Goal: Communication & Community: Answer question/provide support

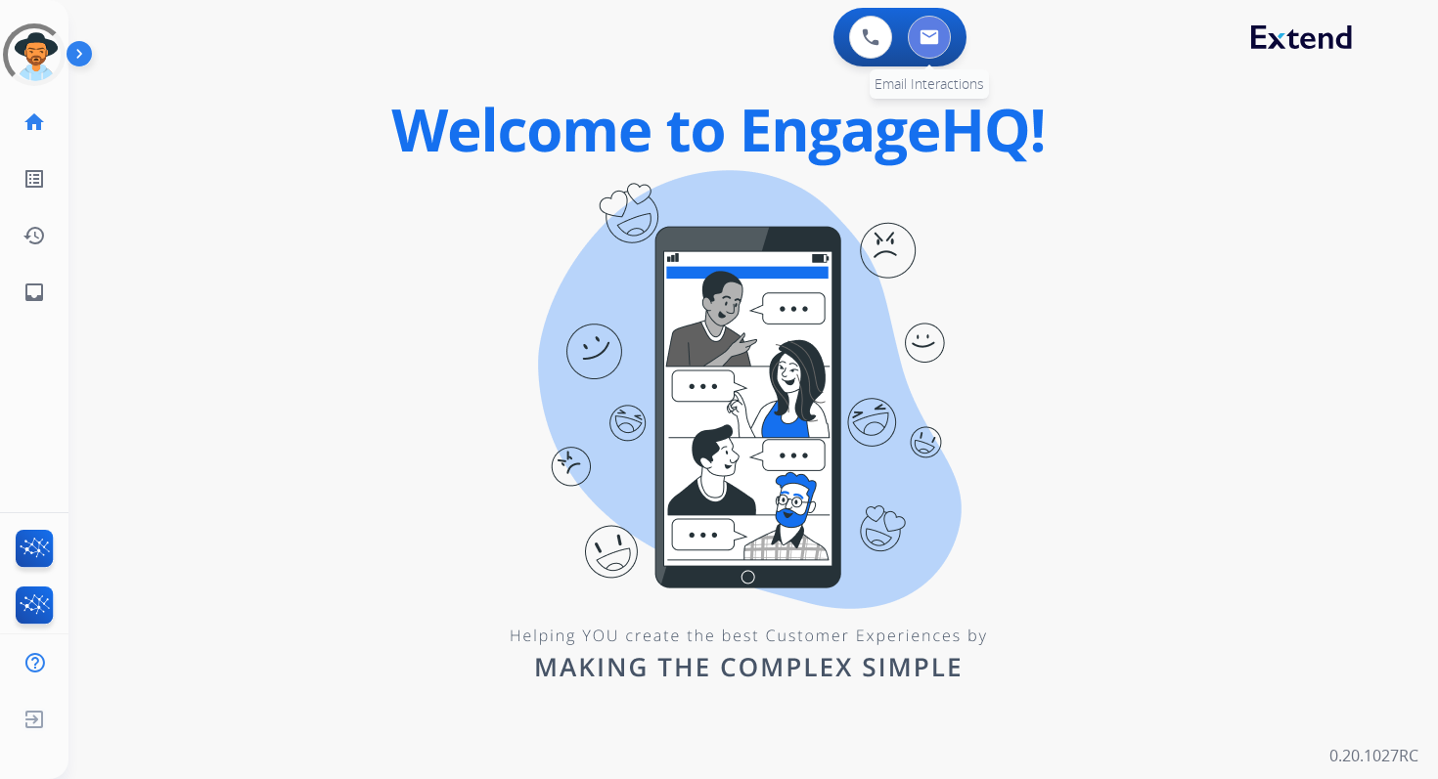
click at [924, 52] on button at bounding box center [929, 37] width 43 height 43
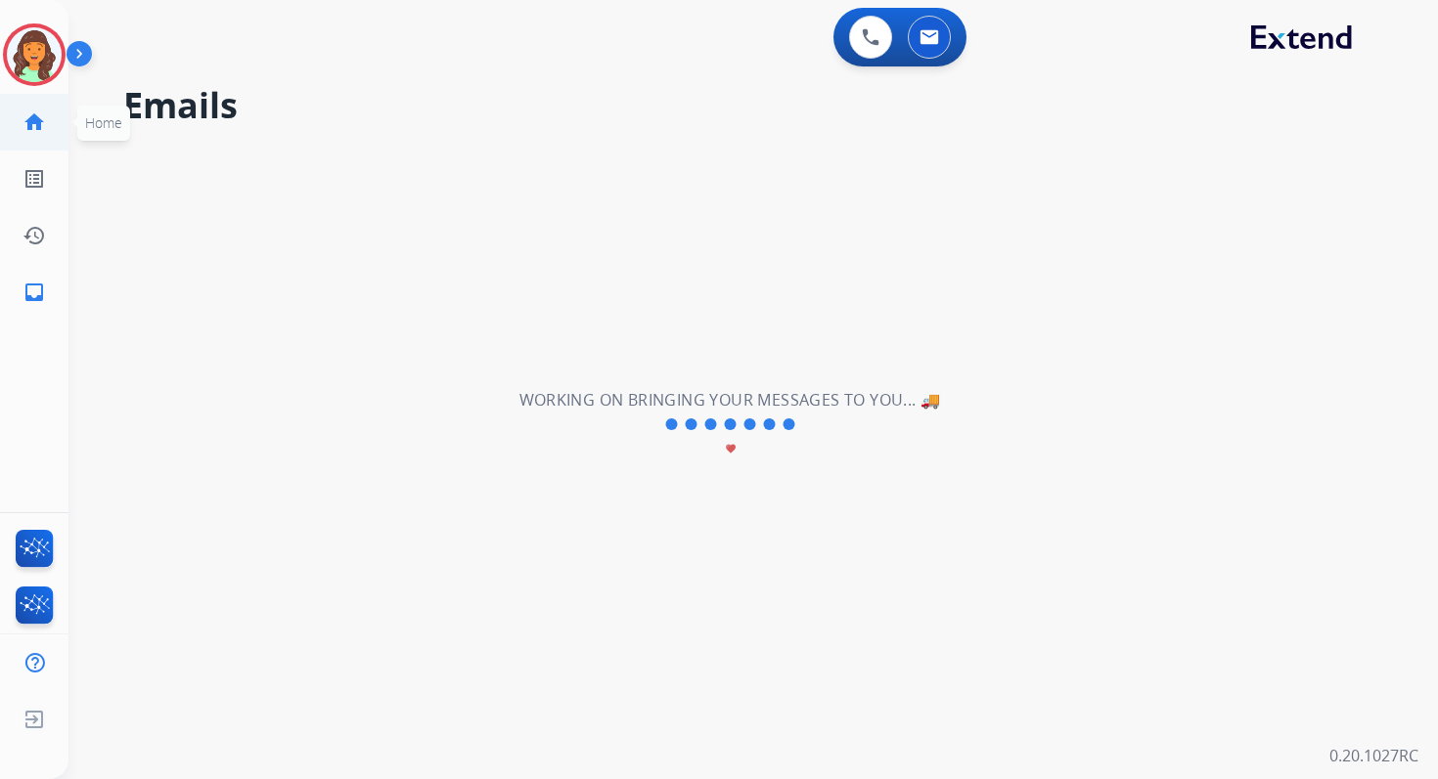
click at [33, 123] on mat-icon "home" at bounding box center [33, 122] width 23 height 23
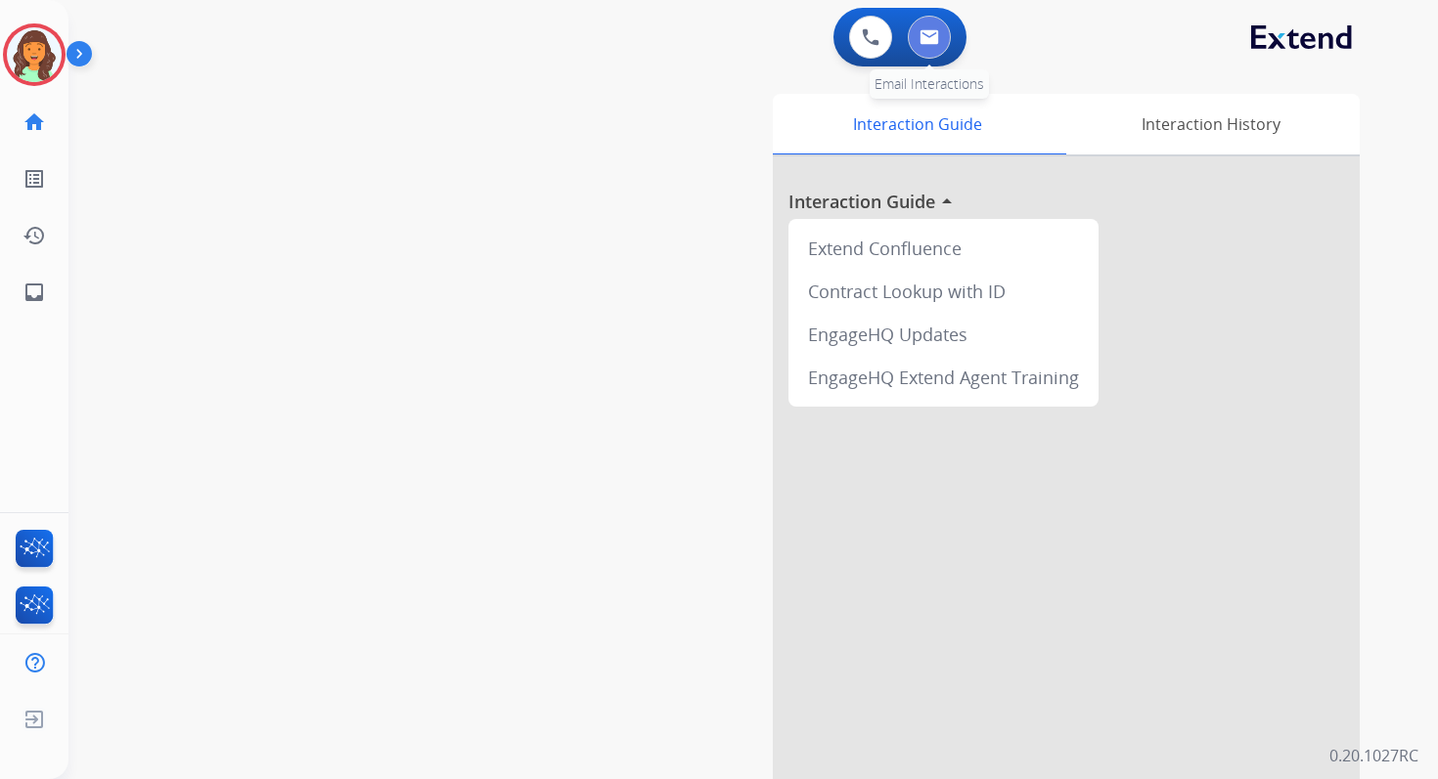
click at [932, 38] on img at bounding box center [929, 37] width 20 height 16
select select "**********"
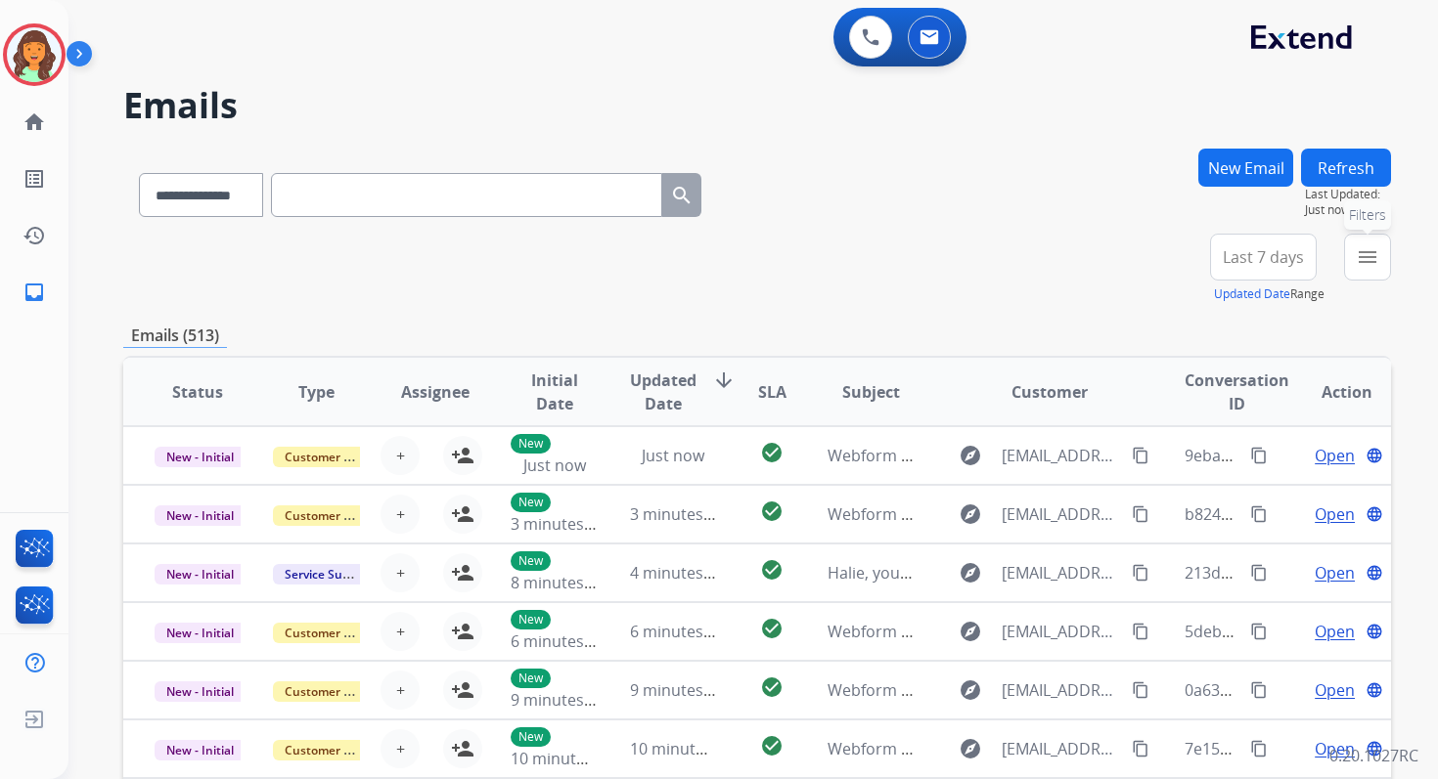
click at [1362, 244] on button "menu Filters" at bounding box center [1367, 257] width 47 height 47
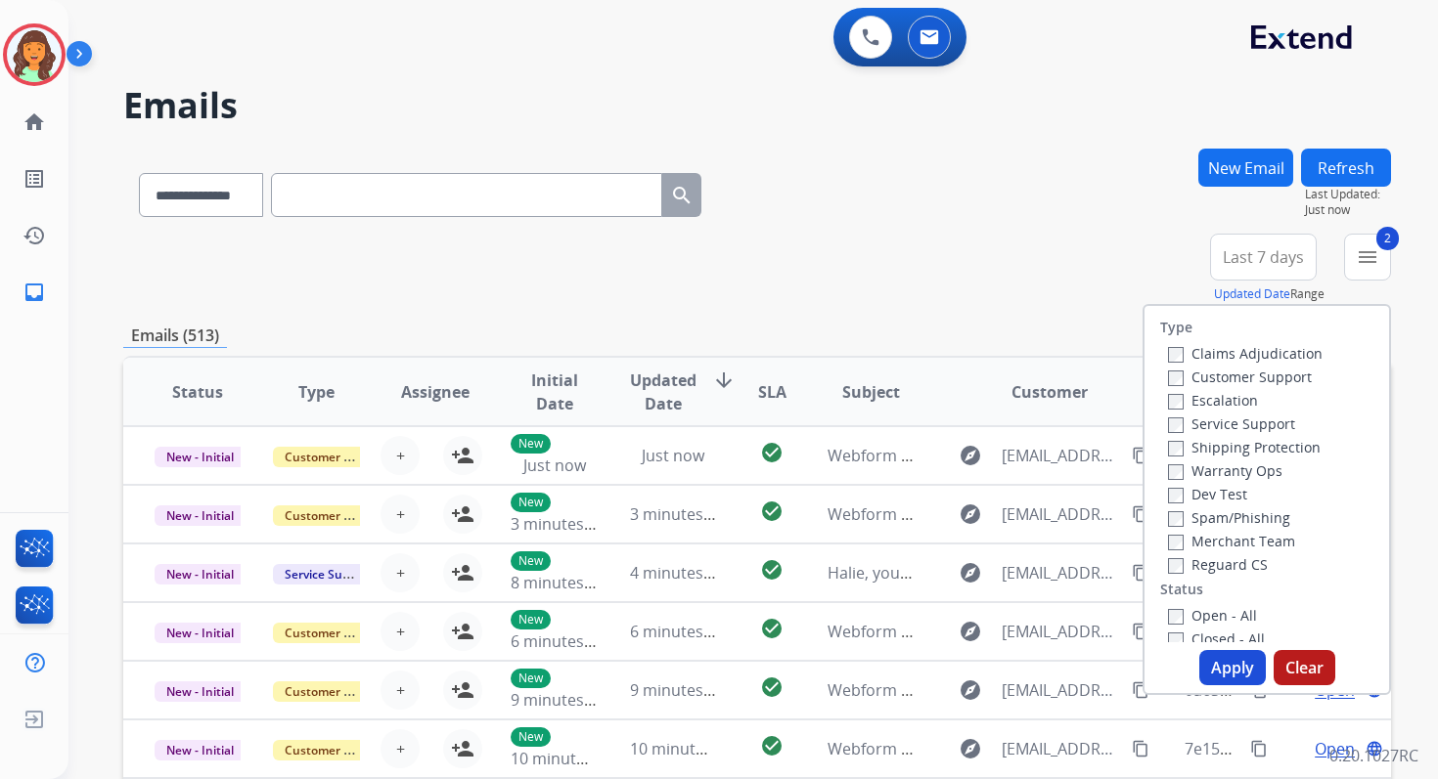
click at [1213, 661] on button "Apply" at bounding box center [1232, 667] width 67 height 35
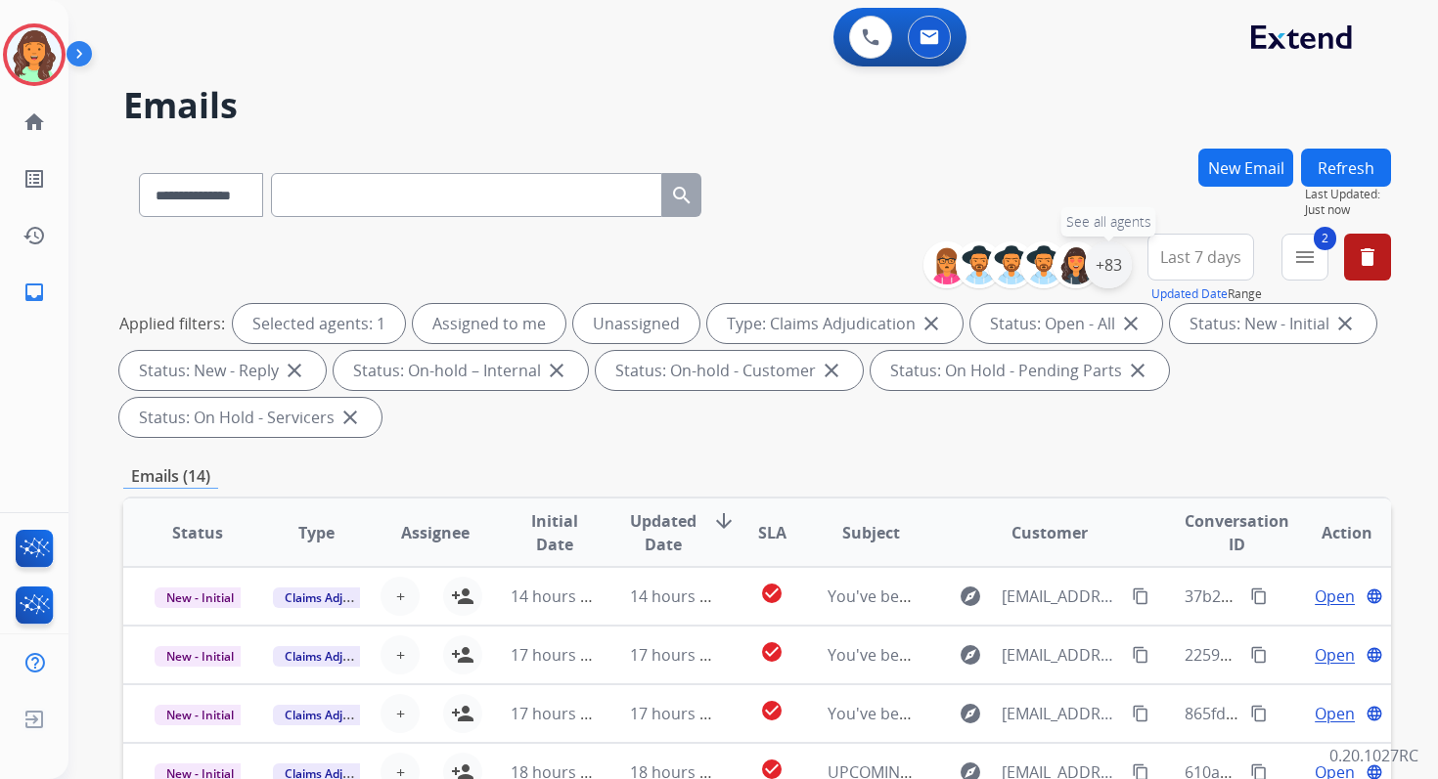
click at [1106, 262] on div "+83" at bounding box center [1108, 265] width 47 height 47
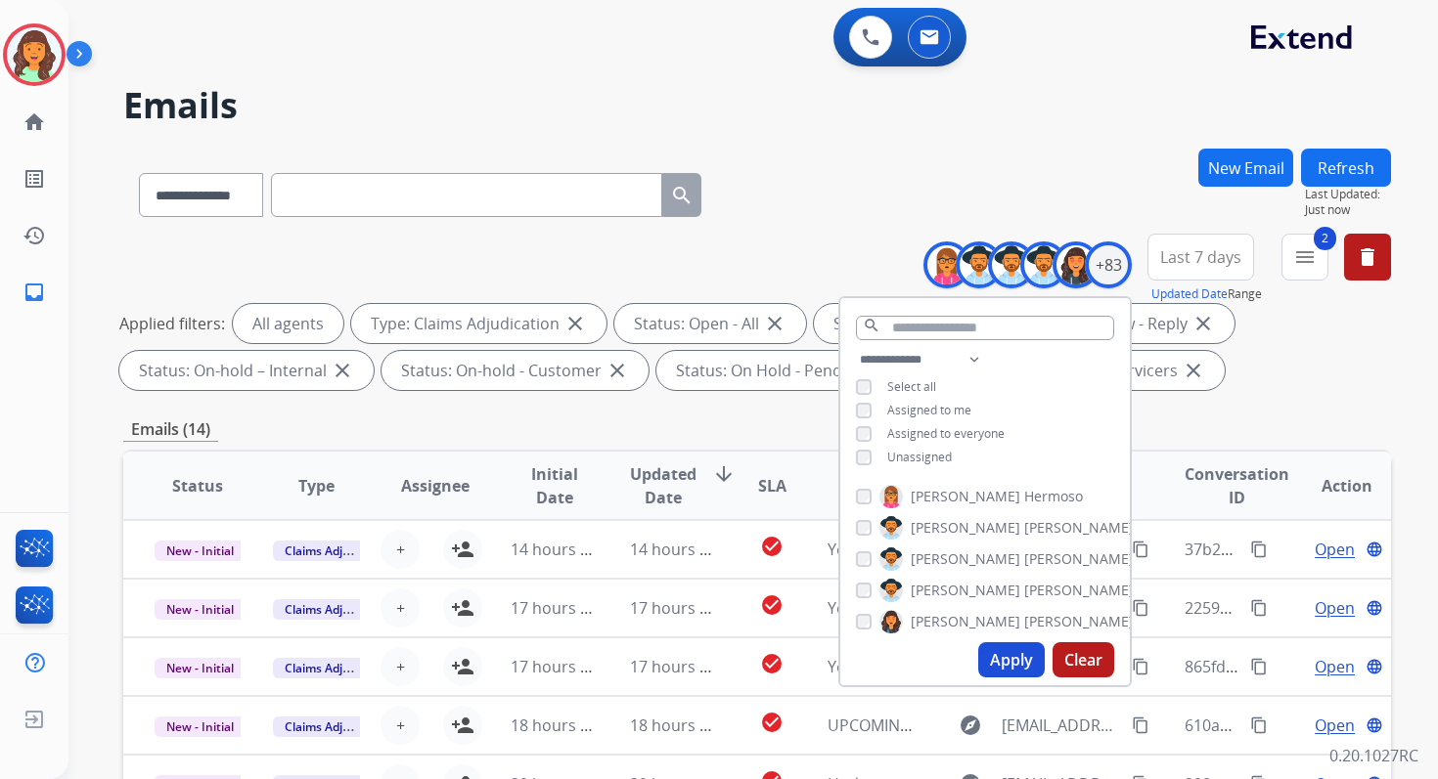
click at [1005, 651] on button "Apply" at bounding box center [1011, 660] width 67 height 35
click at [1178, 269] on button "Last 7 days" at bounding box center [1200, 257] width 107 height 47
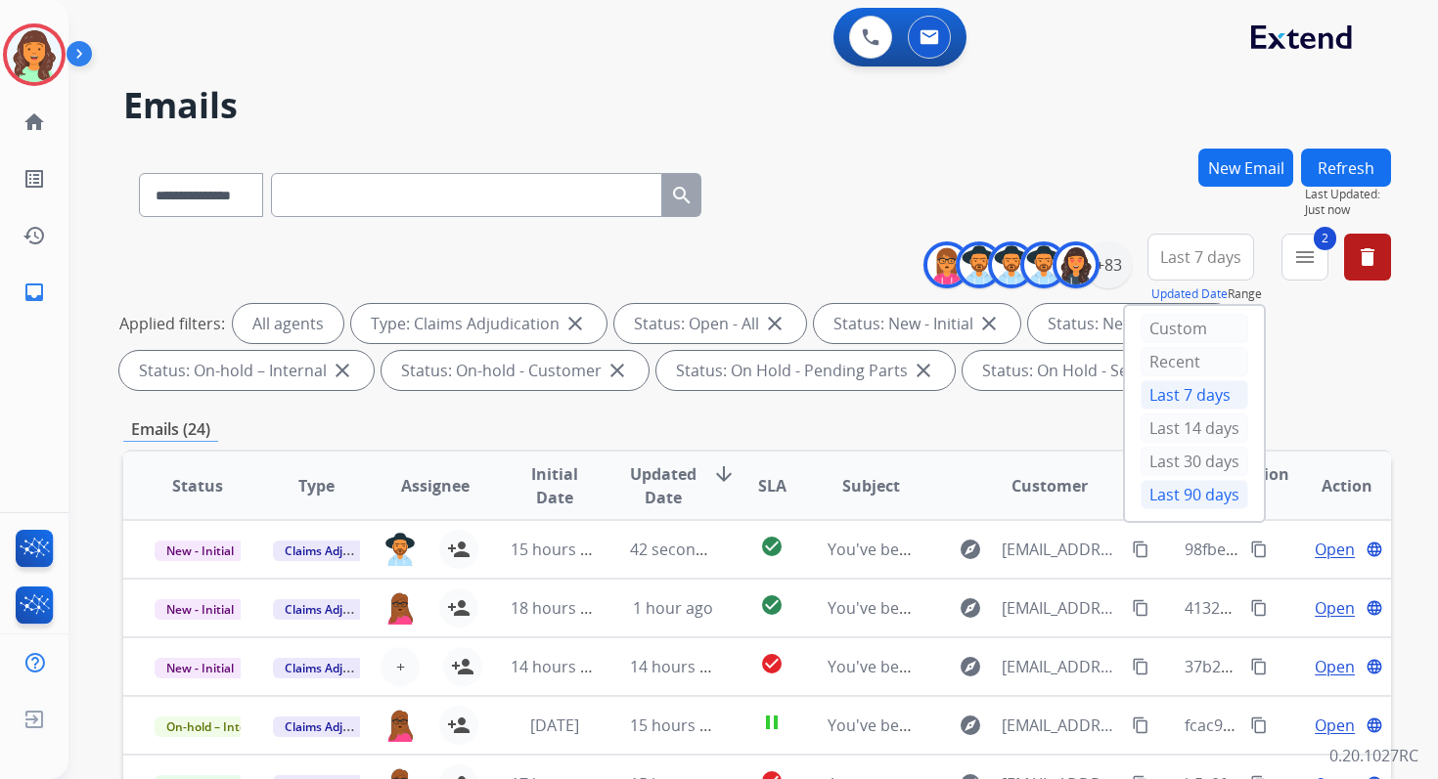
click at [1162, 491] on div "Last 90 days" at bounding box center [1194, 494] width 108 height 29
click at [719, 418] on div "Emails (25)" at bounding box center [756, 430] width 1267 height 24
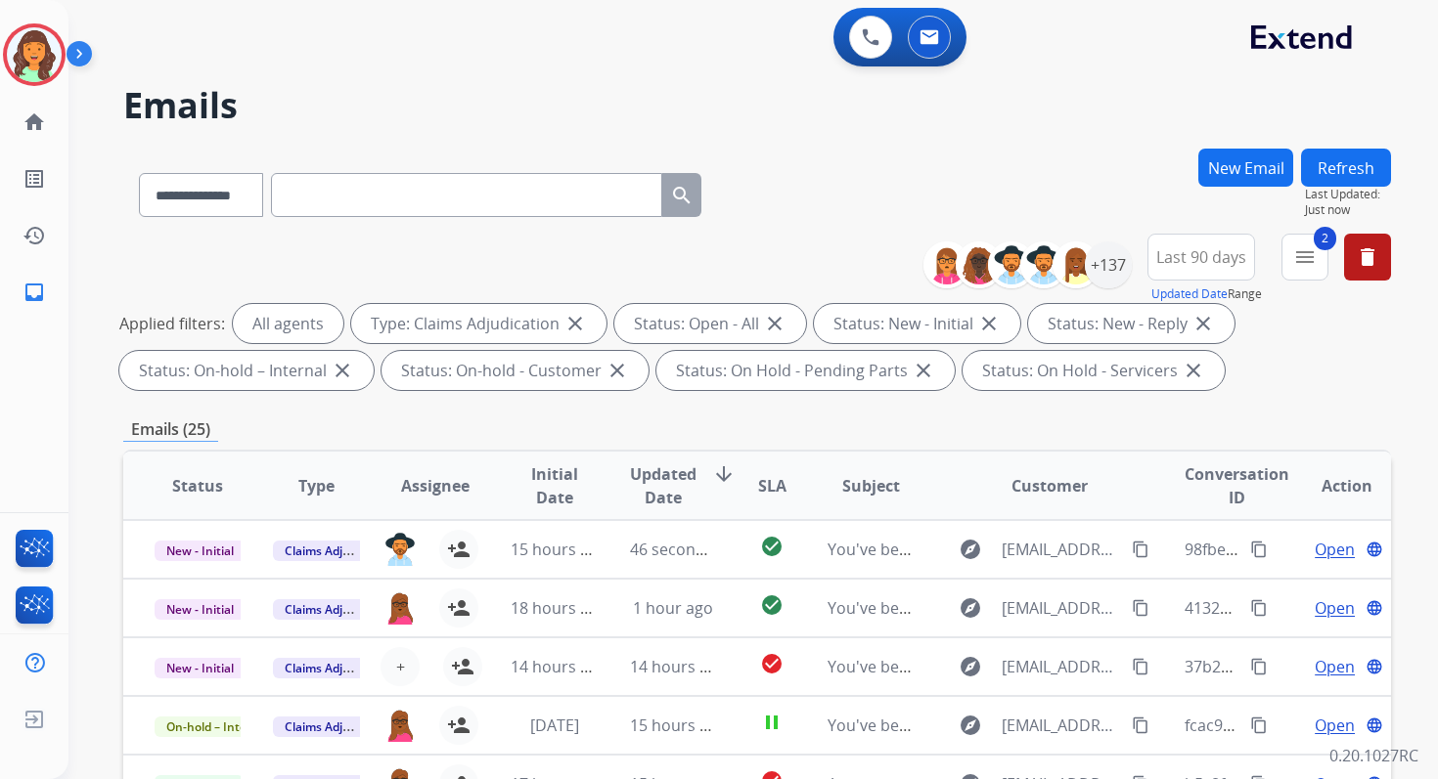
scroll to position [427, 0]
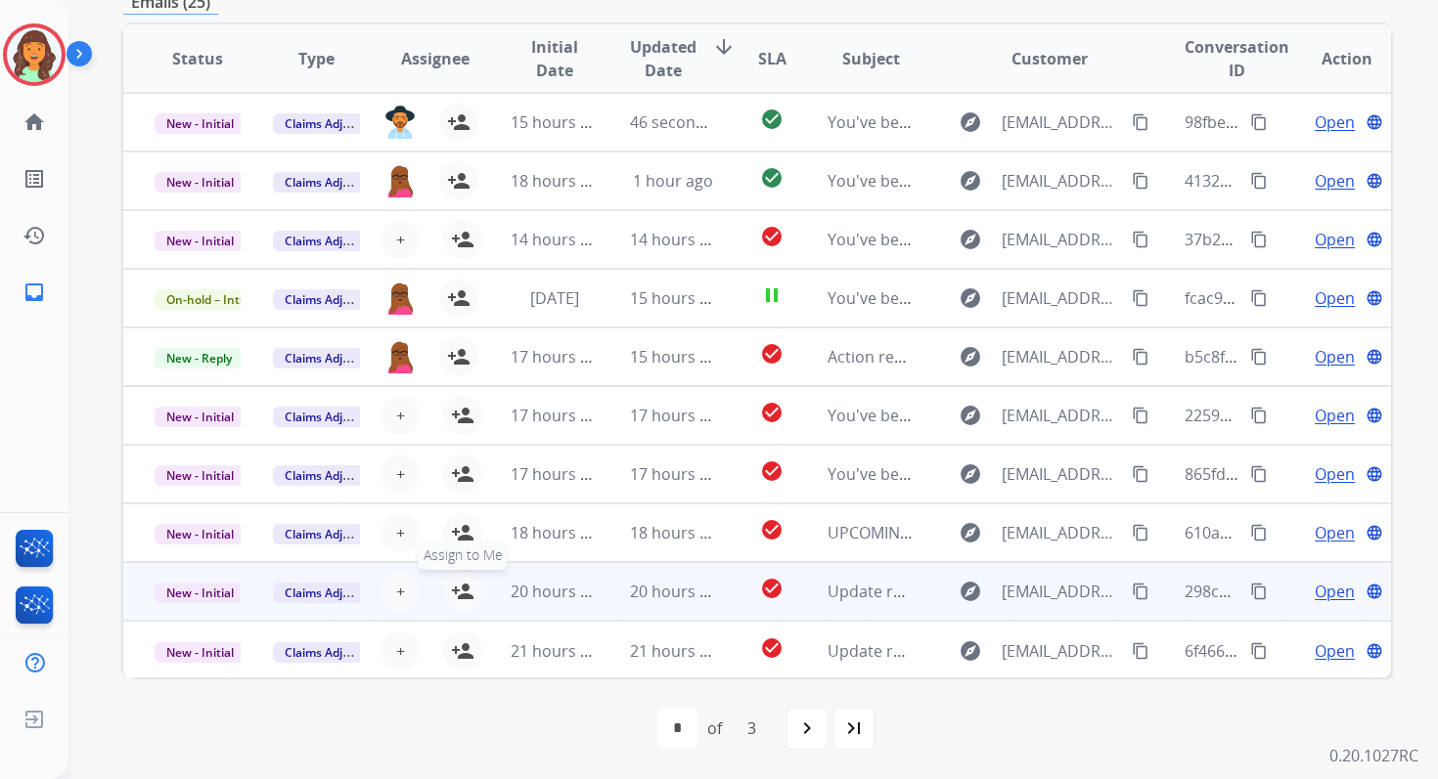
click at [464, 594] on mat-icon "person_add" at bounding box center [462, 591] width 23 height 23
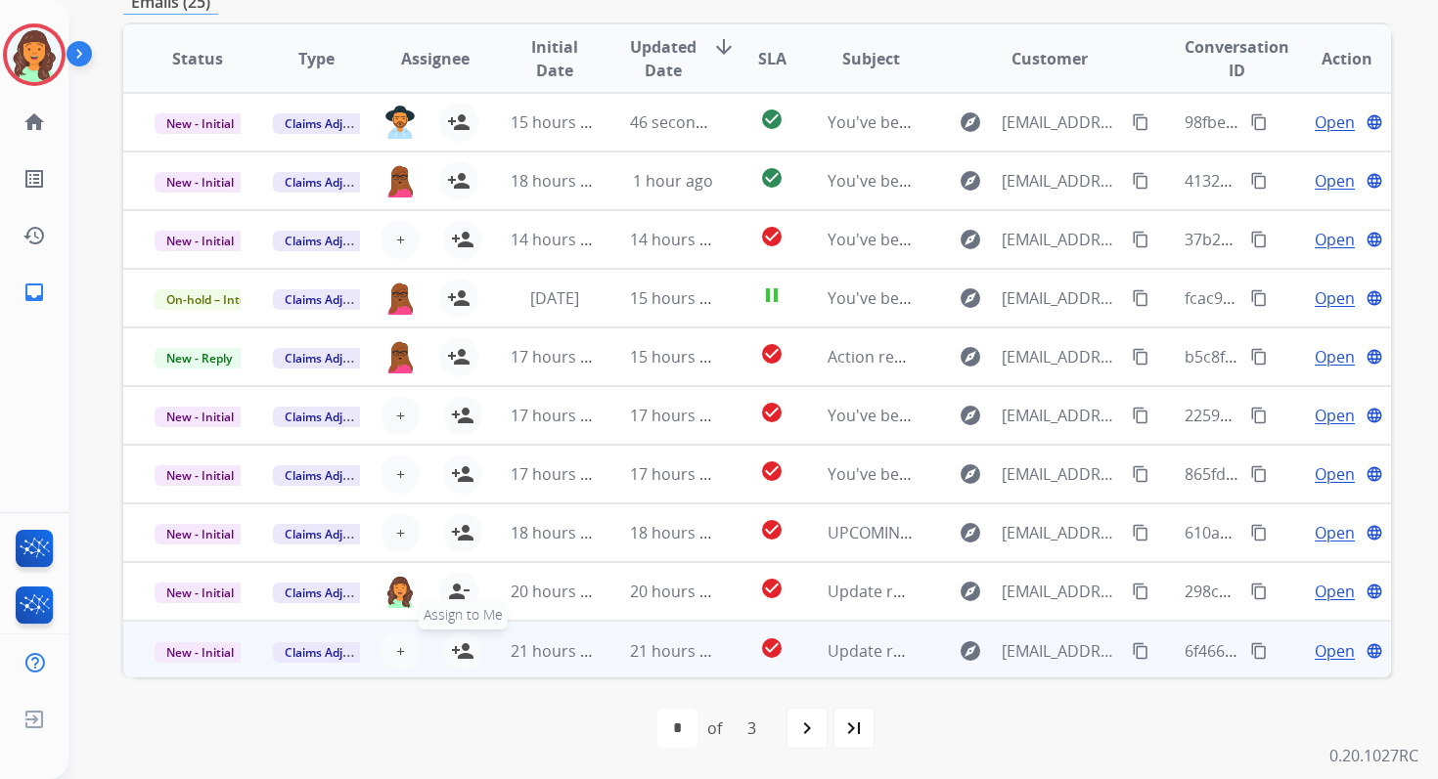
click at [463, 644] on mat-icon "person_add" at bounding box center [462, 651] width 23 height 23
click at [220, 648] on span "New - Initial" at bounding box center [200, 653] width 91 height 21
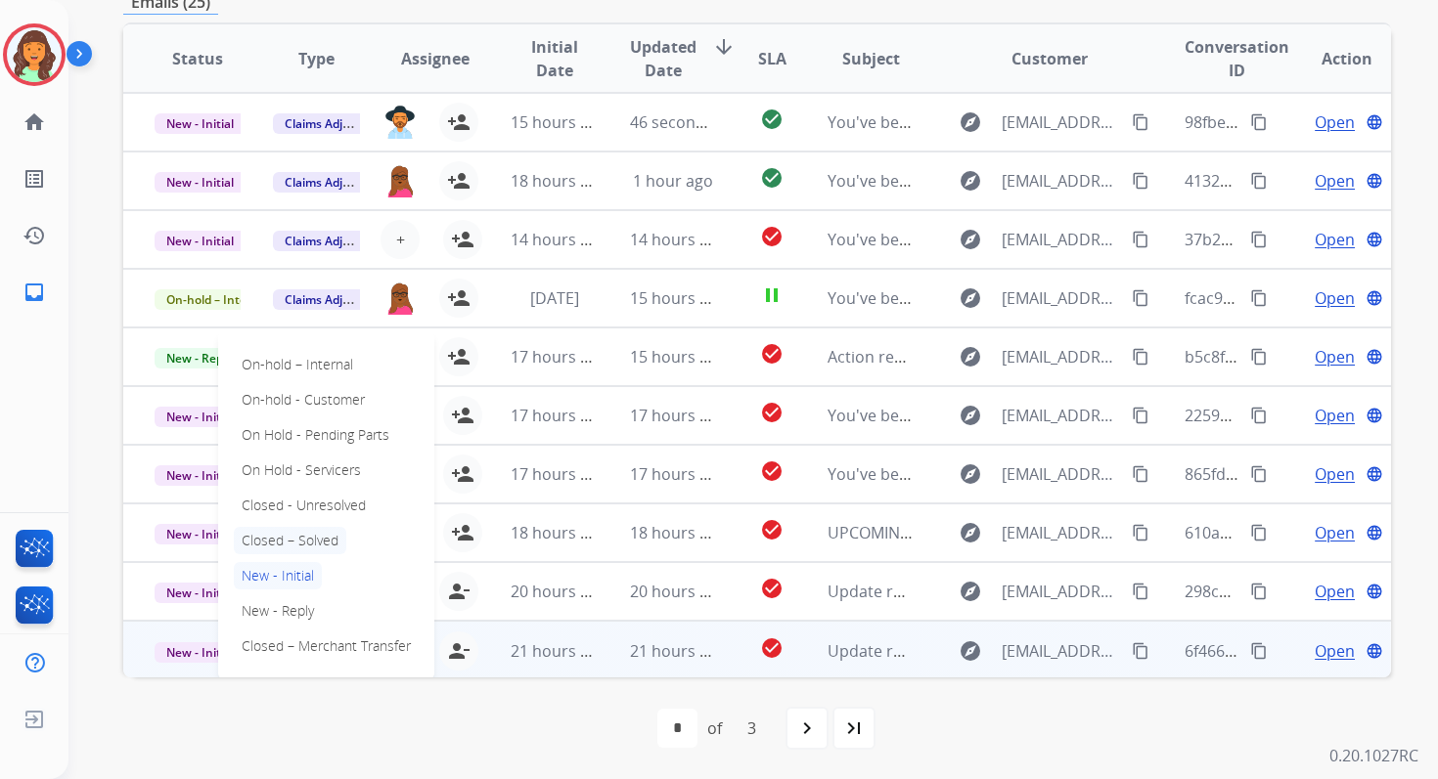
click at [281, 533] on p "Closed – Solved" at bounding box center [290, 540] width 112 height 27
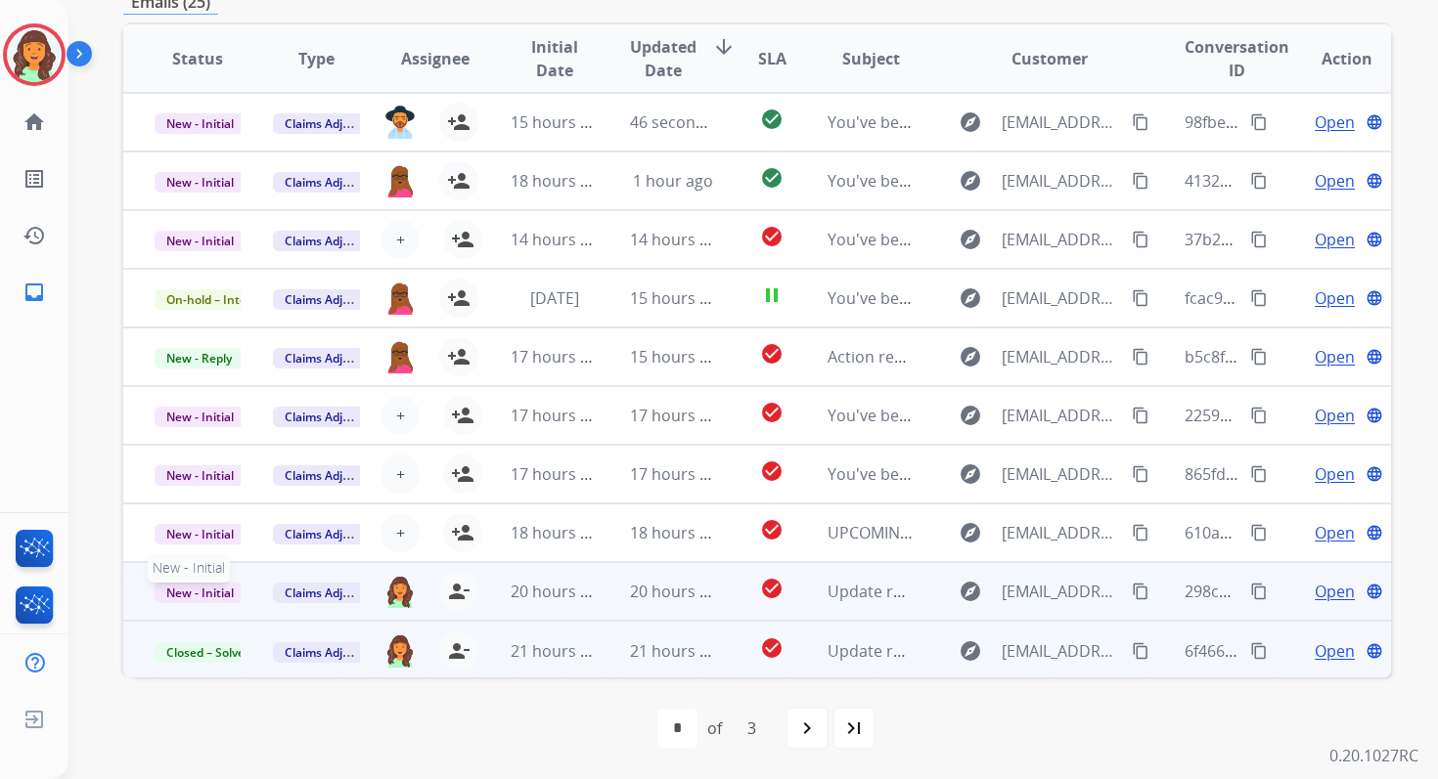
click at [212, 589] on span "New - Initial" at bounding box center [200, 593] width 91 height 21
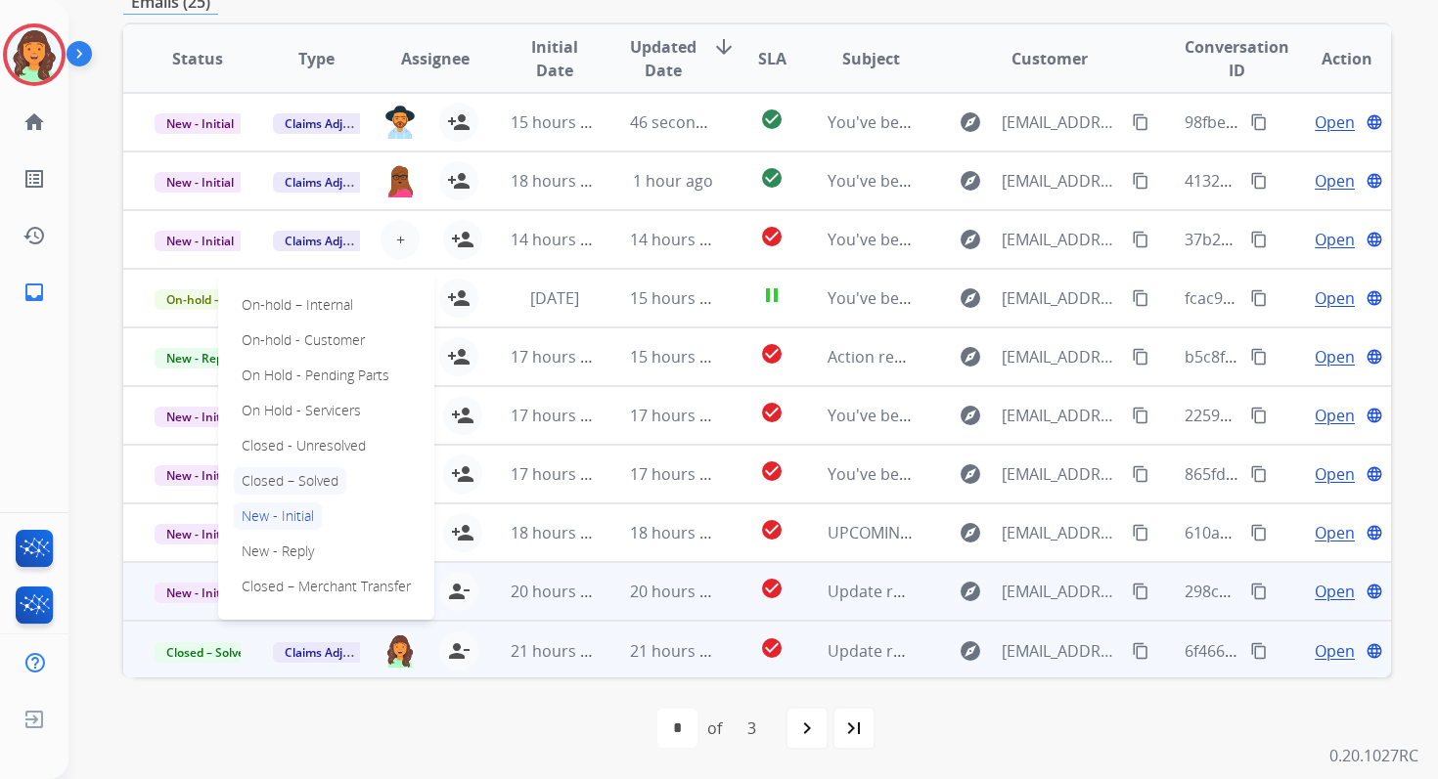
click at [274, 480] on p "Closed – Solved" at bounding box center [290, 480] width 112 height 27
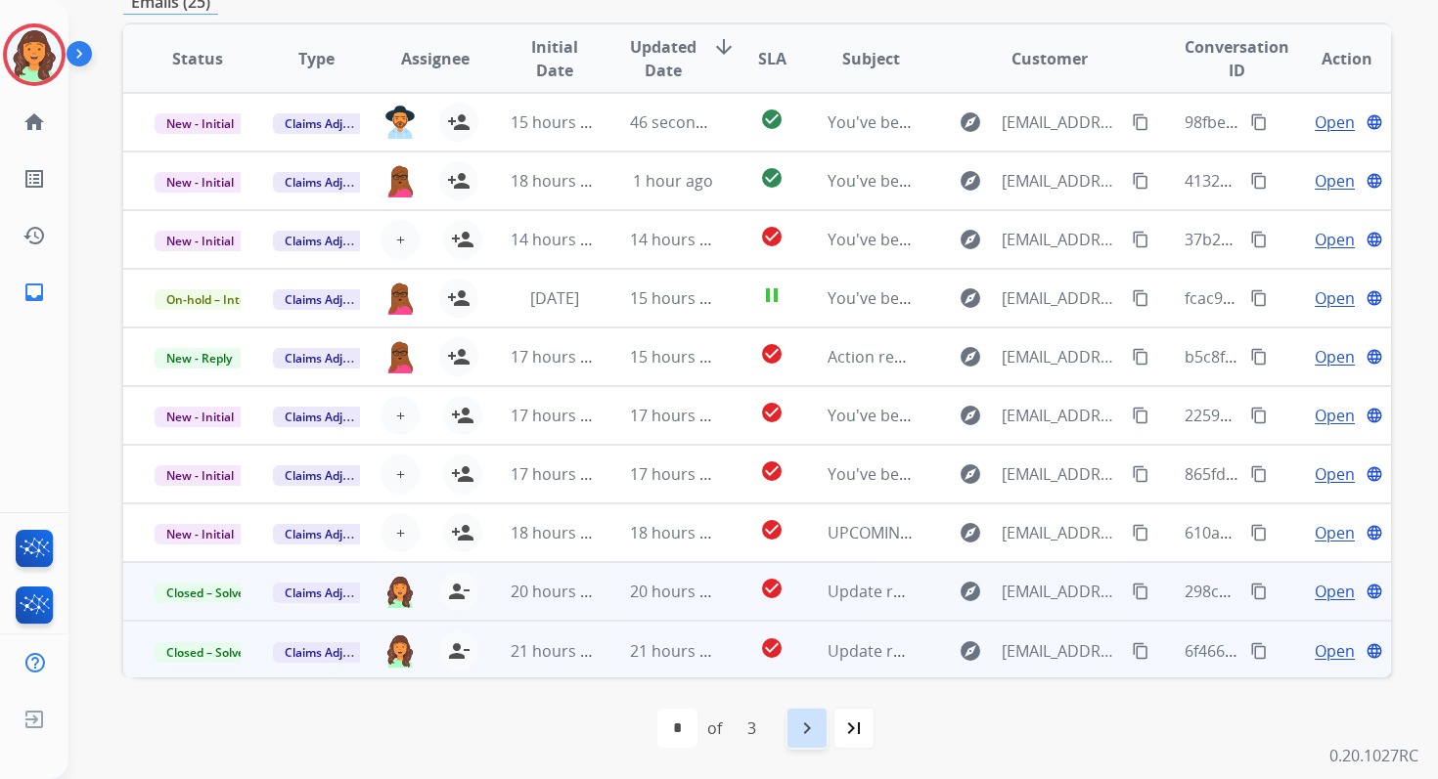
click at [820, 723] on div "navigate_next" at bounding box center [806, 728] width 43 height 43
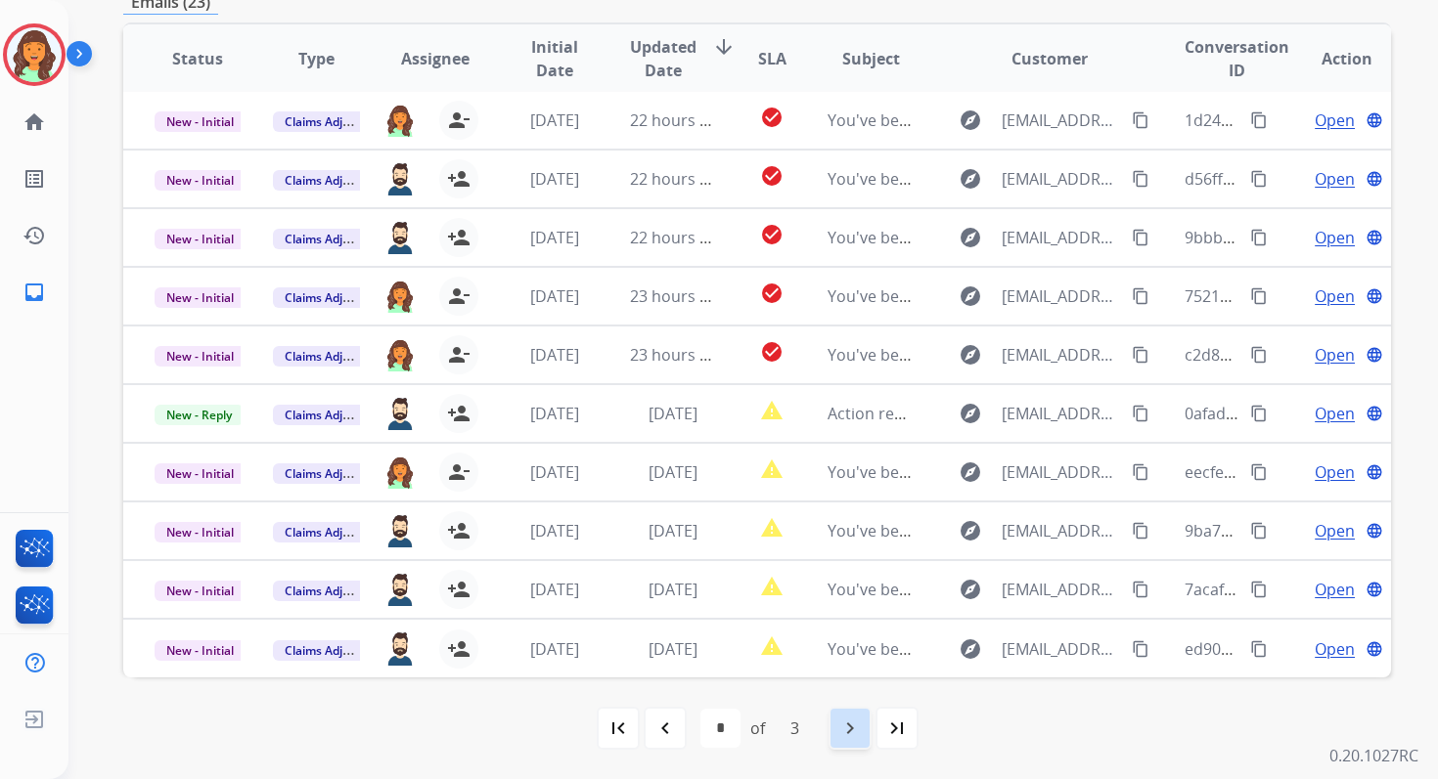
click at [840, 731] on mat-icon "navigate_next" at bounding box center [849, 728] width 23 height 23
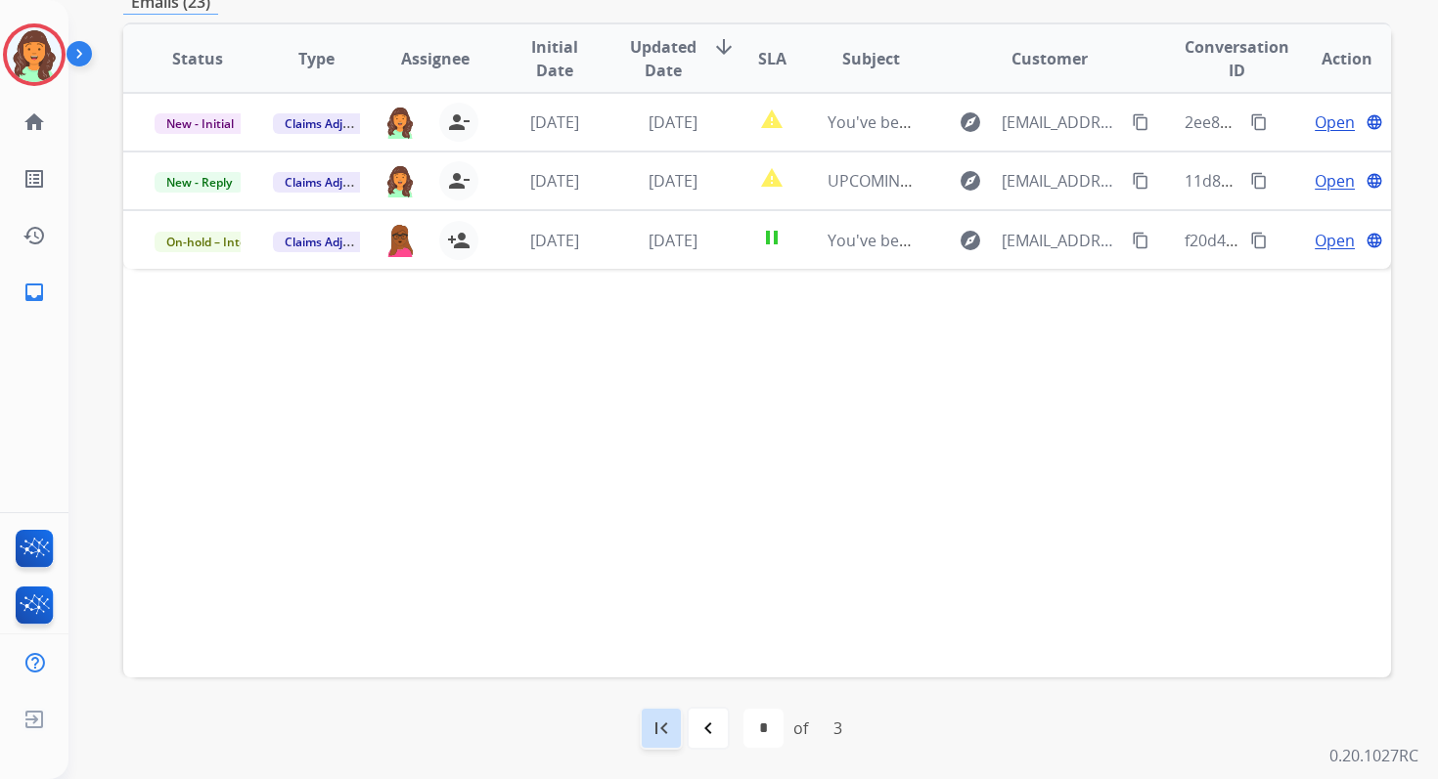
click at [650, 733] on mat-icon "first_page" at bounding box center [660, 728] width 23 height 23
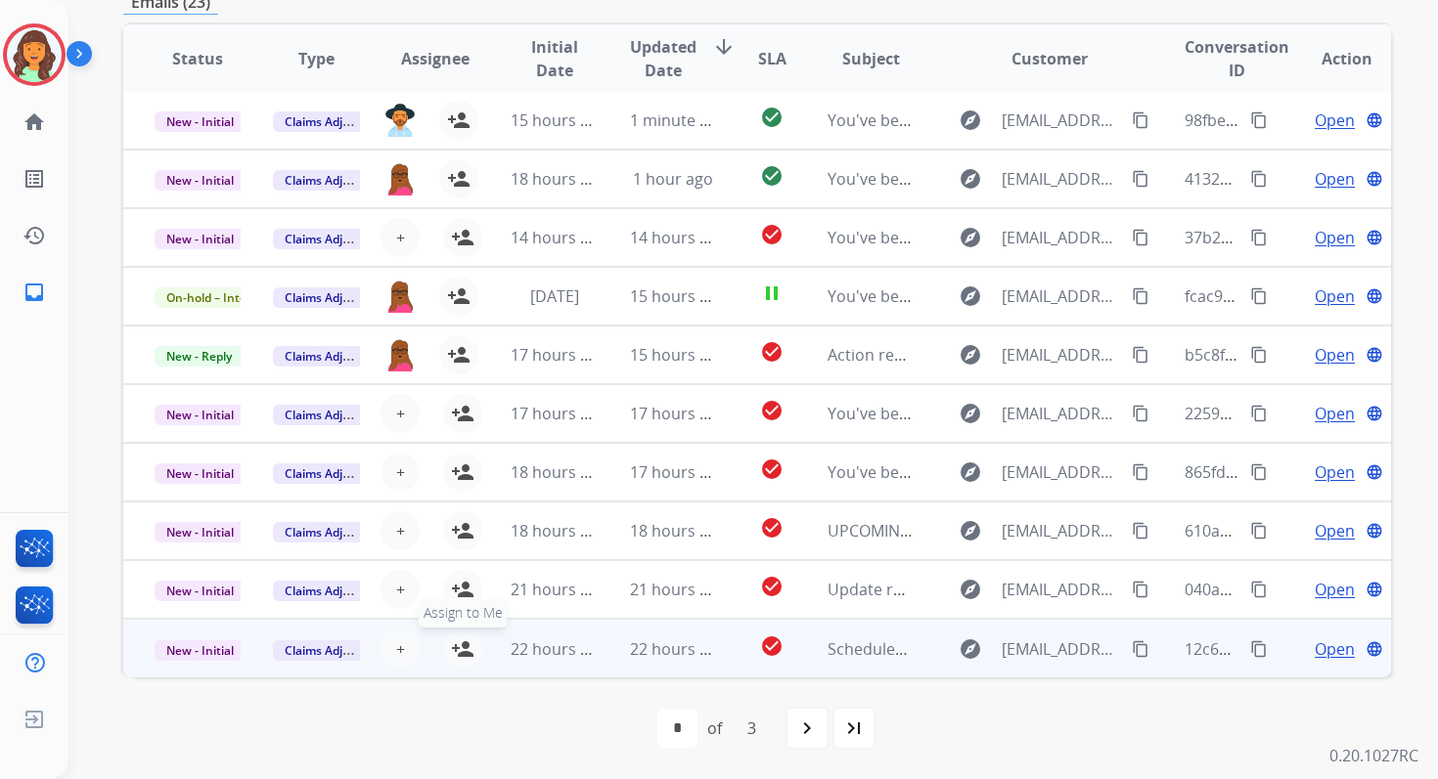
click at [460, 636] on button "person_add Assign to Me" at bounding box center [462, 649] width 39 height 39
click at [202, 647] on span "New - Initial" at bounding box center [200, 651] width 91 height 21
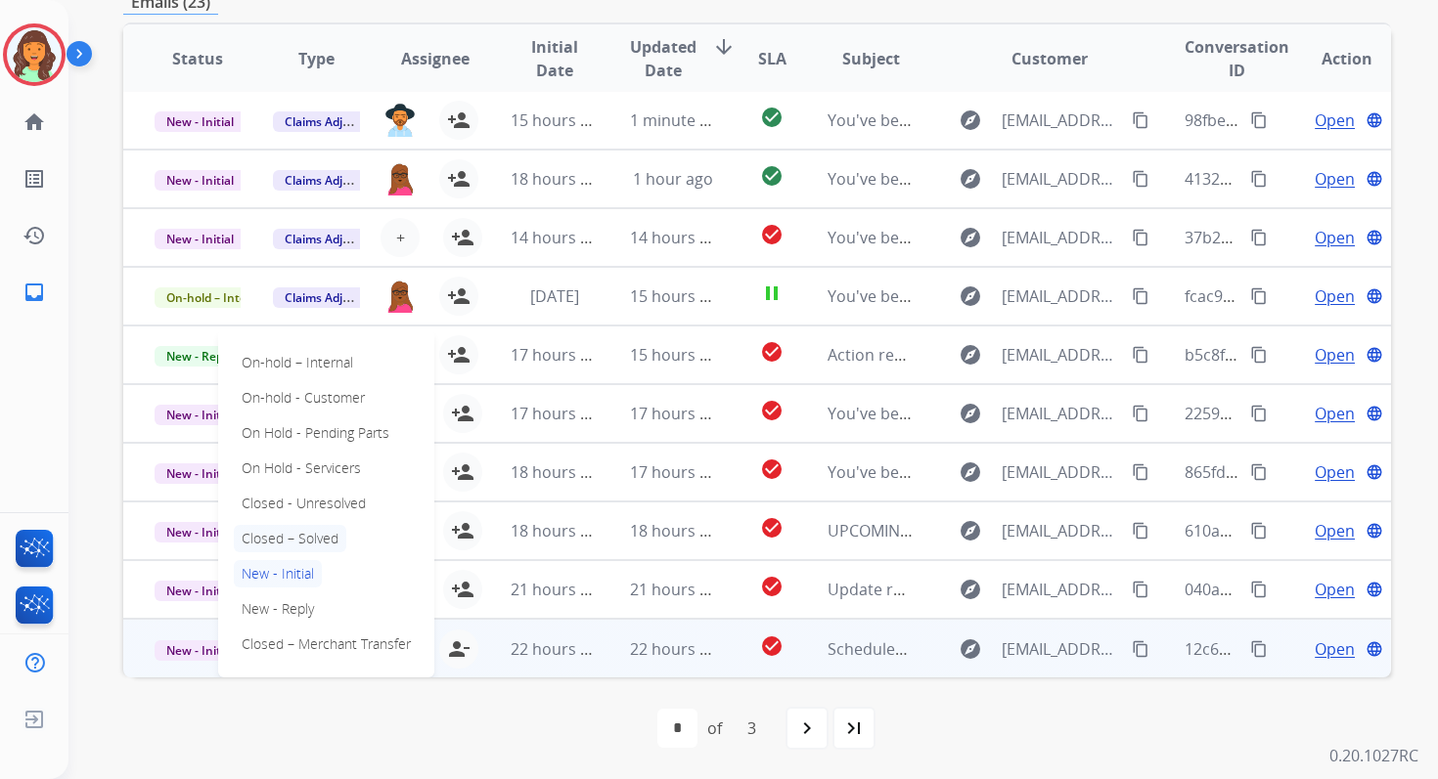
click at [293, 539] on p "Closed – Solved" at bounding box center [290, 538] width 112 height 27
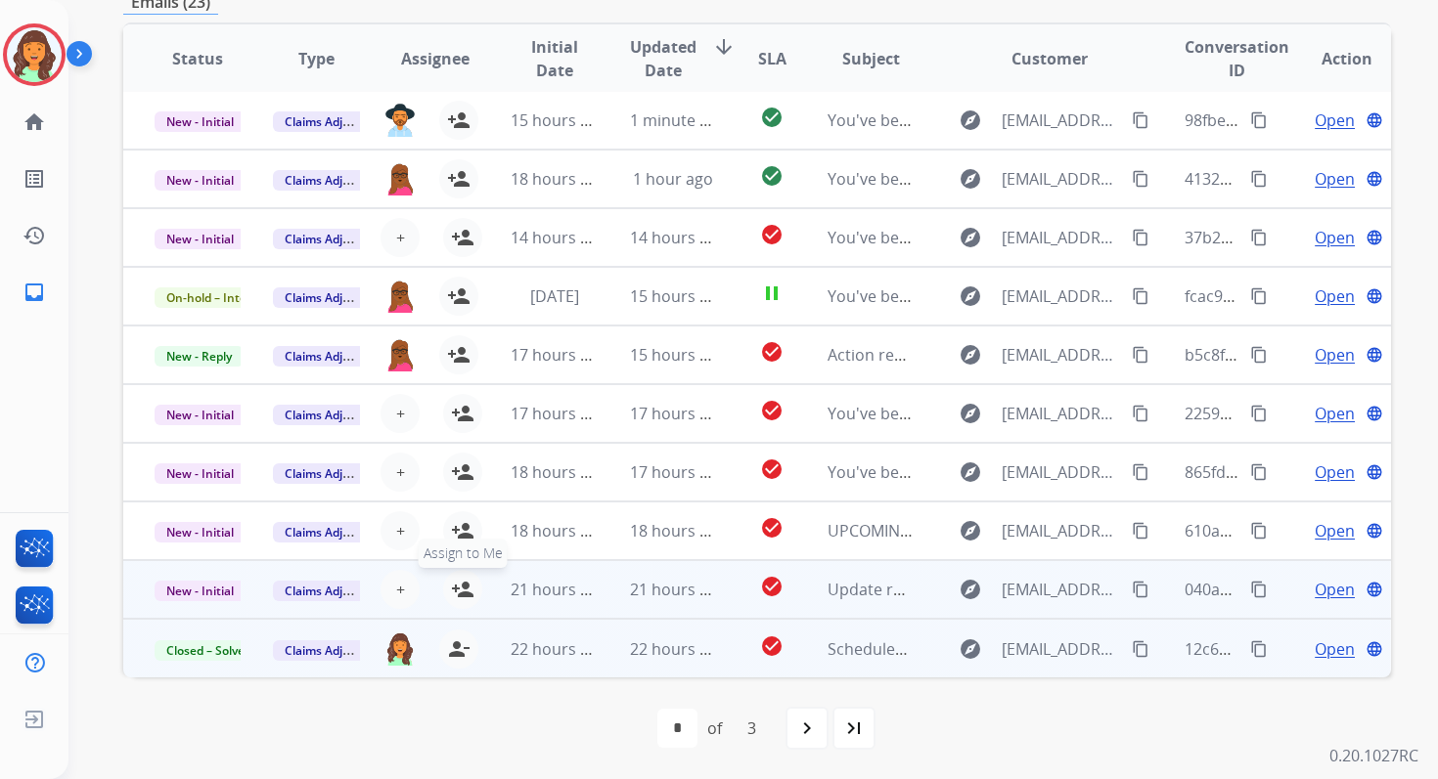
click at [467, 595] on mat-icon "person_add" at bounding box center [462, 589] width 23 height 23
click at [220, 592] on span "New - Initial" at bounding box center [200, 591] width 91 height 21
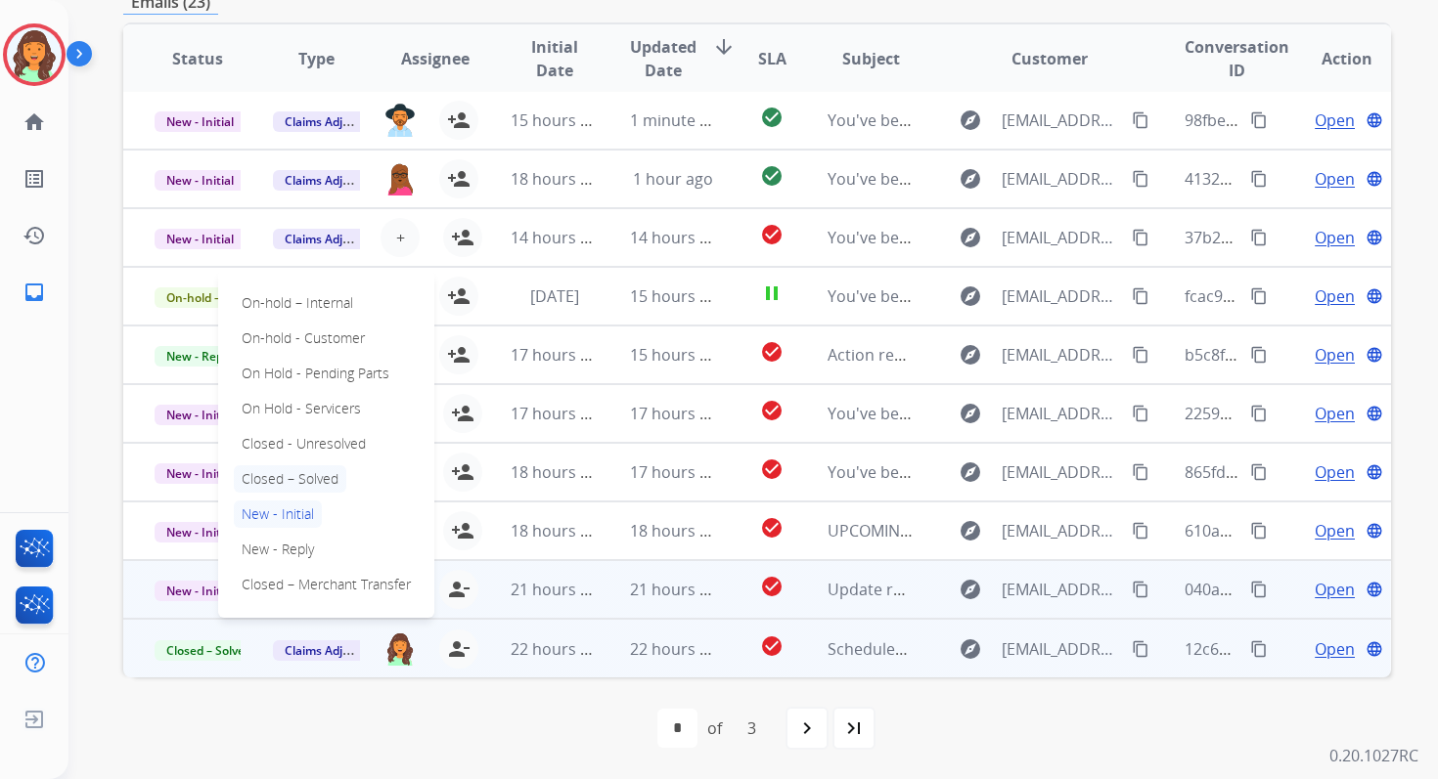
click at [281, 471] on p "Closed – Solved" at bounding box center [290, 479] width 112 height 27
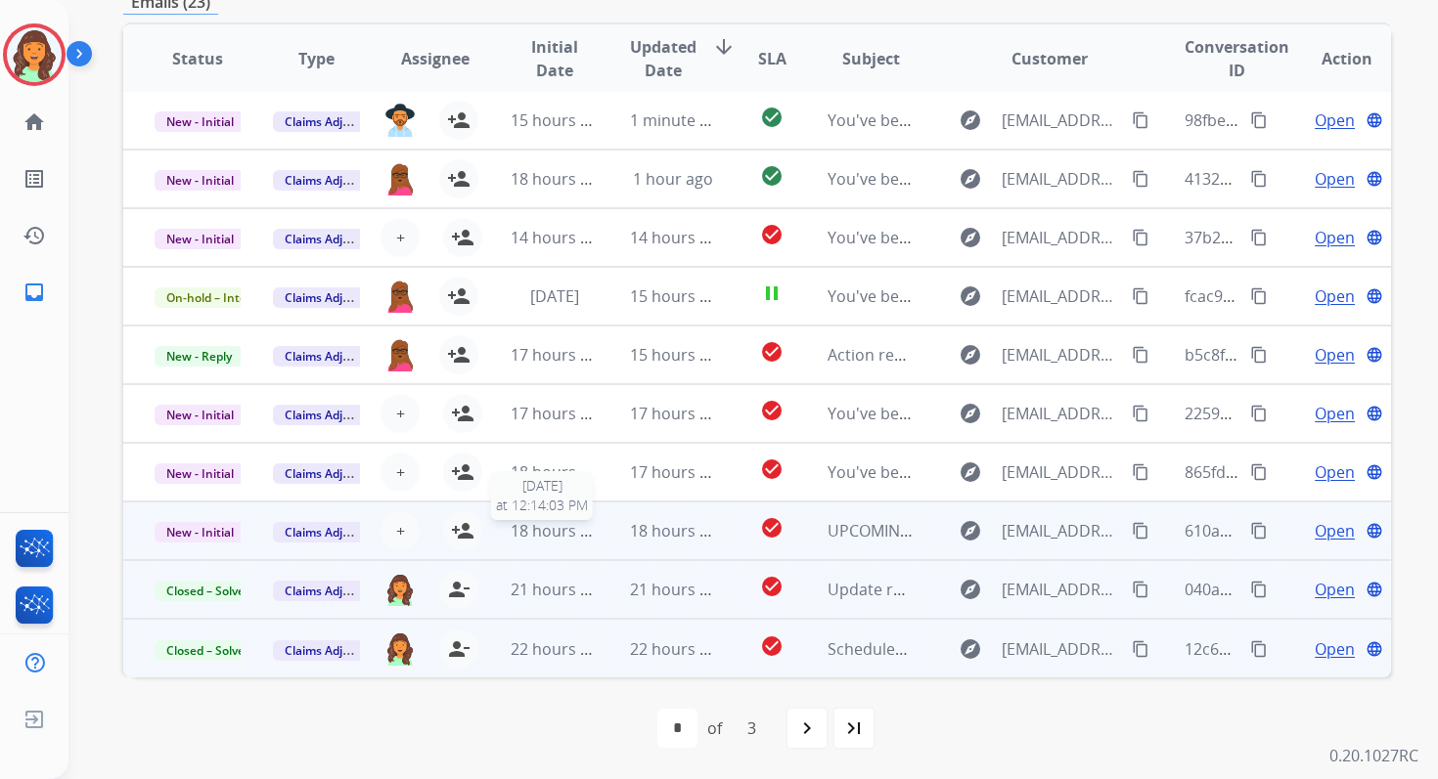
click at [588, 522] on span "18 hours ago" at bounding box center [559, 531] width 97 height 22
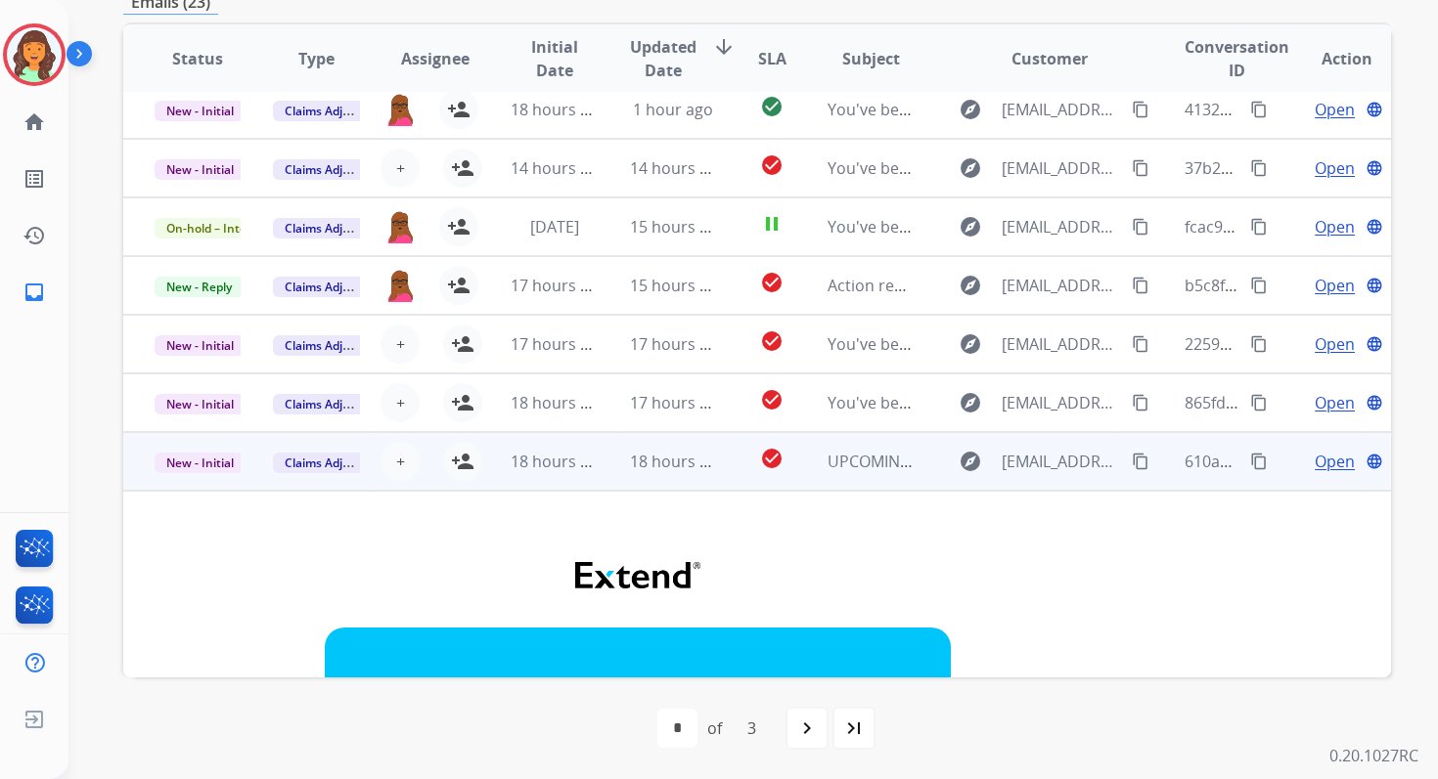
scroll to position [0, 0]
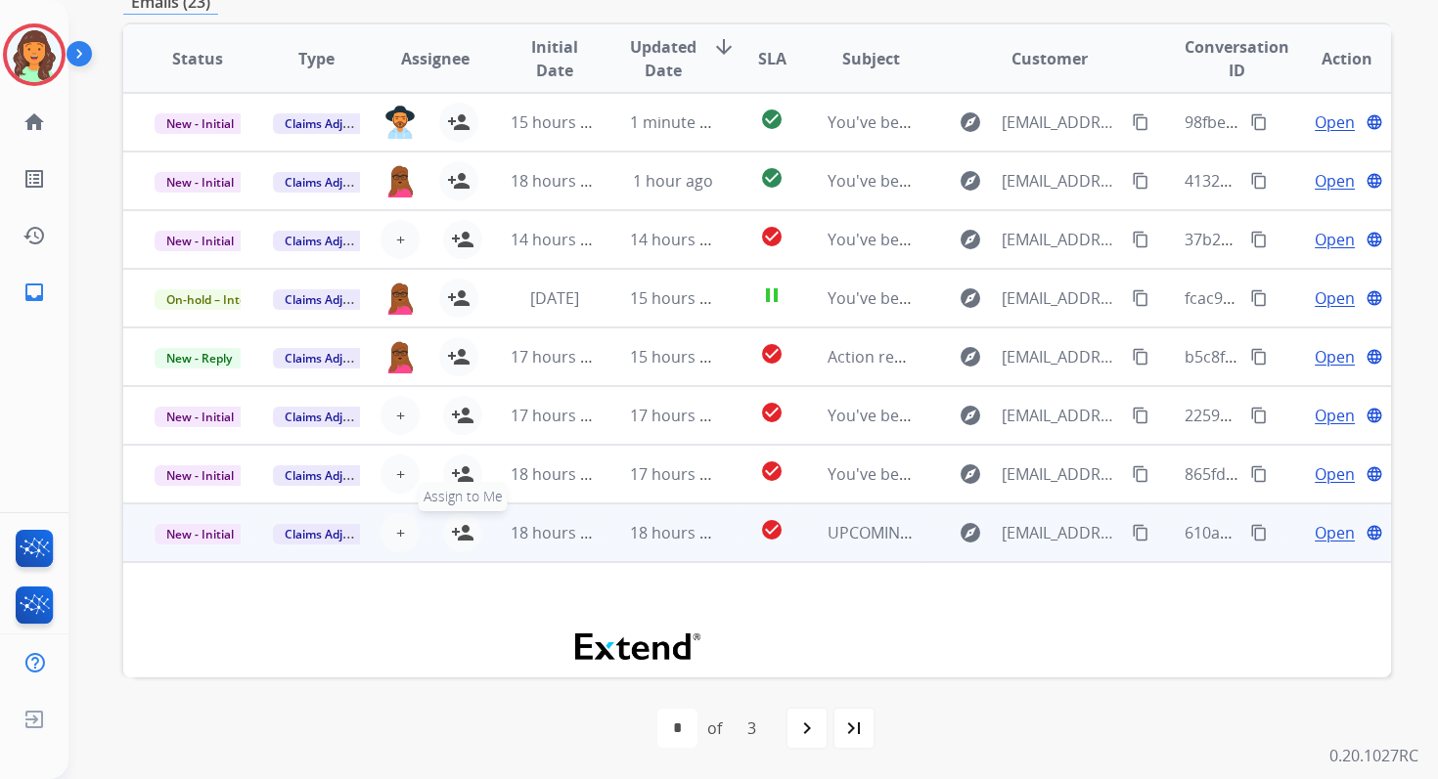
click at [459, 530] on mat-icon "person_add" at bounding box center [462, 532] width 23 height 23
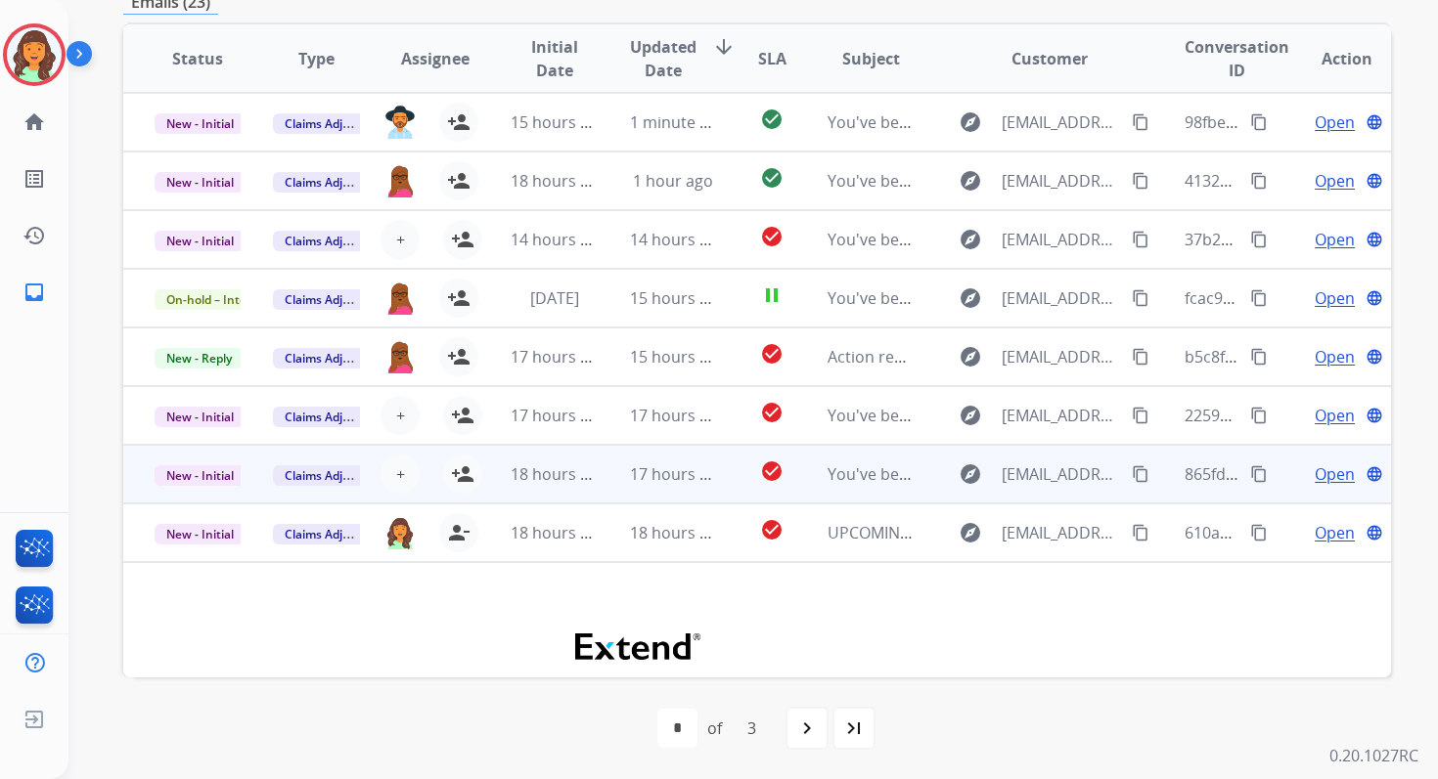
click at [546, 474] on span "18 hours ago" at bounding box center [559, 475] width 97 height 22
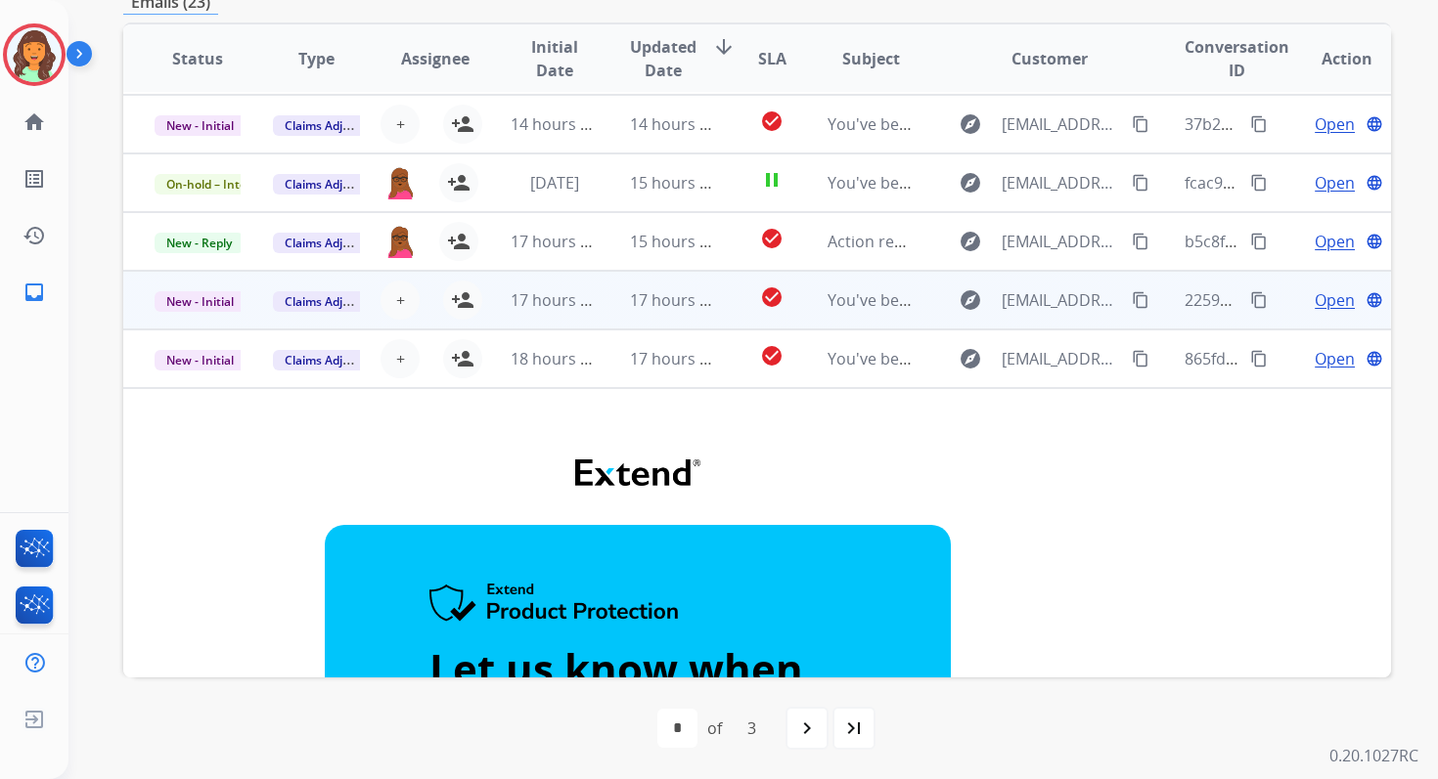
click at [548, 309] on span "17 hours ago" at bounding box center [559, 300] width 97 height 22
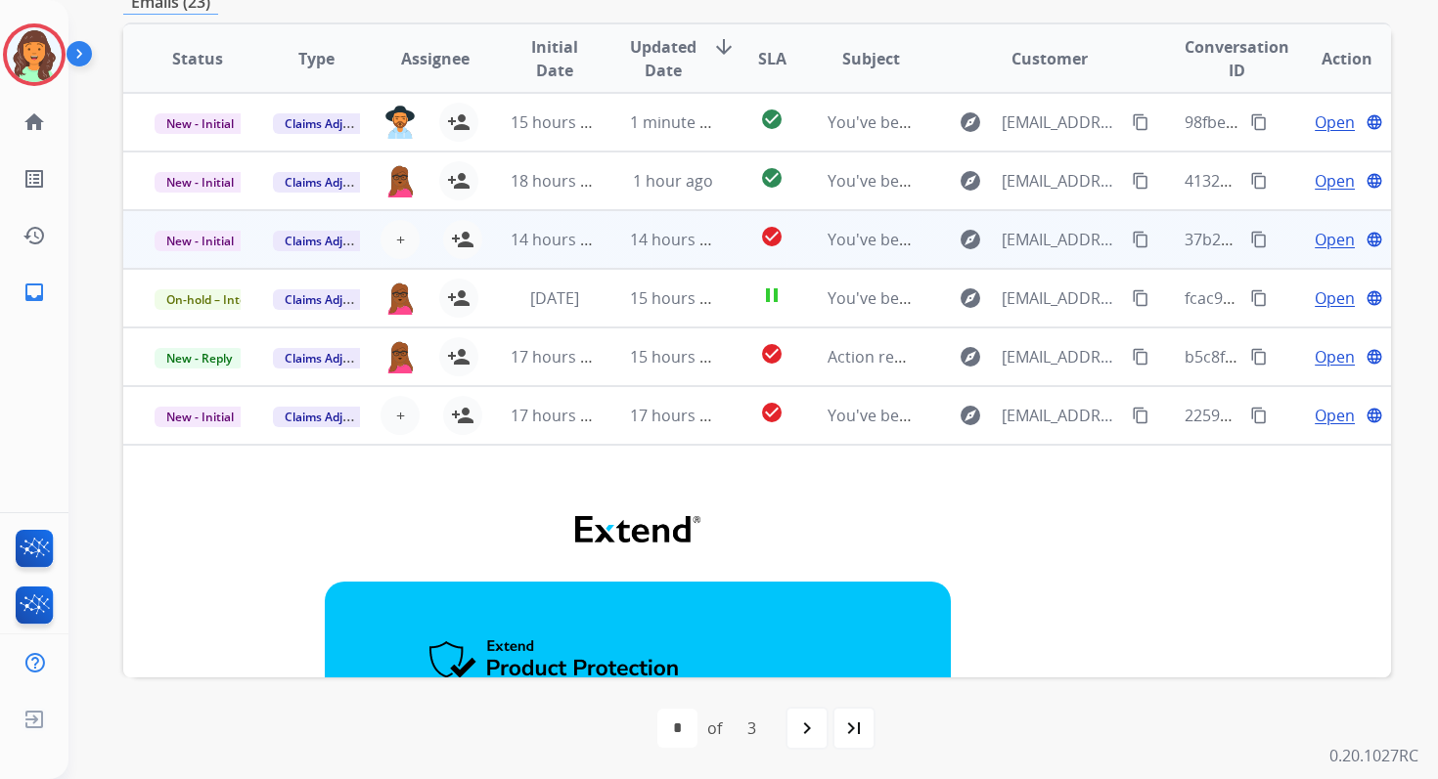
click at [554, 266] on td "14 hours ago" at bounding box center [538, 239] width 118 height 59
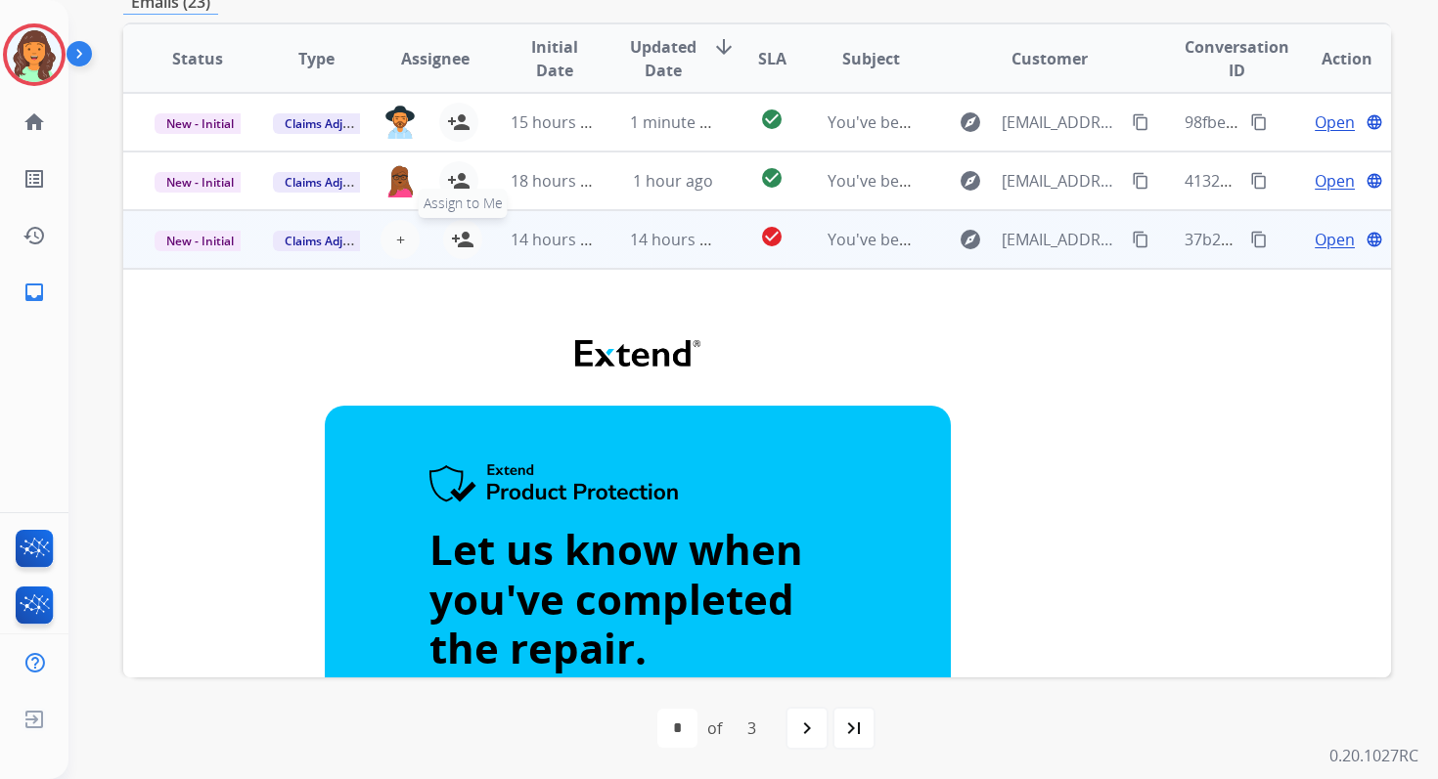
click at [456, 242] on mat-icon "person_add" at bounding box center [462, 239] width 23 height 23
click at [555, 238] on span "14 hours ago" at bounding box center [559, 240] width 97 height 22
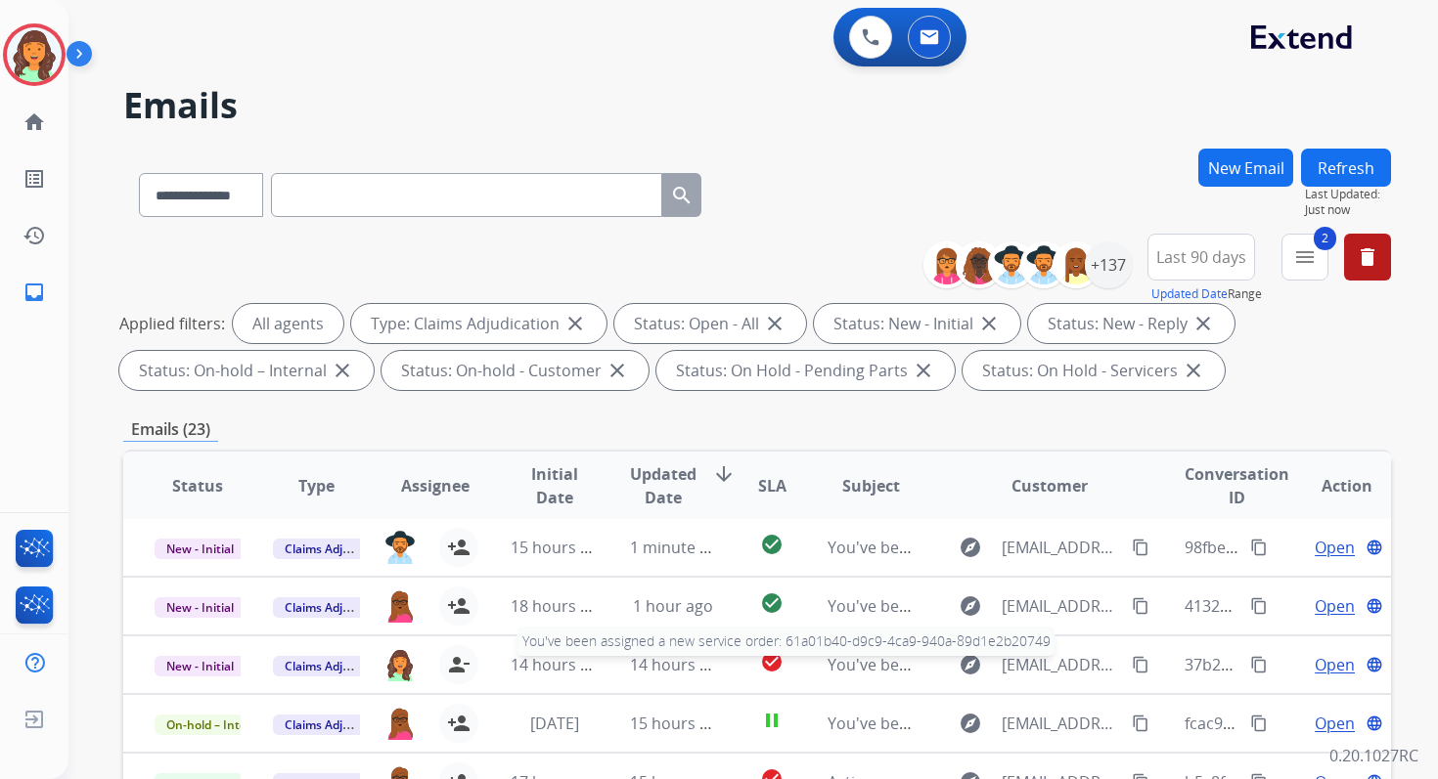
scroll to position [427, 0]
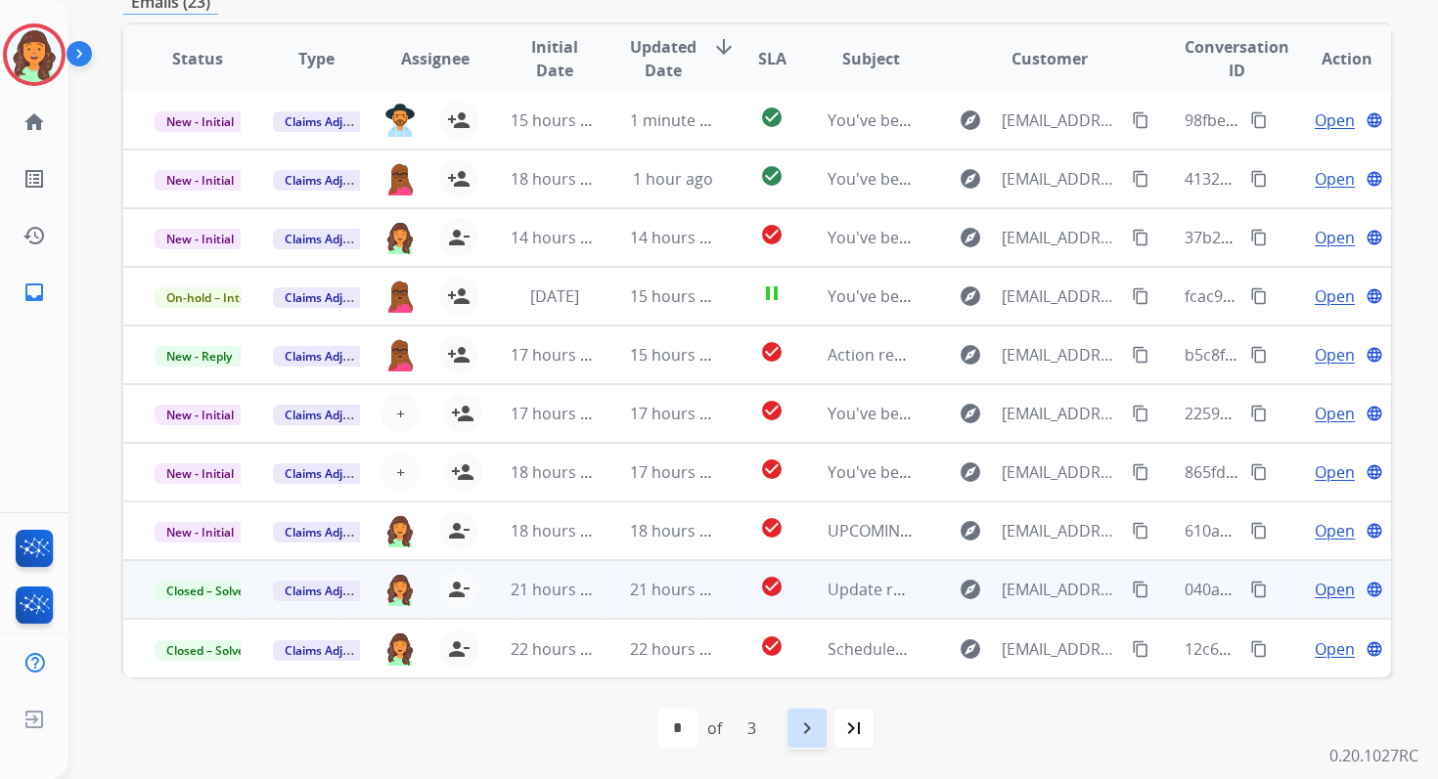
click at [807, 734] on mat-icon "navigate_next" at bounding box center [806, 728] width 23 height 23
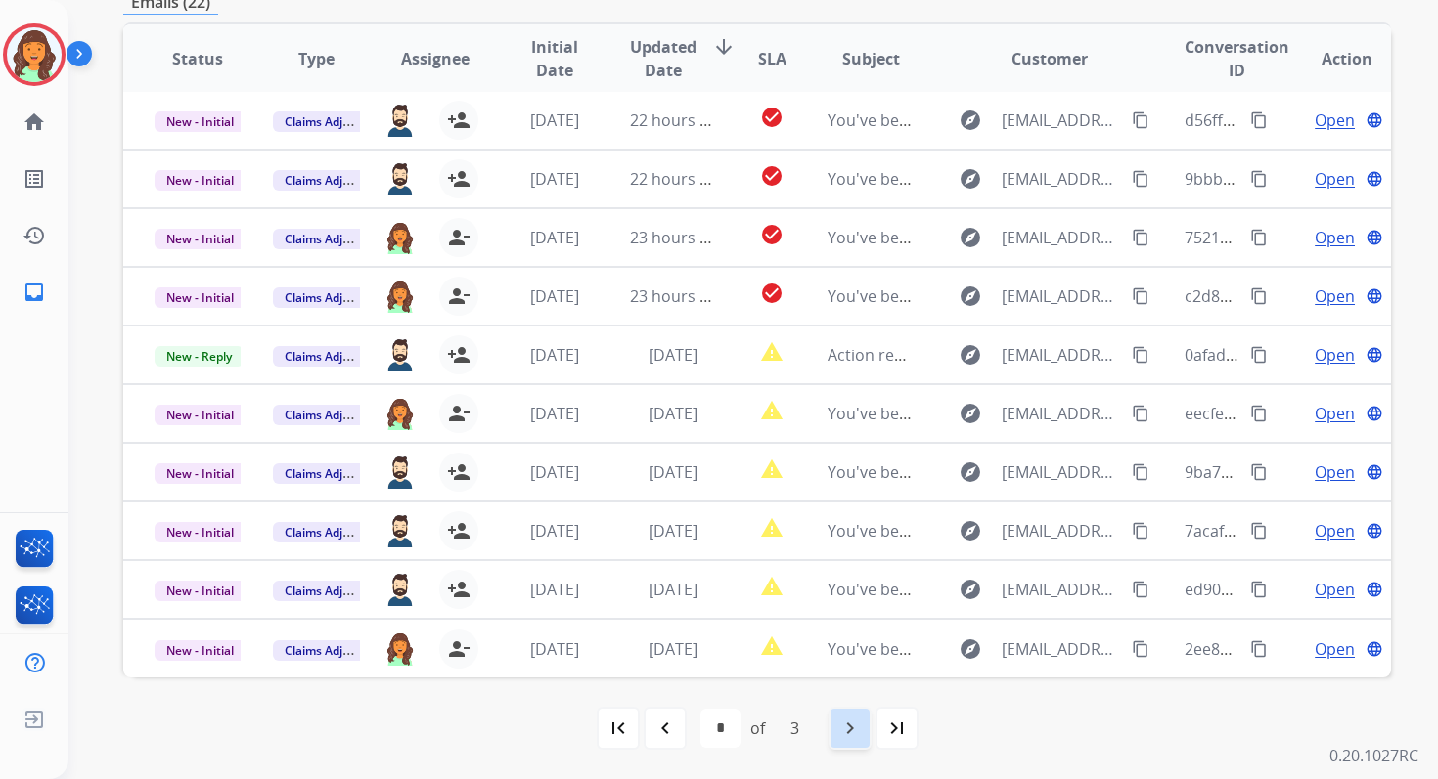
click at [849, 729] on mat-icon "navigate_next" at bounding box center [849, 728] width 23 height 23
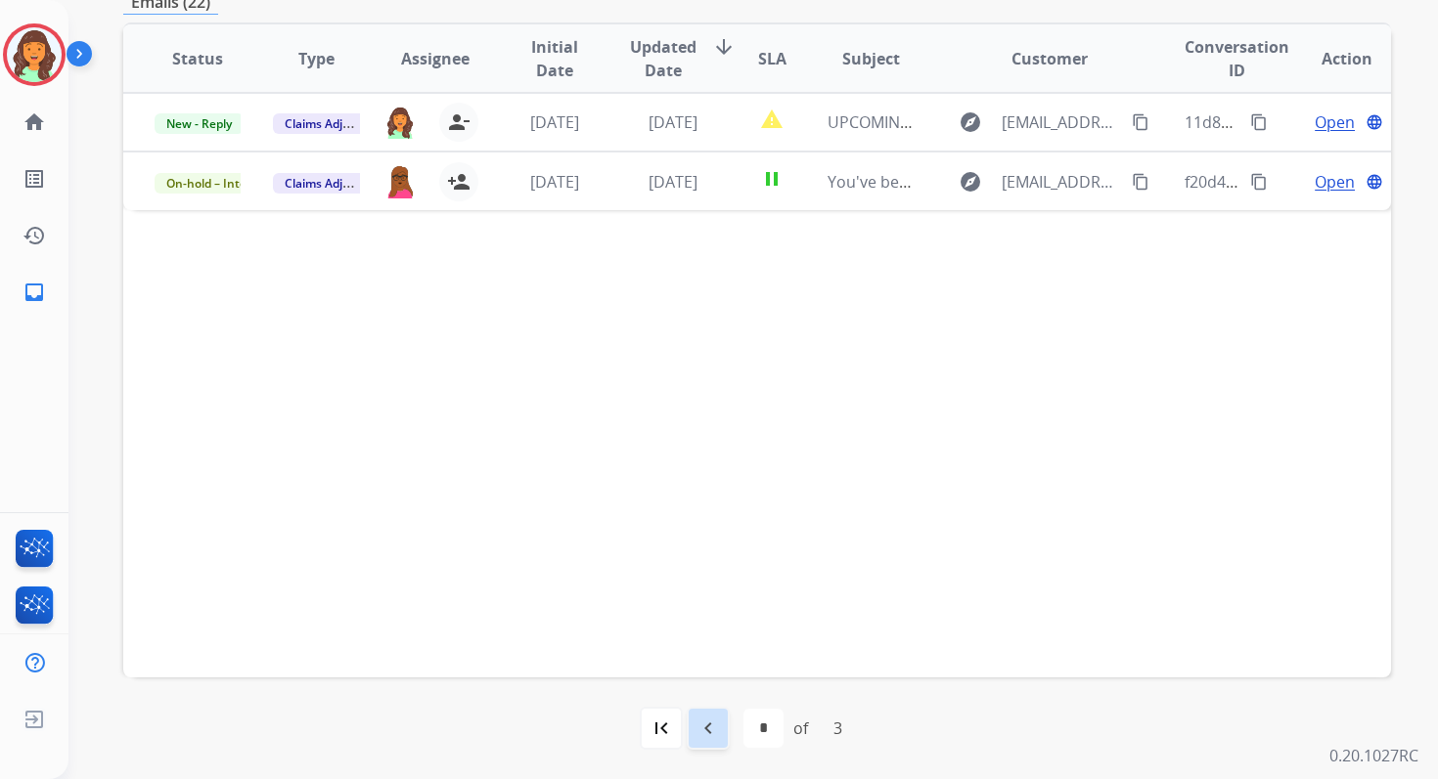
click at [713, 733] on mat-icon "navigate_before" at bounding box center [707, 728] width 23 height 23
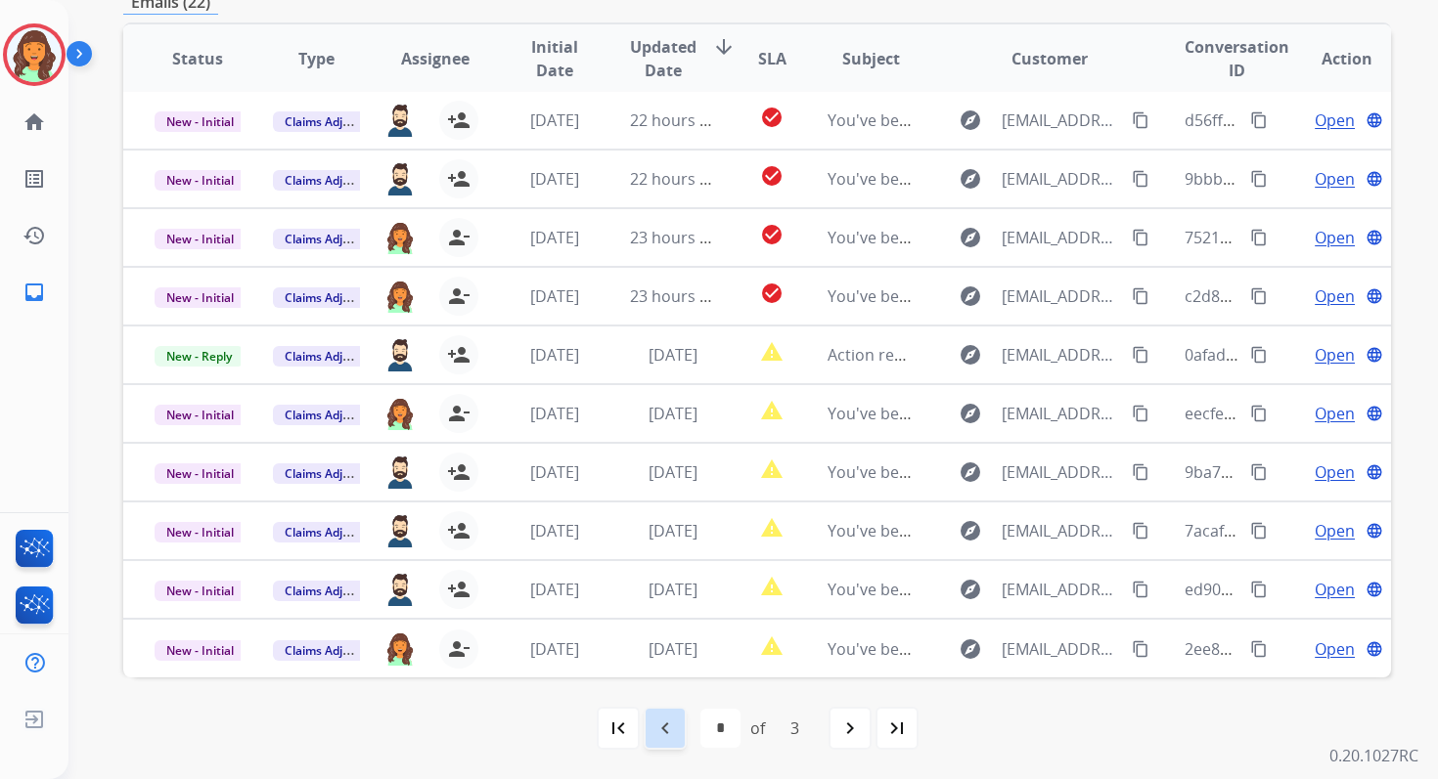
click at [671, 733] on mat-icon "navigate_before" at bounding box center [664, 728] width 23 height 23
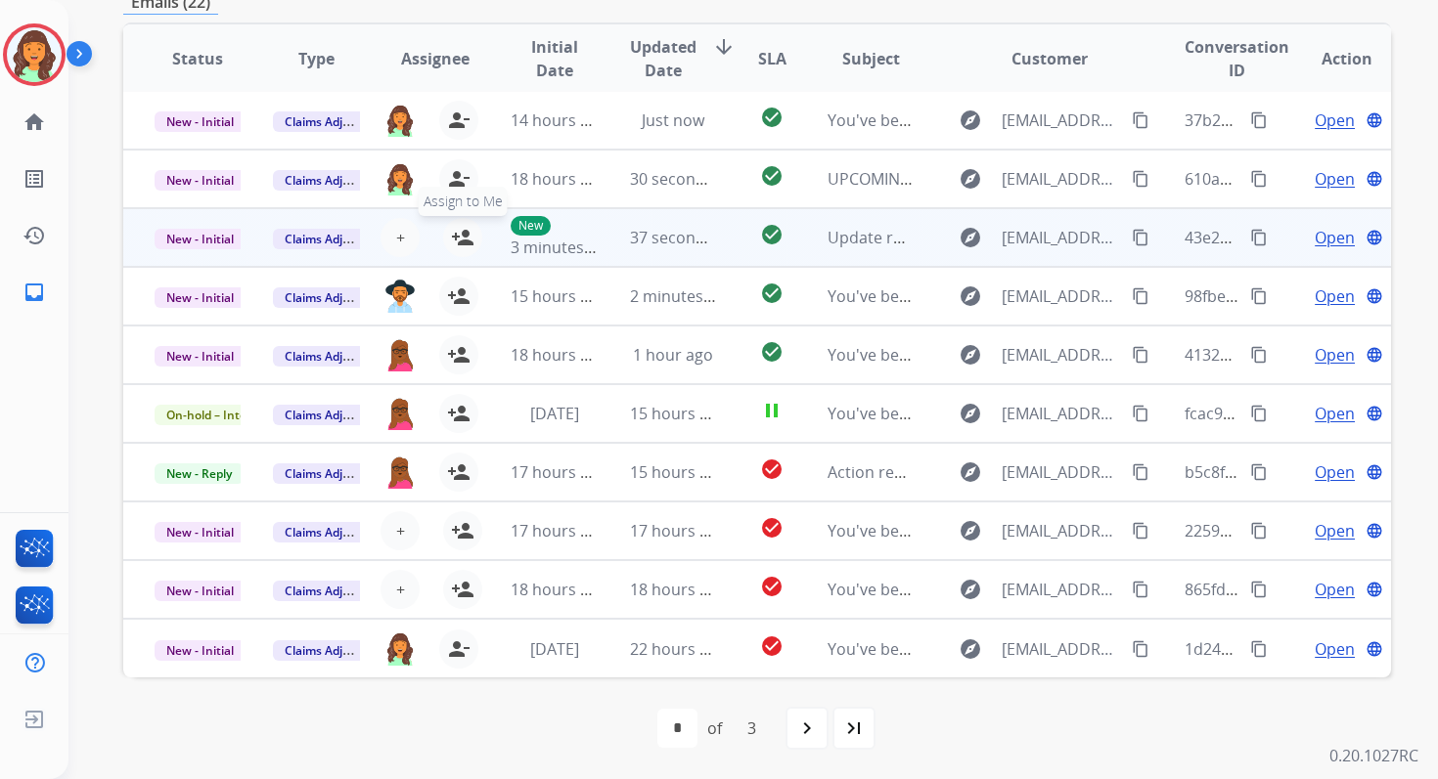
click at [467, 243] on mat-icon "person_add" at bounding box center [462, 237] width 23 height 23
click at [221, 240] on span "New - Initial" at bounding box center [200, 239] width 91 height 21
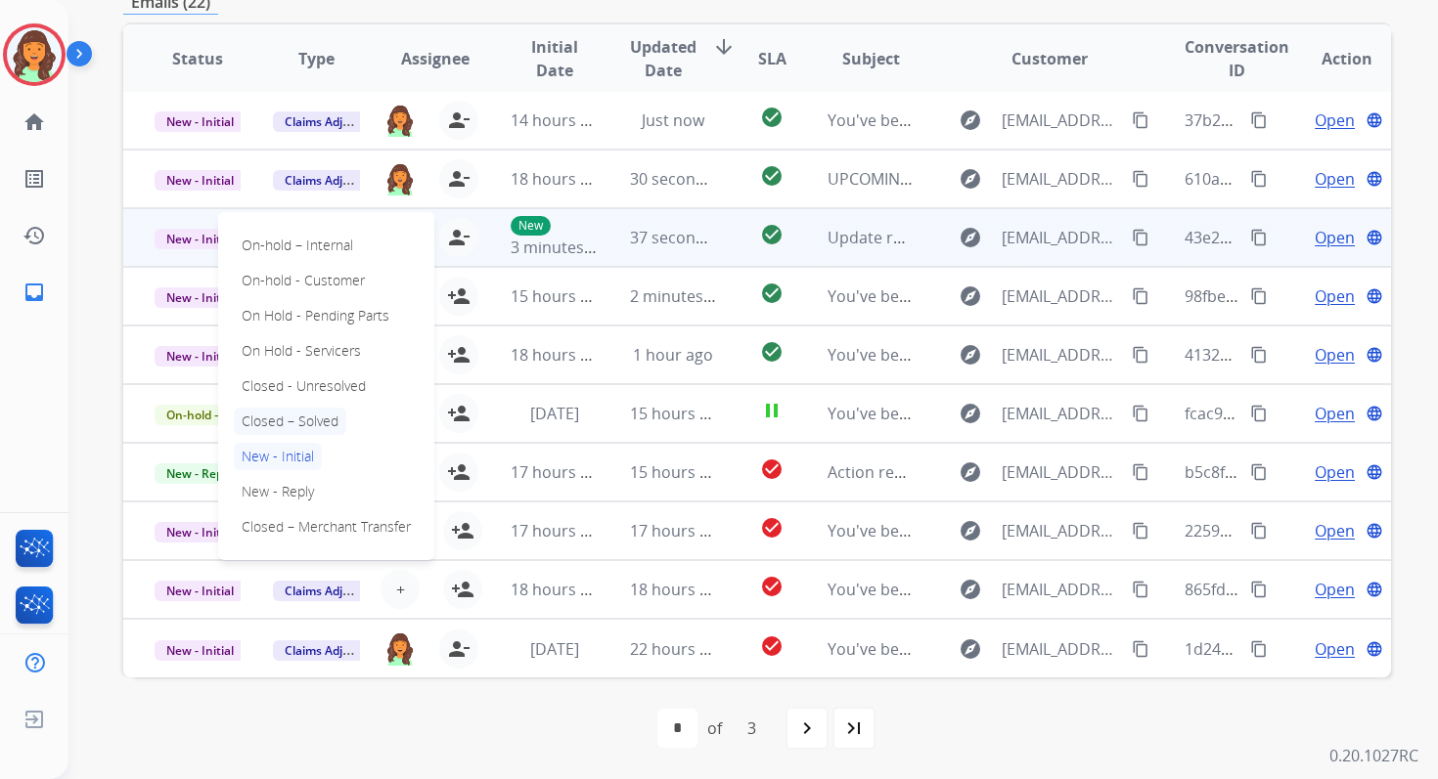
click at [310, 424] on p "Closed – Solved" at bounding box center [290, 421] width 112 height 27
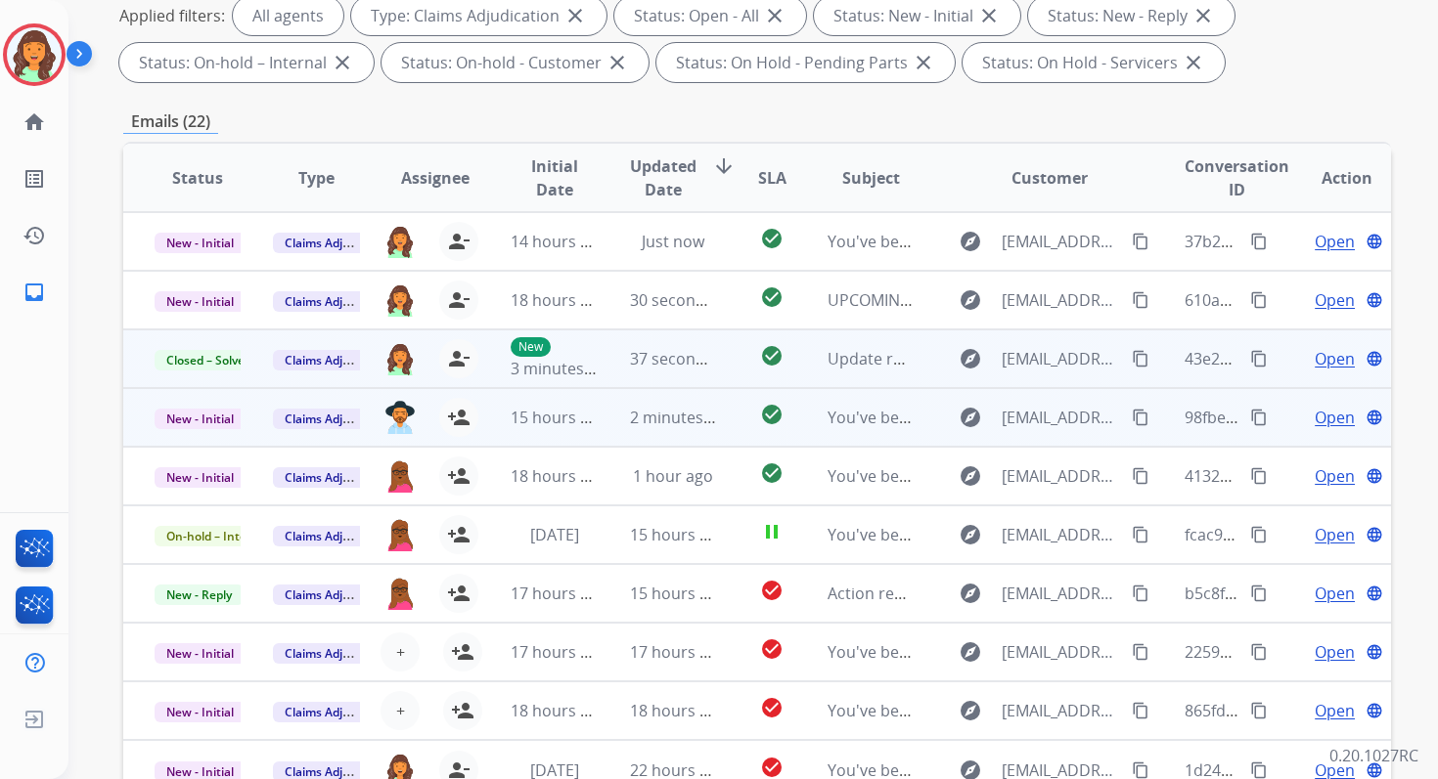
scroll to position [0, 0]
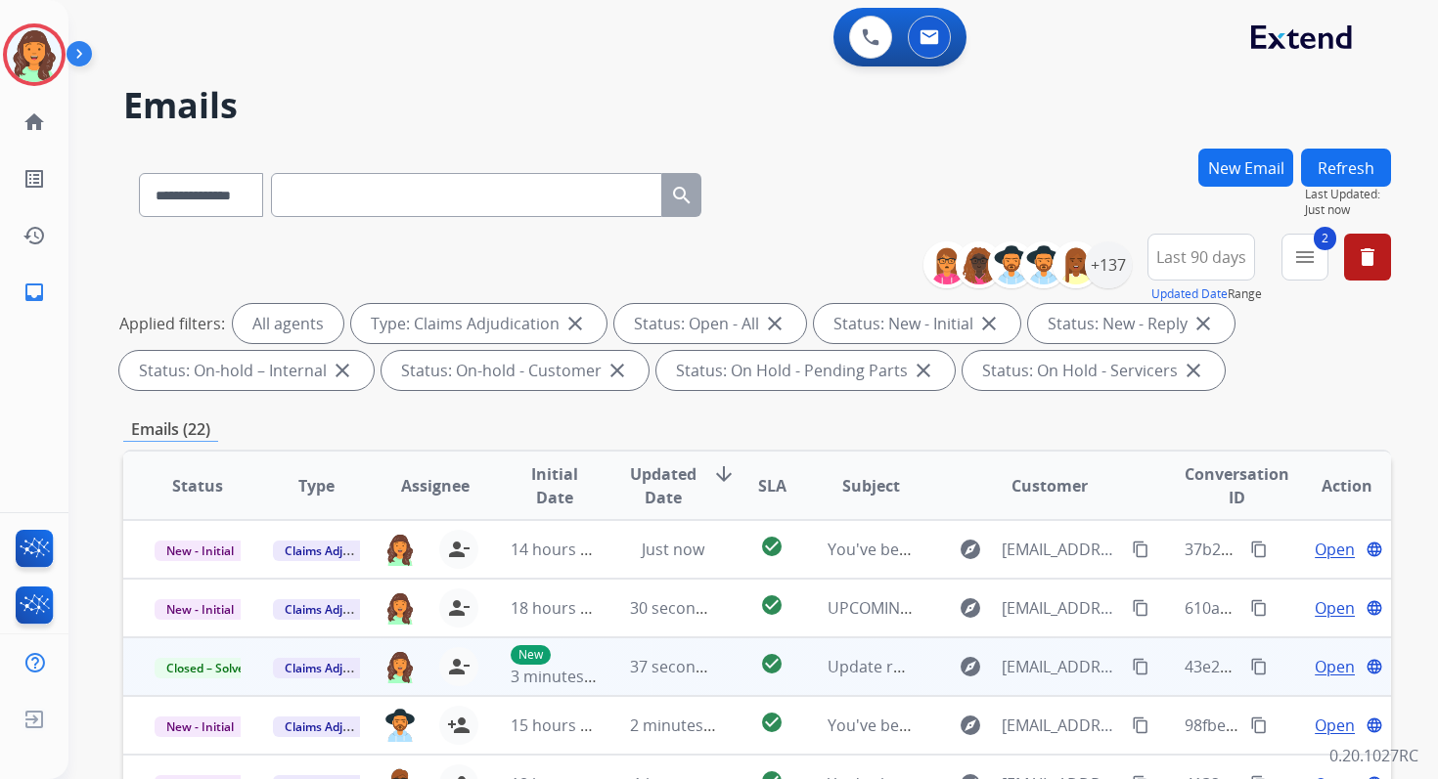
click at [1351, 163] on button "Refresh" at bounding box center [1346, 168] width 90 height 38
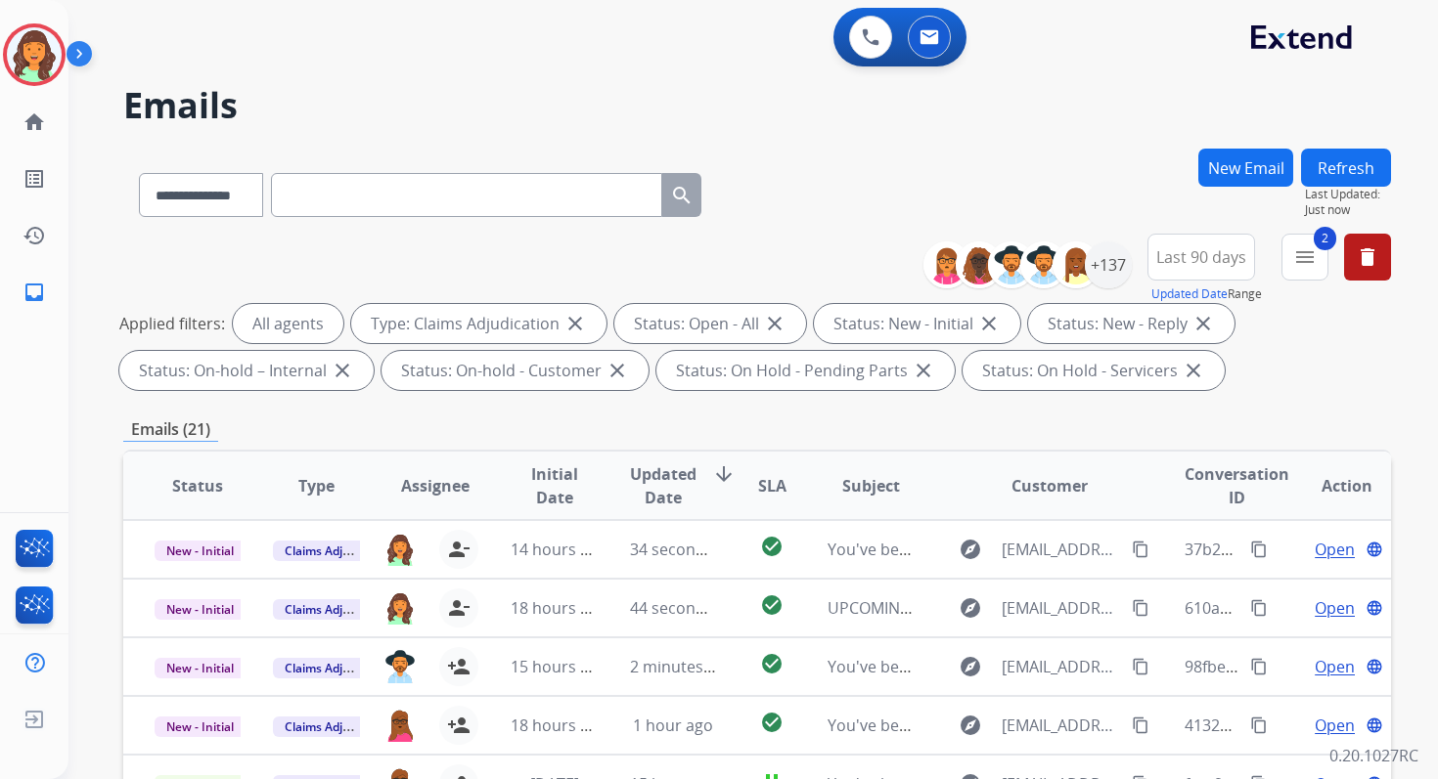
scroll to position [427, 0]
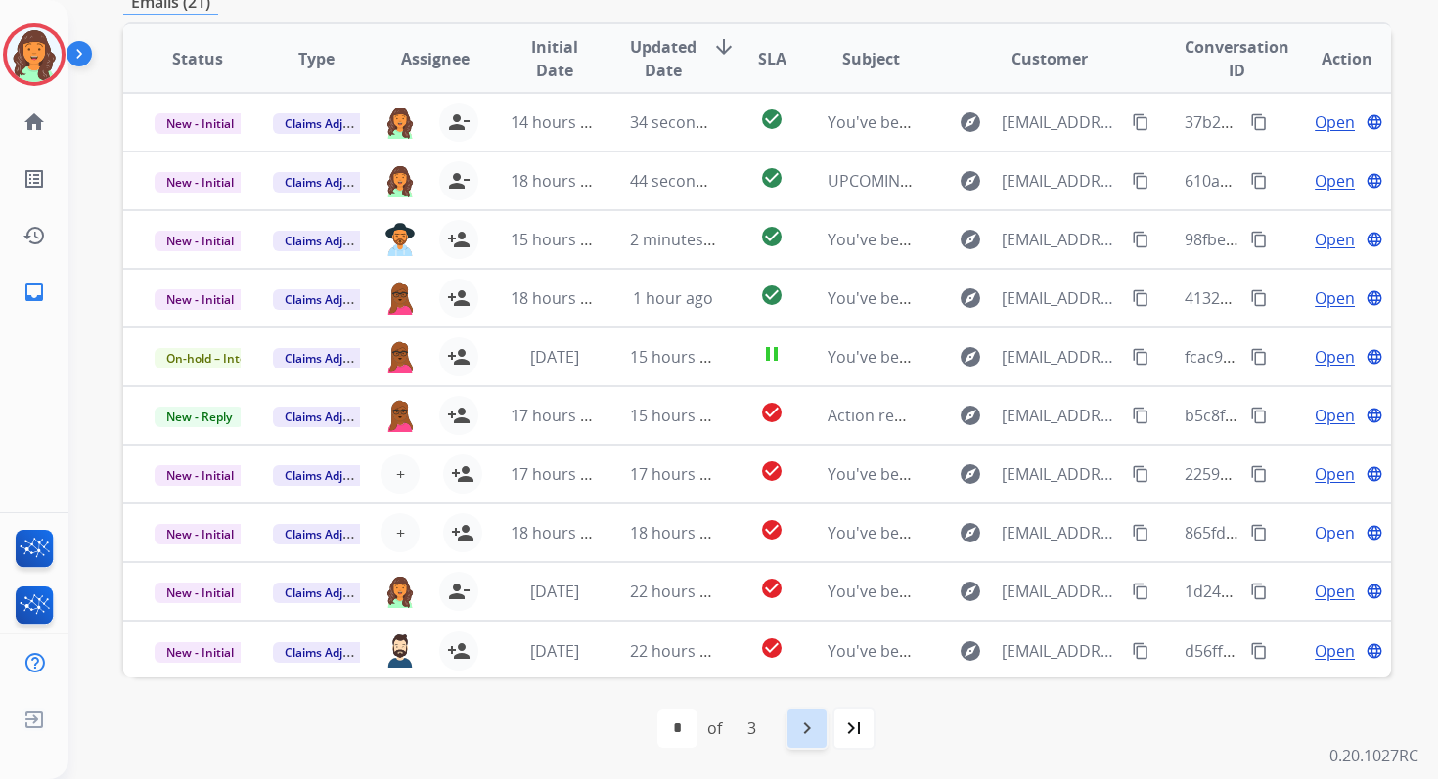
click at [816, 736] on mat-icon "navigate_next" at bounding box center [806, 728] width 23 height 23
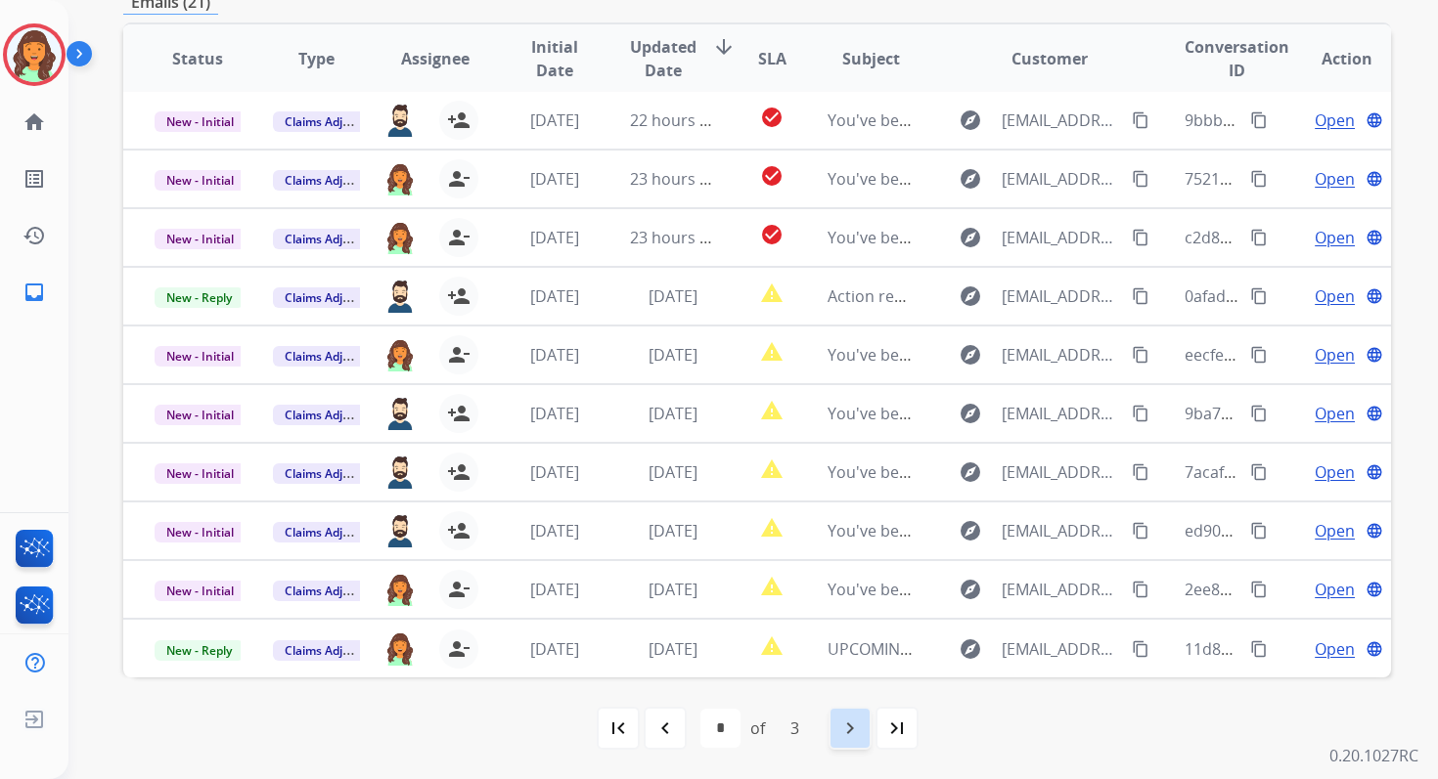
click at [846, 726] on mat-icon "navigate_next" at bounding box center [849, 728] width 23 height 23
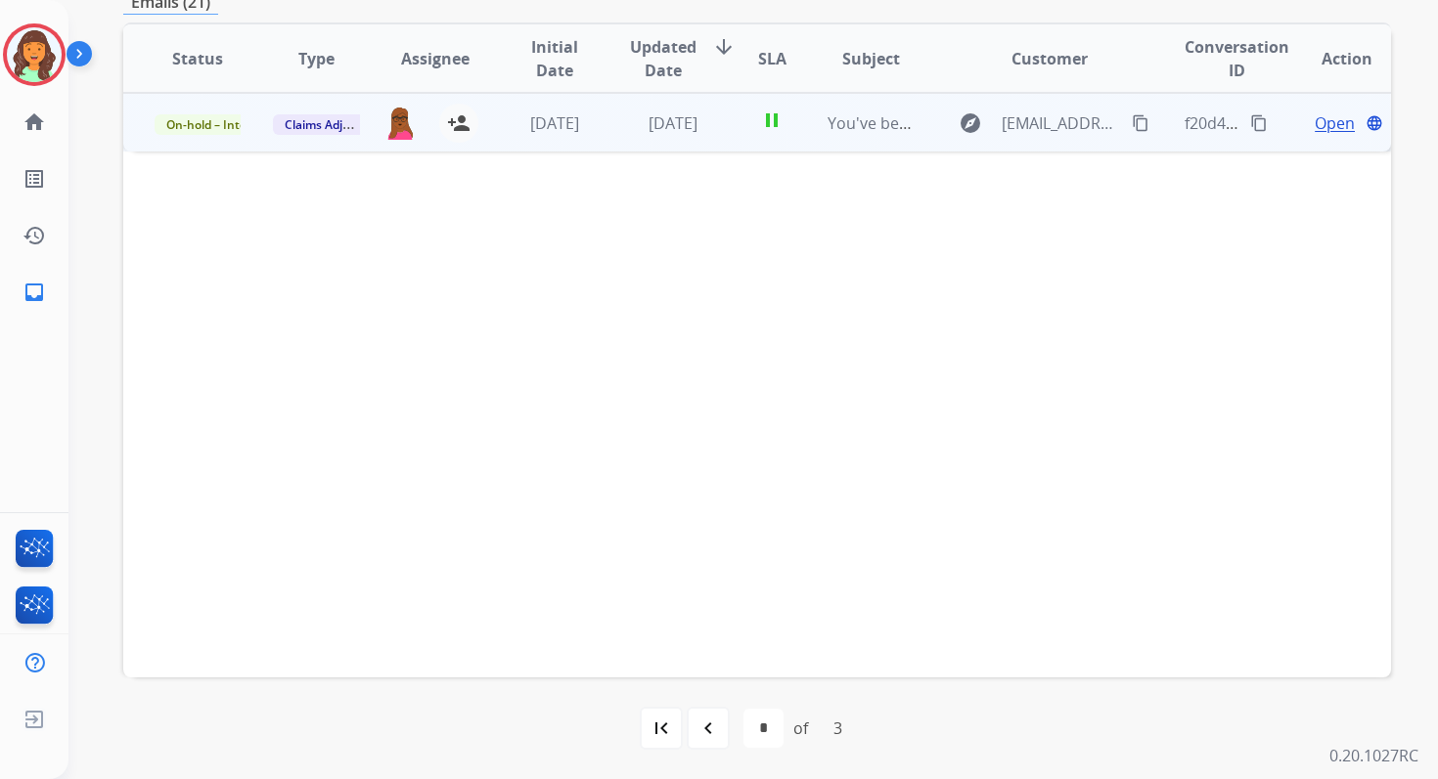
click at [648, 131] on span "[DATE]" at bounding box center [672, 123] width 49 height 22
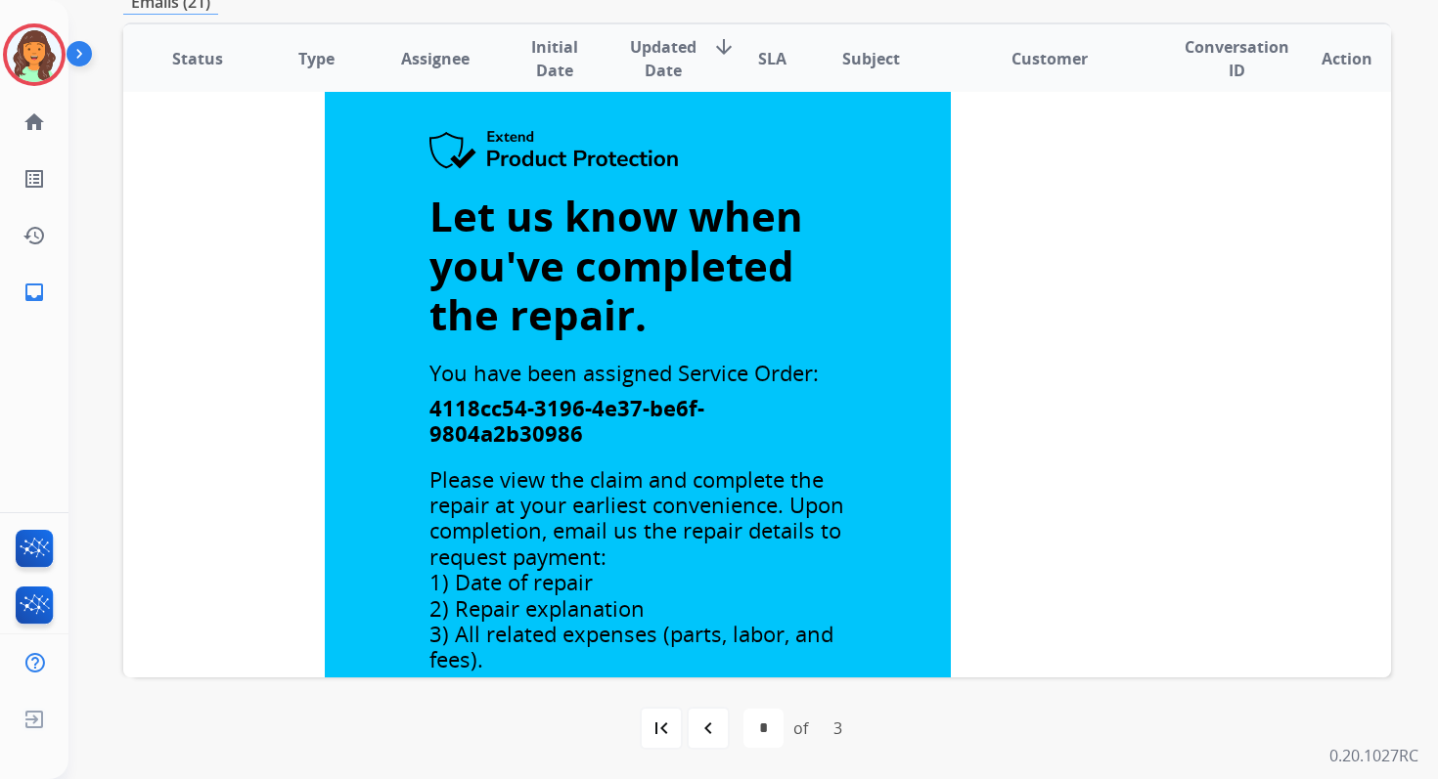
scroll to position [0, 0]
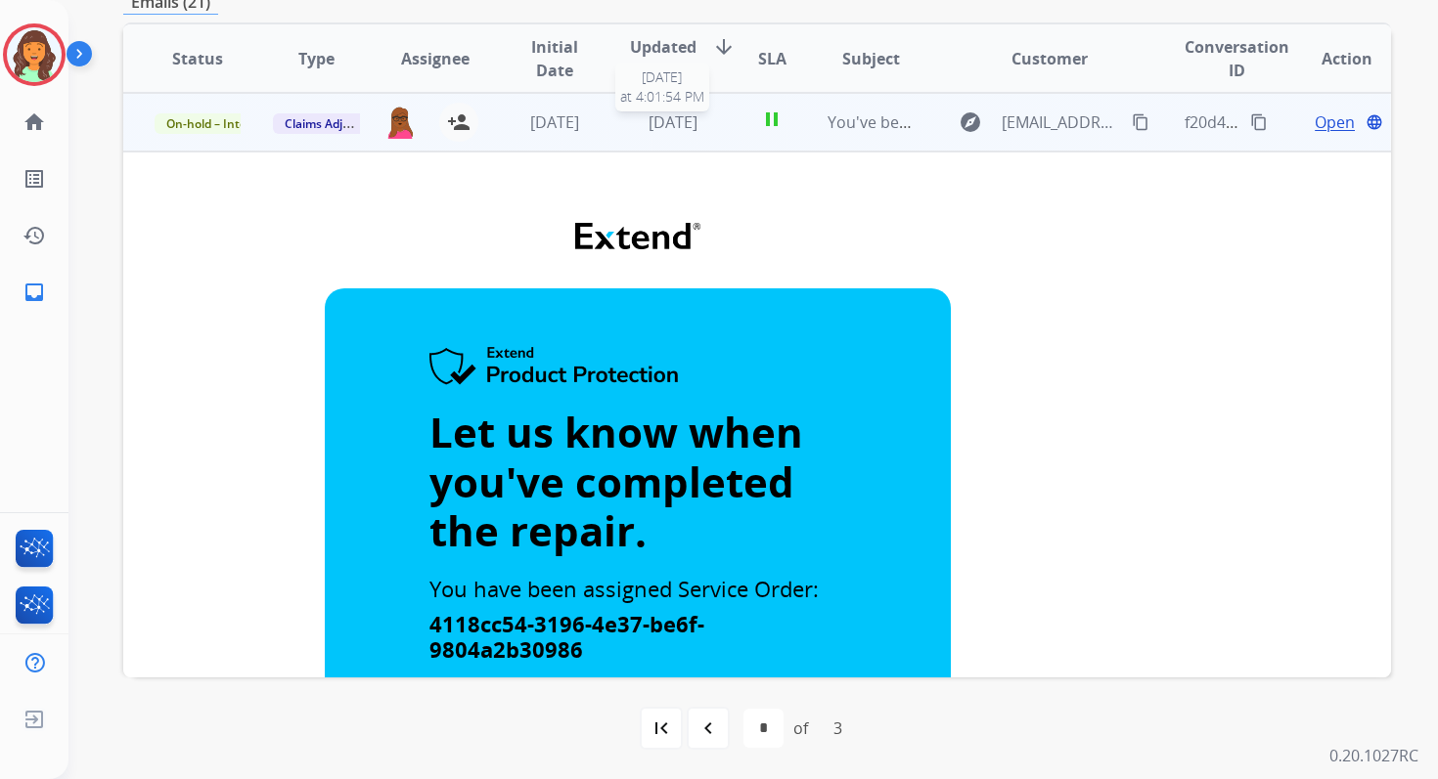
click at [669, 119] on span "[DATE]" at bounding box center [672, 122] width 49 height 22
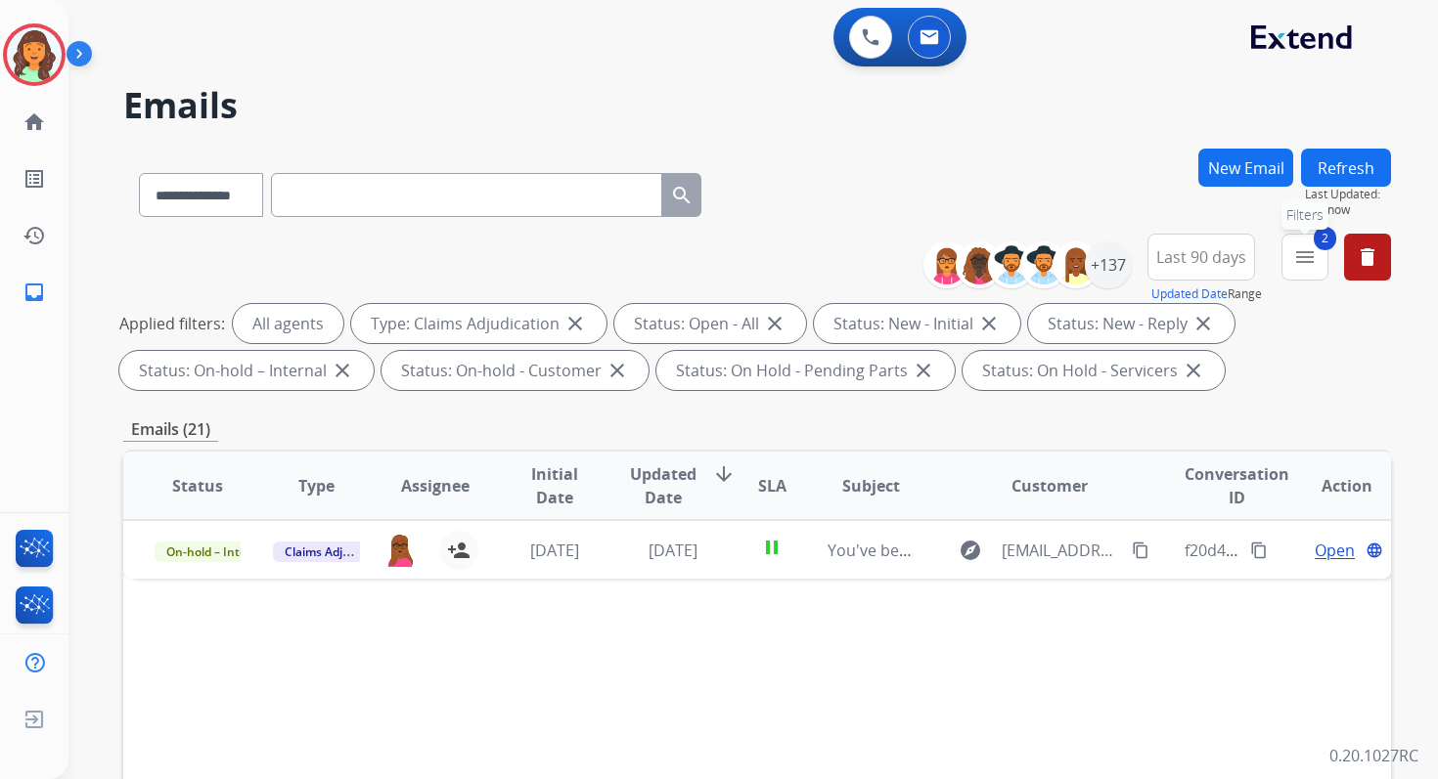
click at [1297, 263] on mat-icon "menu" at bounding box center [1304, 256] width 23 height 23
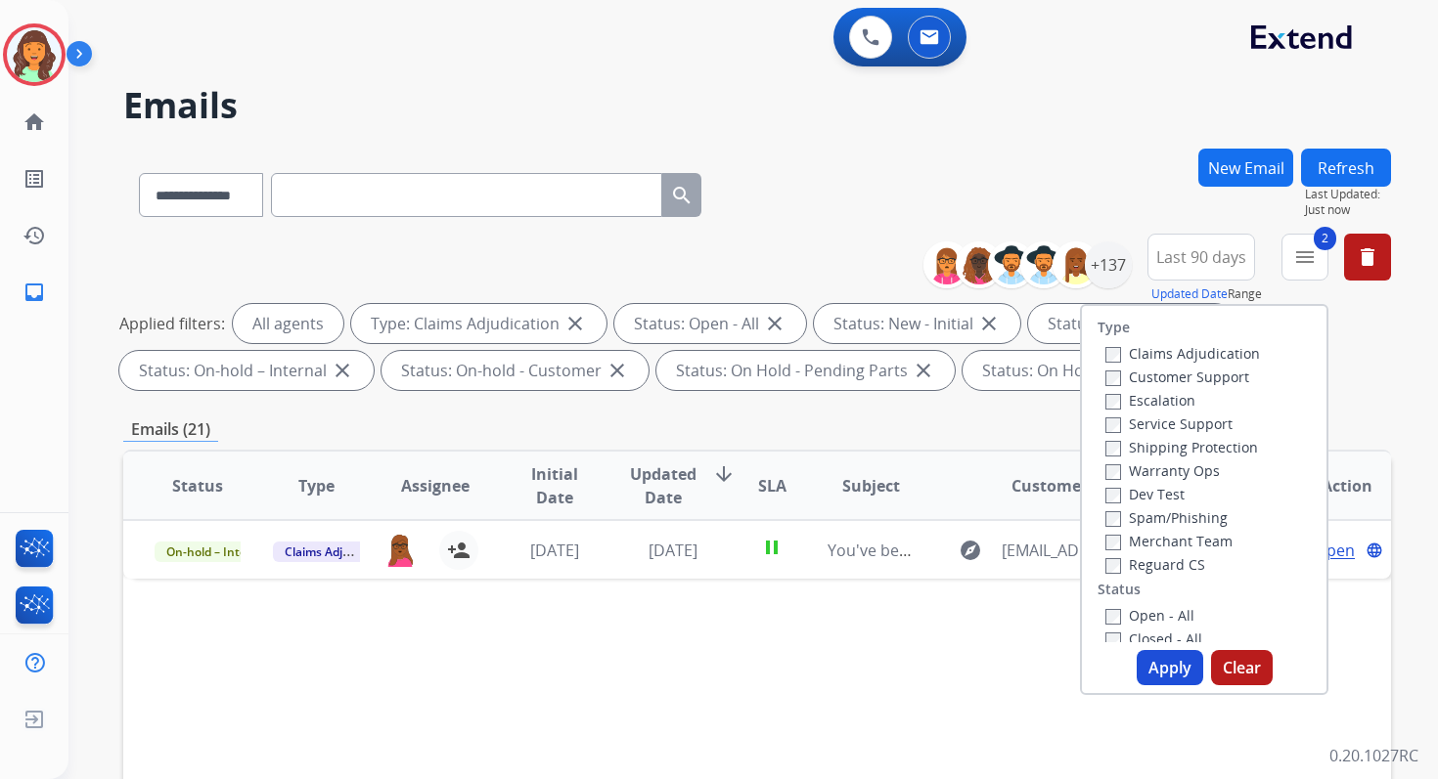
click at [1151, 665] on button "Apply" at bounding box center [1169, 667] width 67 height 35
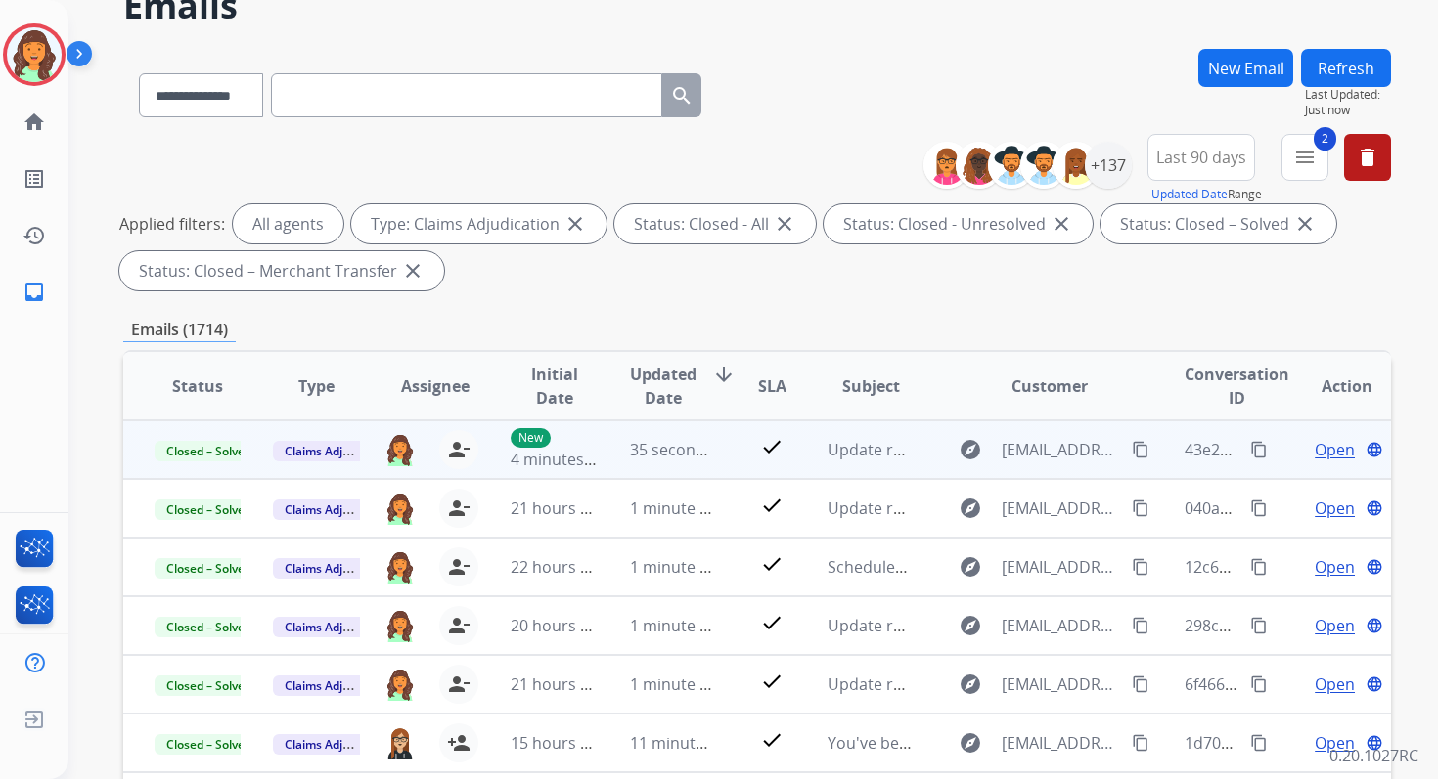
scroll to position [427, 0]
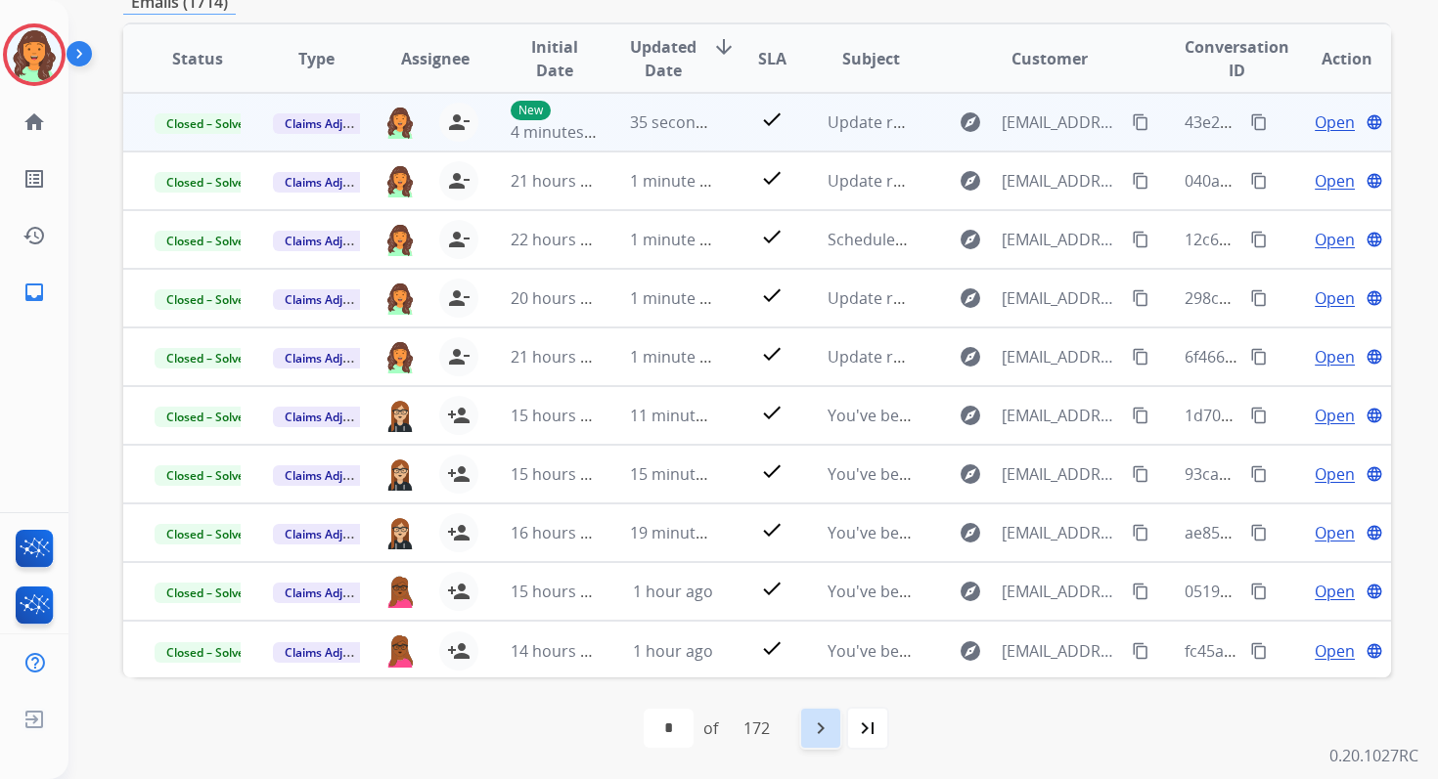
click at [821, 723] on mat-icon "navigate_next" at bounding box center [820, 728] width 23 height 23
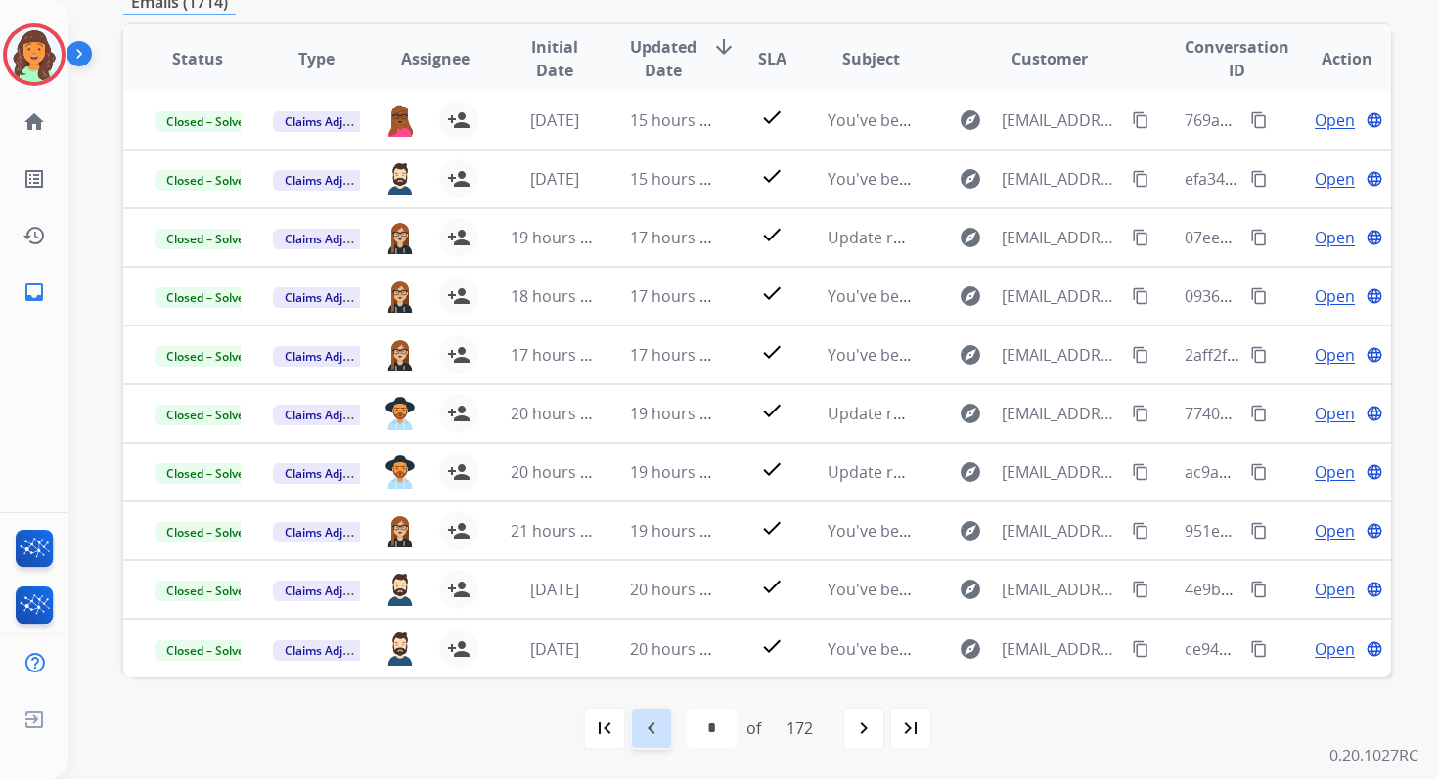
click at [644, 724] on mat-icon "navigate_before" at bounding box center [651, 728] width 23 height 23
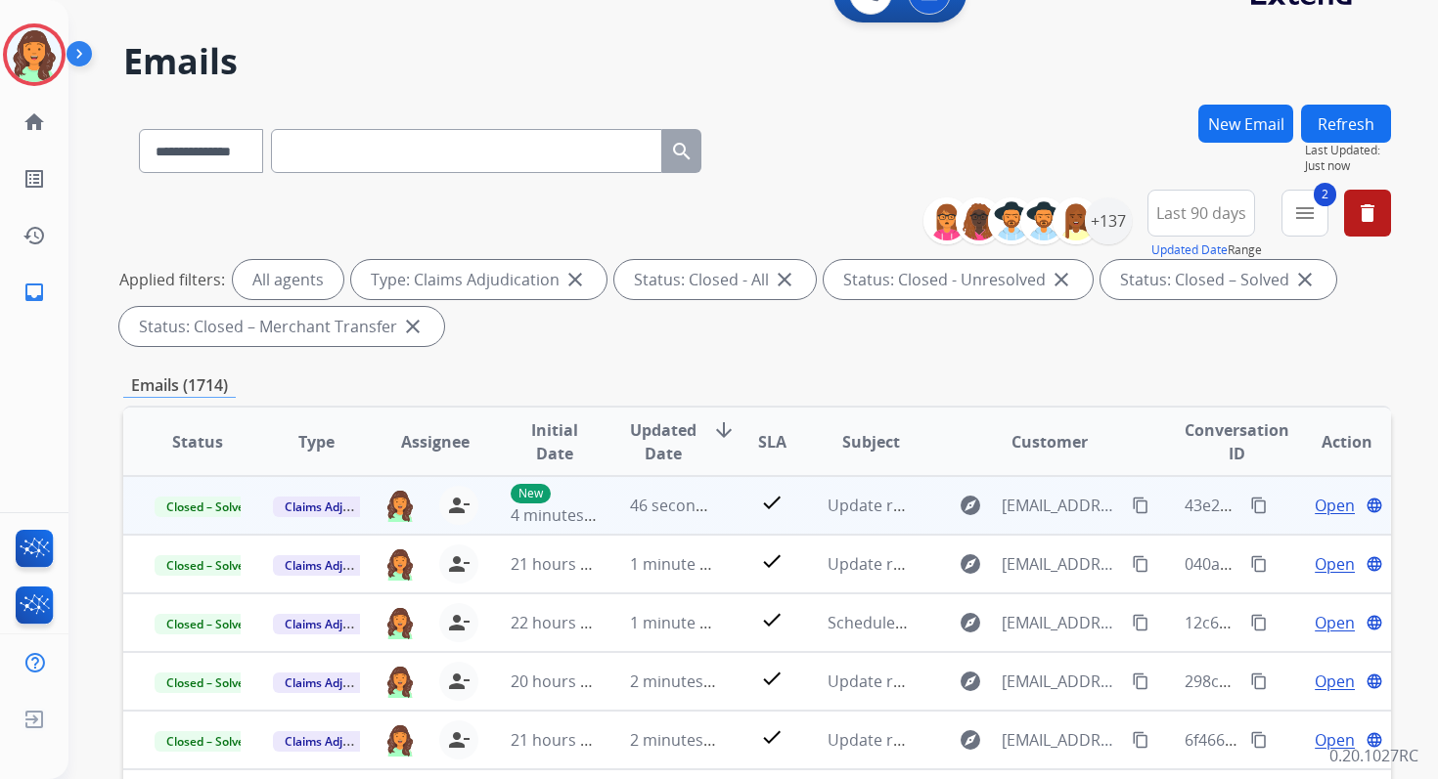
scroll to position [0, 0]
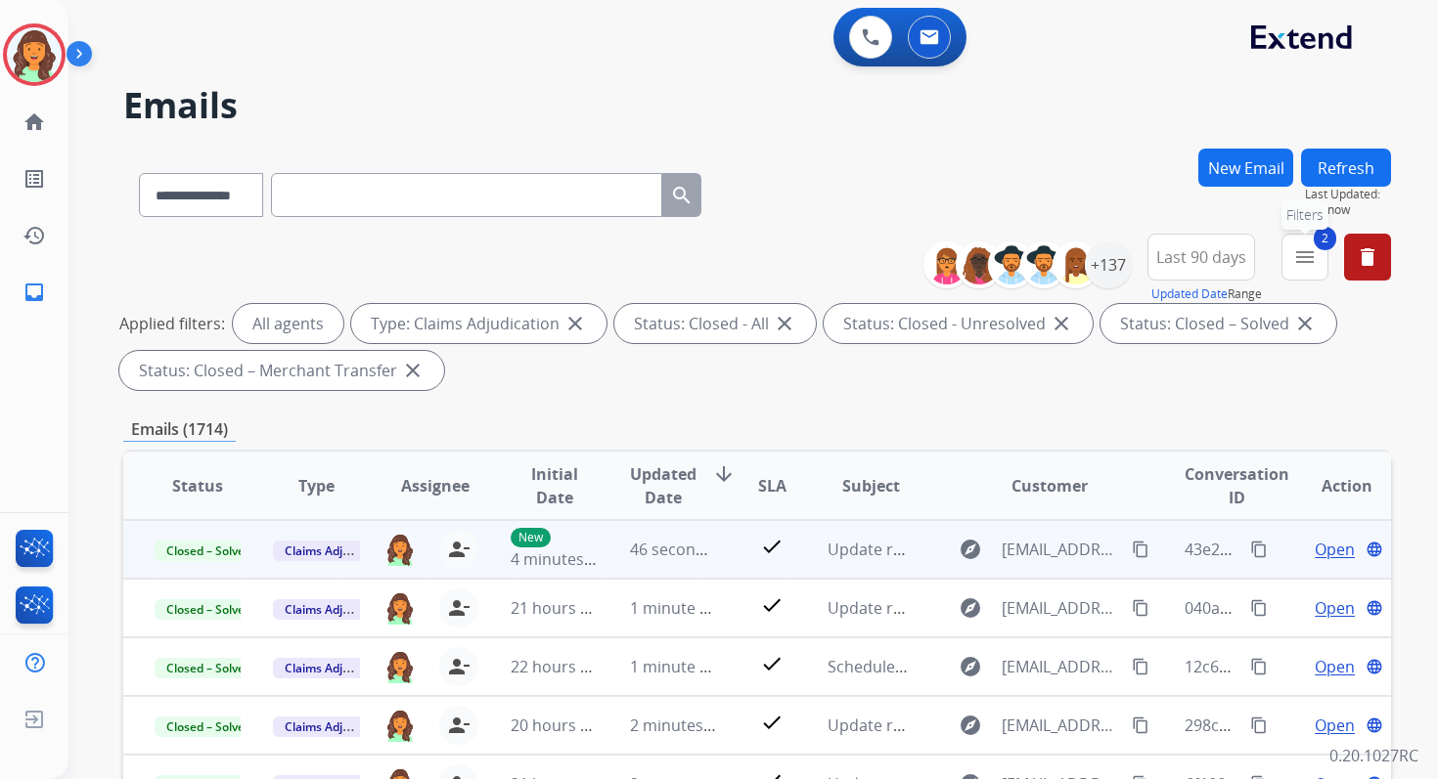
click at [1293, 257] on mat-icon "menu" at bounding box center [1304, 256] width 23 height 23
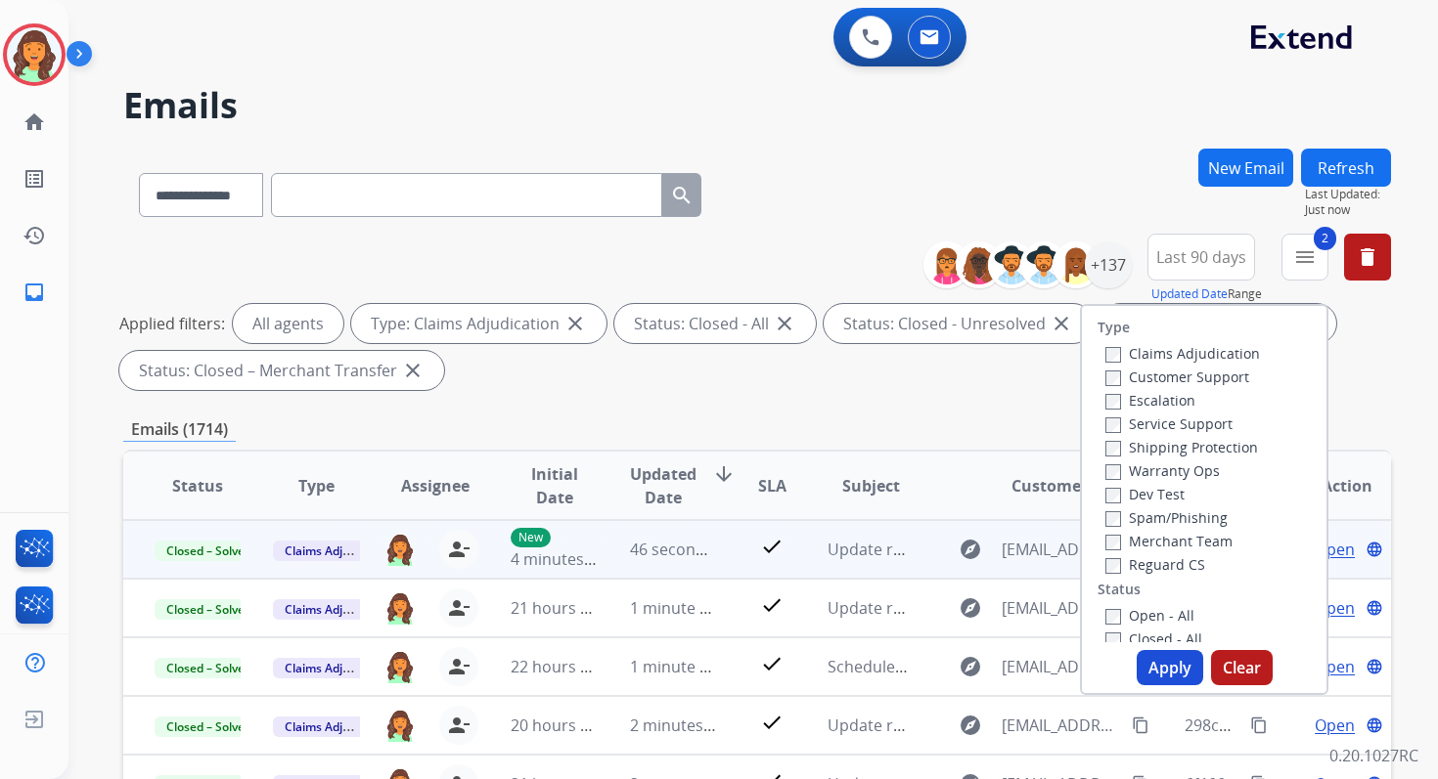
click at [1157, 676] on button "Apply" at bounding box center [1169, 667] width 67 height 35
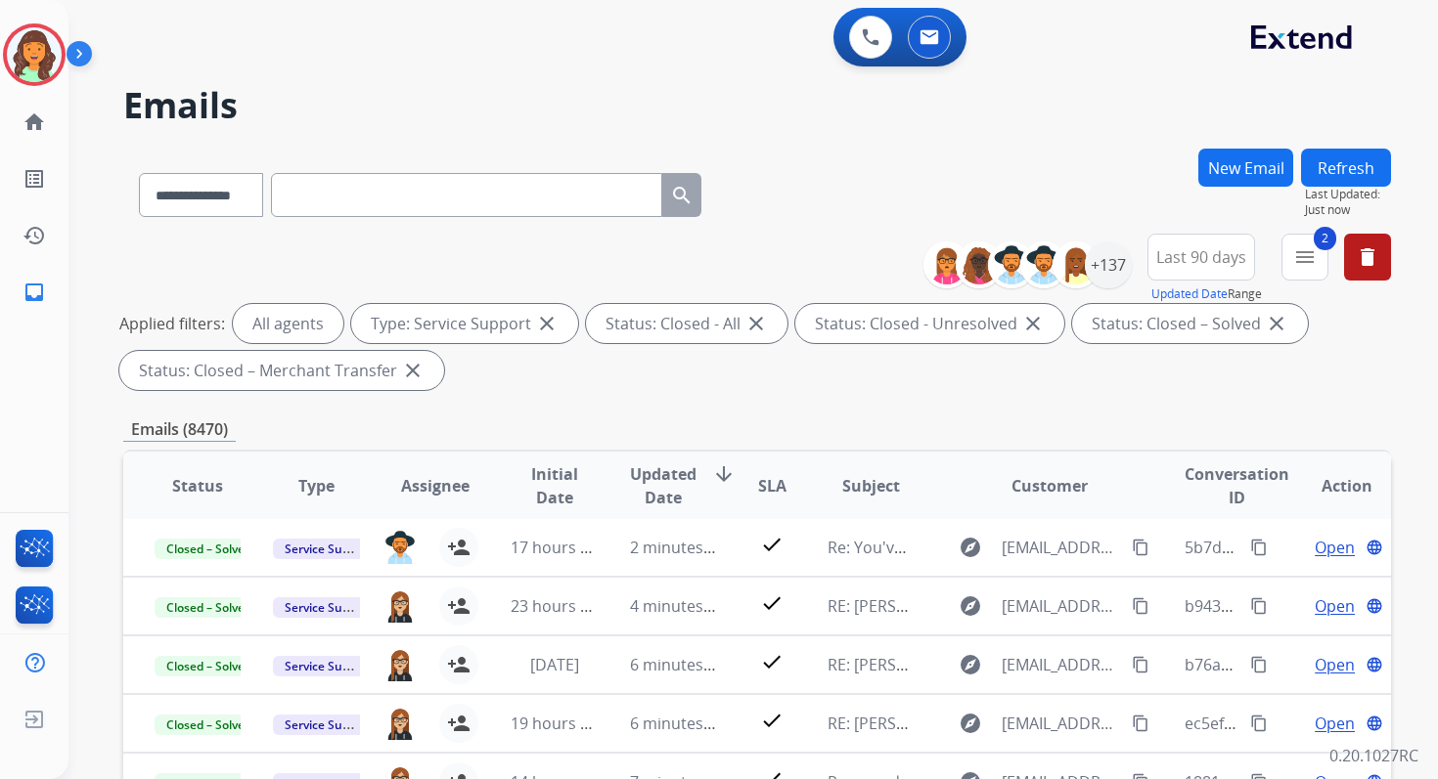
scroll to position [427, 0]
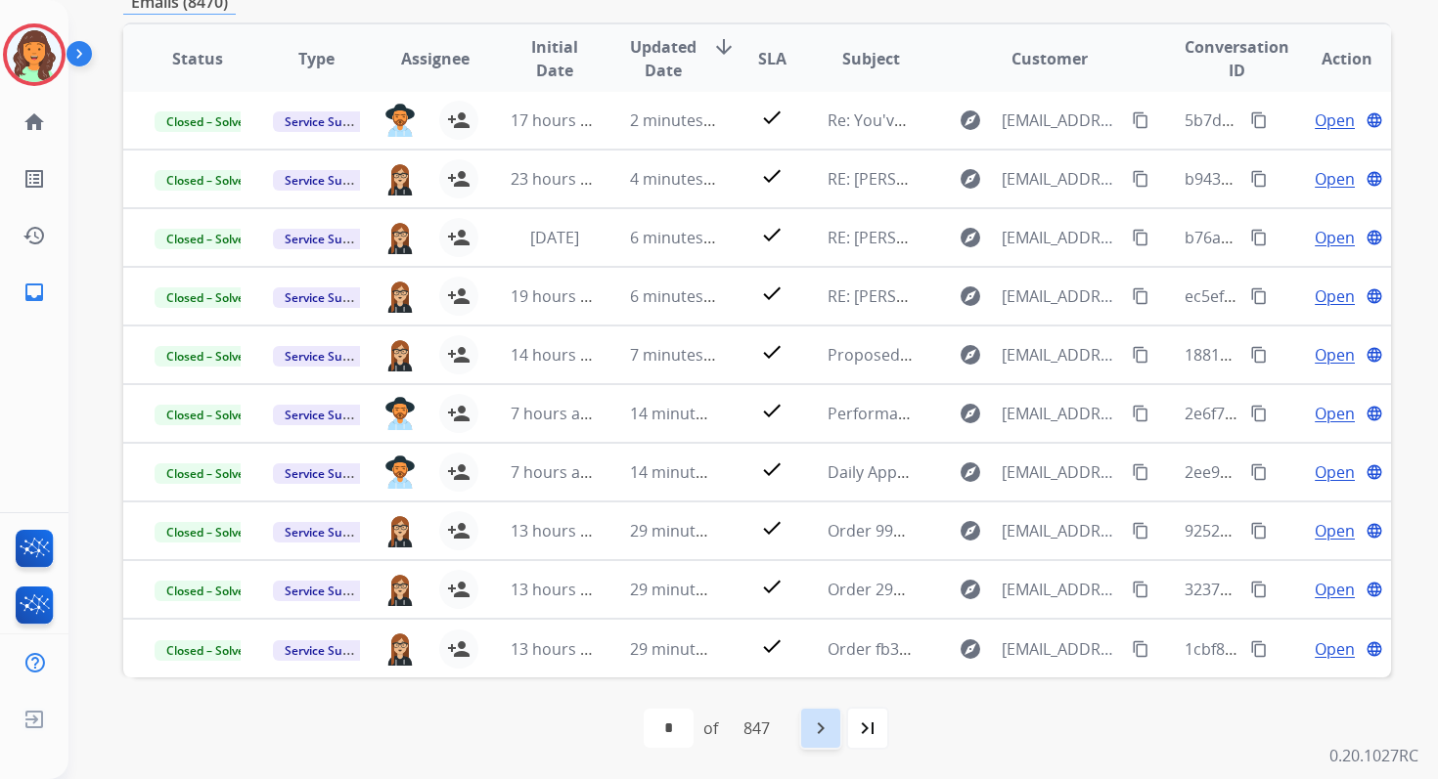
click at [826, 733] on mat-icon "navigate_next" at bounding box center [820, 728] width 23 height 23
click at [865, 723] on mat-icon "navigate_next" at bounding box center [863, 728] width 23 height 23
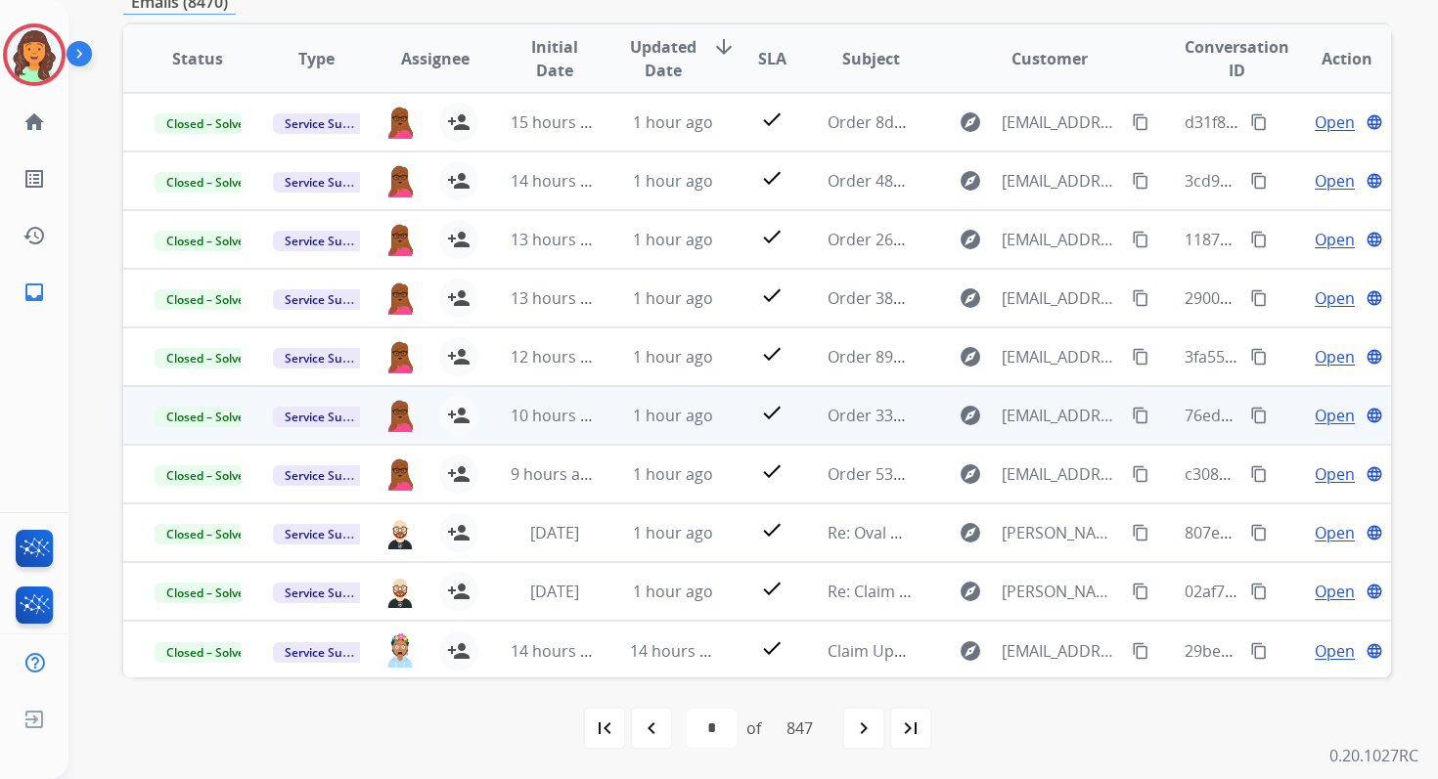
scroll to position [215, 0]
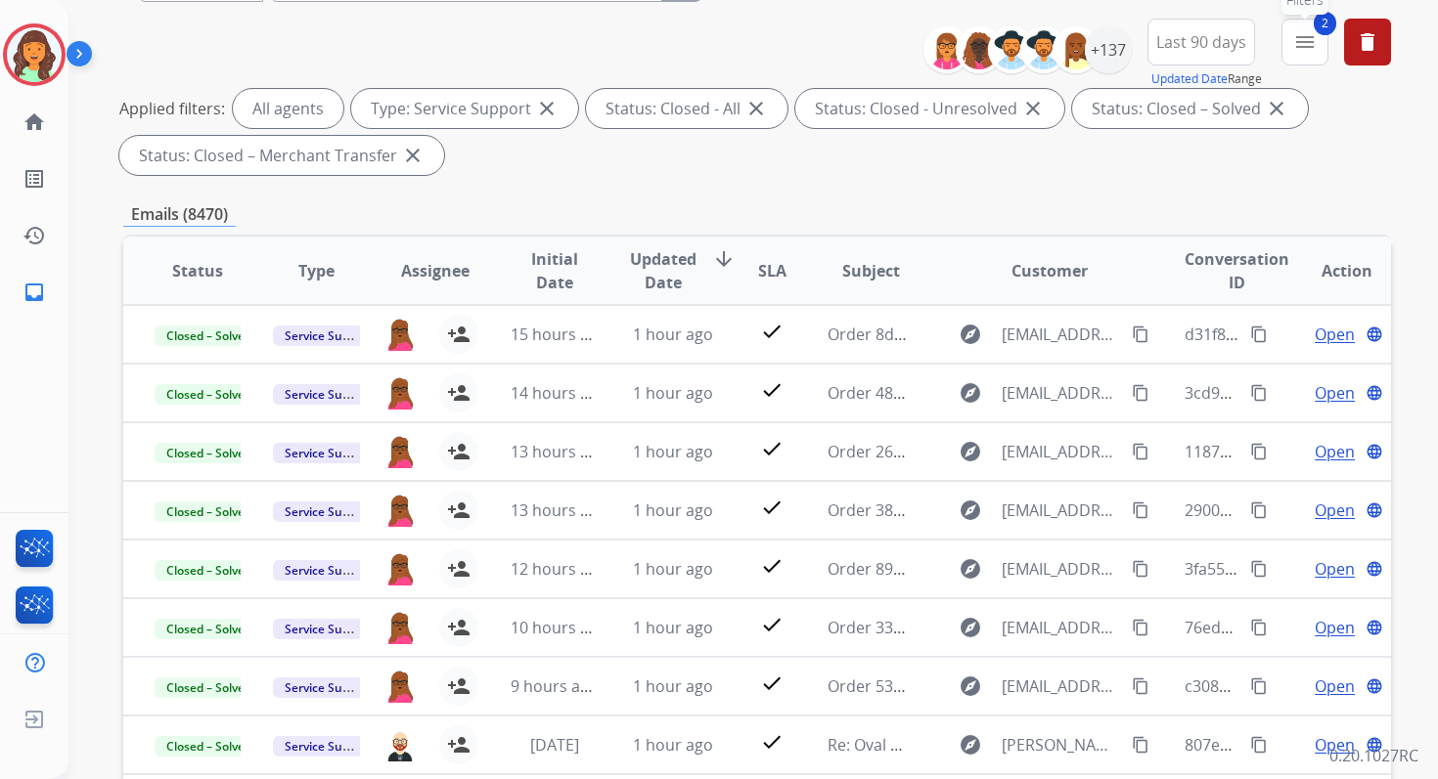
click at [1304, 51] on mat-icon "menu" at bounding box center [1304, 41] width 23 height 23
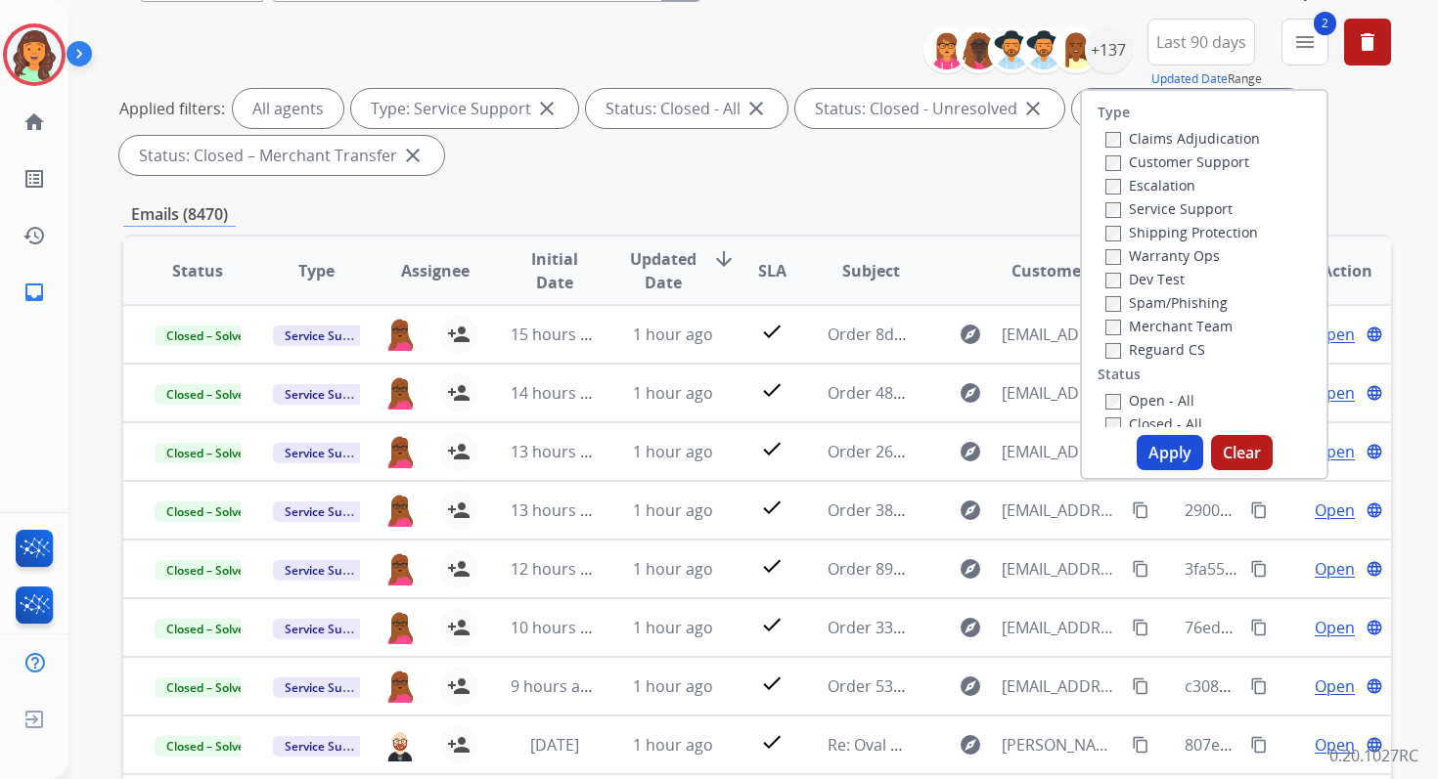
click at [1161, 455] on button "Apply" at bounding box center [1169, 452] width 67 height 35
select select "*"
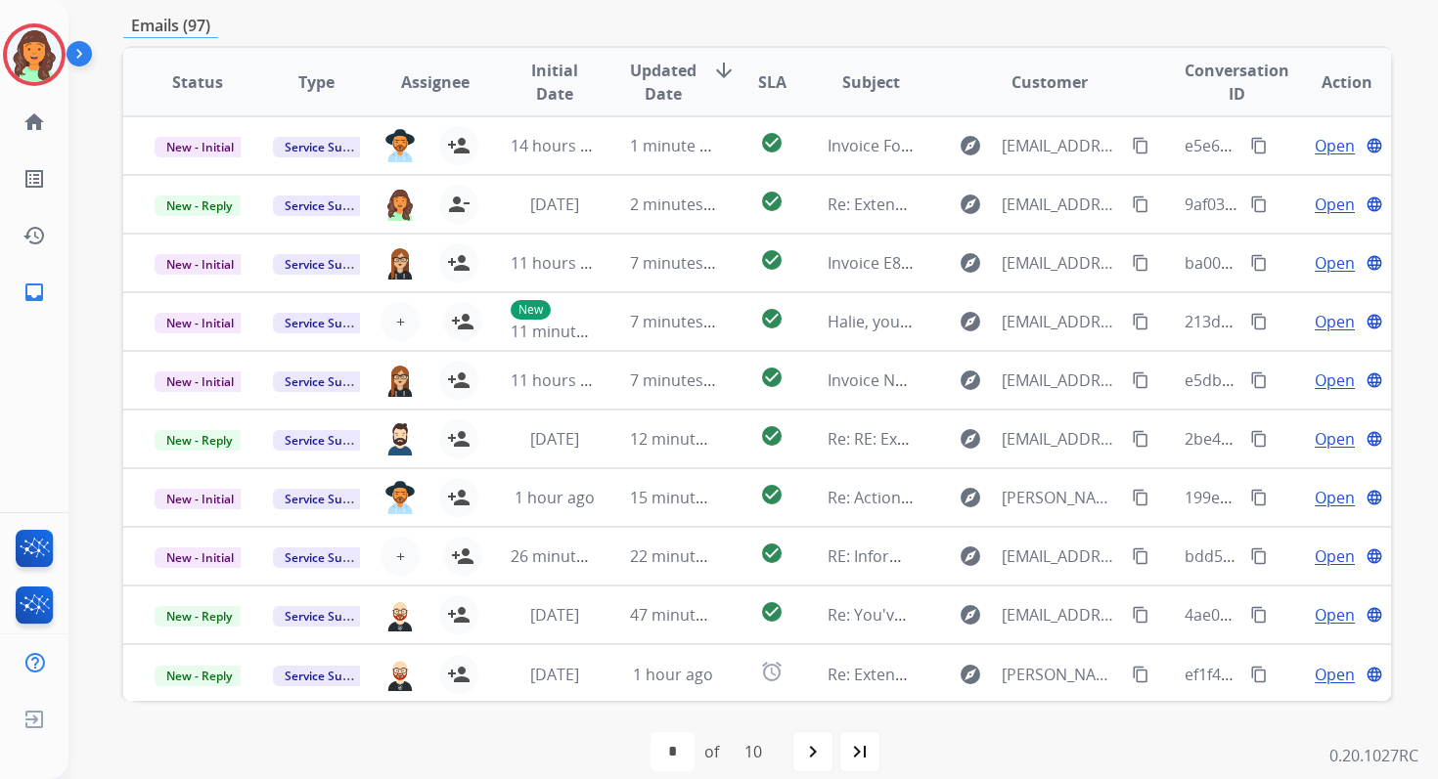
scroll to position [427, 0]
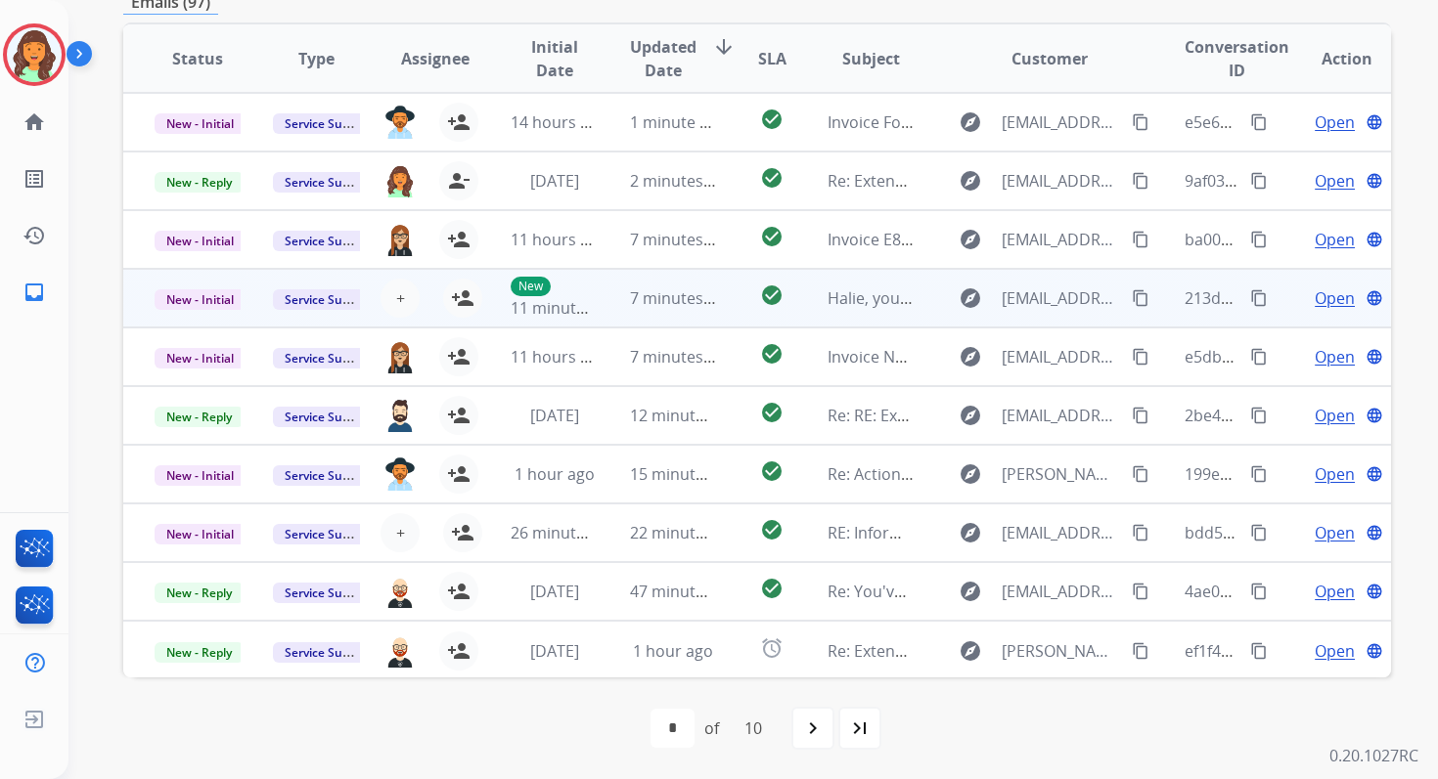
click at [675, 313] on td "7 minutes ago" at bounding box center [658, 298] width 118 height 59
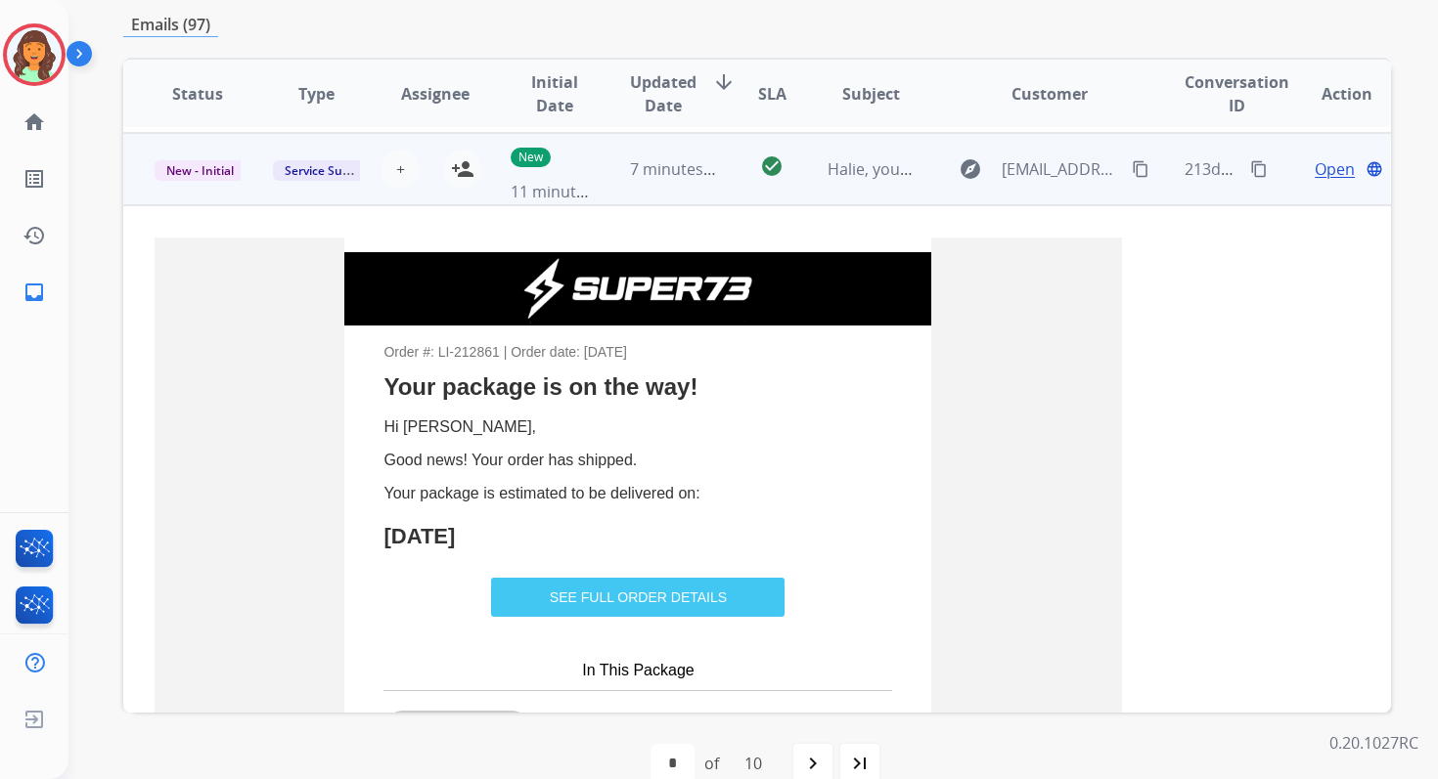
scroll to position [176, 0]
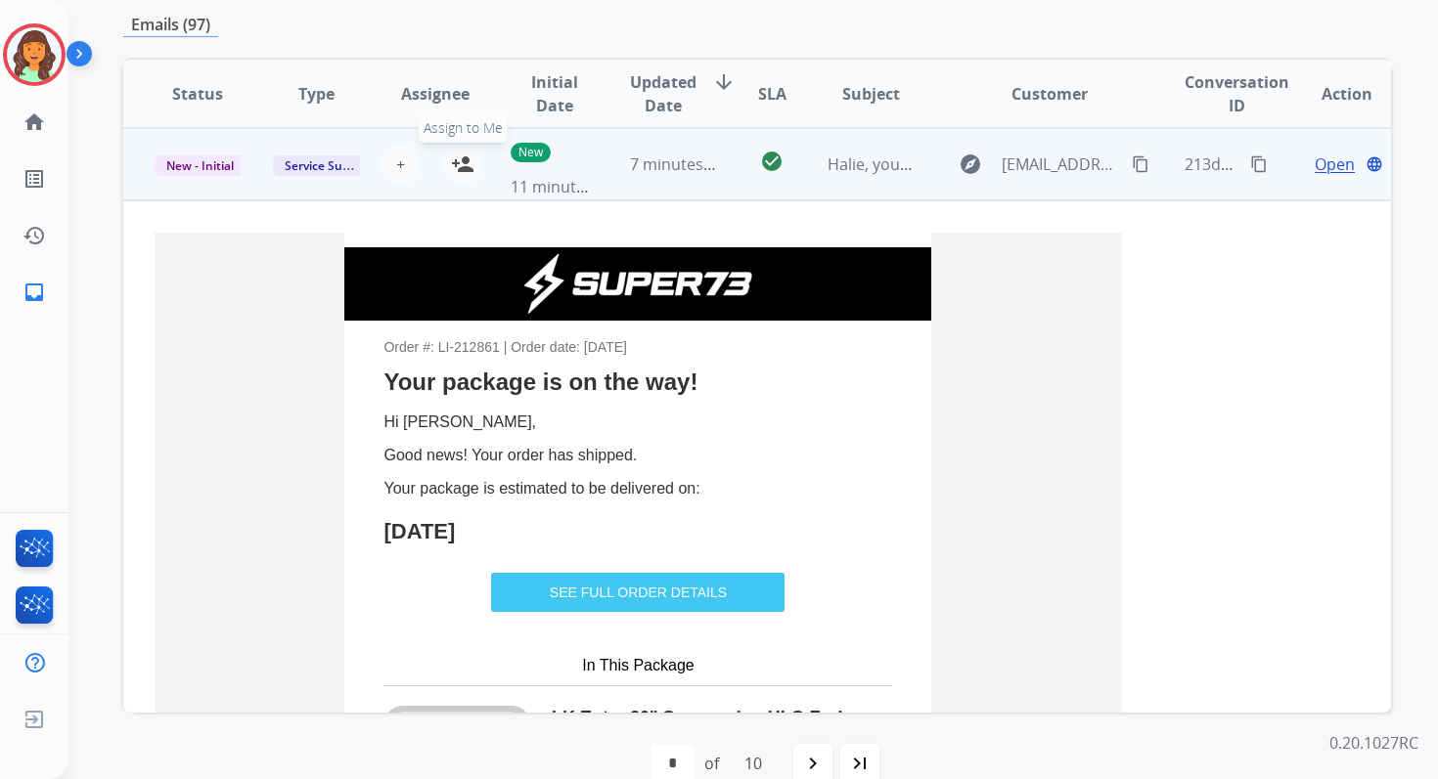
click at [466, 170] on mat-icon "person_add" at bounding box center [462, 164] width 23 height 23
click at [602, 167] on td "7 minutes ago" at bounding box center [658, 164] width 118 height 72
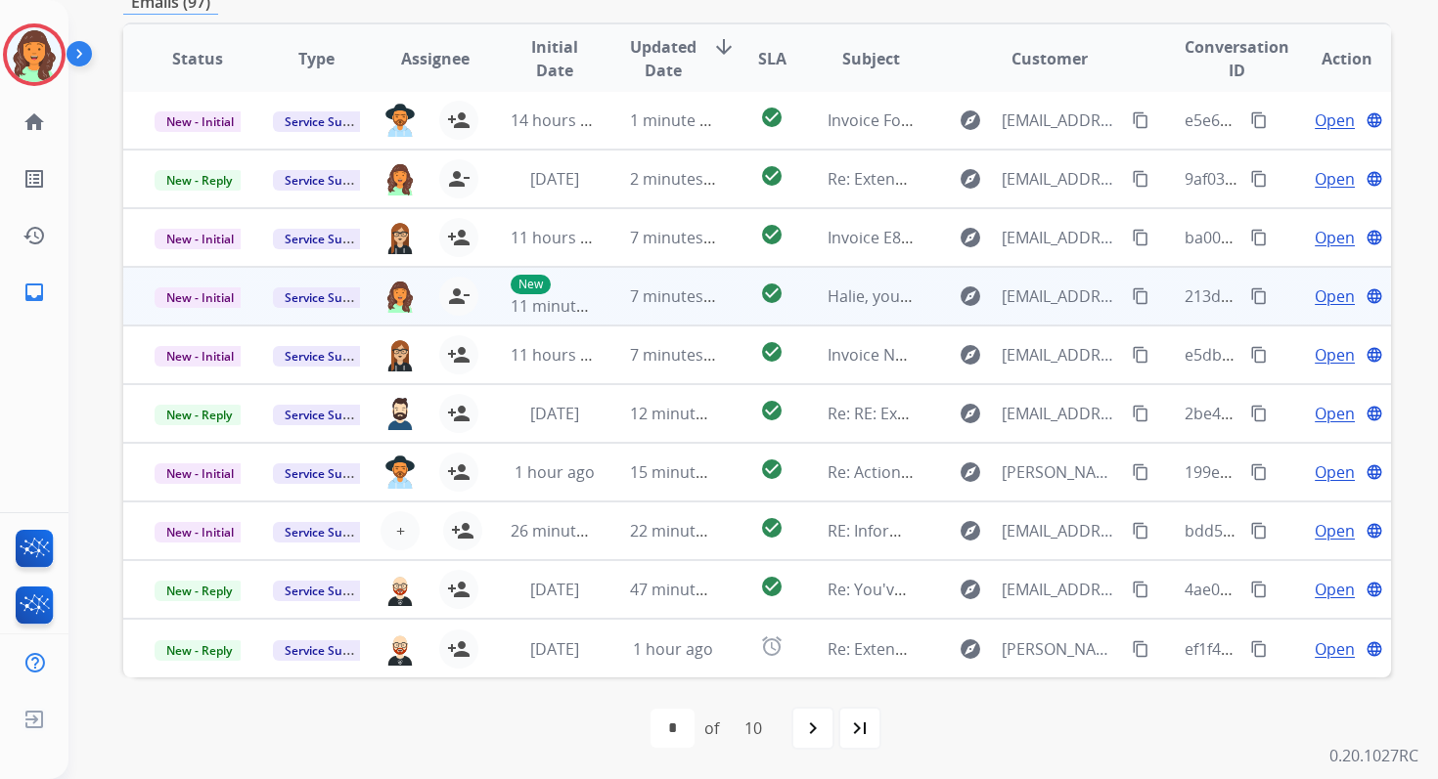
scroll to position [418, 0]
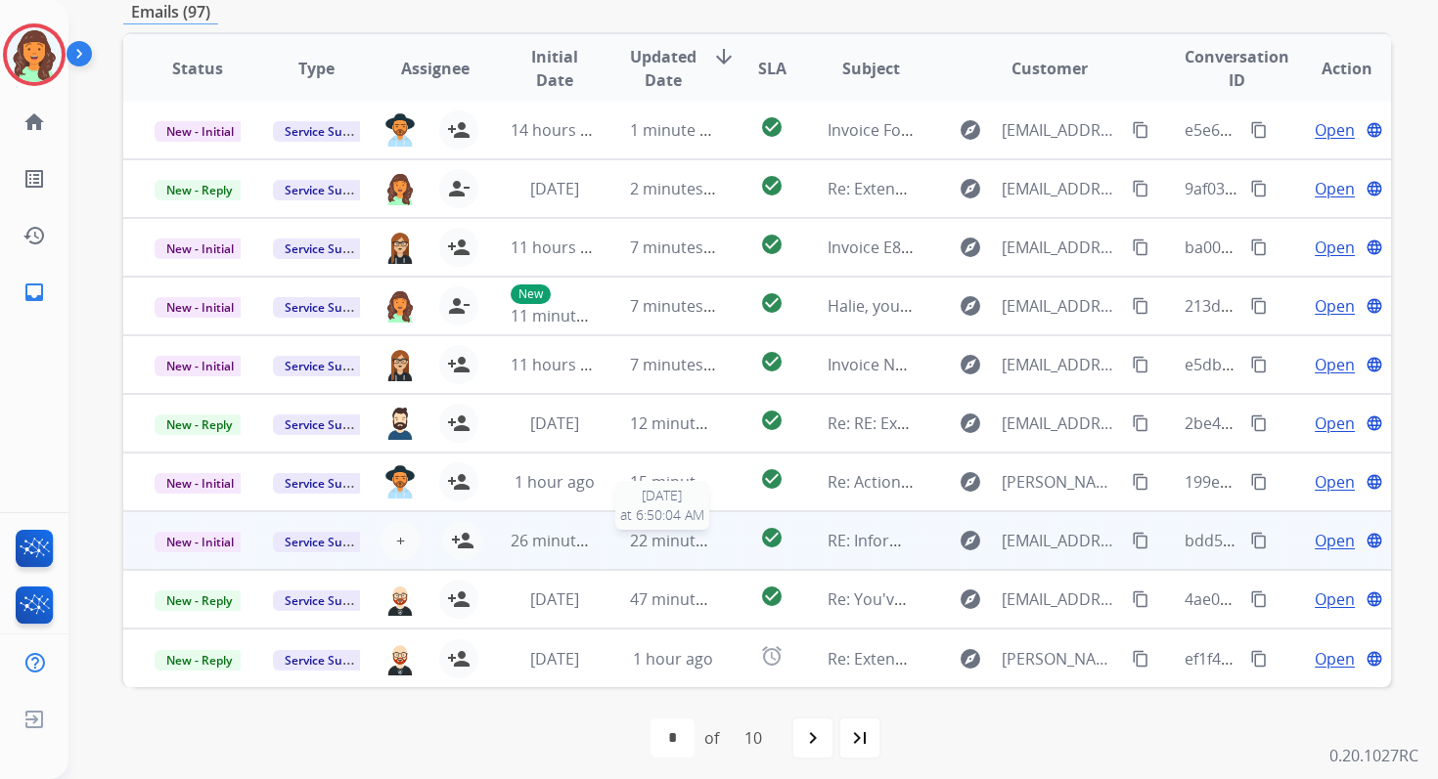
click at [645, 538] on span "22 minutes ago" at bounding box center [686, 541] width 113 height 22
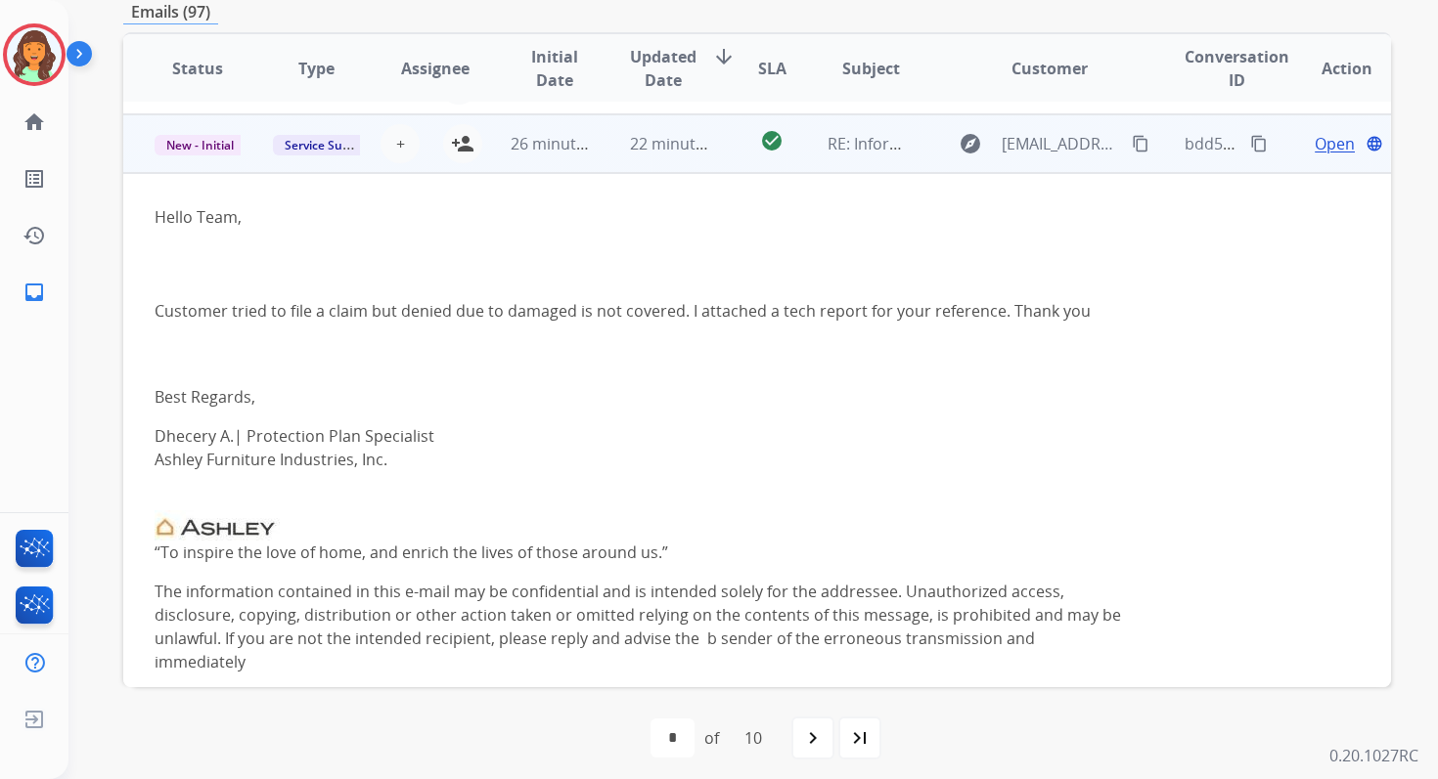
scroll to position [411, 0]
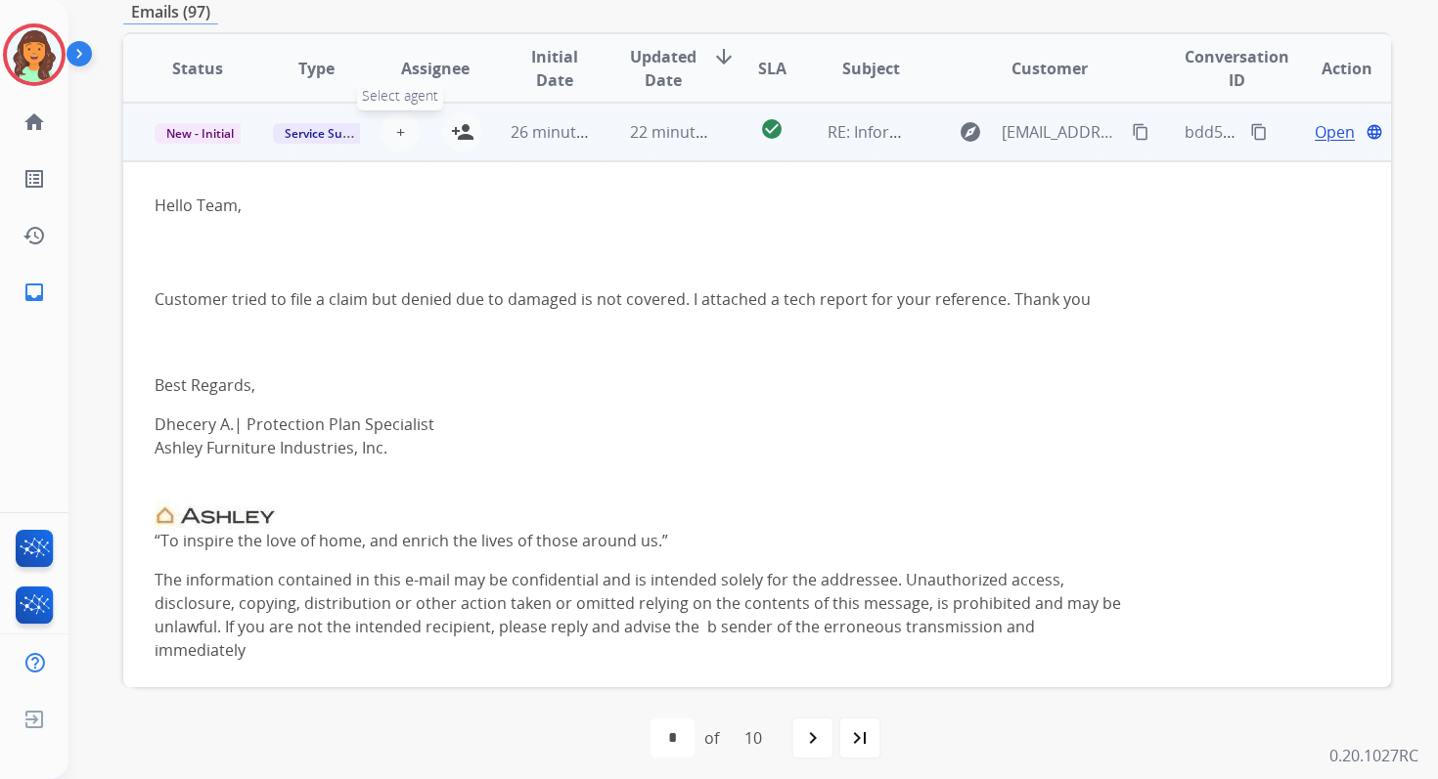
click at [396, 129] on span "+" at bounding box center [400, 131] width 9 height 23
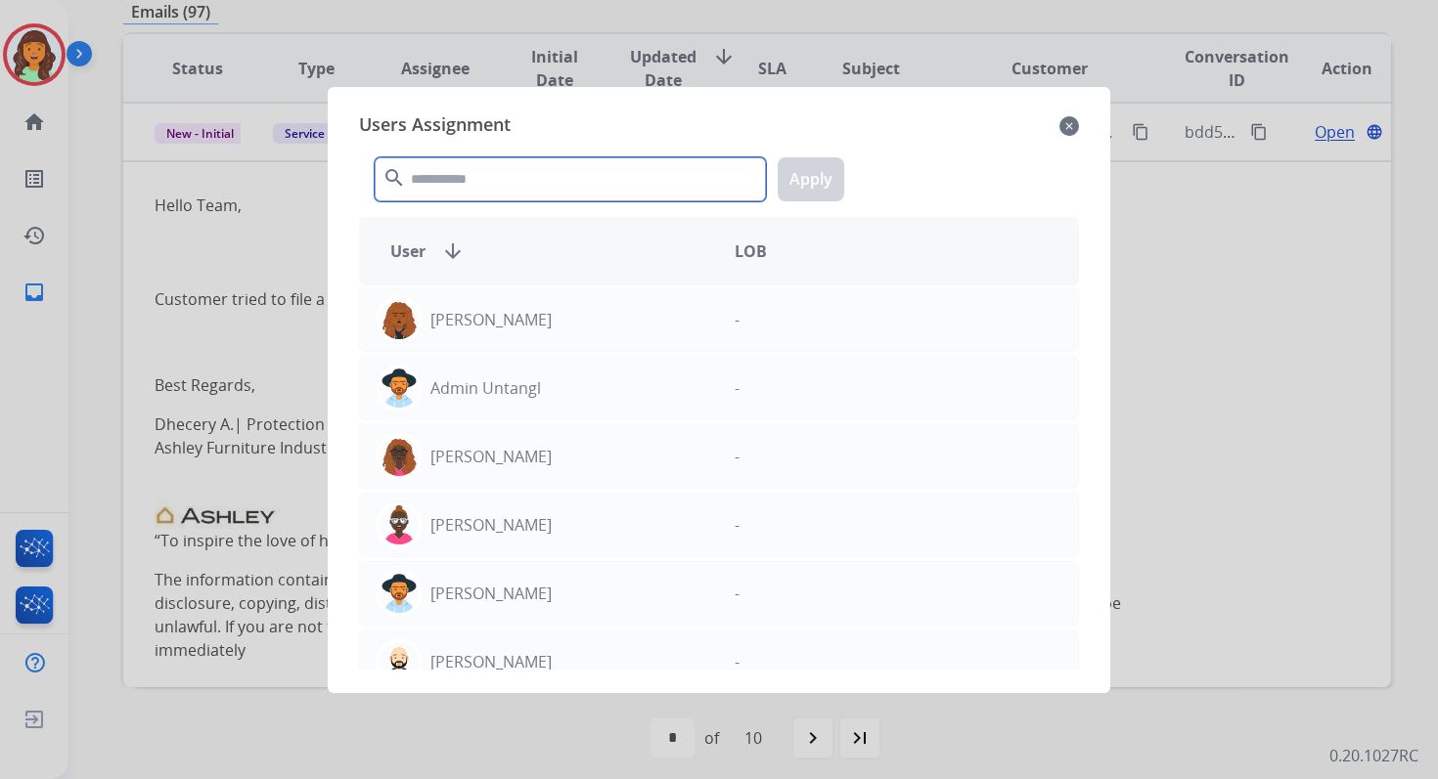
click at [462, 190] on input "text" at bounding box center [570, 179] width 391 height 44
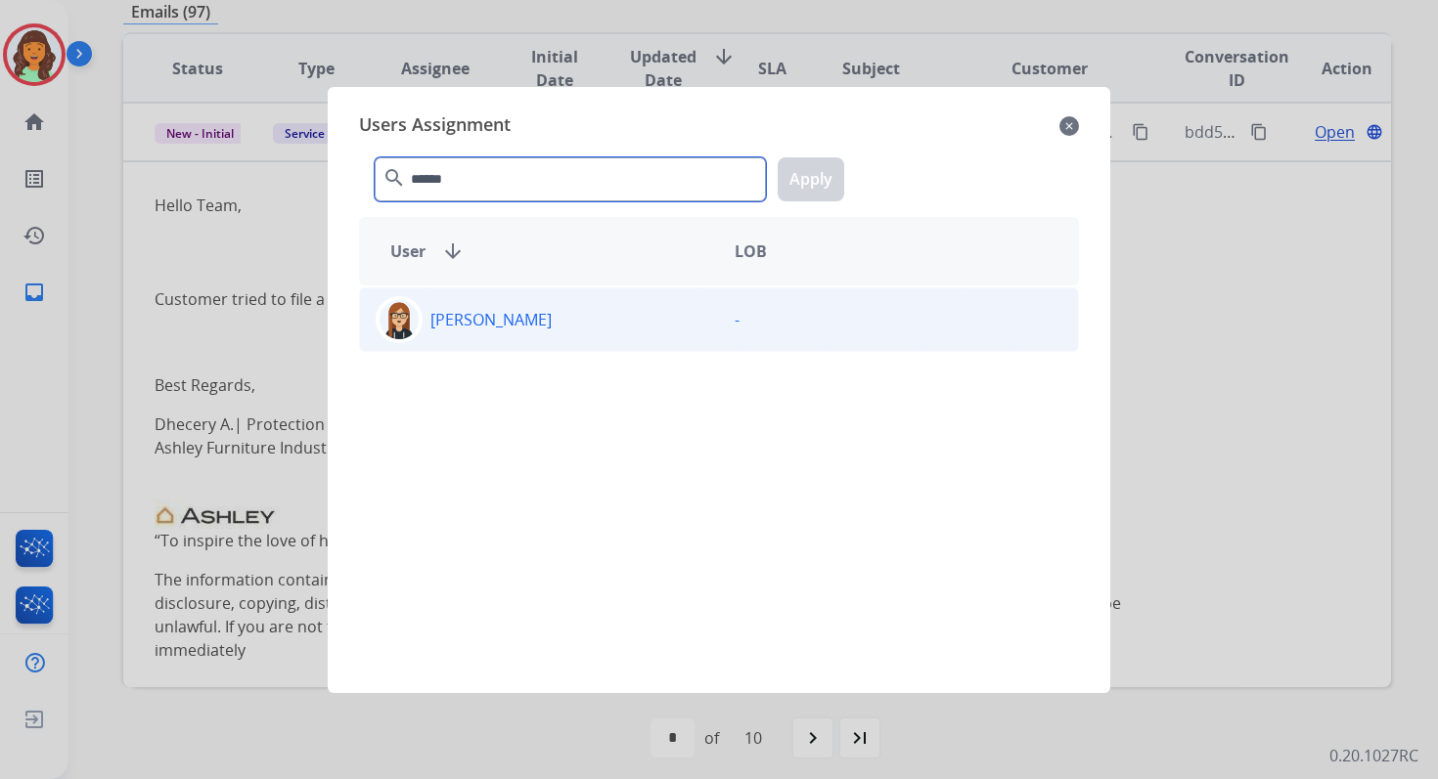
type input "******"
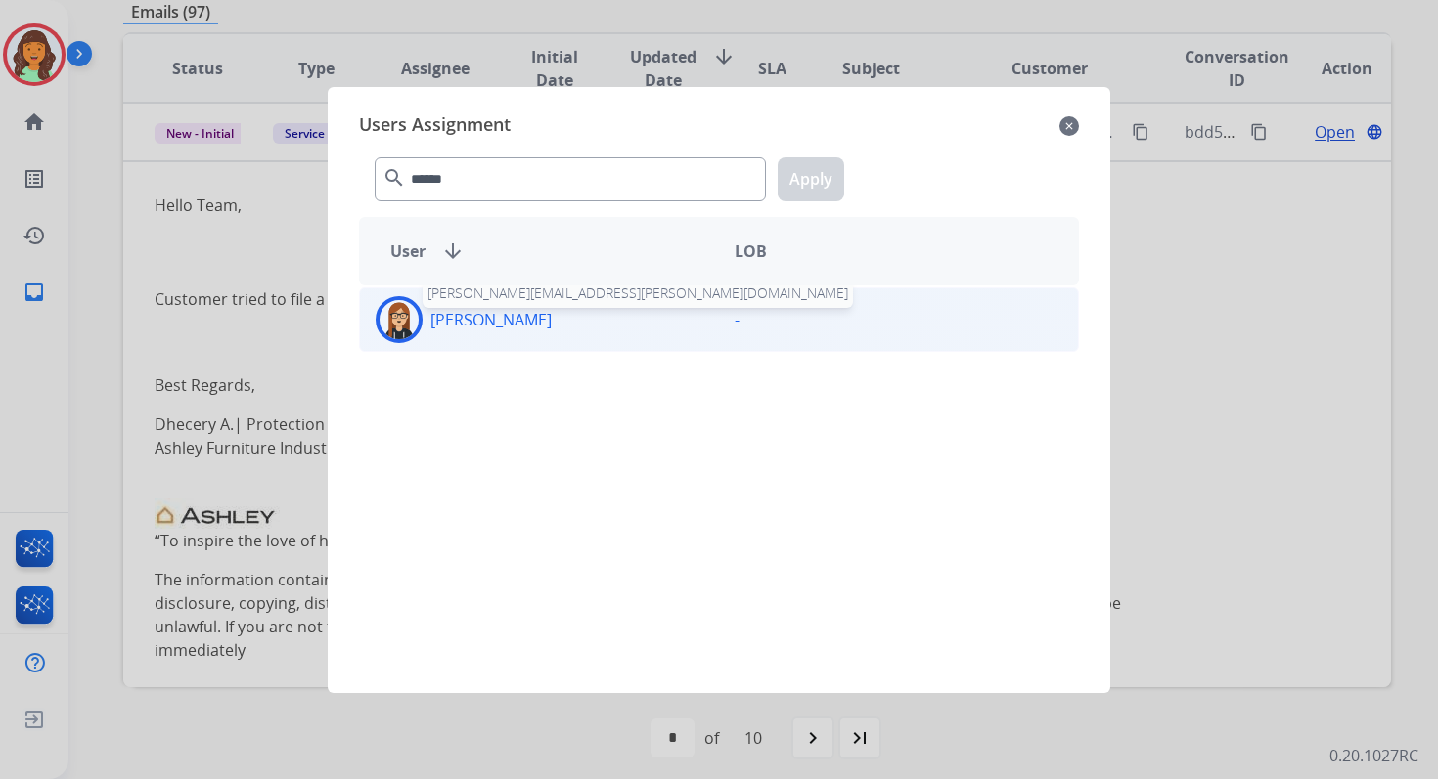
click at [498, 326] on p "[PERSON_NAME]" at bounding box center [490, 319] width 121 height 23
click at [818, 169] on button "Apply" at bounding box center [811, 179] width 67 height 44
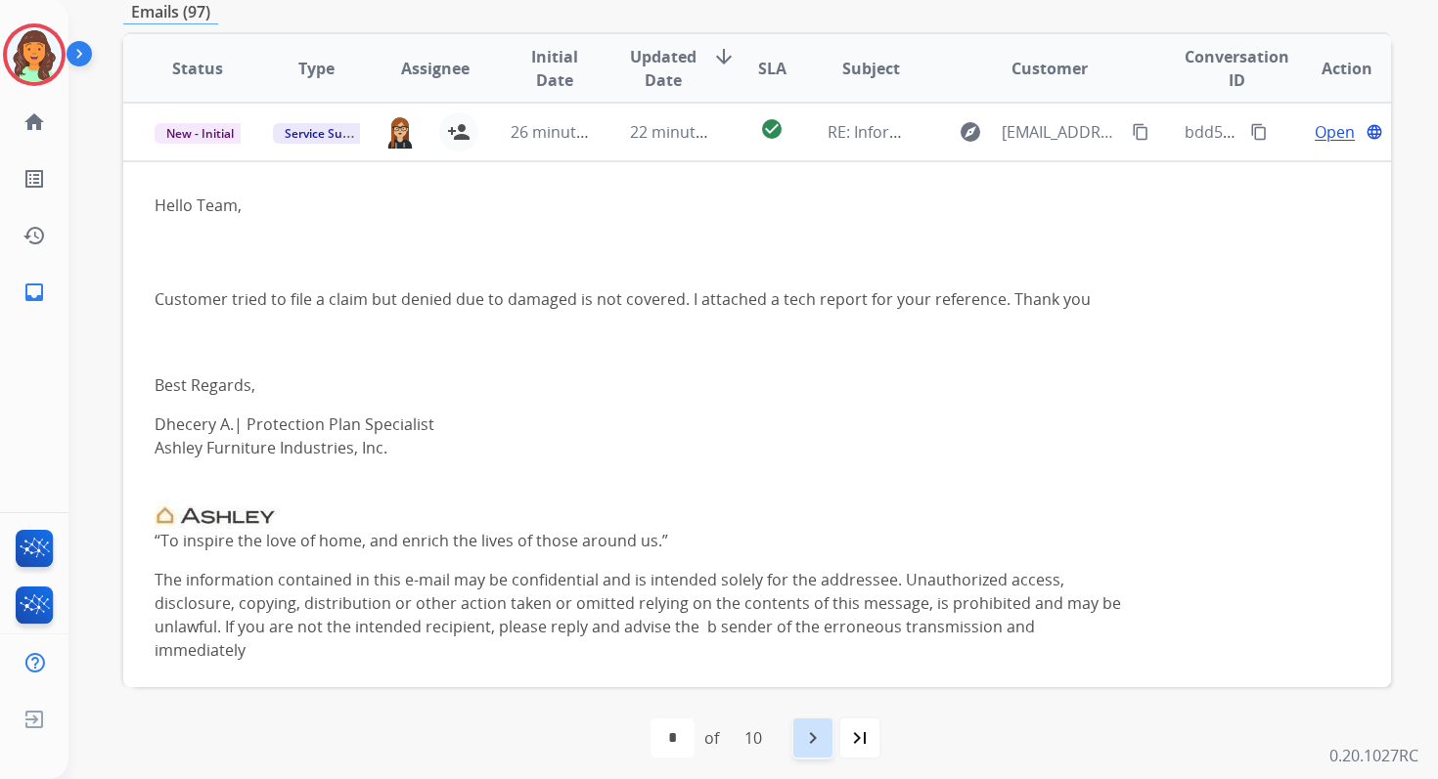
click at [816, 737] on mat-icon "navigate_next" at bounding box center [812, 738] width 23 height 23
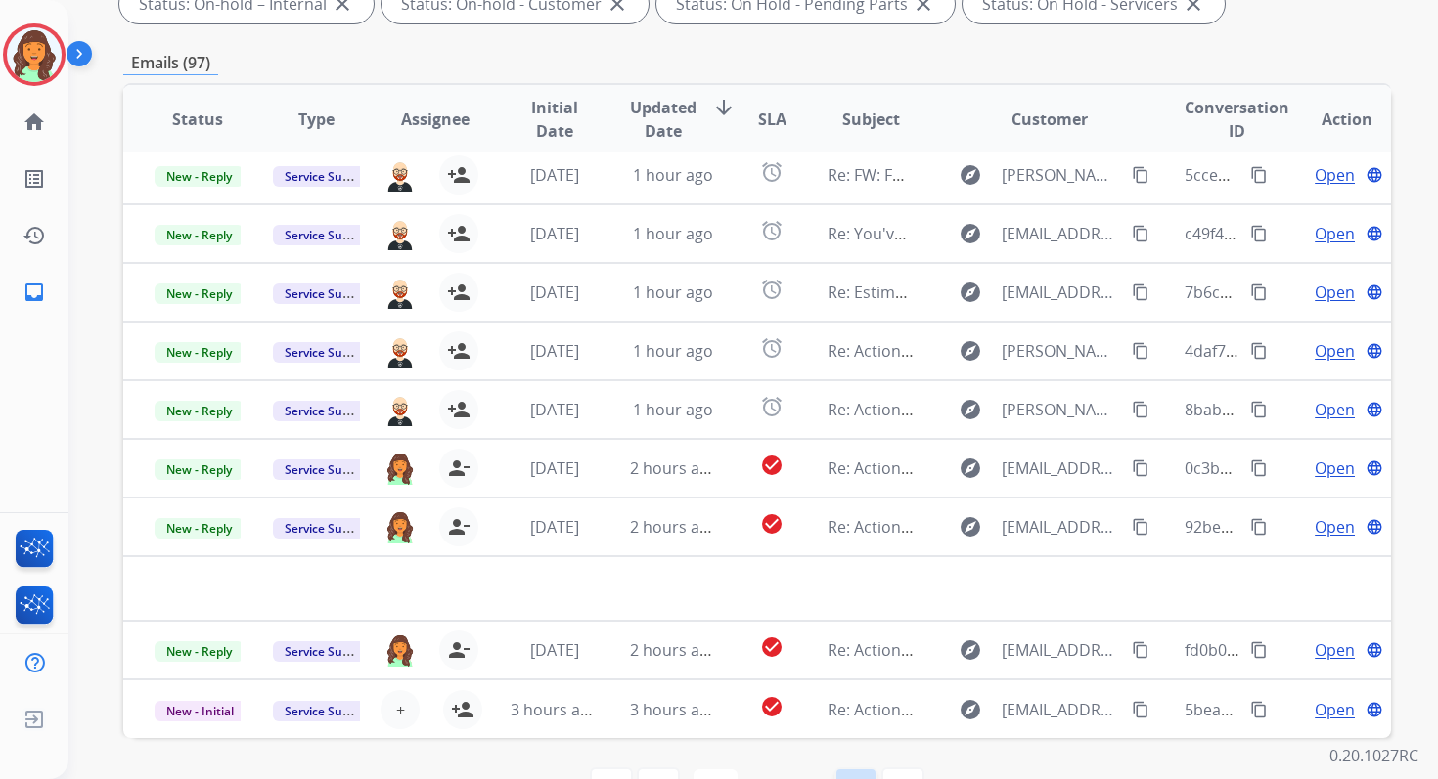
scroll to position [427, 0]
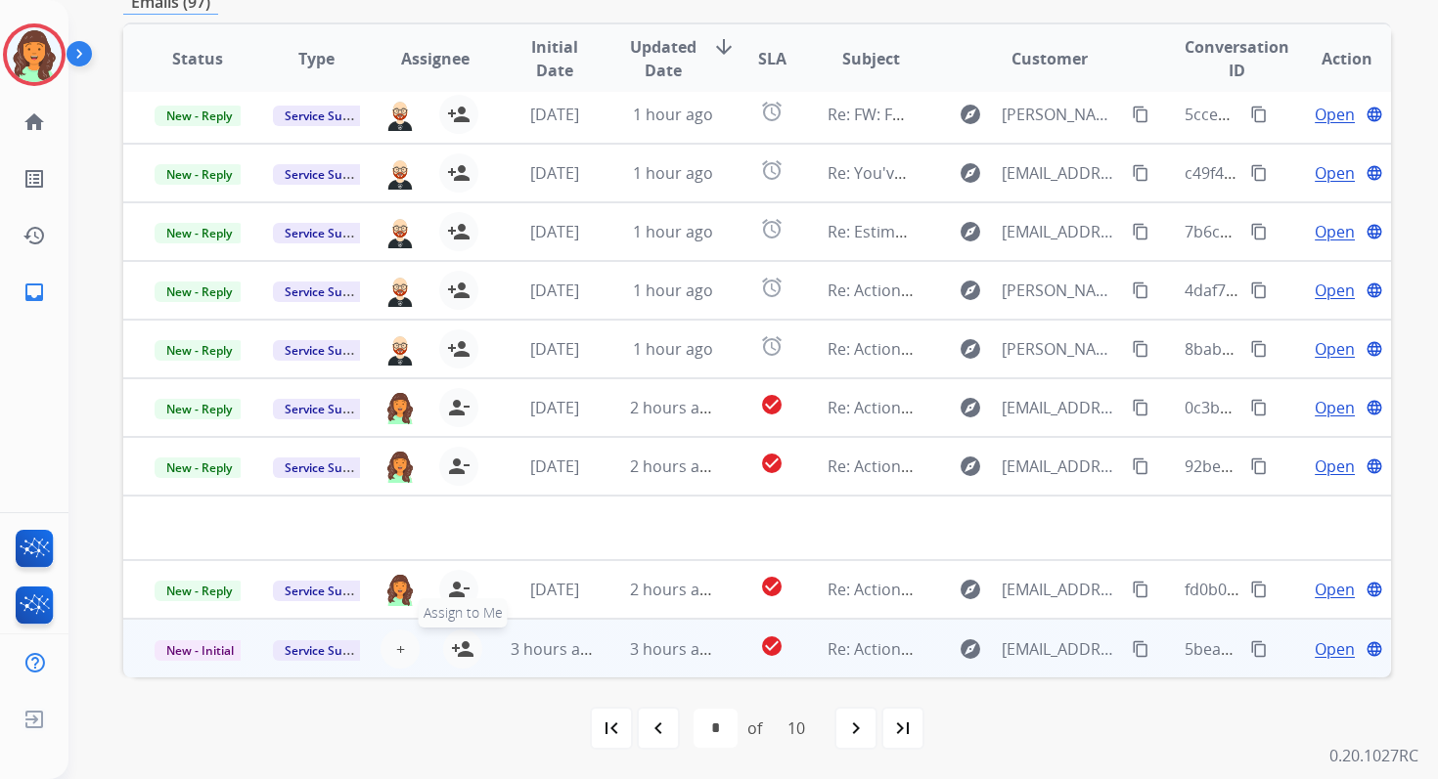
click at [465, 648] on mat-icon "person_add" at bounding box center [462, 649] width 23 height 23
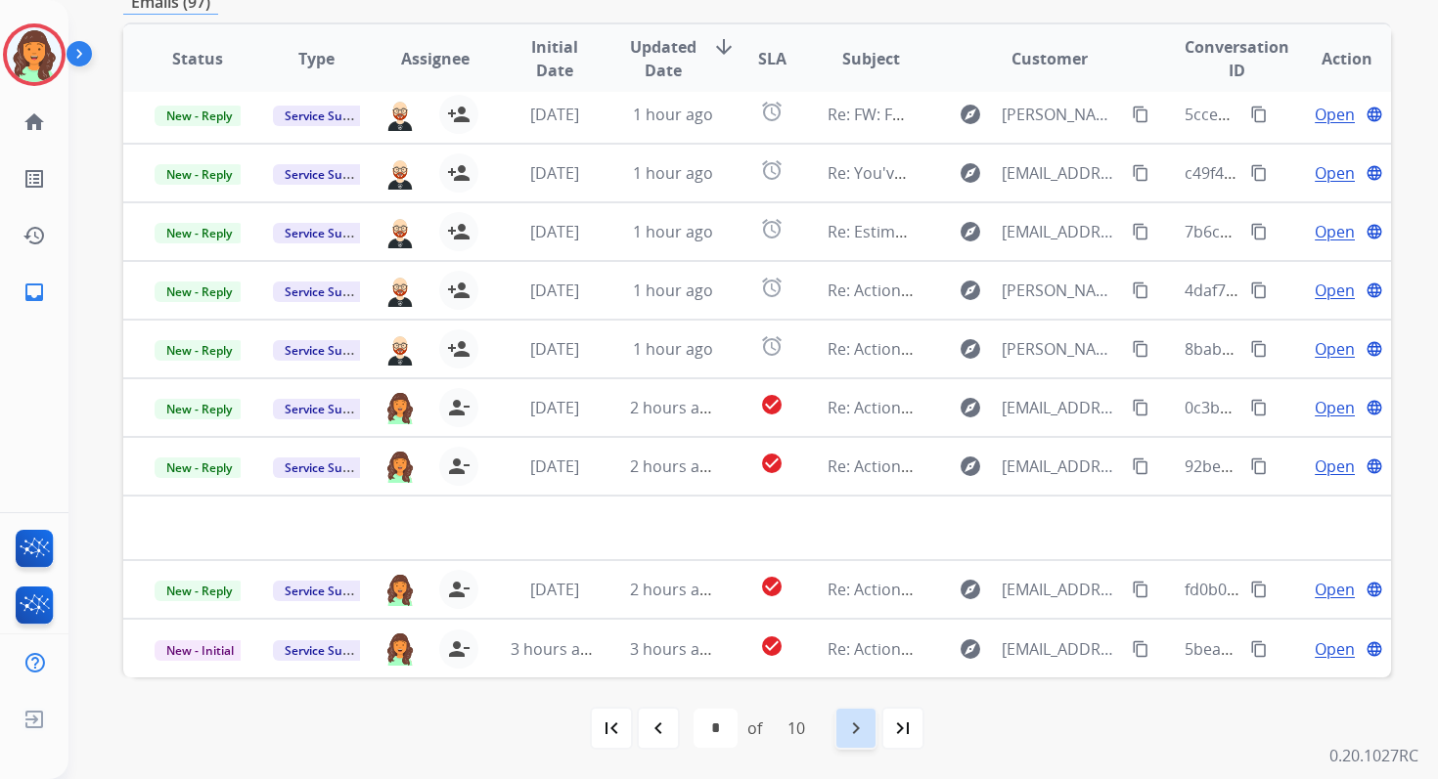
click at [857, 722] on mat-icon "navigate_next" at bounding box center [855, 728] width 23 height 23
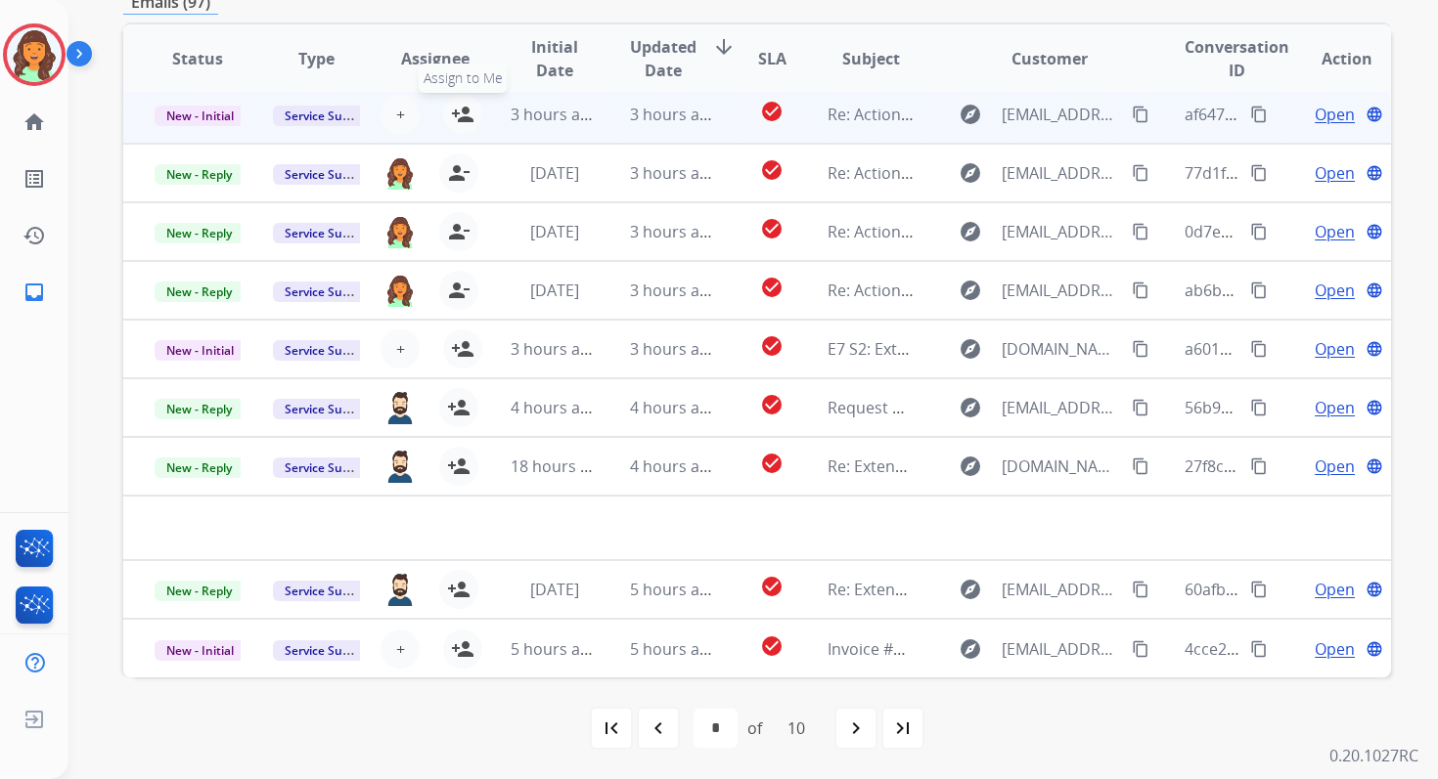
click at [464, 107] on mat-icon "person_add" at bounding box center [462, 114] width 23 height 23
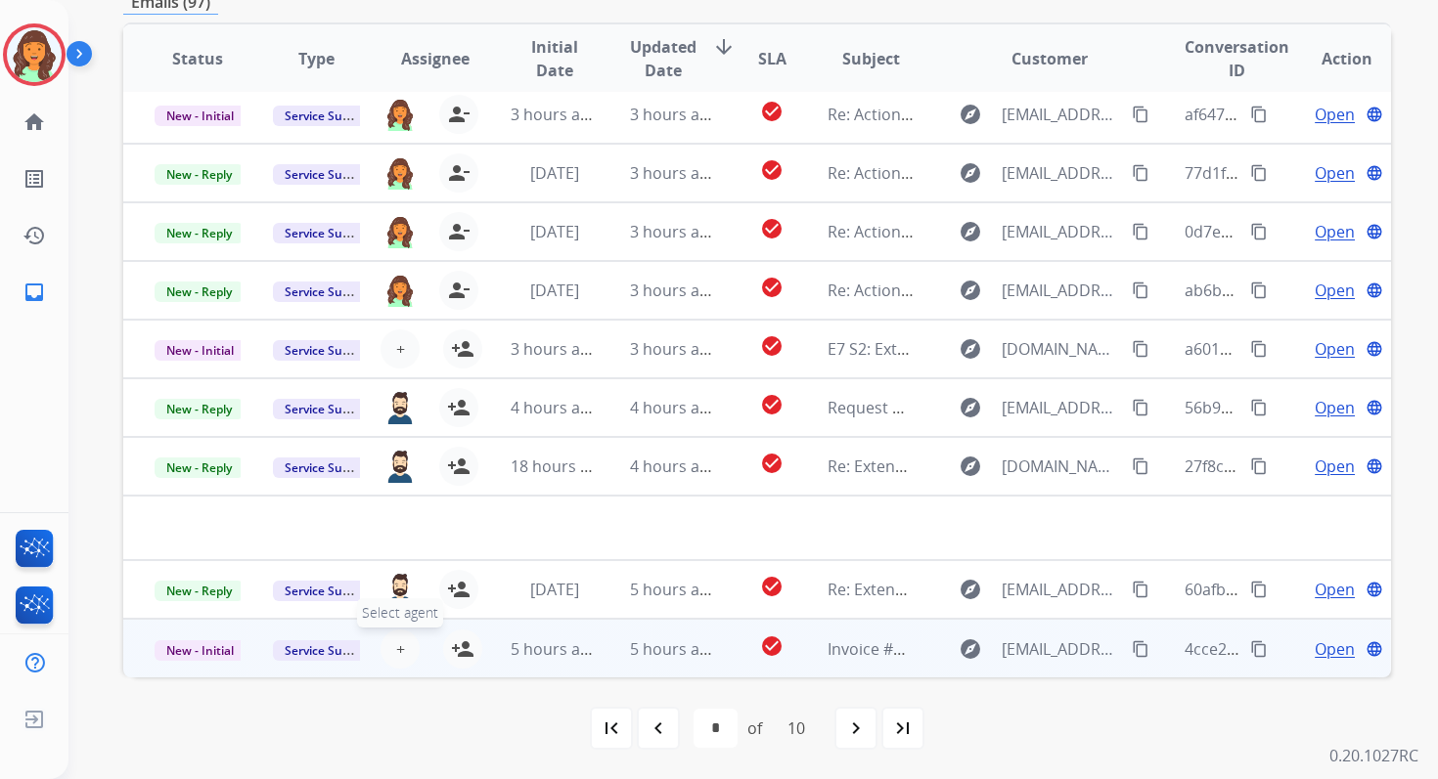
click at [396, 642] on span "+" at bounding box center [400, 649] width 9 height 23
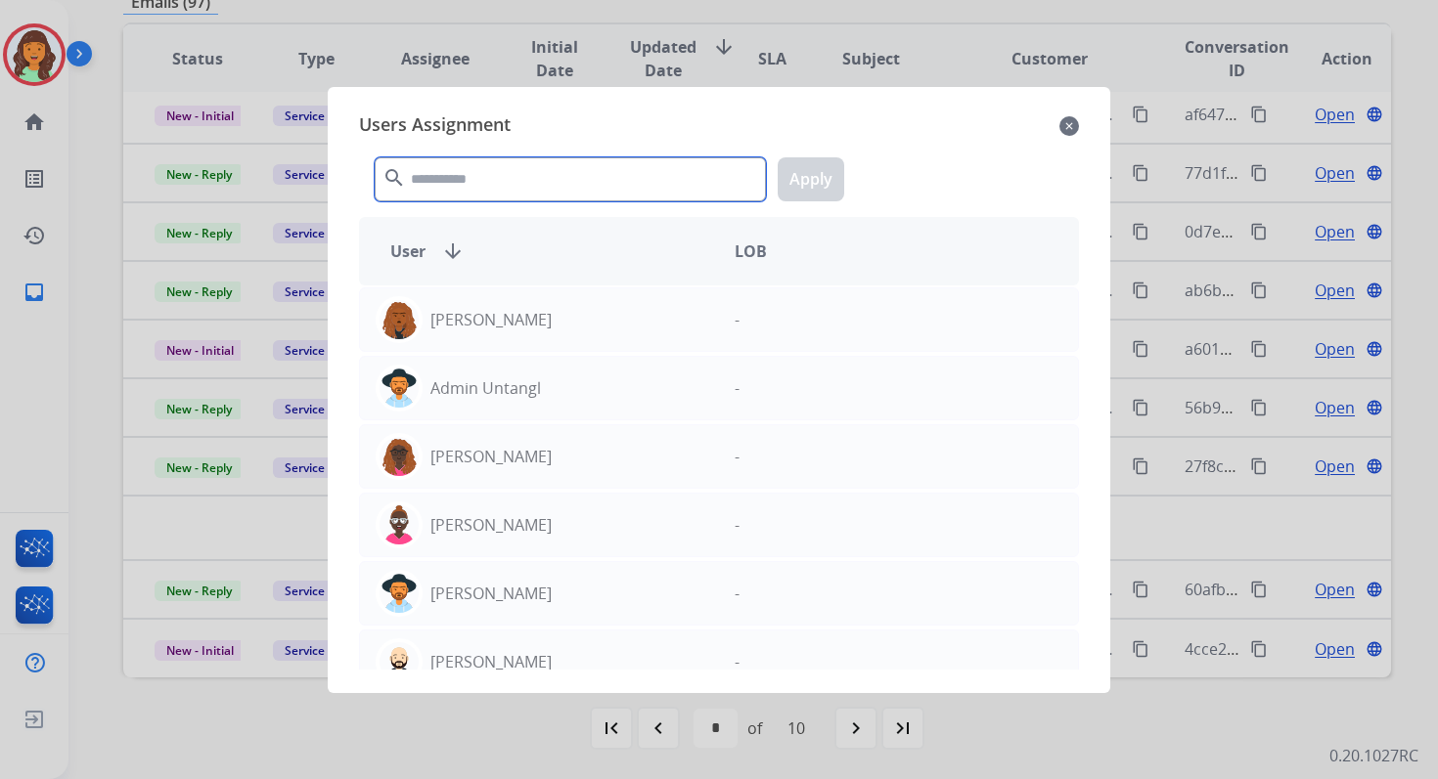
click at [511, 168] on input "text" at bounding box center [570, 179] width 391 height 44
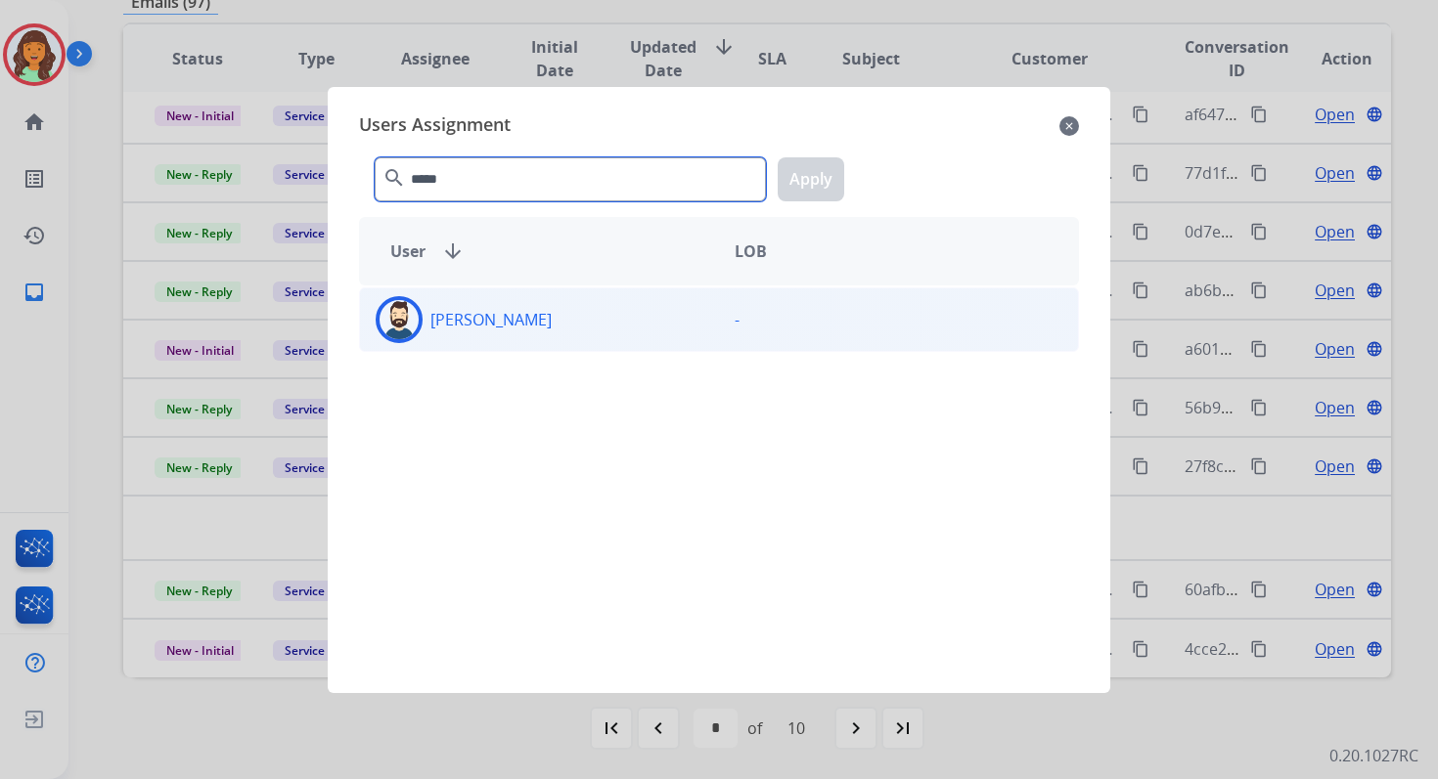
type input "*****"
click at [549, 322] on div "[PERSON_NAME]" at bounding box center [539, 319] width 359 height 47
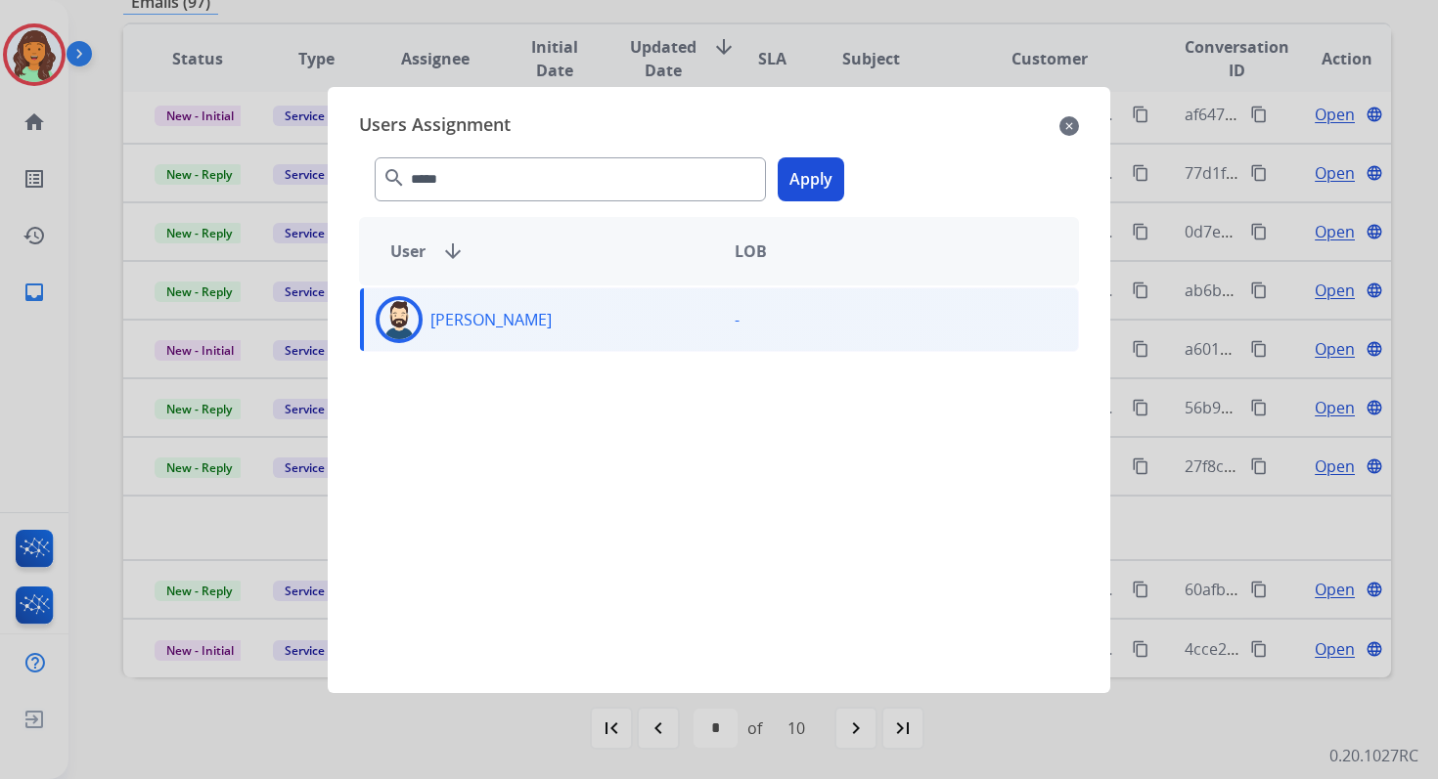
click at [806, 183] on button "Apply" at bounding box center [811, 179] width 67 height 44
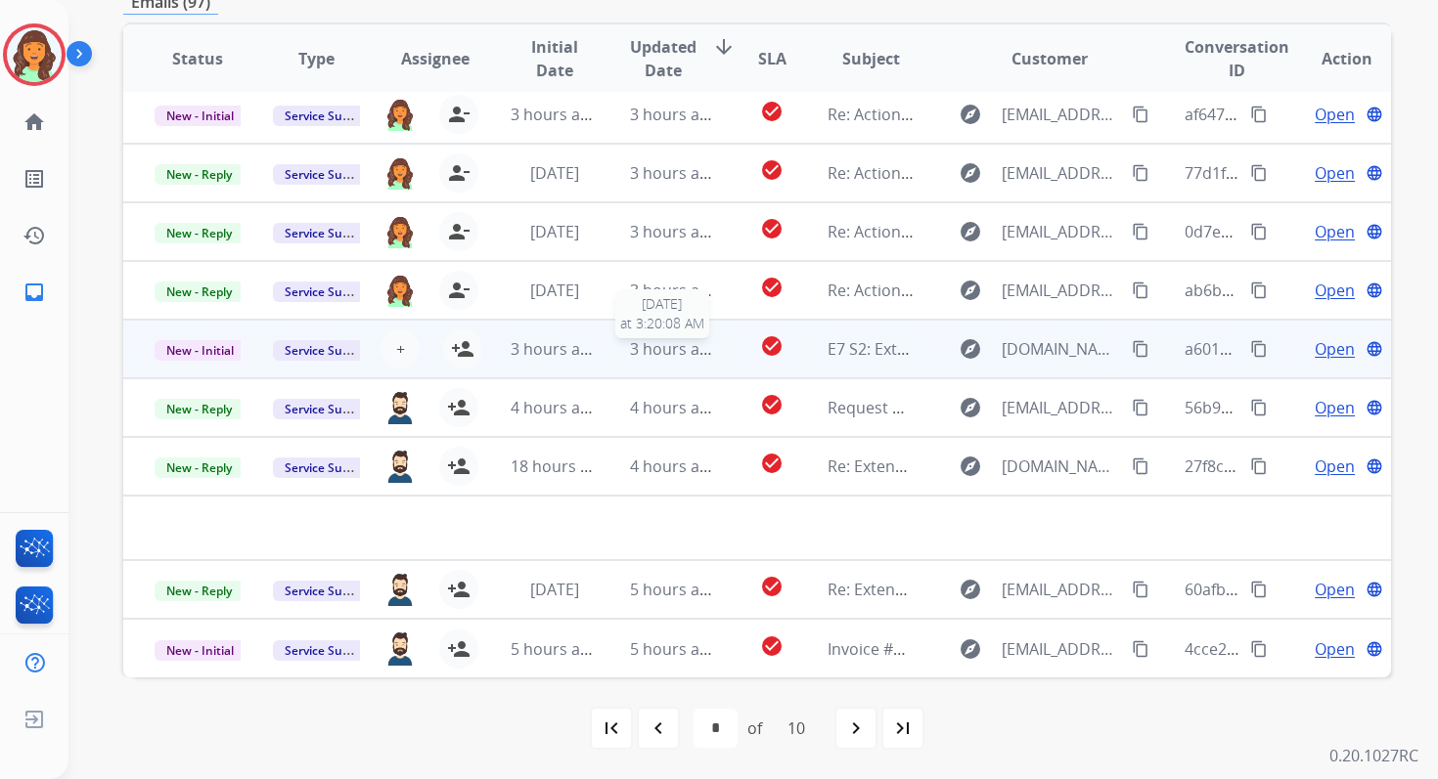
click at [697, 343] on span "3 hours ago" at bounding box center [674, 349] width 88 height 22
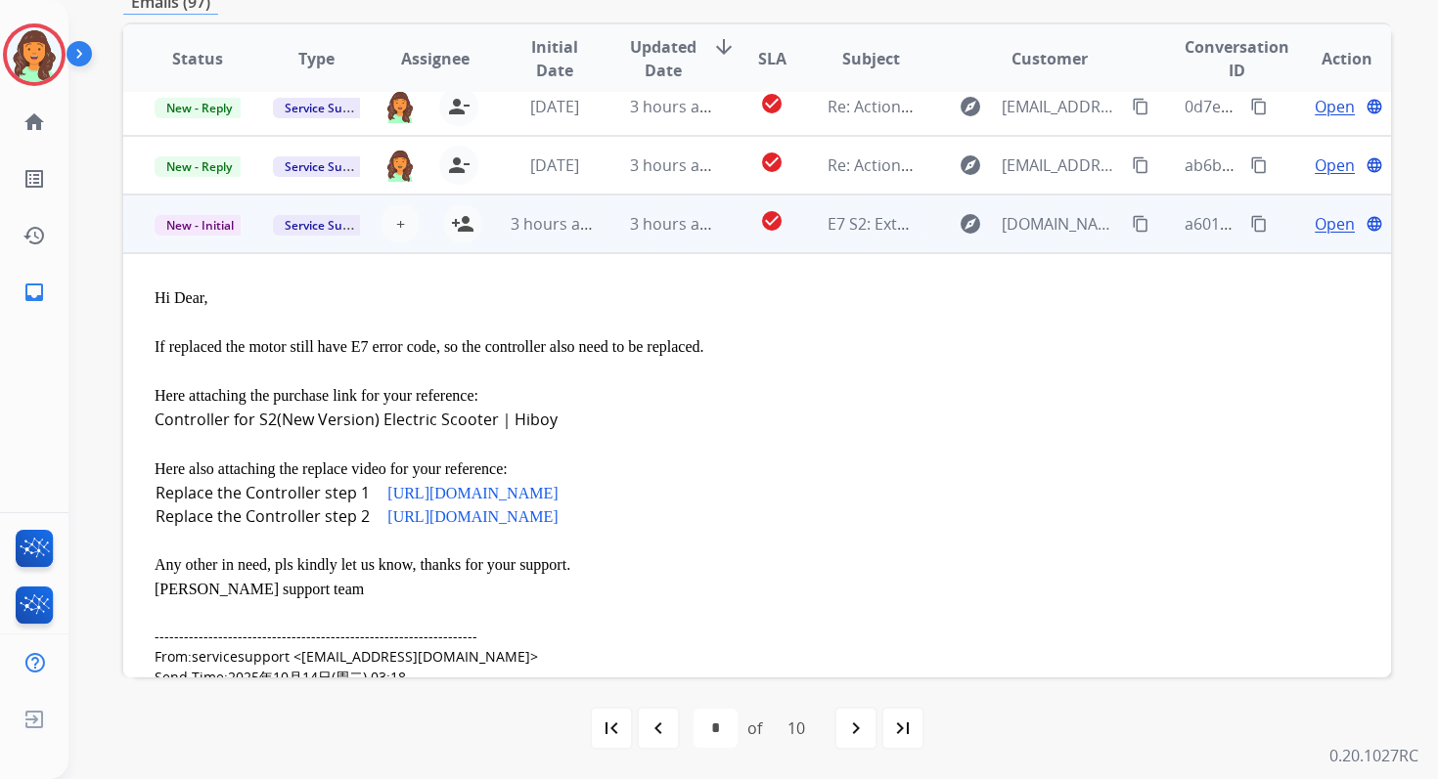
scroll to position [146, 0]
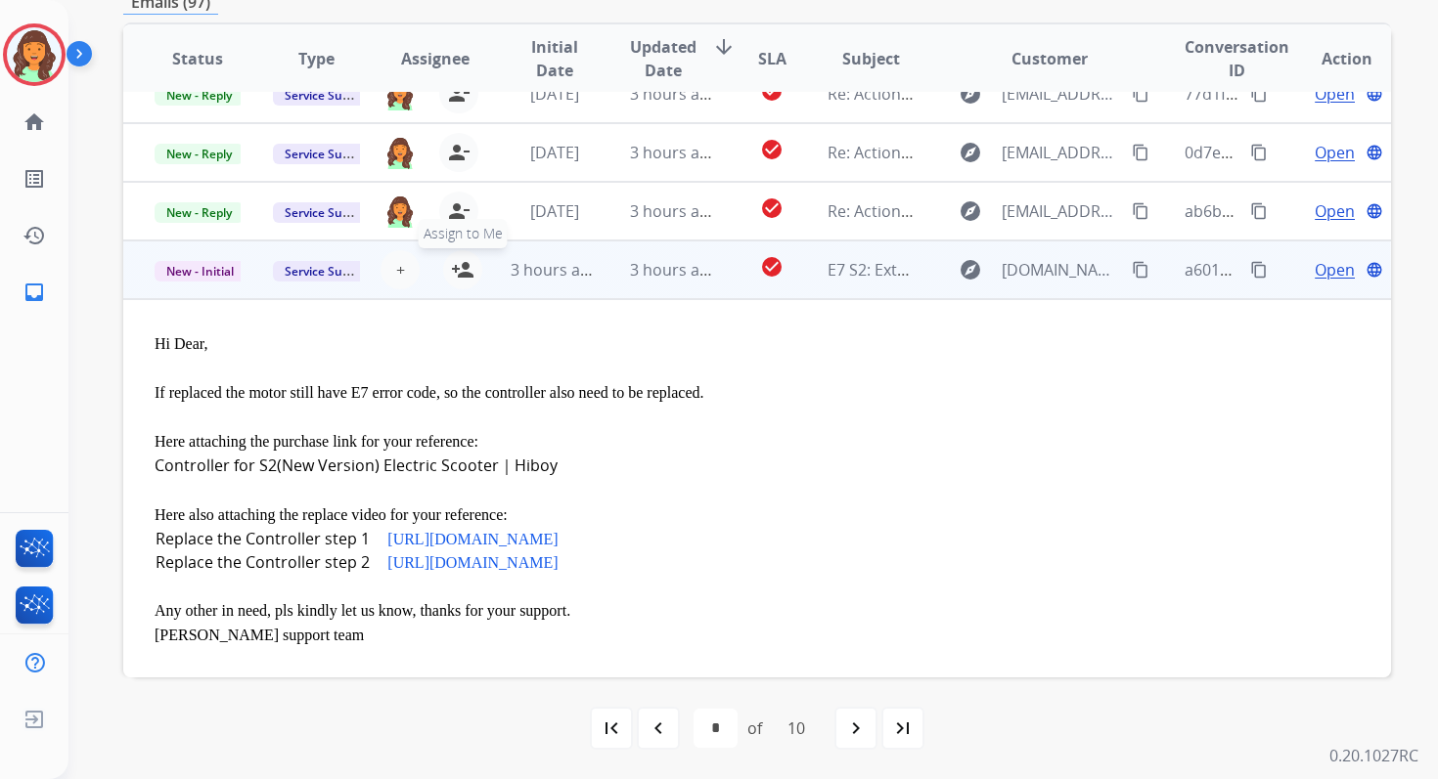
click at [463, 275] on mat-icon "person_add" at bounding box center [462, 269] width 23 height 23
click at [614, 268] on td "3 hours ago" at bounding box center [658, 270] width 118 height 59
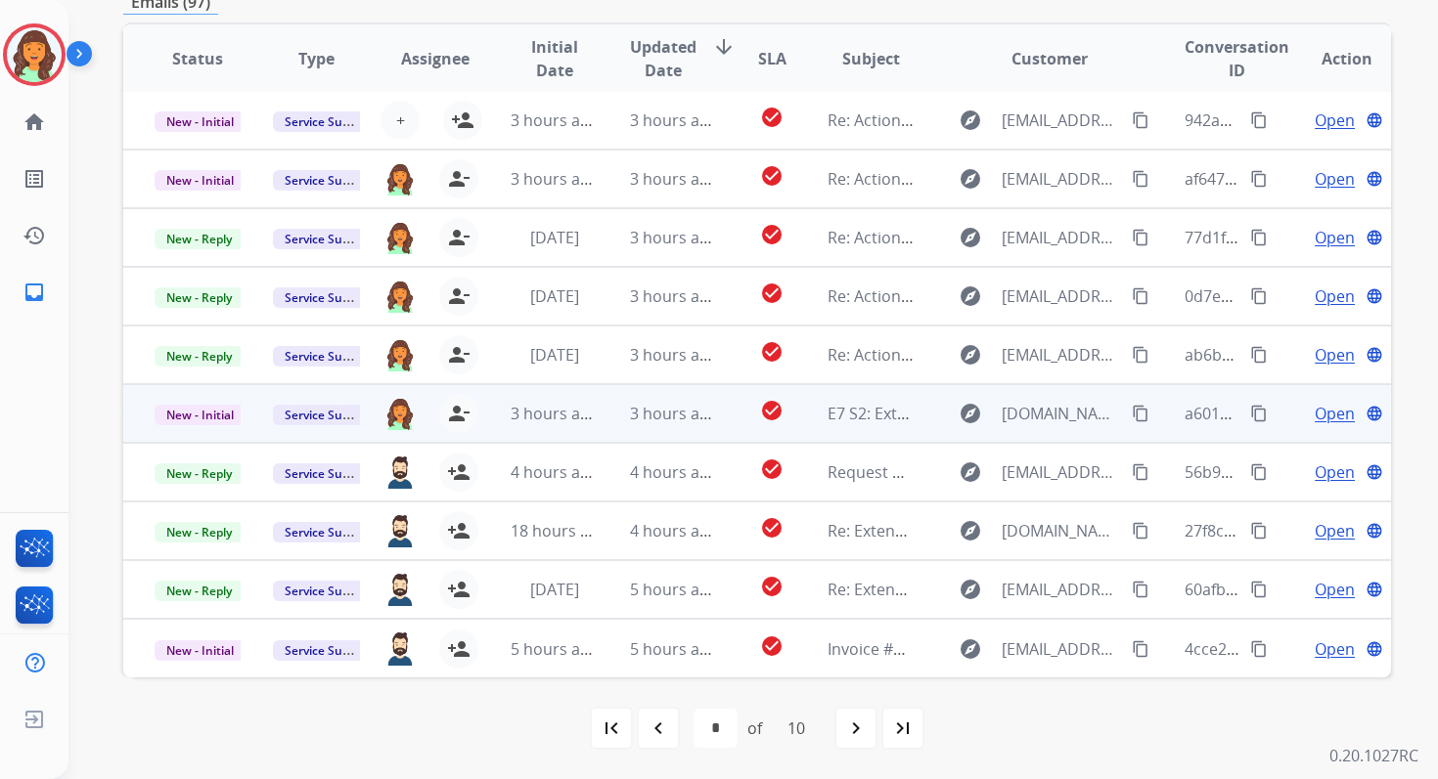
scroll to position [2, 0]
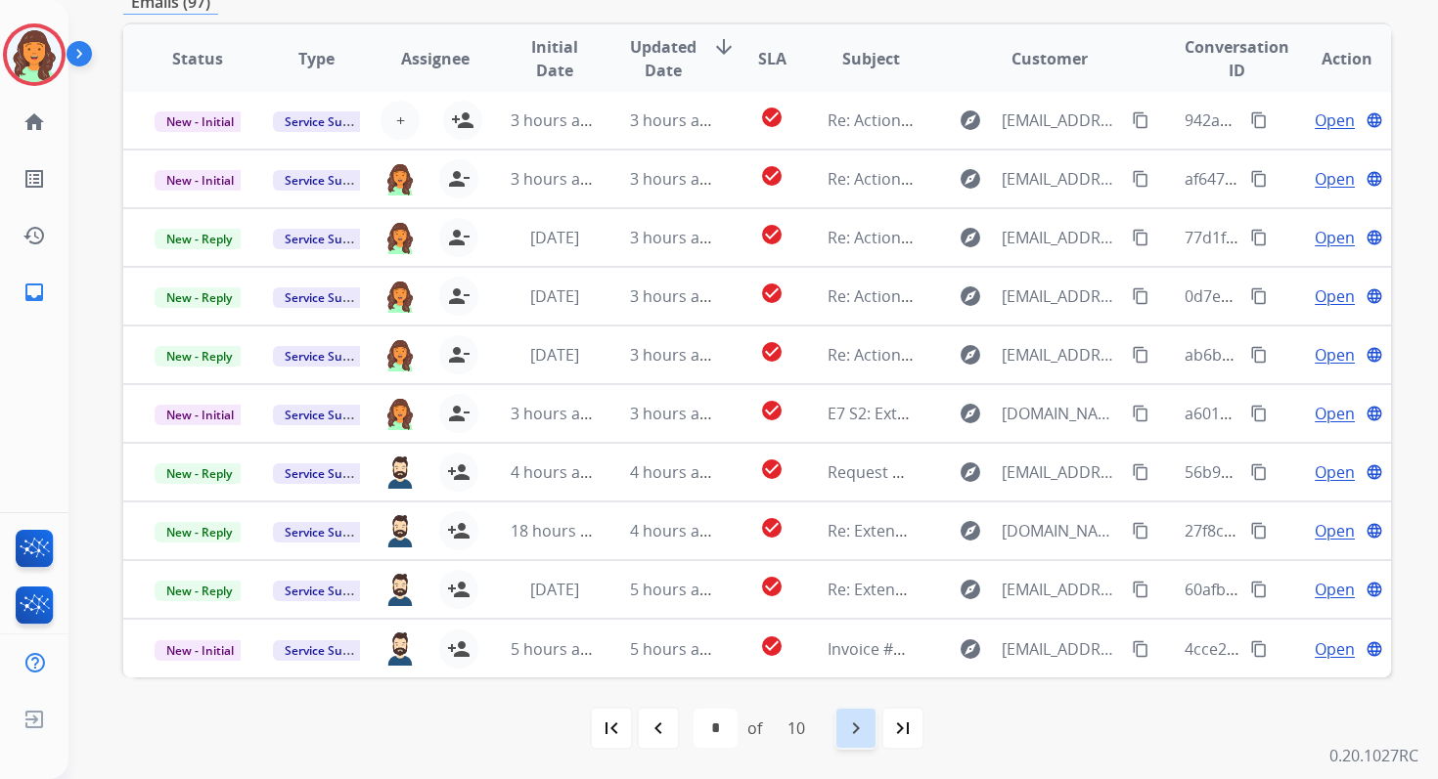
click at [867, 727] on mat-icon "navigate_next" at bounding box center [855, 728] width 23 height 23
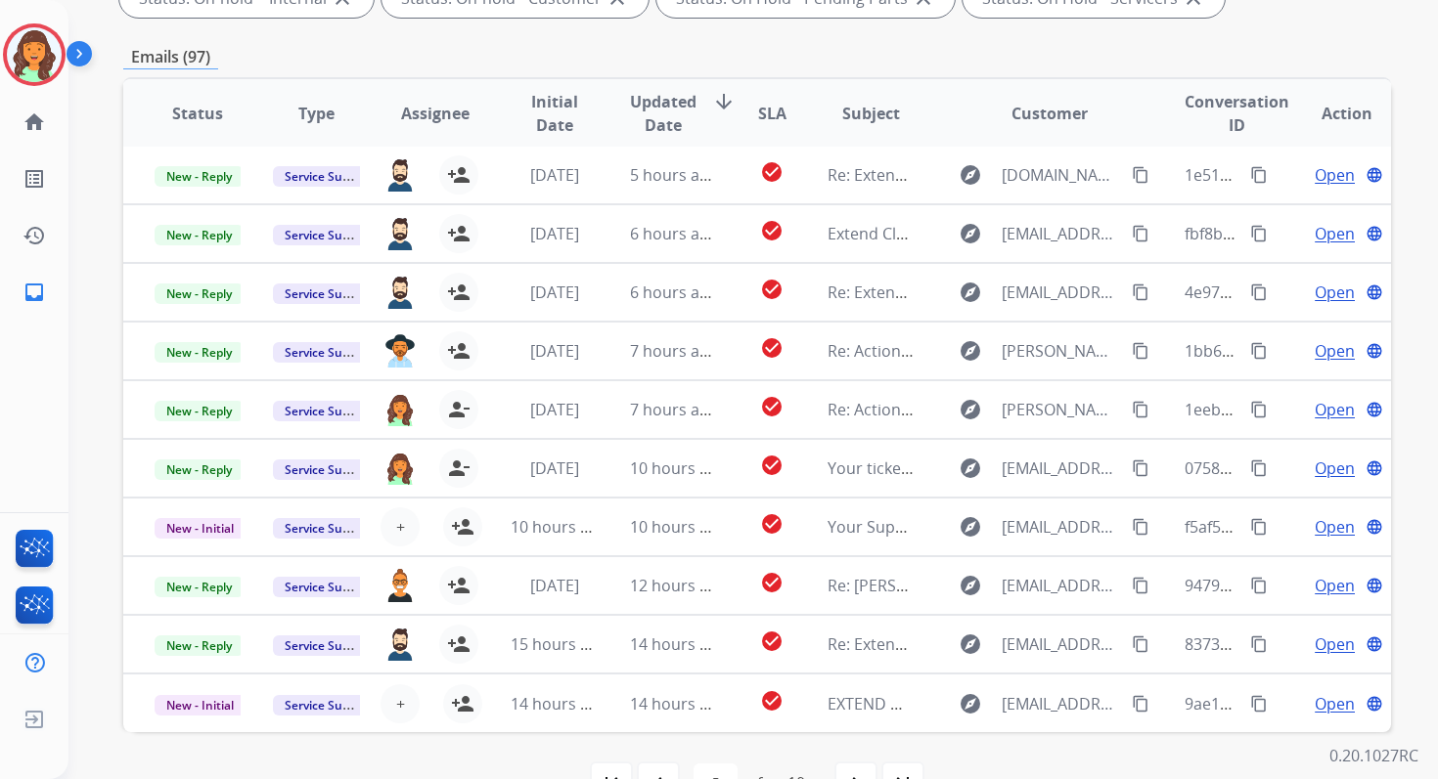
scroll to position [427, 0]
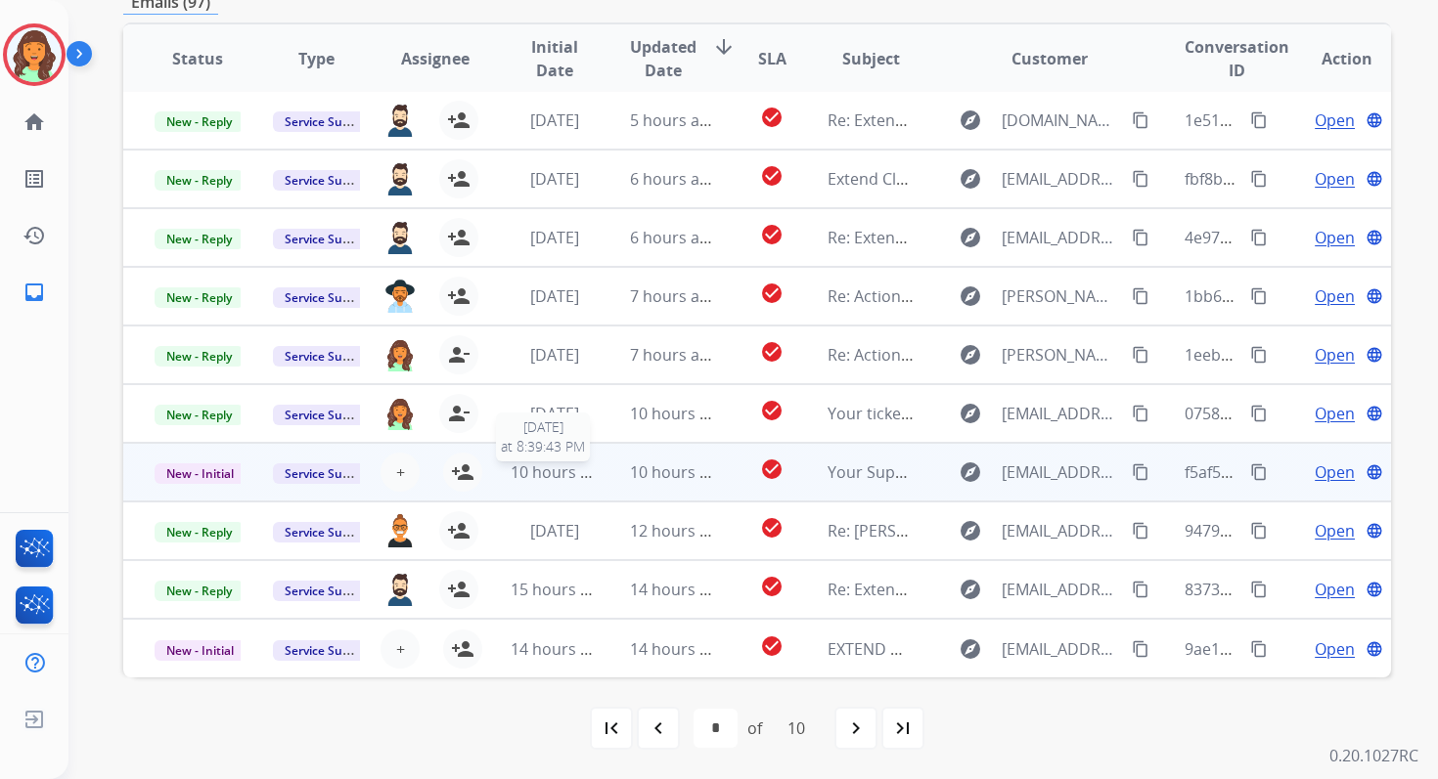
click at [559, 458] on td "10 hours ago [DATE] 8:39:43 PM" at bounding box center [538, 472] width 118 height 59
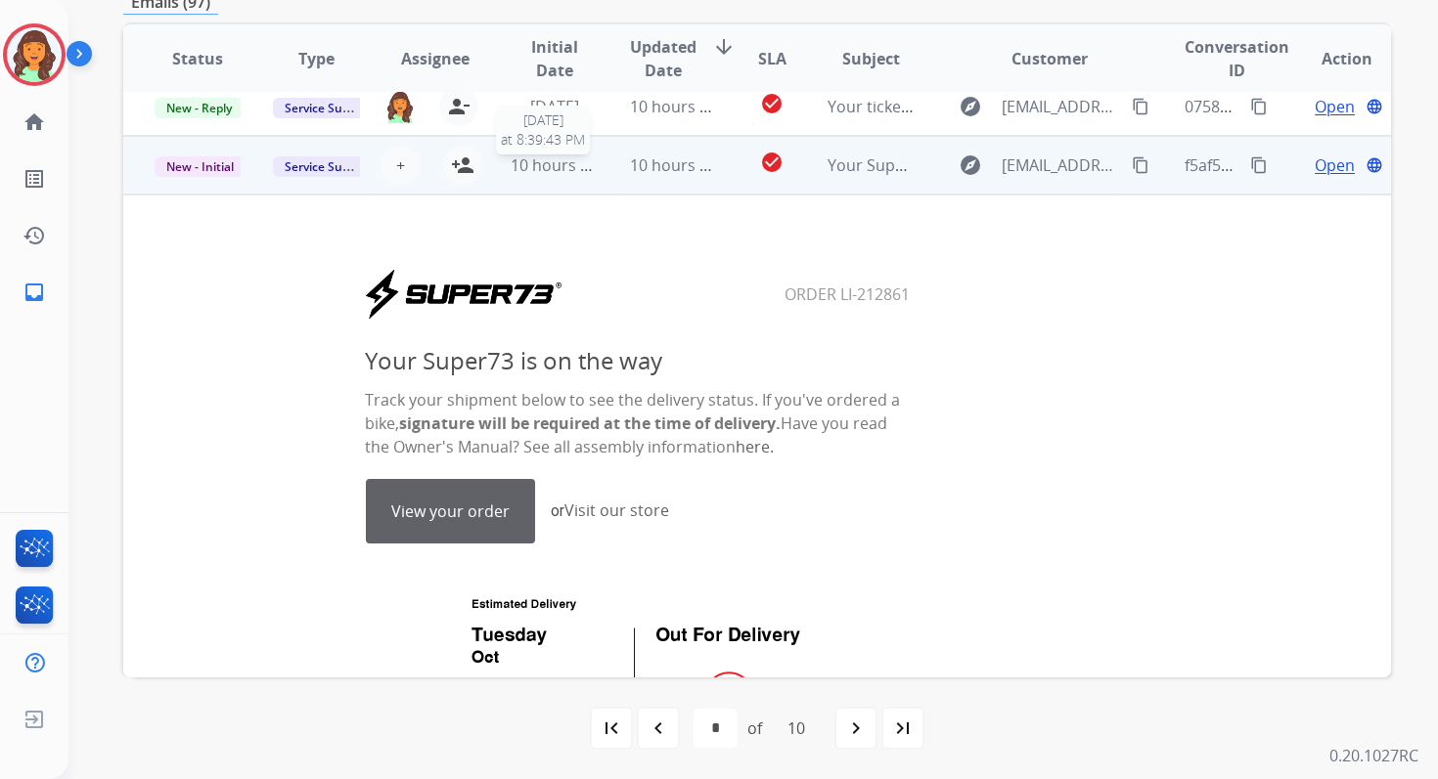
scroll to position [352, 0]
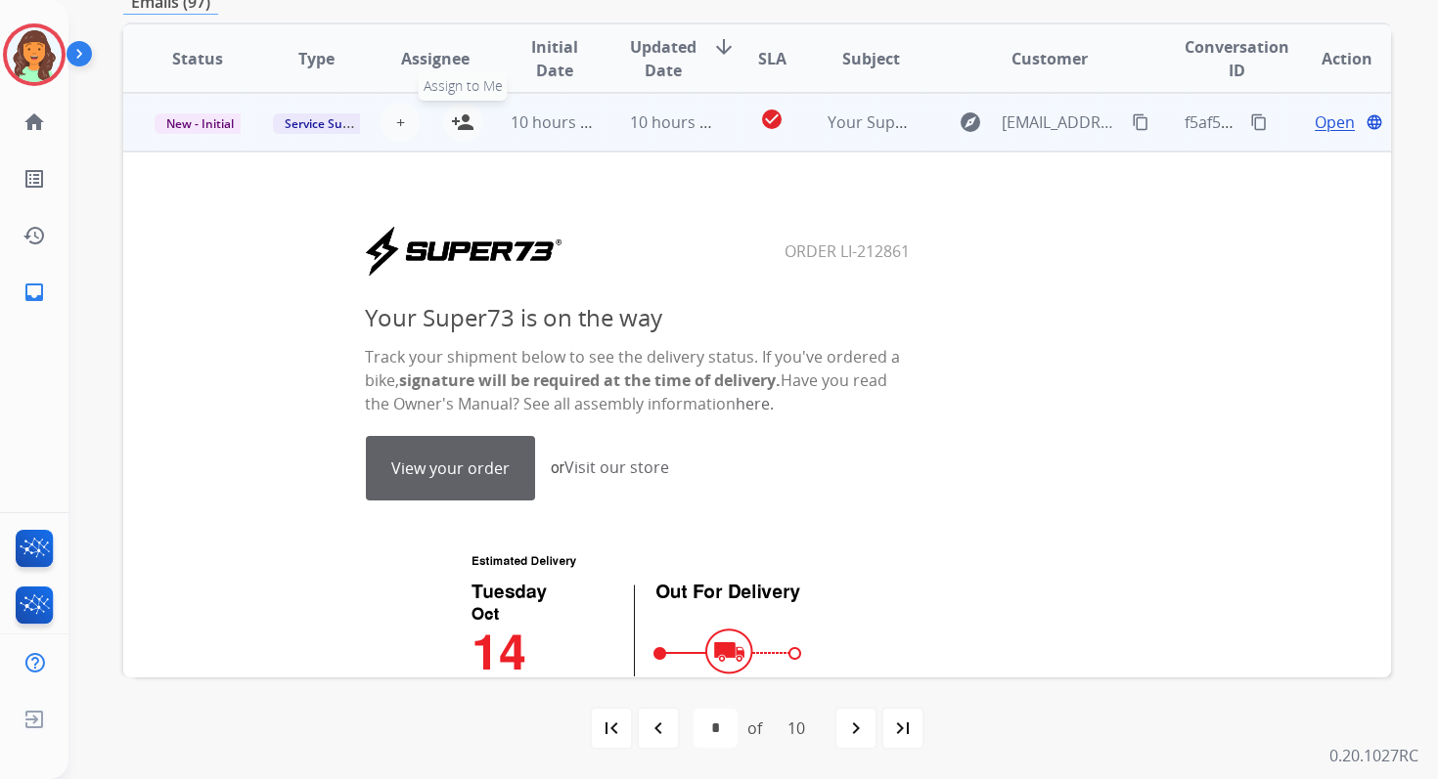
click at [464, 122] on mat-icon "person_add" at bounding box center [462, 122] width 23 height 23
click at [575, 145] on td "10 hours ago" at bounding box center [538, 122] width 118 height 59
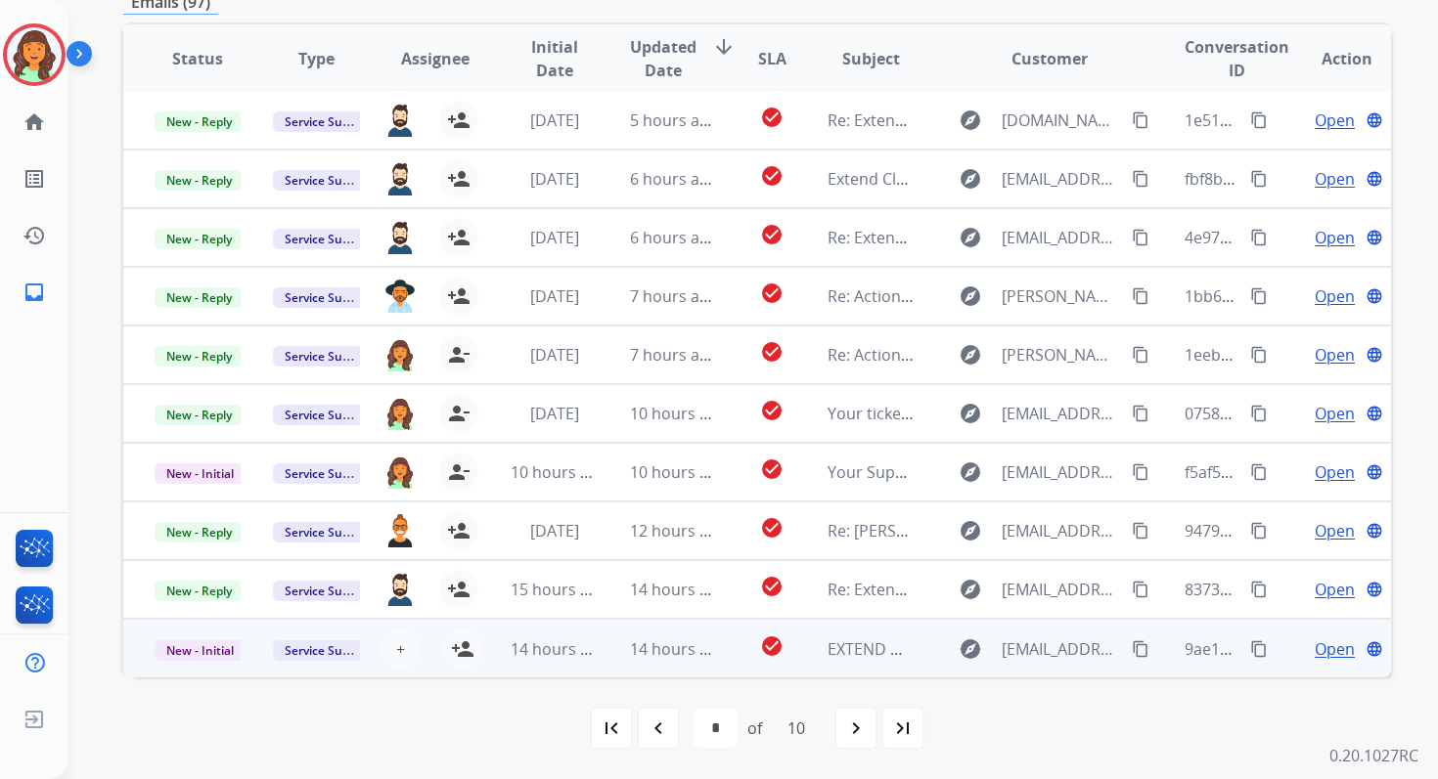
click at [569, 634] on td "14 hours ago" at bounding box center [538, 648] width 118 height 59
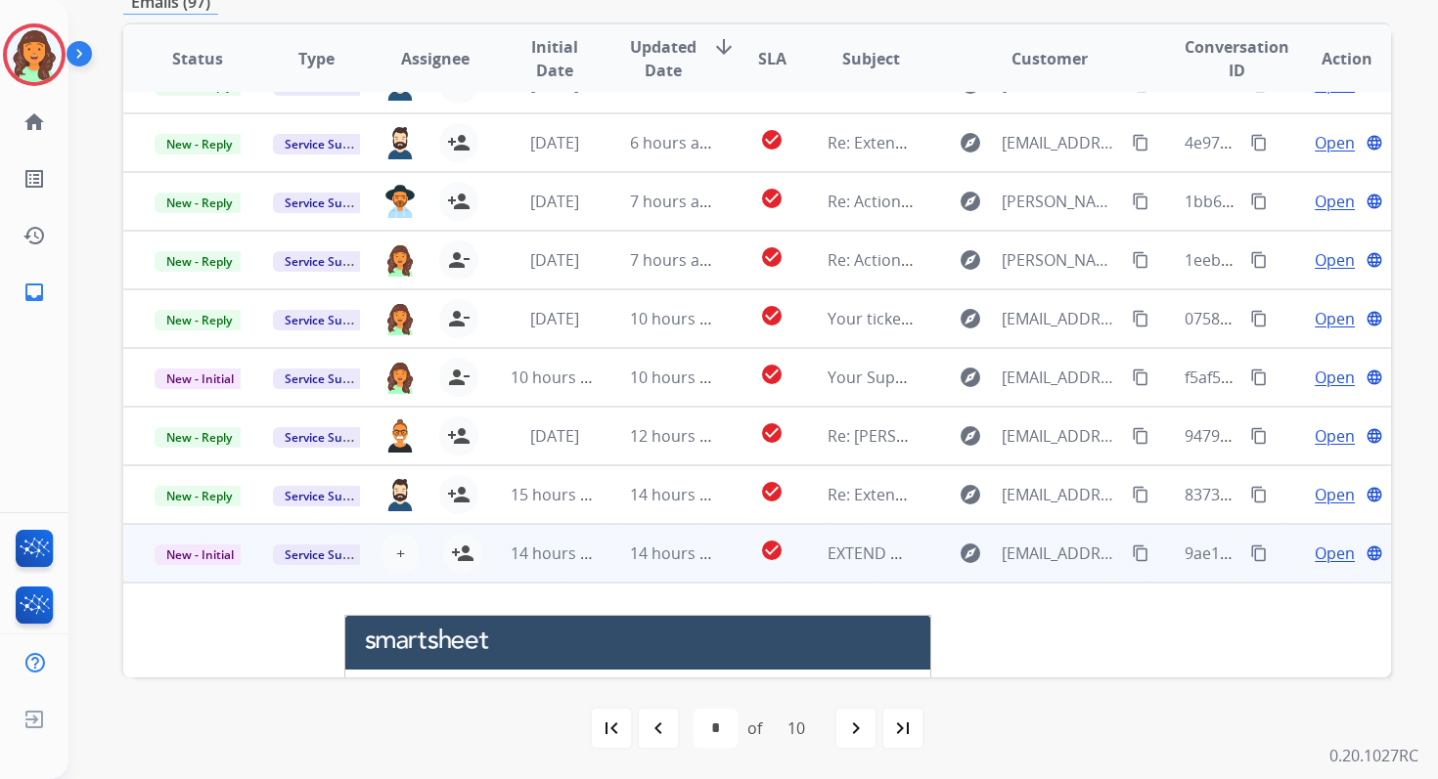
scroll to position [304, 0]
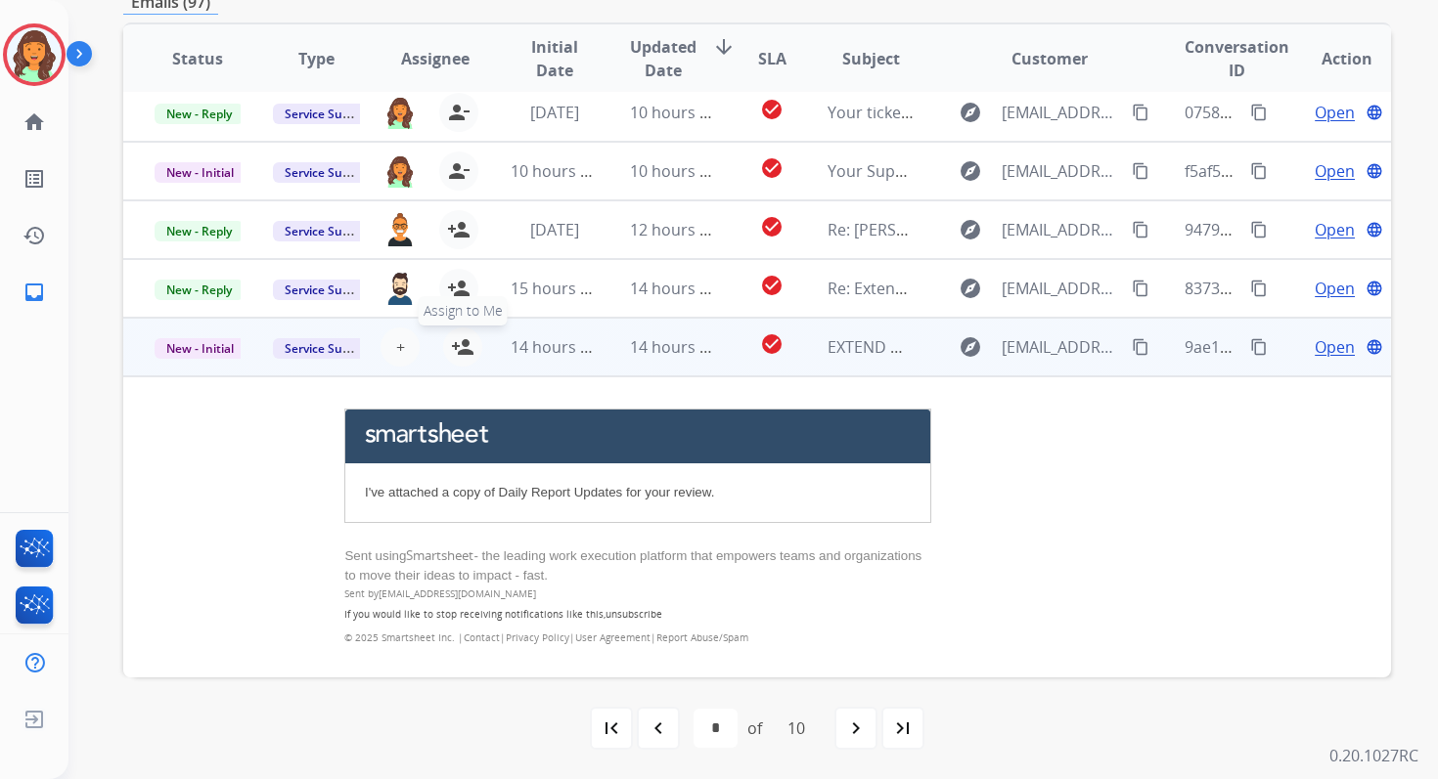
click at [459, 345] on mat-icon "person_add" at bounding box center [462, 346] width 23 height 23
click at [603, 350] on td "14 hours ago" at bounding box center [658, 347] width 118 height 59
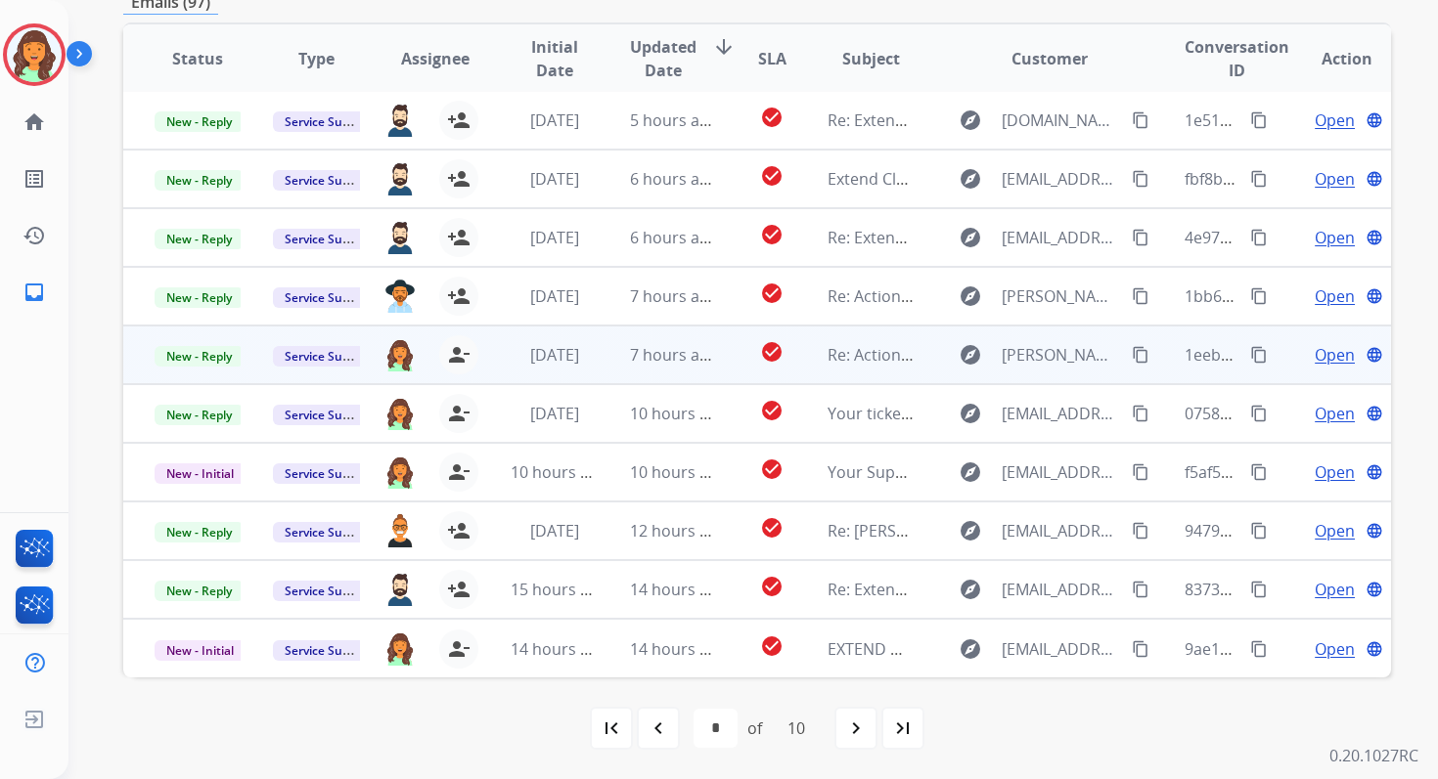
scroll to position [0, 0]
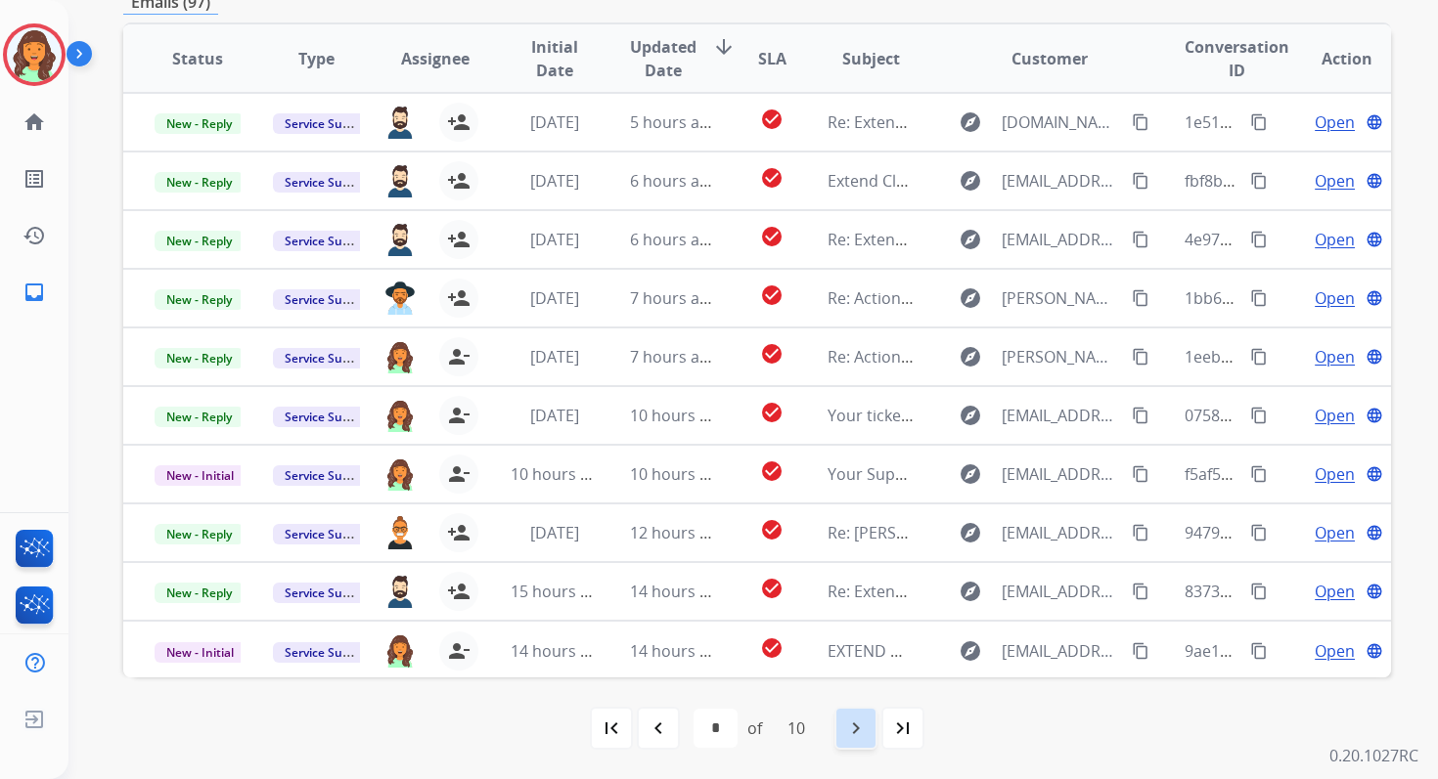
click at [857, 722] on mat-icon "navigate_next" at bounding box center [855, 728] width 23 height 23
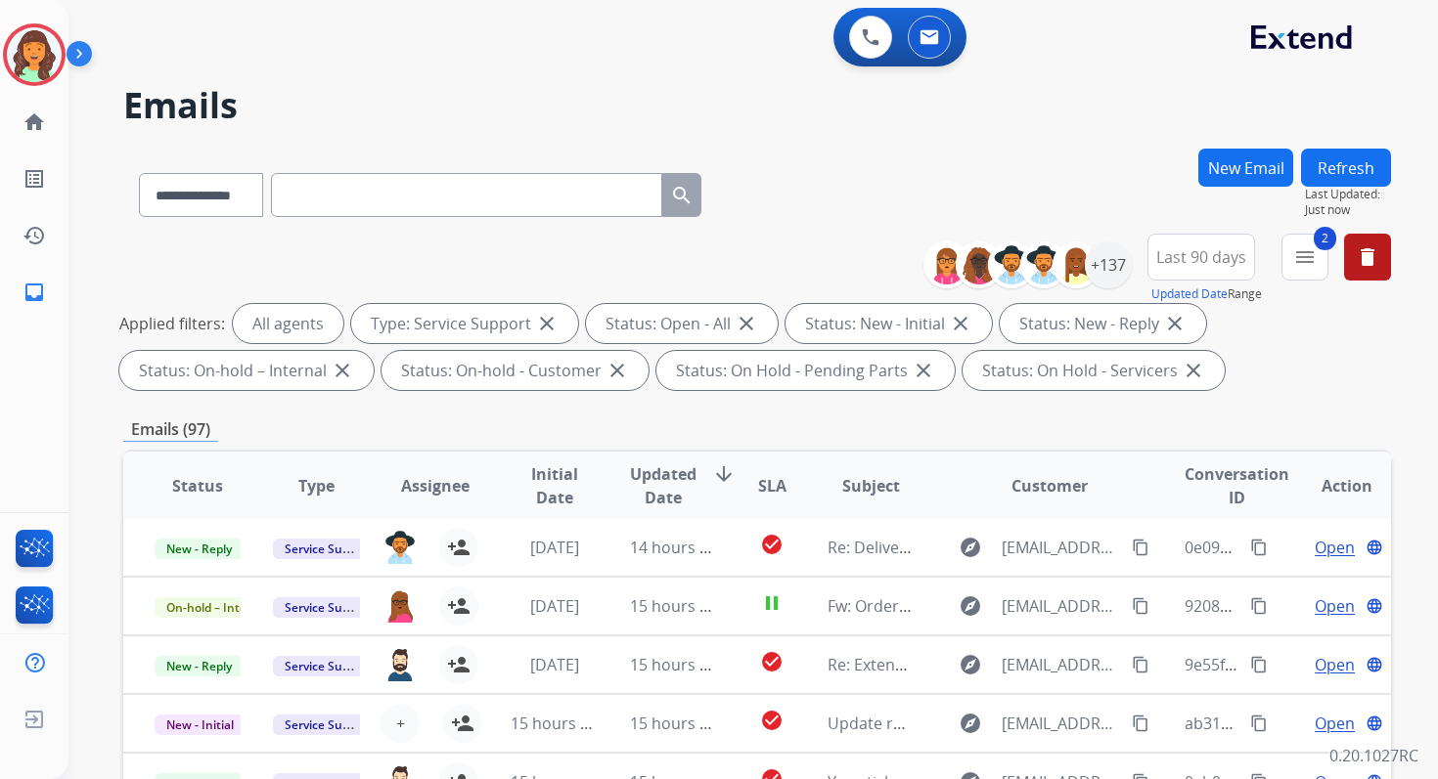
scroll to position [427, 0]
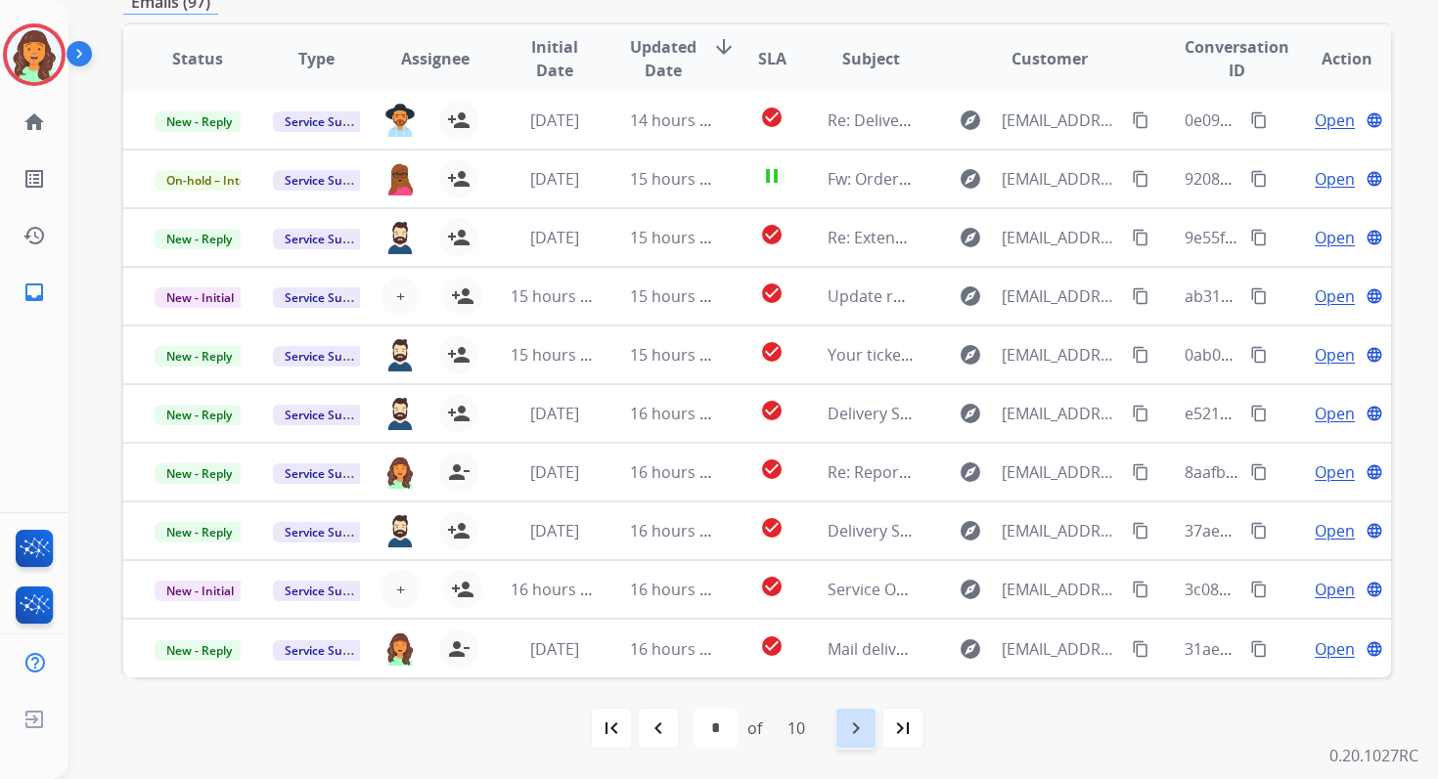
click at [873, 731] on div "navigate_next" at bounding box center [855, 728] width 43 height 43
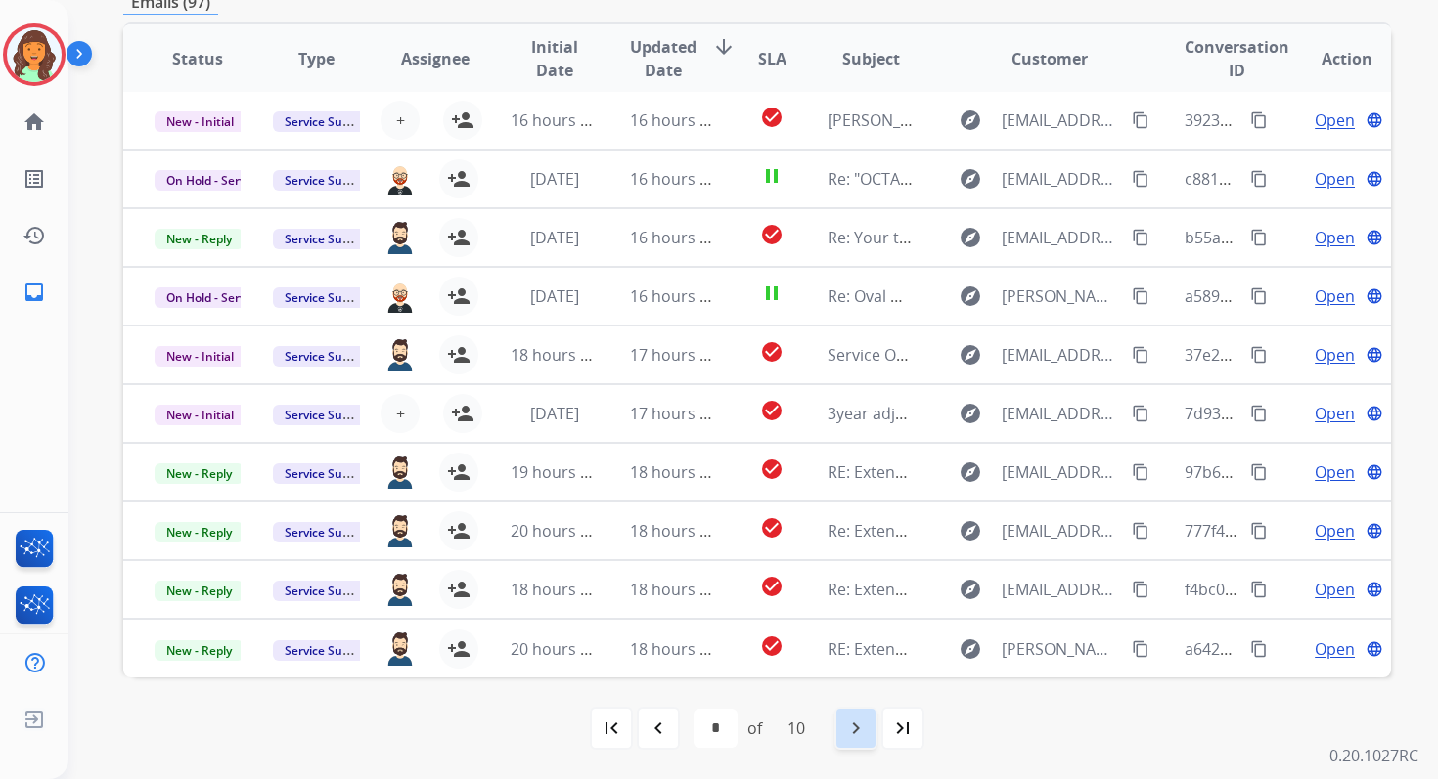
click at [857, 729] on mat-icon "navigate_next" at bounding box center [855, 728] width 23 height 23
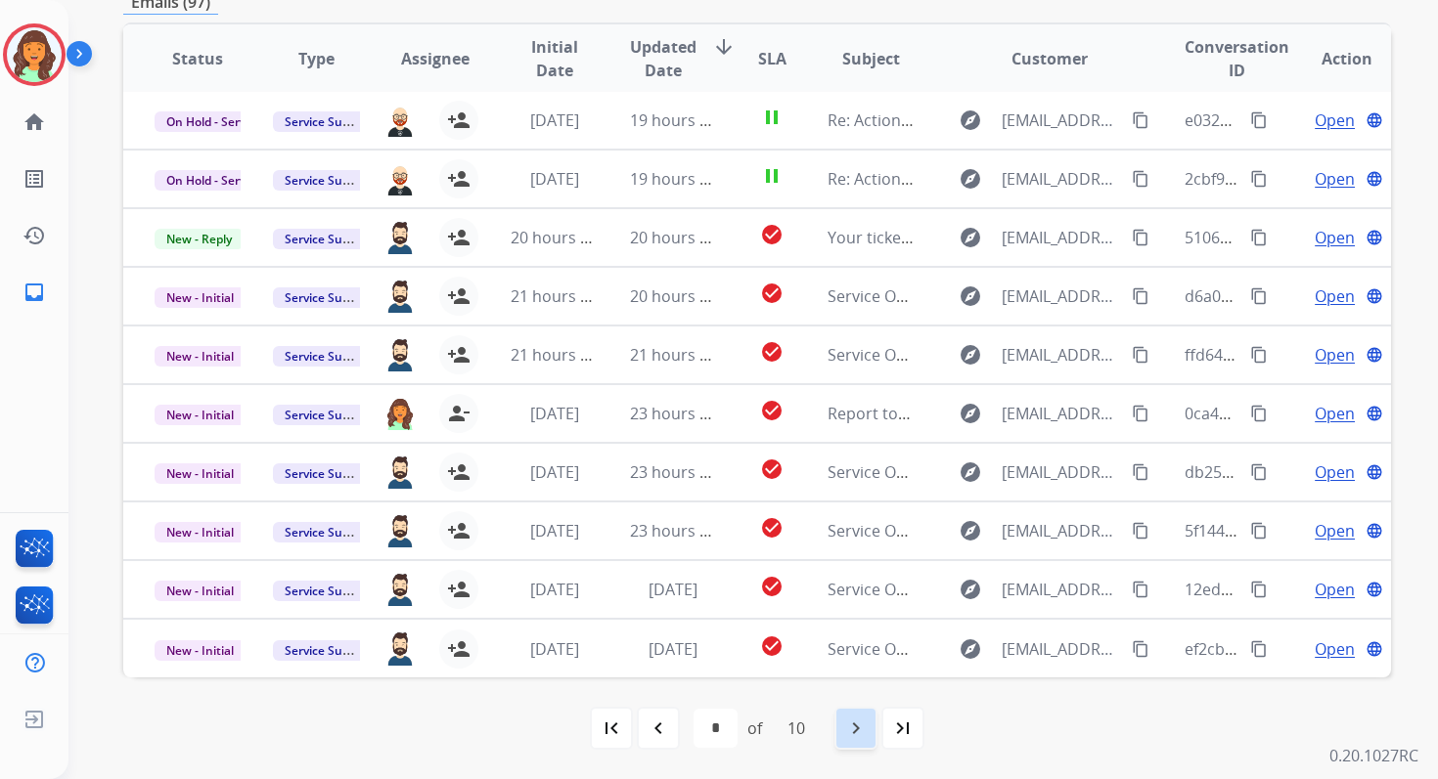
click at [857, 729] on mat-icon "navigate_next" at bounding box center [855, 728] width 23 height 23
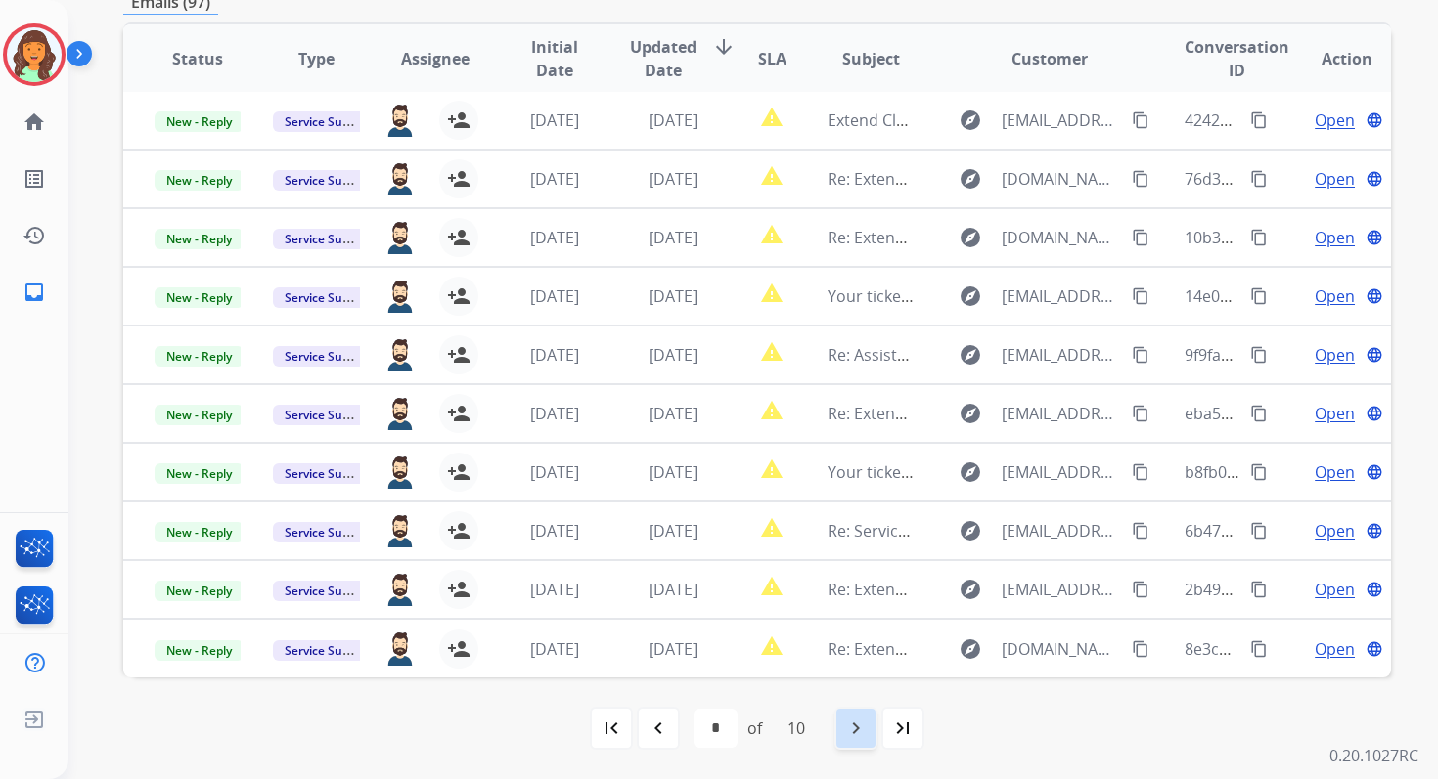
click at [857, 729] on mat-icon "navigate_next" at bounding box center [855, 728] width 23 height 23
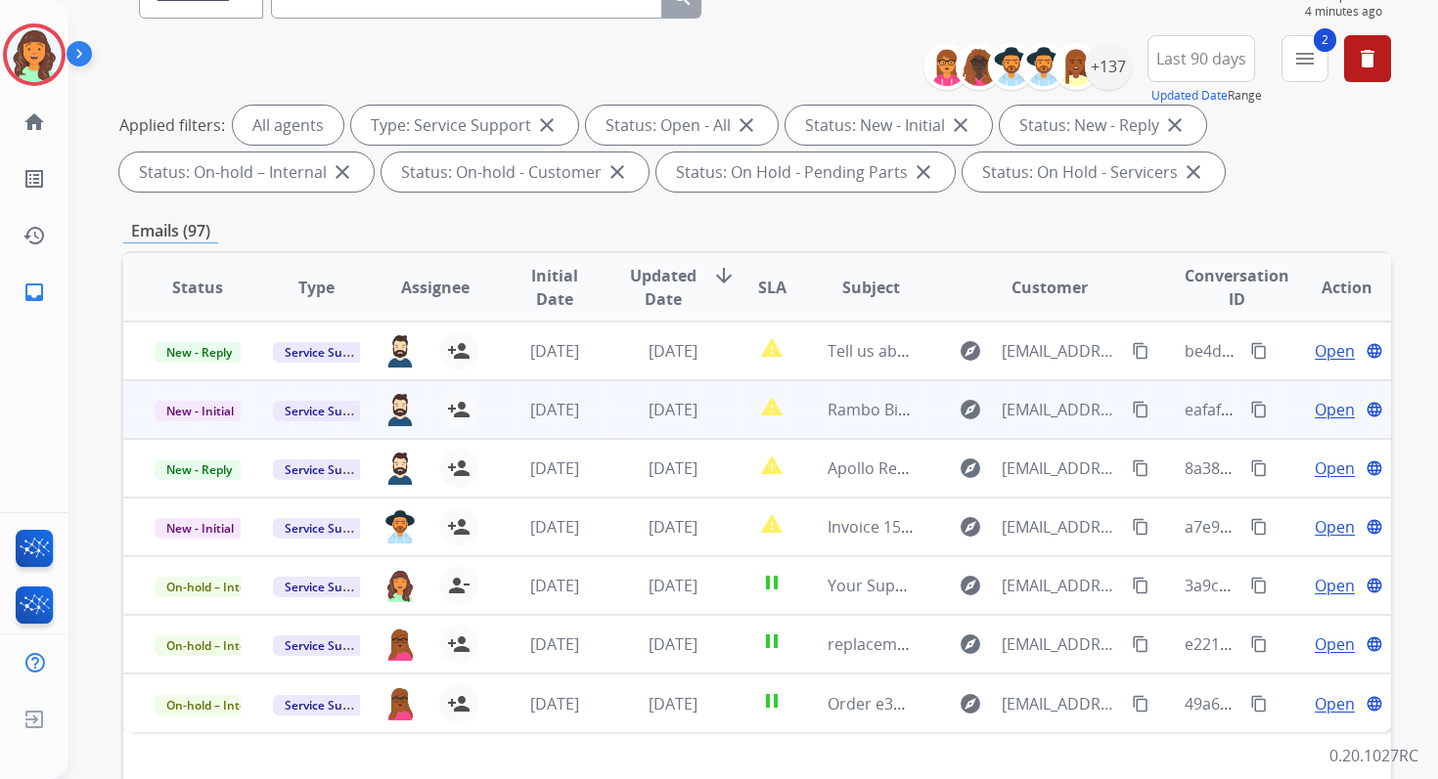
scroll to position [69, 0]
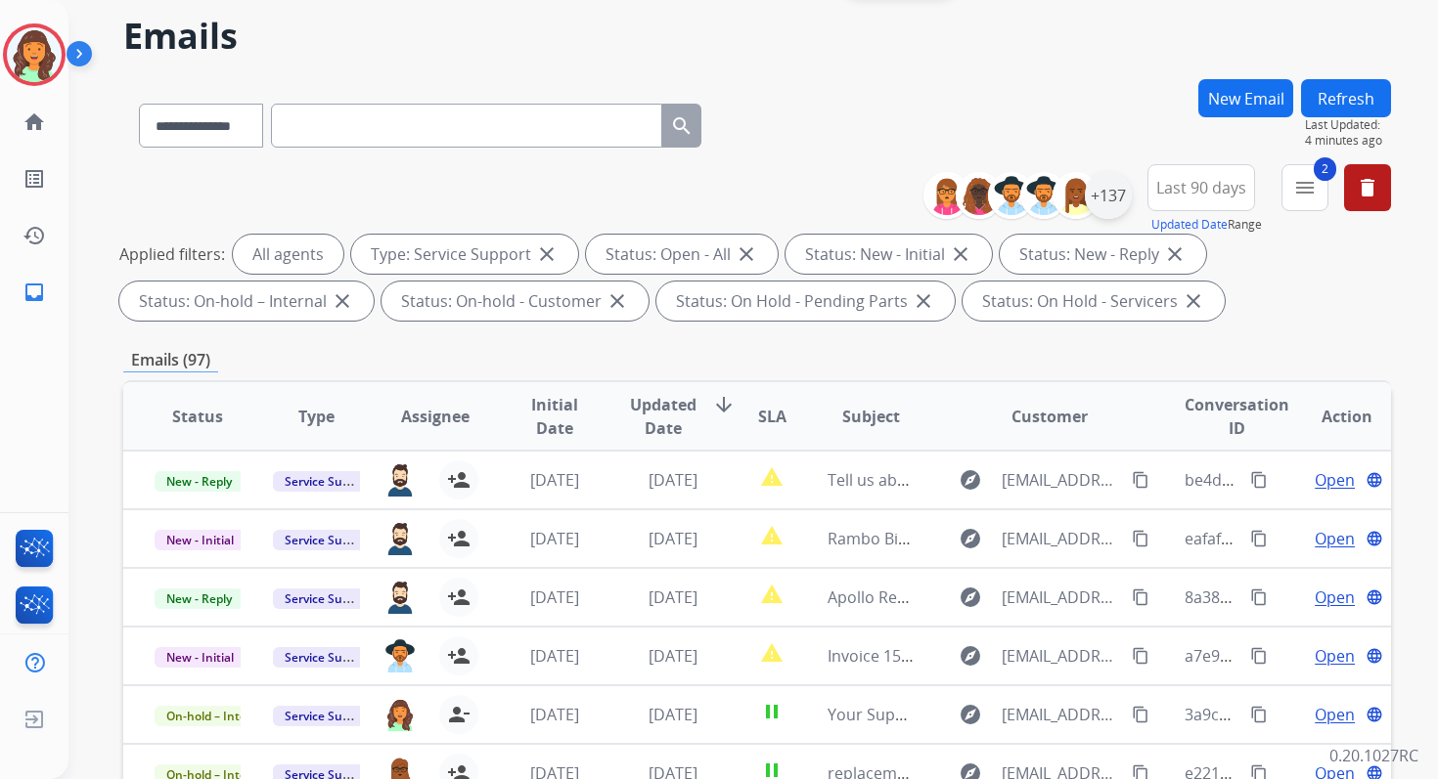
click at [1123, 198] on div "+137" at bounding box center [1108, 195] width 47 height 47
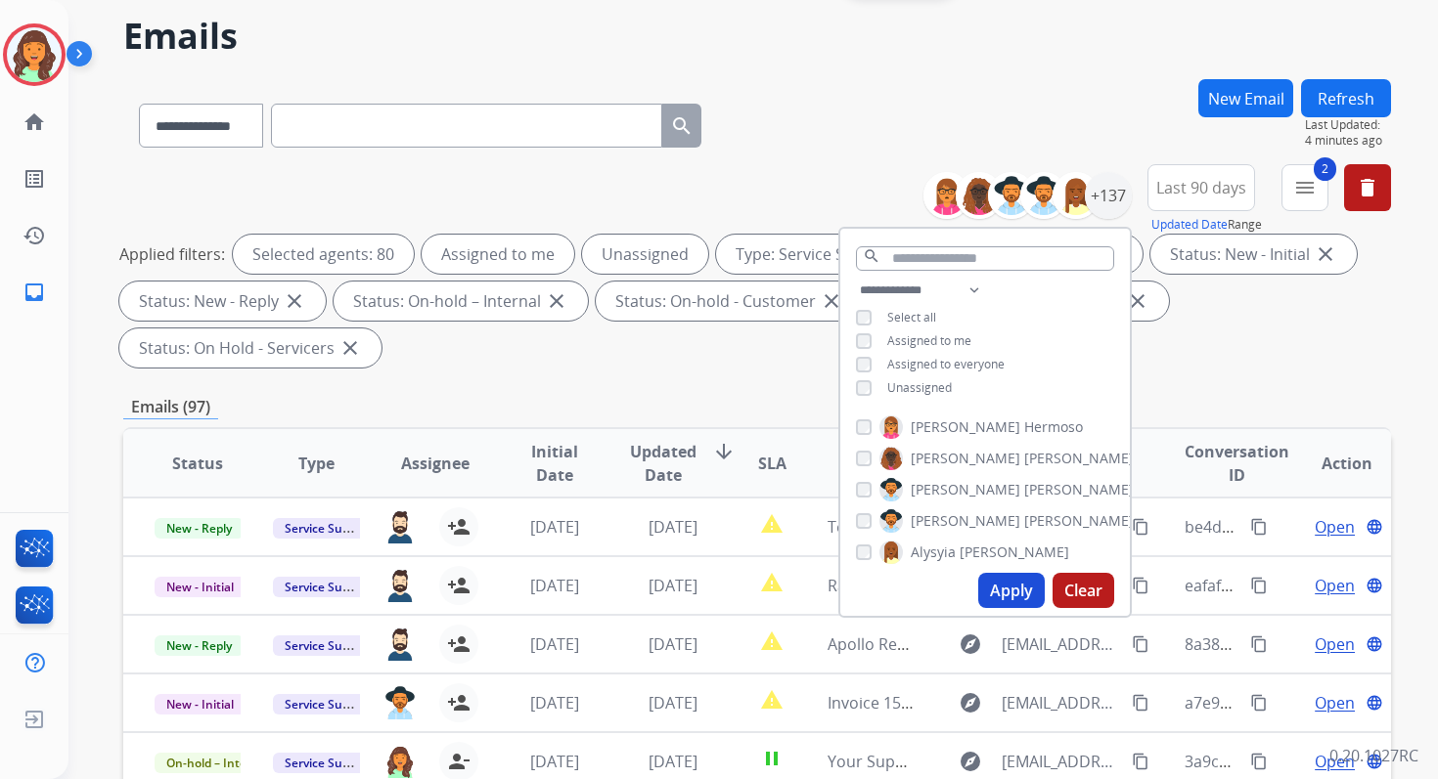
click at [1029, 585] on button "Apply" at bounding box center [1011, 590] width 67 height 35
select select "*"
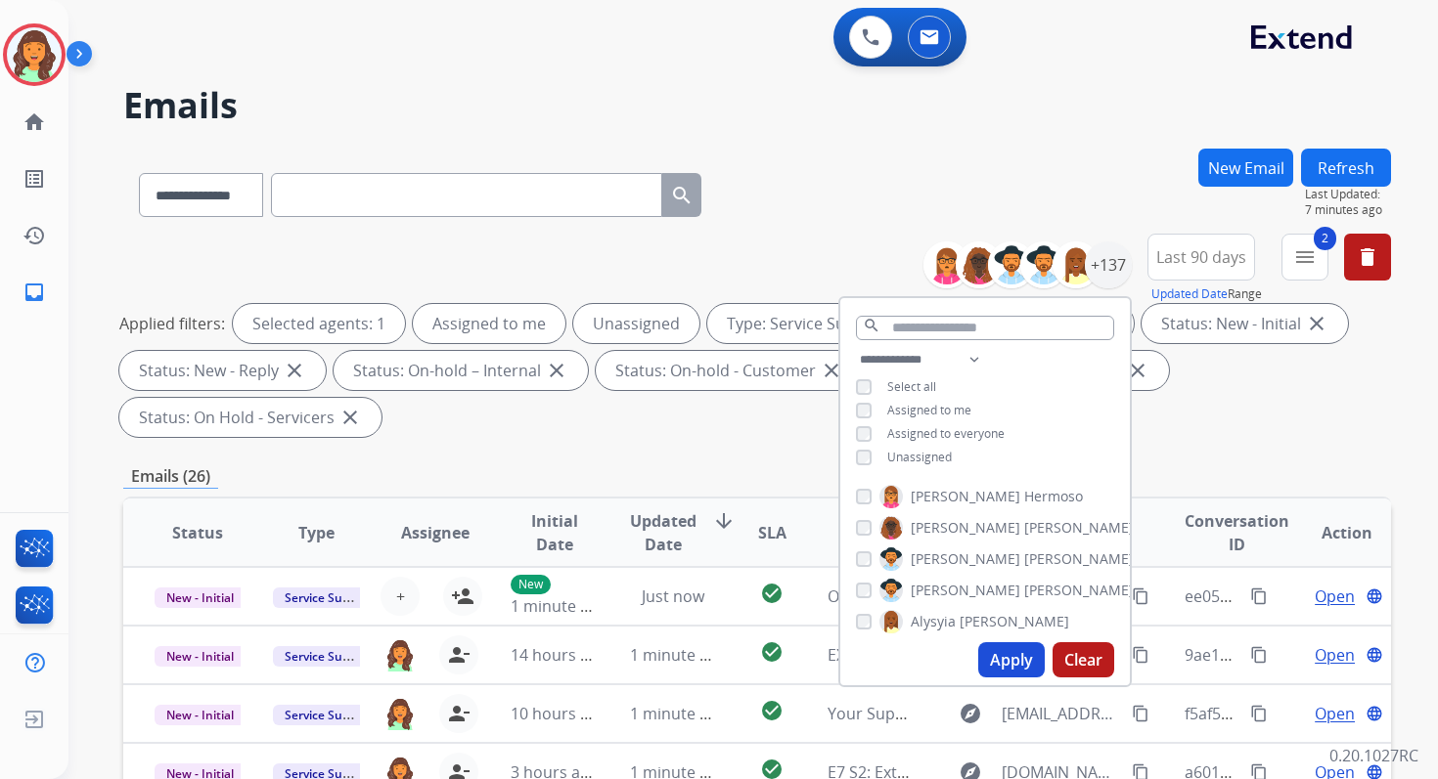
click at [682, 412] on div "Applied filters: Selected agents: 1 Assigned to me Unassigned Type: Service Sup…" at bounding box center [752, 370] width 1267 height 133
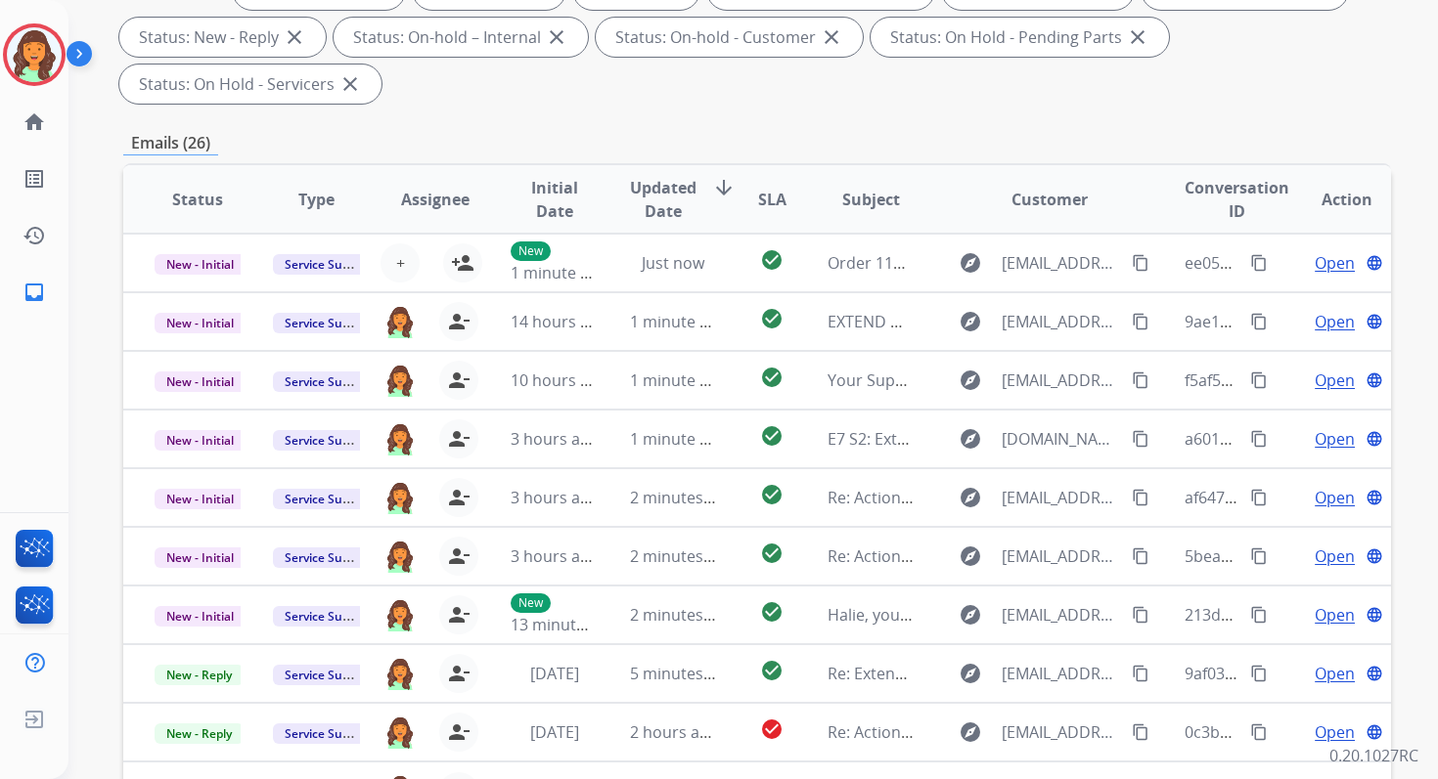
scroll to position [474, 0]
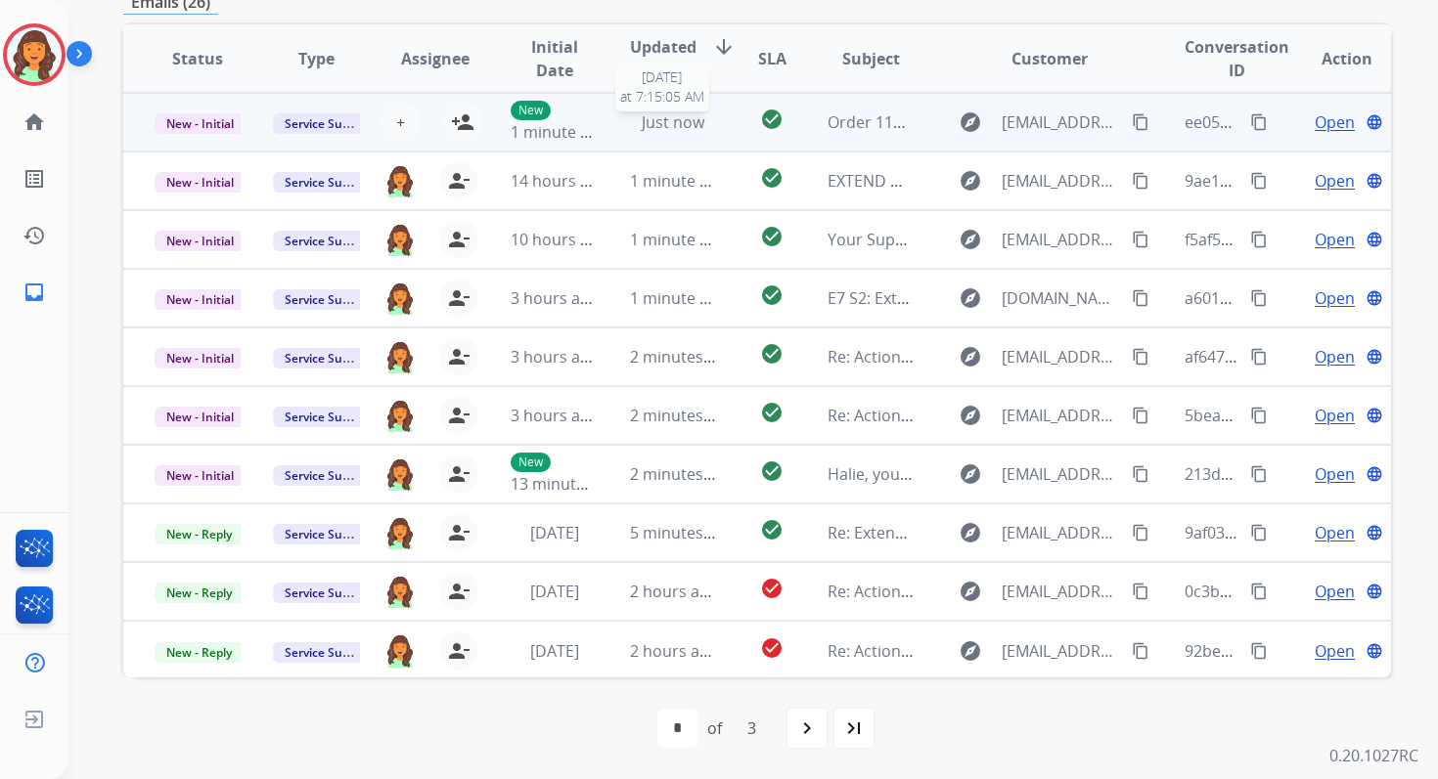
click at [666, 122] on span "Just now" at bounding box center [673, 122] width 63 height 22
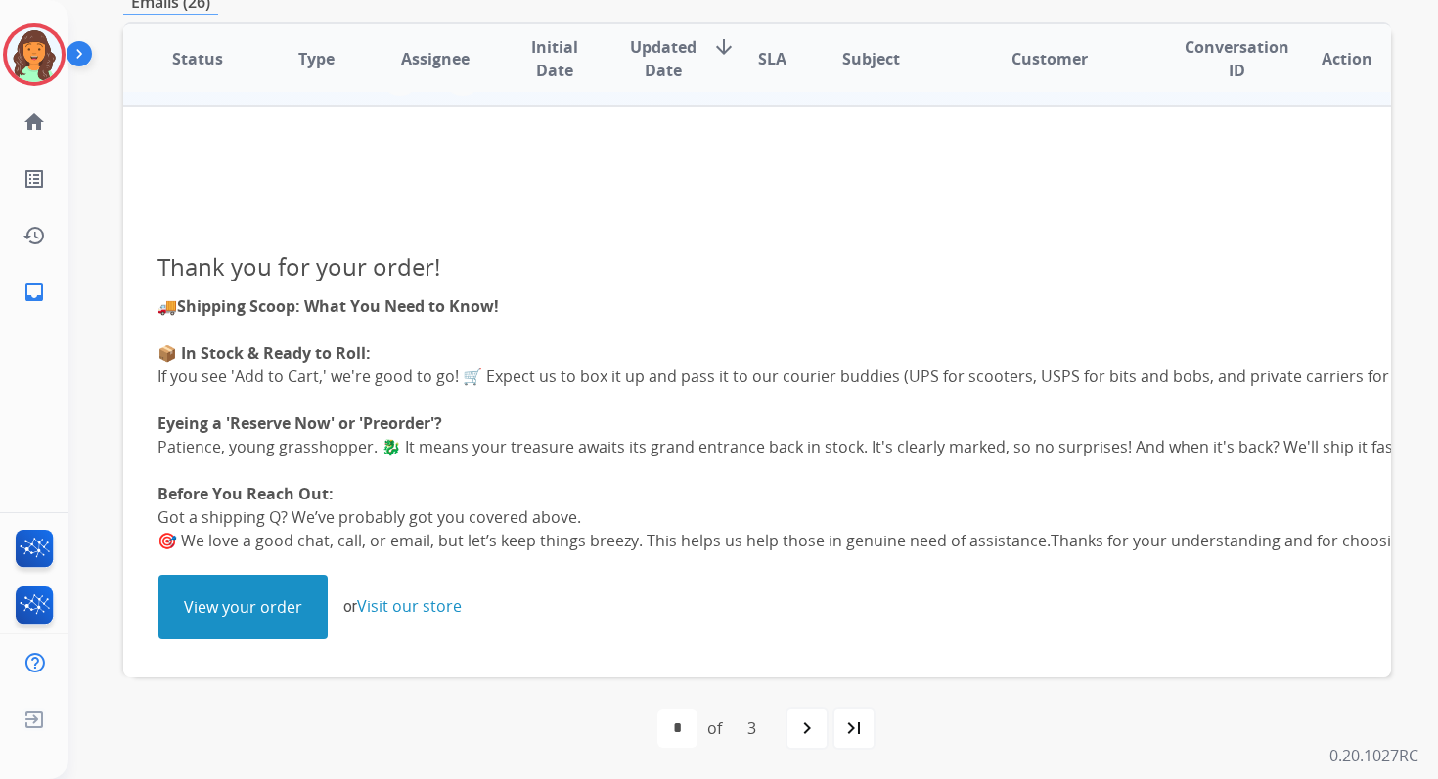
scroll to position [0, 0]
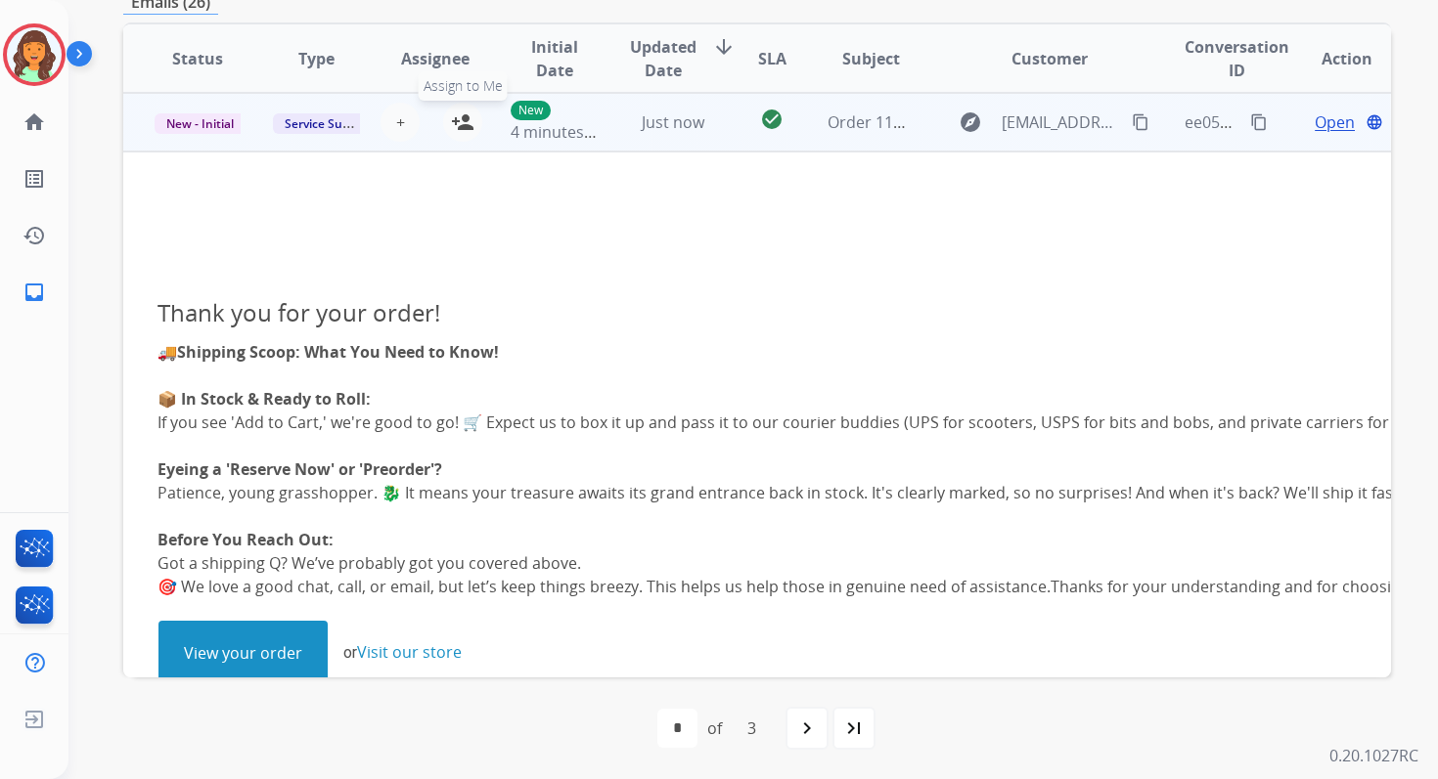
click at [473, 119] on button "person_add Assign to Me" at bounding box center [462, 122] width 39 height 39
click at [622, 115] on td "Just now" at bounding box center [658, 122] width 118 height 59
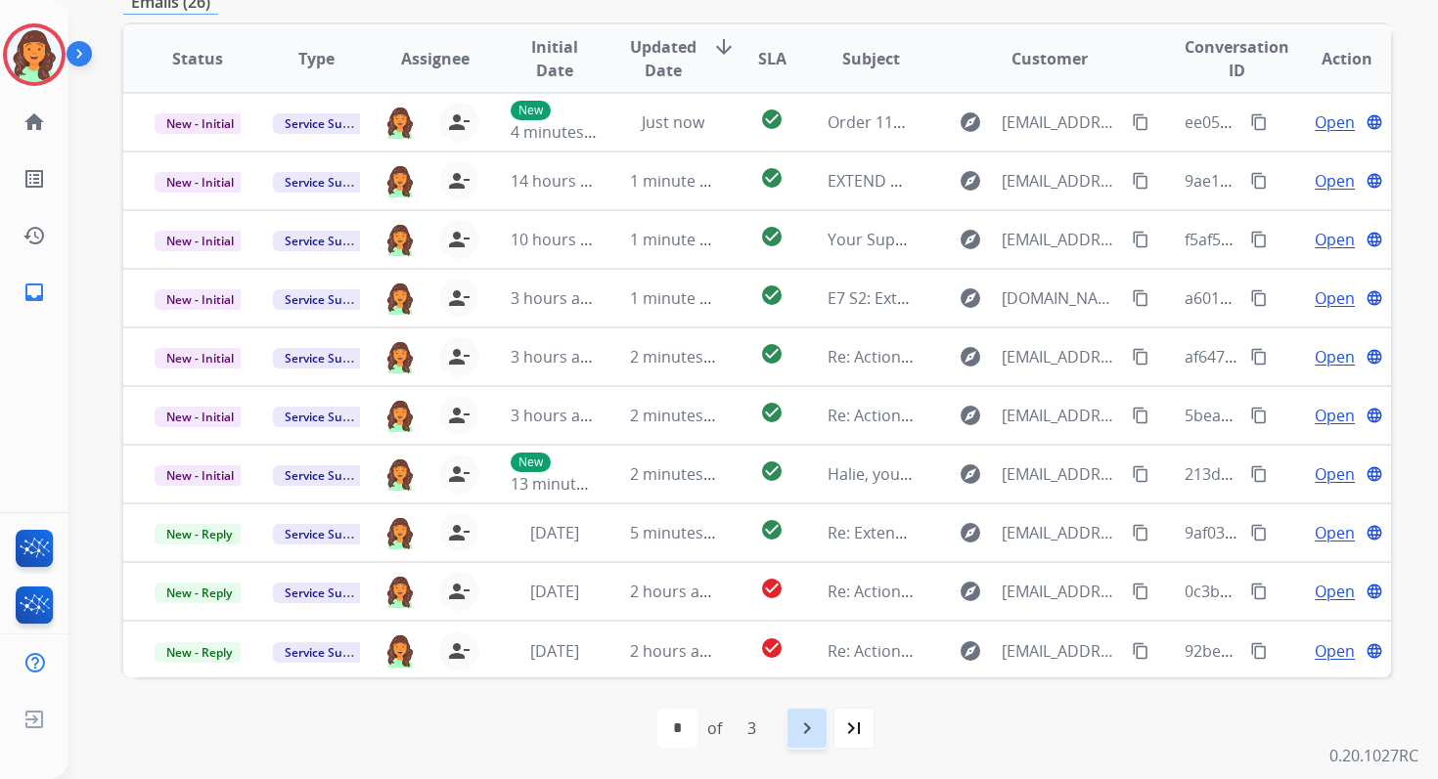
click at [811, 733] on mat-icon "navigate_next" at bounding box center [806, 728] width 23 height 23
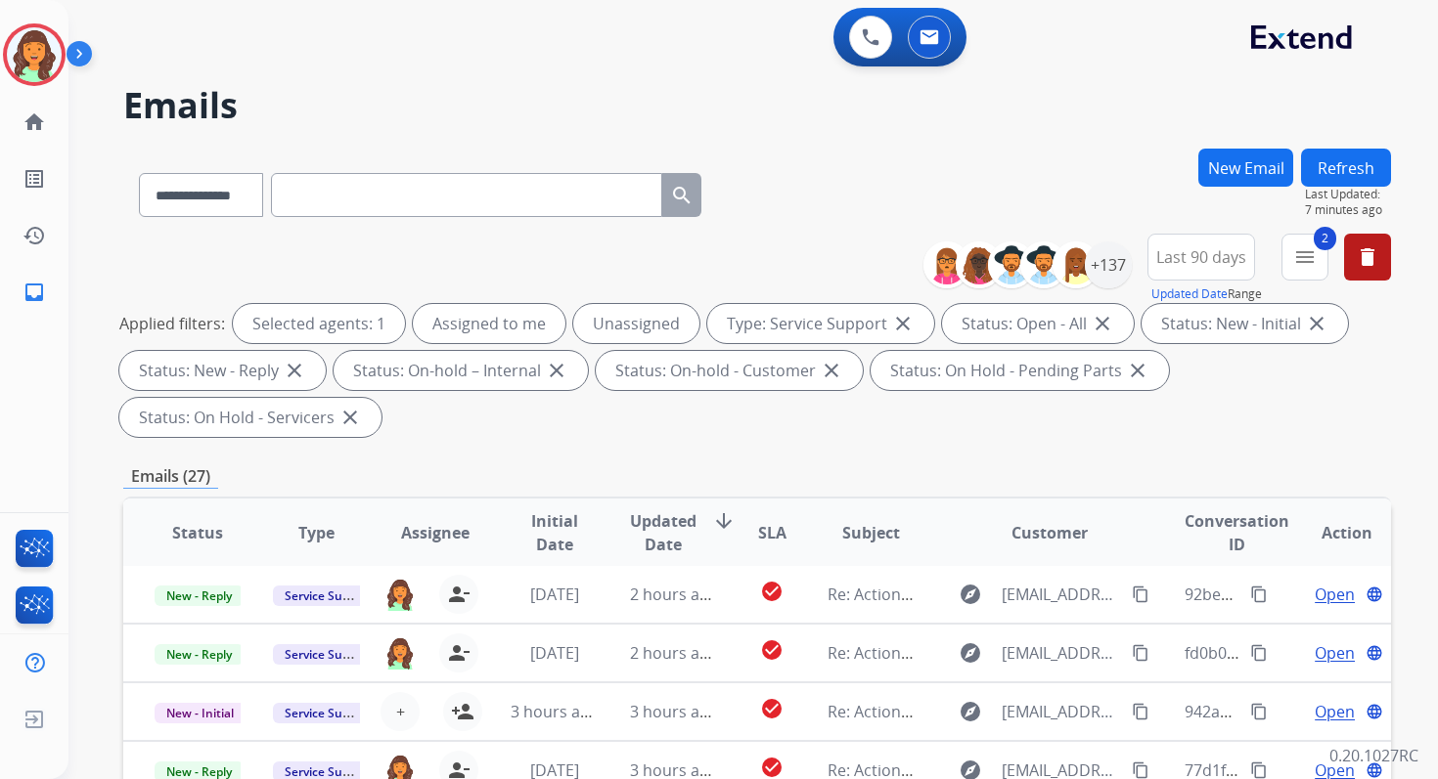
scroll to position [474, 0]
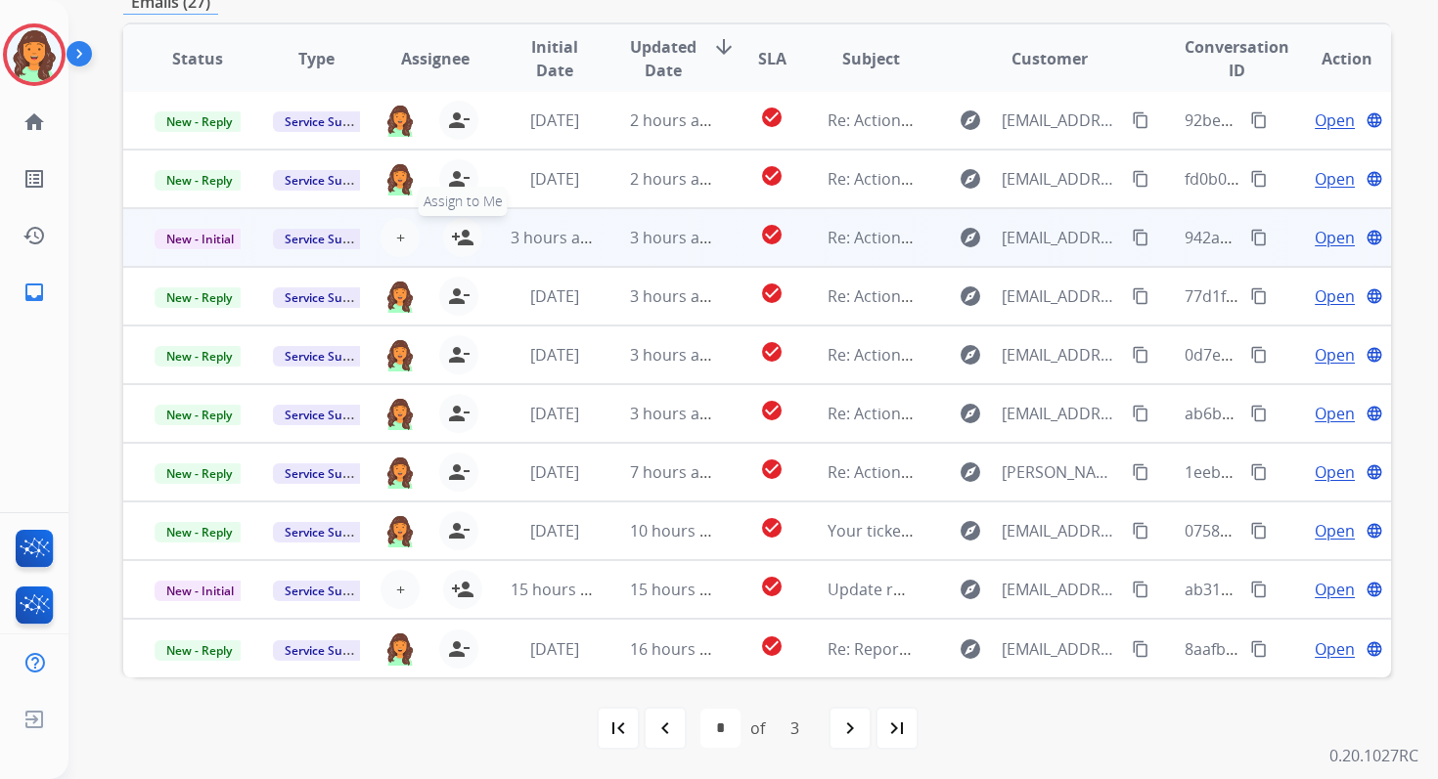
click at [465, 243] on mat-icon "person_add" at bounding box center [462, 237] width 23 height 23
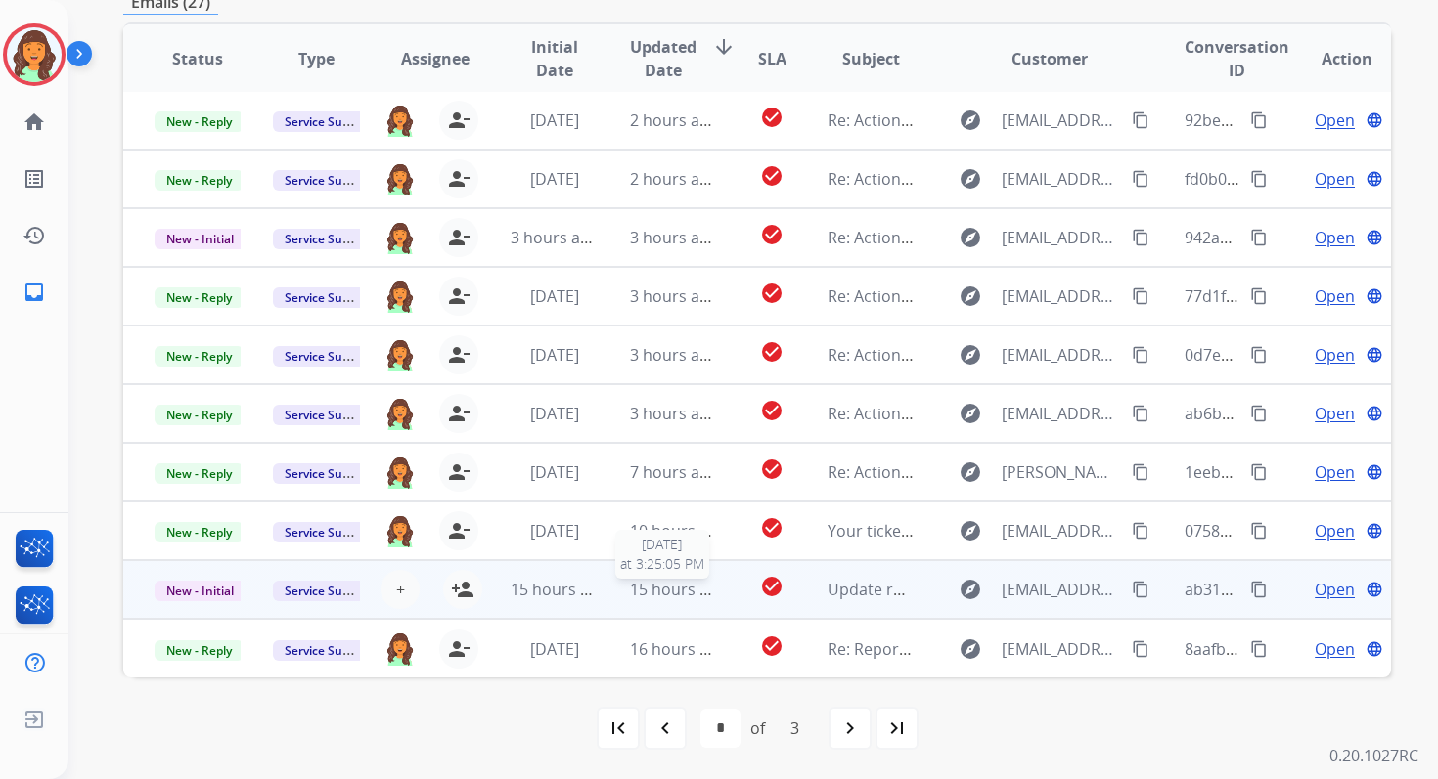
click at [691, 596] on span "15 hours ago" at bounding box center [678, 590] width 97 height 22
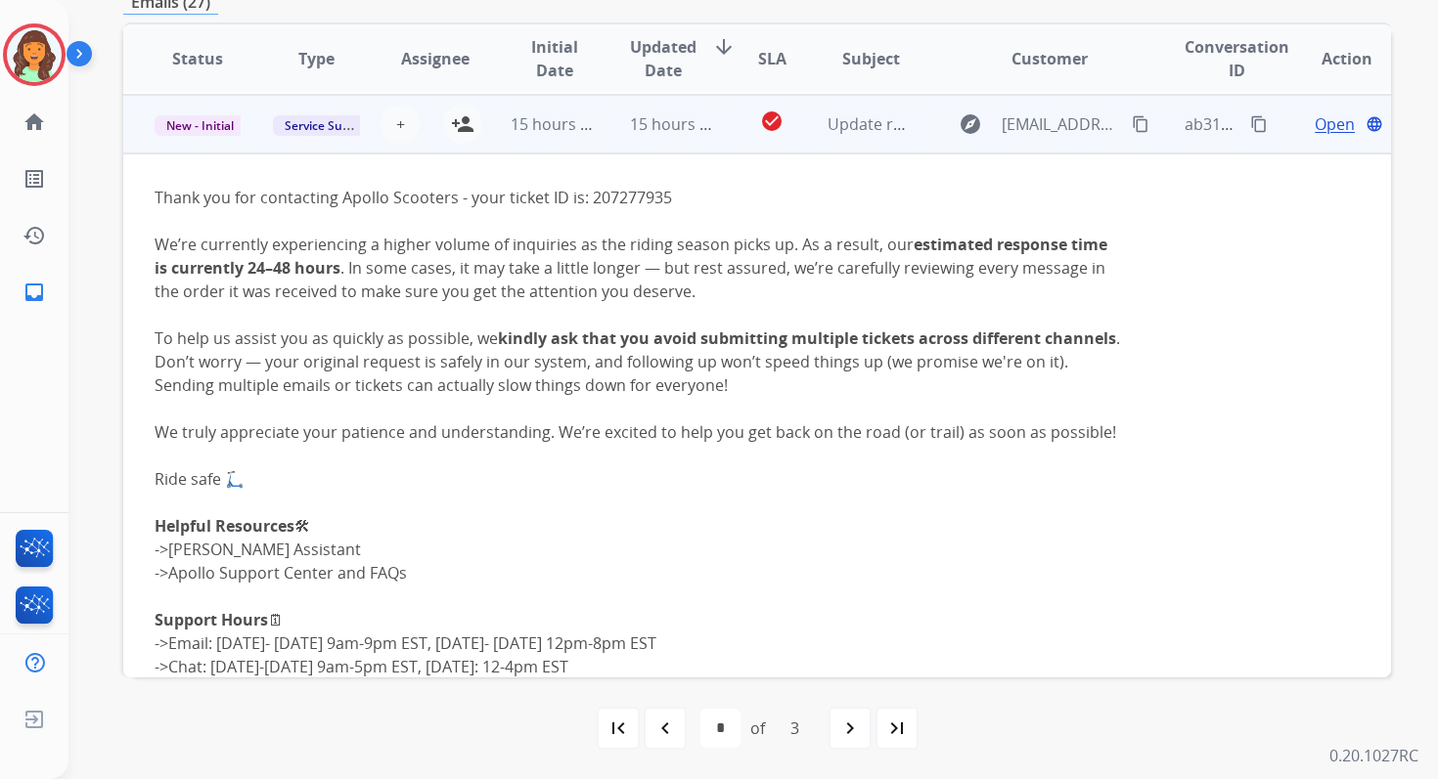
scroll to position [469, 0]
click at [389, 111] on button "+ Select agent" at bounding box center [399, 122] width 39 height 39
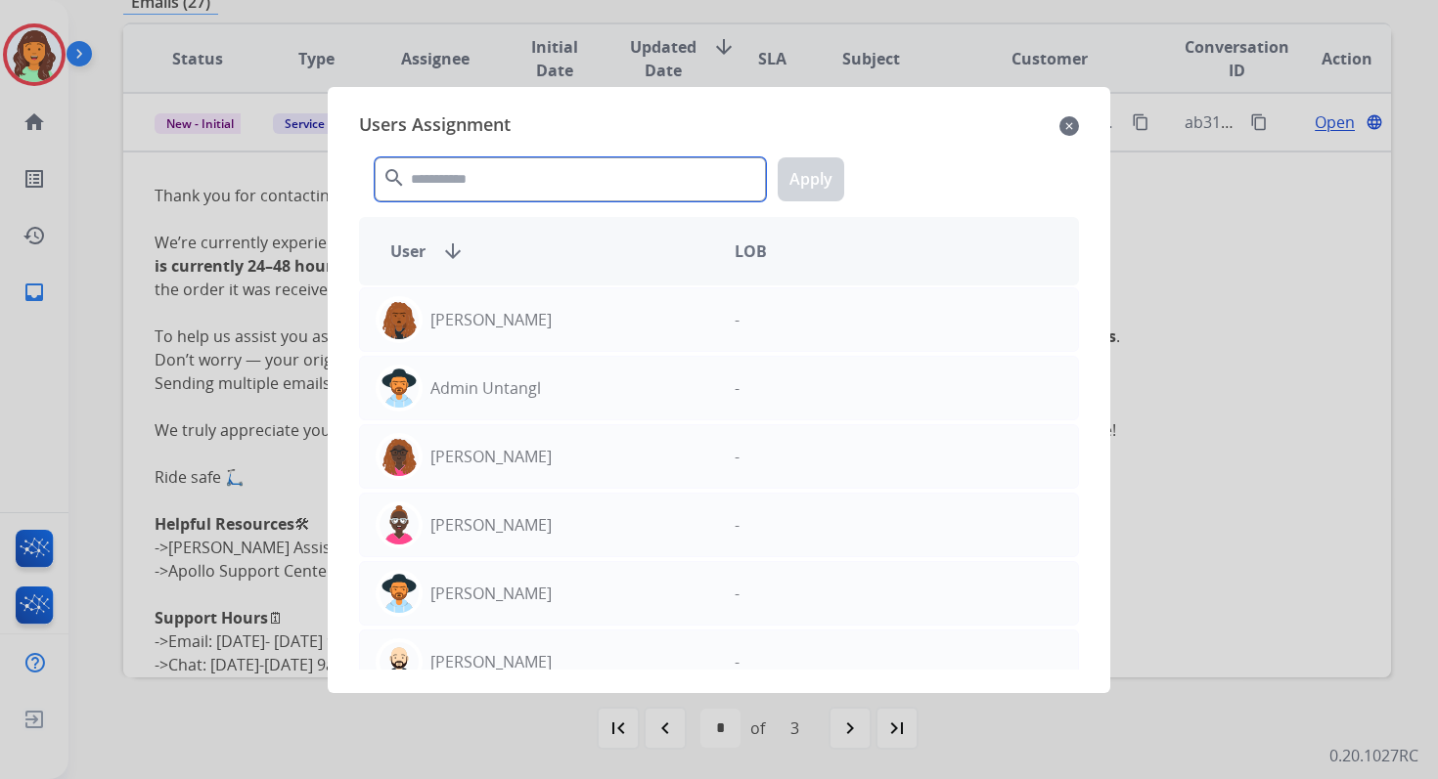
click at [459, 178] on input "text" at bounding box center [570, 179] width 391 height 44
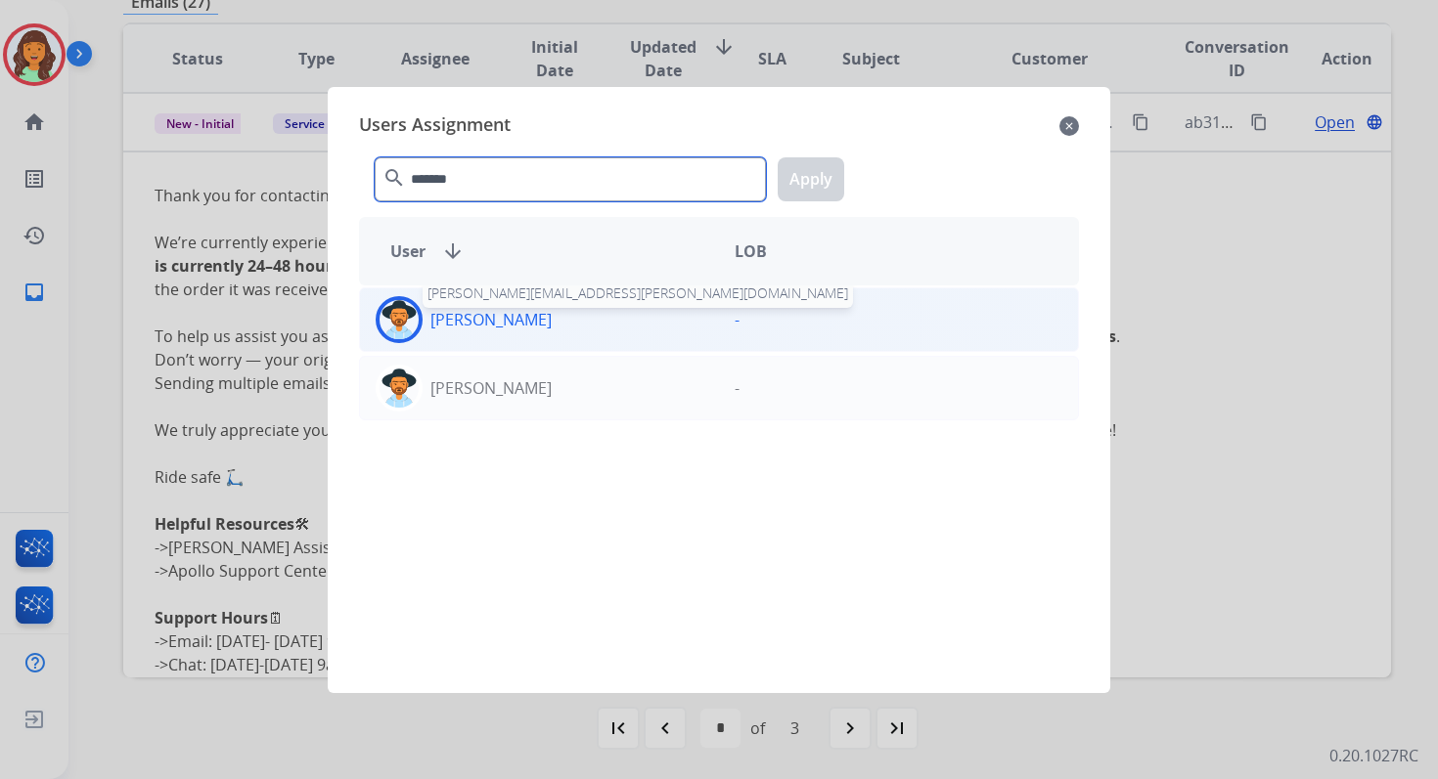
type input "*******"
click at [518, 312] on p "[PERSON_NAME]" at bounding box center [490, 319] width 121 height 23
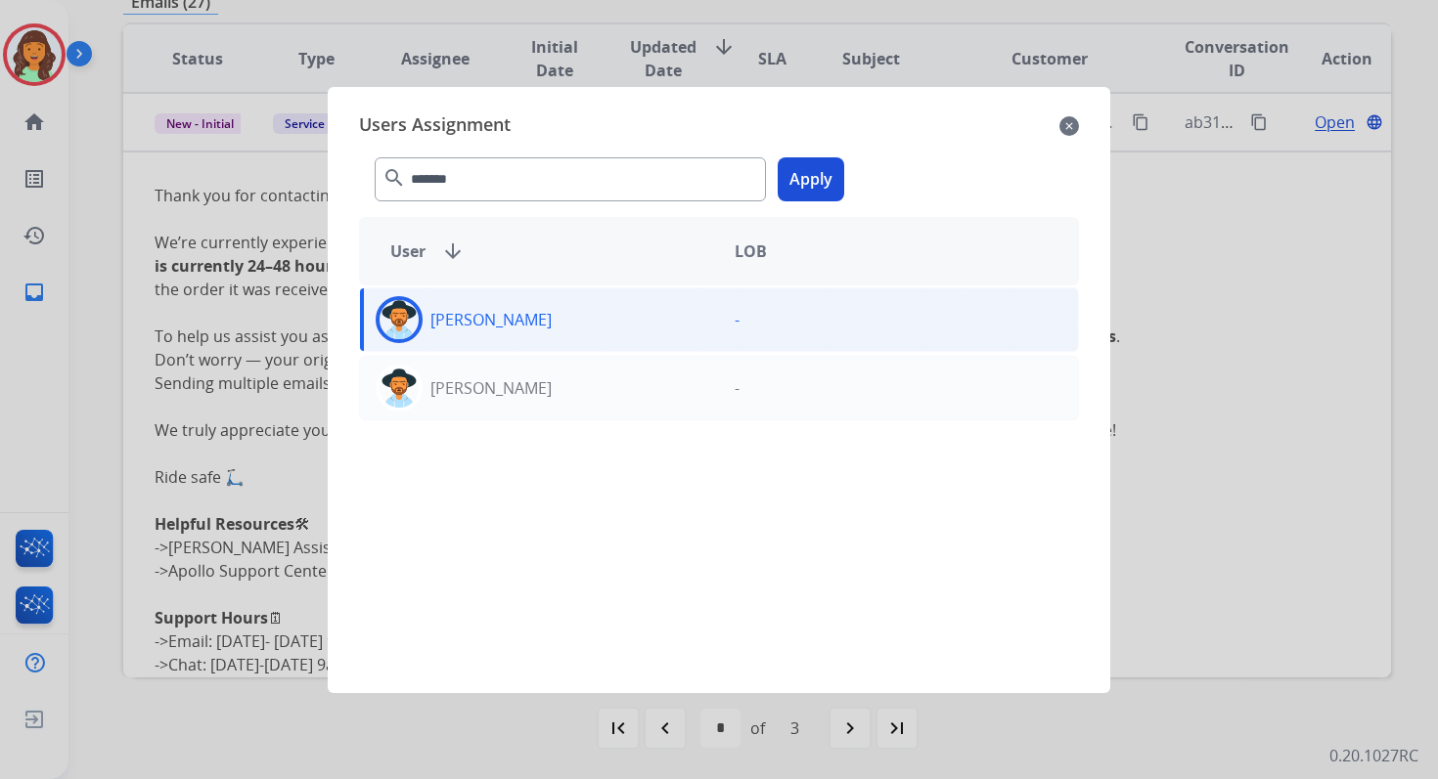
click at [828, 162] on button "Apply" at bounding box center [811, 179] width 67 height 44
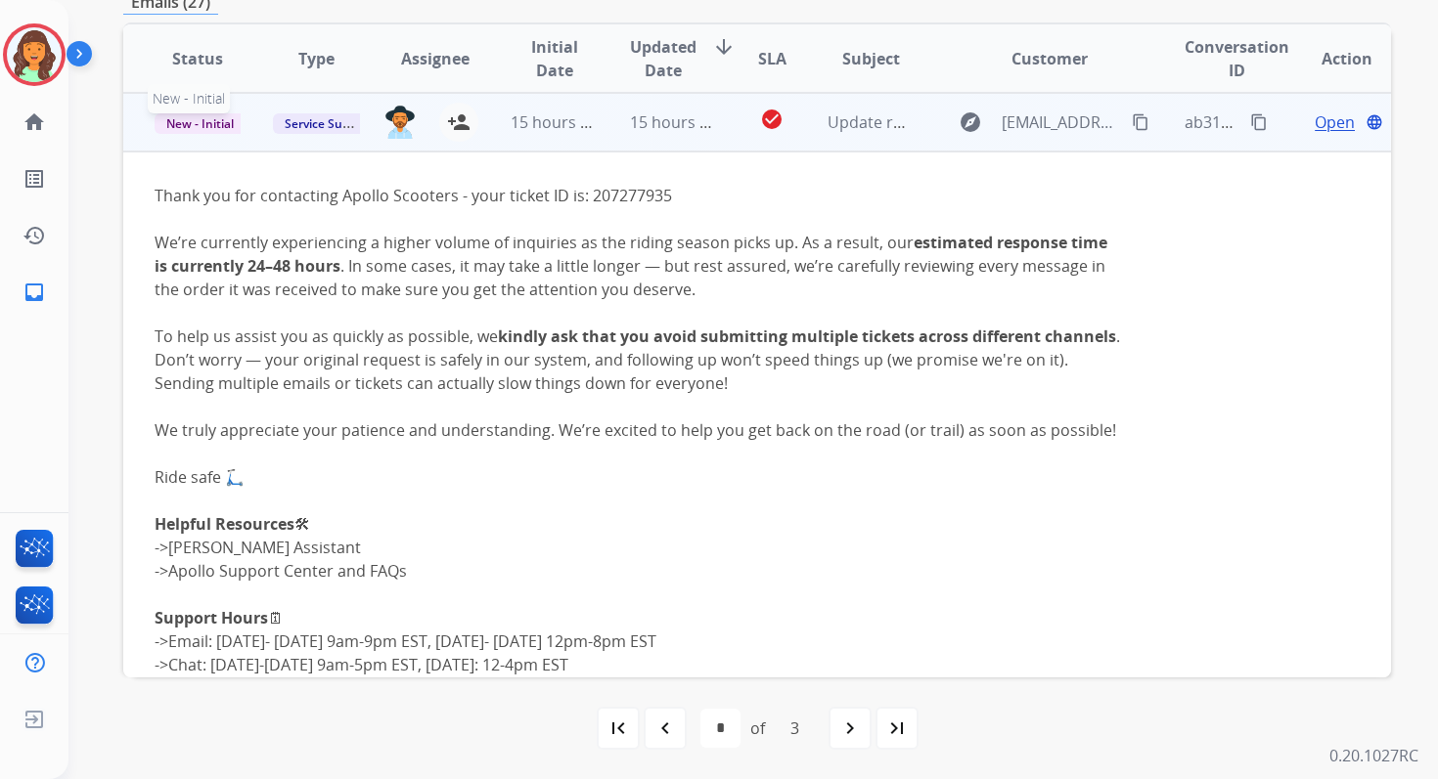
click at [202, 127] on span "New - Initial" at bounding box center [200, 123] width 91 height 21
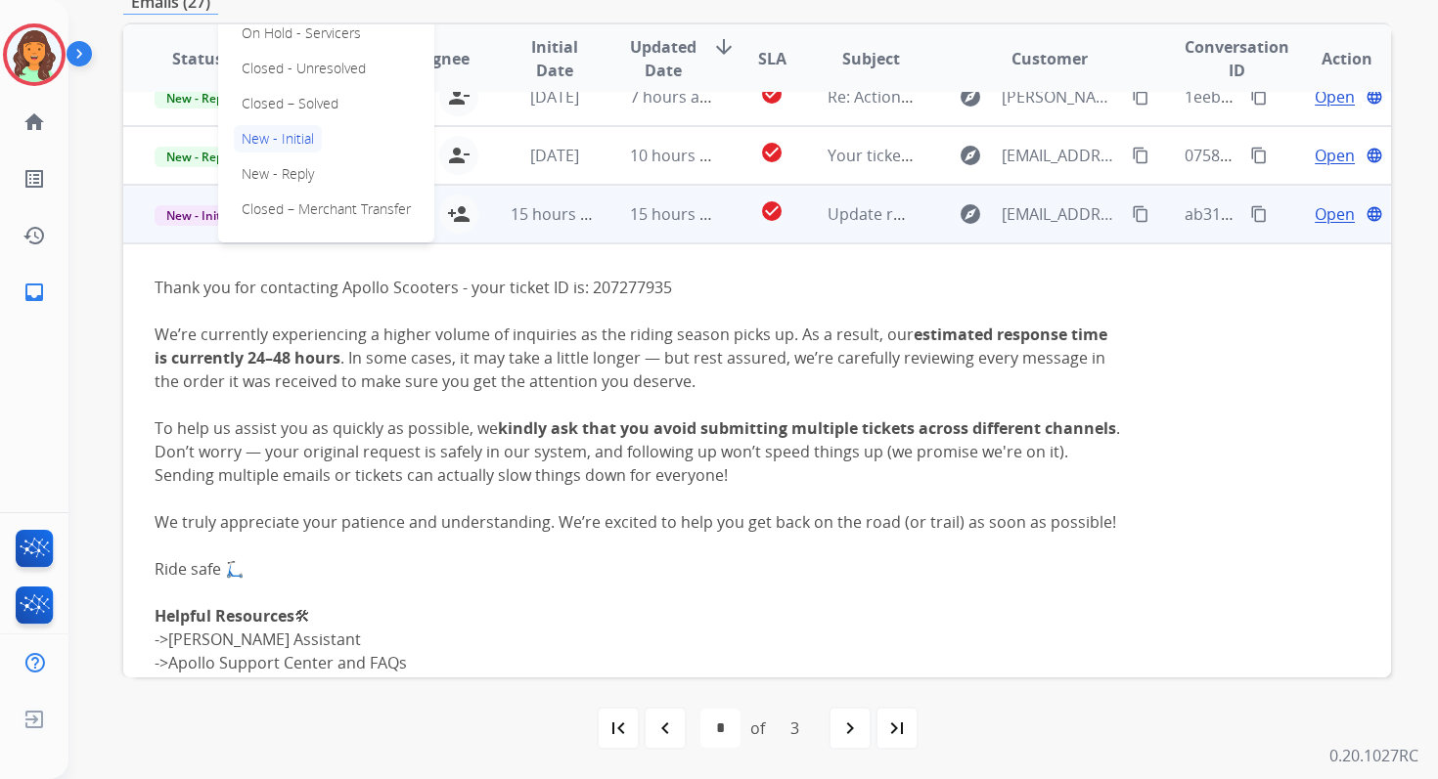
scroll to position [362, 0]
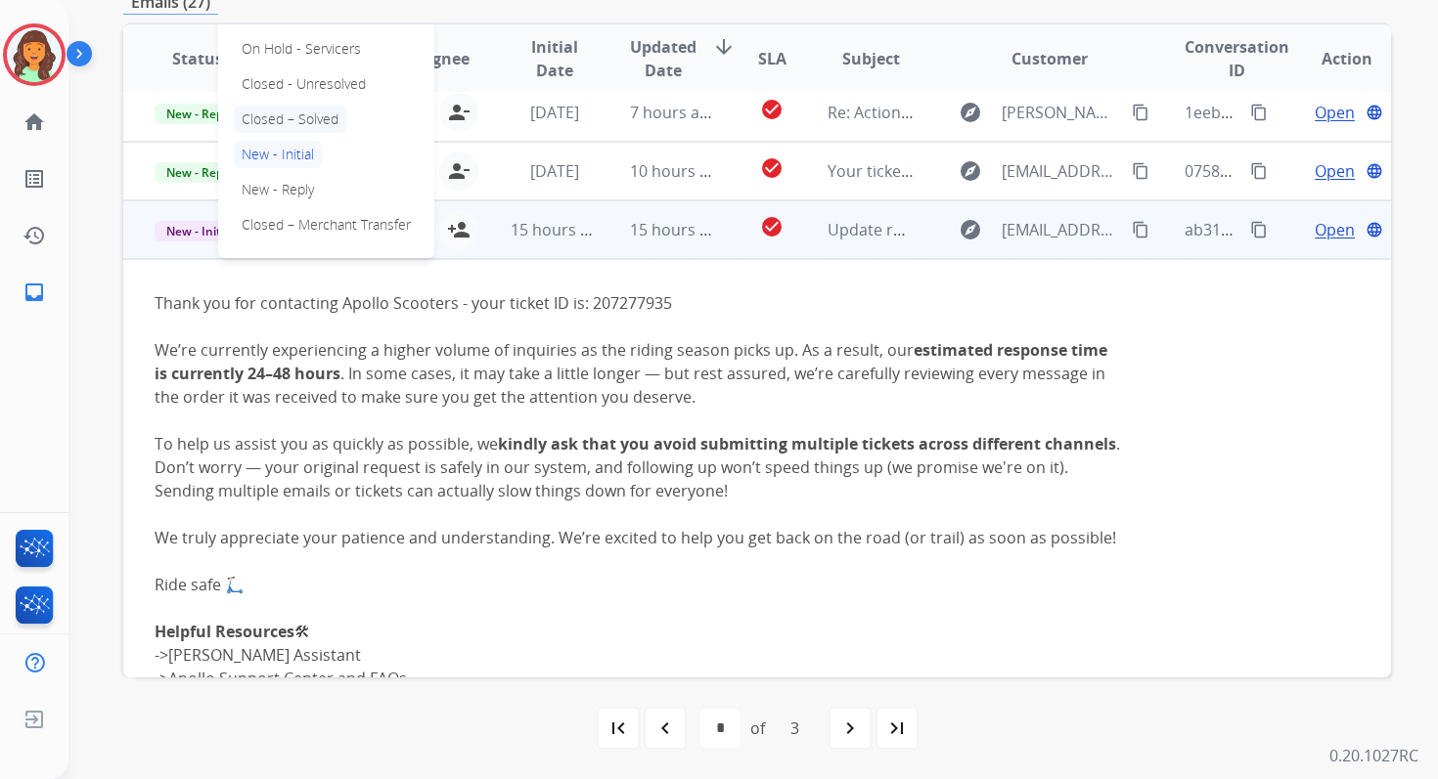
click at [270, 118] on p "Closed – Solved" at bounding box center [290, 119] width 112 height 27
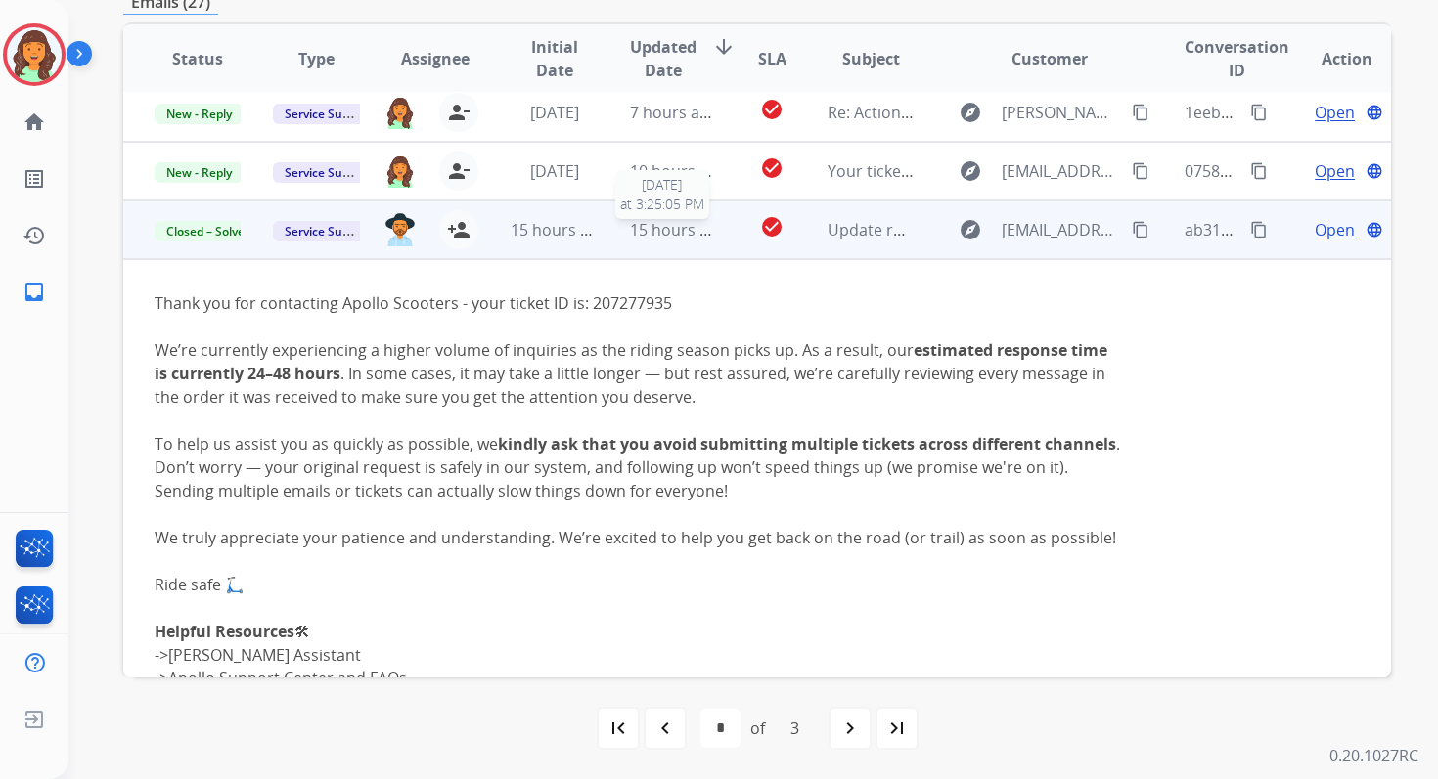
click at [664, 233] on span "15 hours ago" at bounding box center [678, 230] width 97 height 22
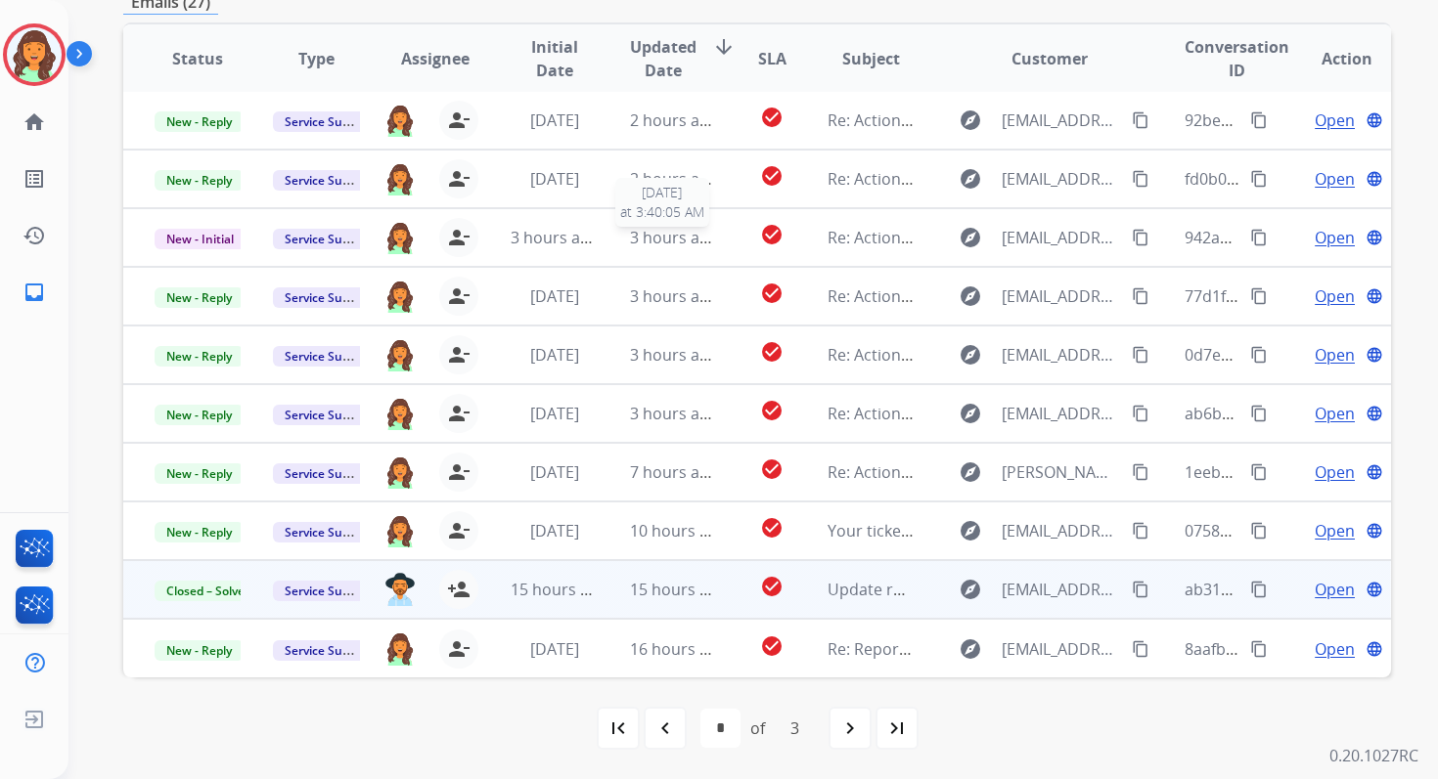
scroll to position [2, 0]
click at [848, 732] on mat-icon "navigate_next" at bounding box center [849, 728] width 23 height 23
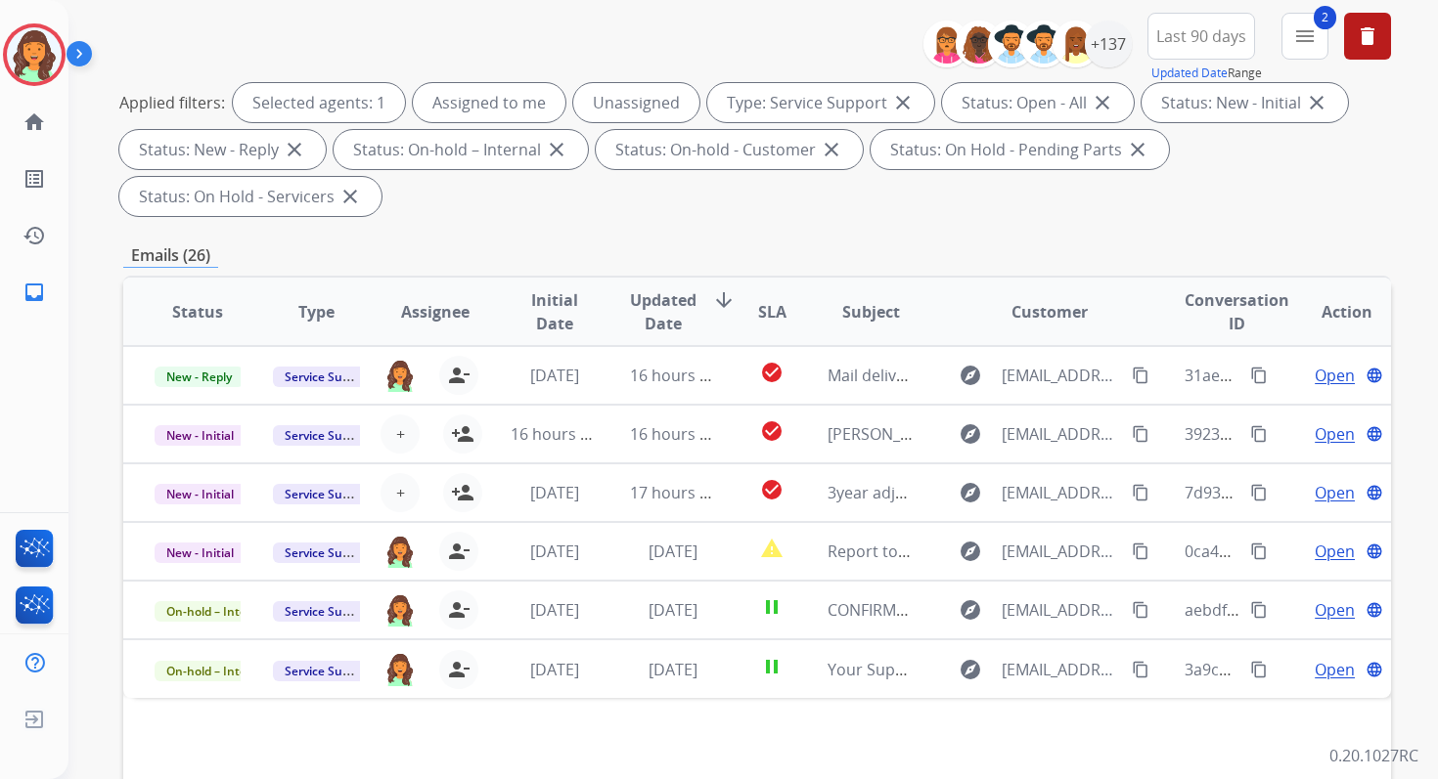
scroll to position [474, 0]
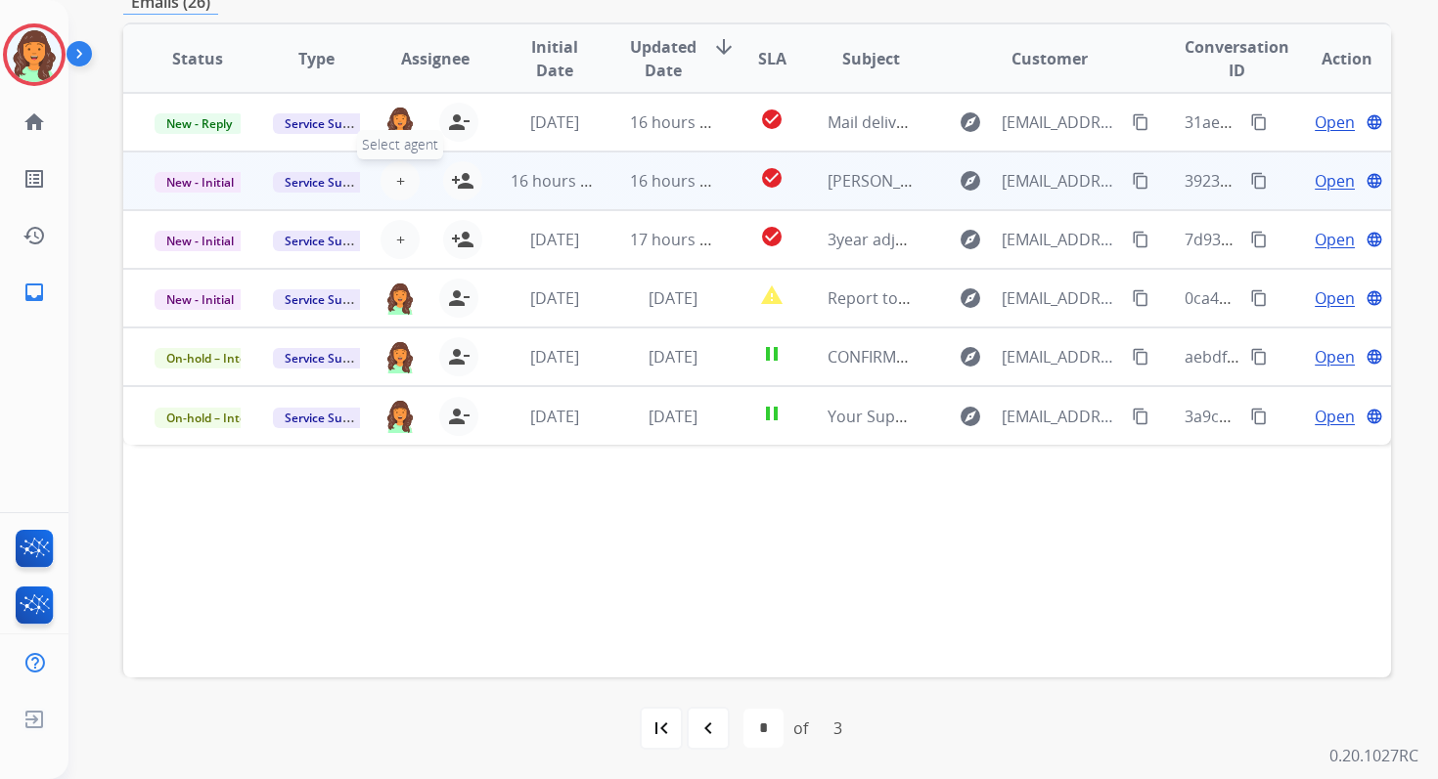
click at [396, 178] on span "+" at bounding box center [400, 180] width 9 height 23
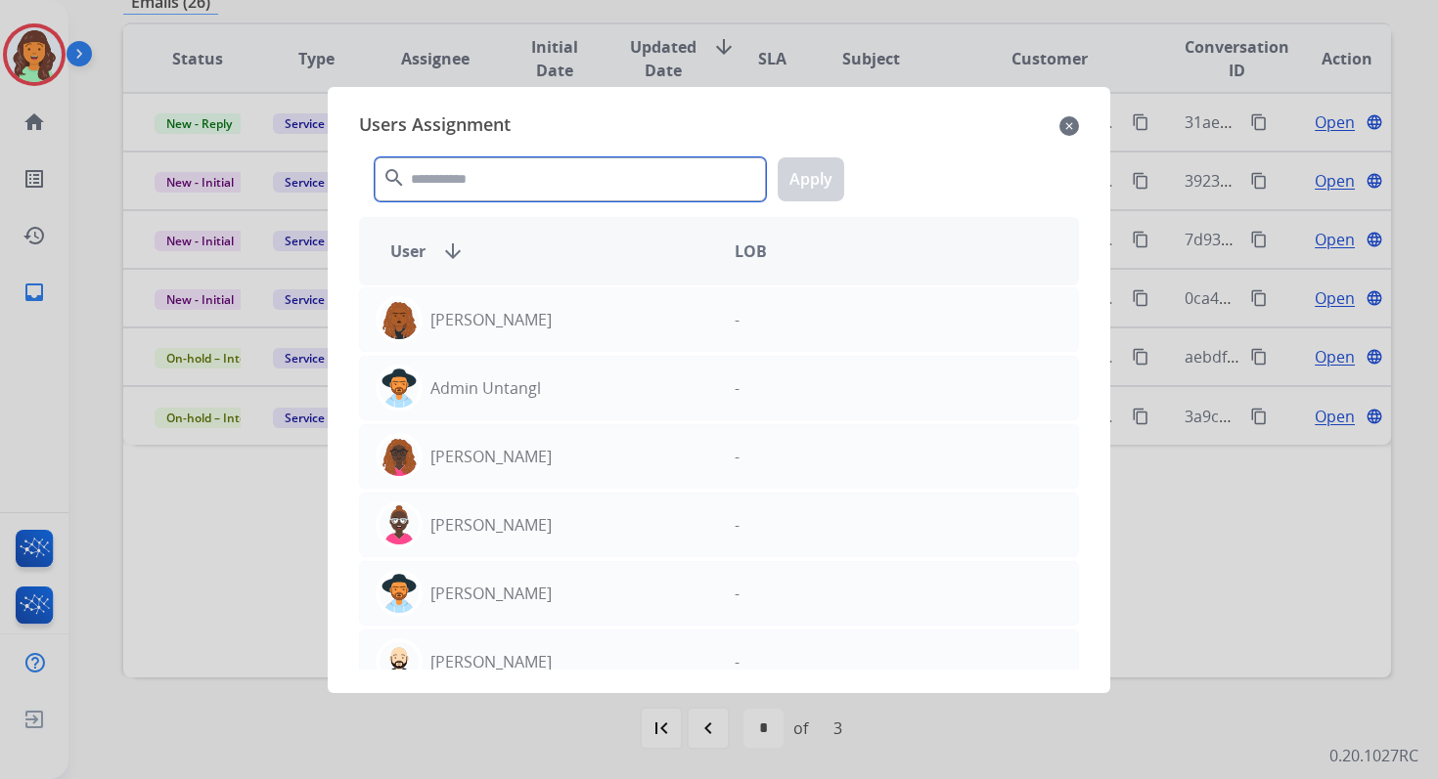
click at [522, 193] on input "text" at bounding box center [570, 179] width 391 height 44
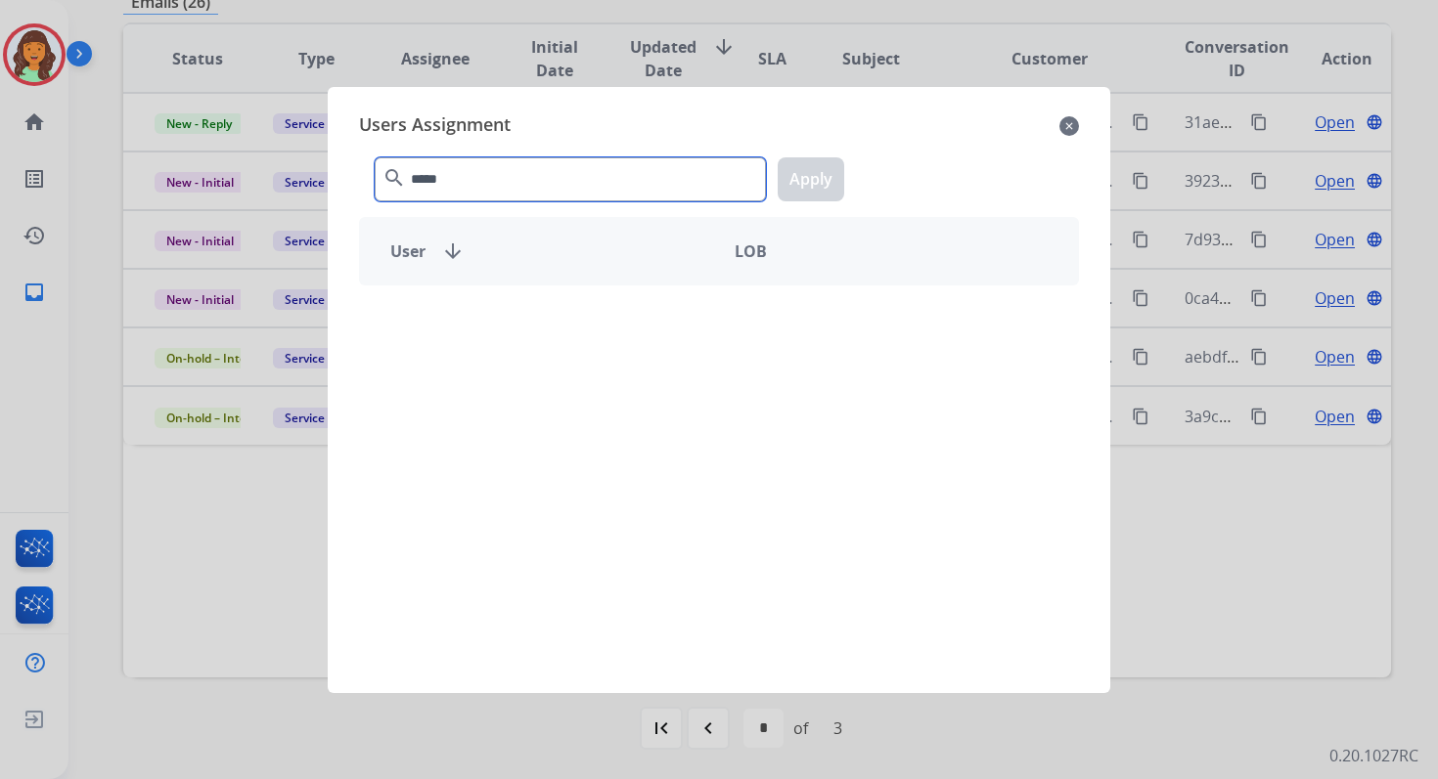
click at [417, 181] on input "*****" at bounding box center [570, 179] width 391 height 44
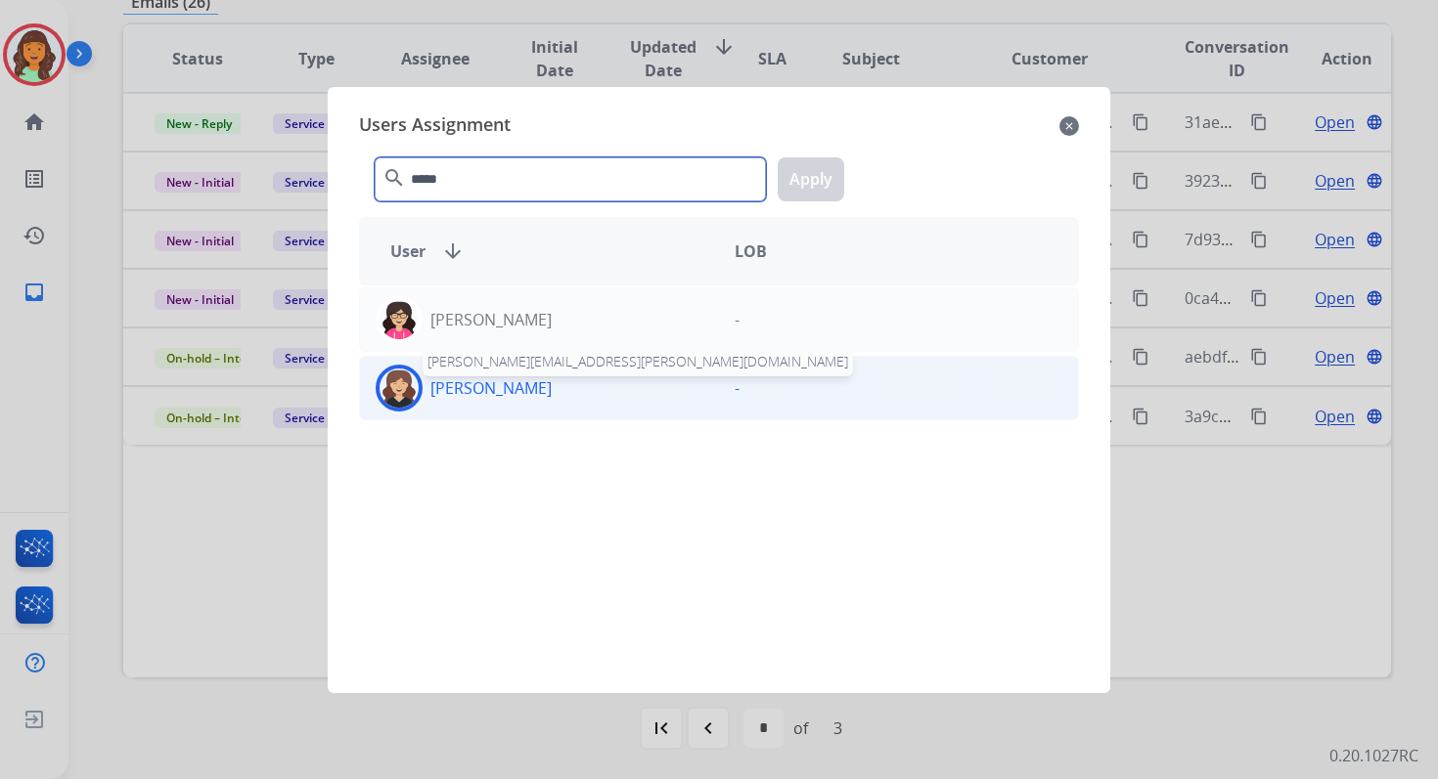
type input "*****"
click at [507, 387] on p "[PERSON_NAME]" at bounding box center [490, 388] width 121 height 23
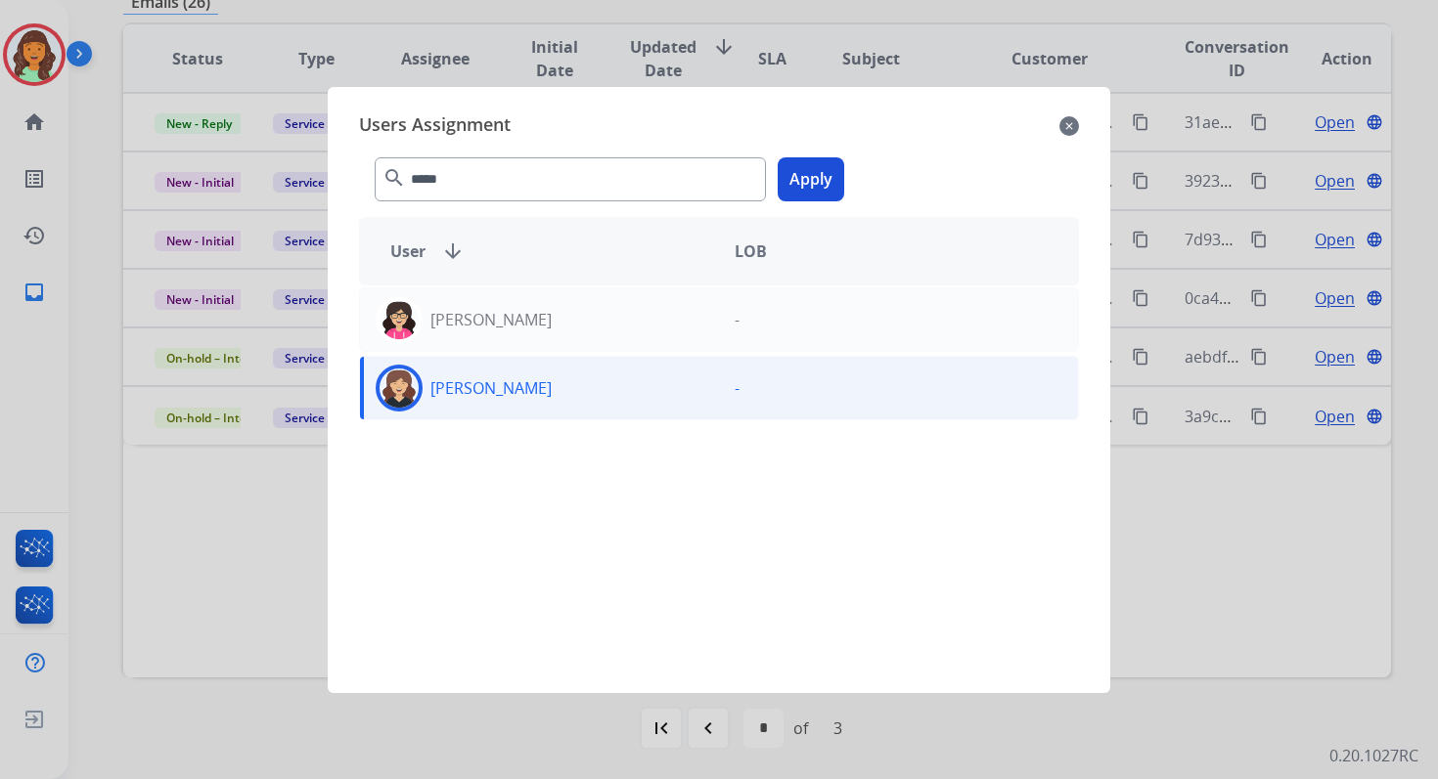
click at [822, 173] on button "Apply" at bounding box center [811, 179] width 67 height 44
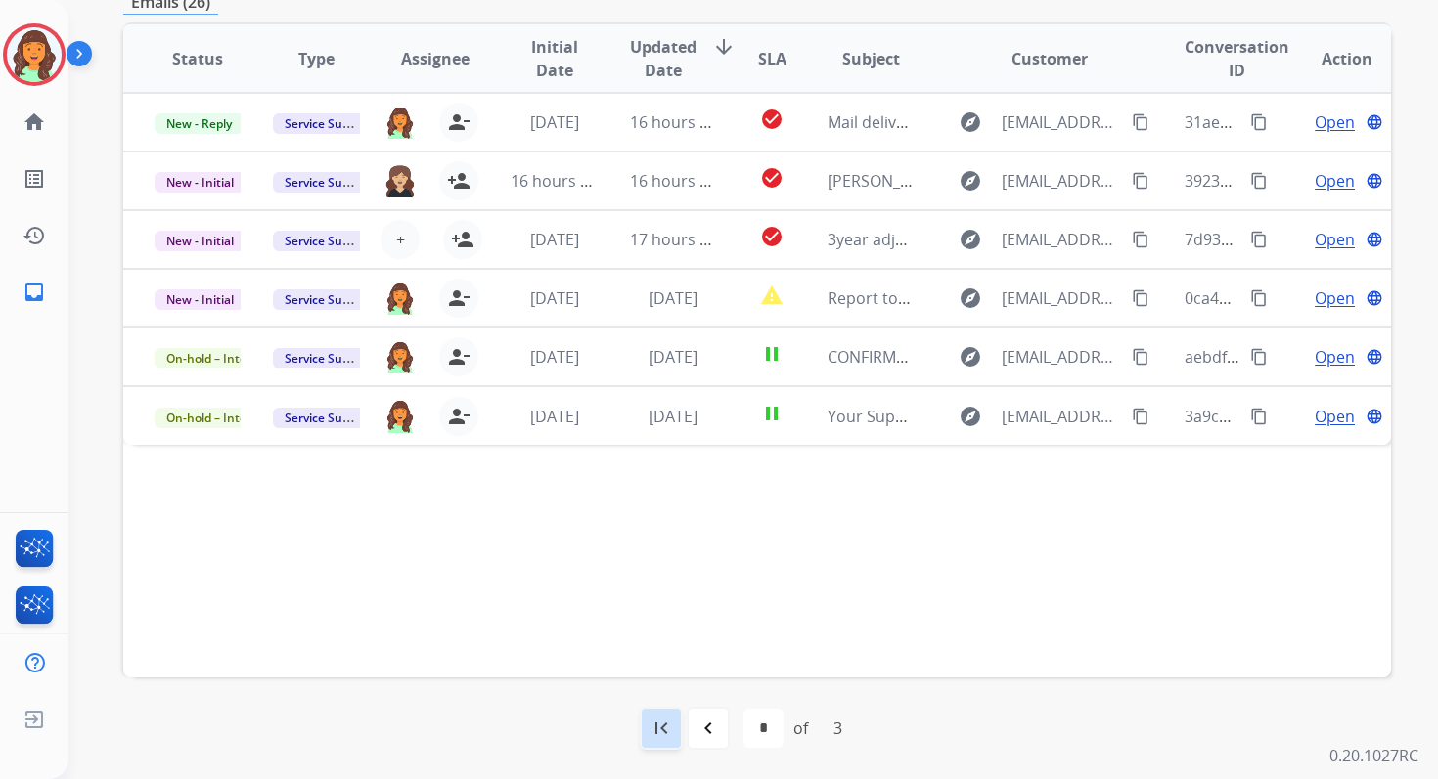
click at [650, 719] on mat-icon "first_page" at bounding box center [660, 728] width 23 height 23
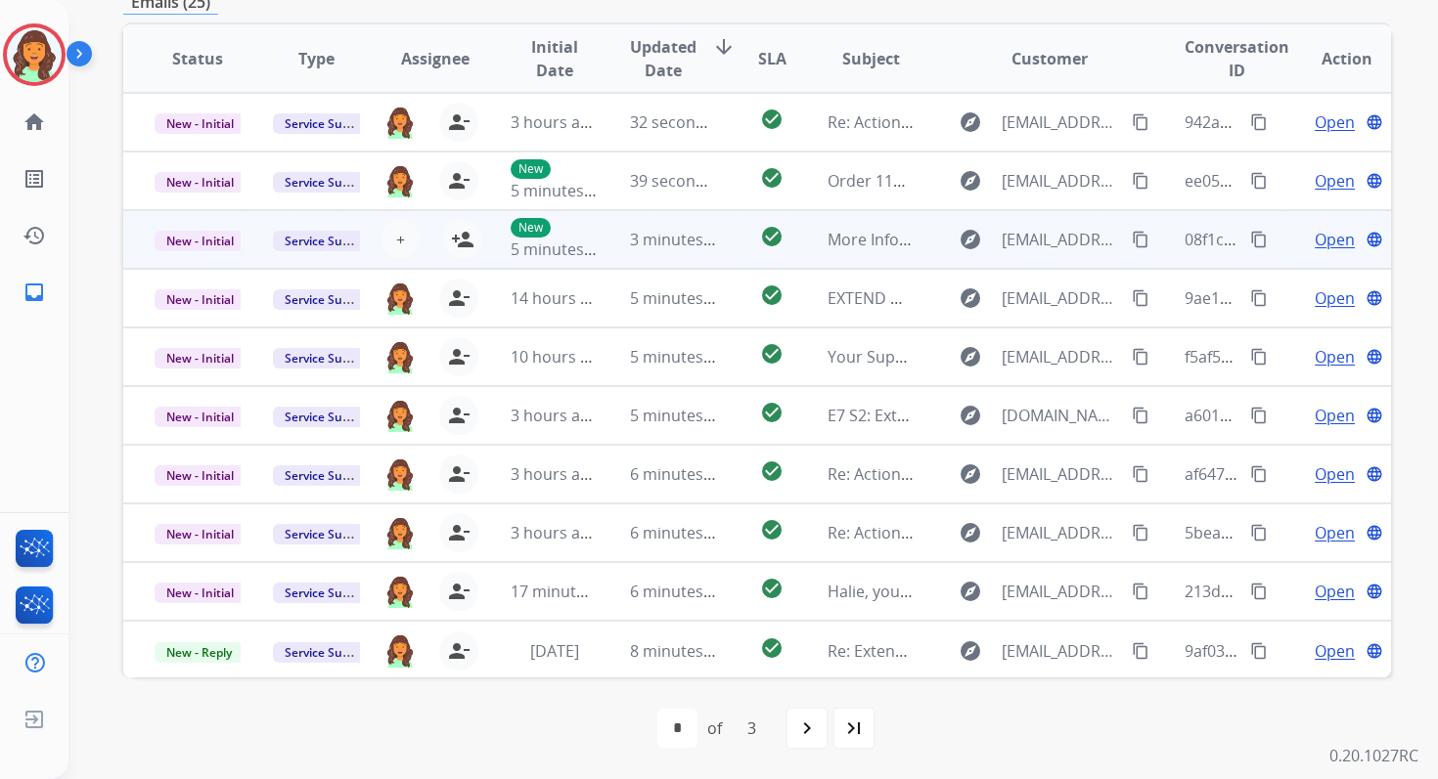
click at [677, 251] on td "3 minutes ago" at bounding box center [658, 239] width 118 height 59
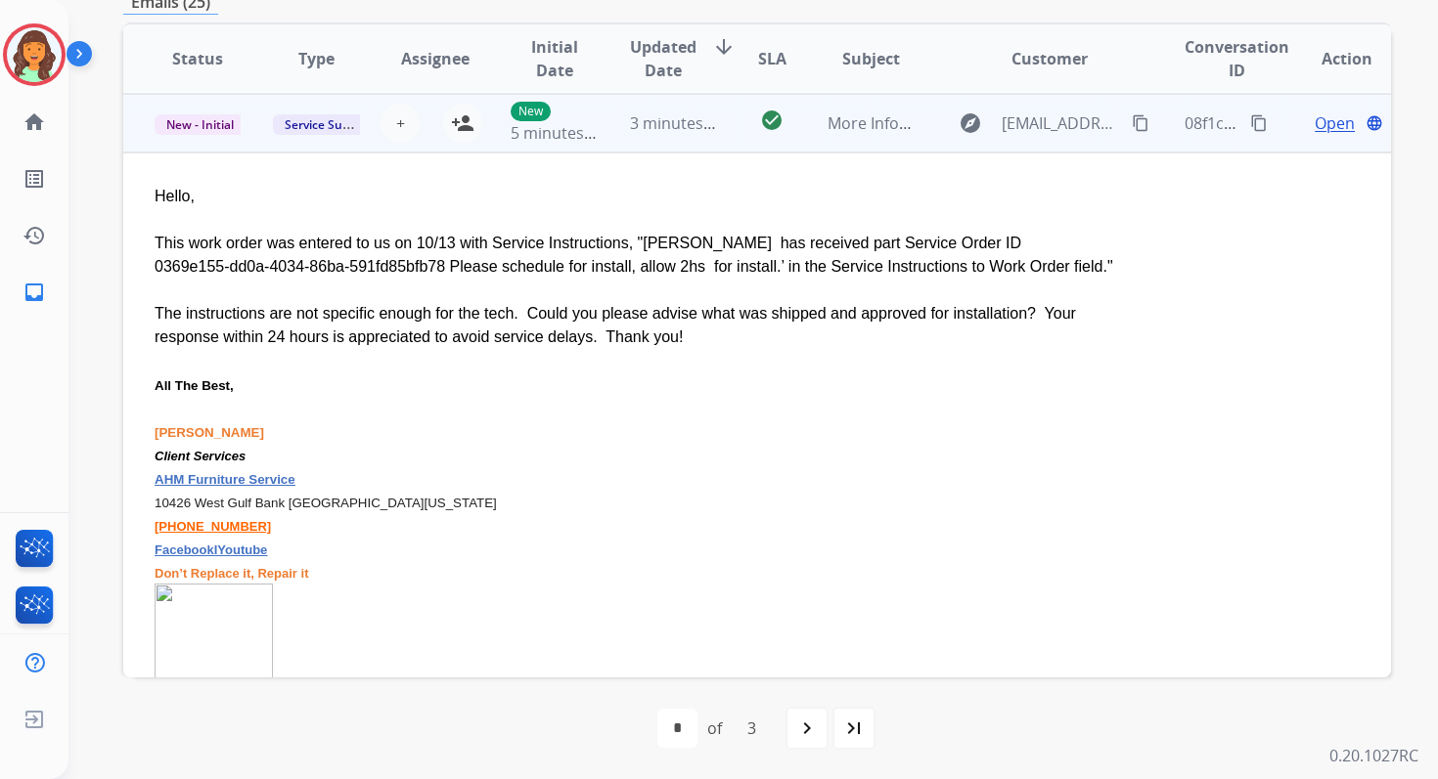
scroll to position [117, 0]
click at [399, 123] on span "+" at bounding box center [400, 122] width 9 height 23
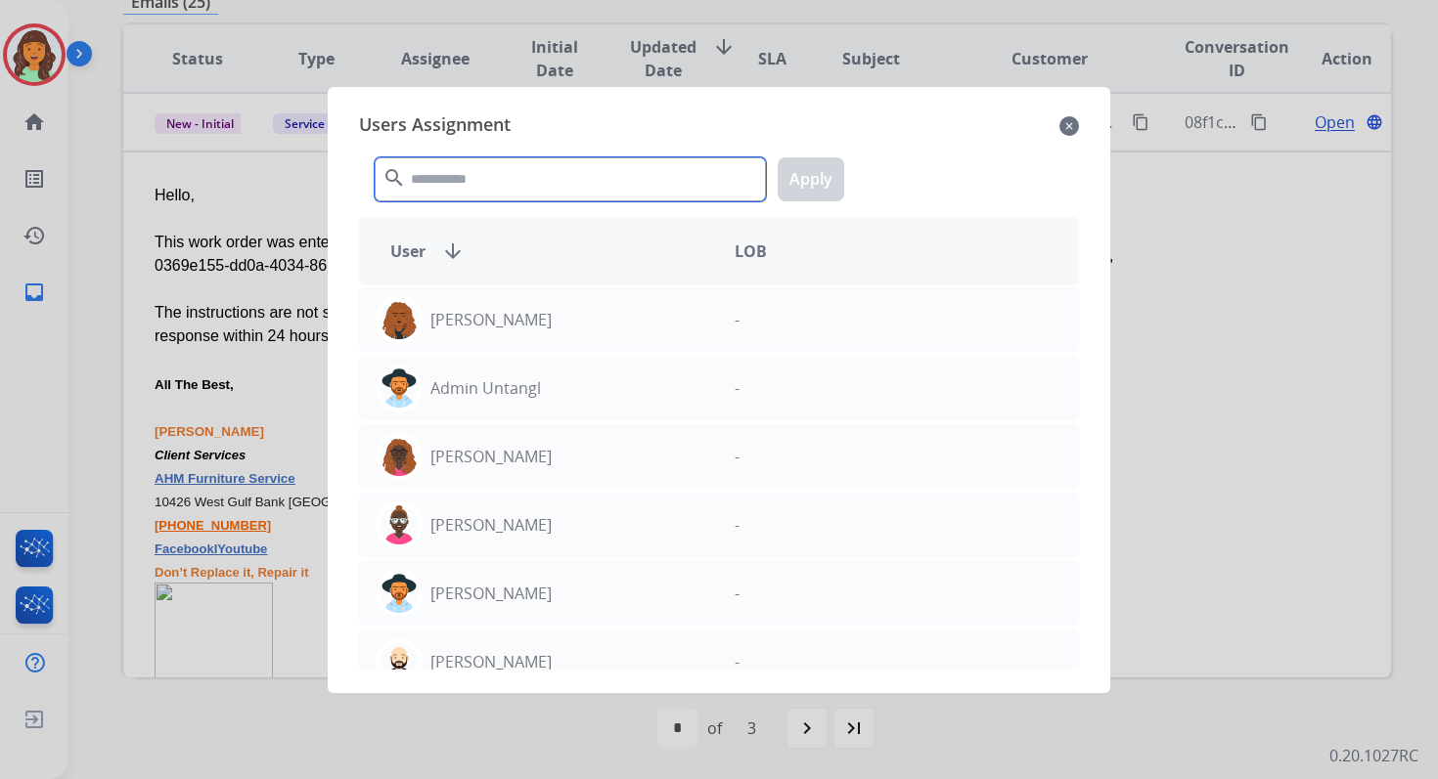
click at [448, 173] on input "text" at bounding box center [570, 179] width 391 height 44
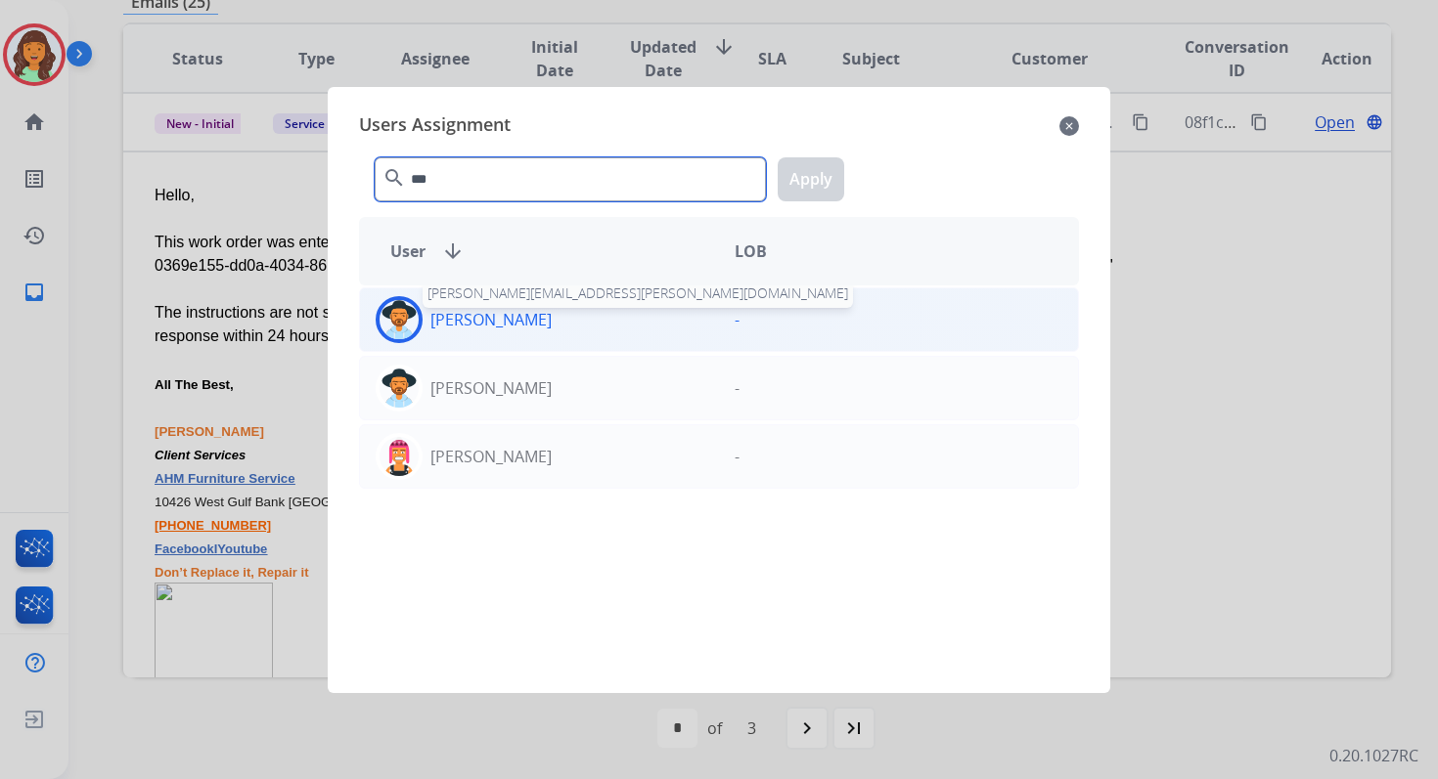
type input "***"
click at [473, 329] on p "[PERSON_NAME]" at bounding box center [490, 319] width 121 height 23
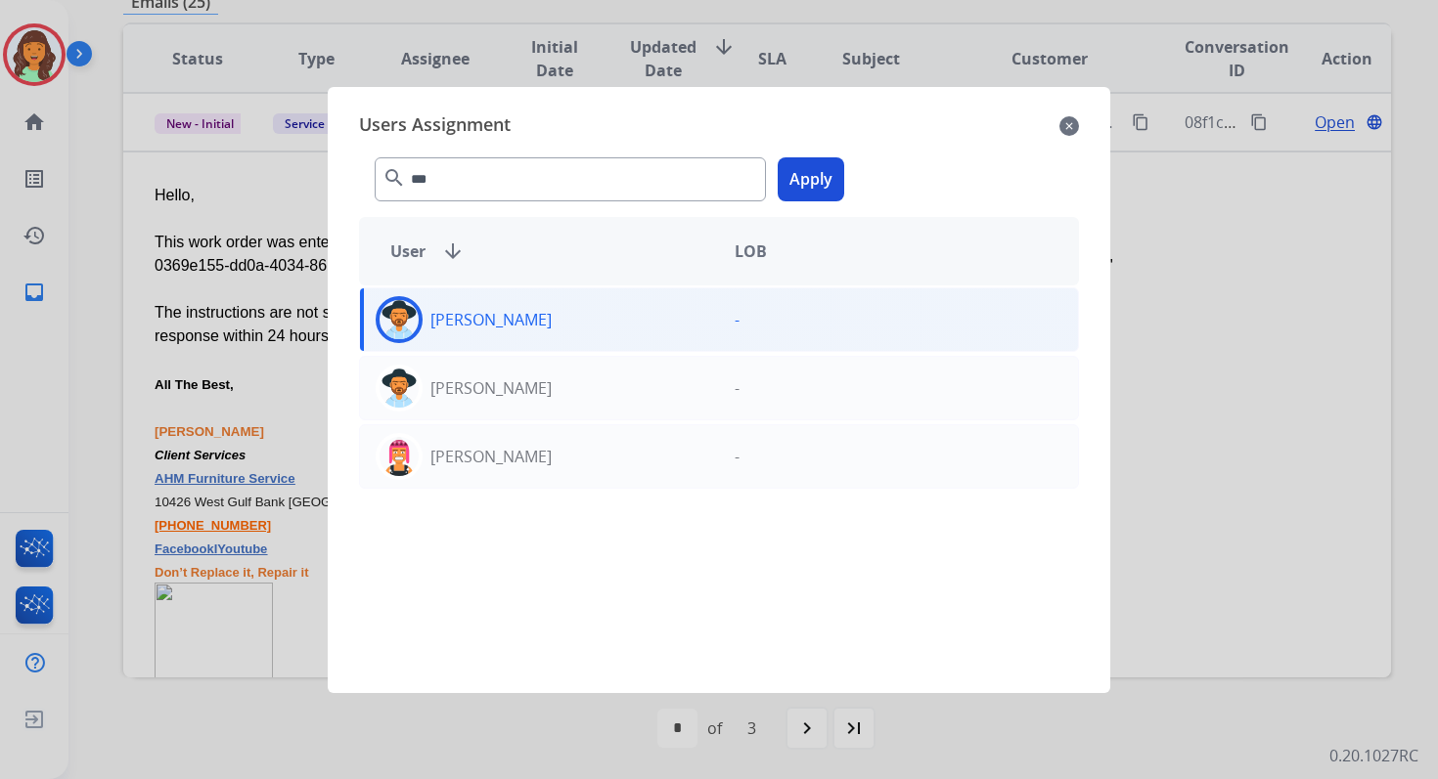
click at [805, 175] on button "Apply" at bounding box center [811, 179] width 67 height 44
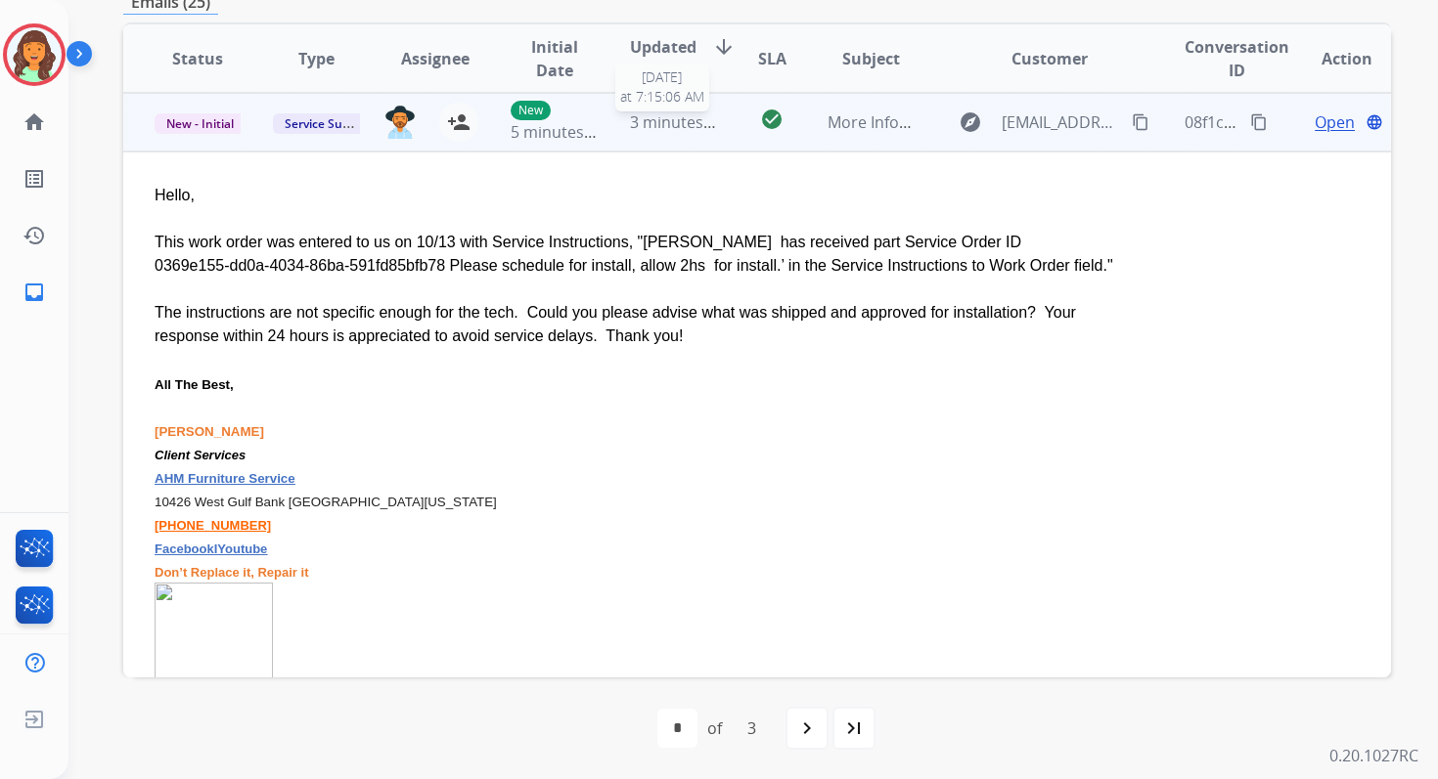
click at [630, 125] on span "3 minutes ago" at bounding box center [682, 122] width 105 height 22
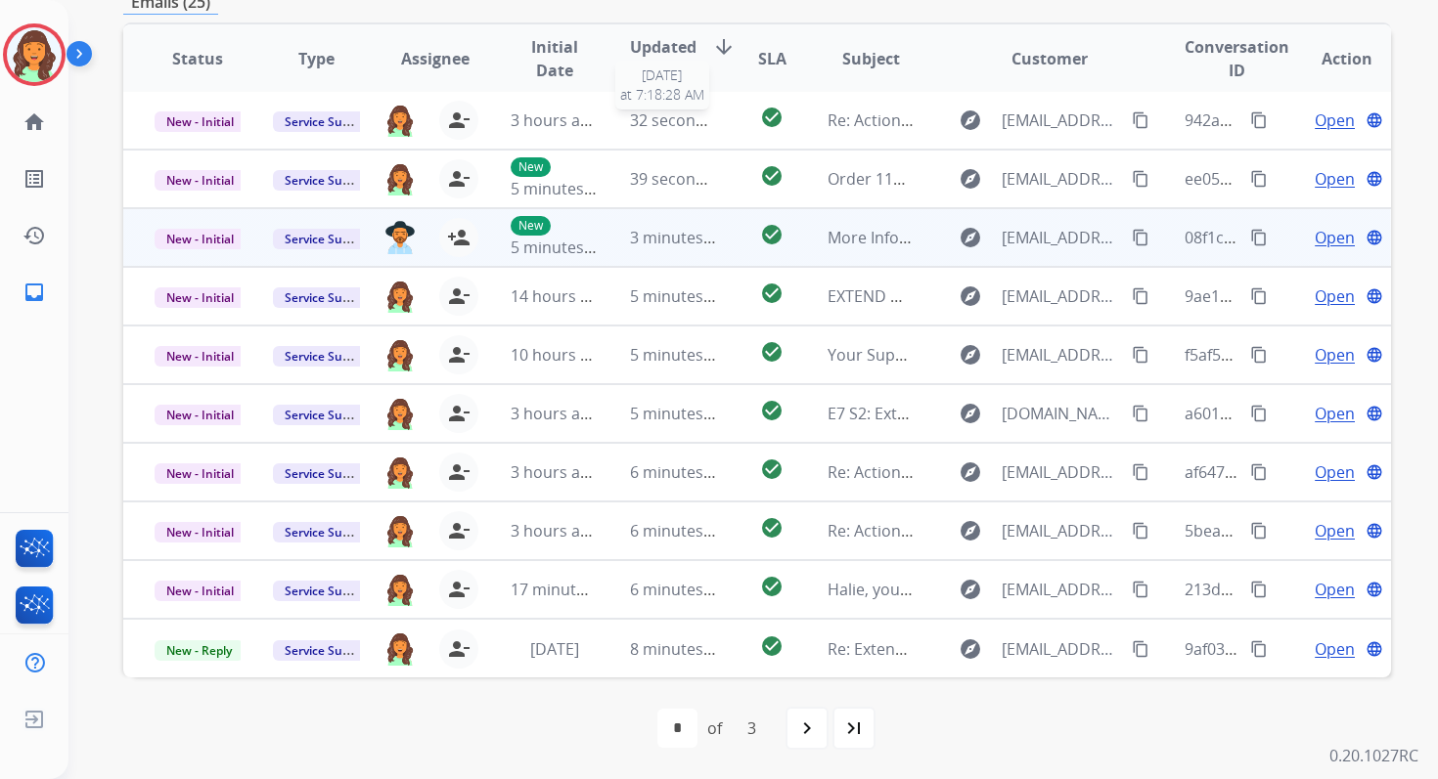
scroll to position [2, 0]
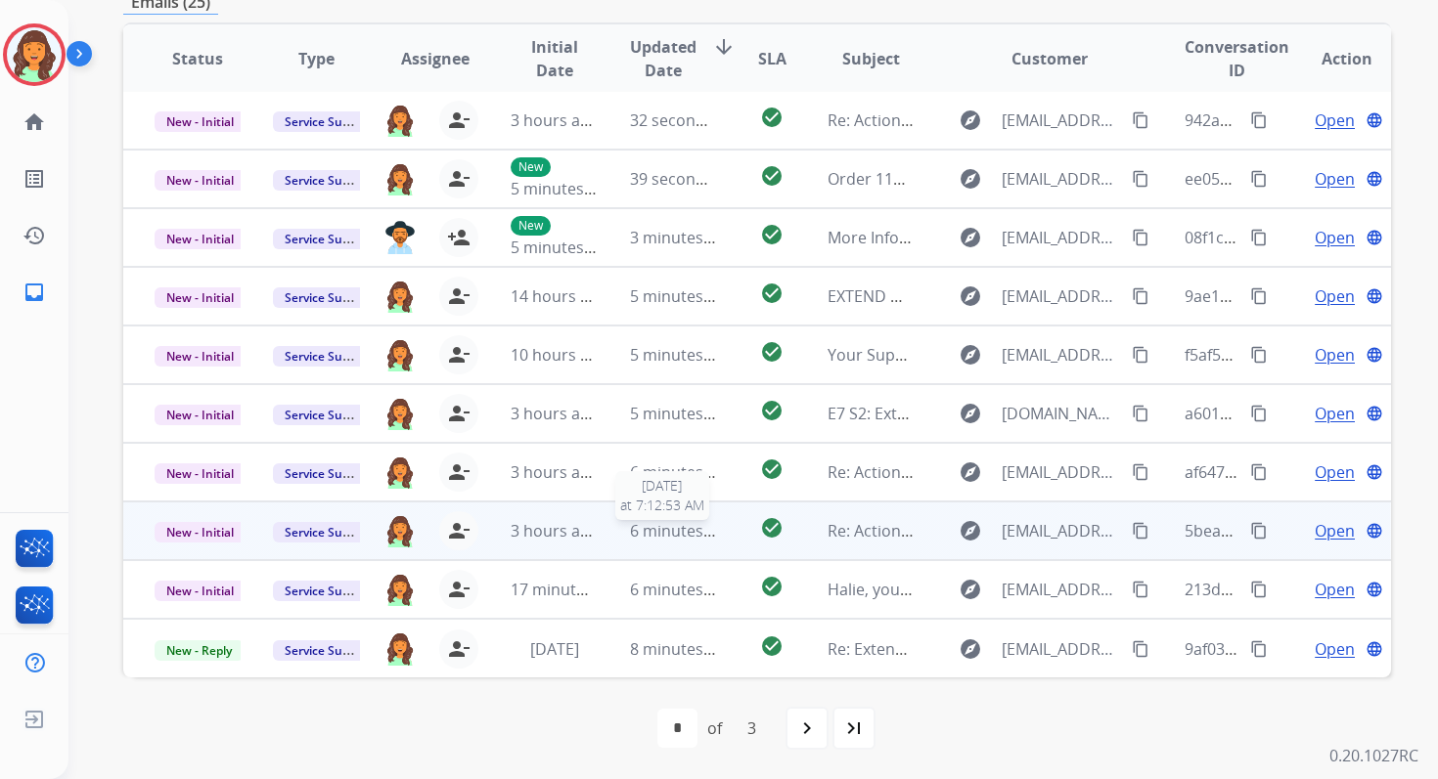
click at [702, 532] on span "6 minutes ago" at bounding box center [682, 531] width 105 height 22
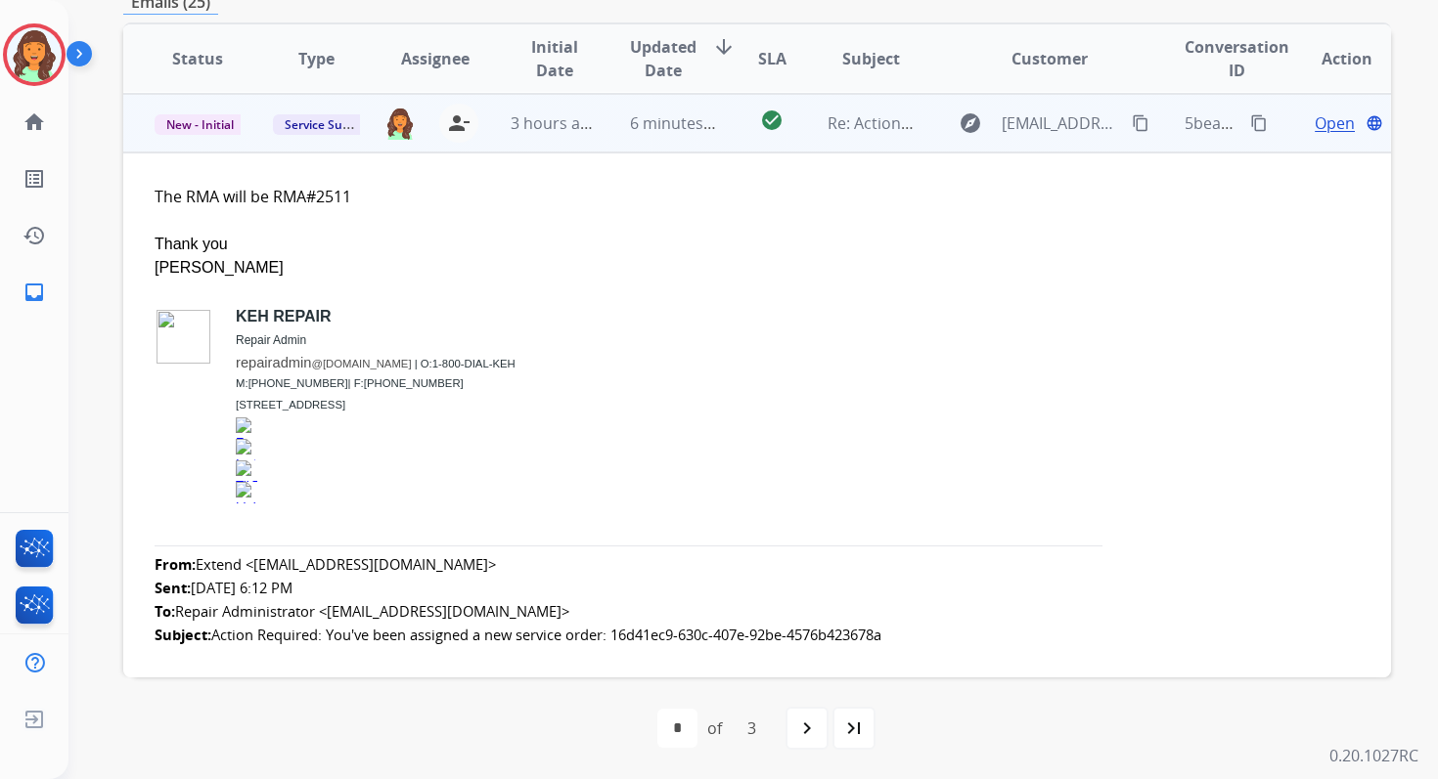
scroll to position [411, 0]
click at [1318, 121] on span "Open" at bounding box center [1334, 122] width 40 height 23
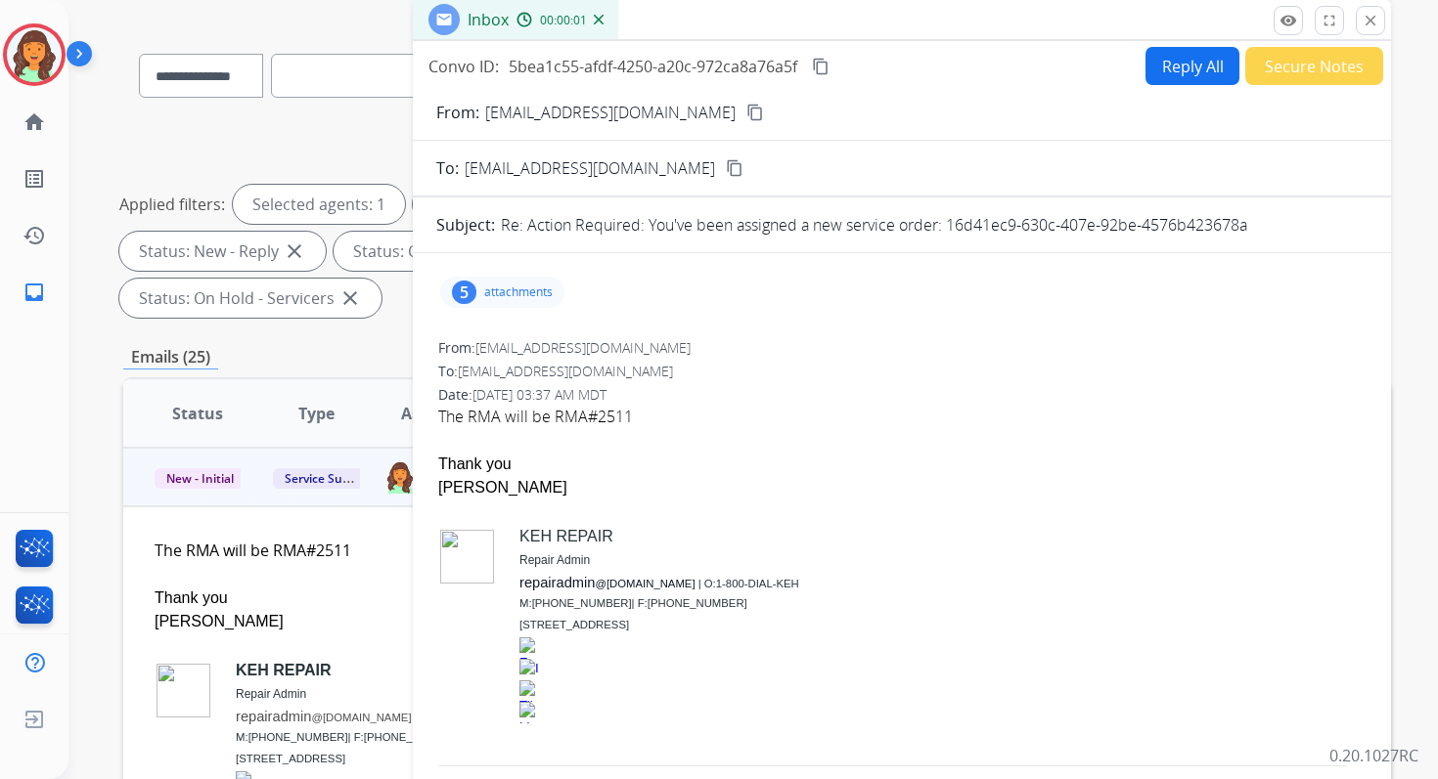
scroll to position [0, 0]
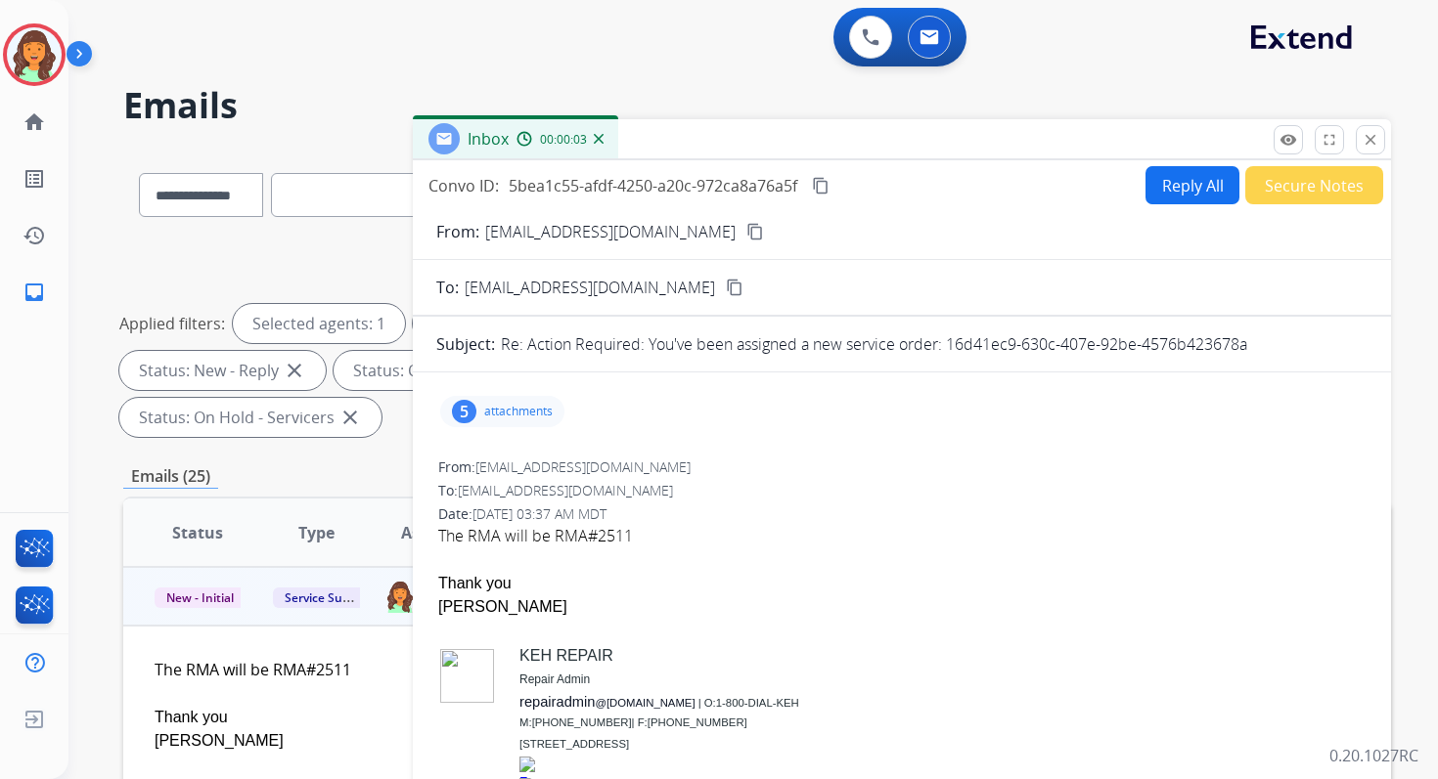
drag, startPoint x: 949, startPoint y: 343, endPoint x: 1260, endPoint y: 362, distance: 311.6
copy p "16d41ec9-630c-407e-92be-4576b423678a"
click at [1369, 136] on mat-icon "close" at bounding box center [1370, 140] width 18 height 18
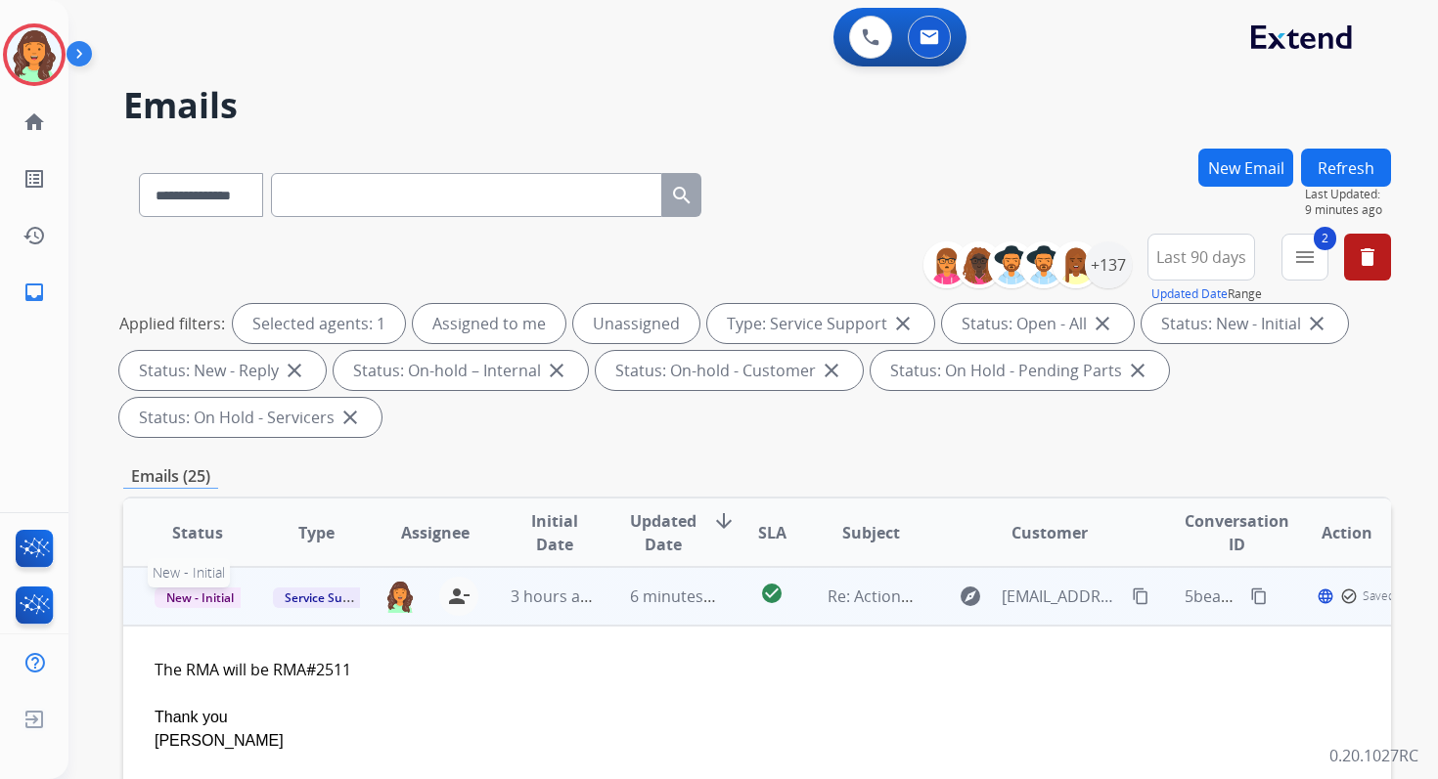
click at [208, 594] on span "New - Initial" at bounding box center [200, 598] width 91 height 21
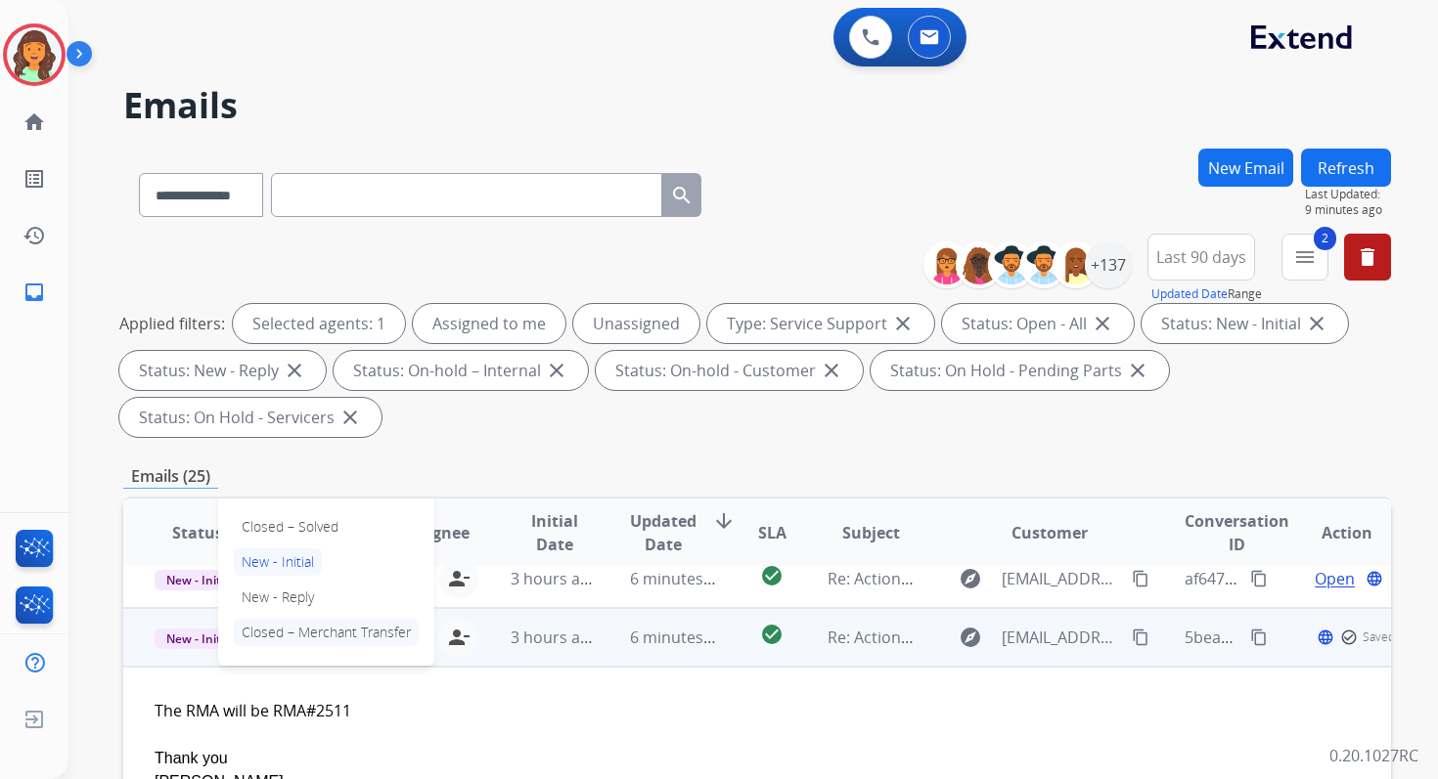
scroll to position [361, 0]
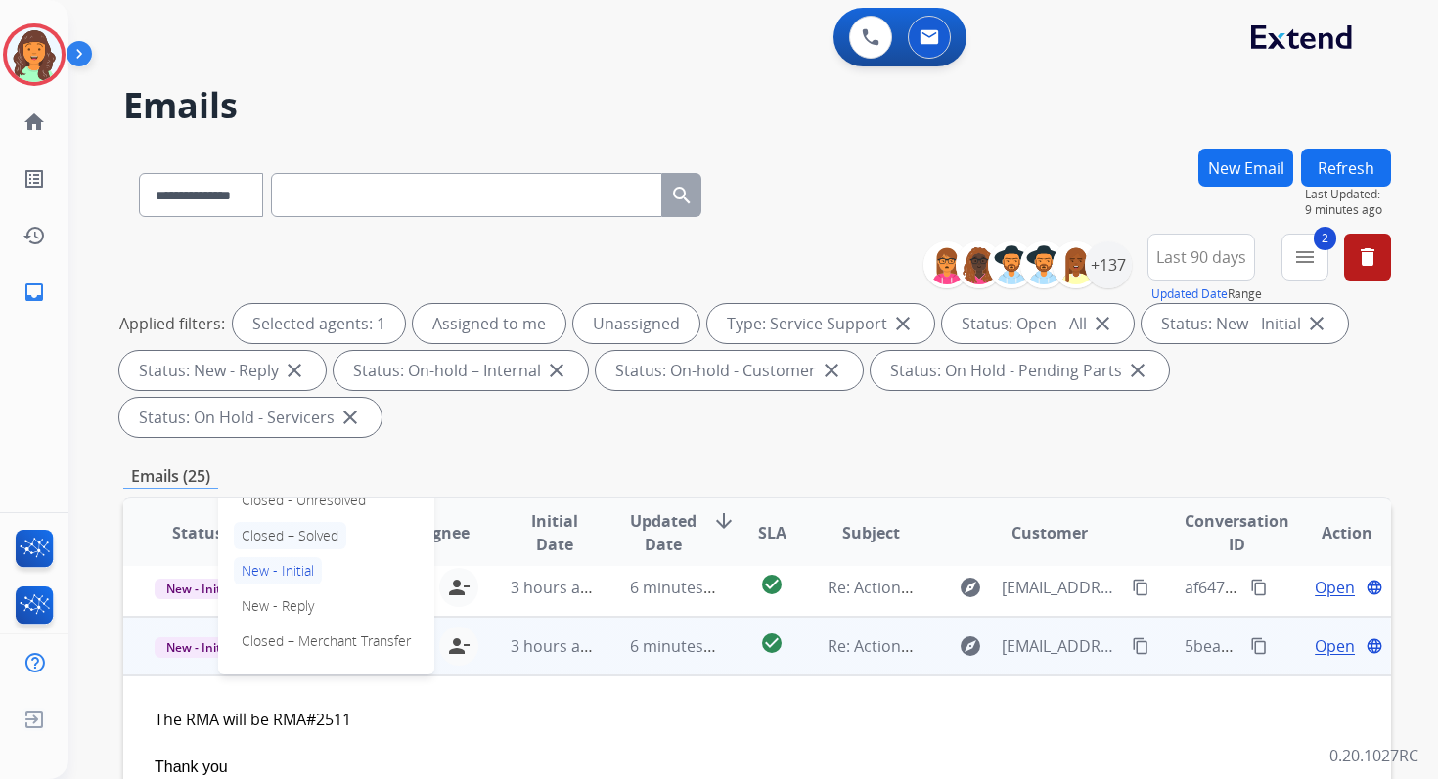
click at [295, 531] on p "Closed – Solved" at bounding box center [290, 535] width 112 height 27
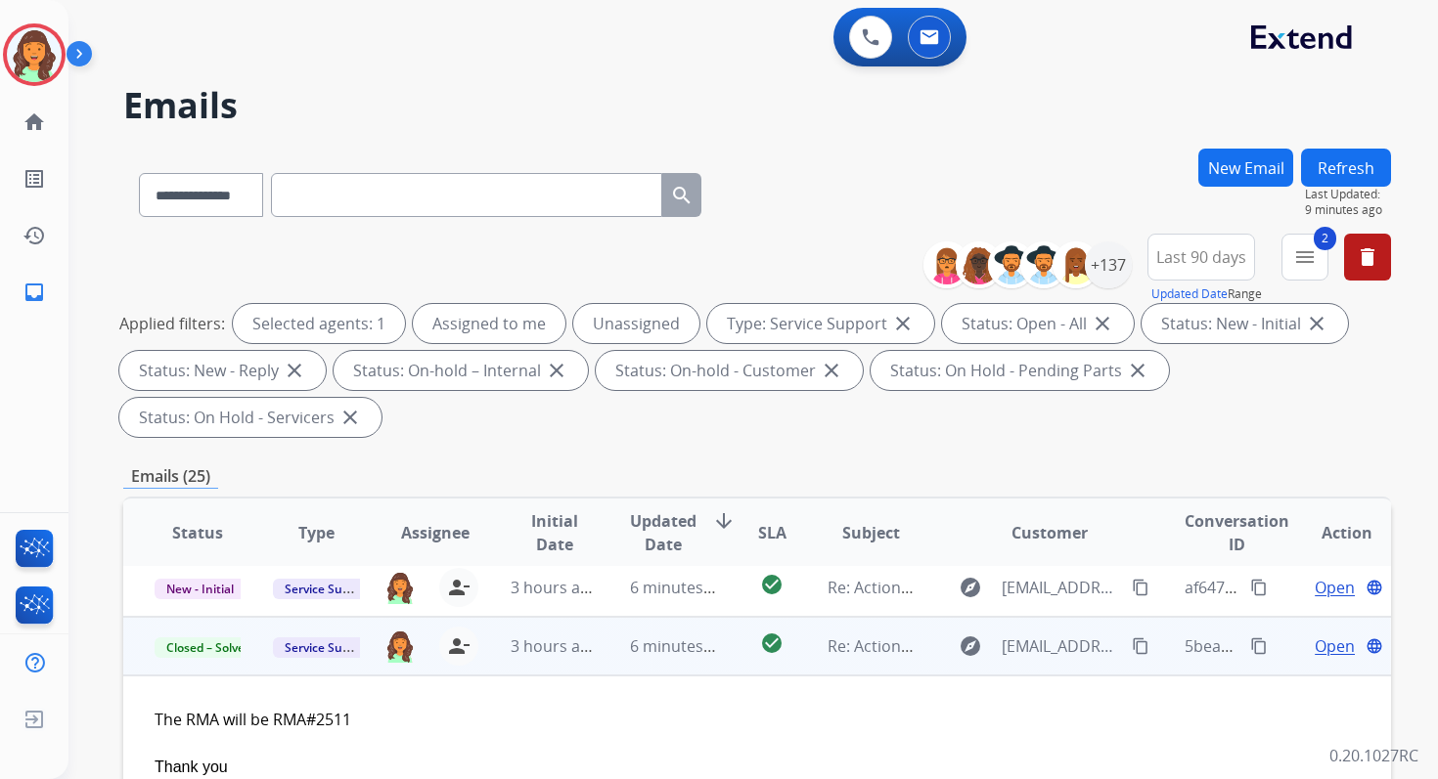
scroll to position [474, 0]
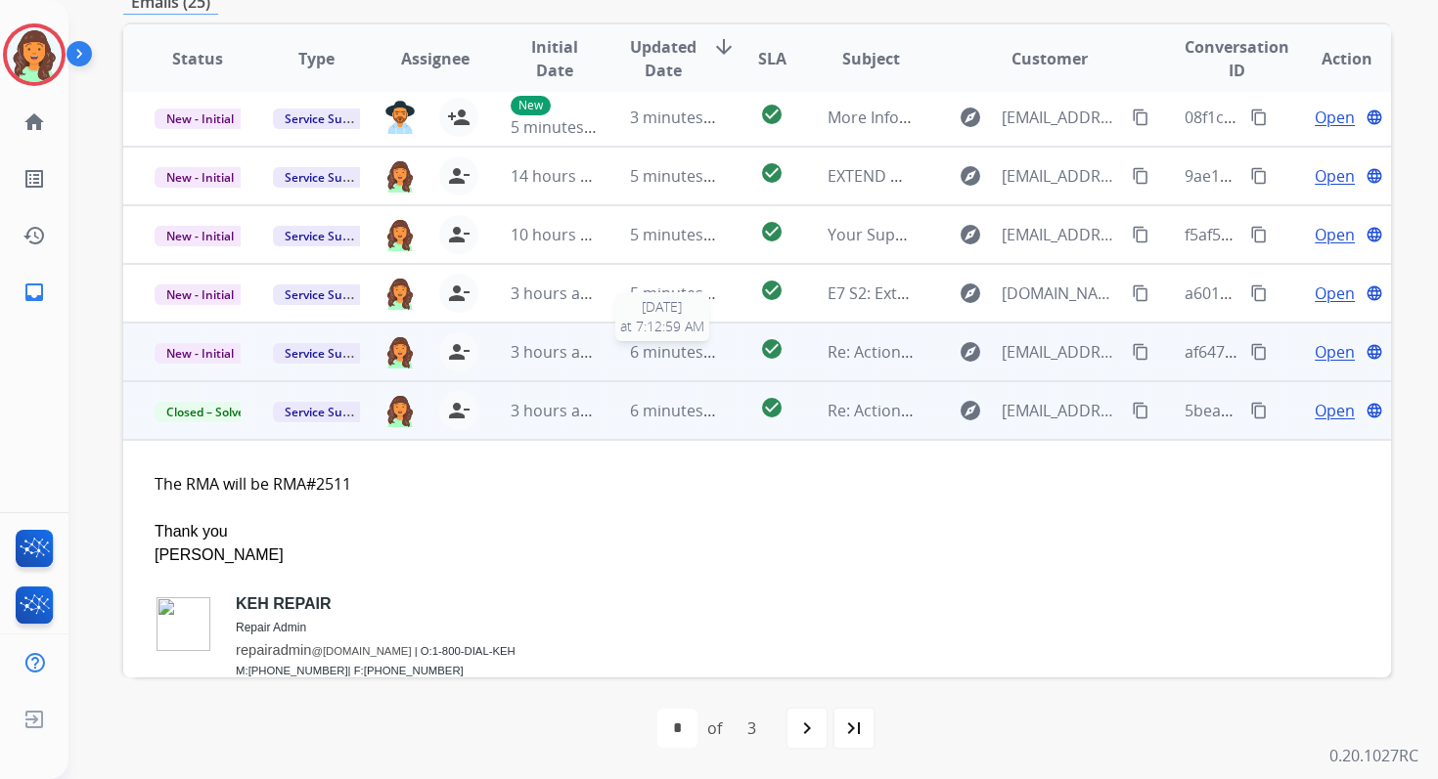
click at [677, 359] on span "6 minutes ago" at bounding box center [682, 352] width 105 height 22
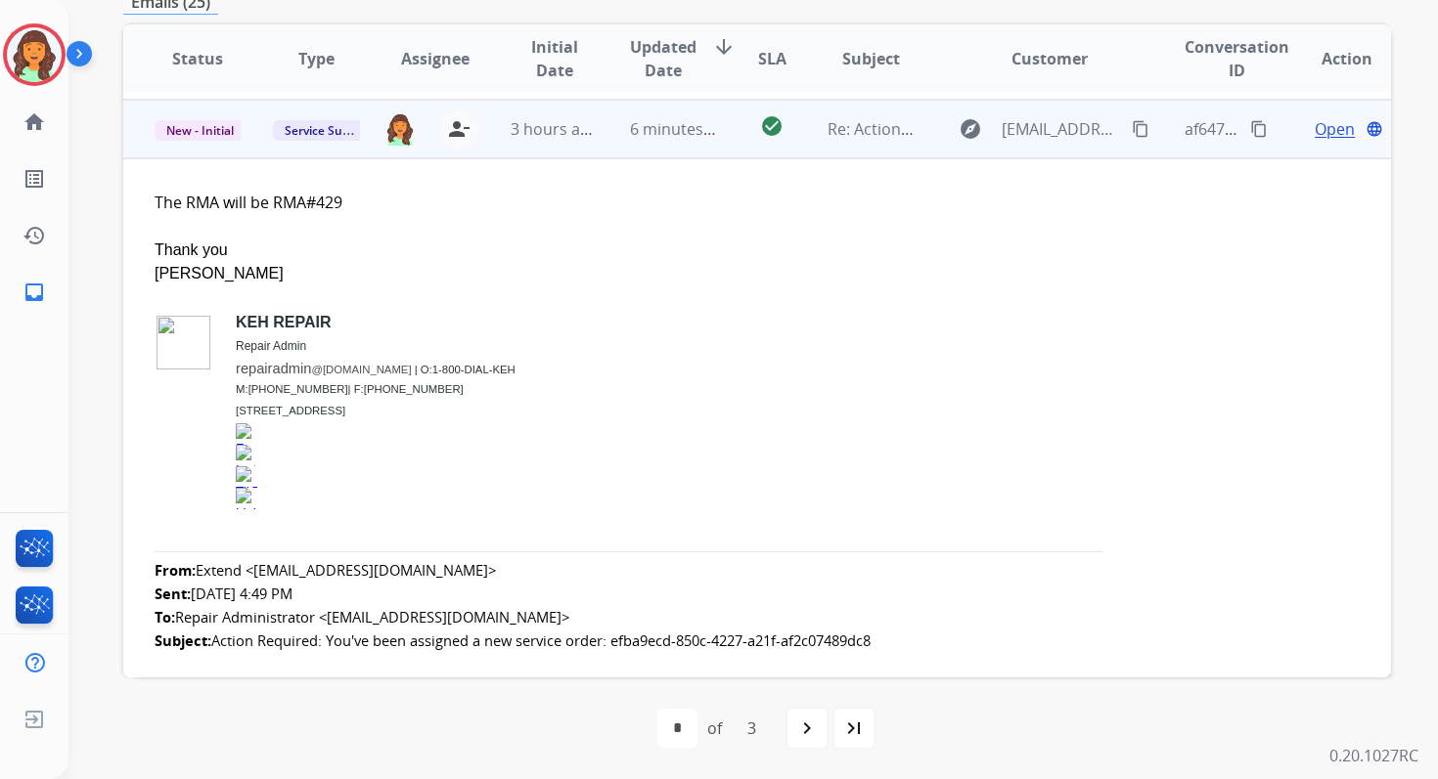
scroll to position [352, 0]
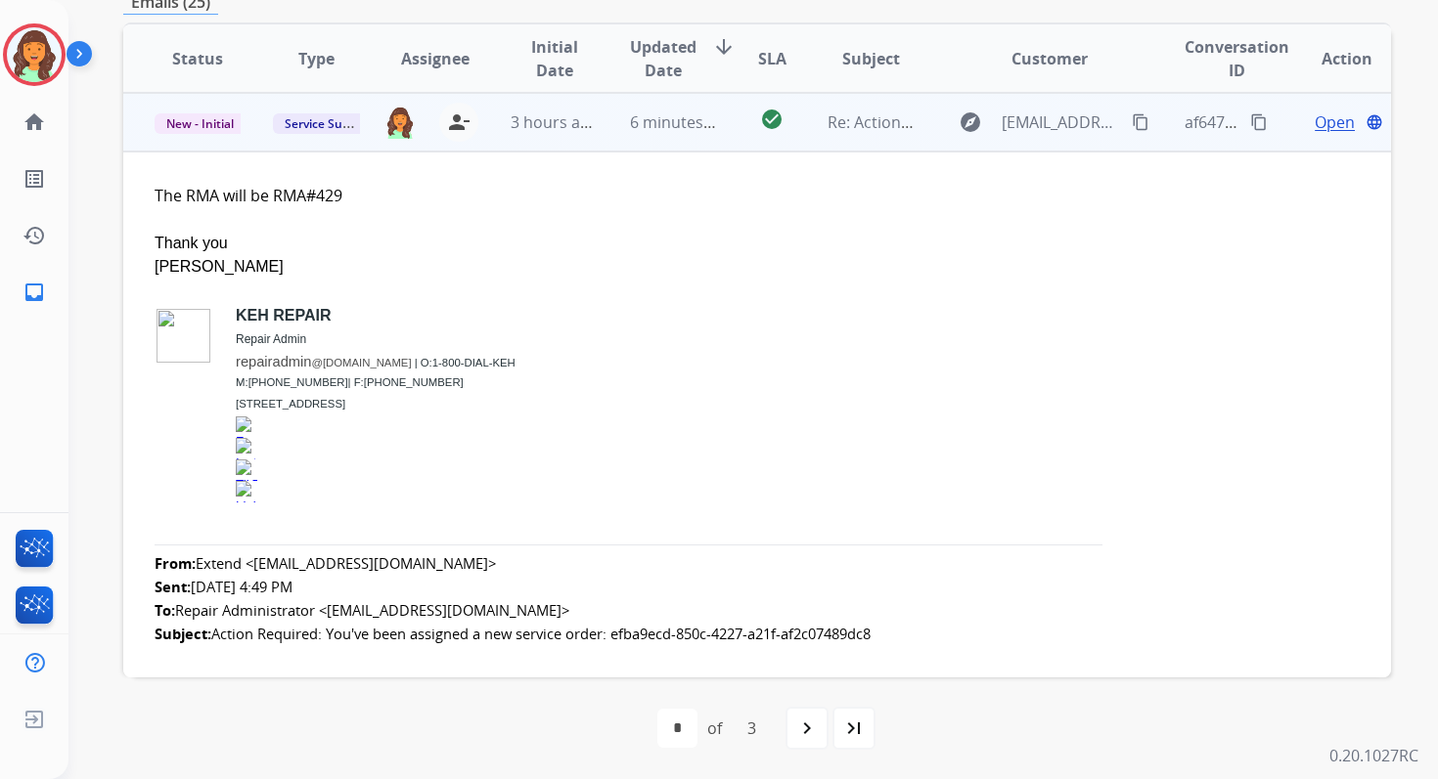
click at [1314, 118] on span "Open" at bounding box center [1334, 122] width 40 height 23
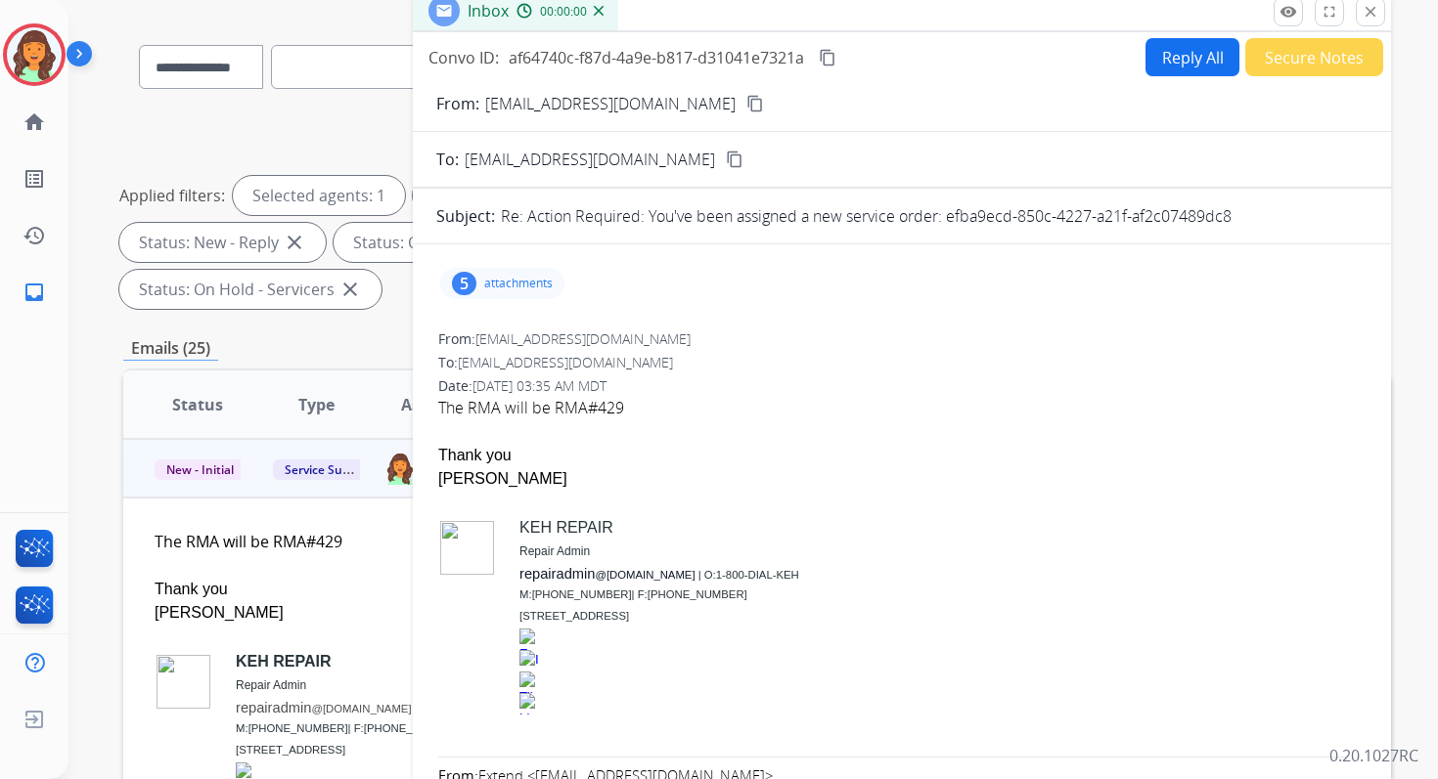
scroll to position [42, 0]
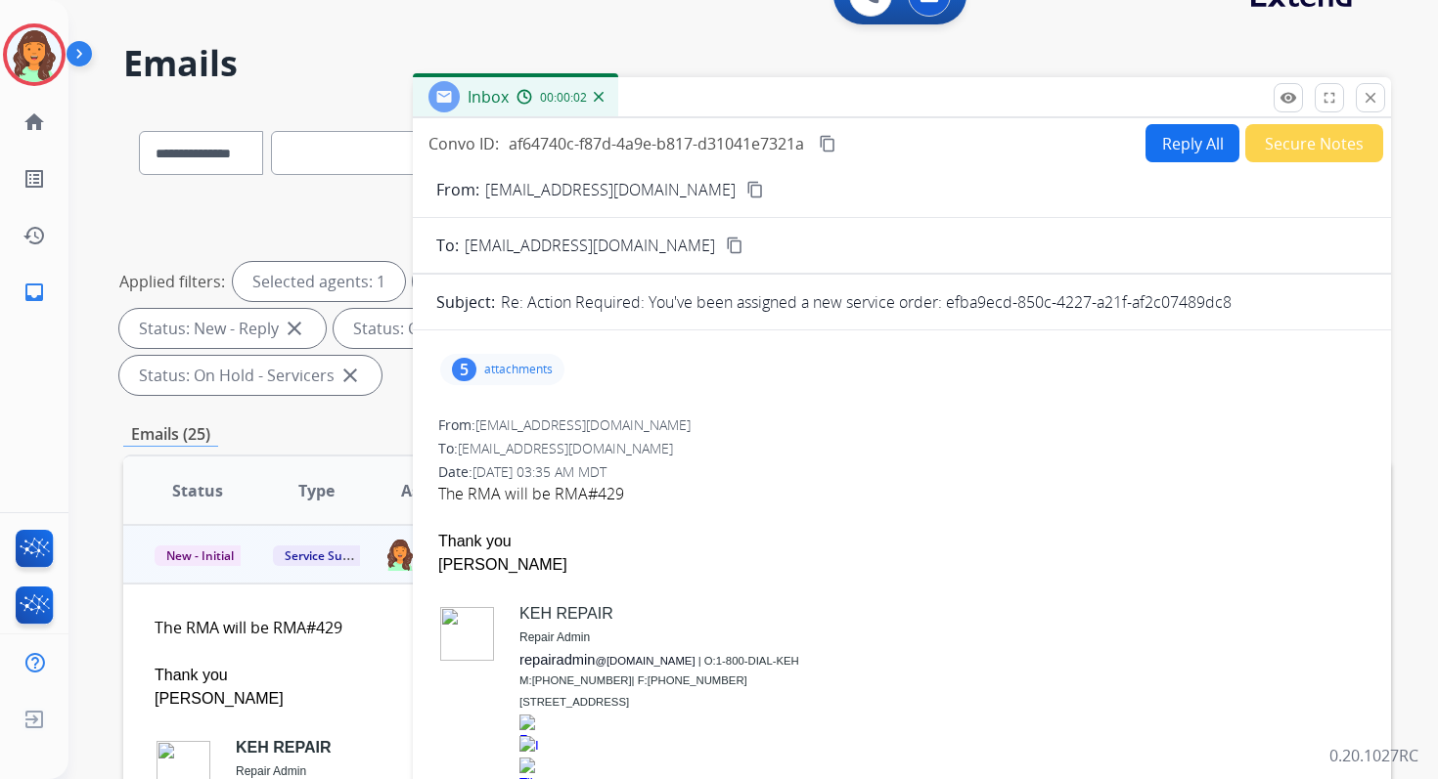
drag, startPoint x: 945, startPoint y: 303, endPoint x: 1259, endPoint y: 297, distance: 314.0
click at [1257, 297] on div "Re: Action Required: You've been assigned a new service order: efba9ecd-850c-42…" at bounding box center [934, 301] width 866 height 23
copy p "efba9ecd-850c-4227-a21f-af2c07489dc8"
click at [1369, 97] on mat-icon "close" at bounding box center [1370, 98] width 18 height 18
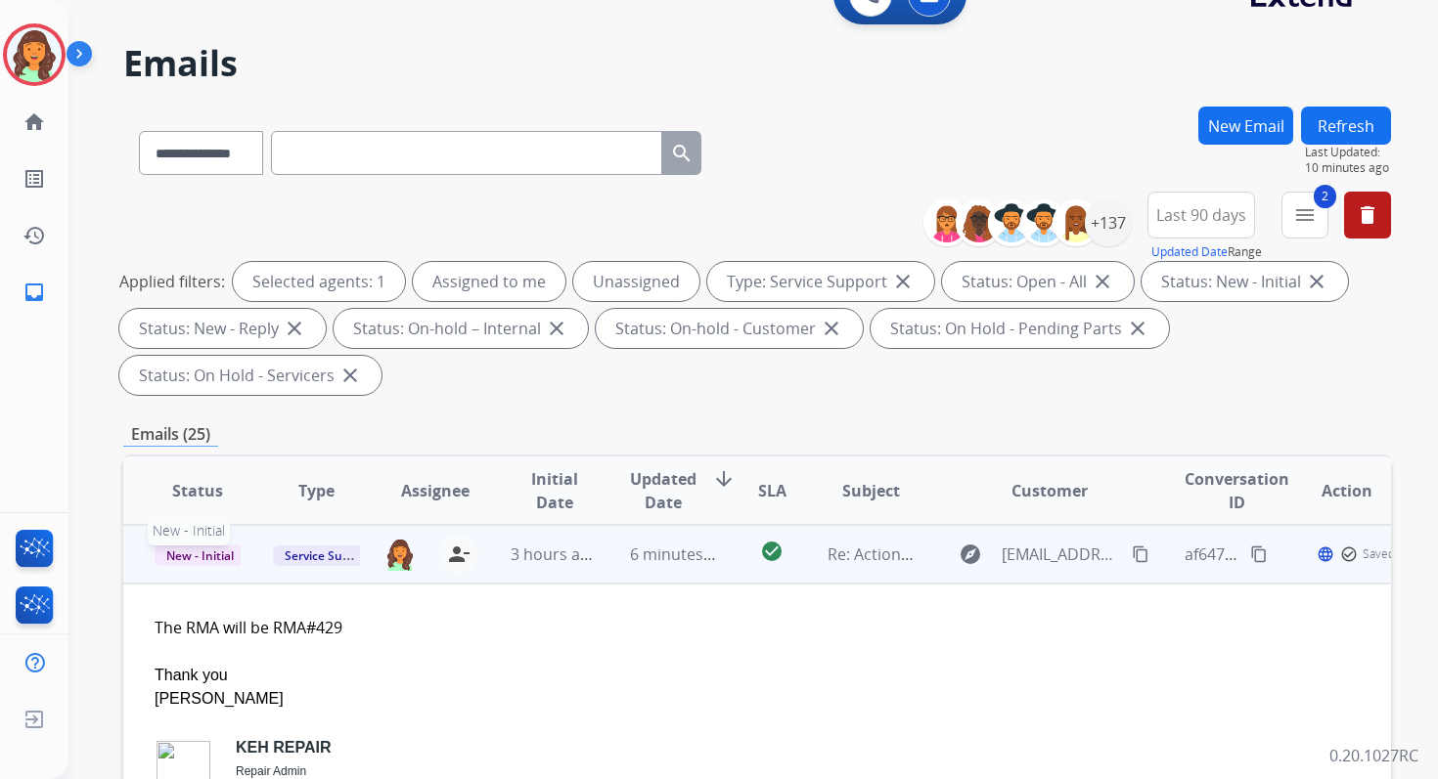
click at [210, 553] on span "New - Initial" at bounding box center [200, 556] width 91 height 21
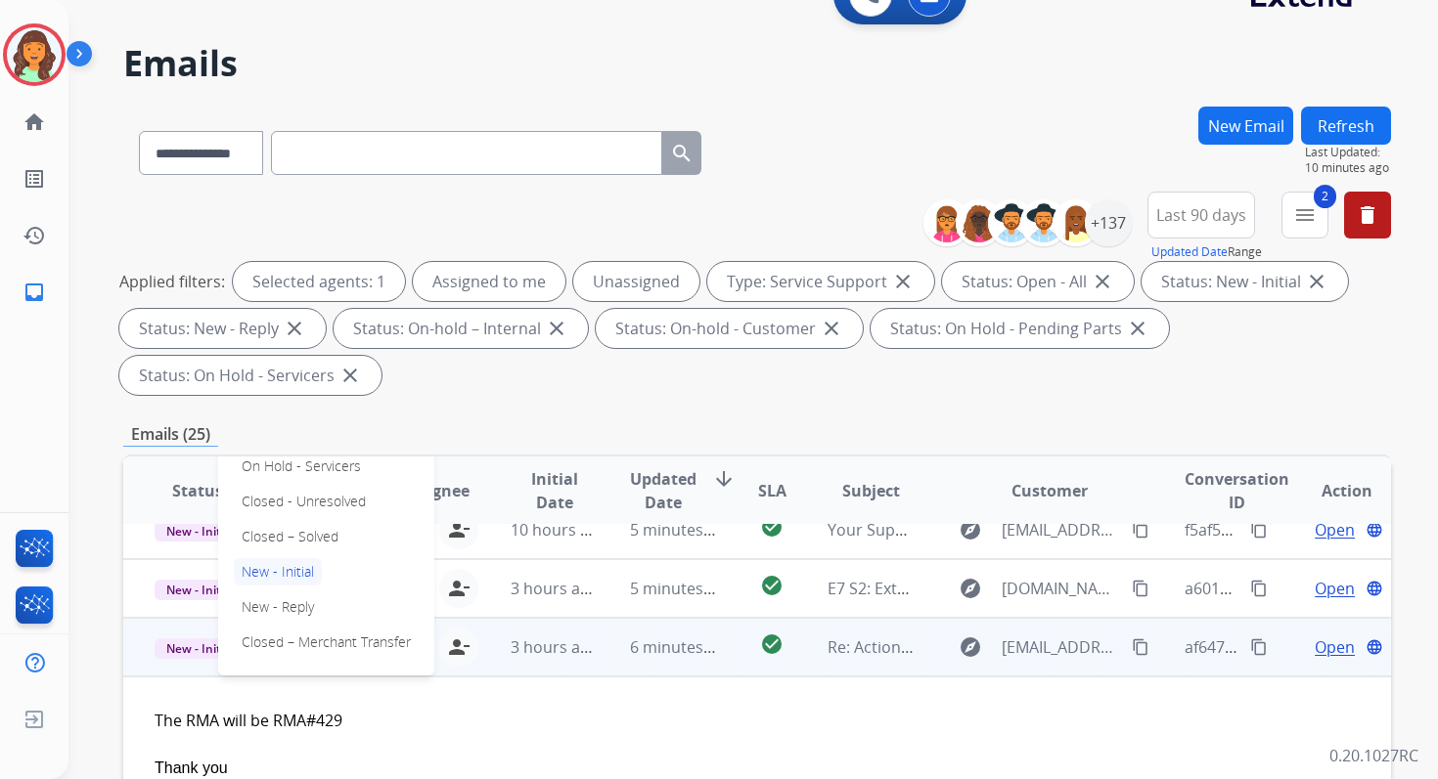
click at [256, 534] on p "Closed – Solved" at bounding box center [290, 536] width 112 height 27
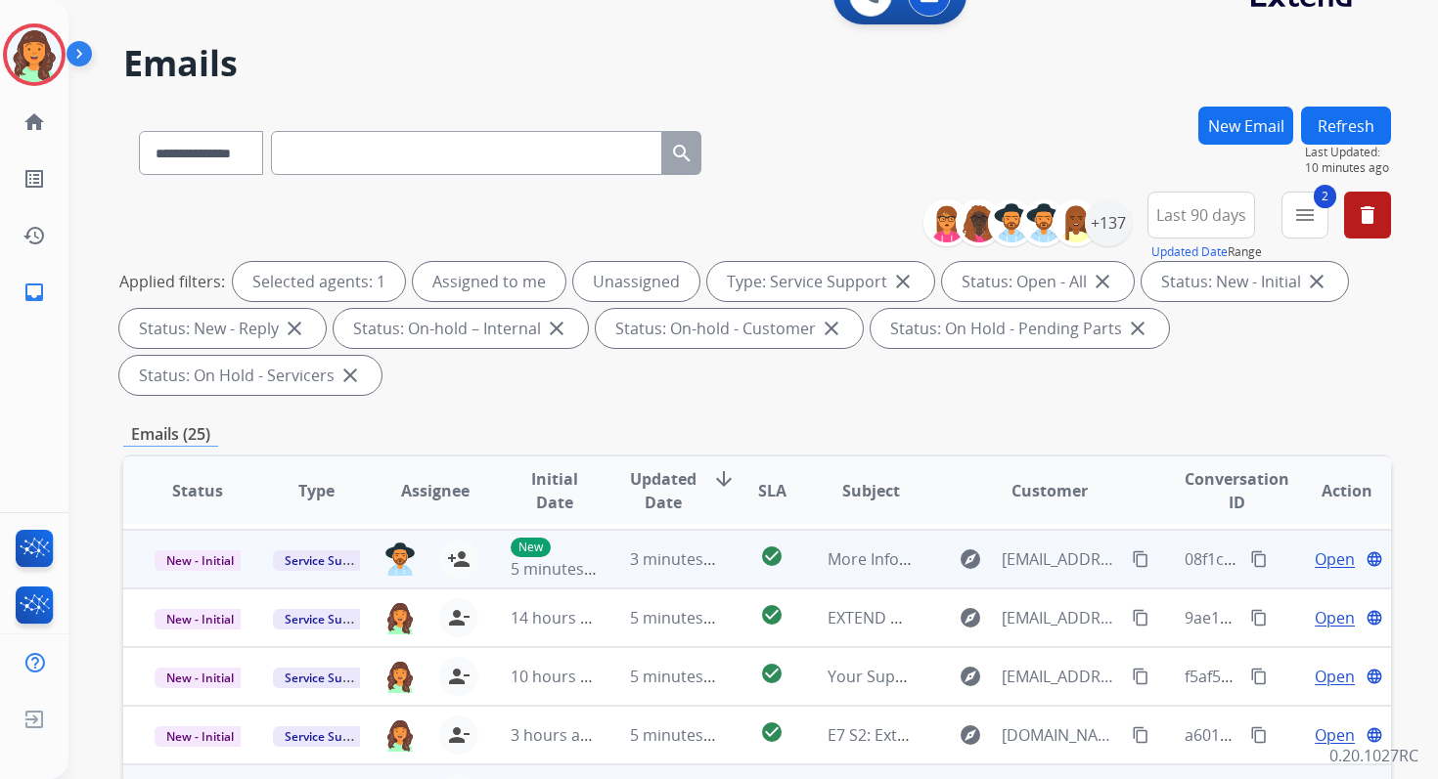
scroll to position [113, 0]
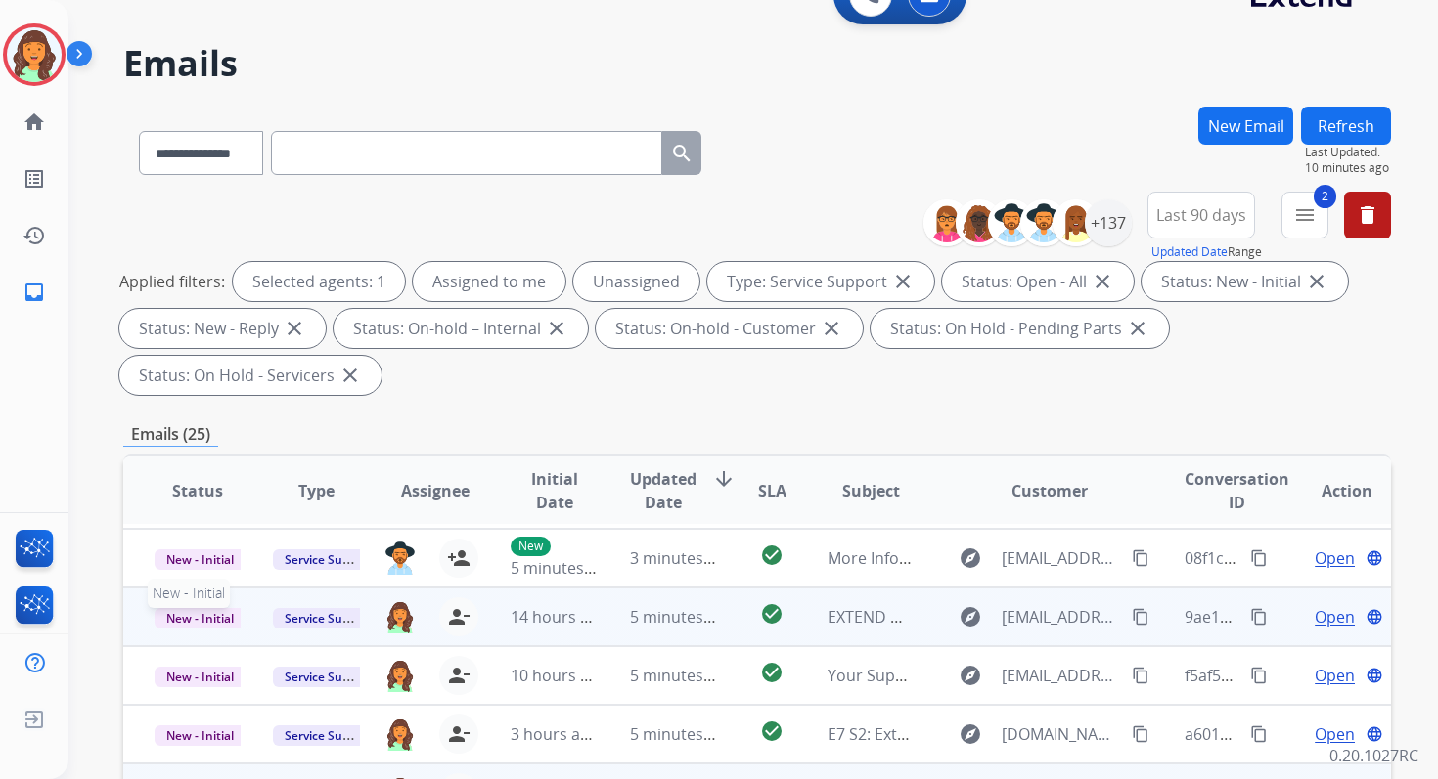
click at [201, 615] on span "New - Initial" at bounding box center [200, 618] width 91 height 21
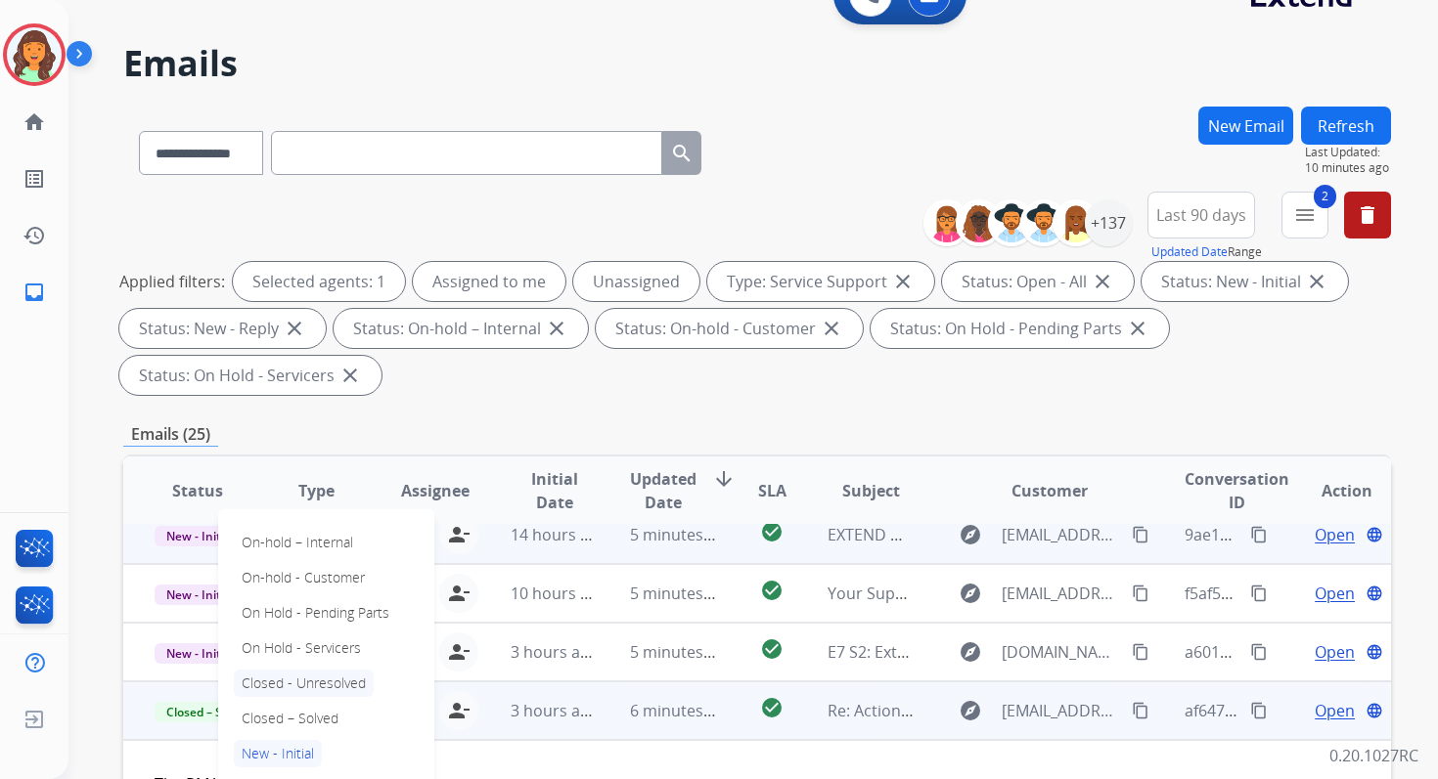
scroll to position [237, 0]
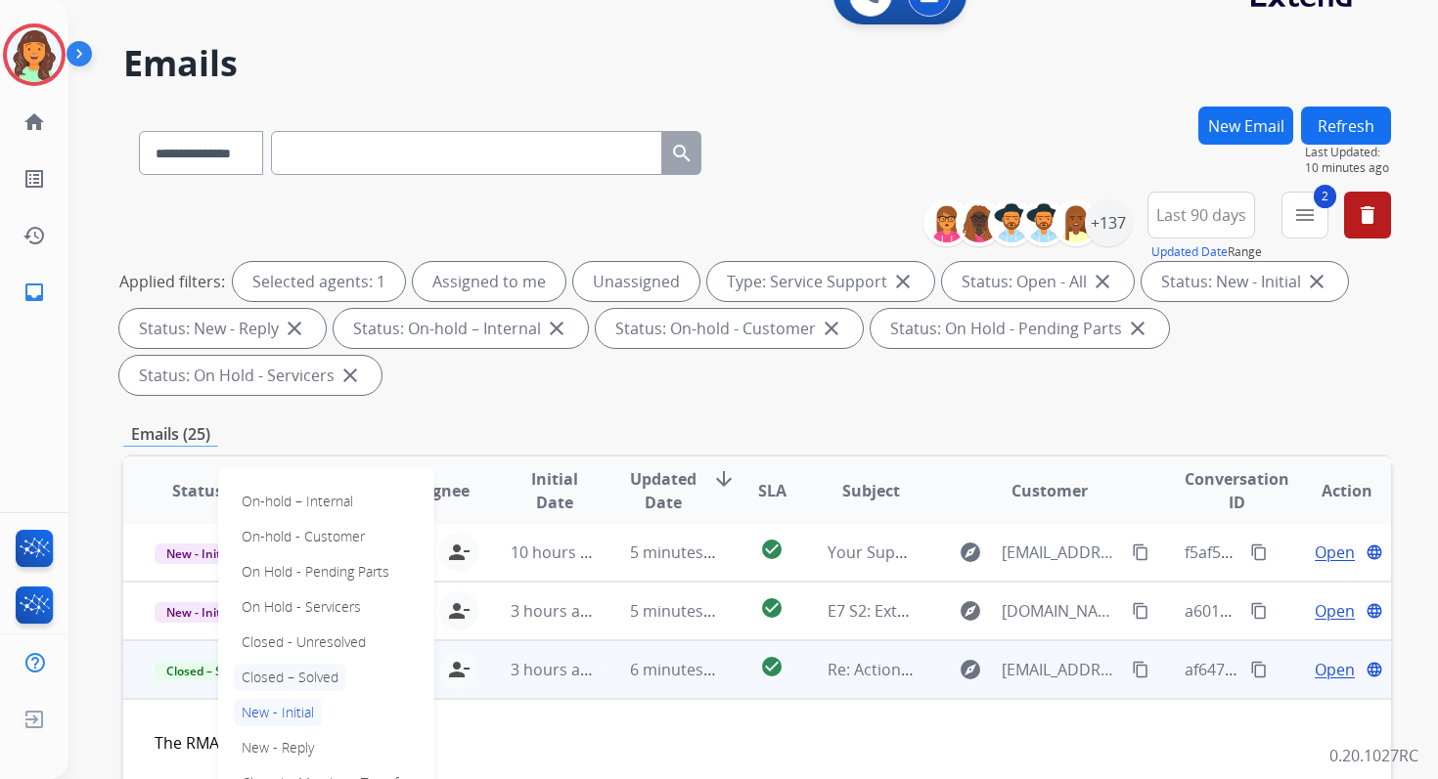
click at [282, 682] on p "Closed – Solved" at bounding box center [290, 677] width 112 height 27
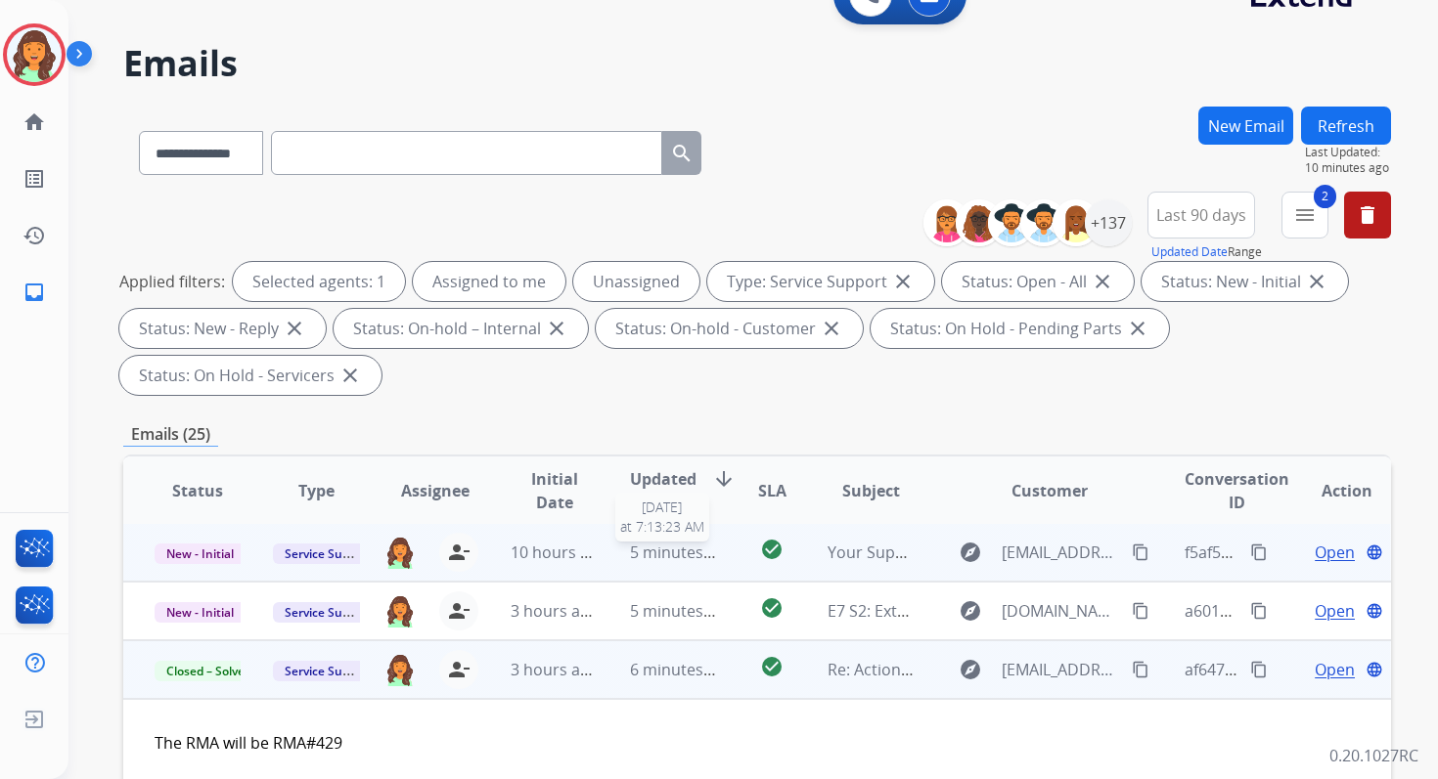
click at [640, 561] on span "5 minutes ago" at bounding box center [682, 553] width 105 height 22
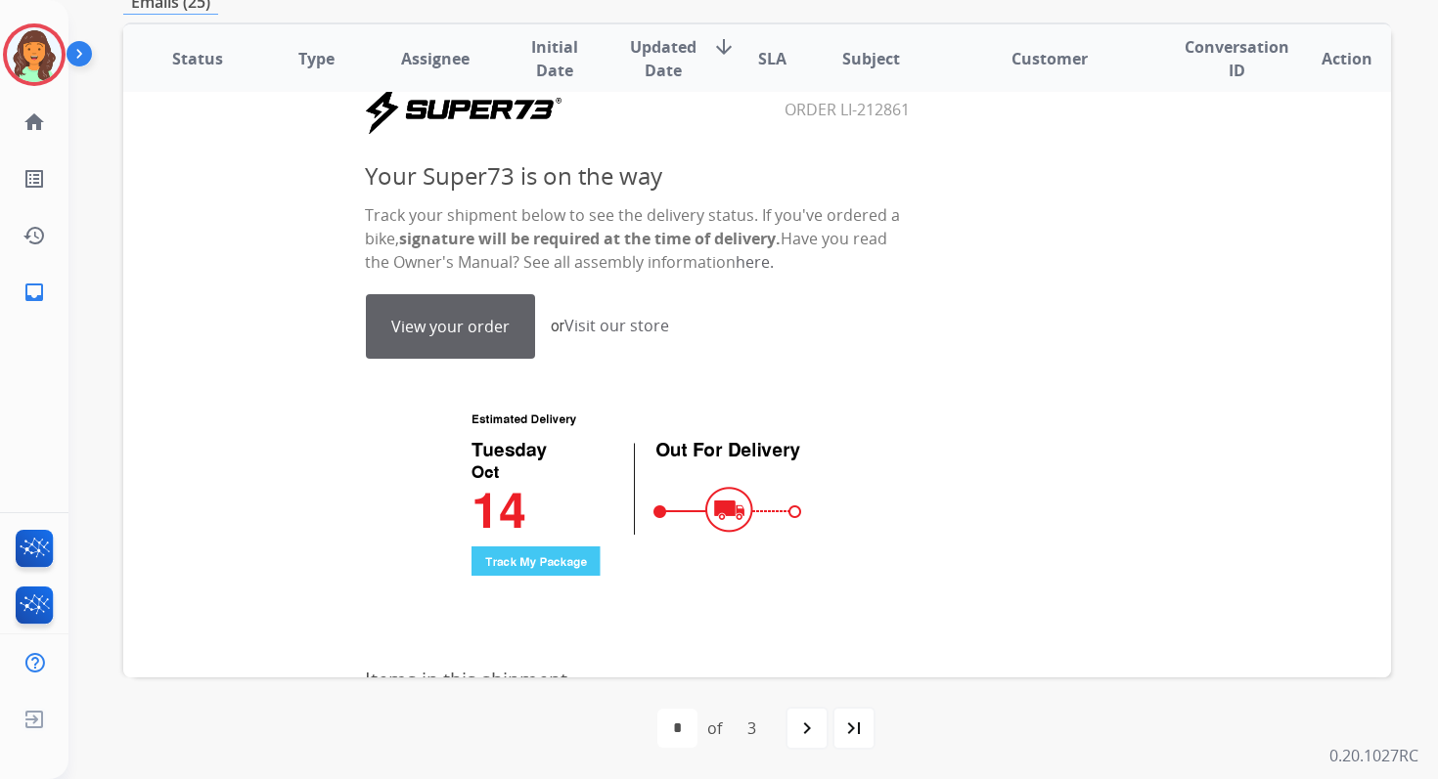
scroll to position [327, 0]
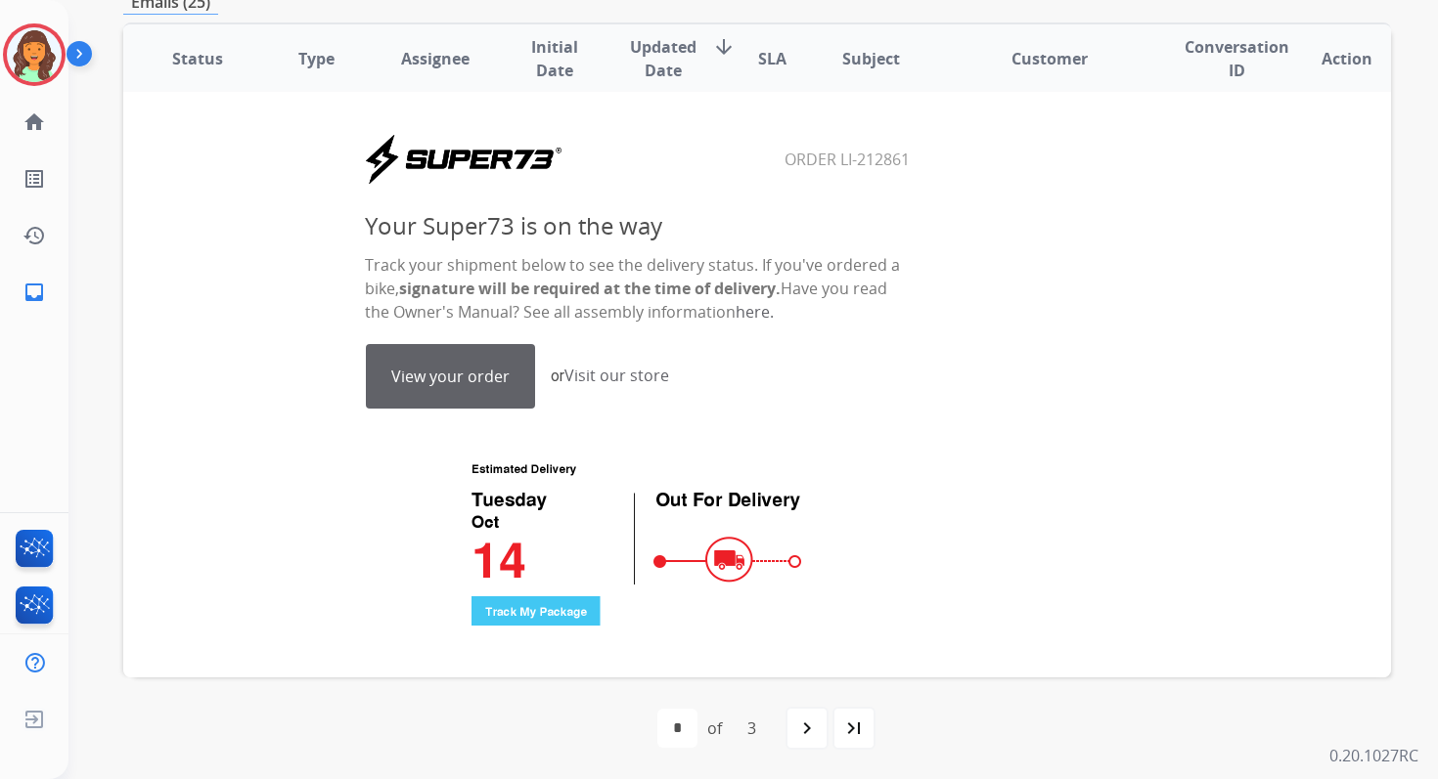
click at [414, 379] on link "View your order" at bounding box center [450, 376] width 167 height 63
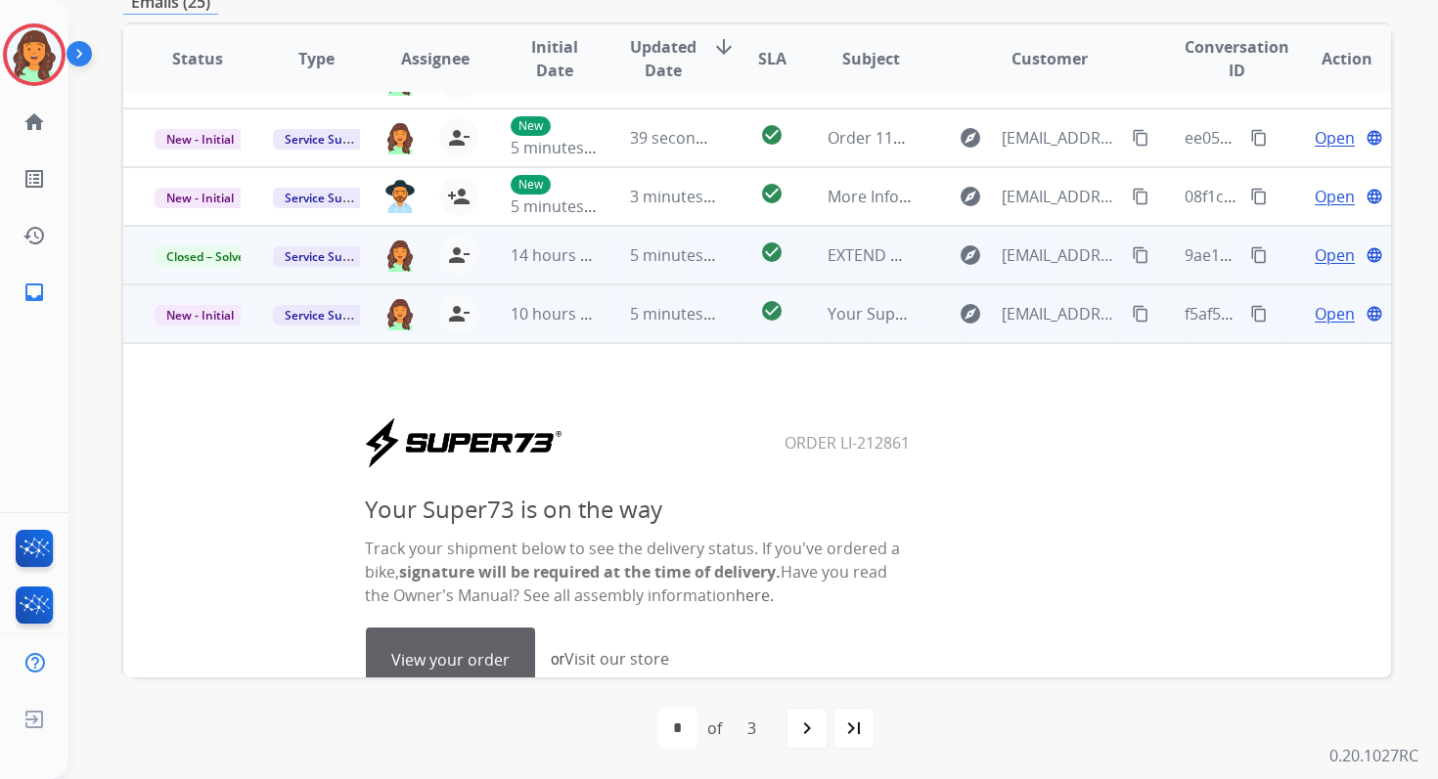
scroll to position [0, 0]
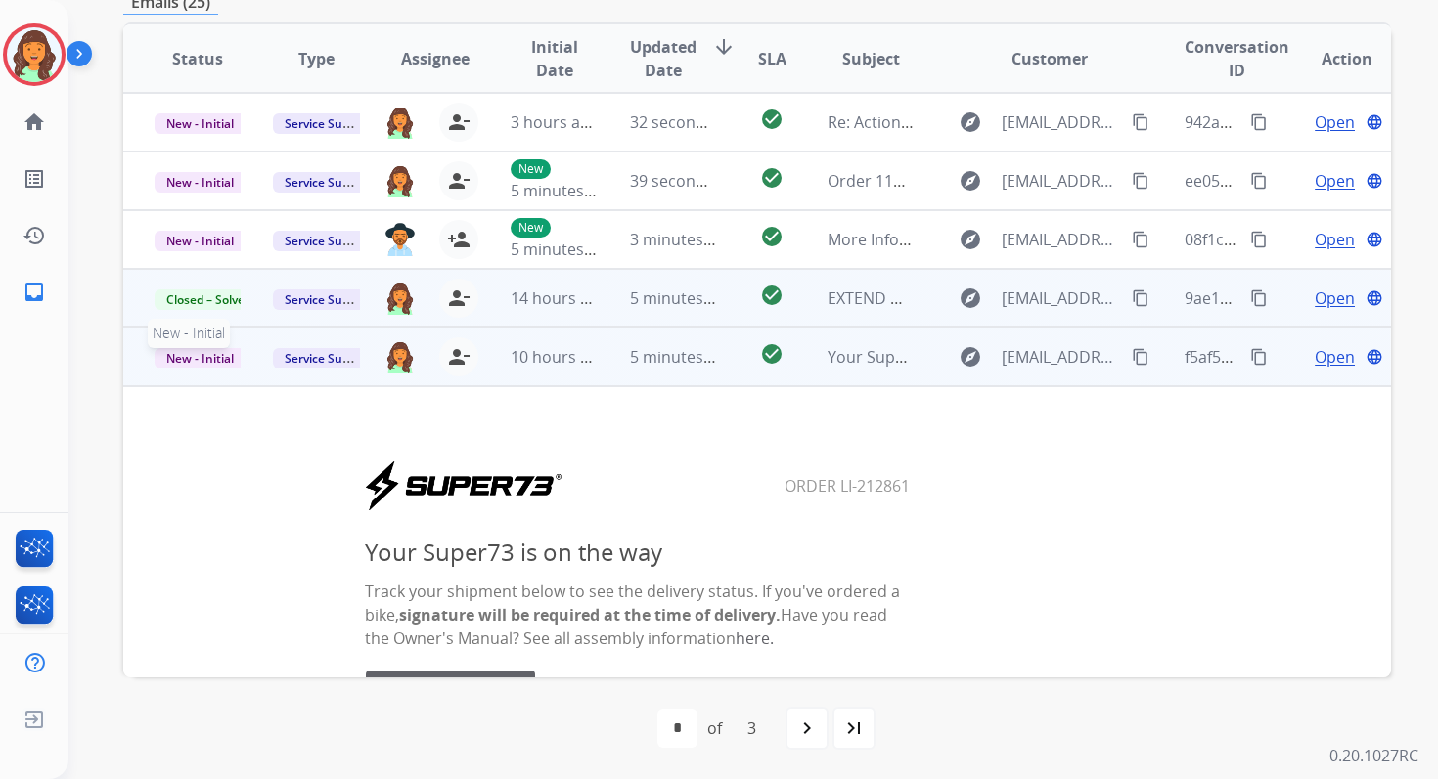
click at [204, 360] on span "New - Initial" at bounding box center [200, 358] width 91 height 21
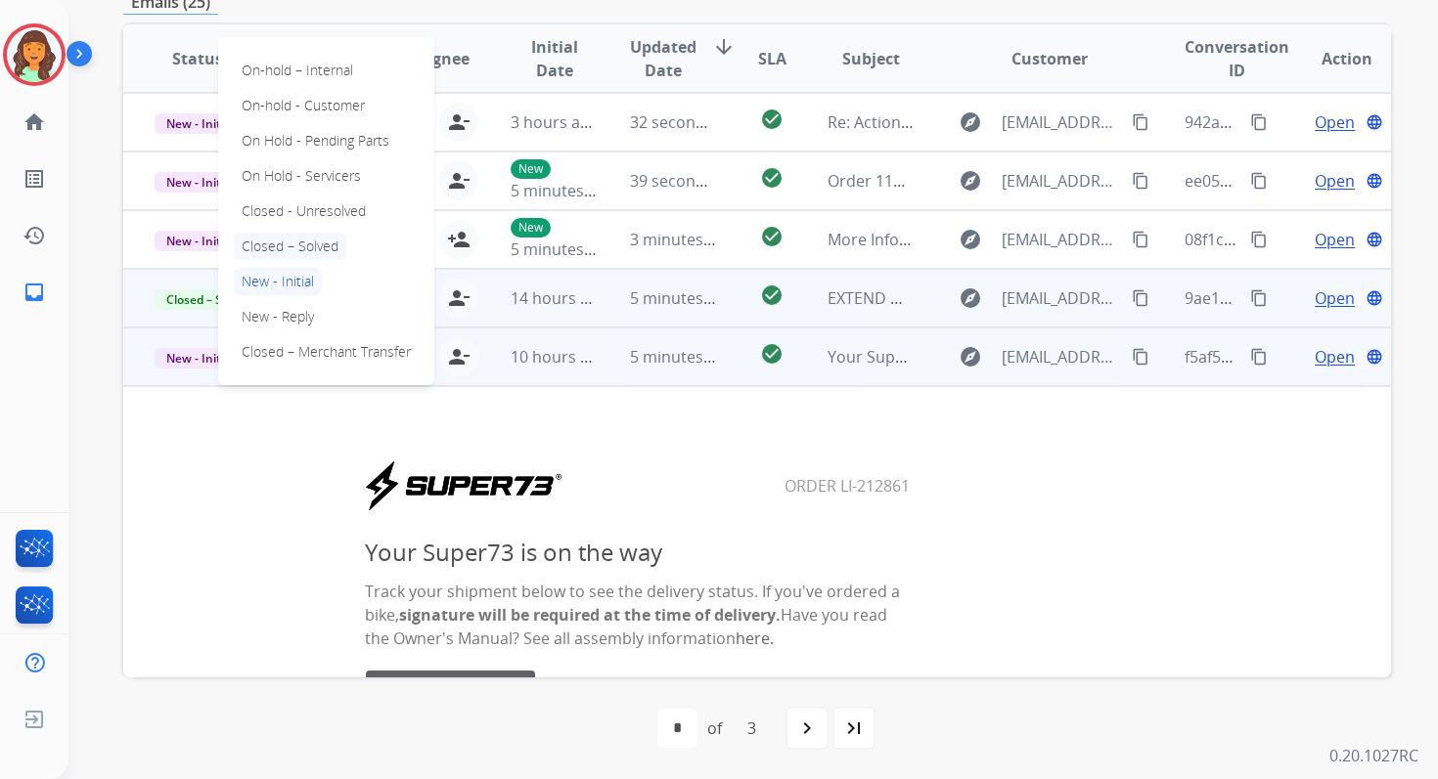
click at [288, 244] on p "Closed – Solved" at bounding box center [290, 246] width 112 height 27
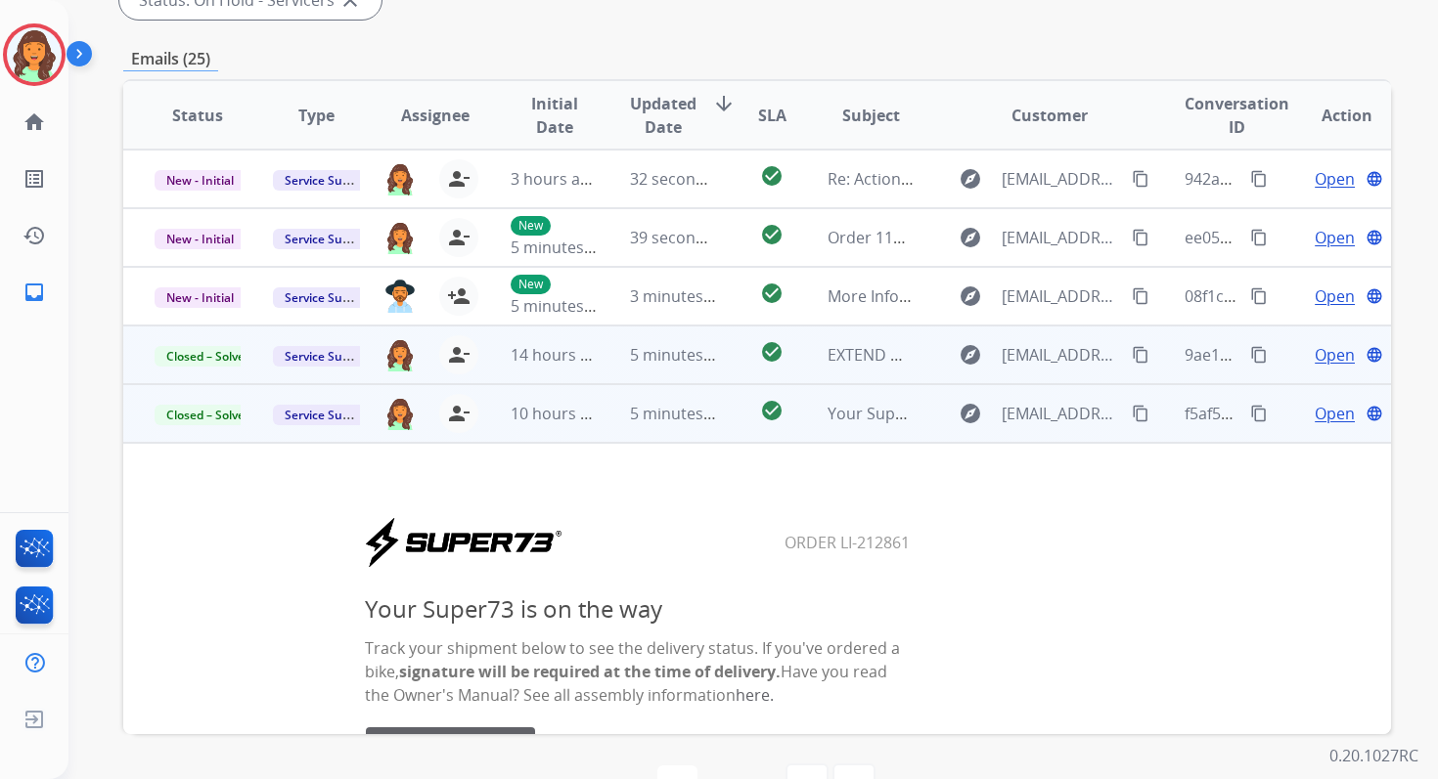
scroll to position [417, 0]
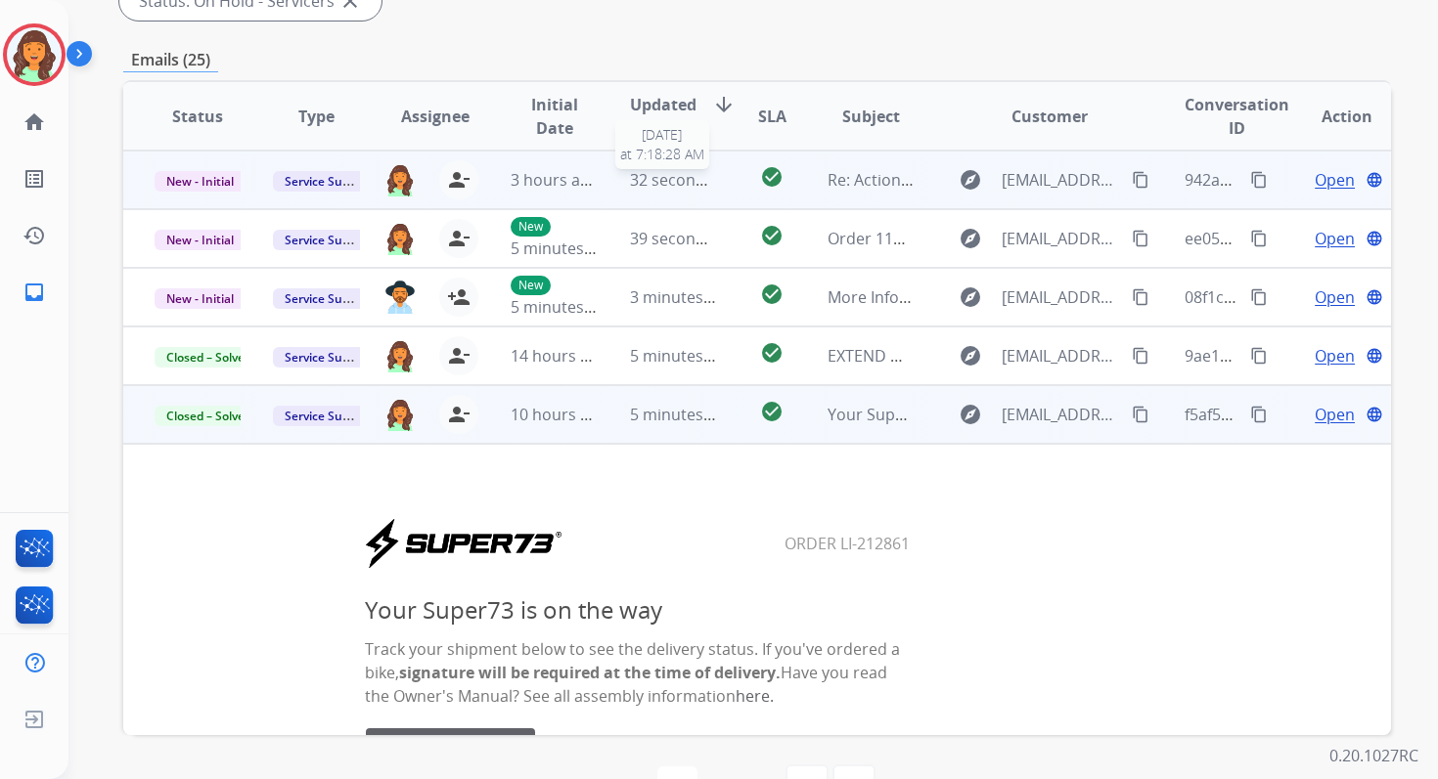
click at [633, 173] on span "32 seconds ago" at bounding box center [687, 180] width 114 height 22
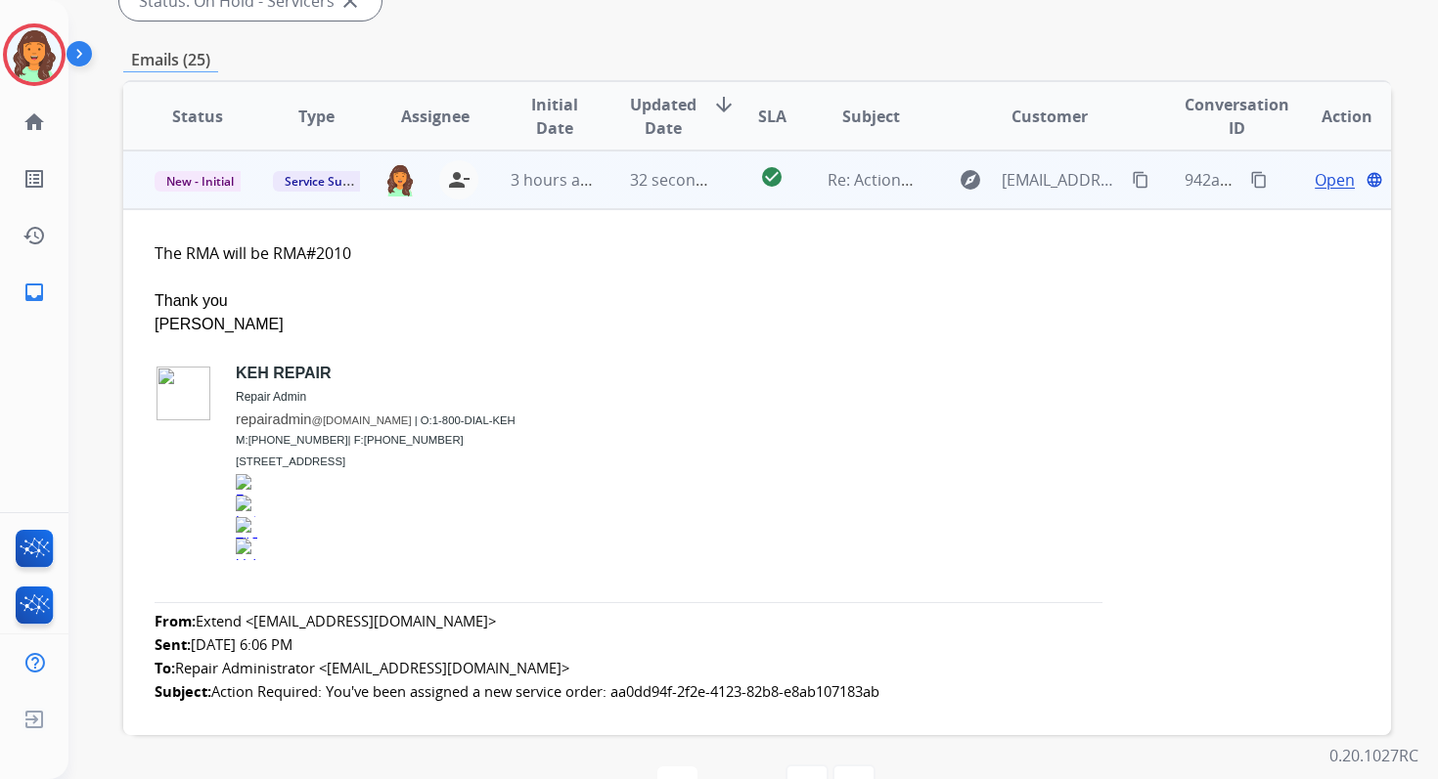
click at [1327, 176] on span "Open" at bounding box center [1334, 179] width 40 height 23
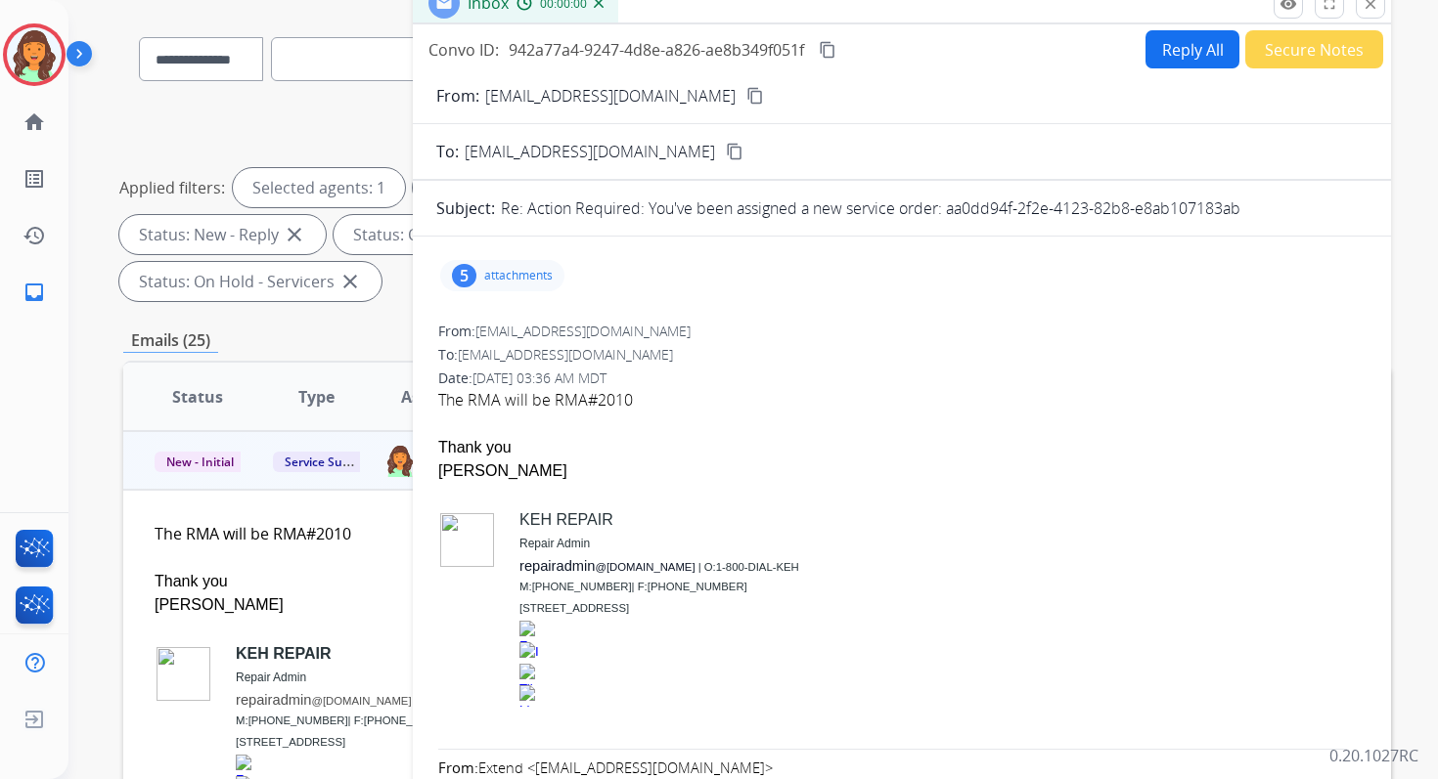
scroll to position [0, 0]
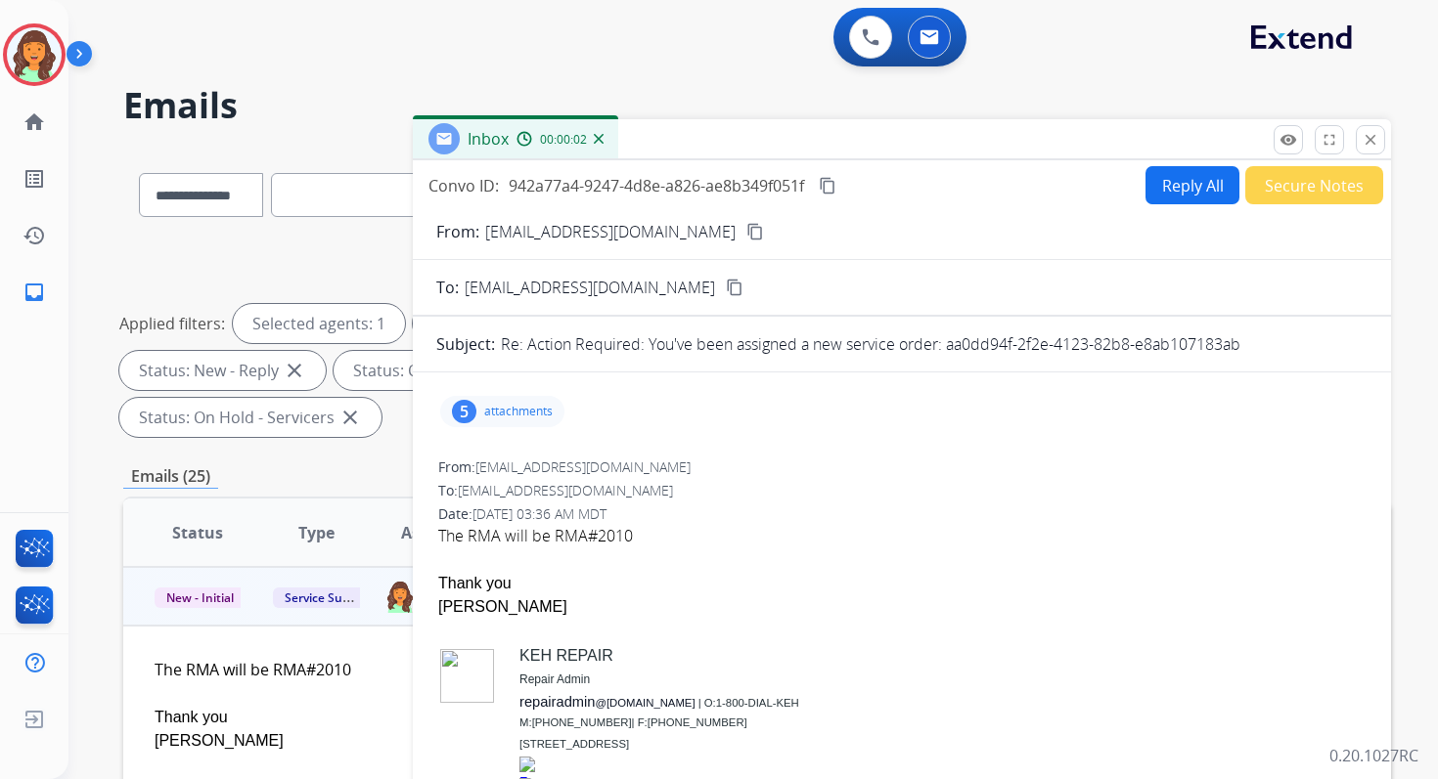
drag, startPoint x: 944, startPoint y: 346, endPoint x: 1320, endPoint y: 345, distance: 376.5
click at [1320, 345] on div "Re: Action Required: You've been assigned a new service order: aa0dd94f-2f2e-41…" at bounding box center [934, 344] width 866 height 23
copy p "aa0dd94f-2f2e-4123-82b8-e8ab107183ab"
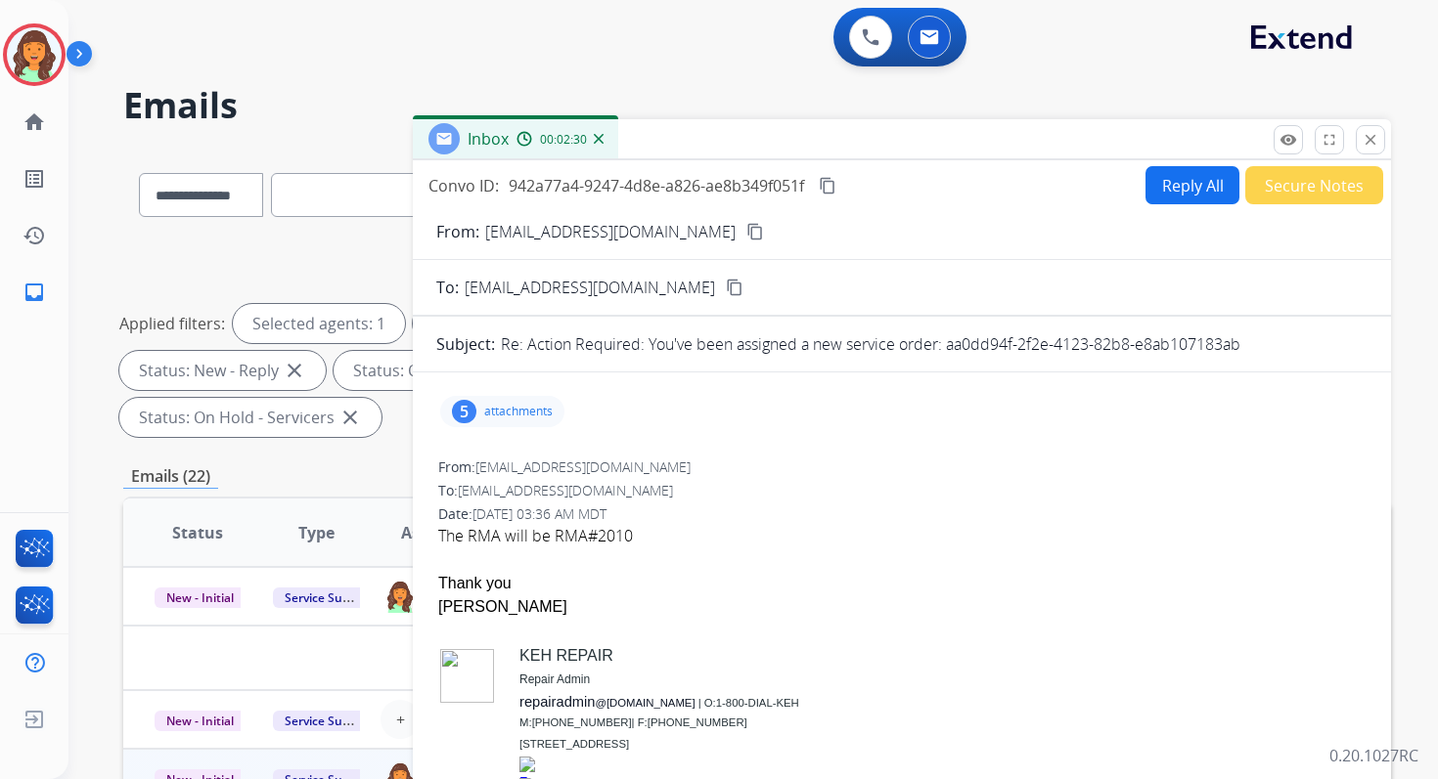
click at [1385, 126] on div "Inbox 00:02:30" at bounding box center [902, 139] width 978 height 41
click at [1374, 139] on mat-icon "close" at bounding box center [1370, 140] width 18 height 18
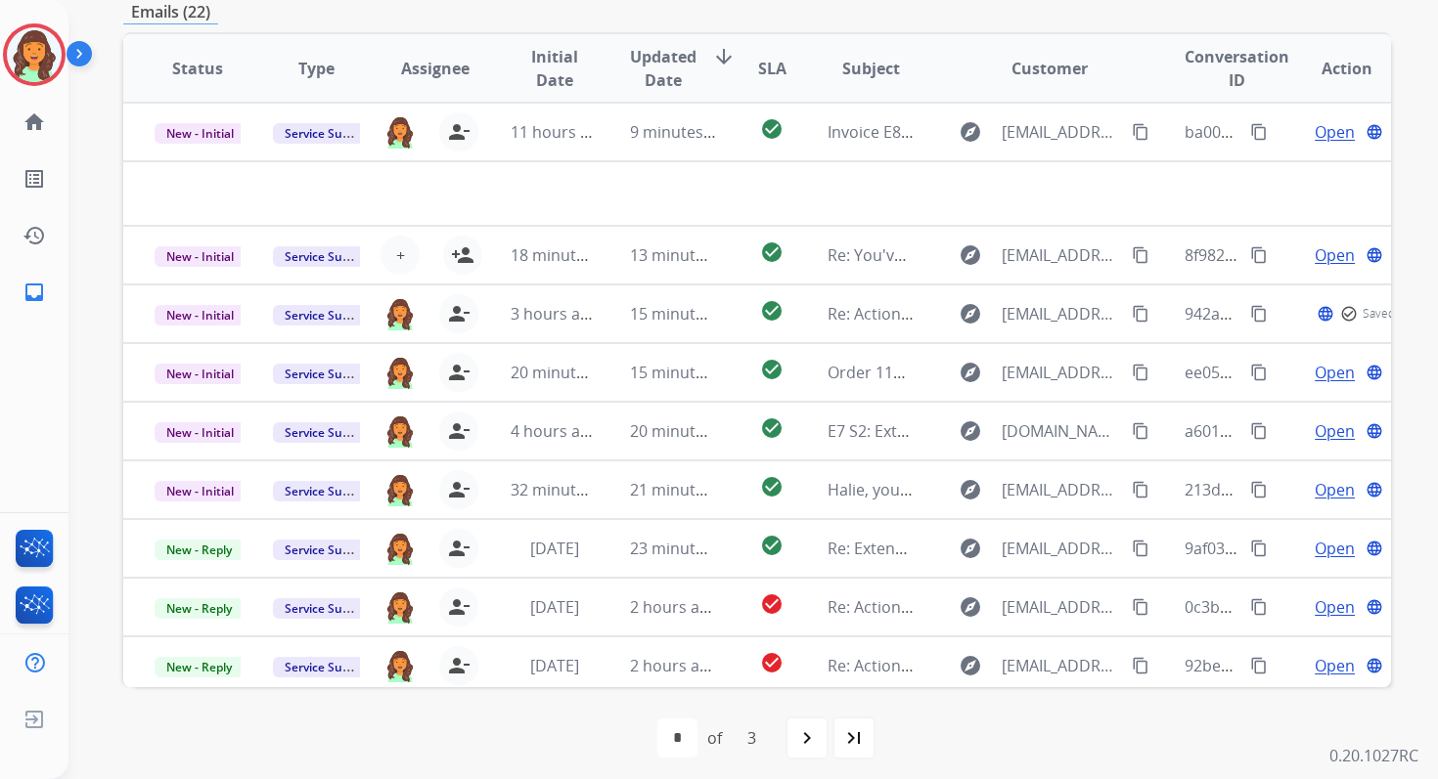
scroll to position [474, 0]
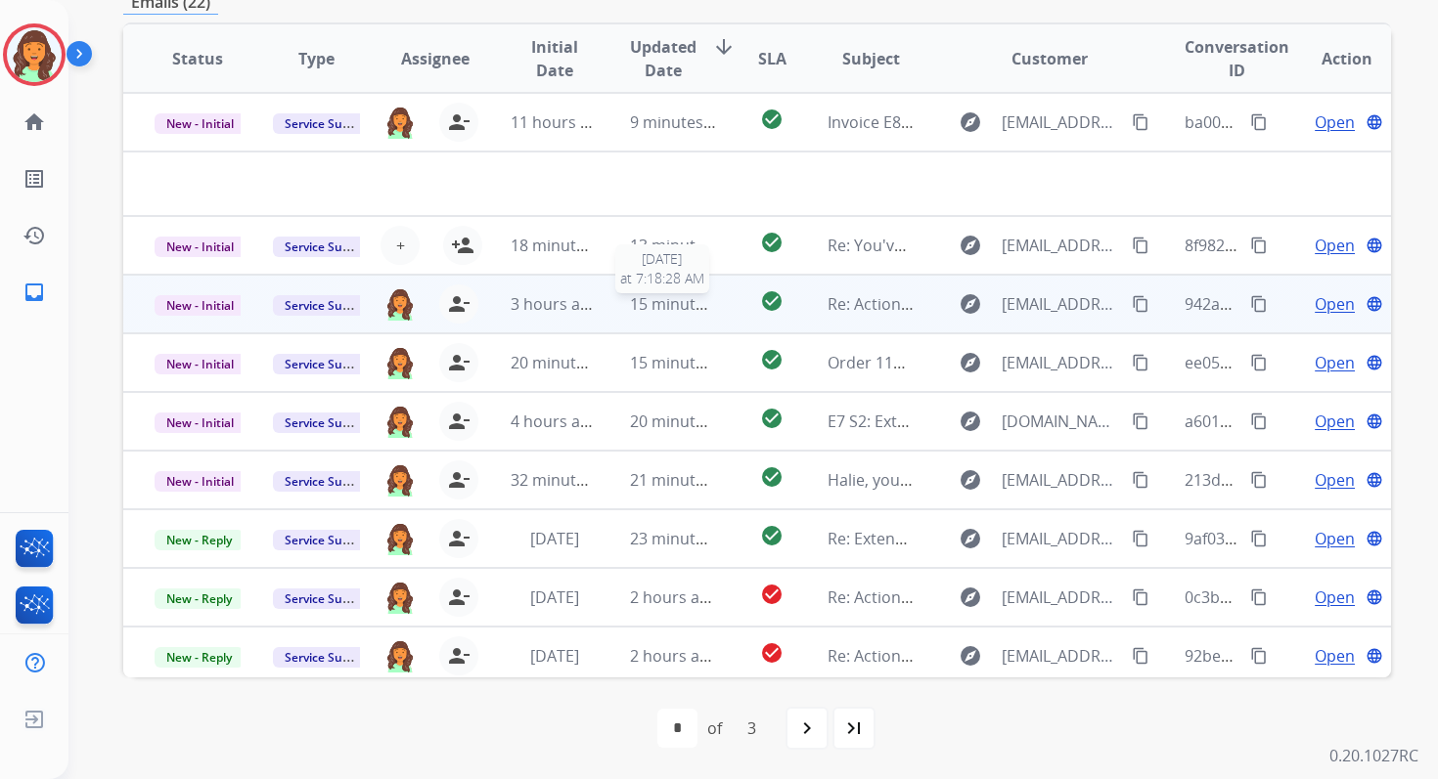
click at [639, 308] on span "15 minutes ago" at bounding box center [686, 304] width 113 height 22
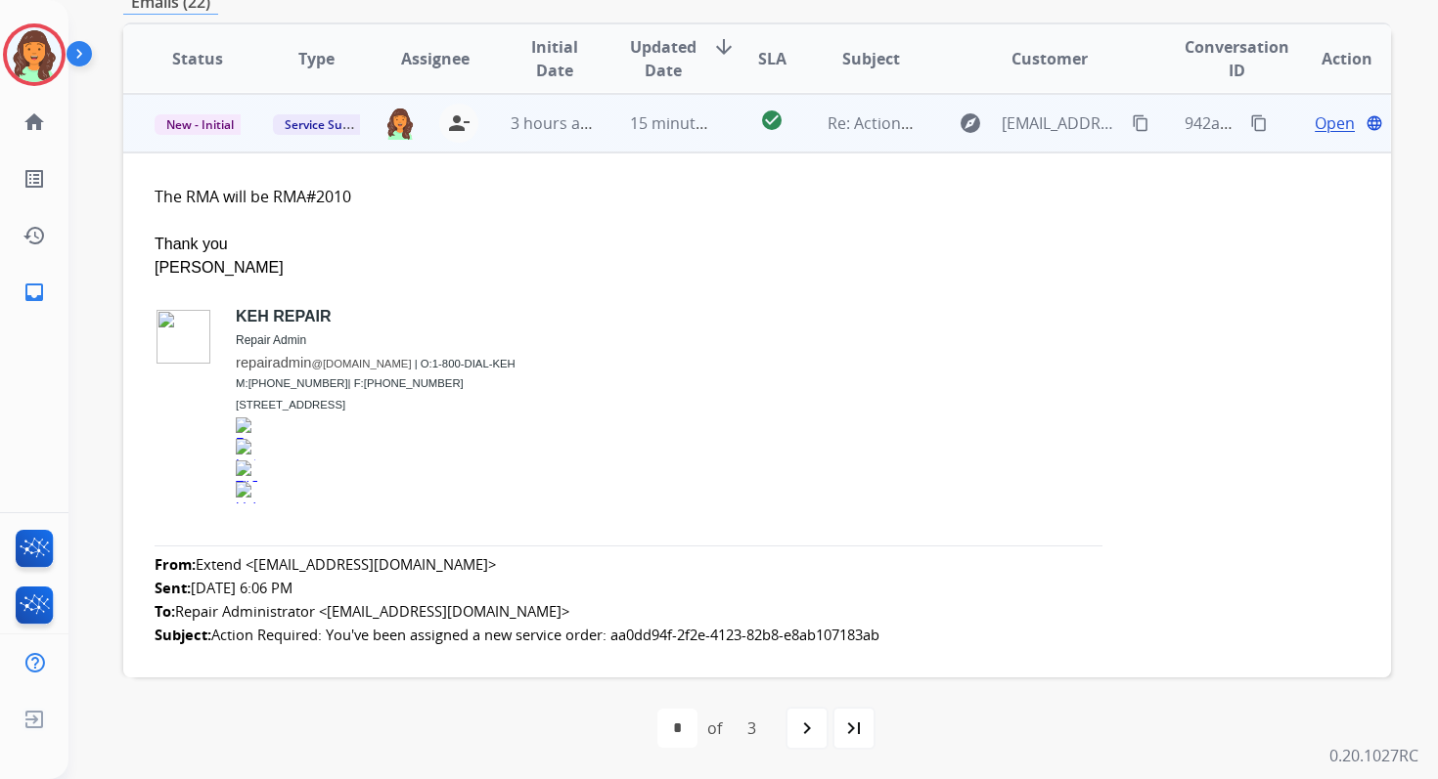
scroll to position [117, 0]
click at [218, 127] on span "New - Initial" at bounding box center [200, 123] width 91 height 21
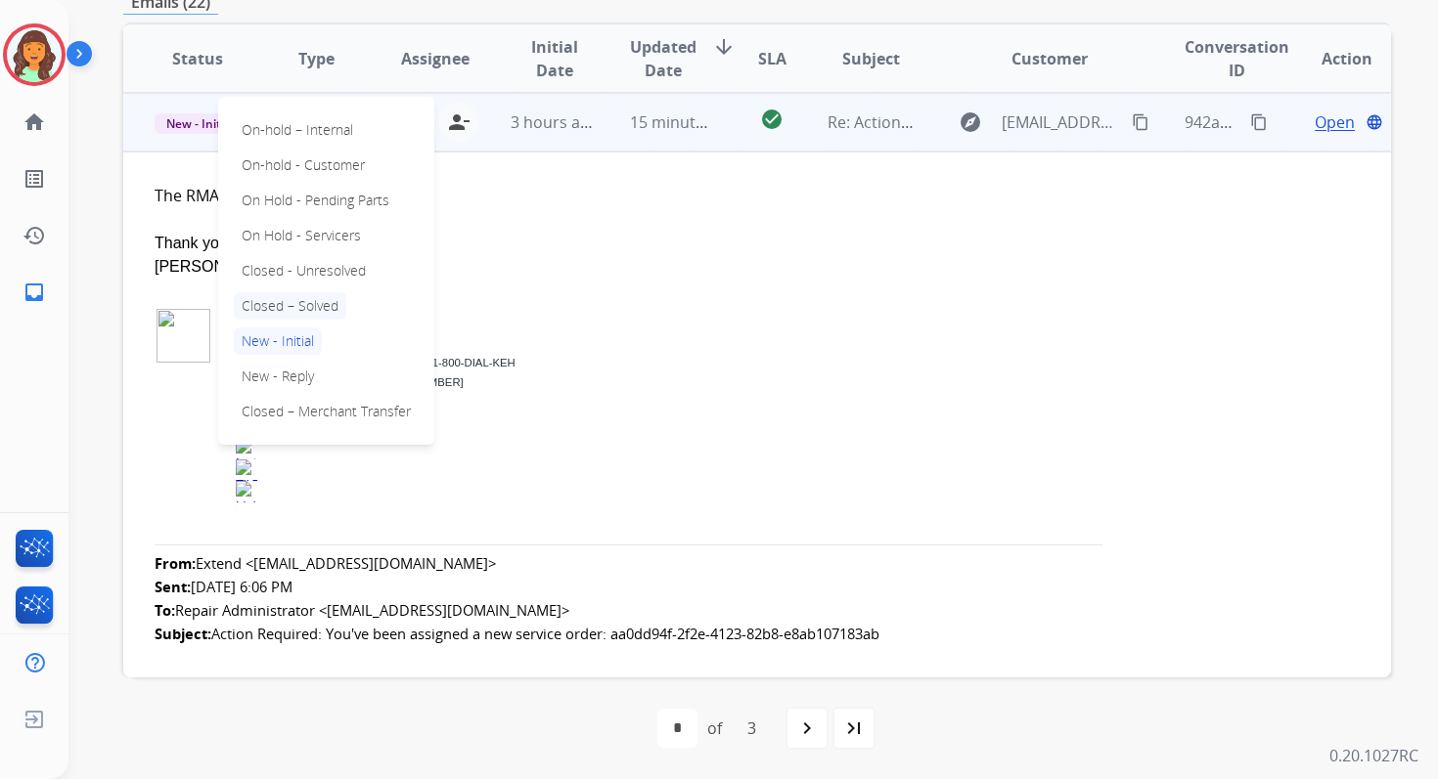
click at [284, 301] on p "Closed – Solved" at bounding box center [290, 305] width 112 height 27
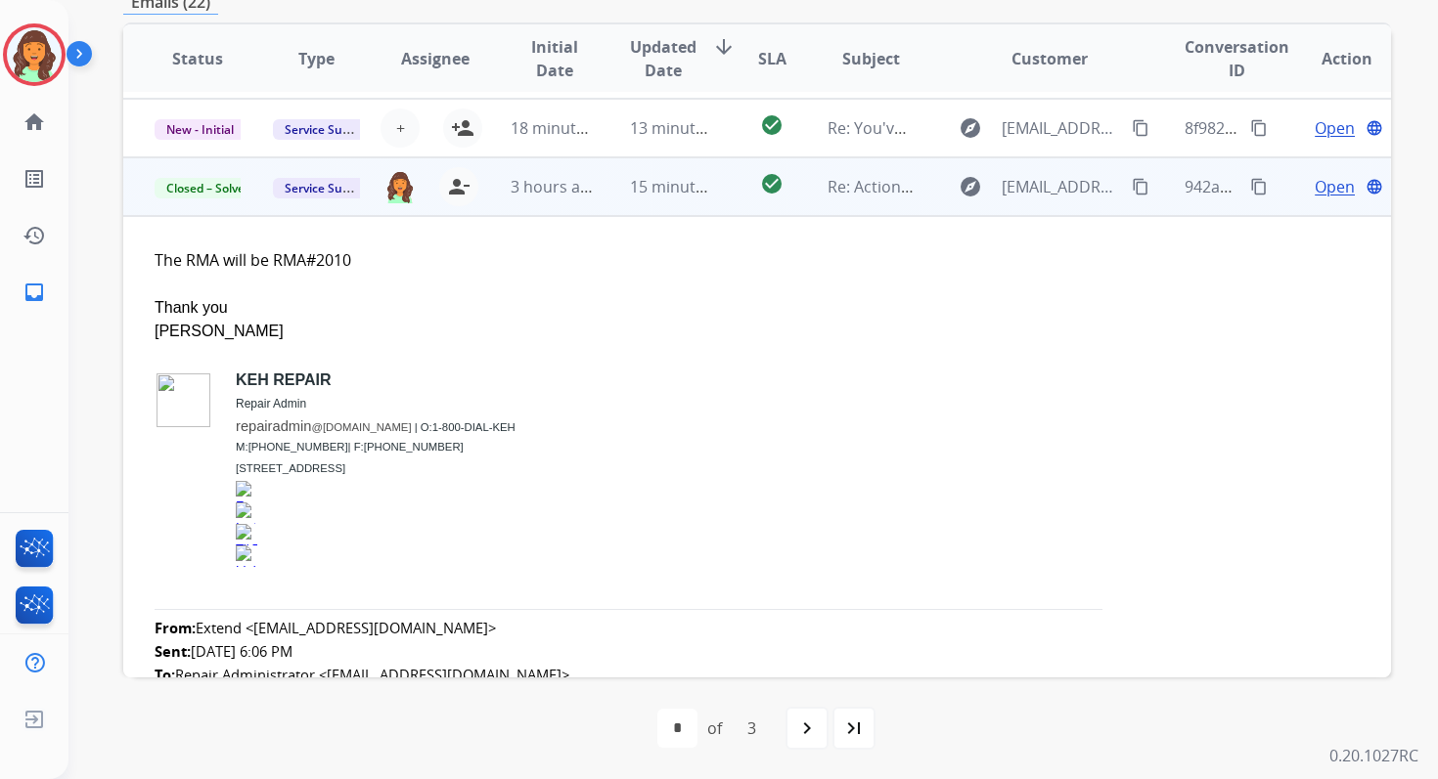
scroll to position [0, 0]
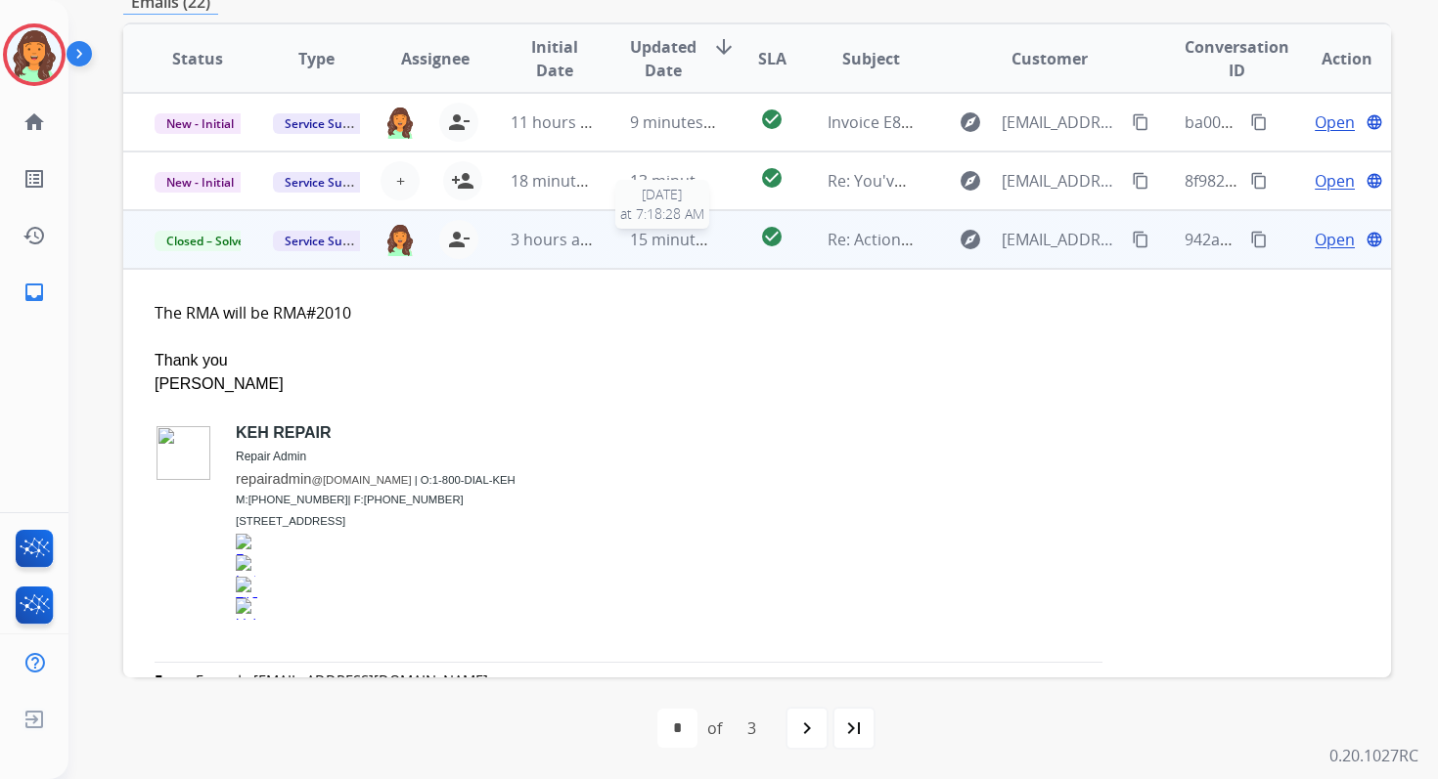
click at [677, 243] on span "15 minutes ago" at bounding box center [686, 240] width 113 height 22
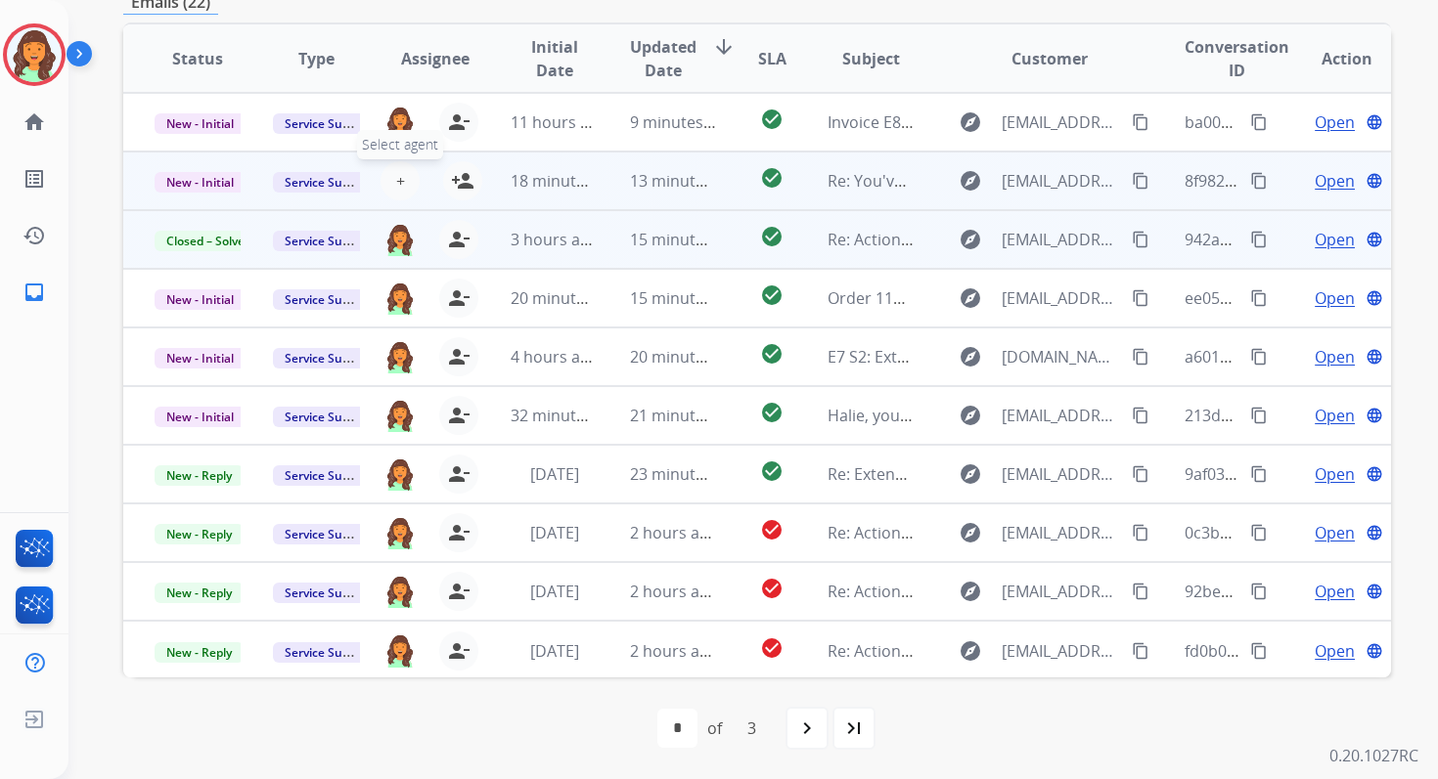
click at [396, 185] on span "+" at bounding box center [400, 180] width 9 height 23
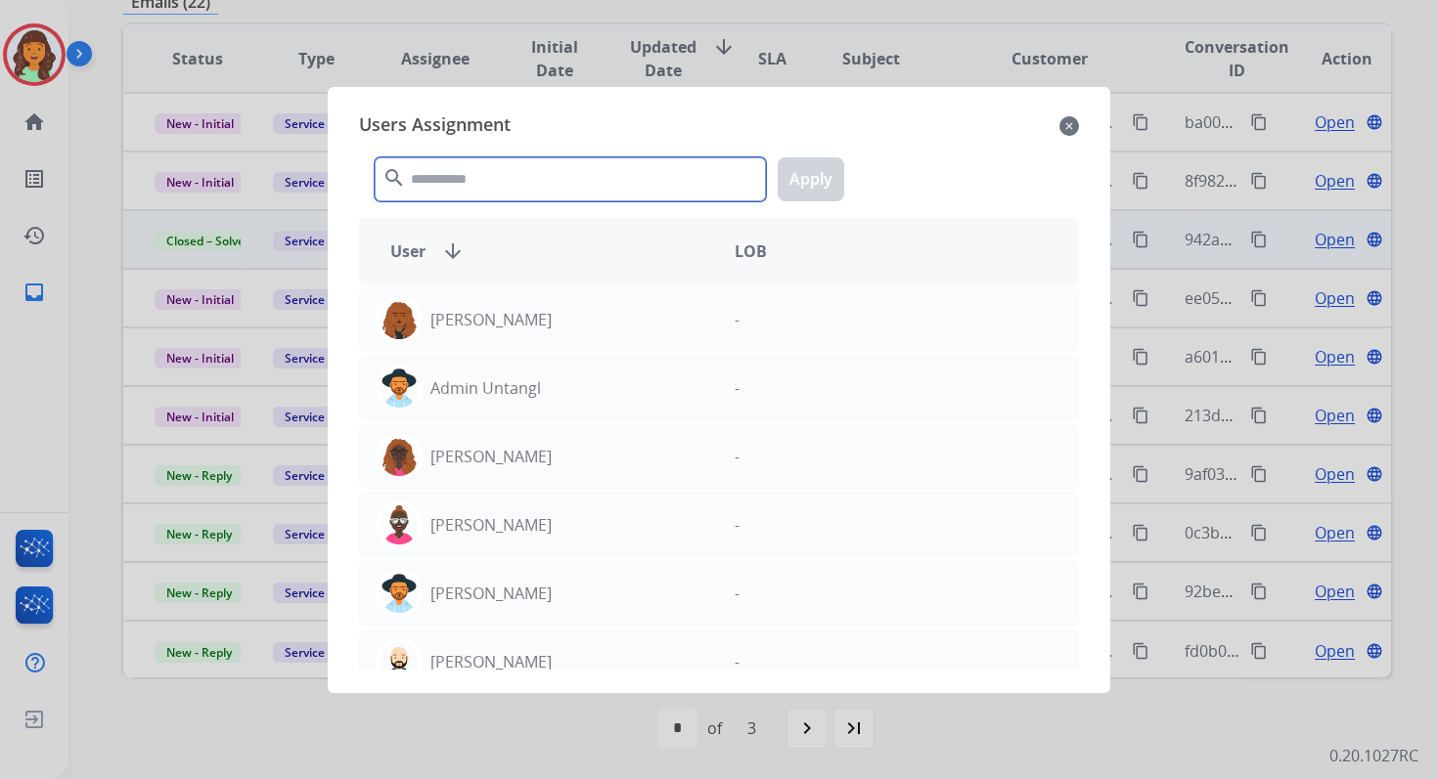
click at [463, 183] on input "text" at bounding box center [570, 179] width 391 height 44
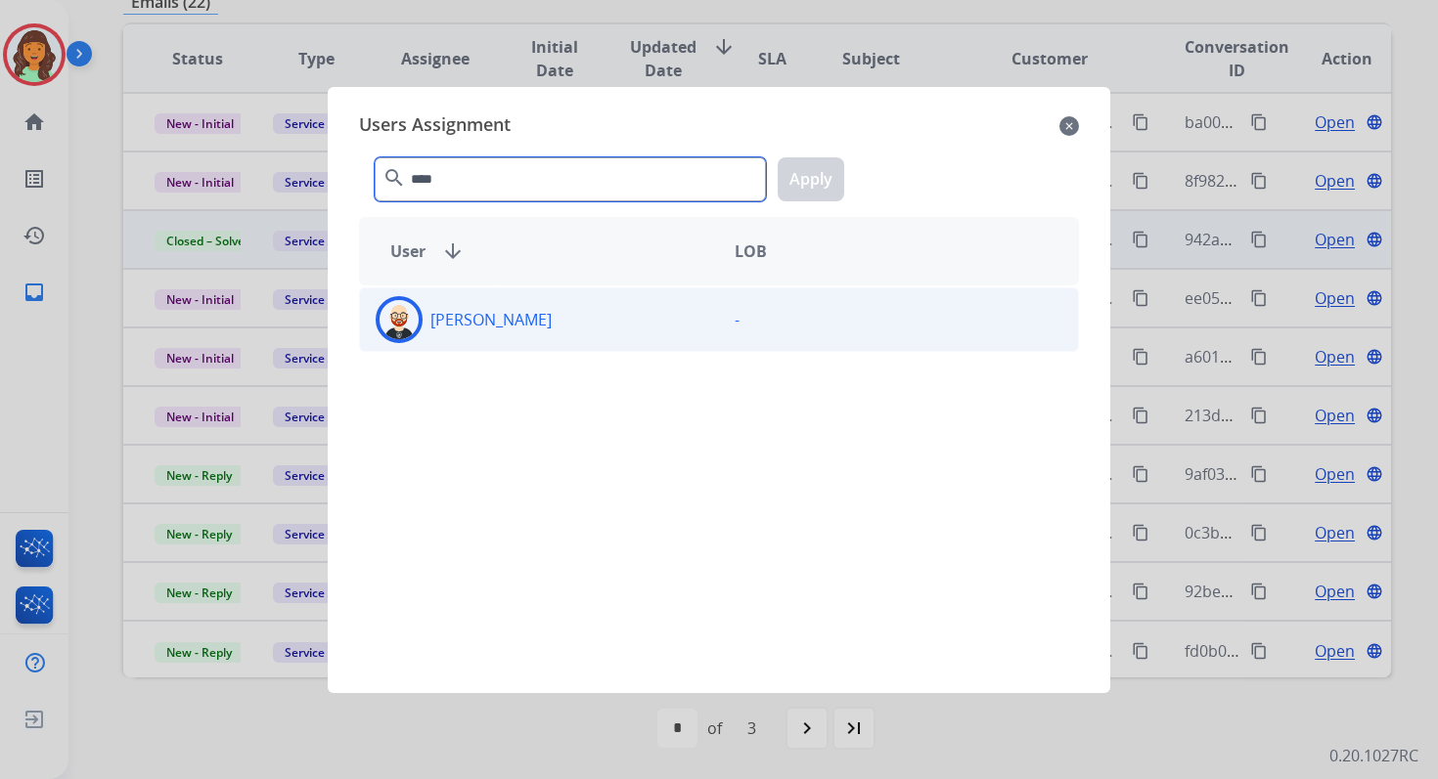
type input "****"
click at [559, 308] on div "[PERSON_NAME]" at bounding box center [539, 319] width 359 height 47
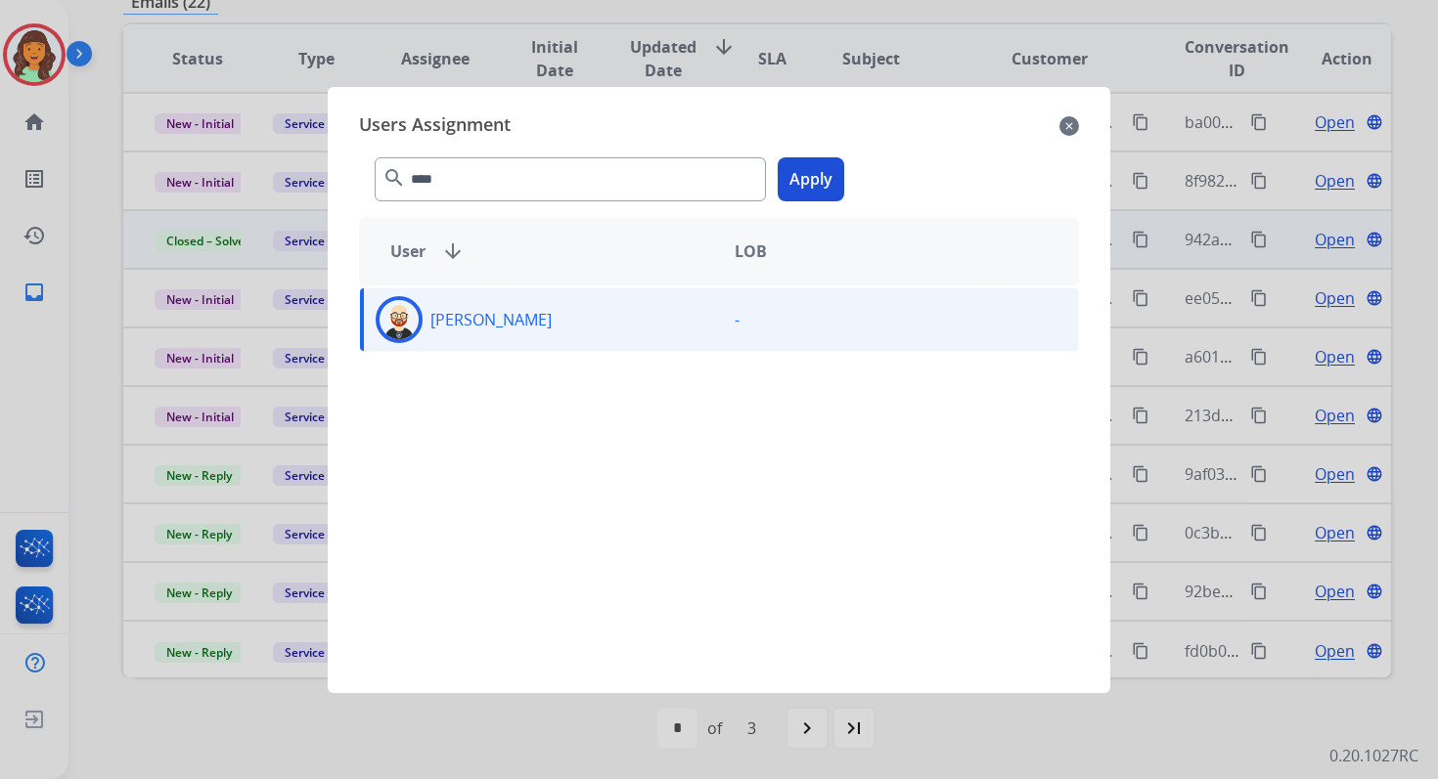
click at [804, 176] on button "Apply" at bounding box center [811, 179] width 67 height 44
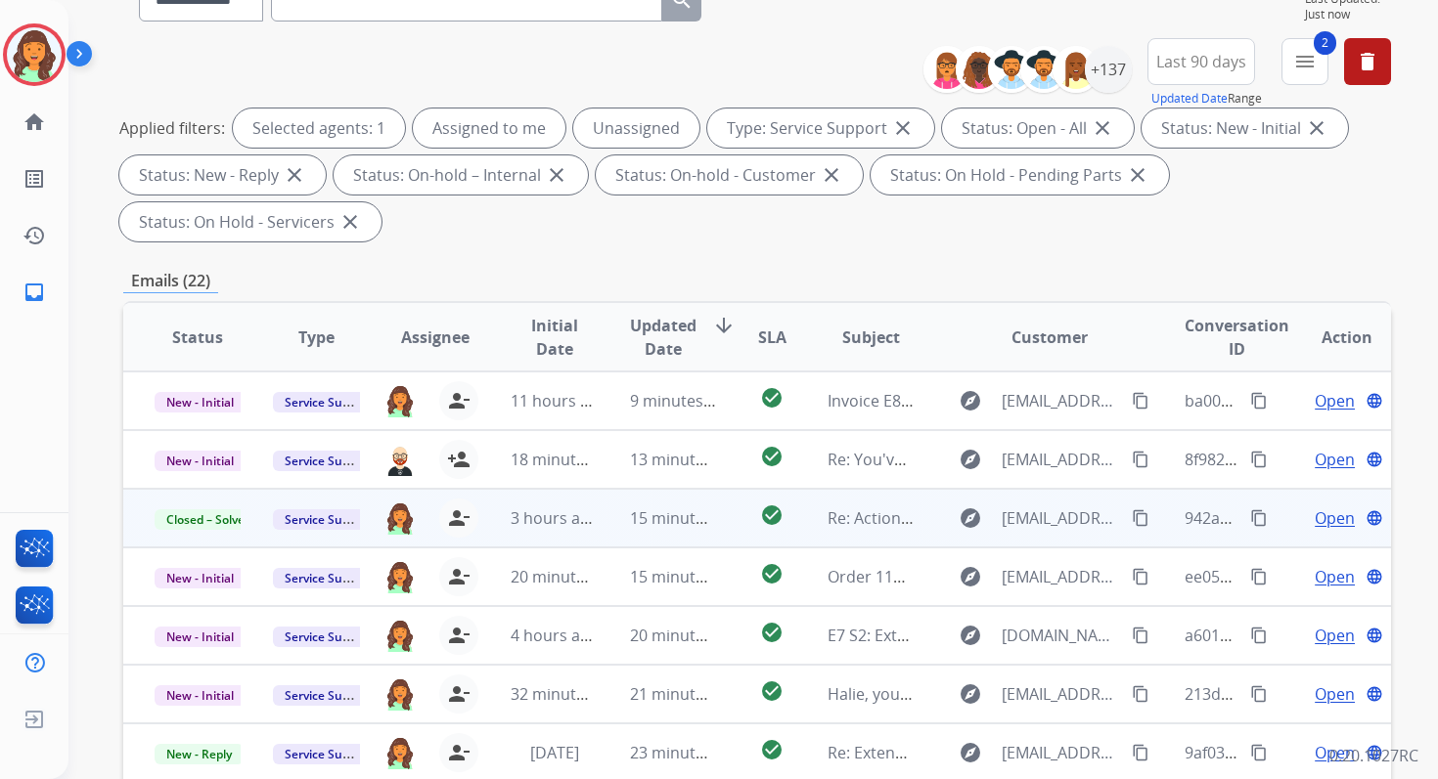
scroll to position [124, 0]
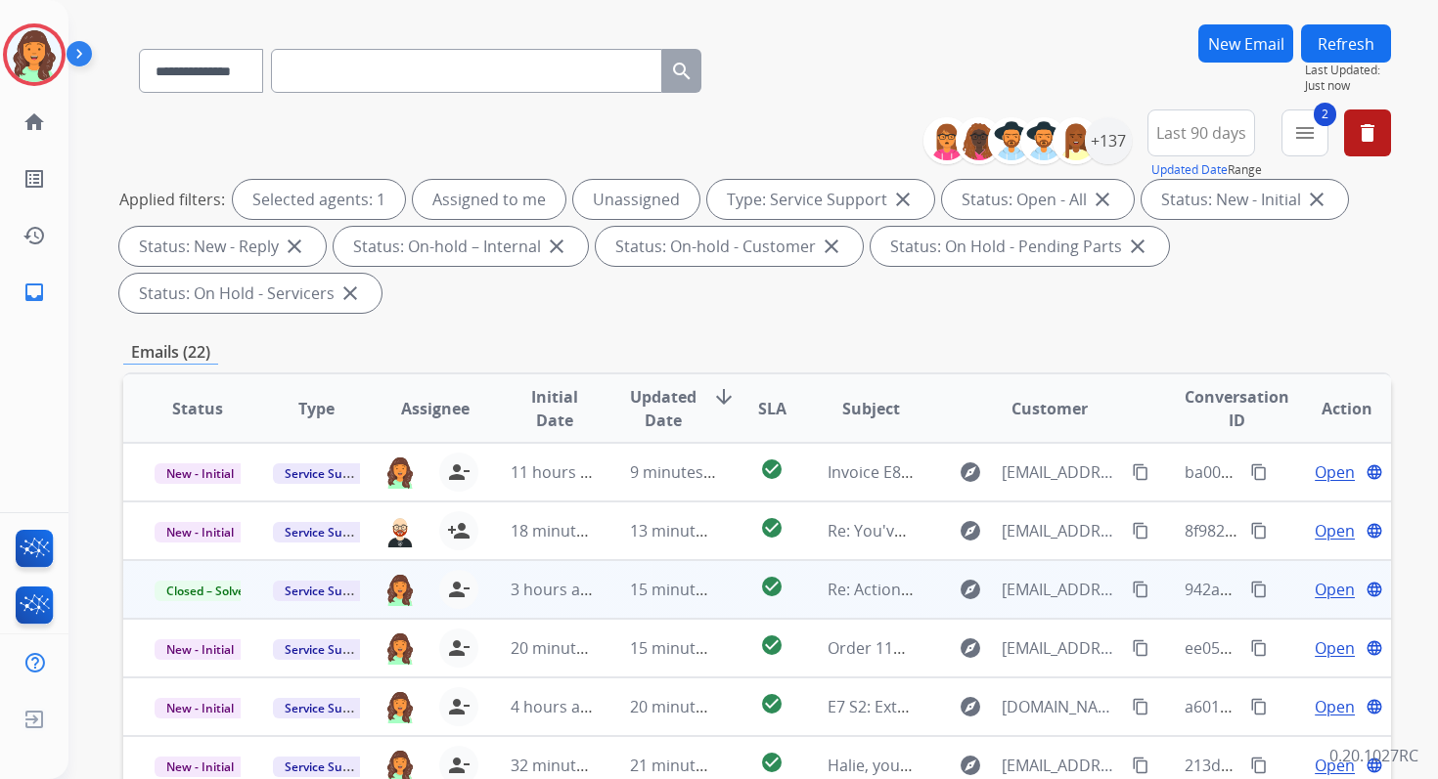
click at [1331, 45] on button "Refresh" at bounding box center [1346, 43] width 90 height 38
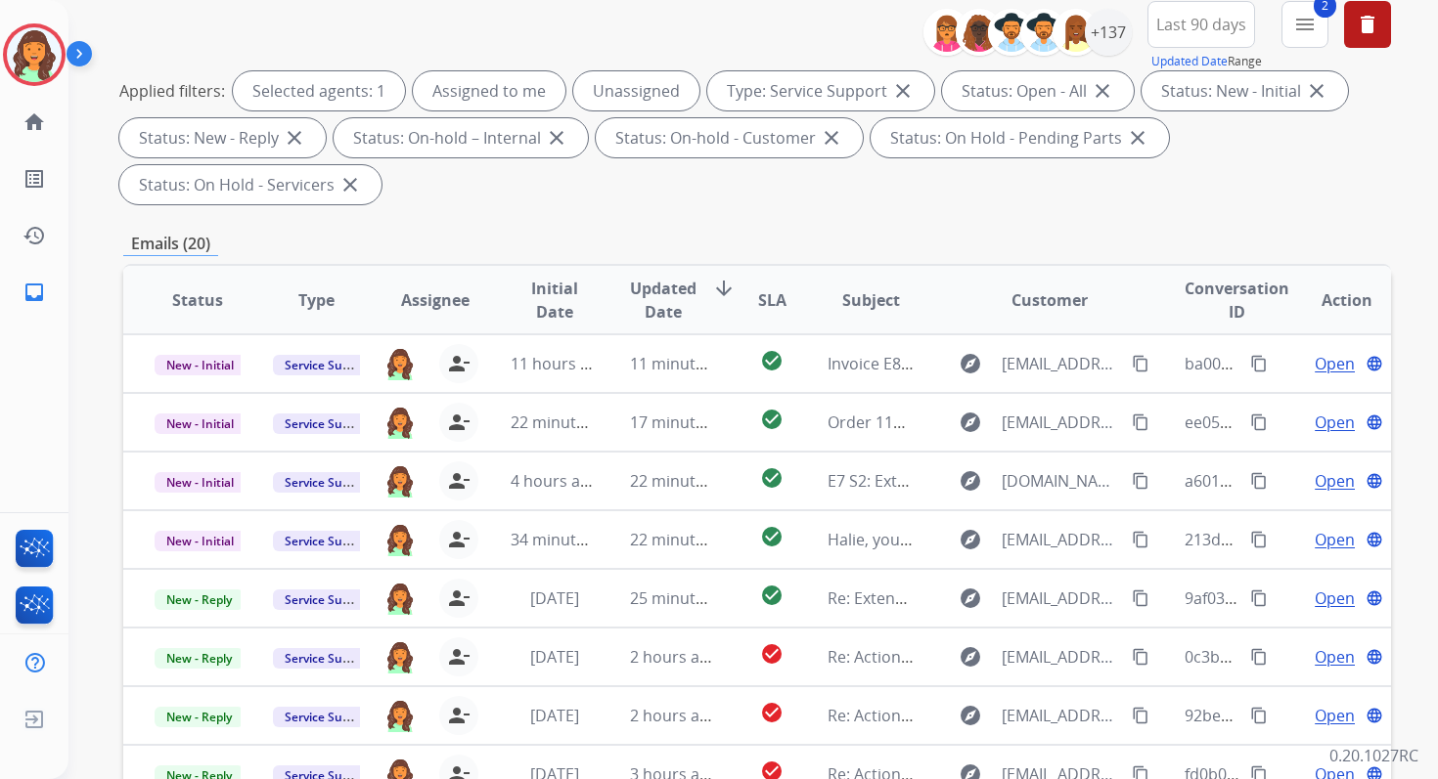
scroll to position [474, 0]
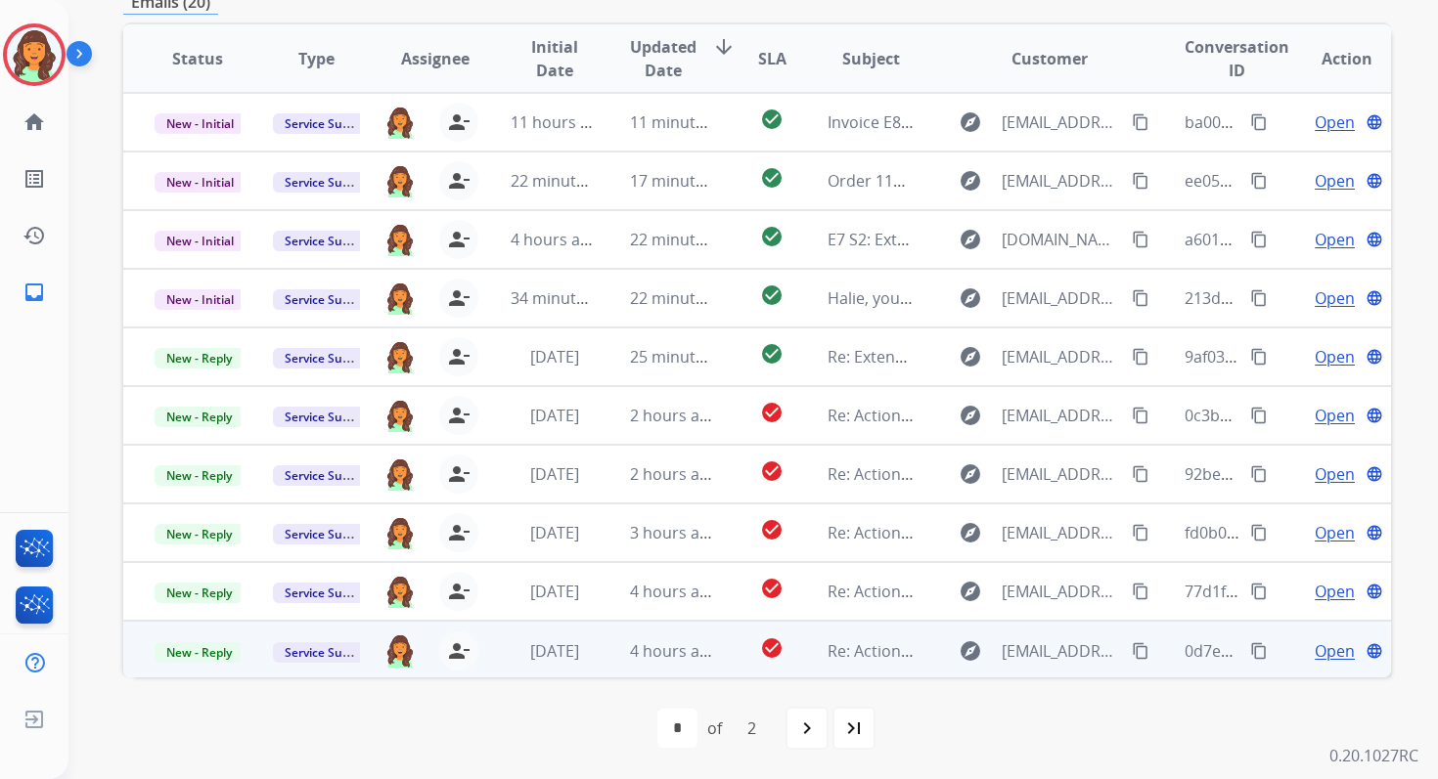
click at [717, 655] on td "check_circle" at bounding box center [756, 650] width 79 height 59
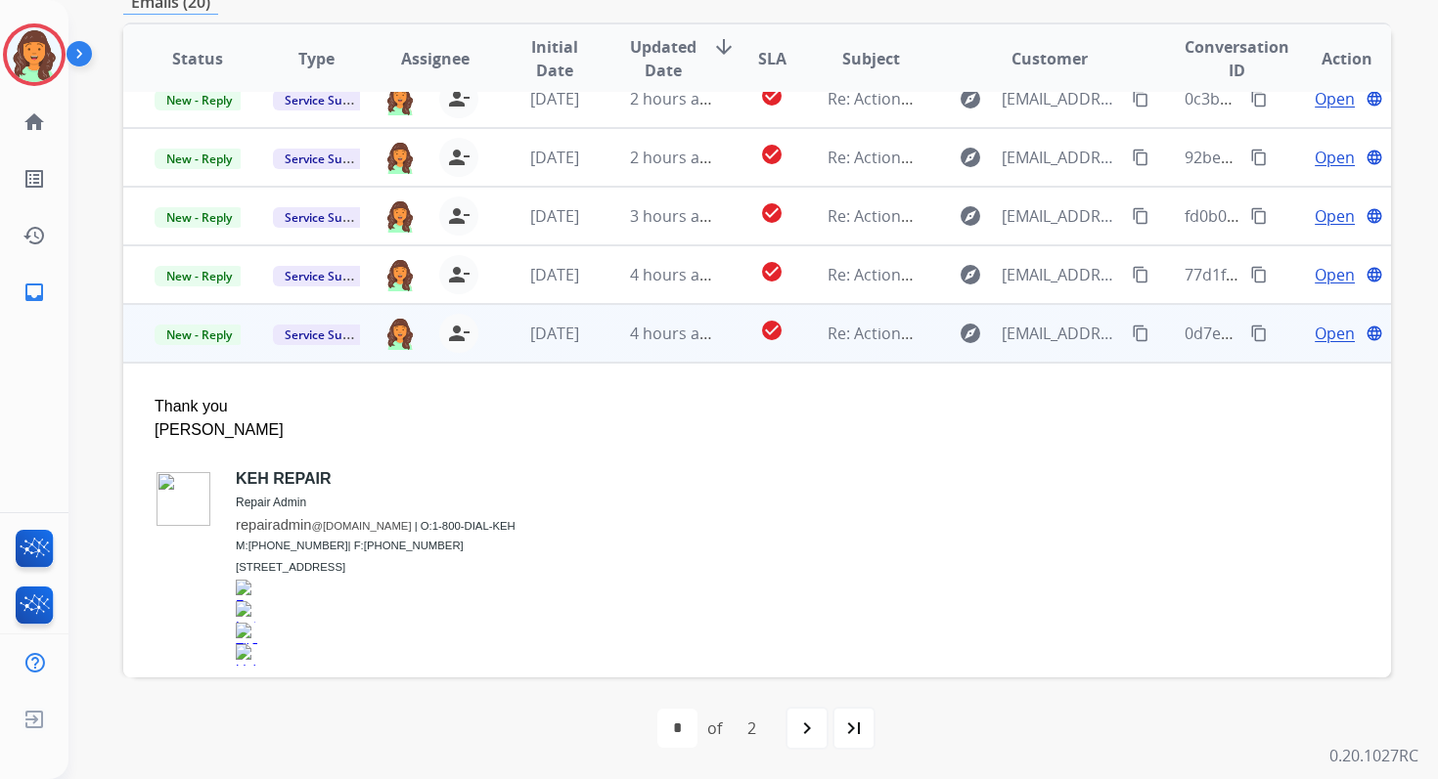
scroll to position [364, 0]
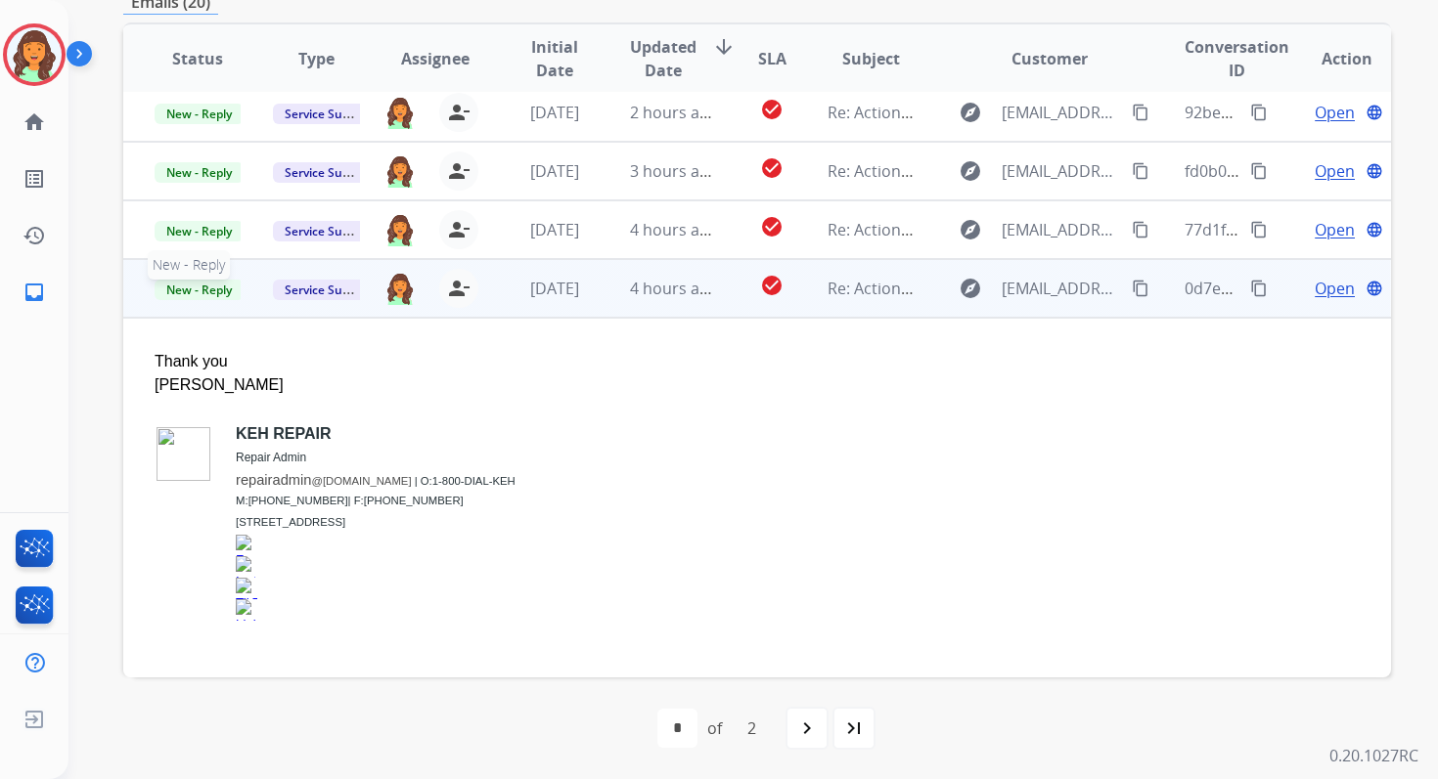
click at [193, 285] on span "New - Reply" at bounding box center [199, 290] width 89 height 21
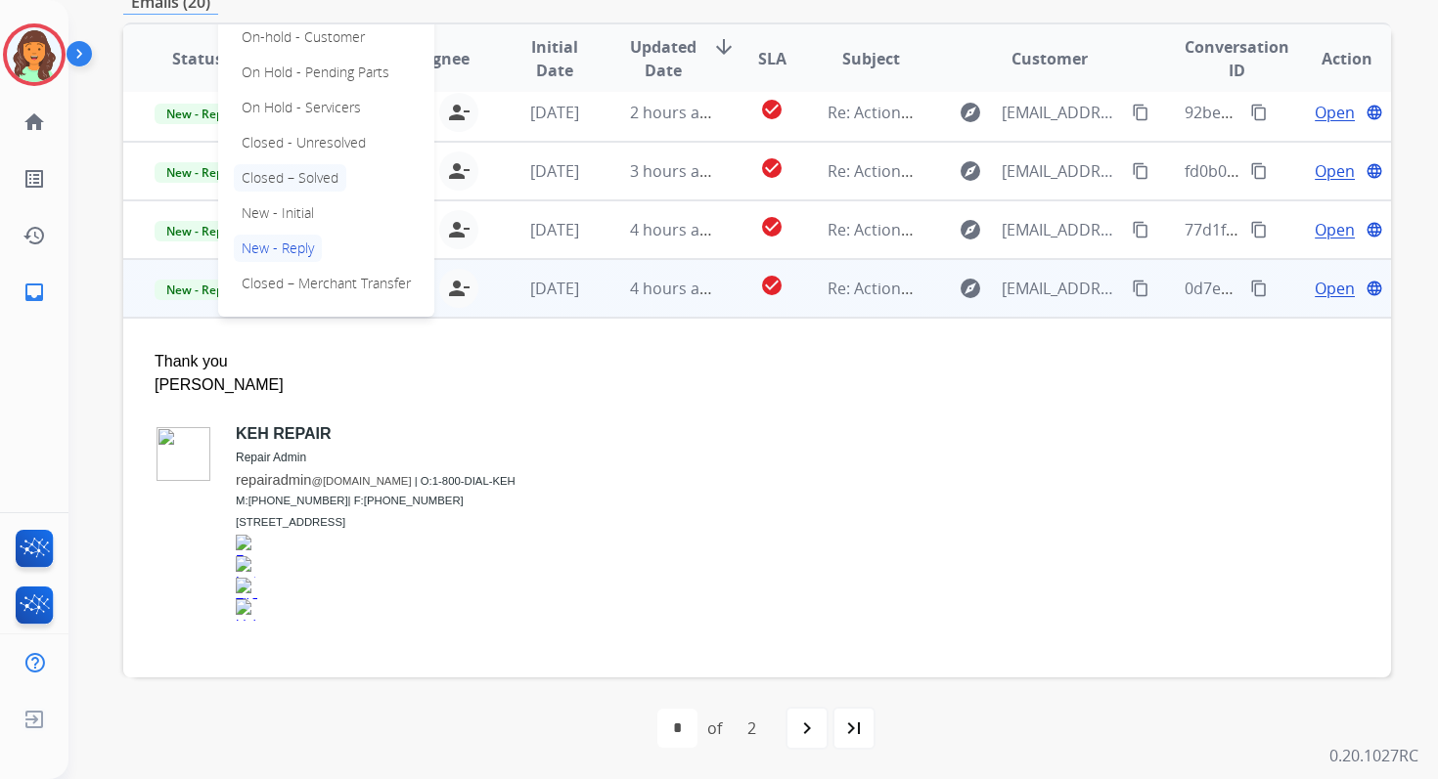
click at [273, 174] on p "Closed – Solved" at bounding box center [290, 177] width 112 height 27
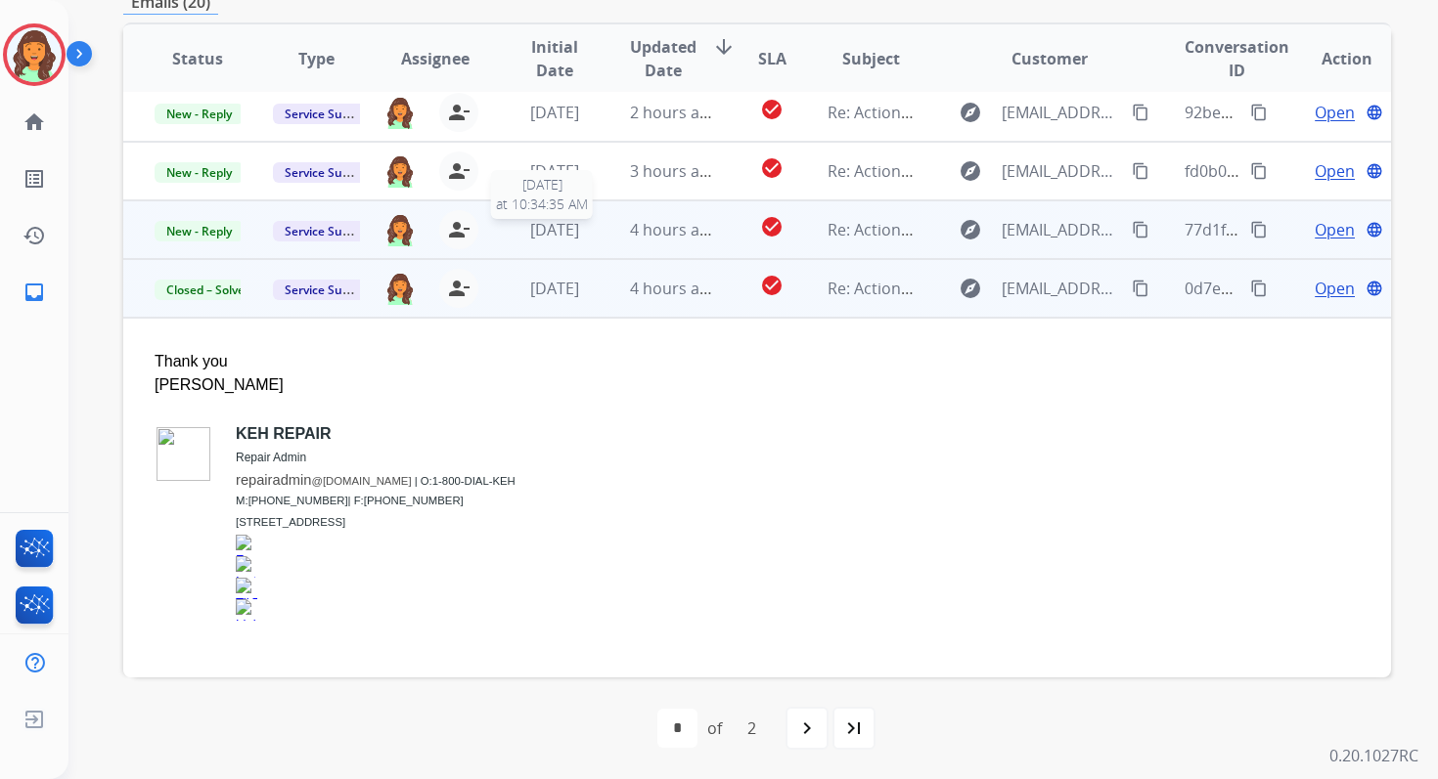
click at [557, 225] on span "[DATE]" at bounding box center [554, 230] width 49 height 22
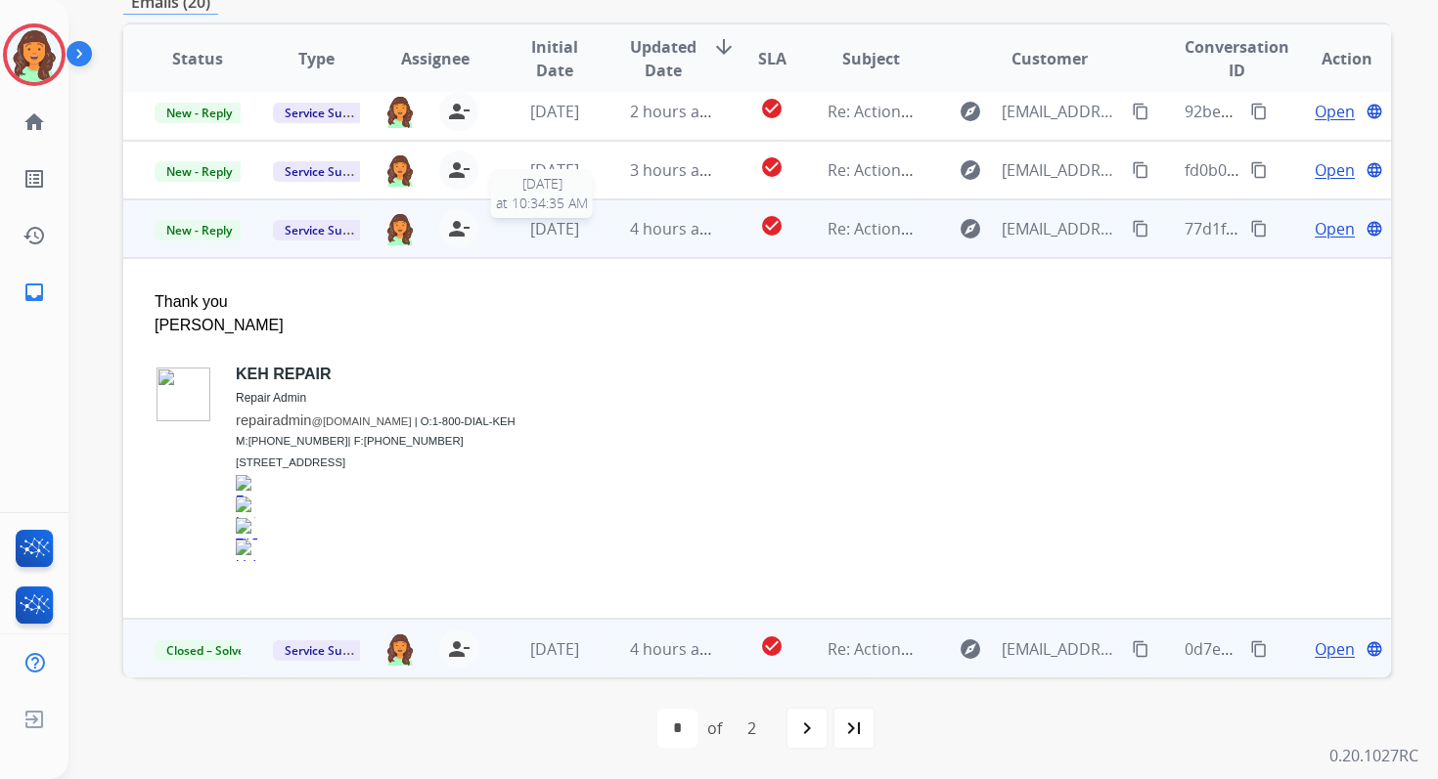
scroll to position [365, 0]
click at [216, 227] on span "New - Reply" at bounding box center [199, 230] width 89 height 21
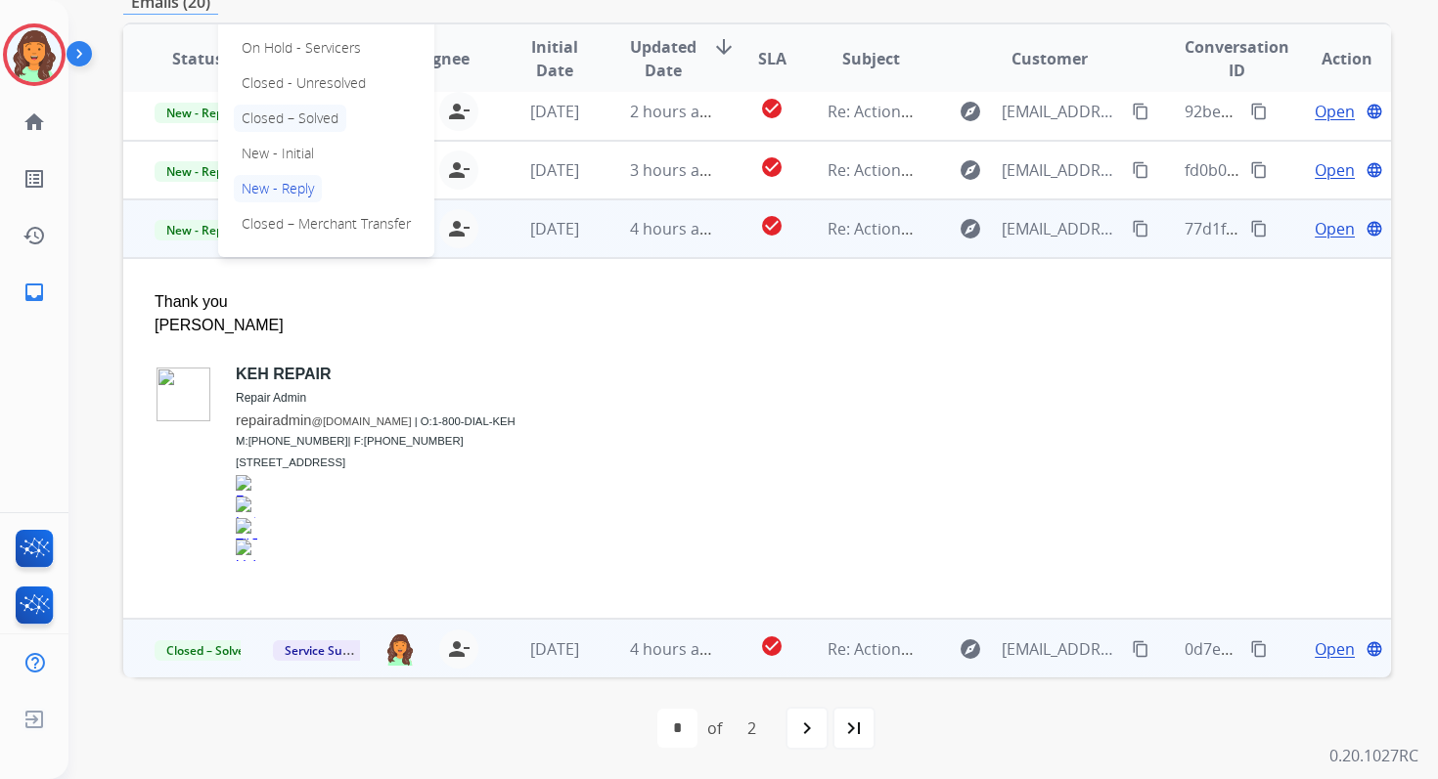
click at [284, 118] on p "Closed – Solved" at bounding box center [290, 118] width 112 height 27
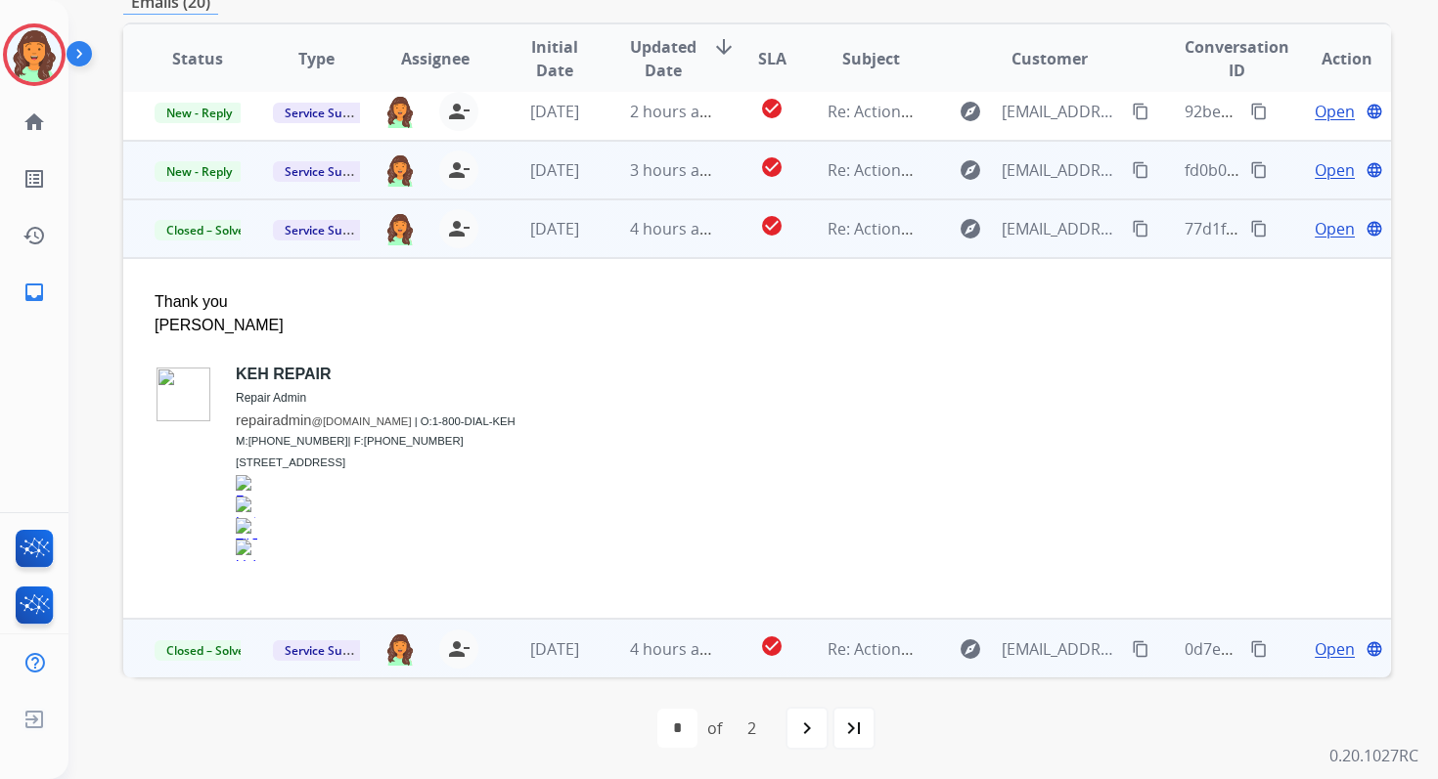
click at [600, 154] on td "3 hours ago" at bounding box center [658, 170] width 118 height 59
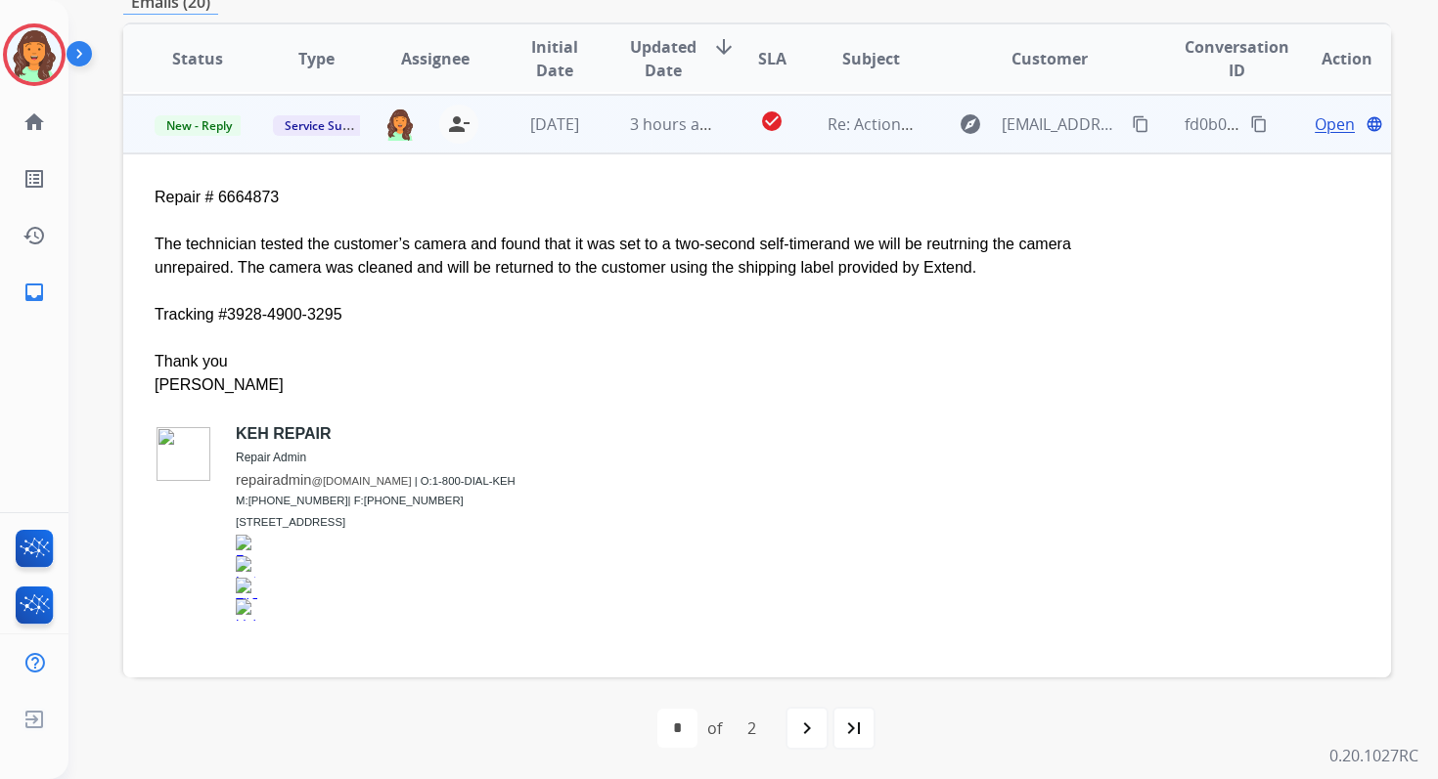
scroll to position [411, 0]
click at [1320, 116] on span "Open" at bounding box center [1334, 122] width 40 height 23
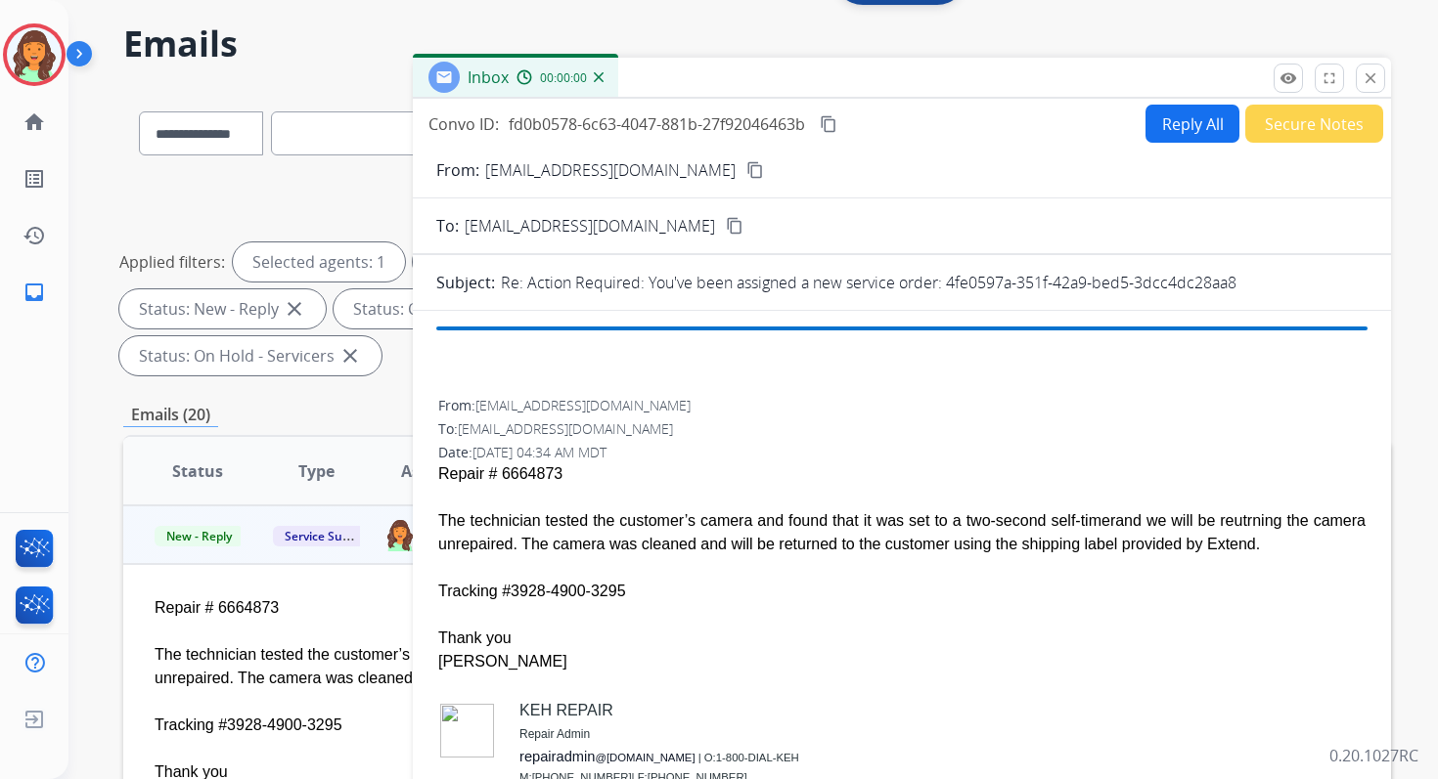
scroll to position [23, 0]
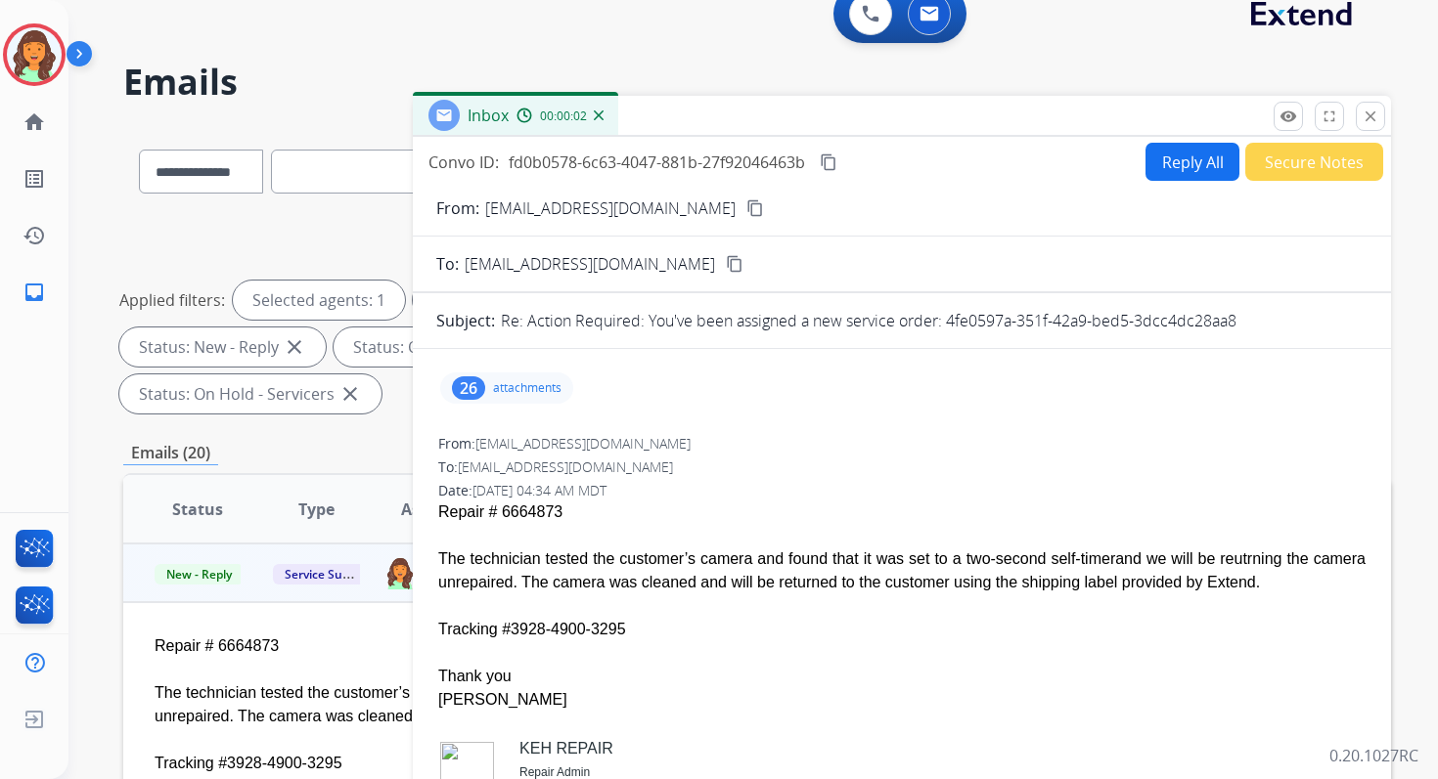
drag, startPoint x: 947, startPoint y: 322, endPoint x: 1250, endPoint y: 335, distance: 303.5
copy p "4fe0597a-351f-42a9-bed5-3dcc4dc28aa8"
drag, startPoint x: 437, startPoint y: 560, endPoint x: 678, endPoint y: 636, distance: 252.1
click at [678, 636] on span "Repair # 6664873 The technician tested the customer’s camera and found that it …" at bounding box center [901, 731] width 927 height 461
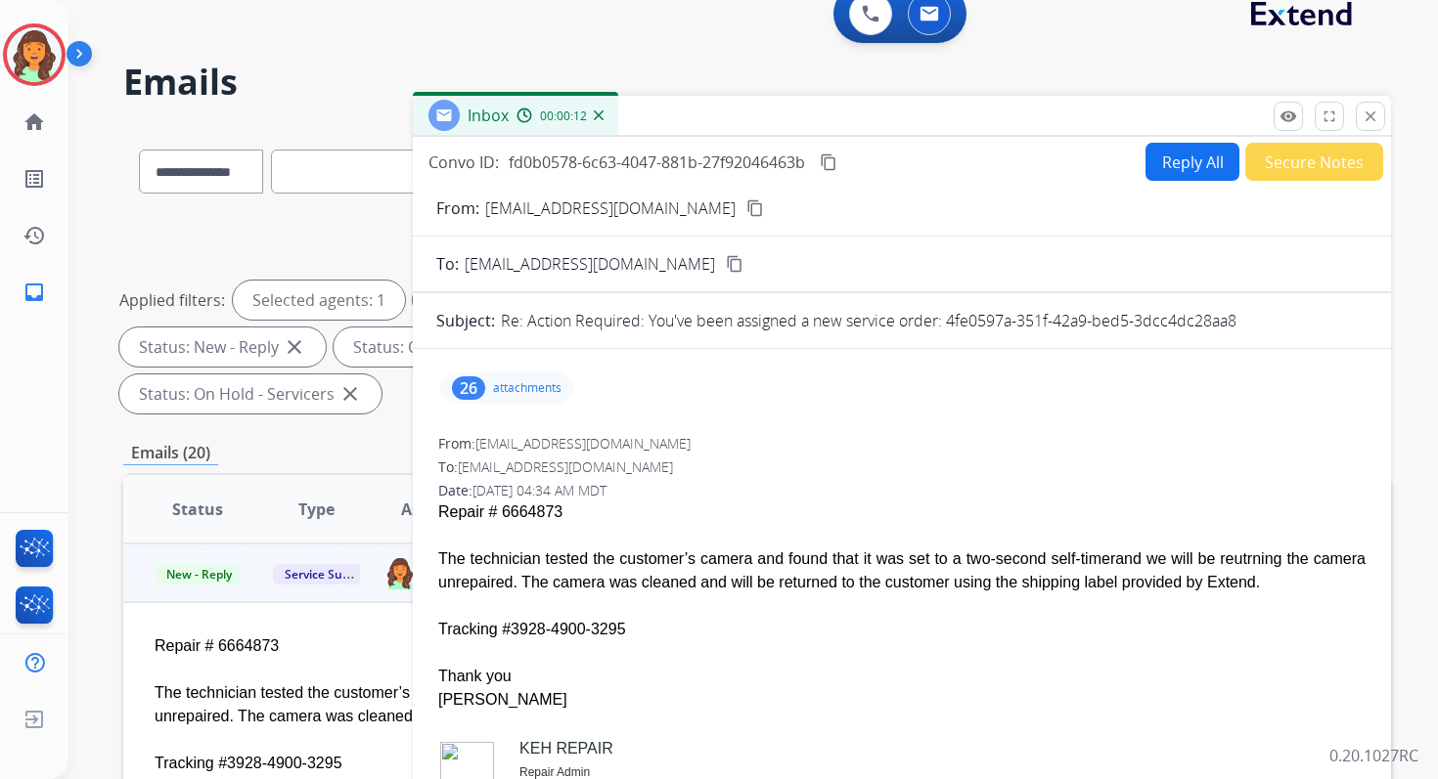
copy span "The technician tested the customer’s camera and found that it was set to a two-…"
click at [828, 164] on mat-icon "content_copy" at bounding box center [829, 163] width 18 height 18
click at [1177, 159] on button "Reply All" at bounding box center [1192, 162] width 94 height 38
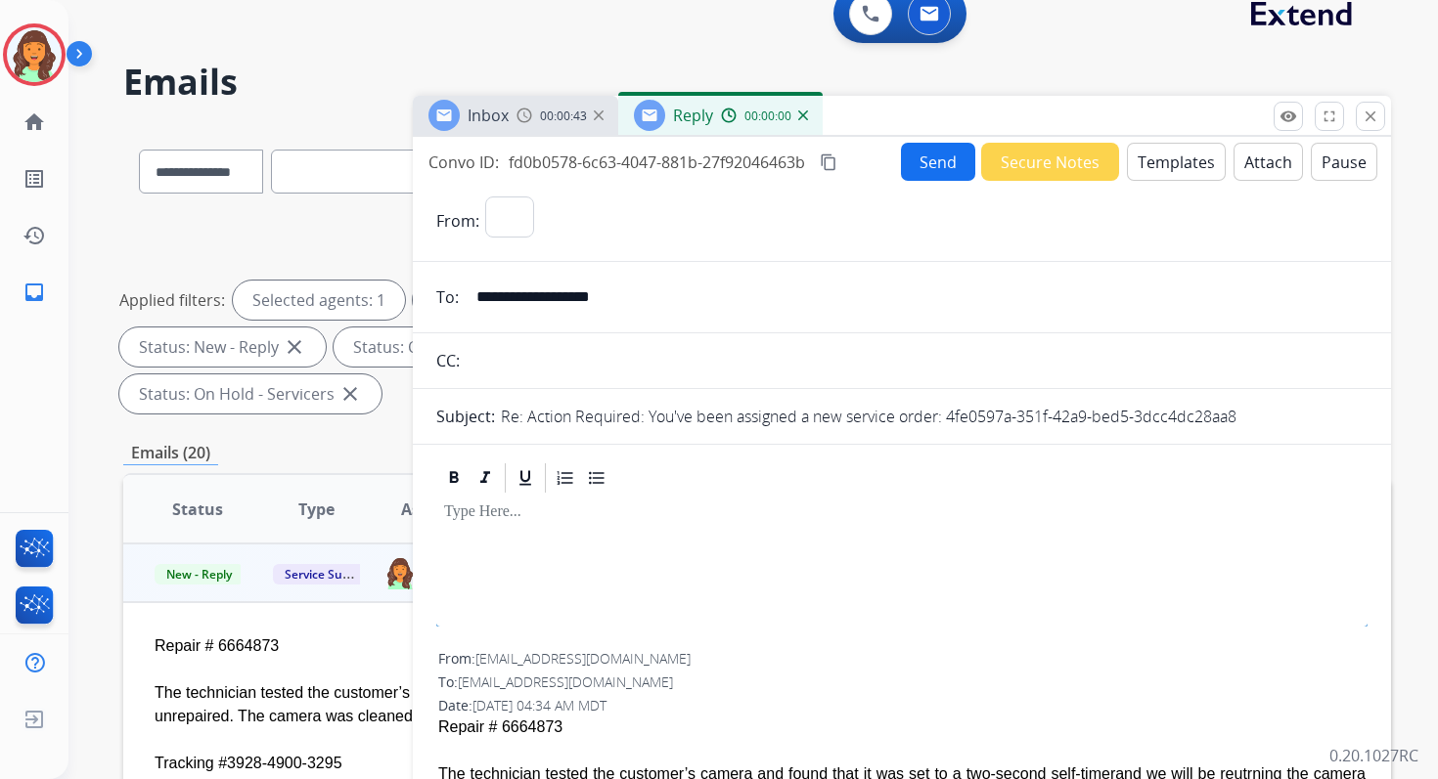
click at [1180, 159] on button "Templates" at bounding box center [1176, 162] width 99 height 38
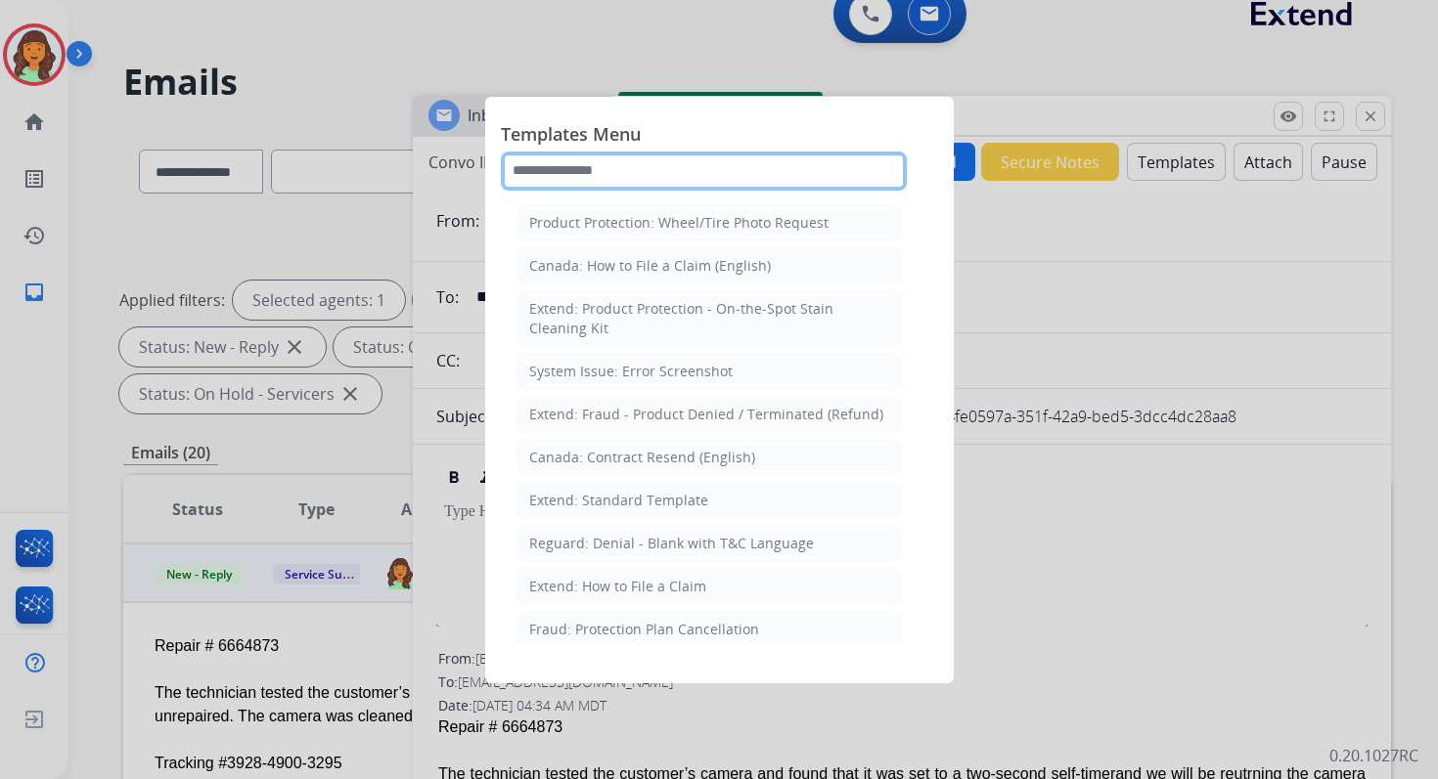
select select "**********"
click at [682, 178] on input "text" at bounding box center [704, 171] width 406 height 39
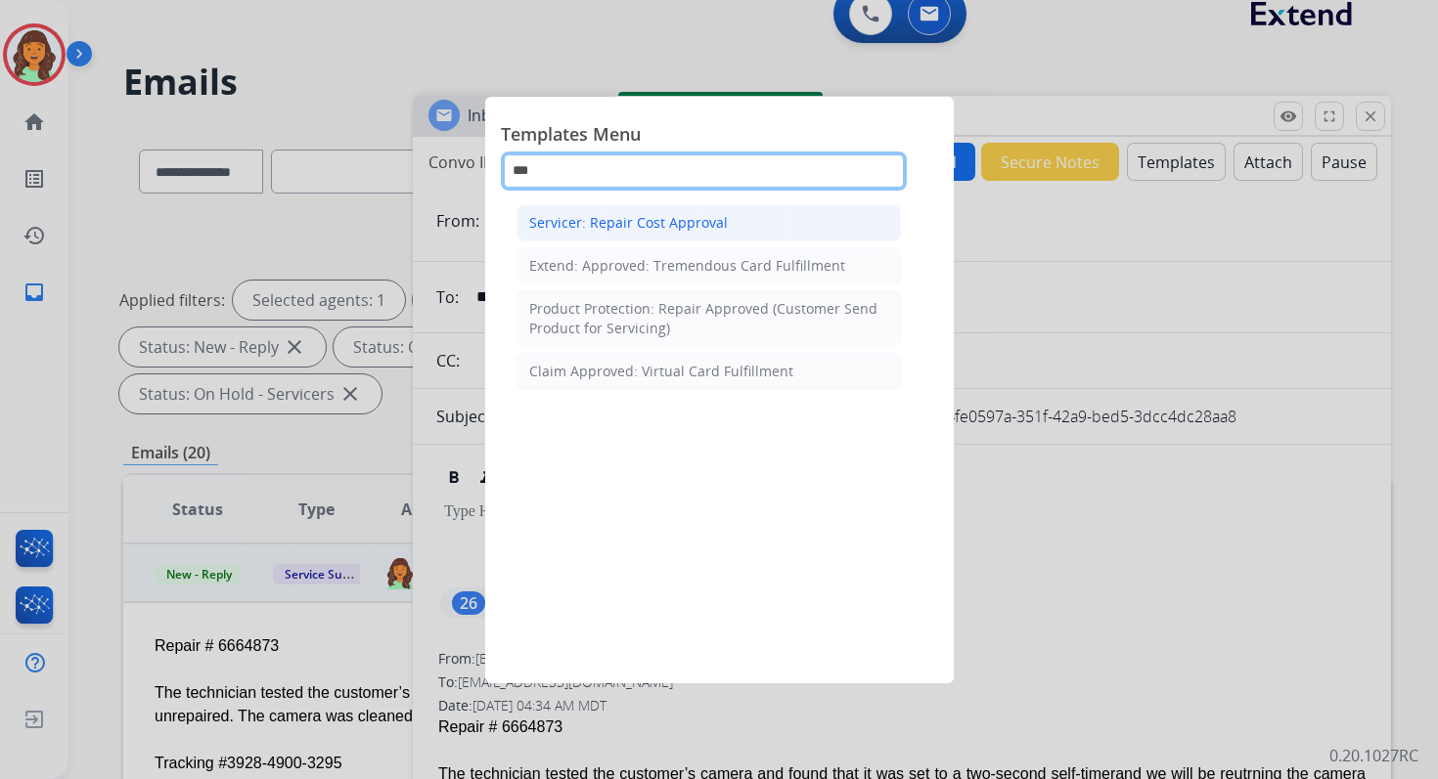
type input "***"
click at [748, 233] on li "Servicer: Repair Cost Approval" at bounding box center [708, 222] width 384 height 37
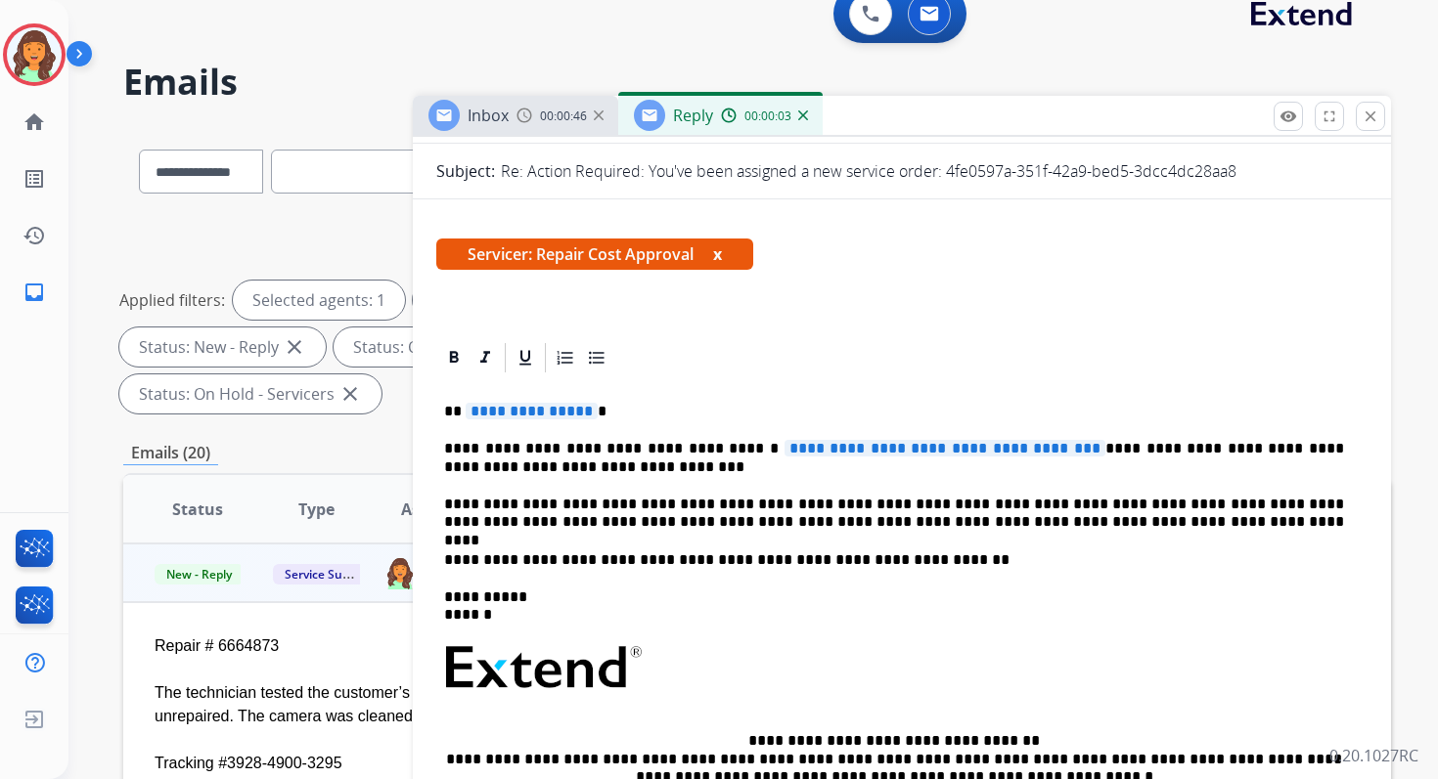
scroll to position [267, 0]
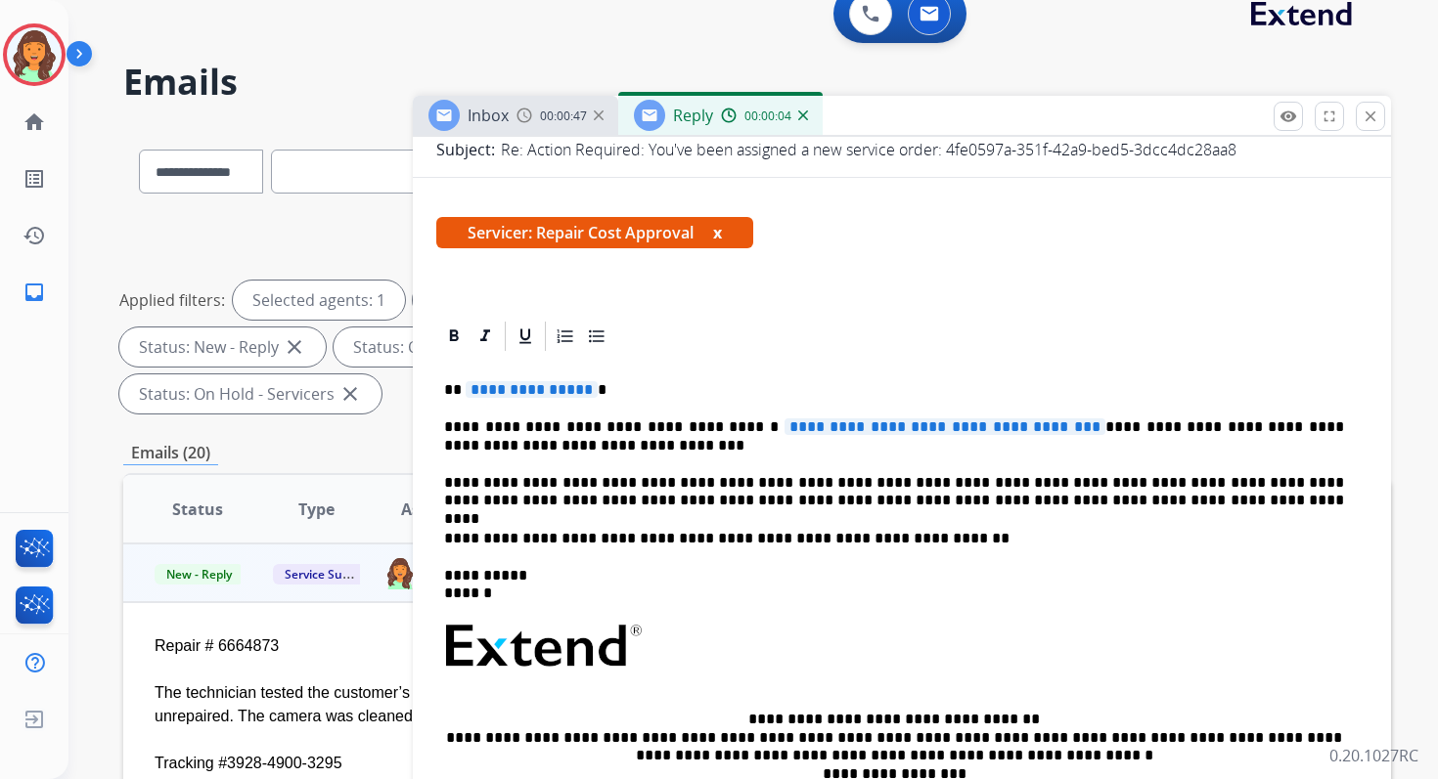
click at [468, 388] on span "**********" at bounding box center [532, 389] width 132 height 17
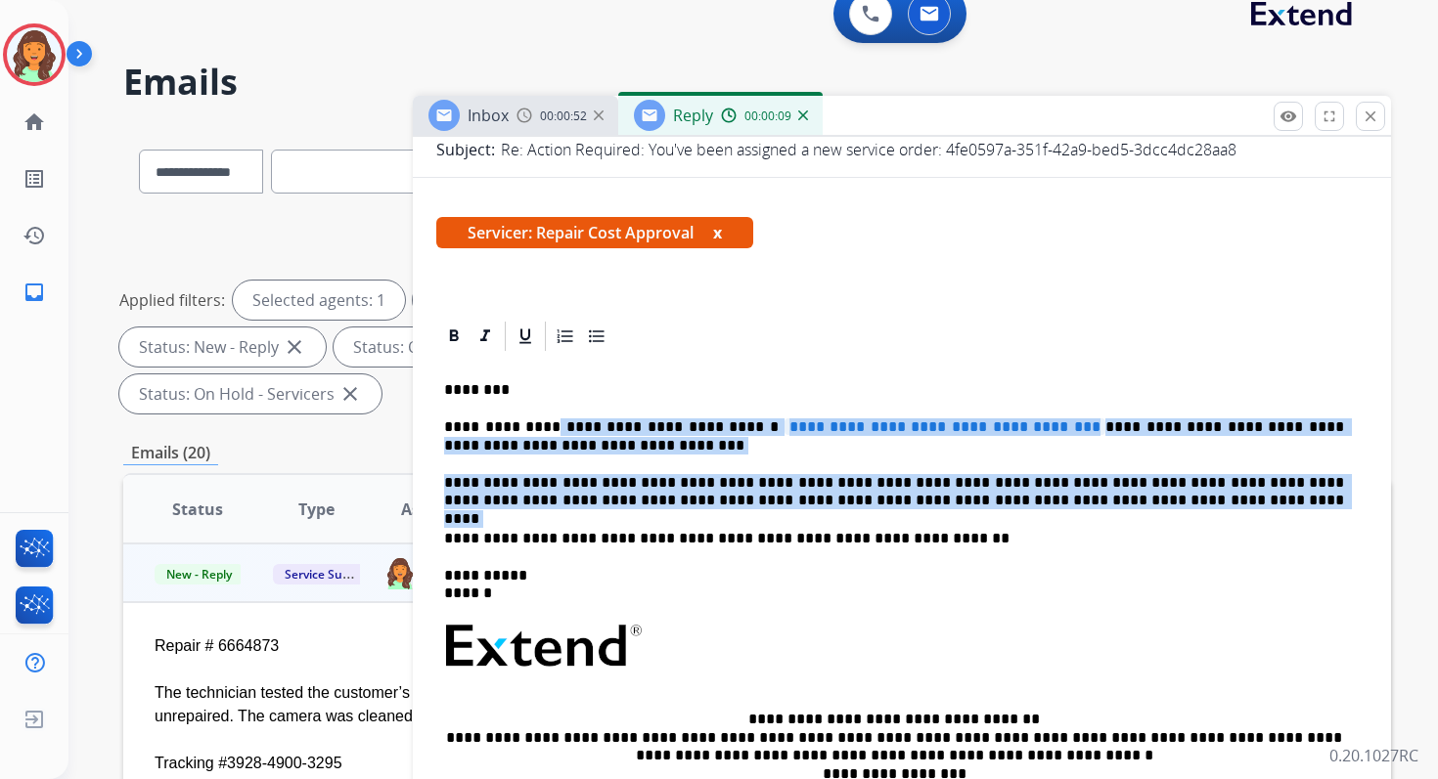
drag, startPoint x: 543, startPoint y: 428, endPoint x: 1065, endPoint y: 529, distance: 531.9
click at [1065, 529] on div "**********" at bounding box center [901, 636] width 931 height 565
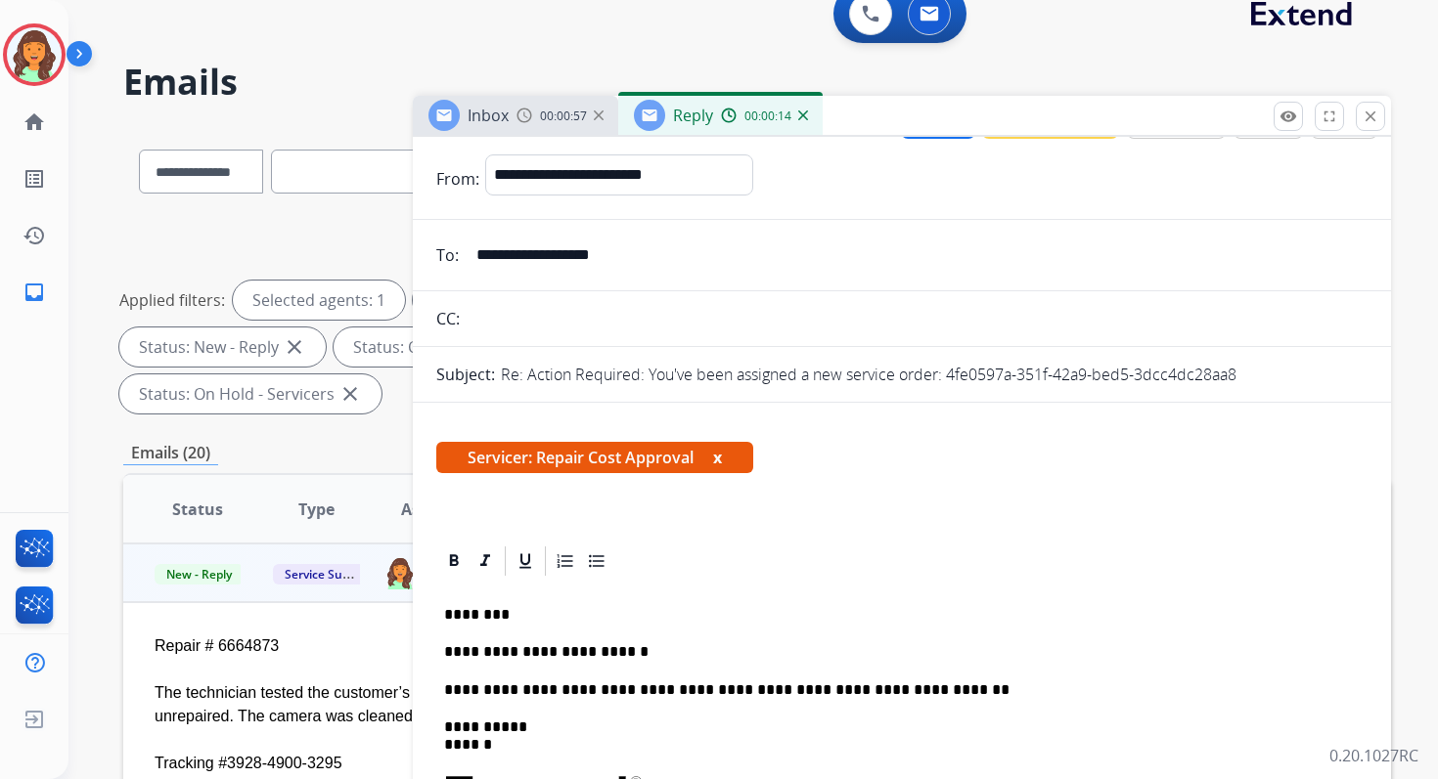
scroll to position [0, 0]
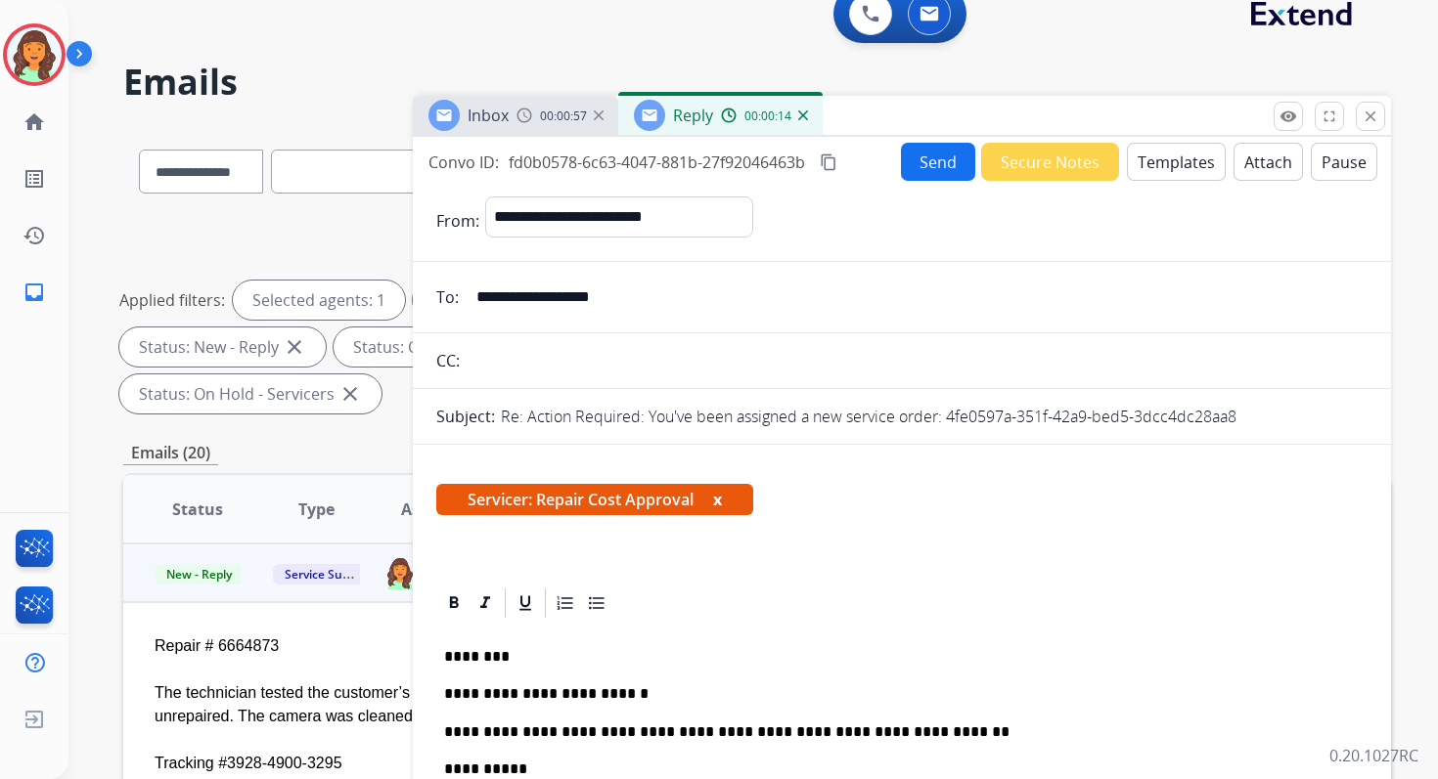
click at [916, 159] on button "Send" at bounding box center [938, 162] width 74 height 38
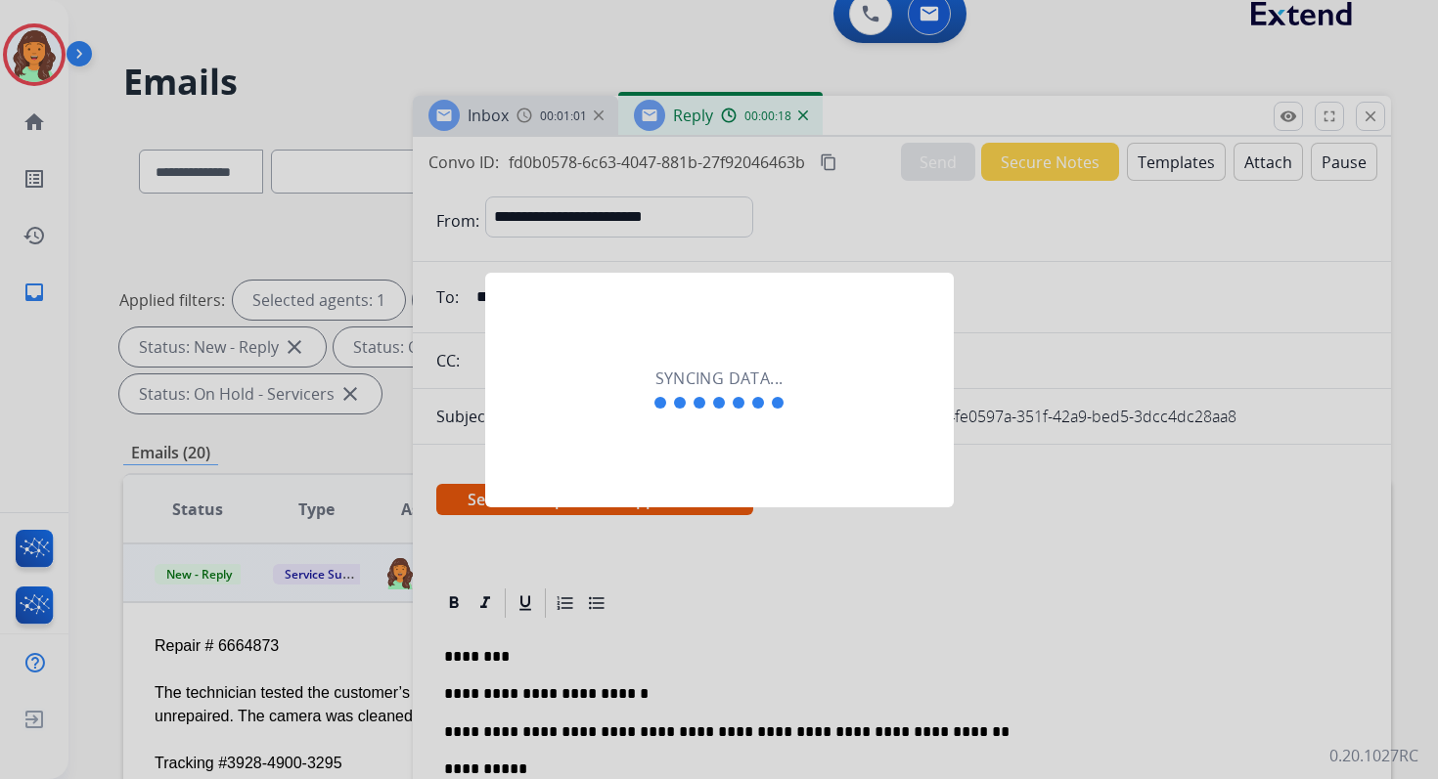
click at [577, 689] on div at bounding box center [719, 389] width 1438 height 779
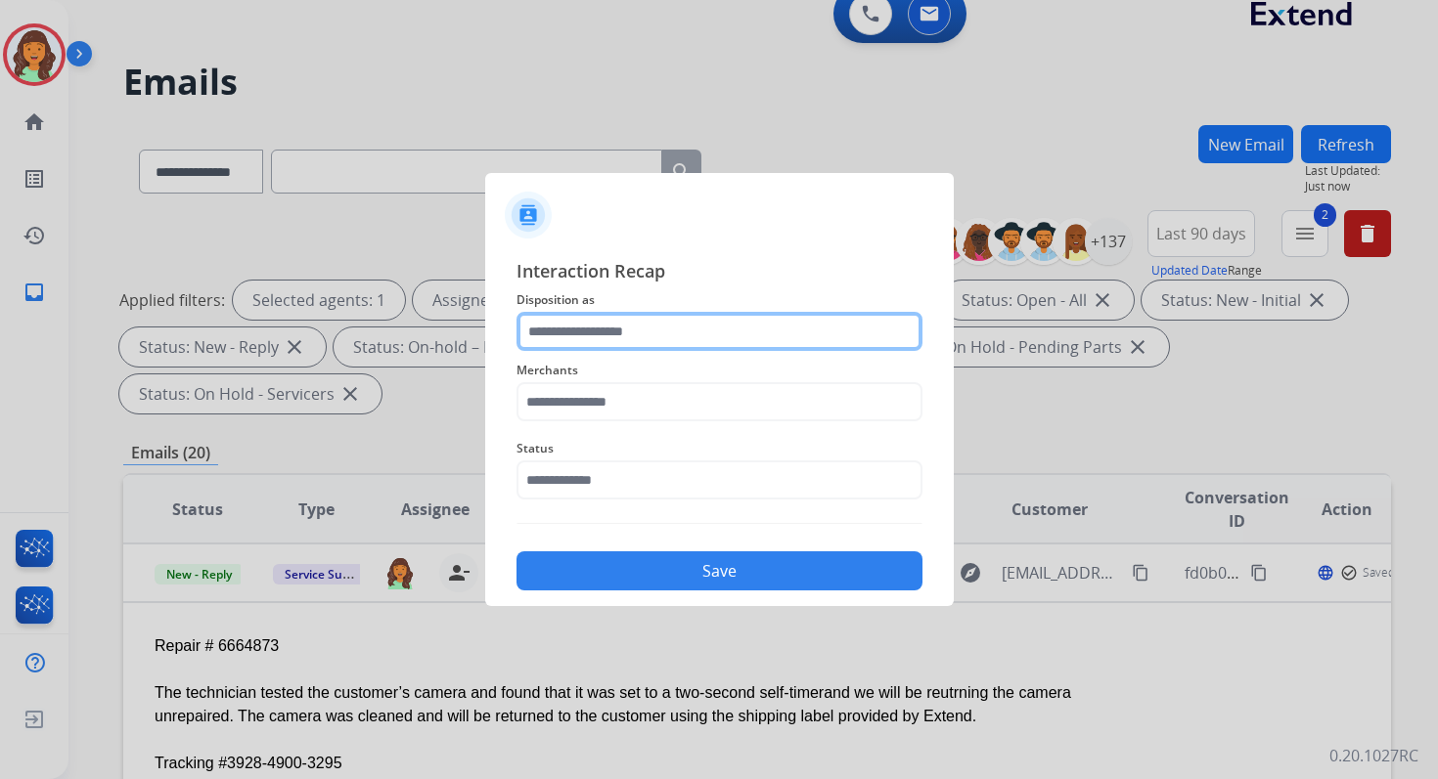
click at [629, 339] on input "text" at bounding box center [719, 331] width 406 height 39
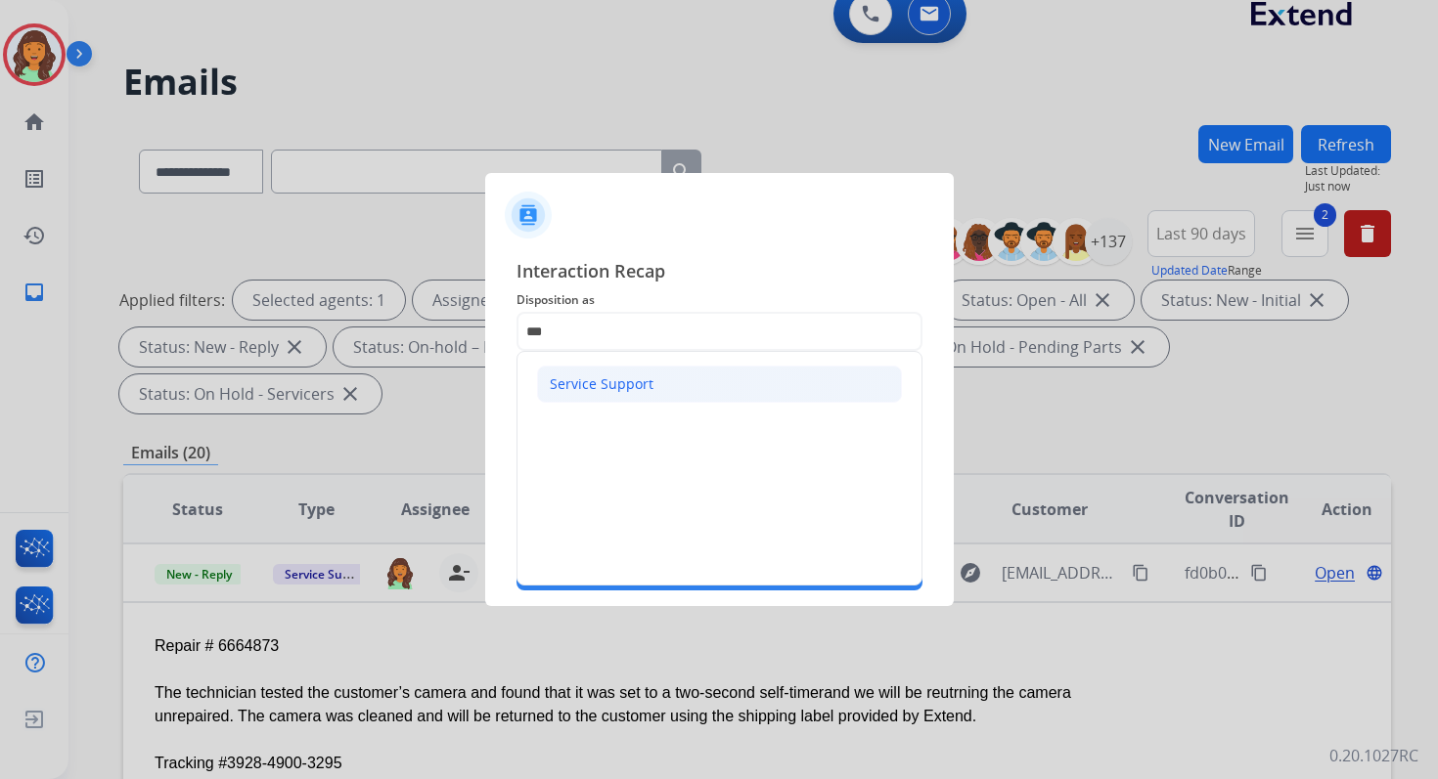
click at [641, 373] on li "Service Support" at bounding box center [719, 384] width 365 height 37
type input "**********"
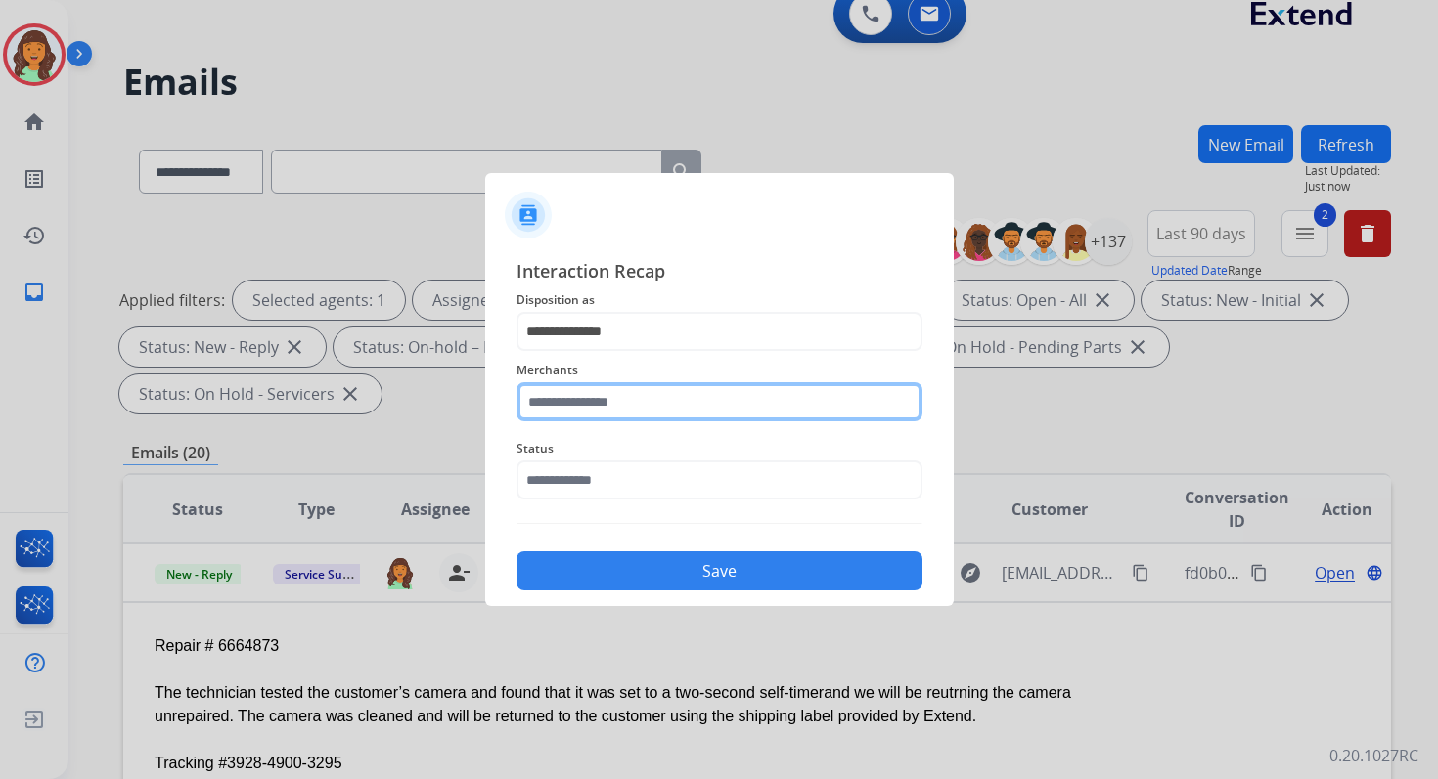
click at [641, 392] on input "text" at bounding box center [719, 401] width 406 height 39
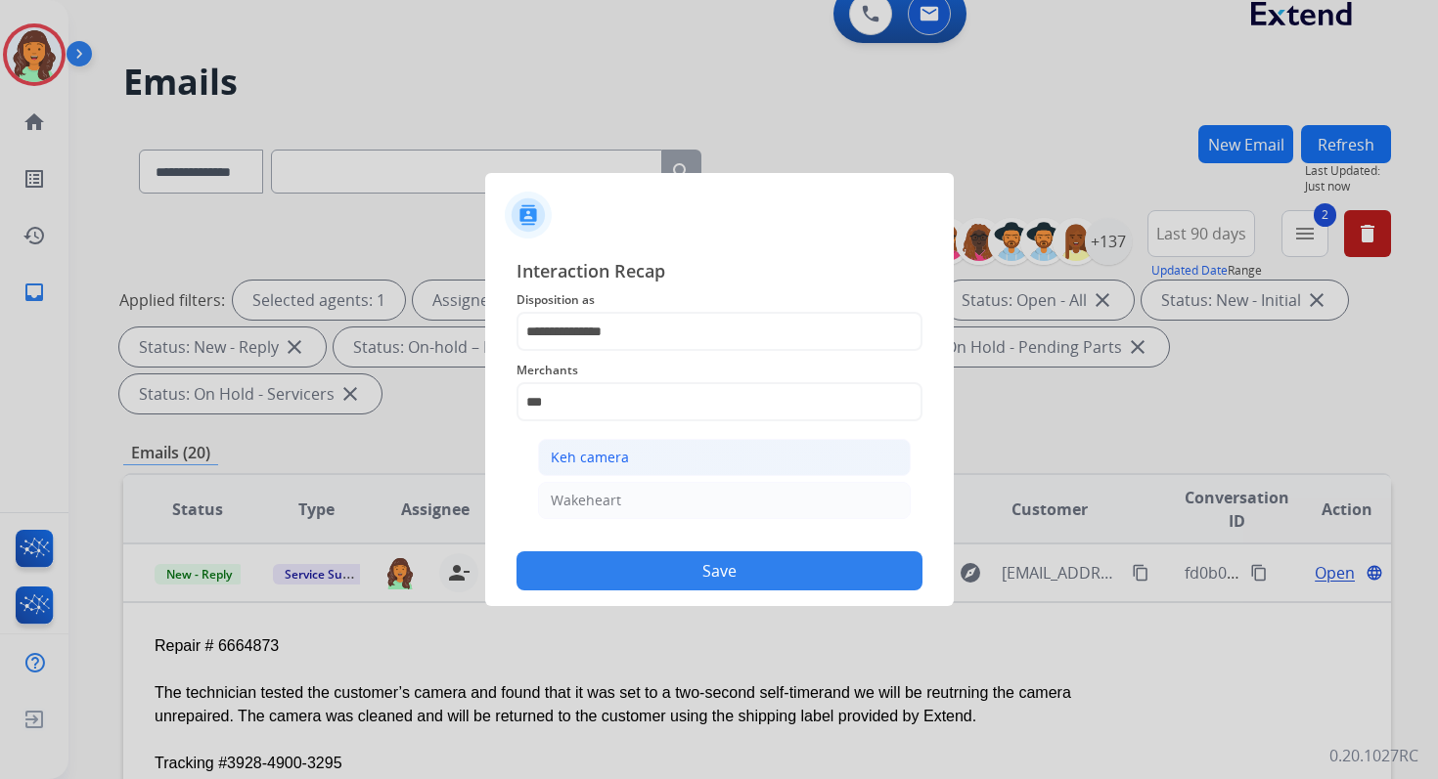
click at [657, 461] on li "Keh camera" at bounding box center [724, 457] width 373 height 37
type input "**********"
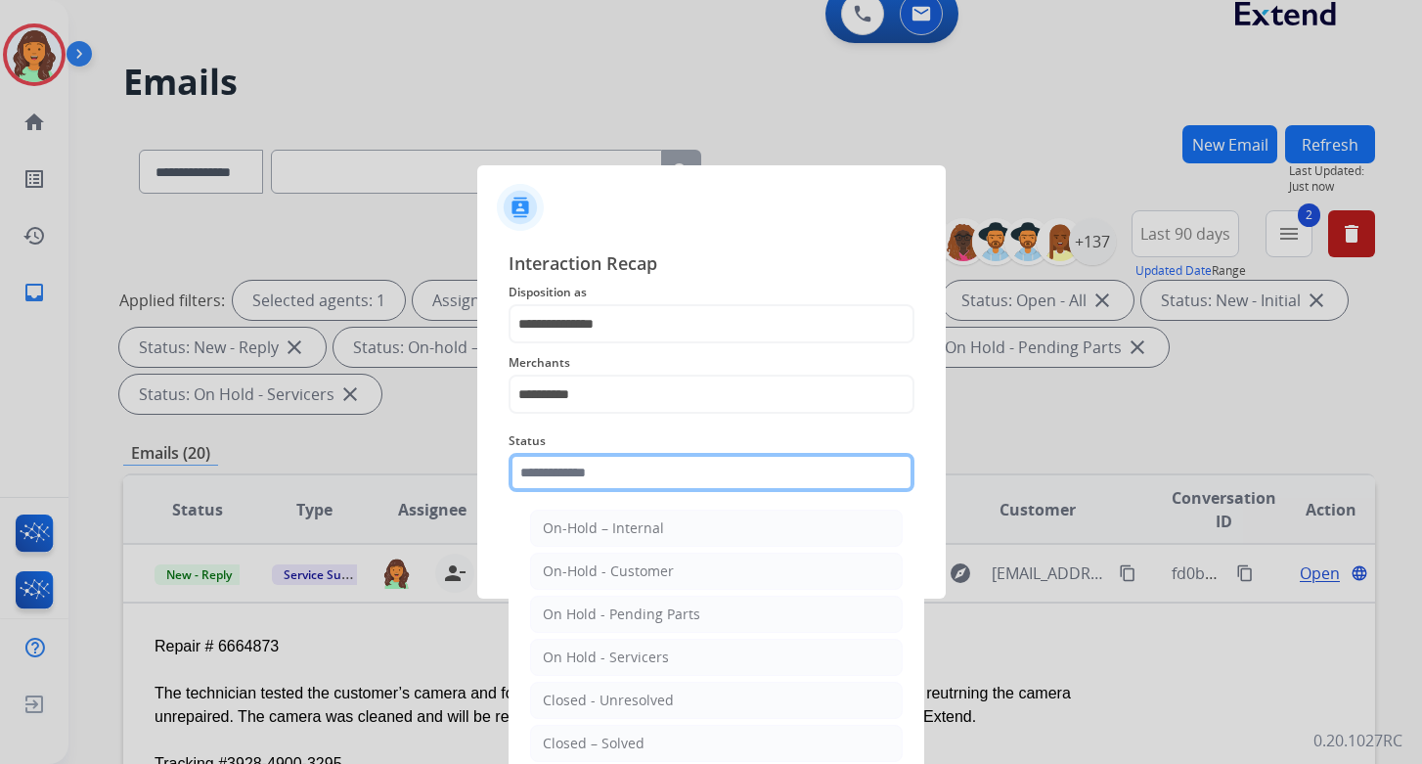
click at [611, 468] on input "text" at bounding box center [712, 472] width 406 height 39
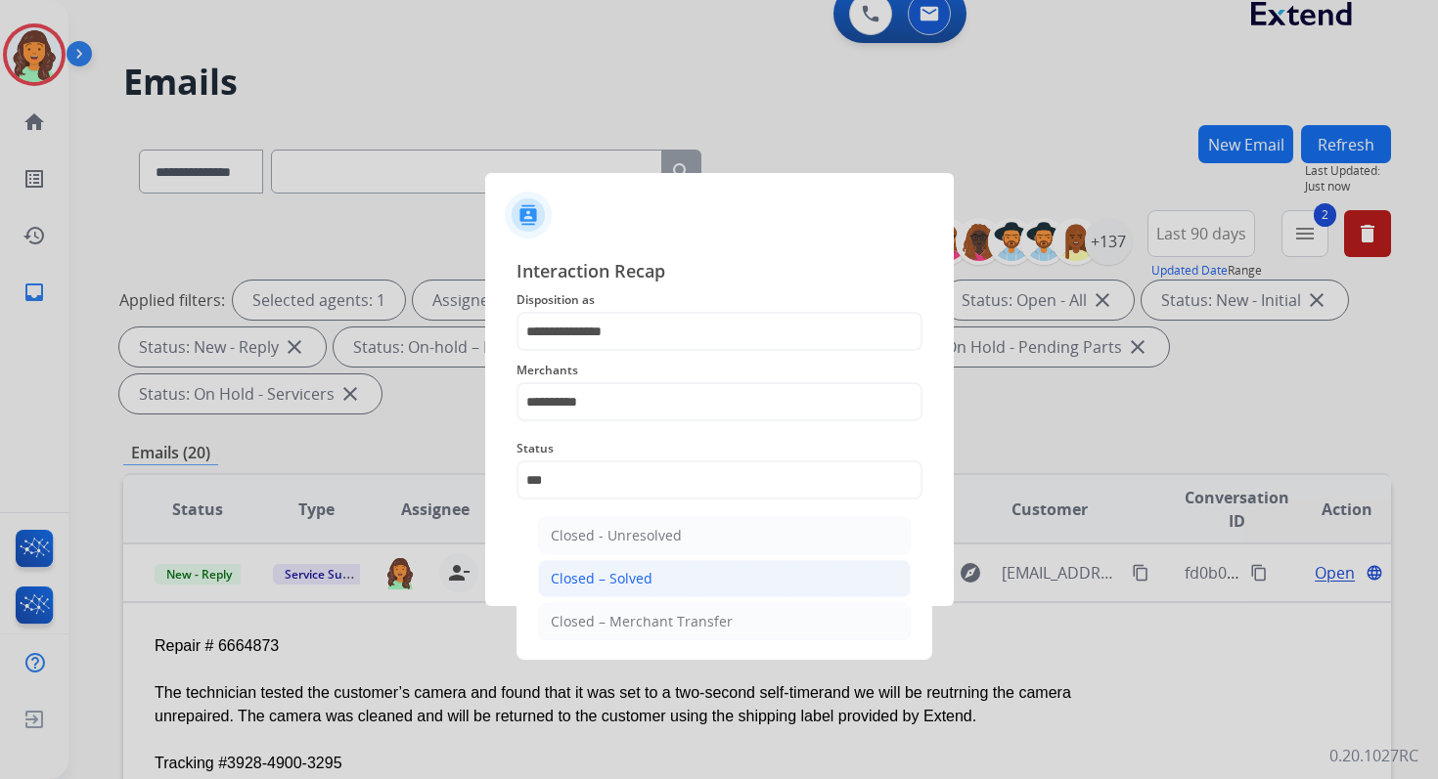
click at [623, 569] on div "Closed – Solved" at bounding box center [602, 579] width 102 height 20
type input "**********"
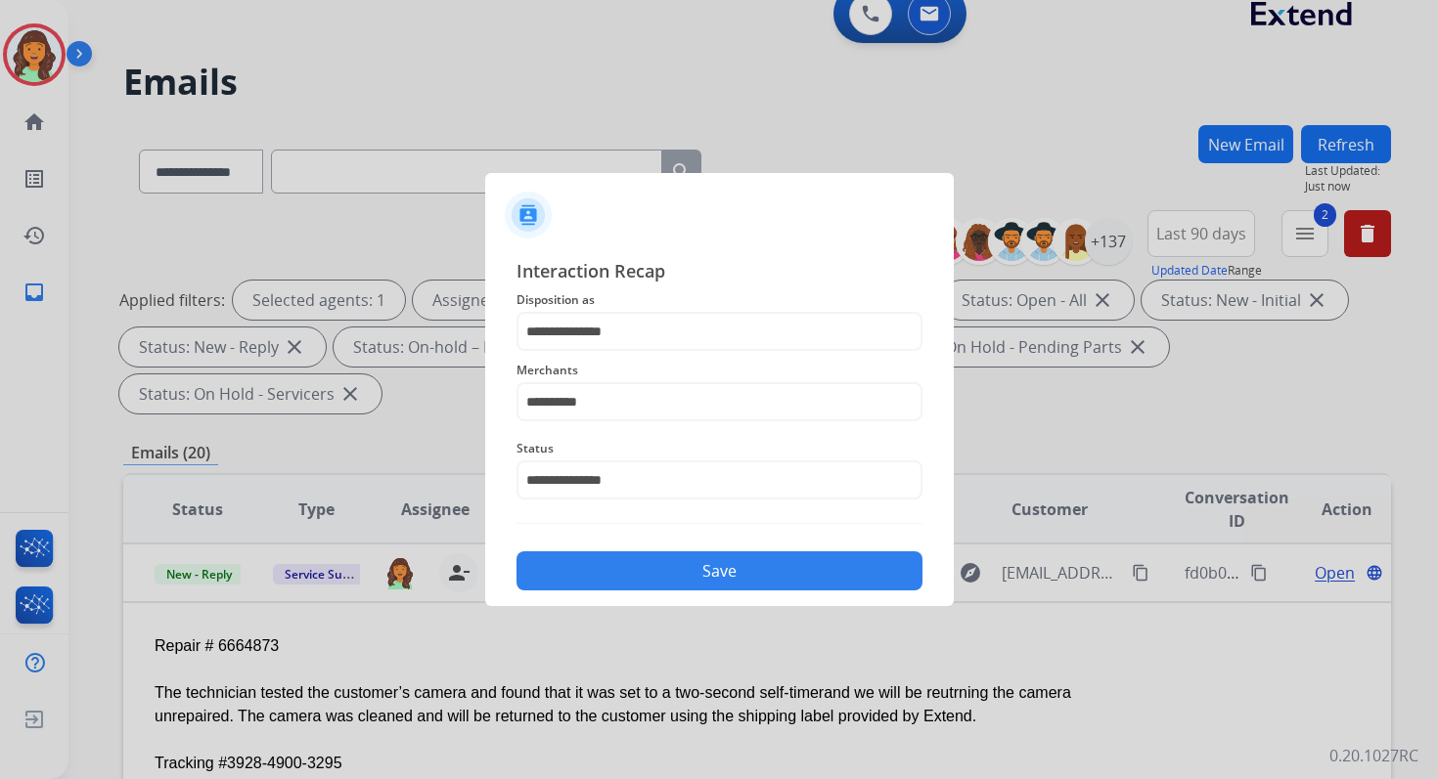
click at [623, 569] on button "Save" at bounding box center [719, 571] width 406 height 39
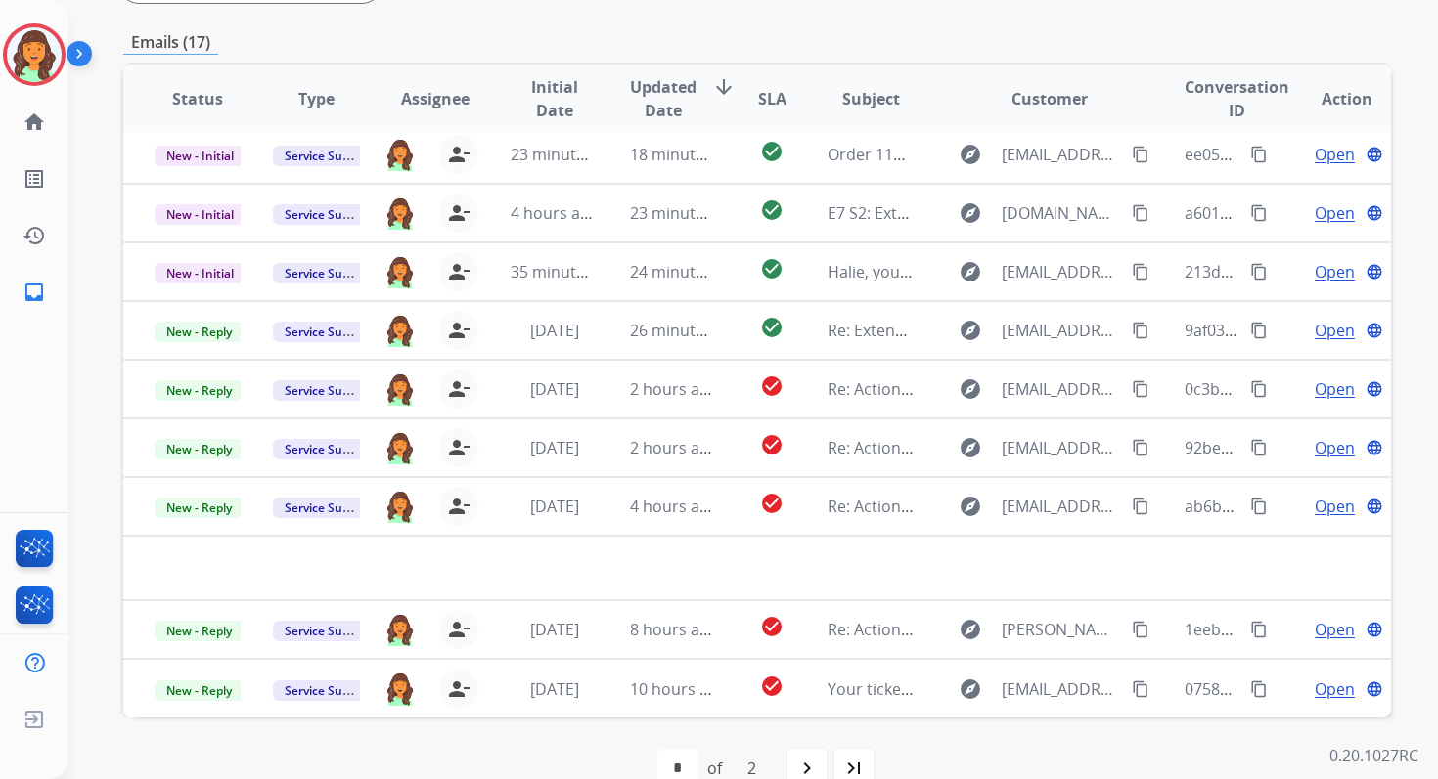
scroll to position [474, 0]
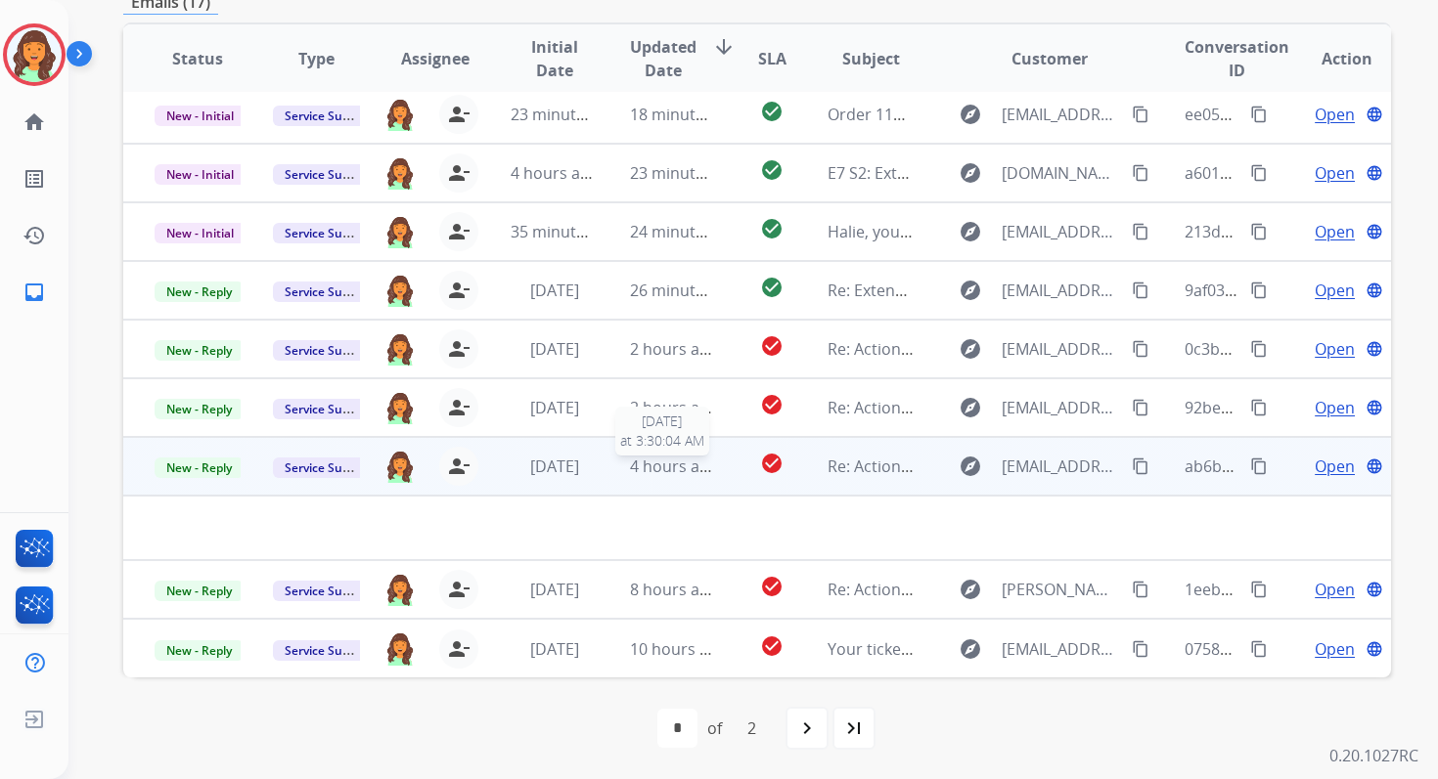
click at [656, 455] on div "4 hours ago" at bounding box center [673, 466] width 86 height 23
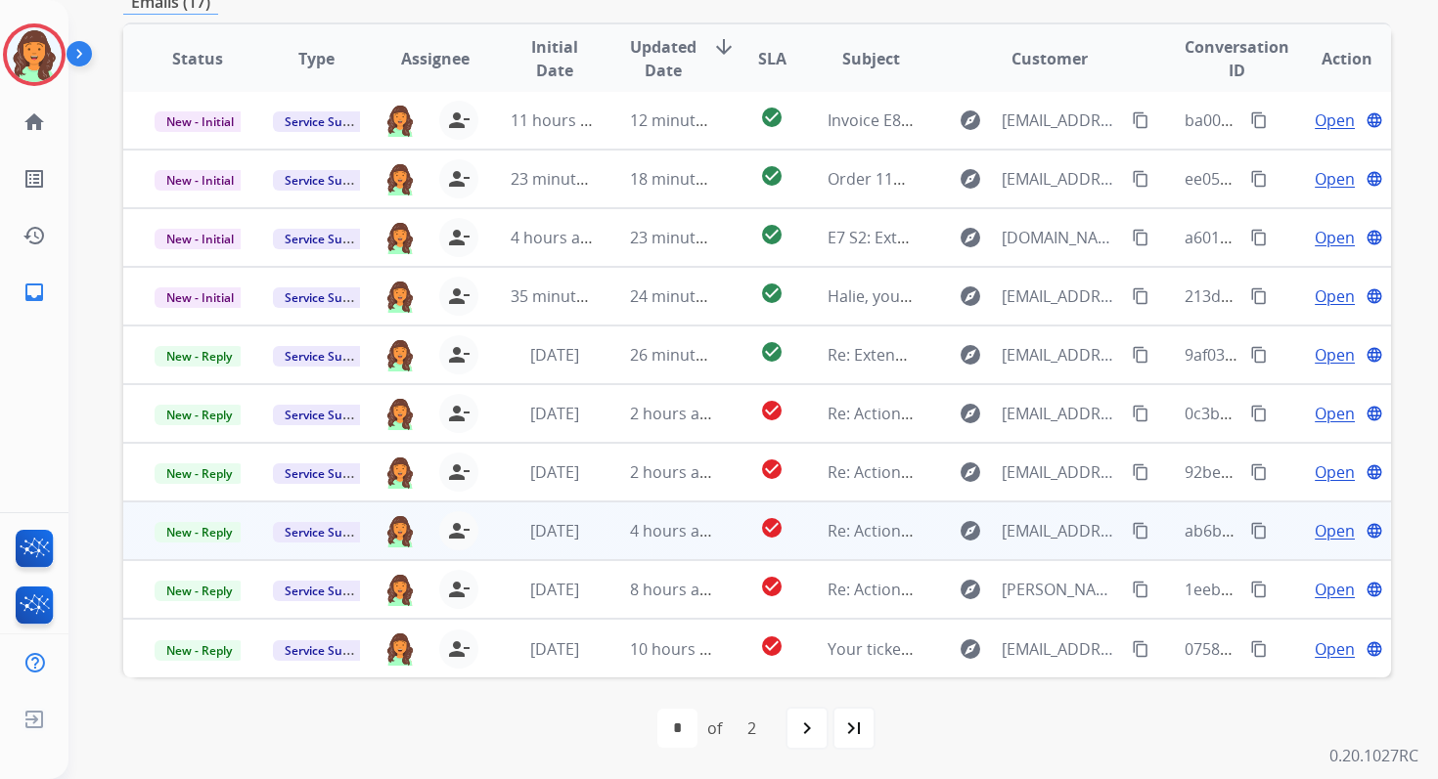
scroll to position [2, 0]
click at [678, 527] on span "4 hours ago" at bounding box center [674, 531] width 88 height 22
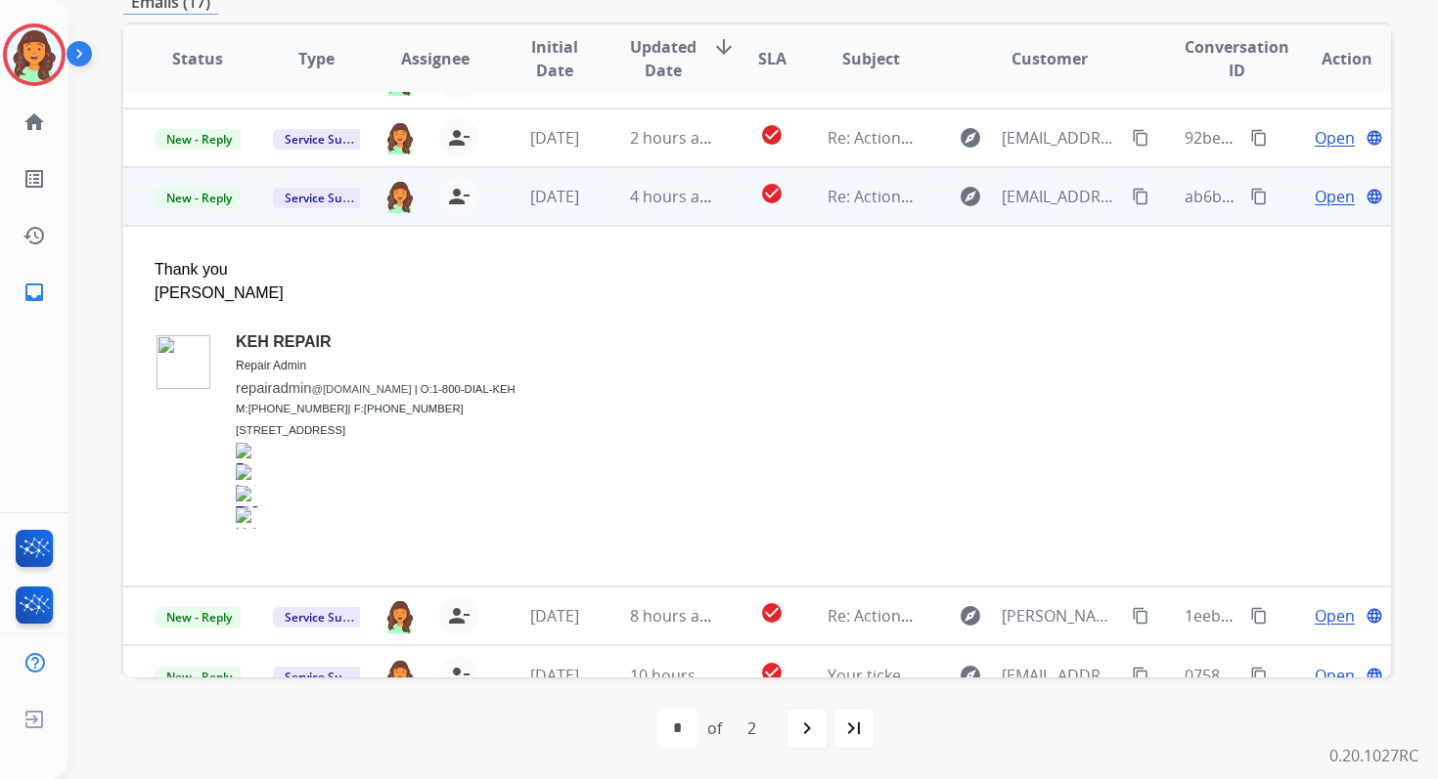
scroll to position [365, 0]
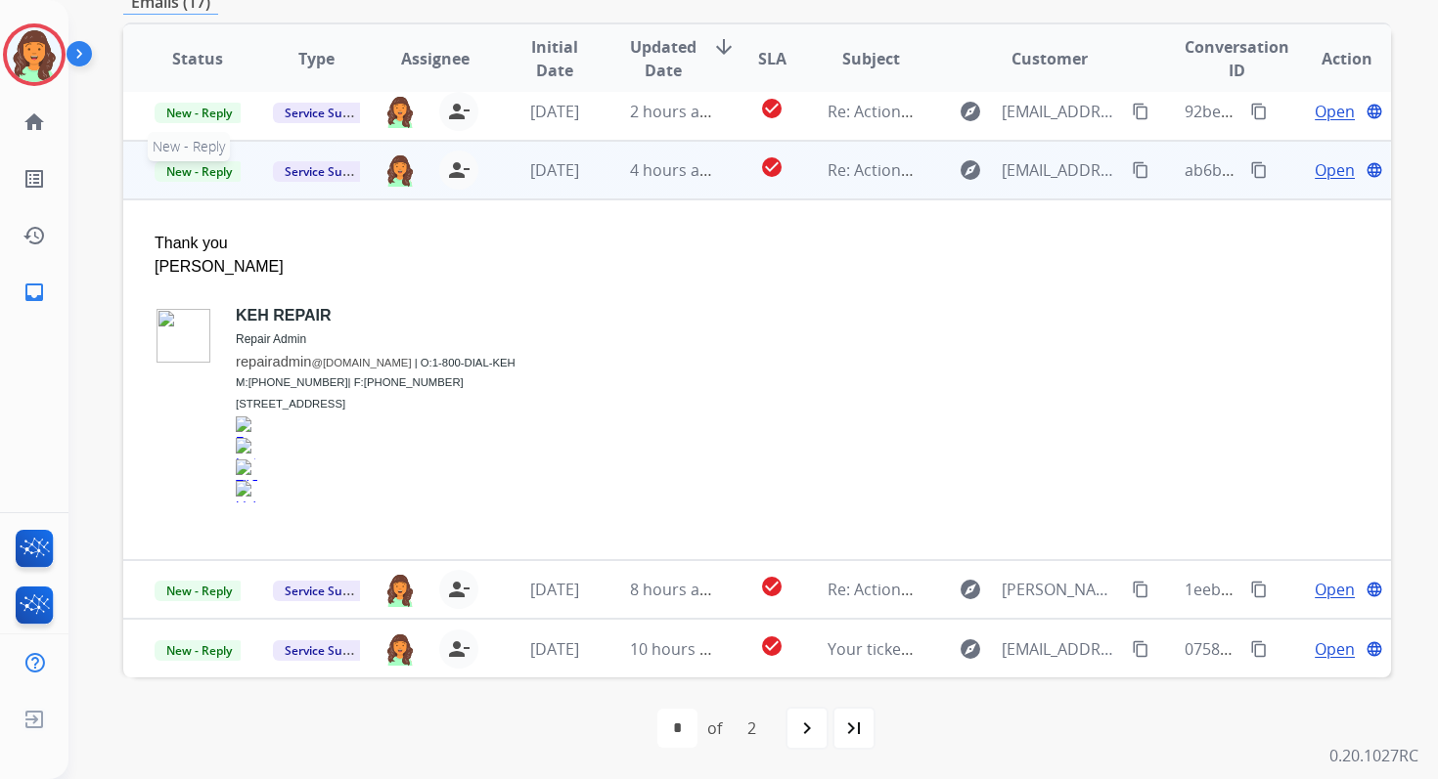
click at [216, 171] on span "New - Reply" at bounding box center [199, 171] width 89 height 21
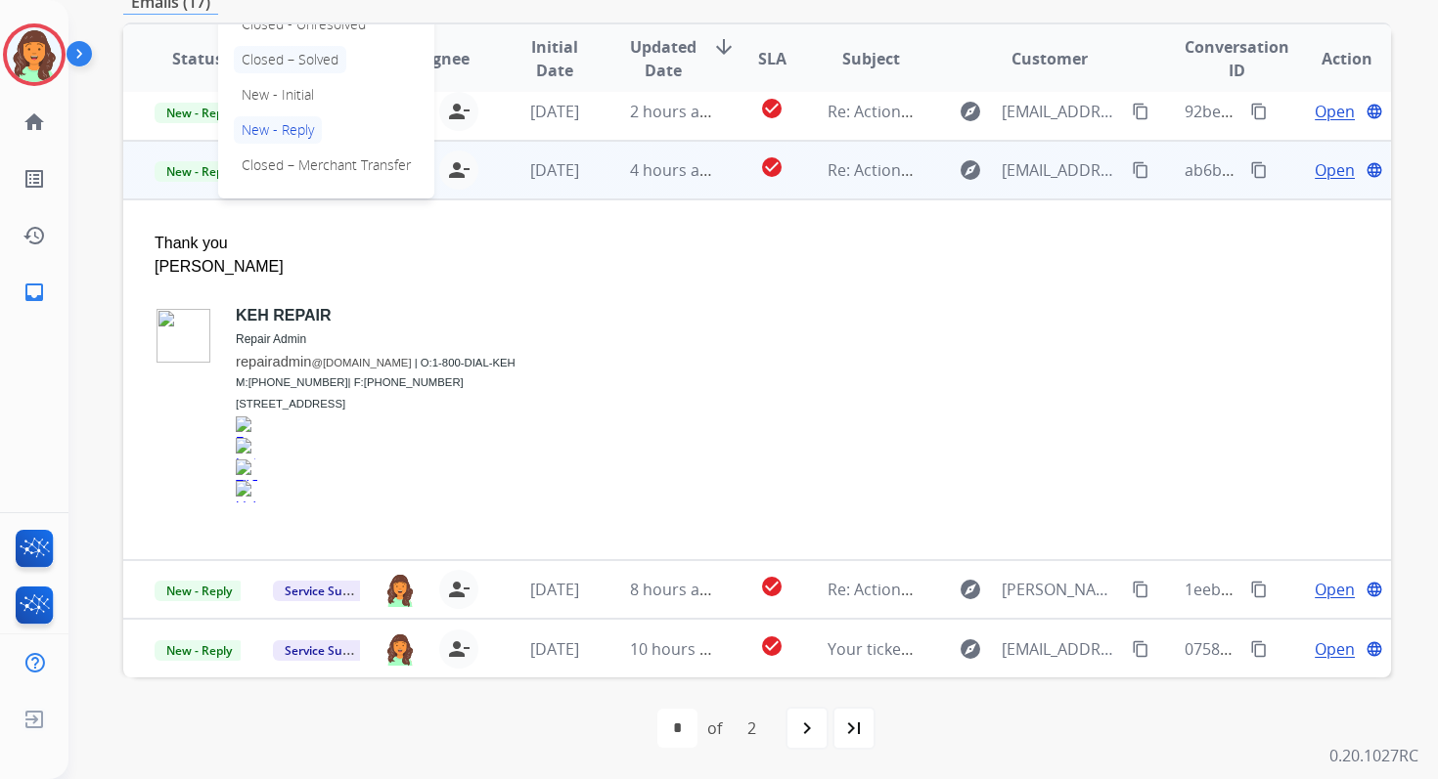
click at [286, 60] on p "Closed – Solved" at bounding box center [290, 59] width 112 height 27
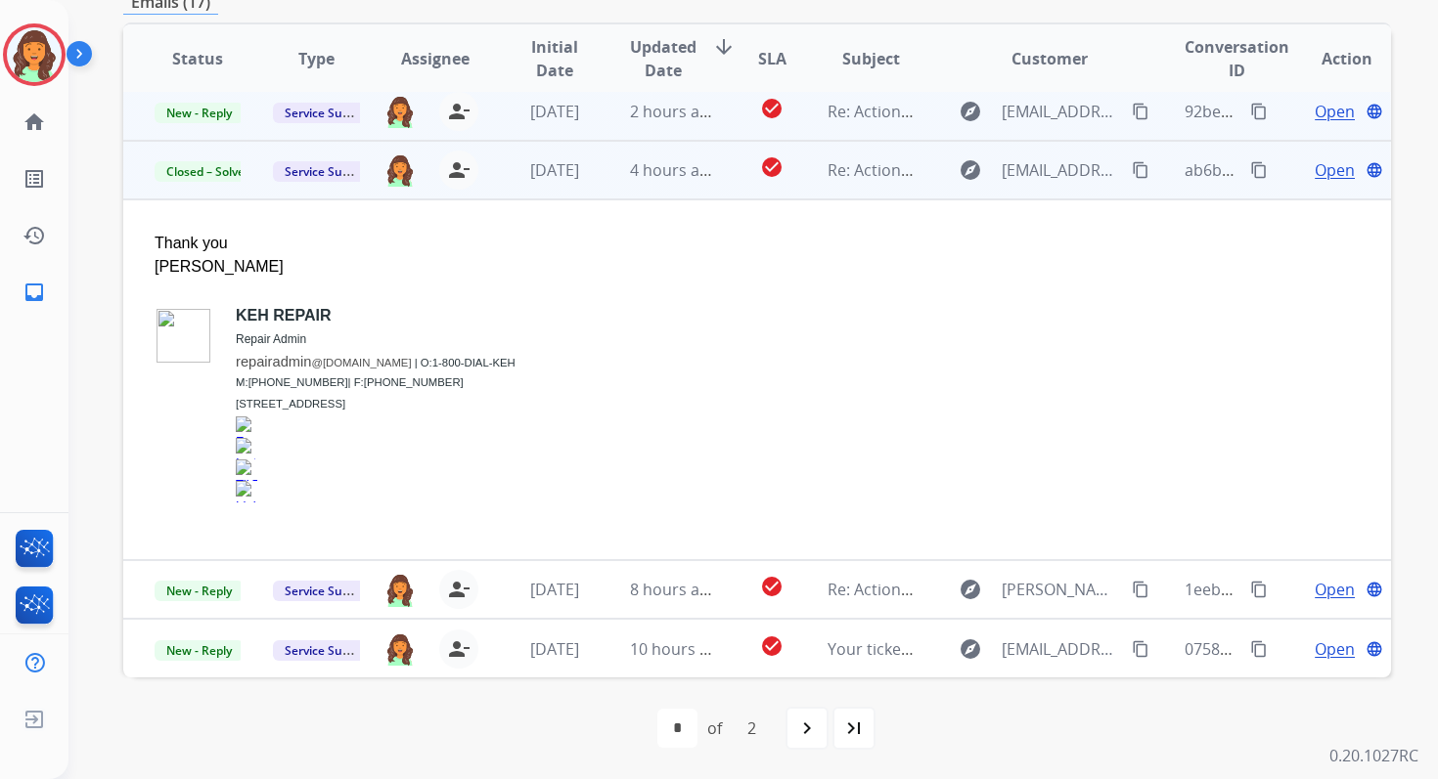
click at [560, 96] on td "[DATE]" at bounding box center [538, 111] width 118 height 59
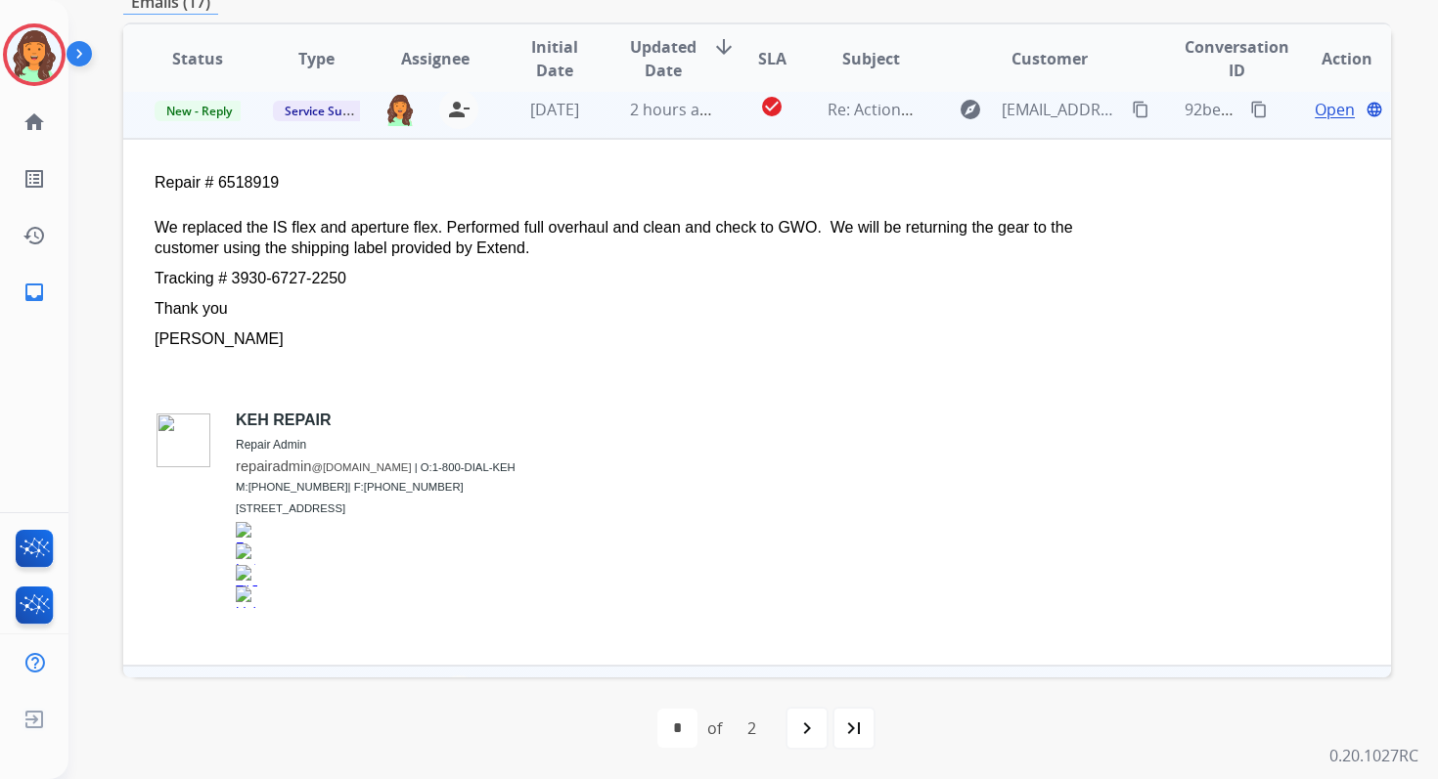
scroll to position [352, 0]
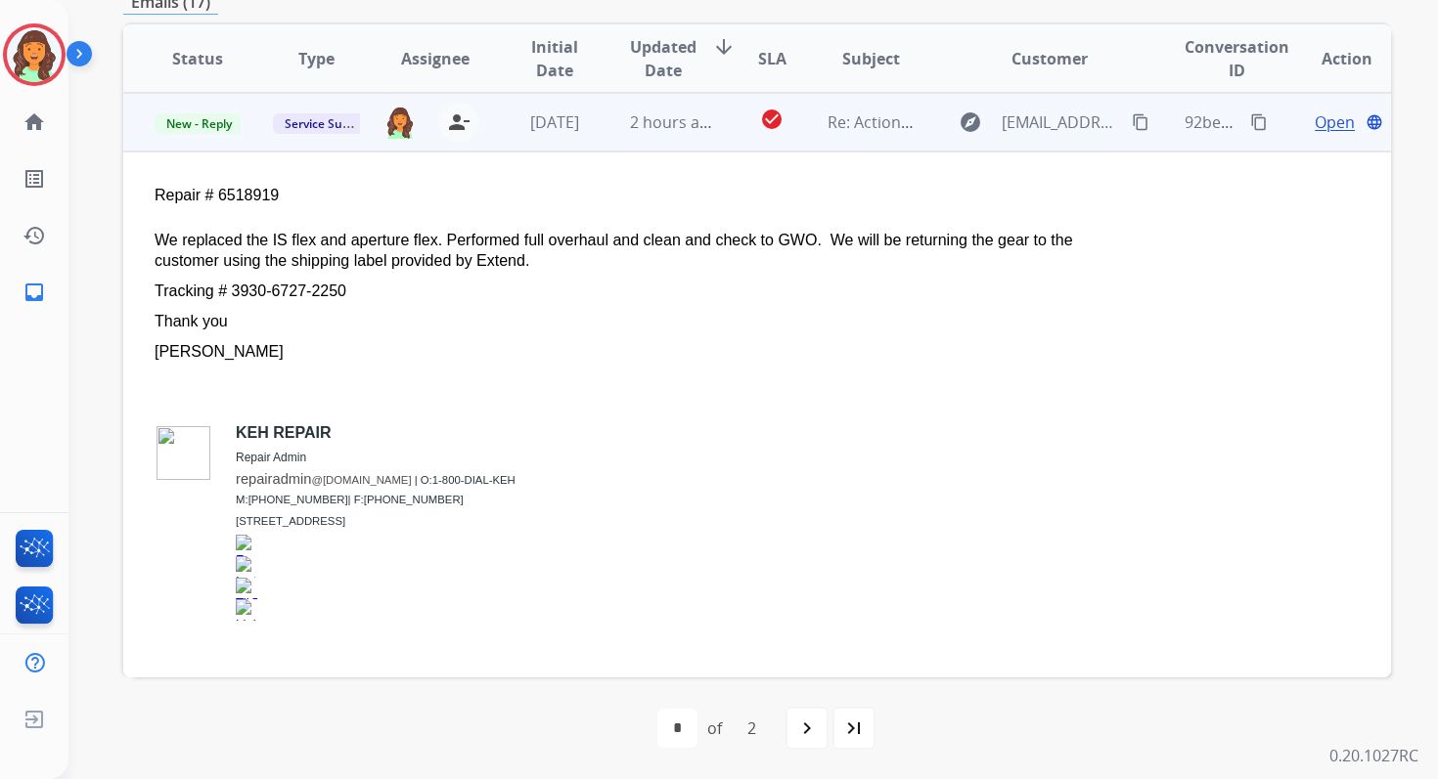
click at [1321, 133] on span "Open" at bounding box center [1334, 122] width 40 height 23
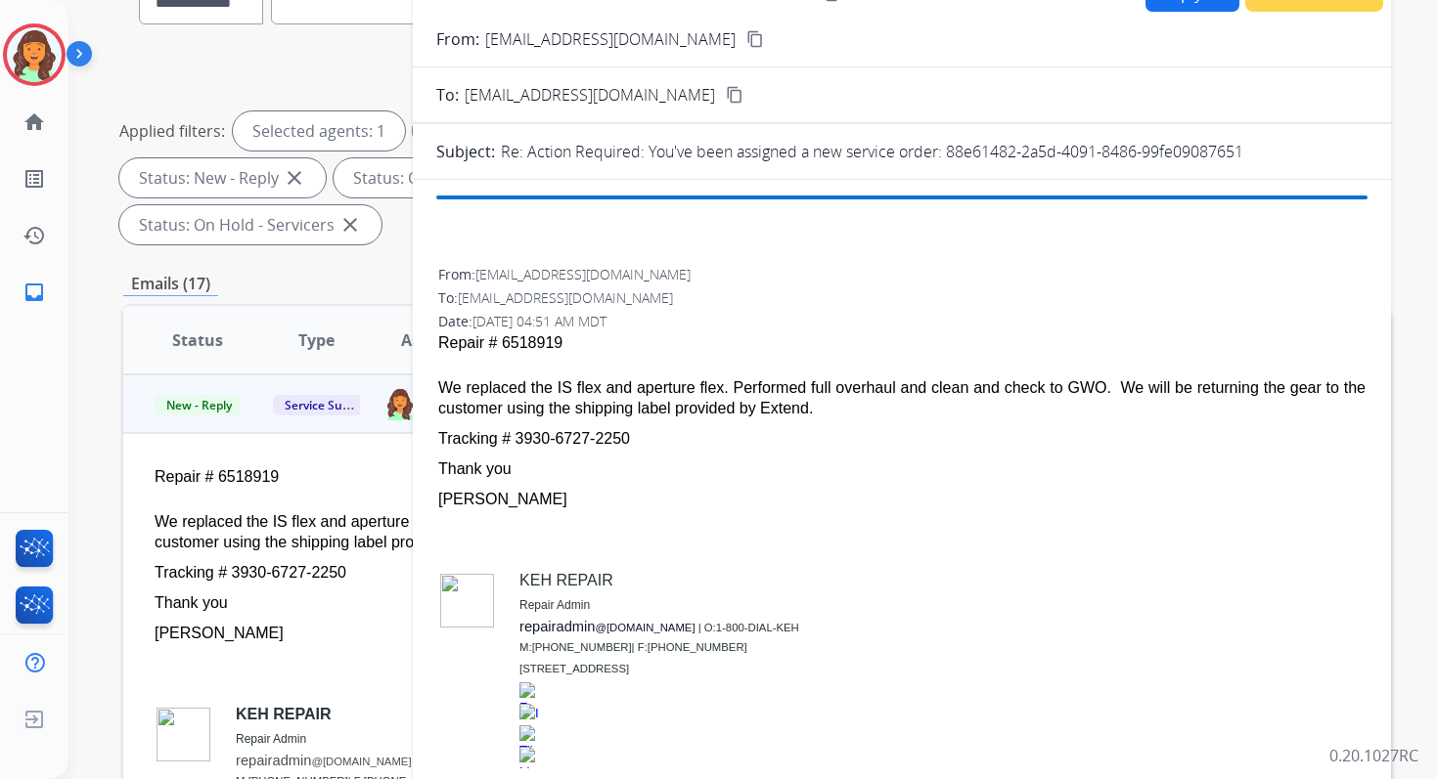
scroll to position [22, 0]
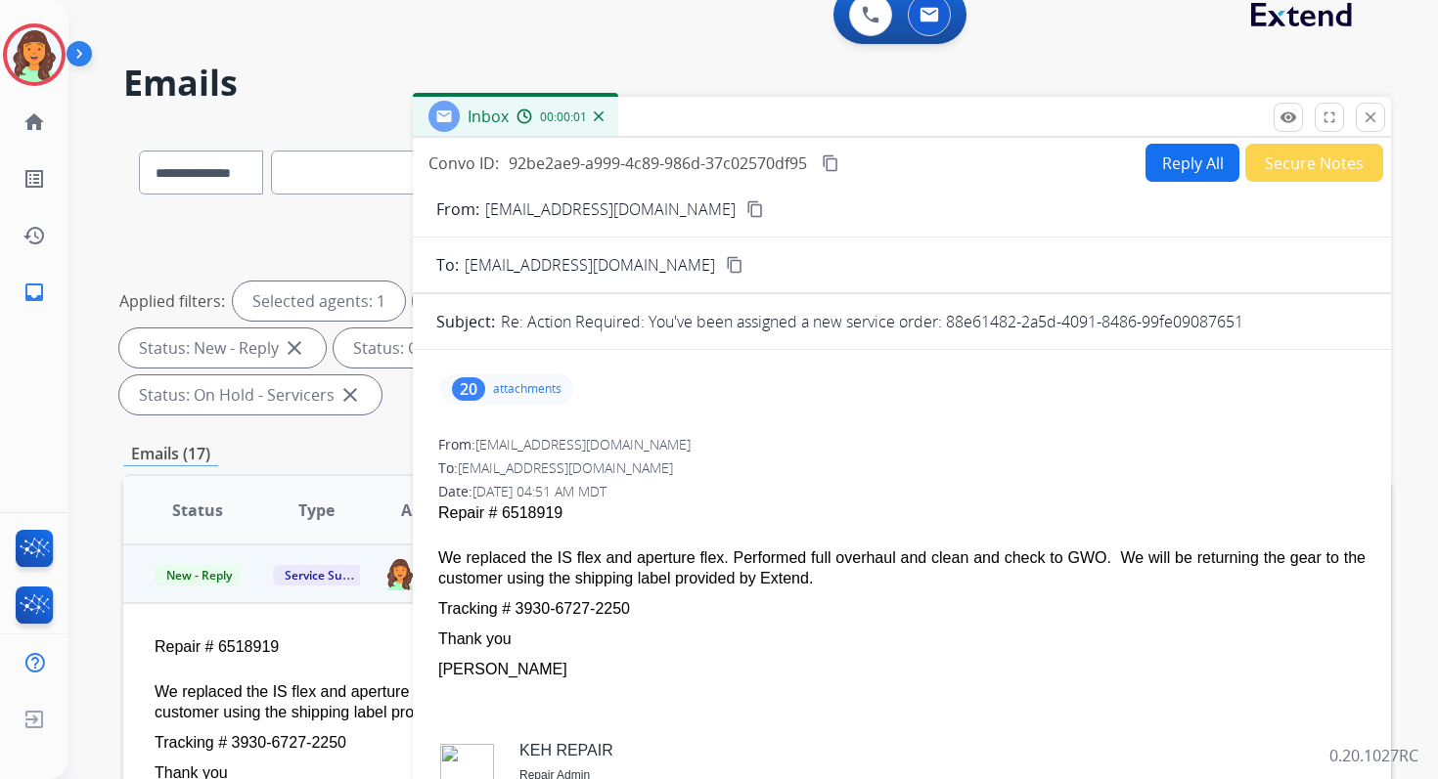
drag, startPoint x: 945, startPoint y: 323, endPoint x: 1312, endPoint y: 327, distance: 367.7
click at [1311, 327] on div "Re: Action Required: You've been assigned a new service order: 88e61482-2a5d-40…" at bounding box center [934, 321] width 866 height 23
copy p "88e61482-2a5d-4091-8486-99fe09087651"
drag, startPoint x: 439, startPoint y: 553, endPoint x: 664, endPoint y: 617, distance: 234.0
click at [664, 617] on span "Repair # 6518919 We replaced the IS flex and aperture flex. Performed full over…" at bounding box center [901, 733] width 927 height 463
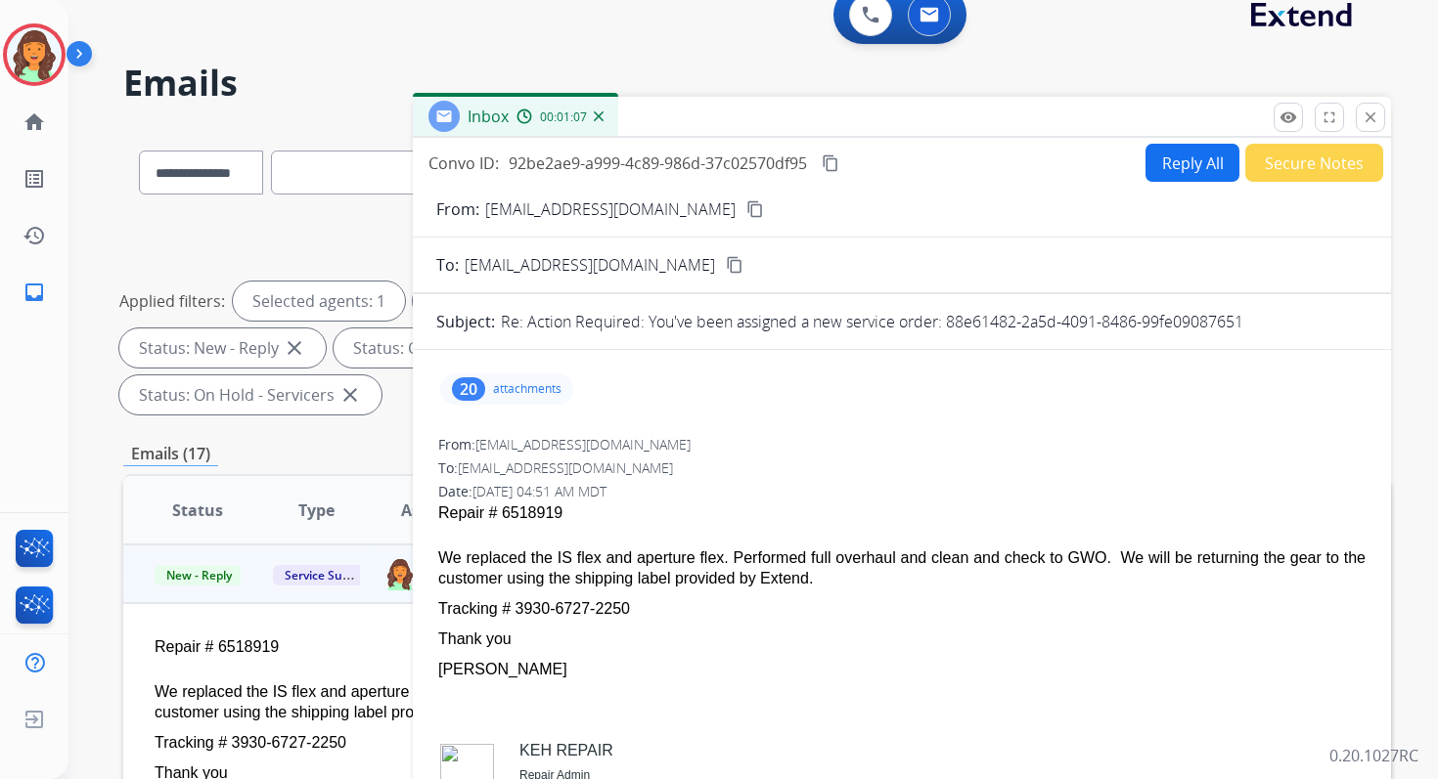
copy span "We replaced the IS flex and aperture flex. Performed full overhaul and clean an…"
click at [832, 161] on mat-icon "content_copy" at bounding box center [831, 164] width 18 height 18
click at [1364, 115] on mat-icon "close" at bounding box center [1370, 118] width 18 height 18
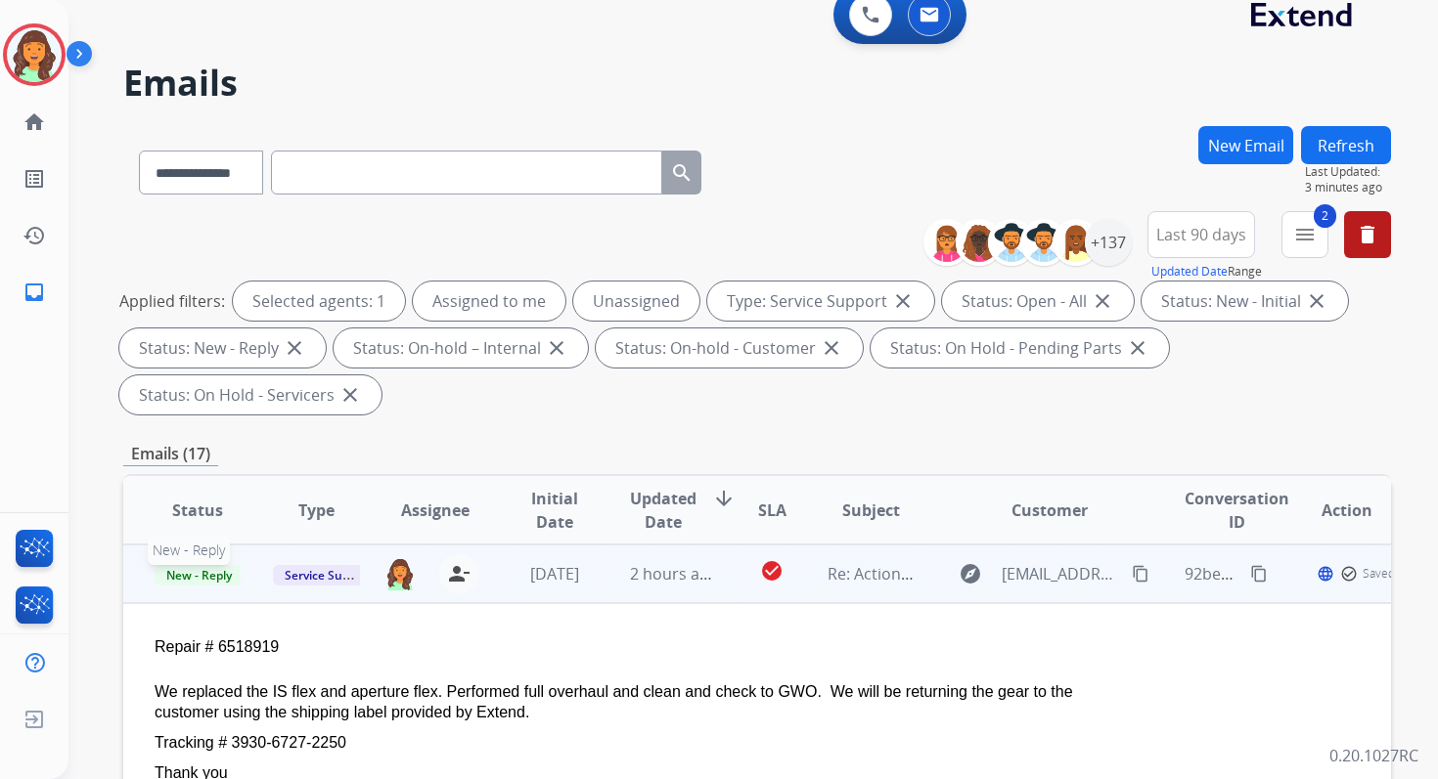
click at [217, 573] on span "New - Reply" at bounding box center [199, 575] width 89 height 21
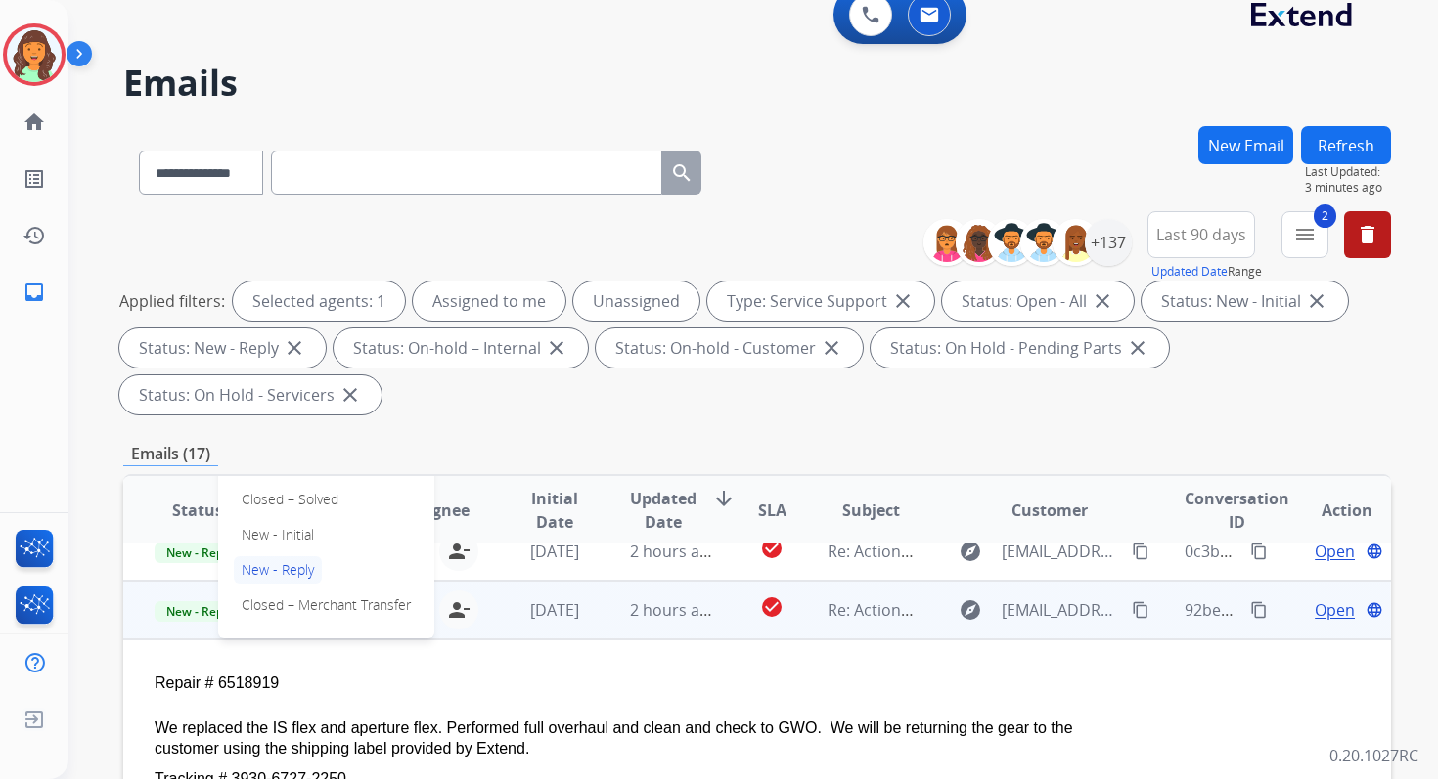
scroll to position [289, 0]
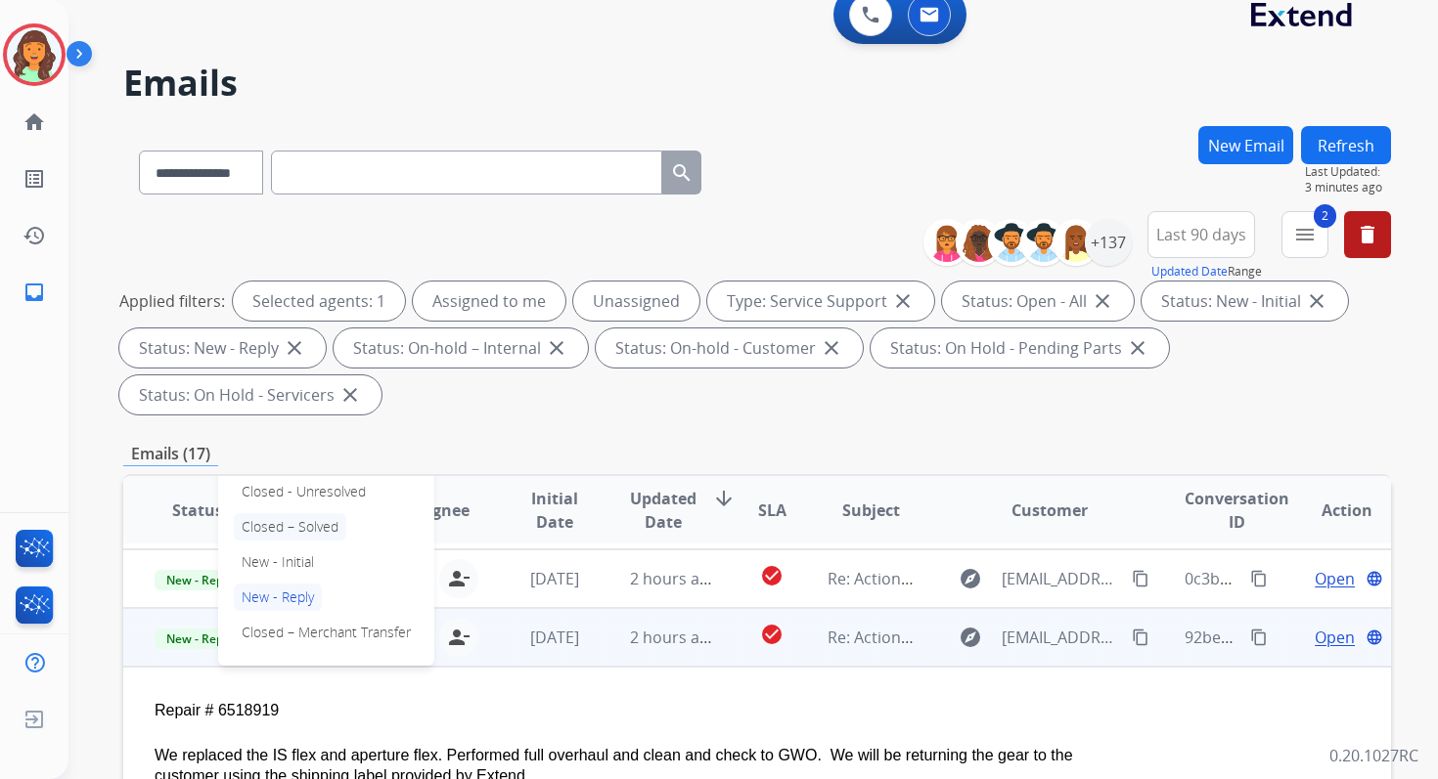
click at [280, 523] on p "Closed – Solved" at bounding box center [290, 526] width 112 height 27
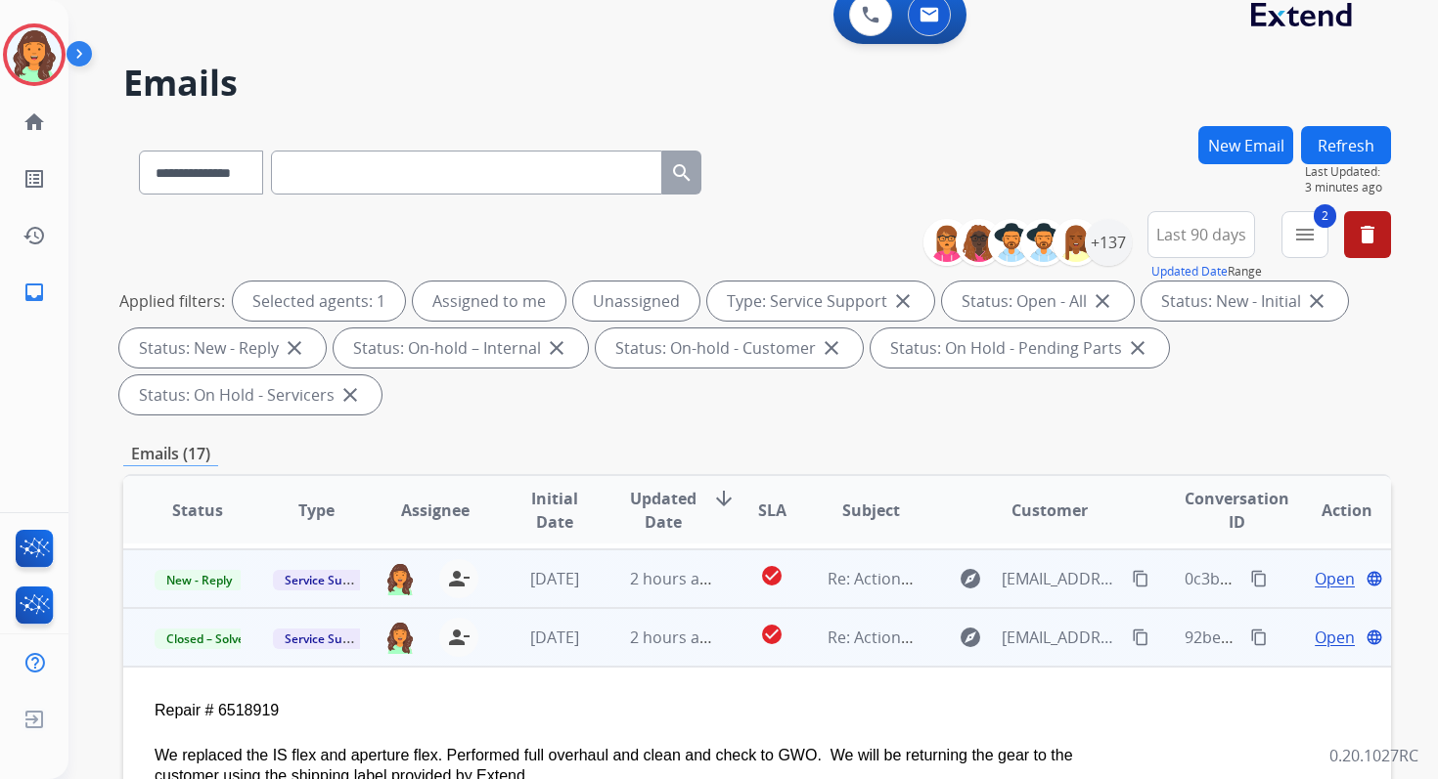
click at [681, 594] on td "2 hours ago" at bounding box center [658, 579] width 118 height 59
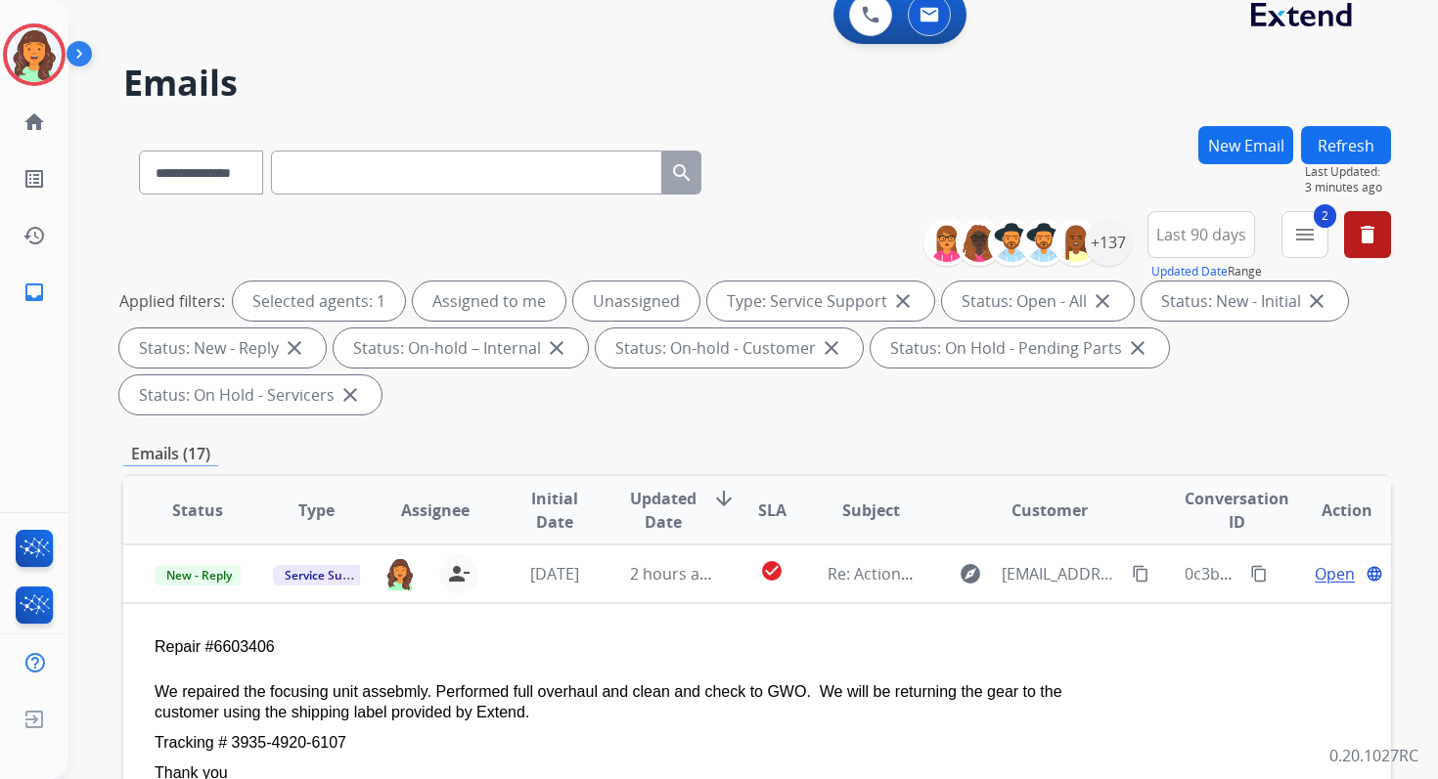
scroll to position [370, 0]
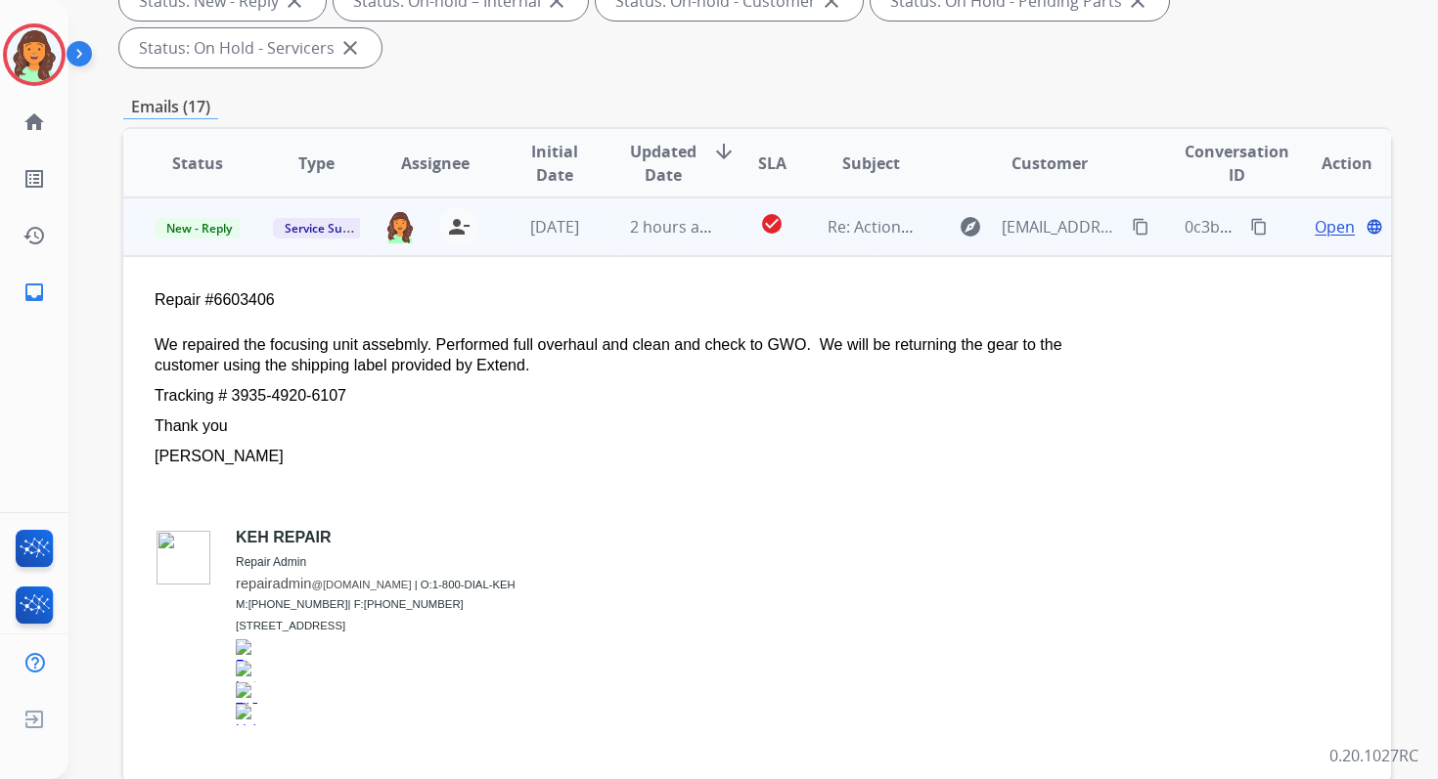
click at [1318, 224] on span "Open" at bounding box center [1334, 226] width 40 height 23
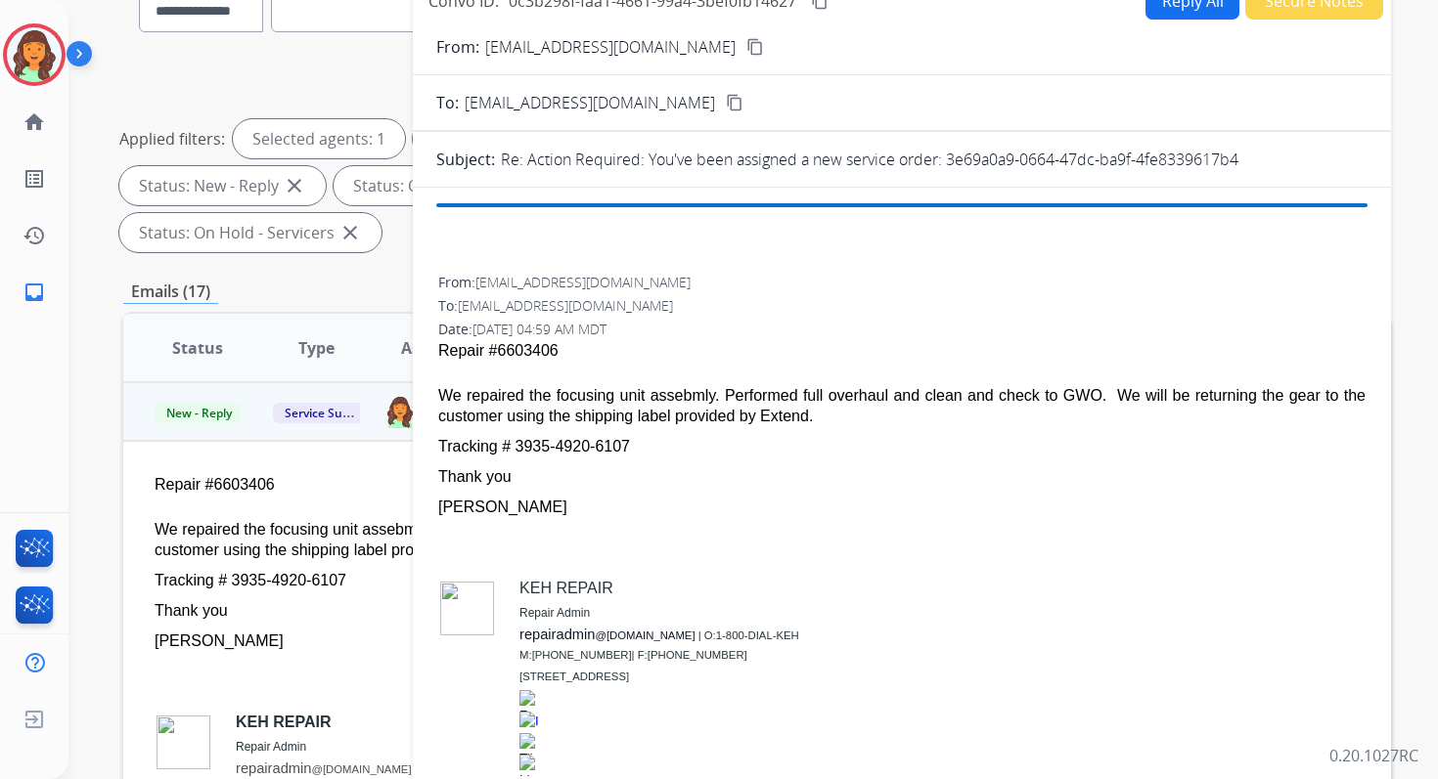
scroll to position [121, 0]
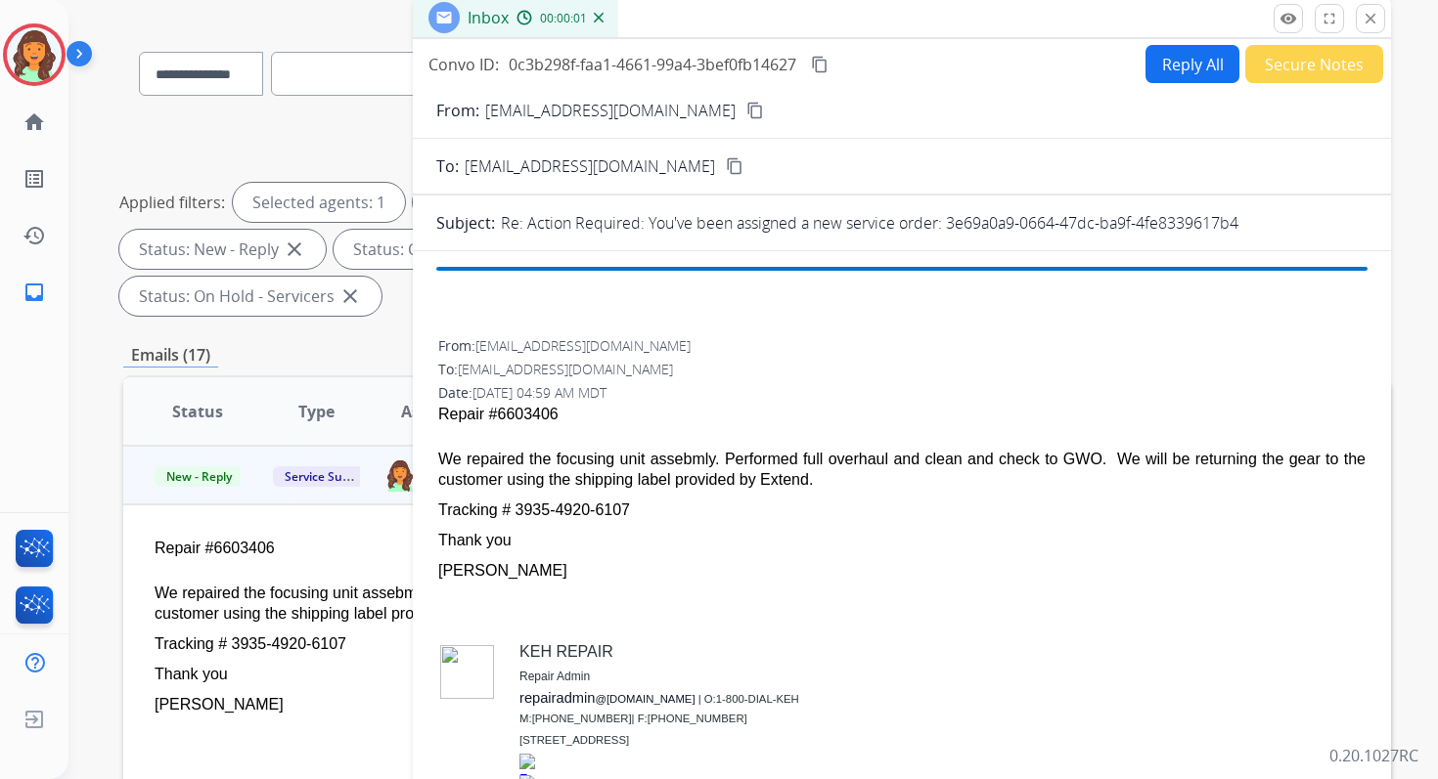
drag, startPoint x: 946, startPoint y: 222, endPoint x: 1322, endPoint y: 227, distance: 376.6
click at [1322, 227] on div "Re: Action Required: You've been assigned a new service order: 3e69a0a9-0664-47…" at bounding box center [934, 222] width 866 height 23
copy p "3e69a0a9-0664-47dc-ba9f-4fe8339617b4"
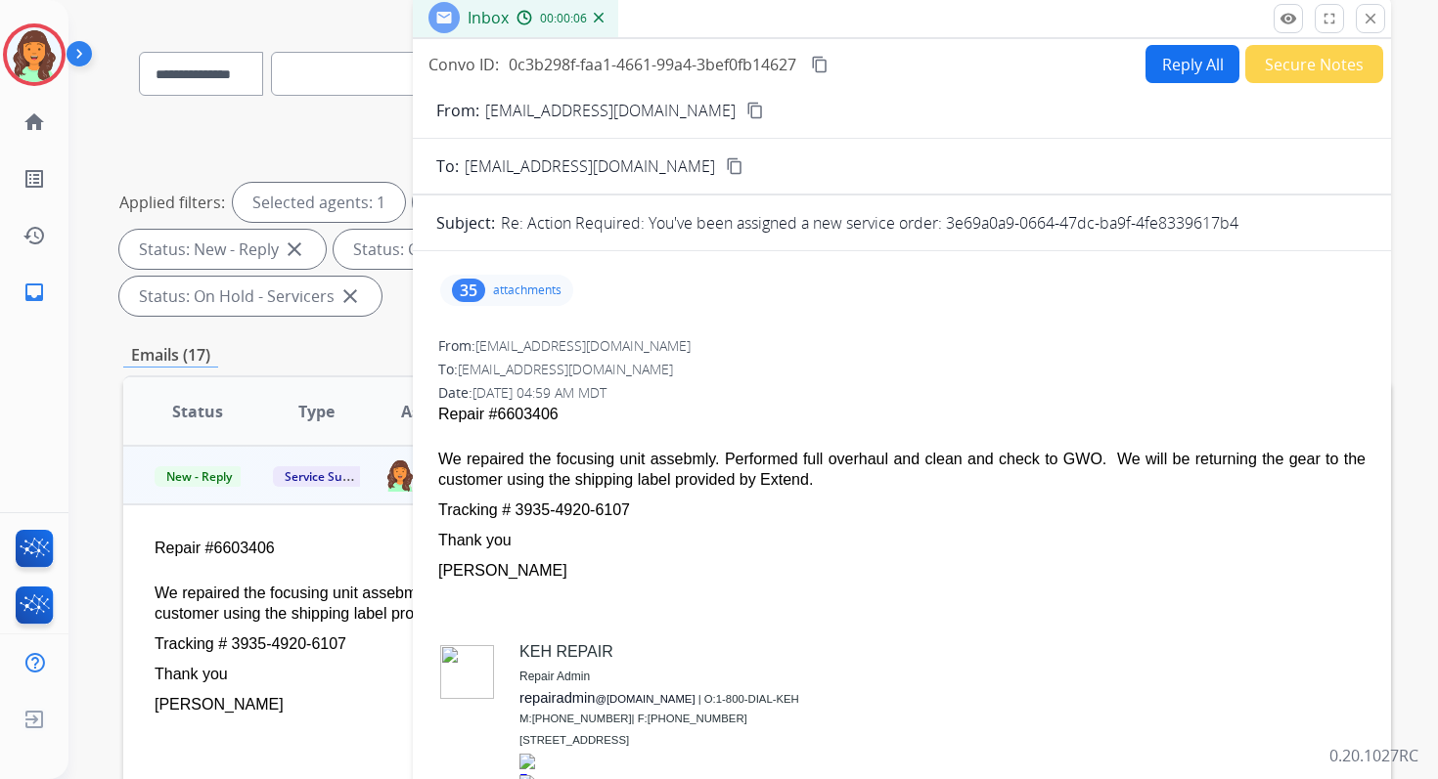
drag, startPoint x: 439, startPoint y: 460, endPoint x: 664, endPoint y: 509, distance: 230.2
click at [664, 509] on span "Repair #6603406 We repaired the focusing unit assebmly. Performed full overhaul…" at bounding box center [901, 634] width 927 height 463
copy span "We repaired the focusing unit assebmly. Performed full overhaul and clean and c…"
click at [824, 58] on mat-icon "content_copy" at bounding box center [820, 65] width 18 height 18
click at [1368, 17] on mat-icon "close" at bounding box center [1370, 19] width 18 height 18
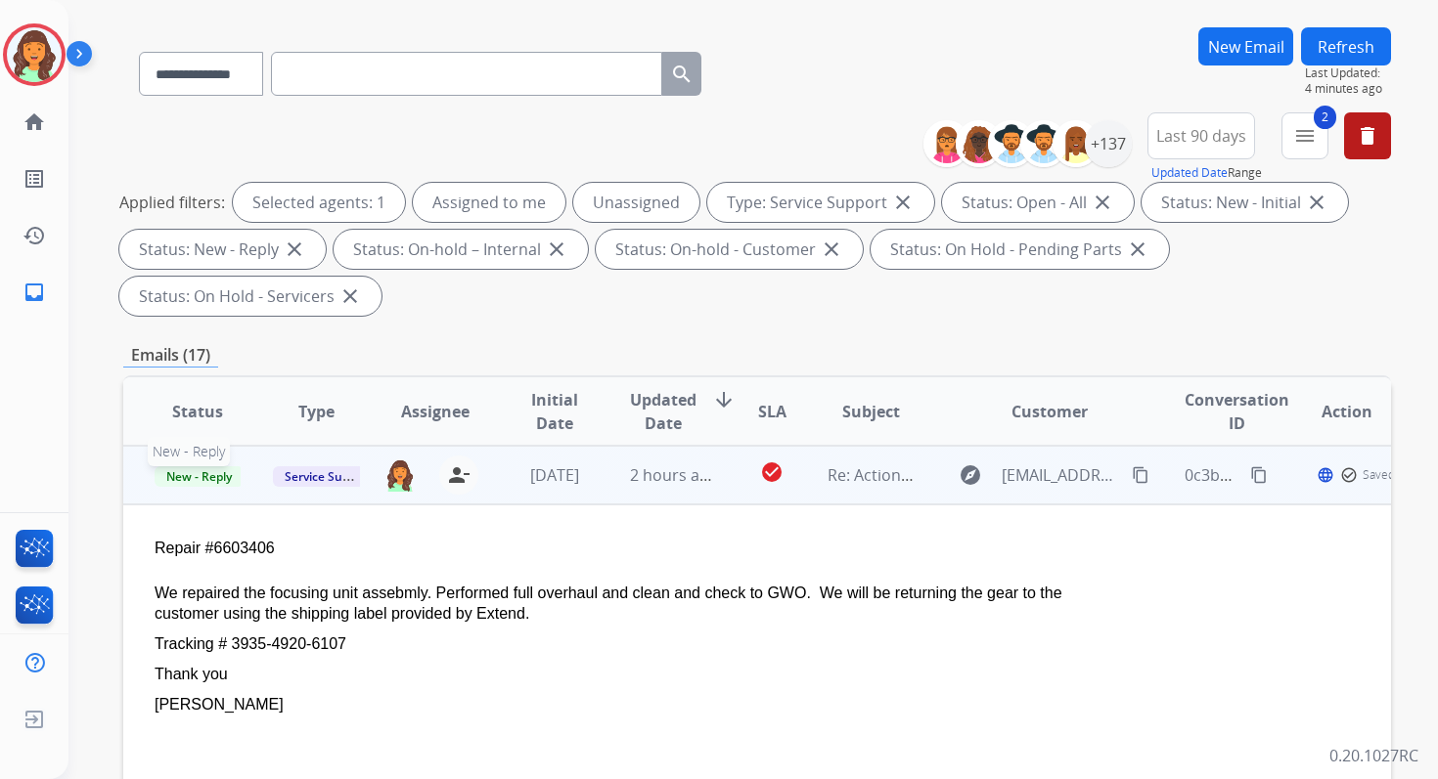
click at [214, 477] on span "New - Reply" at bounding box center [199, 477] width 89 height 21
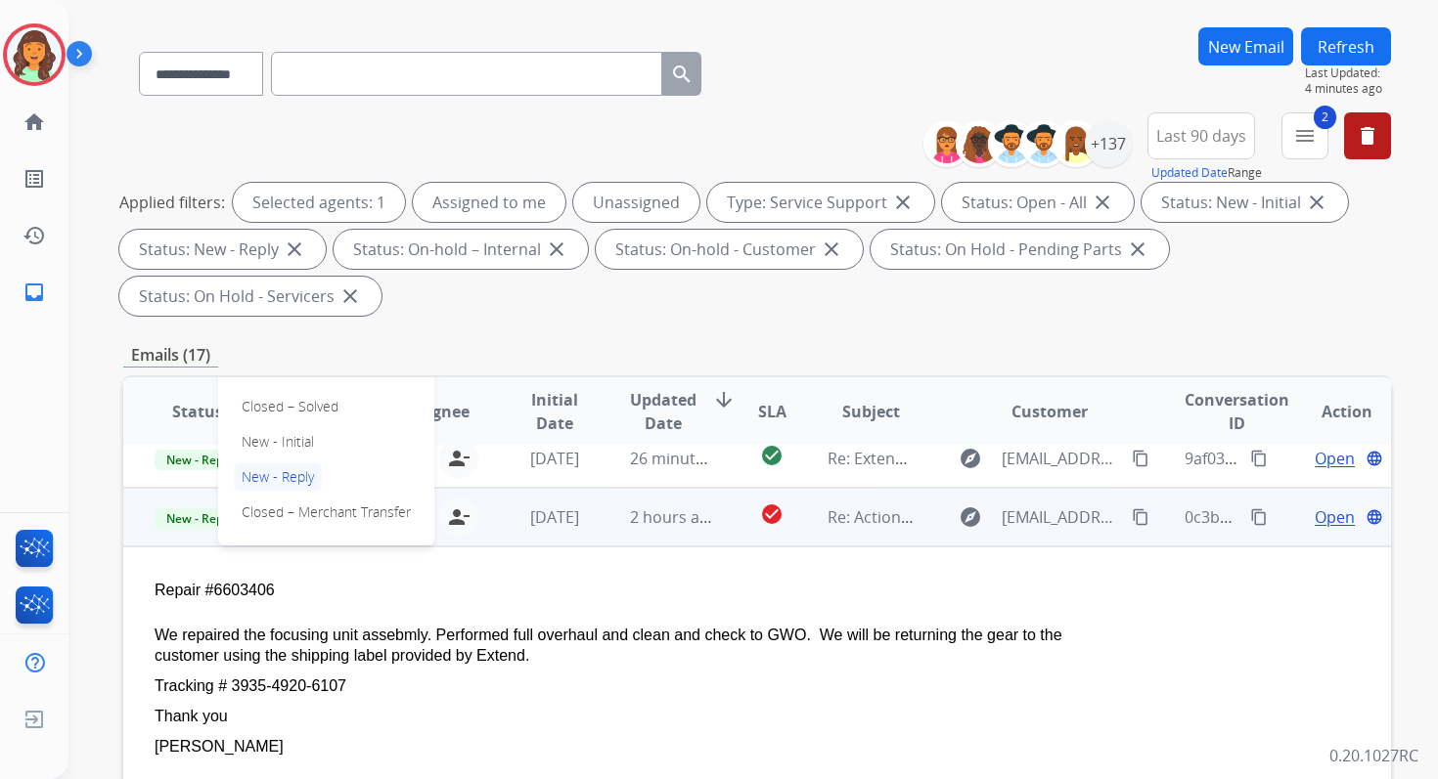
scroll to position [231, 0]
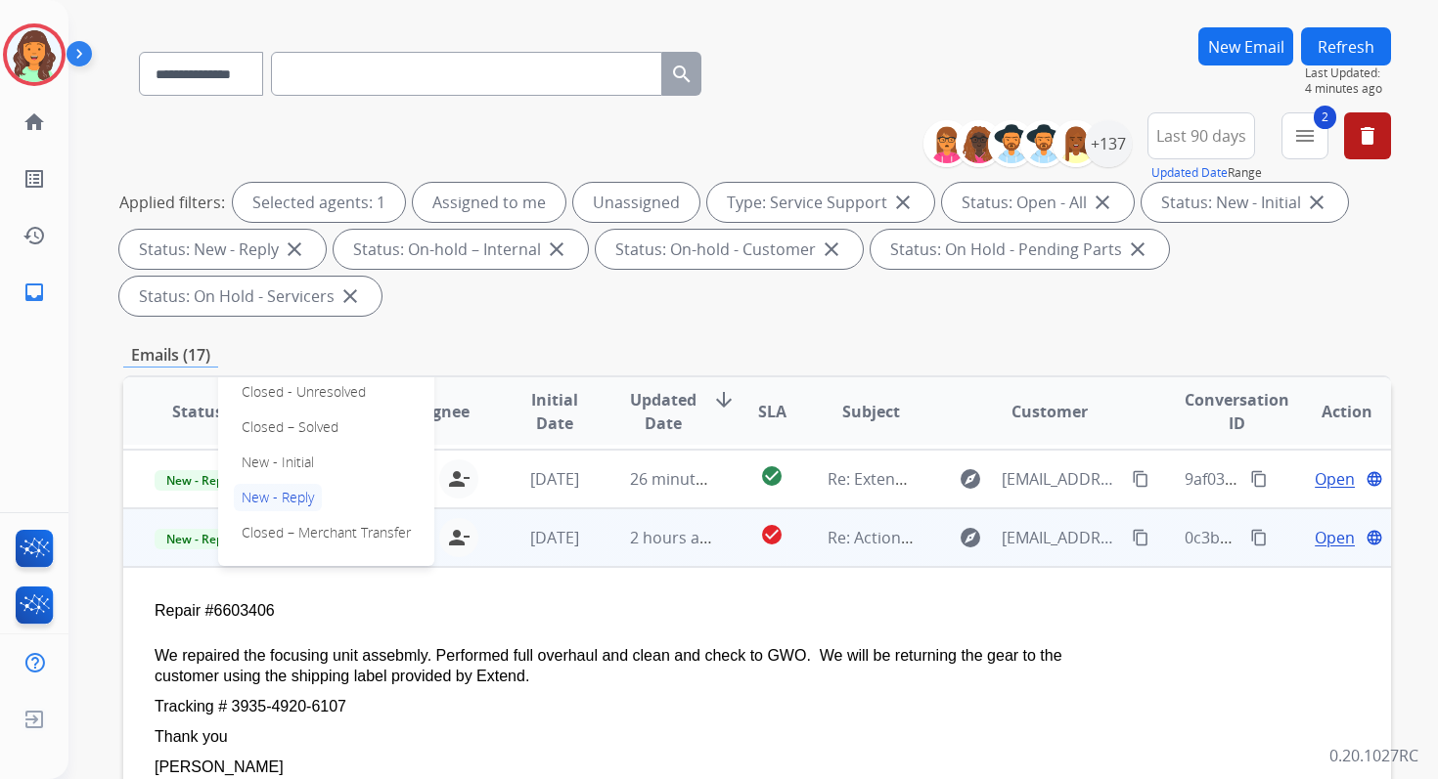
click at [289, 431] on p "Closed – Solved" at bounding box center [290, 427] width 112 height 27
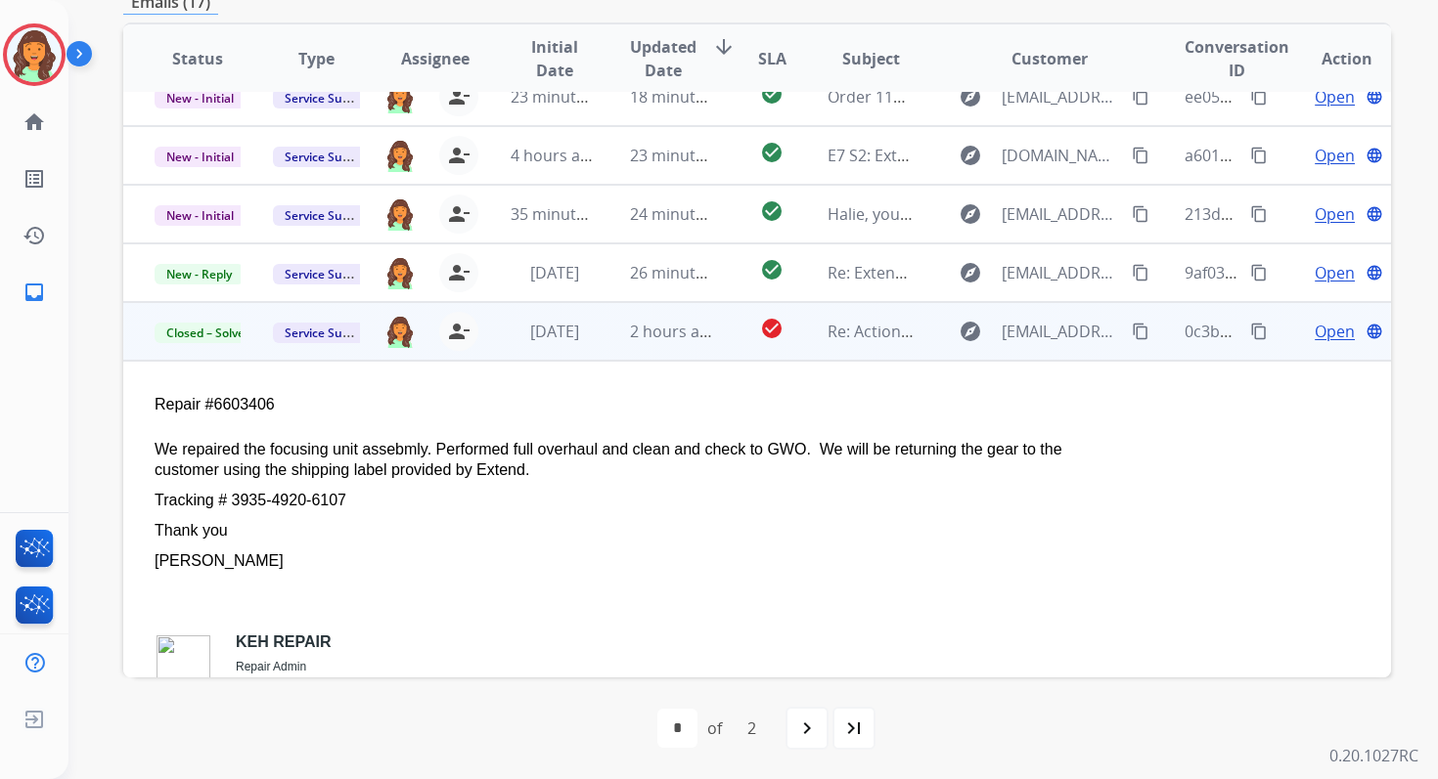
scroll to position [0, 0]
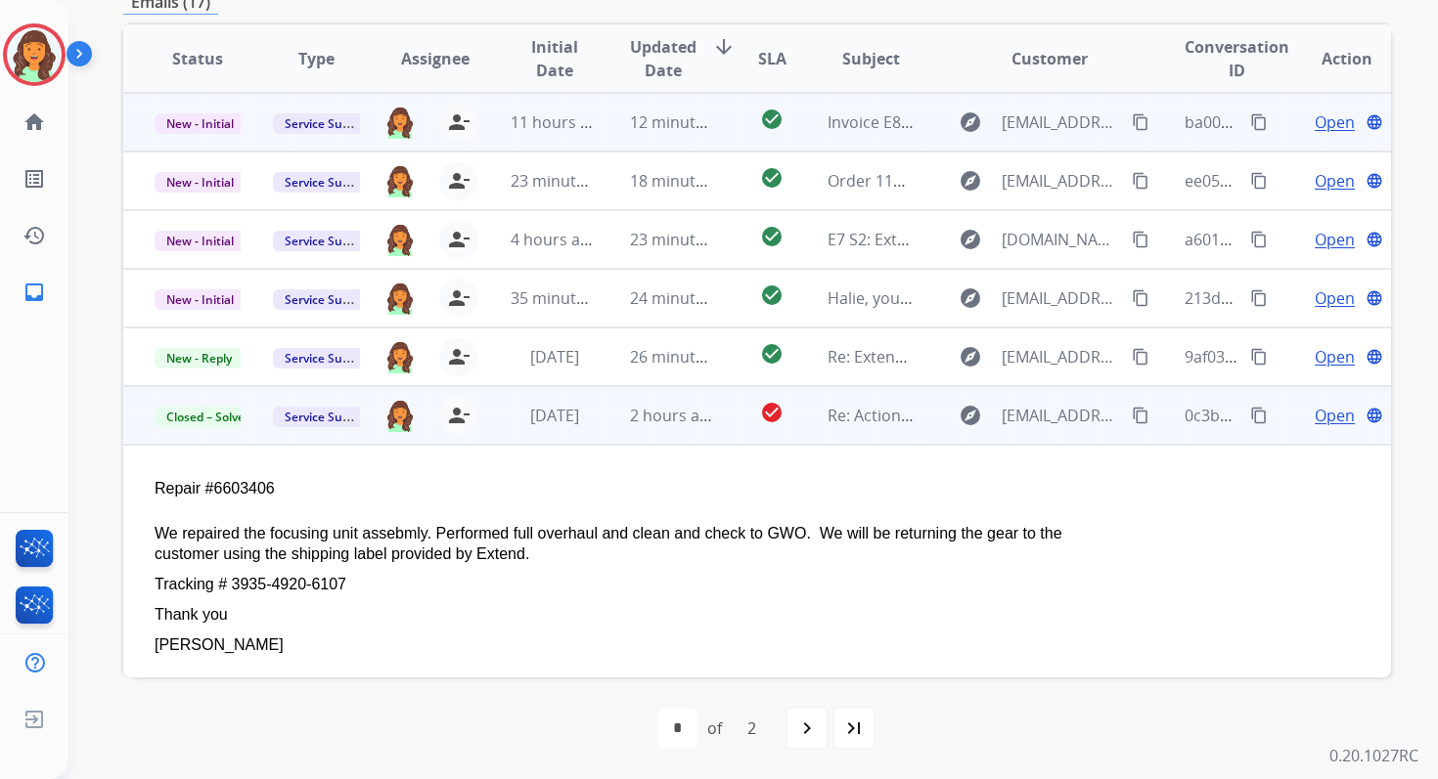
click at [677, 133] on div "12 minutes ago" at bounding box center [673, 122] width 86 height 23
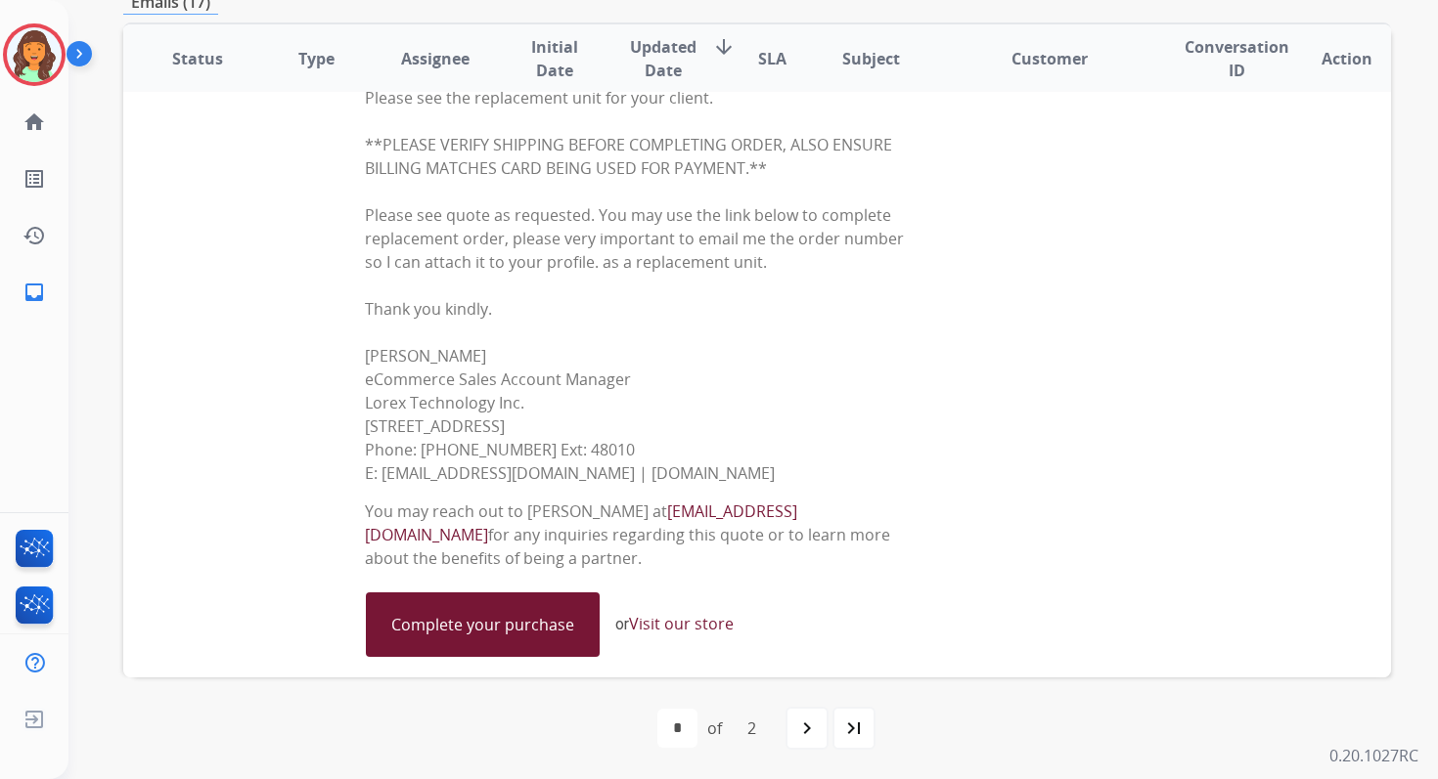
scroll to position [402, 0]
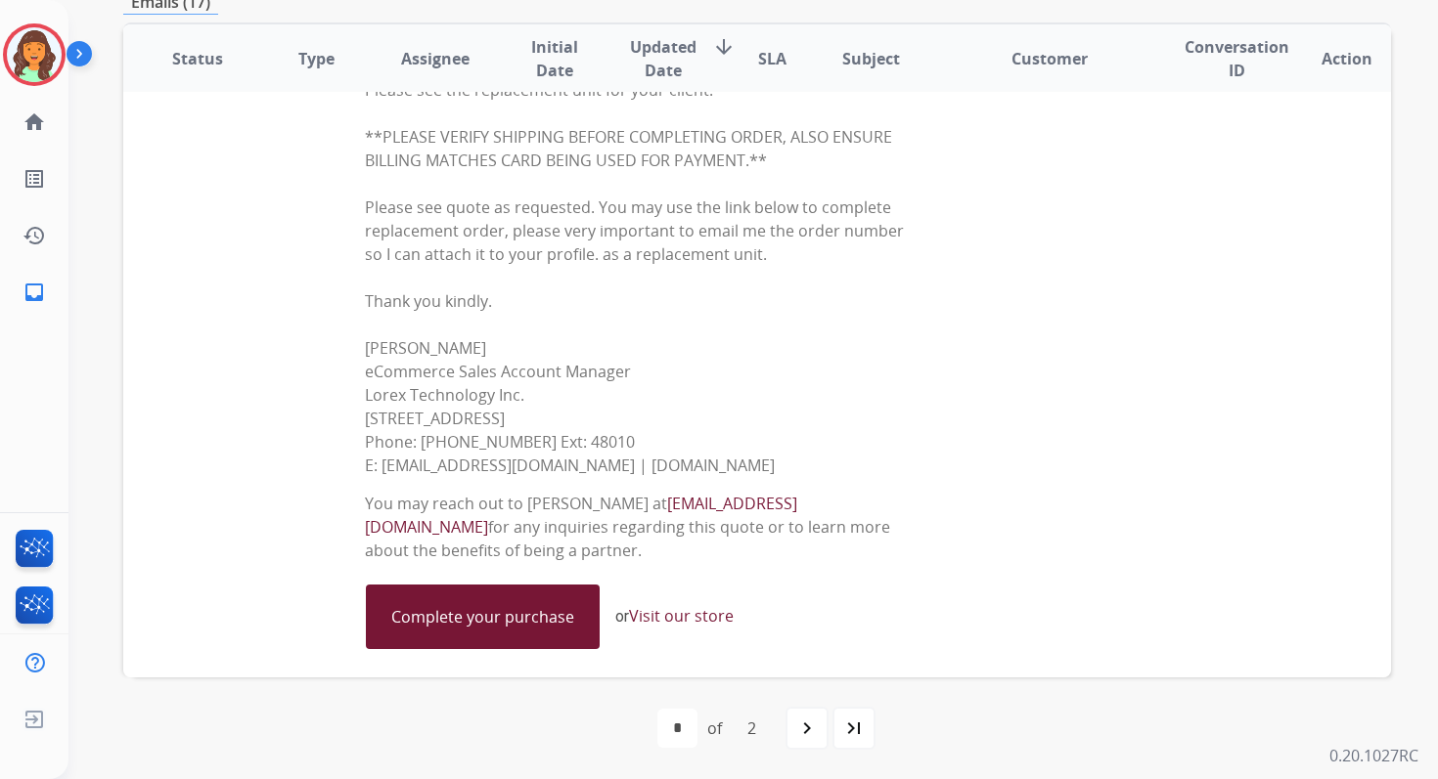
click at [467, 604] on link "Complete your purchase" at bounding box center [483, 617] width 232 height 63
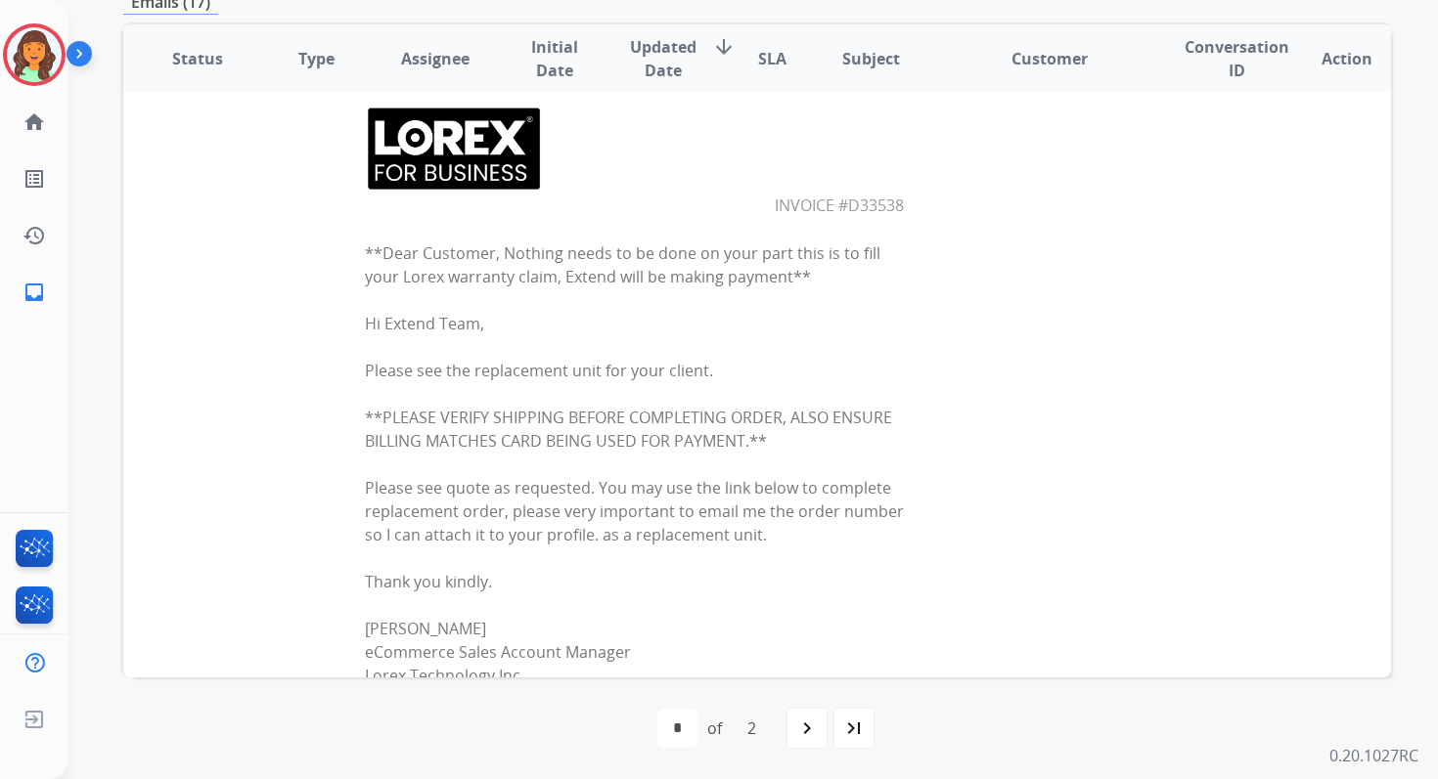
scroll to position [111, 0]
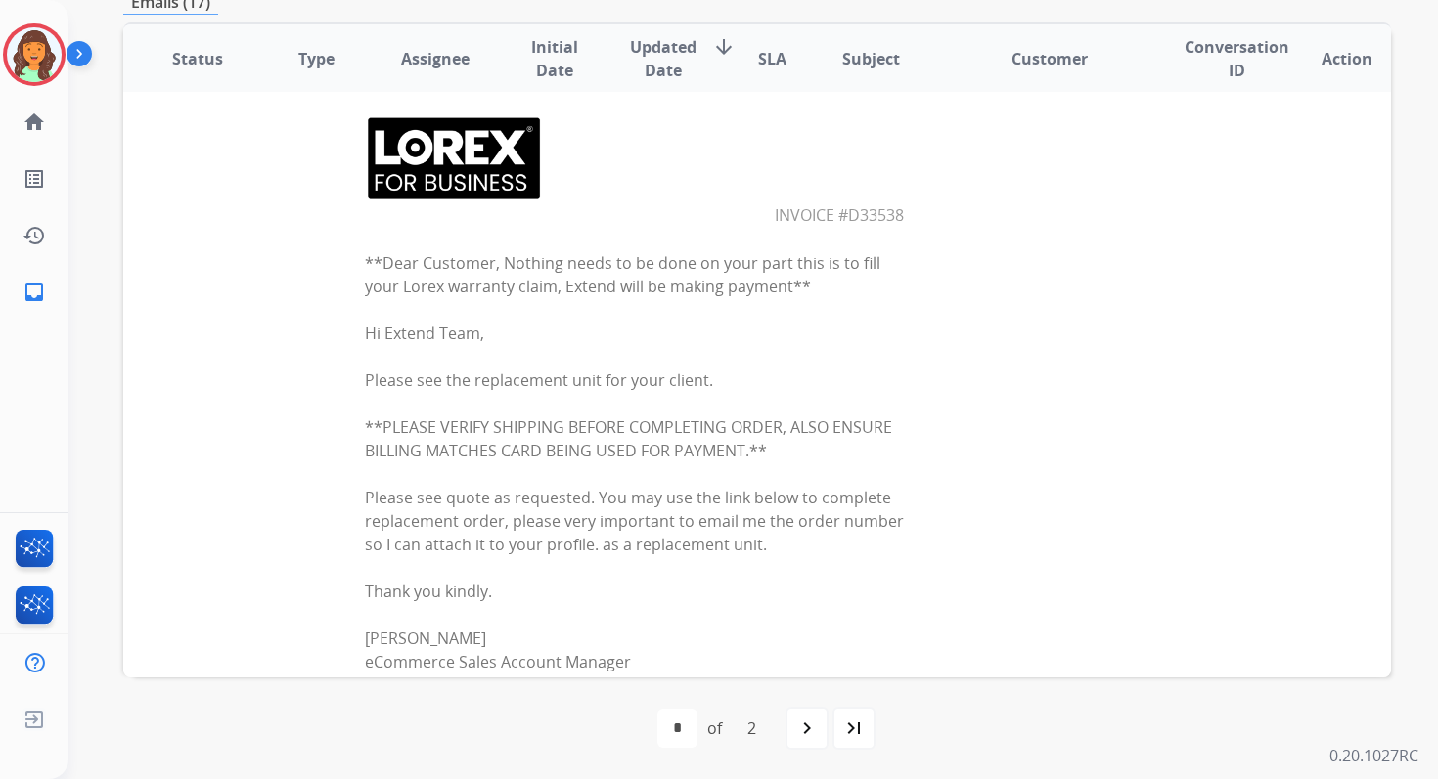
click at [844, 218] on span "Invoice #D33538" at bounding box center [839, 215] width 129 height 22
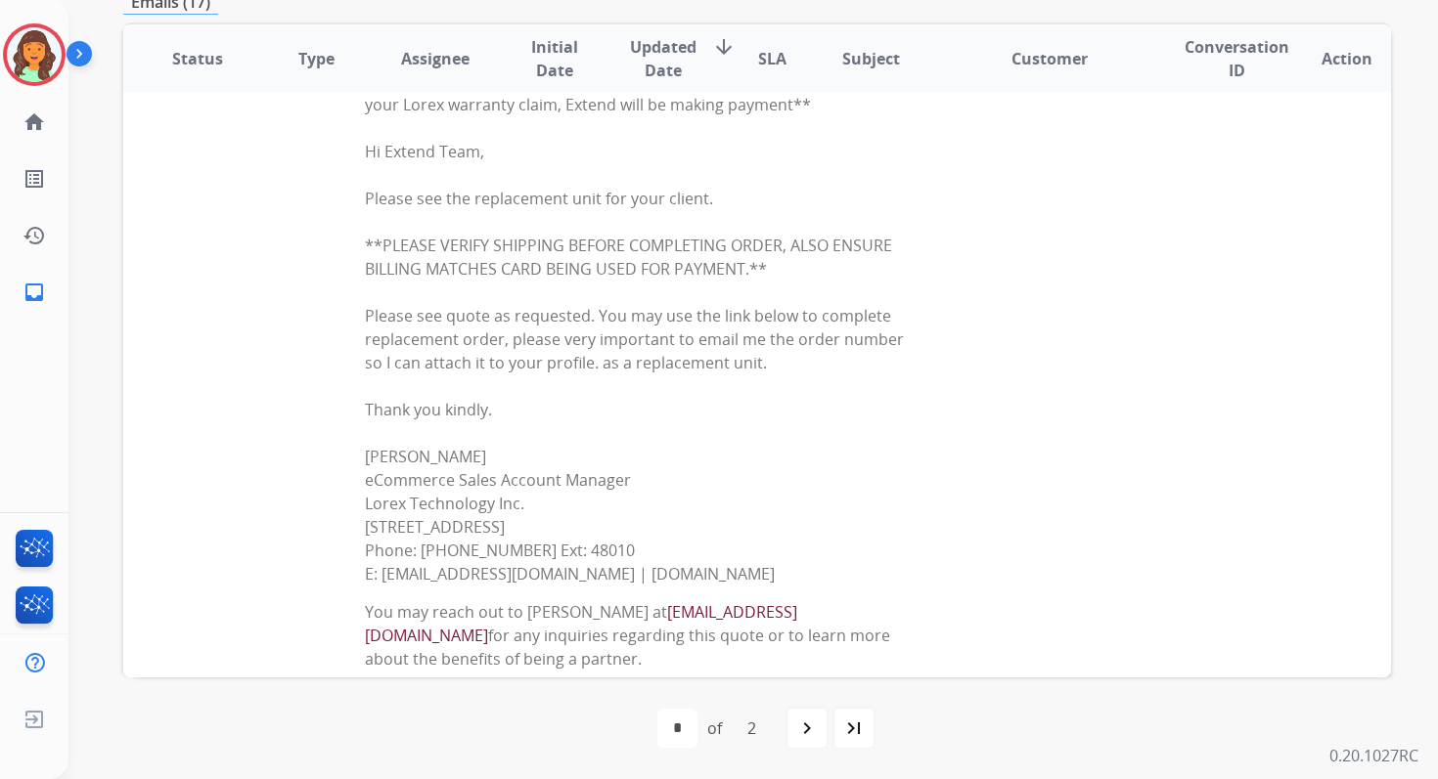
scroll to position [0, 0]
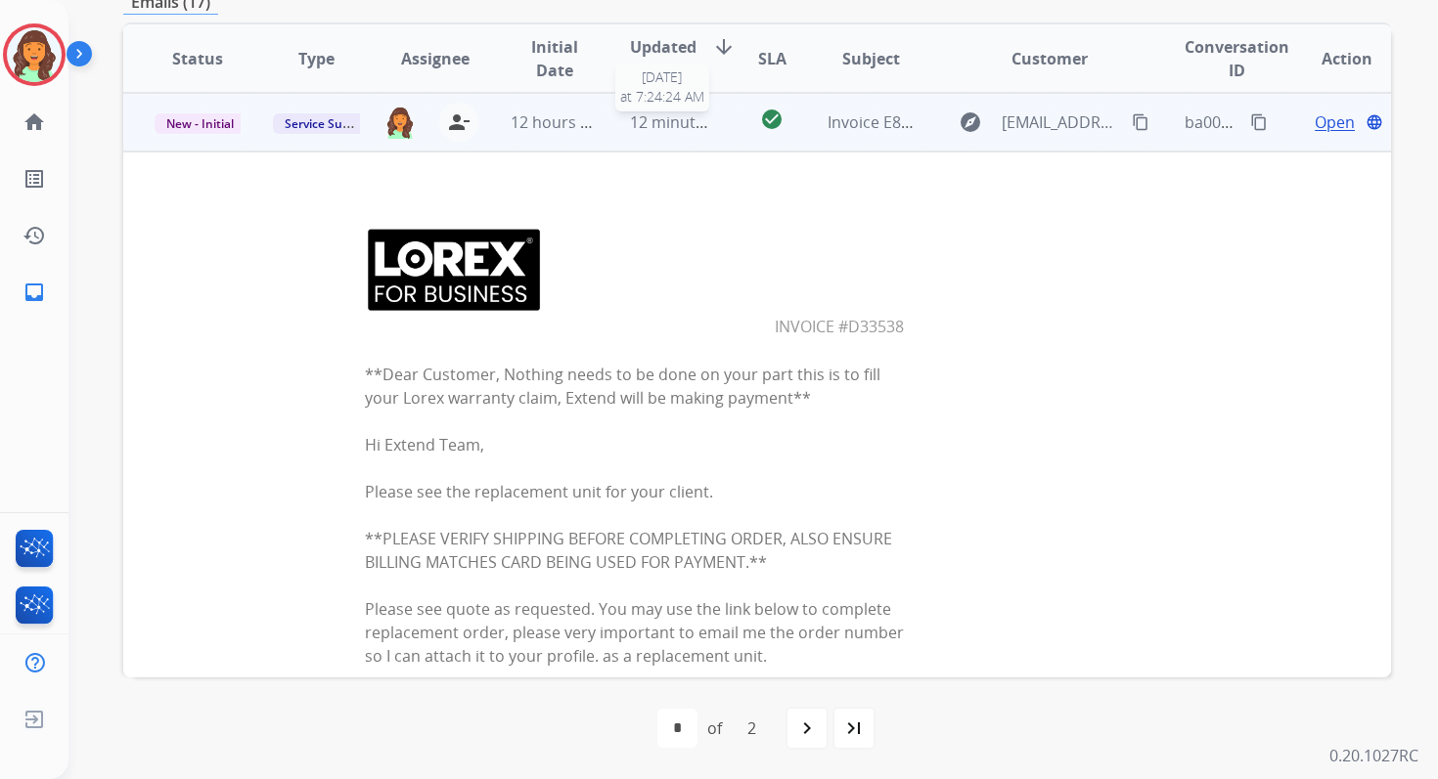
click at [690, 129] on span "12 minutes ago" at bounding box center [686, 122] width 113 height 22
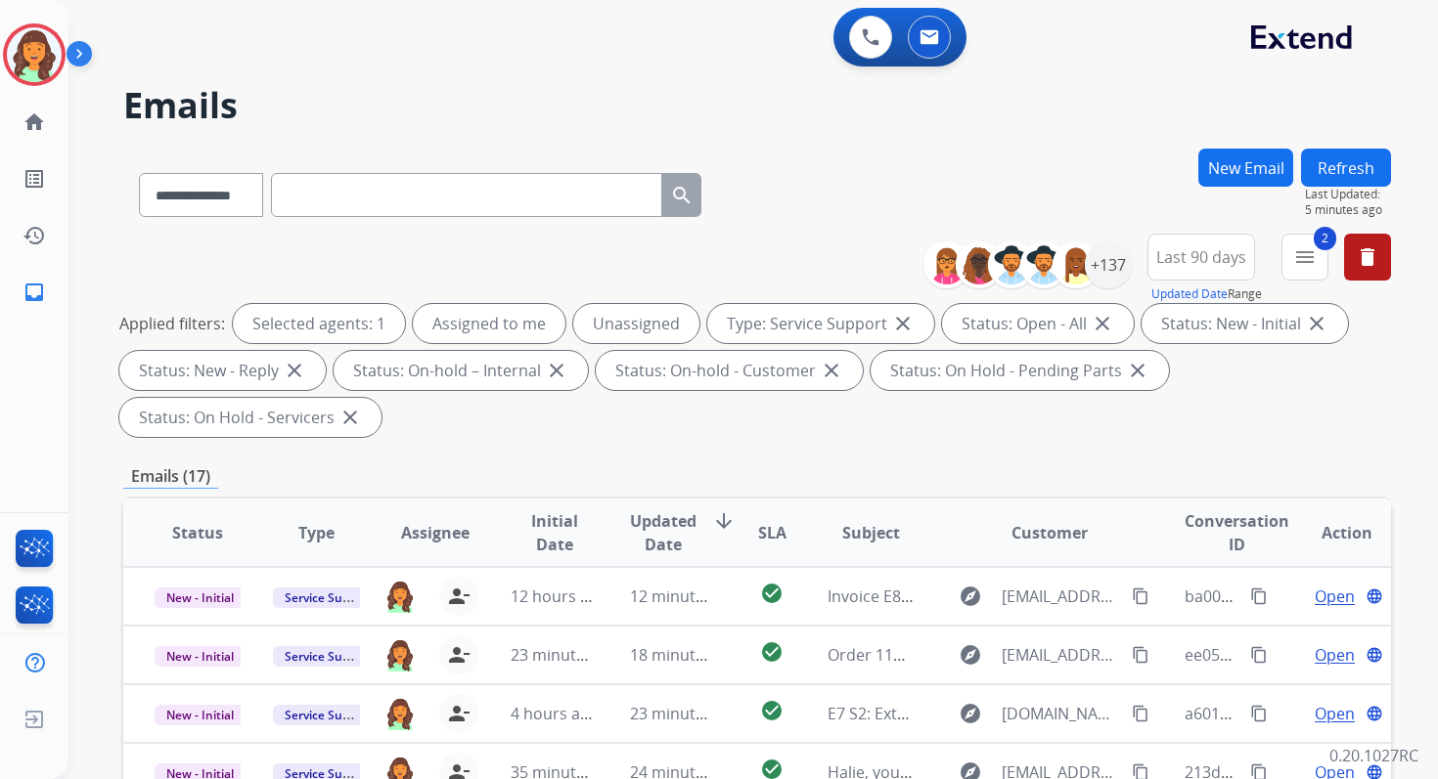
click at [1339, 162] on button "Refresh" at bounding box center [1346, 168] width 90 height 38
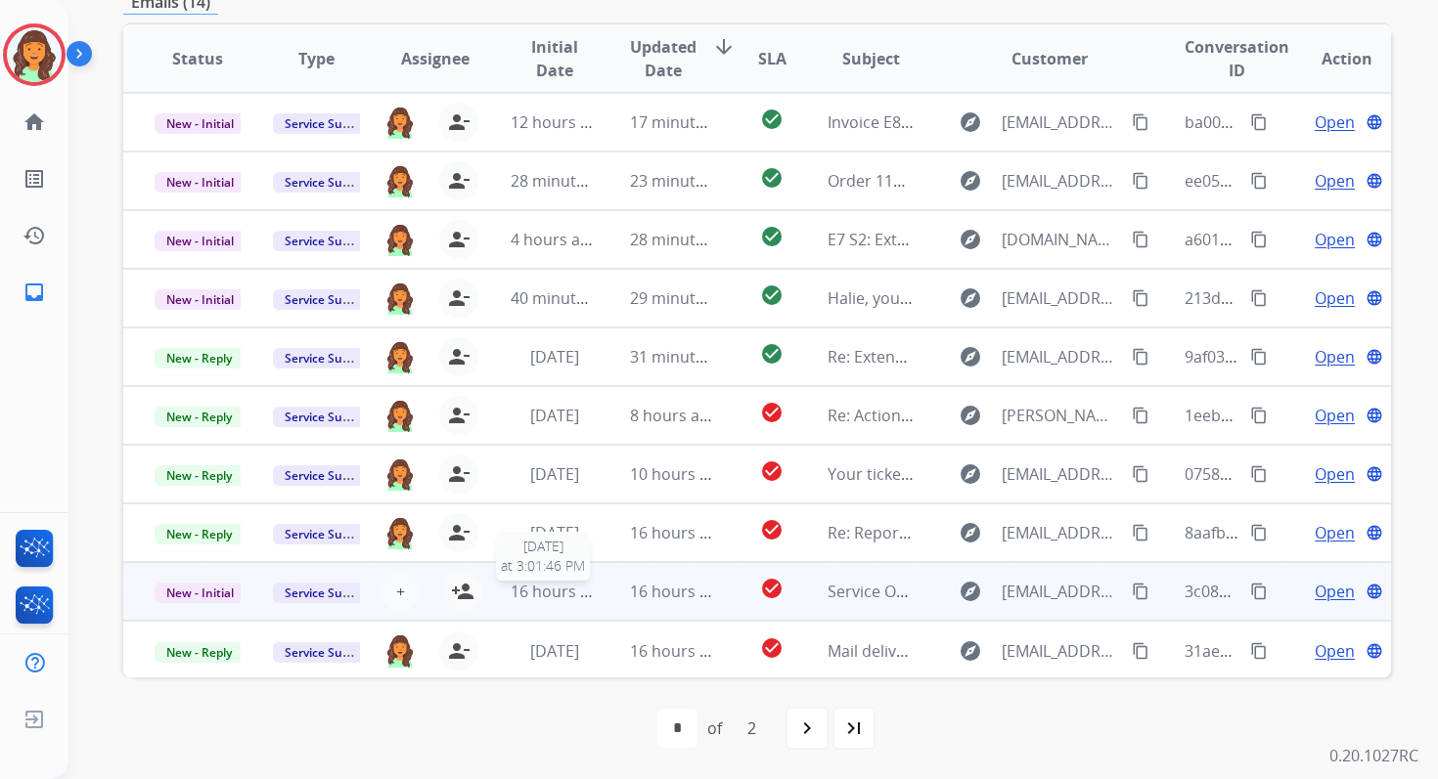
click at [563, 581] on span "16 hours ago" at bounding box center [559, 592] width 97 height 22
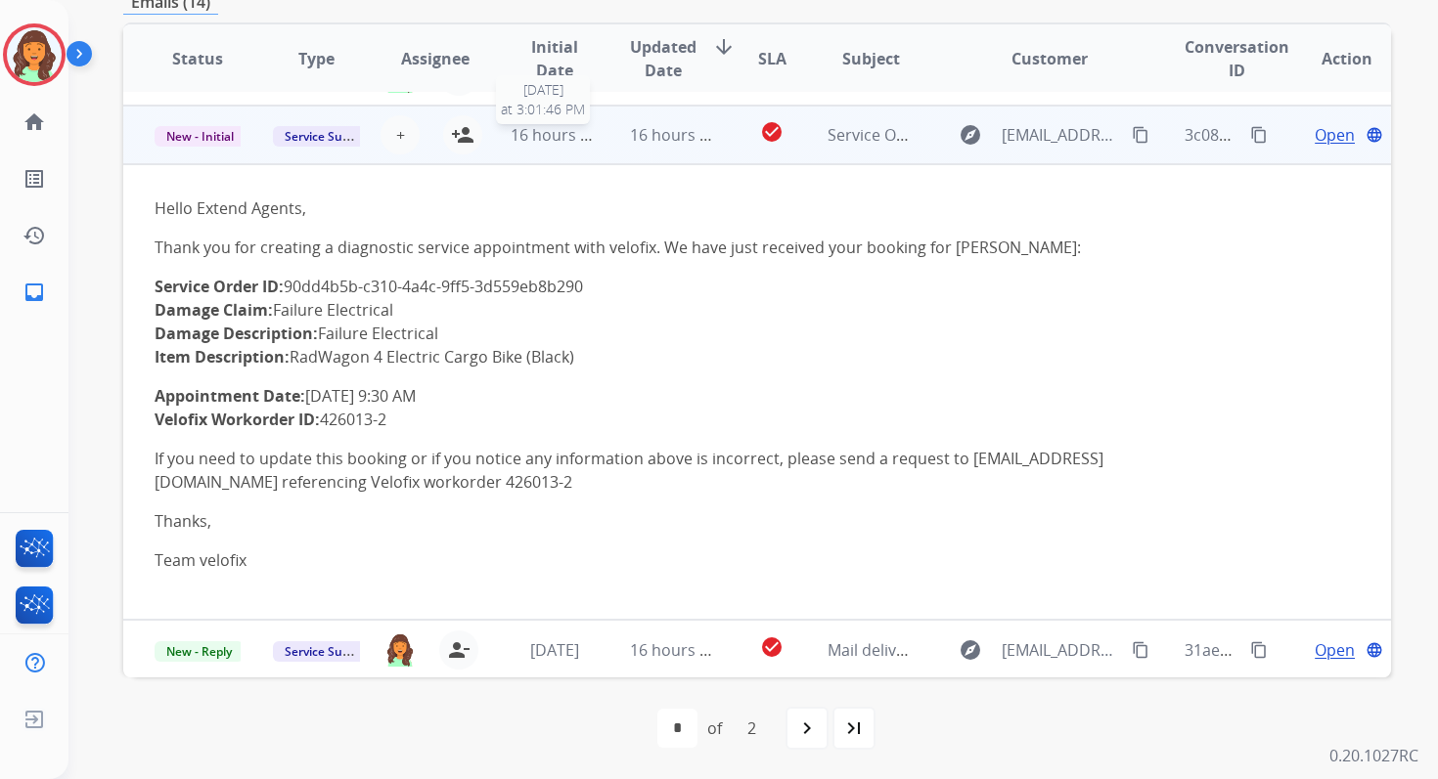
scroll to position [458, 0]
drag, startPoint x: 290, startPoint y: 286, endPoint x: 629, endPoint y: 285, distance: 338.4
click at [629, 285] on p "Service Order ID: 90dd4b5b-c310-4a4c-9ff5-3d559eb8b290 Damage Claim: Failure El…" at bounding box center [638, 321] width 967 height 94
click at [1250, 135] on mat-icon "content_copy" at bounding box center [1259, 134] width 18 height 18
drag, startPoint x: 151, startPoint y: 393, endPoint x: 493, endPoint y: 390, distance: 342.3
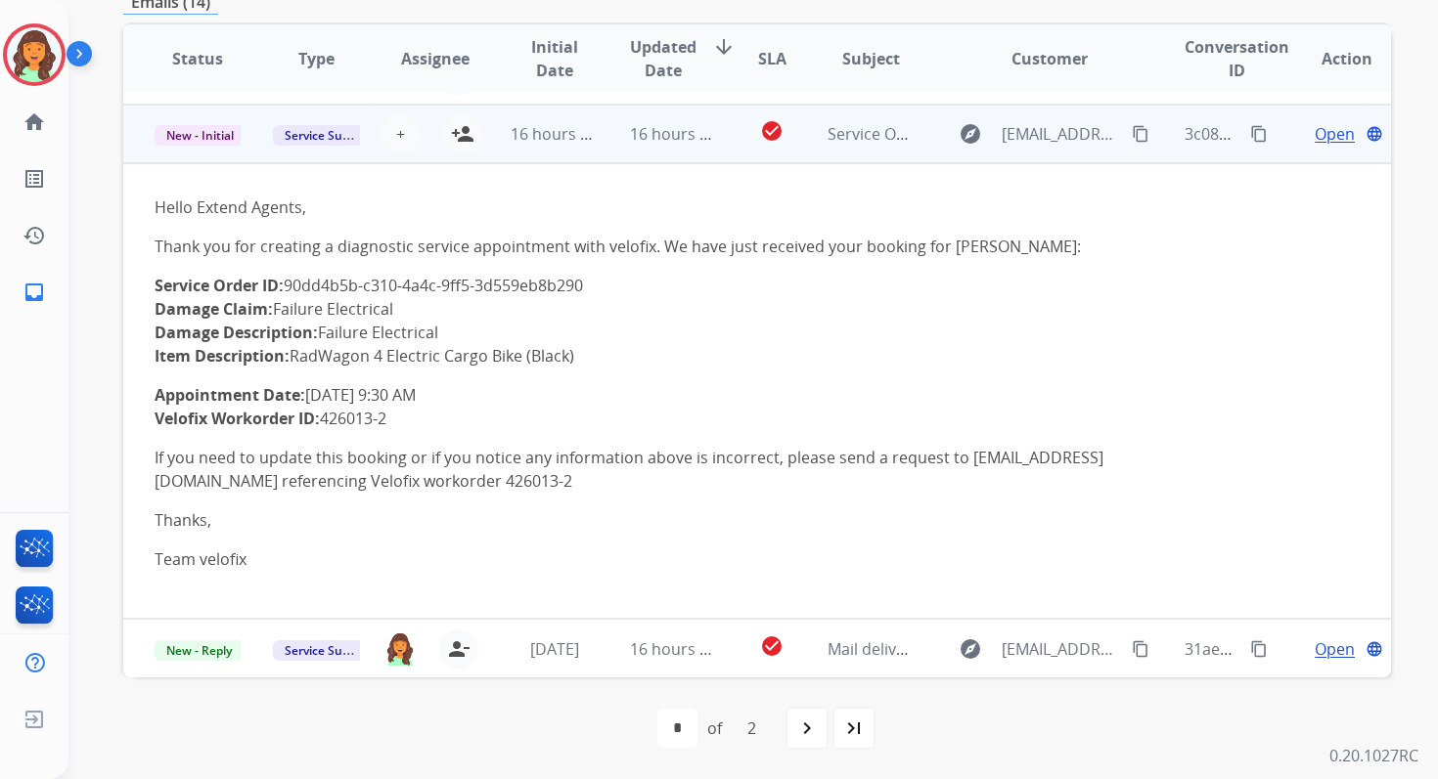
click at [492, 390] on td "Hello Extend Agents, Thank you for creating a diagnostic service appointment wi…" at bounding box center [638, 391] width 1030 height 456
click at [453, 126] on mat-icon "person_add" at bounding box center [462, 133] width 23 height 23
click at [219, 132] on span "New - Initial" at bounding box center [200, 135] width 91 height 21
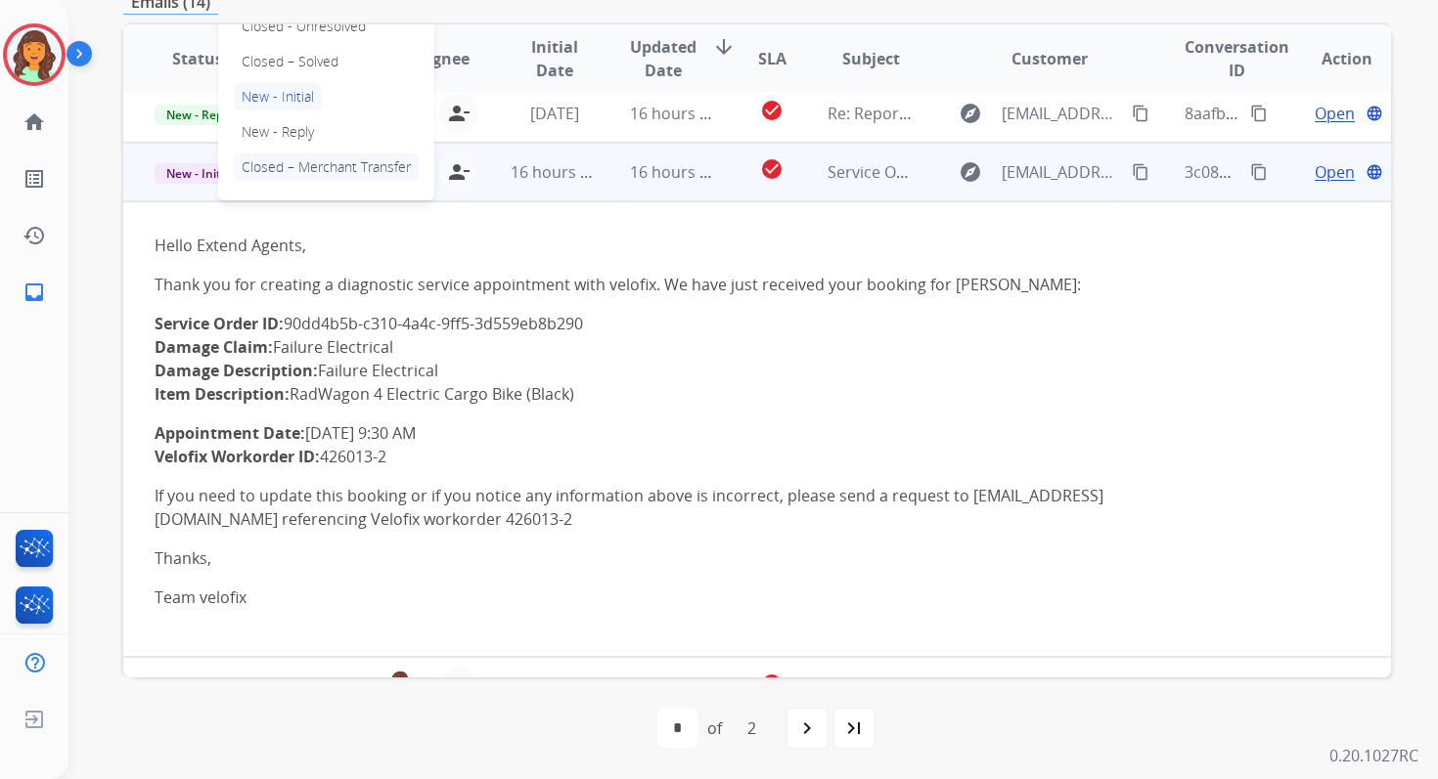
scroll to position [372, 0]
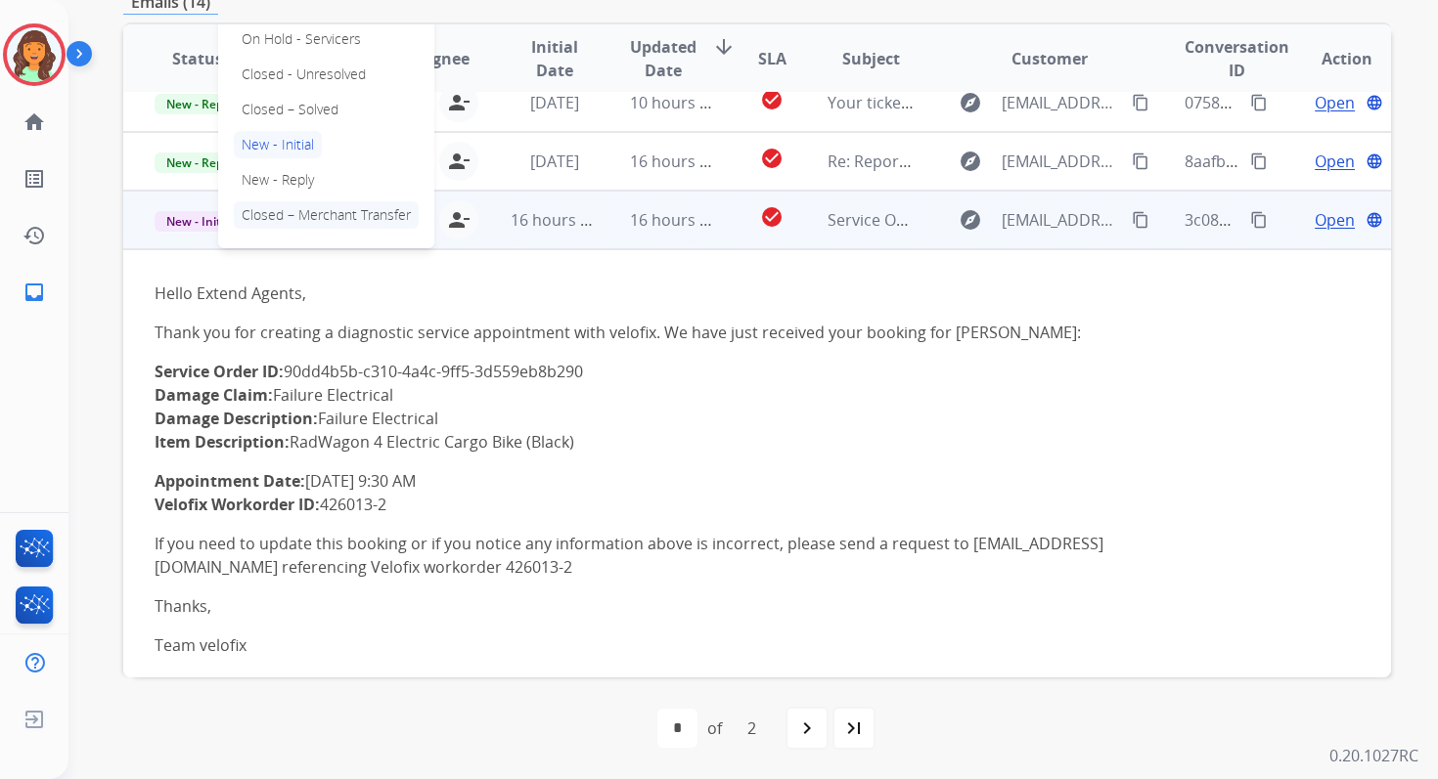
click at [254, 116] on p "Closed – Solved" at bounding box center [290, 109] width 112 height 27
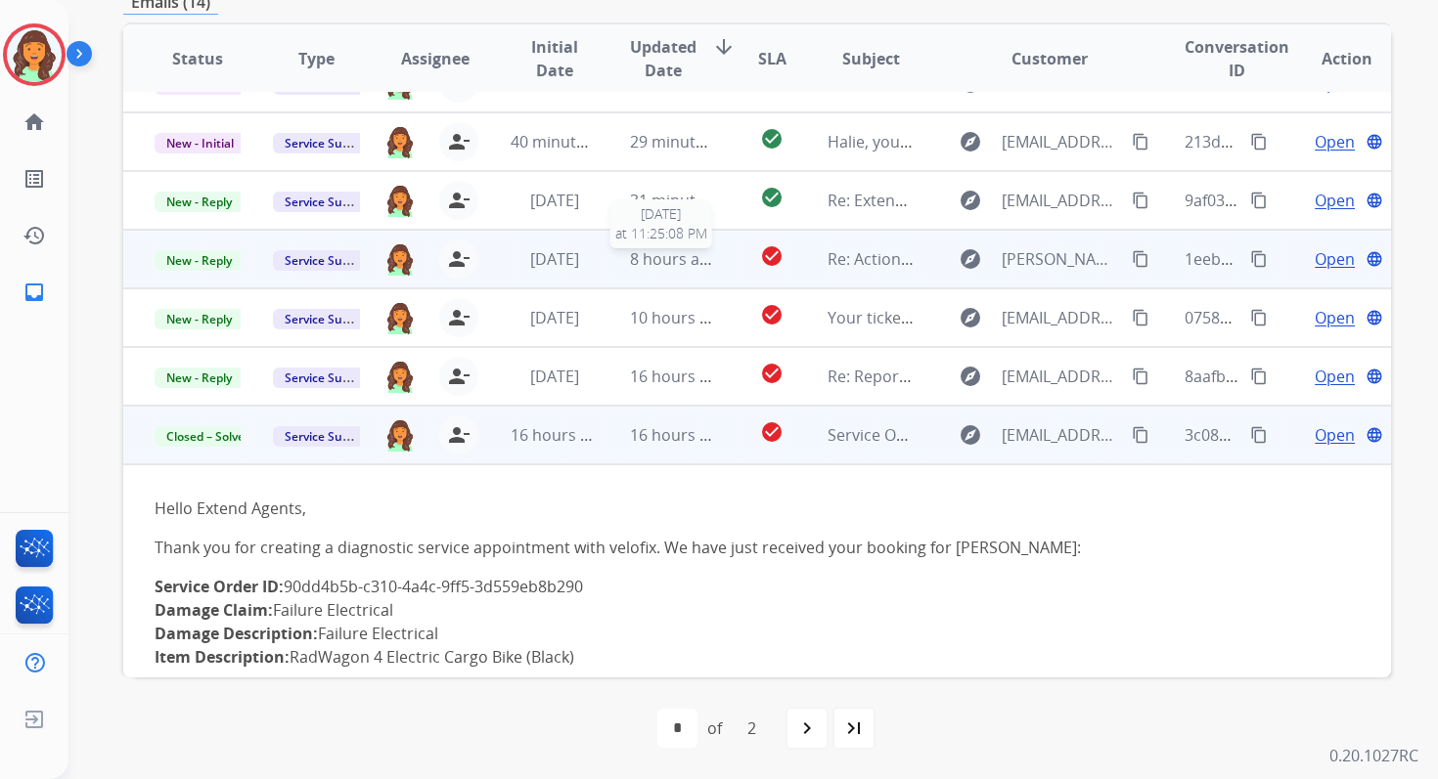
click at [654, 260] on span "8 hours ago" at bounding box center [674, 259] width 88 height 22
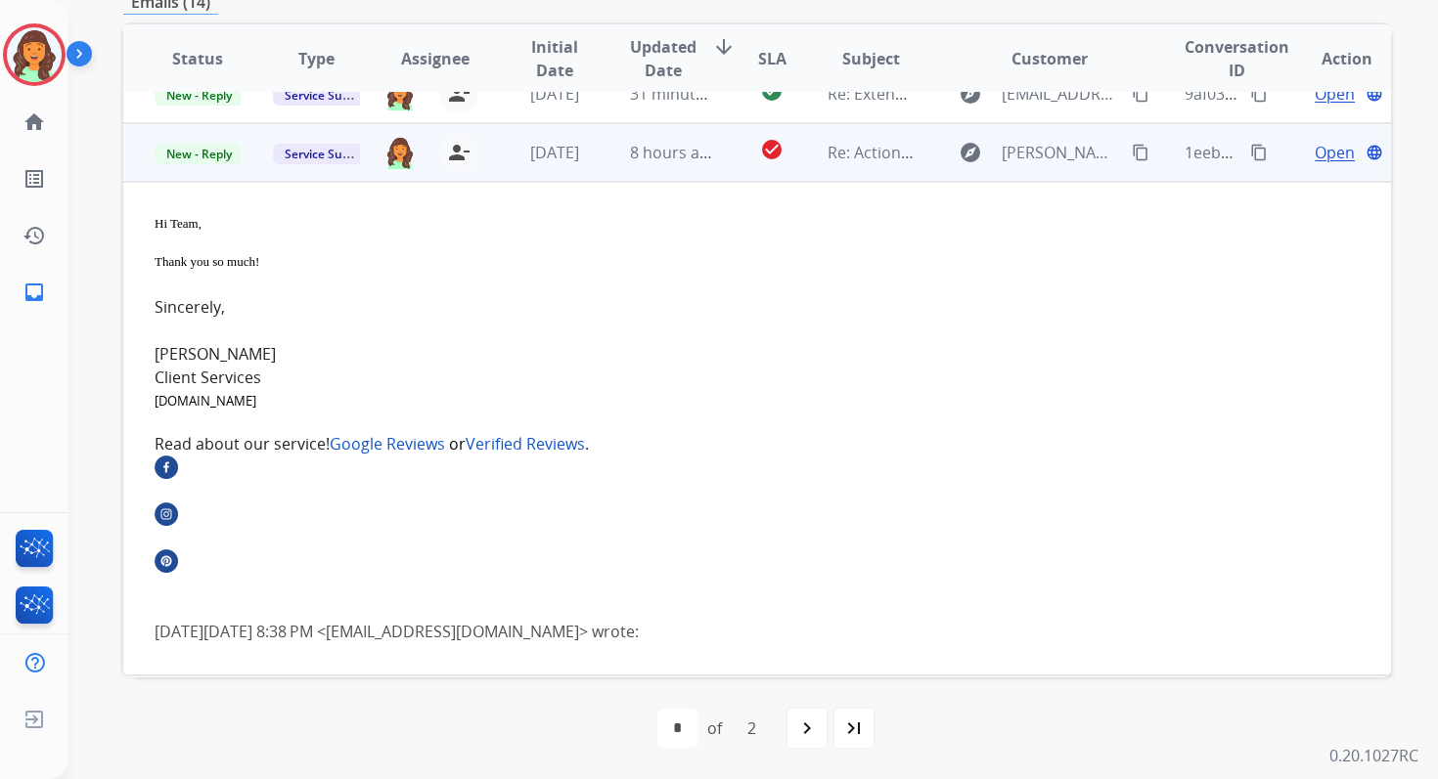
scroll to position [293, 0]
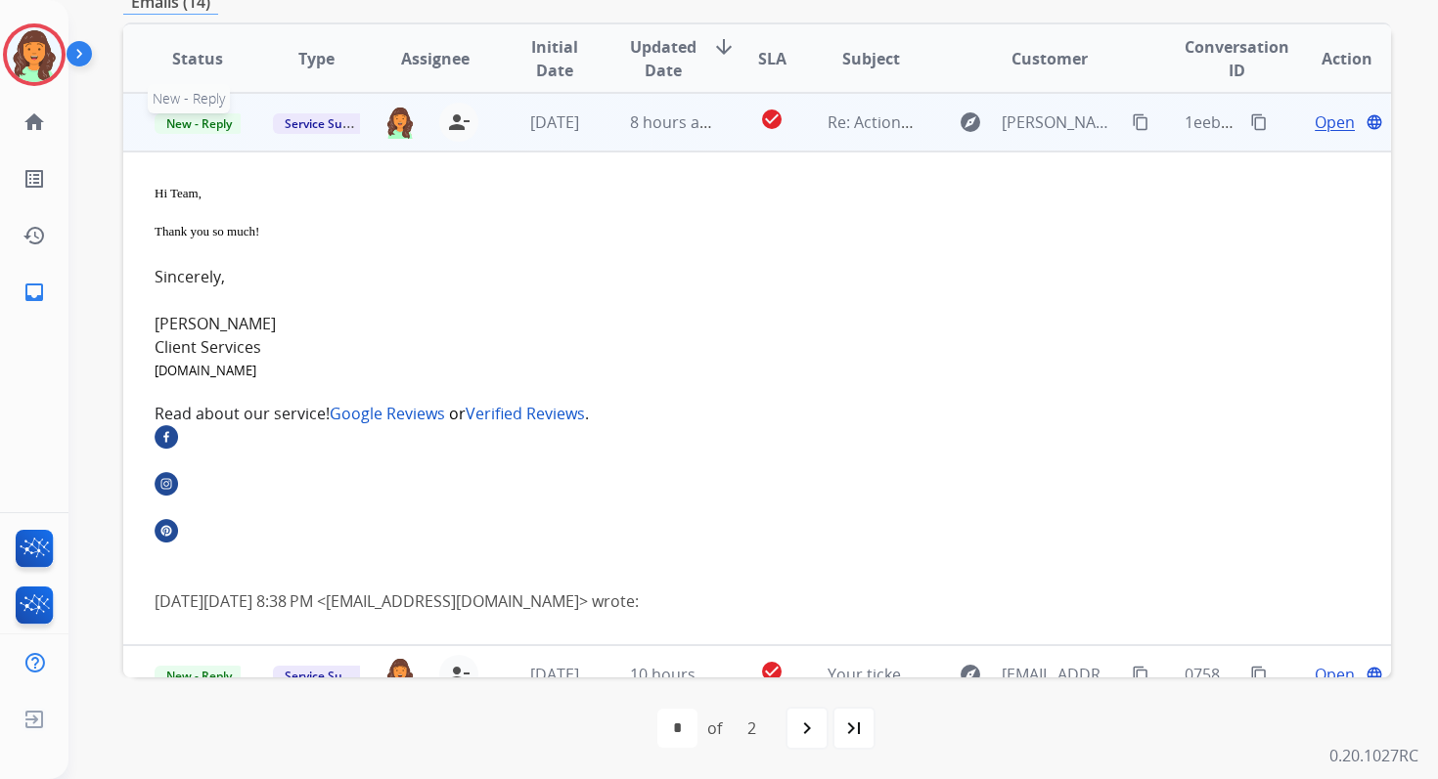
click at [217, 129] on span "New - Reply" at bounding box center [199, 123] width 89 height 21
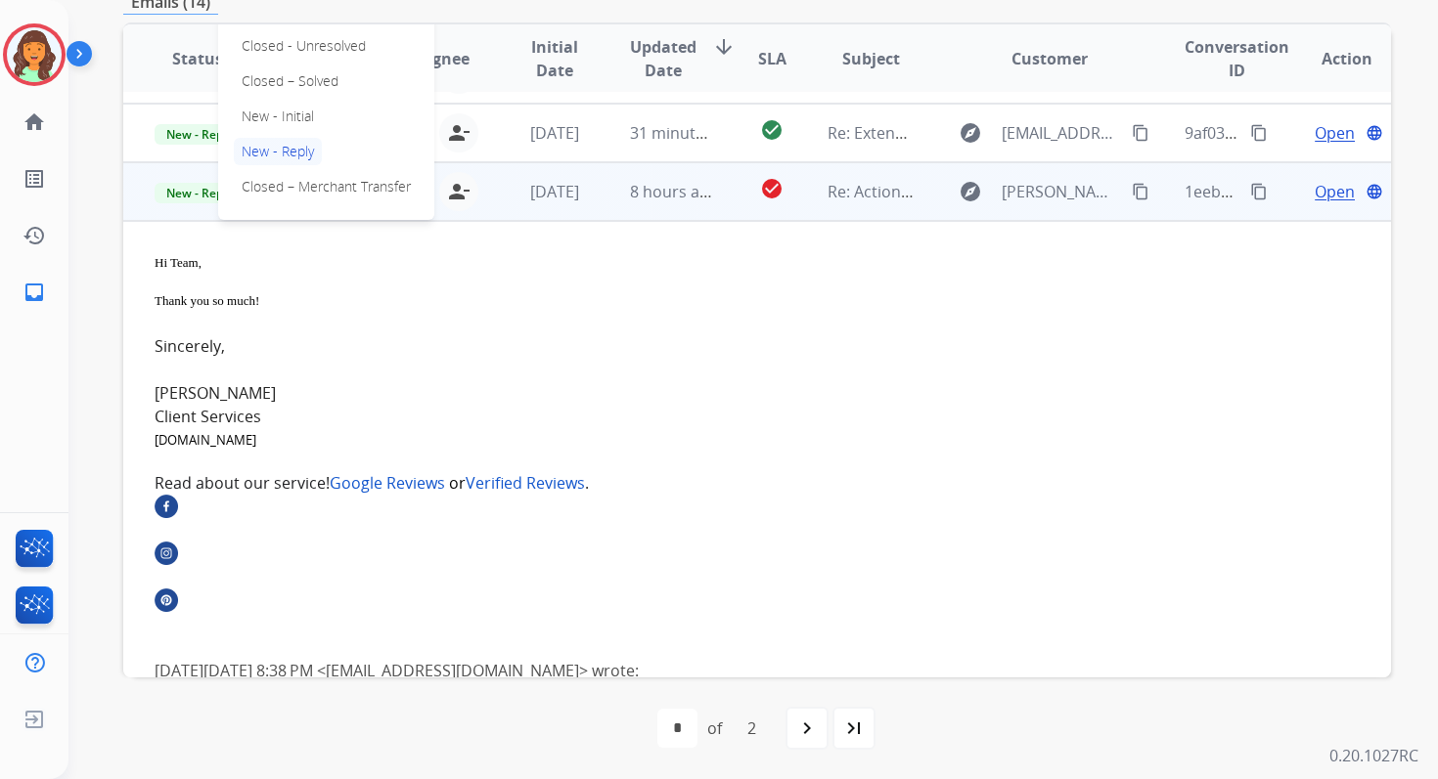
scroll to position [219, 0]
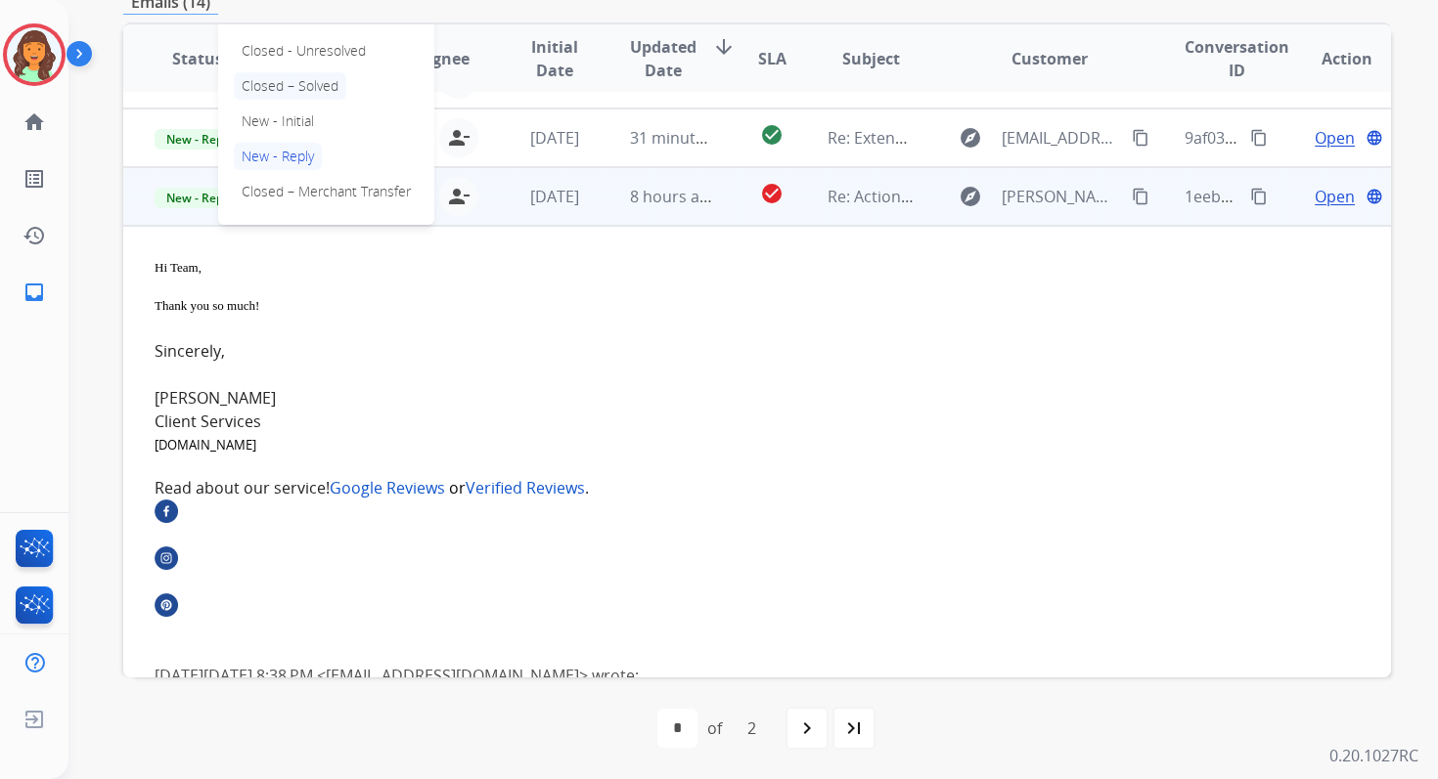
click at [268, 91] on p "Closed – Solved" at bounding box center [290, 85] width 112 height 27
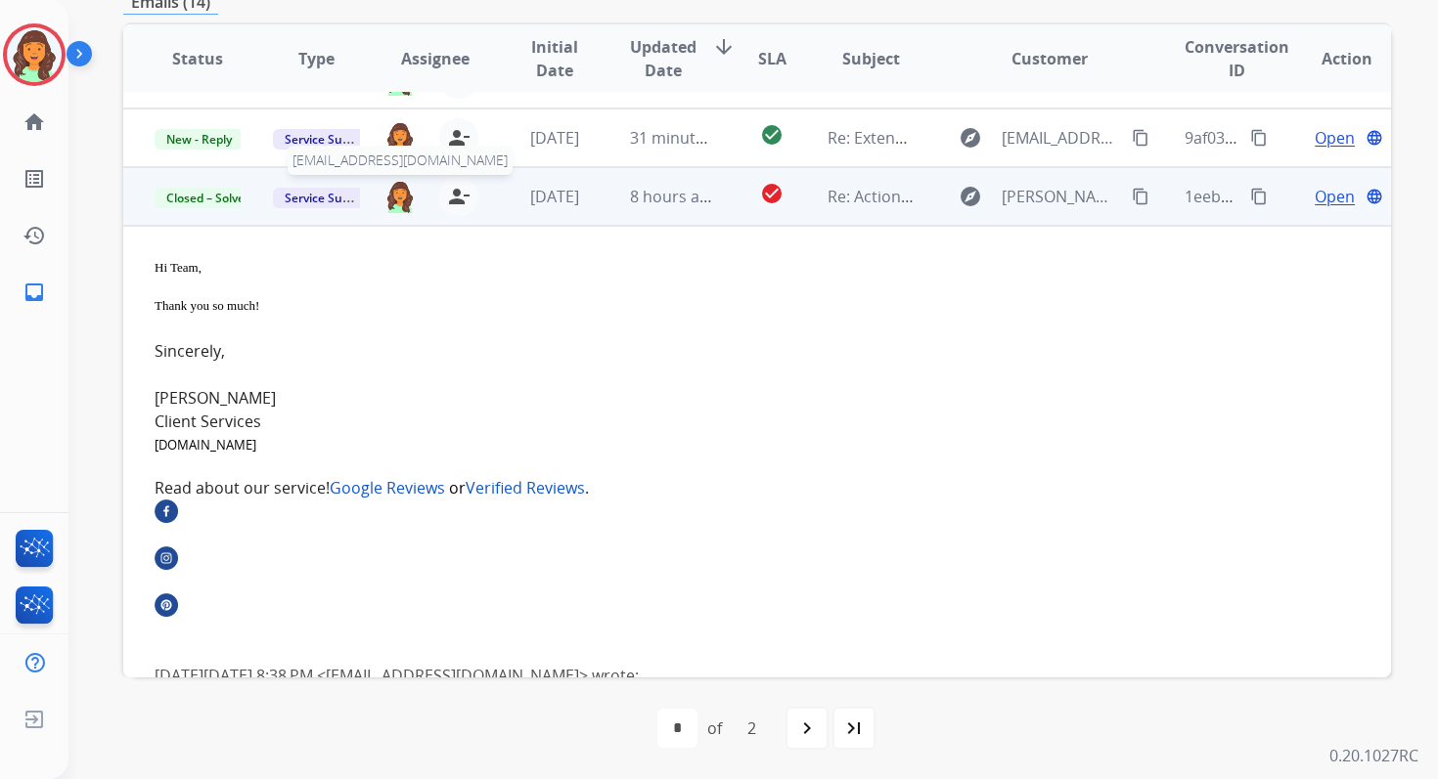
click at [392, 200] on img at bounding box center [399, 196] width 31 height 33
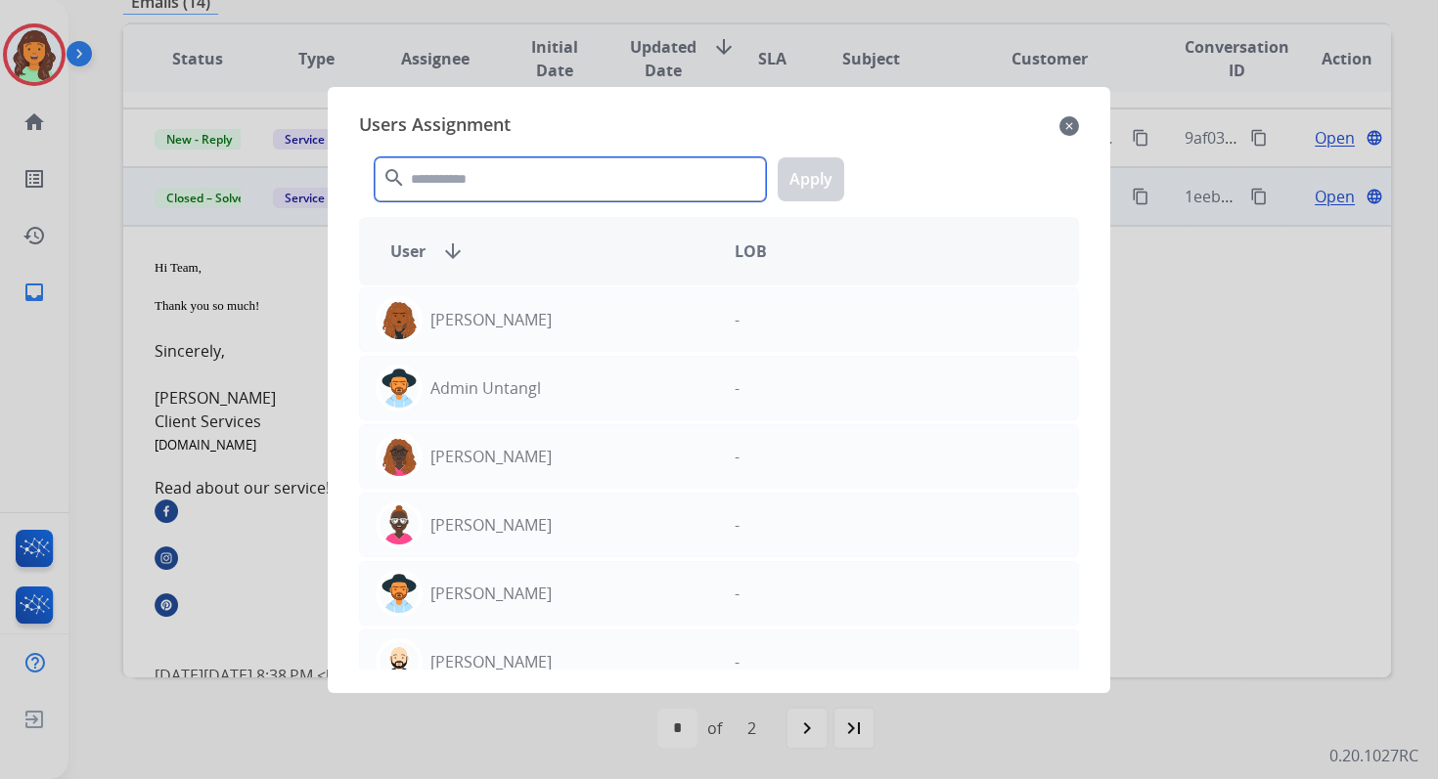
click at [484, 163] on input "text" at bounding box center [570, 179] width 391 height 44
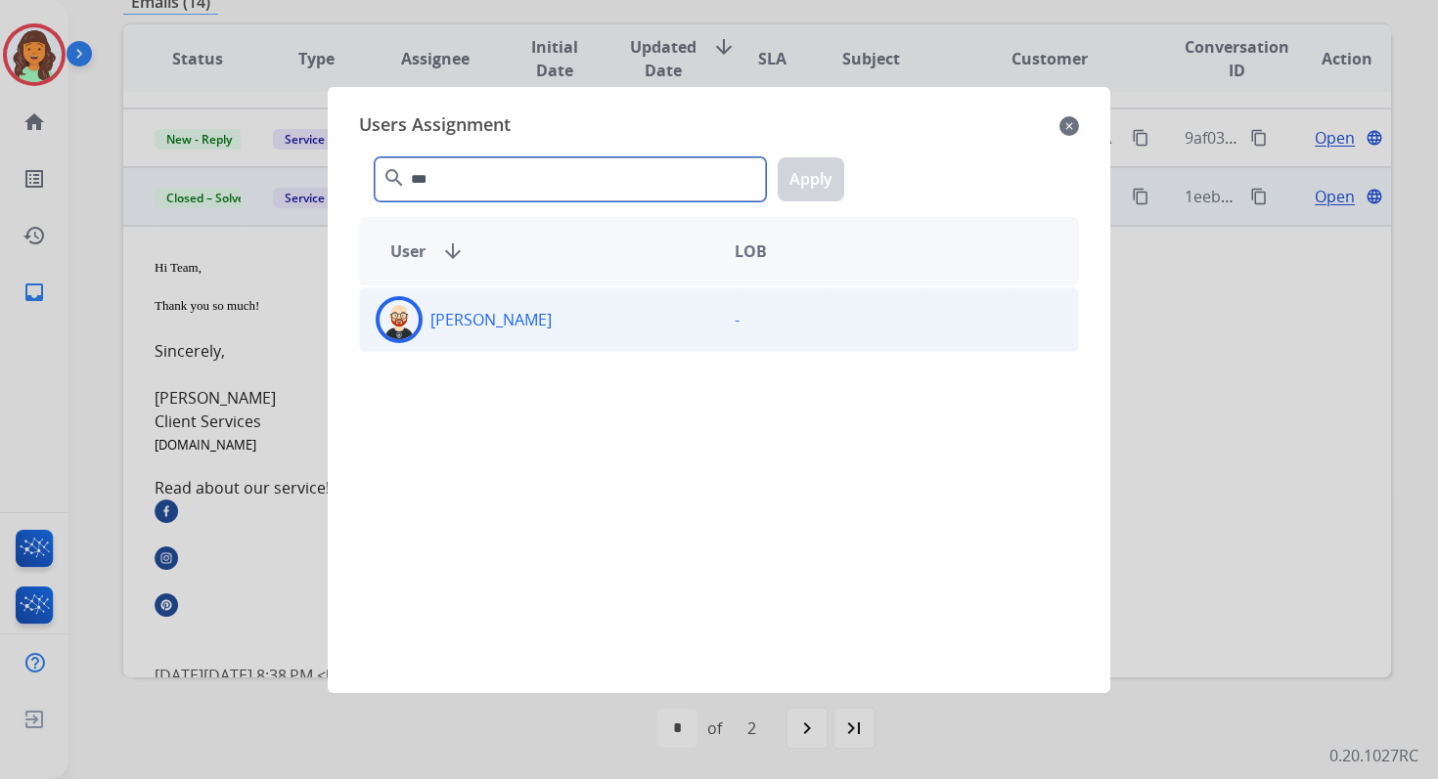
type input "***"
click at [548, 335] on div "[PERSON_NAME]" at bounding box center [539, 319] width 359 height 47
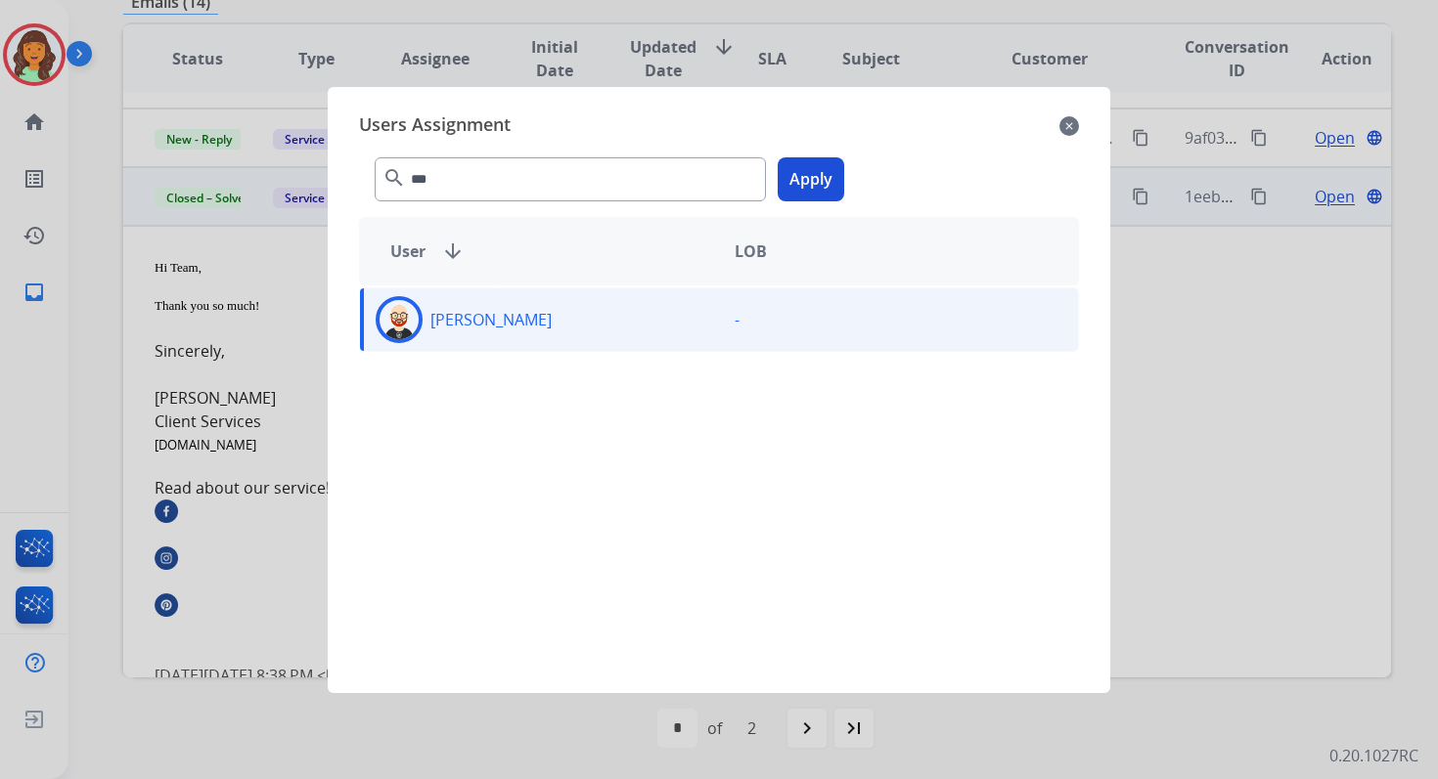
click at [799, 184] on button "Apply" at bounding box center [811, 179] width 67 height 44
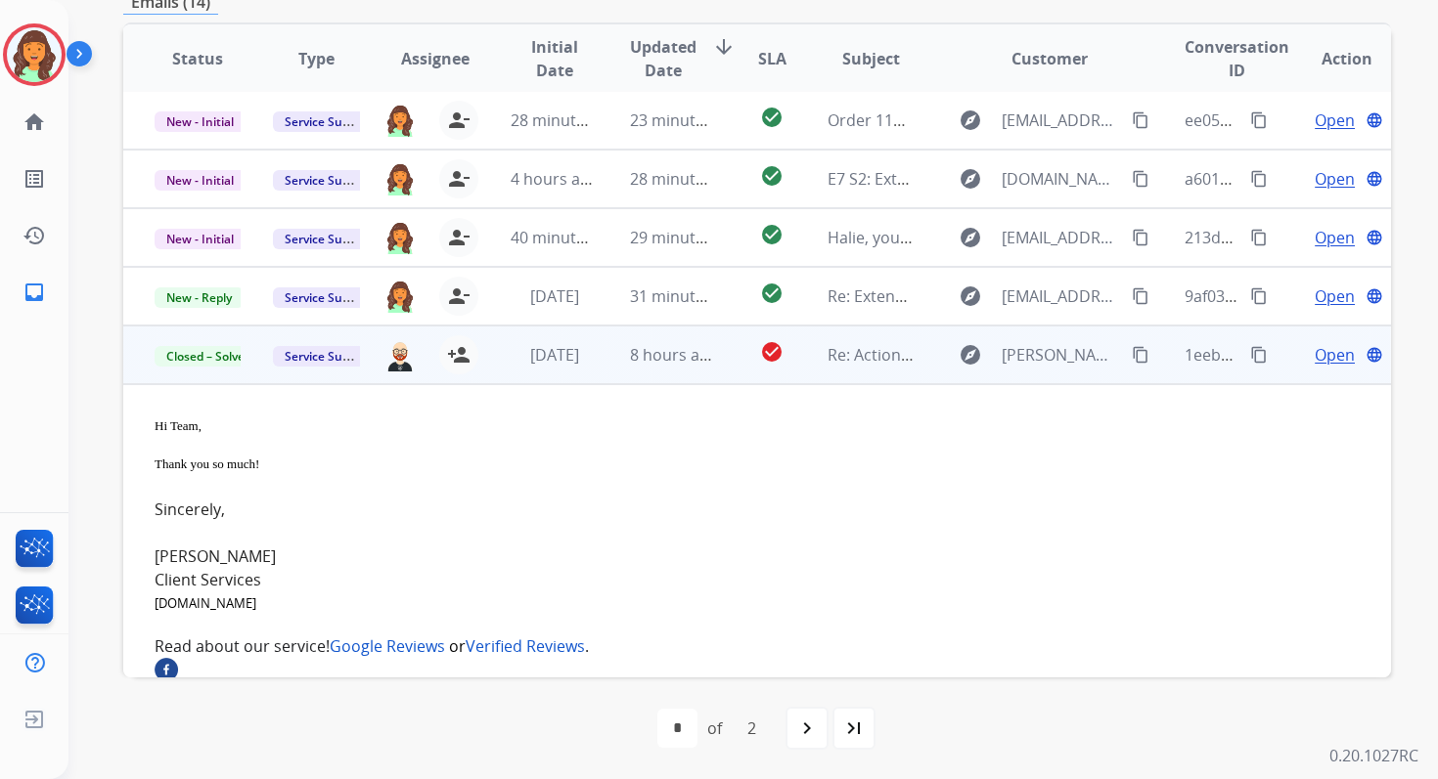
scroll to position [0, 0]
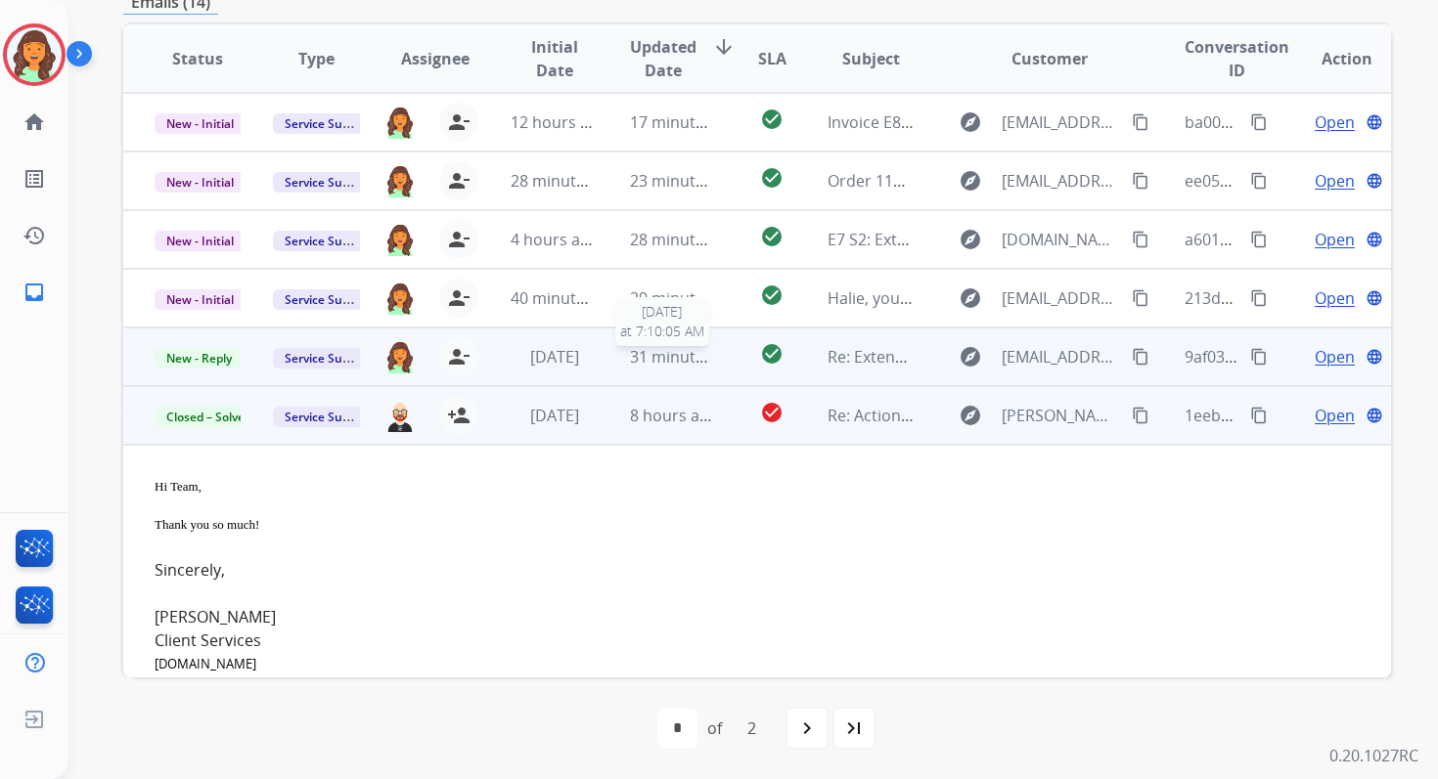
click at [679, 359] on span "31 minutes ago" at bounding box center [686, 357] width 113 height 22
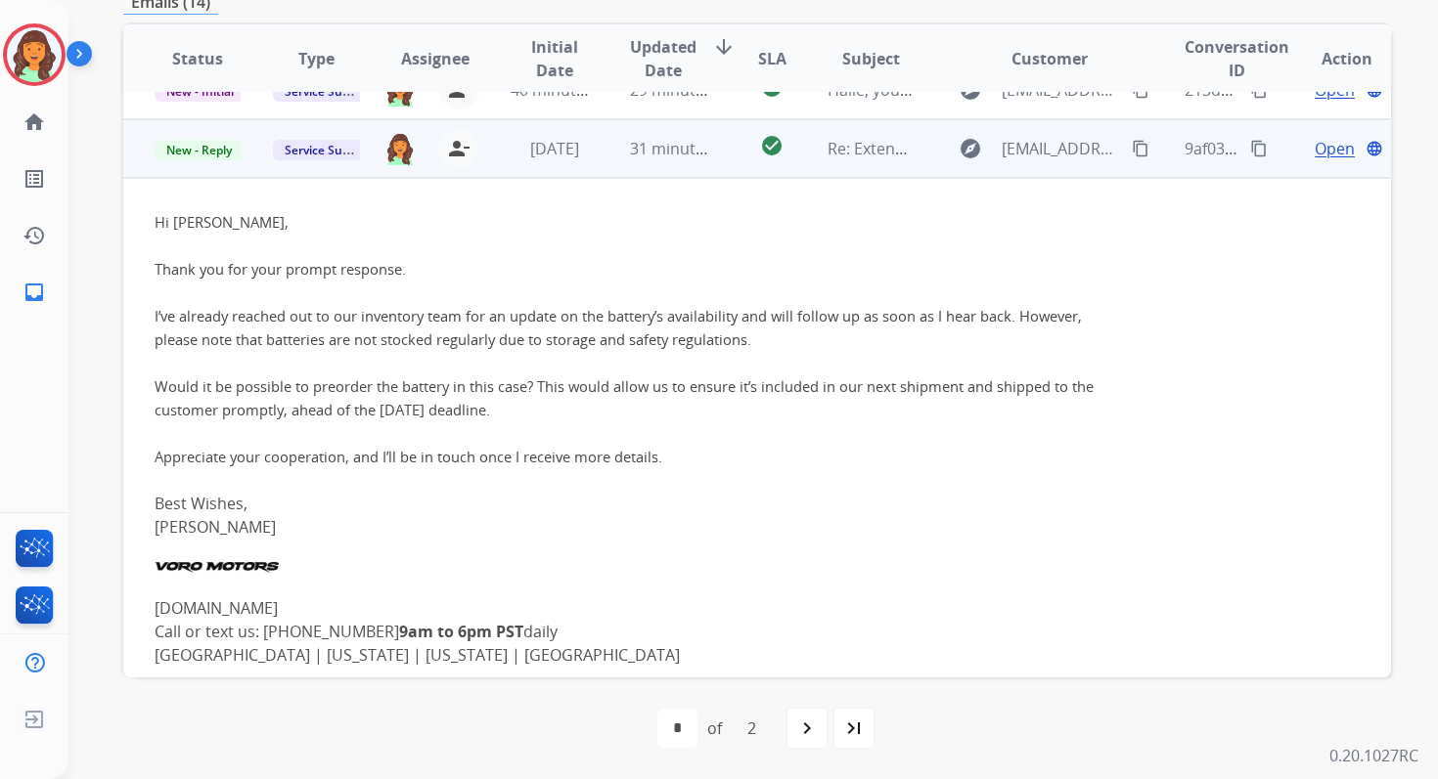
scroll to position [198, 0]
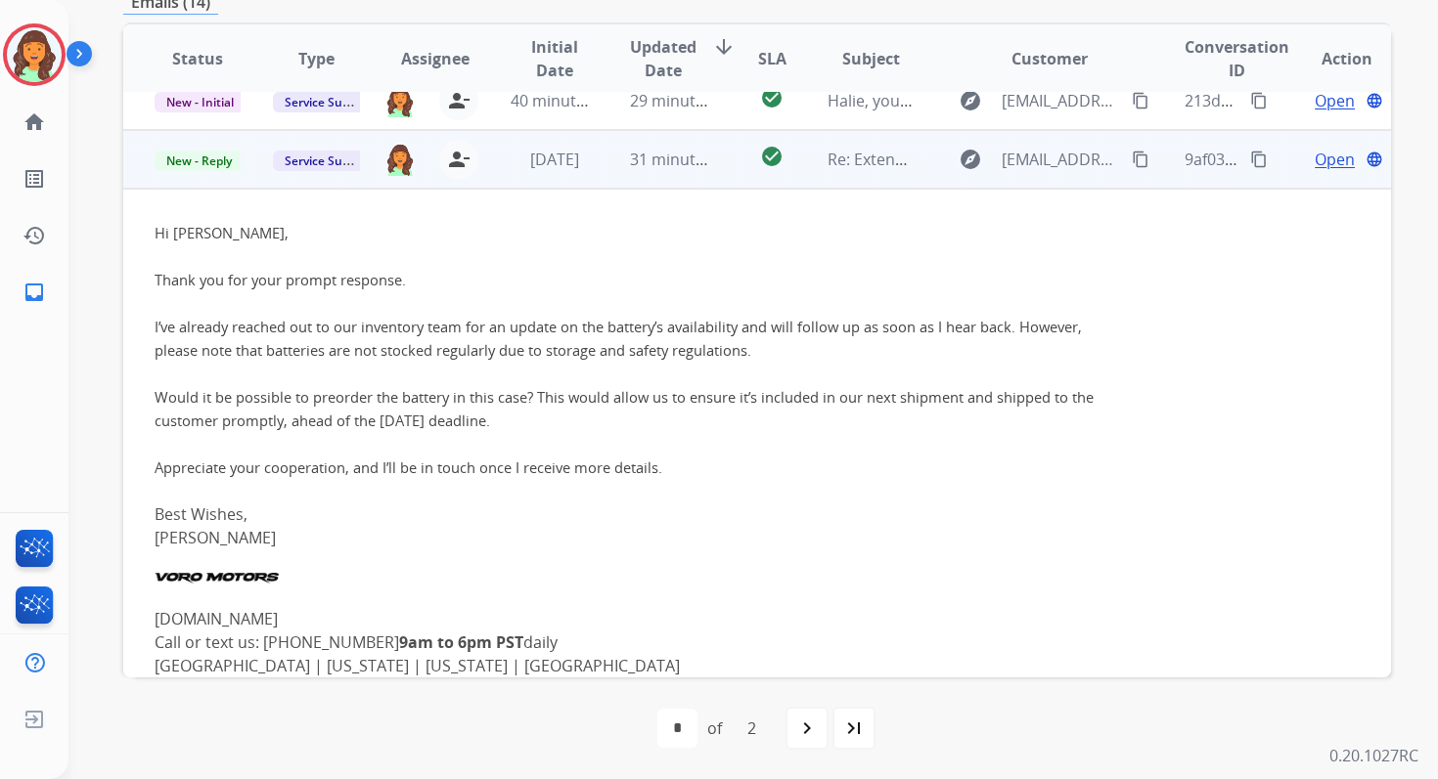
click at [1317, 162] on span "Open" at bounding box center [1334, 159] width 40 height 23
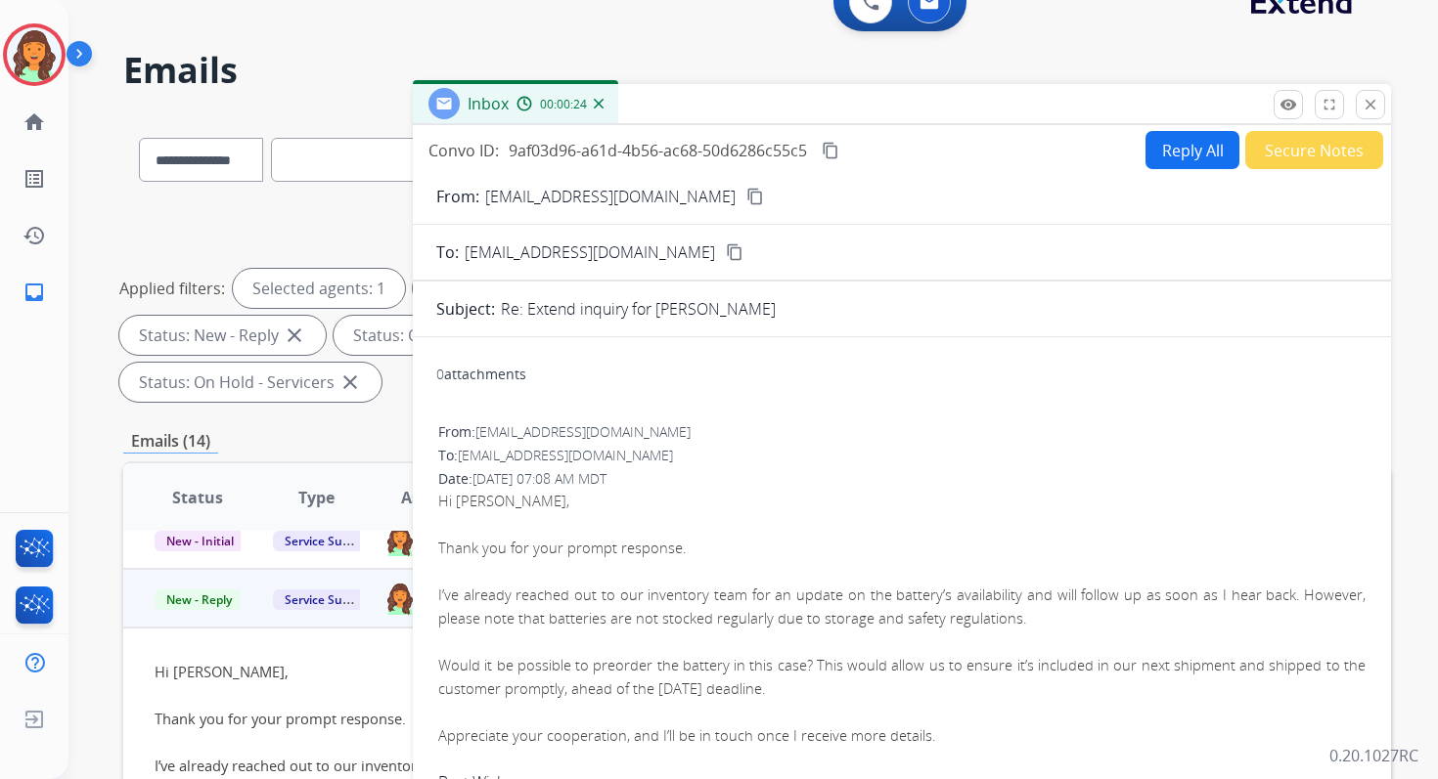
scroll to position [19, 0]
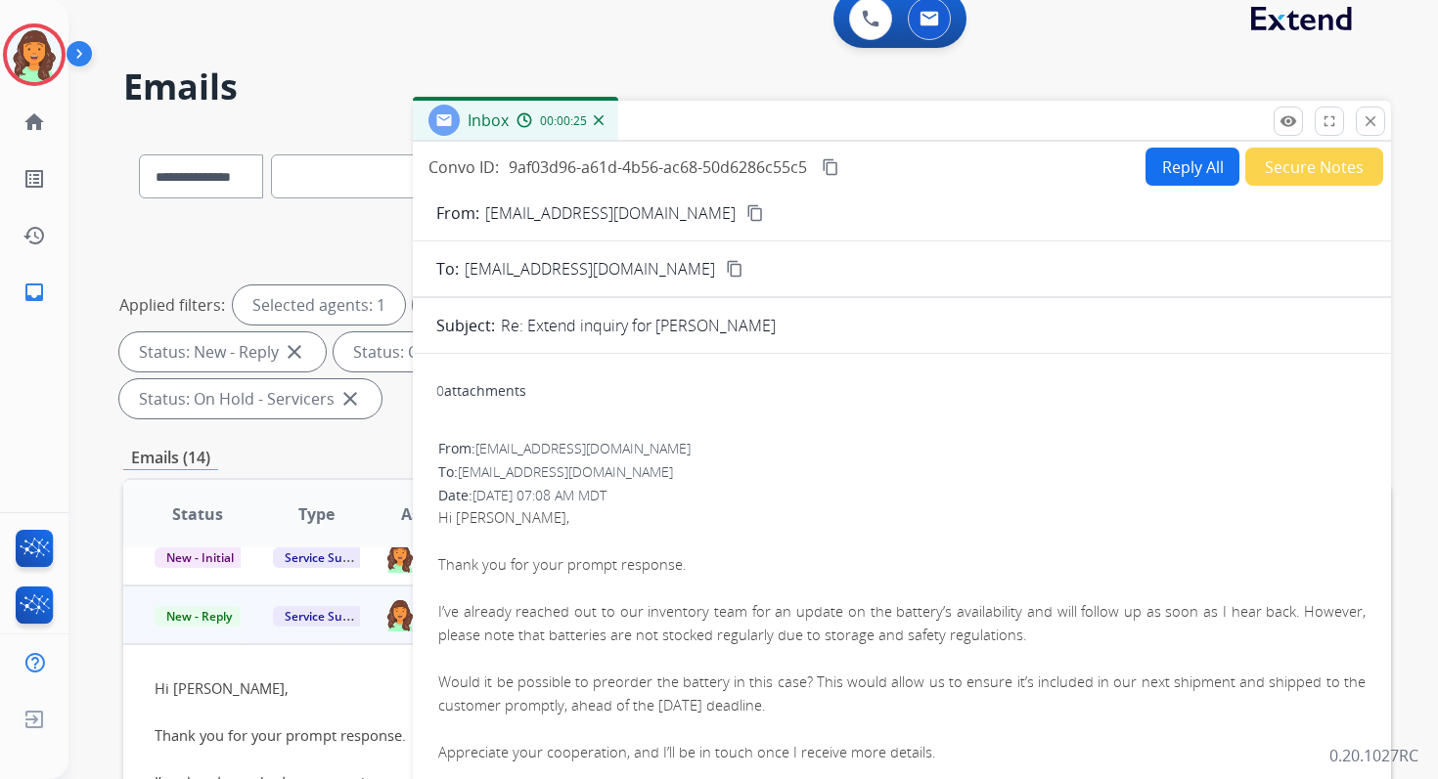
click at [1172, 172] on button "Reply All" at bounding box center [1192, 167] width 94 height 38
select select "**********"
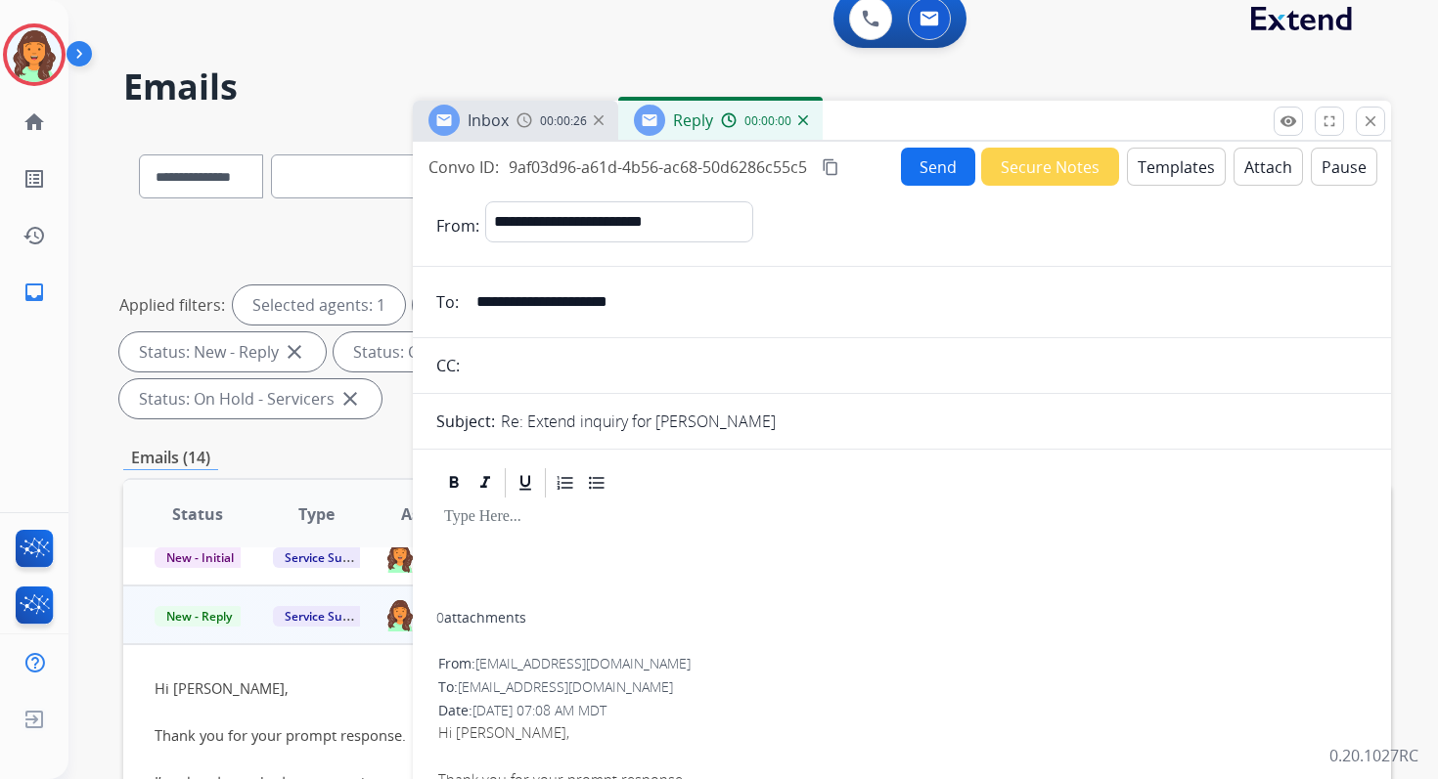
click at [1172, 172] on button "Templates" at bounding box center [1176, 167] width 99 height 38
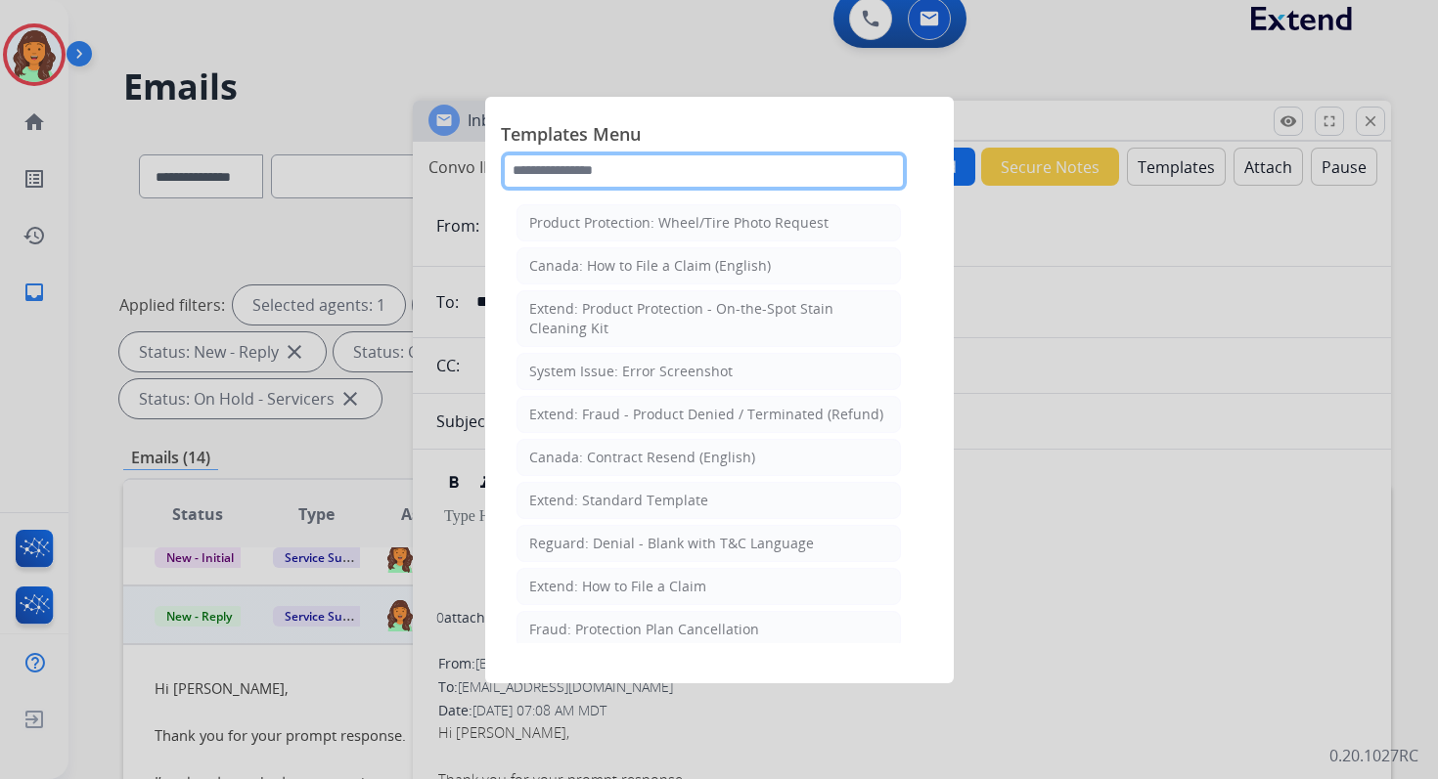
click at [619, 167] on input "text" at bounding box center [704, 171] width 406 height 39
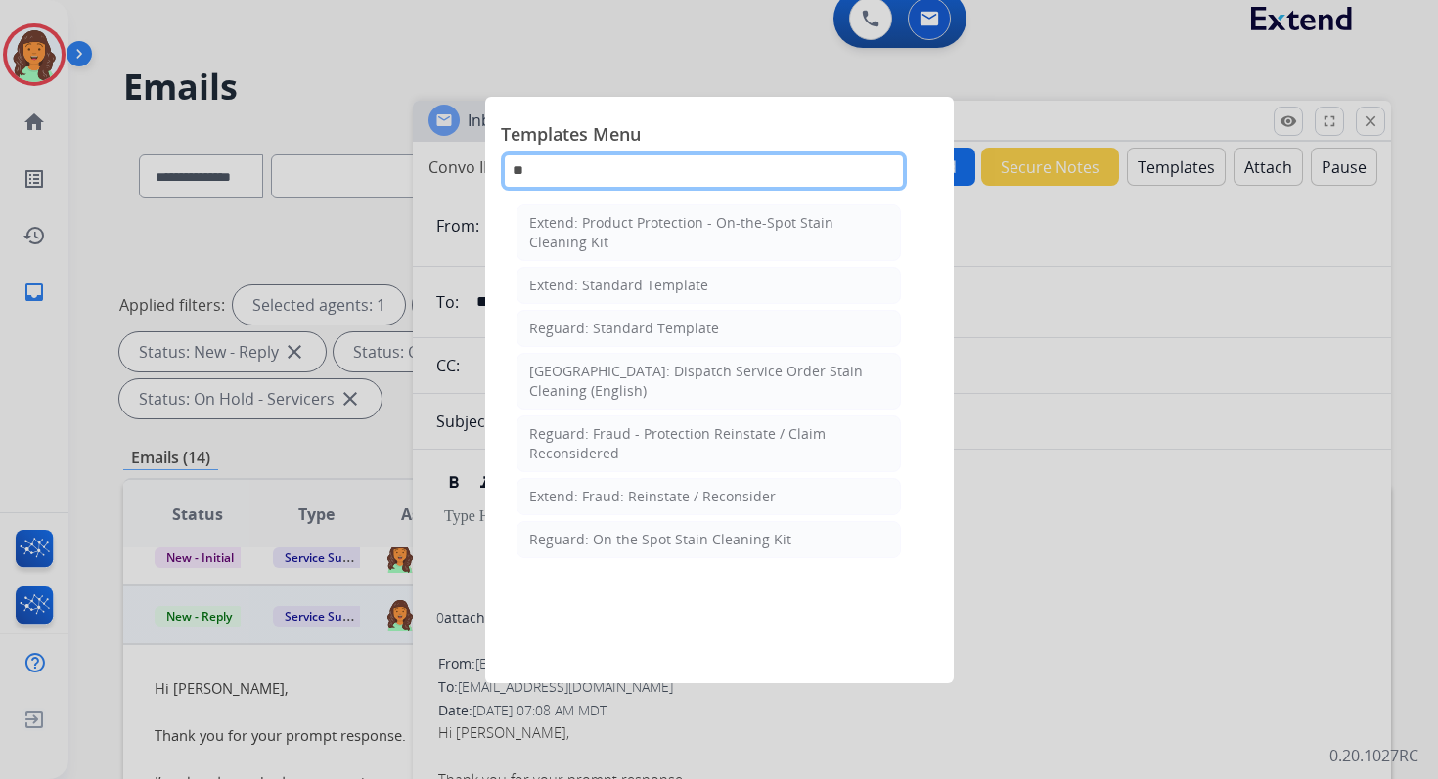
type input "*"
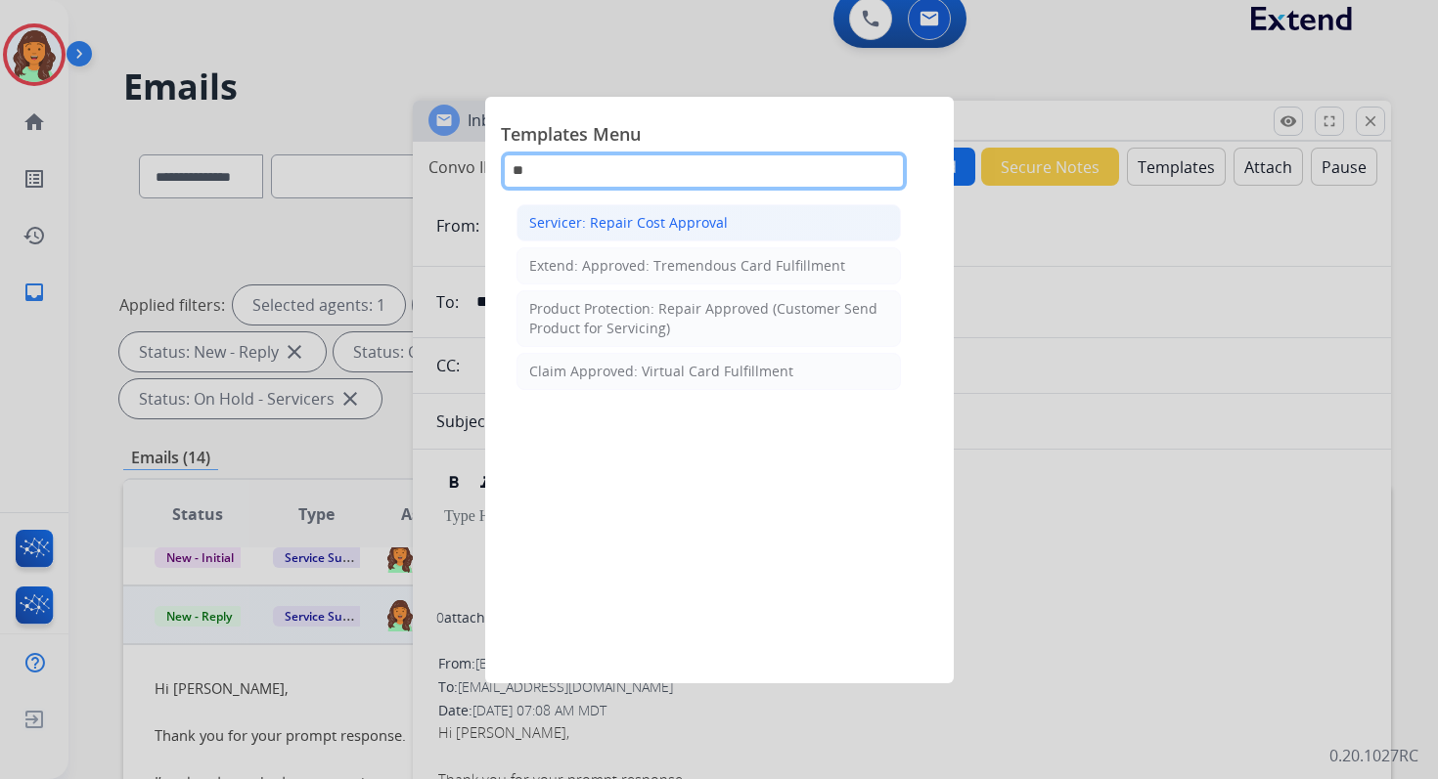
type input "**"
click at [676, 224] on div "Servicer: Repair Cost Approval" at bounding box center [628, 223] width 199 height 20
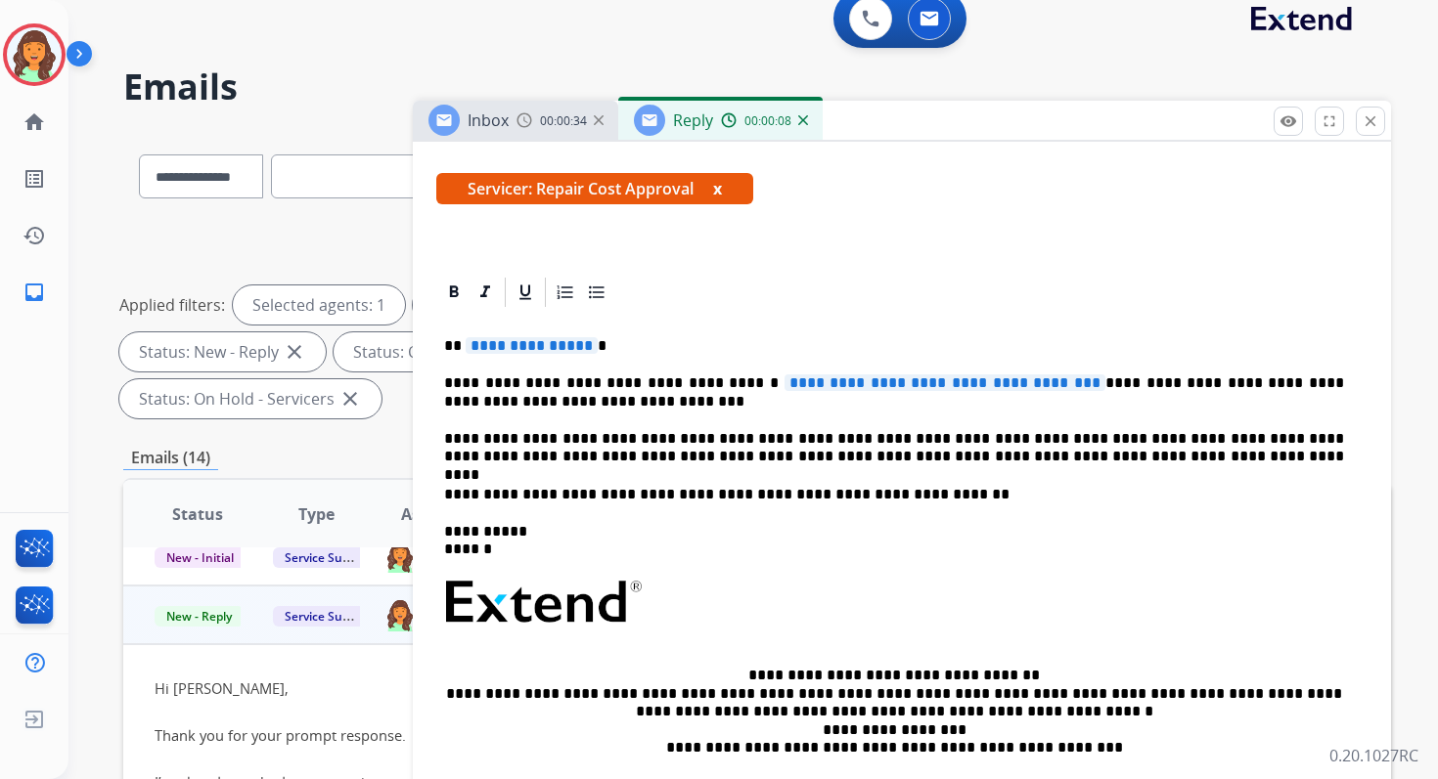
scroll to position [289, 0]
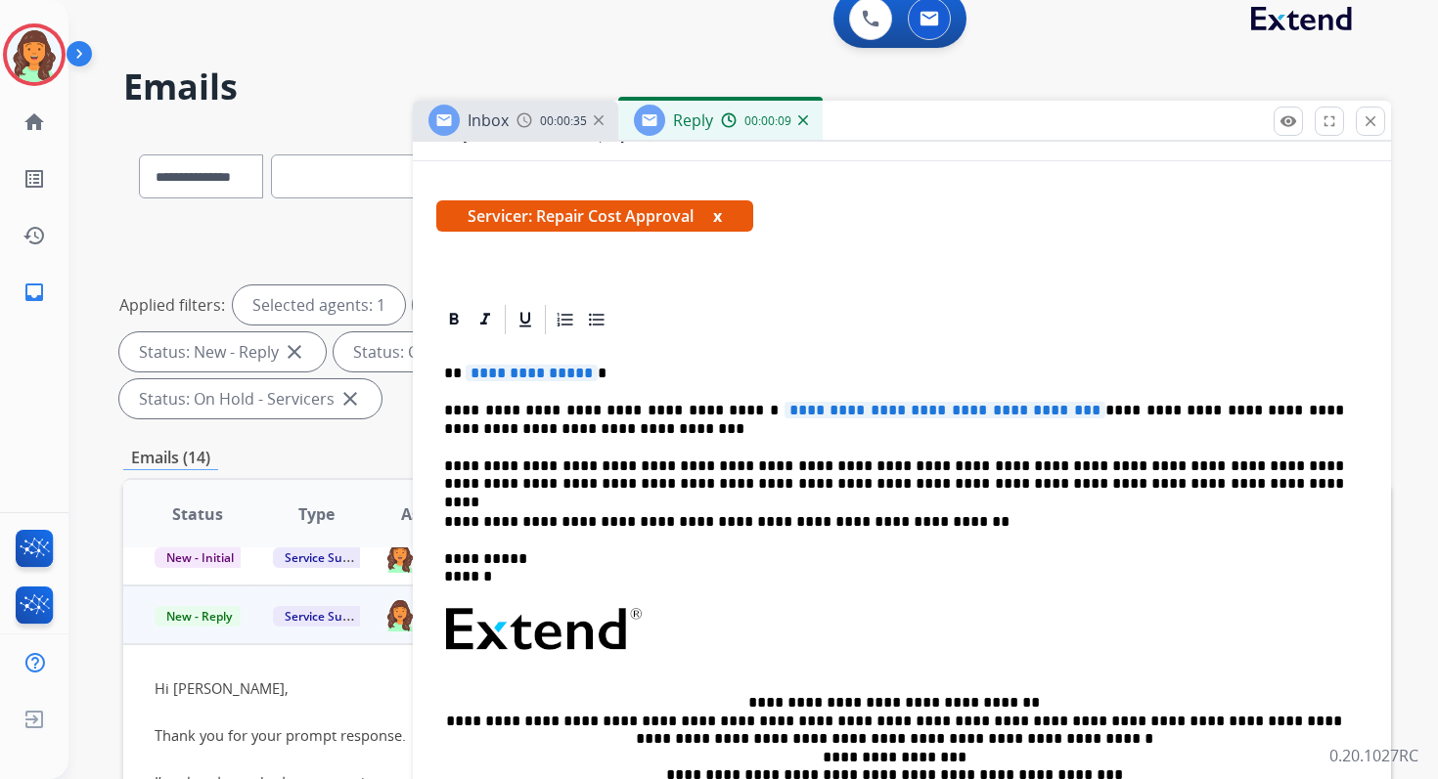
click at [519, 377] on span "**********" at bounding box center [532, 373] width 132 height 17
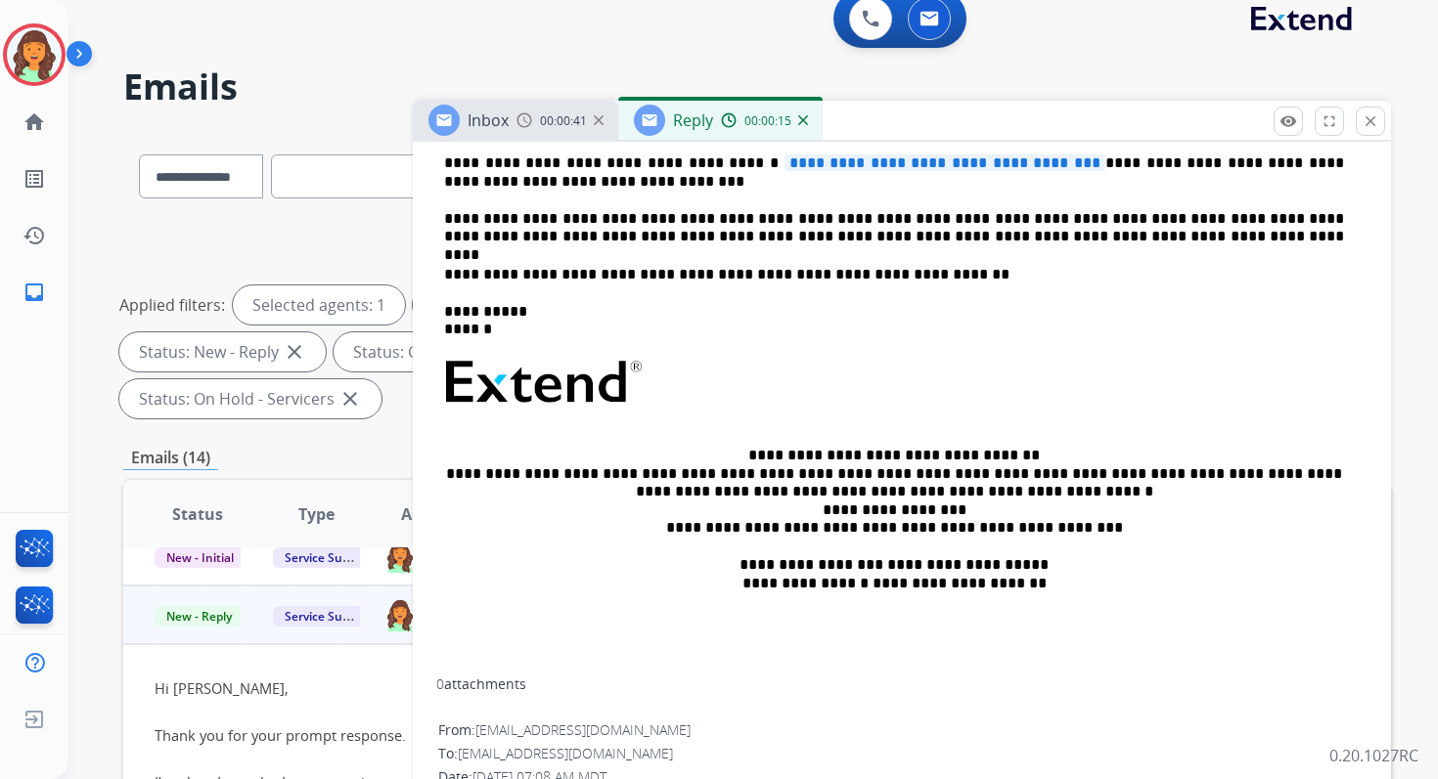
scroll to position [494, 0]
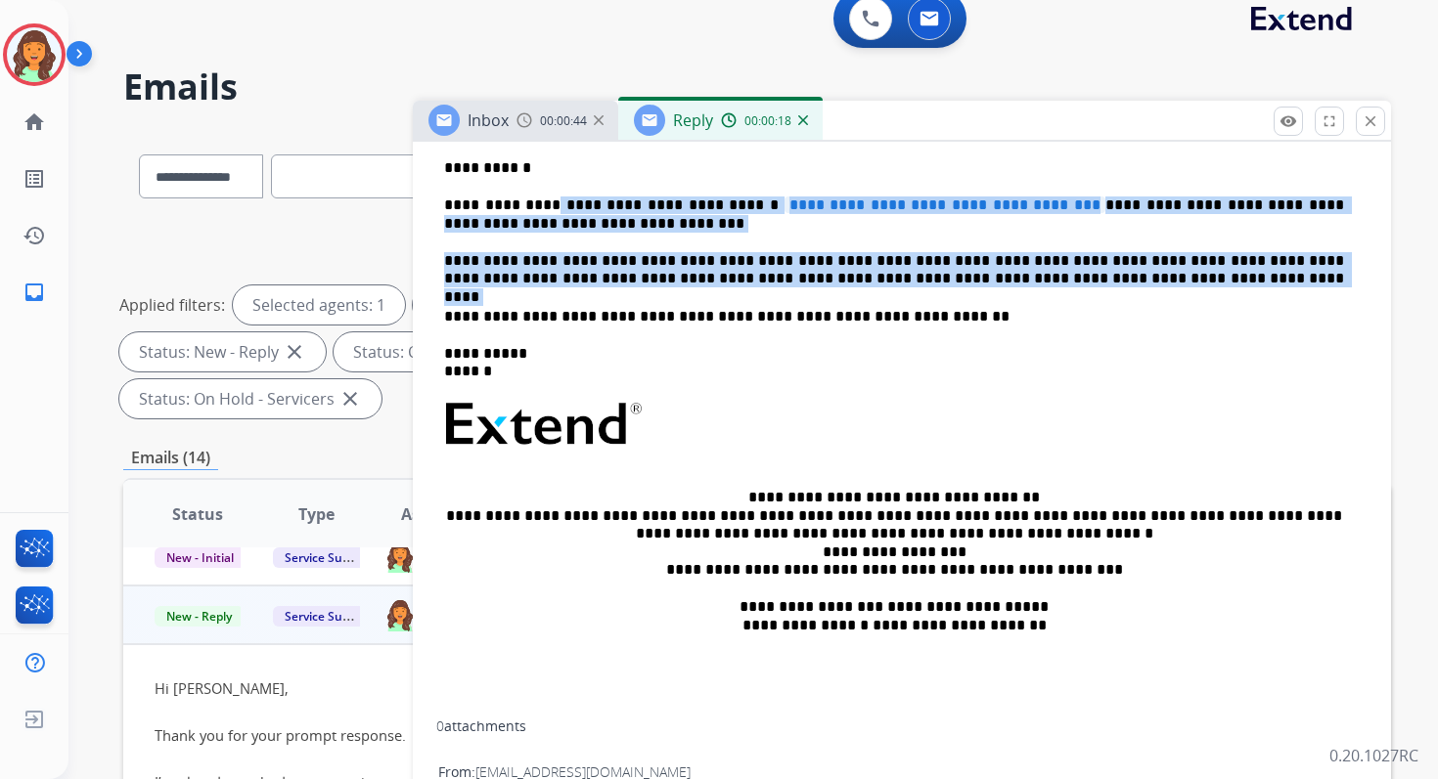
drag, startPoint x: 540, startPoint y: 204, endPoint x: 1097, endPoint y: 299, distance: 565.5
click at [1097, 299] on div "**********" at bounding box center [901, 426] width 931 height 589
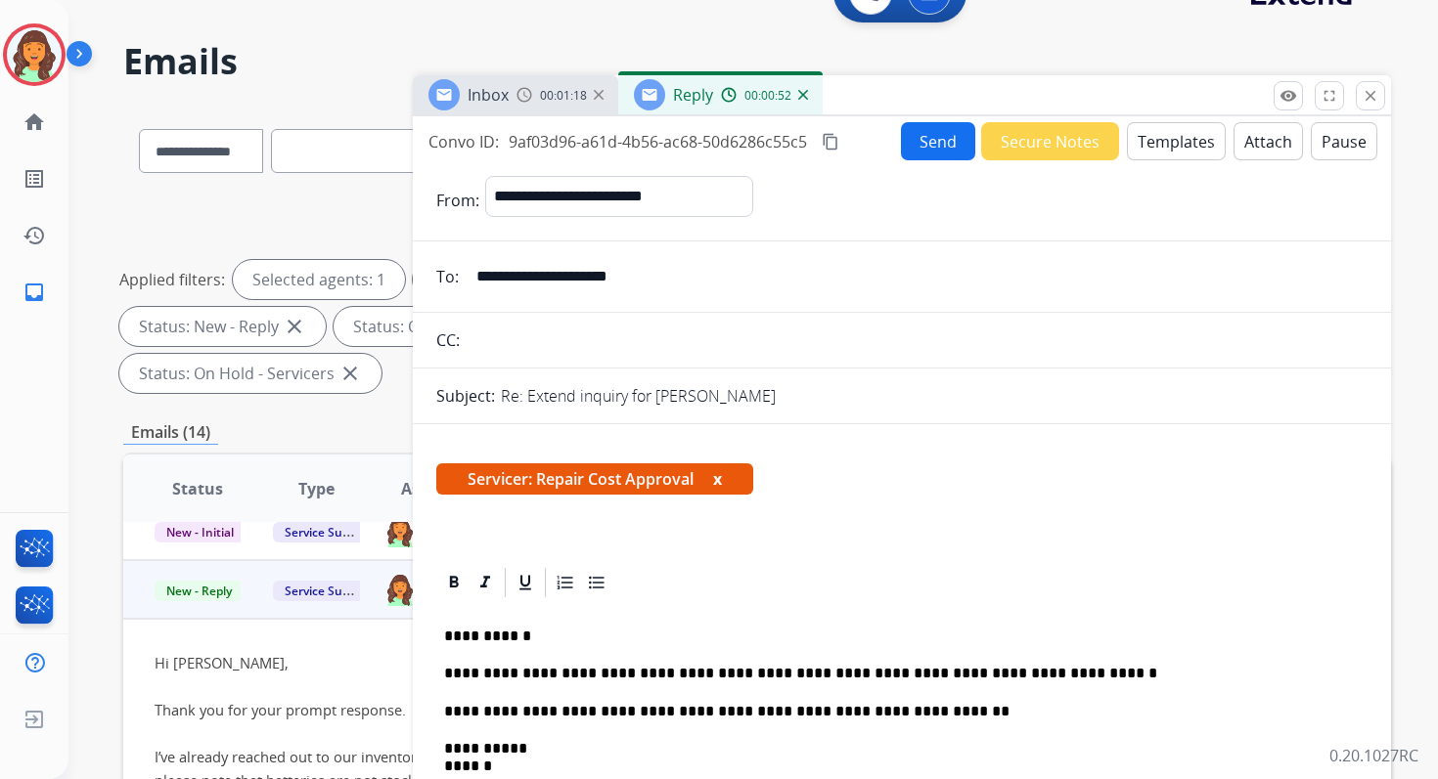
scroll to position [0, 0]
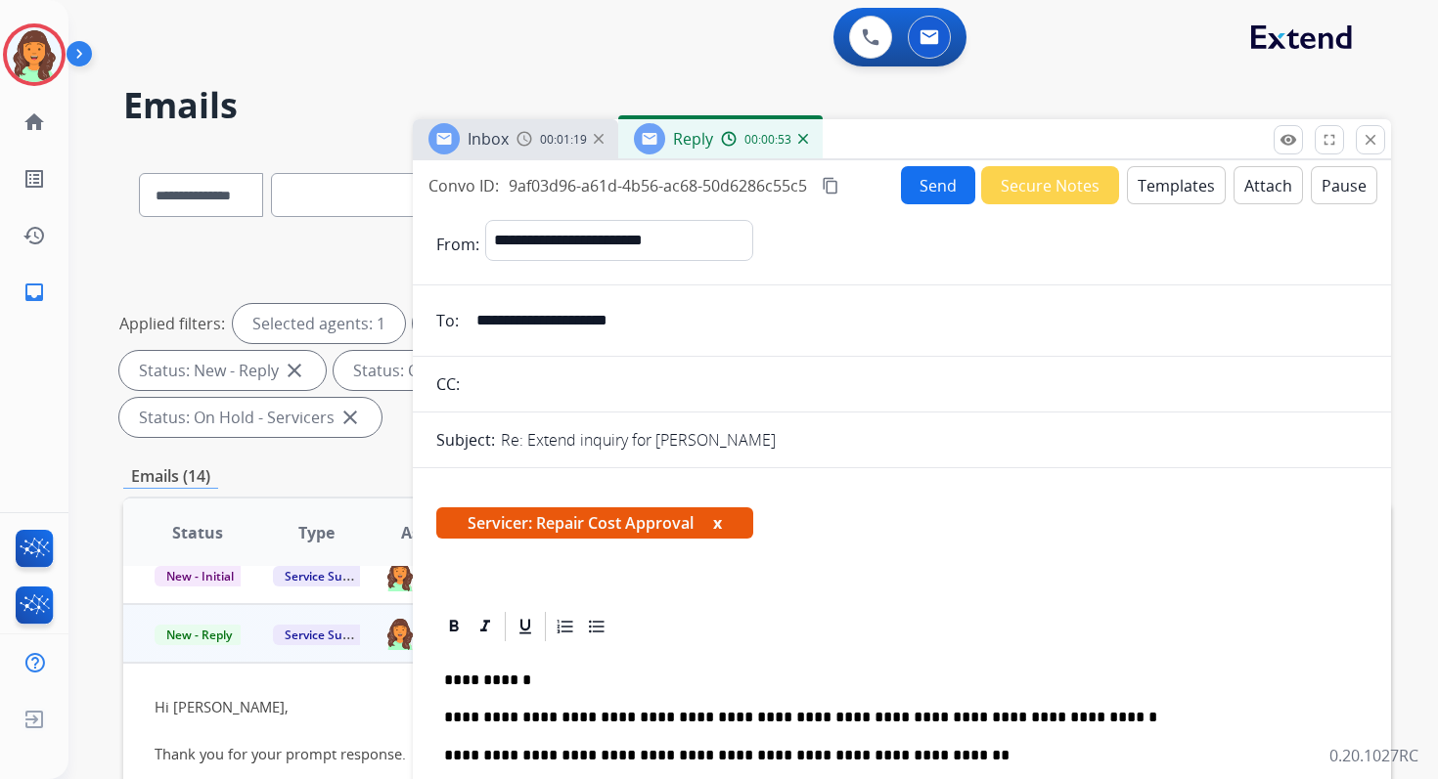
click at [939, 186] on button "Send" at bounding box center [938, 185] width 74 height 38
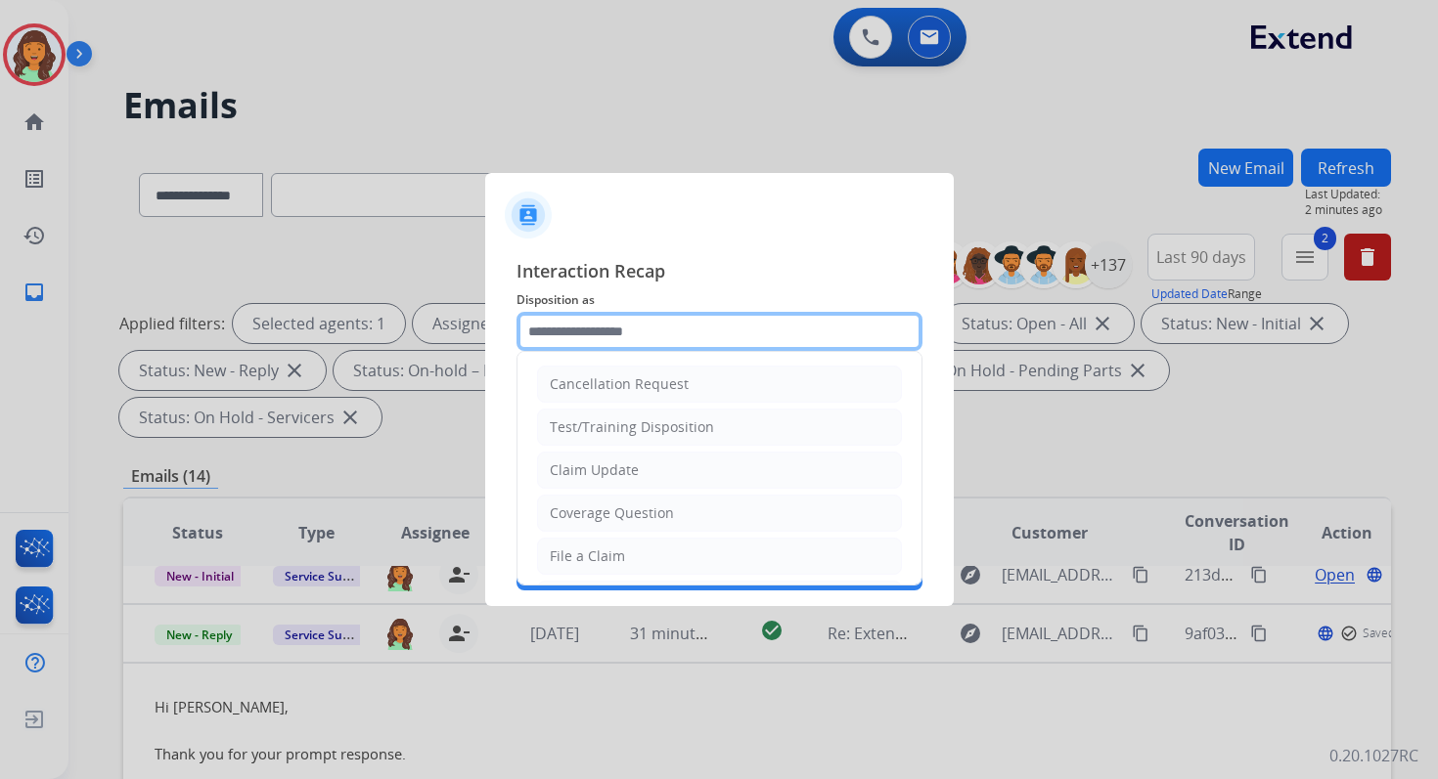
click at [690, 332] on input "text" at bounding box center [719, 331] width 406 height 39
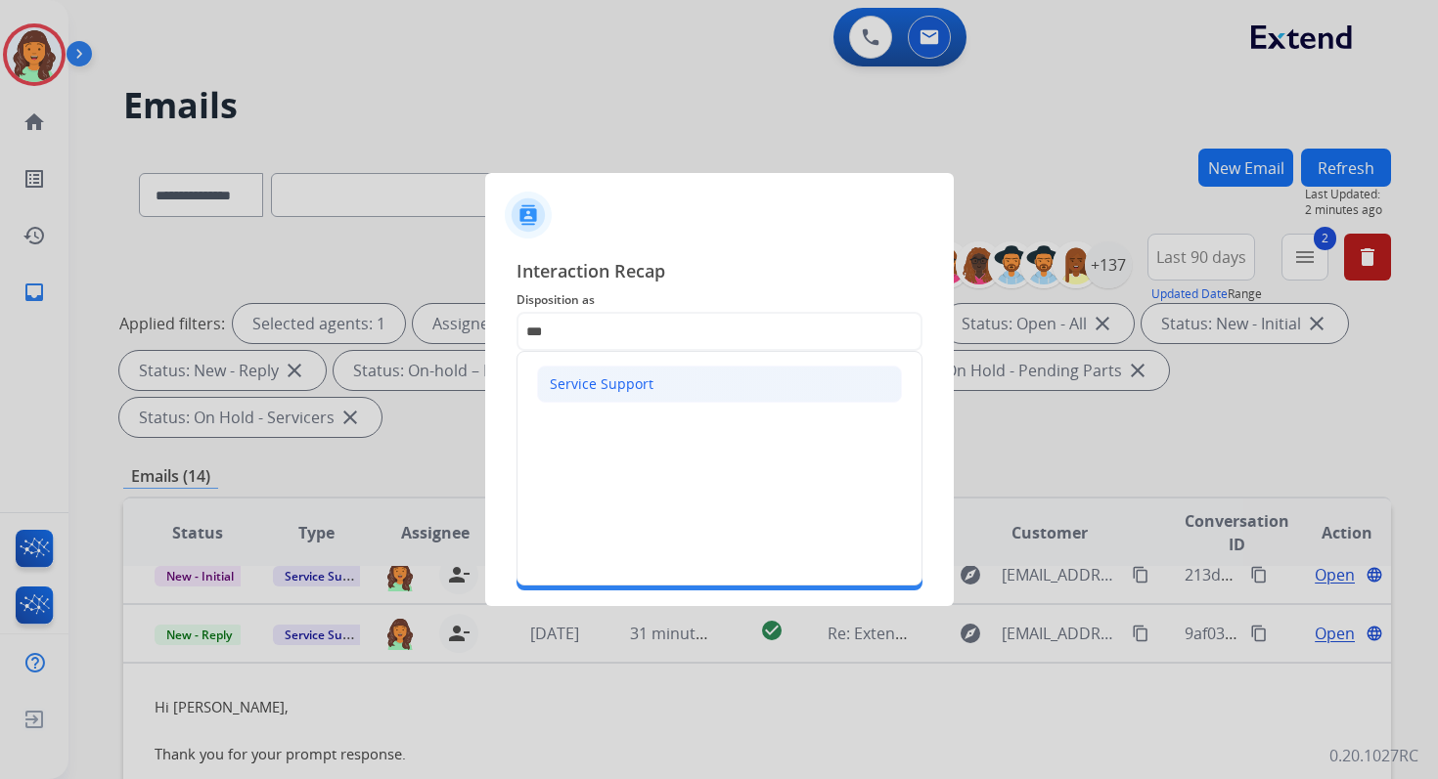
click at [604, 384] on div "Service Support" at bounding box center [602, 385] width 104 height 20
type input "**********"
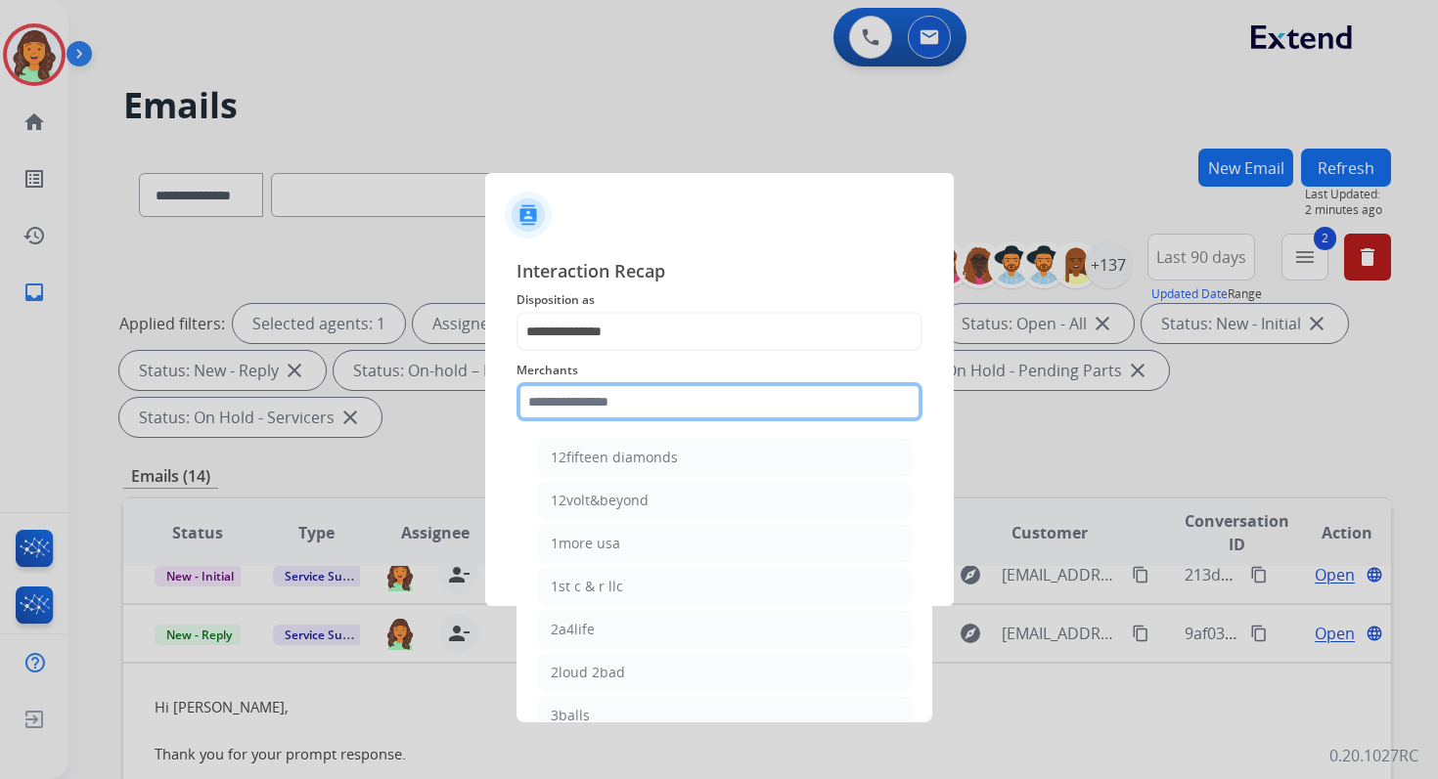
click at [605, 396] on input "text" at bounding box center [719, 401] width 406 height 39
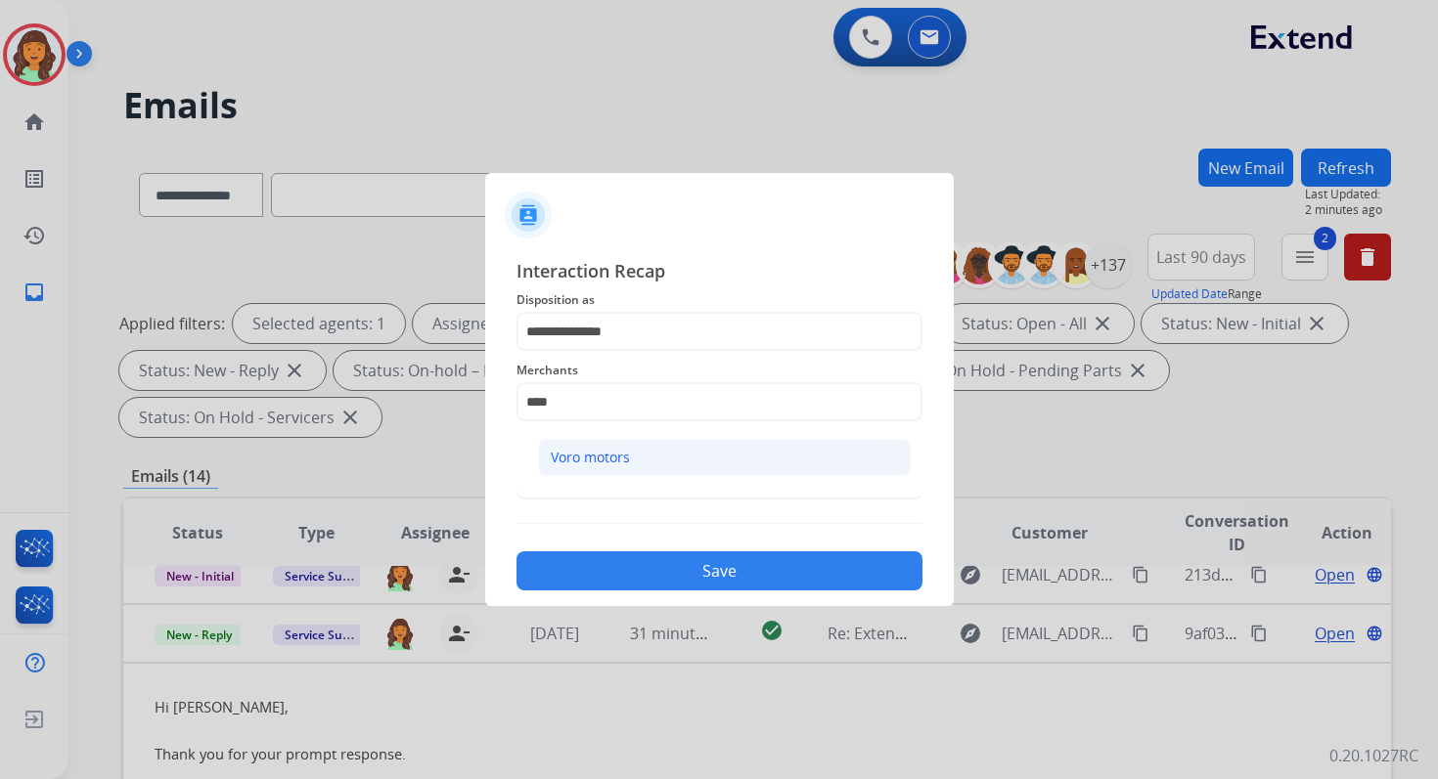
click at [645, 457] on li "Voro motors" at bounding box center [724, 457] width 373 height 37
type input "**********"
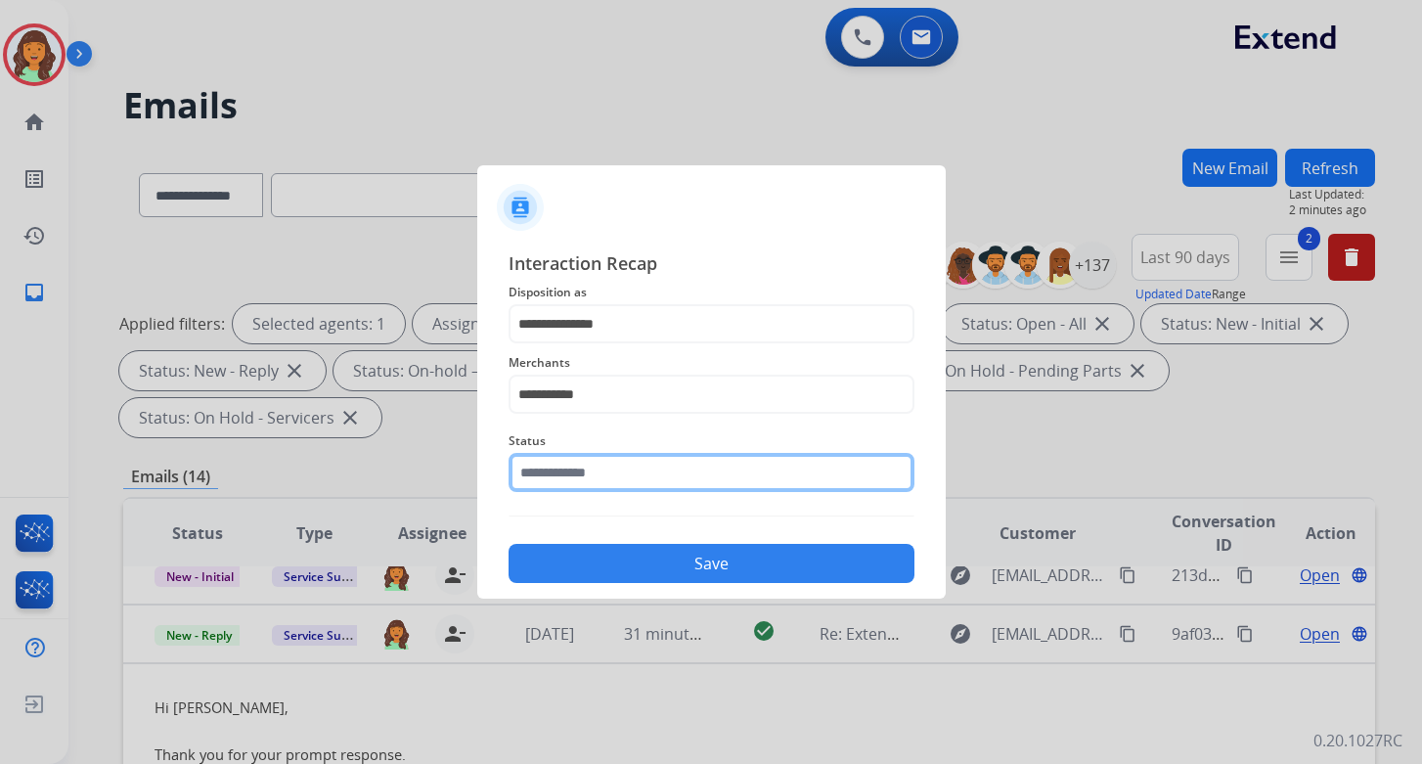
click at [645, 476] on input "text" at bounding box center [712, 472] width 406 height 39
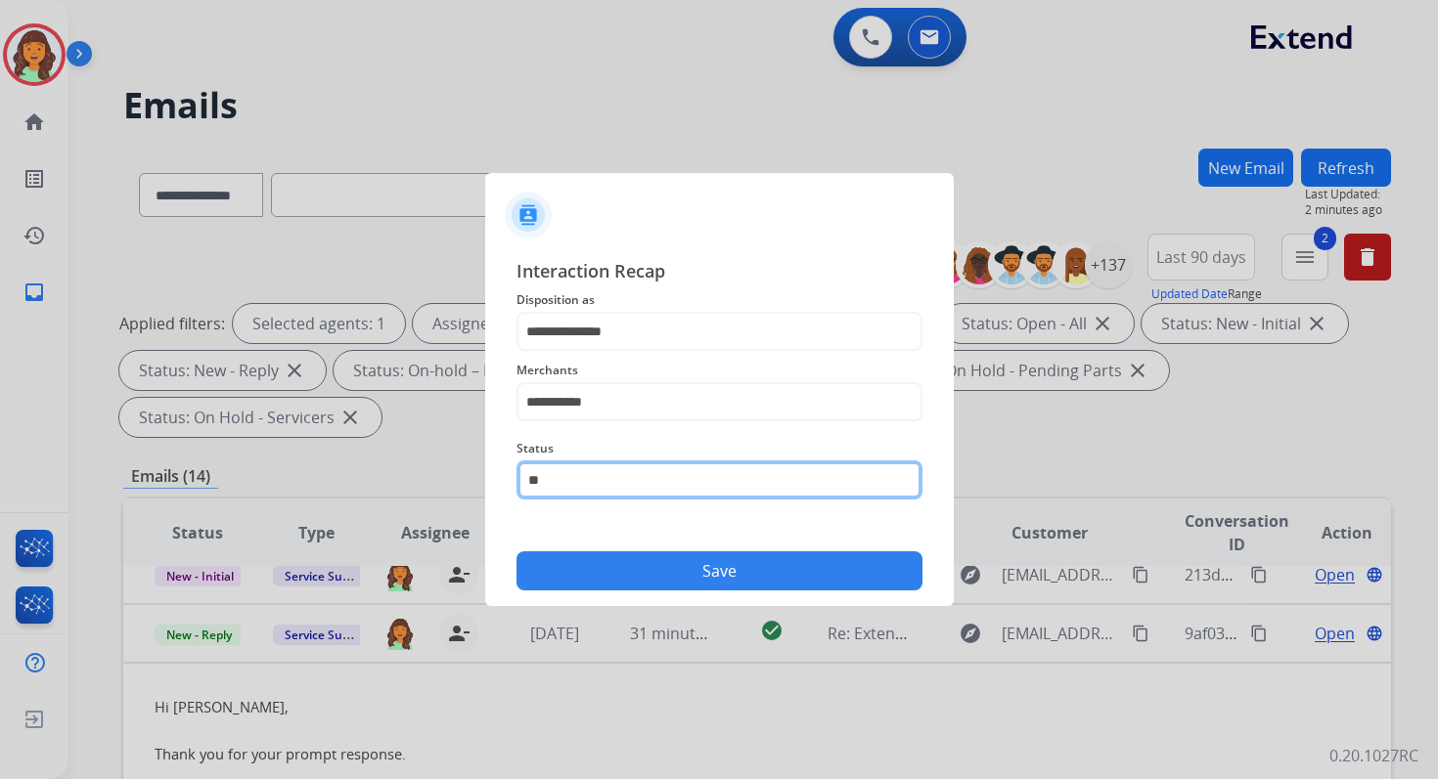
type input "*"
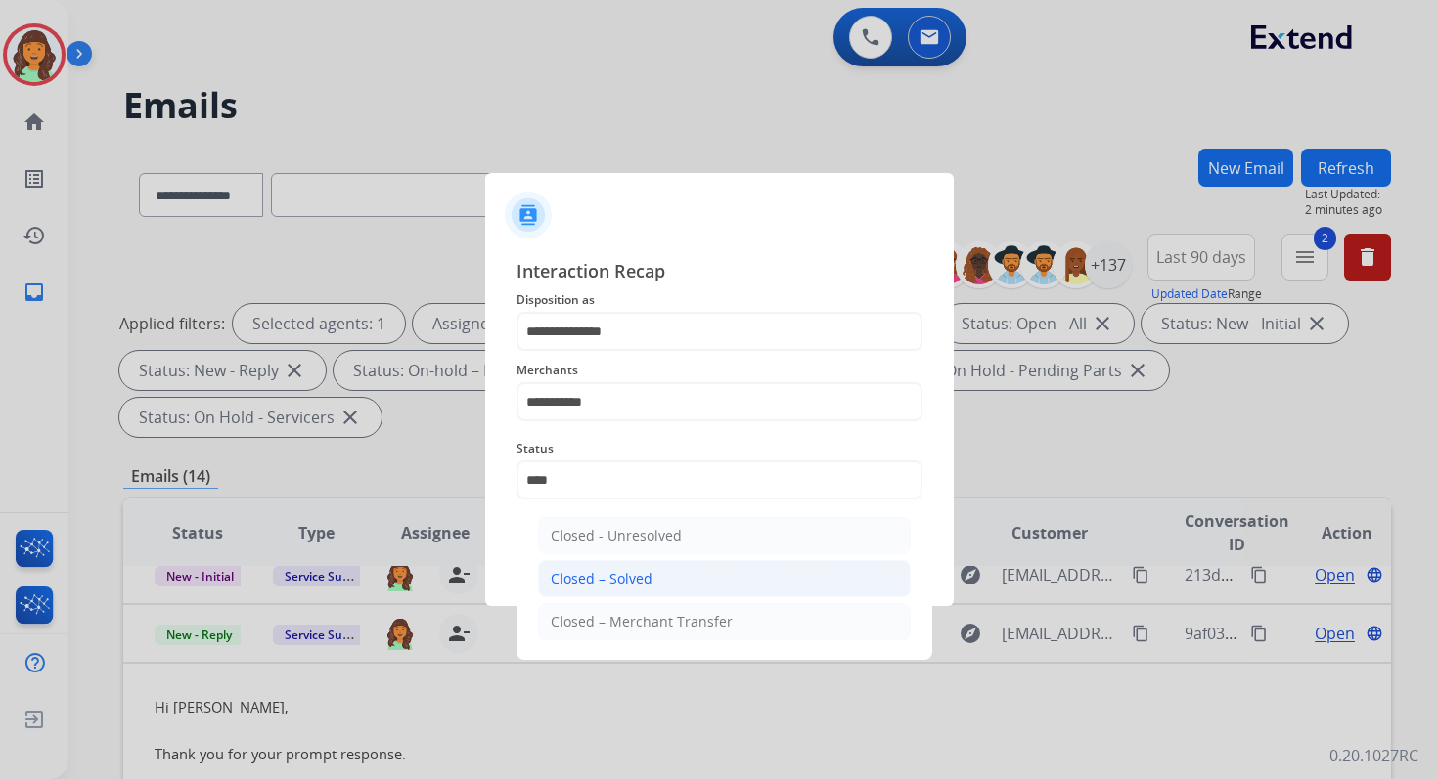
click at [669, 584] on li "Closed – Solved" at bounding box center [724, 578] width 373 height 37
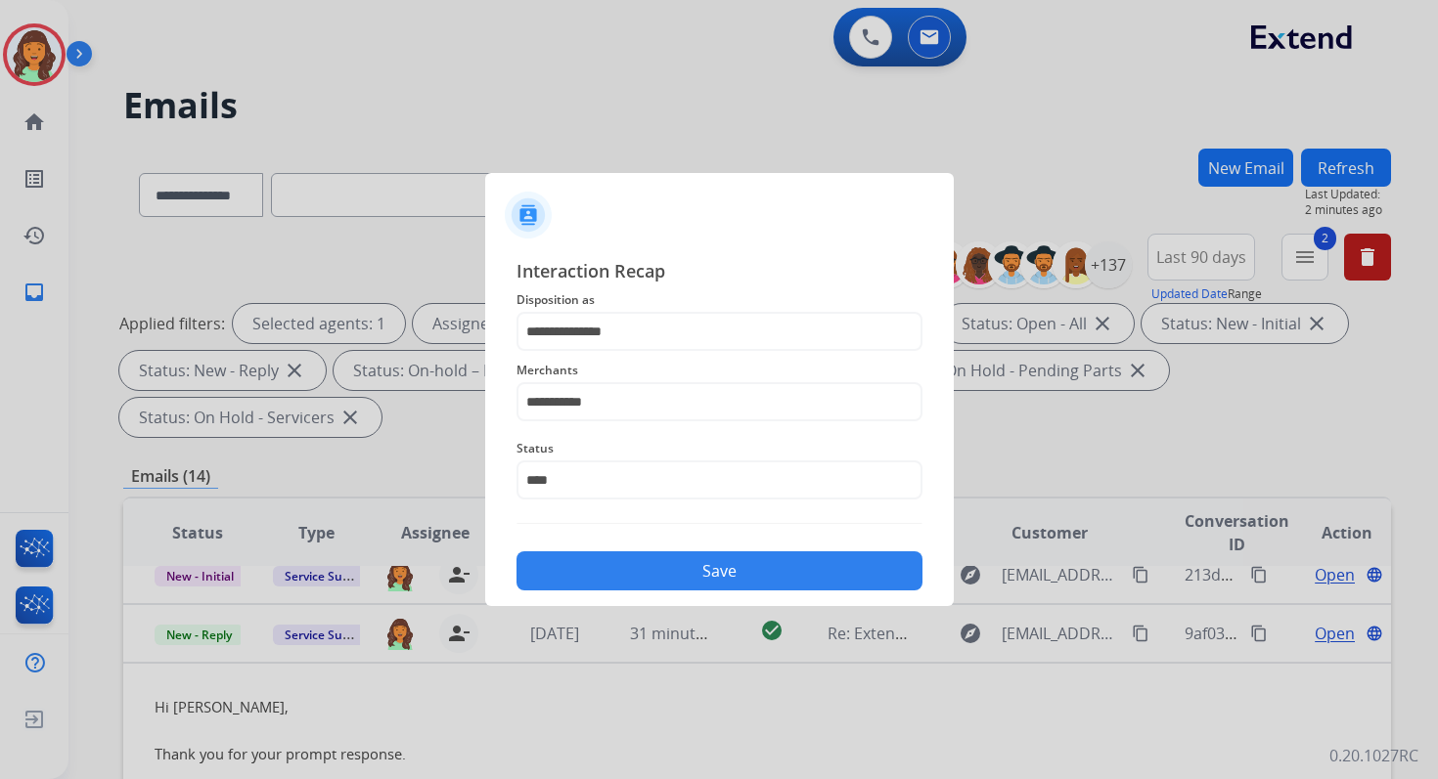
type input "**********"
click at [669, 584] on button "Save" at bounding box center [719, 571] width 406 height 39
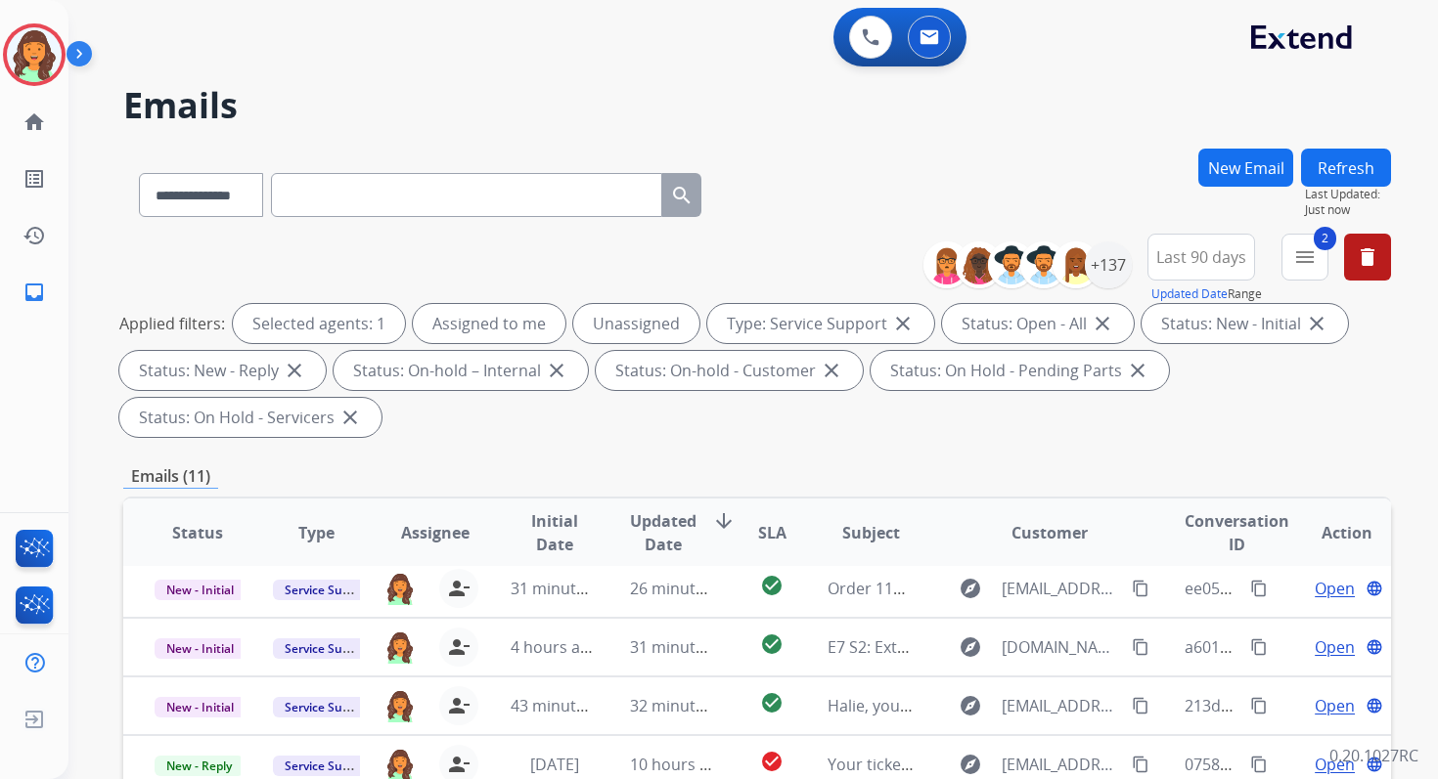
scroll to position [474, 0]
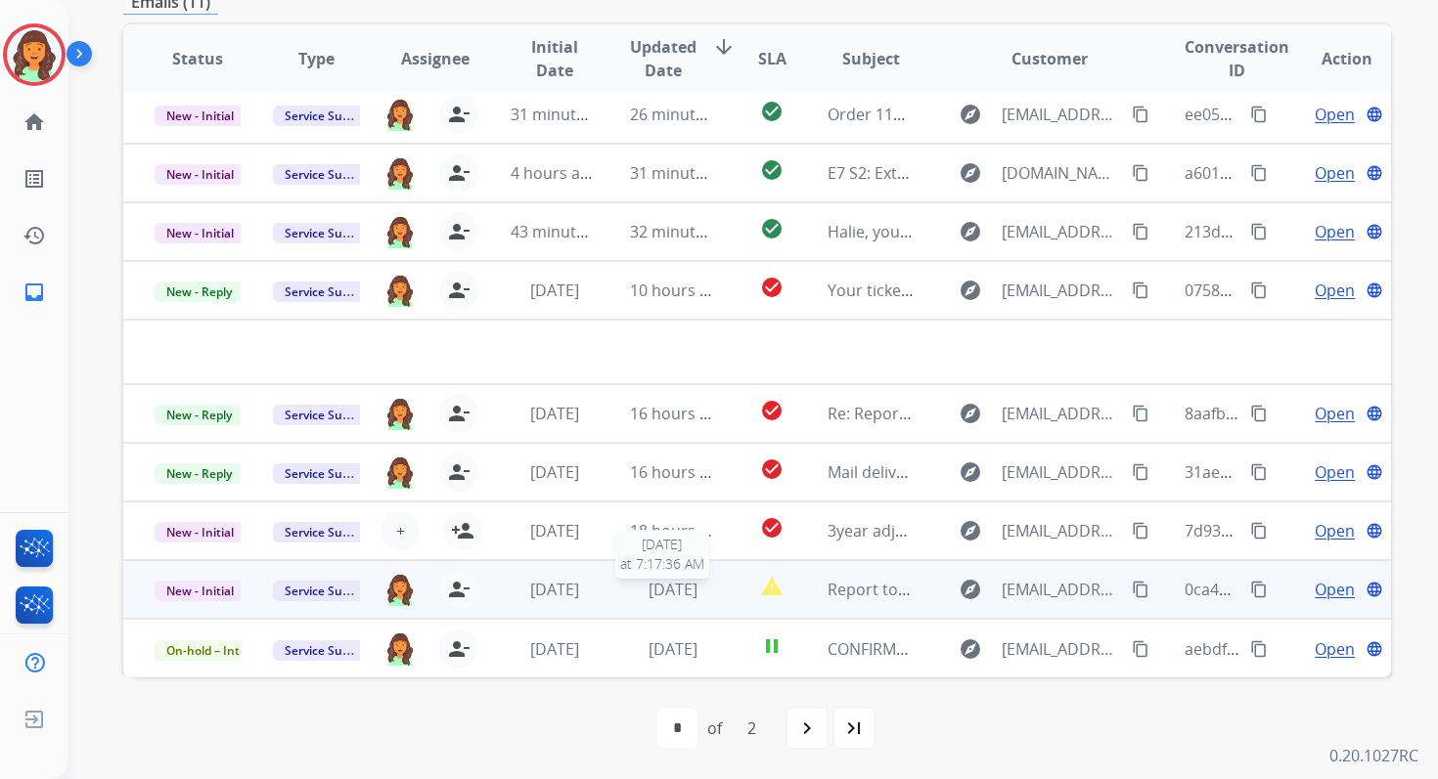
click at [692, 589] on span "[DATE]" at bounding box center [672, 590] width 49 height 22
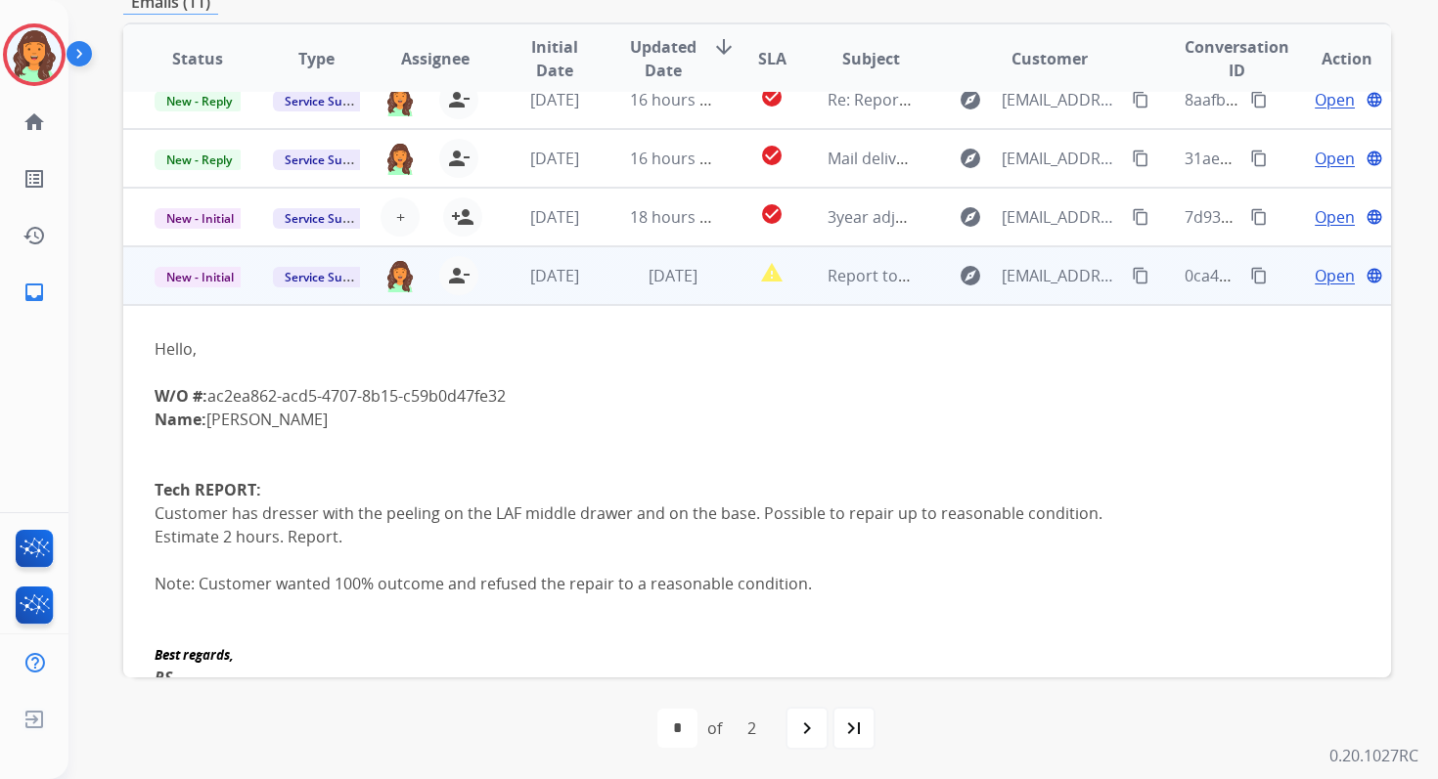
scroll to position [262, 0]
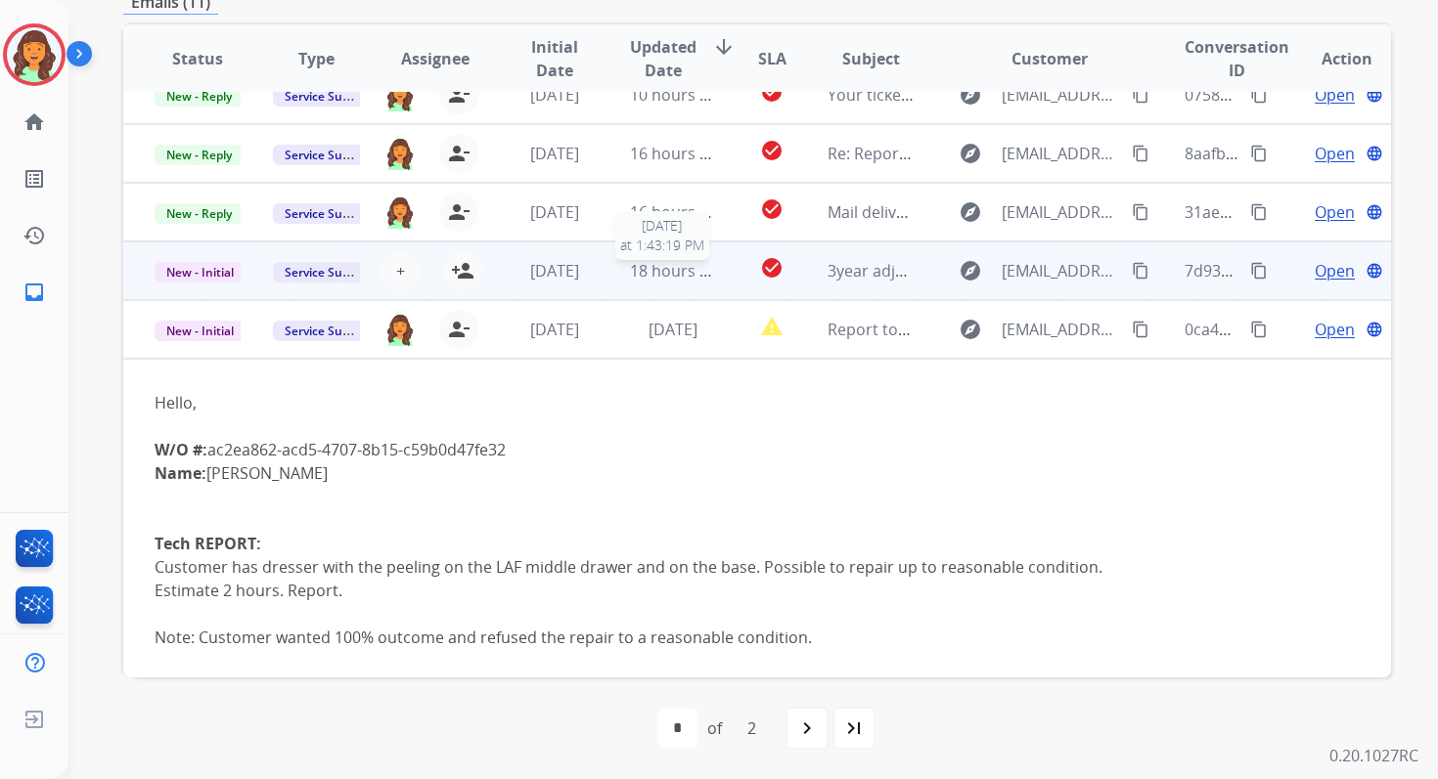
click at [686, 276] on span "18 hours ago" at bounding box center [678, 271] width 97 height 22
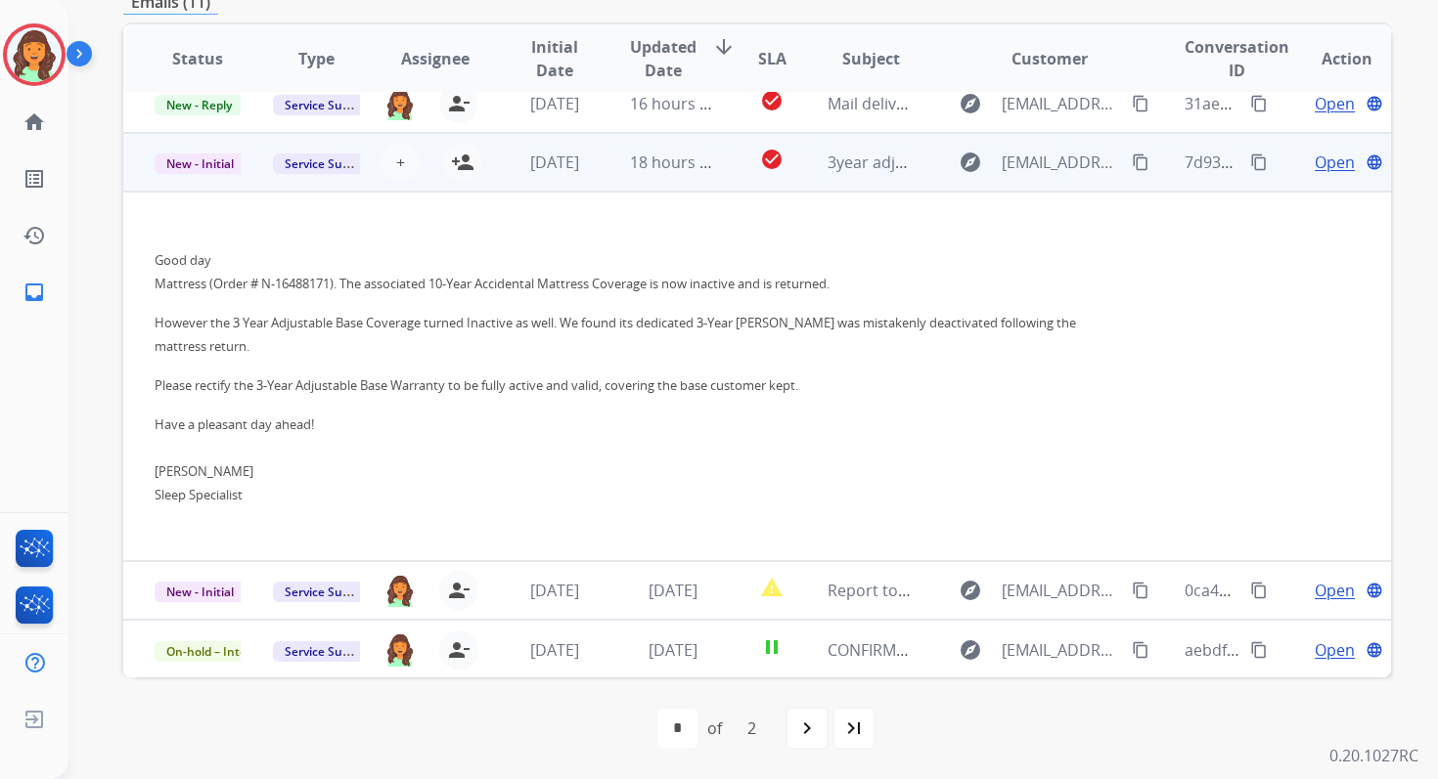
scroll to position [372, 0]
click at [1326, 160] on span "Open" at bounding box center [1334, 161] width 40 height 23
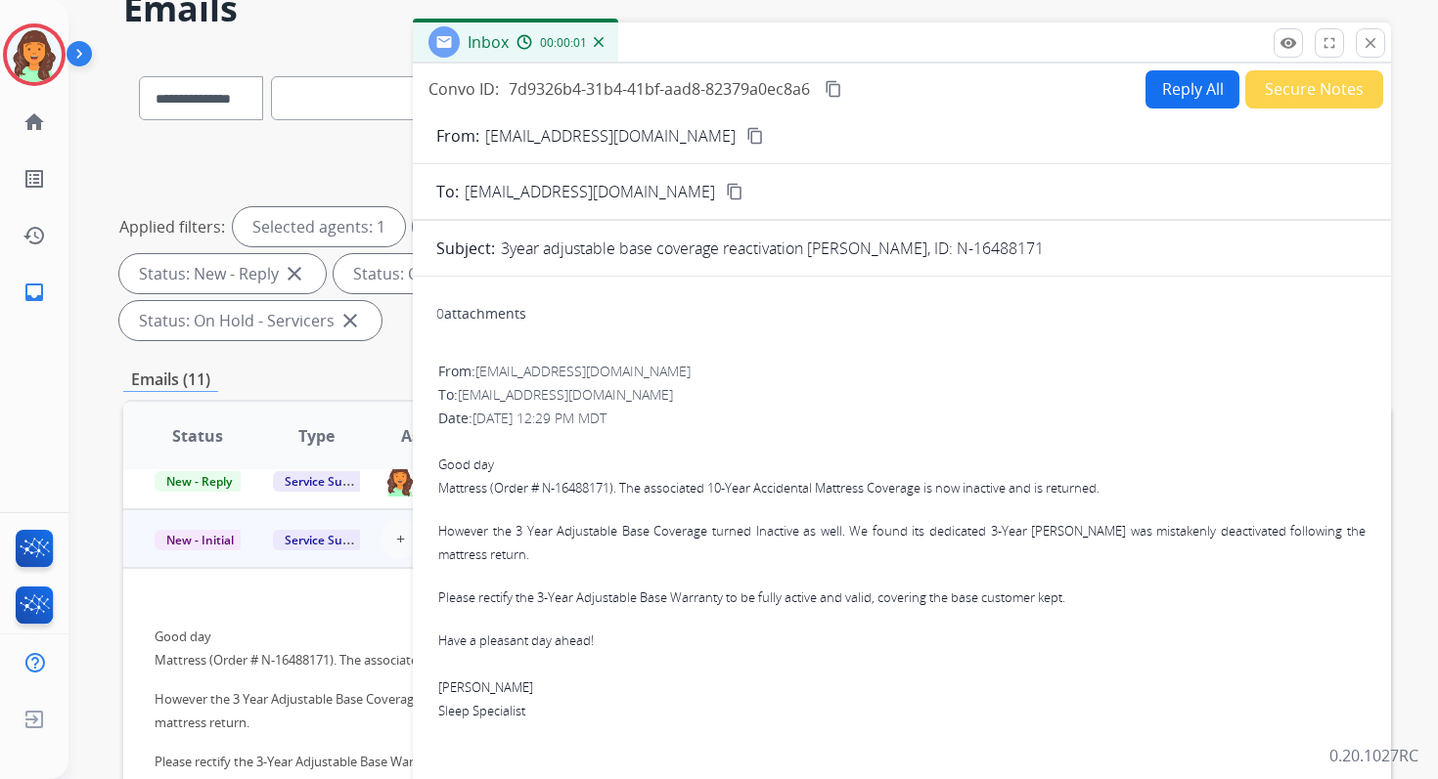
scroll to position [93, 0]
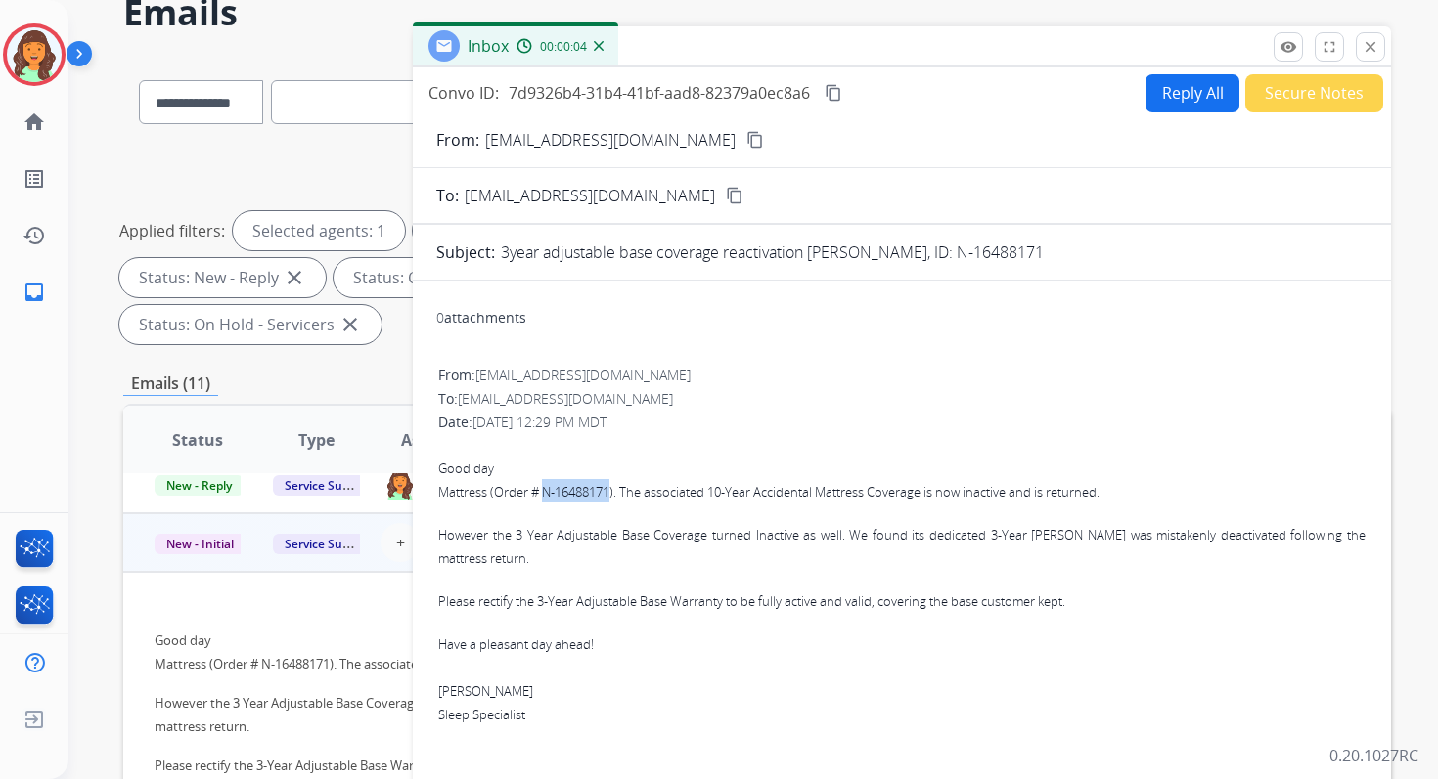
drag, startPoint x: 544, startPoint y: 493, endPoint x: 612, endPoint y: 493, distance: 68.5
click at [612, 493] on font "Mattress (Order # N-16488171). The associated 10-Year Accidental Mattress Cover…" at bounding box center [768, 492] width 661 height 18
click at [1372, 44] on mat-icon "close" at bounding box center [1370, 47] width 18 height 18
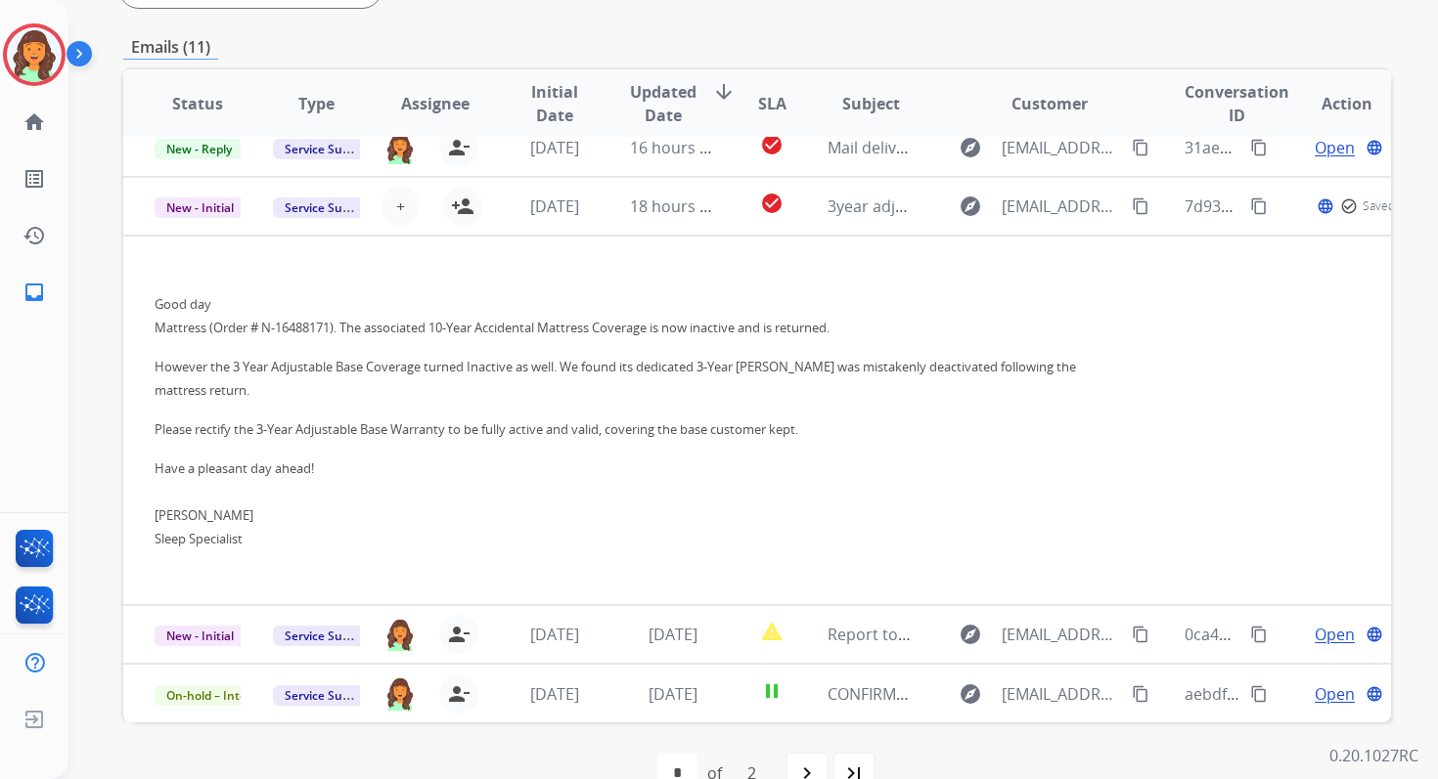
scroll to position [474, 0]
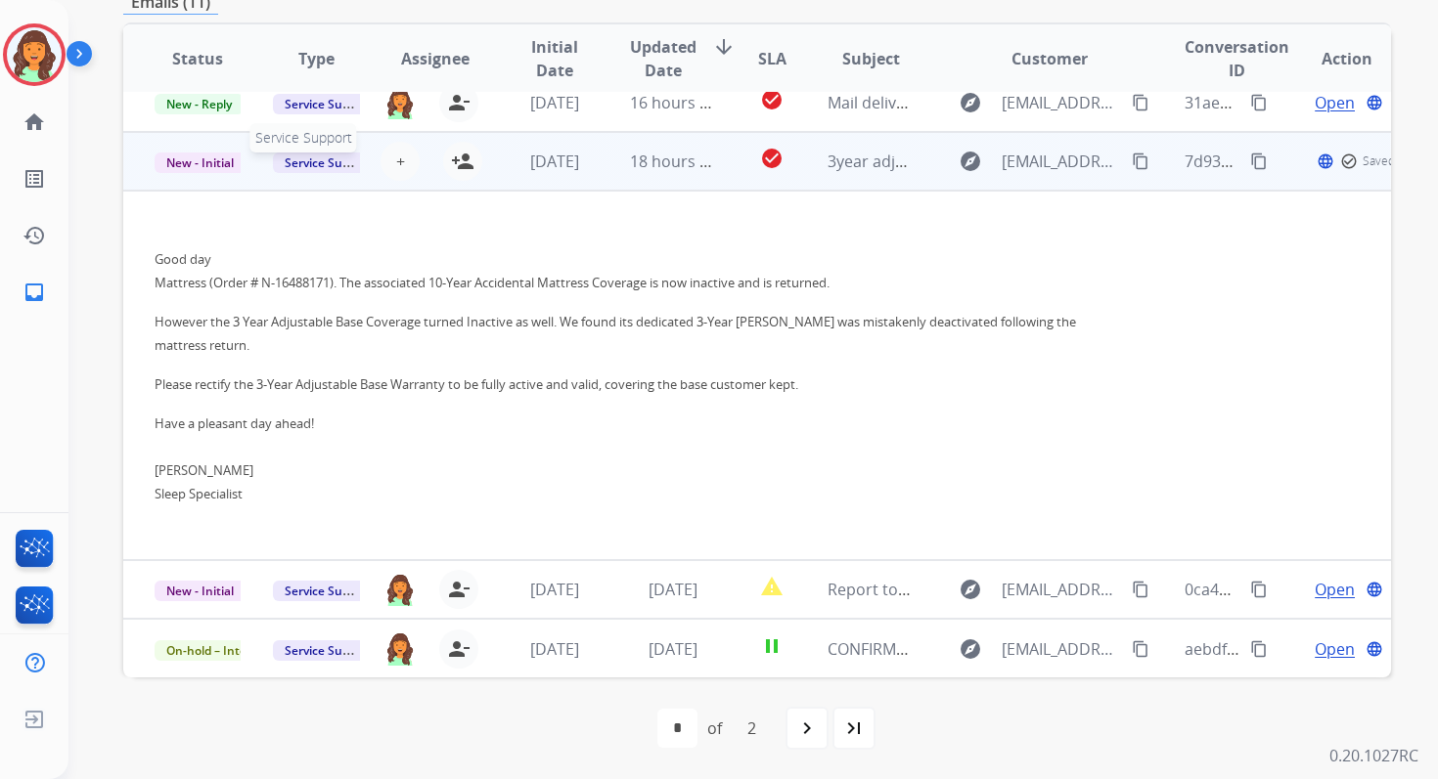
click at [324, 164] on span "Service Support" at bounding box center [328, 163] width 111 height 21
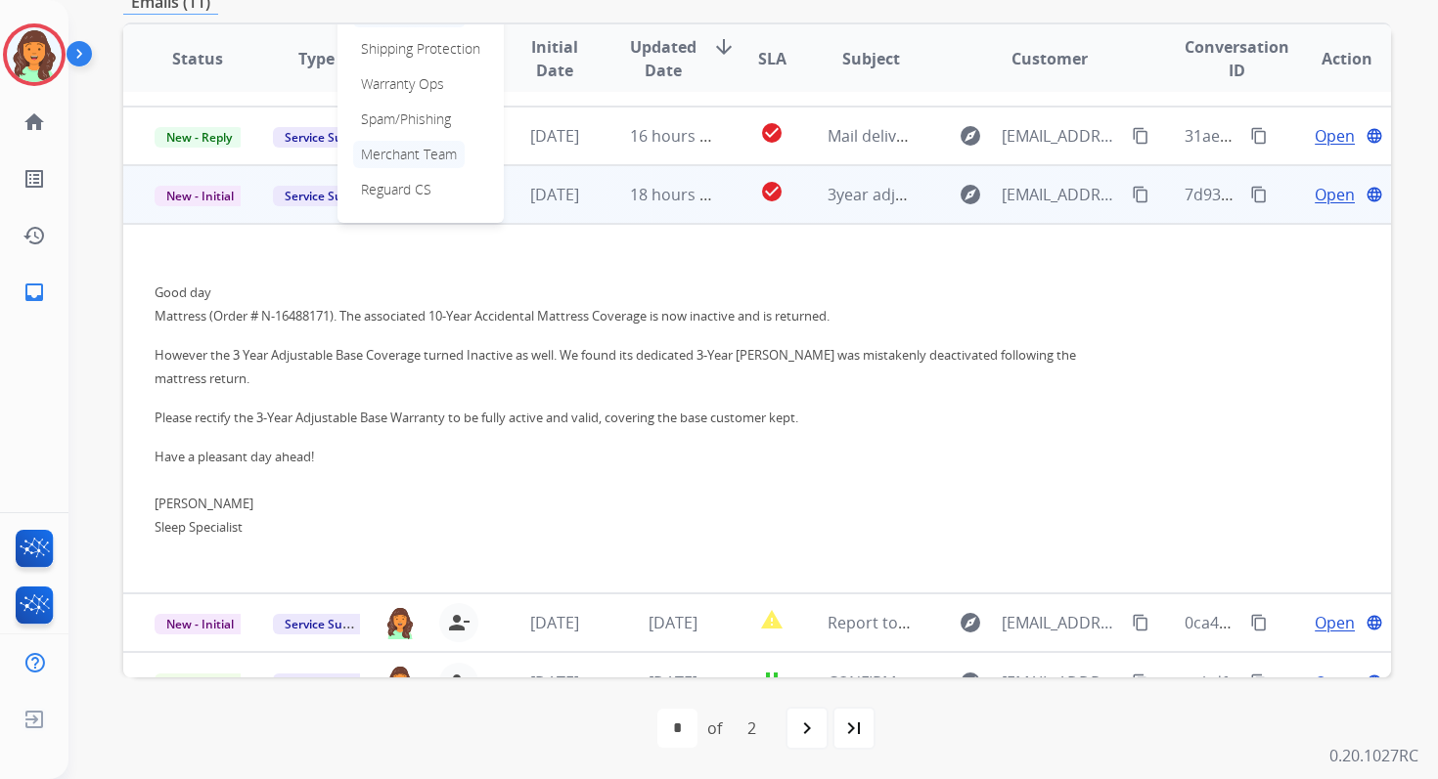
scroll to position [303, 0]
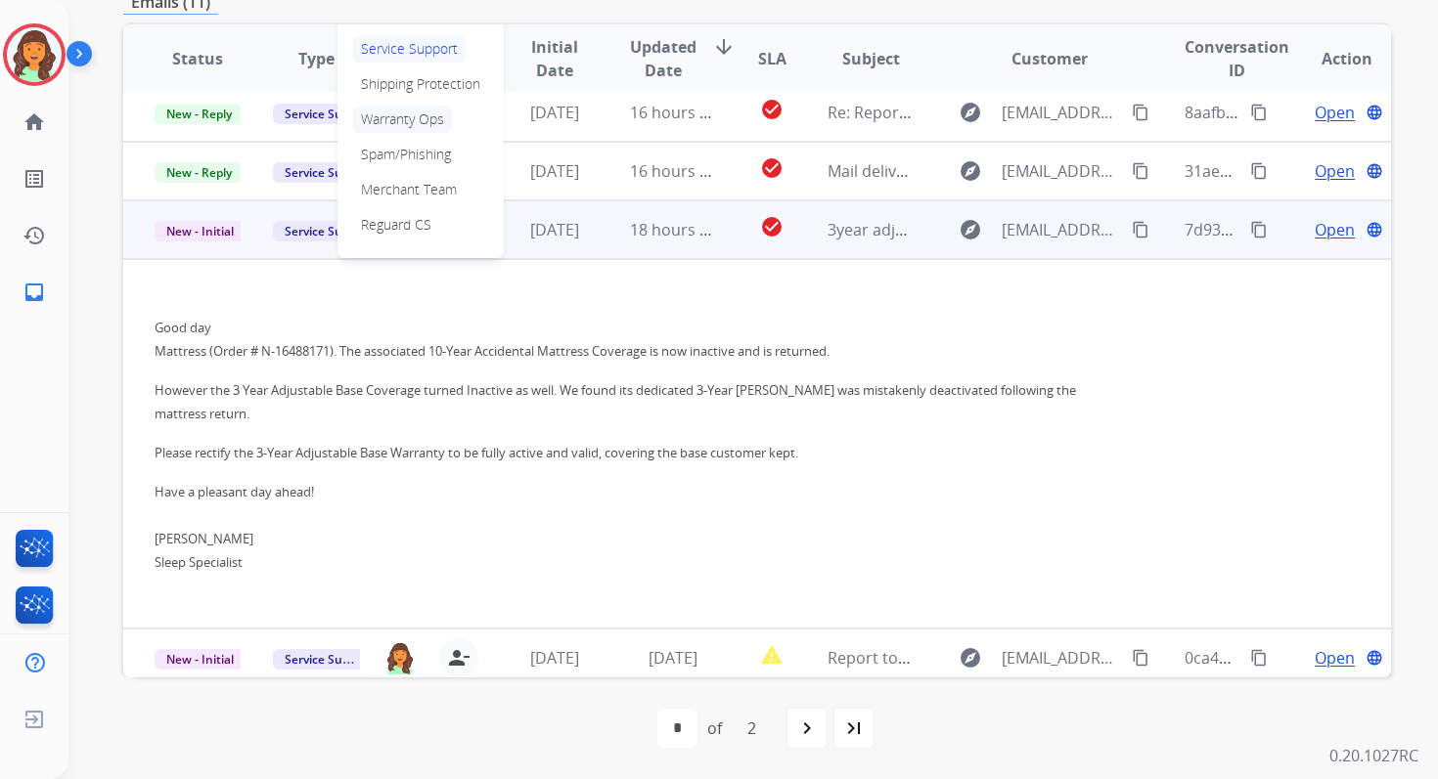
click at [383, 111] on p "Warranty Ops" at bounding box center [402, 119] width 99 height 27
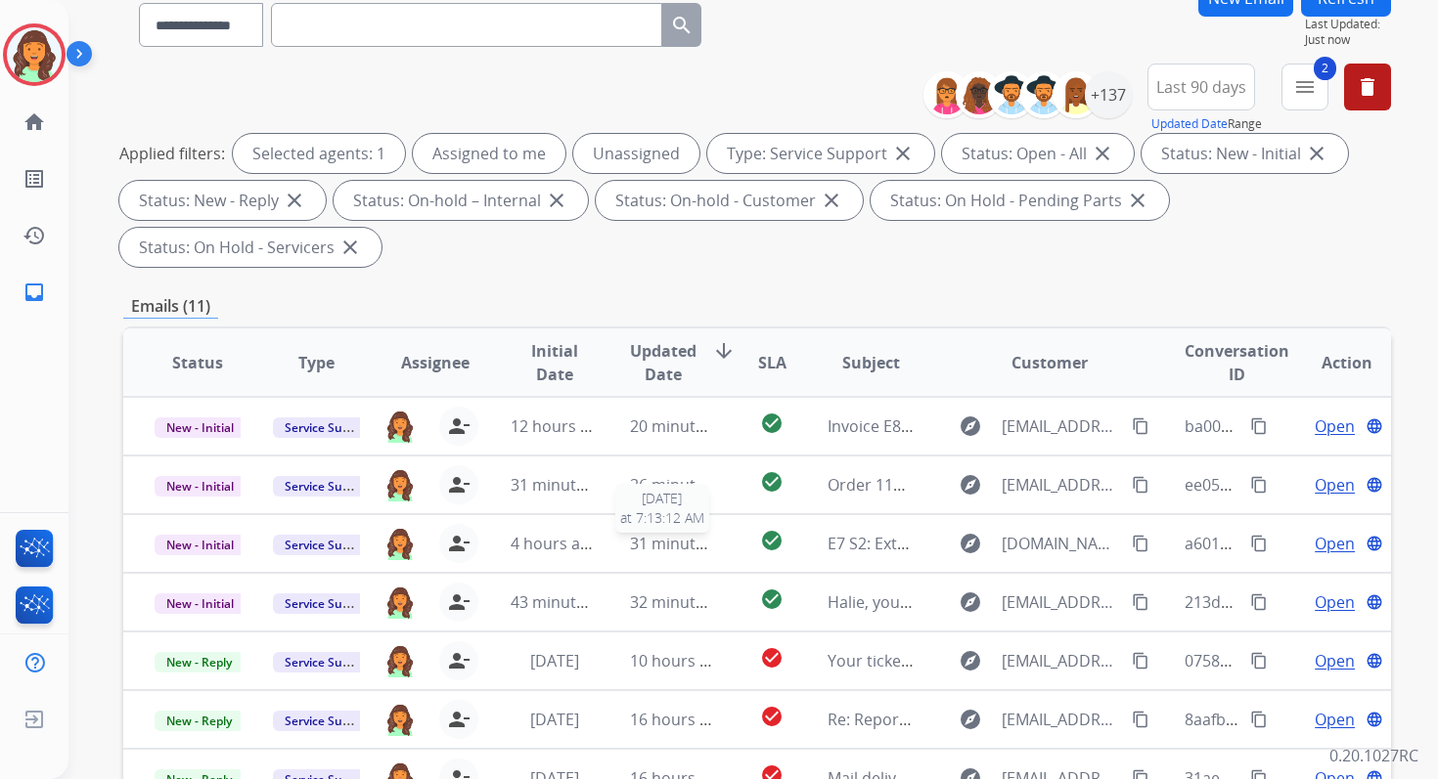
scroll to position [0, 0]
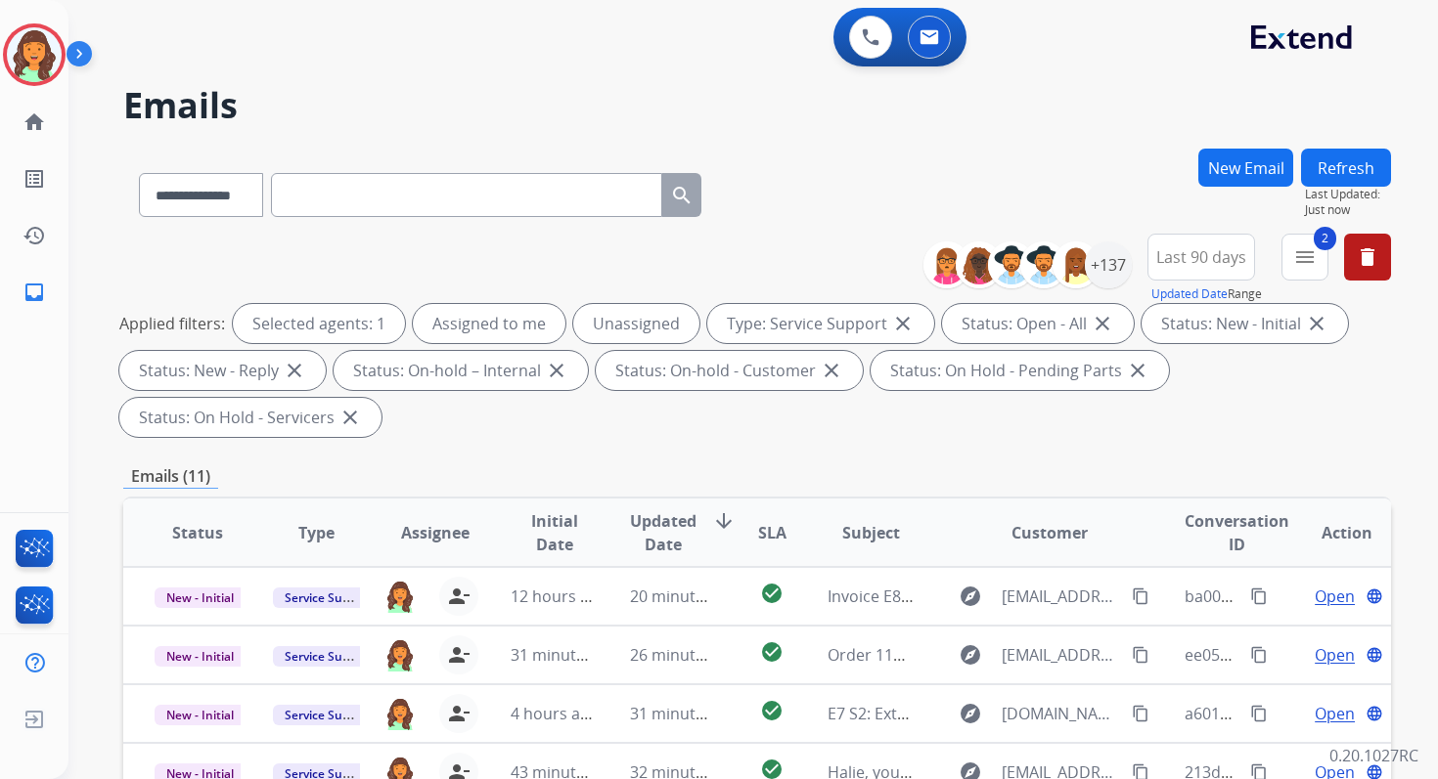
click at [1351, 147] on div "**********" at bounding box center [729, 459] width 1322 height 779
click at [1353, 164] on button "Refresh" at bounding box center [1346, 168] width 90 height 38
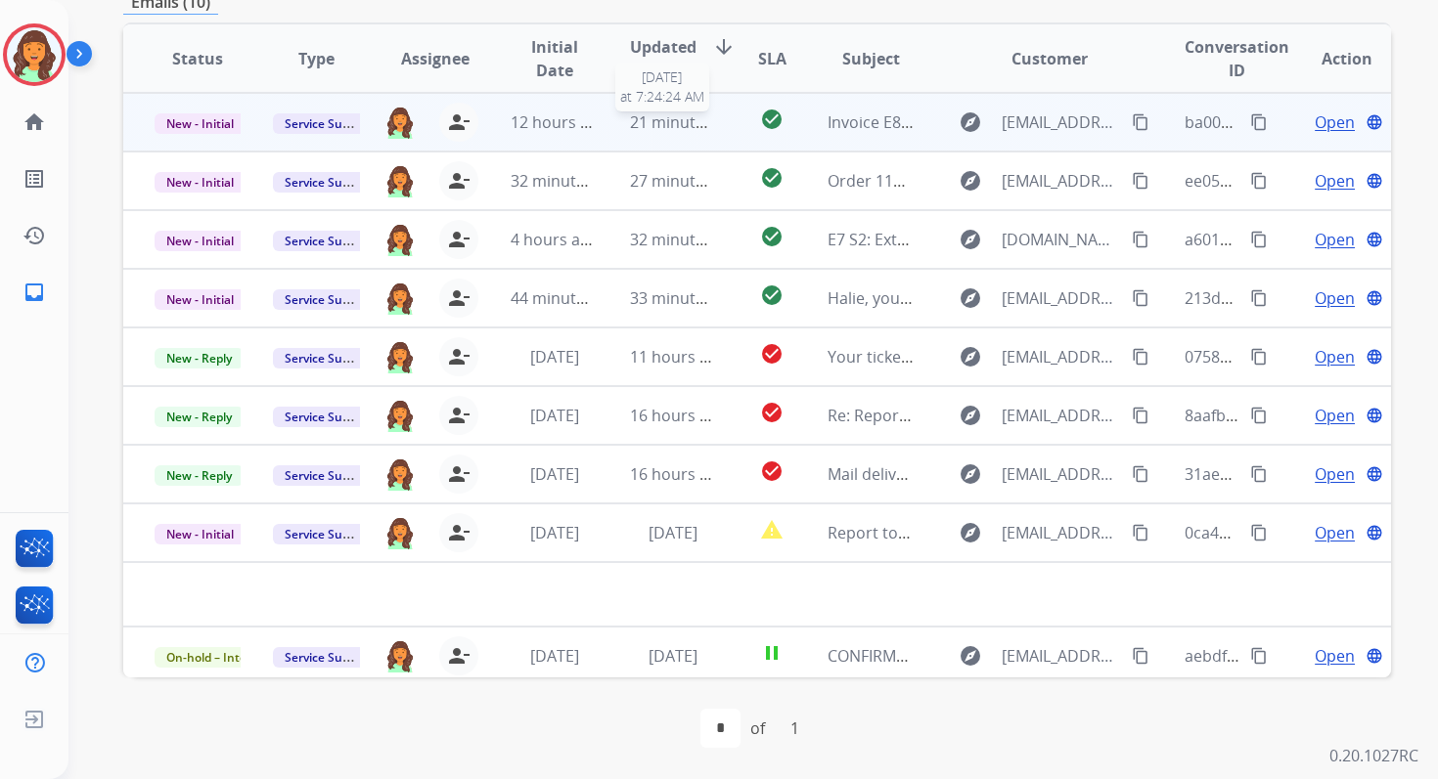
click at [642, 118] on span "21 minutes ago" at bounding box center [686, 122] width 113 height 22
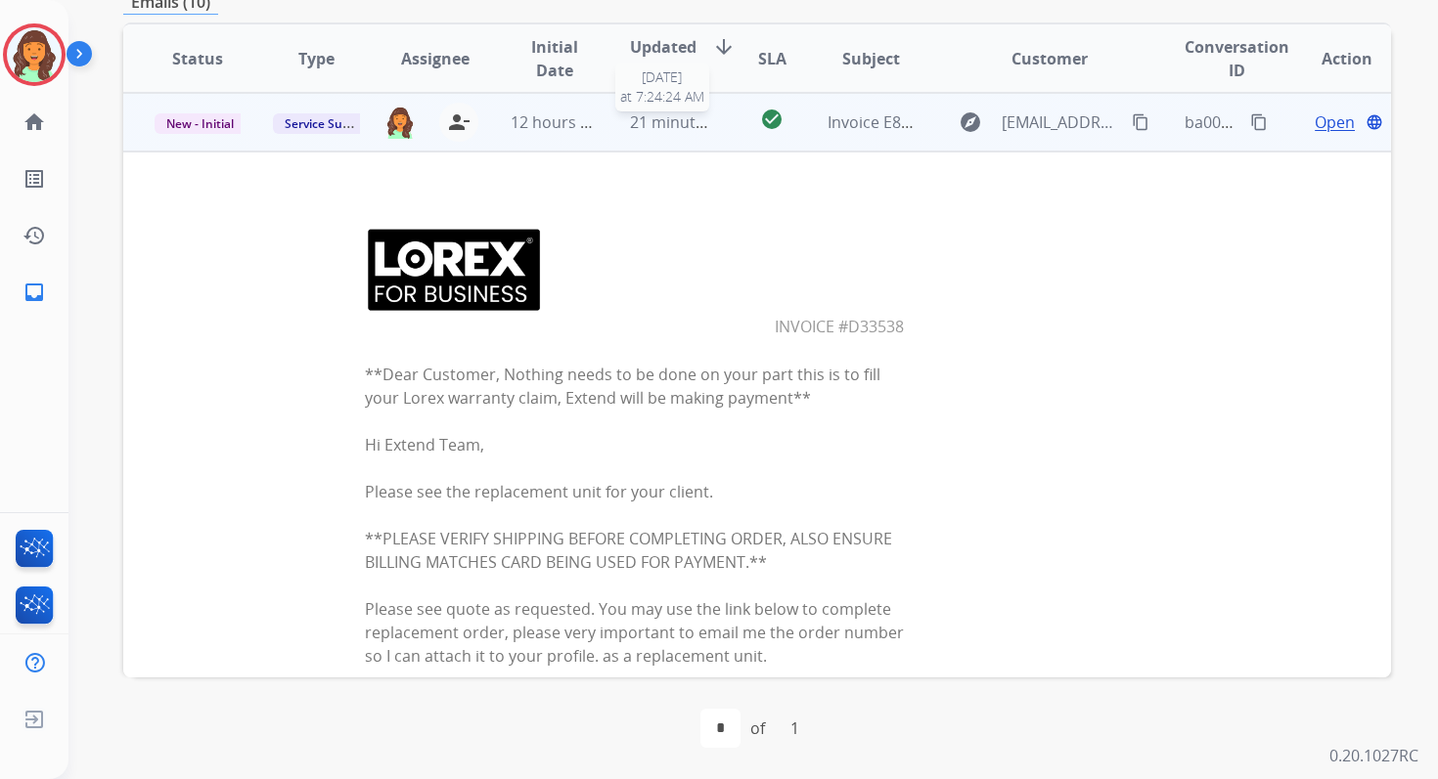
click at [670, 124] on span "21 minutes ago" at bounding box center [686, 122] width 113 height 22
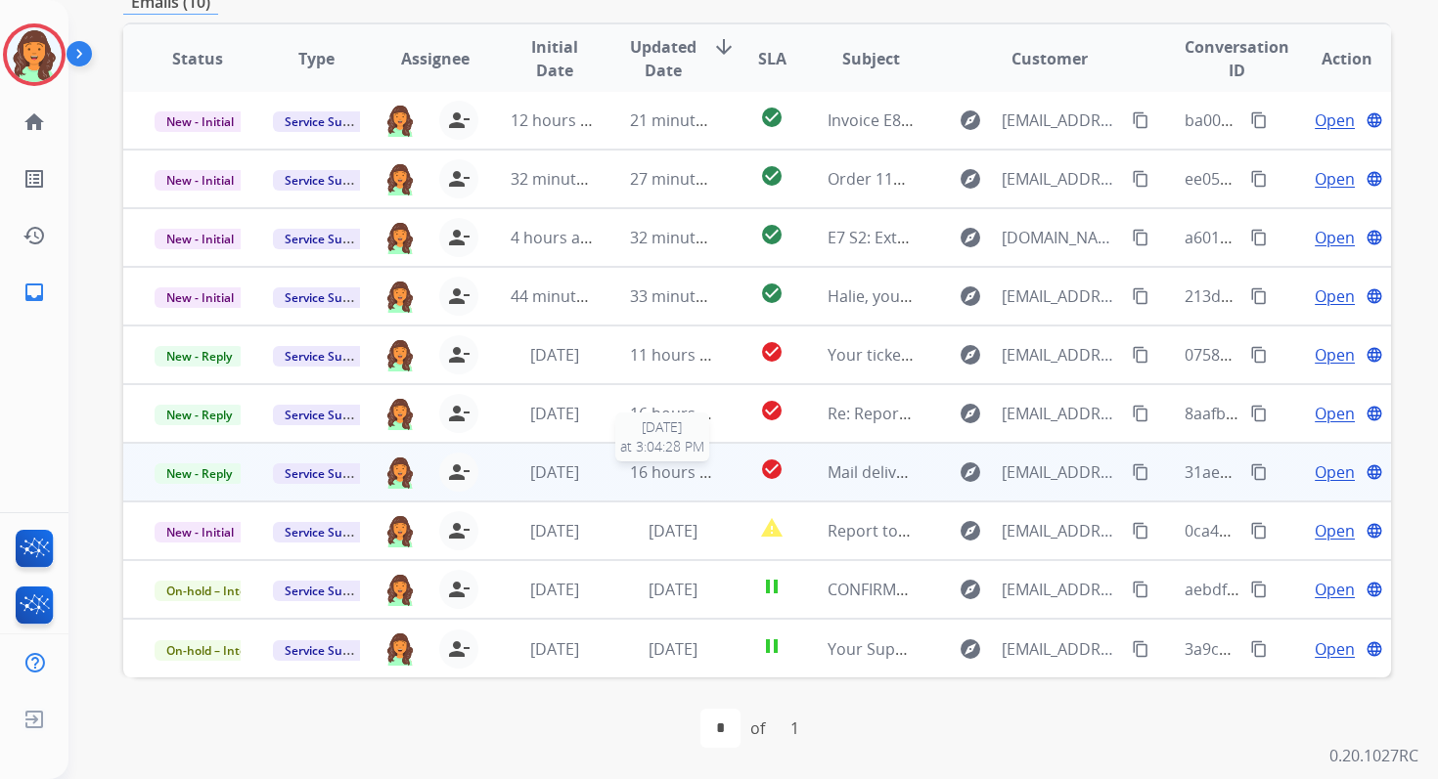
click at [646, 479] on span "16 hours ago" at bounding box center [678, 473] width 97 height 22
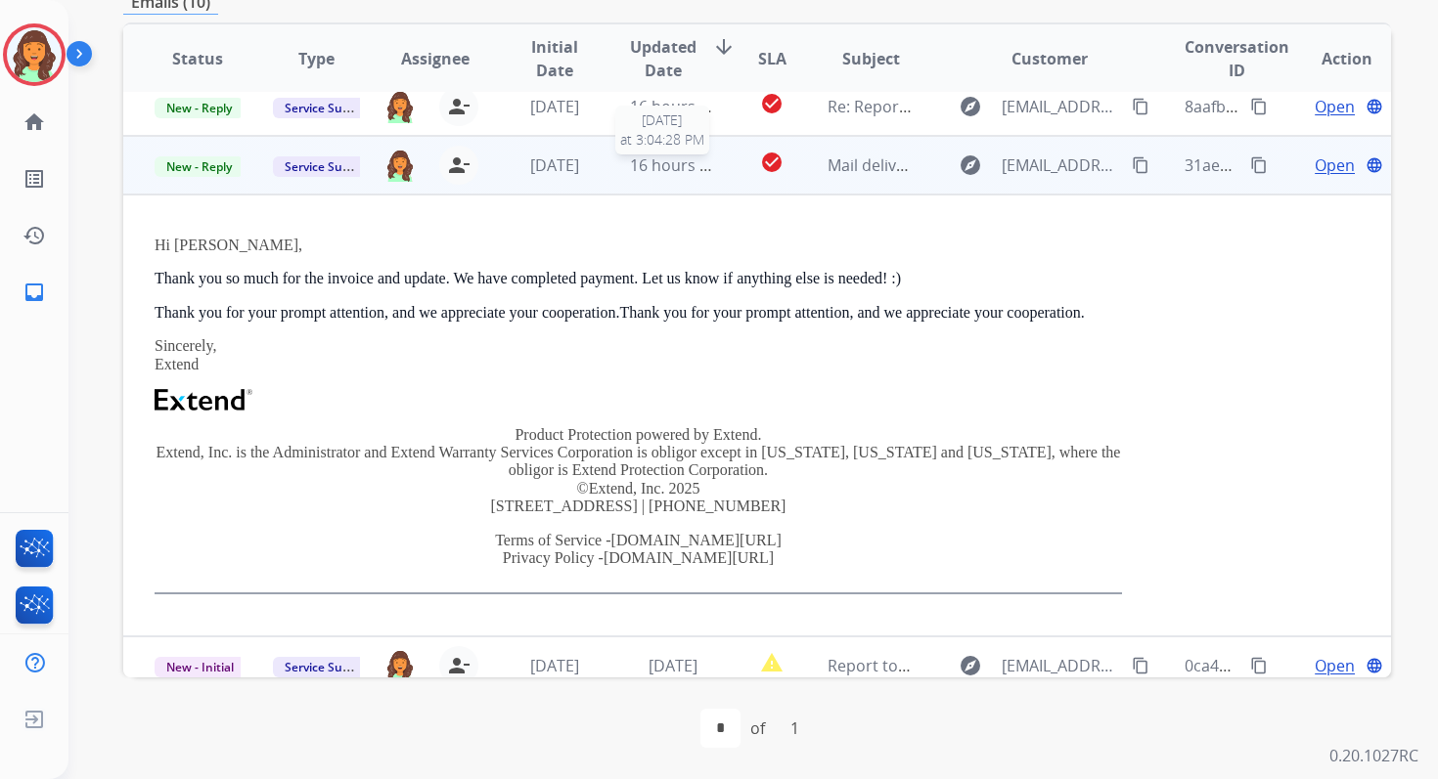
scroll to position [352, 0]
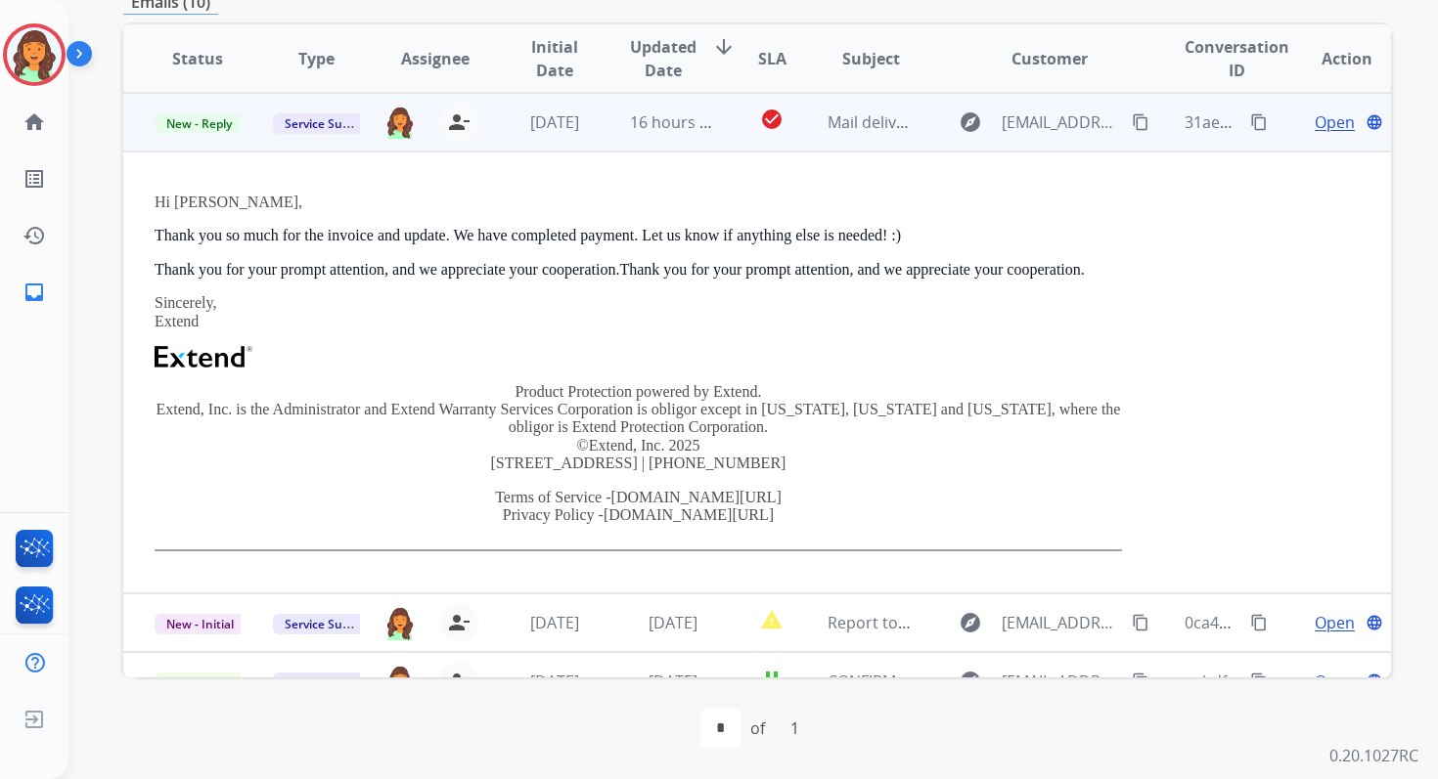
click at [1314, 121] on span "Open" at bounding box center [1334, 122] width 40 height 23
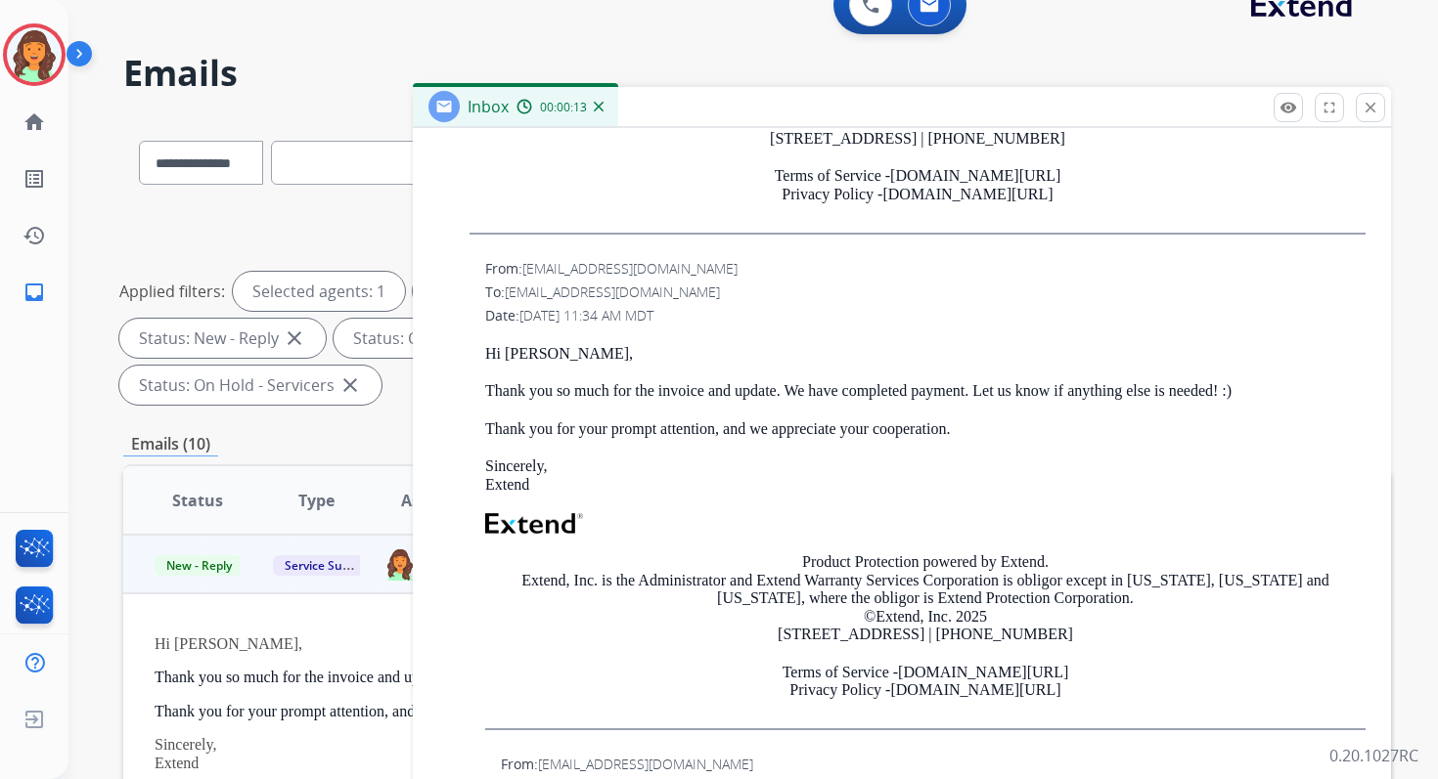
scroll to position [1690, 0]
drag, startPoint x: 509, startPoint y: 296, endPoint x: 741, endPoint y: 295, distance: 232.8
click at [741, 295] on div "To: [EMAIL_ADDRESS][DOMAIN_NAME]" at bounding box center [925, 294] width 880 height 20
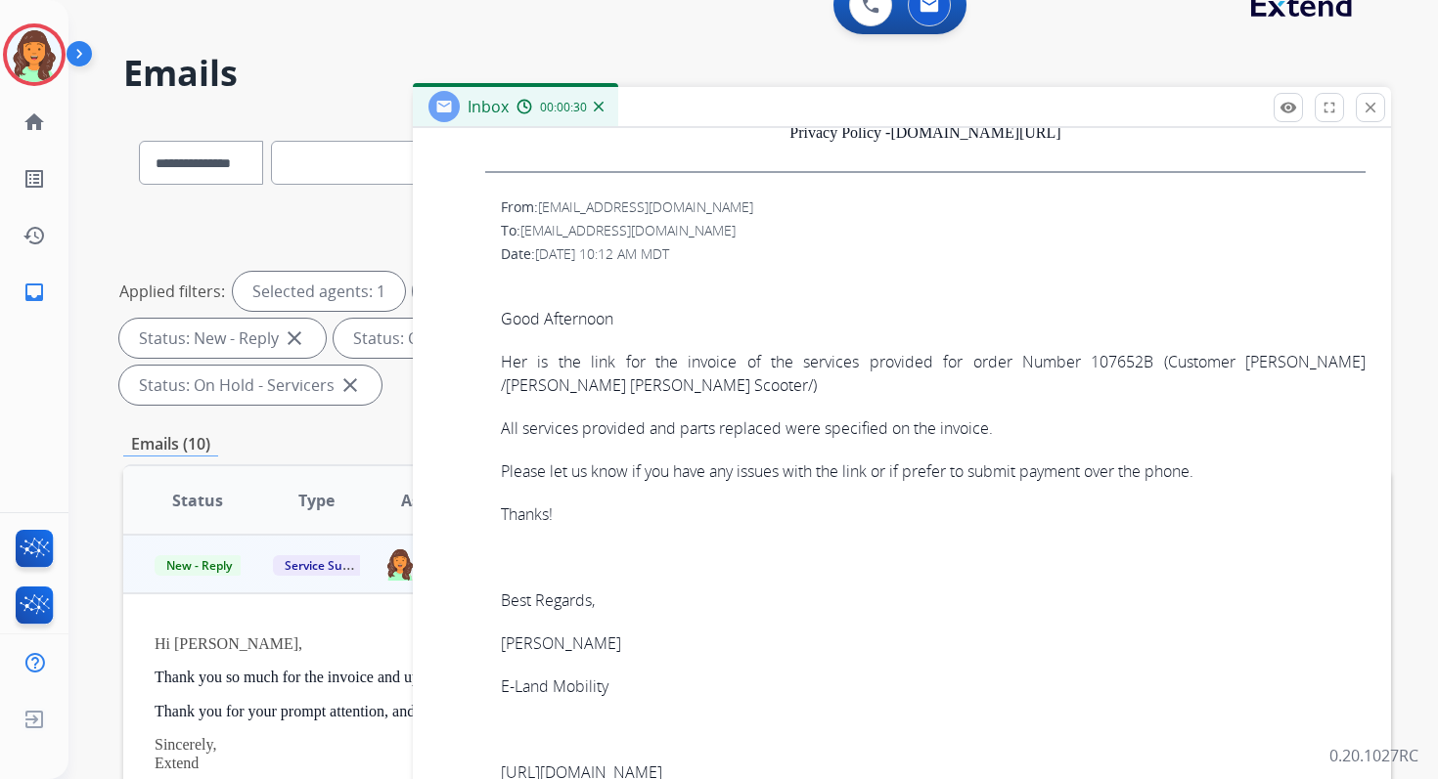
scroll to position [2188, 0]
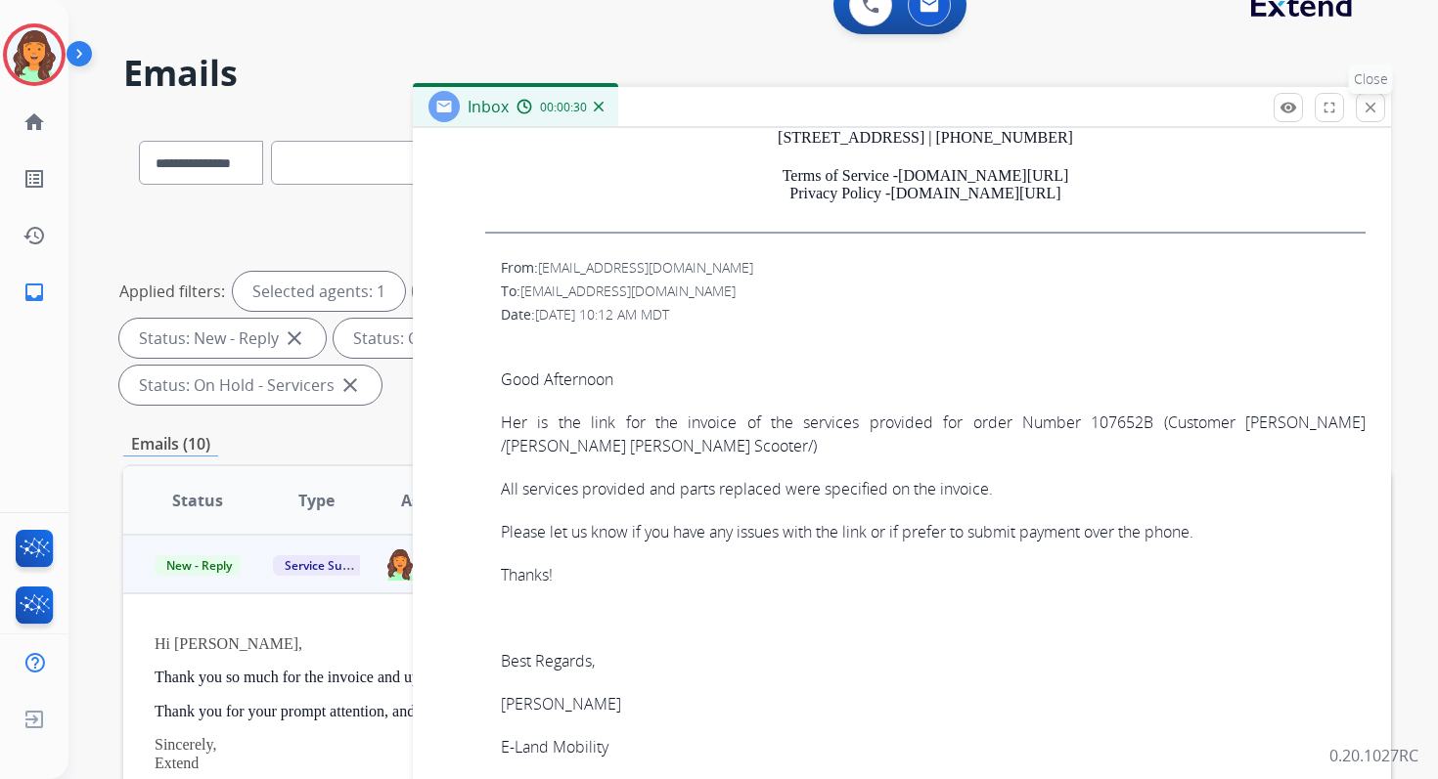
click at [1371, 115] on button "close Close" at bounding box center [1369, 107] width 29 height 29
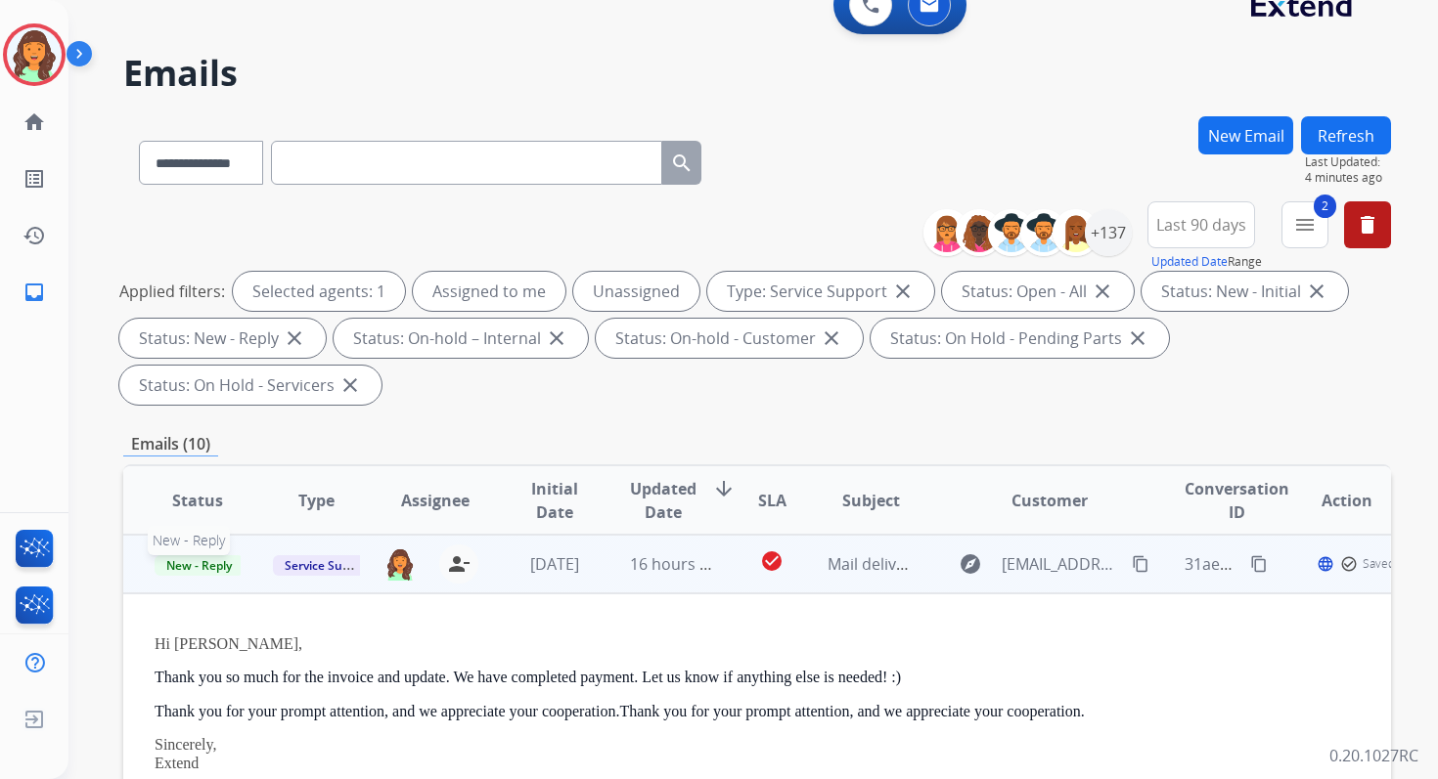
click at [218, 563] on span "New - Reply" at bounding box center [199, 565] width 89 height 21
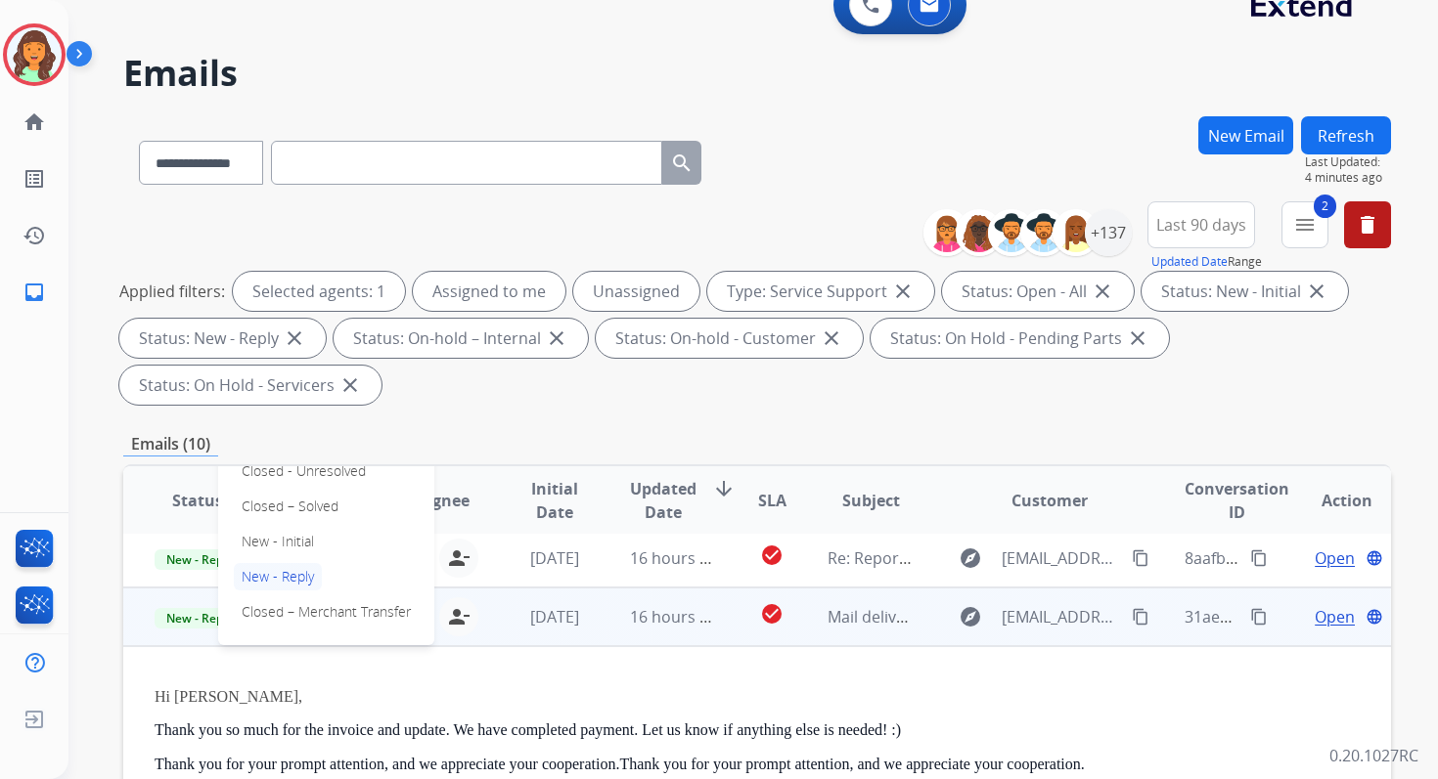
click at [267, 520] on div "On-hold – Internal On-hold - Customer On Hold - Pending Parts On Hold - Service…" at bounding box center [326, 471] width 216 height 348
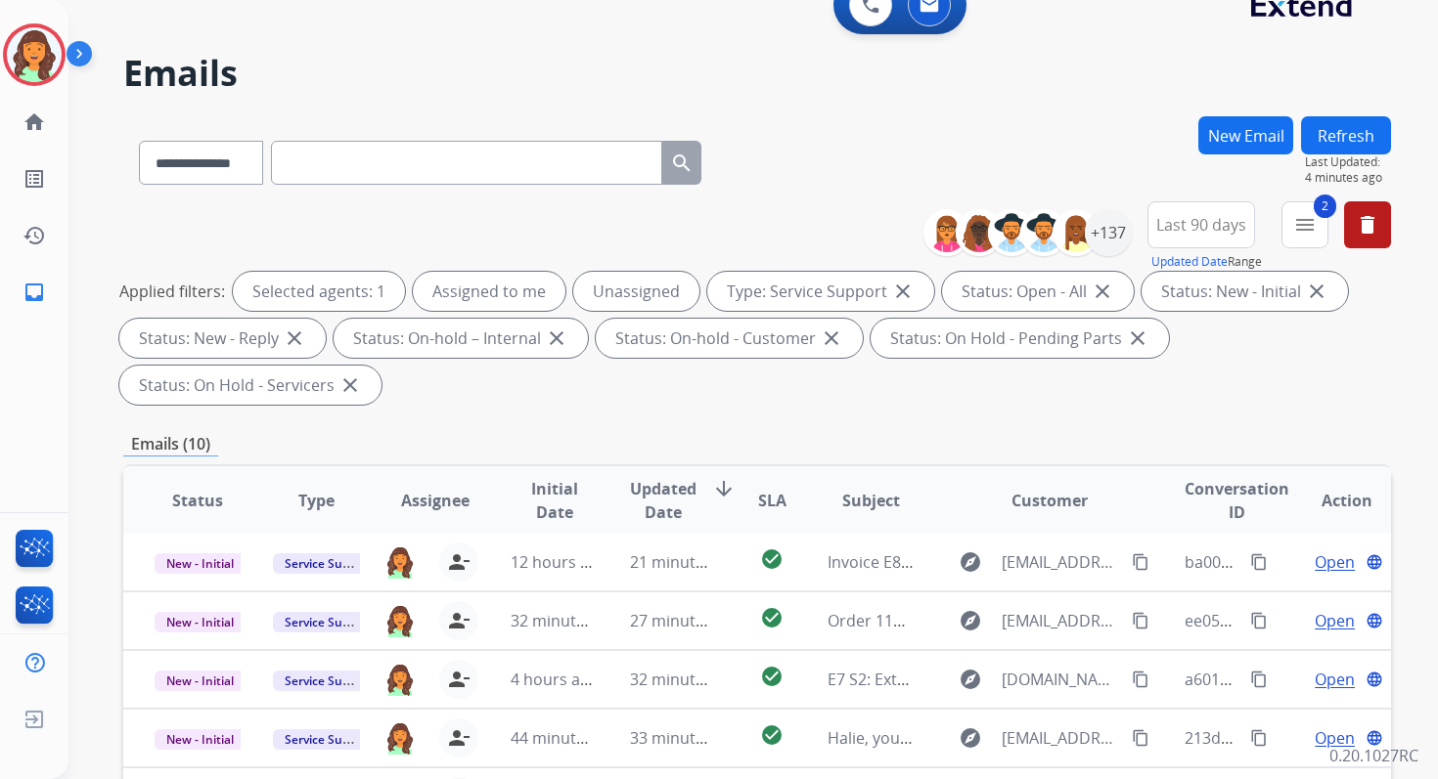
scroll to position [474, 0]
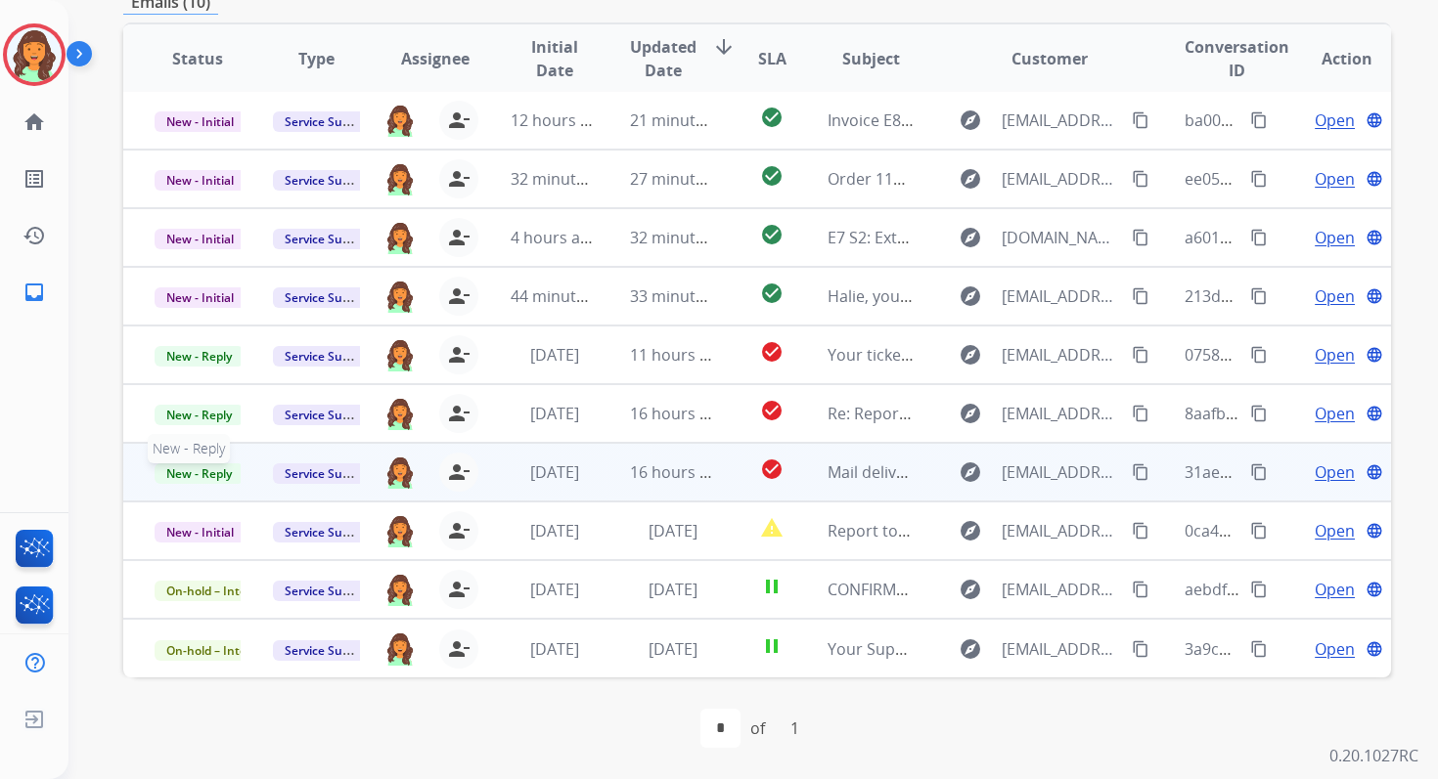
click at [177, 478] on span "New - Reply" at bounding box center [199, 474] width 89 height 21
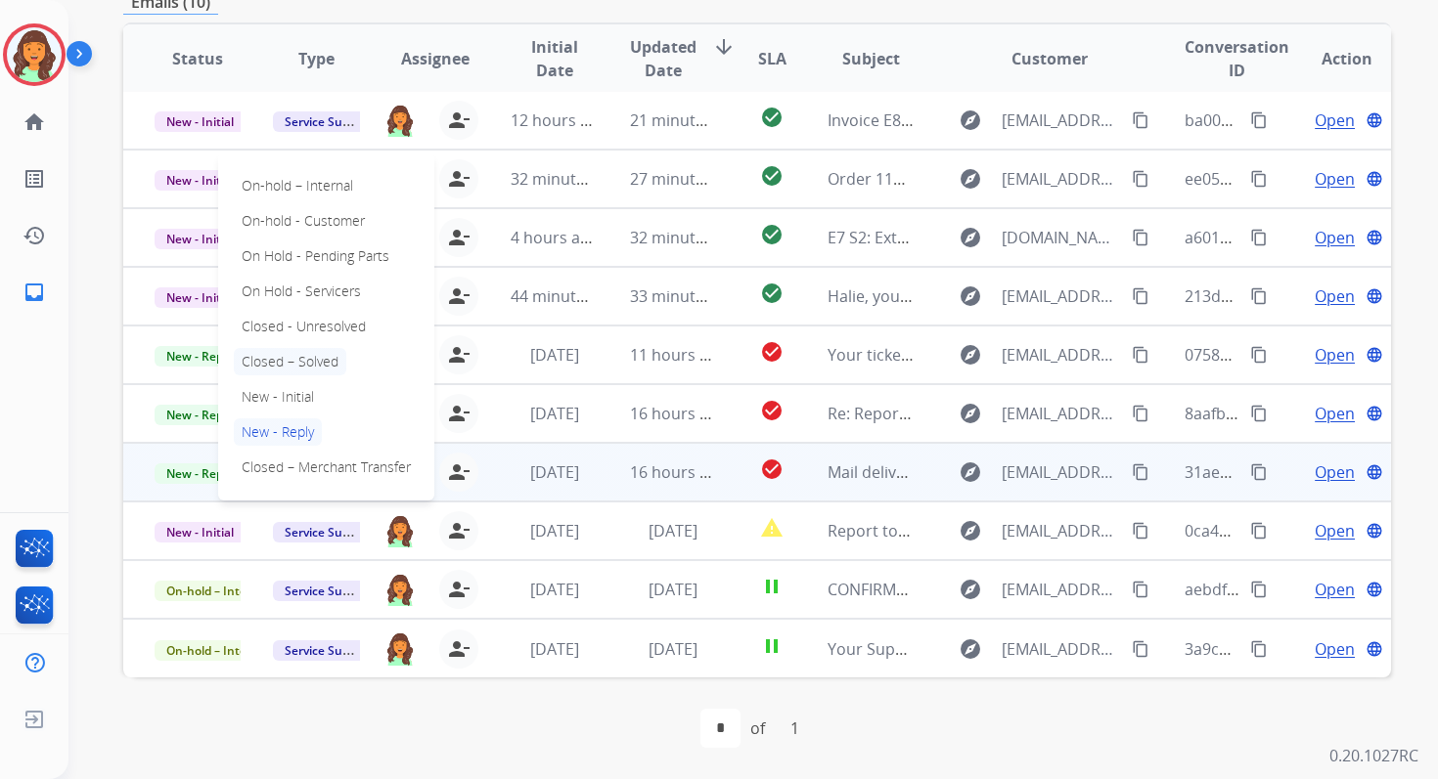
click at [278, 354] on p "Closed – Solved" at bounding box center [290, 361] width 112 height 27
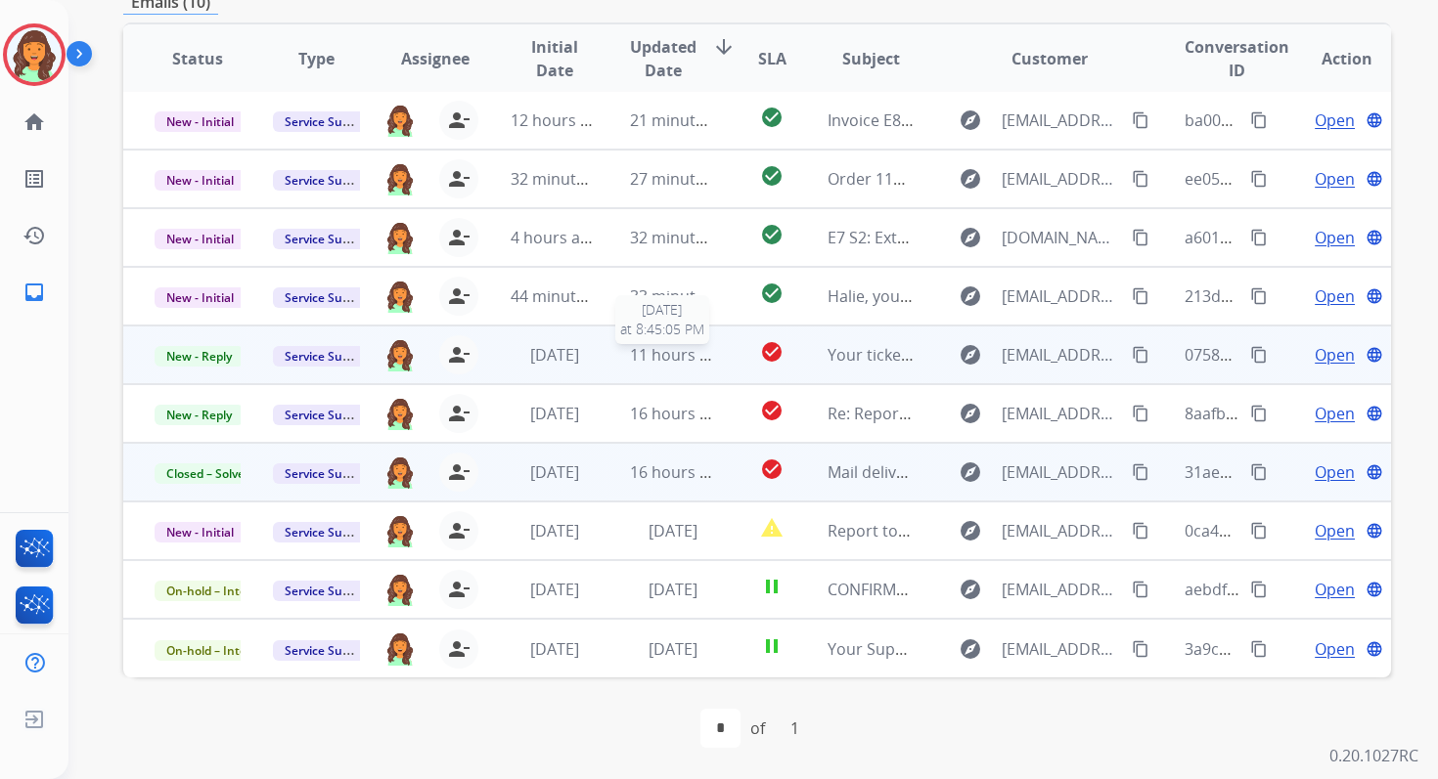
click at [687, 359] on span "11 hours ago" at bounding box center [678, 355] width 97 height 22
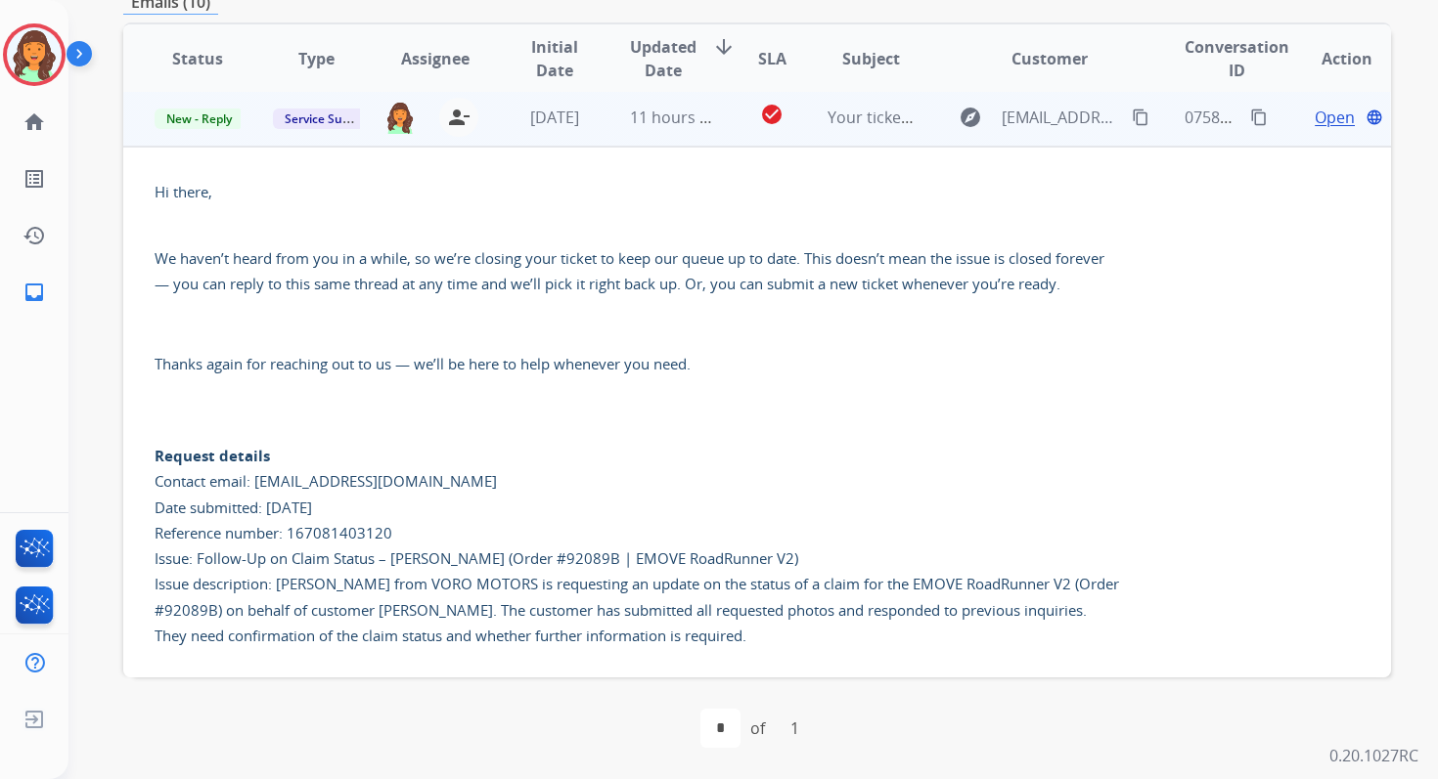
scroll to position [235, 0]
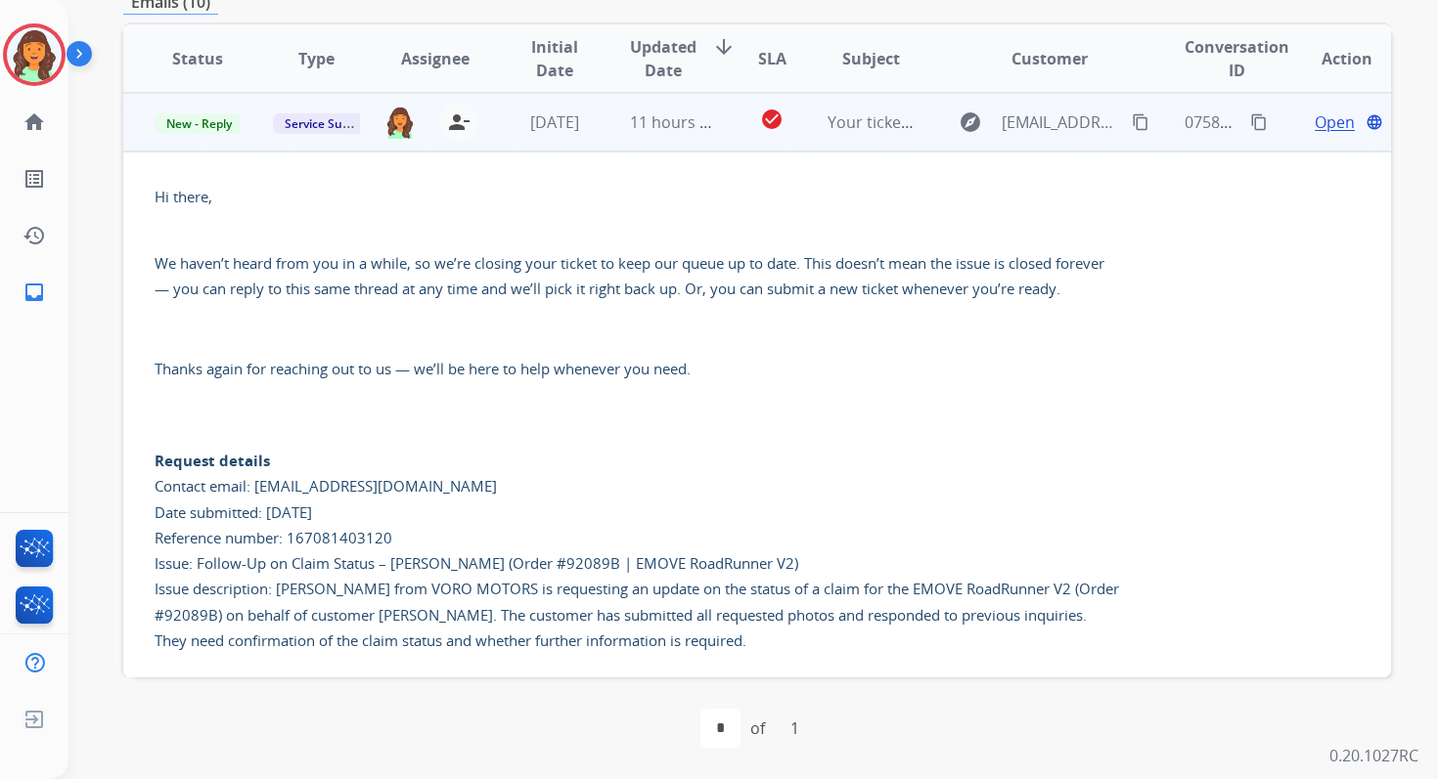
click at [1314, 121] on span "Open" at bounding box center [1334, 122] width 40 height 23
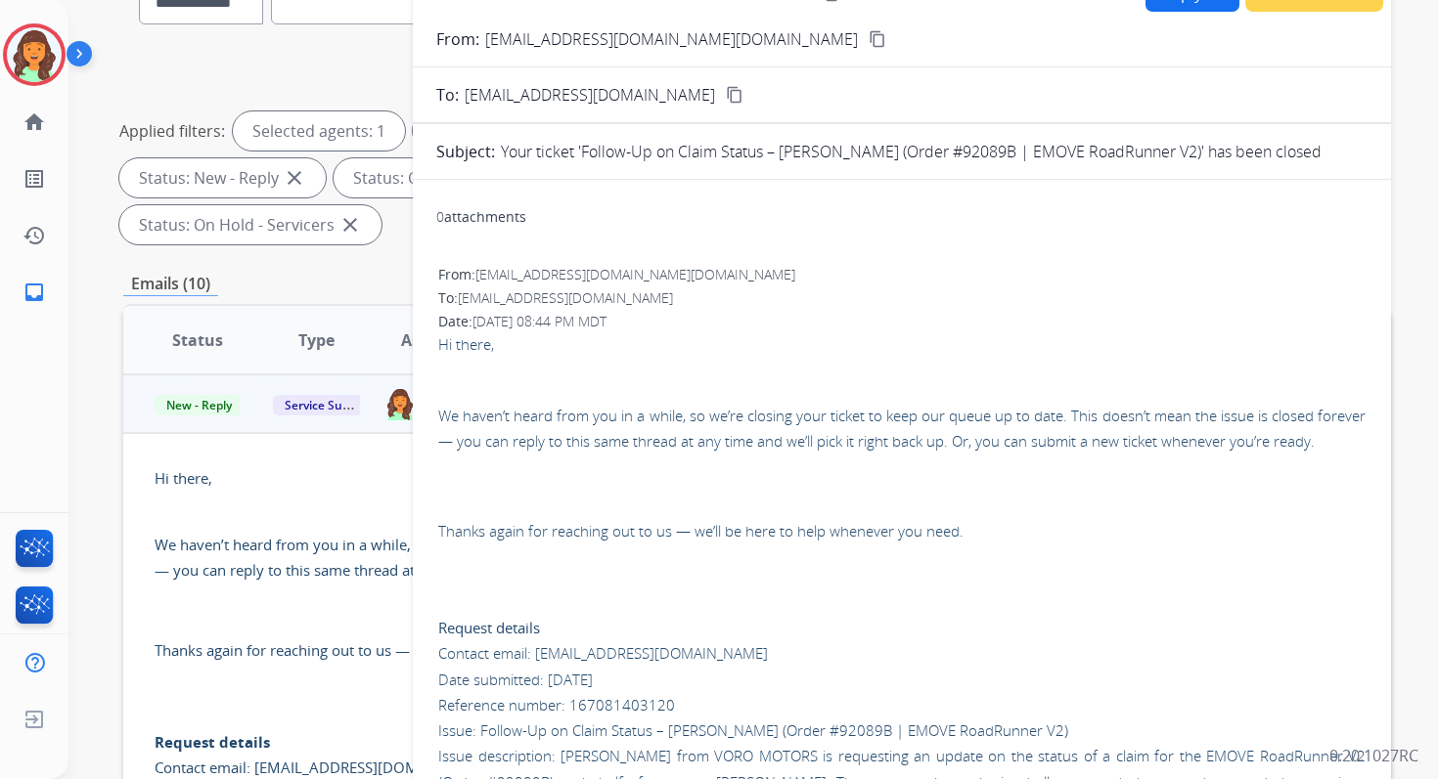
scroll to position [83, 0]
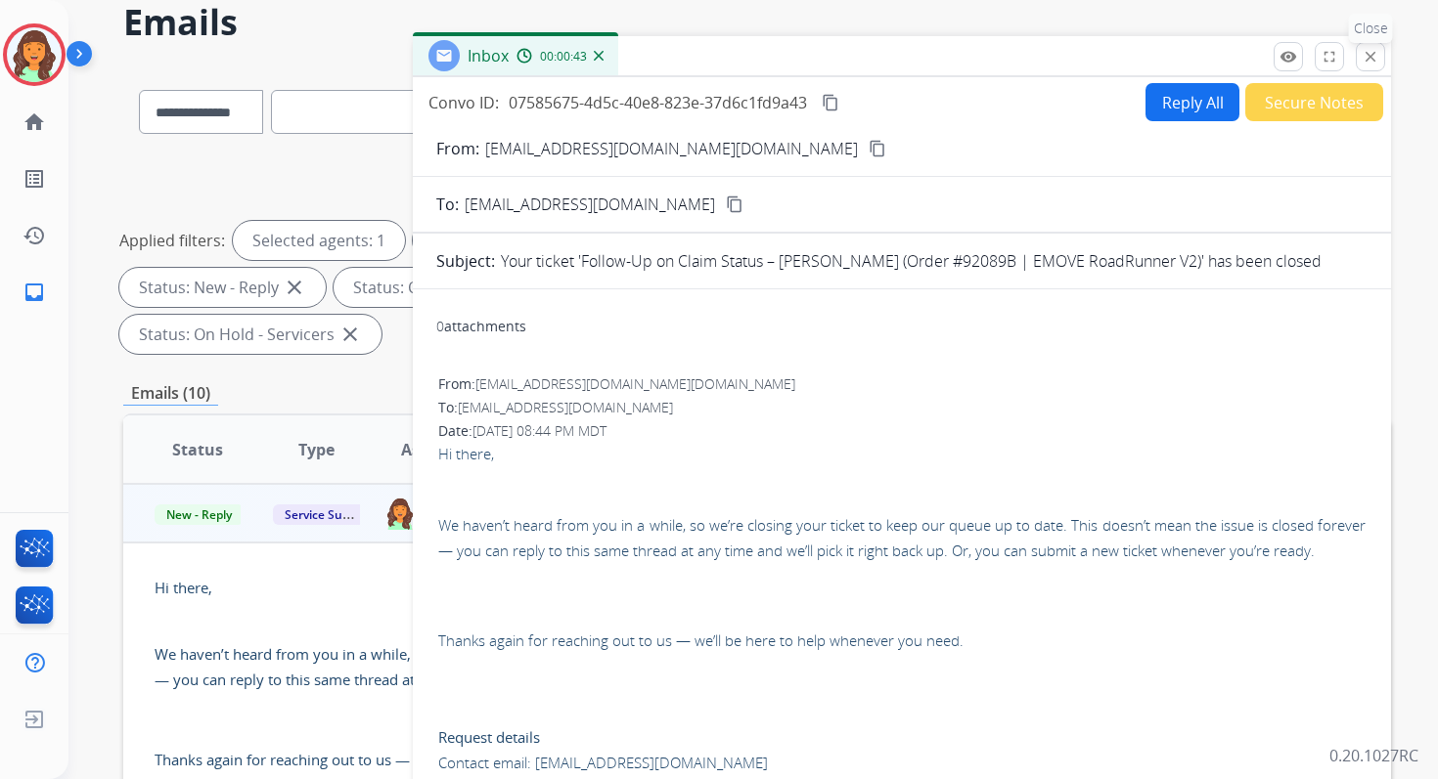
click at [1366, 61] on mat-icon "close" at bounding box center [1370, 57] width 18 height 18
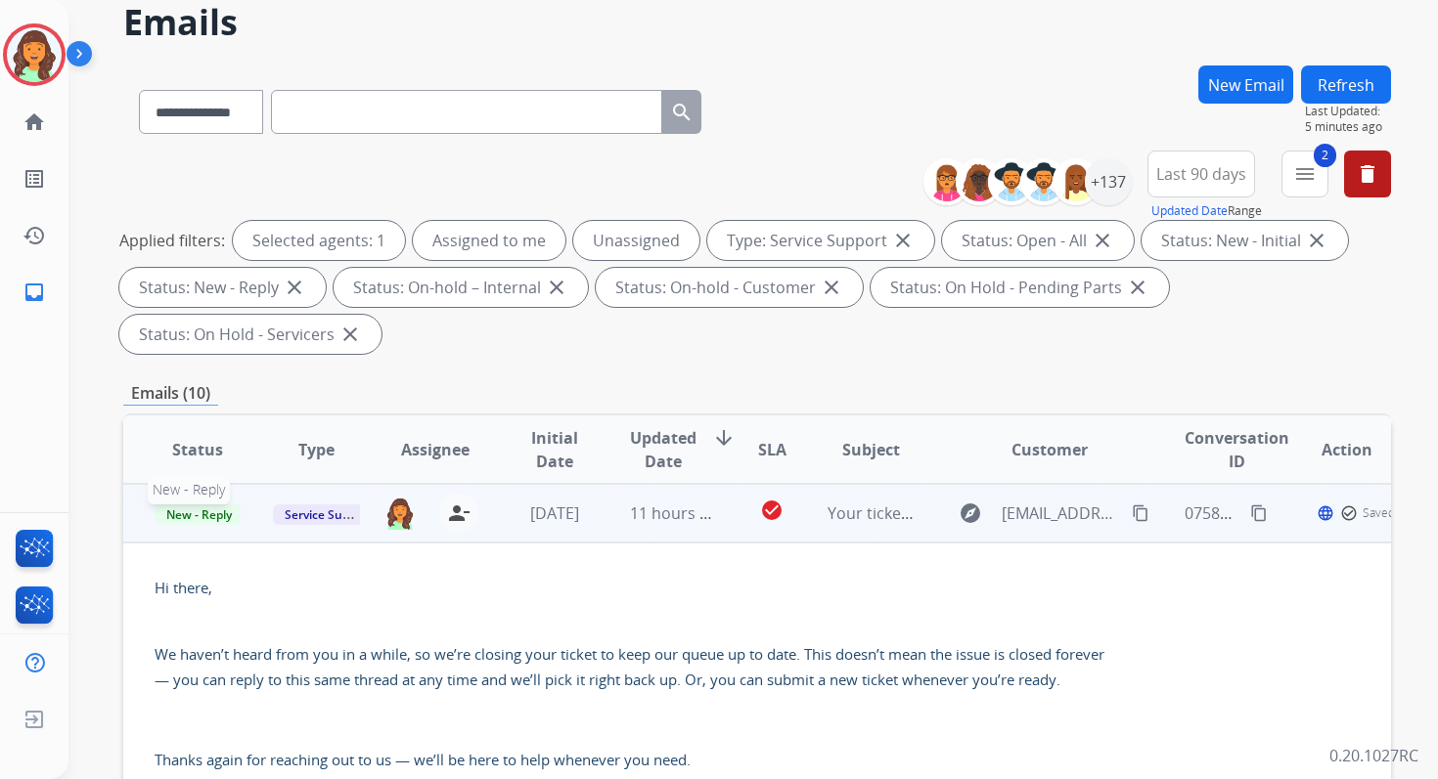
click at [213, 510] on span "New - Reply" at bounding box center [199, 515] width 89 height 21
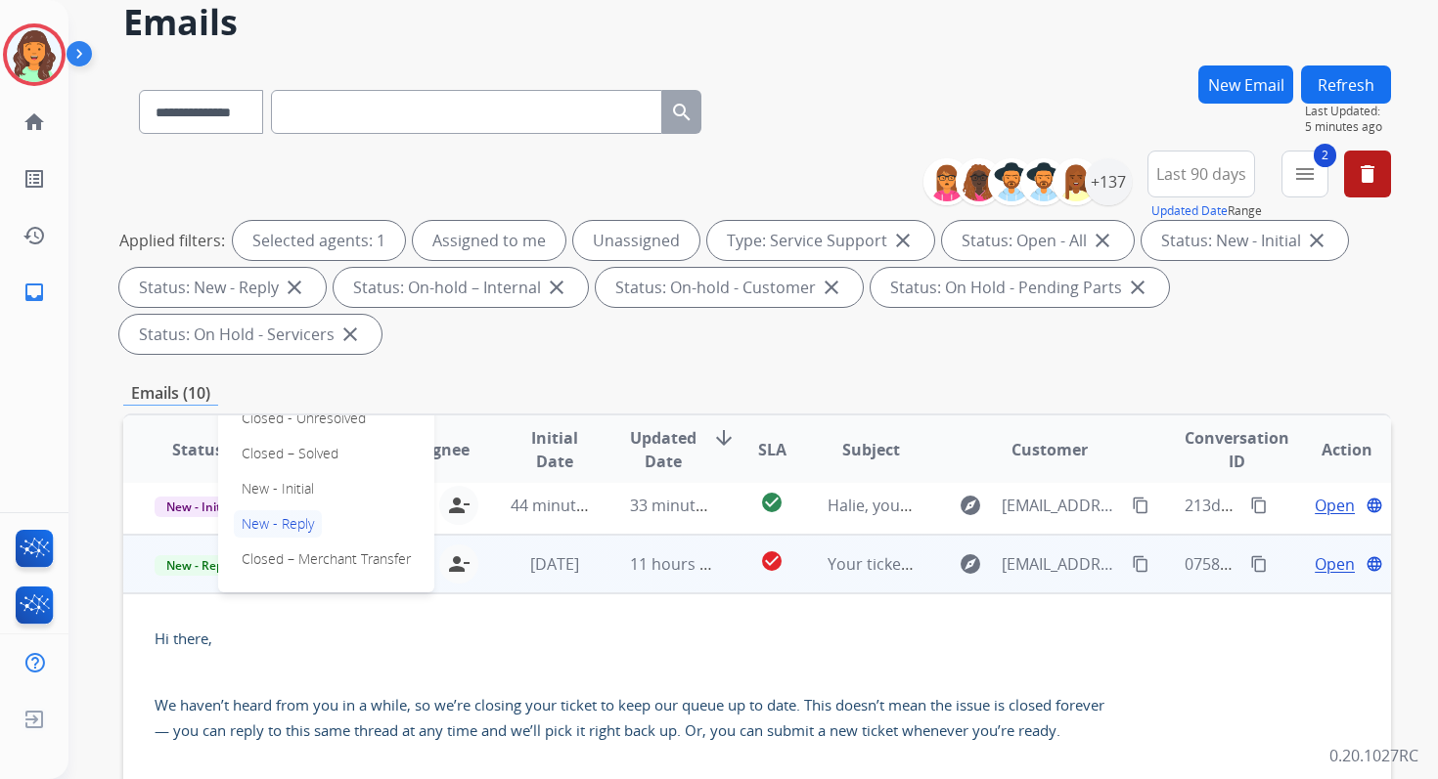
scroll to position [126, 0]
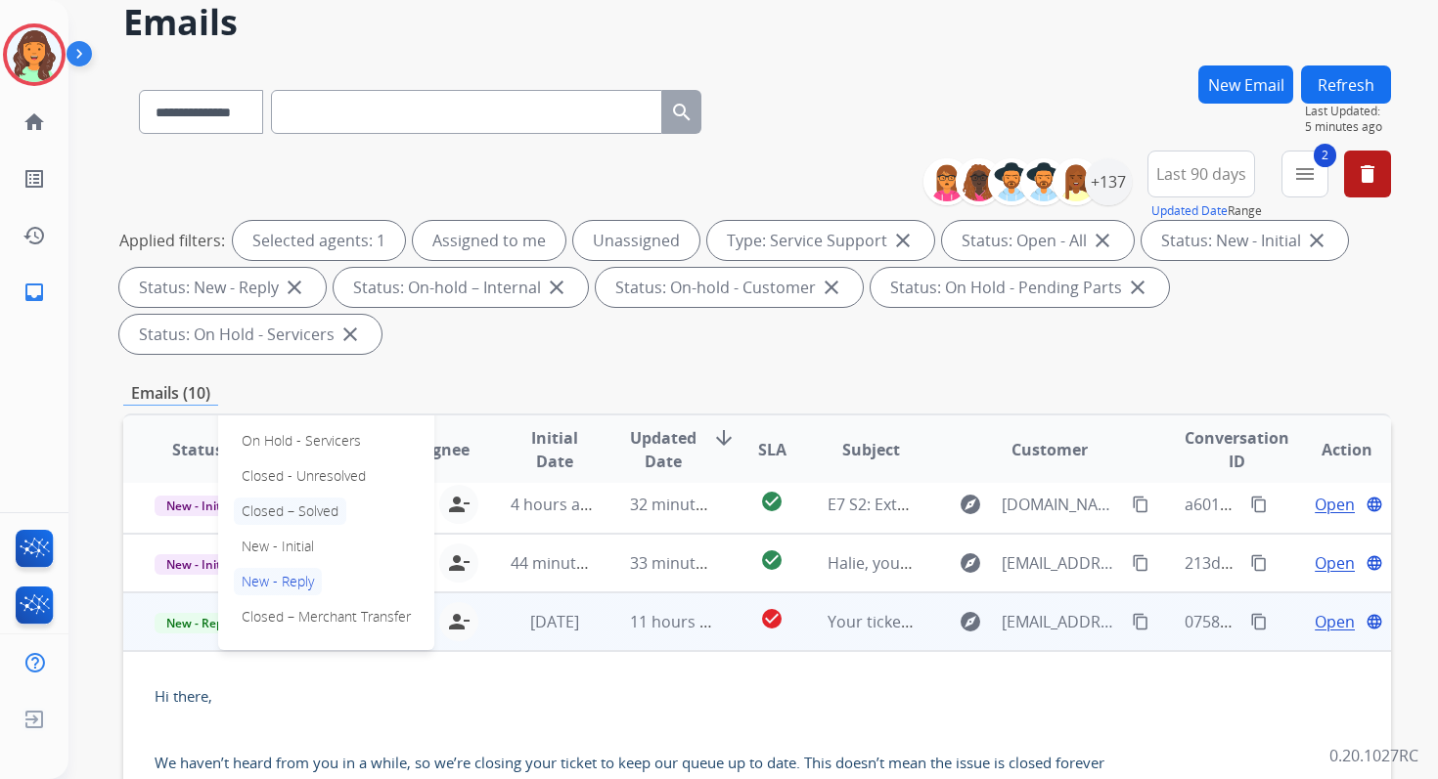
click at [270, 508] on p "Closed – Solved" at bounding box center [290, 511] width 112 height 27
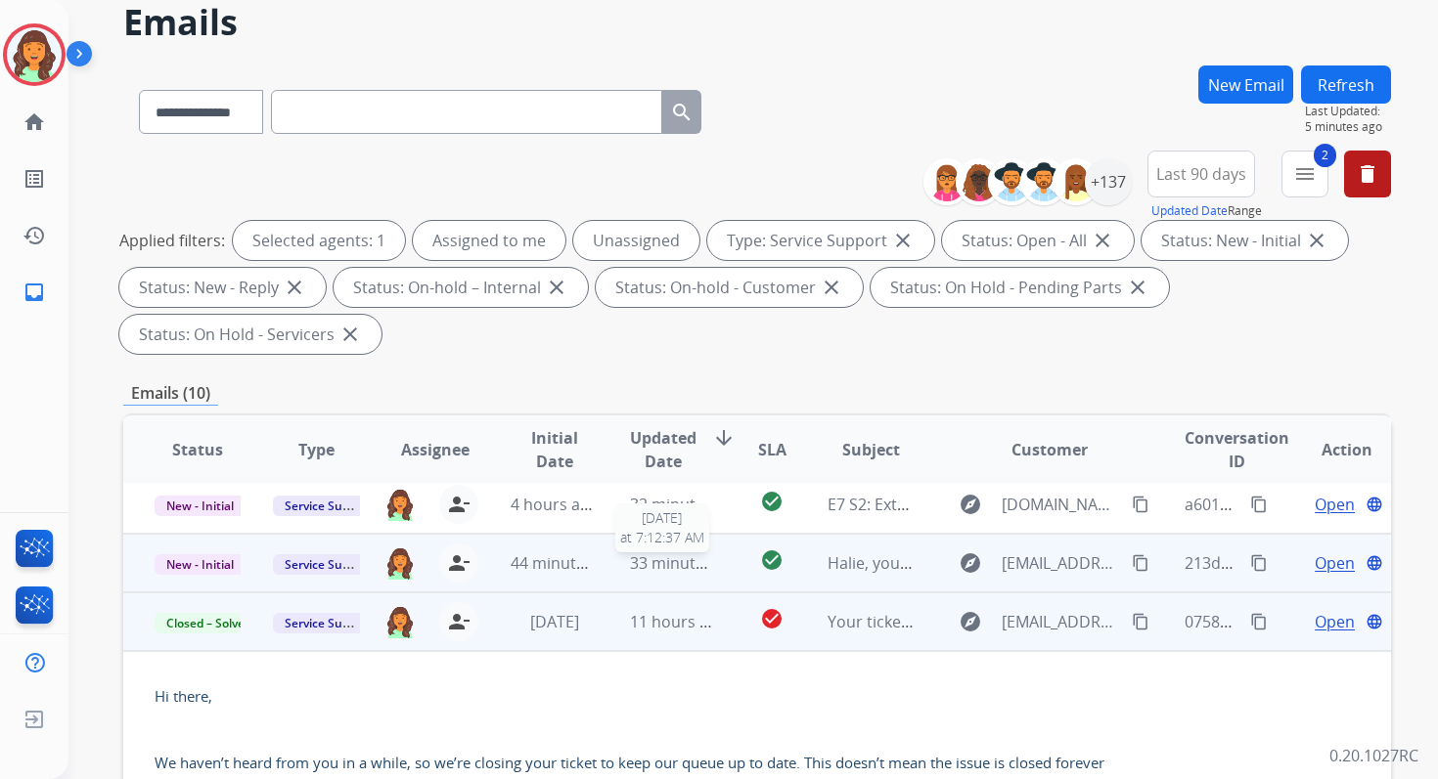
click at [662, 570] on span "33 minutes ago" at bounding box center [686, 564] width 113 height 22
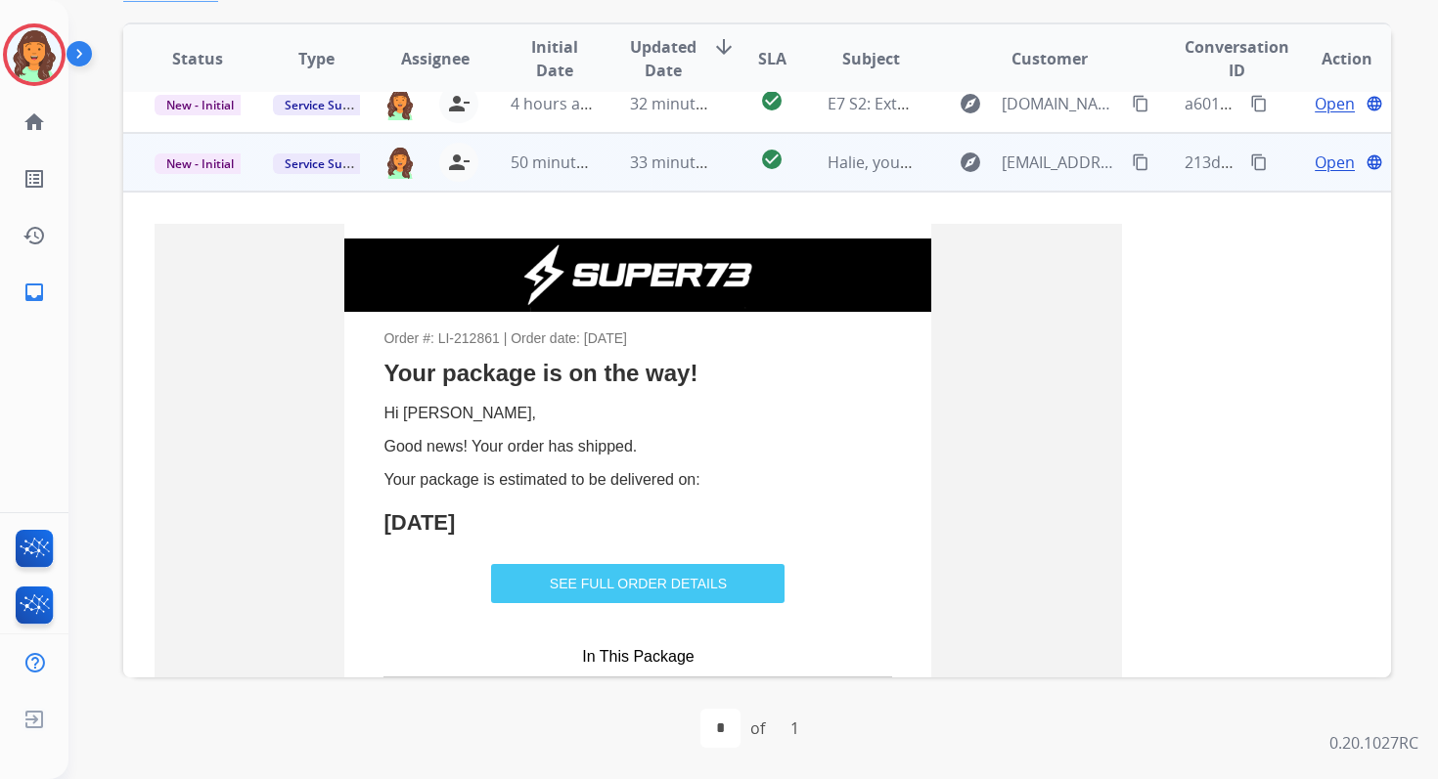
scroll to position [0, 0]
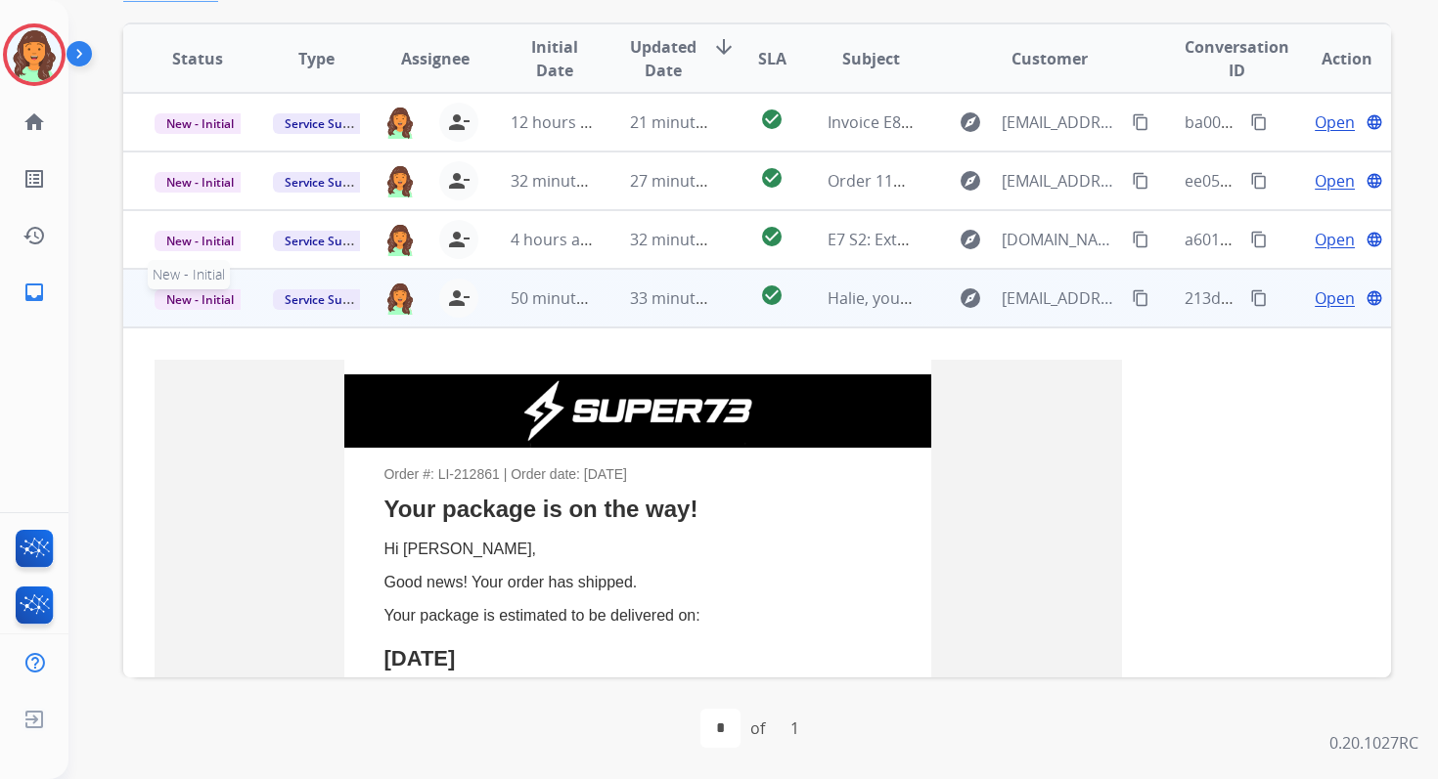
click at [223, 300] on span "New - Initial" at bounding box center [200, 299] width 91 height 21
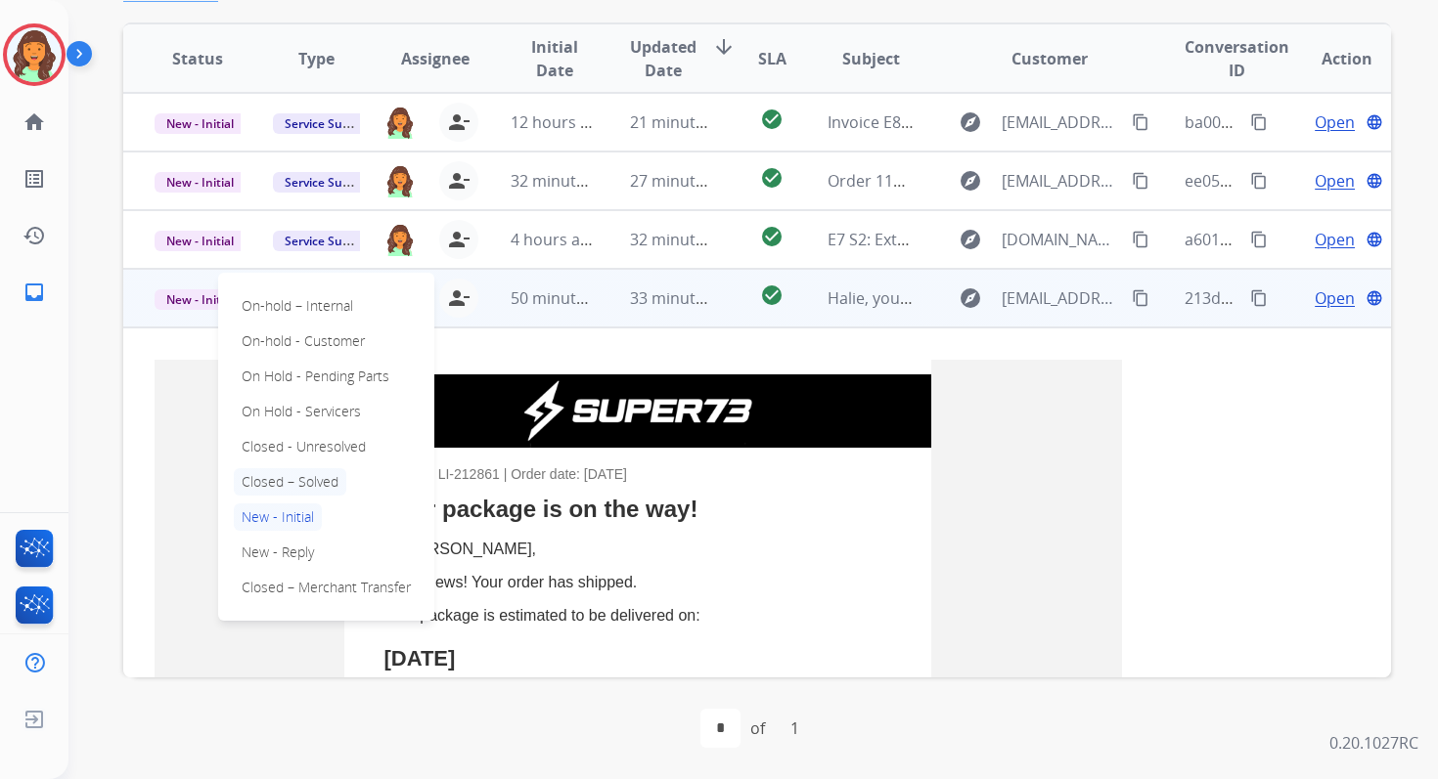
click at [295, 478] on p "Closed – Solved" at bounding box center [290, 481] width 112 height 27
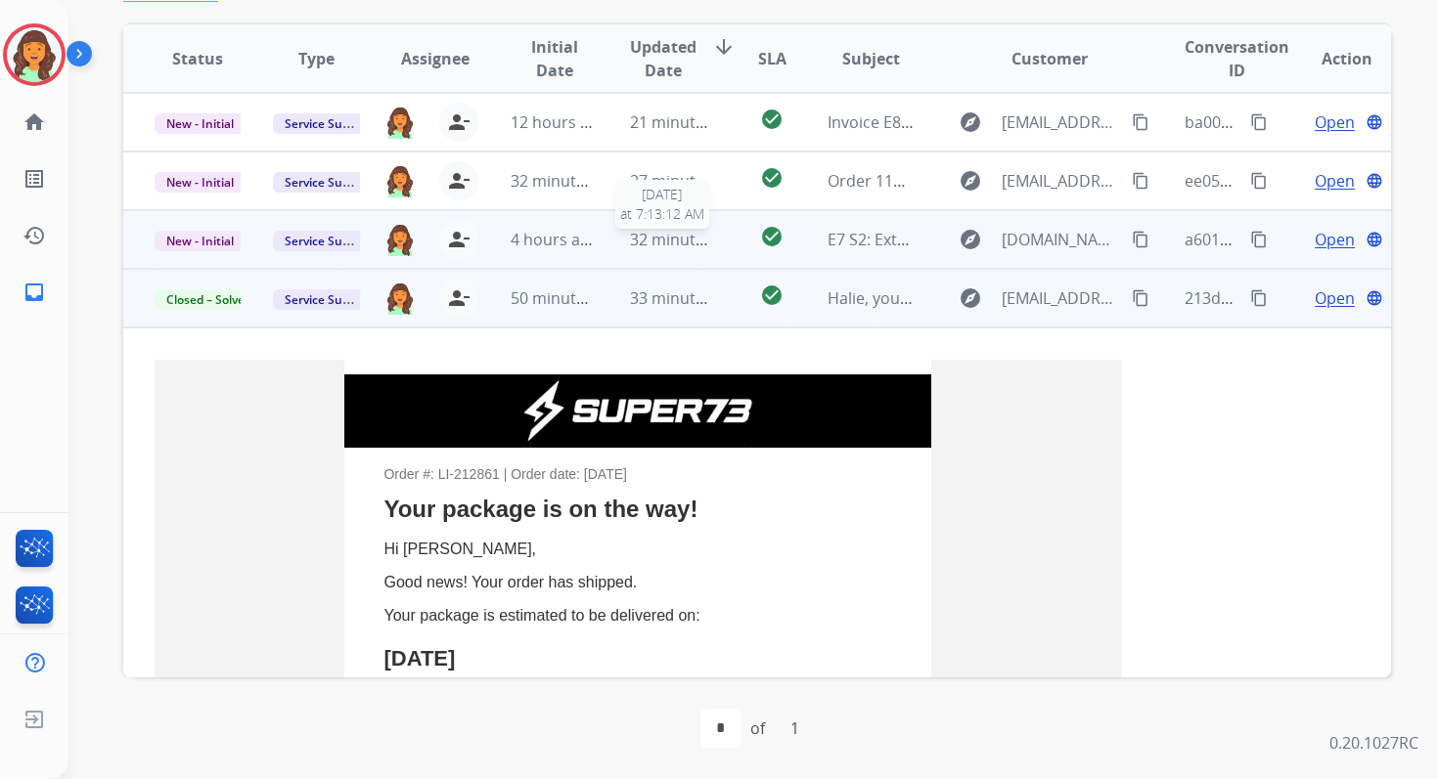
click at [698, 245] on span "32 minutes ago" at bounding box center [686, 240] width 113 height 22
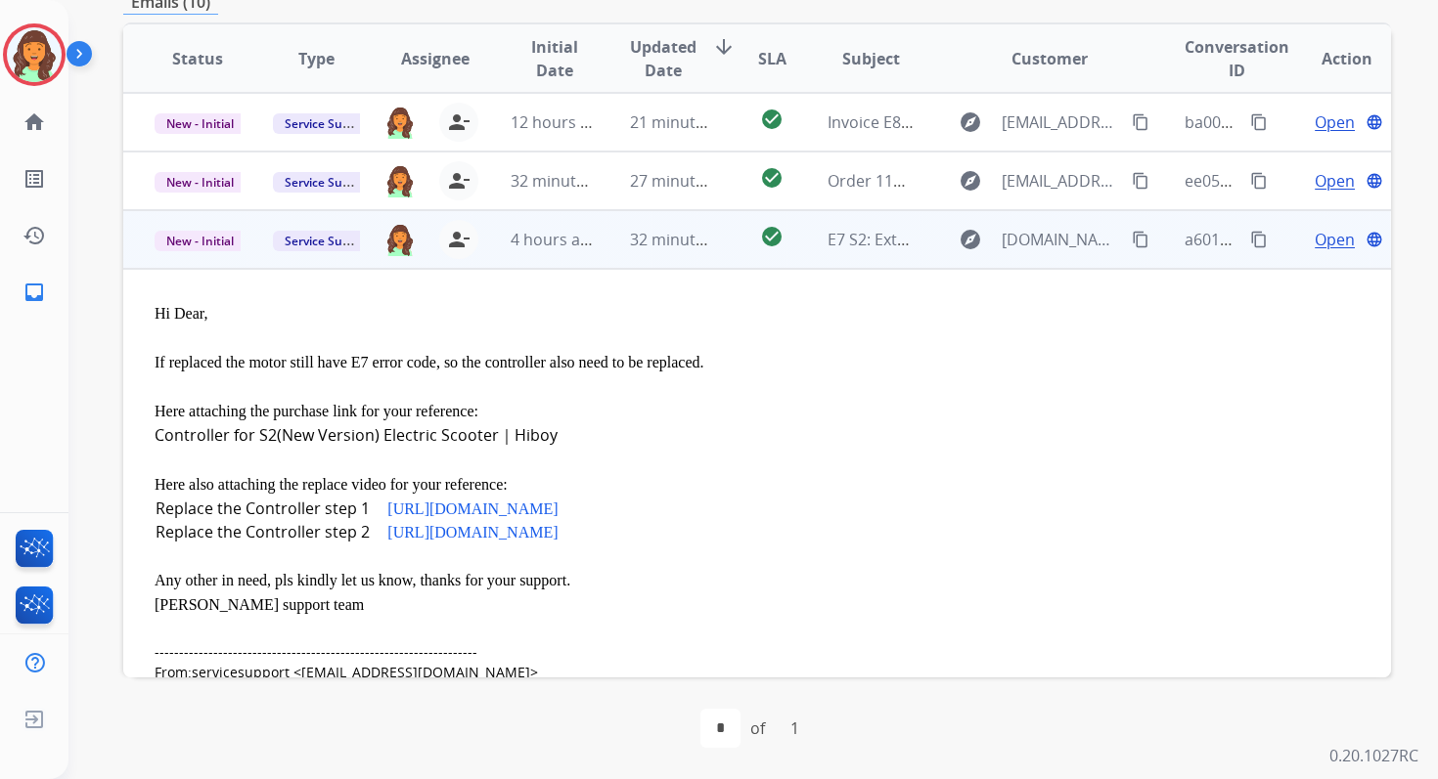
click at [665, 240] on span "32 minutes ago" at bounding box center [686, 240] width 113 height 22
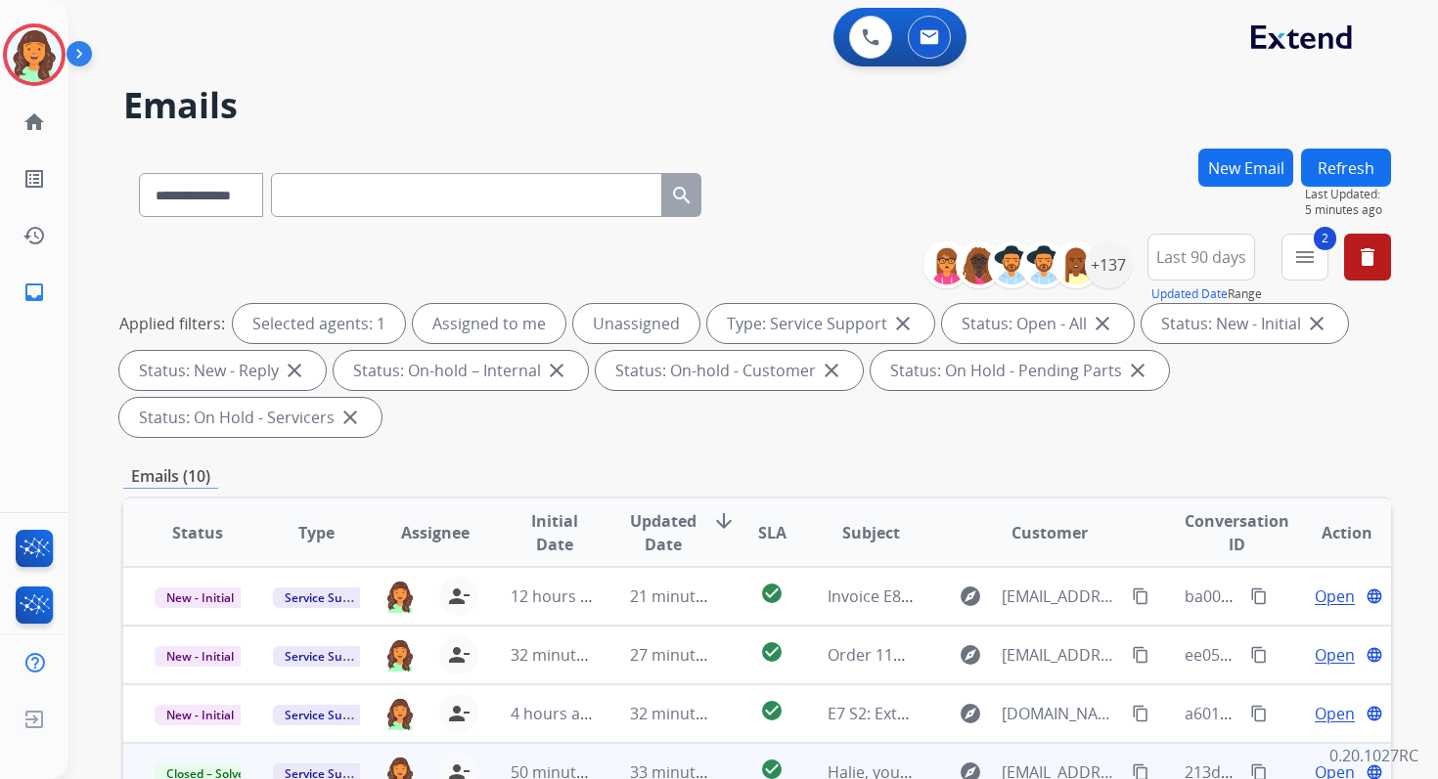
click at [1344, 158] on button "Refresh" at bounding box center [1346, 168] width 90 height 38
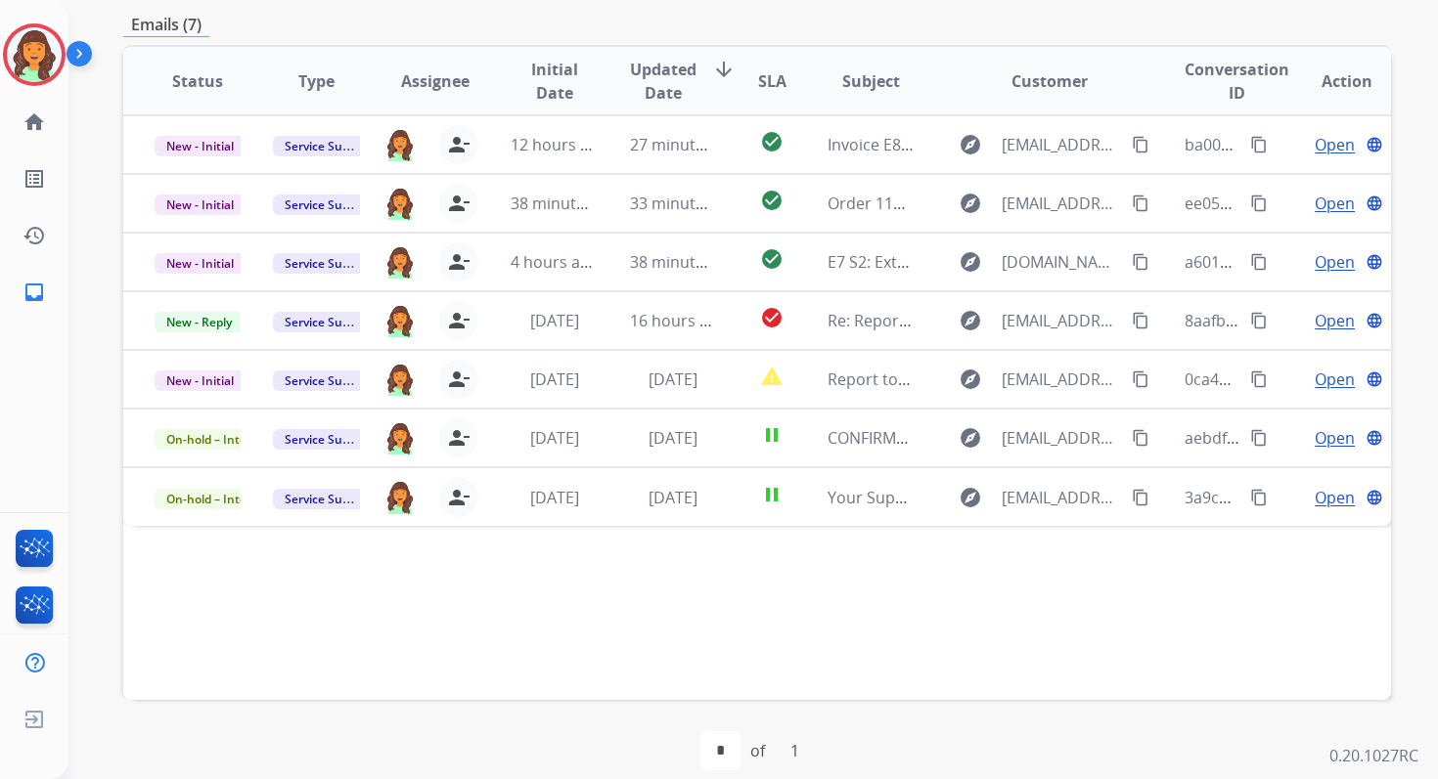
scroll to position [474, 0]
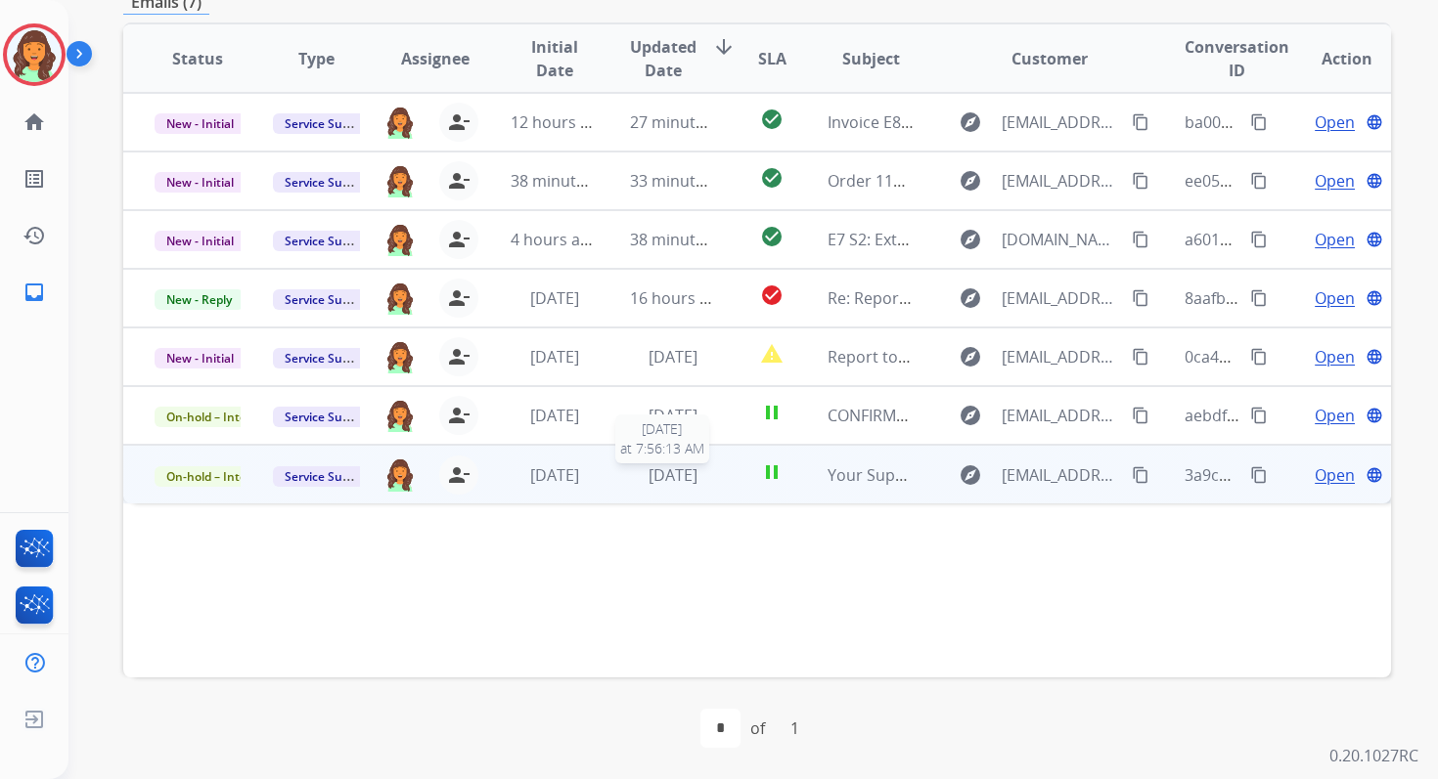
click at [664, 480] on span "[DATE]" at bounding box center [672, 476] width 49 height 22
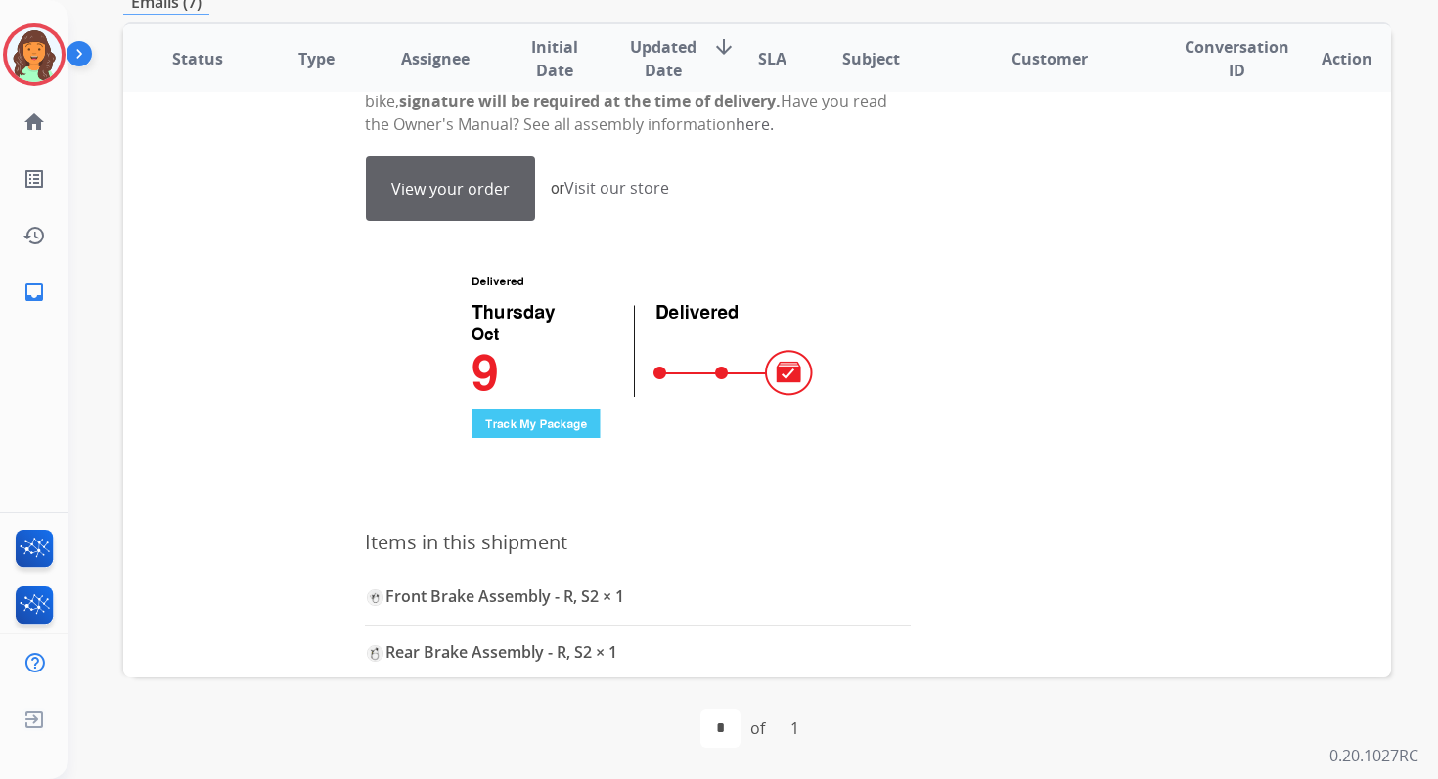
scroll to position [509, 0]
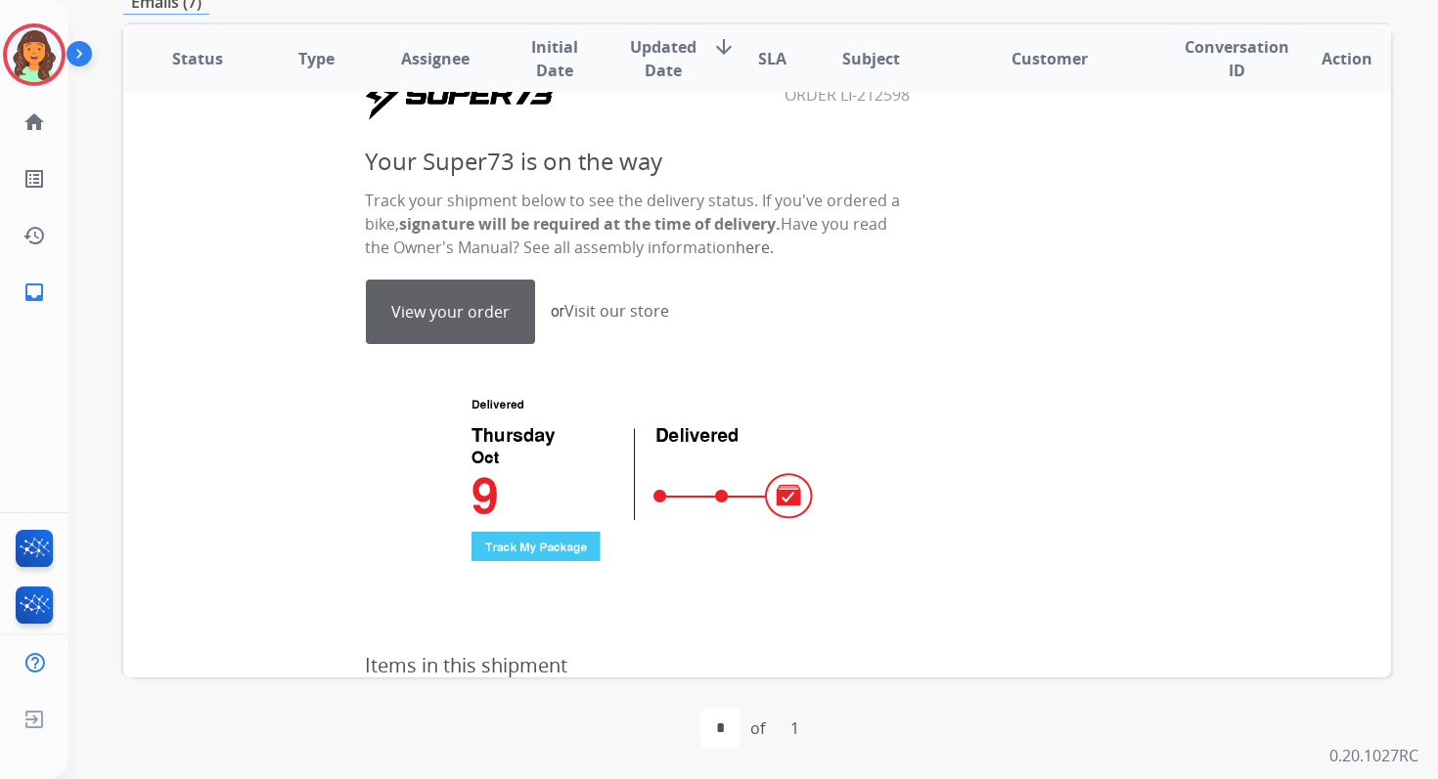
click at [467, 325] on link "View your order" at bounding box center [450, 312] width 167 height 63
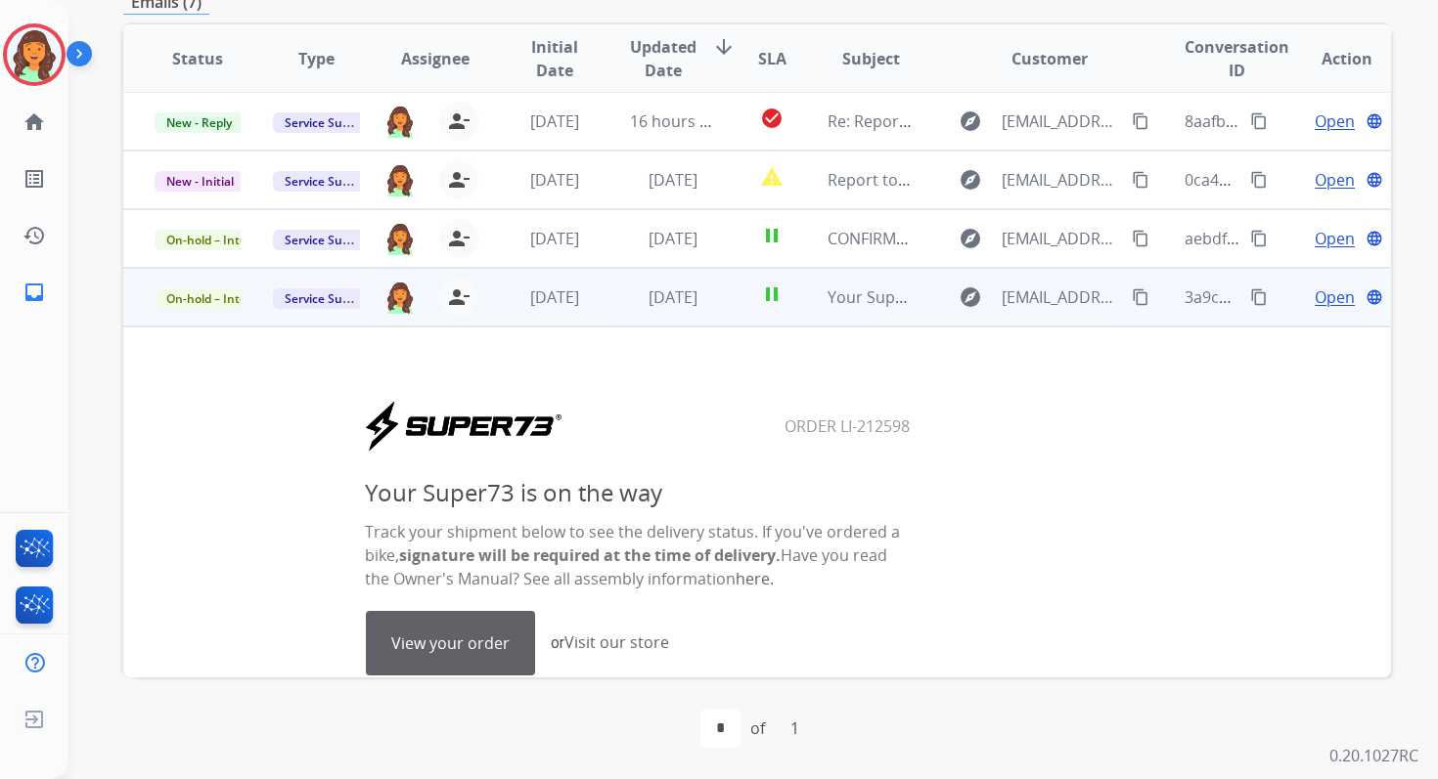
scroll to position [154, 0]
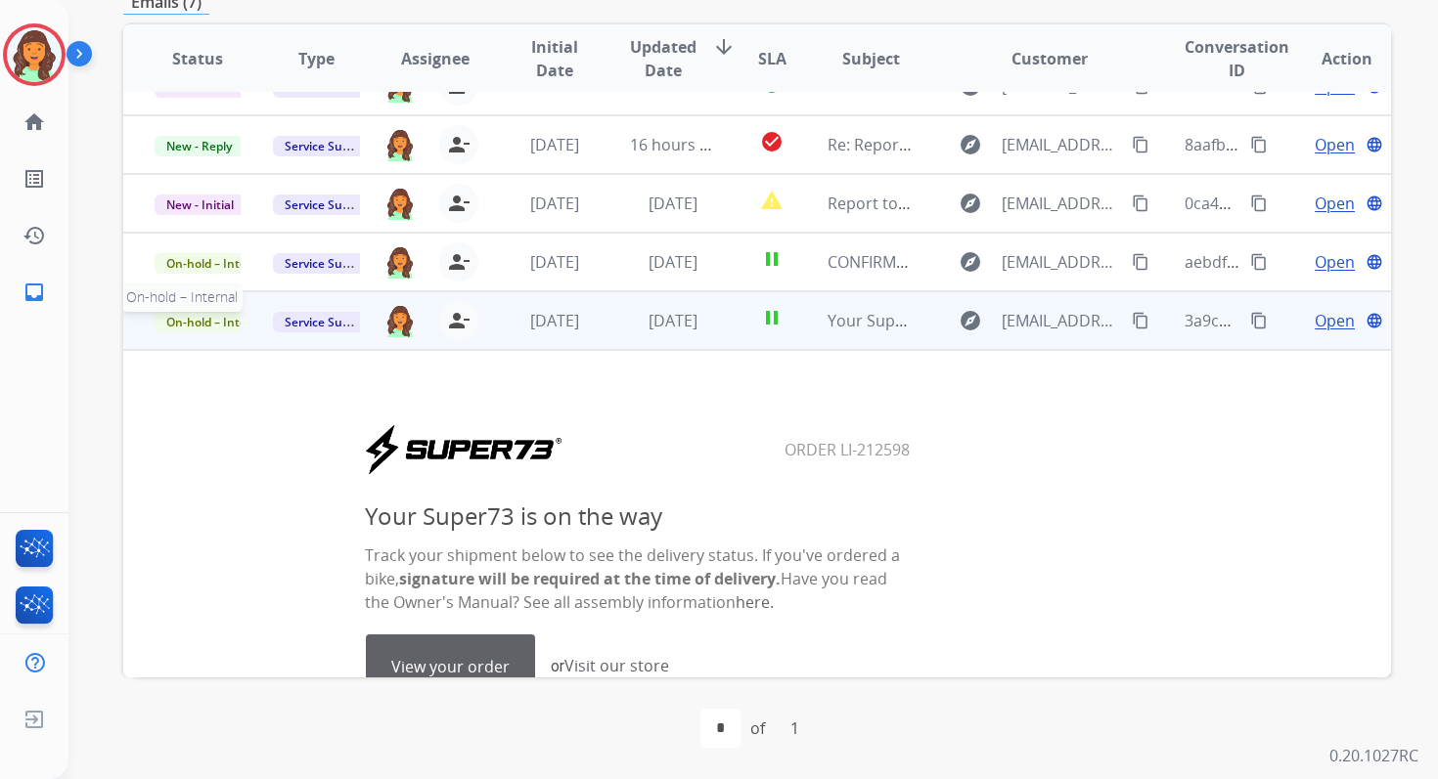
click at [215, 320] on span "On-hold – Internal" at bounding box center [218, 322] width 126 height 21
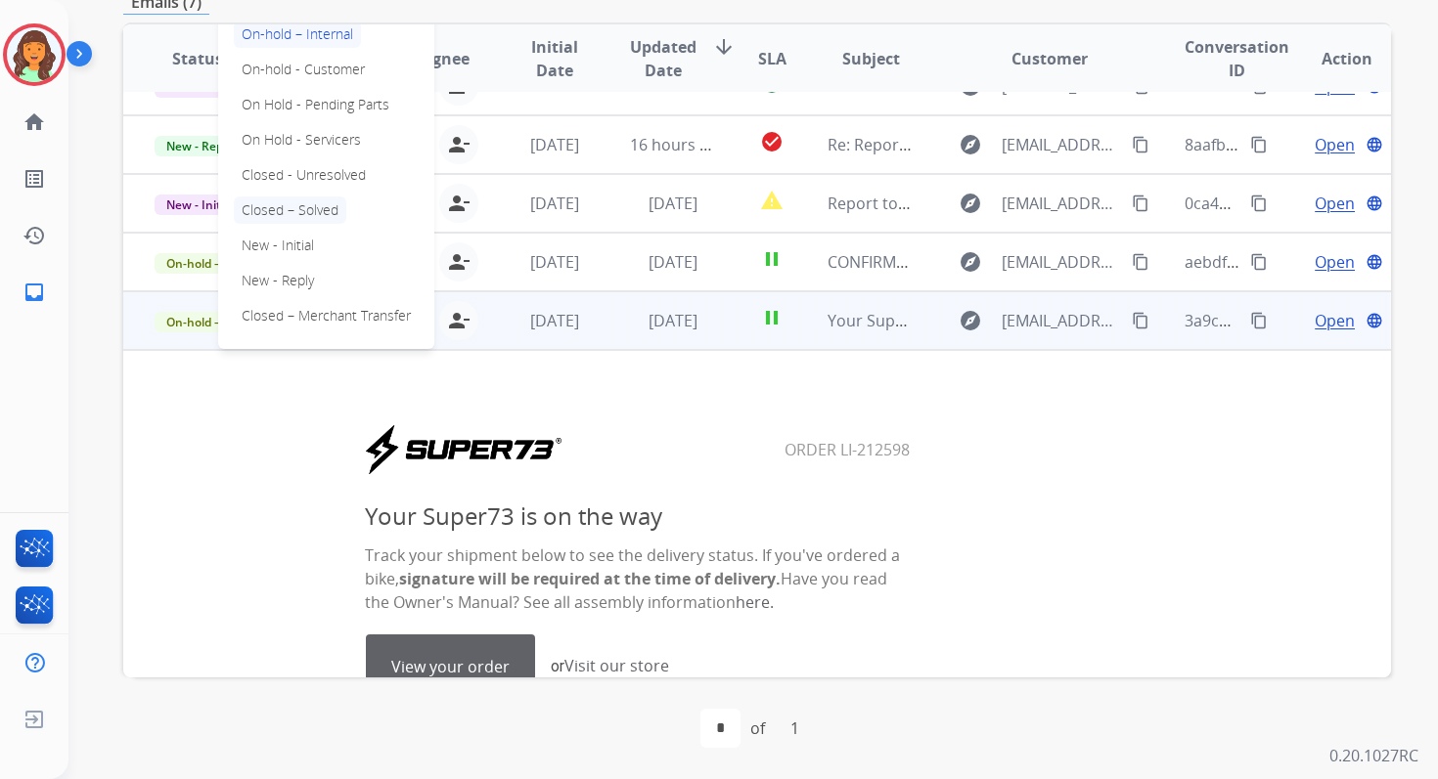
click at [286, 210] on p "Closed – Solved" at bounding box center [290, 210] width 112 height 27
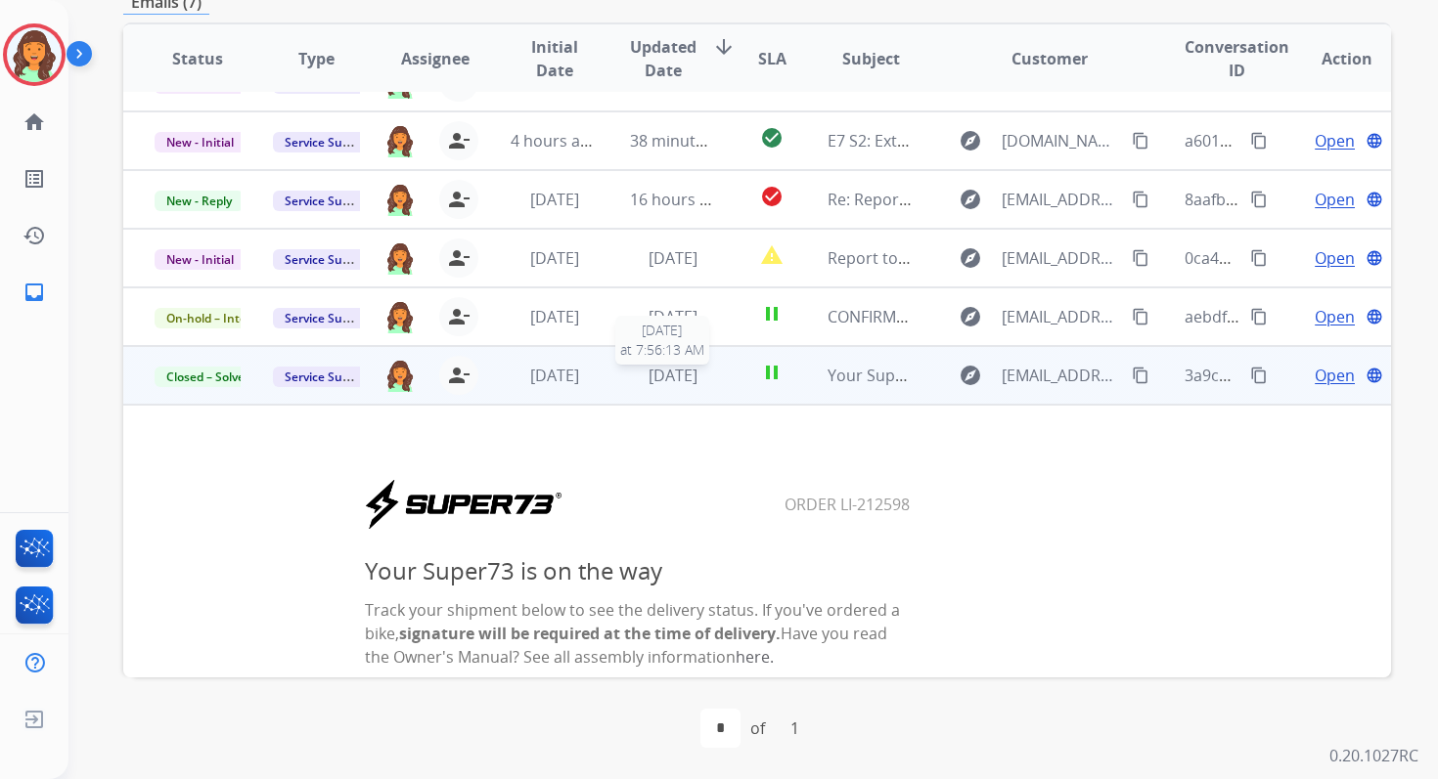
scroll to position [72, 0]
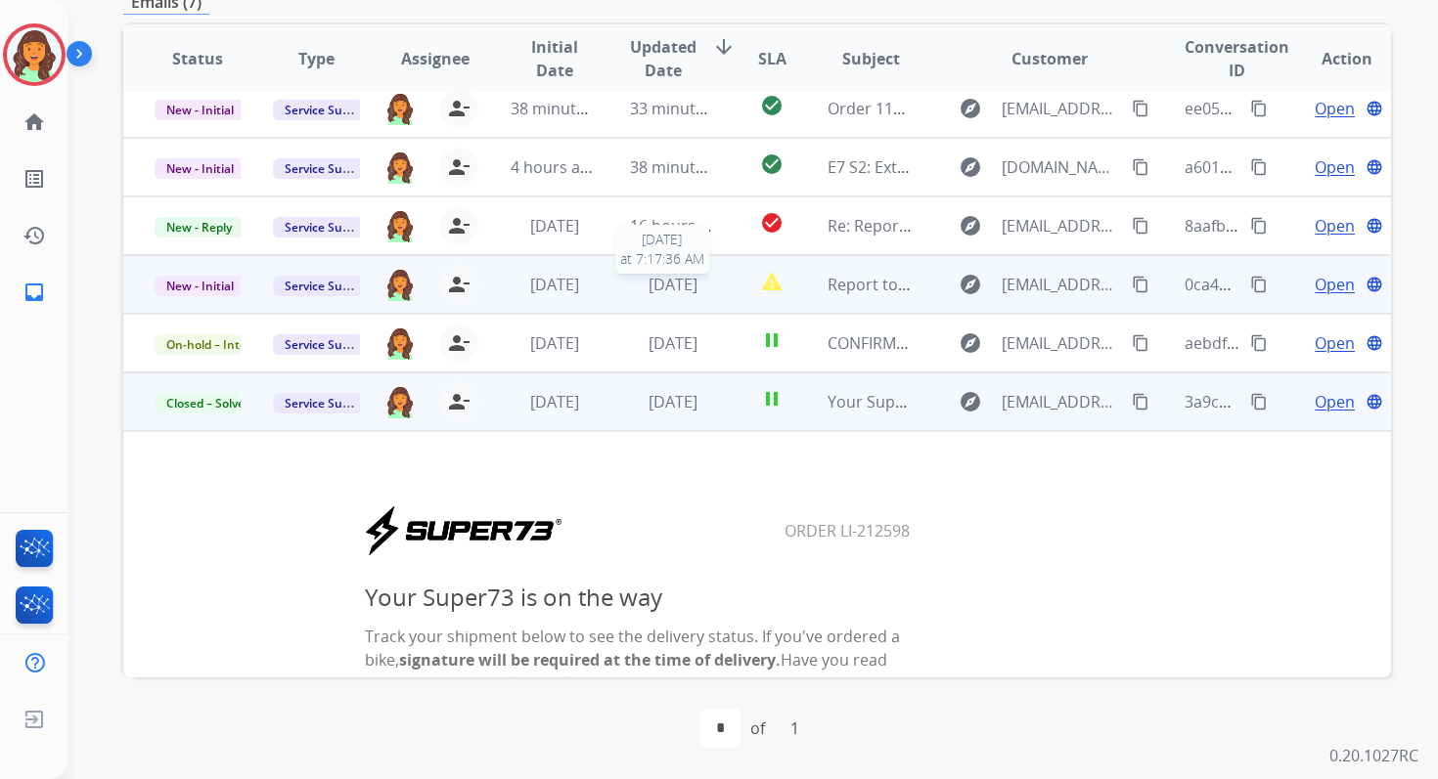
click at [654, 286] on span "[DATE]" at bounding box center [672, 285] width 49 height 22
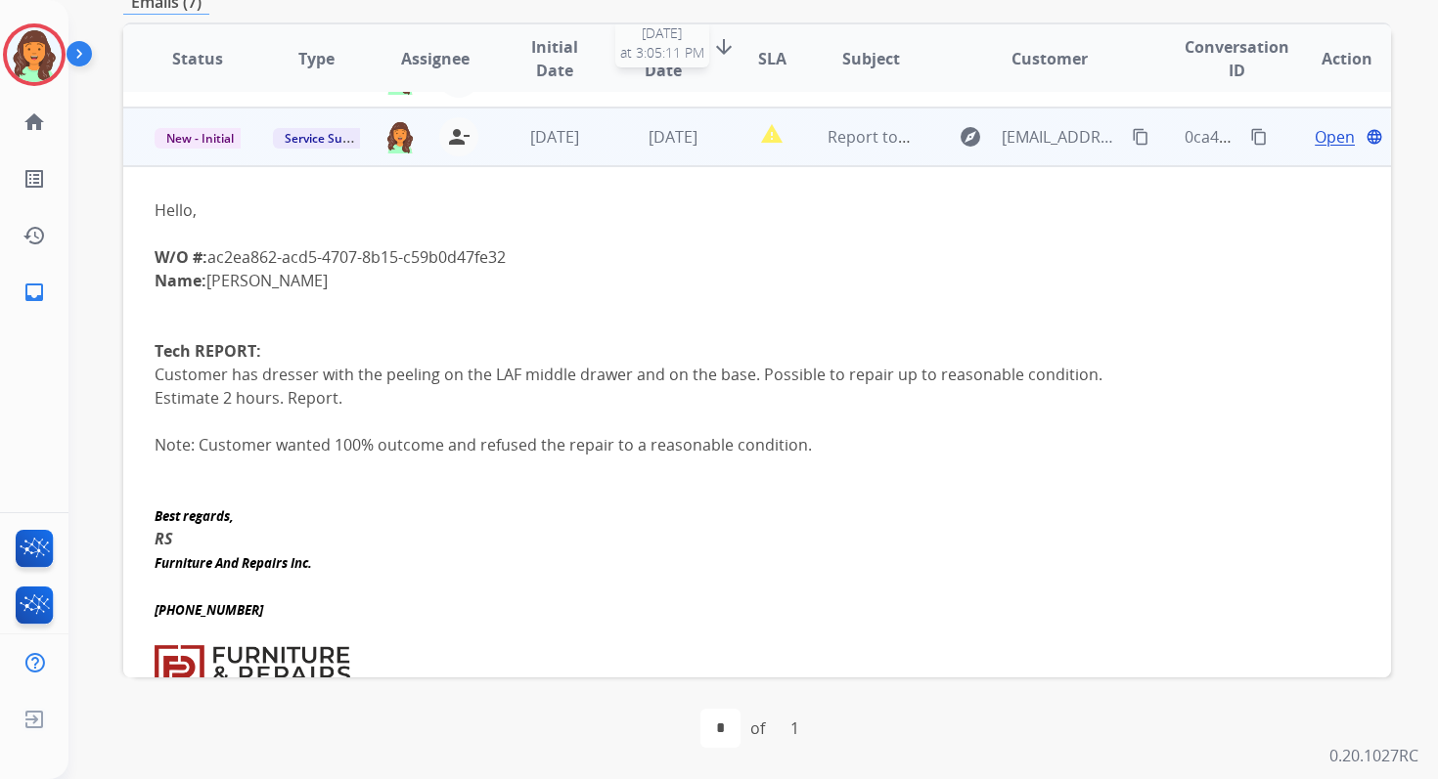
scroll to position [235, 0]
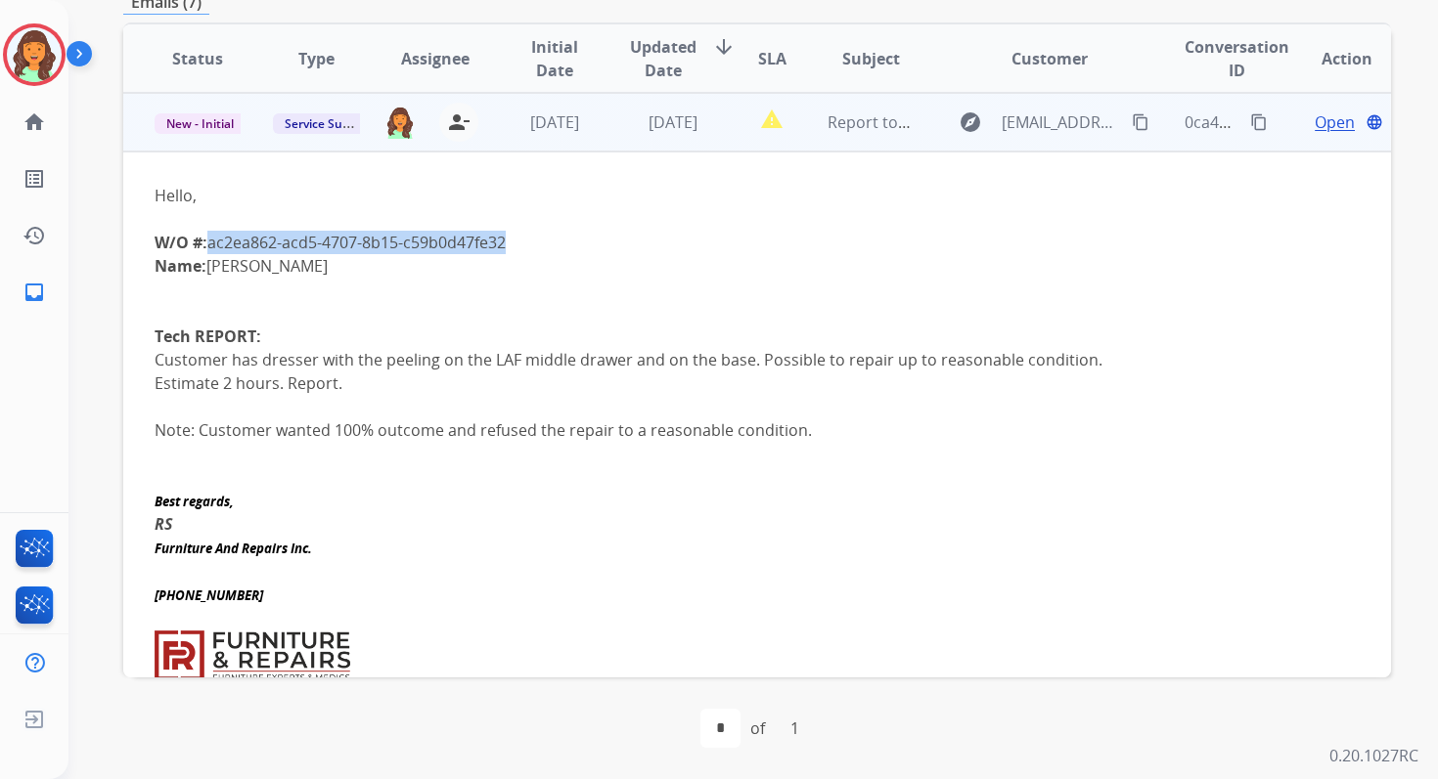
drag, startPoint x: 211, startPoint y: 243, endPoint x: 540, endPoint y: 244, distance: 328.6
click at [540, 244] on div "W/O #: ac2ea862-acd5-4707-8b15-c59b0d47fe32" at bounding box center [638, 242] width 967 height 23
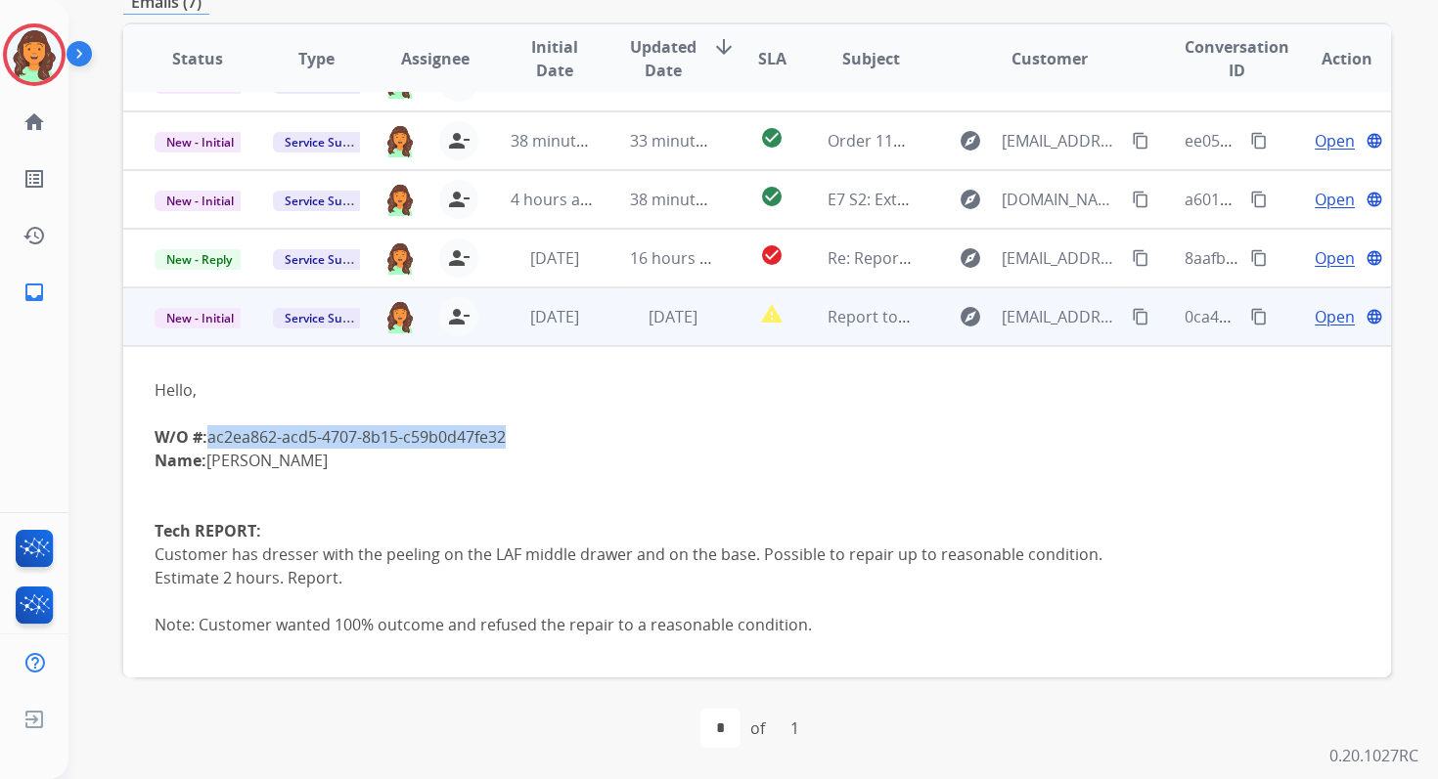
scroll to position [0, 0]
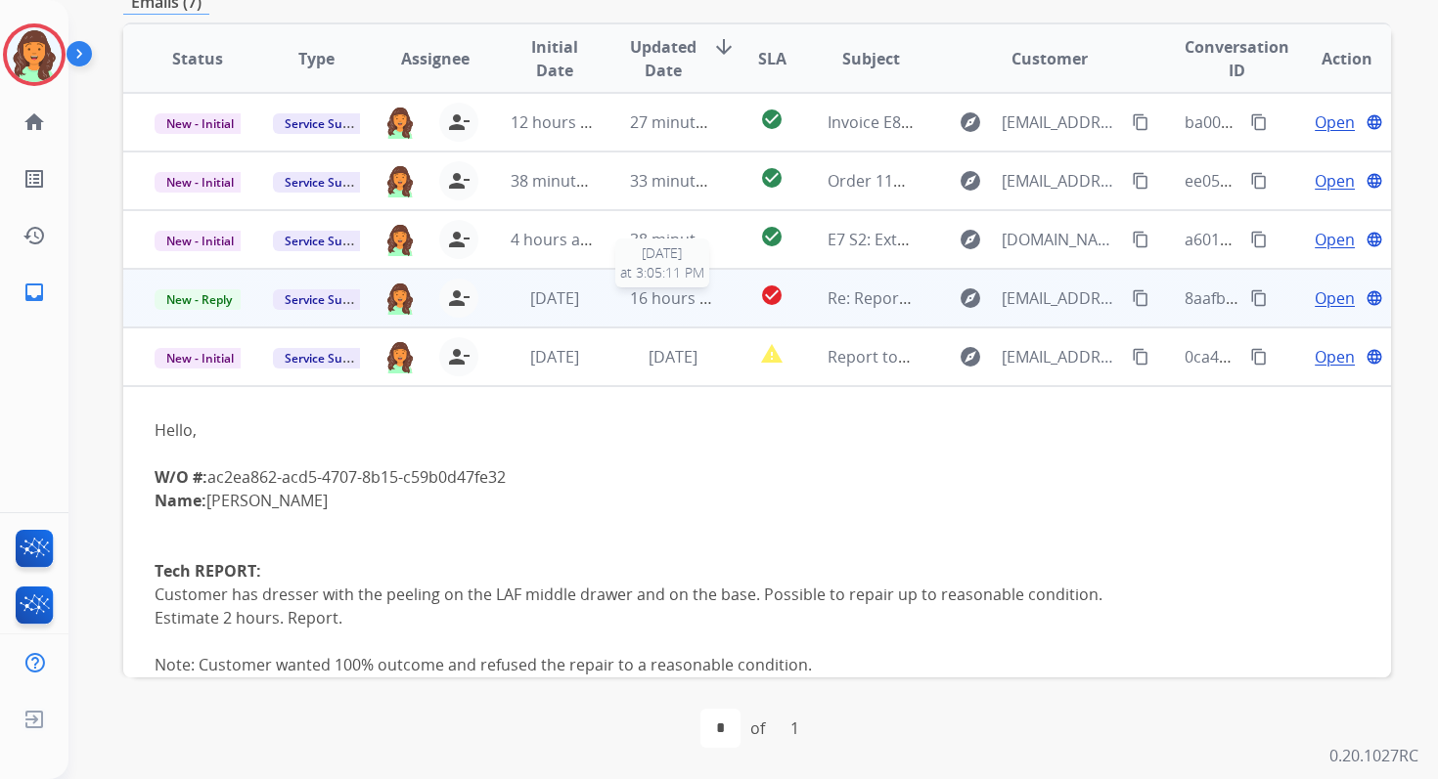
click at [681, 301] on span "16 hours ago" at bounding box center [678, 299] width 97 height 22
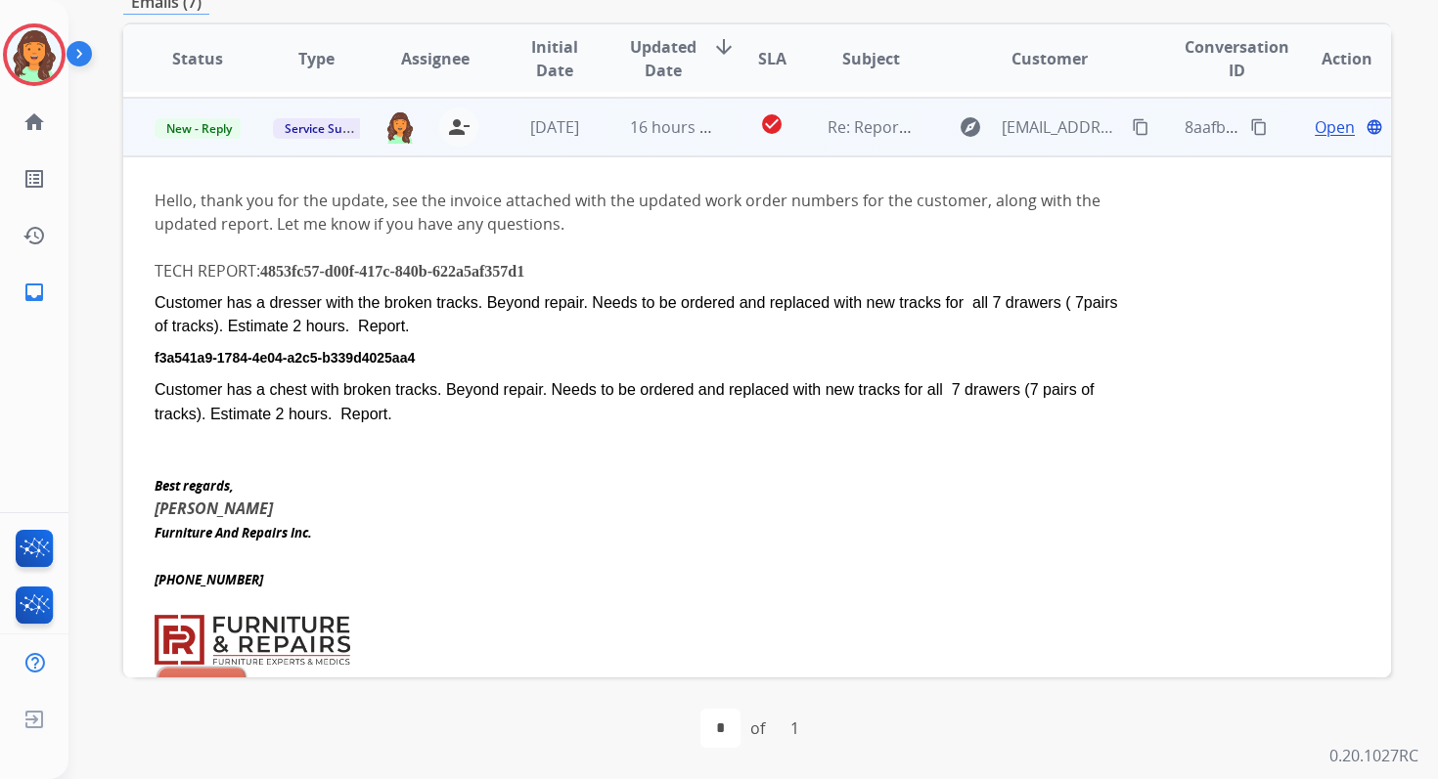
scroll to position [176, 0]
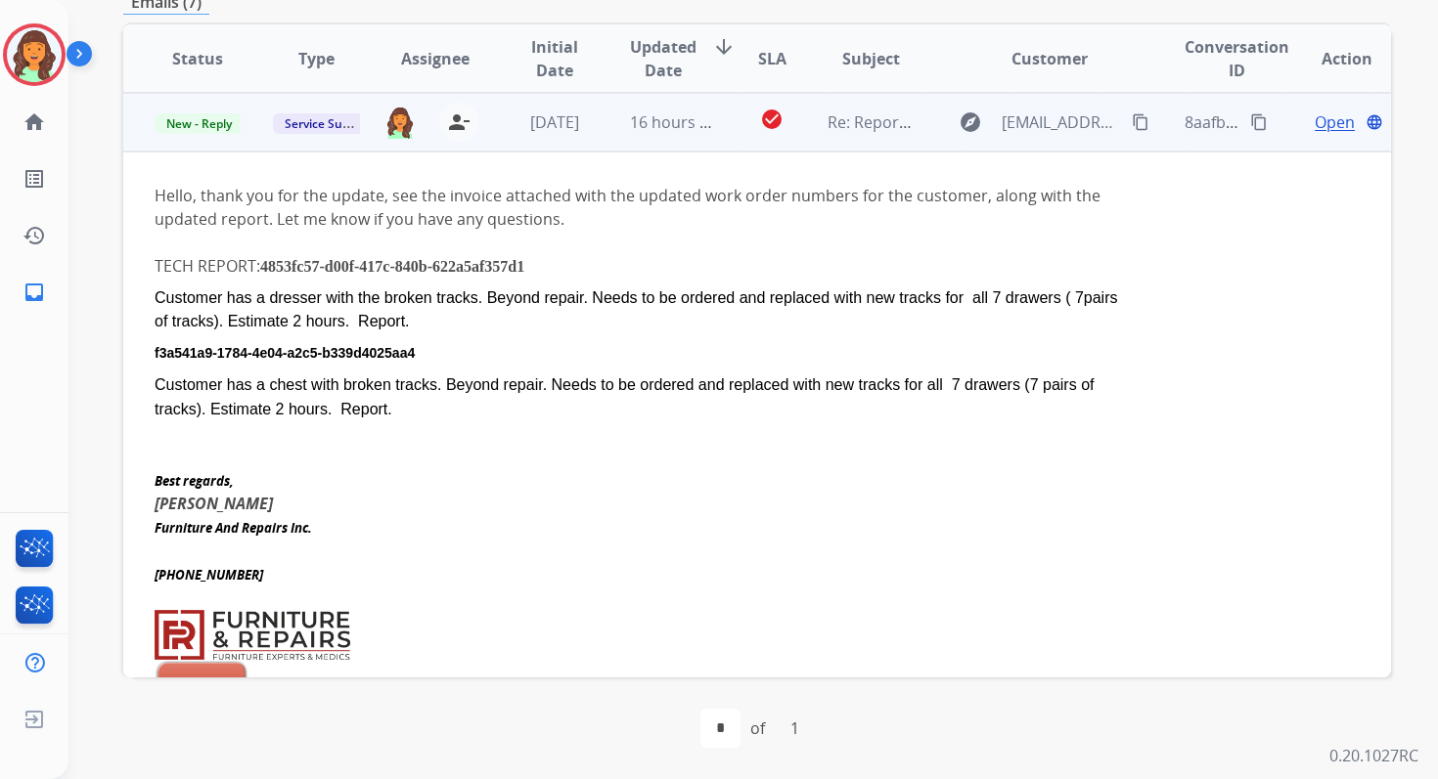
click at [1316, 121] on span "Open" at bounding box center [1334, 122] width 40 height 23
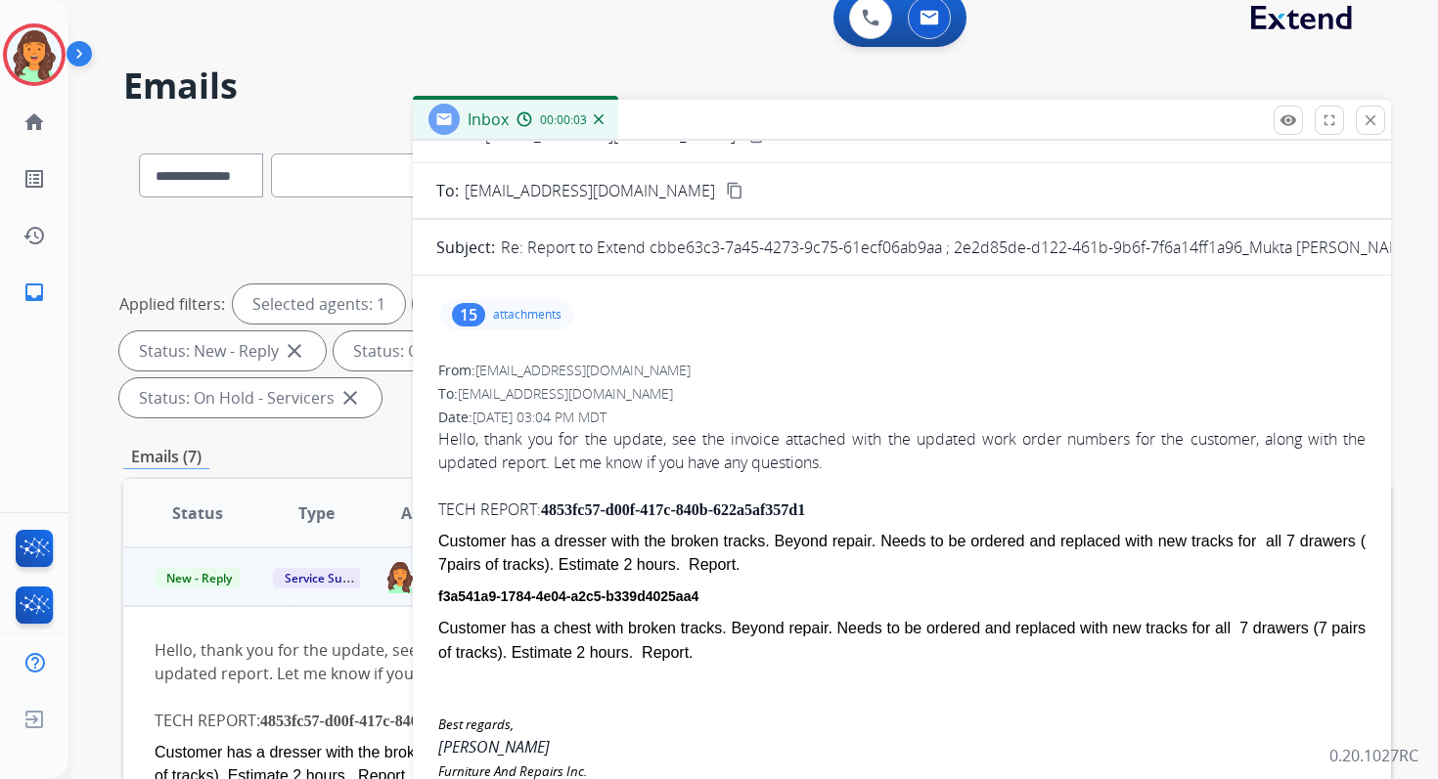
scroll to position [102, 0]
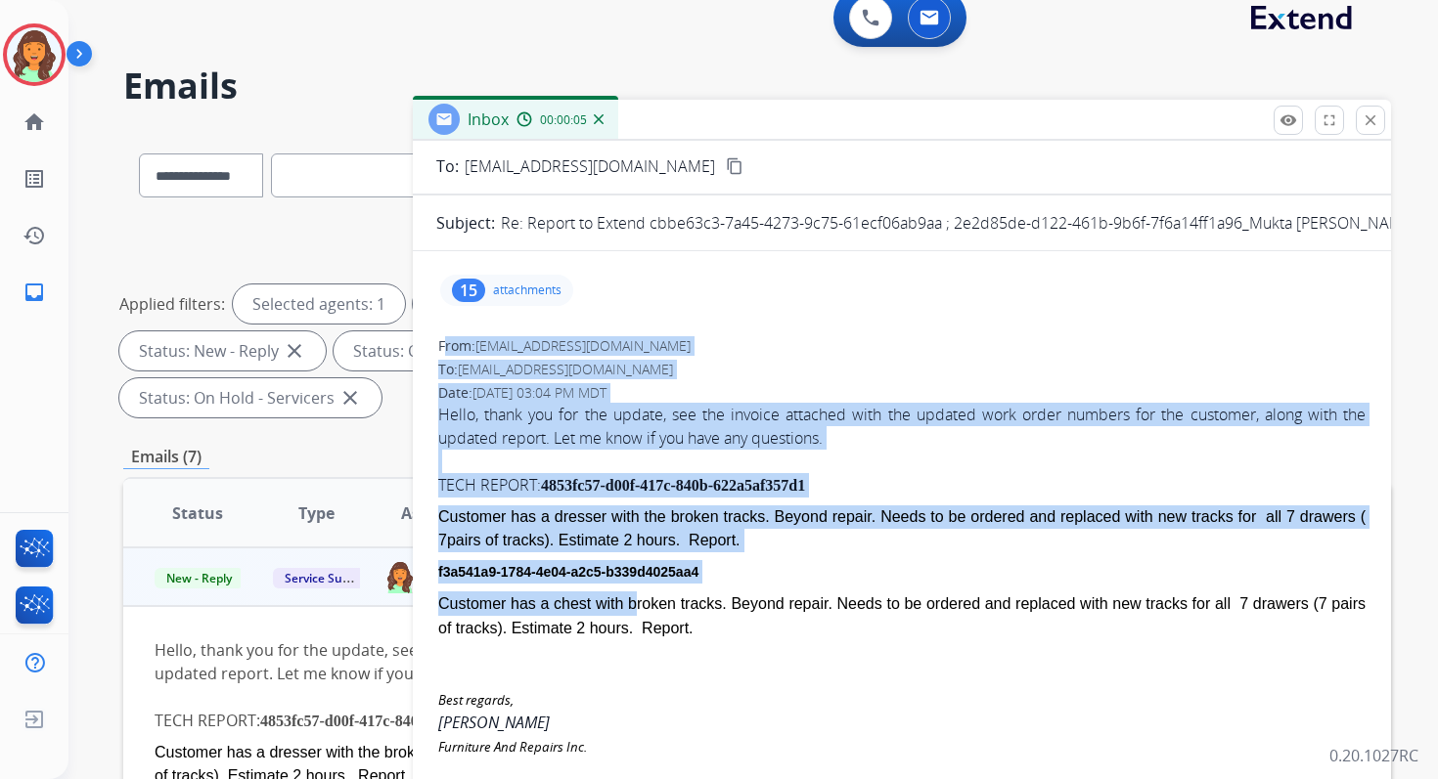
drag, startPoint x: 439, startPoint y: 344, endPoint x: 643, endPoint y: 600, distance: 327.2
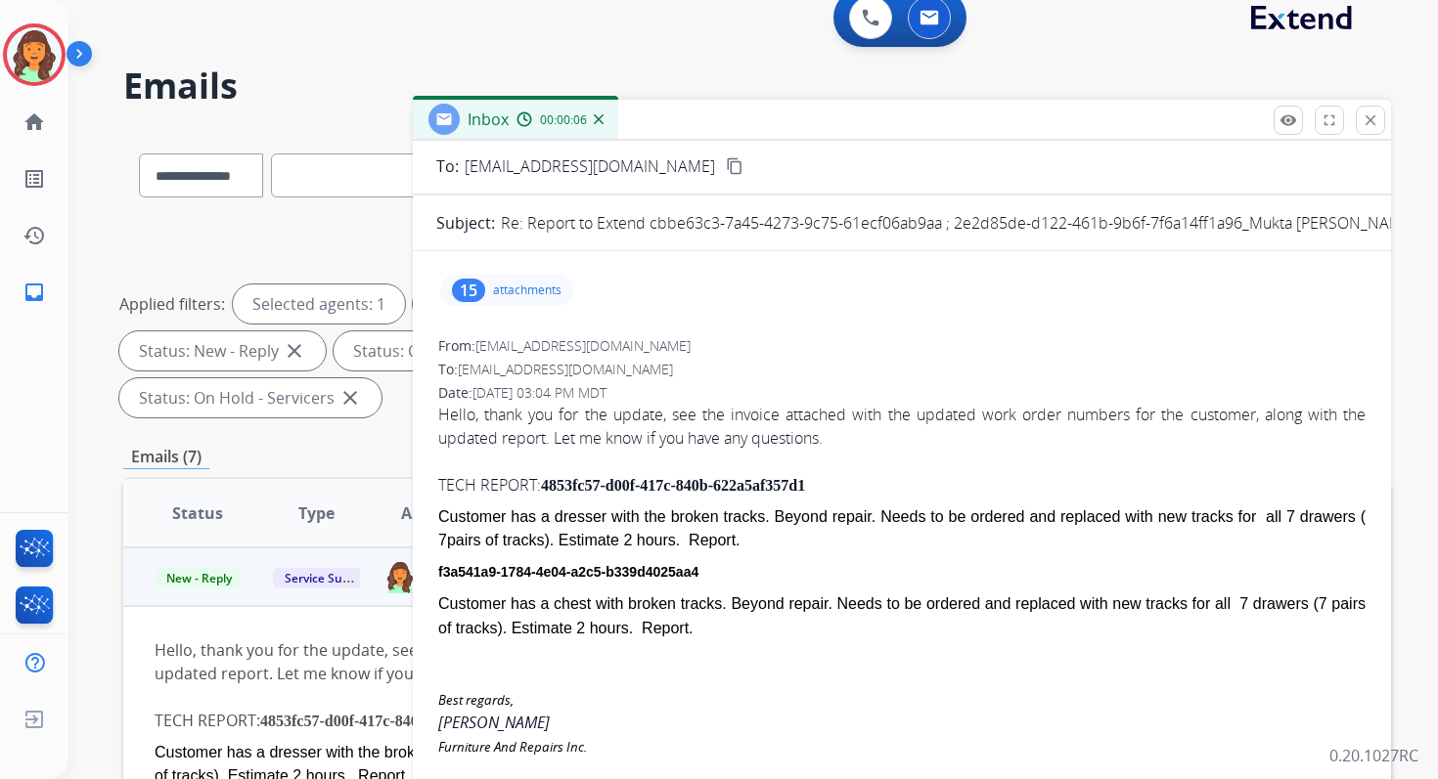
click at [747, 629] on div "Customer has a chest with broken tracks. Beyond repair. Needs to be ordered and…" at bounding box center [901, 616] width 927 height 49
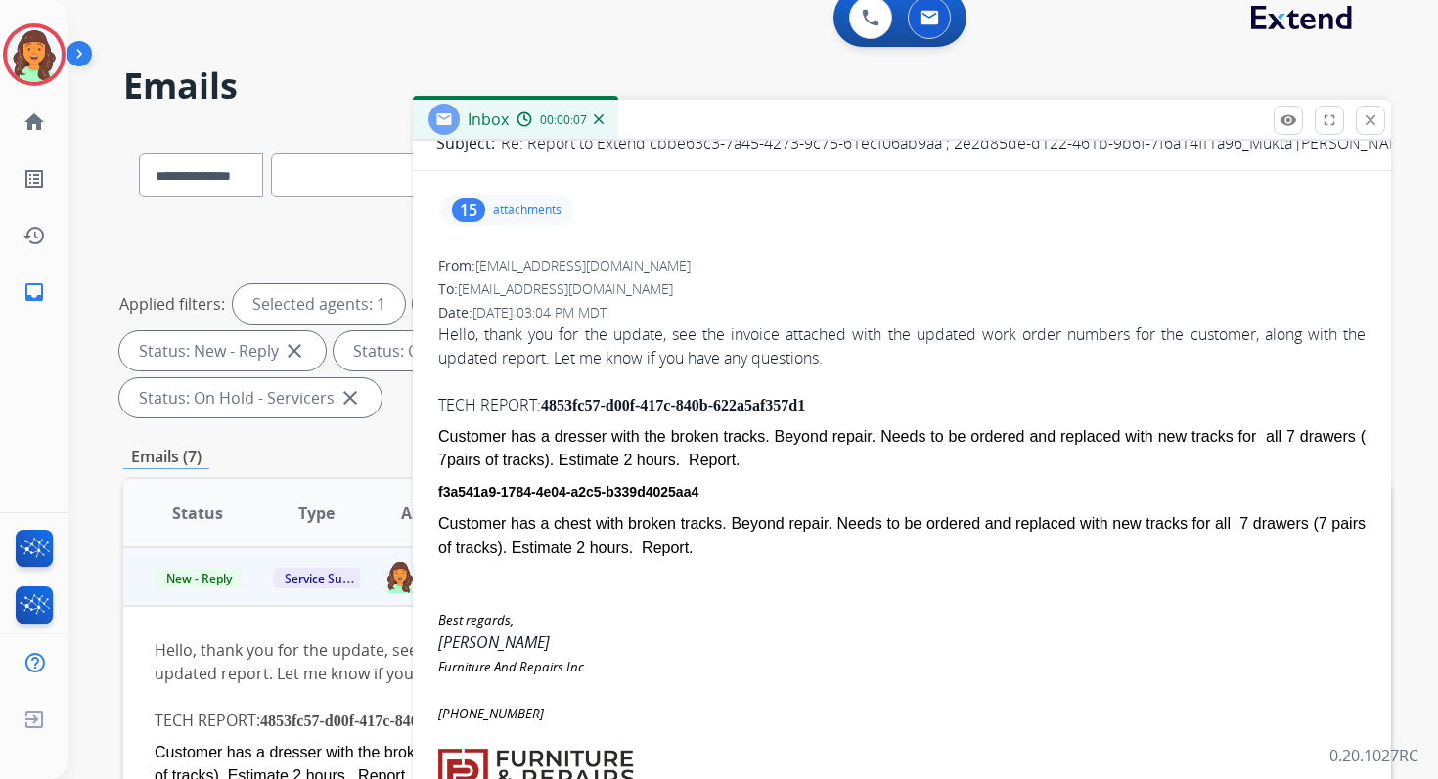
scroll to position [187, 0]
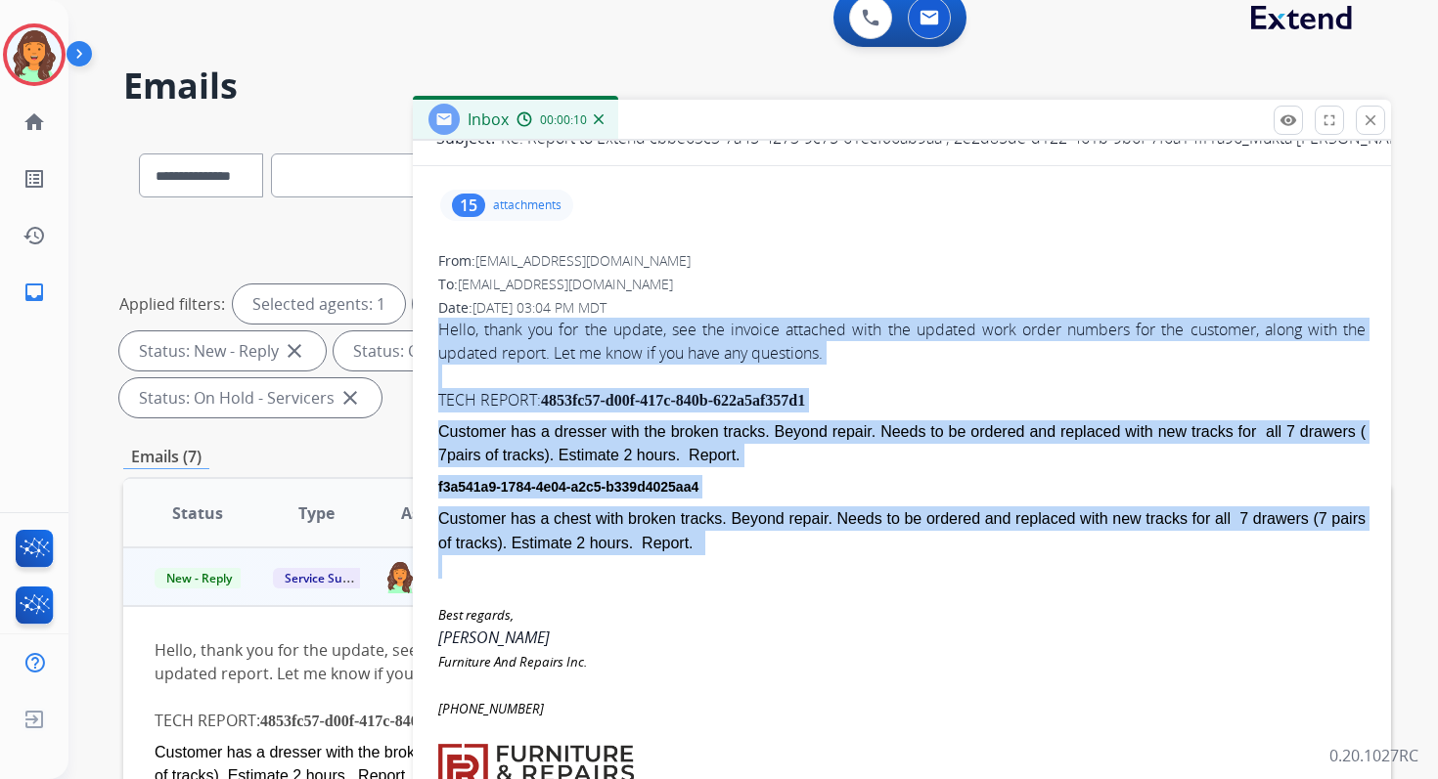
drag, startPoint x: 438, startPoint y: 332, endPoint x: 751, endPoint y: 558, distance: 386.6
click at [672, 408] on span "4853fc57-d00f-417c-840b-" at bounding box center [627, 400] width 172 height 17
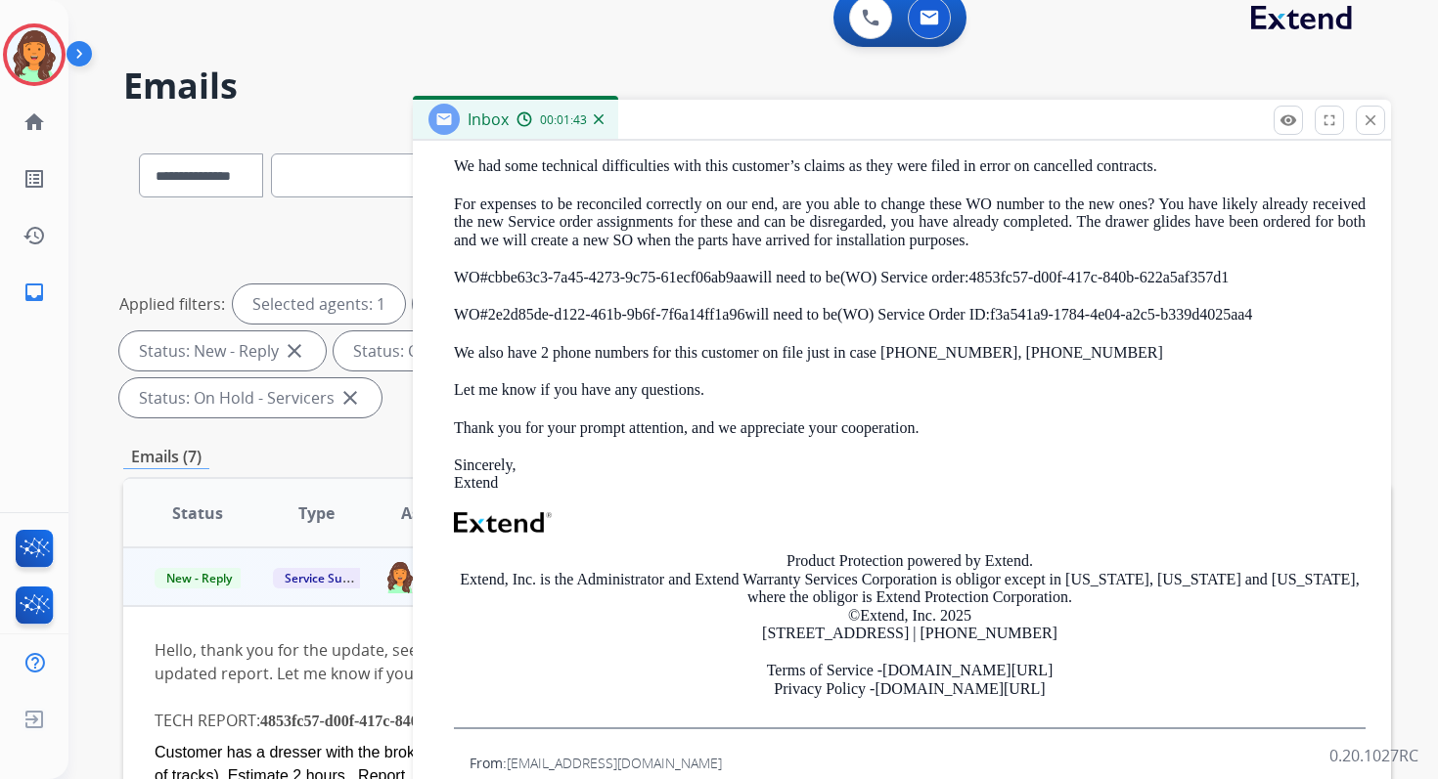
scroll to position [1443, 0]
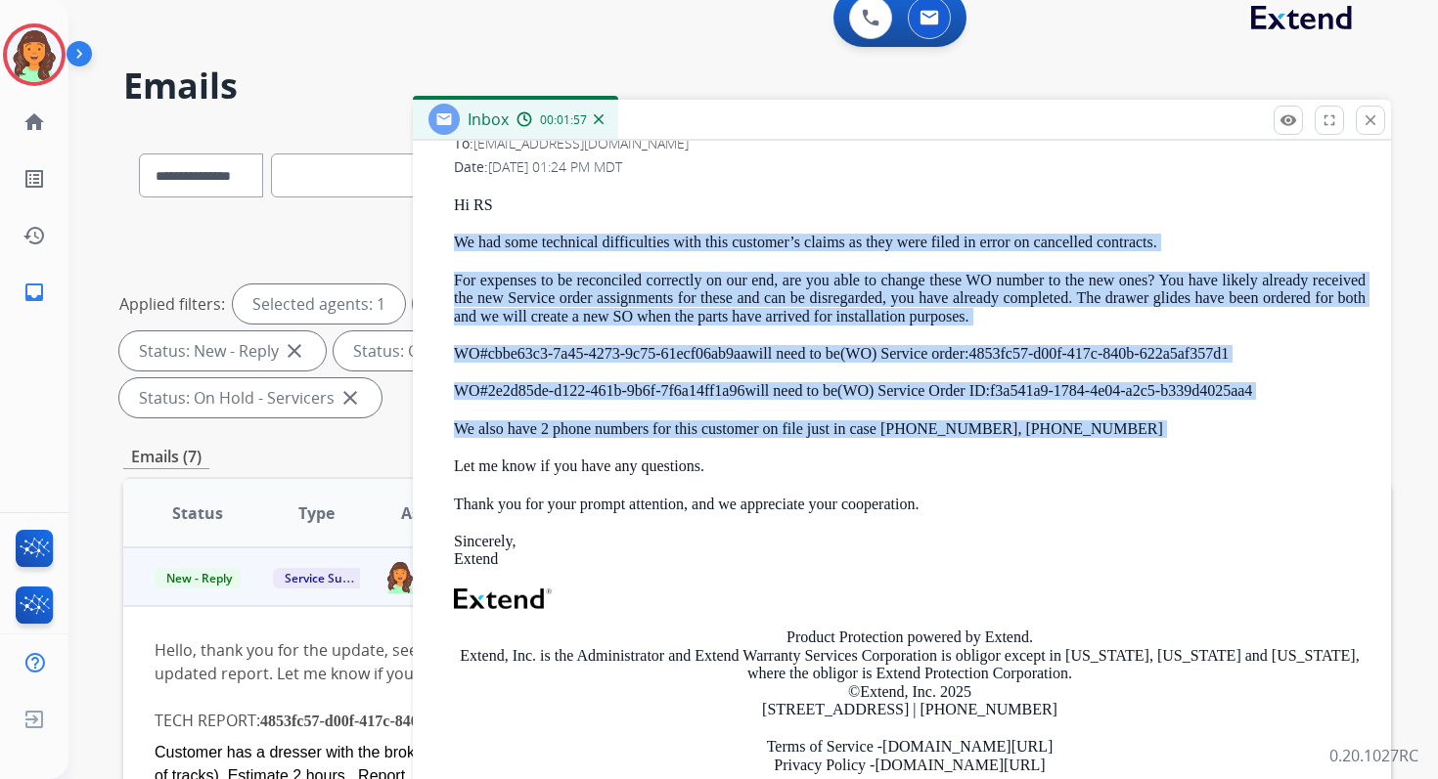
drag, startPoint x: 457, startPoint y: 237, endPoint x: 1106, endPoint y: 440, distance: 680.5
click at [1106, 440] on div "Hi RS We had some technical difficulties with this customer’s claims as they we…" at bounding box center [909, 501] width 911 height 609
click at [1107, 414] on div "Hi RS We had some technical difficulties with this customer’s claims as they we…" at bounding box center [909, 501] width 911 height 609
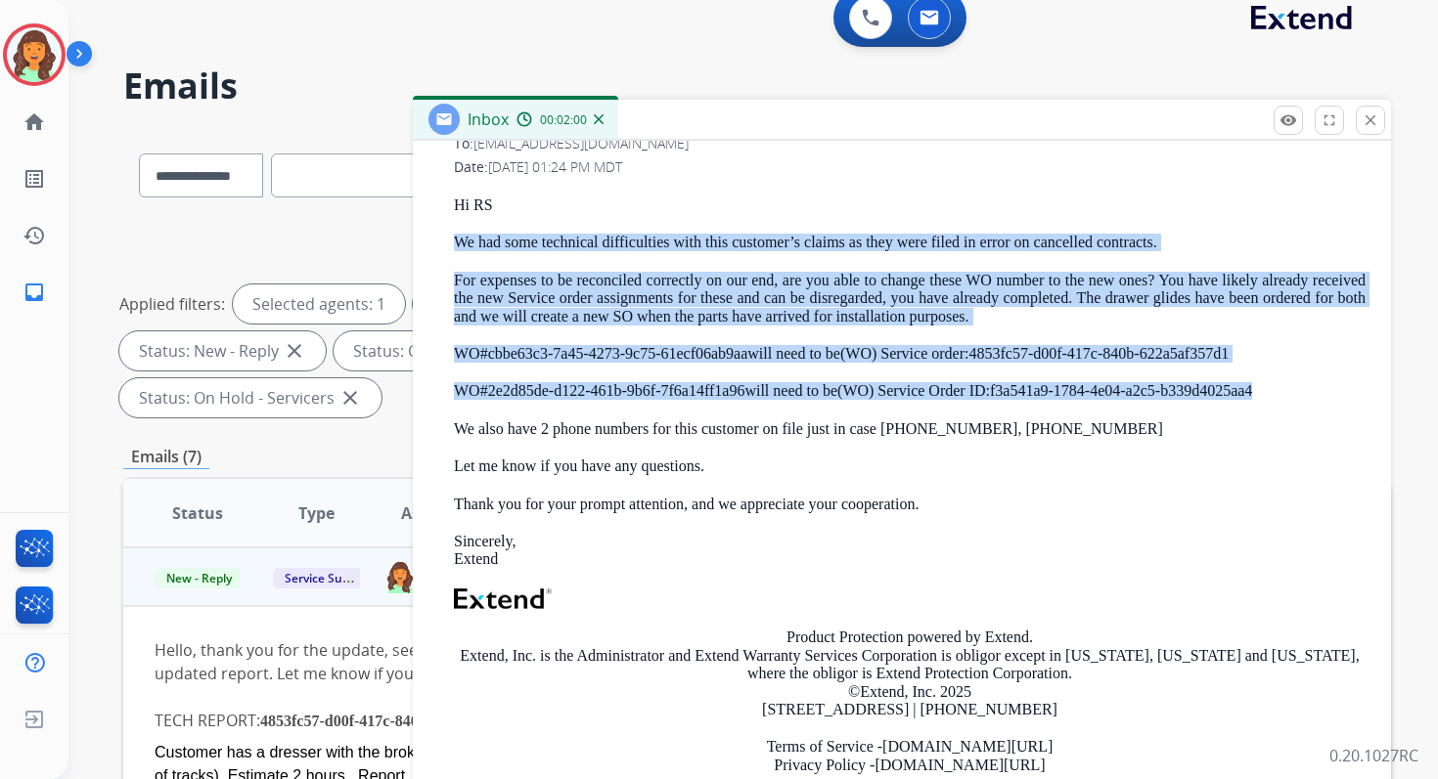
drag, startPoint x: 455, startPoint y: 239, endPoint x: 1311, endPoint y: 386, distance: 868.4
click at [1311, 386] on div "Hi RS We had some technical difficulties with this customer’s claims as they we…" at bounding box center [909, 501] width 911 height 609
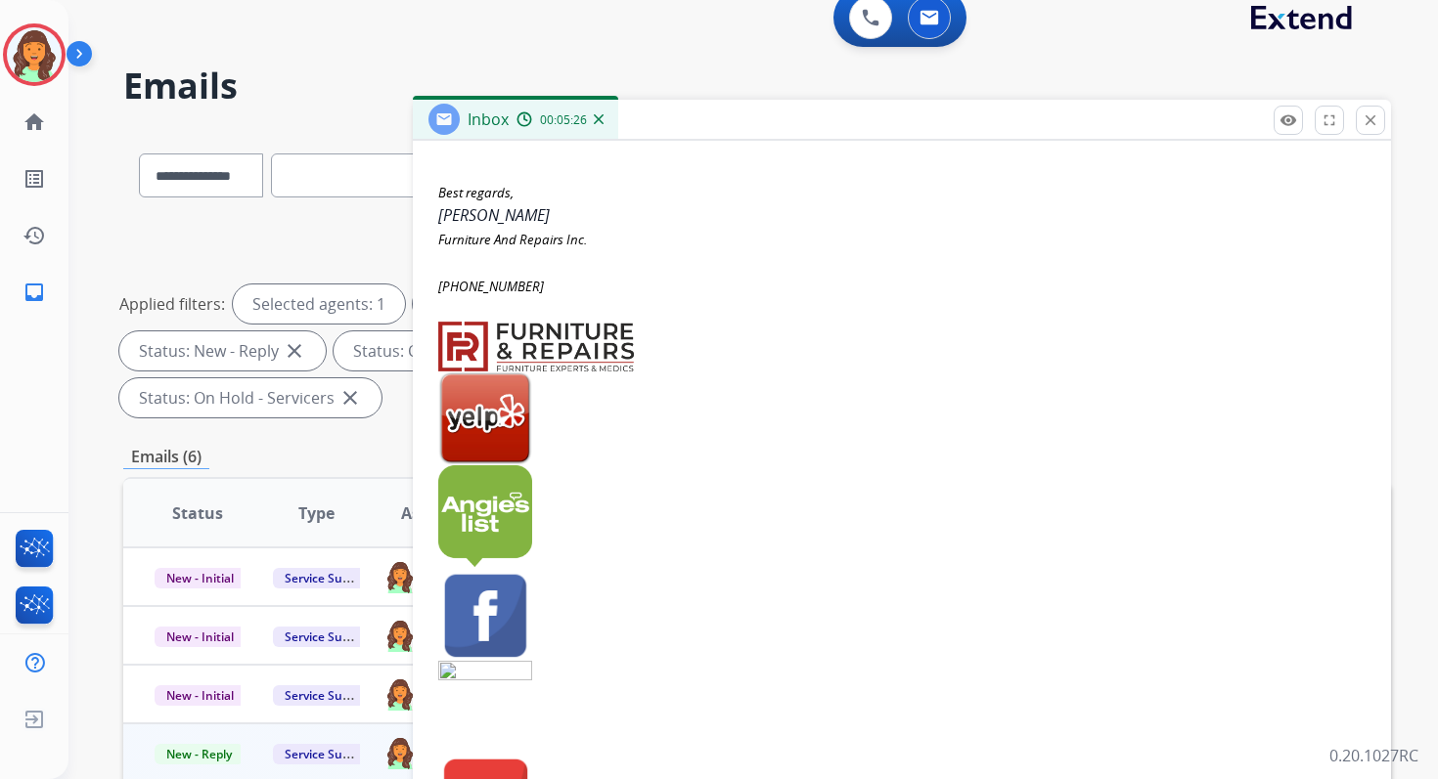
scroll to position [138, 0]
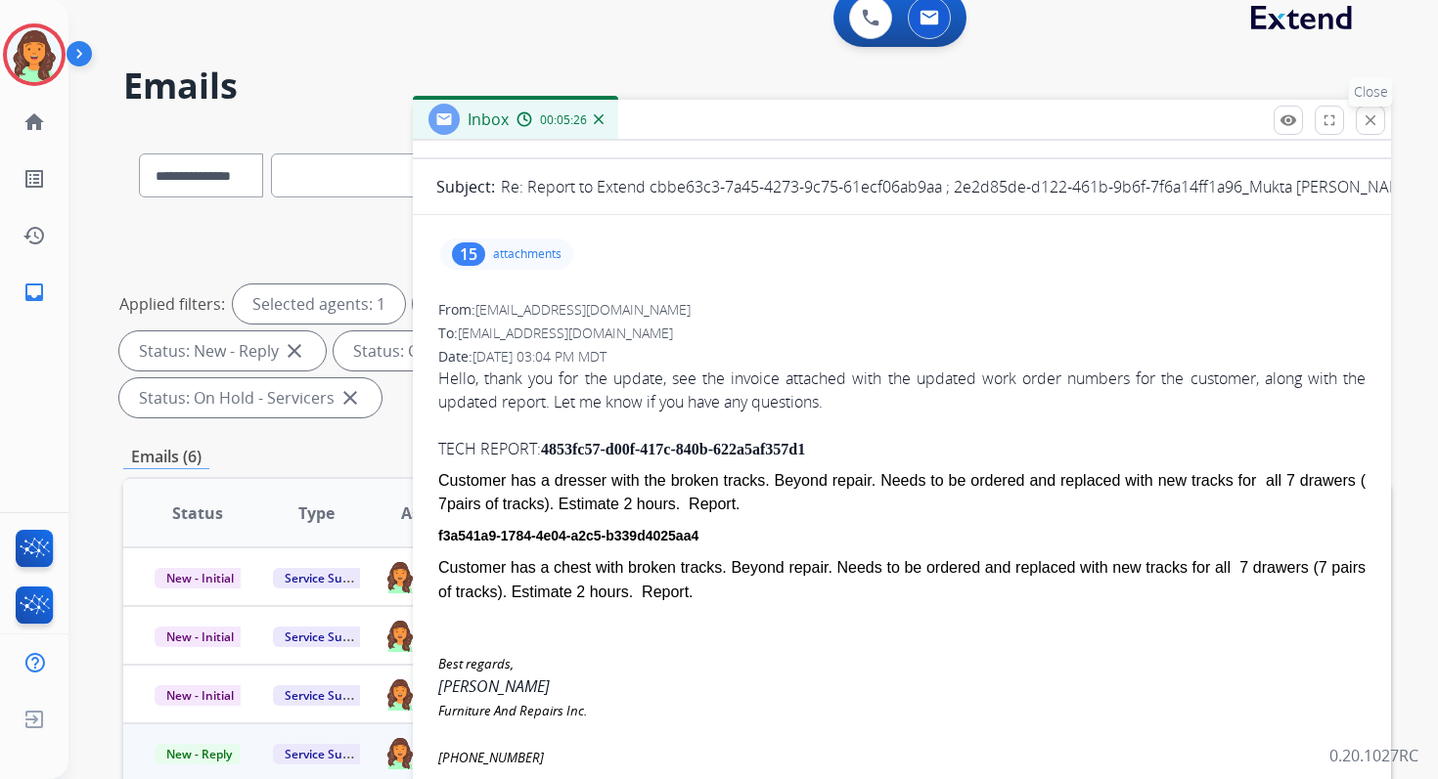
click at [1373, 112] on mat-icon "close" at bounding box center [1370, 120] width 18 height 18
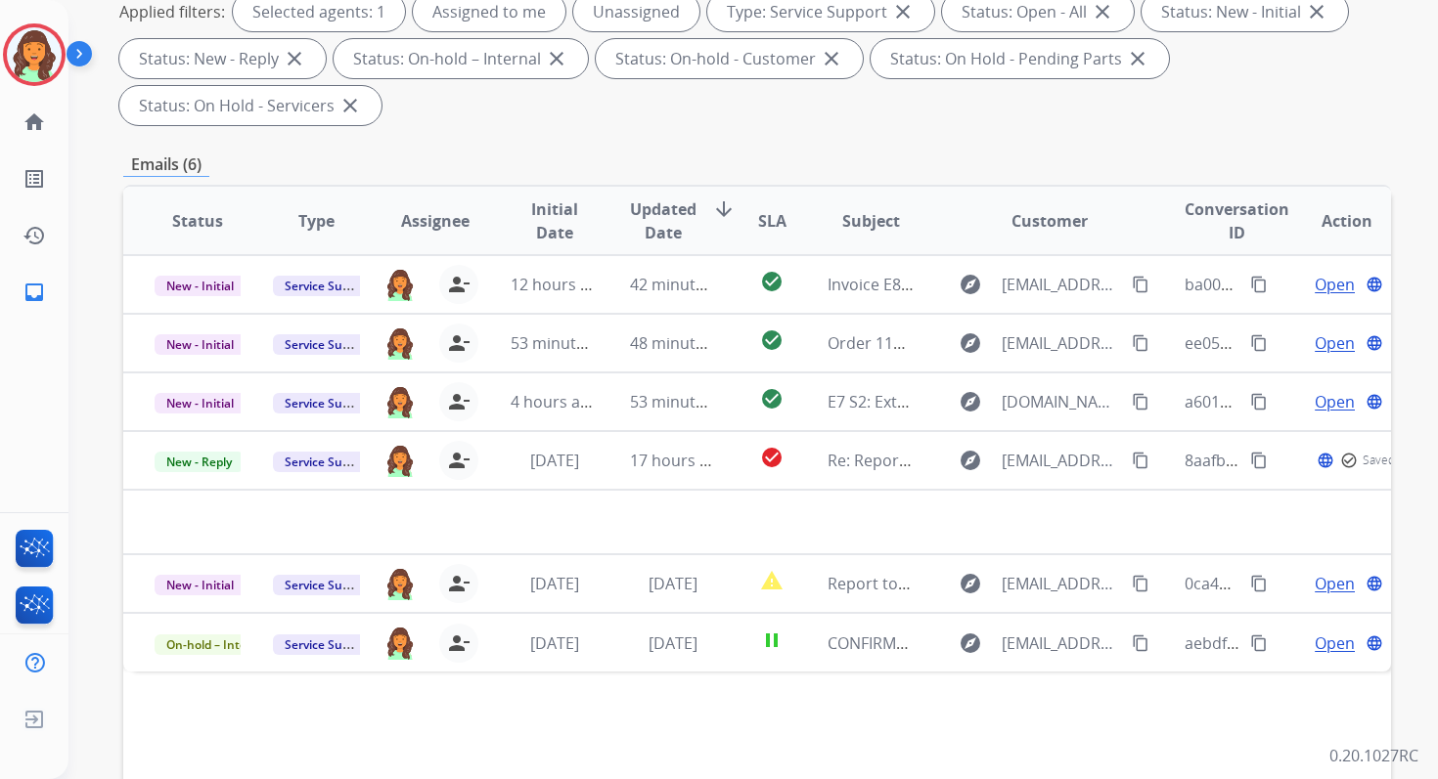
scroll to position [474, 0]
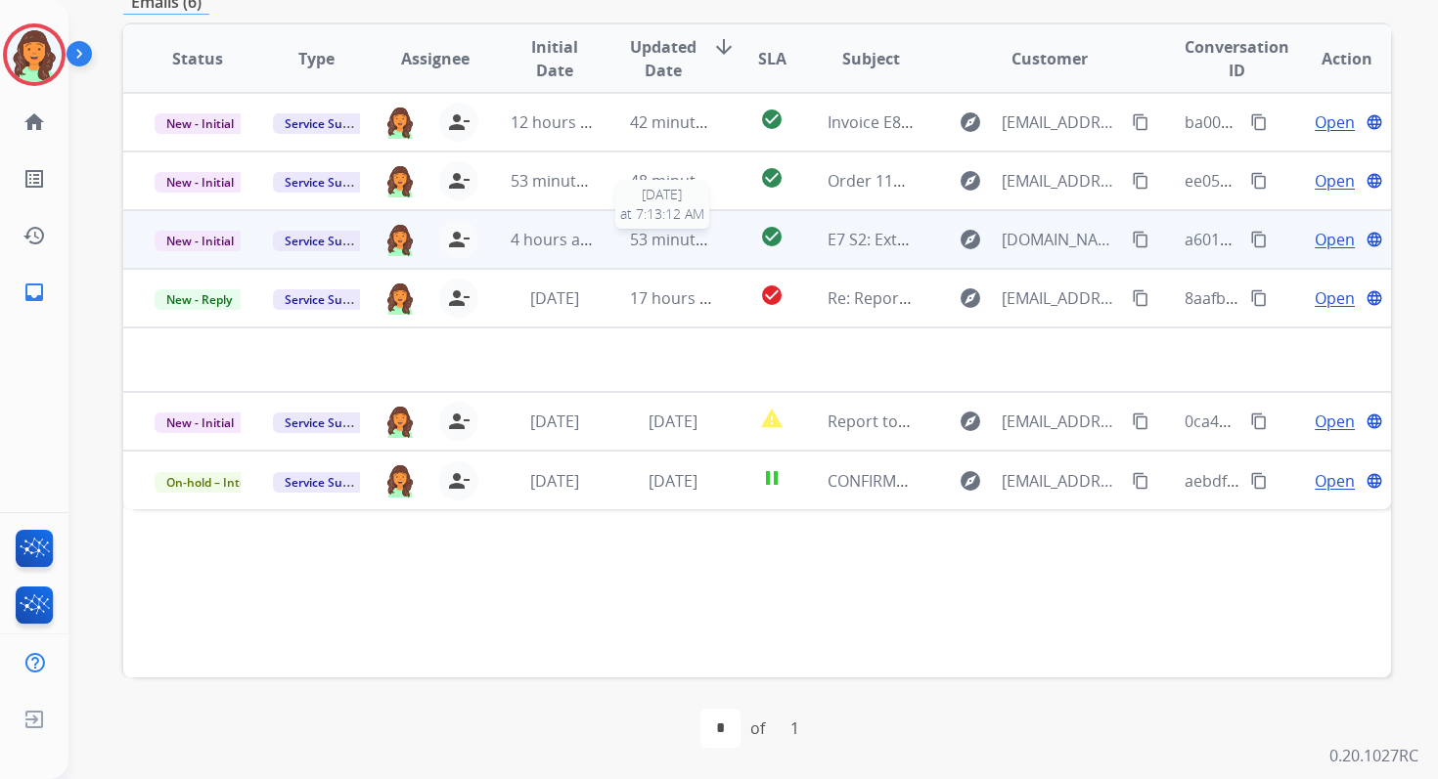
click at [673, 240] on span "53 minutes ago" at bounding box center [686, 240] width 113 height 22
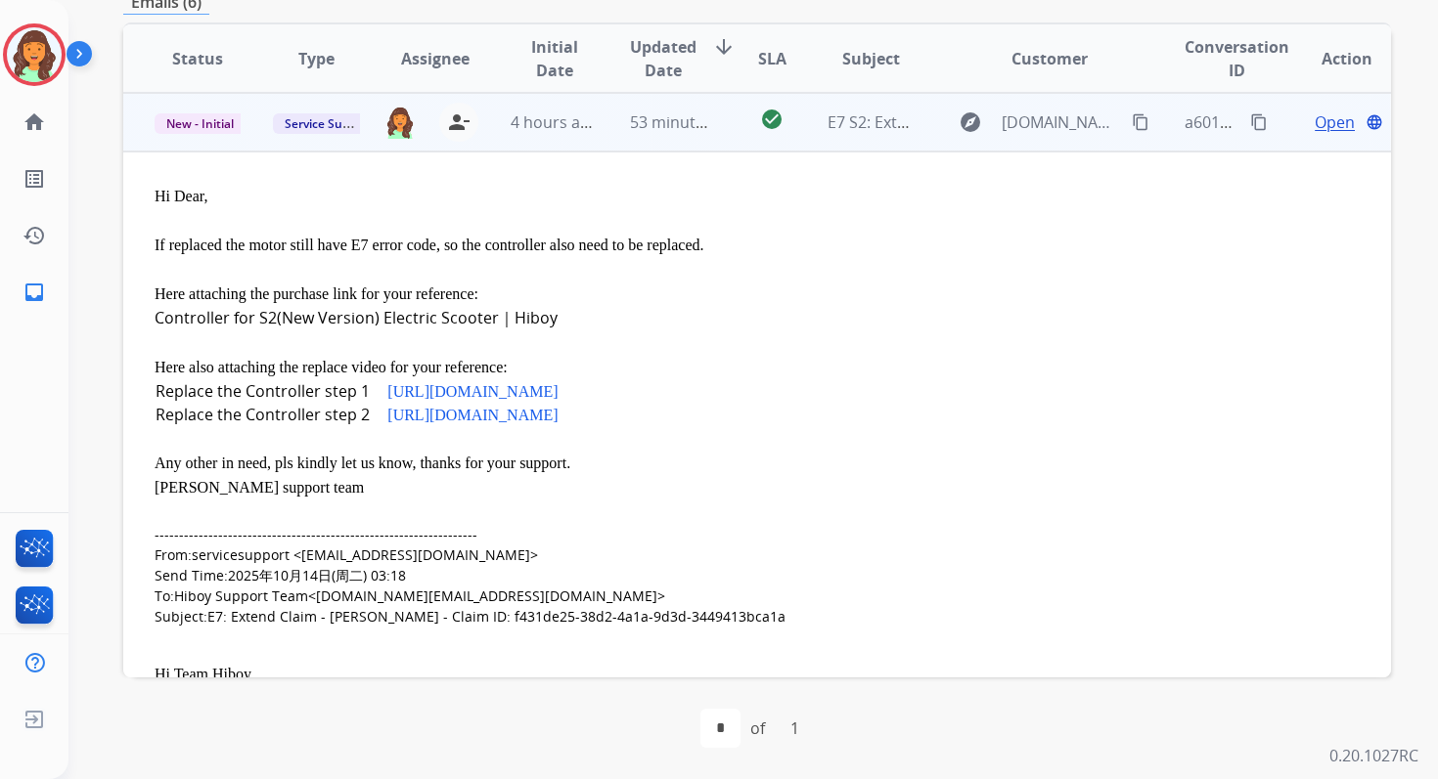
scroll to position [0, 0]
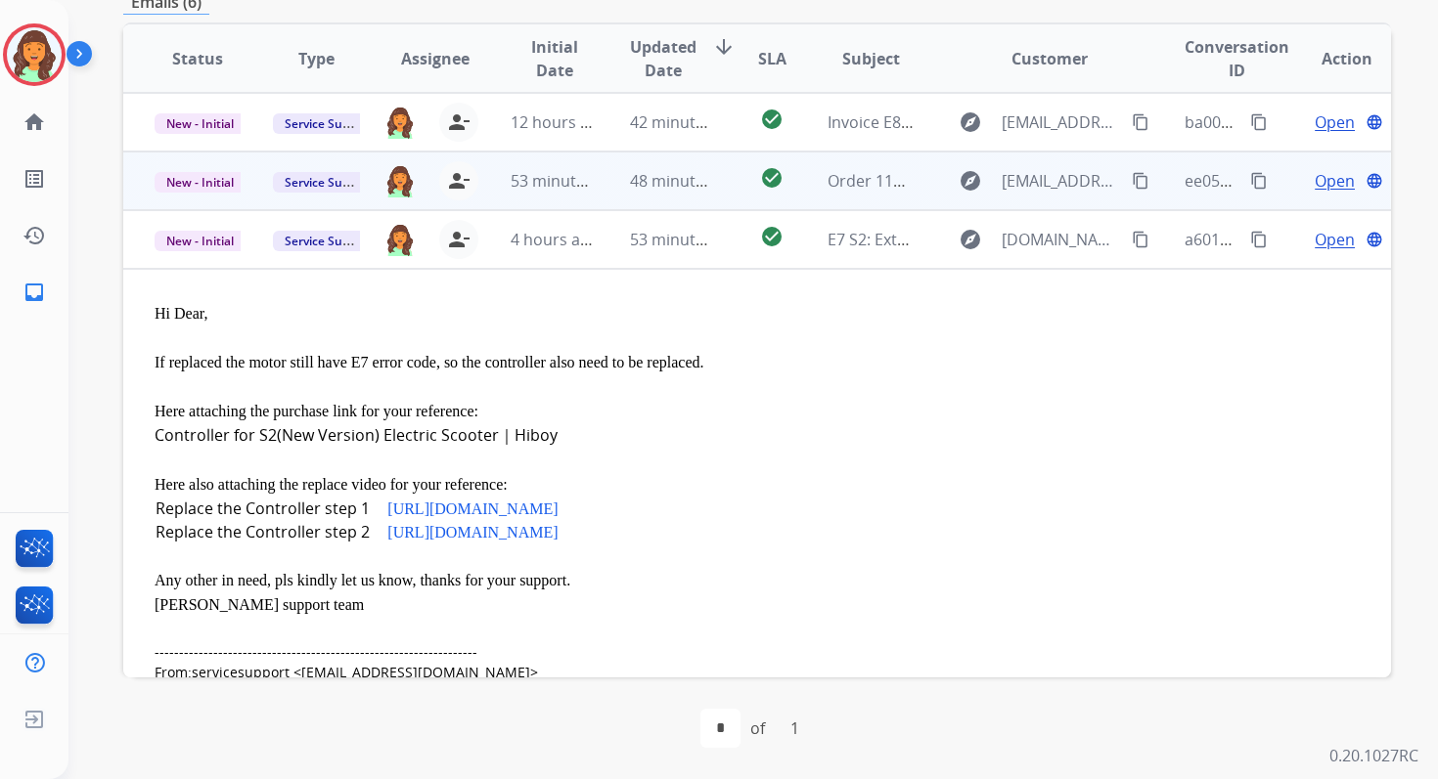
click at [674, 196] on td "48 minutes ago" at bounding box center [658, 181] width 118 height 59
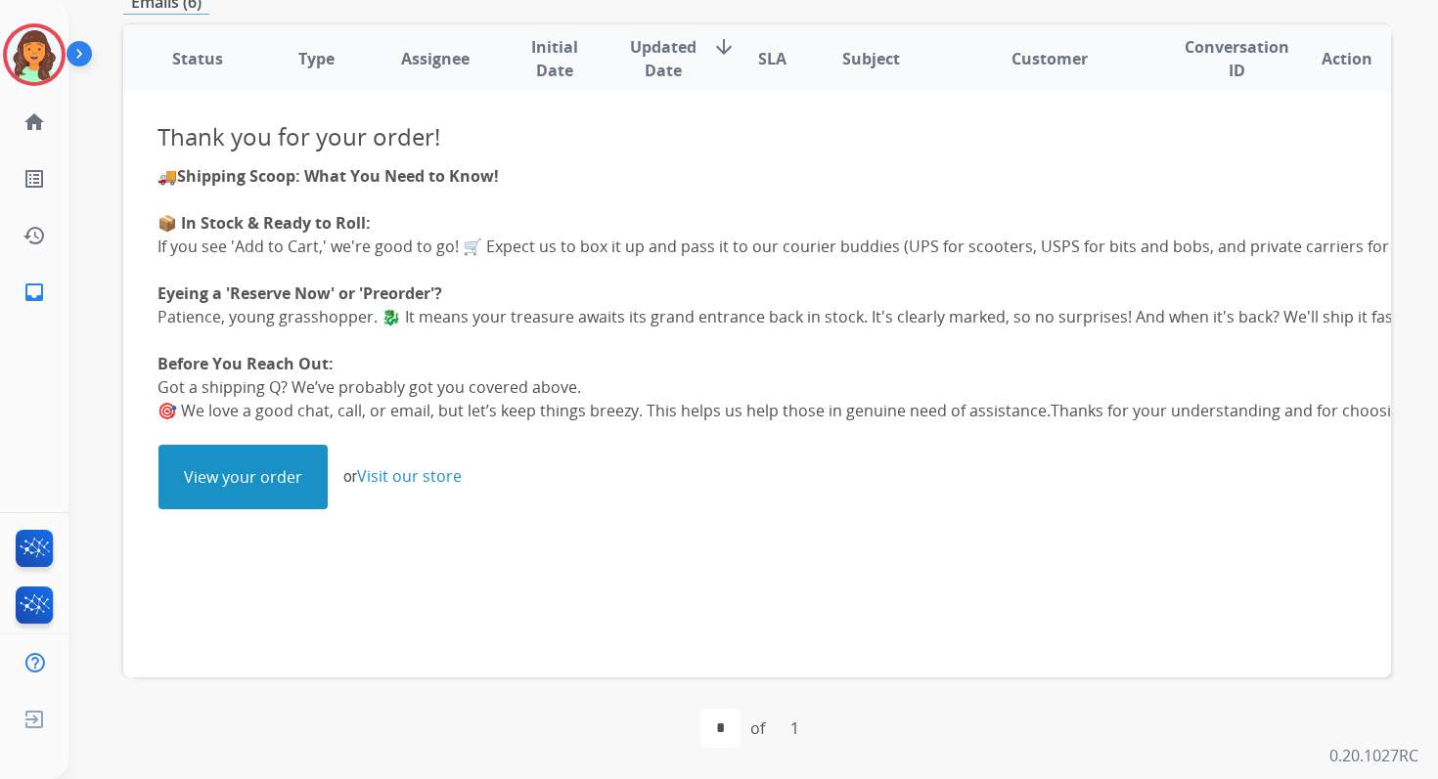
scroll to position [250, 0]
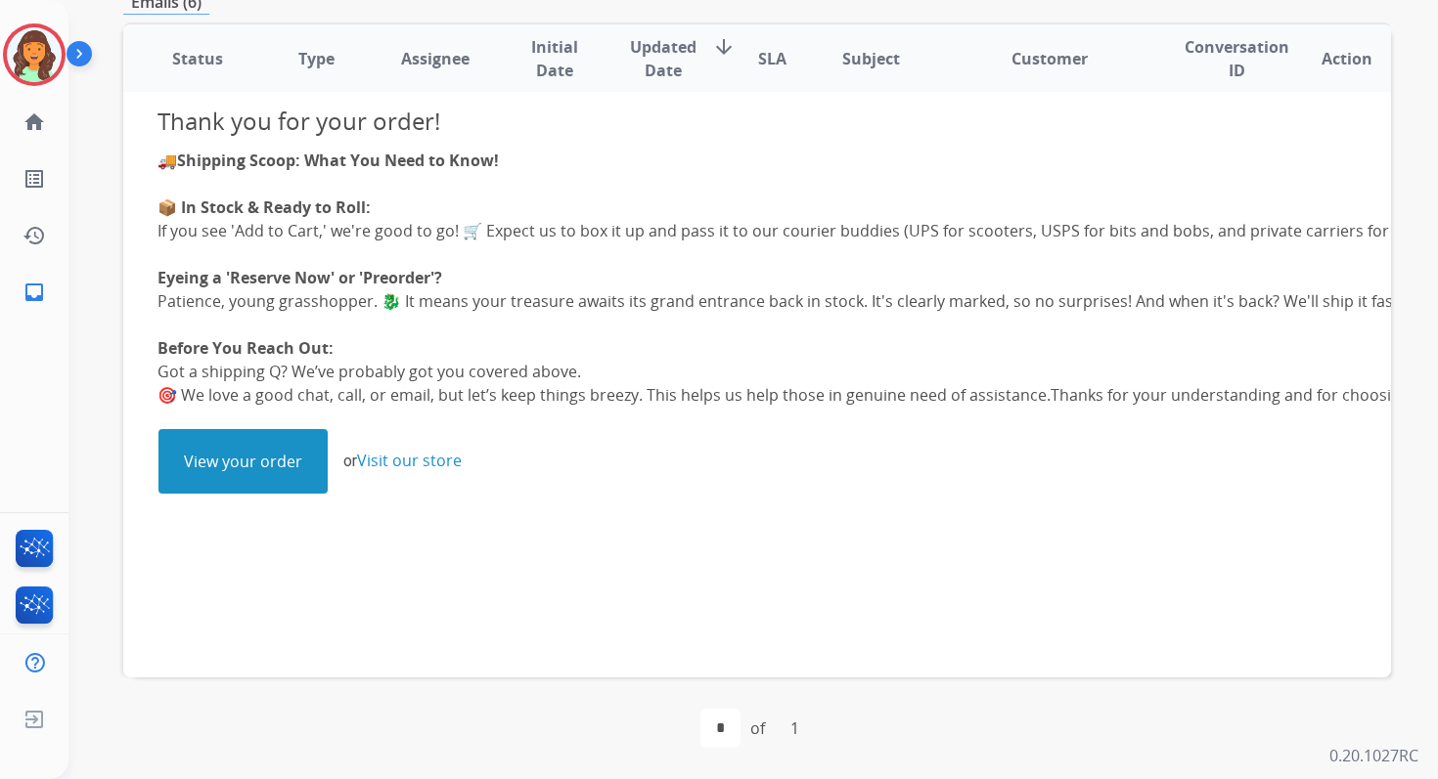
click at [247, 448] on link "View your order" at bounding box center [242, 461] width 167 height 63
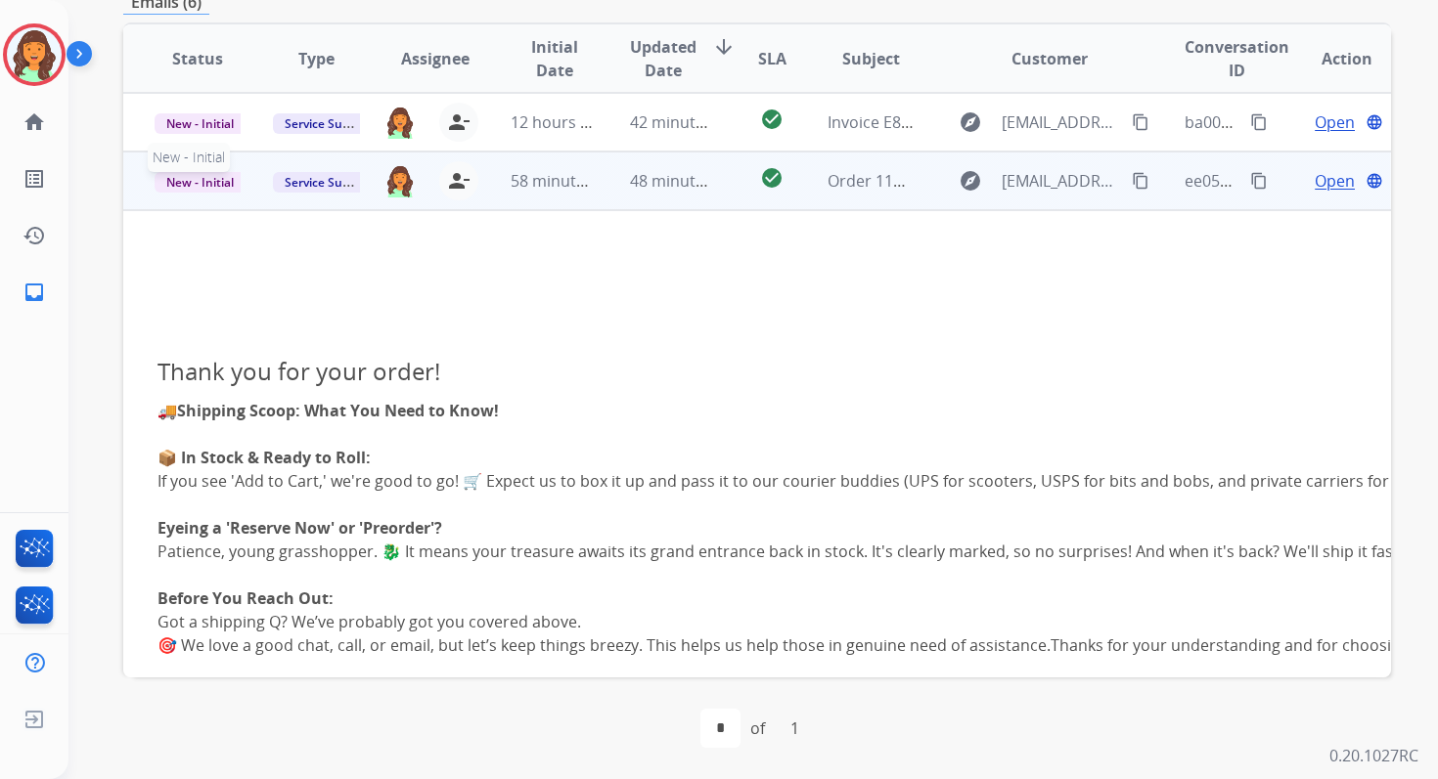
click at [206, 182] on span "New - Initial" at bounding box center [200, 182] width 91 height 21
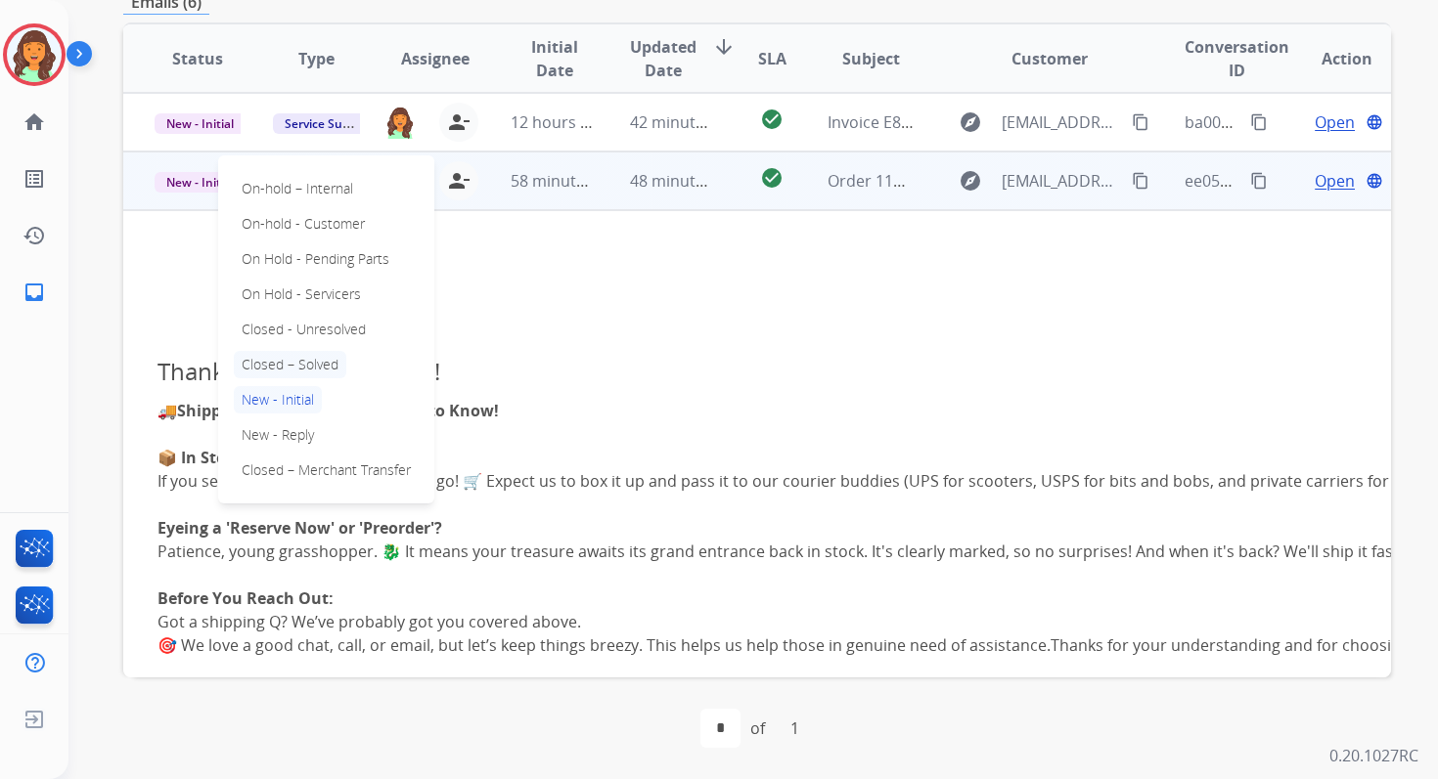
click at [290, 362] on p "Closed – Solved" at bounding box center [290, 364] width 112 height 27
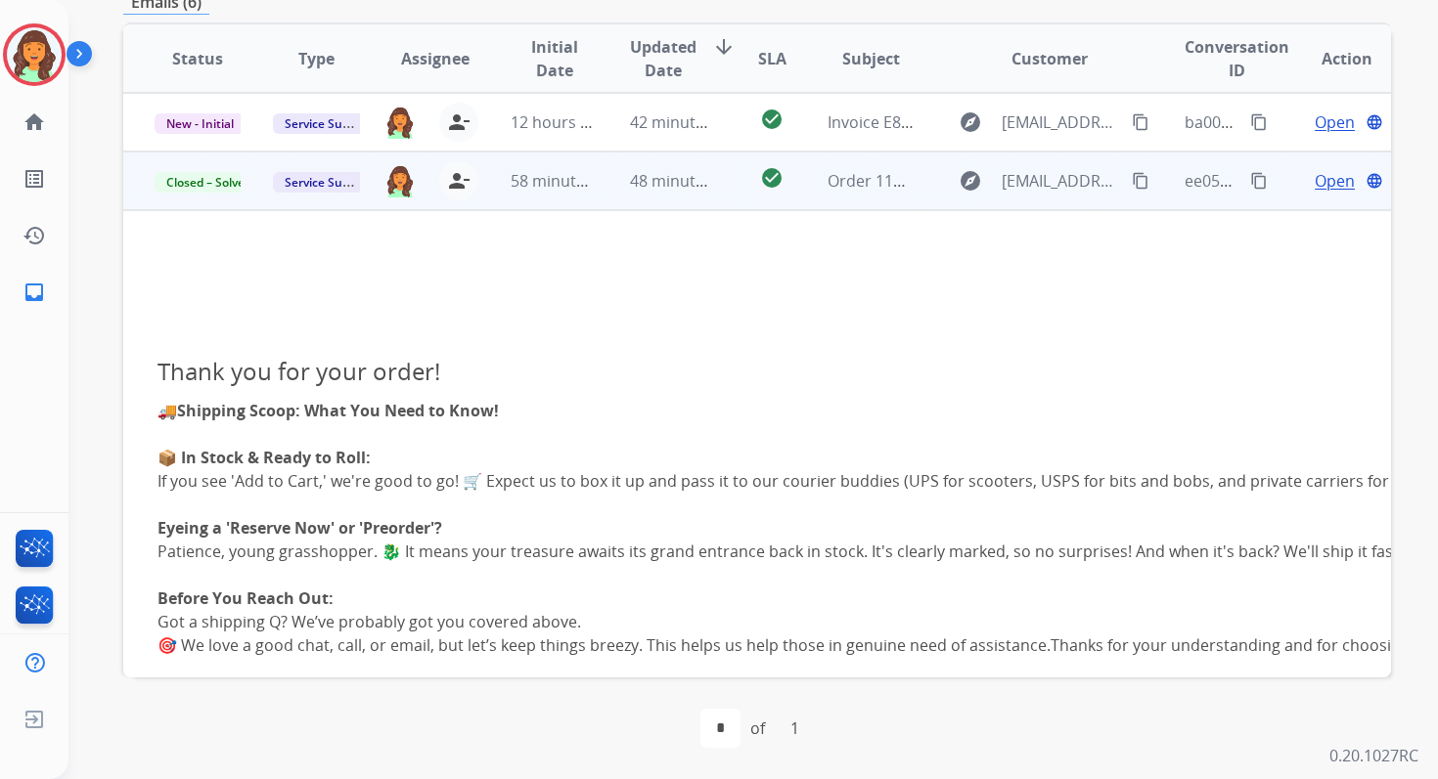
click at [1250, 181] on mat-icon "content_copy" at bounding box center [1259, 181] width 18 height 18
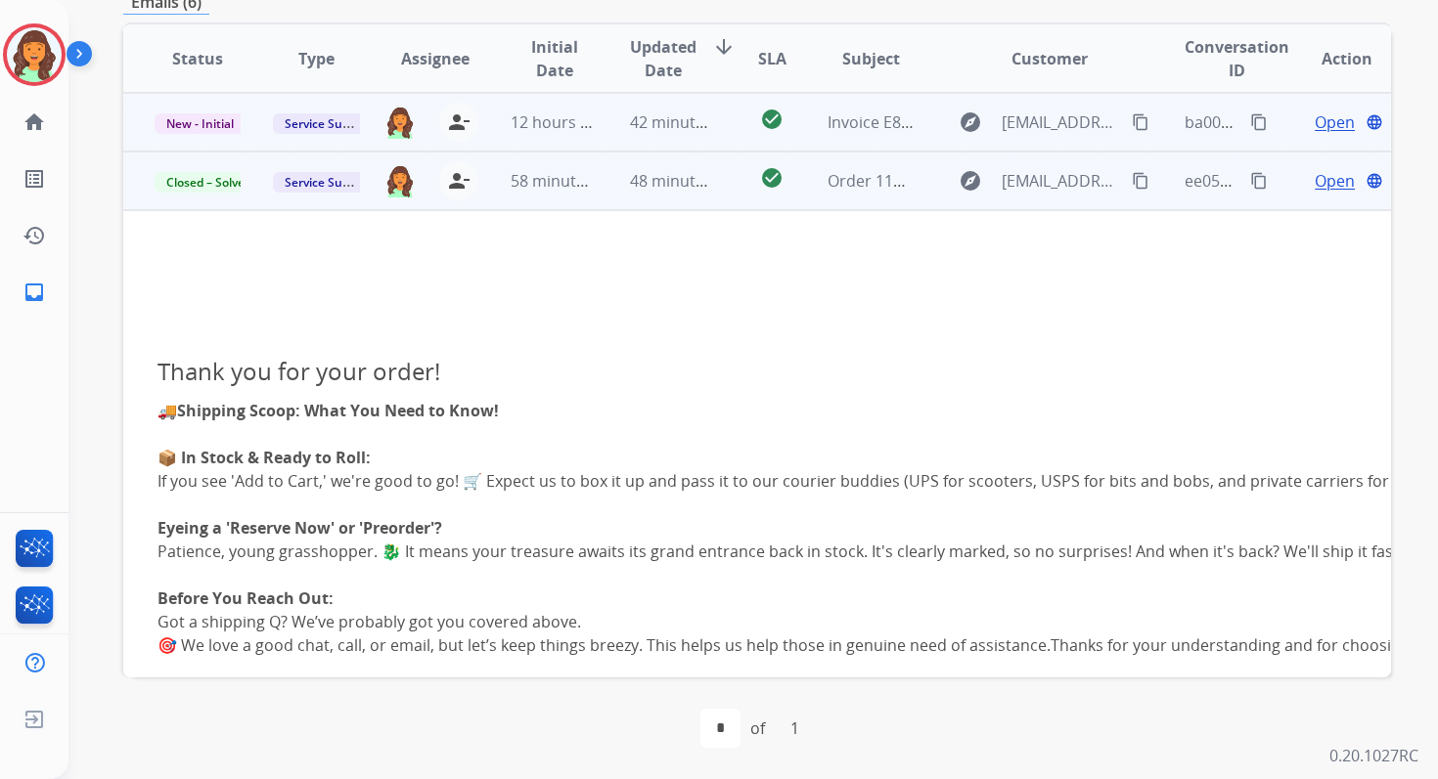
click at [719, 127] on td "check_circle" at bounding box center [756, 122] width 79 height 59
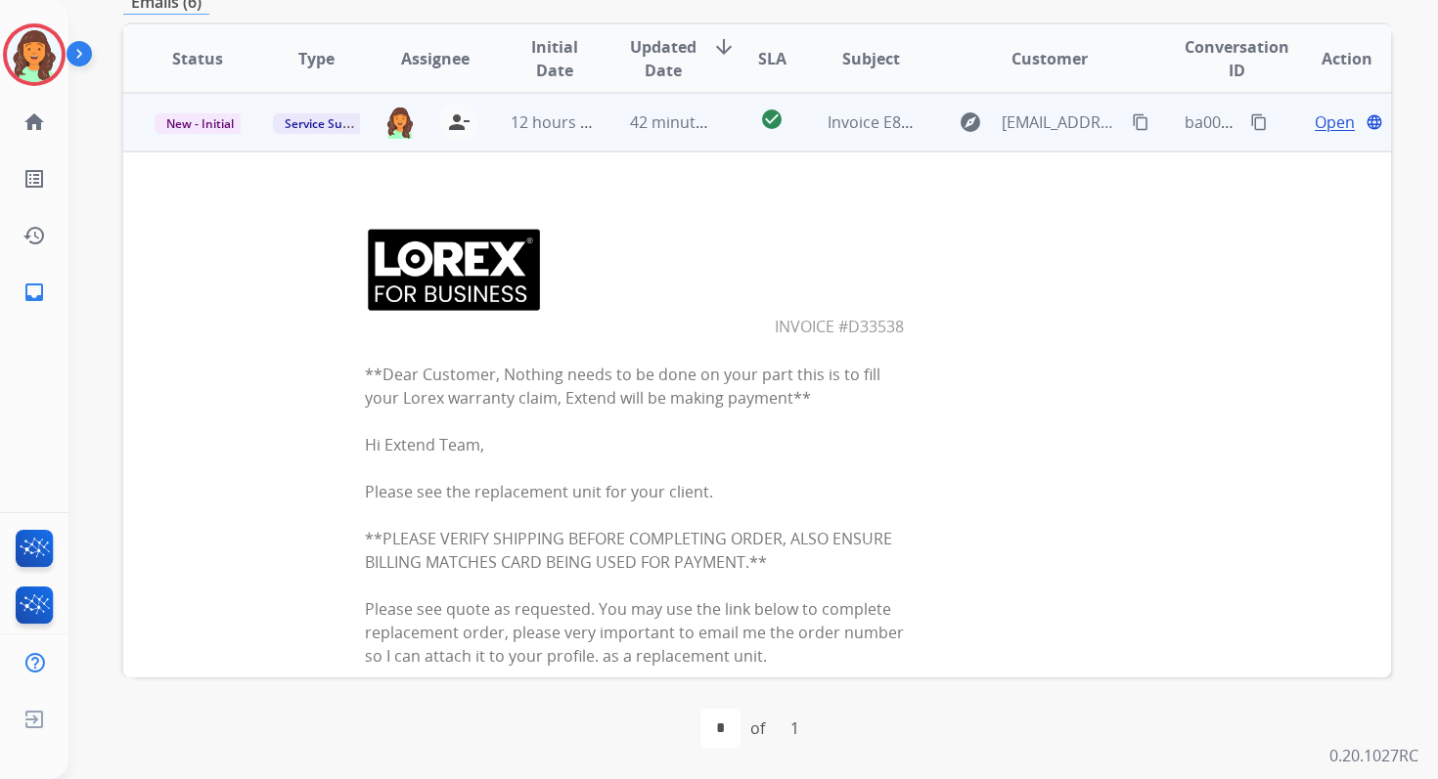
click at [1322, 126] on span "Open" at bounding box center [1334, 122] width 40 height 23
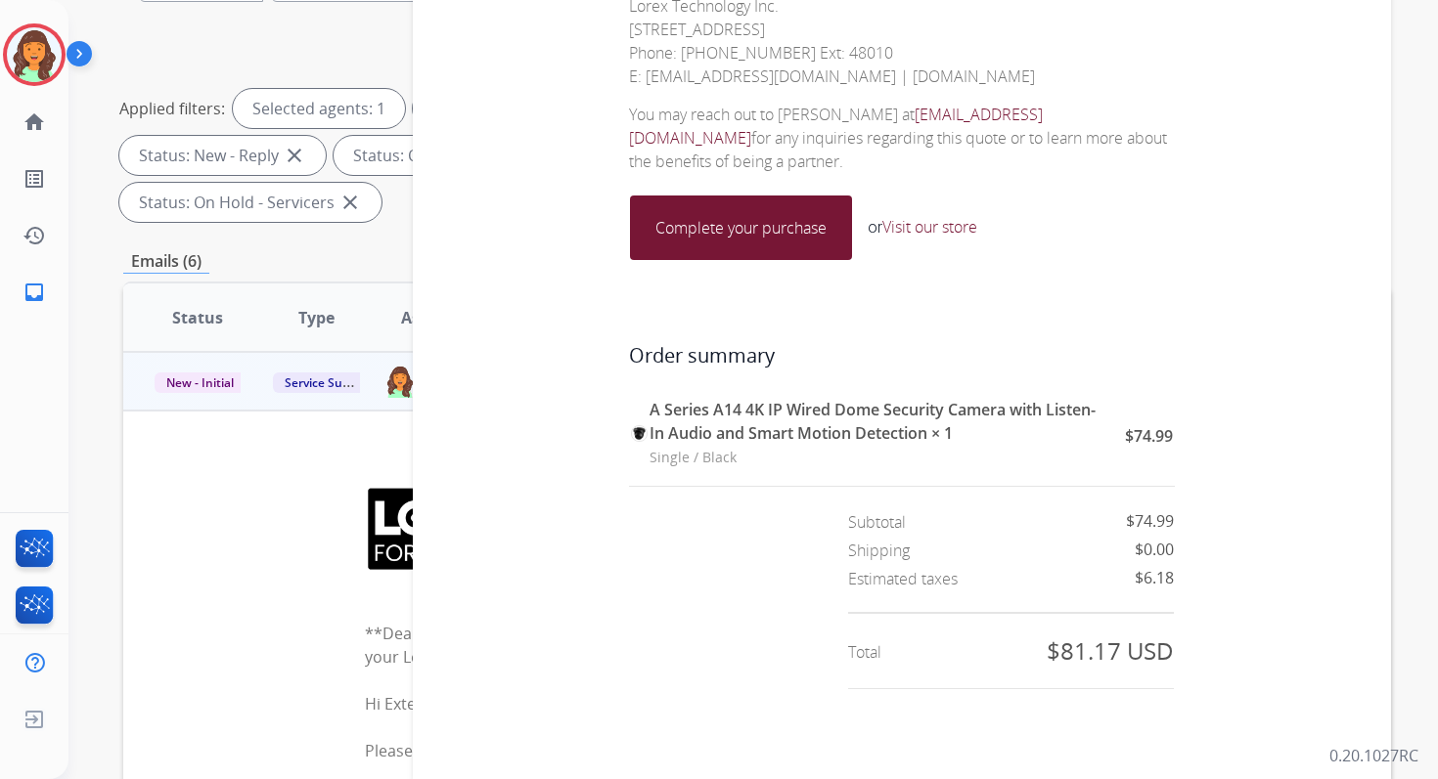
scroll to position [1503, 0]
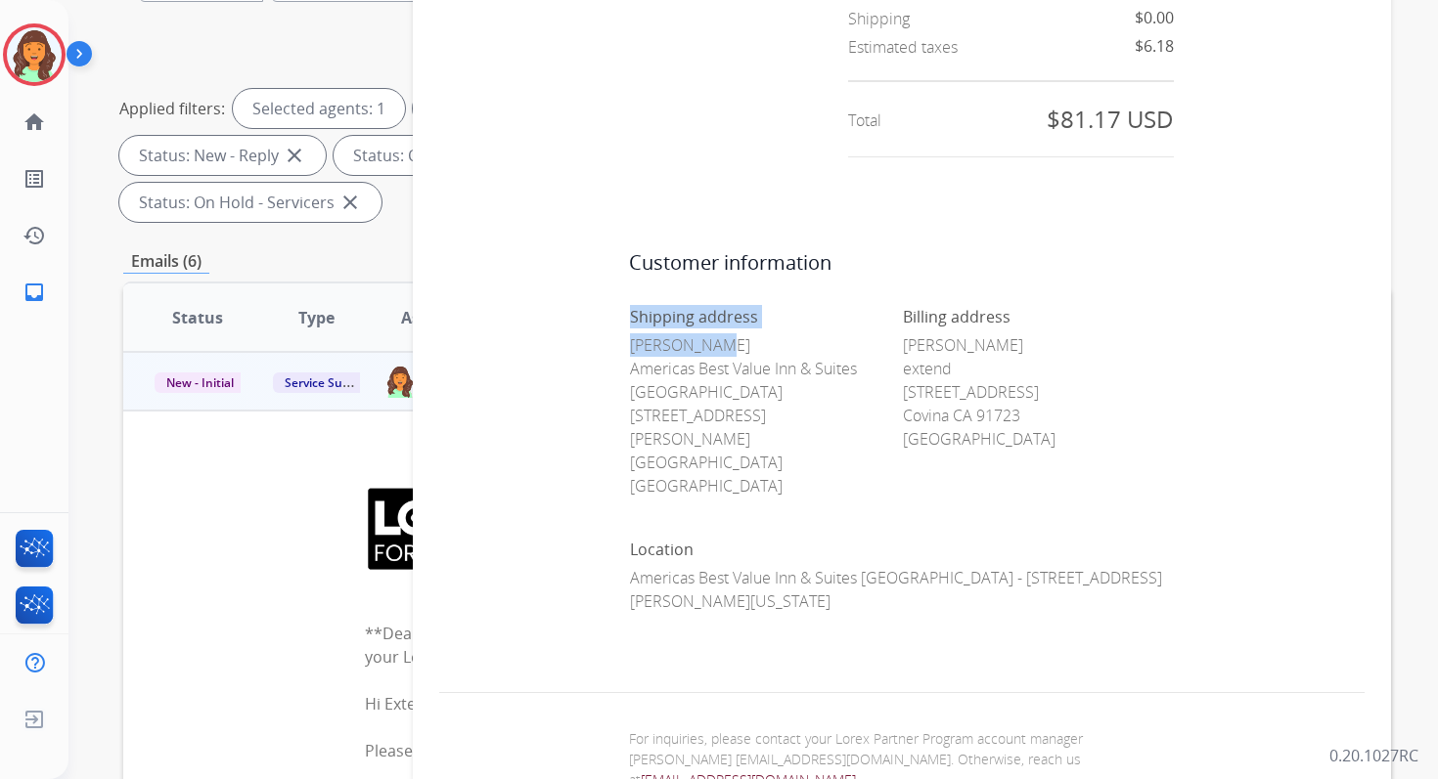
drag, startPoint x: 620, startPoint y: 318, endPoint x: 738, endPoint y: 319, distance: 118.3
click at [737, 319] on td "Shipping address [PERSON_NAME] Americas Best Value [GEOGRAPHIC_DATA][PERSON_NAM…" at bounding box center [902, 478] width 548 height 350
click at [694, 333] on p "[PERSON_NAME] Americas Best Value Inn & Suites [PERSON_NAME] [STREET_ADDRESS][P…" at bounding box center [765, 415] width 271 height 164
drag, startPoint x: 622, startPoint y: 319, endPoint x: 705, endPoint y: 319, distance: 83.1
click at [705, 333] on p "[PERSON_NAME] Americas Best Value Inn & Suites [PERSON_NAME] [STREET_ADDRESS][P…" at bounding box center [765, 415] width 271 height 164
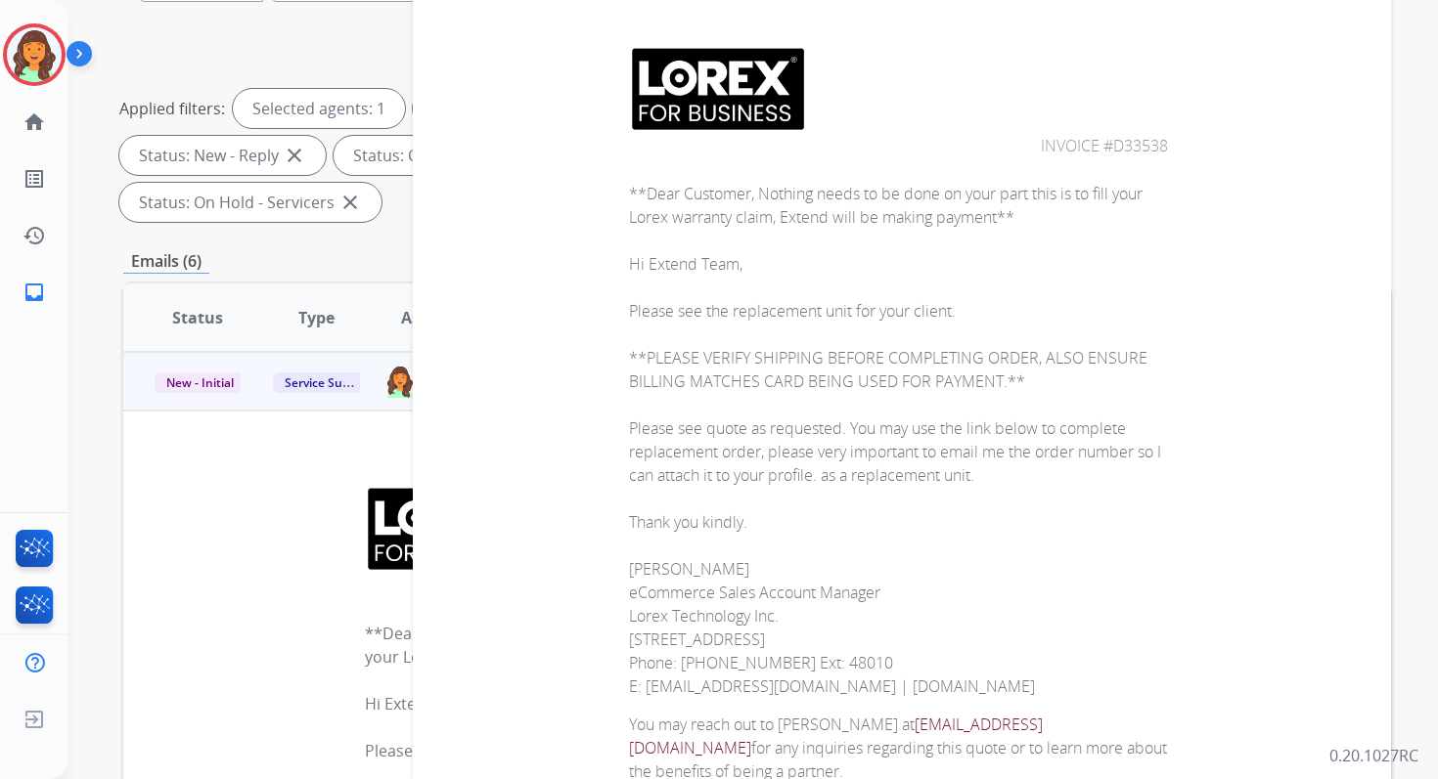
scroll to position [272, 0]
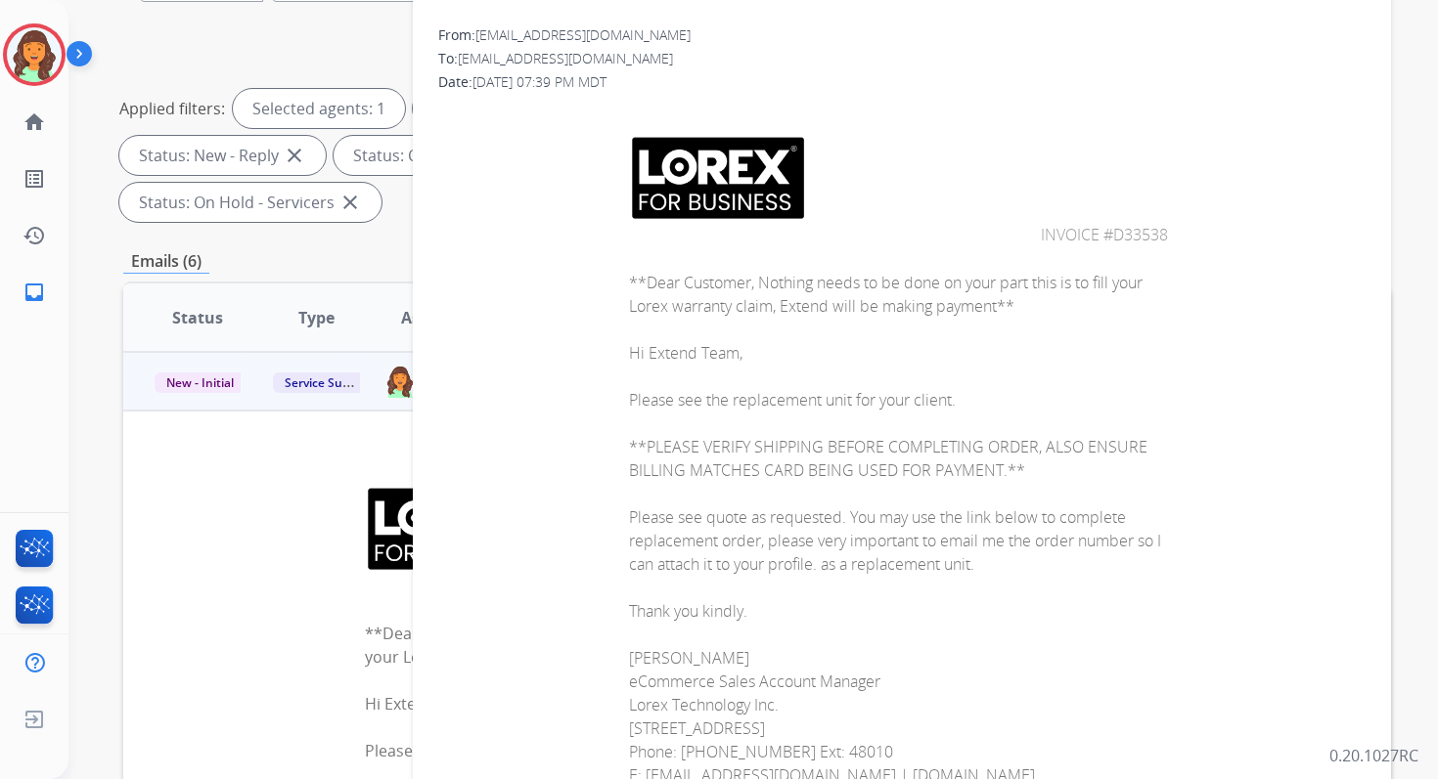
drag, startPoint x: 1104, startPoint y: 235, endPoint x: 1183, endPoint y: 235, distance: 79.2
click at [1183, 235] on center "Invoice #D33538" at bounding box center [901, 190] width 923 height 115
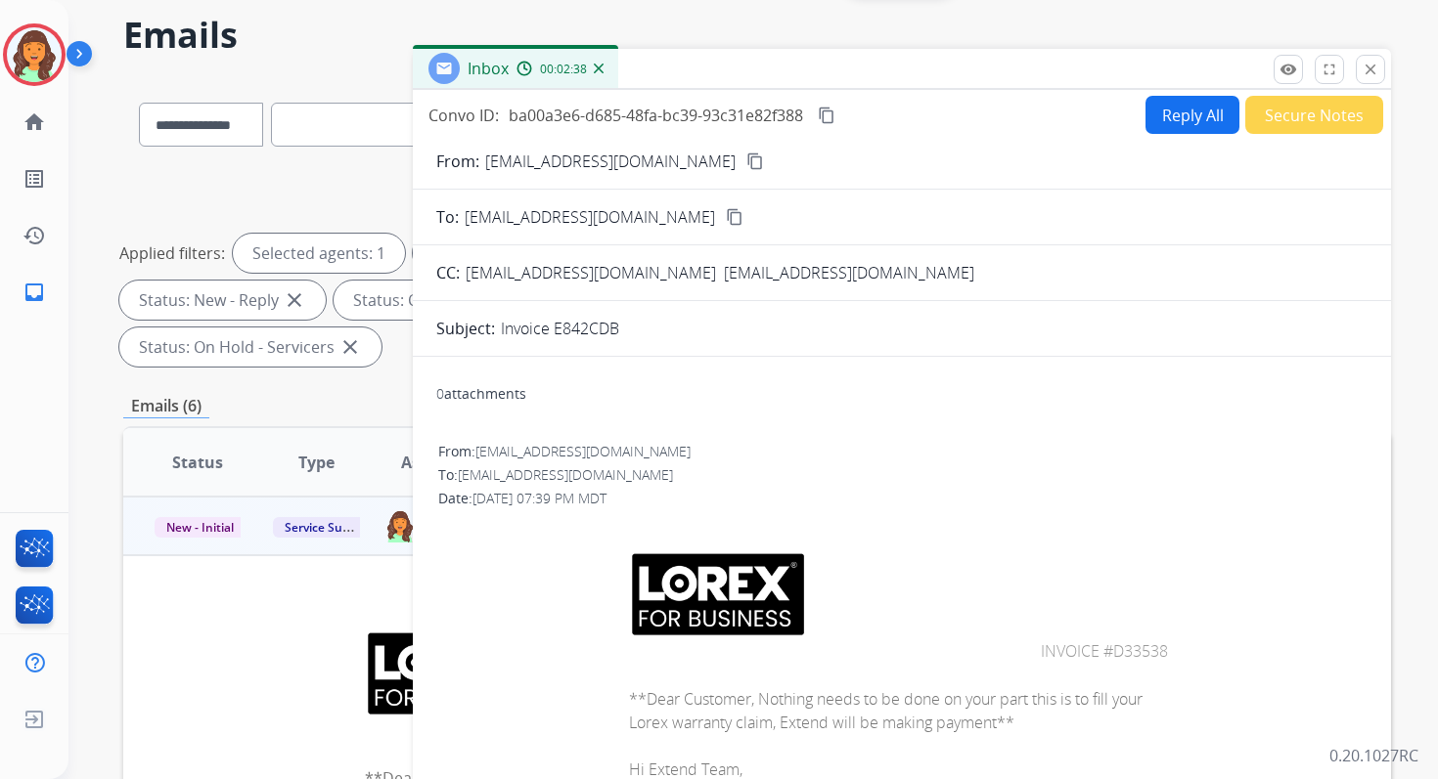
scroll to position [0, 0]
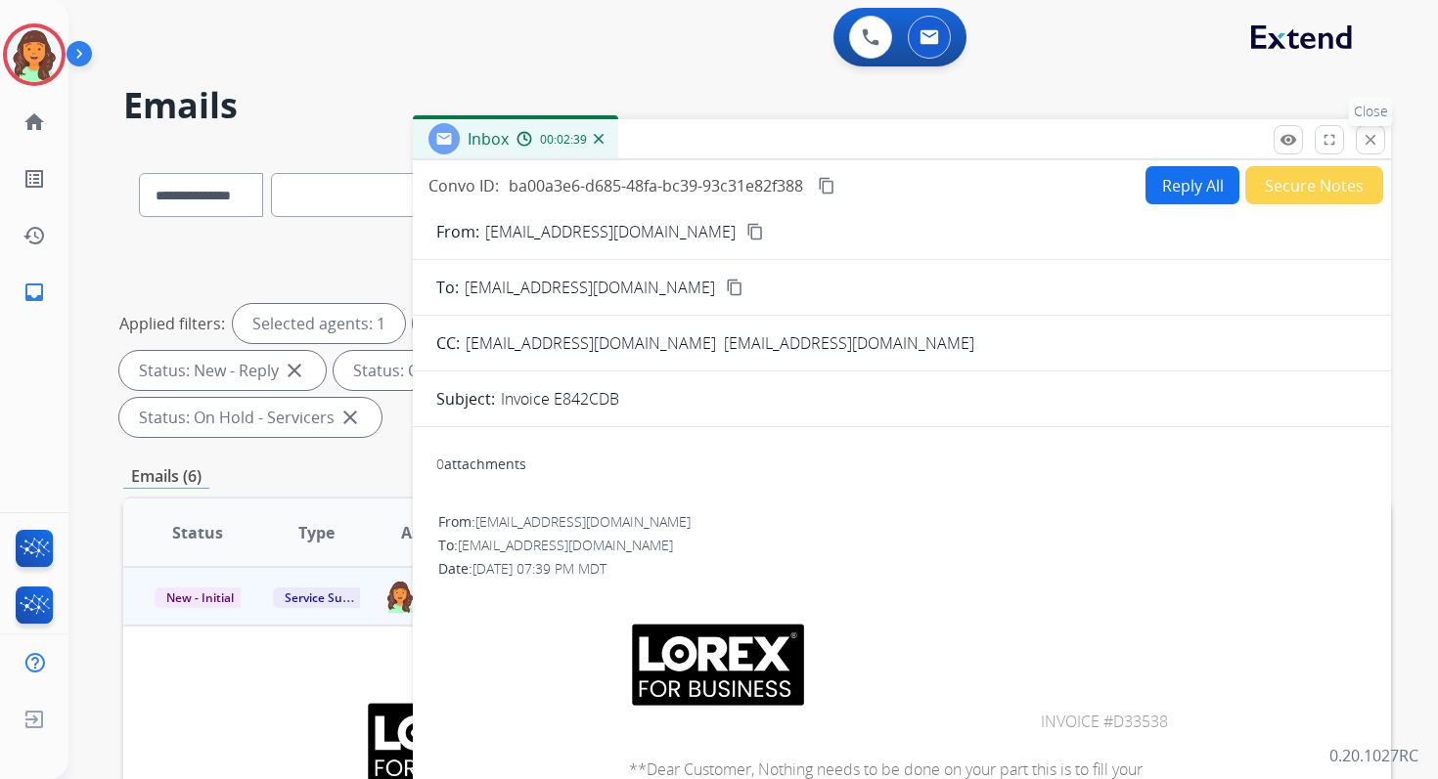
click at [1363, 142] on mat-icon "close" at bounding box center [1370, 140] width 18 height 18
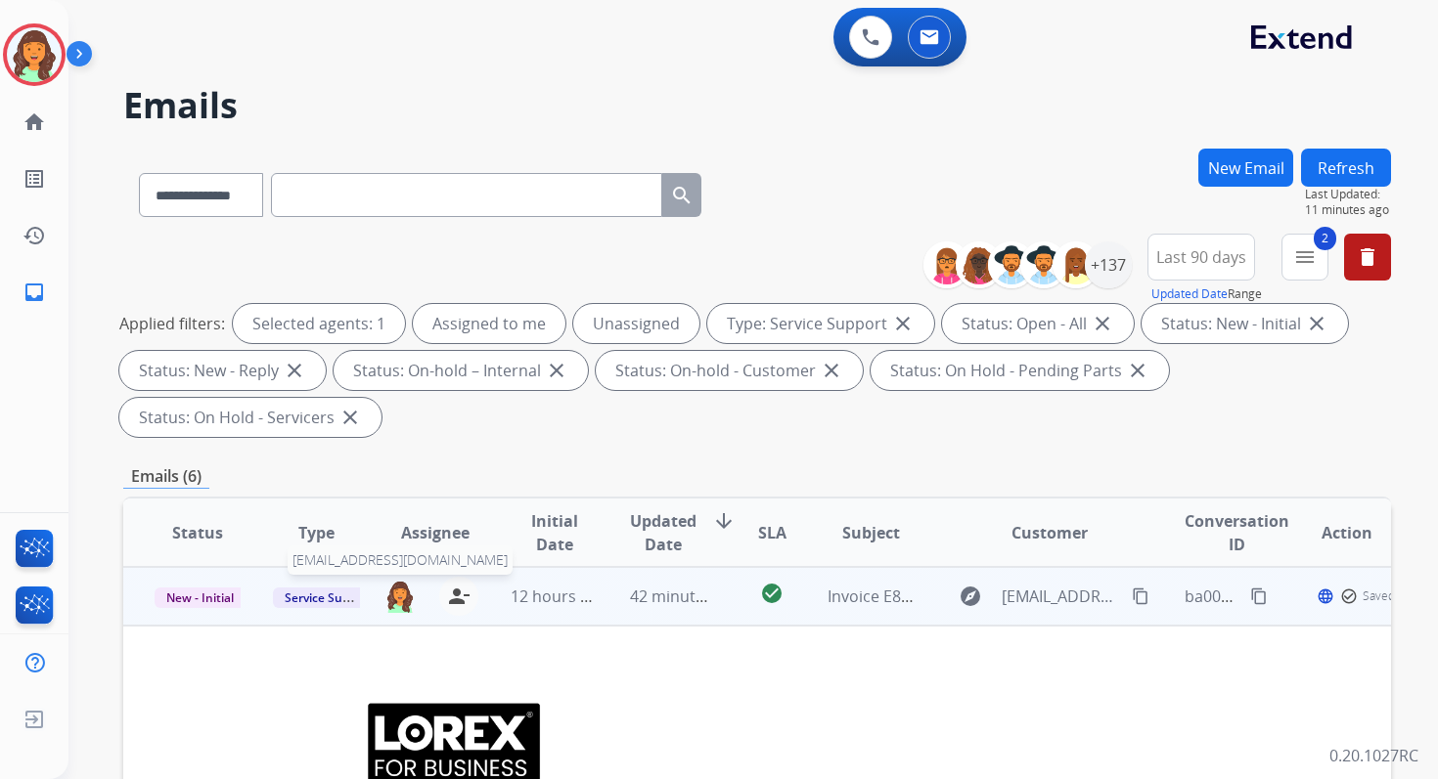
click at [401, 595] on img at bounding box center [399, 596] width 31 height 33
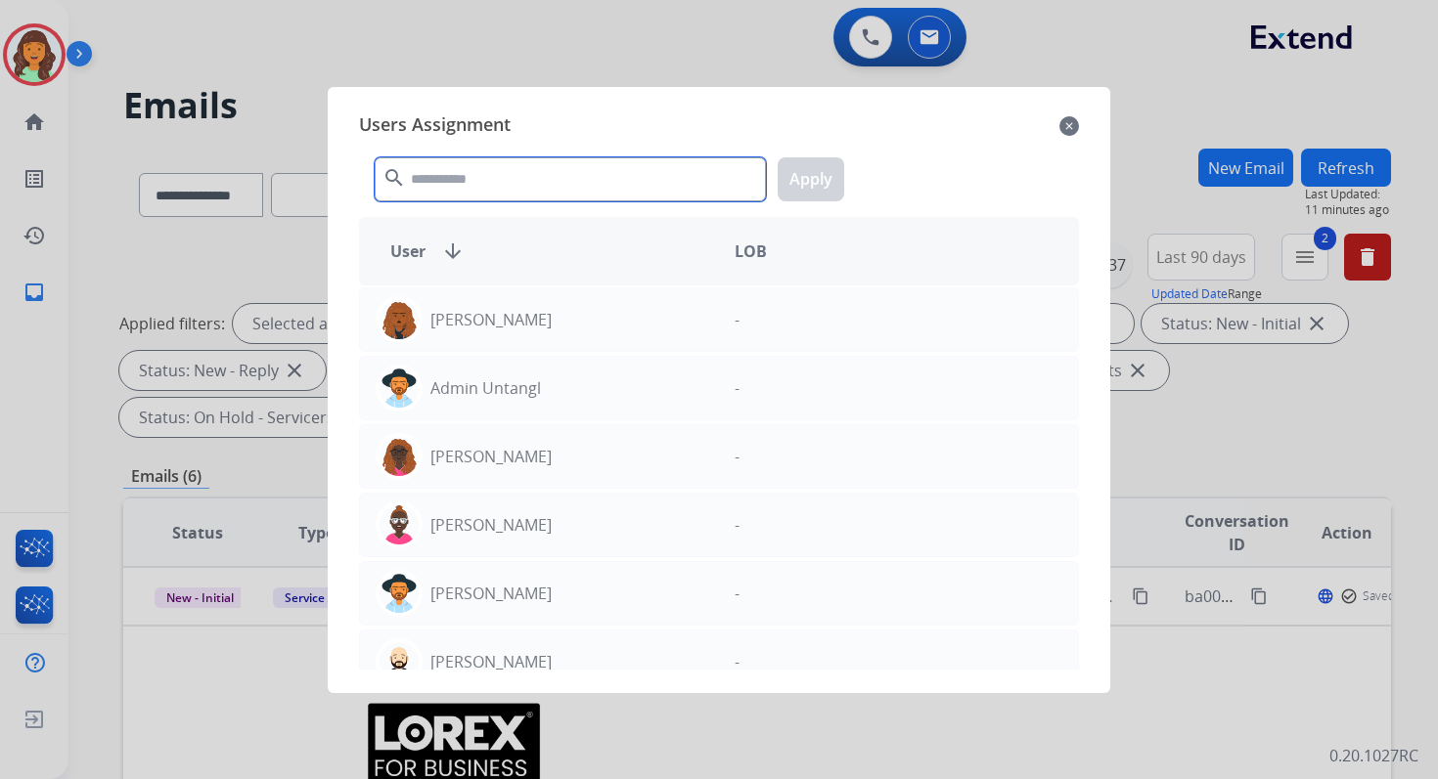
click at [537, 174] on input "text" at bounding box center [570, 179] width 391 height 44
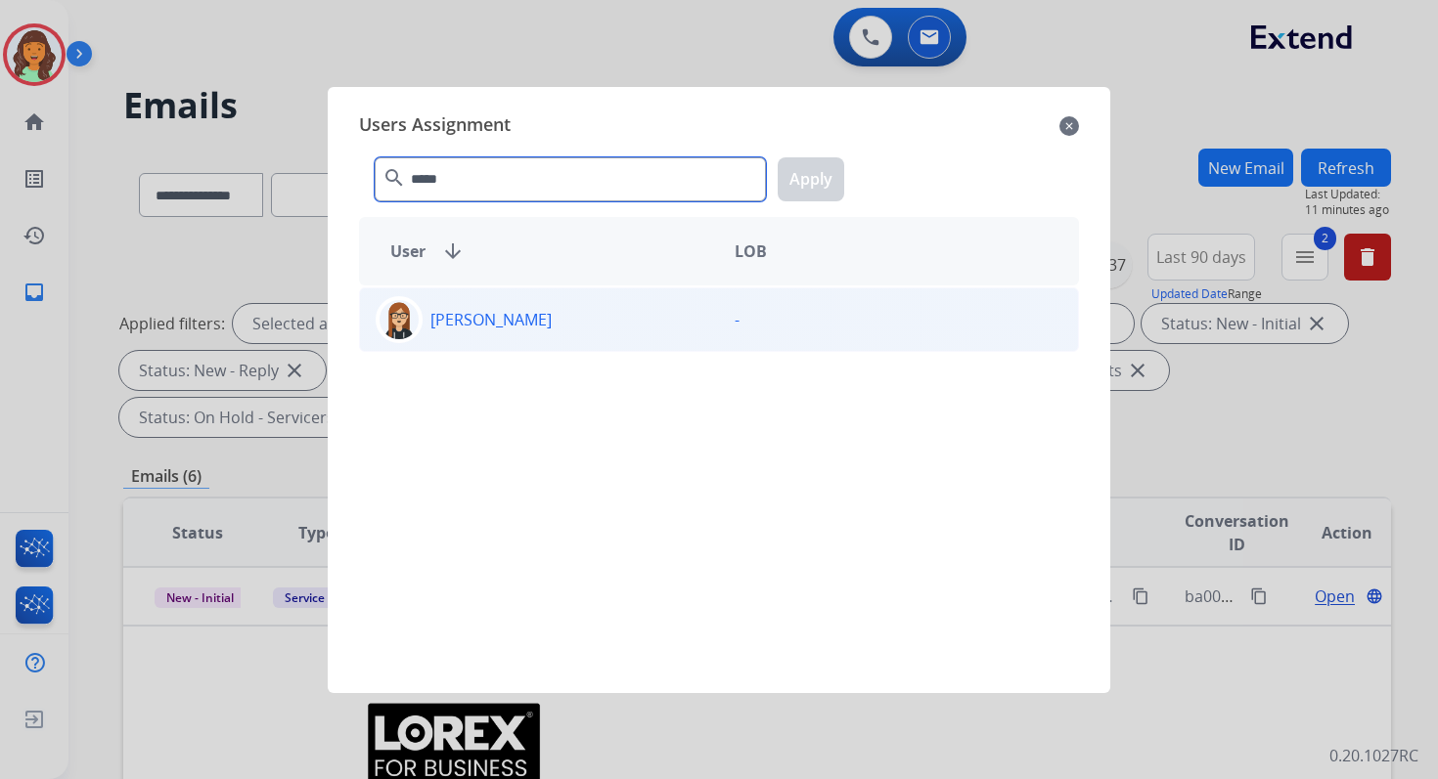
type input "*****"
click at [537, 324] on div "[PERSON_NAME]" at bounding box center [539, 319] width 359 height 47
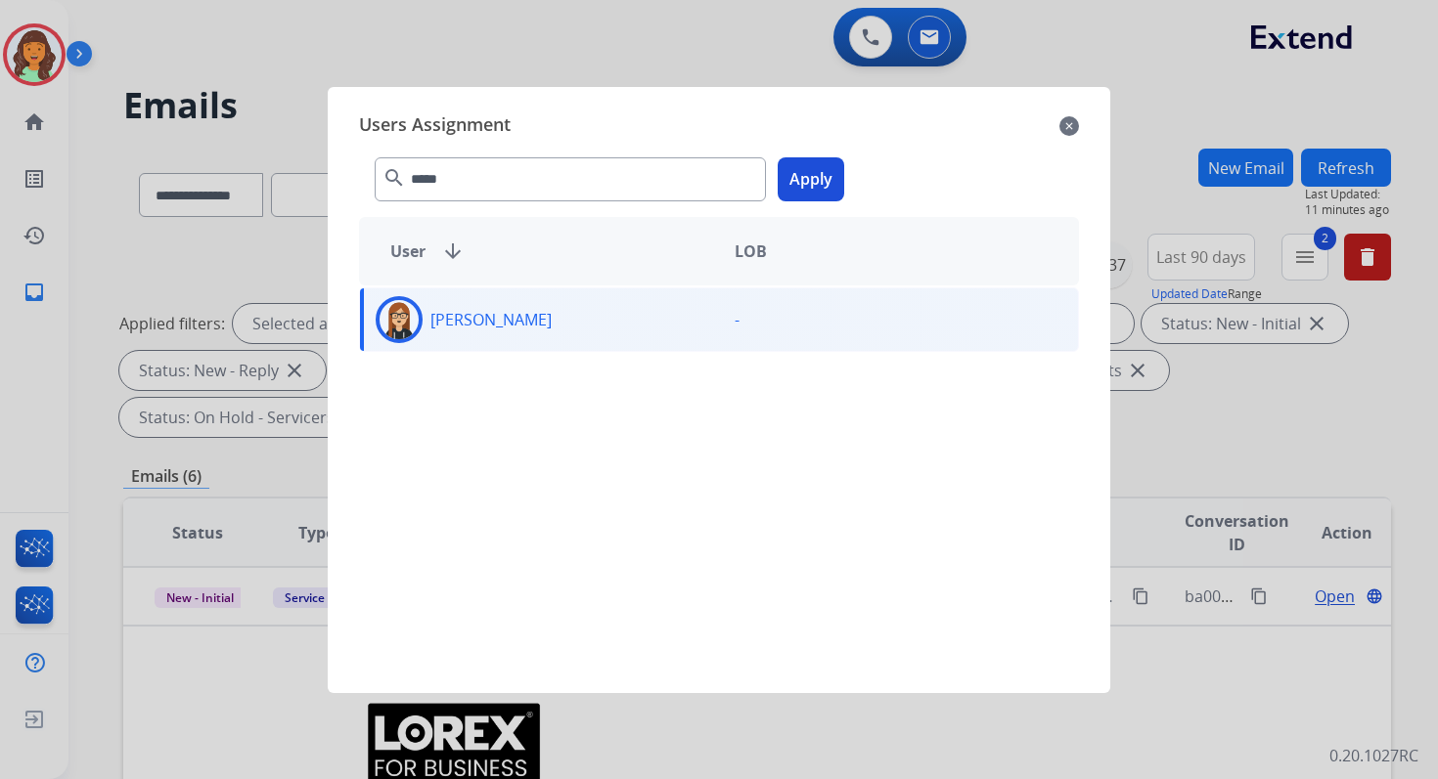
click at [801, 186] on button "Apply" at bounding box center [811, 179] width 67 height 44
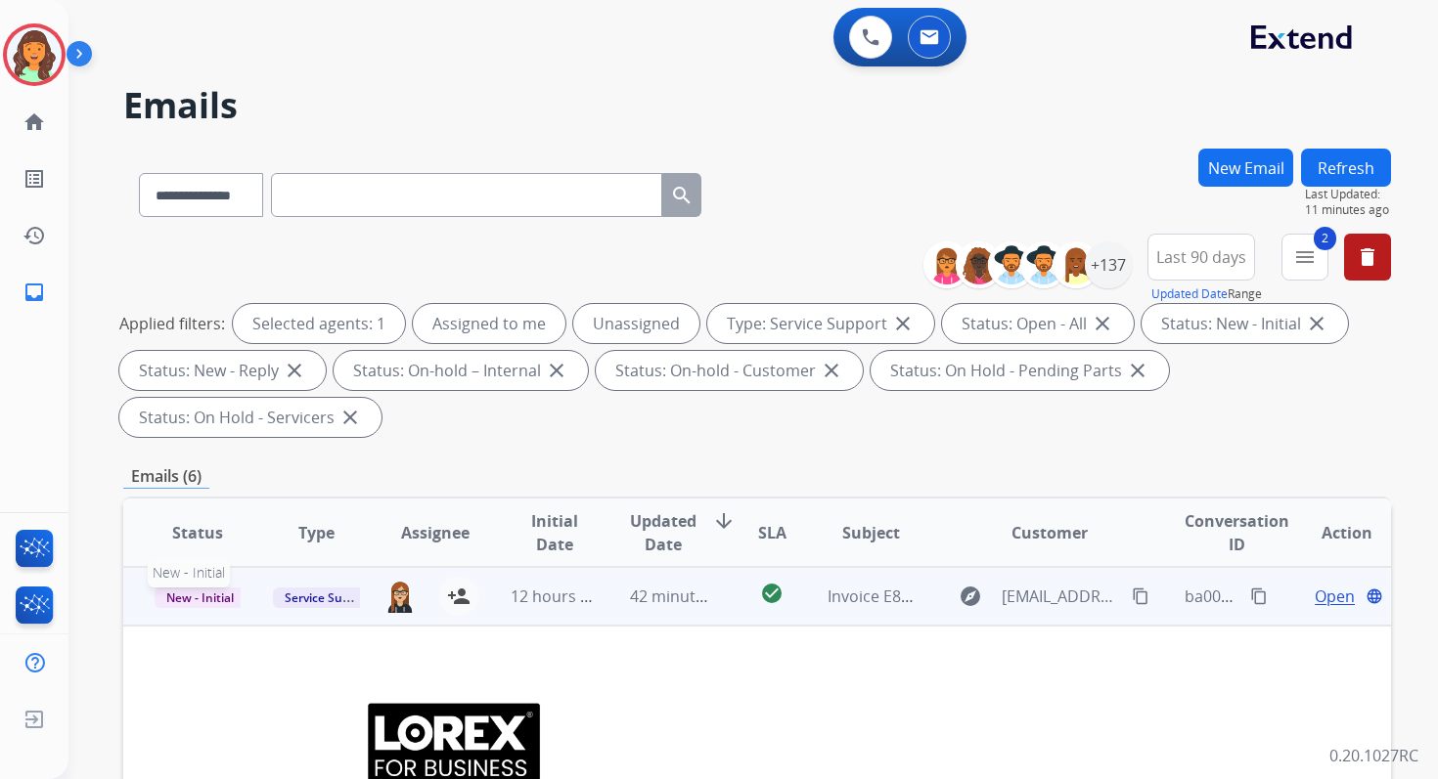
click at [192, 600] on span "New - Initial" at bounding box center [200, 598] width 91 height 21
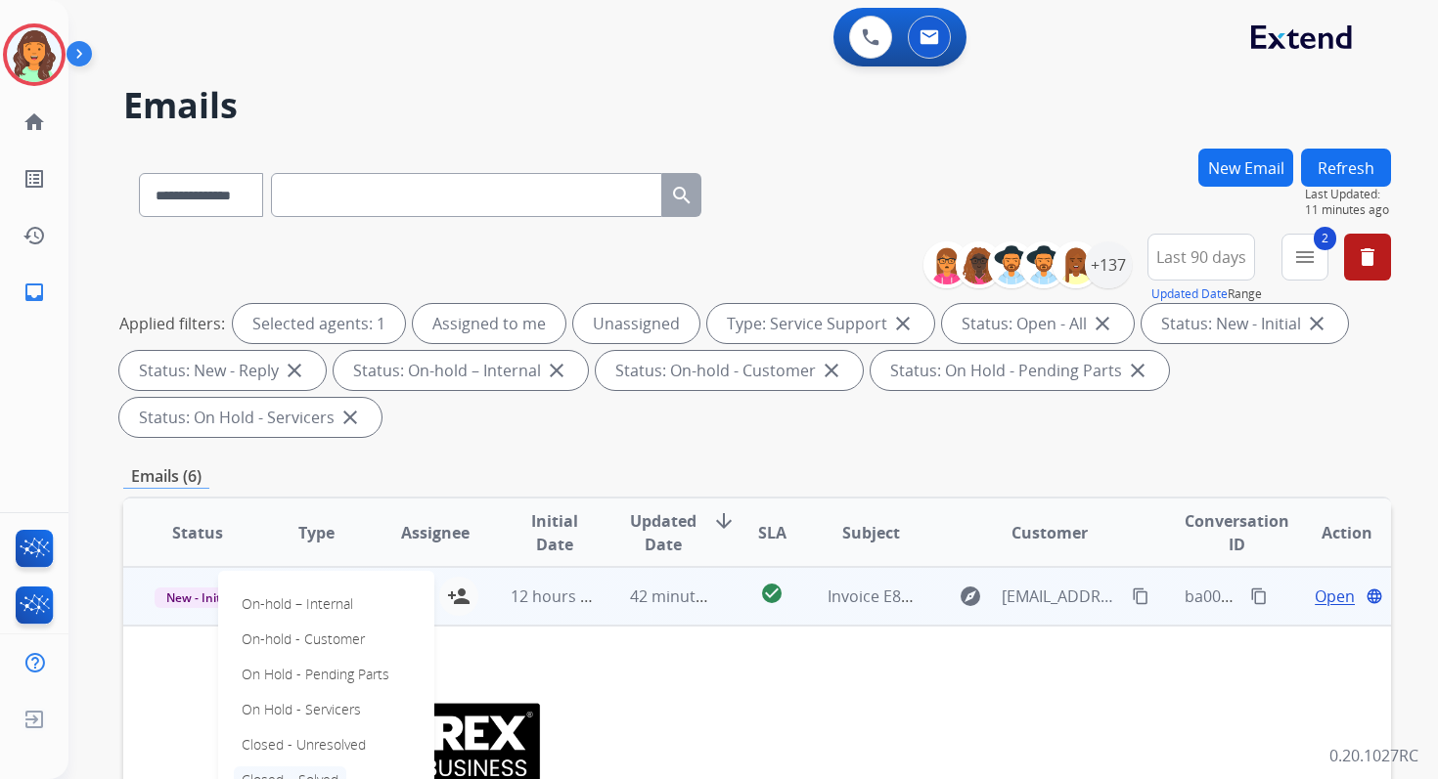
click at [278, 773] on p "Closed – Solved" at bounding box center [290, 780] width 112 height 27
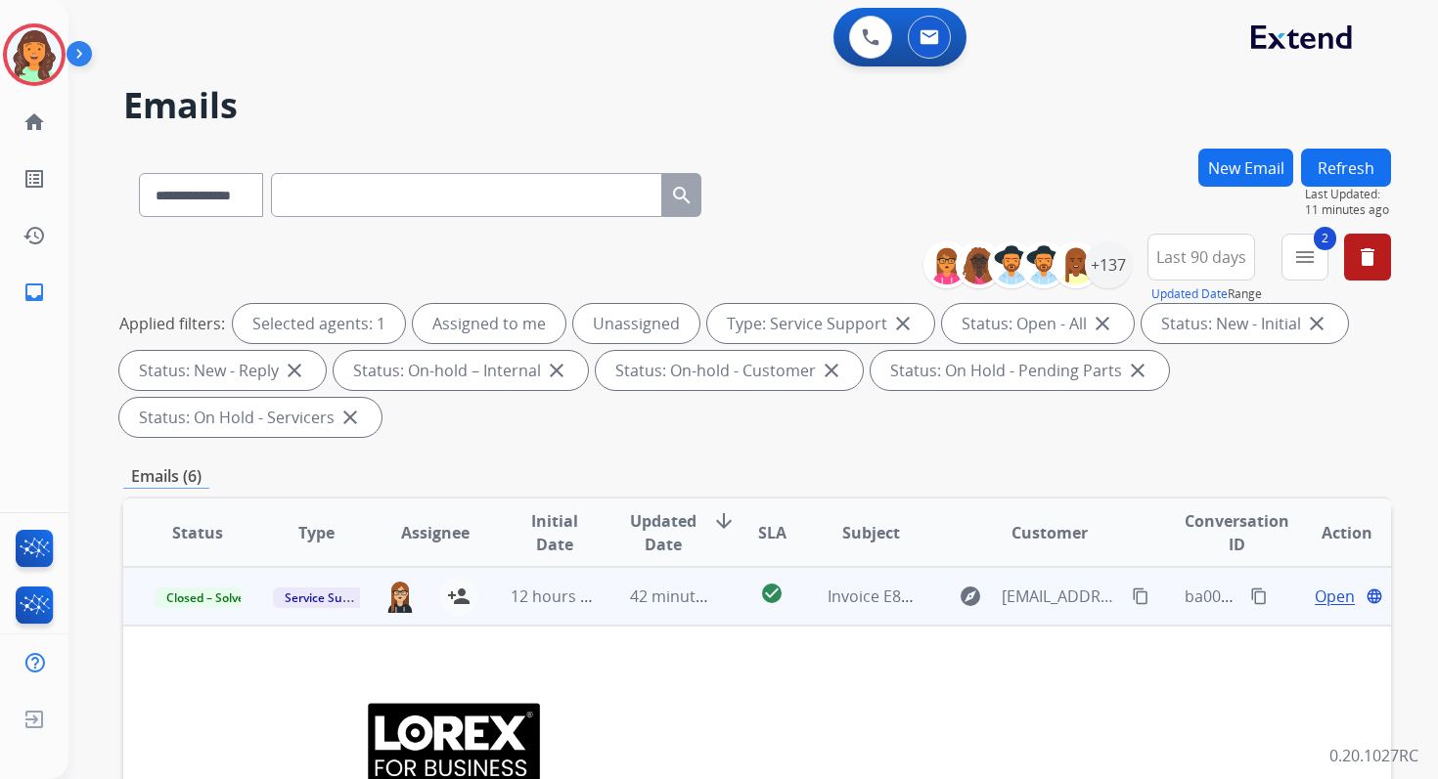
click at [1357, 181] on button "Refresh" at bounding box center [1346, 168] width 90 height 38
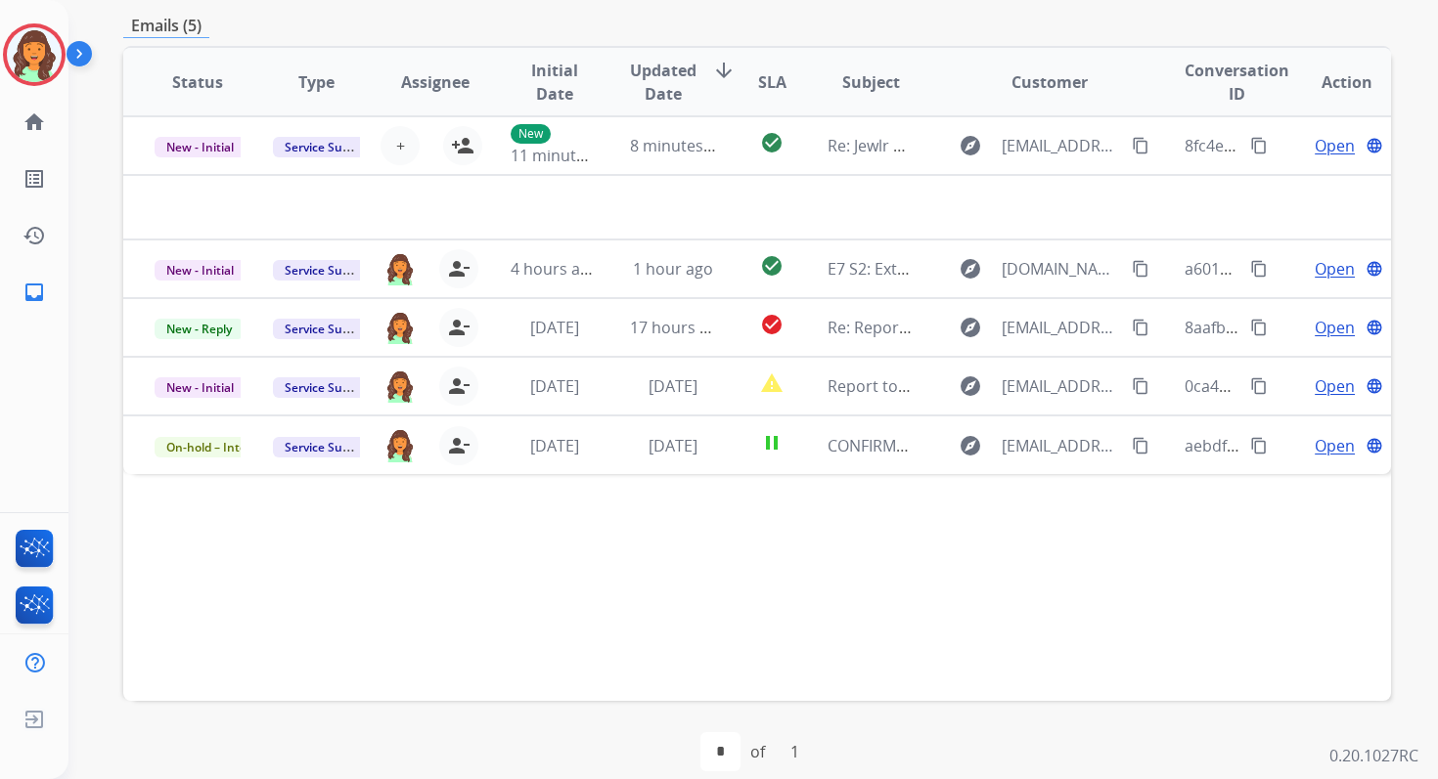
scroll to position [474, 0]
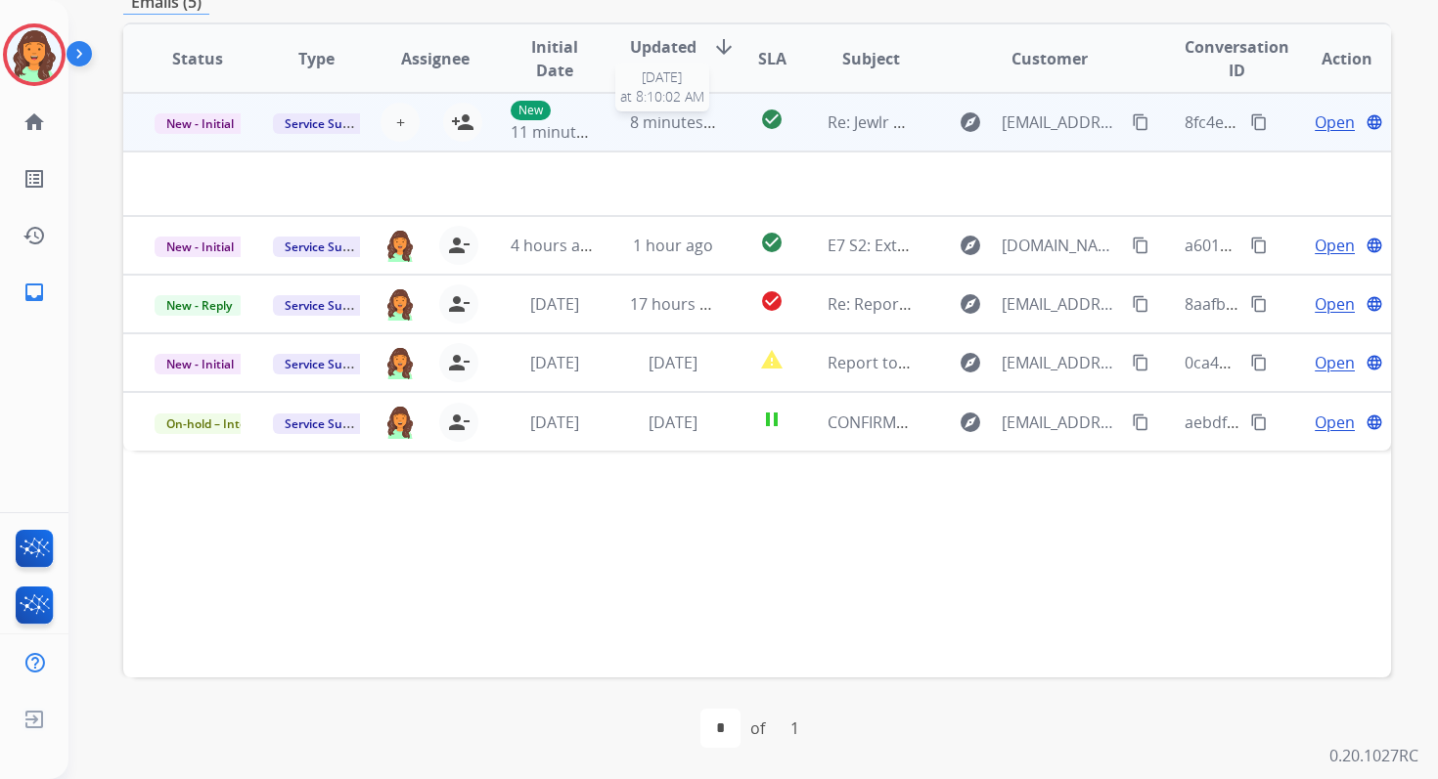
click at [687, 120] on span "8 minutes ago" at bounding box center [682, 122] width 105 height 22
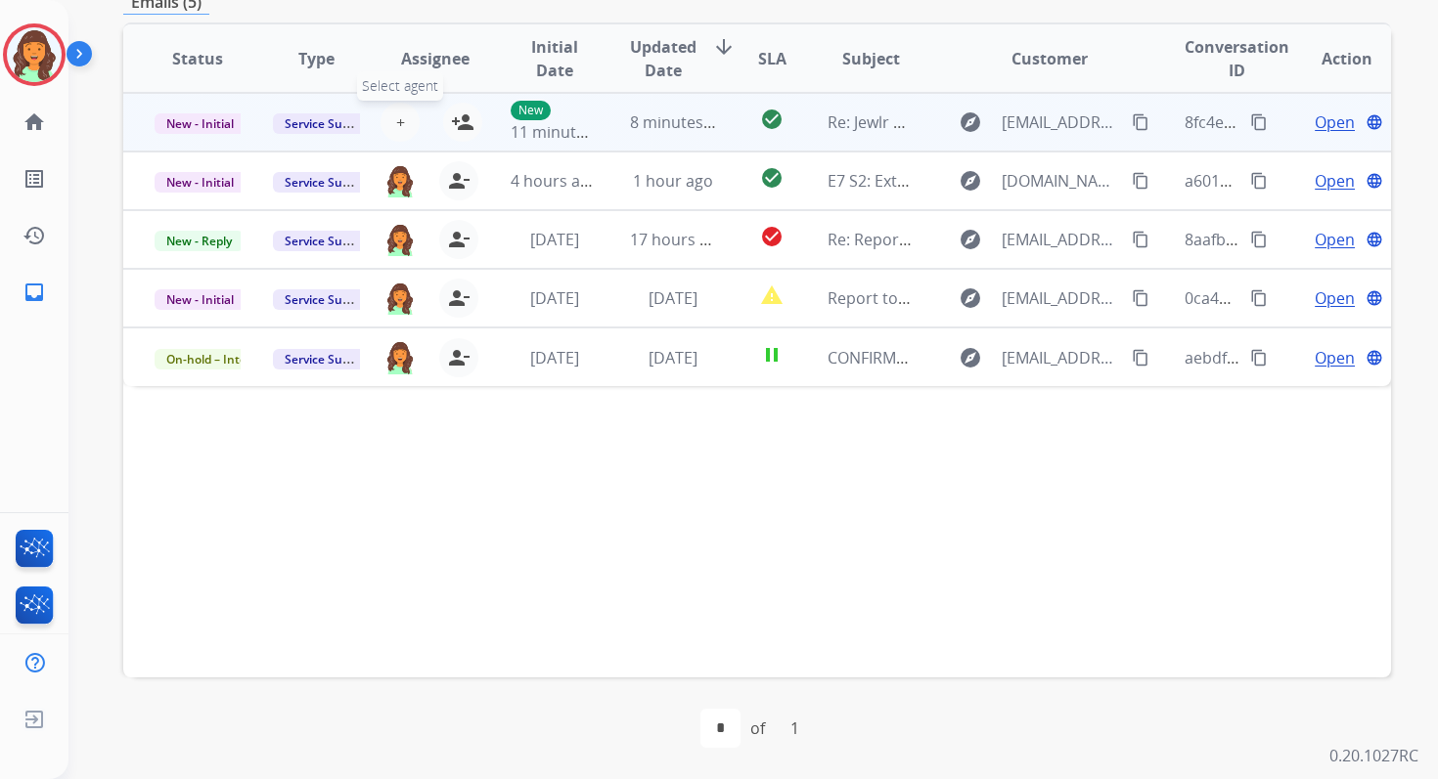
click at [397, 121] on span "+" at bounding box center [400, 122] width 9 height 23
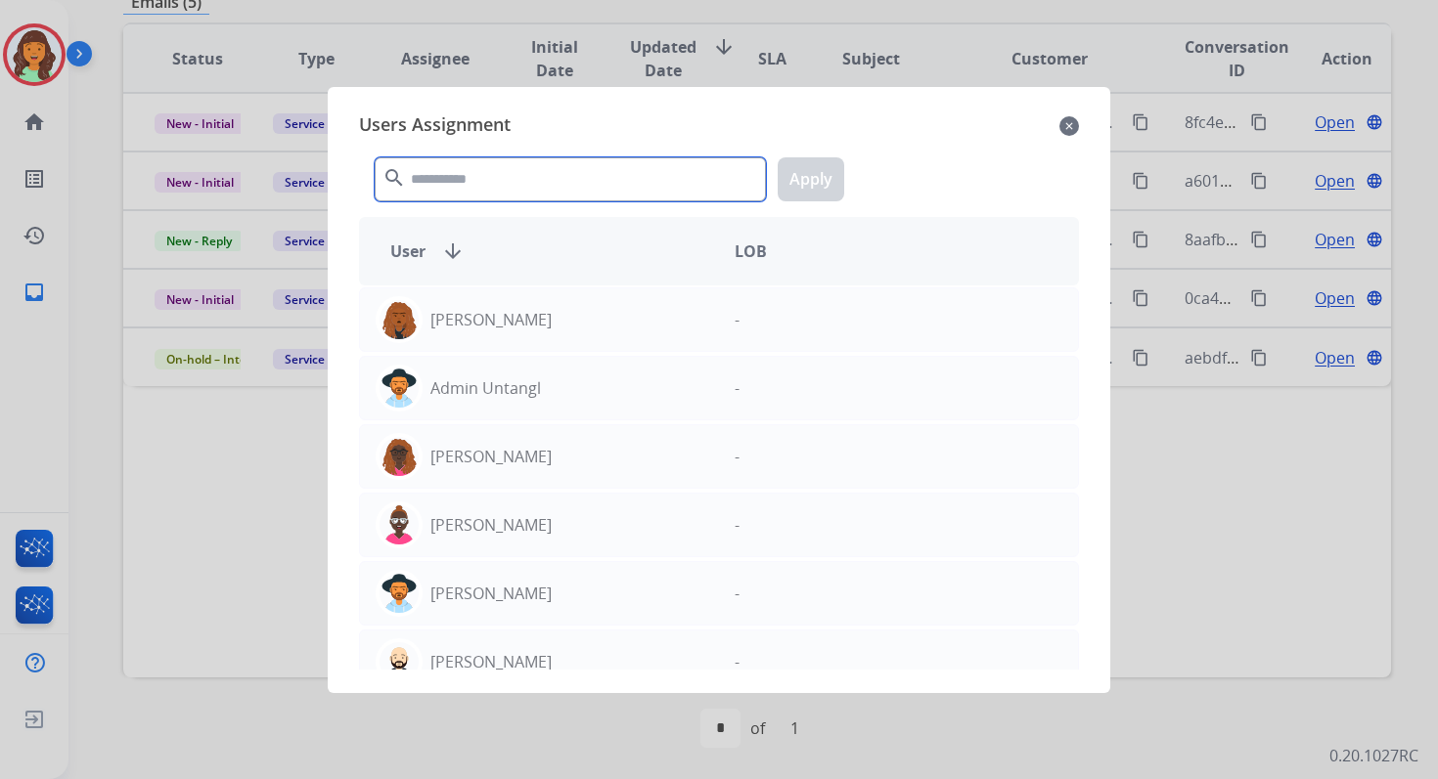
click at [473, 173] on input "text" at bounding box center [570, 179] width 391 height 44
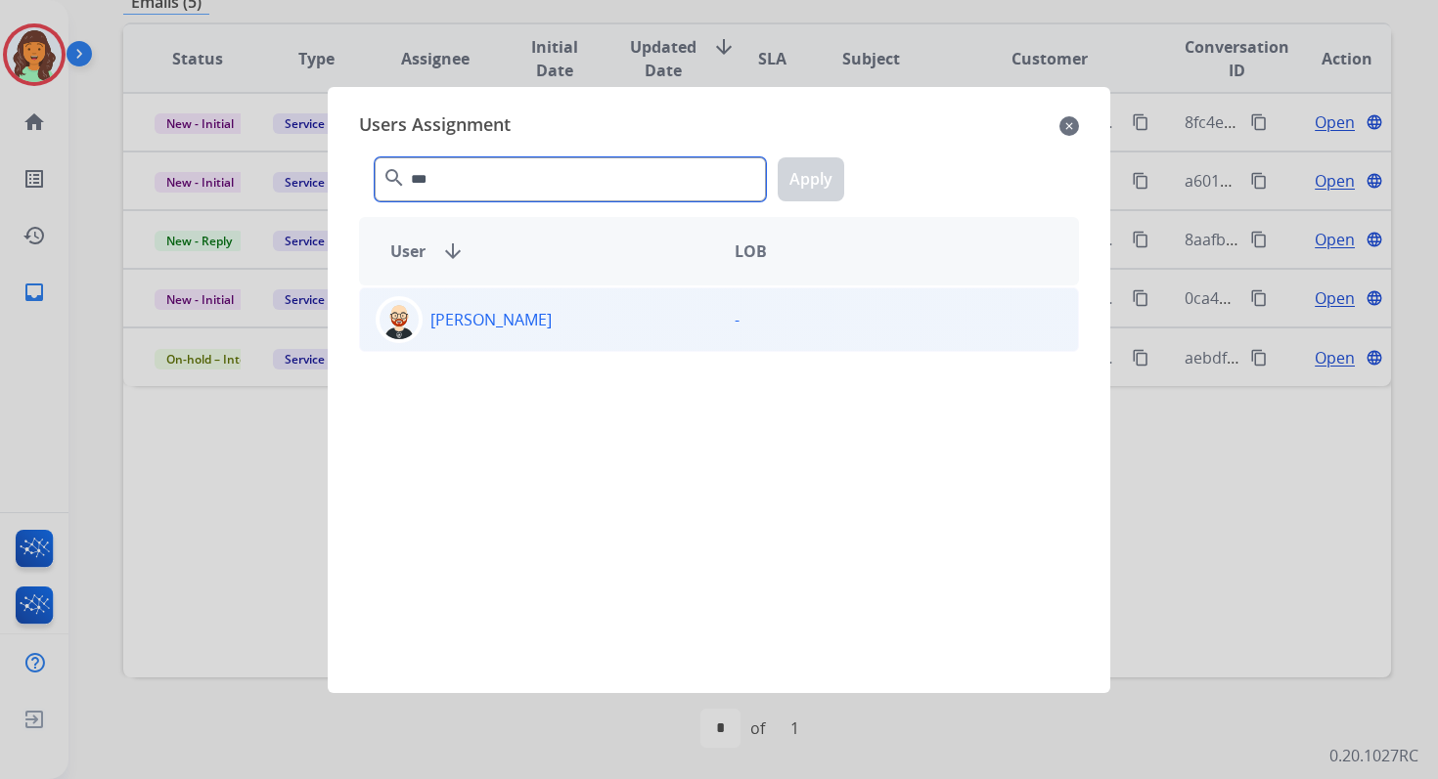
type input "***"
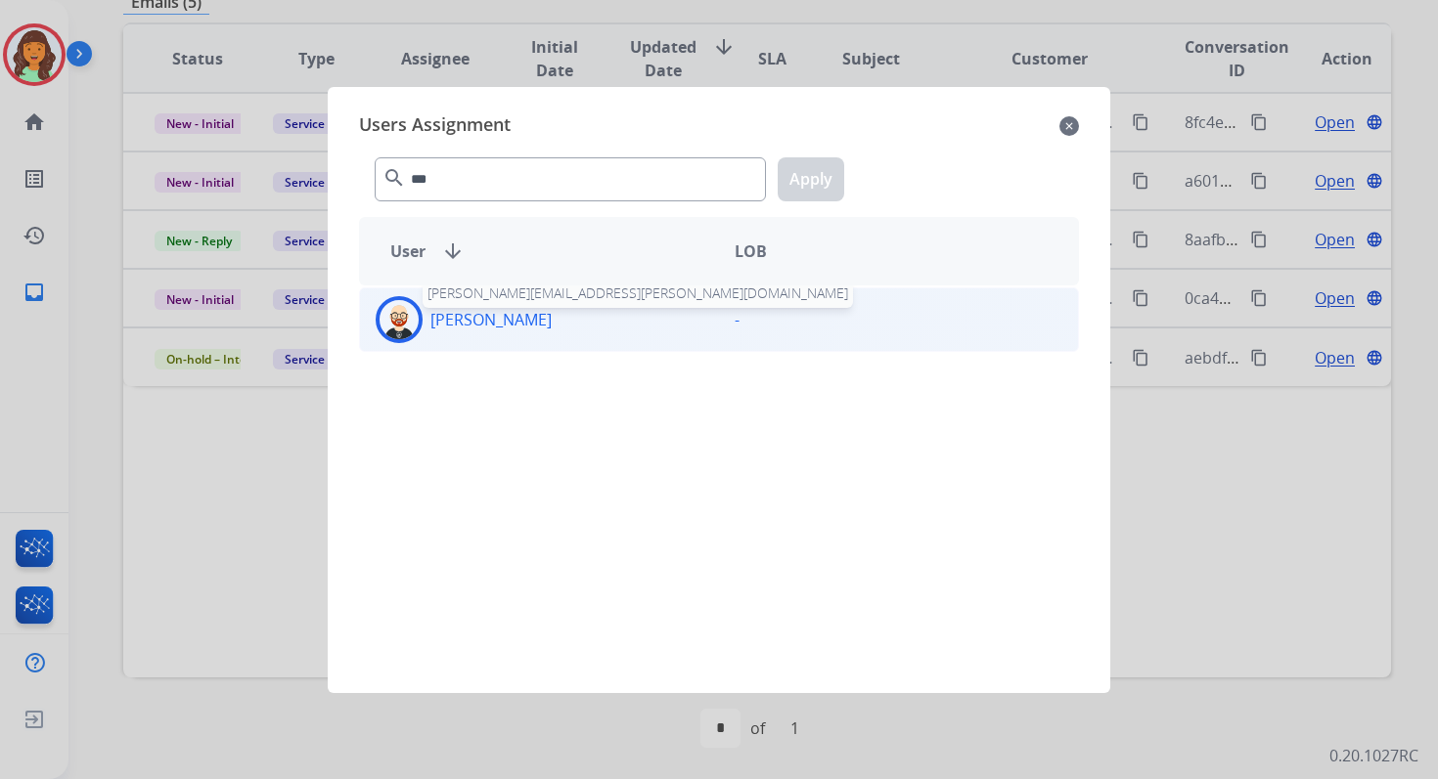
click at [509, 310] on p "[PERSON_NAME]" at bounding box center [490, 319] width 121 height 23
click at [836, 165] on button "Apply" at bounding box center [811, 179] width 67 height 44
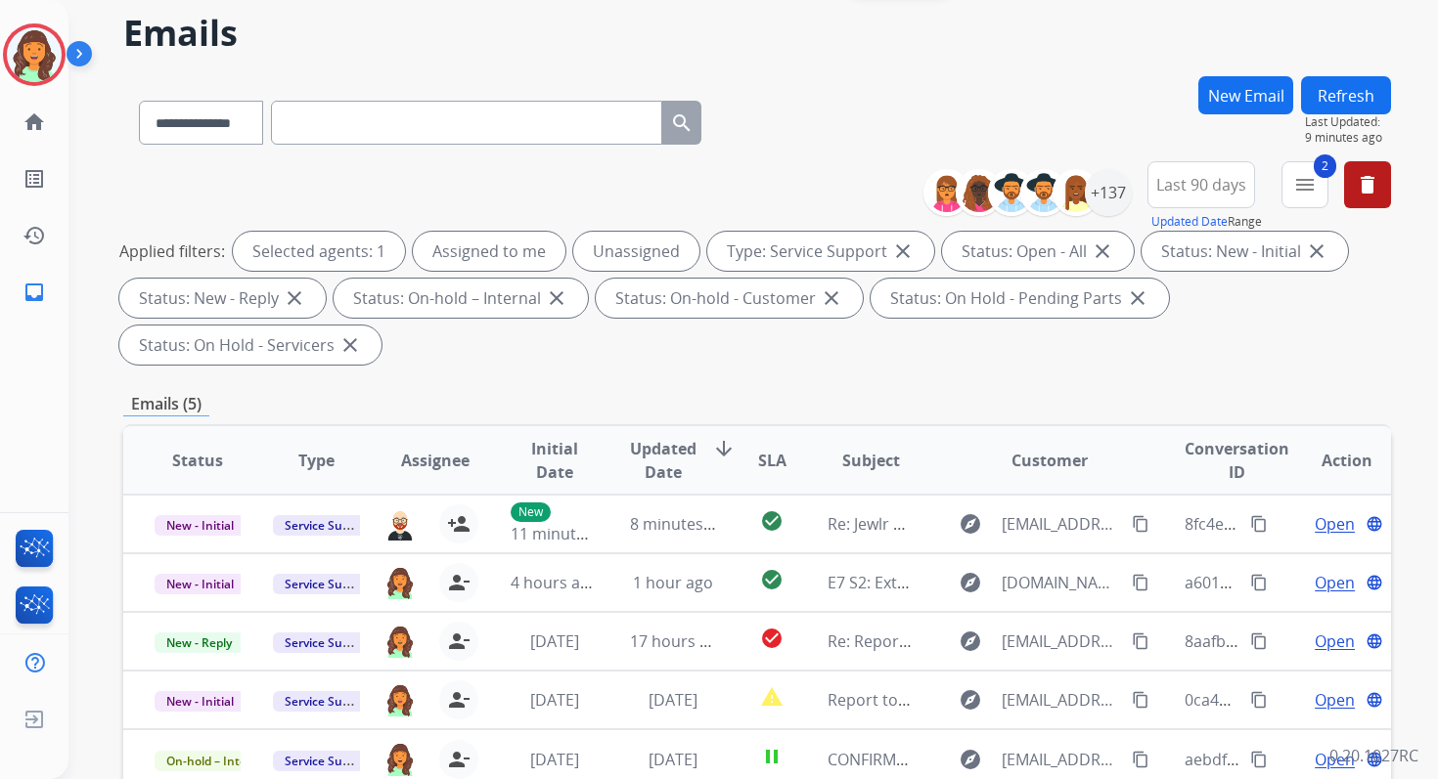
scroll to position [0, 0]
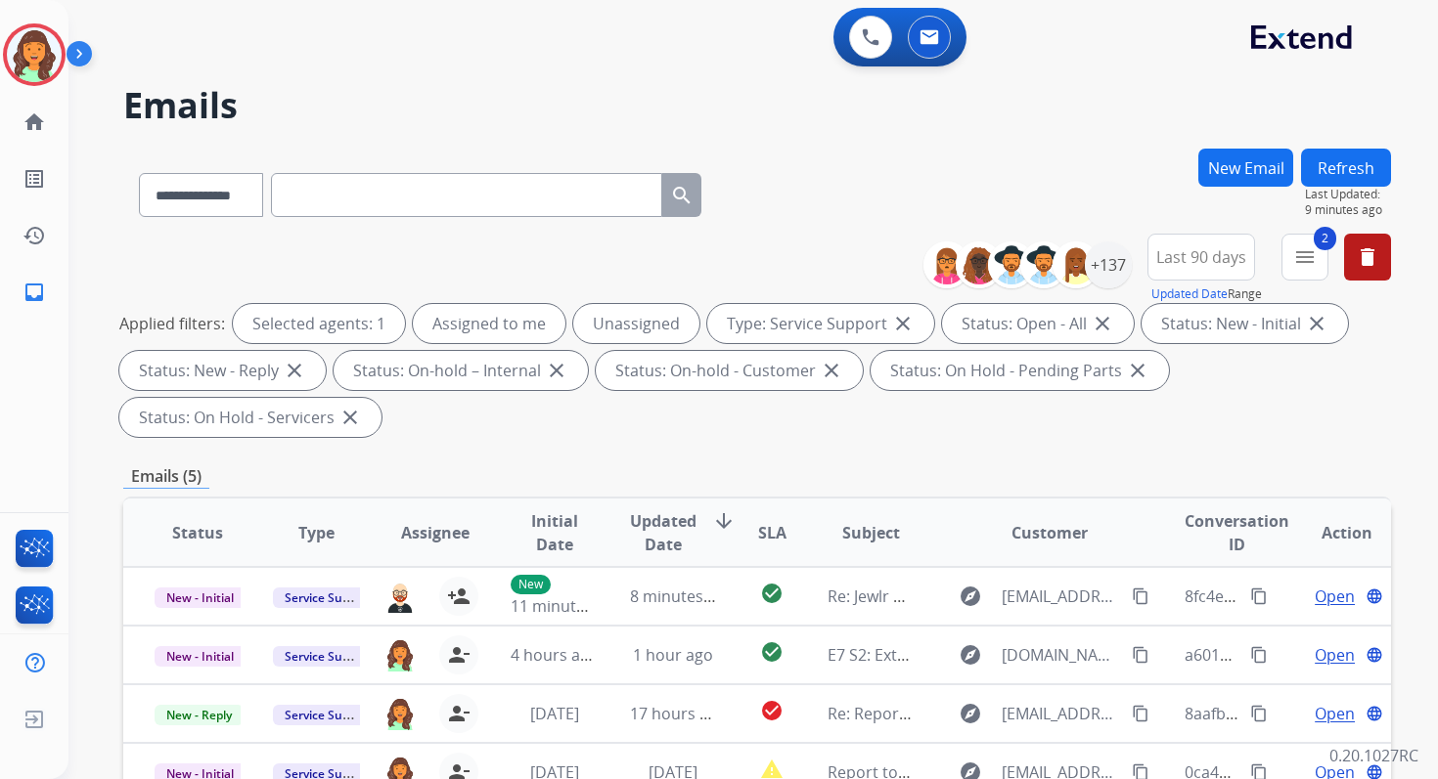
click at [1337, 182] on button "Refresh" at bounding box center [1346, 168] width 90 height 38
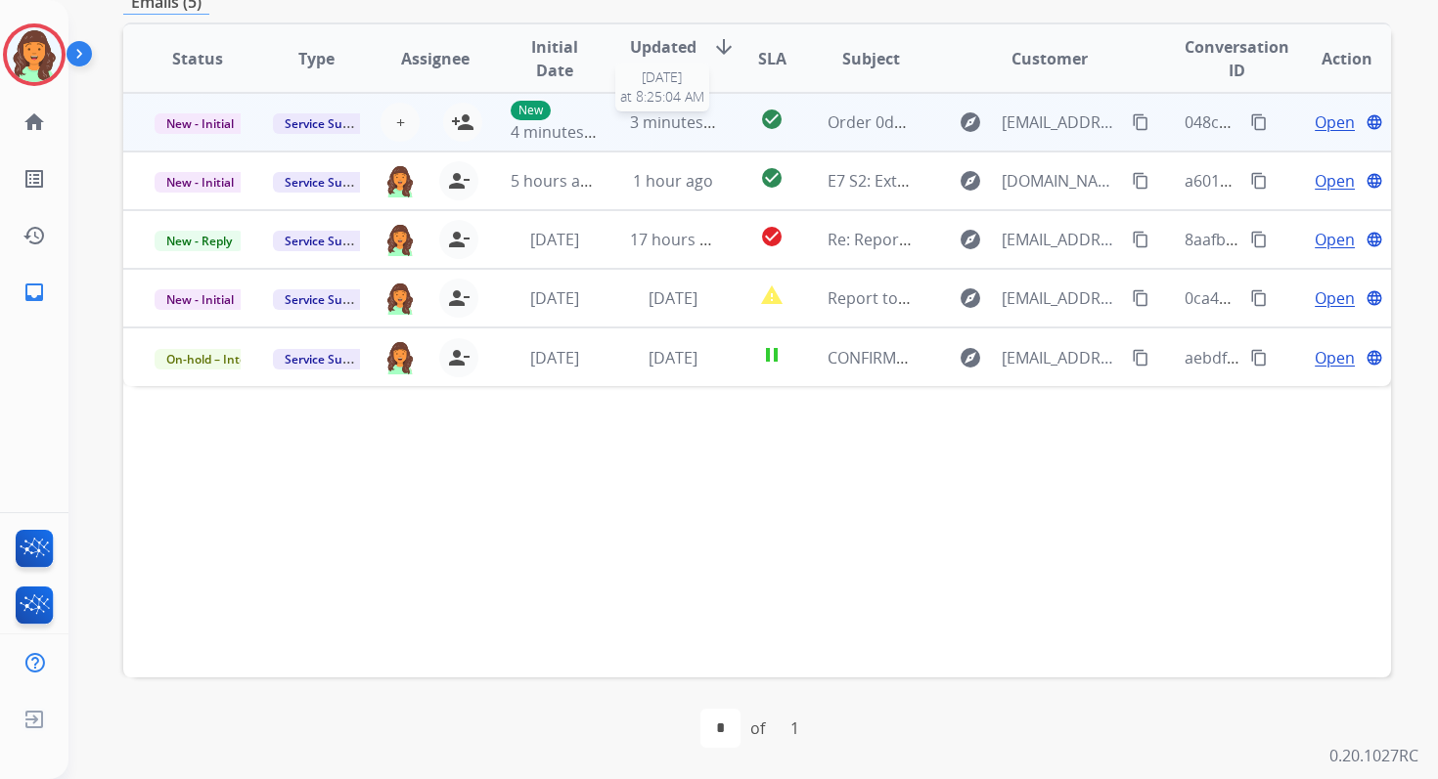
click at [643, 113] on span "3 minutes ago" at bounding box center [682, 122] width 105 height 22
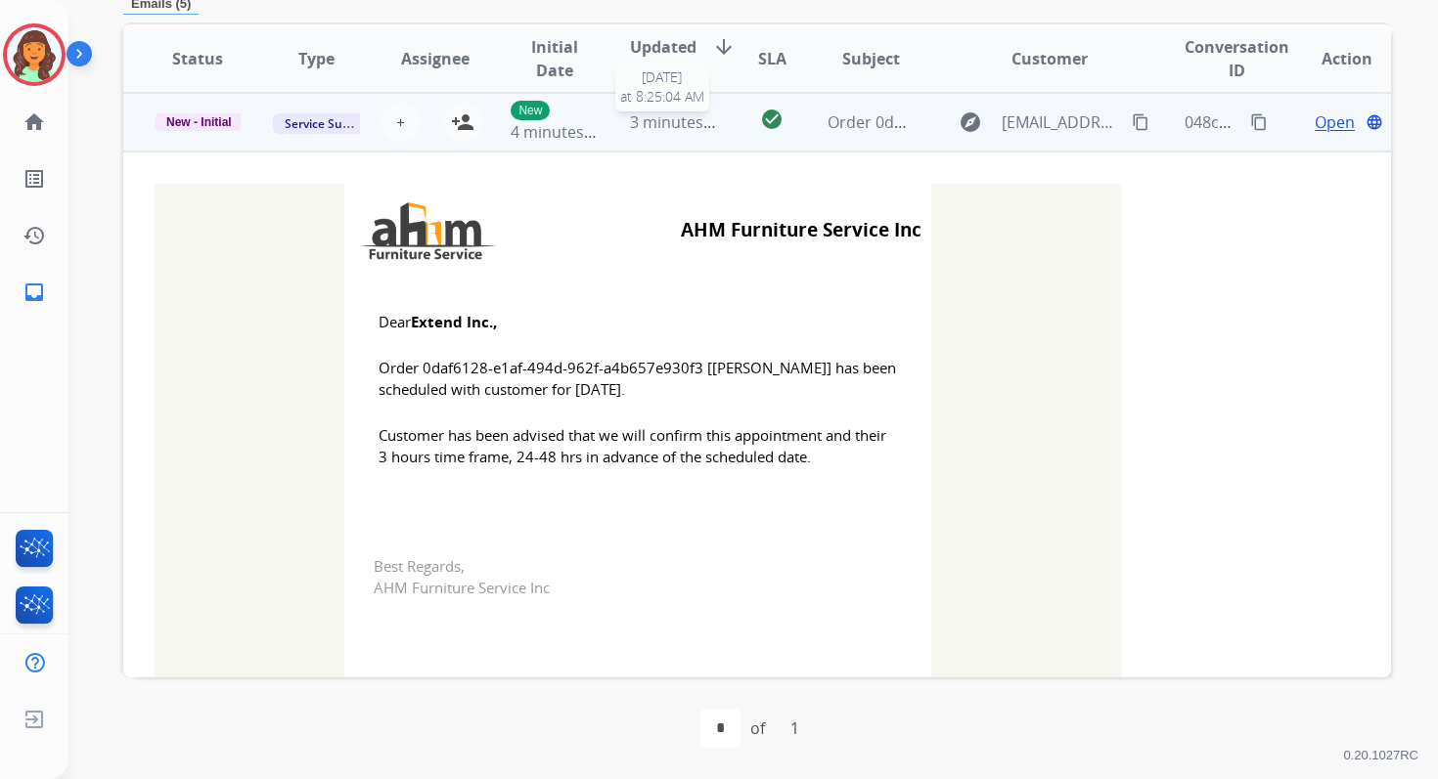
scroll to position [469, 0]
click at [467, 117] on mat-icon "person_add" at bounding box center [462, 122] width 23 height 23
click at [187, 123] on span "New - Initial" at bounding box center [199, 123] width 89 height 18
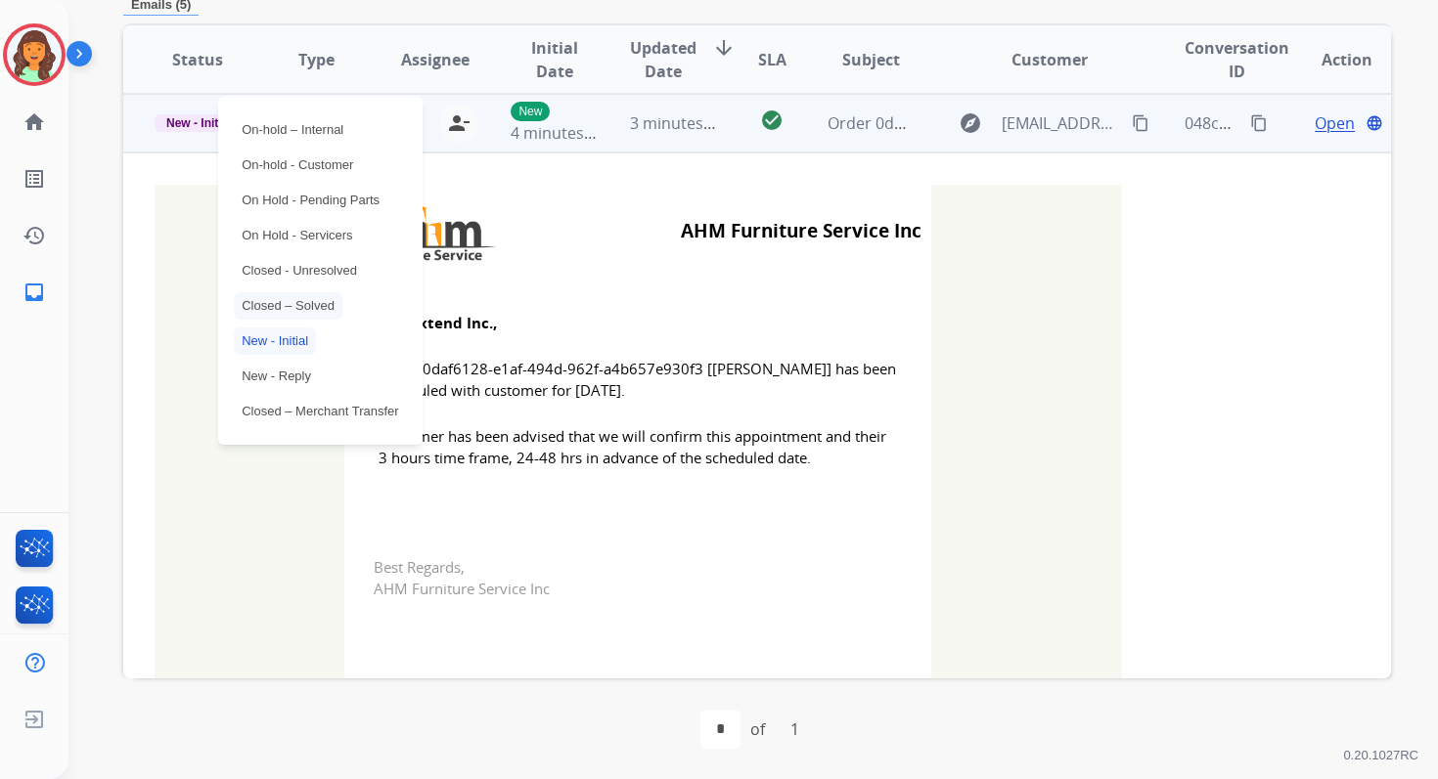
click at [289, 304] on p "Closed – Solved" at bounding box center [288, 305] width 109 height 27
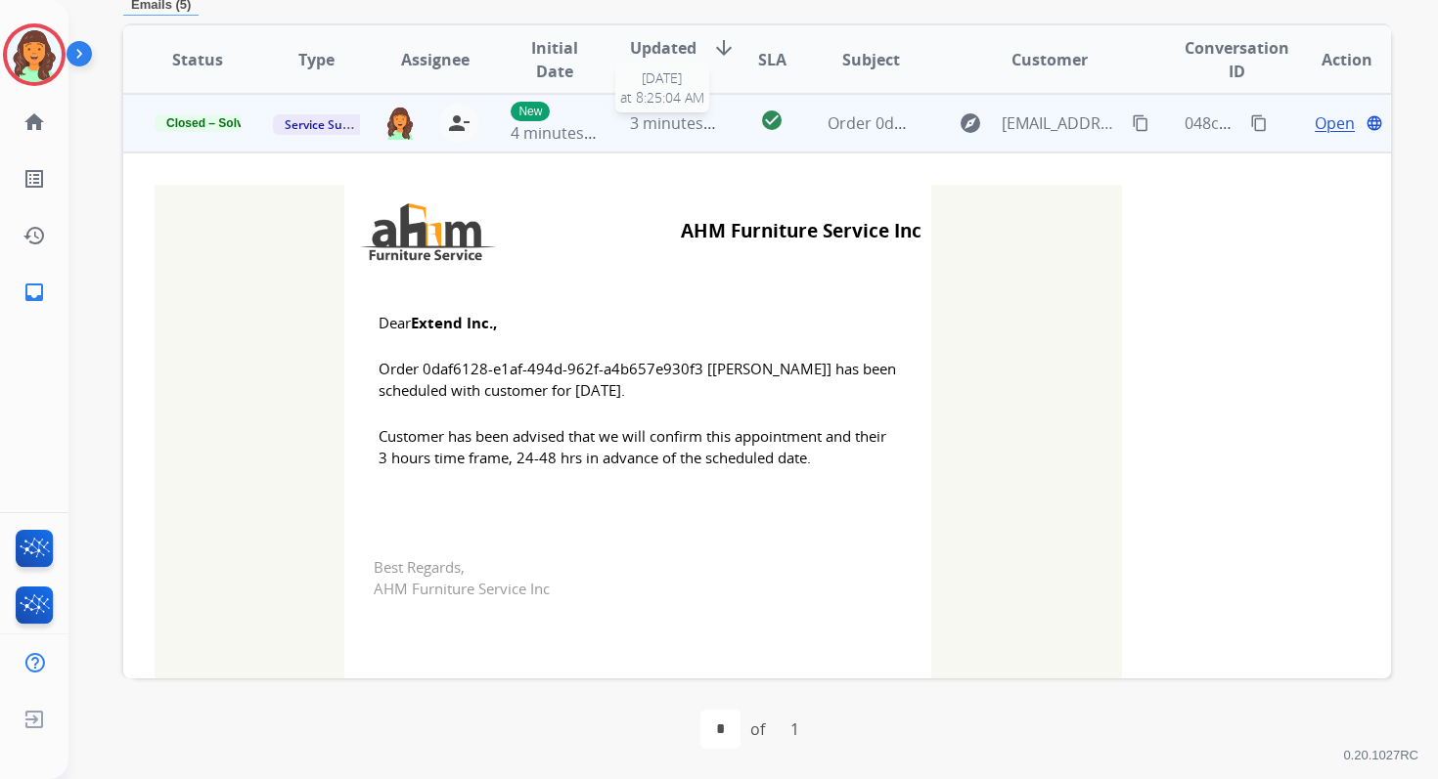
click at [645, 118] on span "3 minutes ago" at bounding box center [682, 123] width 105 height 22
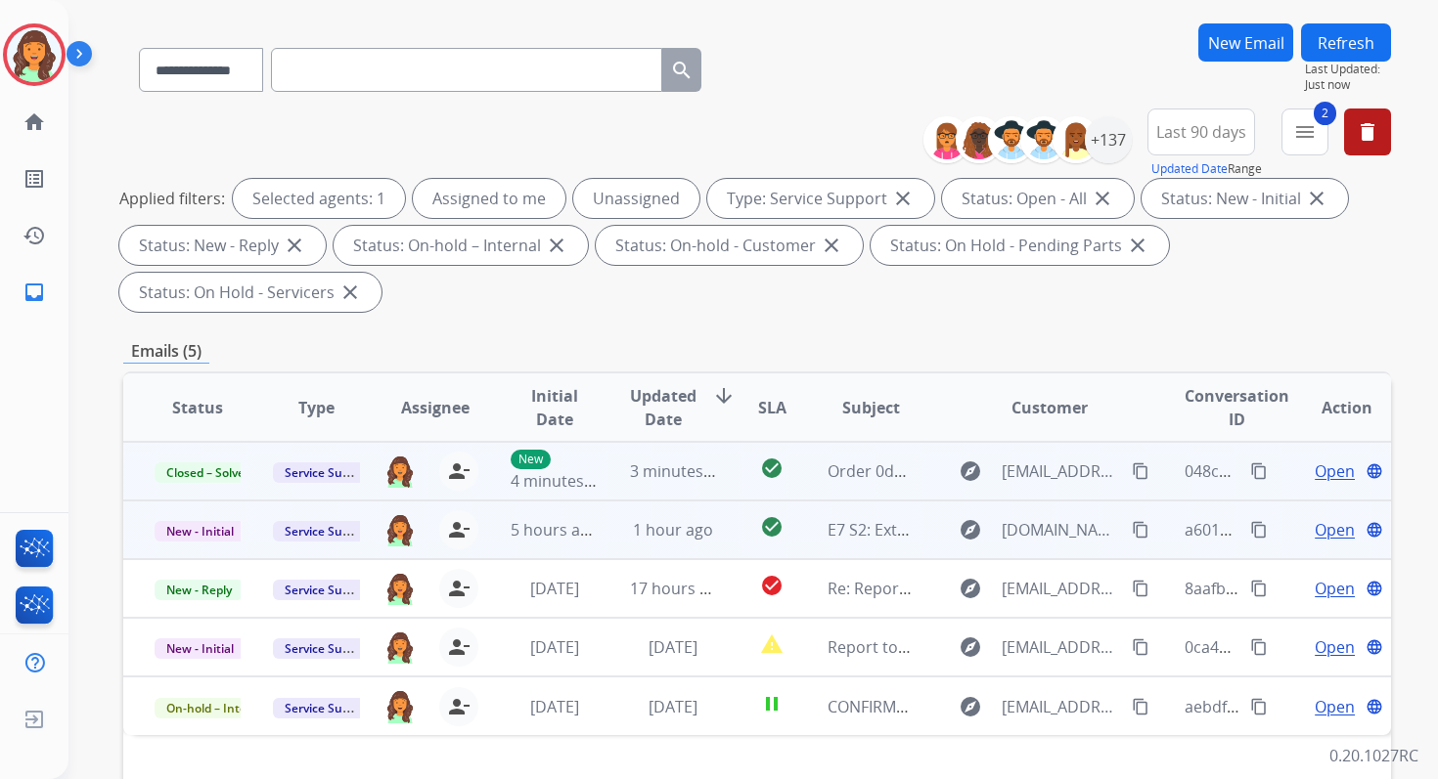
scroll to position [66, 0]
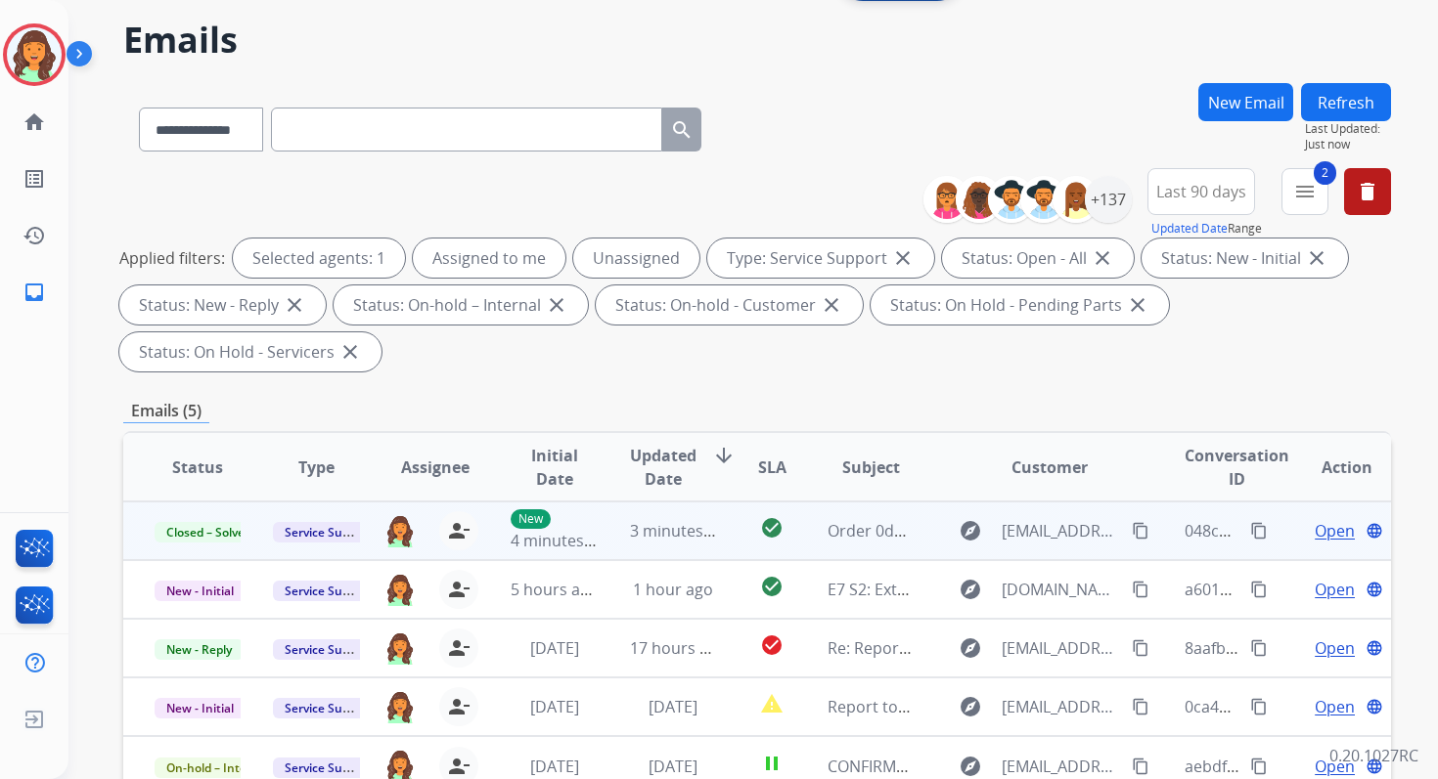
click at [1355, 106] on button "Refresh" at bounding box center [1346, 102] width 90 height 38
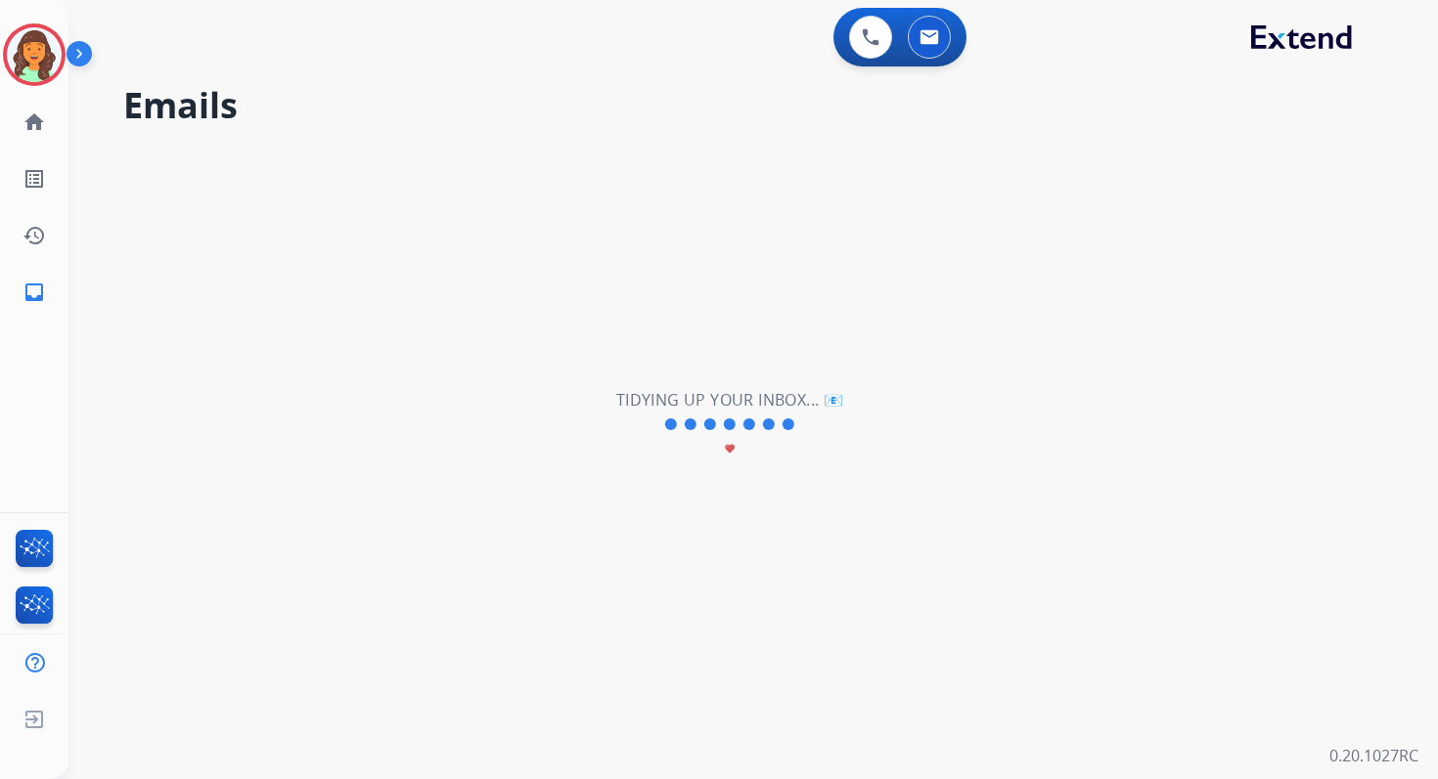
scroll to position [0, 0]
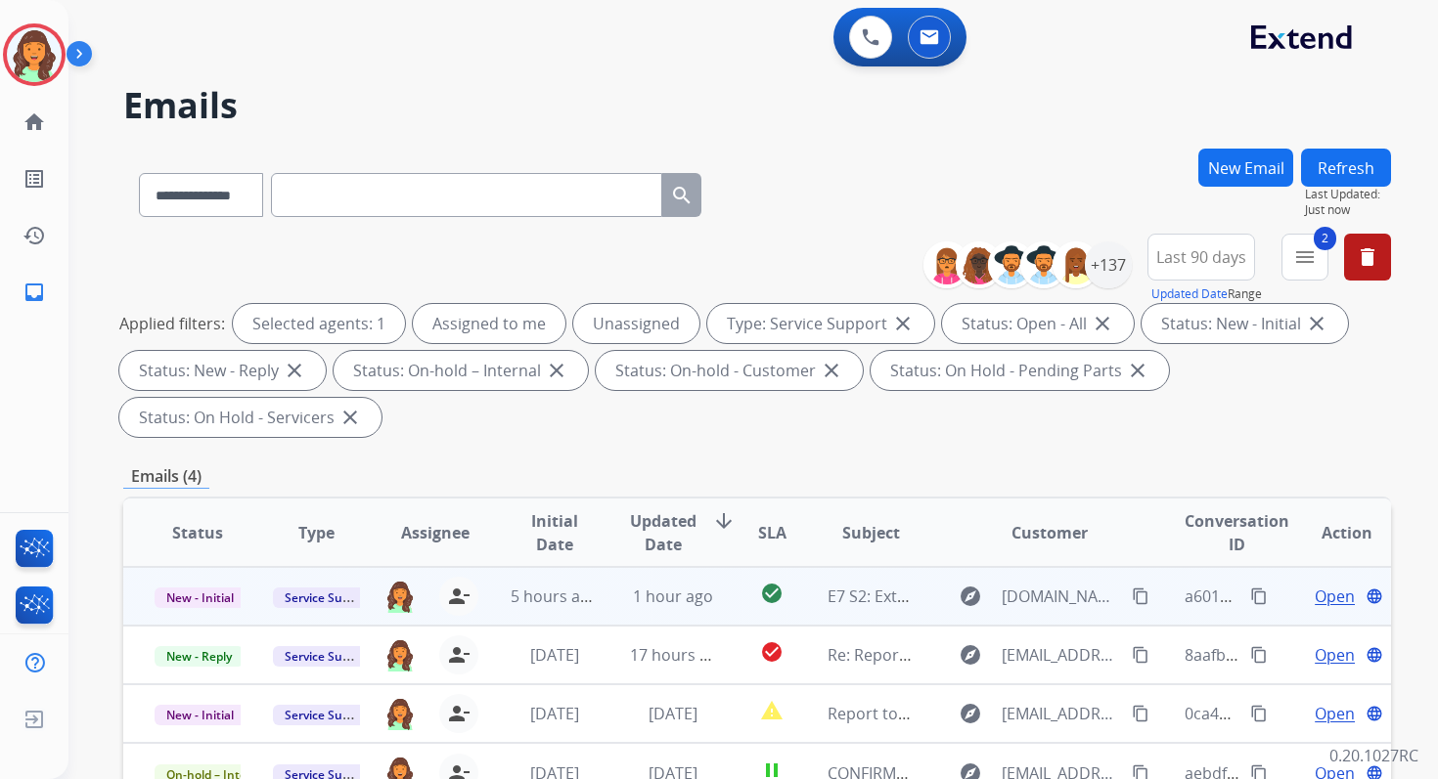
click at [1325, 596] on span "Open" at bounding box center [1334, 596] width 40 height 23
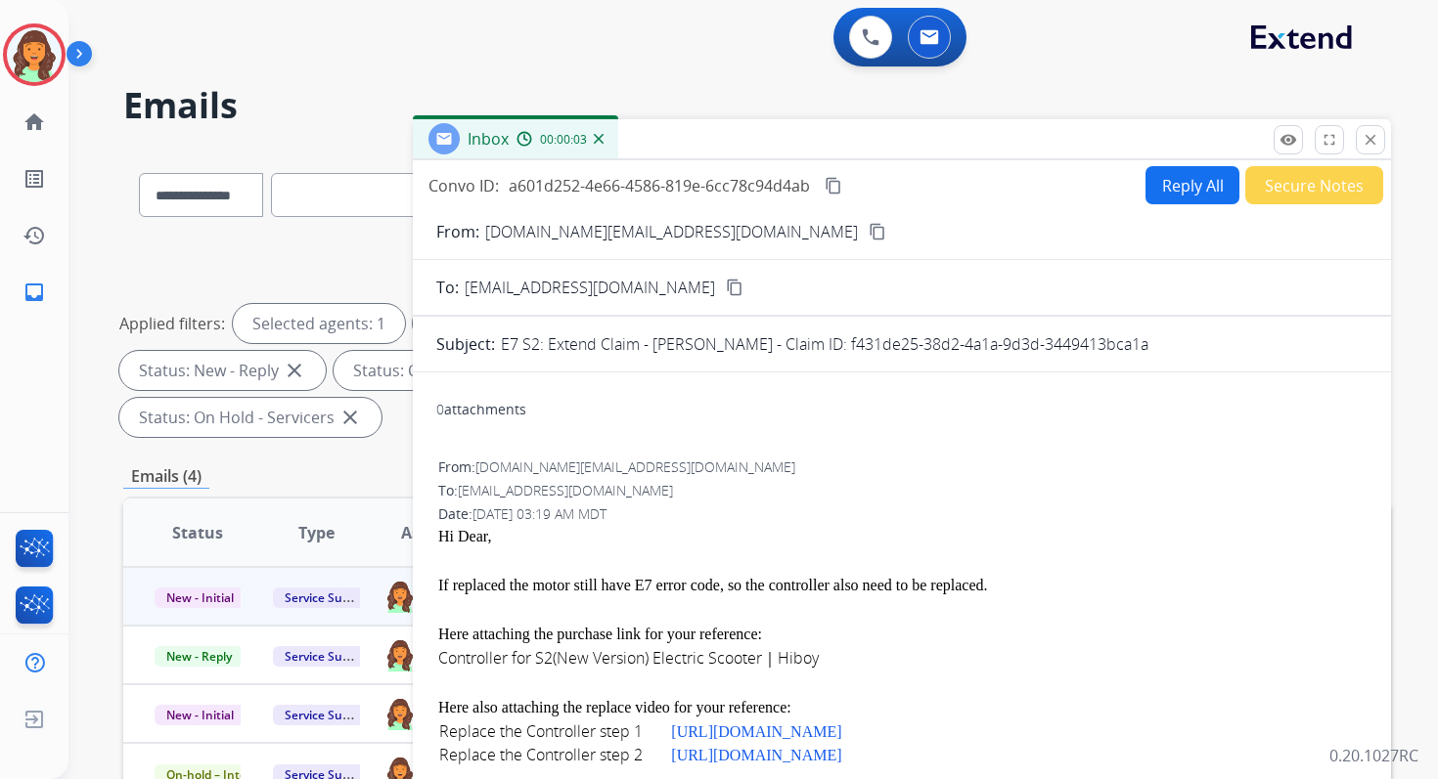
drag, startPoint x: 850, startPoint y: 343, endPoint x: 1194, endPoint y: 347, distance: 344.3
click at [1194, 347] on div "E7 S2: Extend Claim - [PERSON_NAME] - Claim ID: f431de25-38d2-4a1a-9d3d-3449413…" at bounding box center [934, 344] width 866 height 23
click at [617, 660] on link "Controller for S2(New Version) Electric Scooter｜Hiboy" at bounding box center [628, 658] width 380 height 22
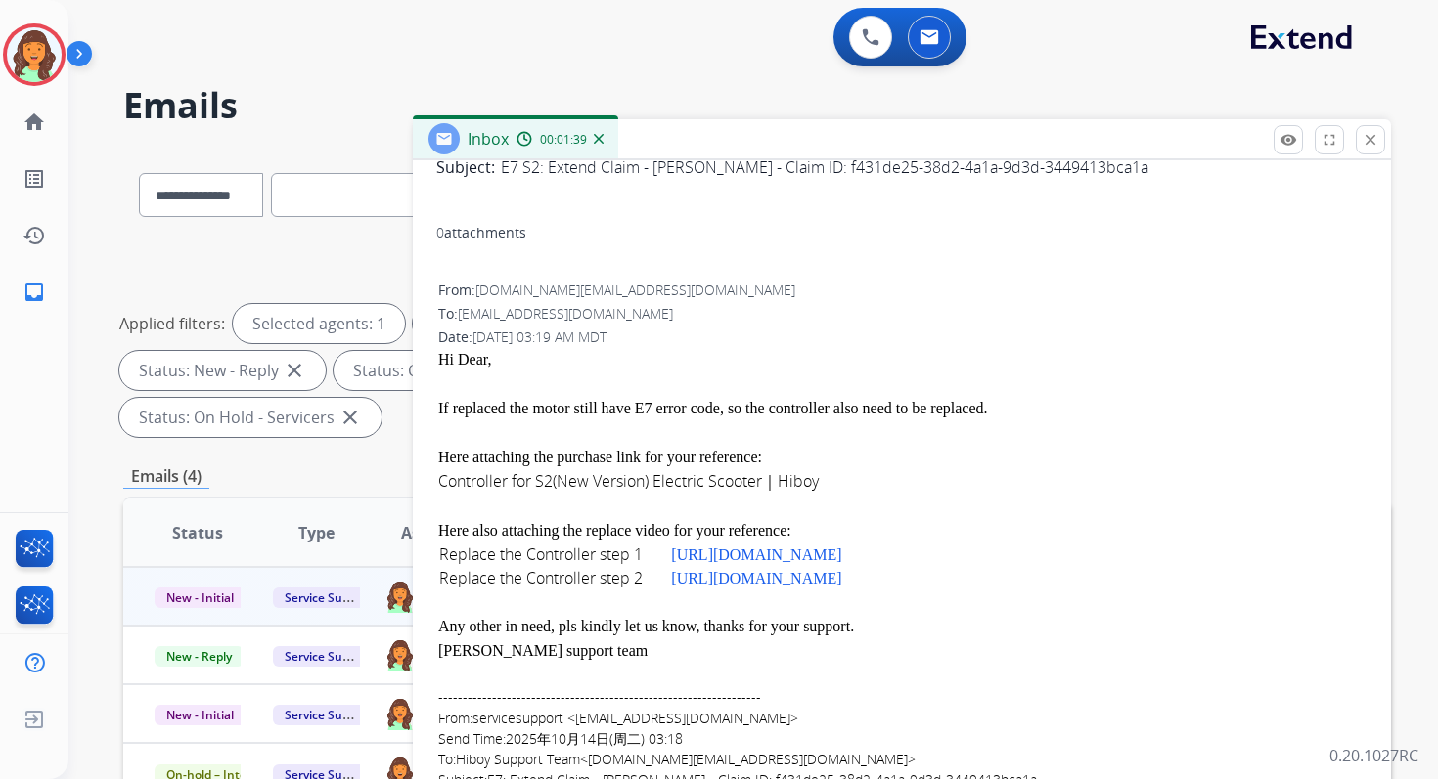
scroll to position [319, 0]
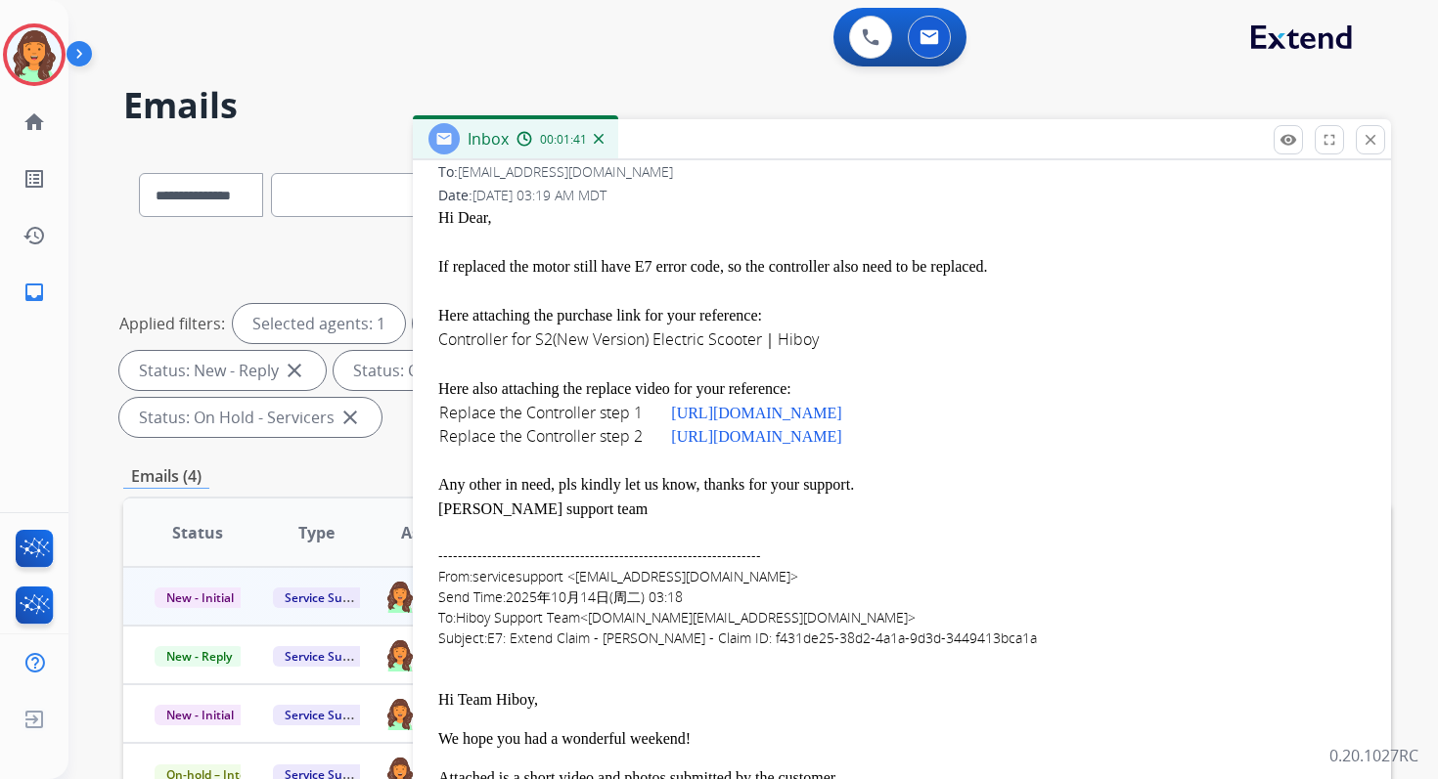
drag, startPoint x: 438, startPoint y: 384, endPoint x: 1031, endPoint y: 481, distance: 600.5
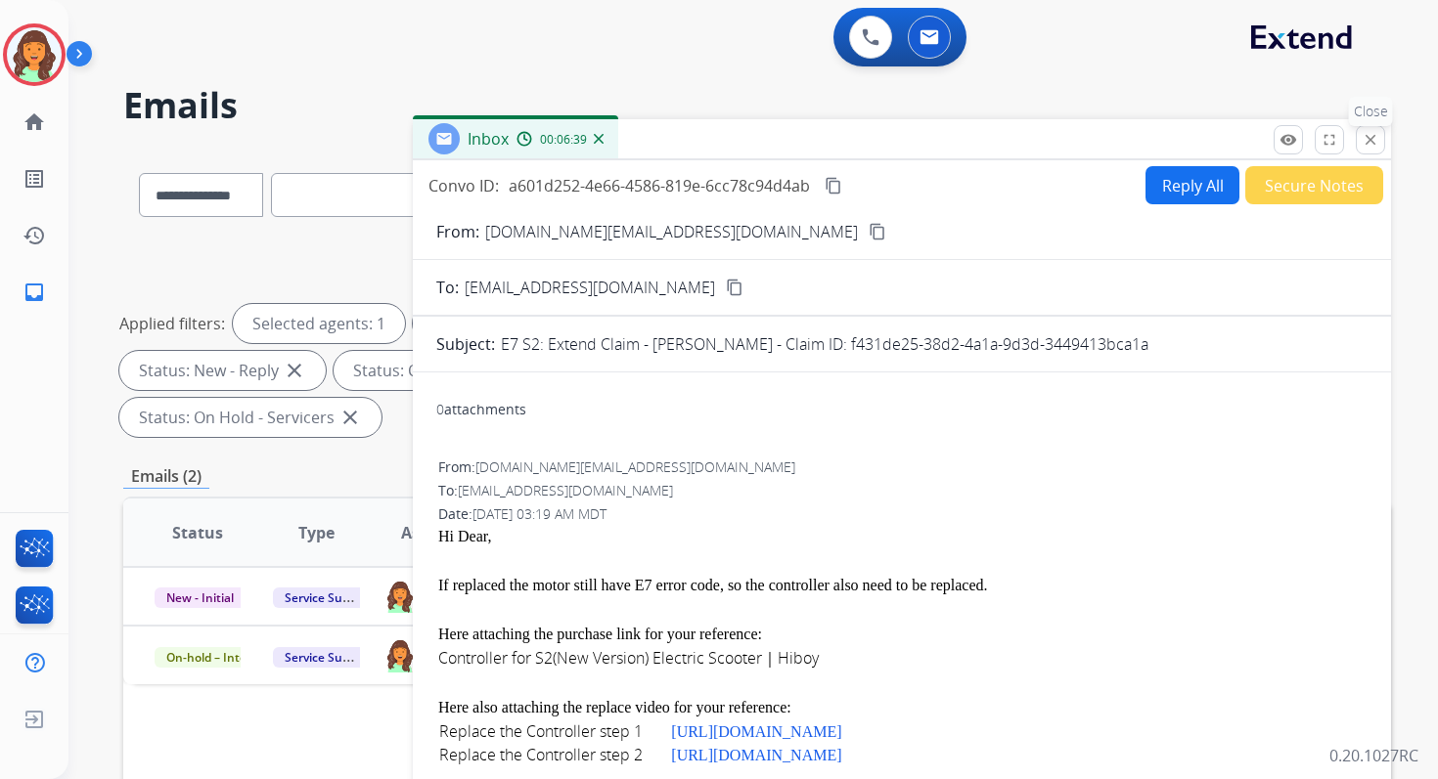
click at [1372, 144] on mat-icon "close" at bounding box center [1370, 140] width 18 height 18
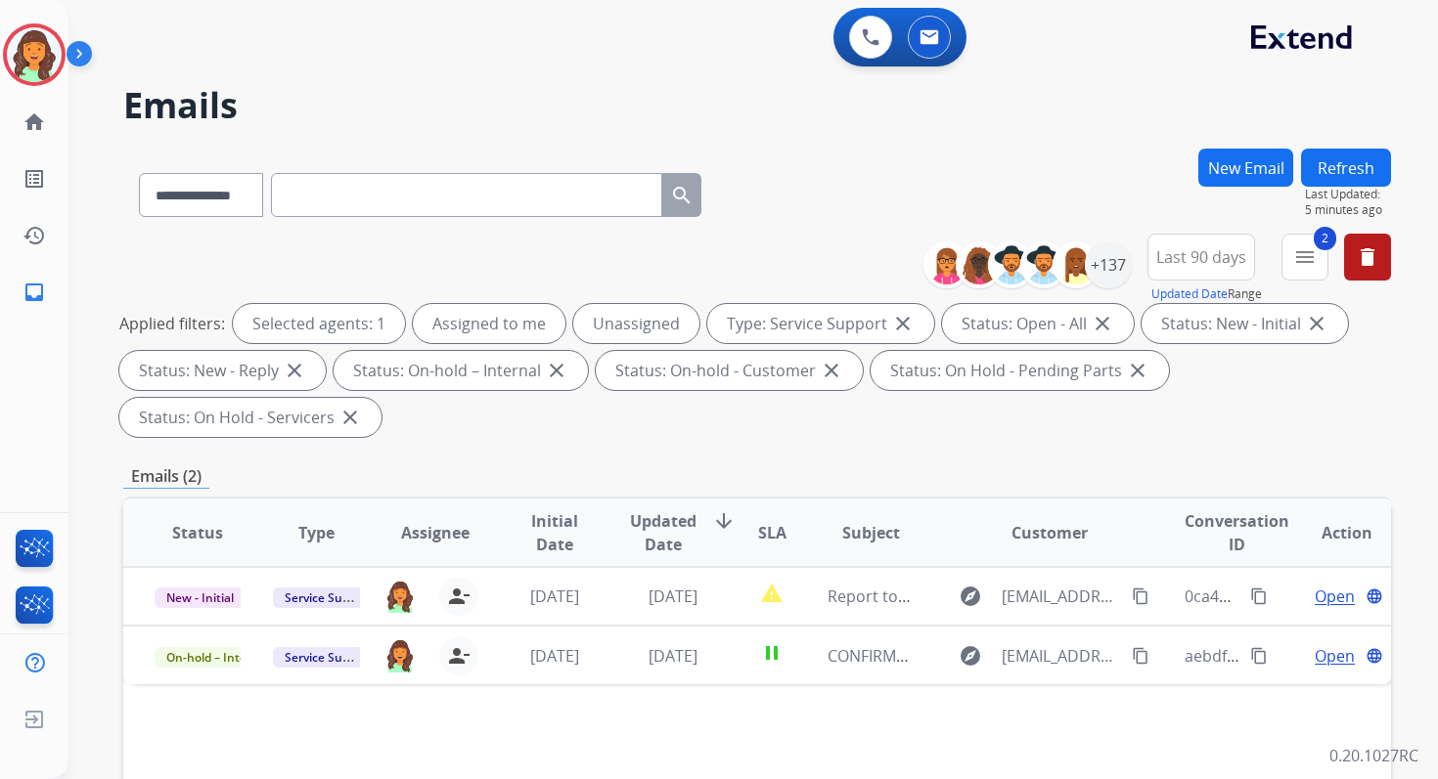
click at [1340, 172] on button "Refresh" at bounding box center [1346, 168] width 90 height 38
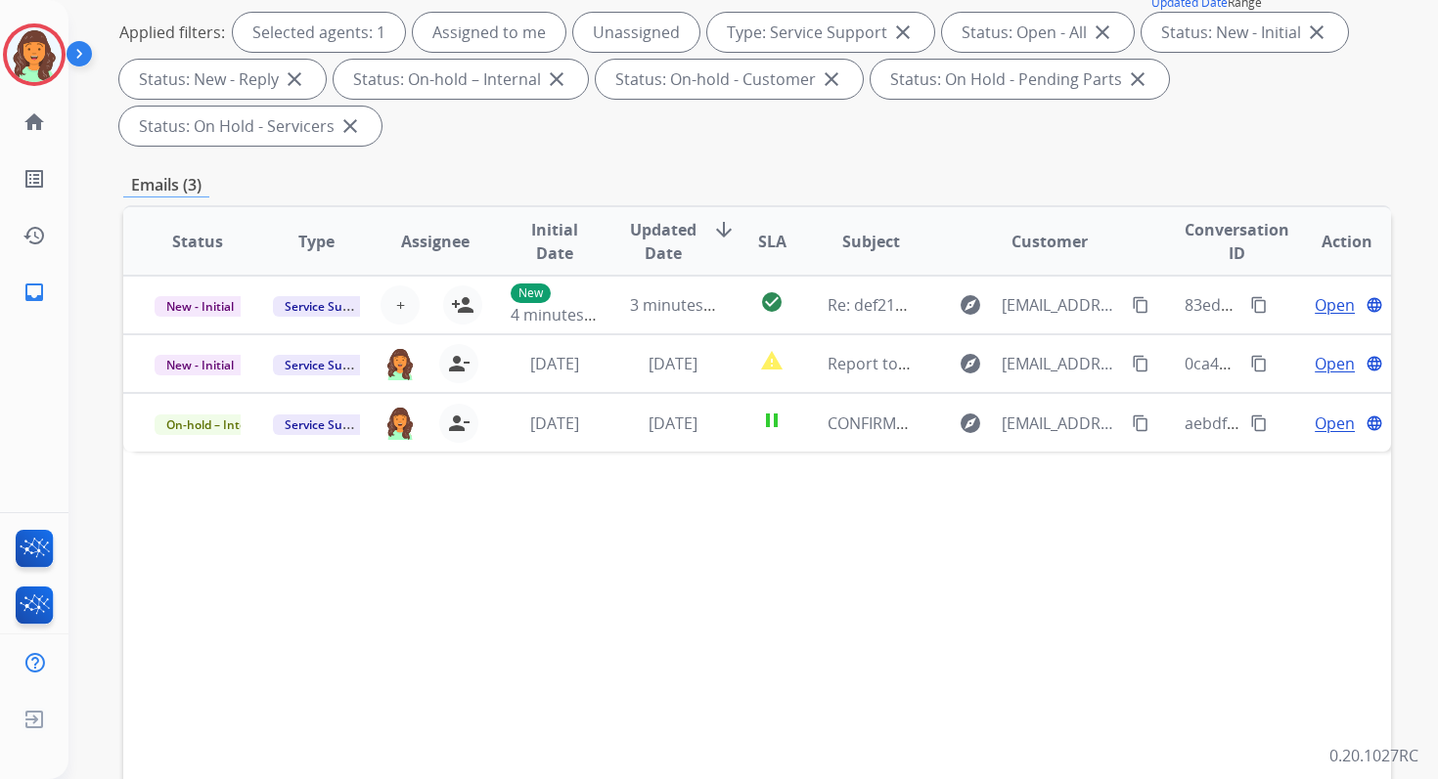
scroll to position [474, 0]
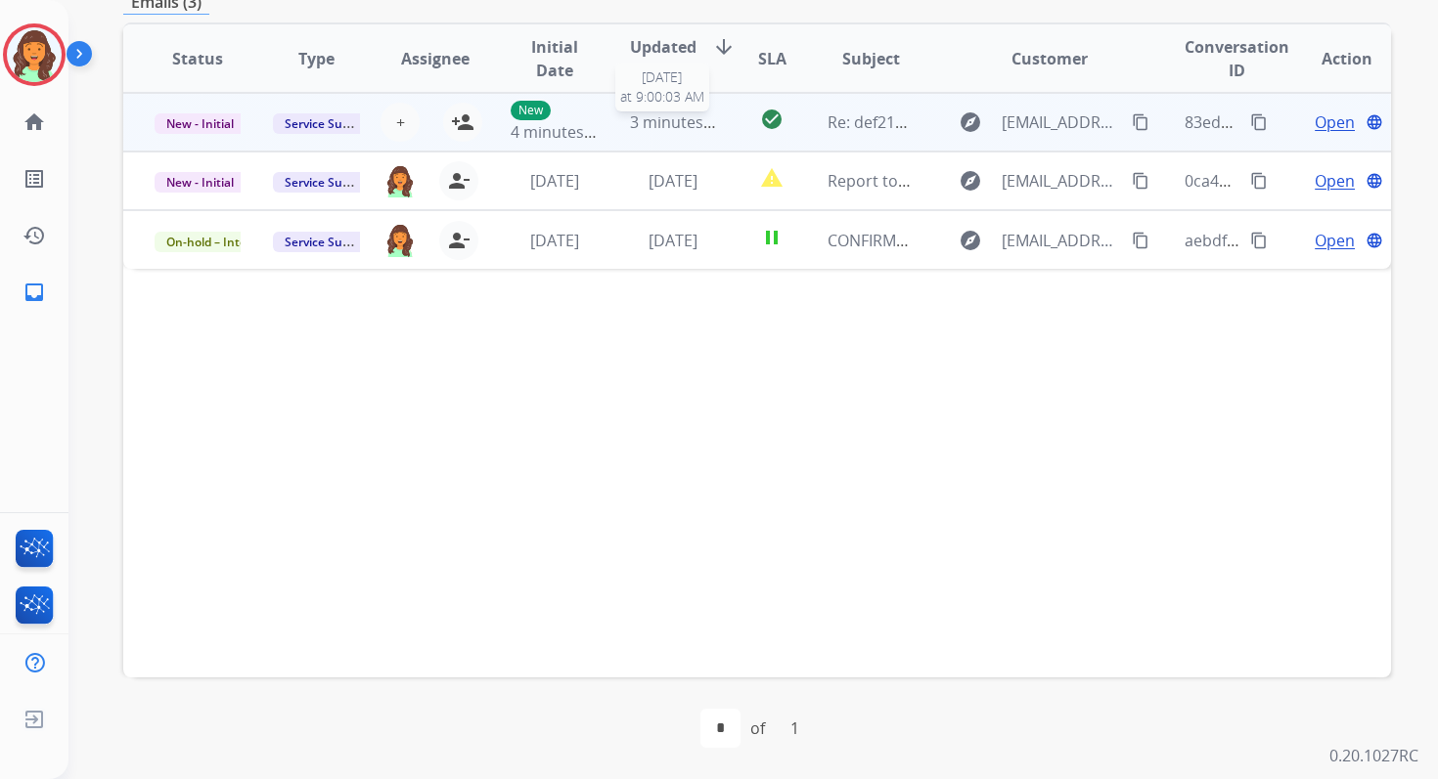
click at [663, 129] on span "3 minutes ago" at bounding box center [682, 122] width 105 height 22
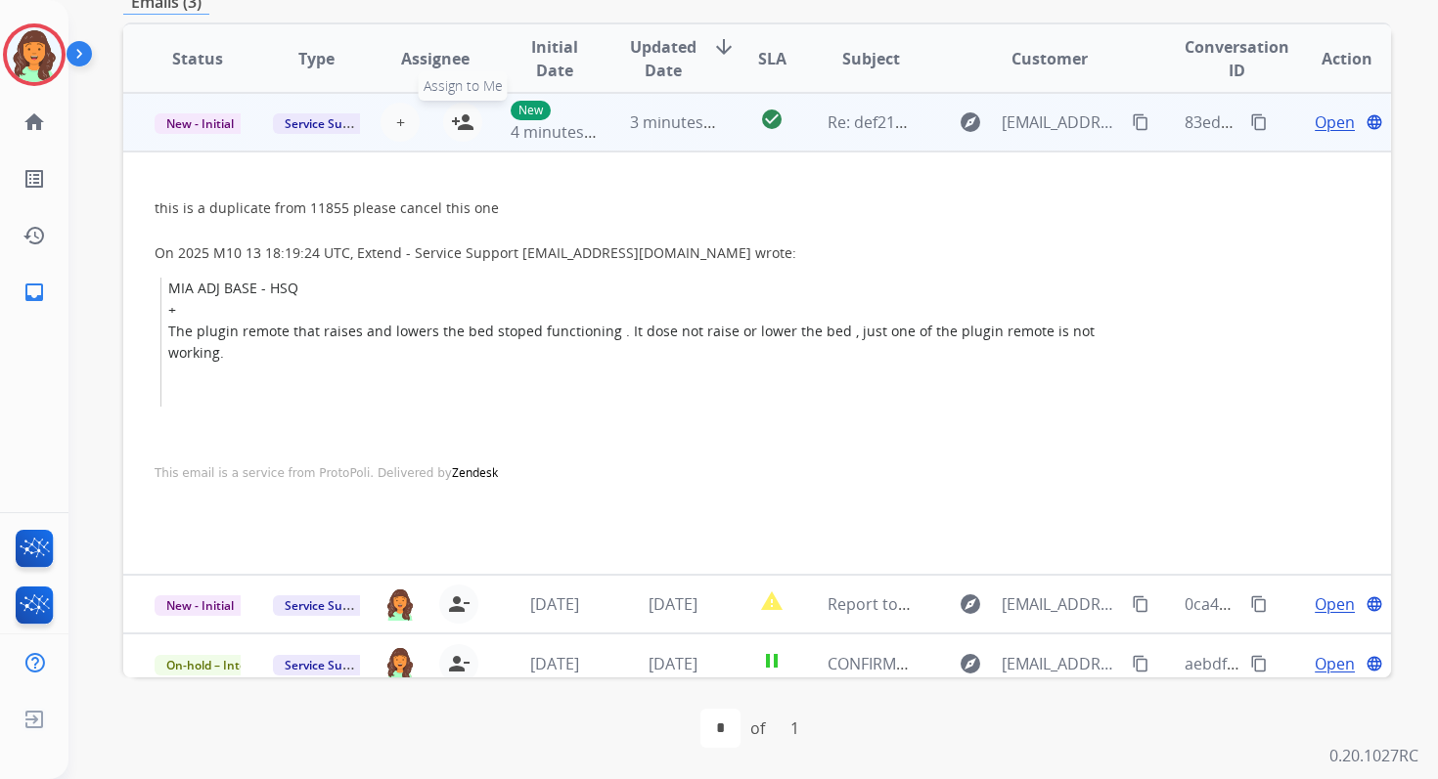
click at [460, 117] on mat-icon "person_add" at bounding box center [462, 122] width 23 height 23
click at [215, 115] on span "New - Initial" at bounding box center [200, 123] width 91 height 21
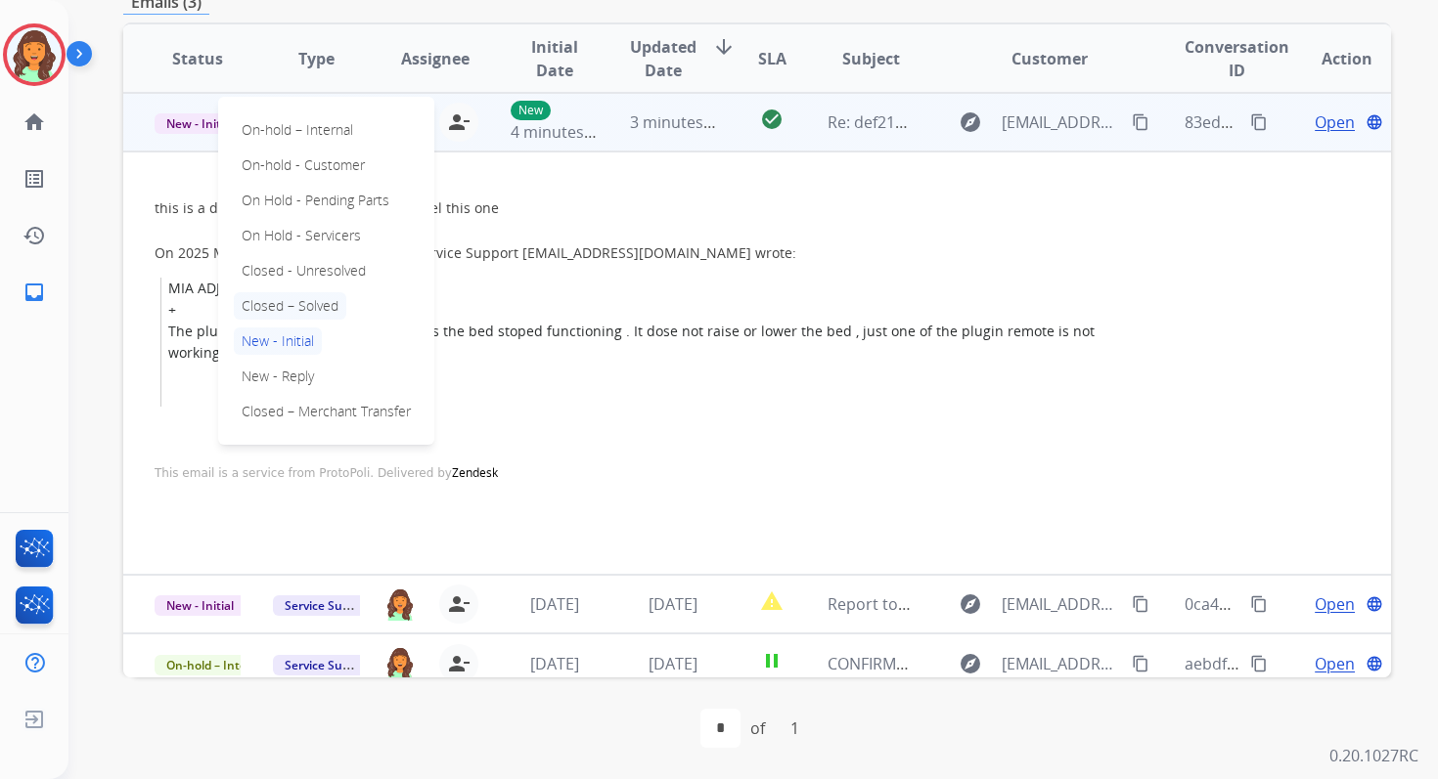
click at [292, 303] on p "Closed – Solved" at bounding box center [290, 305] width 112 height 27
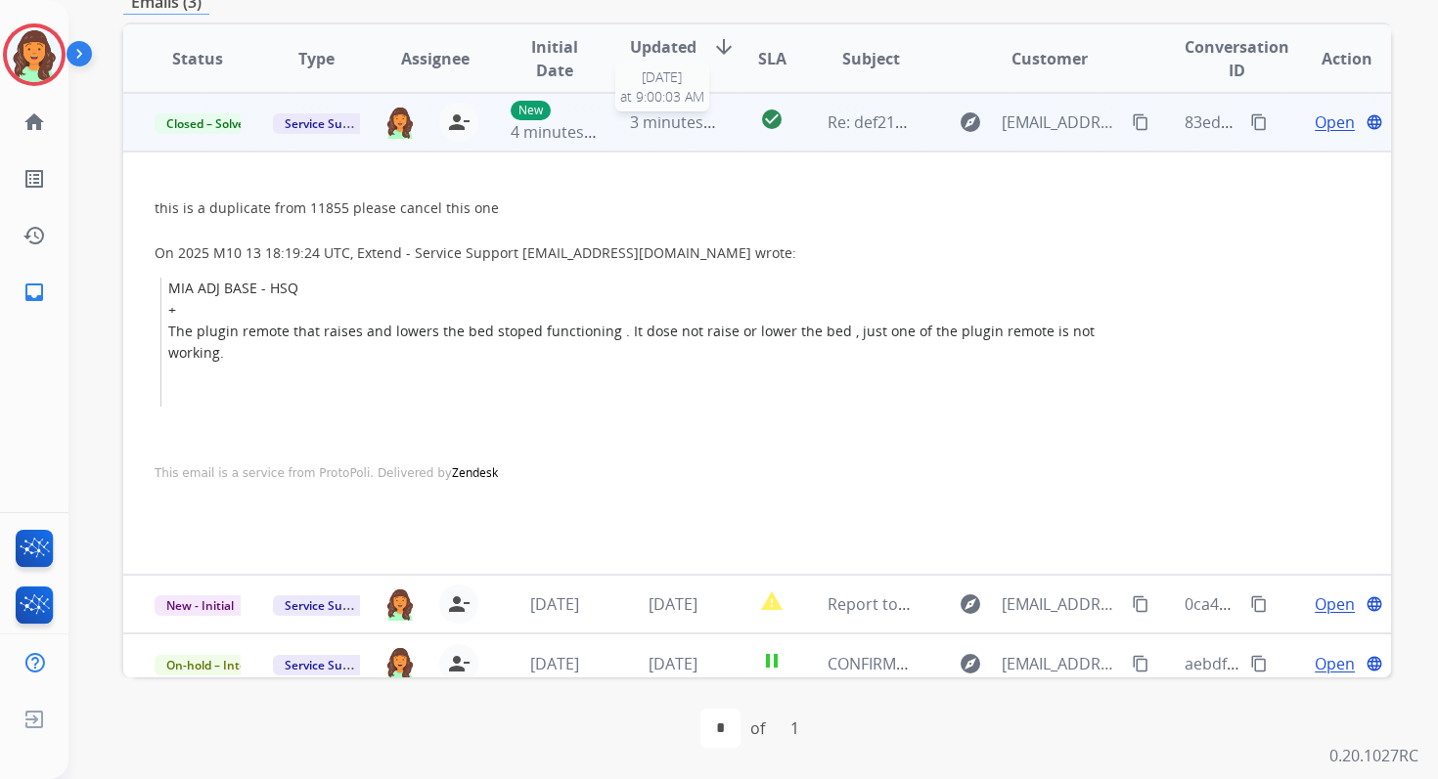
click at [659, 127] on span "3 minutes ago" at bounding box center [682, 122] width 105 height 22
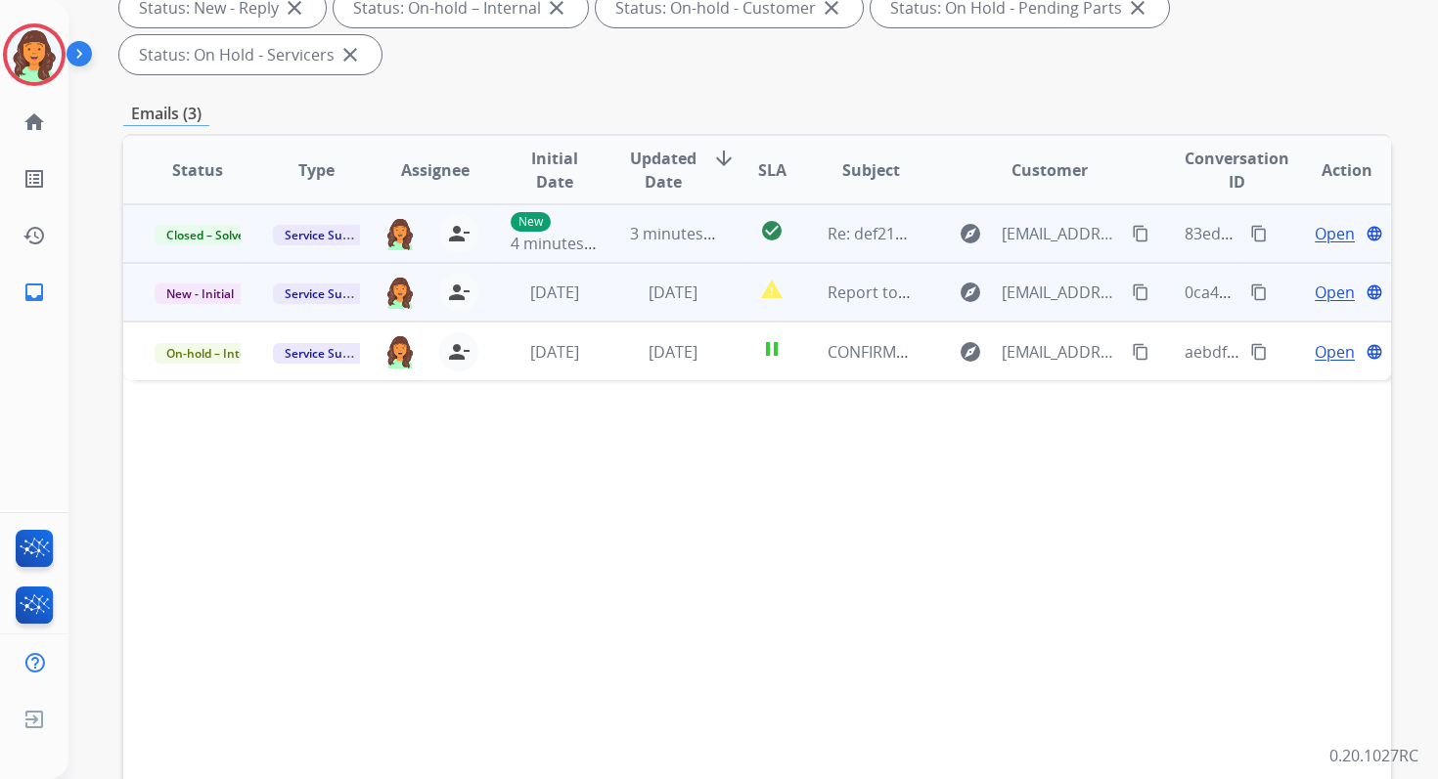
scroll to position [361, 0]
click at [686, 309] on td "[DATE]" at bounding box center [658, 294] width 118 height 59
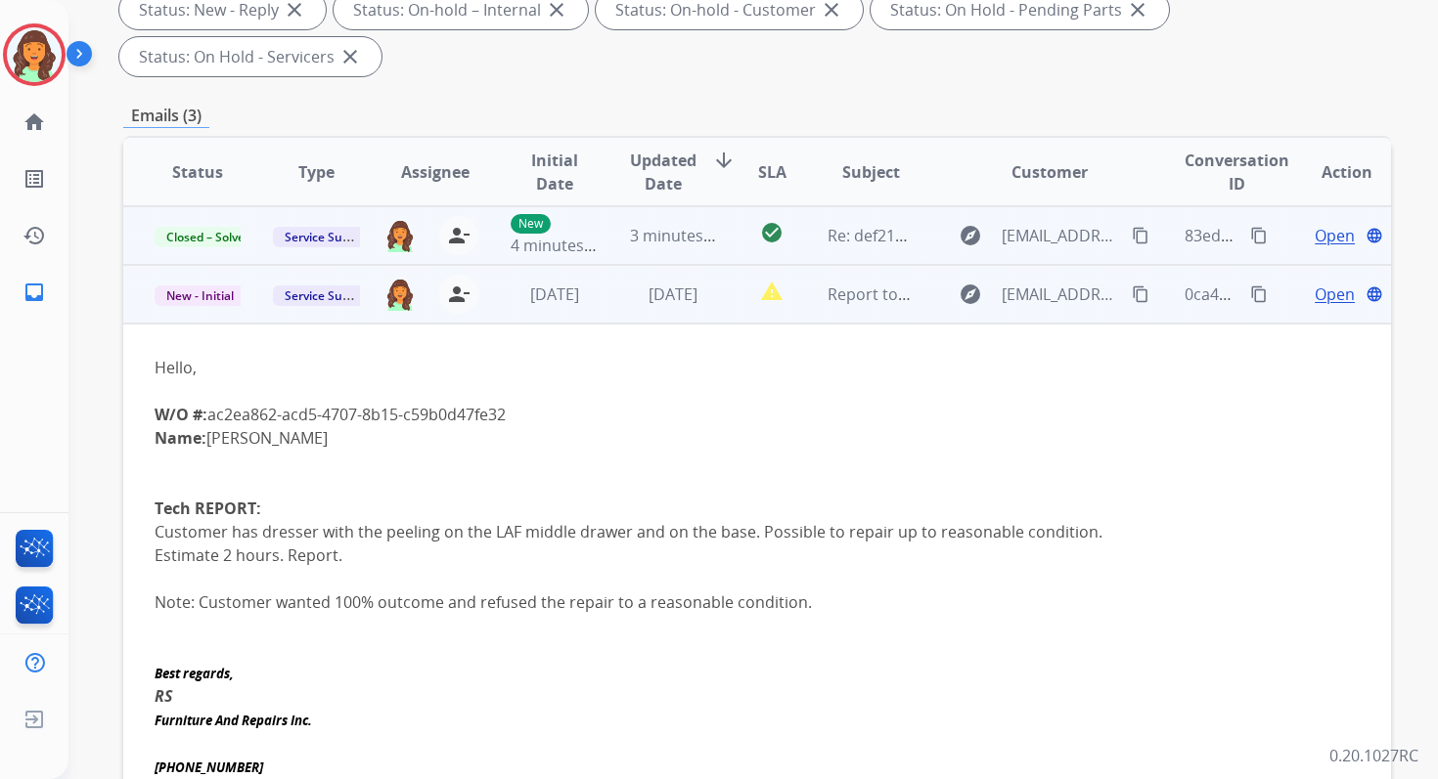
scroll to position [59, 0]
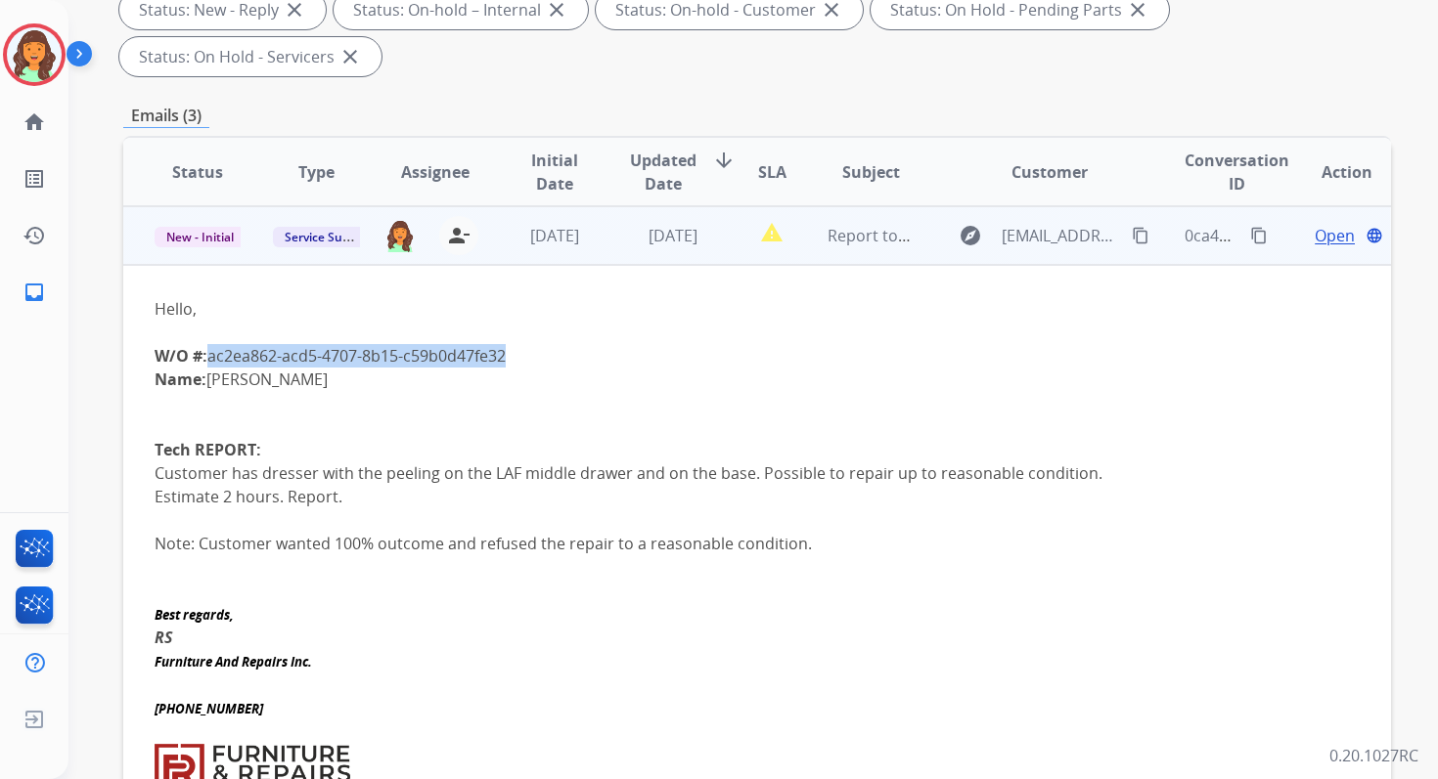
drag, startPoint x: 211, startPoint y: 358, endPoint x: 542, endPoint y: 358, distance: 330.6
click at [542, 358] on div "W/O #: ac2ea862-acd5-4707-8b15-c59b0d47fe32" at bounding box center [638, 355] width 967 height 23
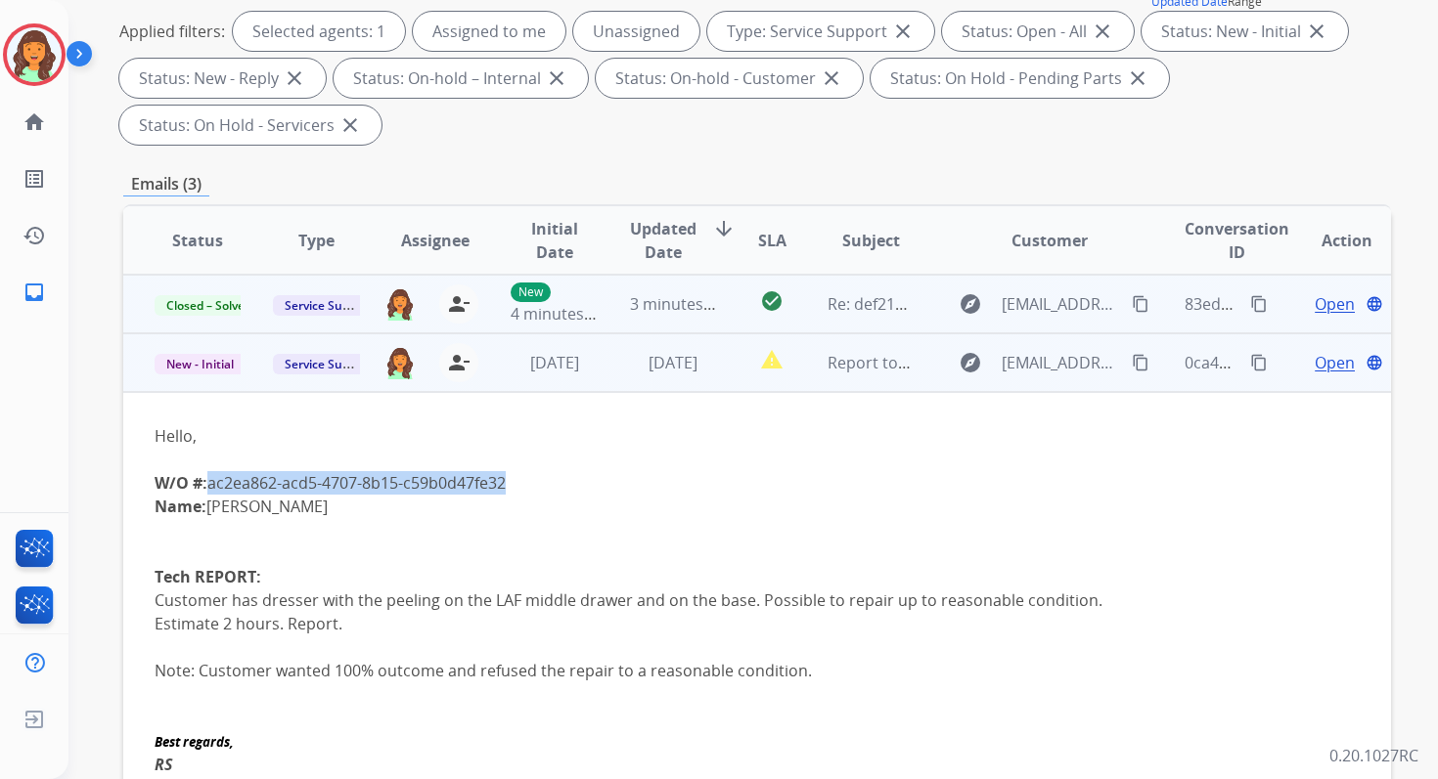
scroll to position [259, 0]
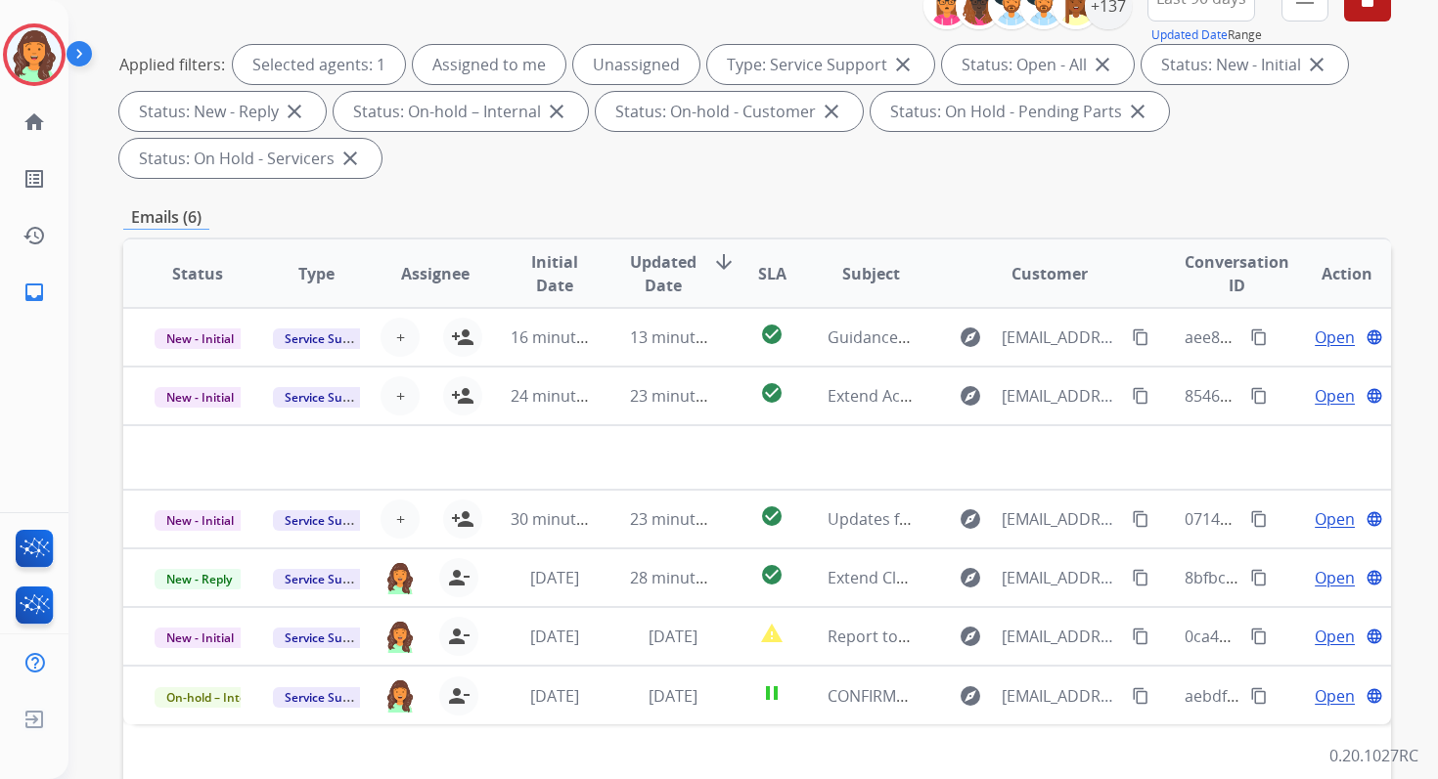
click at [644, 195] on div "**********" at bounding box center [756, 441] width 1267 height 1105
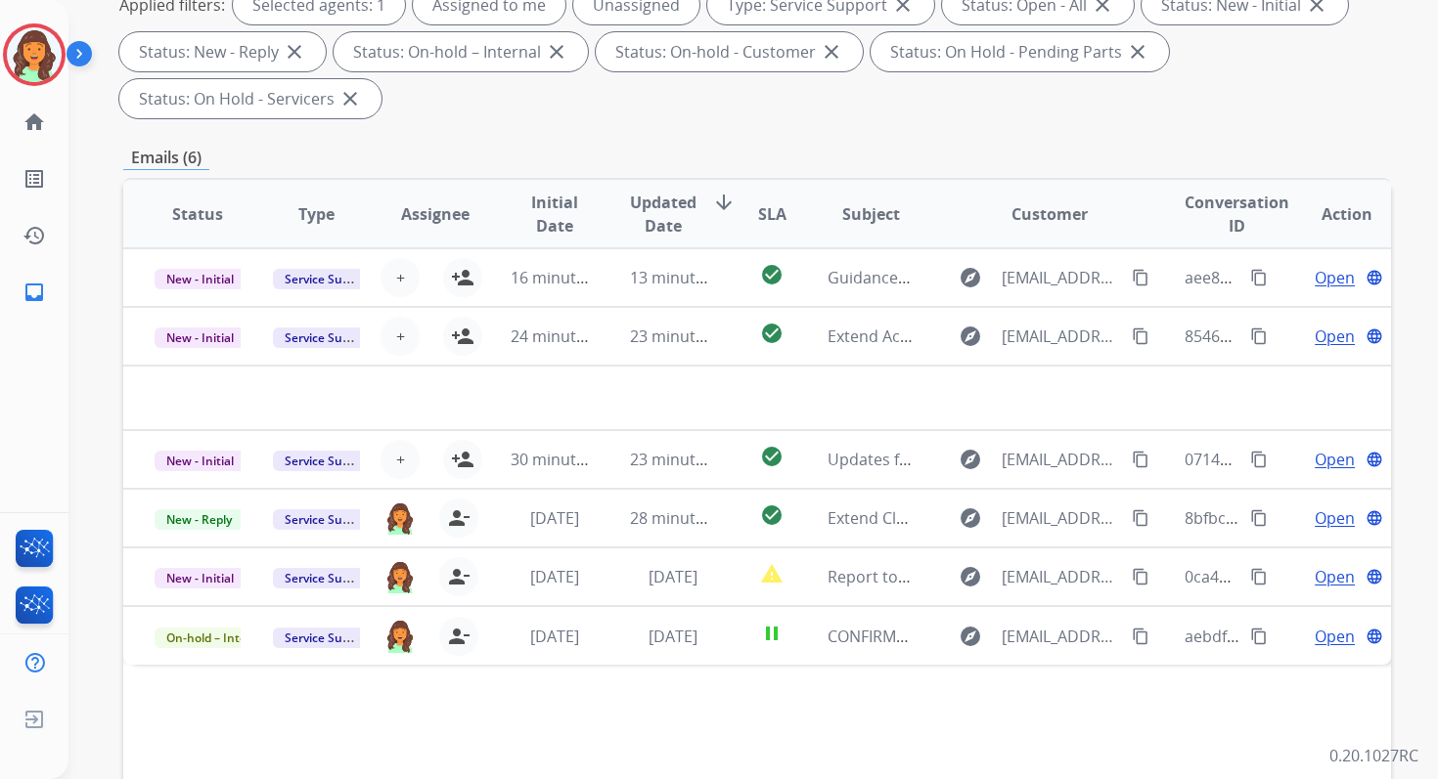
scroll to position [474, 0]
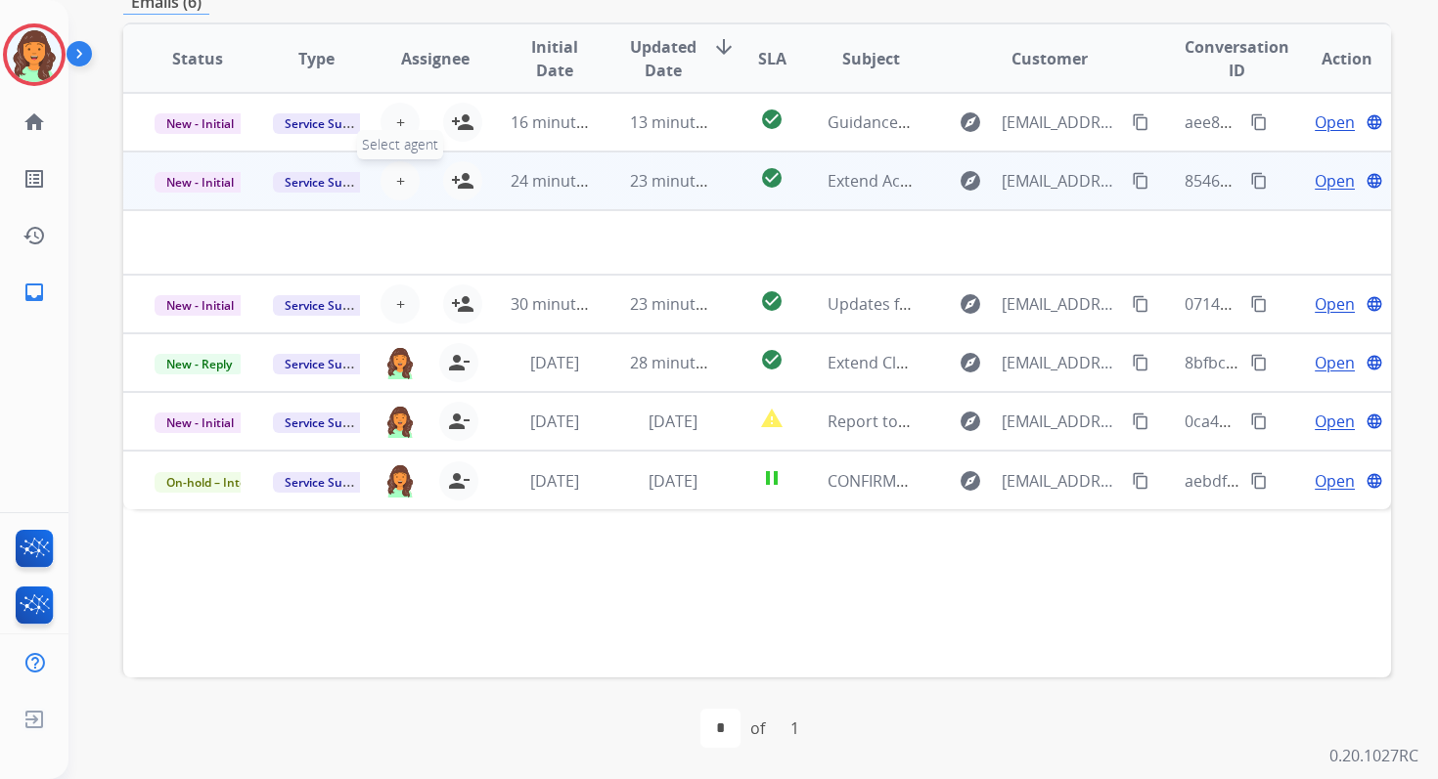
click at [400, 185] on span "+" at bounding box center [400, 180] width 9 height 23
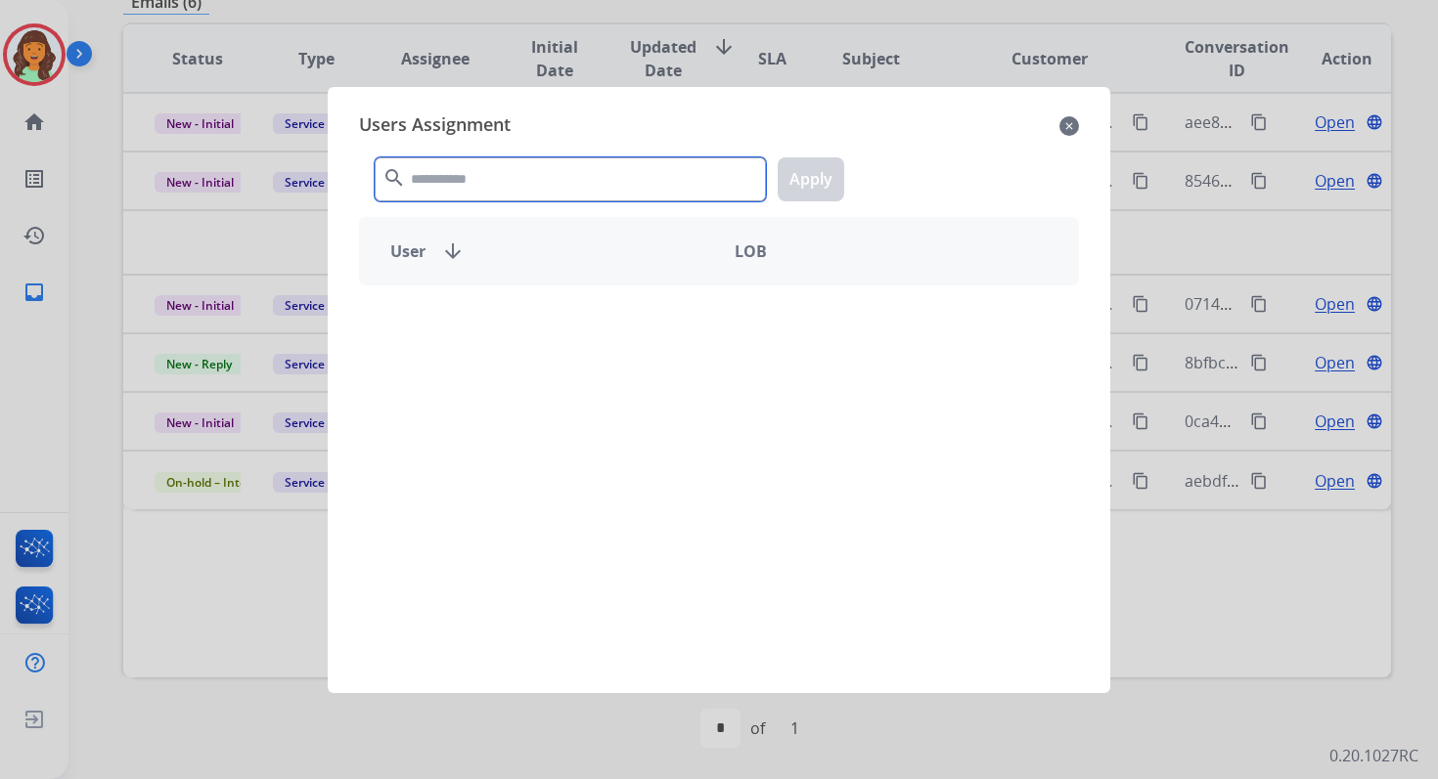
click at [454, 180] on input "text" at bounding box center [570, 179] width 391 height 44
click at [417, 183] on input "*****" at bounding box center [570, 179] width 391 height 44
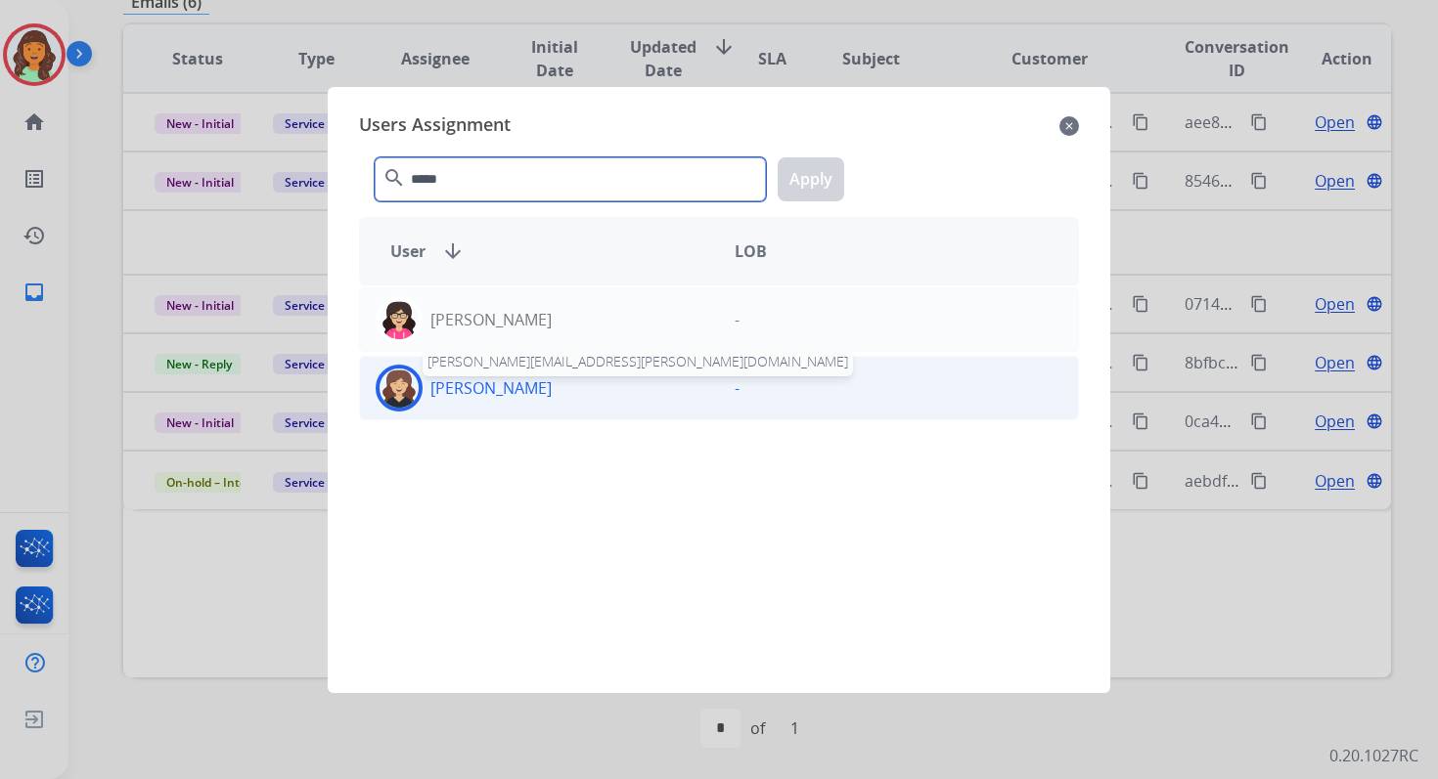
type input "*****"
click at [521, 377] on p "[PERSON_NAME]" at bounding box center [490, 388] width 121 height 23
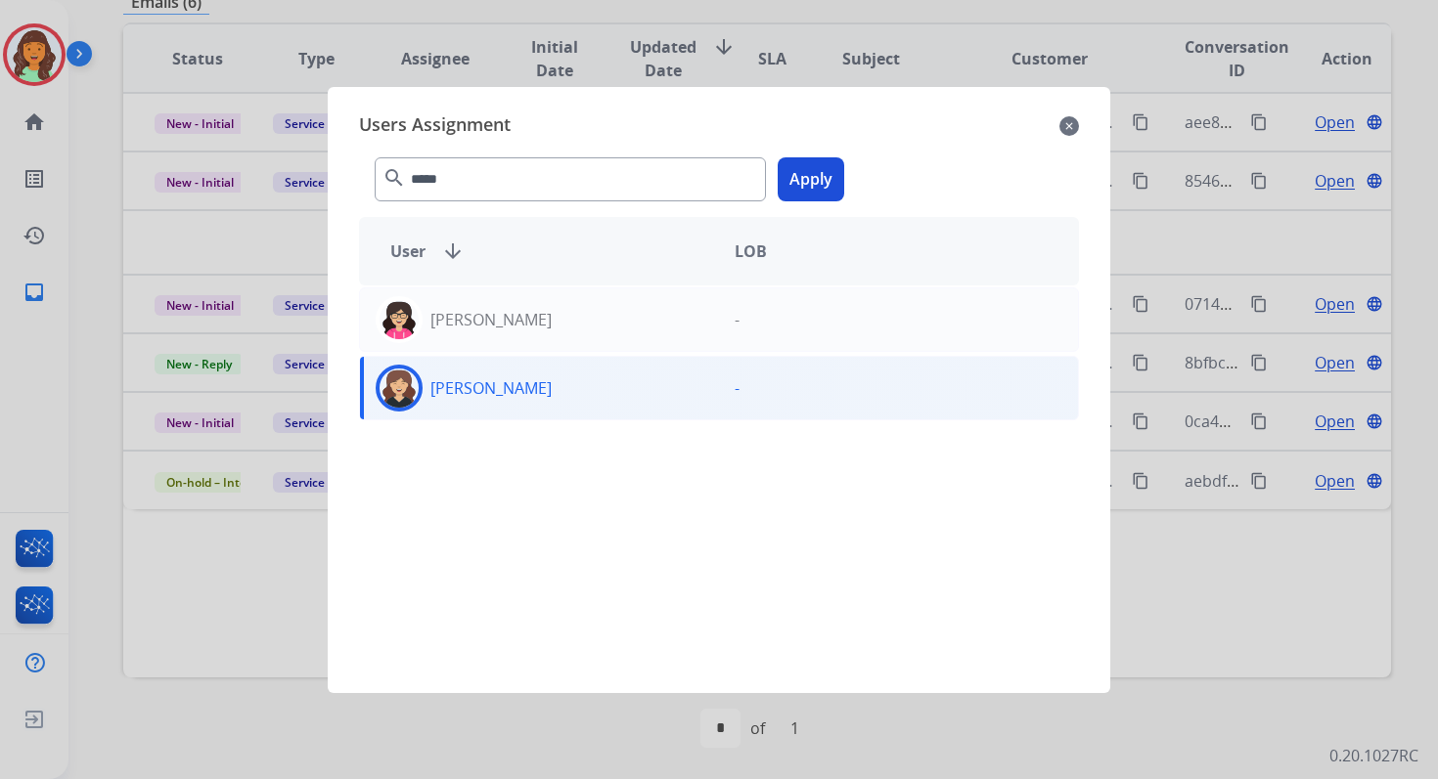
click at [811, 168] on button "Apply" at bounding box center [811, 179] width 67 height 44
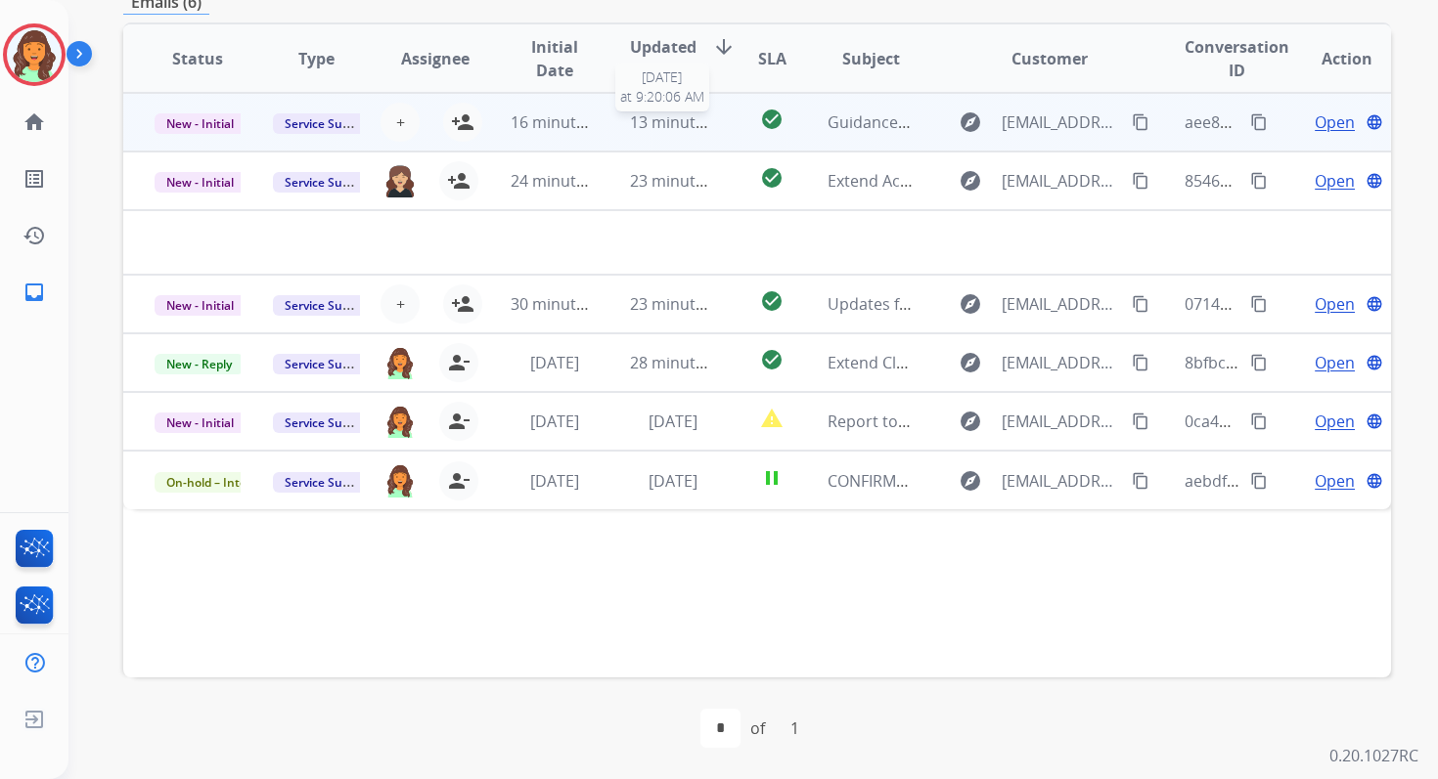
click at [665, 127] on span "13 minutes ago" at bounding box center [686, 122] width 113 height 22
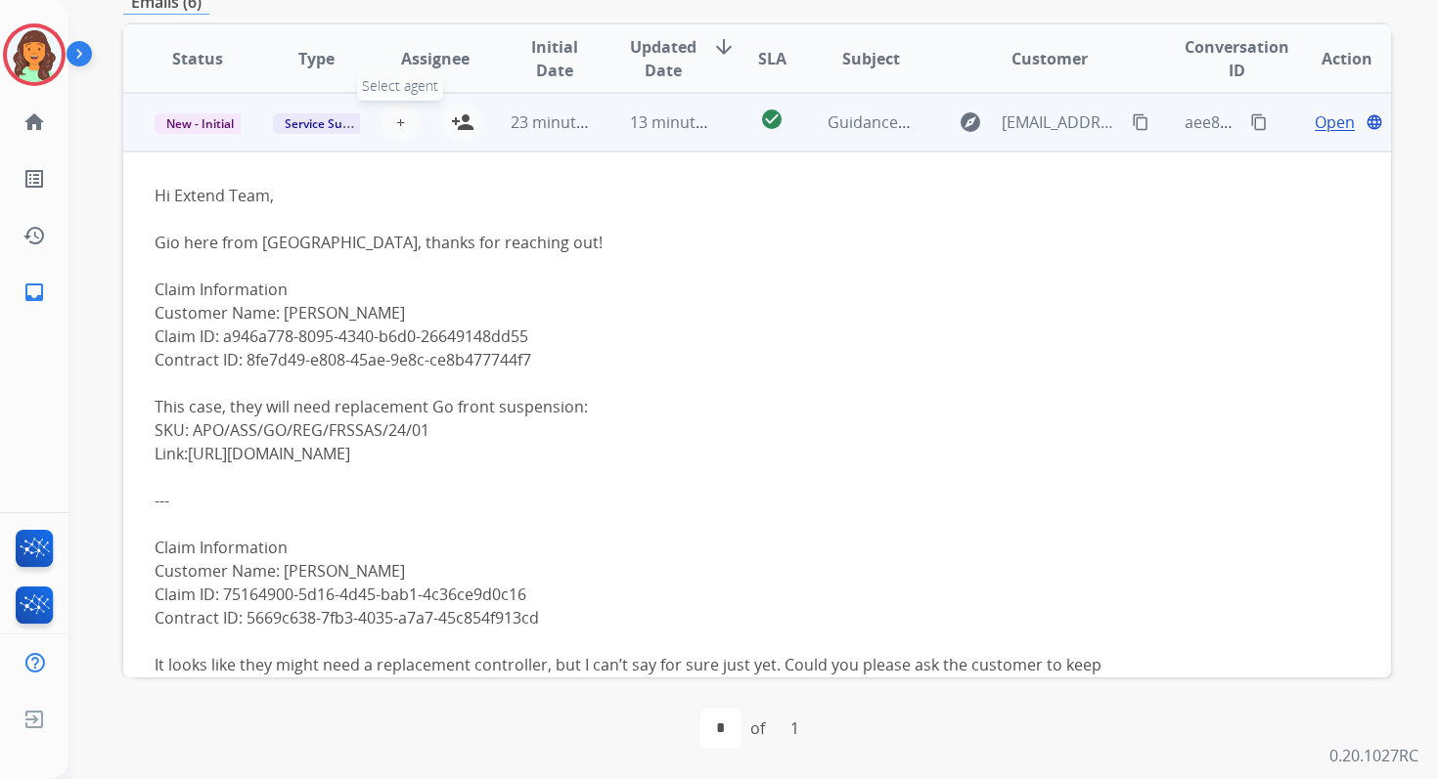
click at [396, 122] on span "+" at bounding box center [400, 122] width 9 height 23
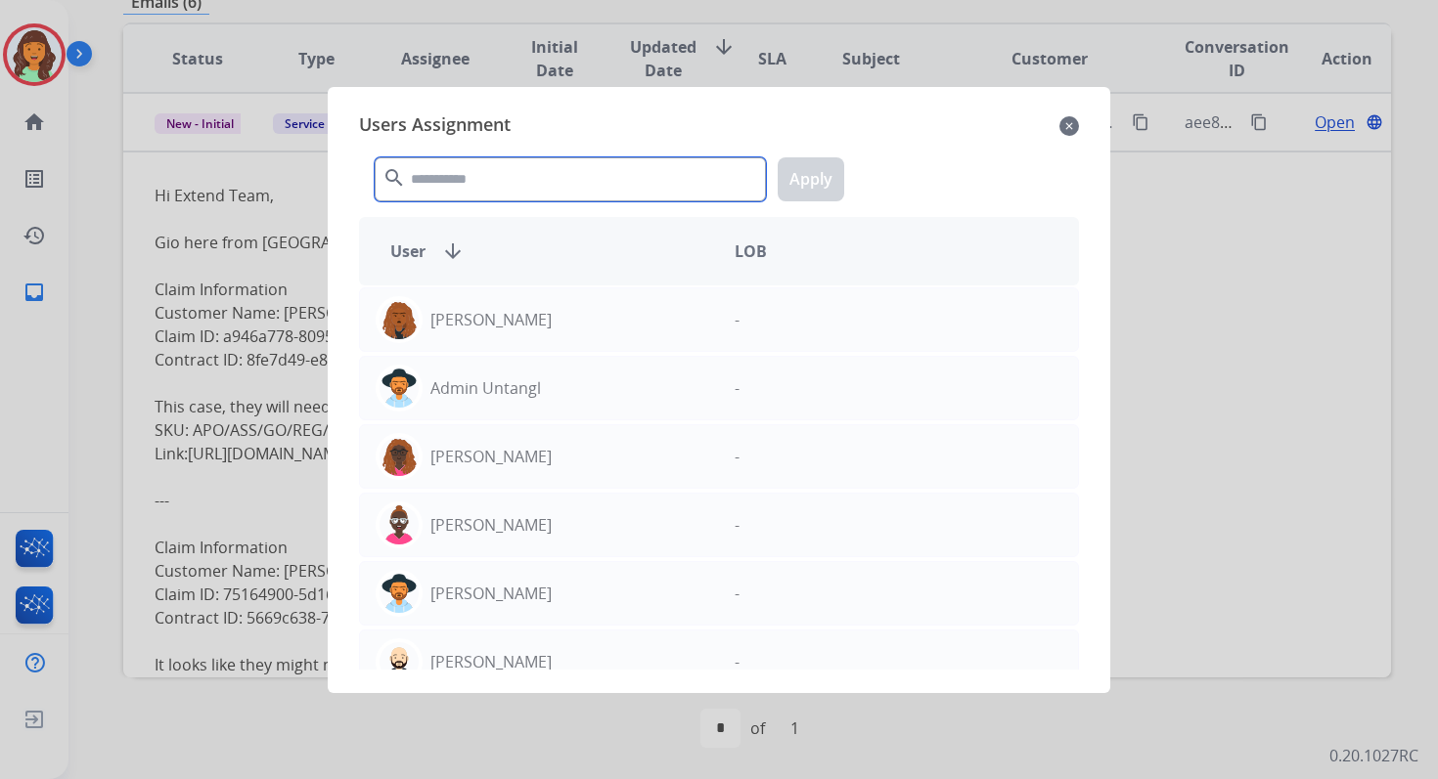
click at [460, 175] on input "text" at bounding box center [570, 179] width 391 height 44
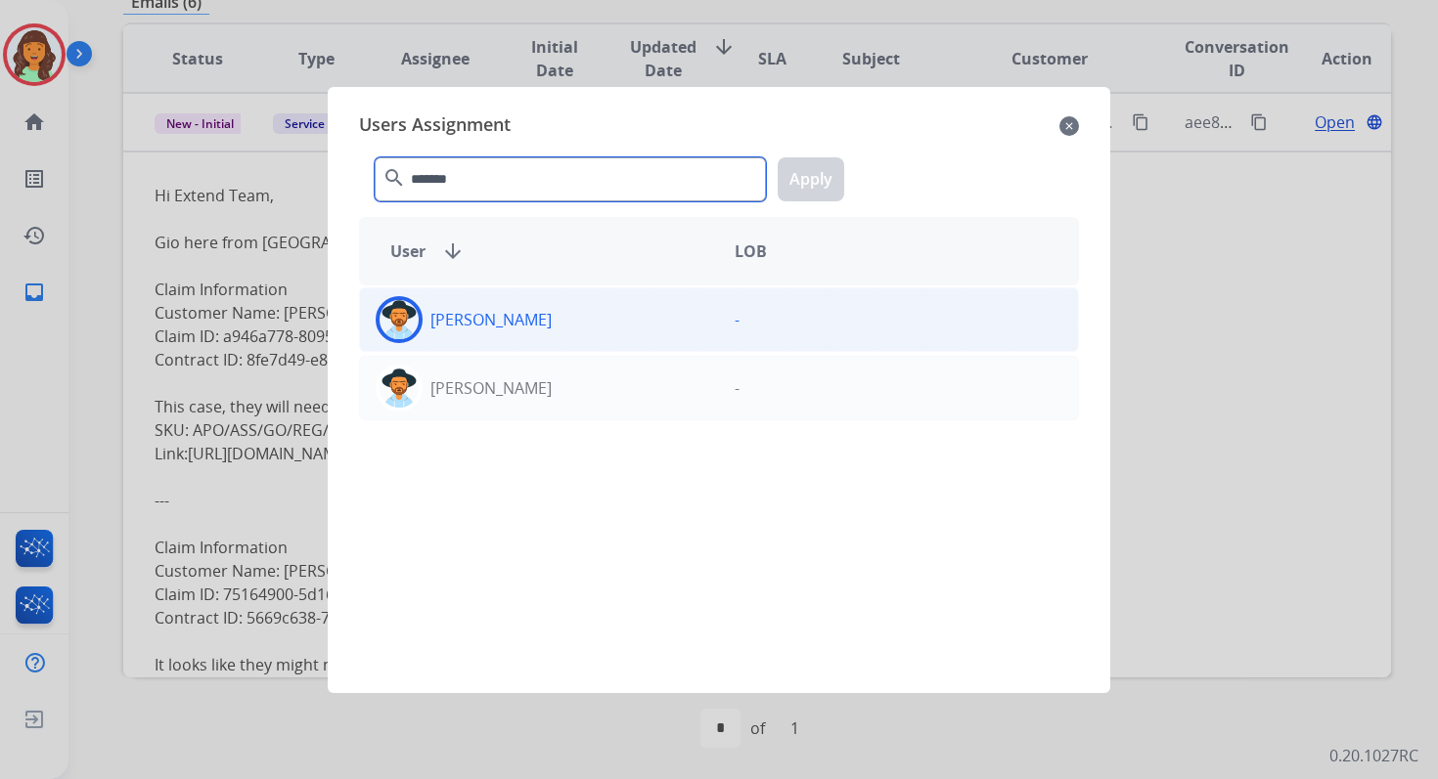
type input "*******"
click at [526, 327] on p "[PERSON_NAME]" at bounding box center [490, 319] width 121 height 23
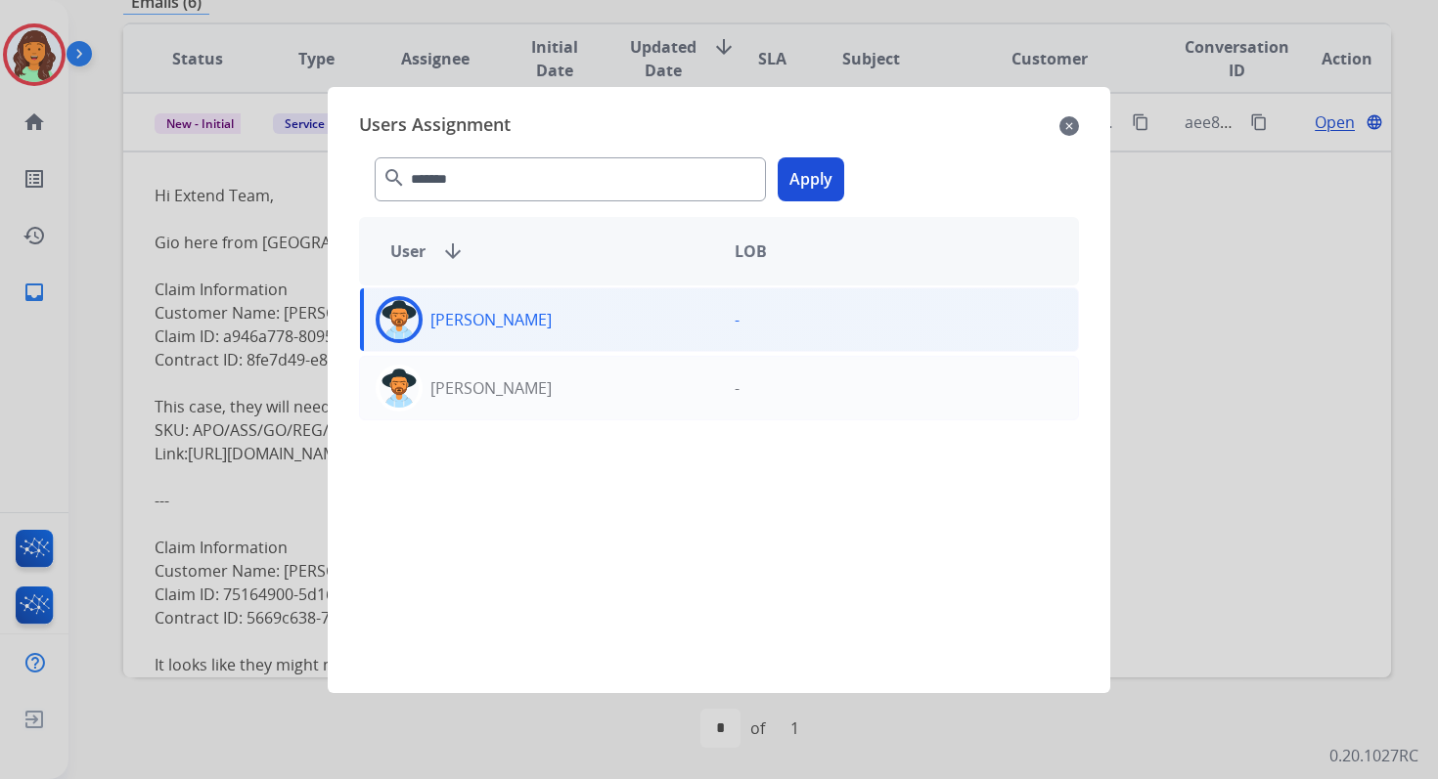
click at [797, 184] on button "Apply" at bounding box center [811, 179] width 67 height 44
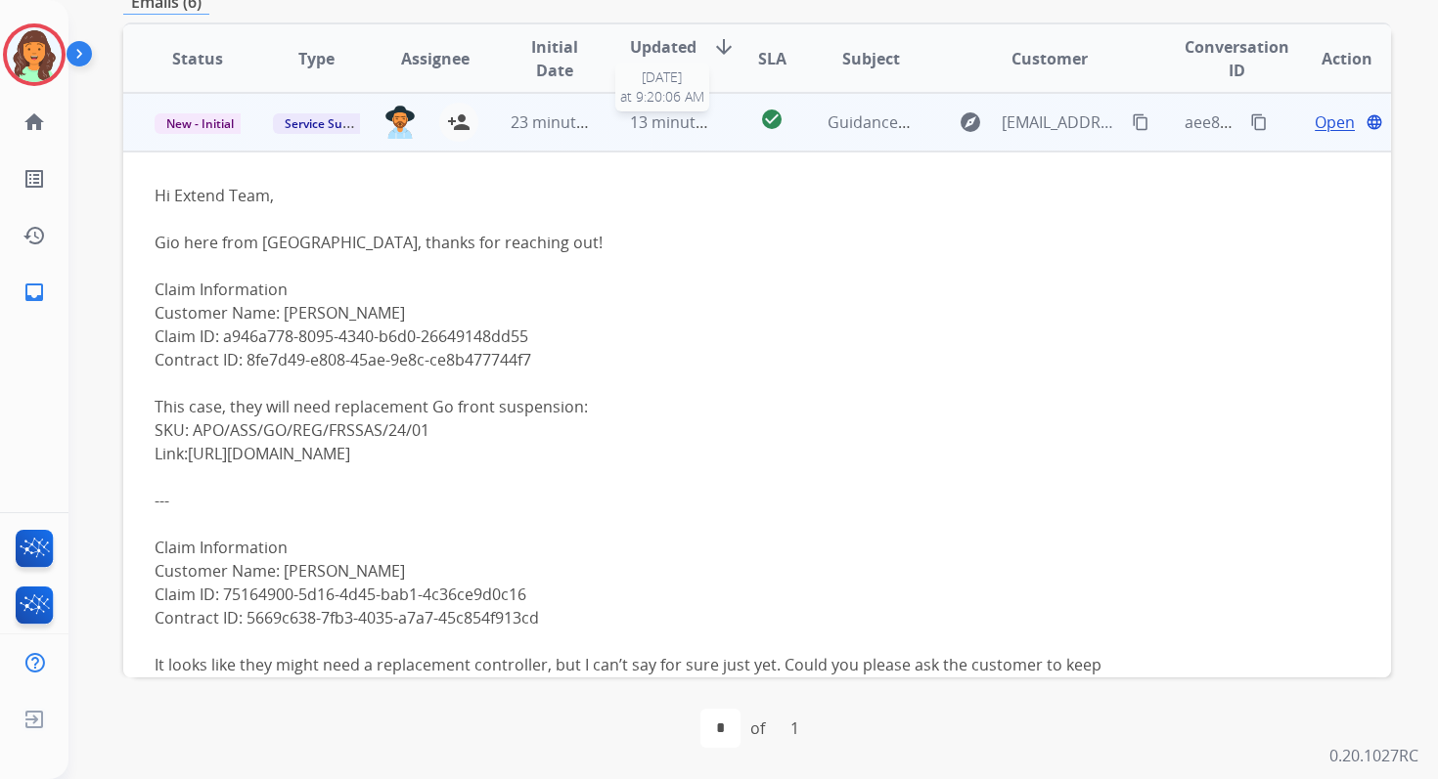
click at [666, 123] on span "13 minutes ago" at bounding box center [686, 122] width 113 height 22
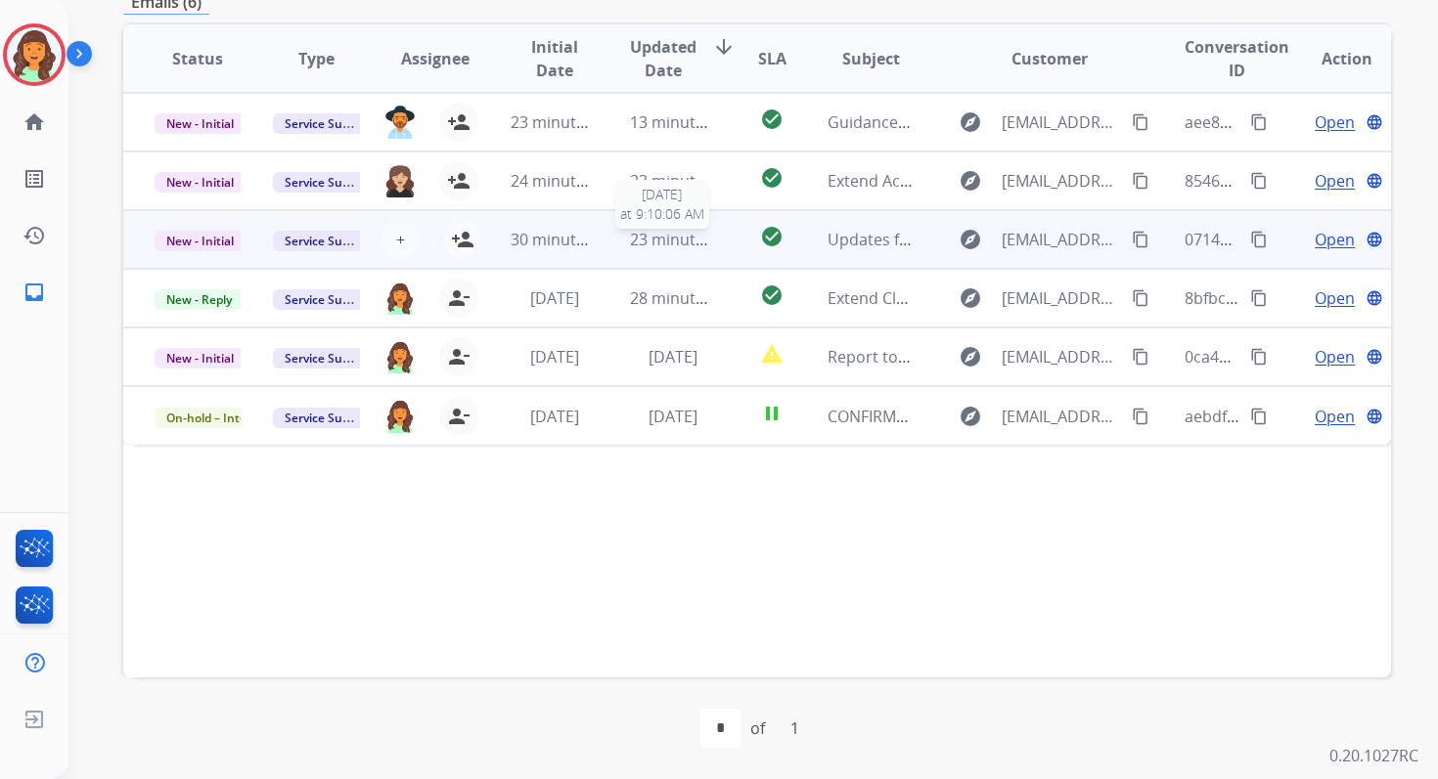
click at [653, 239] on span "23 minutes ago" at bounding box center [686, 240] width 113 height 22
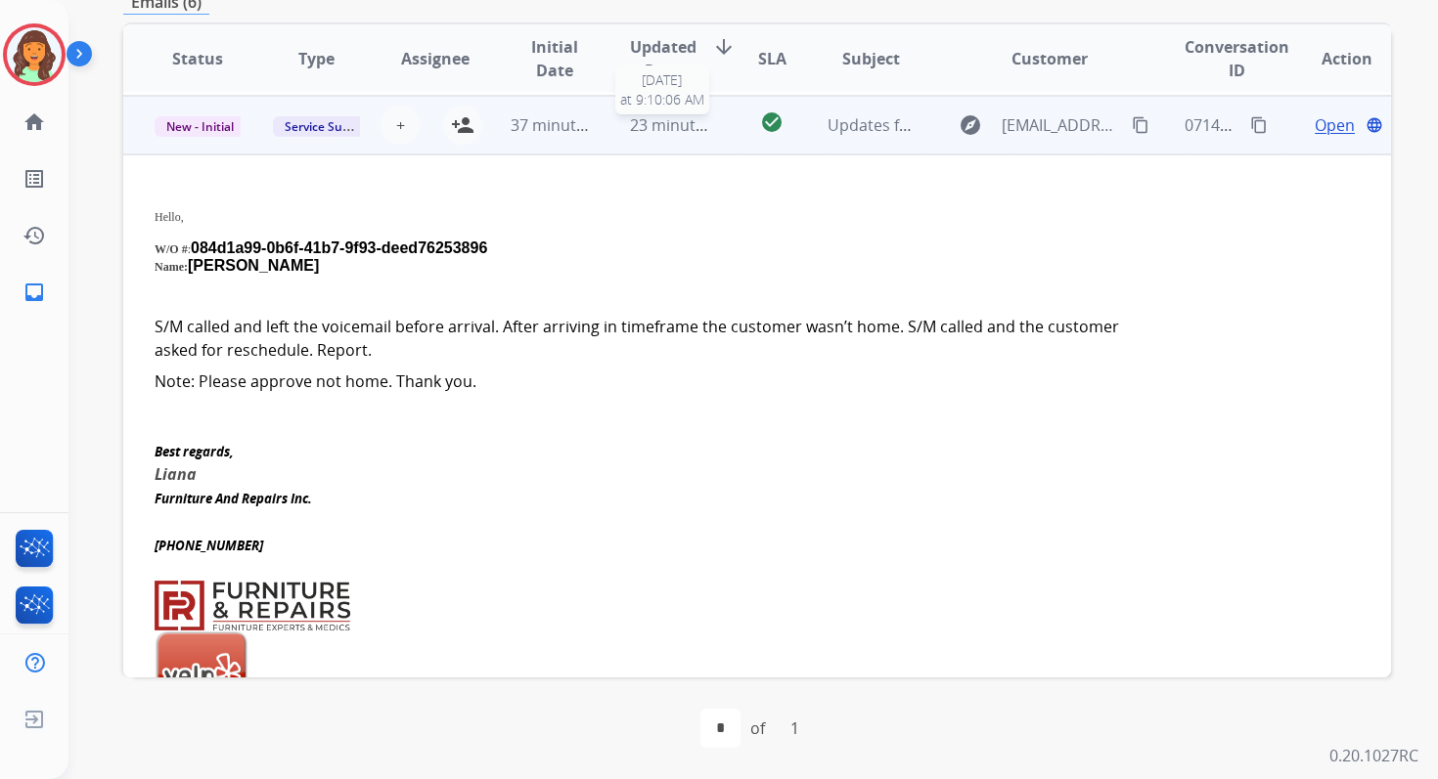
scroll to position [117, 0]
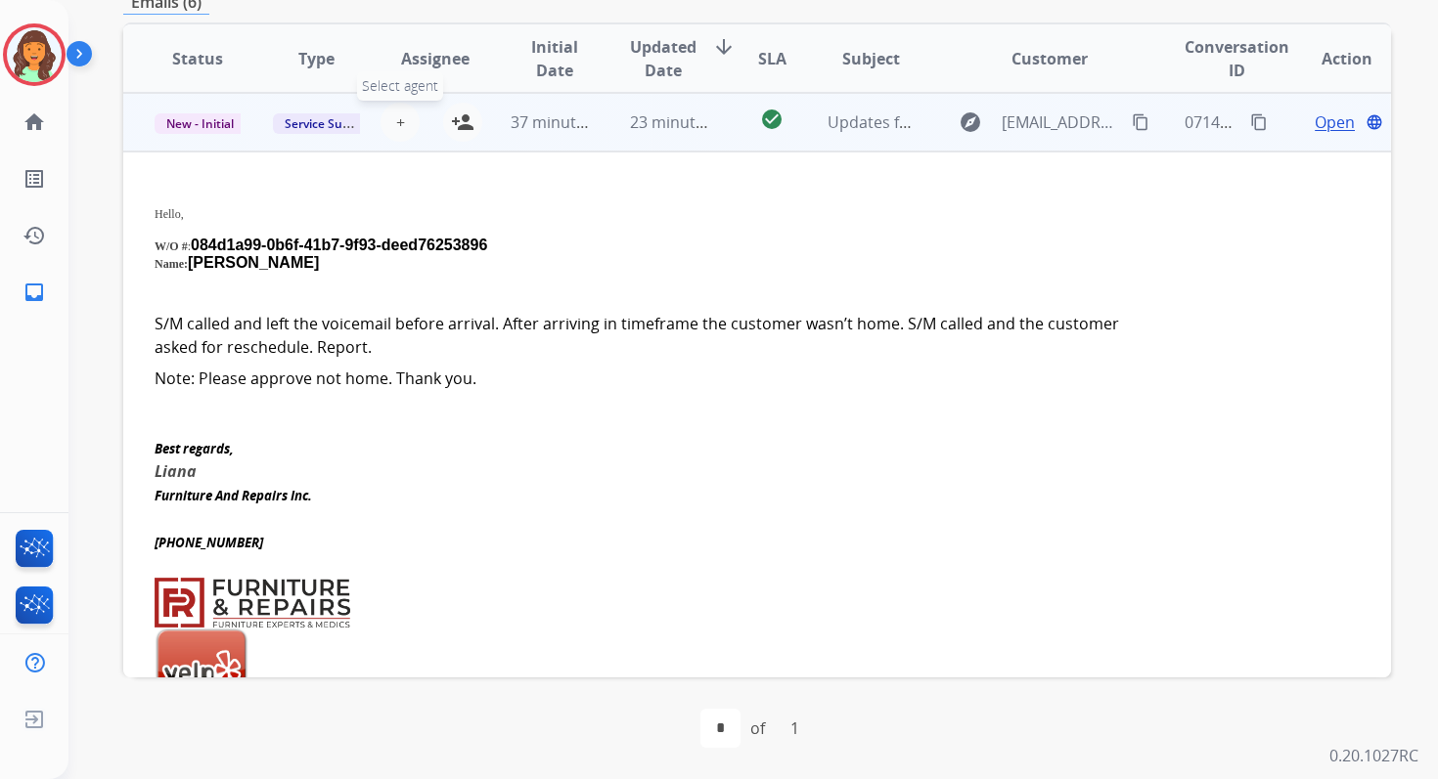
click at [396, 123] on span "+" at bounding box center [400, 122] width 9 height 23
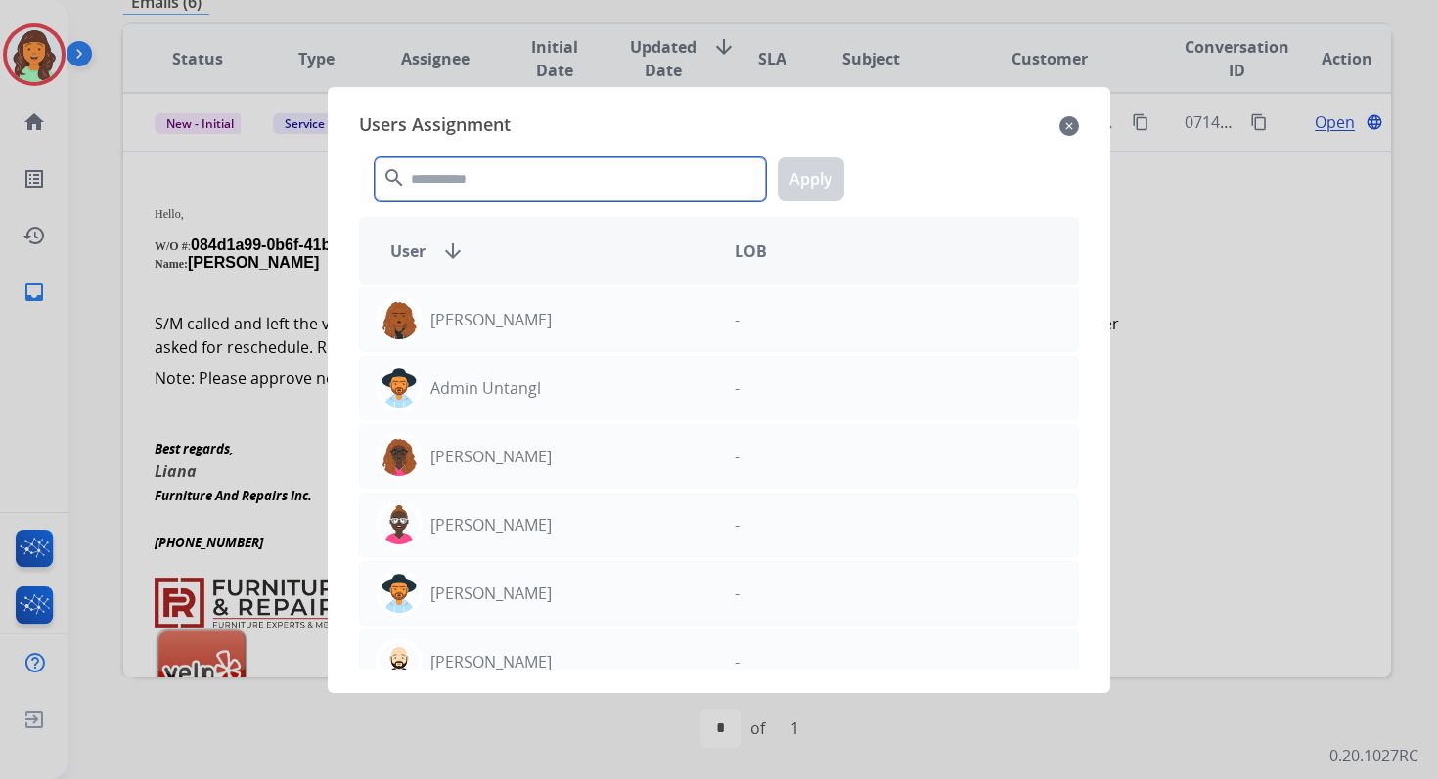
click at [453, 186] on input "text" at bounding box center [570, 179] width 391 height 44
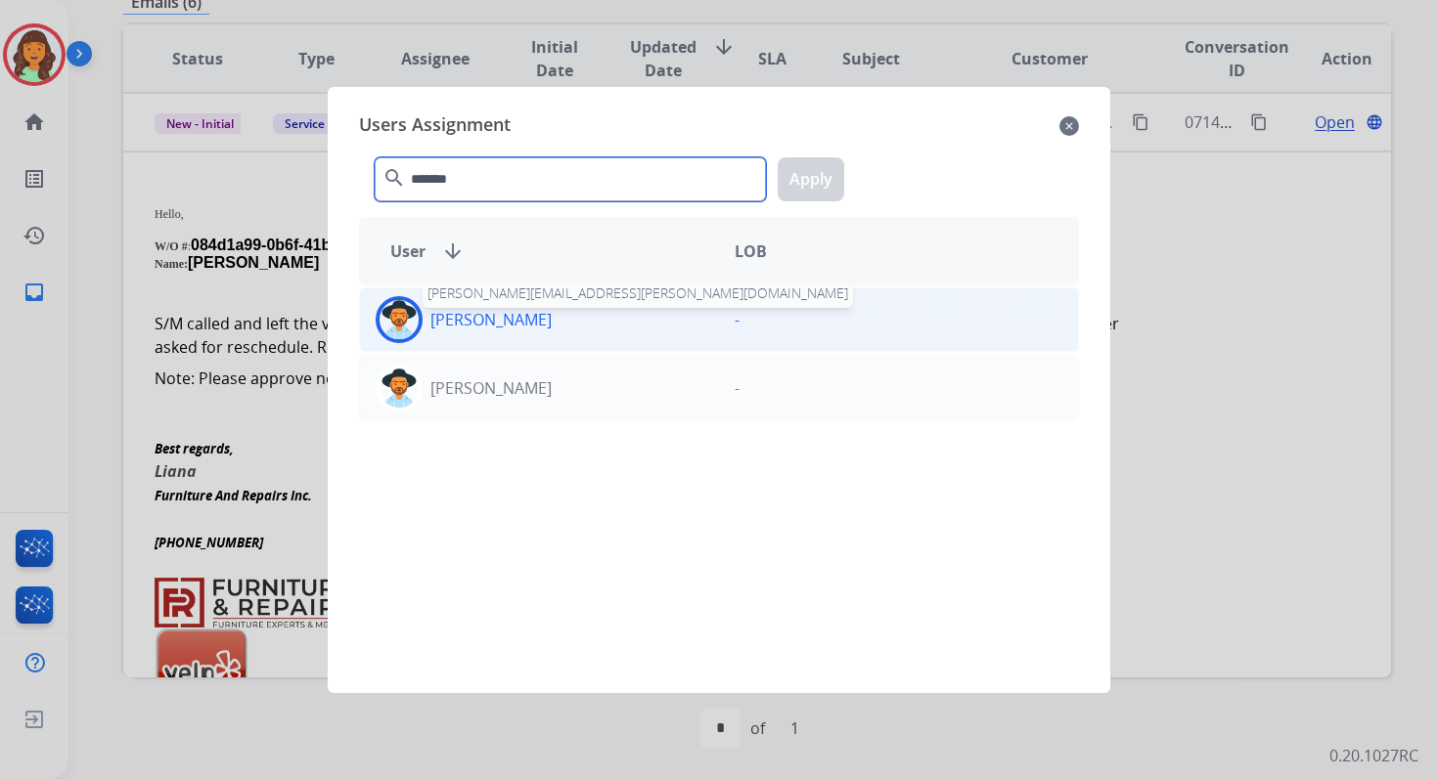
type input "*******"
click at [515, 320] on p "[PERSON_NAME]" at bounding box center [490, 319] width 121 height 23
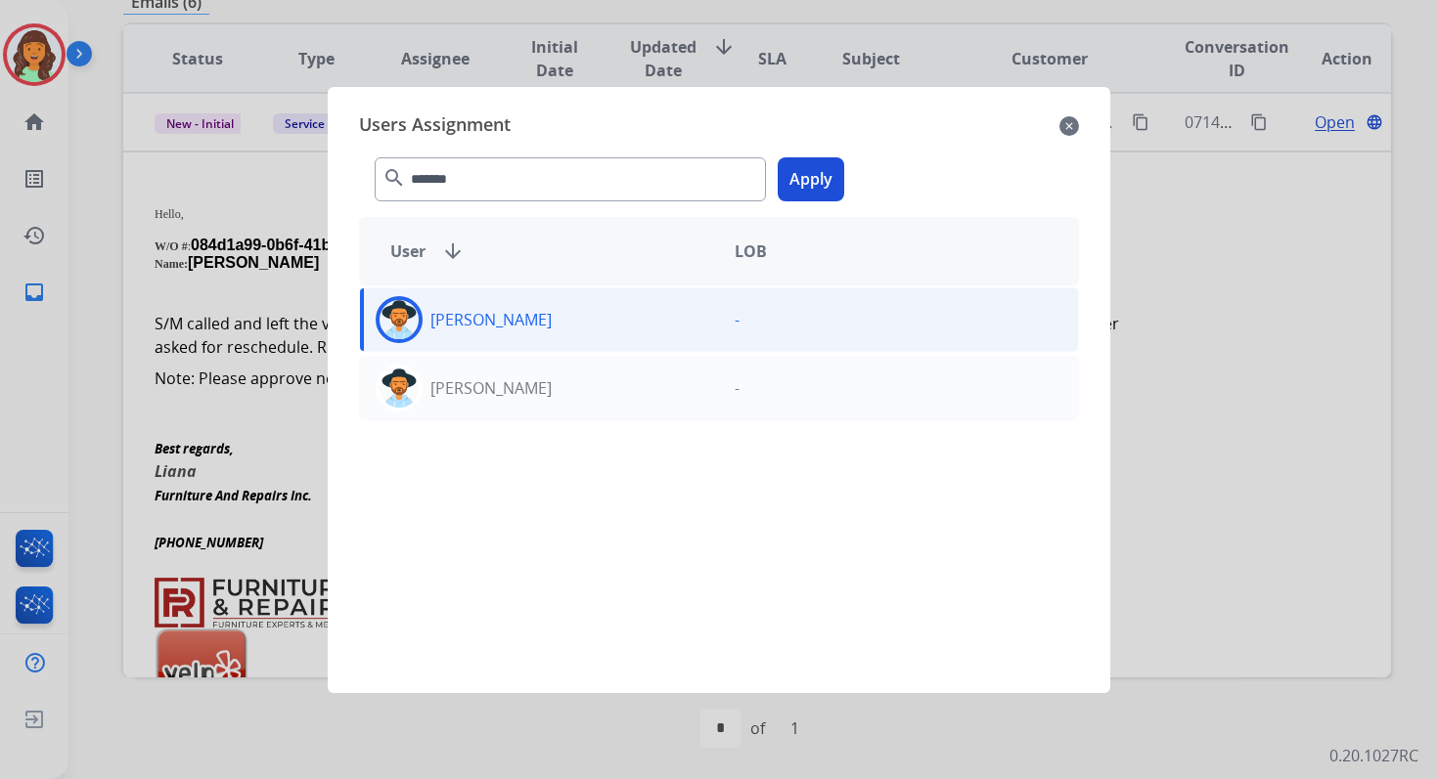
click at [801, 182] on button "Apply" at bounding box center [811, 179] width 67 height 44
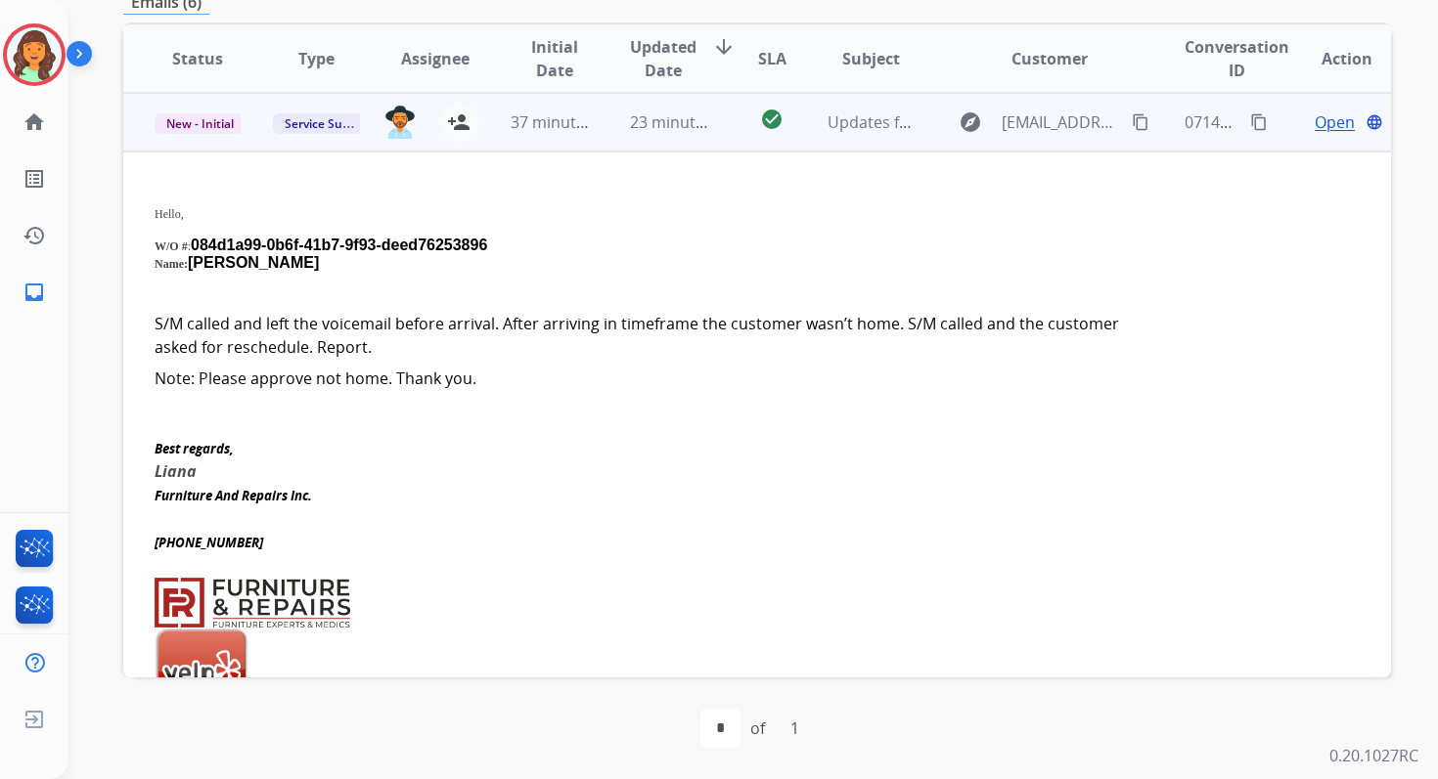
click at [717, 124] on td "check_circle" at bounding box center [756, 122] width 79 height 59
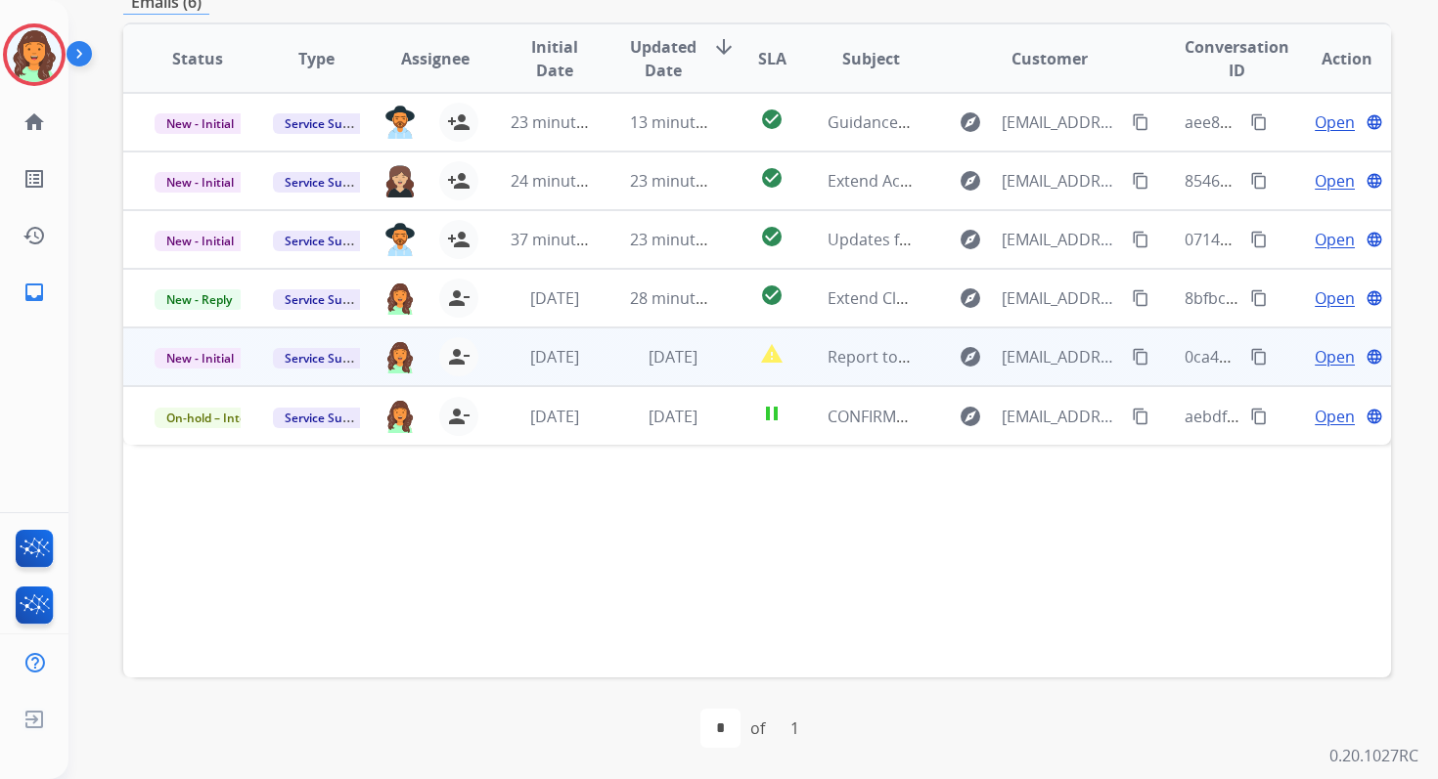
scroll to position [0, 0]
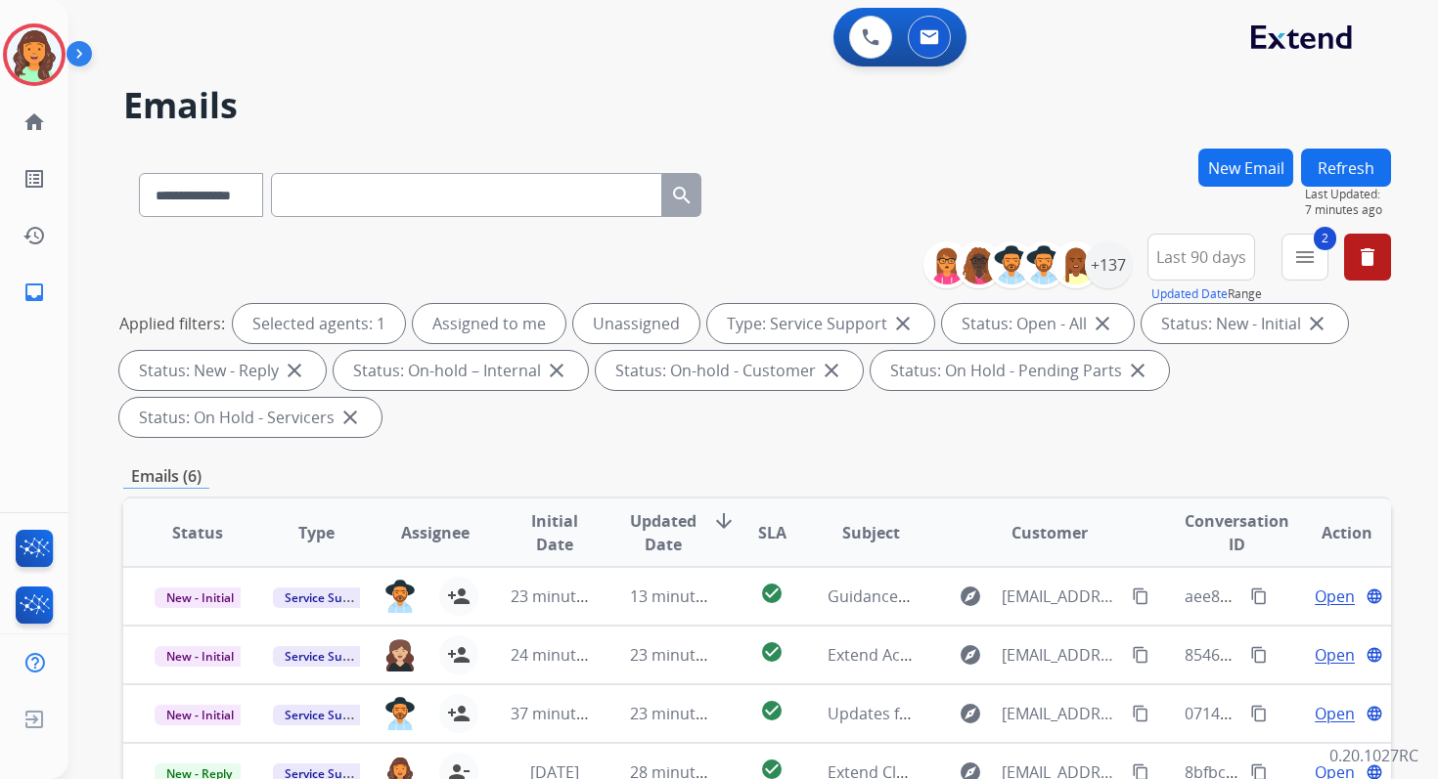
click at [1350, 148] on div "**********" at bounding box center [729, 459] width 1322 height 779
click at [1346, 159] on button "Refresh" at bounding box center [1346, 168] width 90 height 38
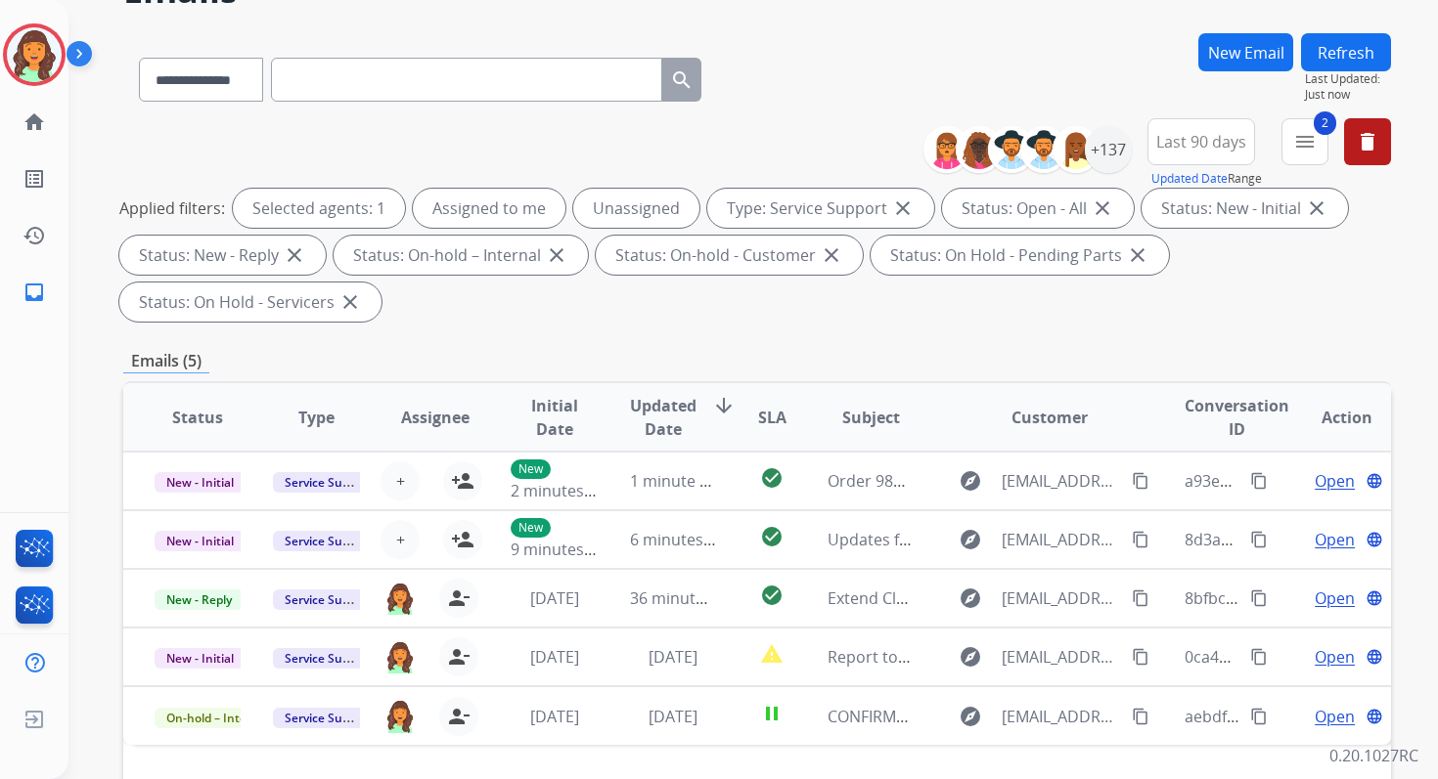
scroll to position [474, 0]
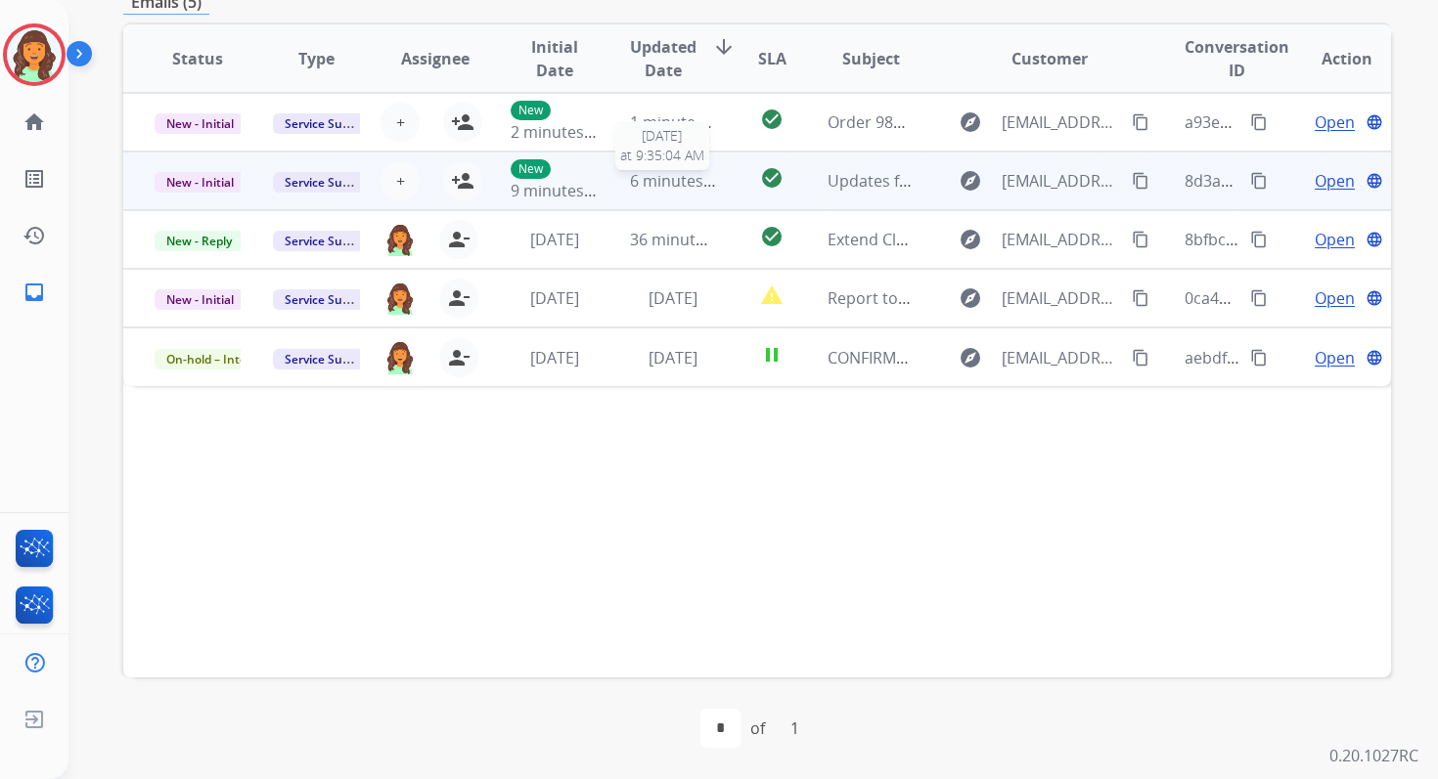
click at [648, 181] on span "6 minutes ago" at bounding box center [682, 181] width 105 height 22
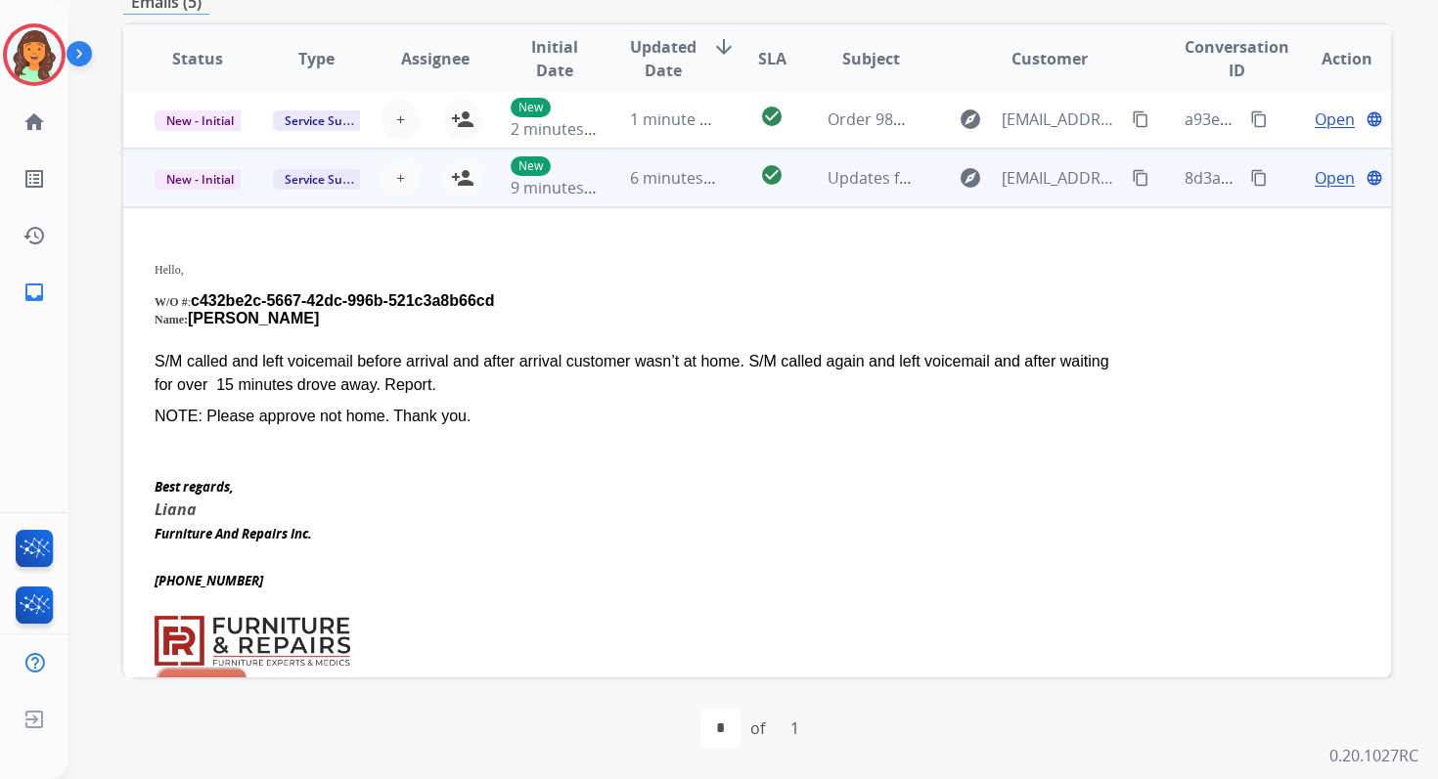
scroll to position [0, 0]
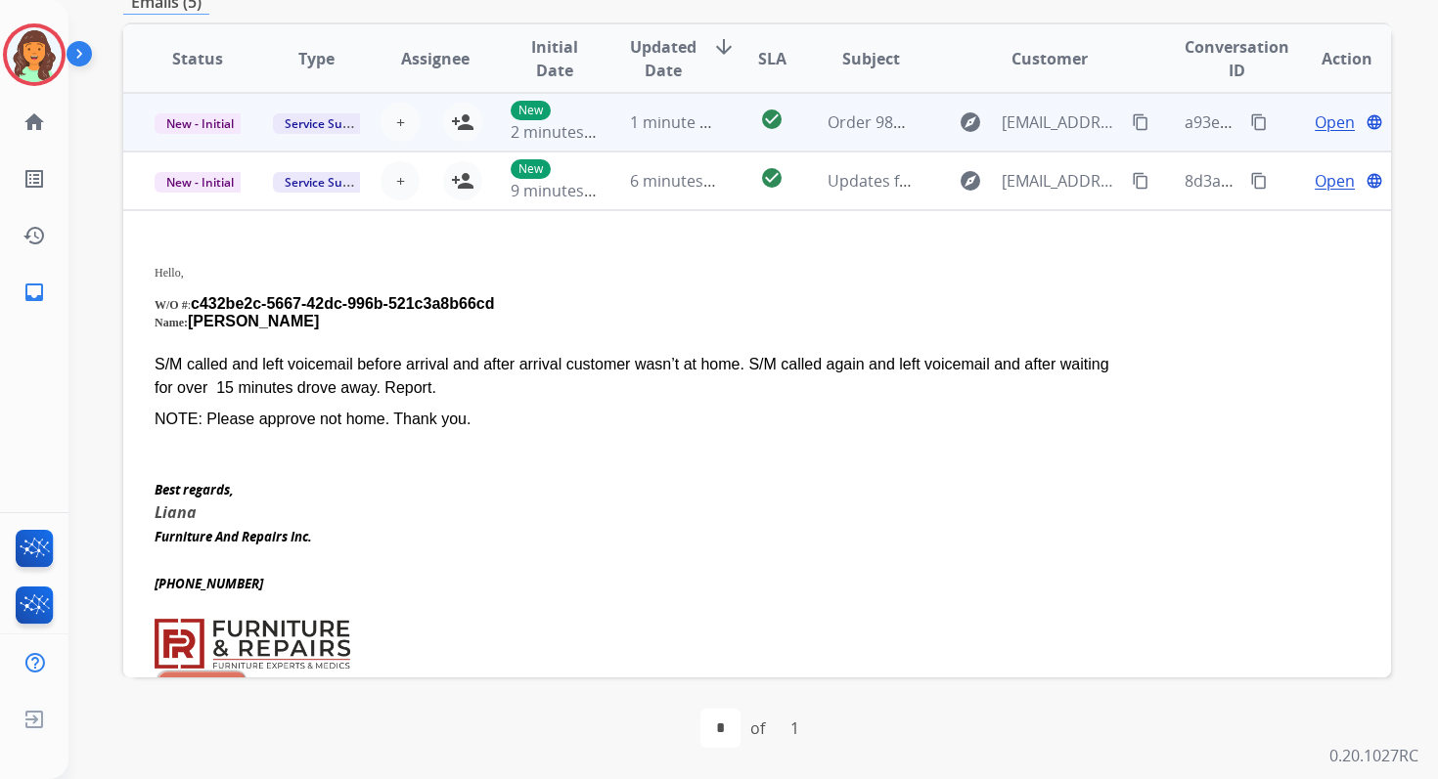
click at [623, 135] on td "1 minute ago" at bounding box center [658, 122] width 118 height 59
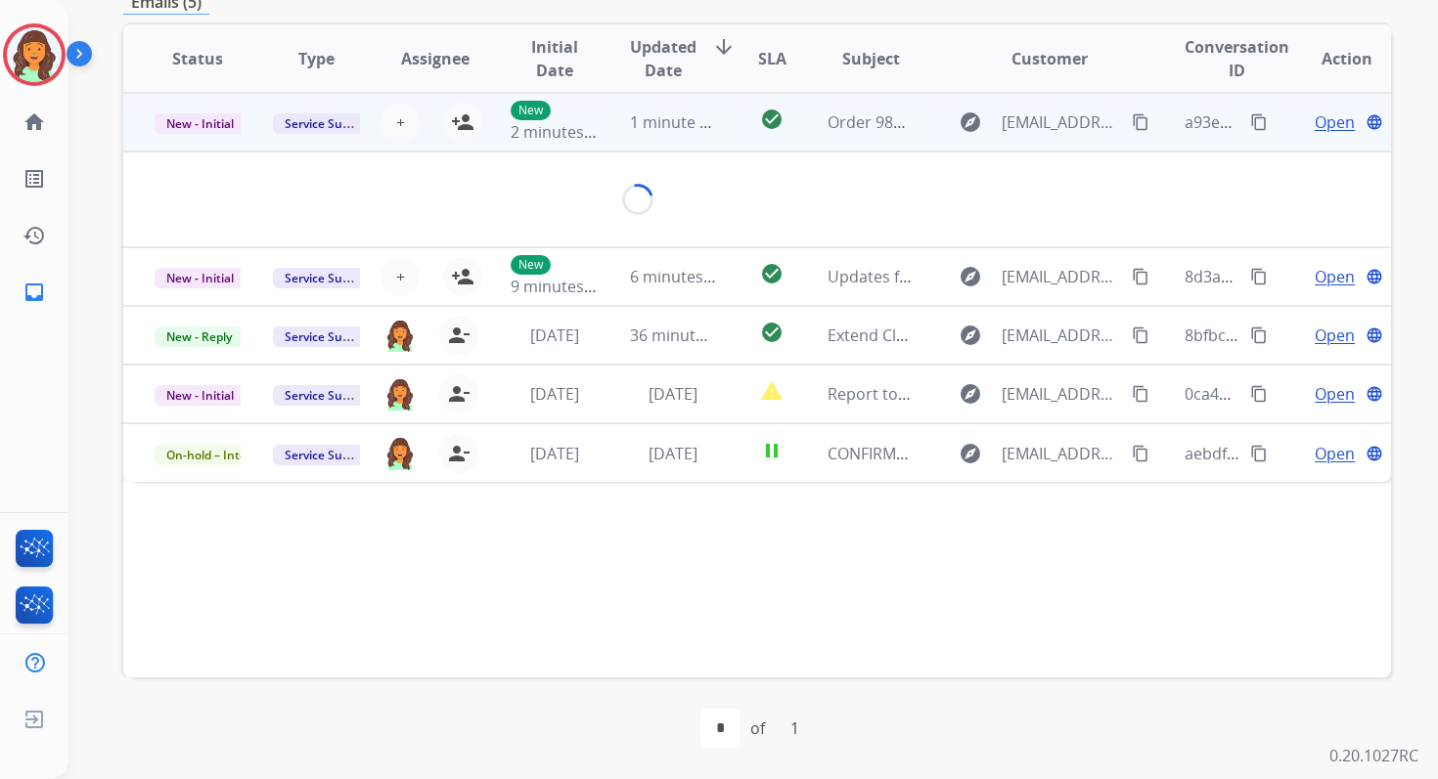
scroll to position [469, 0]
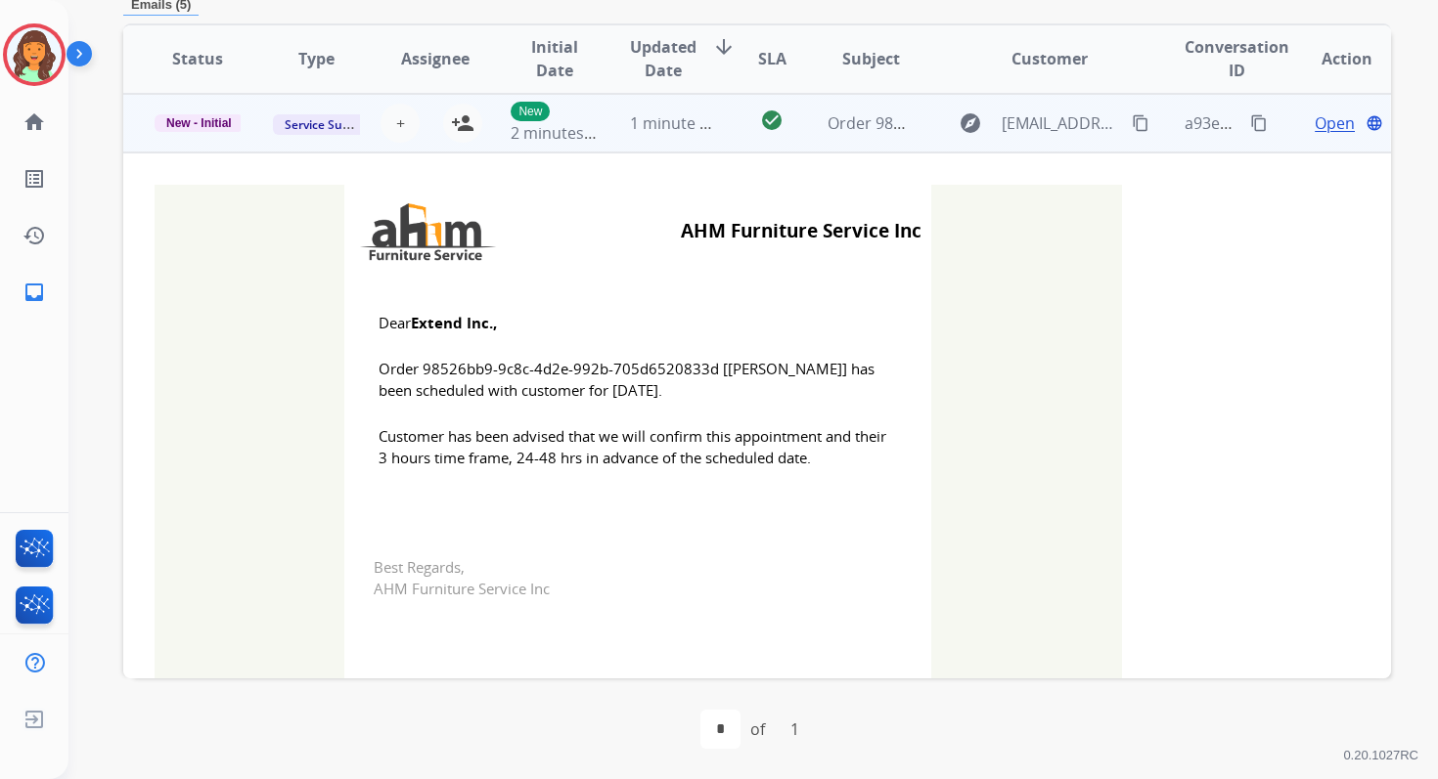
click at [479, 121] on td "New 2 minutes ago" at bounding box center [538, 123] width 118 height 59
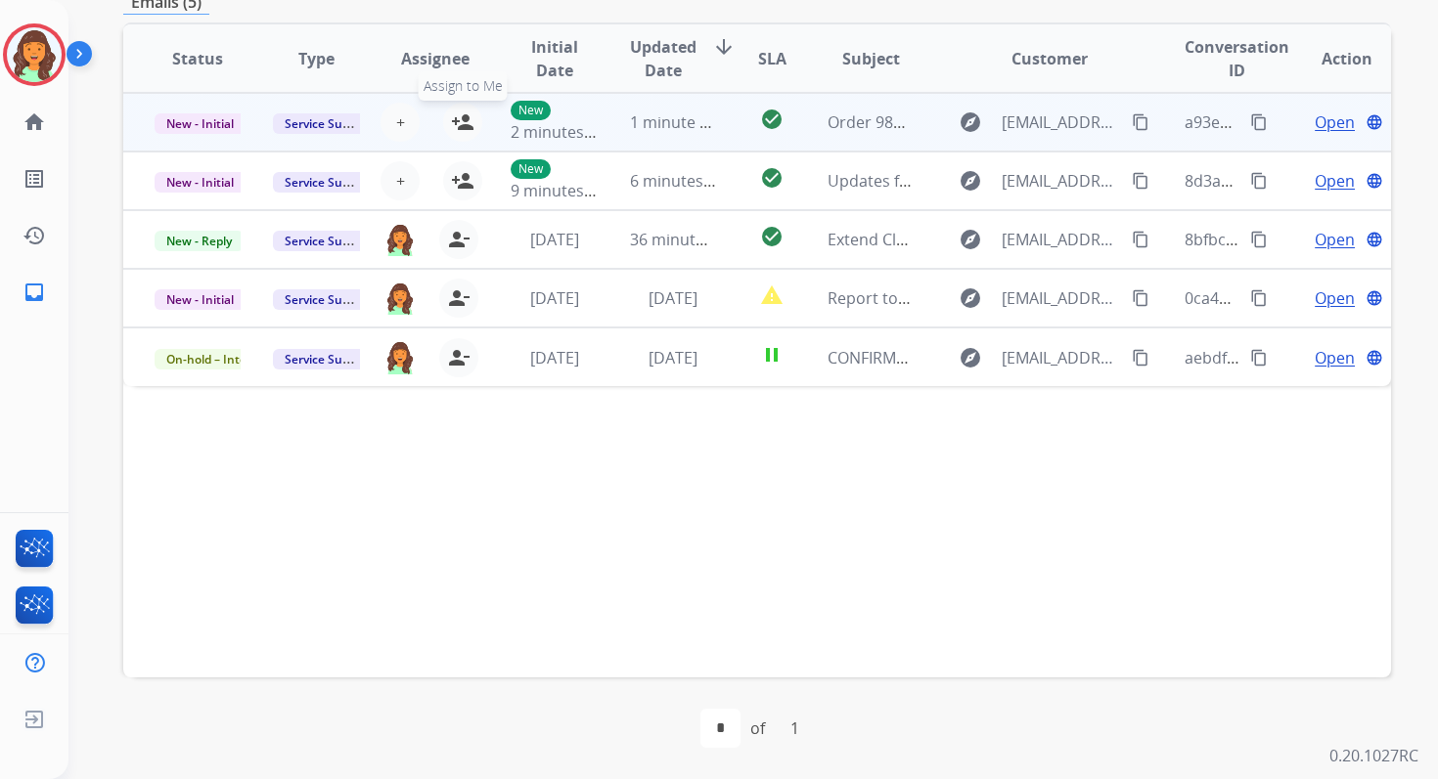
click at [466, 121] on mat-icon "person_add" at bounding box center [462, 122] width 23 height 23
click at [192, 121] on span "New - Initial" at bounding box center [200, 123] width 91 height 21
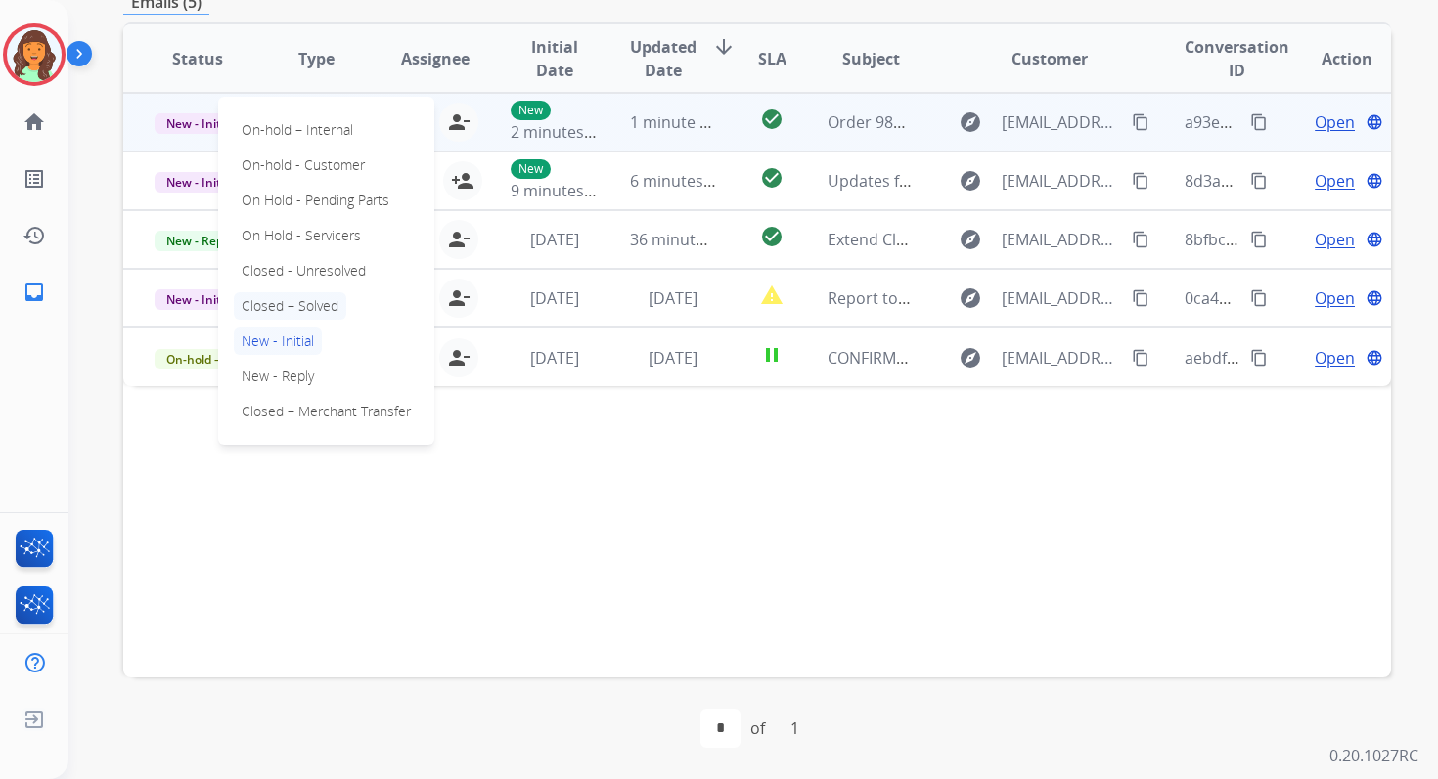
click at [270, 304] on p "Closed – Solved" at bounding box center [290, 305] width 112 height 27
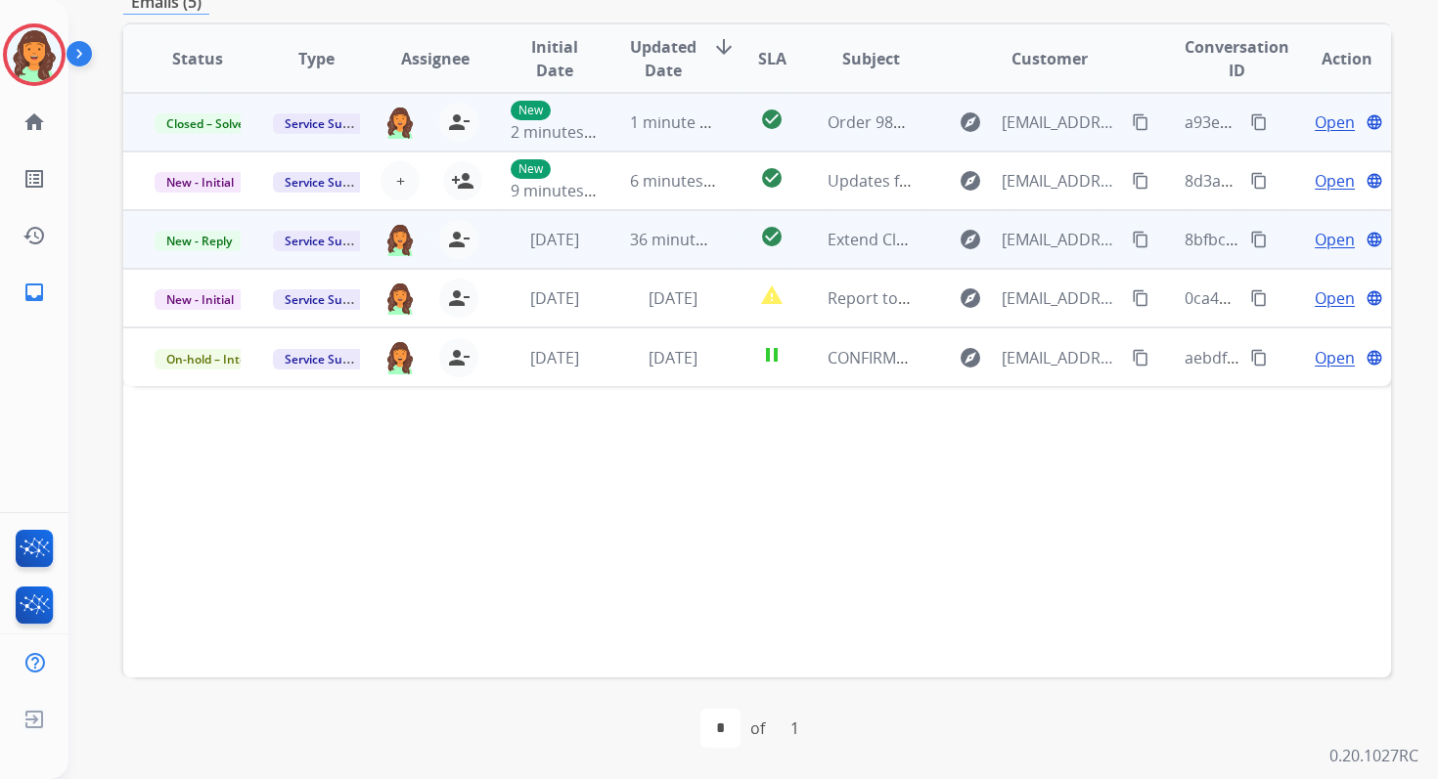
scroll to position [0, 0]
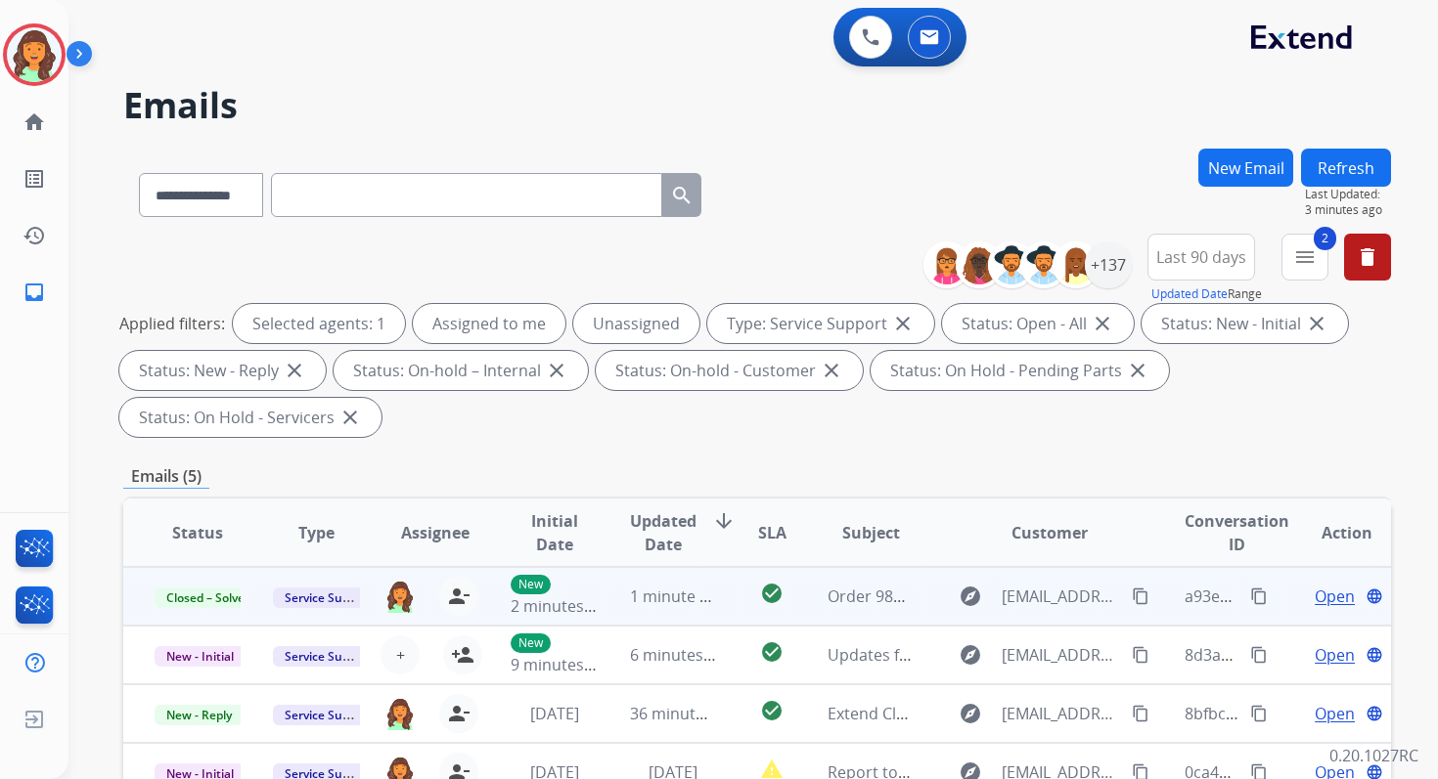
click at [1351, 139] on div "**********" at bounding box center [729, 459] width 1322 height 779
click at [1350, 161] on button "Refresh" at bounding box center [1346, 168] width 90 height 38
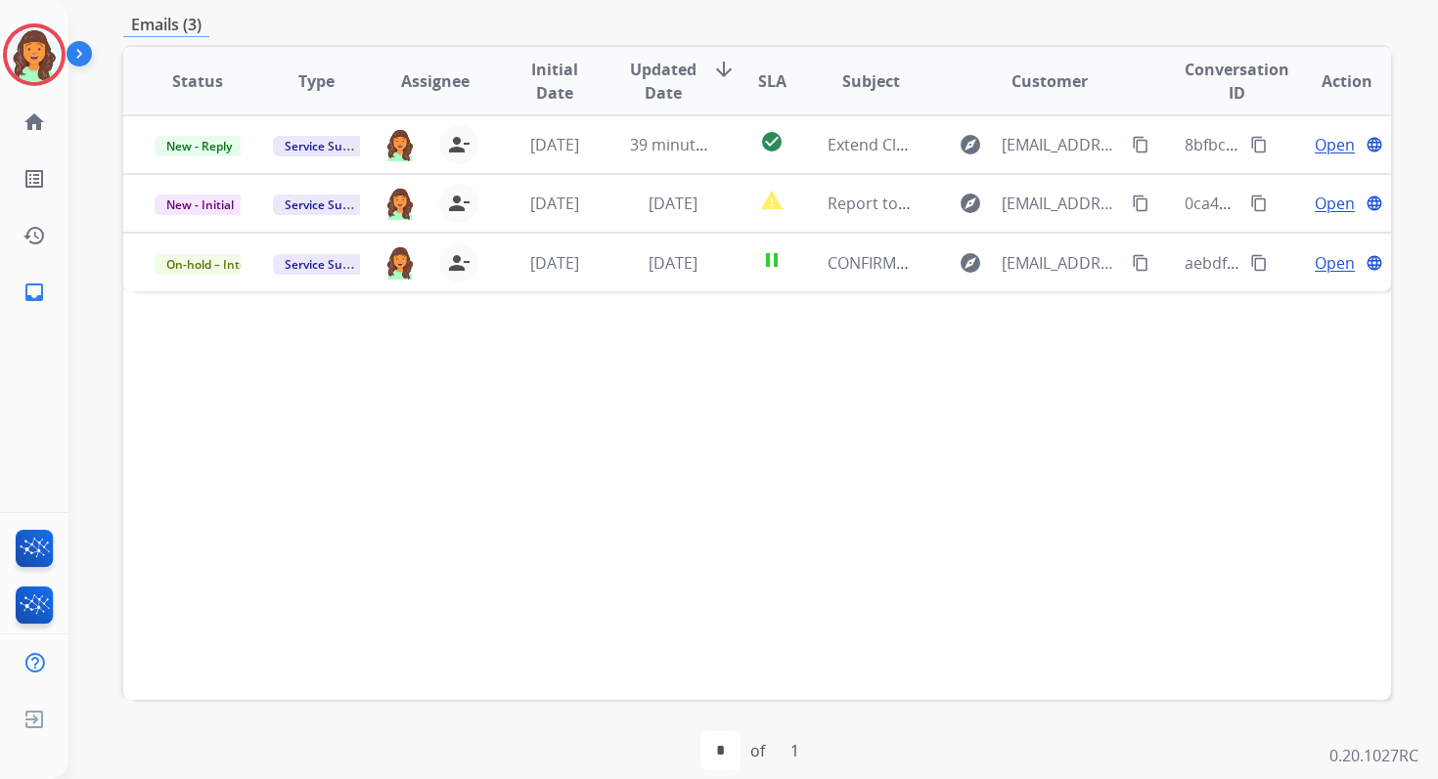
scroll to position [474, 0]
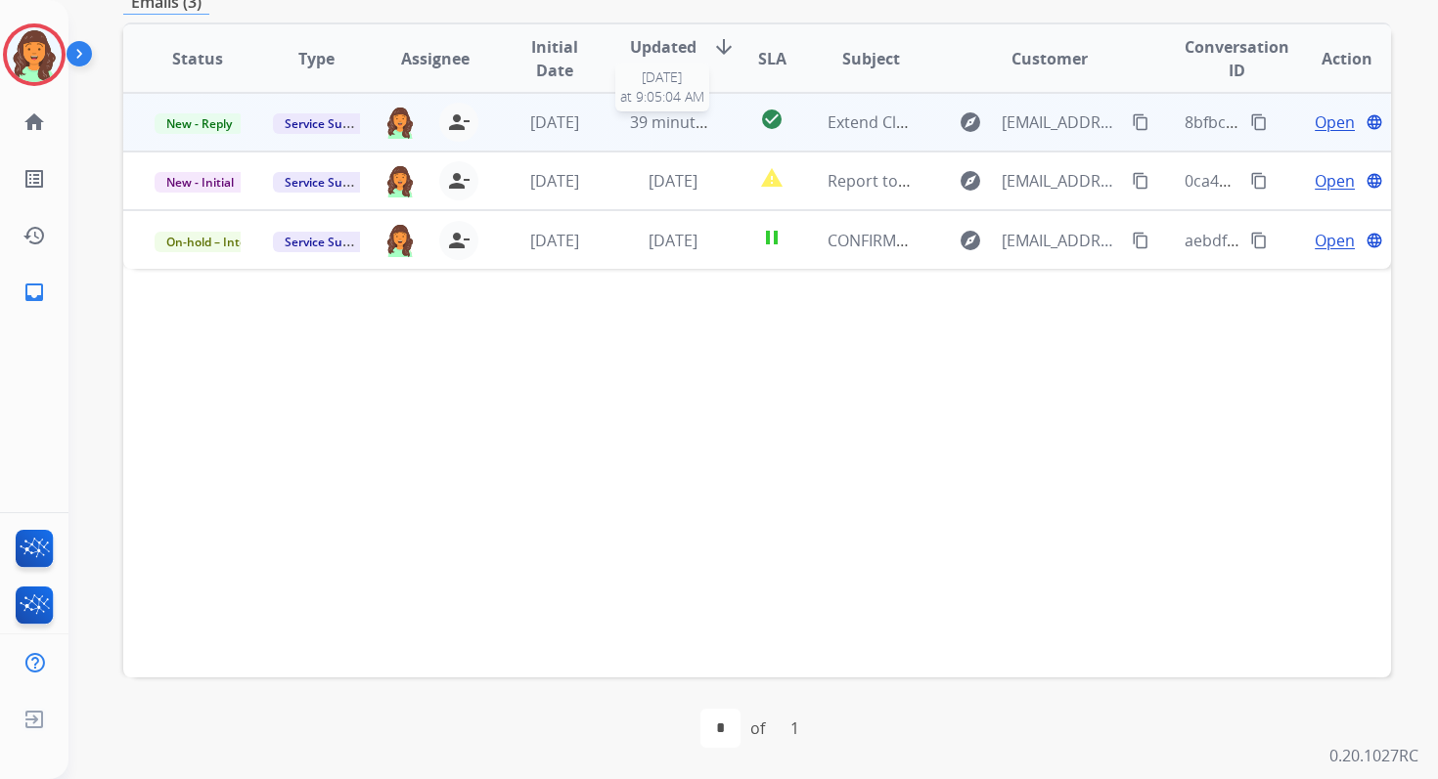
click at [669, 133] on div "39 minutes ago" at bounding box center [673, 122] width 86 height 23
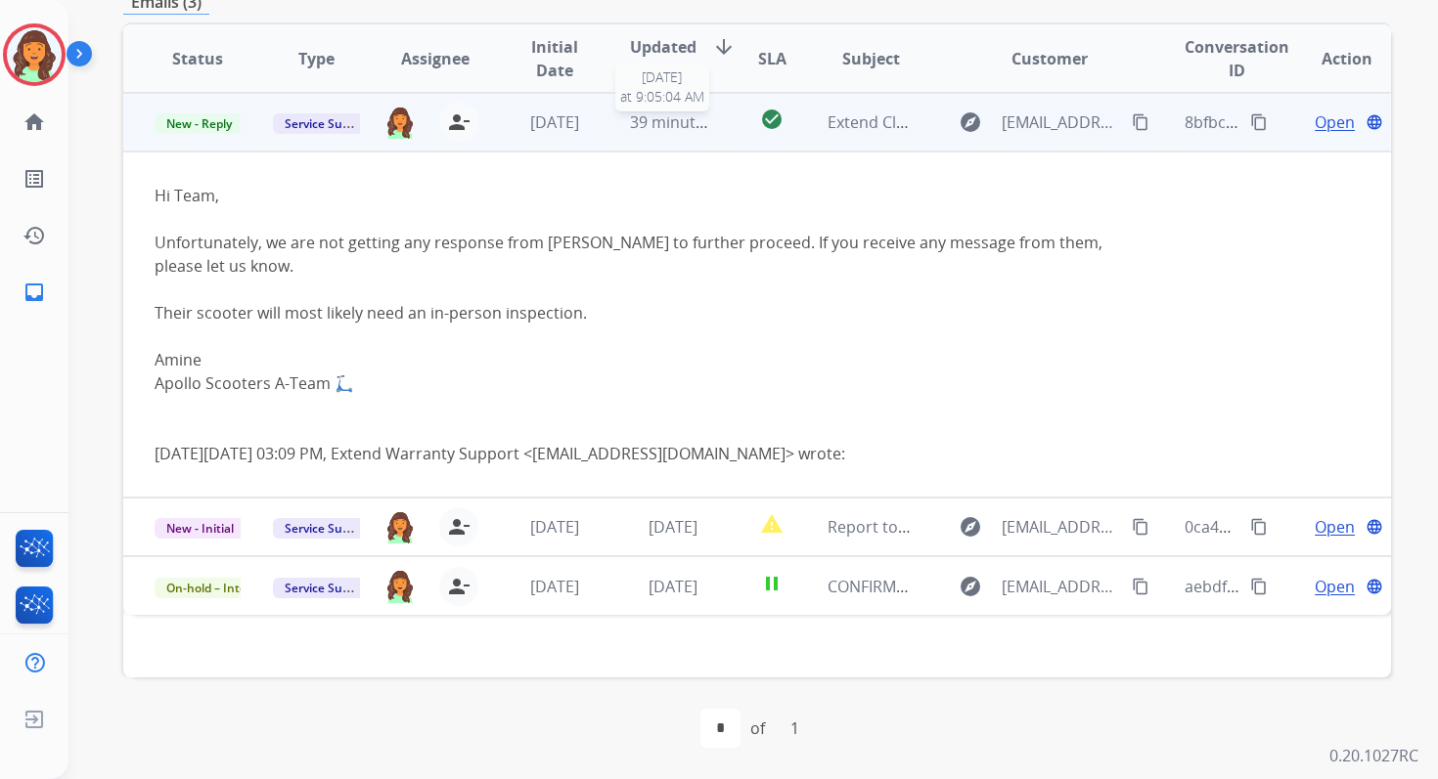
click at [669, 123] on span "39 minutes ago" at bounding box center [686, 122] width 113 height 22
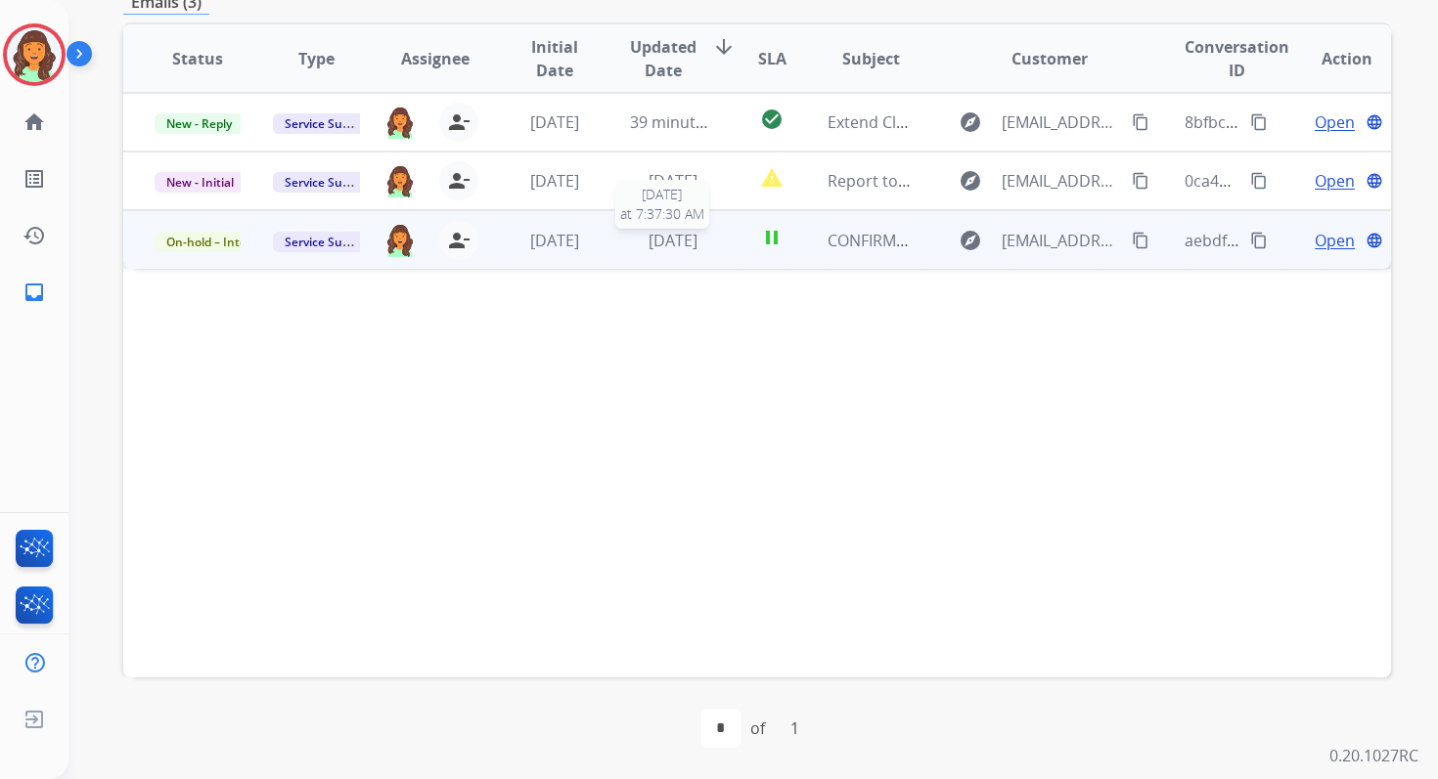
scroll to position [0, 0]
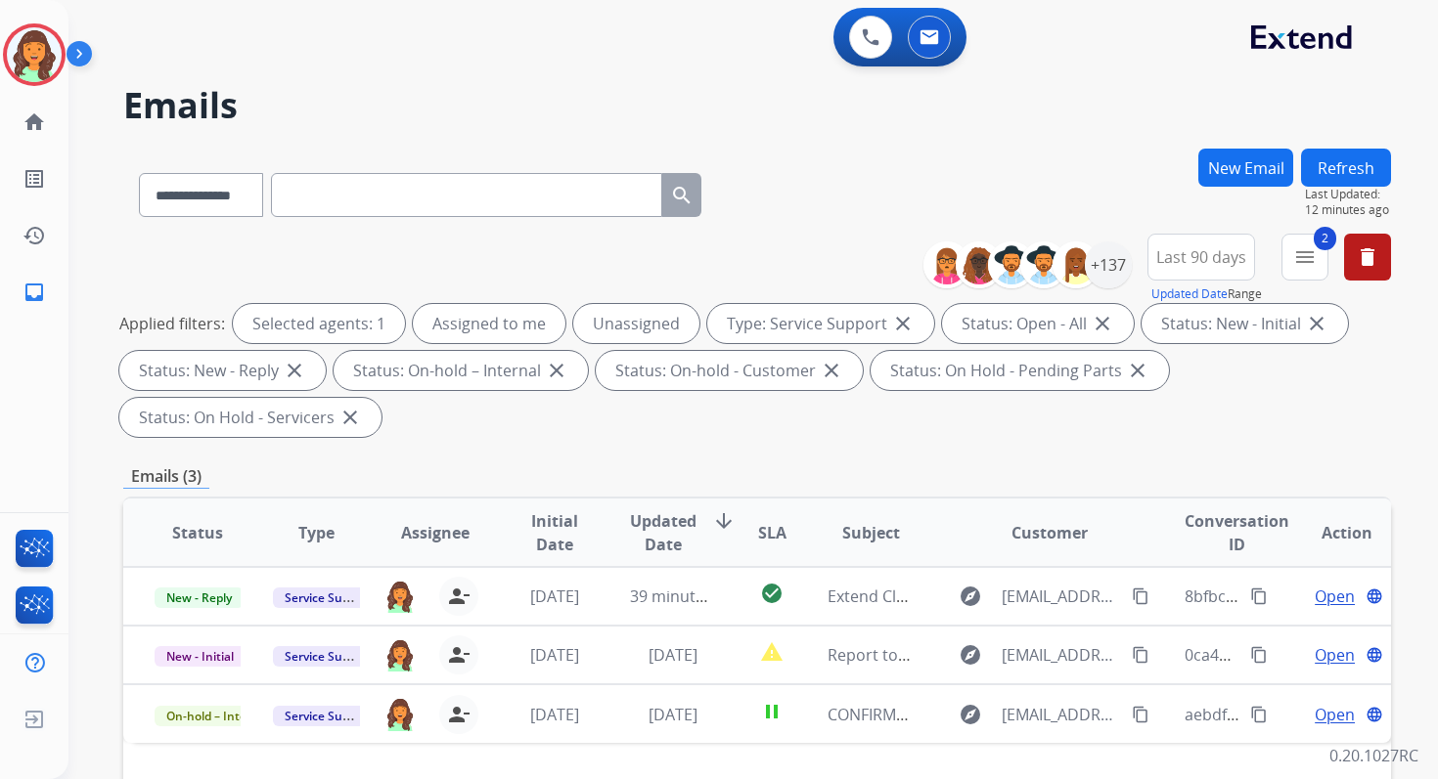
click at [797, 260] on div "**********" at bounding box center [756, 339] width 1267 height 211
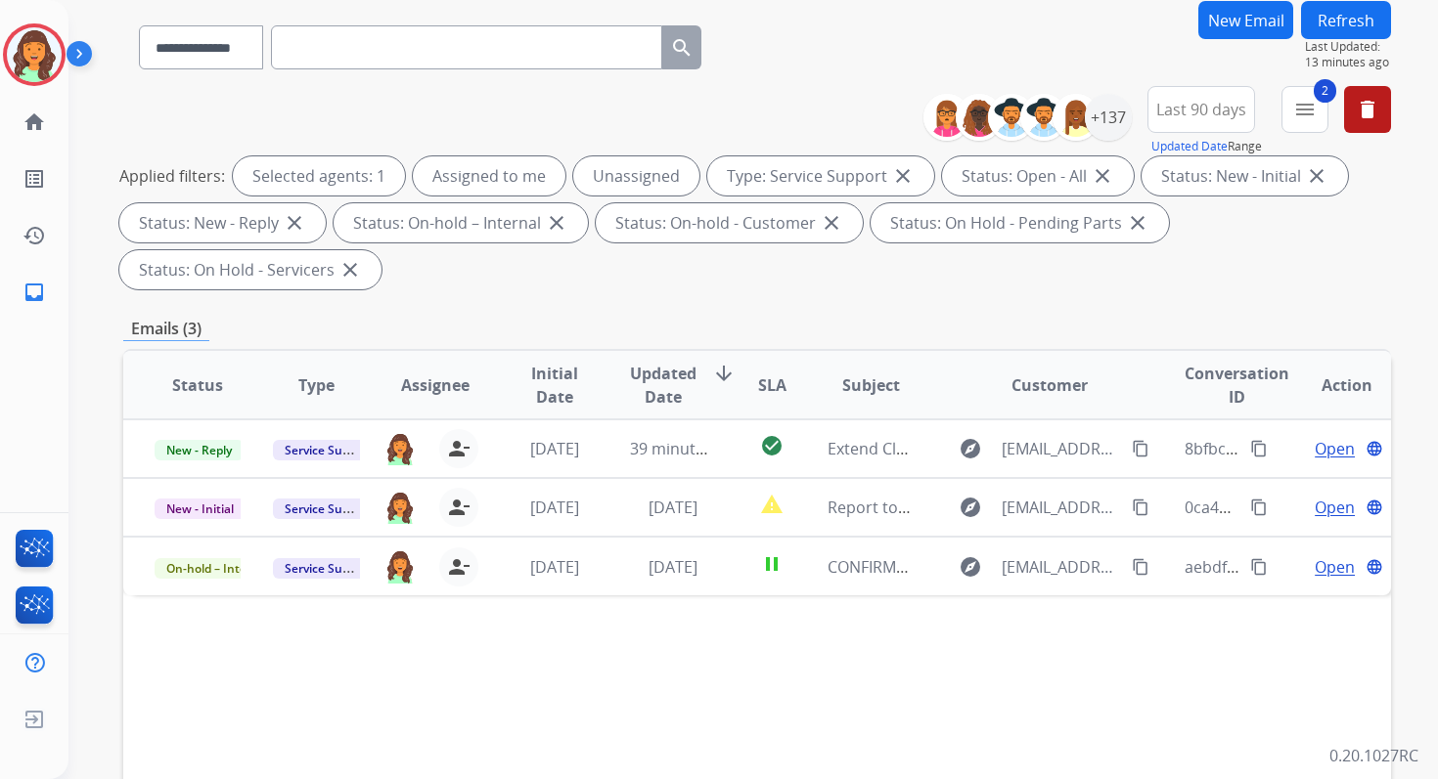
scroll to position [474, 0]
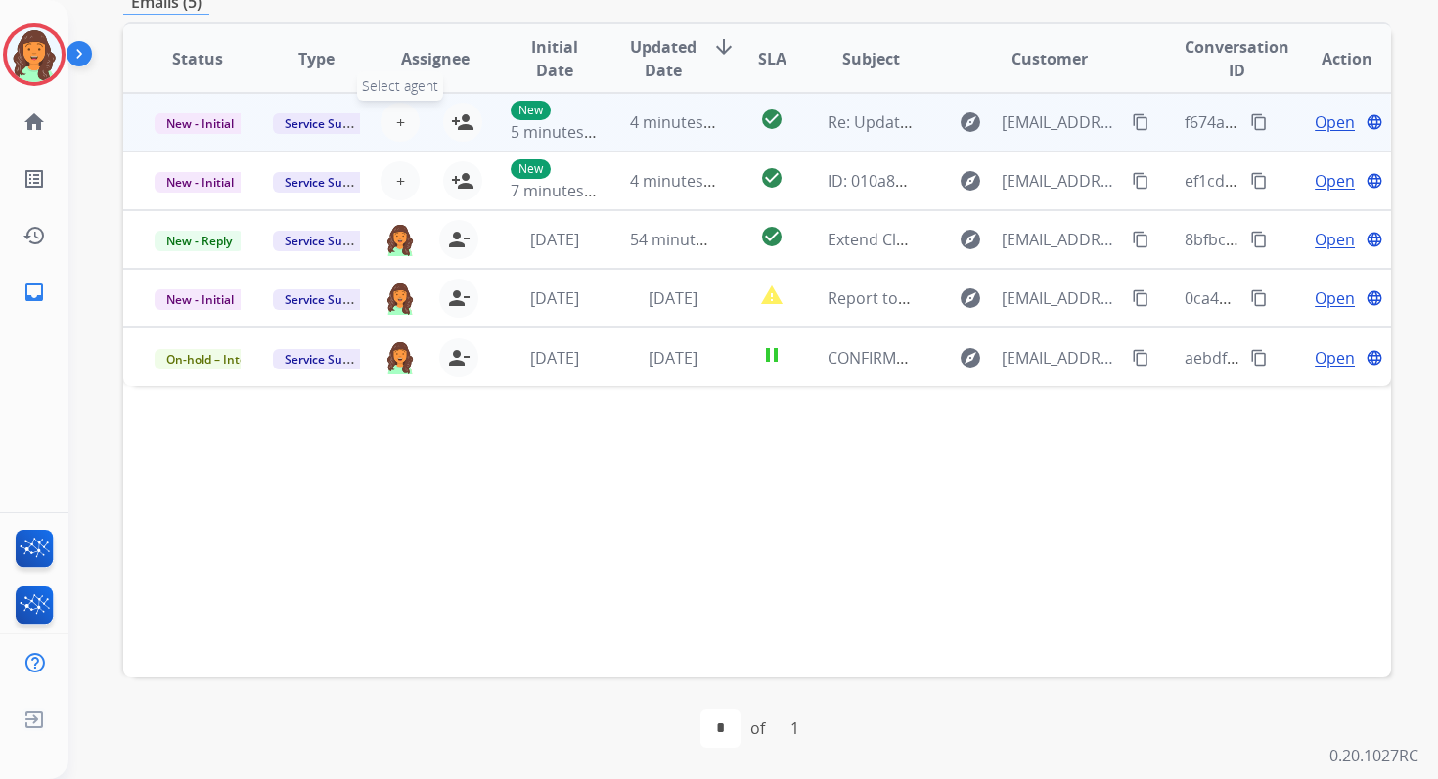
click at [402, 121] on button "+ Select agent" at bounding box center [399, 122] width 39 height 39
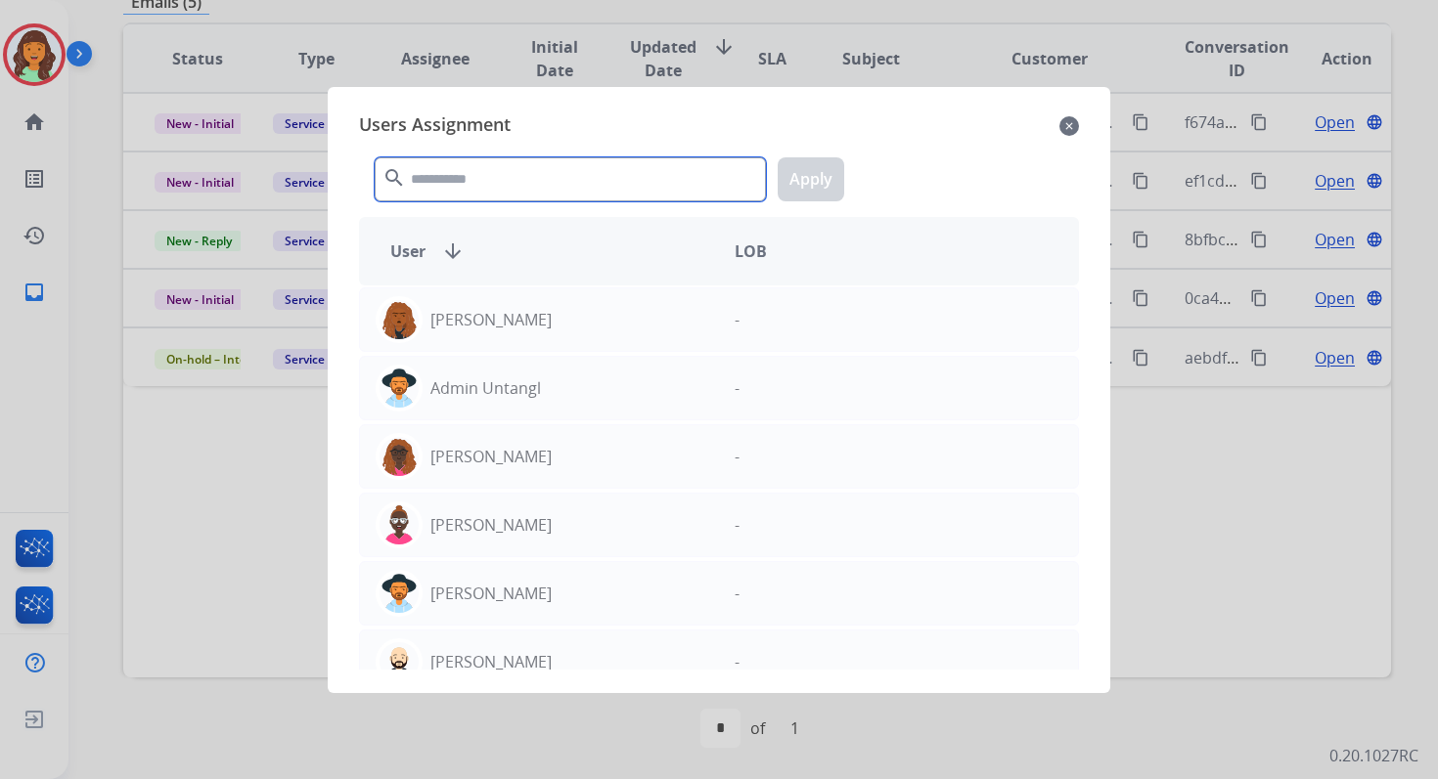
click at [486, 181] on input "text" at bounding box center [570, 179] width 391 height 44
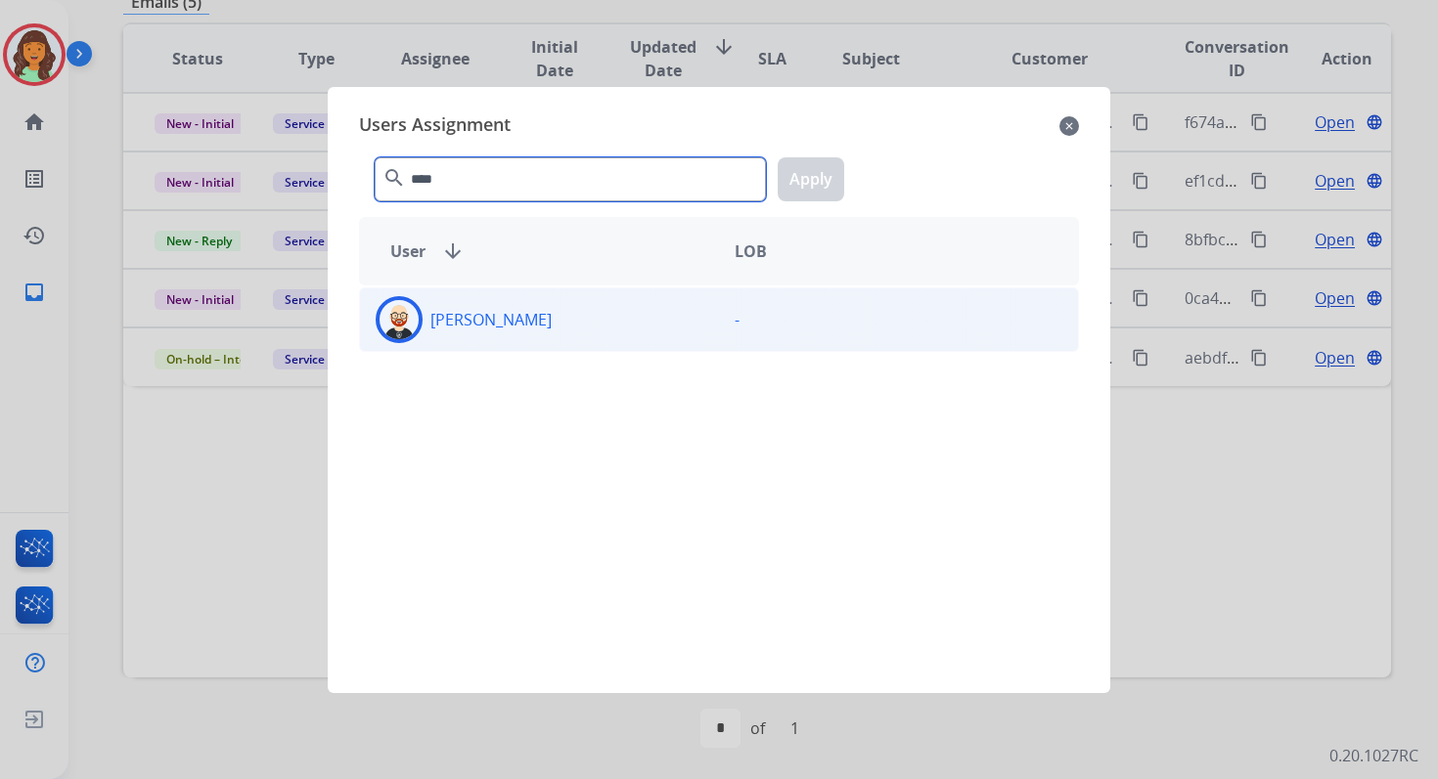
type input "****"
click at [575, 314] on div "[PERSON_NAME]" at bounding box center [539, 319] width 359 height 47
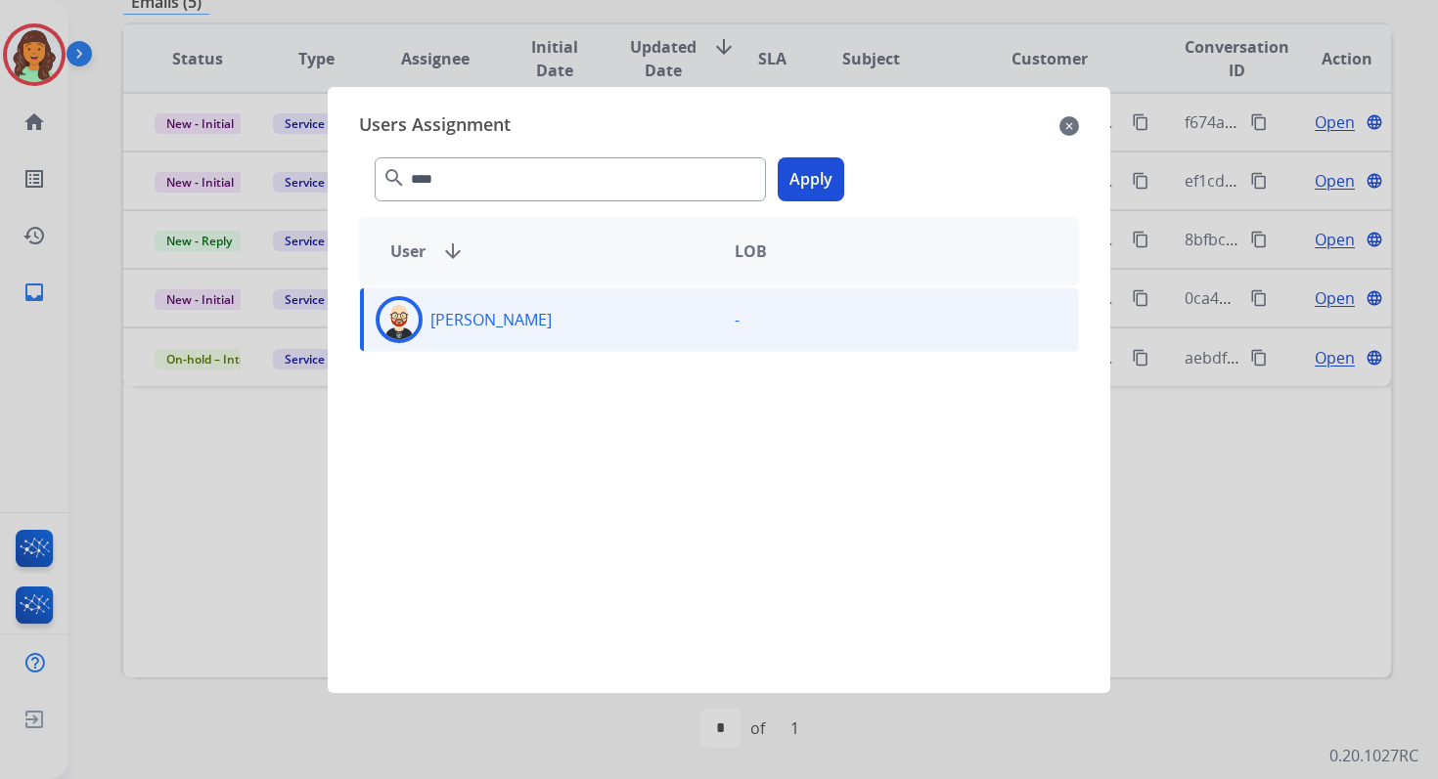
click at [816, 167] on button "Apply" at bounding box center [811, 179] width 67 height 44
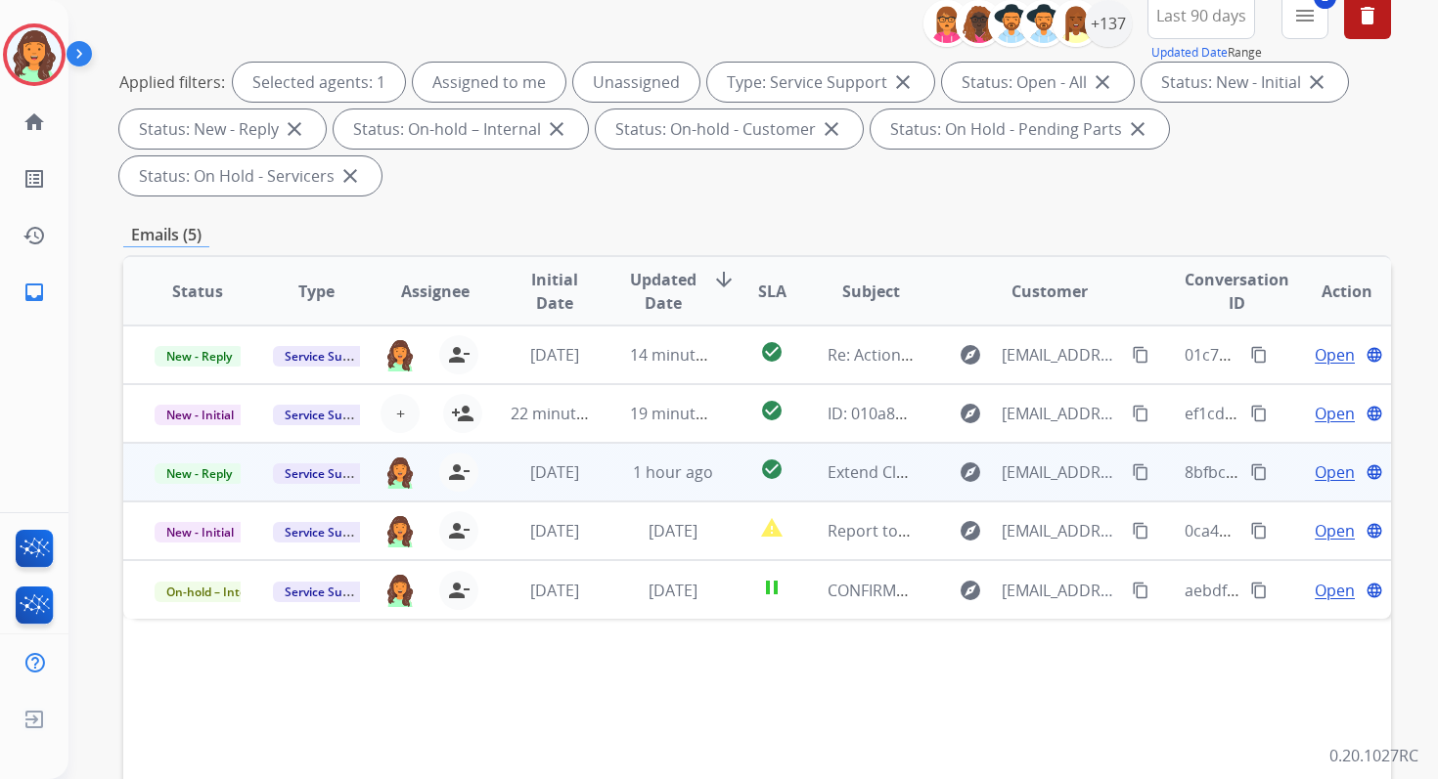
scroll to position [0, 0]
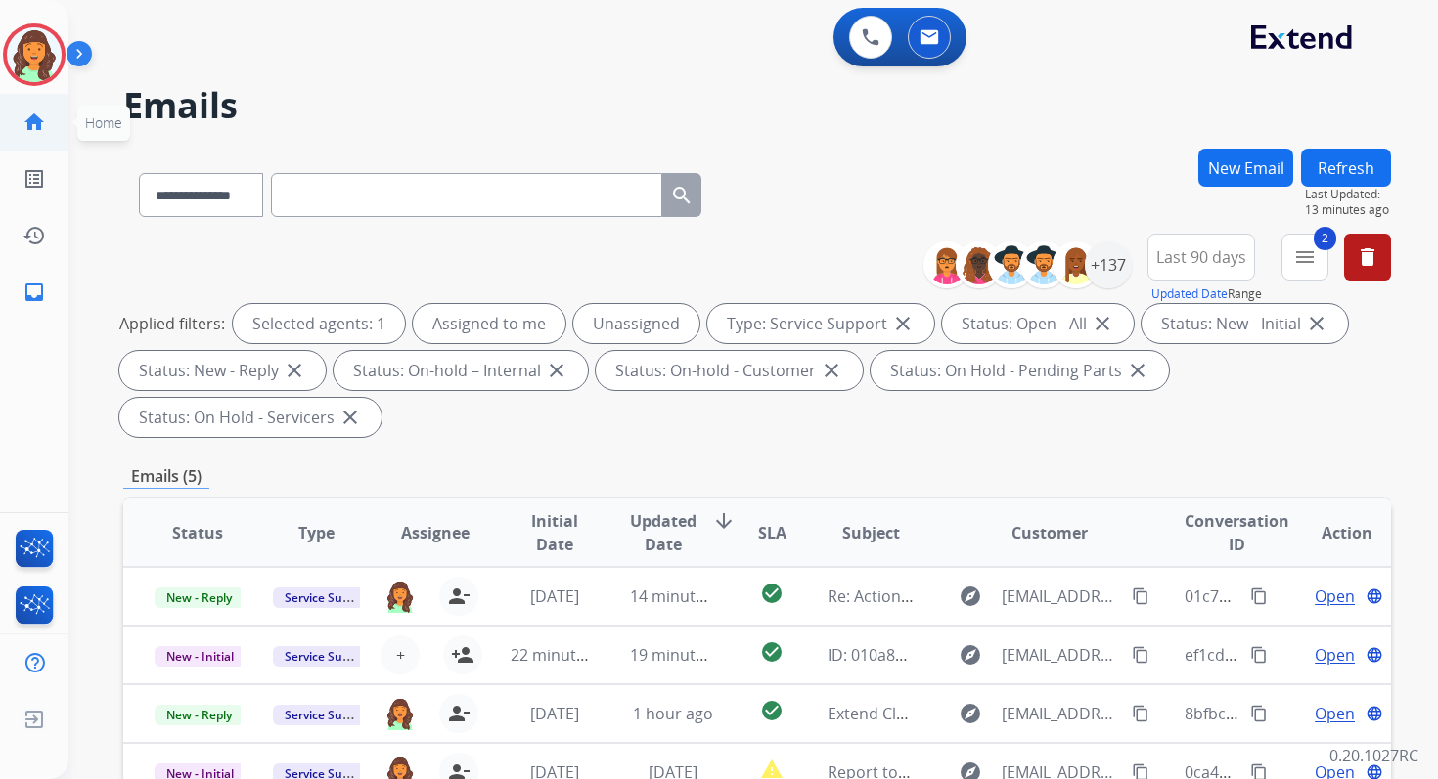
click at [12, 108] on link "home Home" at bounding box center [34, 122] width 55 height 55
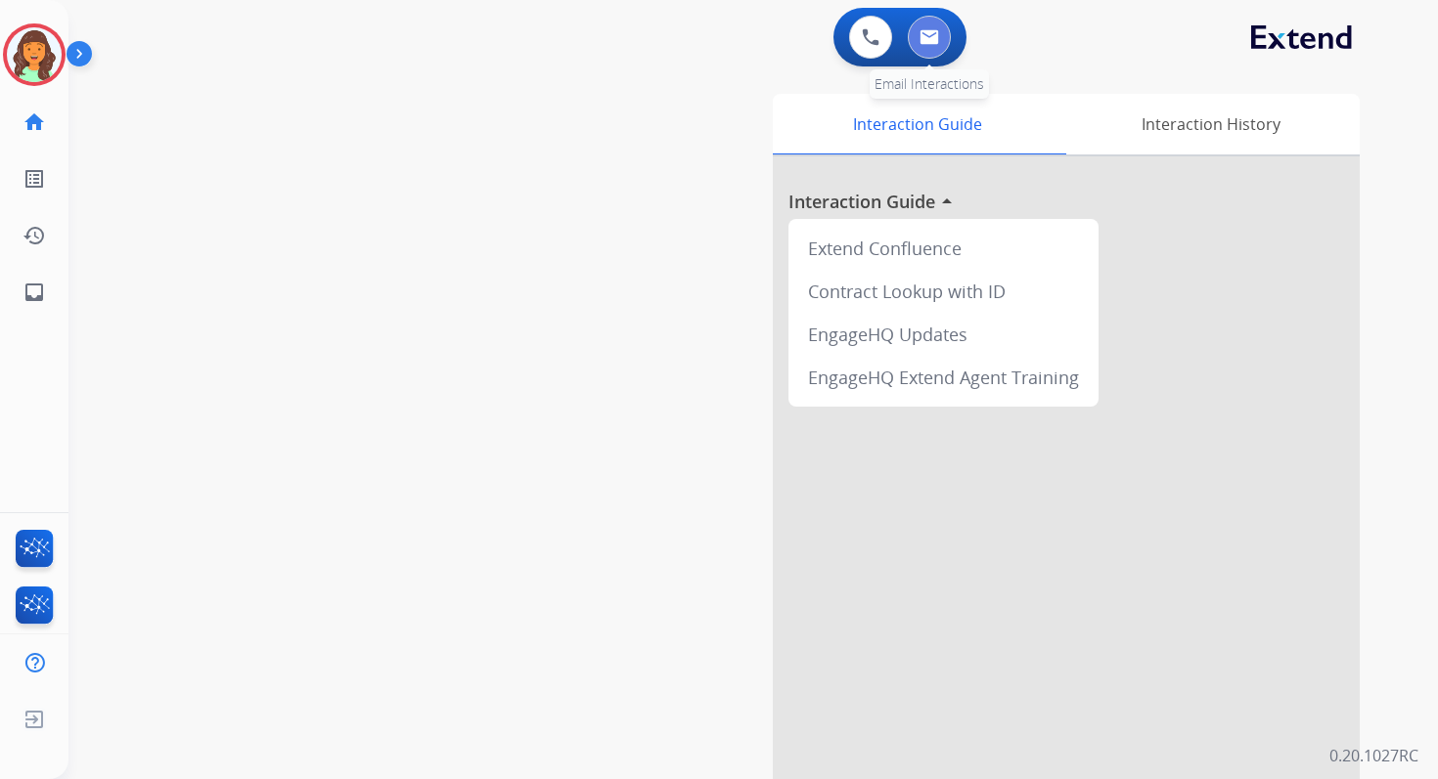
click at [942, 32] on button at bounding box center [929, 37] width 43 height 43
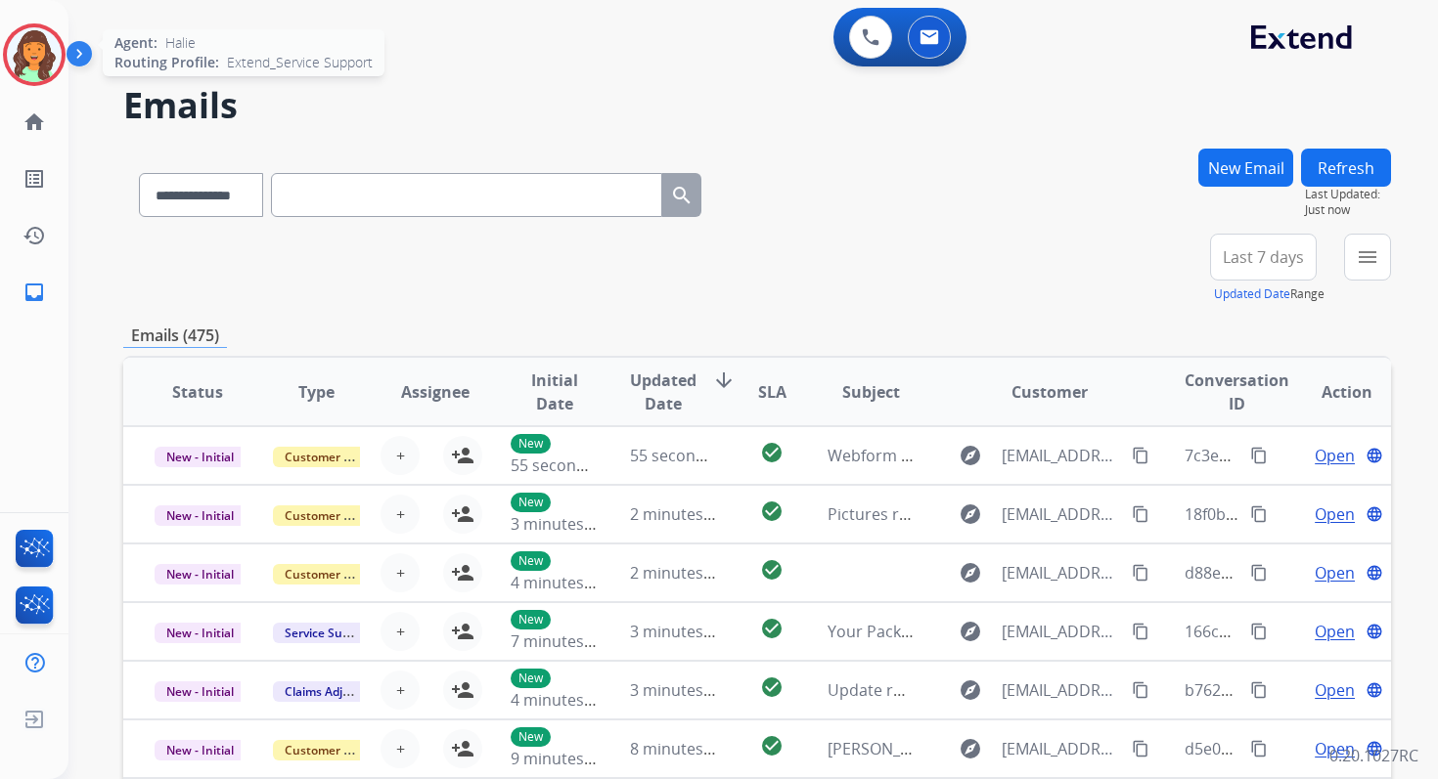
click at [29, 54] on img at bounding box center [34, 54] width 55 height 55
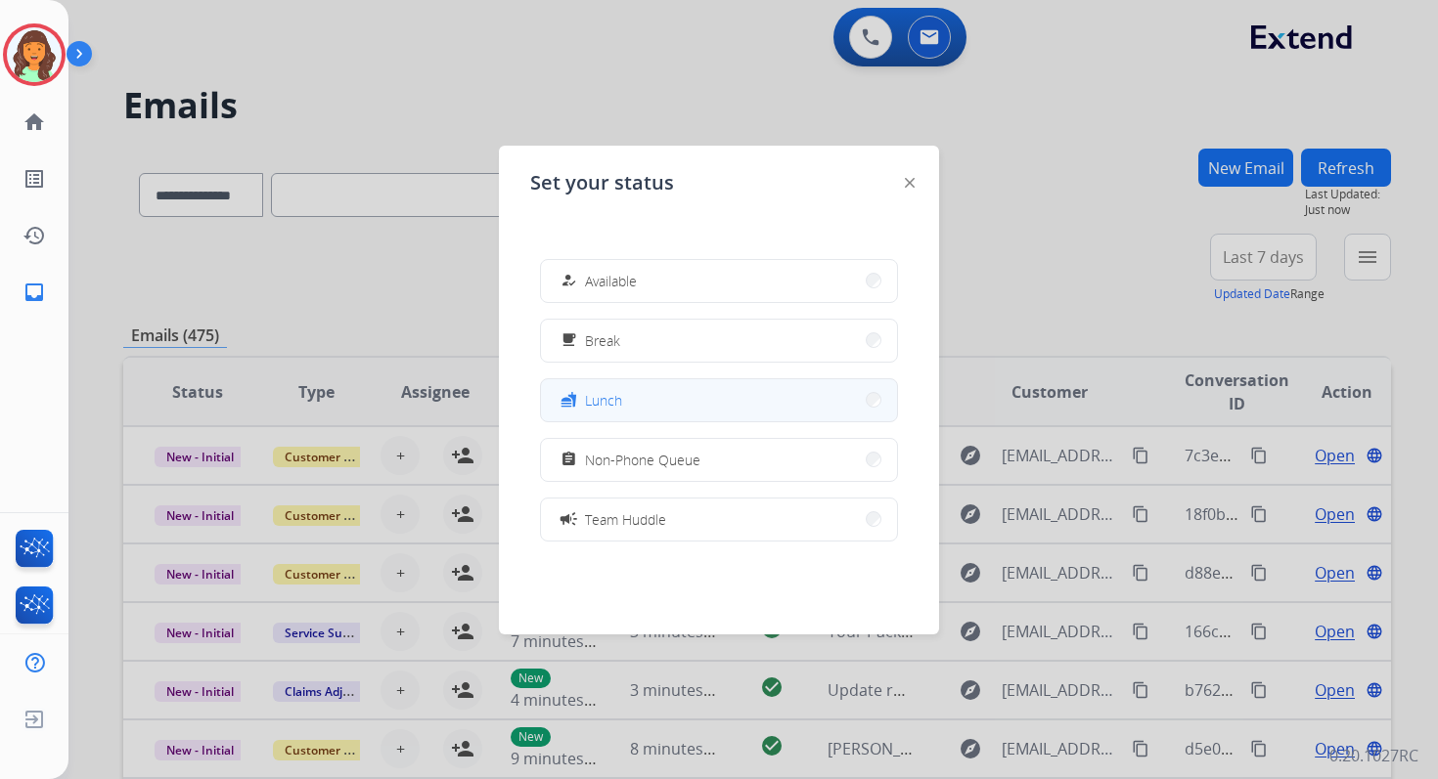
click at [641, 387] on button "fastfood Lunch" at bounding box center [719, 400] width 356 height 42
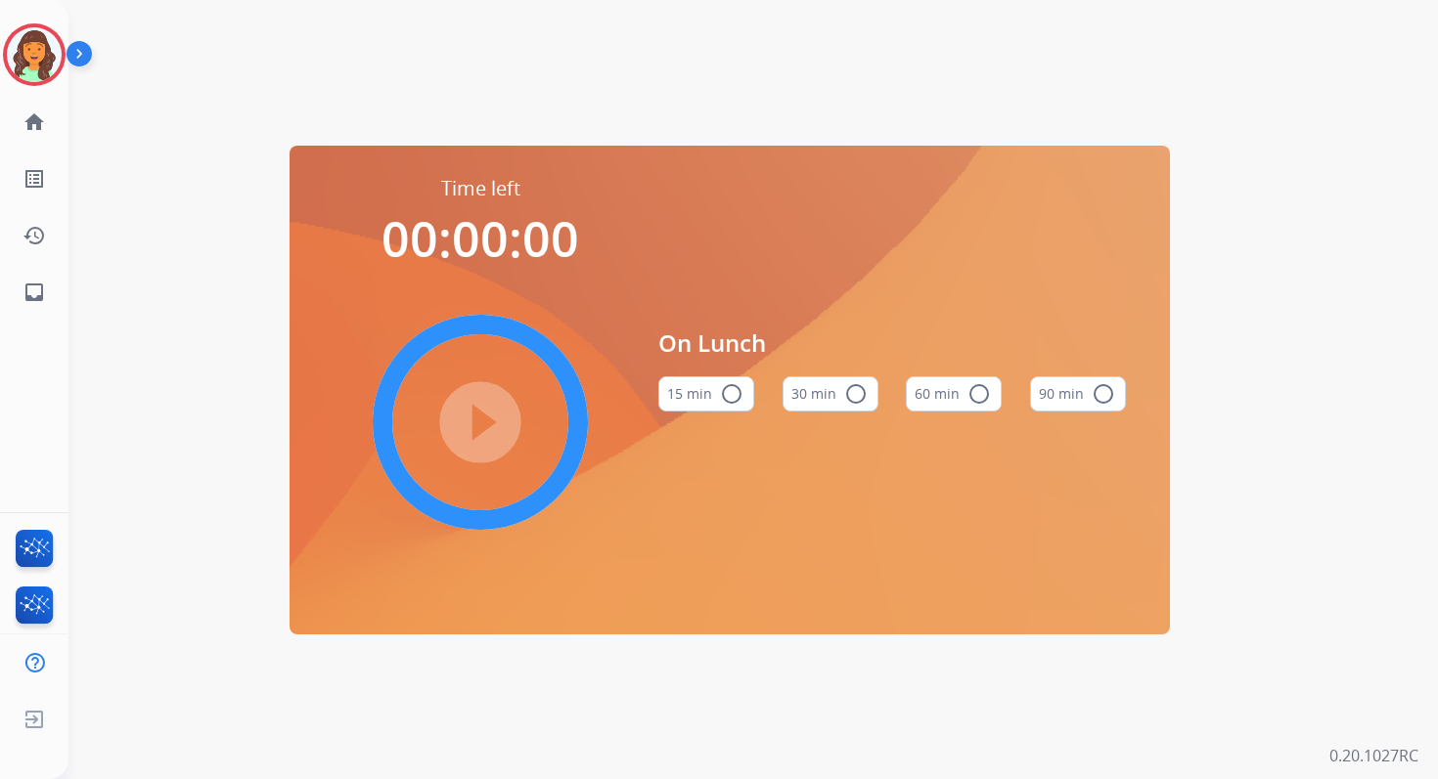
click at [972, 394] on mat-icon "radio_button_unchecked" at bounding box center [978, 393] width 23 height 23
click at [477, 419] on mat-icon "play_circle_filled" at bounding box center [479, 422] width 23 height 23
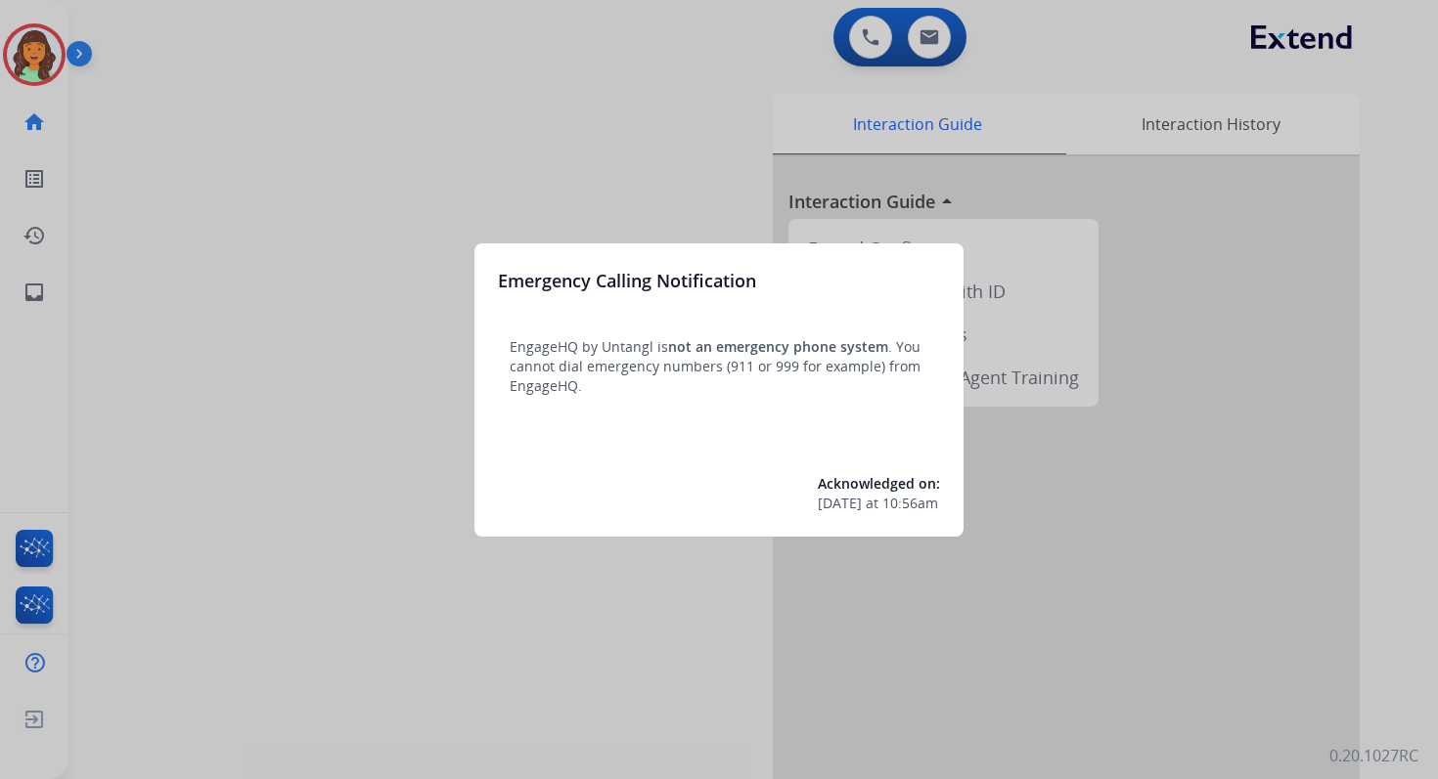
click at [945, 35] on div at bounding box center [719, 389] width 1438 height 779
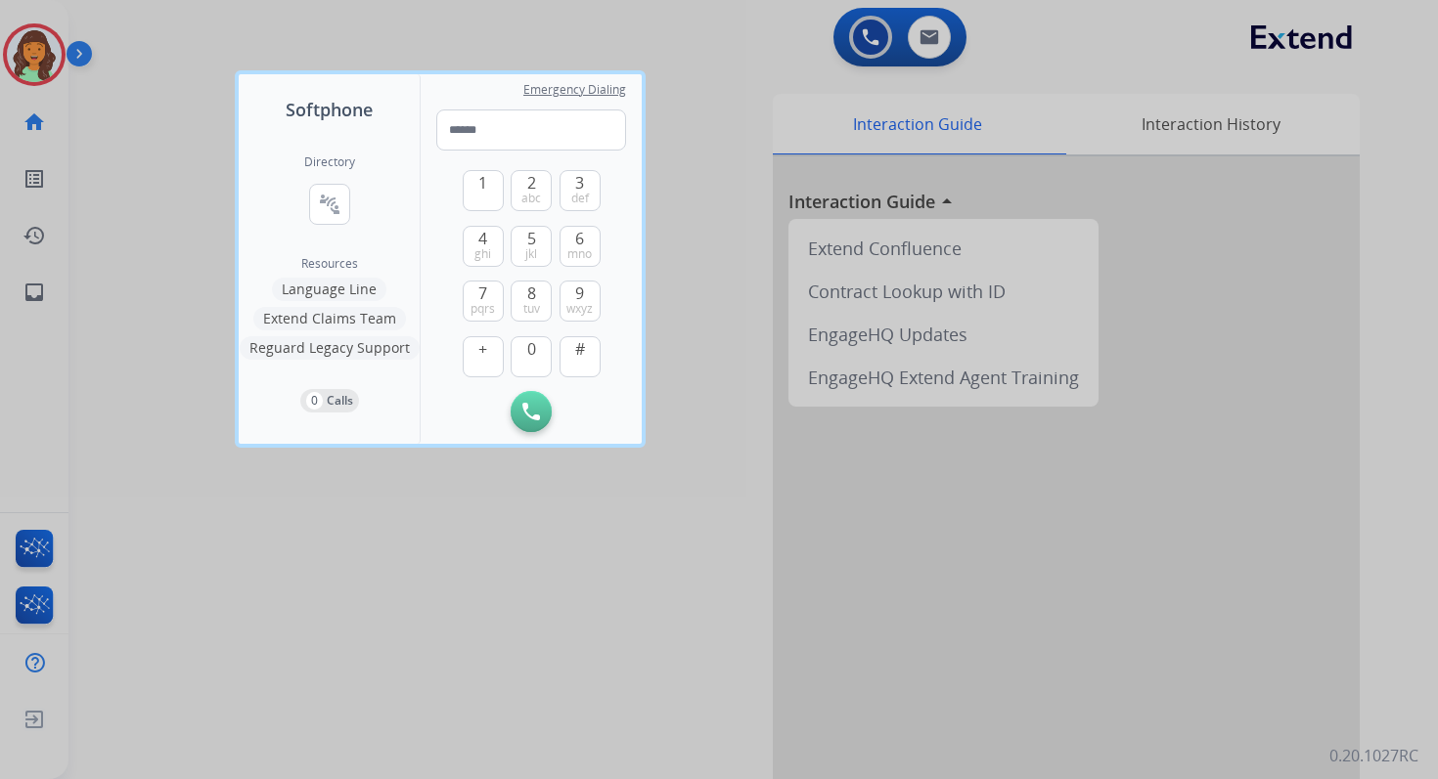
click at [945, 35] on div at bounding box center [719, 389] width 1438 height 779
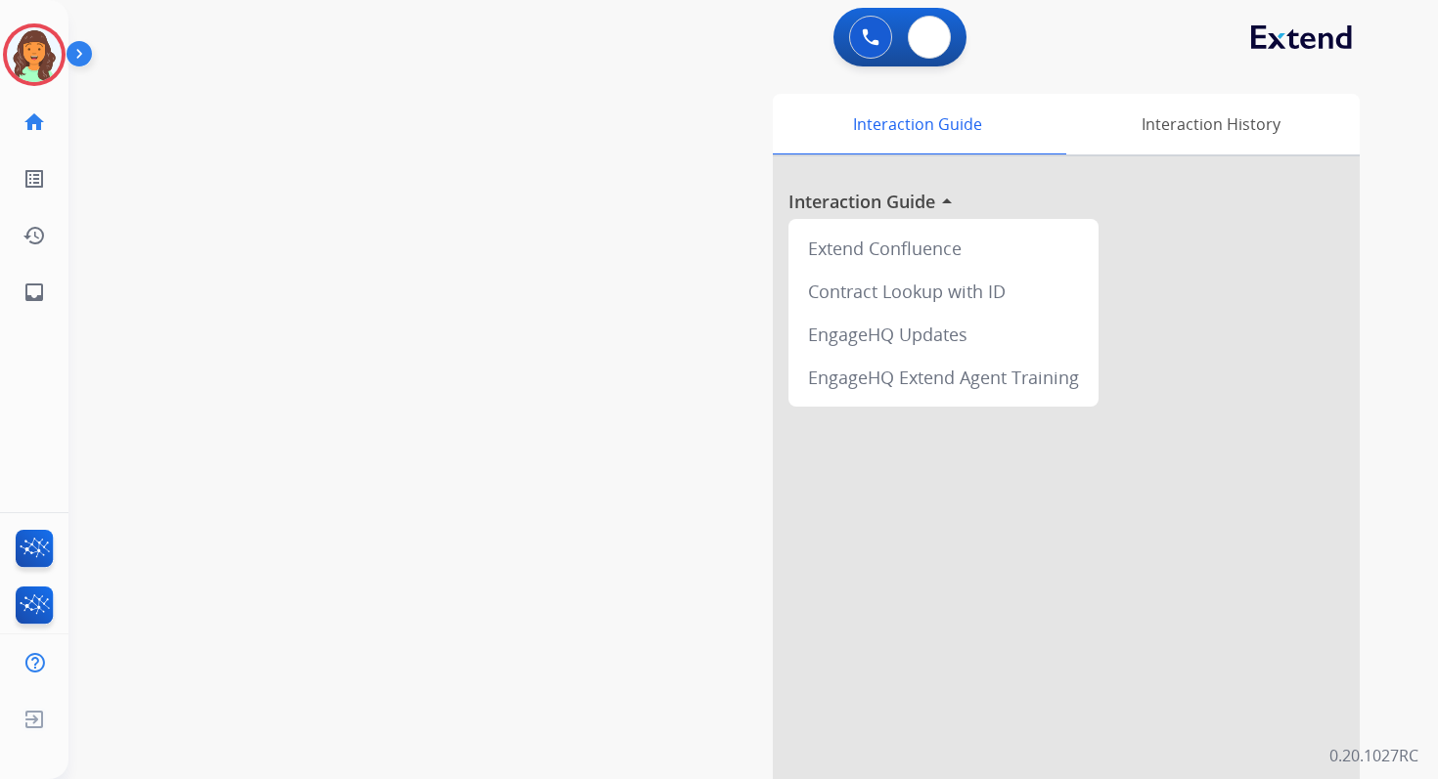
click at [945, 35] on button at bounding box center [929, 37] width 43 height 43
select select "**********"
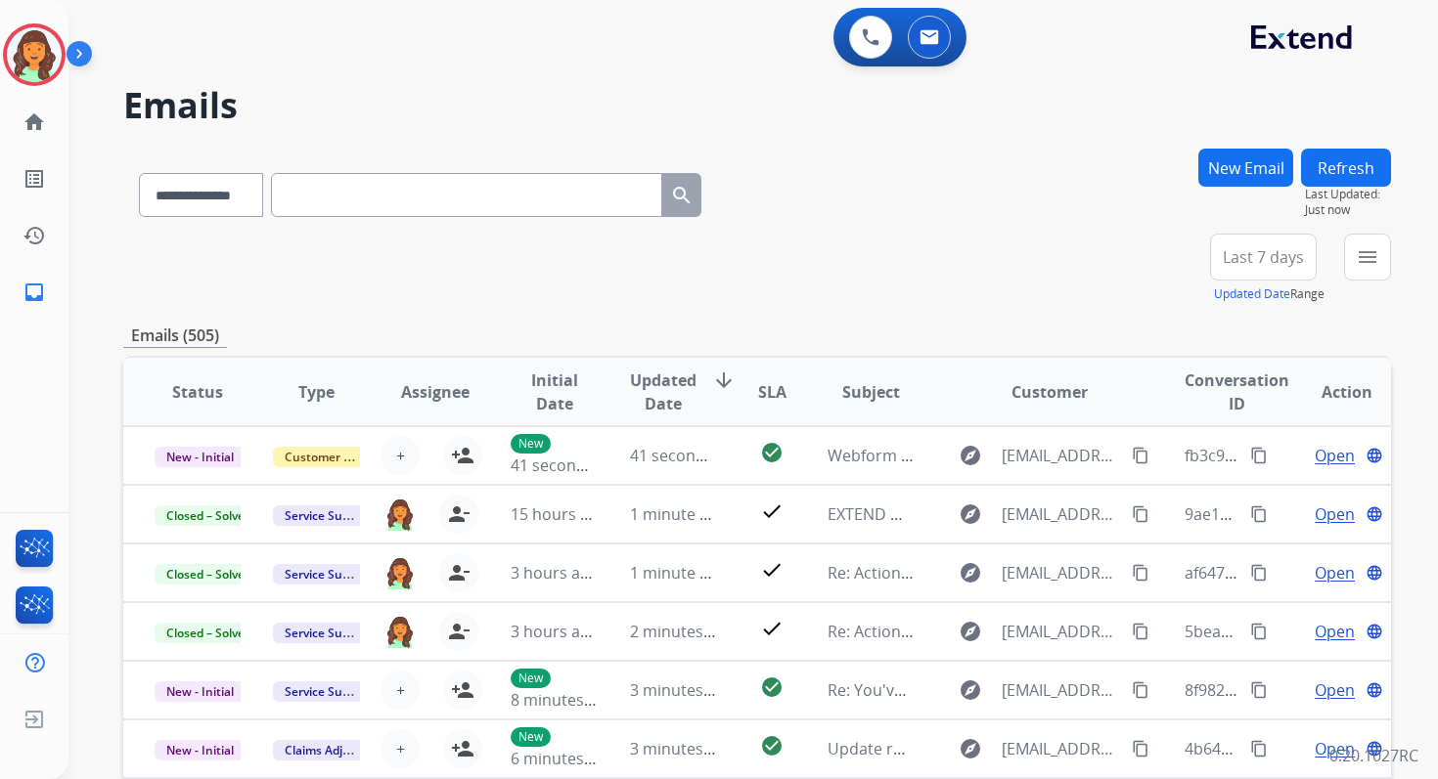
click at [411, 202] on input "text" at bounding box center [466, 195] width 391 height 44
paste input "**********"
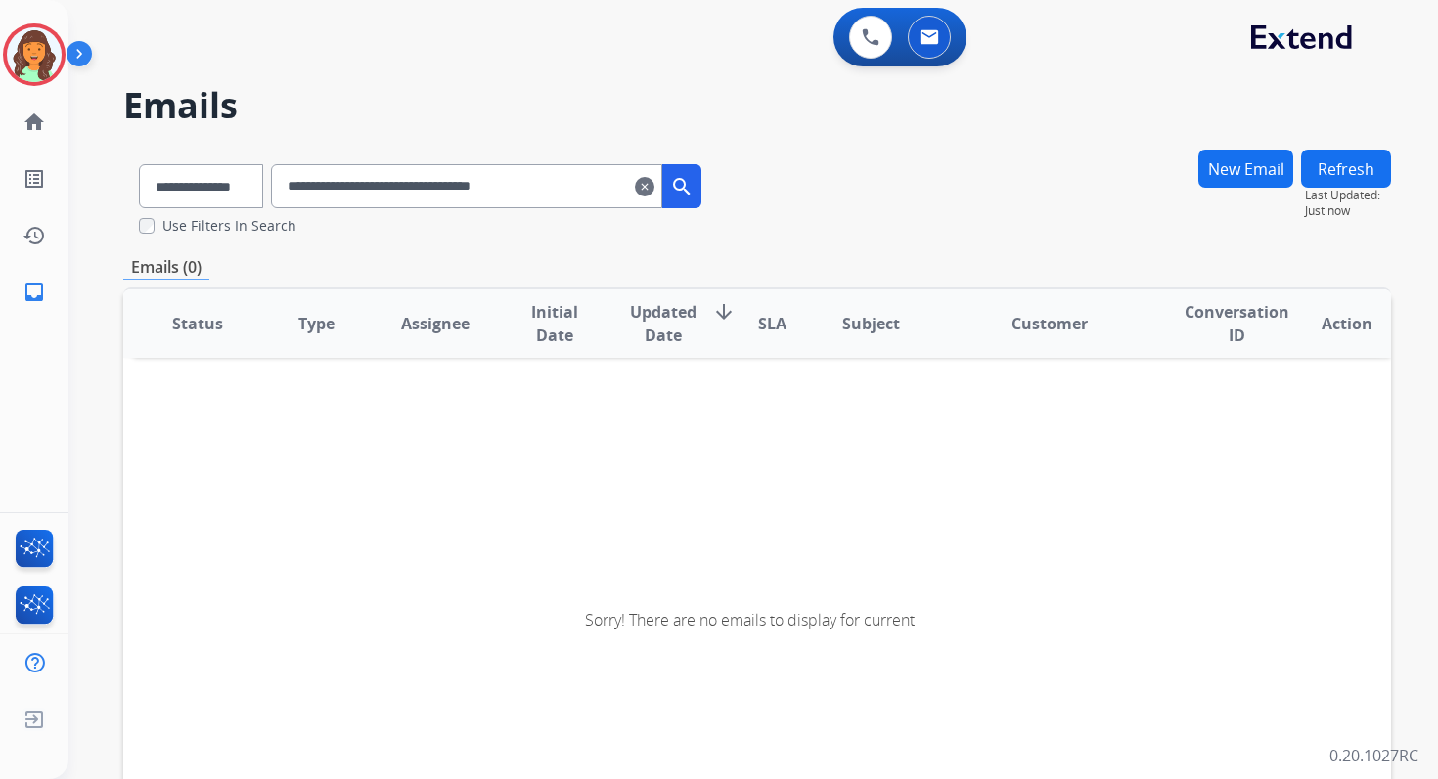
click at [461, 192] on input "**********" at bounding box center [466, 186] width 391 height 44
click at [614, 192] on input "**********" at bounding box center [466, 186] width 391 height 44
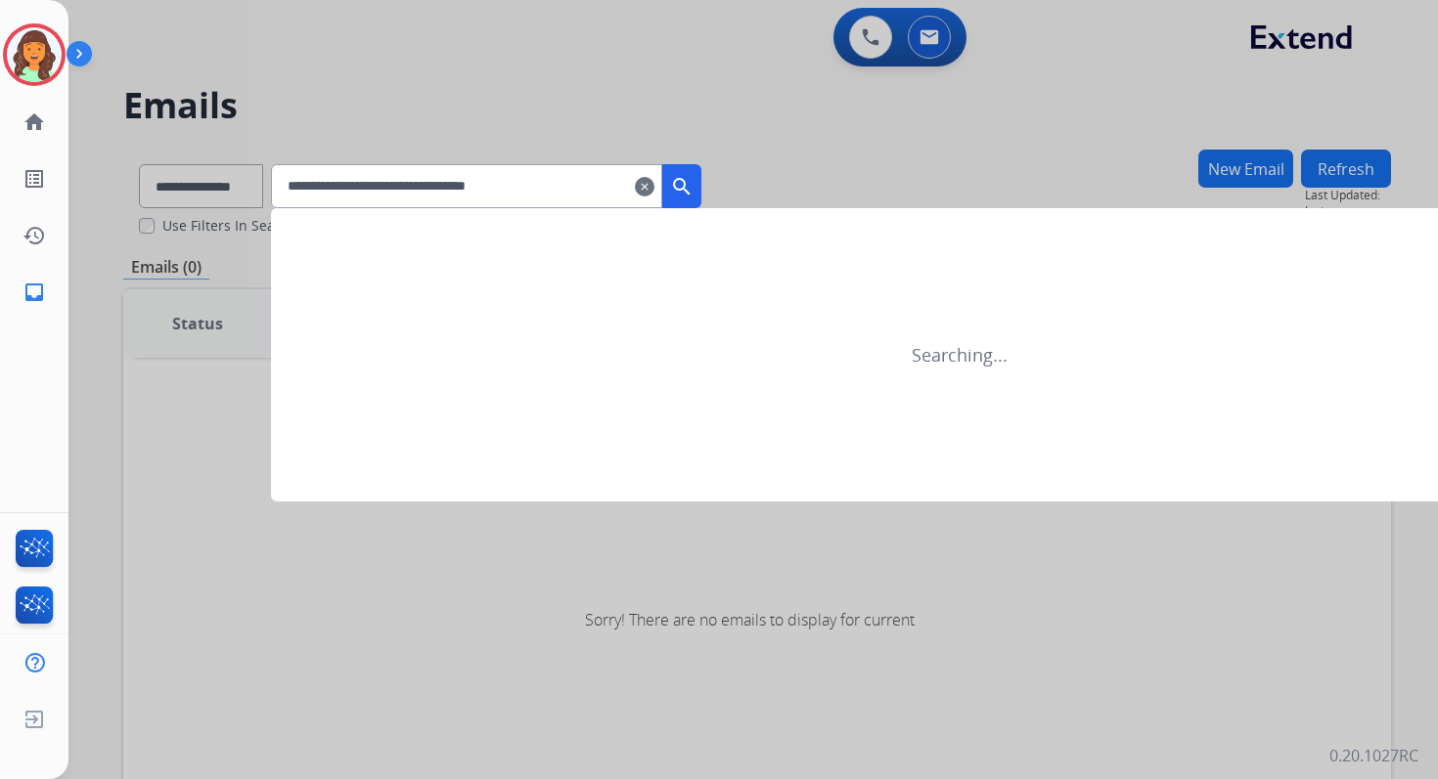
type input "**********"
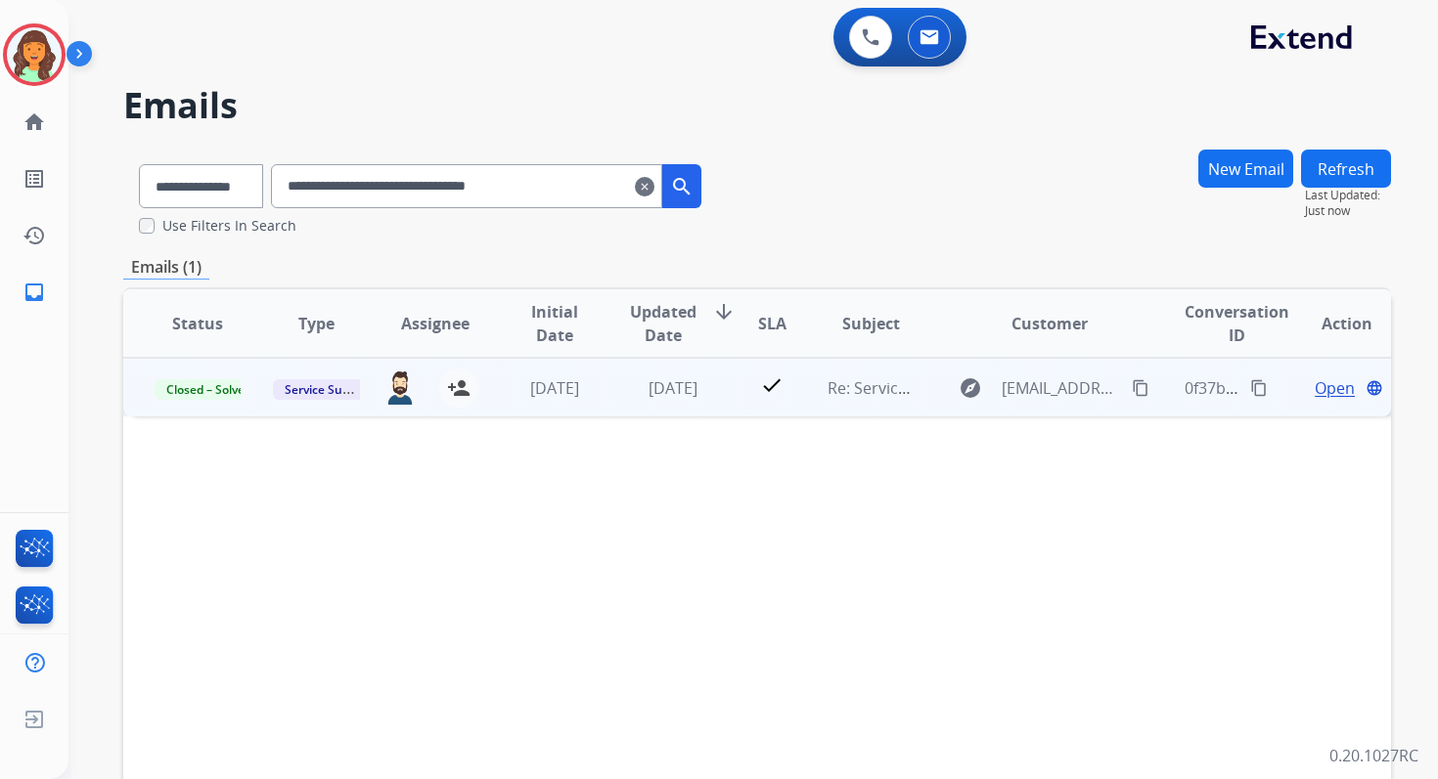
click at [1325, 381] on span "Open" at bounding box center [1334, 388] width 40 height 23
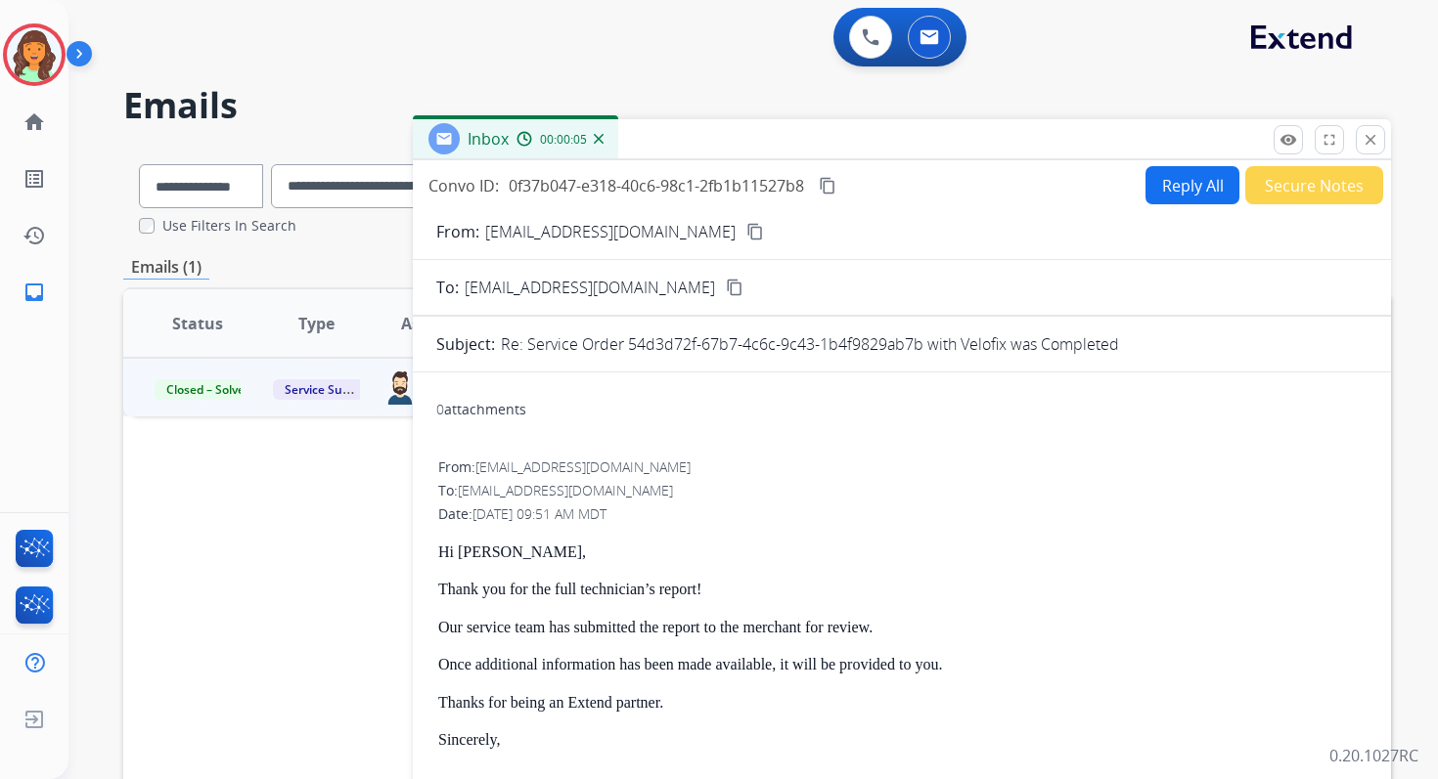
click at [1160, 183] on button "Reply All" at bounding box center [1192, 185] width 94 height 38
select select "**********"
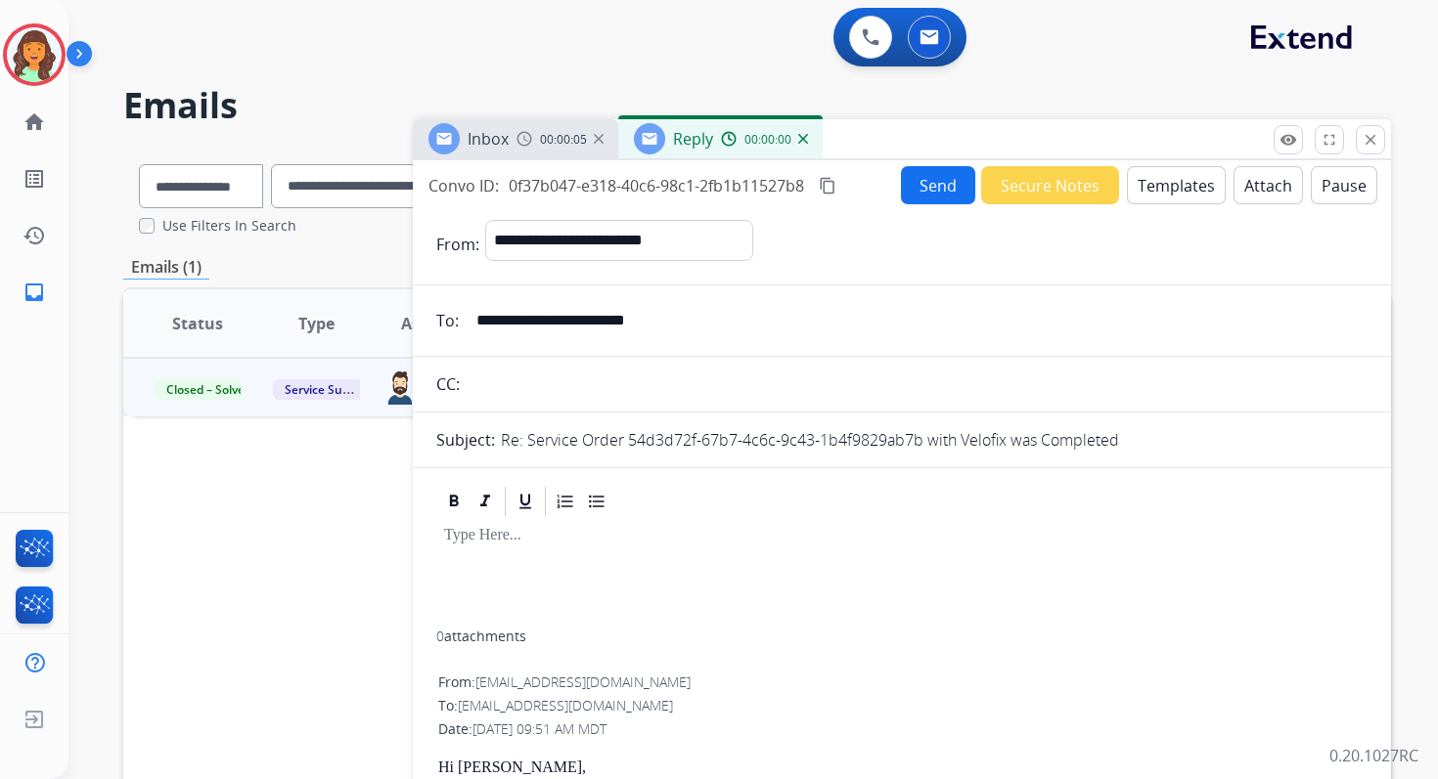
click at [1160, 183] on button "Templates" at bounding box center [1176, 185] width 99 height 38
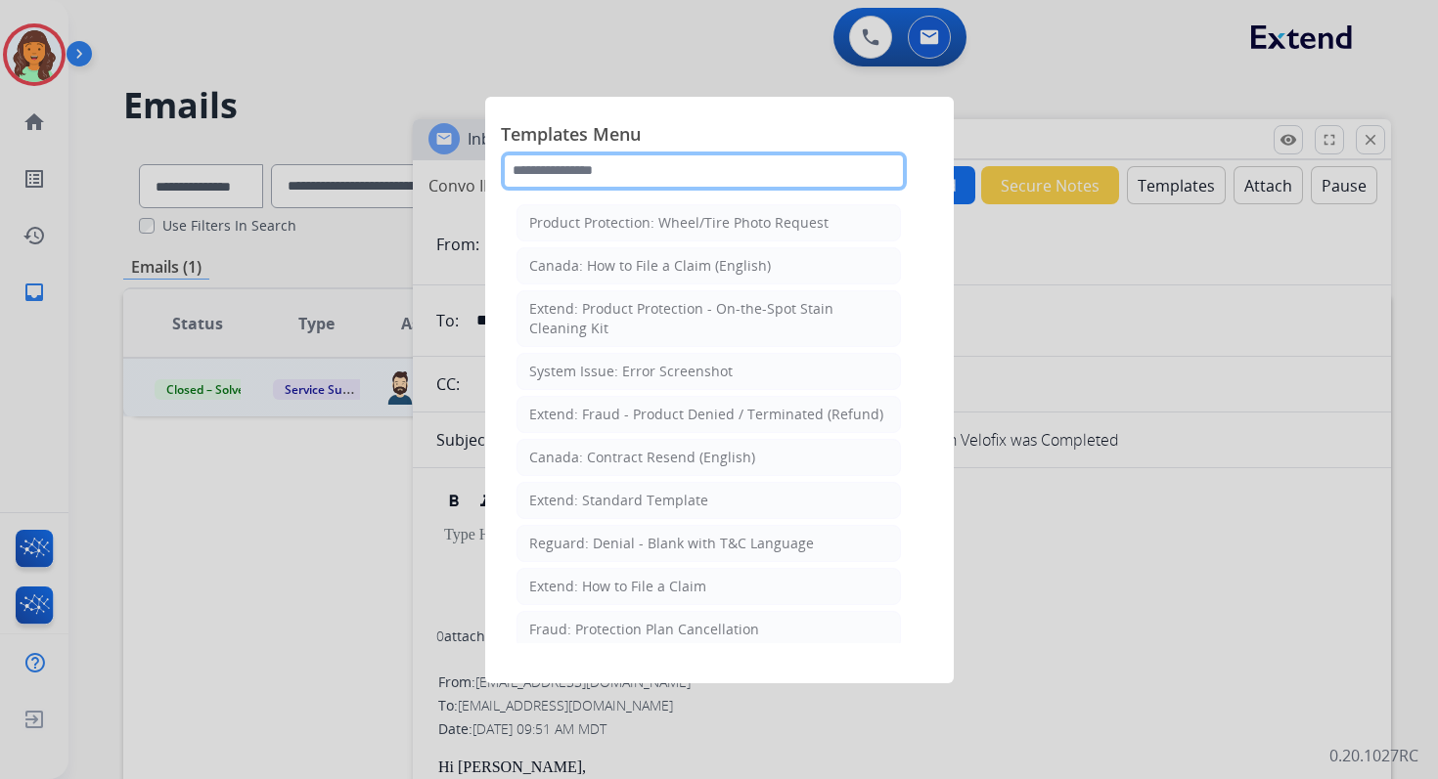
click at [581, 169] on input "text" at bounding box center [704, 171] width 406 height 39
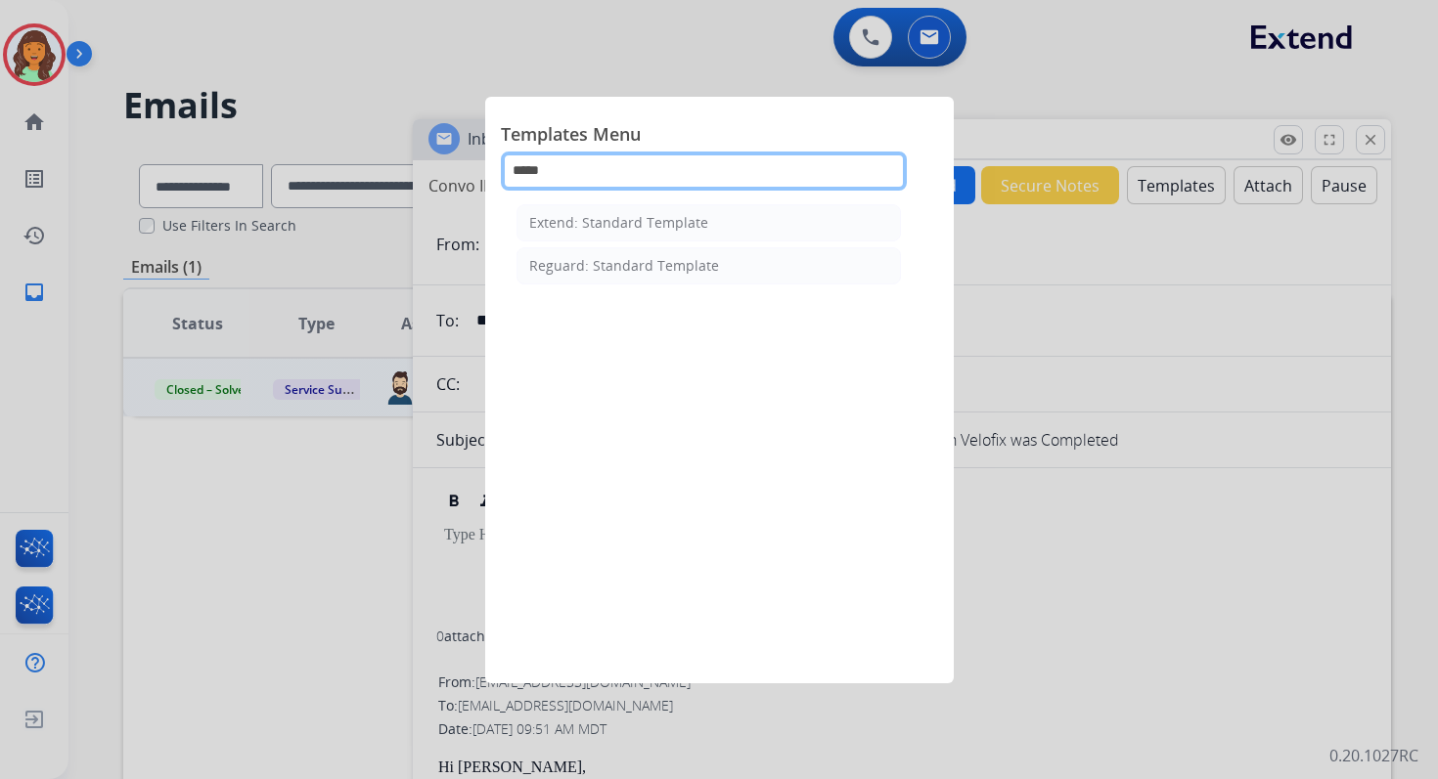
click at [602, 176] on input "*****" at bounding box center [704, 171] width 406 height 39
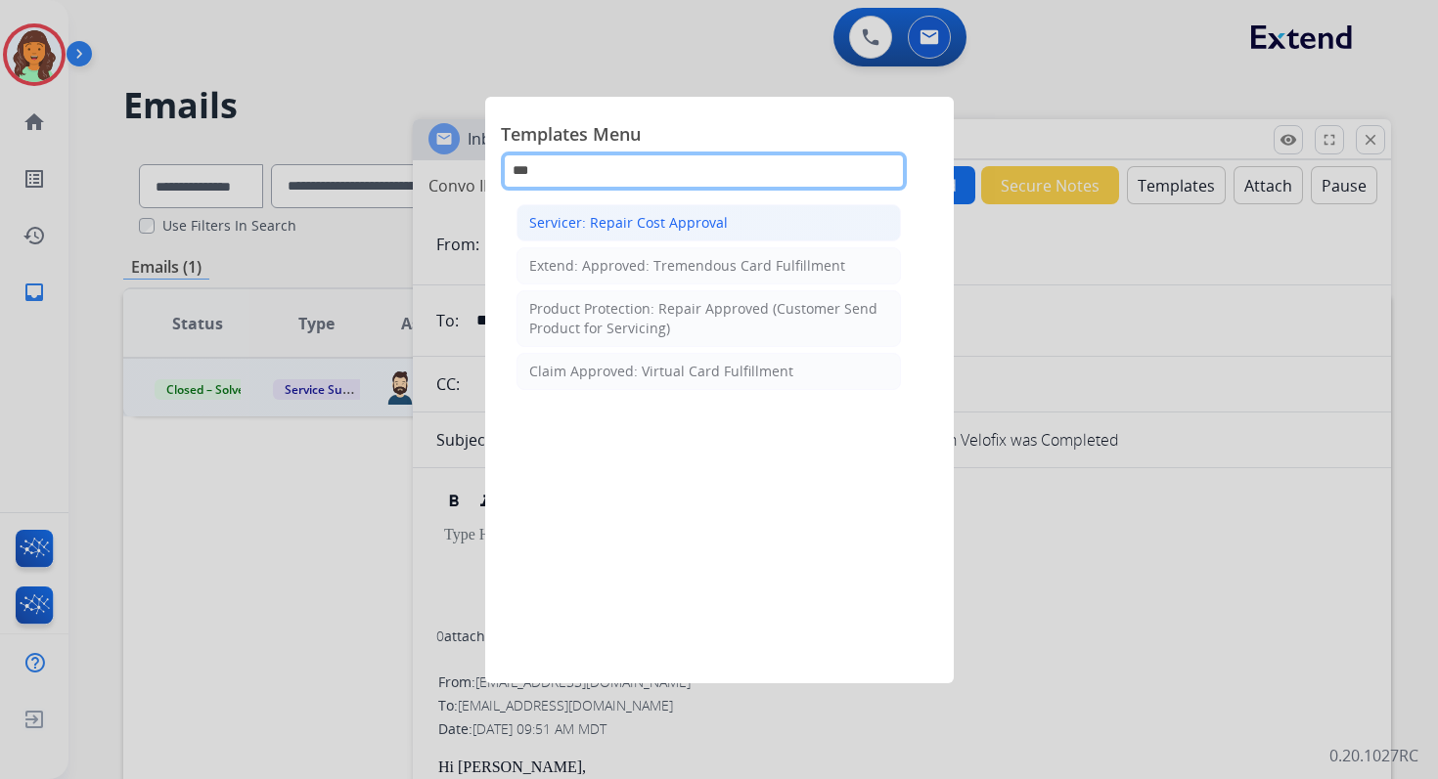
type input "***"
click at [691, 221] on div "Servicer: Repair Cost Approval" at bounding box center [628, 223] width 199 height 20
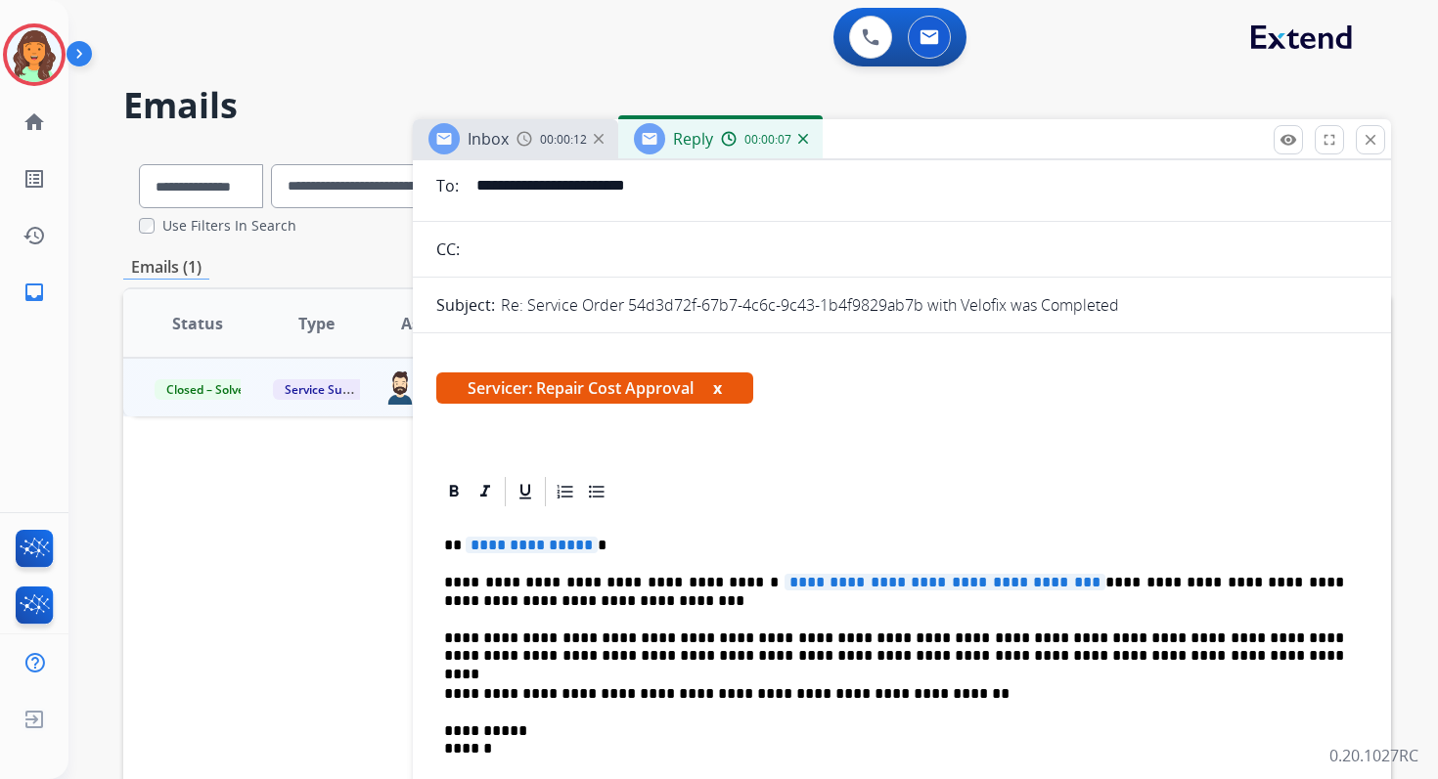
scroll to position [249, 0]
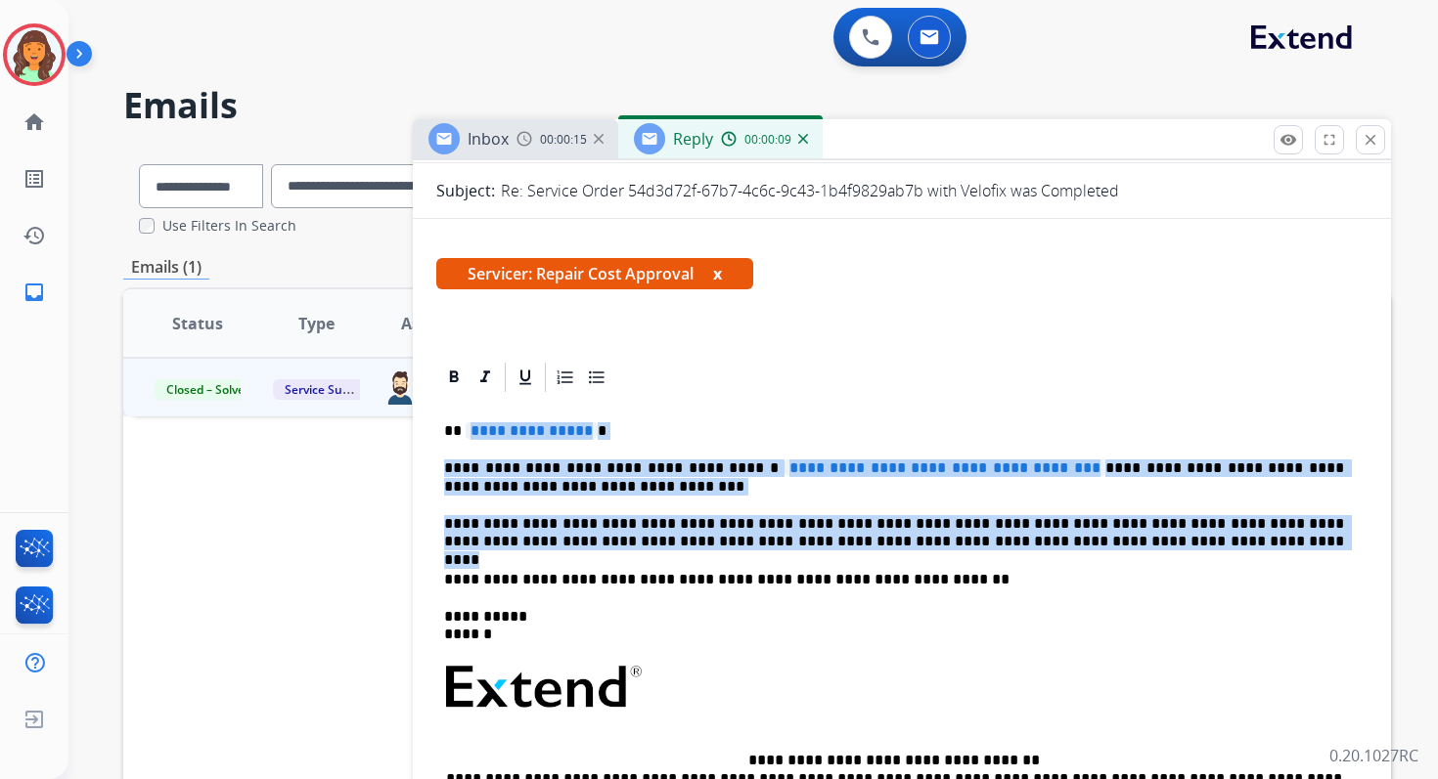
drag, startPoint x: 463, startPoint y: 431, endPoint x: 1104, endPoint y: 550, distance: 652.4
click at [1104, 550] on div "**********" at bounding box center [901, 689] width 931 height 589
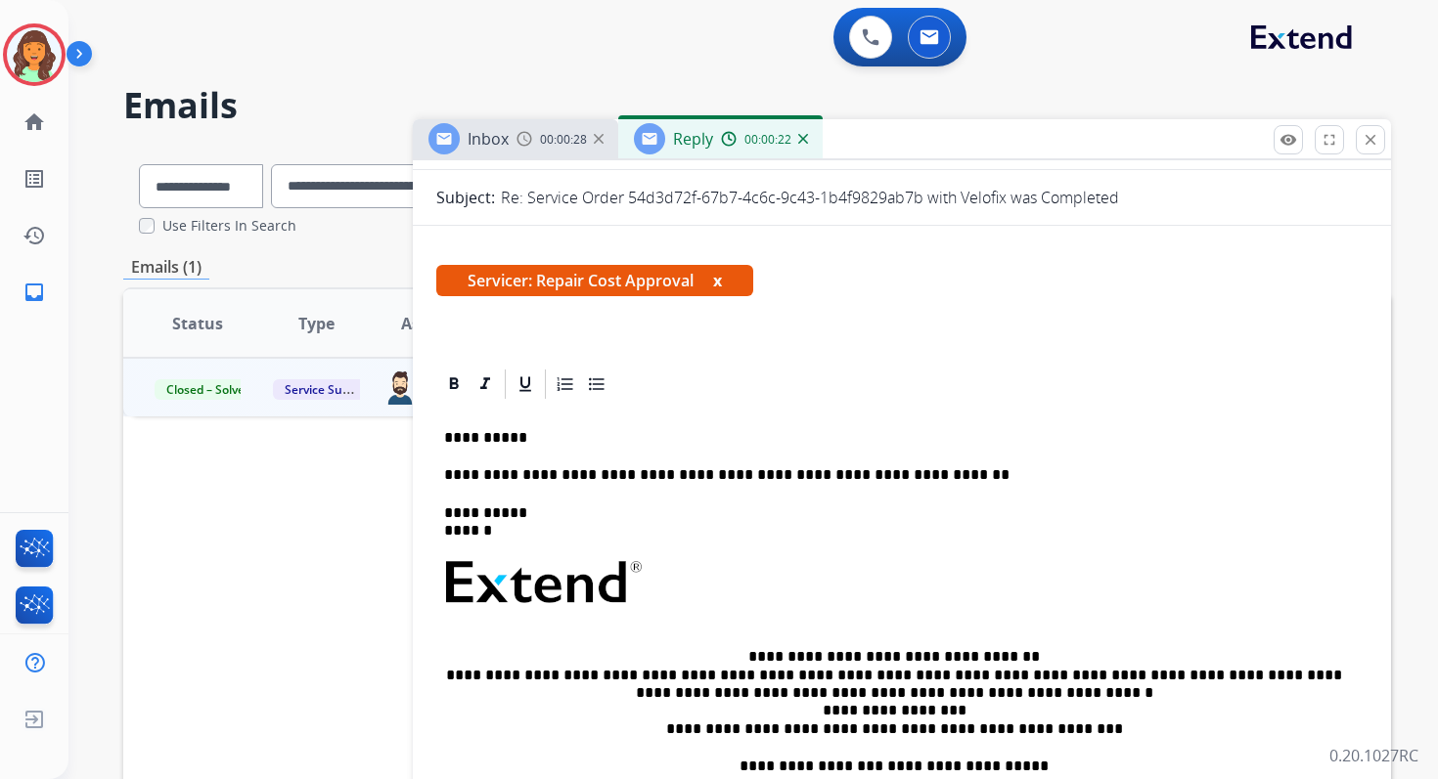
scroll to position [216, 0]
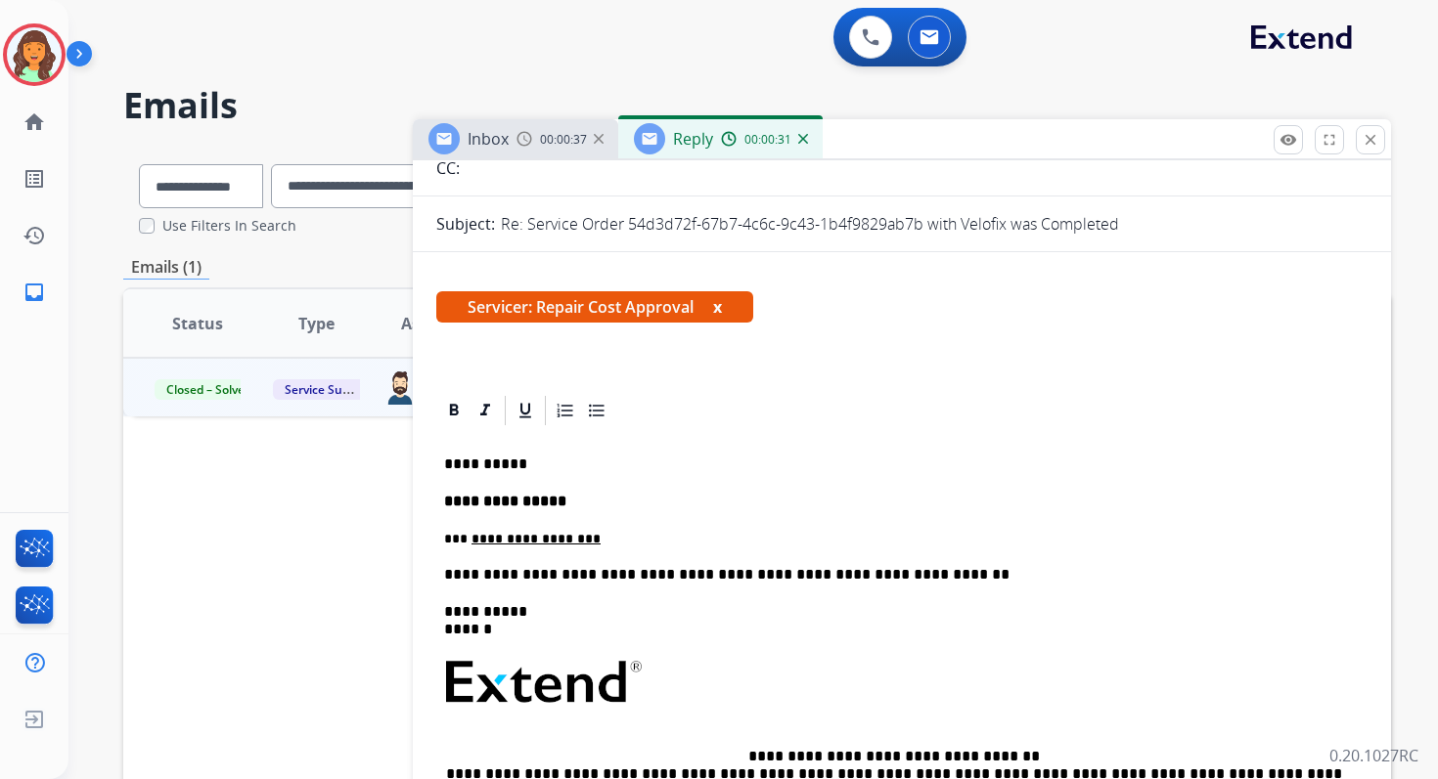
click at [538, 467] on p "**********" at bounding box center [894, 465] width 900 height 18
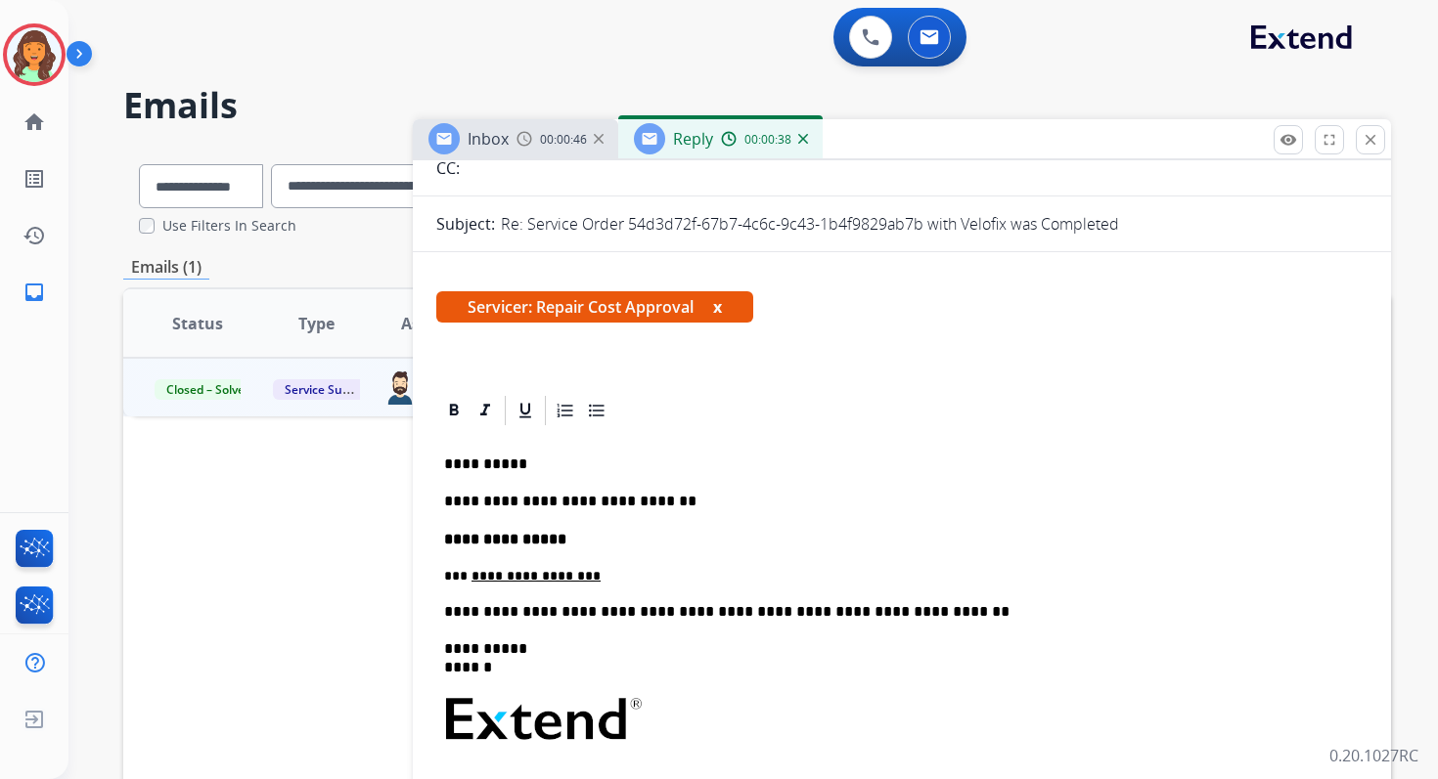
click at [441, 499] on div "**********" at bounding box center [901, 722] width 931 height 588
click at [523, 469] on p "**********" at bounding box center [894, 465] width 900 height 18
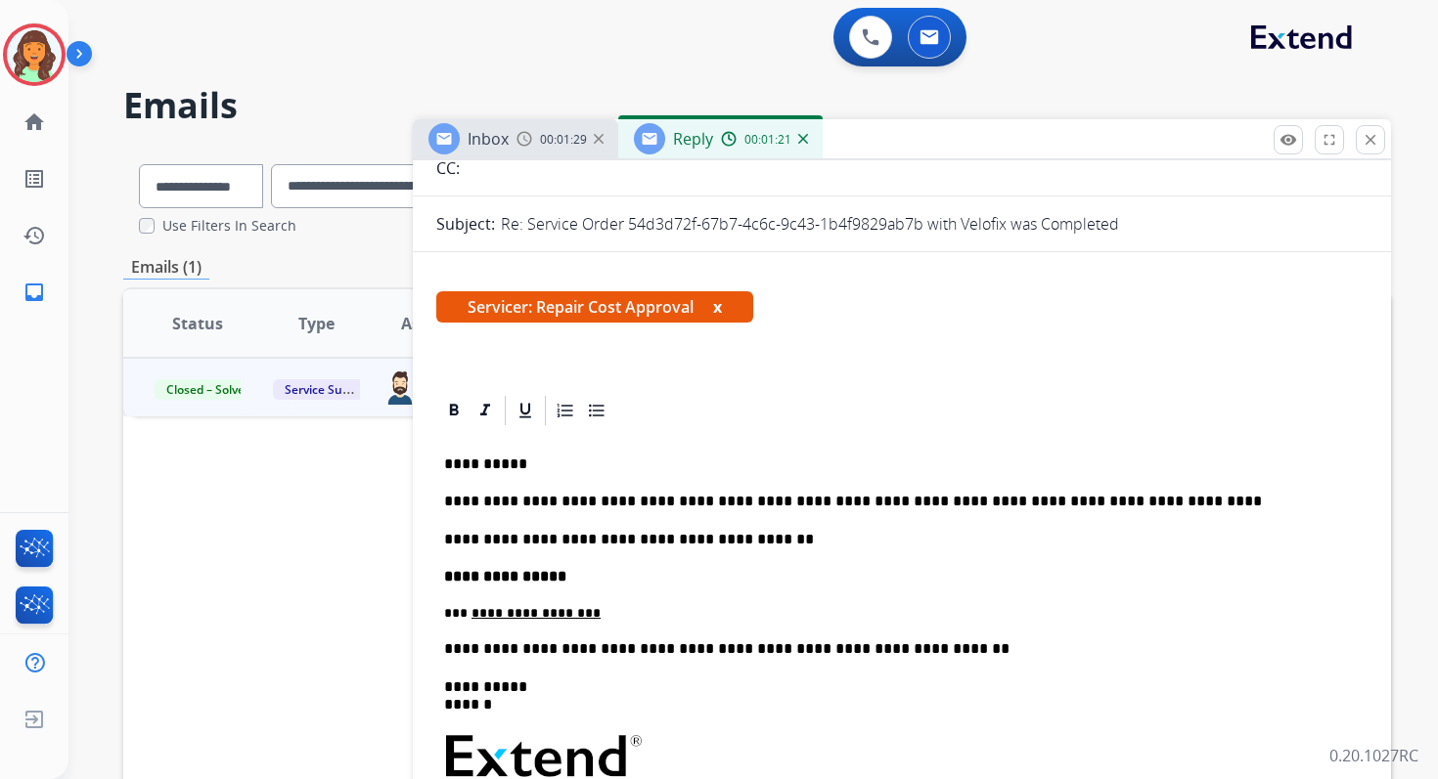
click at [906, 504] on p "**********" at bounding box center [894, 502] width 900 height 18
click at [915, 503] on p "**********" at bounding box center [894, 502] width 900 height 18
drag, startPoint x: 704, startPoint y: 505, endPoint x: 663, endPoint y: 505, distance: 41.1
click at [663, 505] on p "**********" at bounding box center [894, 502] width 900 height 18
drag, startPoint x: 987, startPoint y: 502, endPoint x: 906, endPoint y: 505, distance: 81.2
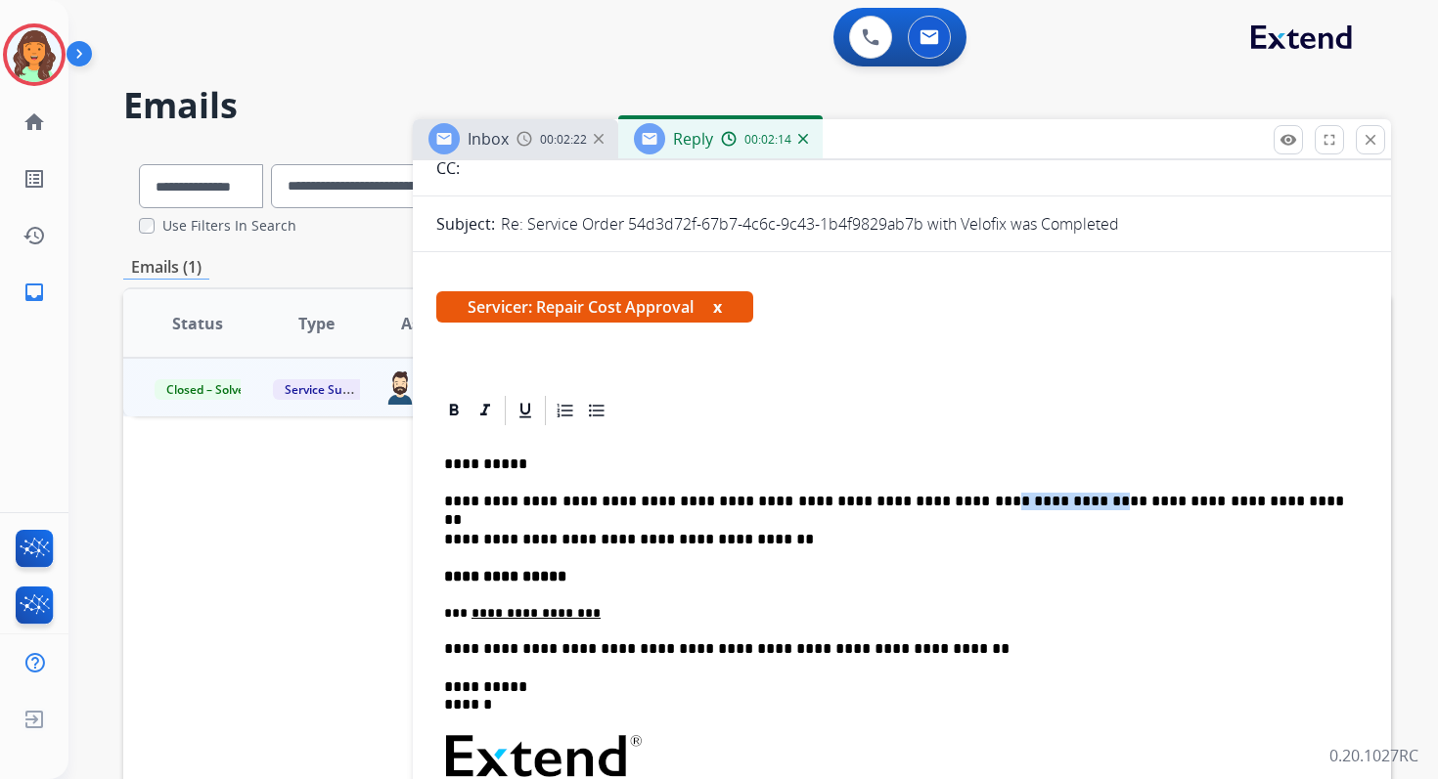
click at [906, 505] on p "**********" at bounding box center [894, 502] width 900 height 18
click at [1046, 503] on p "**********" at bounding box center [894, 502] width 900 height 18
drag, startPoint x: 904, startPoint y: 503, endPoint x: 924, endPoint y: 503, distance: 20.5
click at [924, 503] on p "**********" at bounding box center [894, 502] width 900 height 18
click at [1161, 505] on p "**********" at bounding box center [894, 502] width 900 height 18
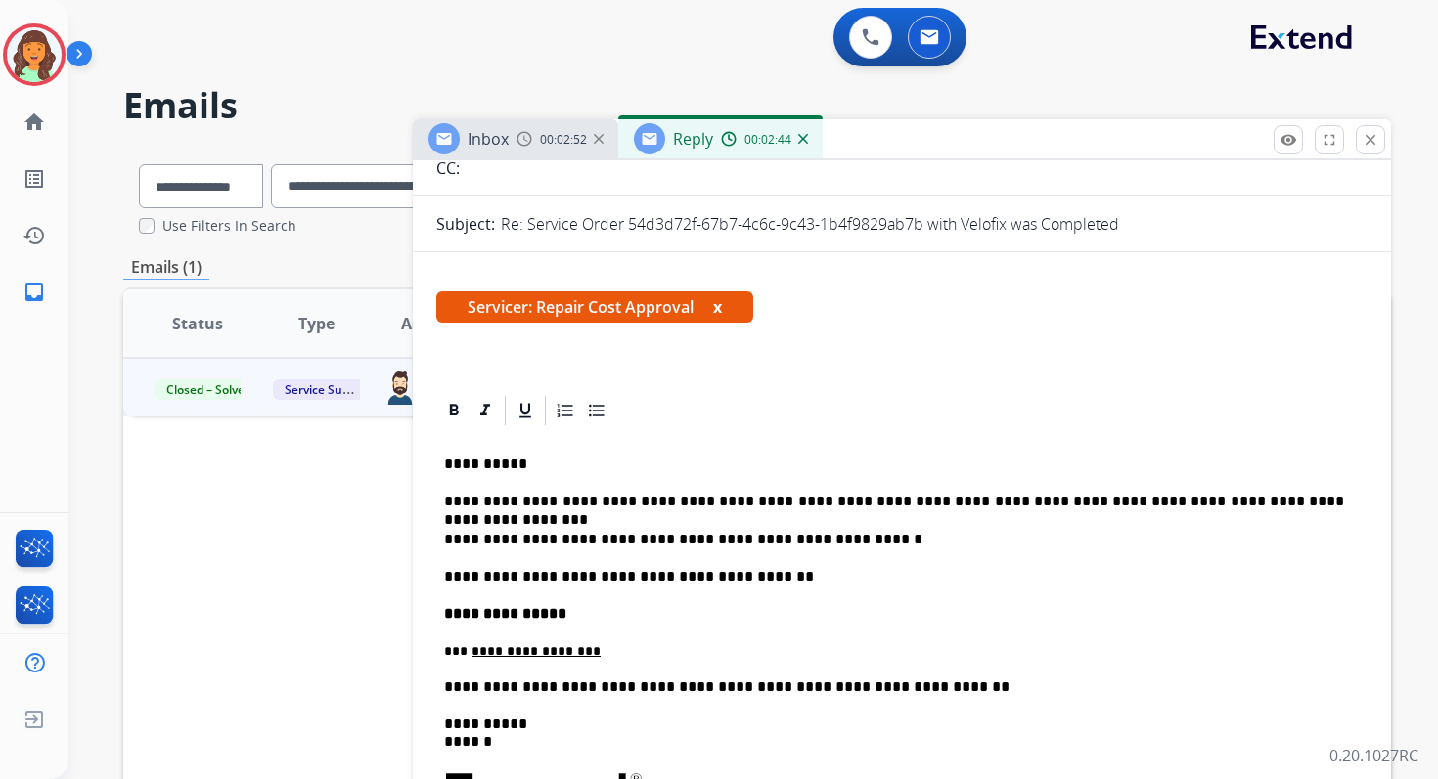
click at [462, 537] on p "**********" at bounding box center [894, 540] width 900 height 18
drag, startPoint x: 644, startPoint y: 542, endPoint x: 657, endPoint y: 542, distance: 12.7
click at [657, 542] on p "**********" at bounding box center [894, 540] width 900 height 18
click at [905, 541] on p "**********" at bounding box center [894, 540] width 900 height 18
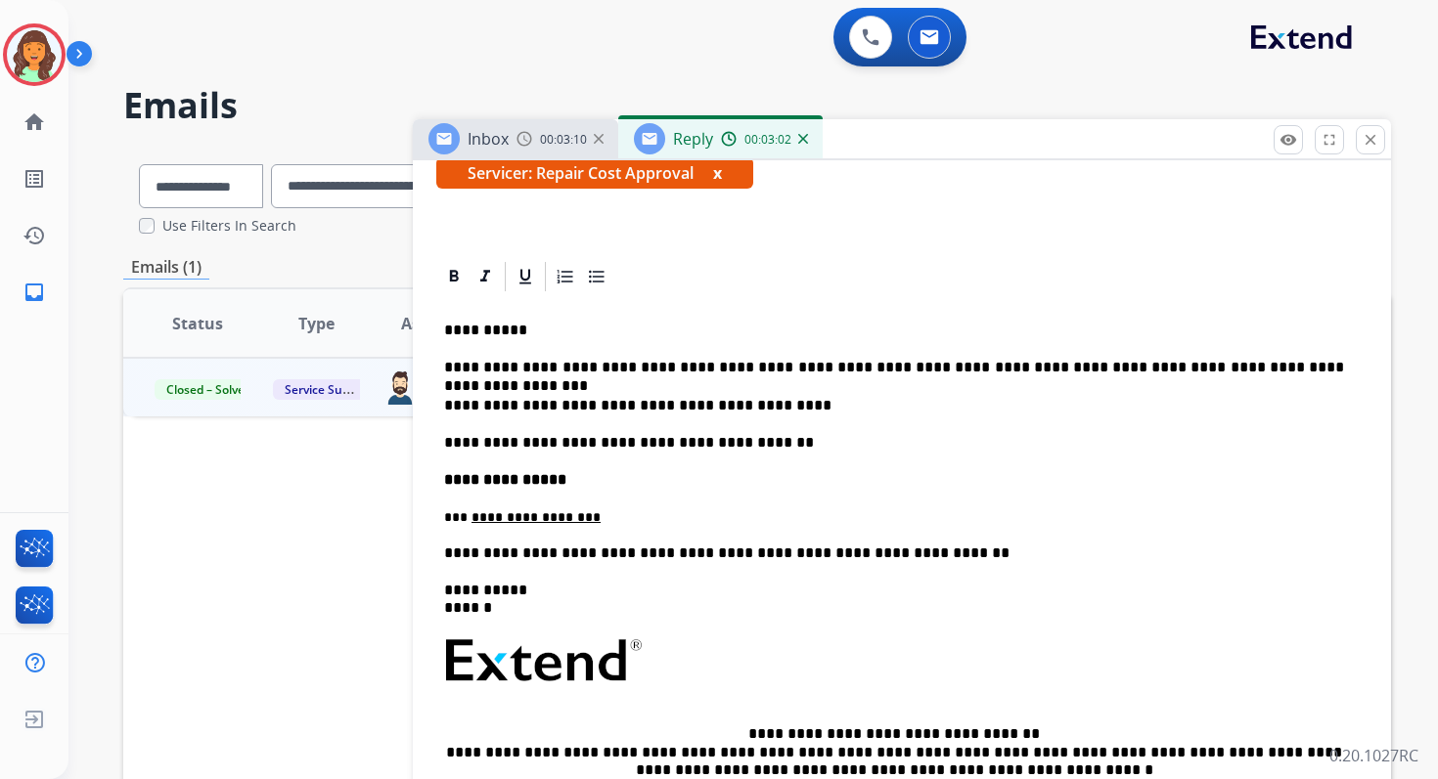
scroll to position [357, 0]
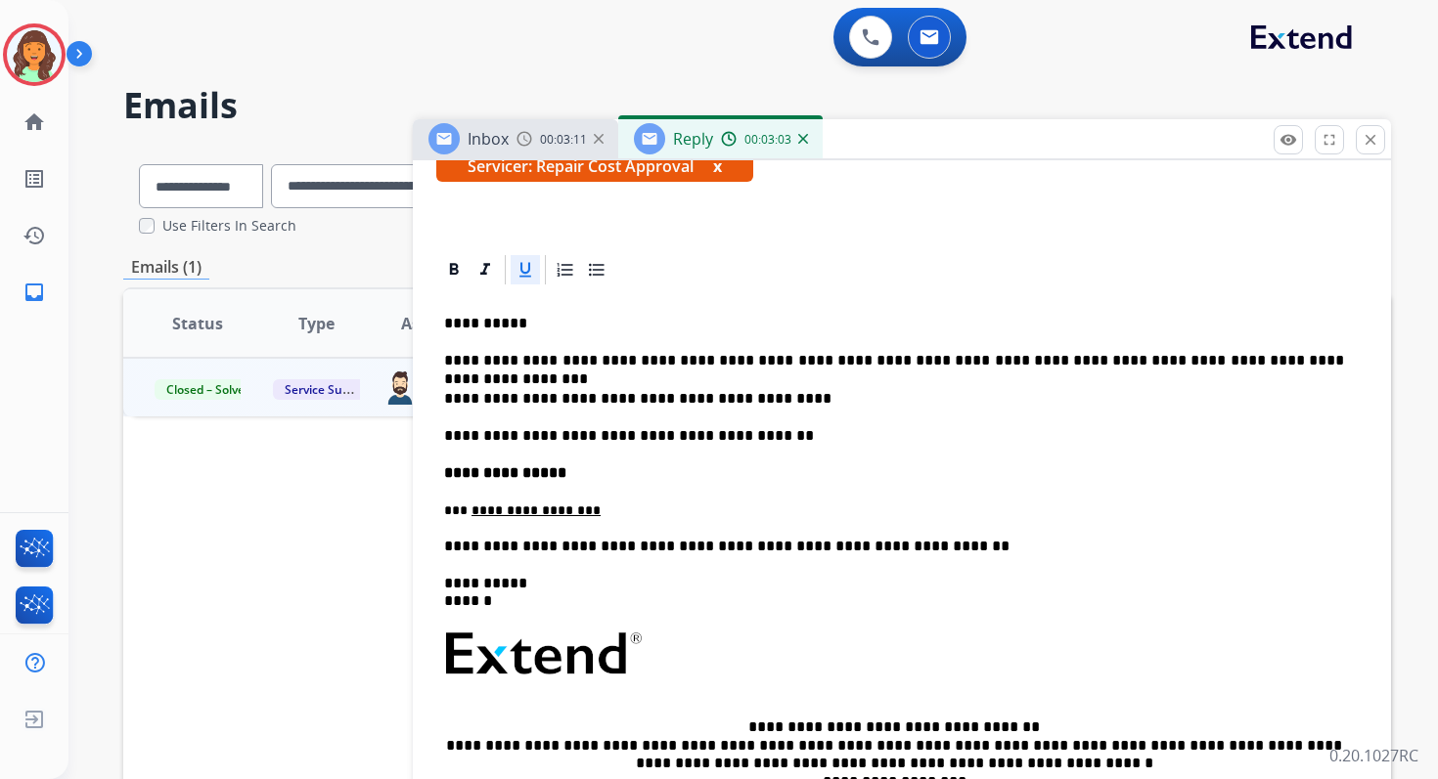
click at [681, 515] on p "**********" at bounding box center [894, 511] width 900 height 16
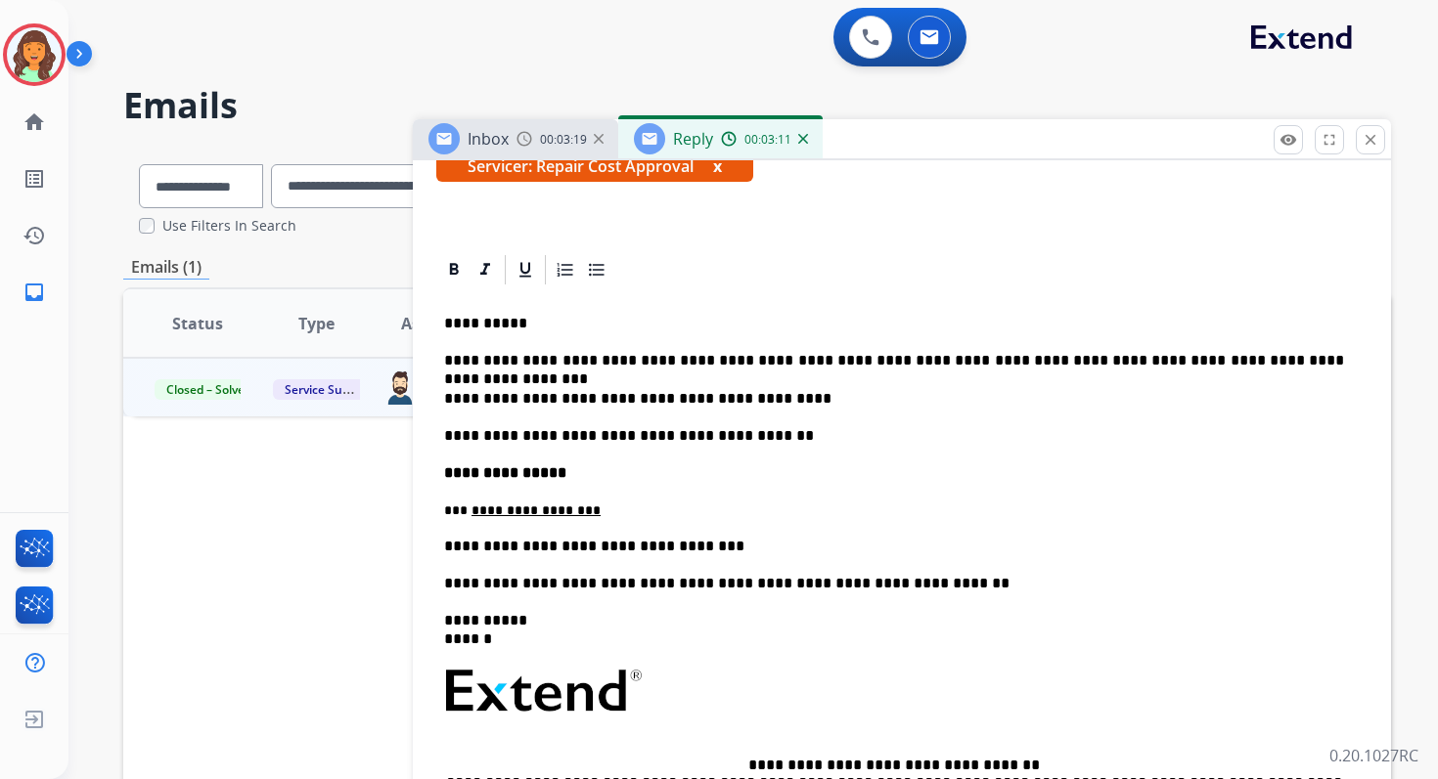
click at [621, 403] on p "**********" at bounding box center [894, 399] width 900 height 18
copy p "**********"
click at [692, 549] on p "**********" at bounding box center [894, 547] width 900 height 18
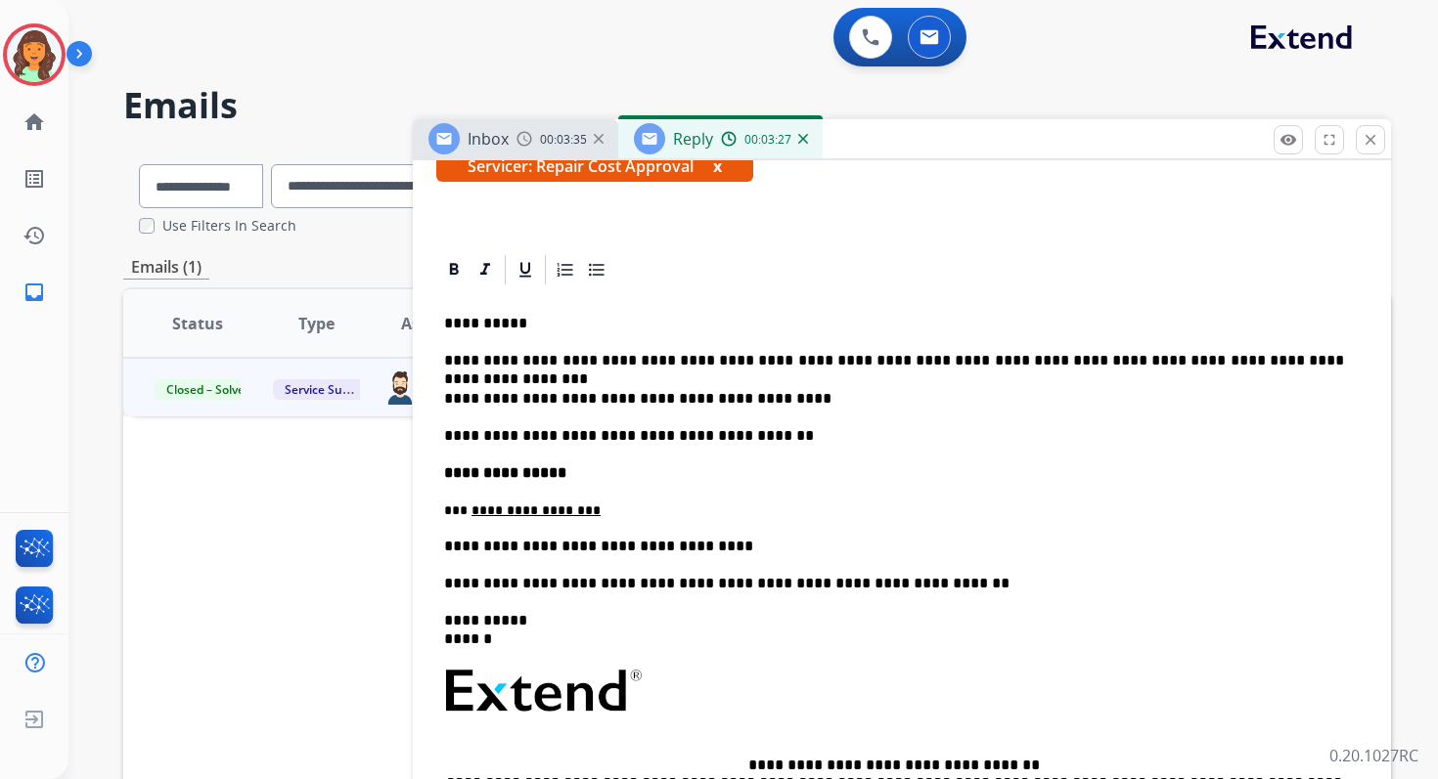
click at [1157, 365] on p "**********" at bounding box center [894, 361] width 900 height 18
drag, startPoint x: 1219, startPoint y: 365, endPoint x: 1187, endPoint y: 365, distance: 31.3
click at [1187, 365] on p "**********" at bounding box center [894, 361] width 900 height 18
copy p "****"
click at [1219, 365] on p "**********" at bounding box center [894, 361] width 900 height 18
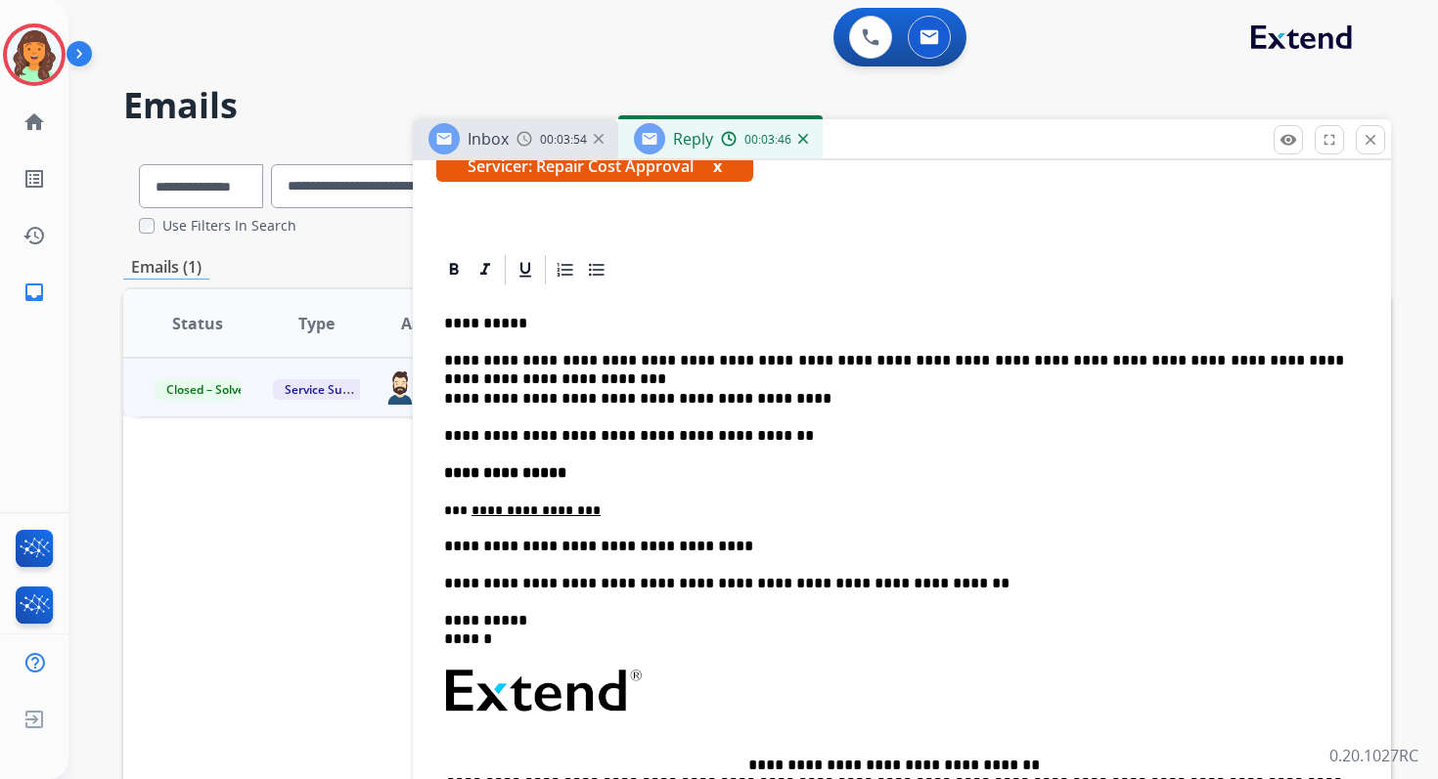
click at [908, 363] on p "**********" at bounding box center [894, 361] width 900 height 18
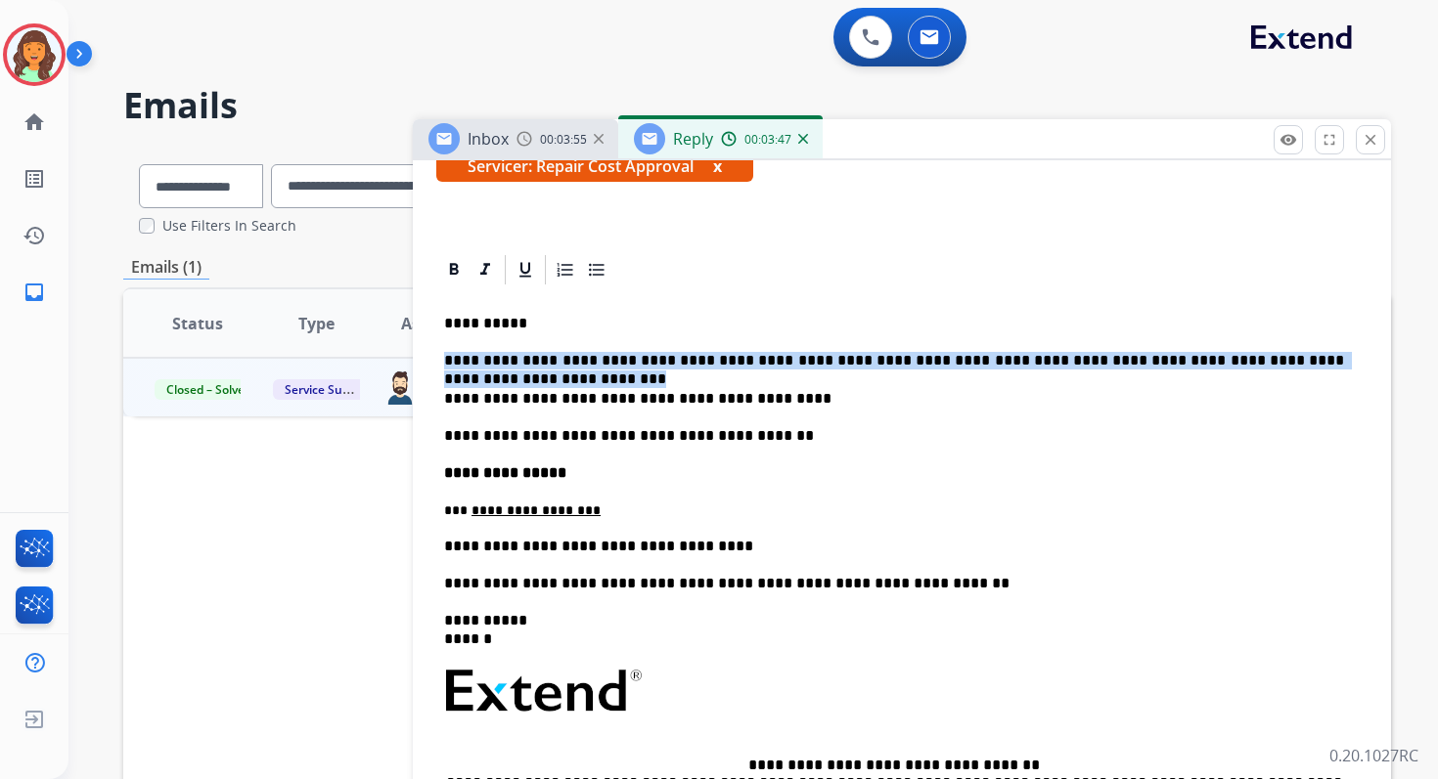
click at [908, 363] on p "**********" at bounding box center [894, 361] width 900 height 18
copy p "**********"
click at [592, 367] on p "**********" at bounding box center [894, 361] width 900 height 18
drag, startPoint x: 575, startPoint y: 361, endPoint x: 1235, endPoint y: 386, distance: 660.6
click at [1235, 386] on div "**********" at bounding box center [901, 638] width 931 height 700
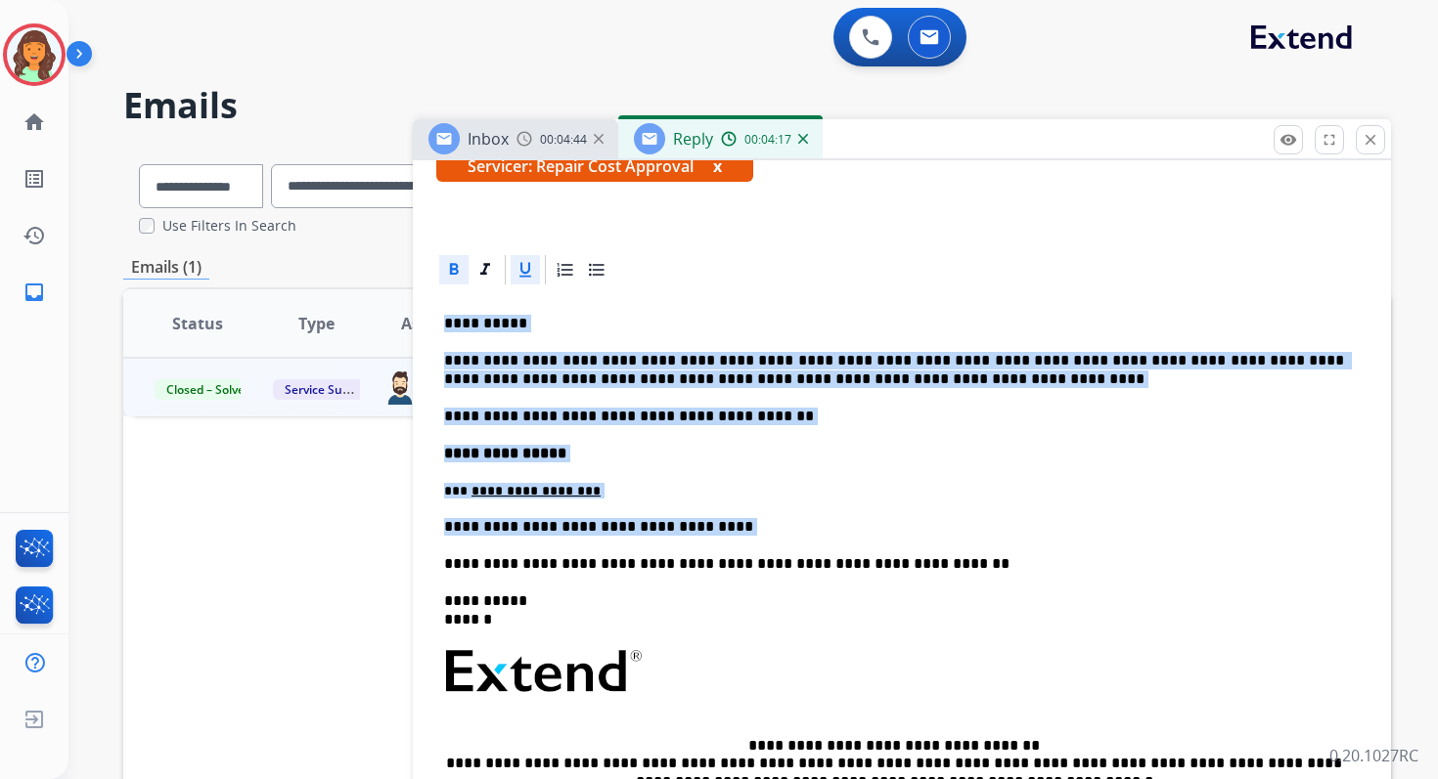
drag, startPoint x: 446, startPoint y: 324, endPoint x: 913, endPoint y: 547, distance: 517.9
click at [913, 547] on div "**********" at bounding box center [901, 628] width 931 height 681
copy div "**********"
click at [517, 387] on p "**********" at bounding box center [894, 370] width 900 height 36
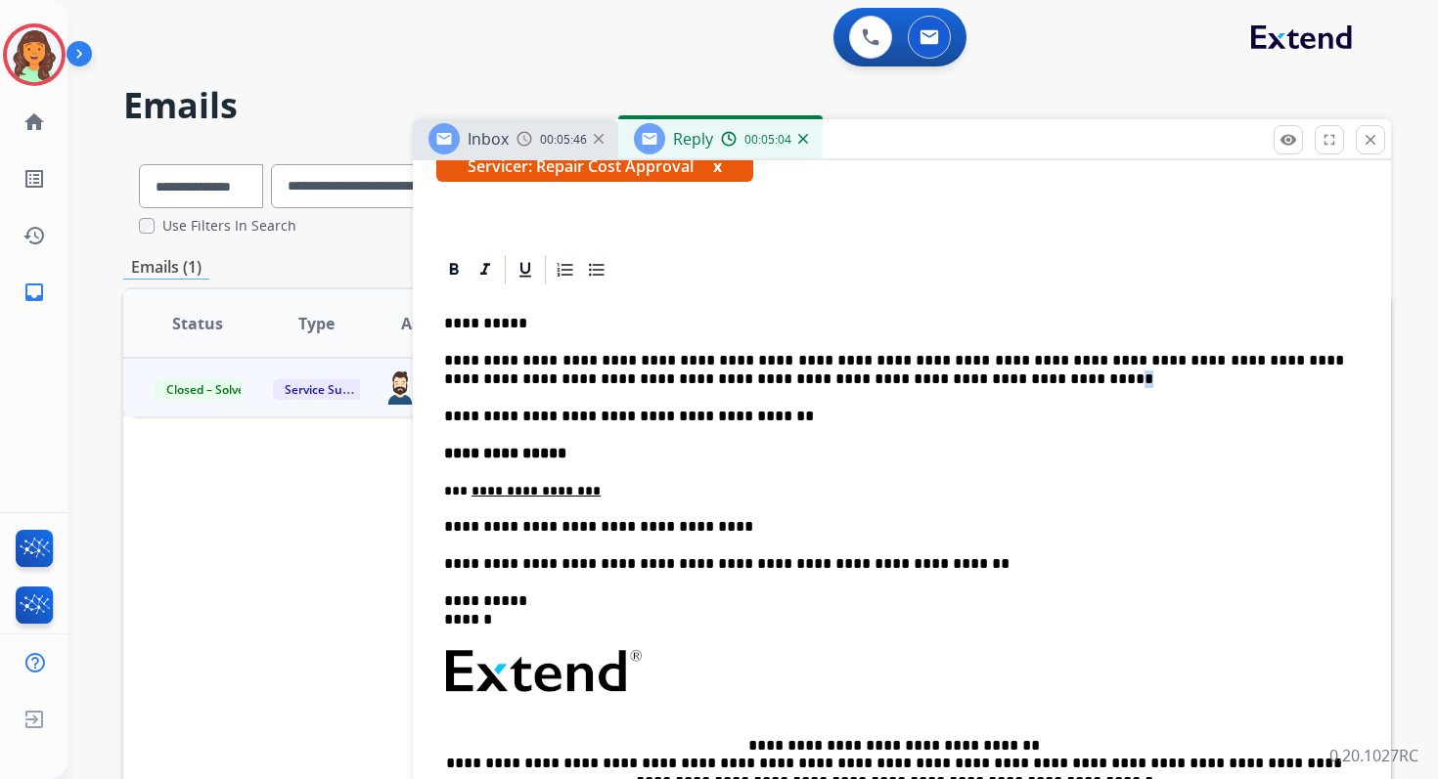
drag, startPoint x: 844, startPoint y: 380, endPoint x: 863, endPoint y: 384, distance: 19.0
click at [862, 384] on p "**********" at bounding box center [894, 370] width 900 height 36
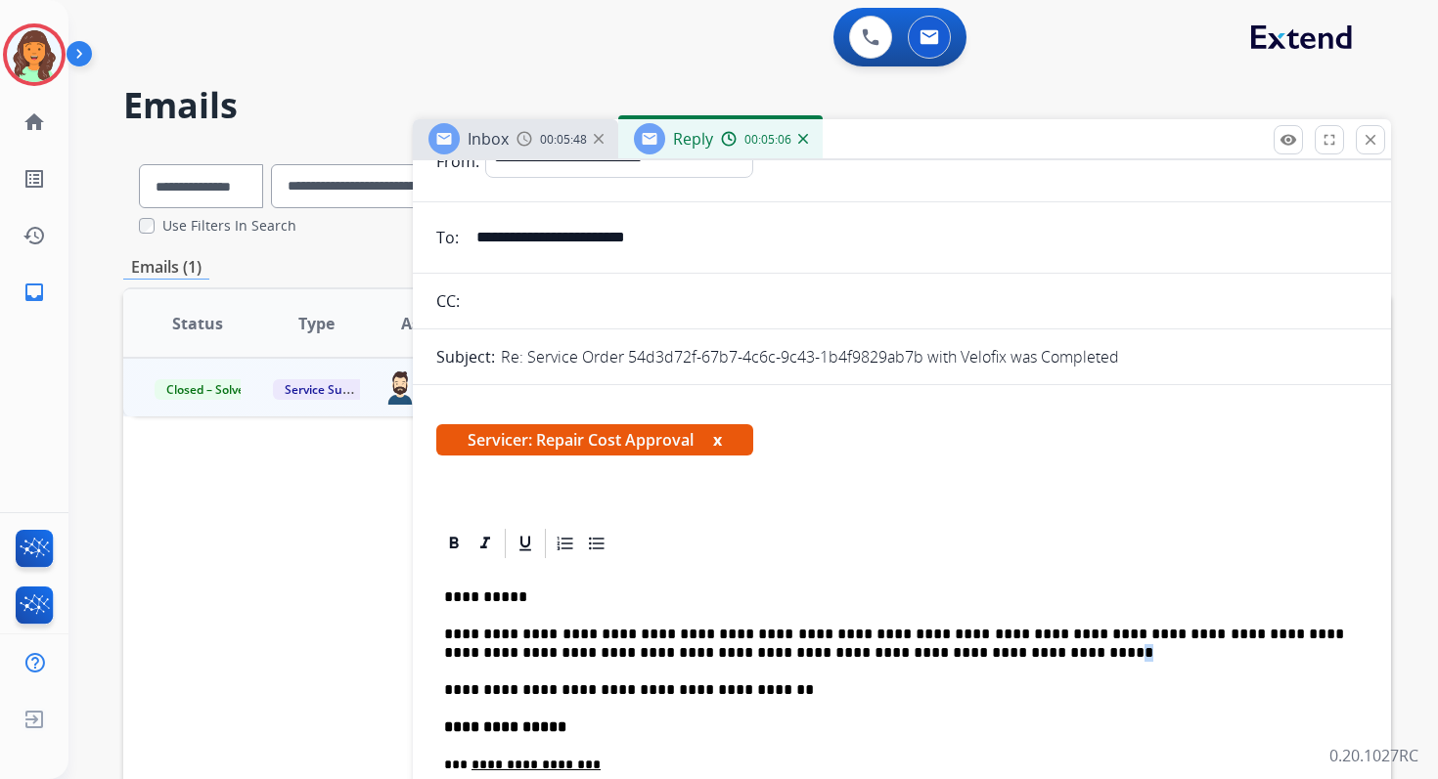
scroll to position [0, 0]
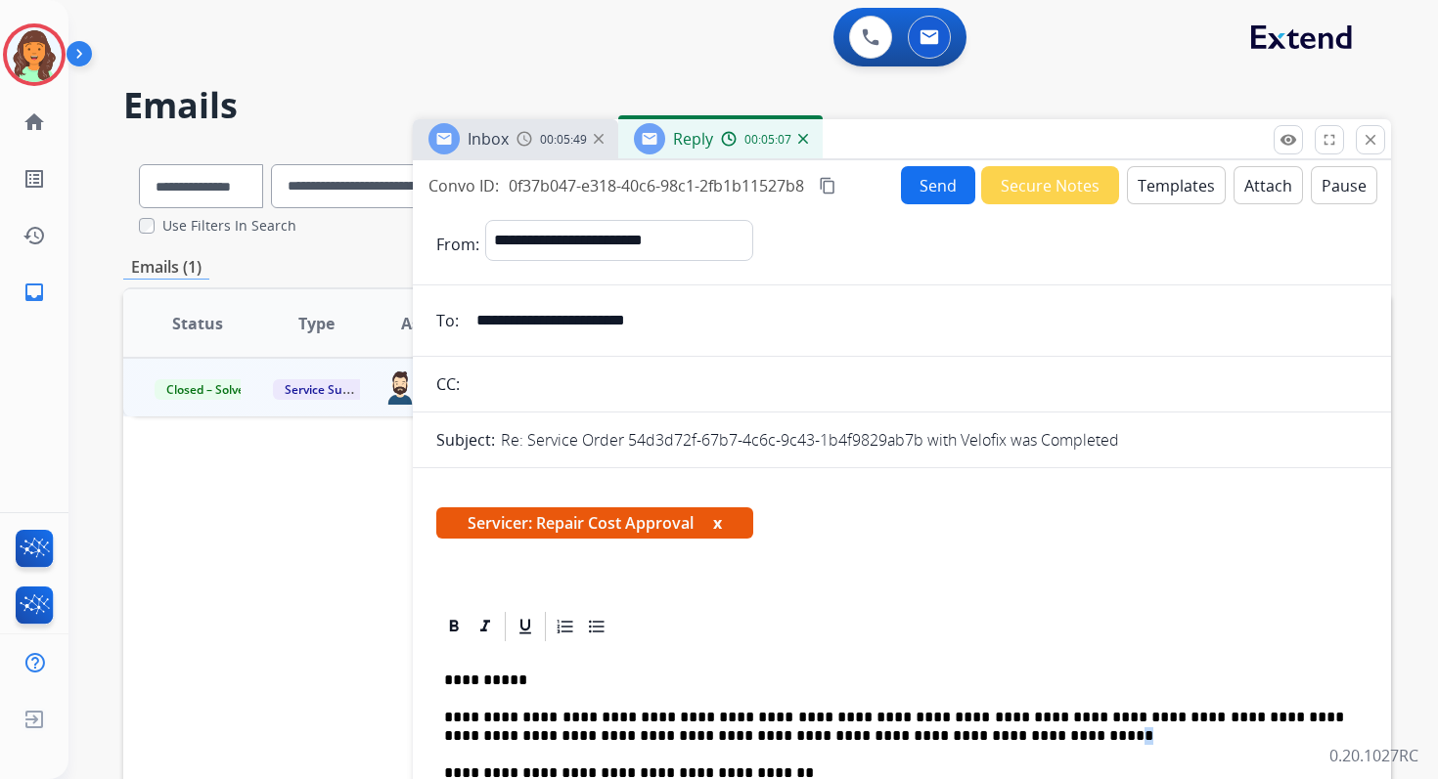
click at [835, 179] on mat-icon "content_copy" at bounding box center [828, 186] width 18 height 18
click at [1375, 133] on mat-icon "close" at bounding box center [1370, 140] width 18 height 18
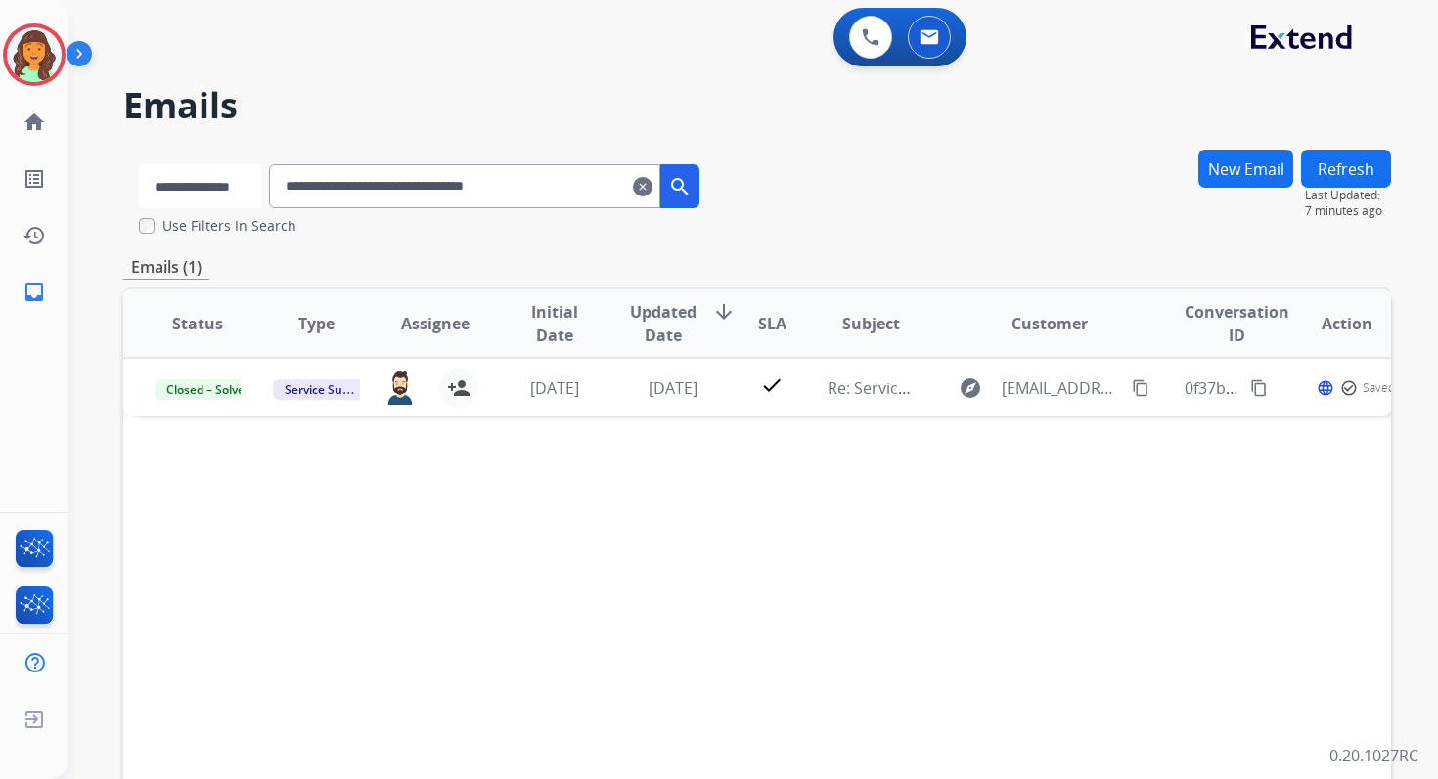
click at [237, 191] on select "**********" at bounding box center [200, 186] width 122 height 44
select select "**********"
click at [139, 164] on select "**********" at bounding box center [200, 186] width 122 height 44
click at [326, 183] on input "**********" at bounding box center [466, 186] width 391 height 44
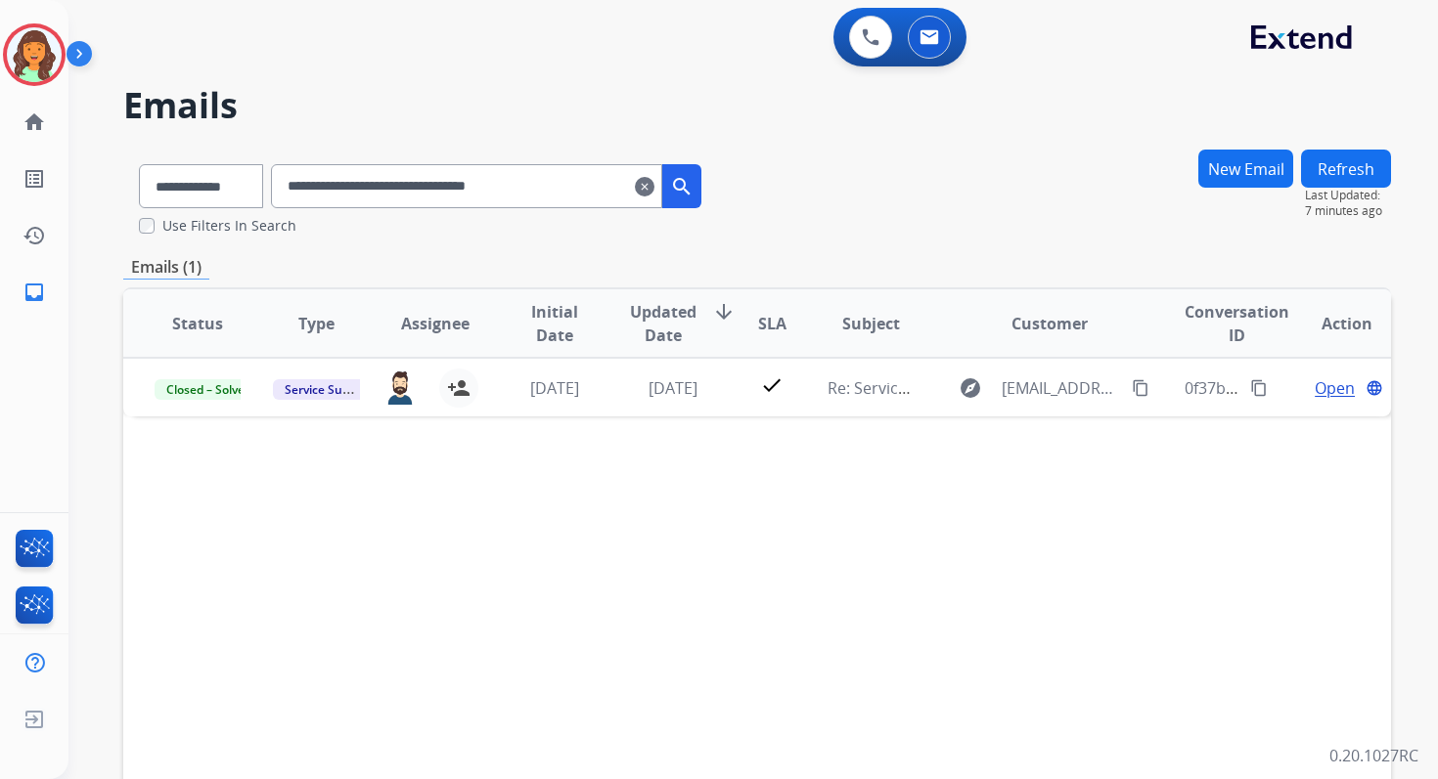
click at [326, 183] on input "**********" at bounding box center [466, 186] width 391 height 44
paste input "text"
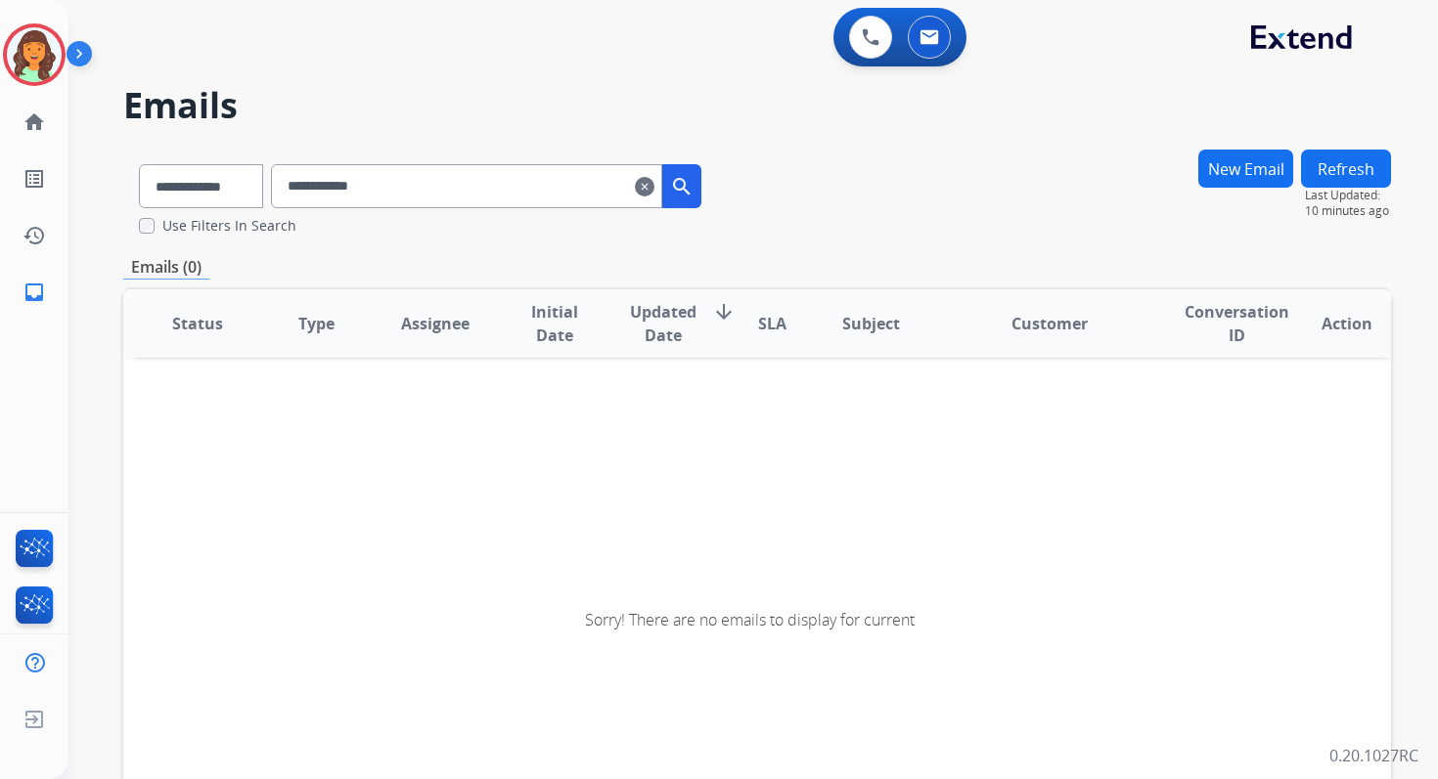
click at [342, 194] on input "**********" at bounding box center [466, 186] width 391 height 44
paste input "********"
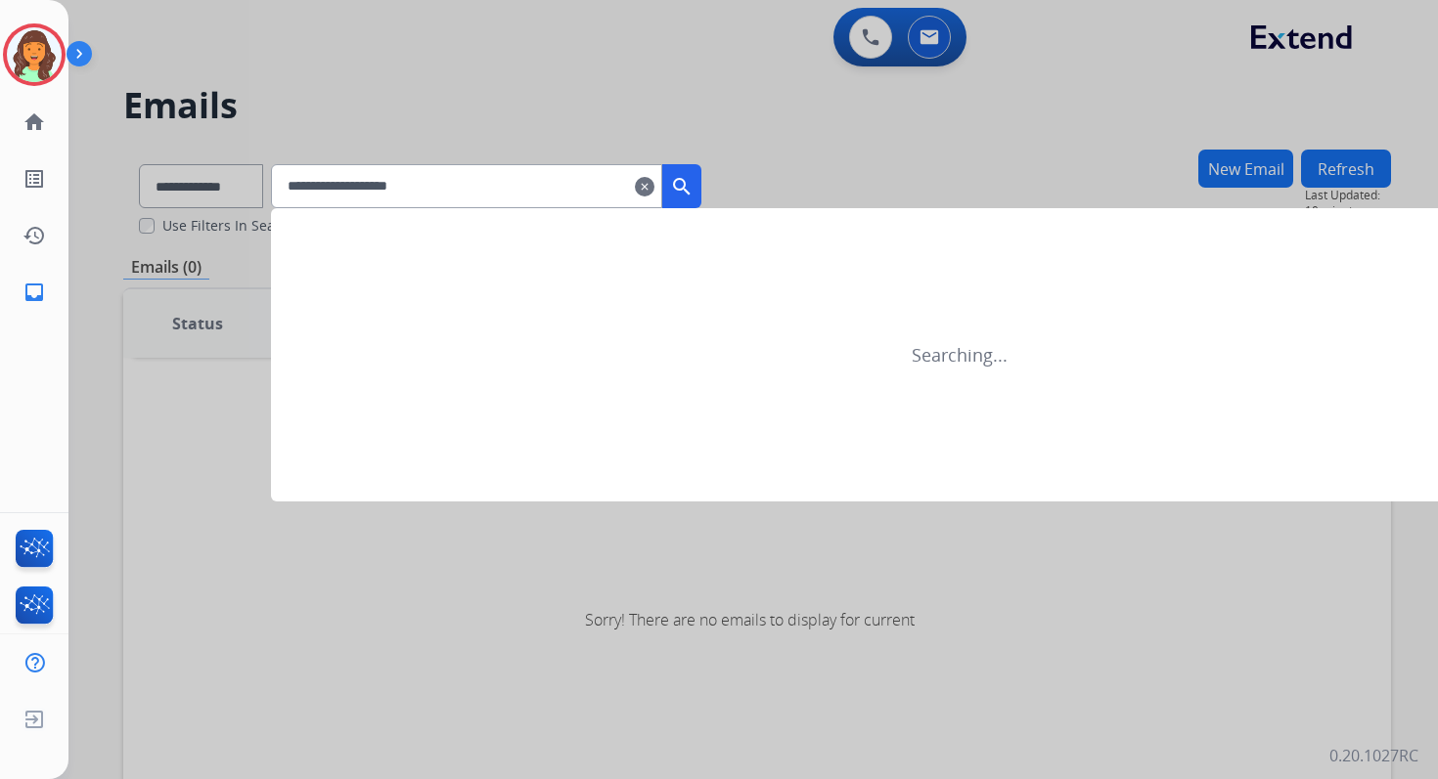
type input "**********"
click at [247, 194] on div at bounding box center [719, 389] width 1438 height 779
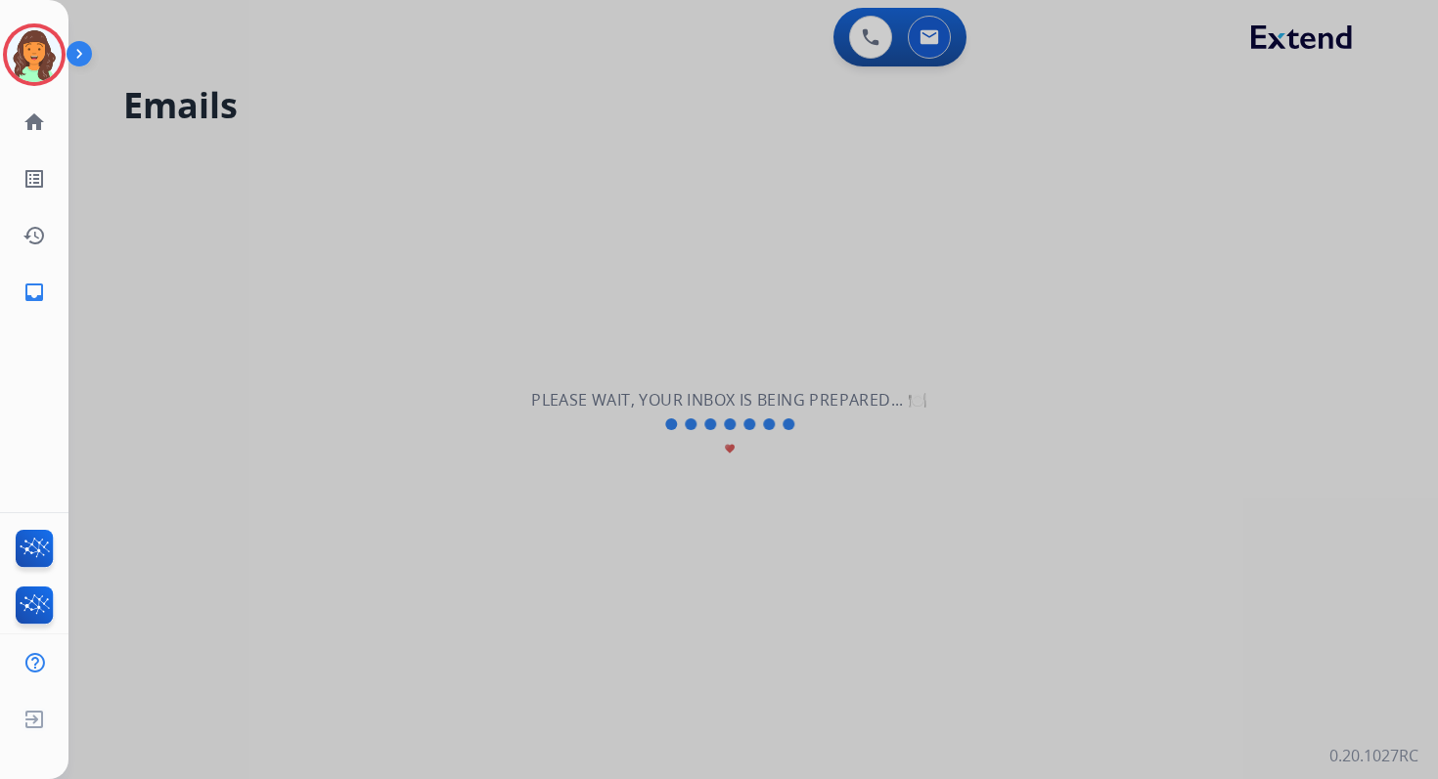
select select "**********"
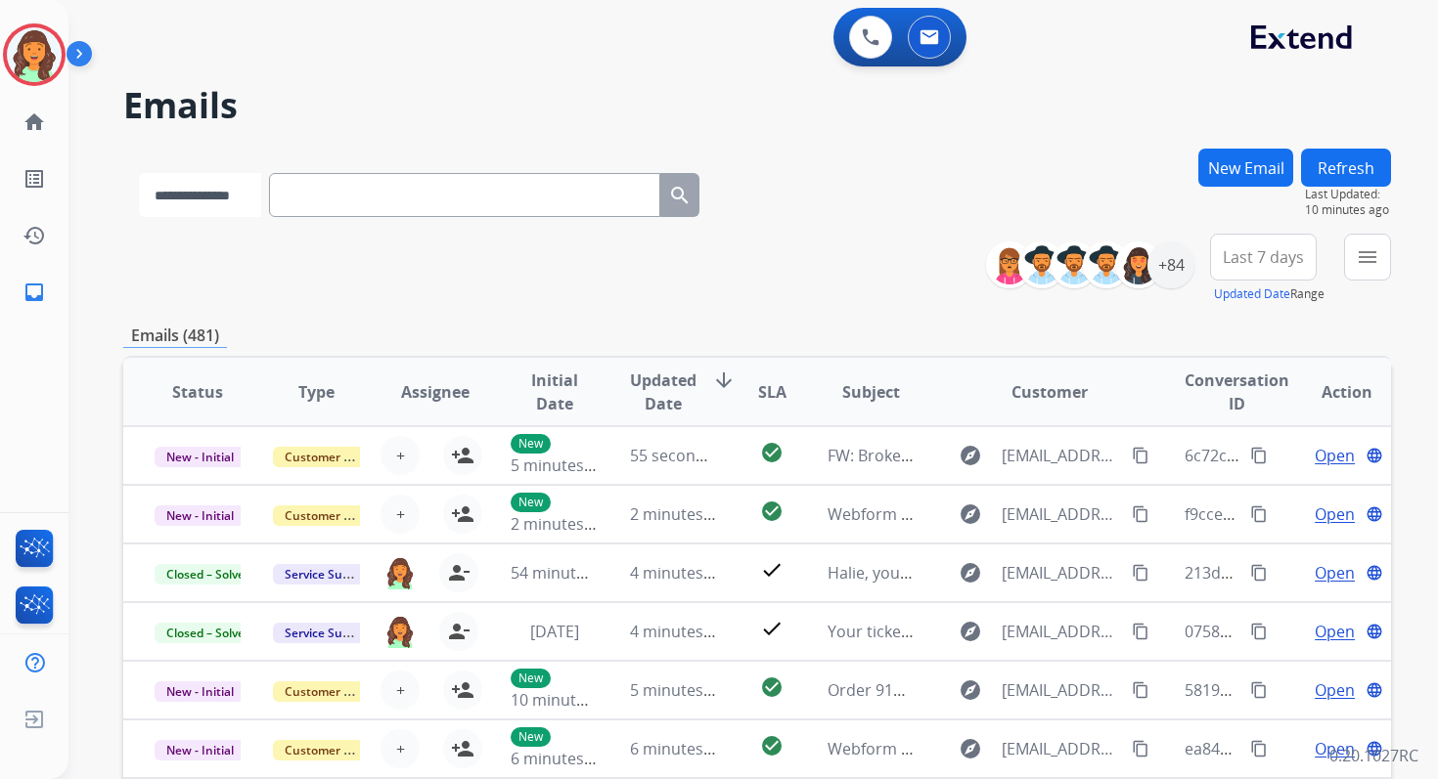
click at [248, 194] on select "**********" at bounding box center [200, 195] width 122 height 44
select select "**********"
click at [139, 173] on select "**********" at bounding box center [200, 195] width 122 height 44
click at [331, 188] on input "text" at bounding box center [466, 195] width 391 height 44
paste input "**********"
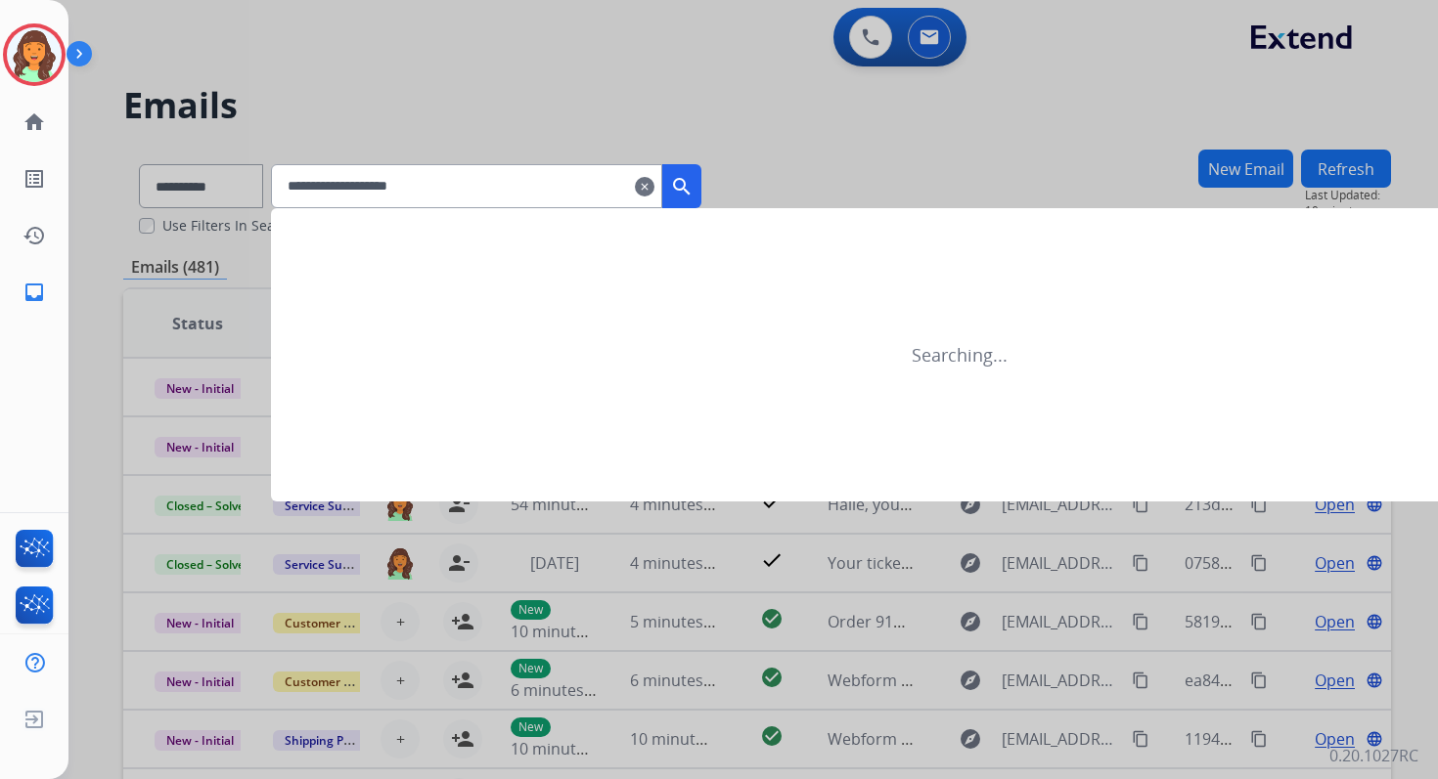
type input "**********"
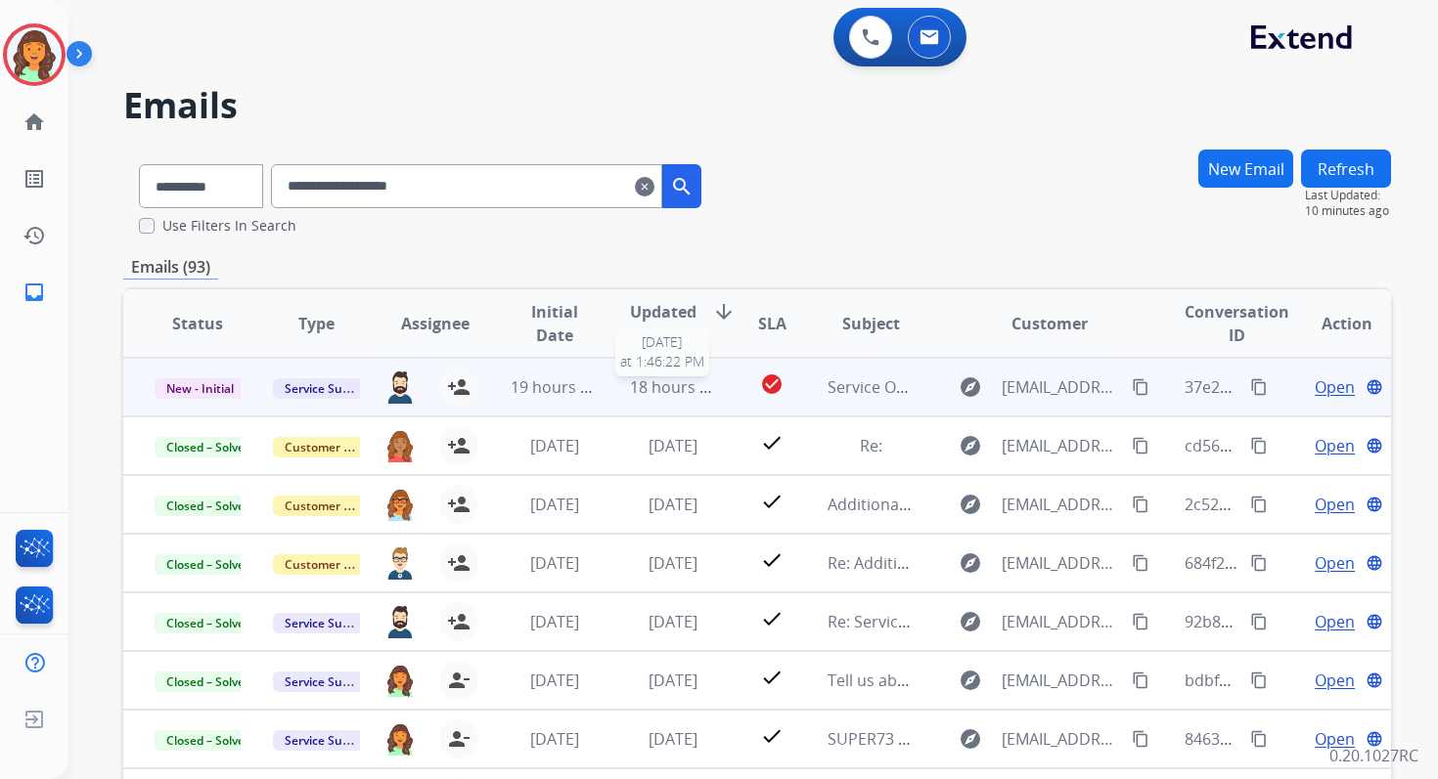
click at [639, 395] on span "18 hours ago" at bounding box center [678, 388] width 97 height 22
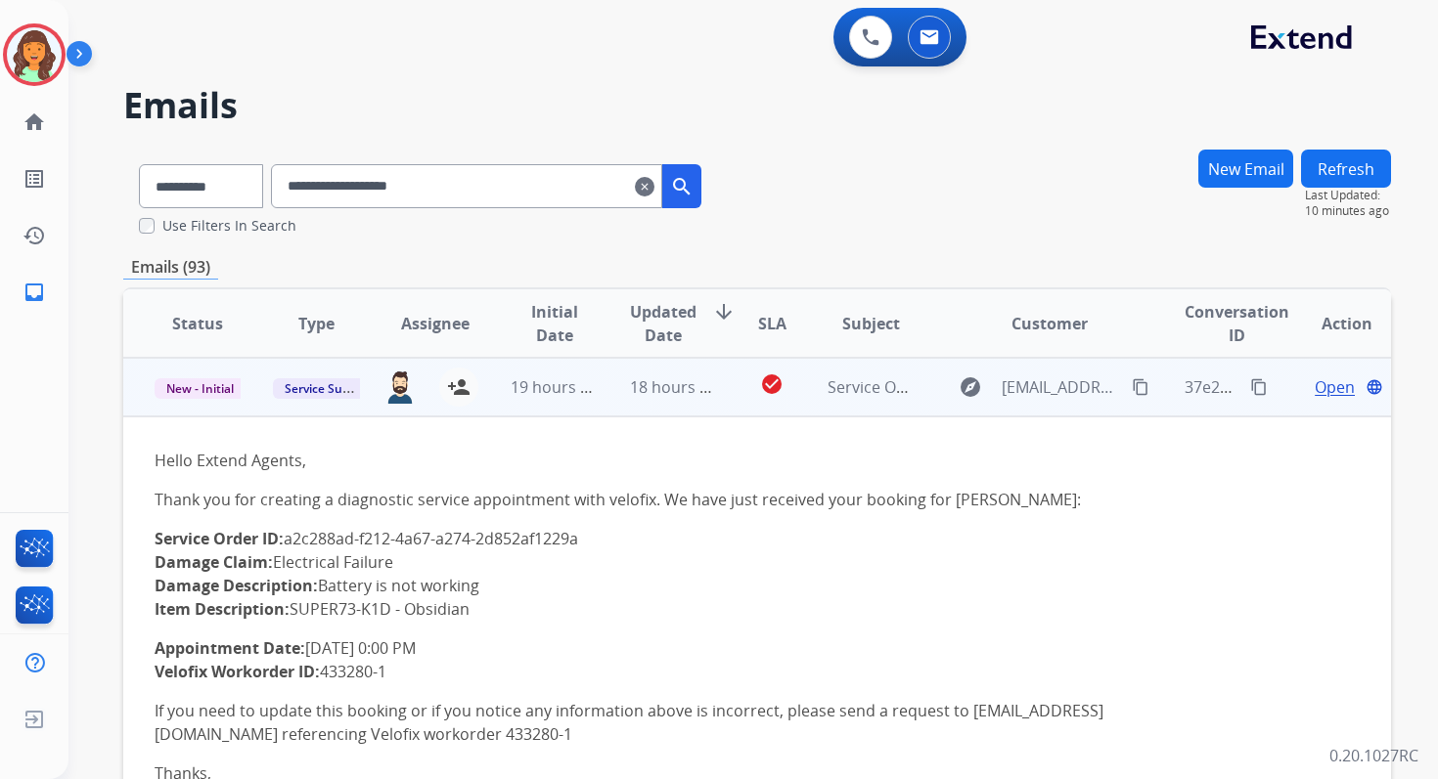
drag, startPoint x: 289, startPoint y: 541, endPoint x: 616, endPoint y: 540, distance: 327.6
click at [616, 540] on p "Service Order ID: a2c288ad-f212-4a67-a274-2d852af1229a Damage Claim: Electrical…" at bounding box center [638, 574] width 967 height 94
copy p "a2c288ad-f212-4a67-a274-2d852af1229a"
click at [457, 393] on mat-icon "person_add" at bounding box center [458, 387] width 23 height 23
click at [200, 386] on span "New - Initial" at bounding box center [200, 388] width 91 height 21
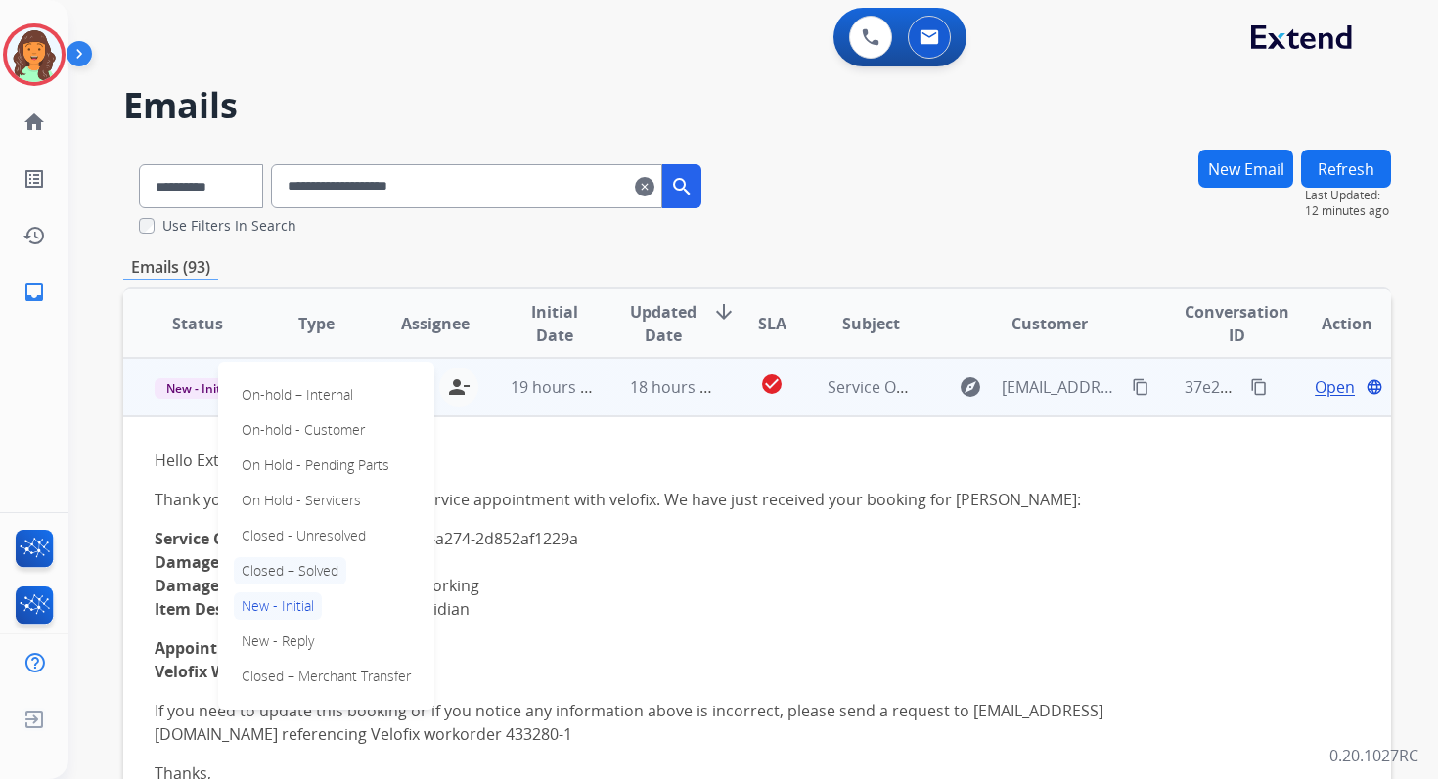
click at [283, 573] on p "Closed – Solved" at bounding box center [290, 570] width 112 height 27
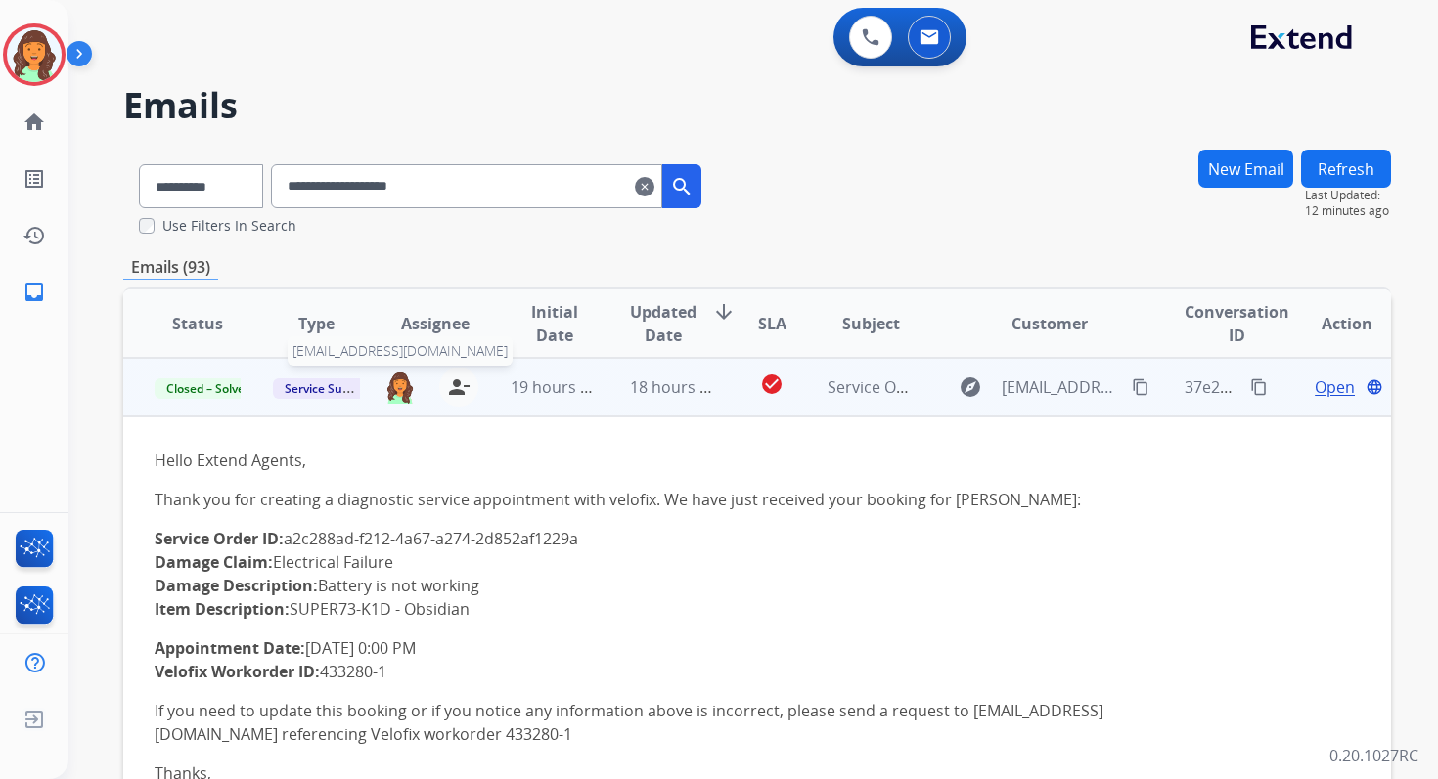
click at [401, 388] on img at bounding box center [399, 387] width 31 height 33
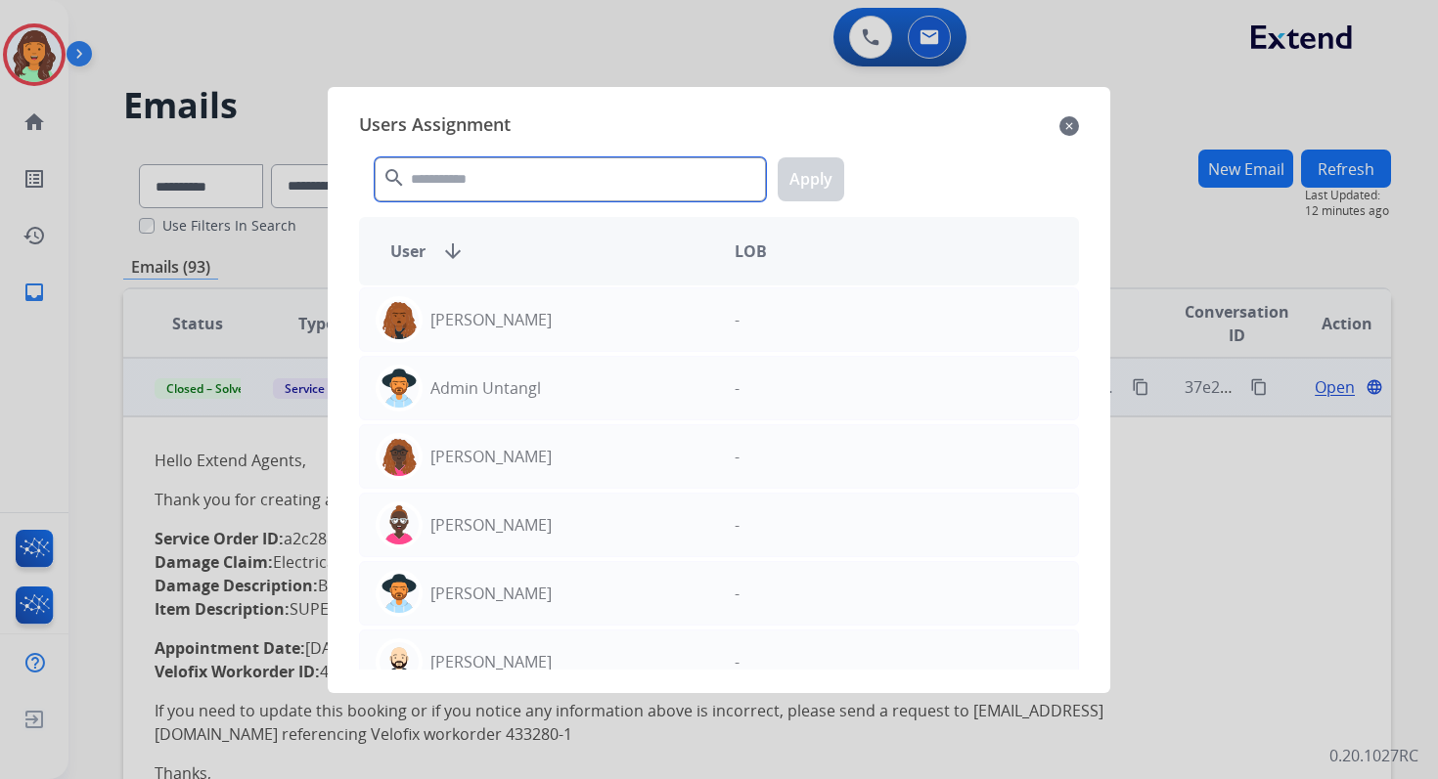
click at [466, 173] on input "text" at bounding box center [570, 179] width 391 height 44
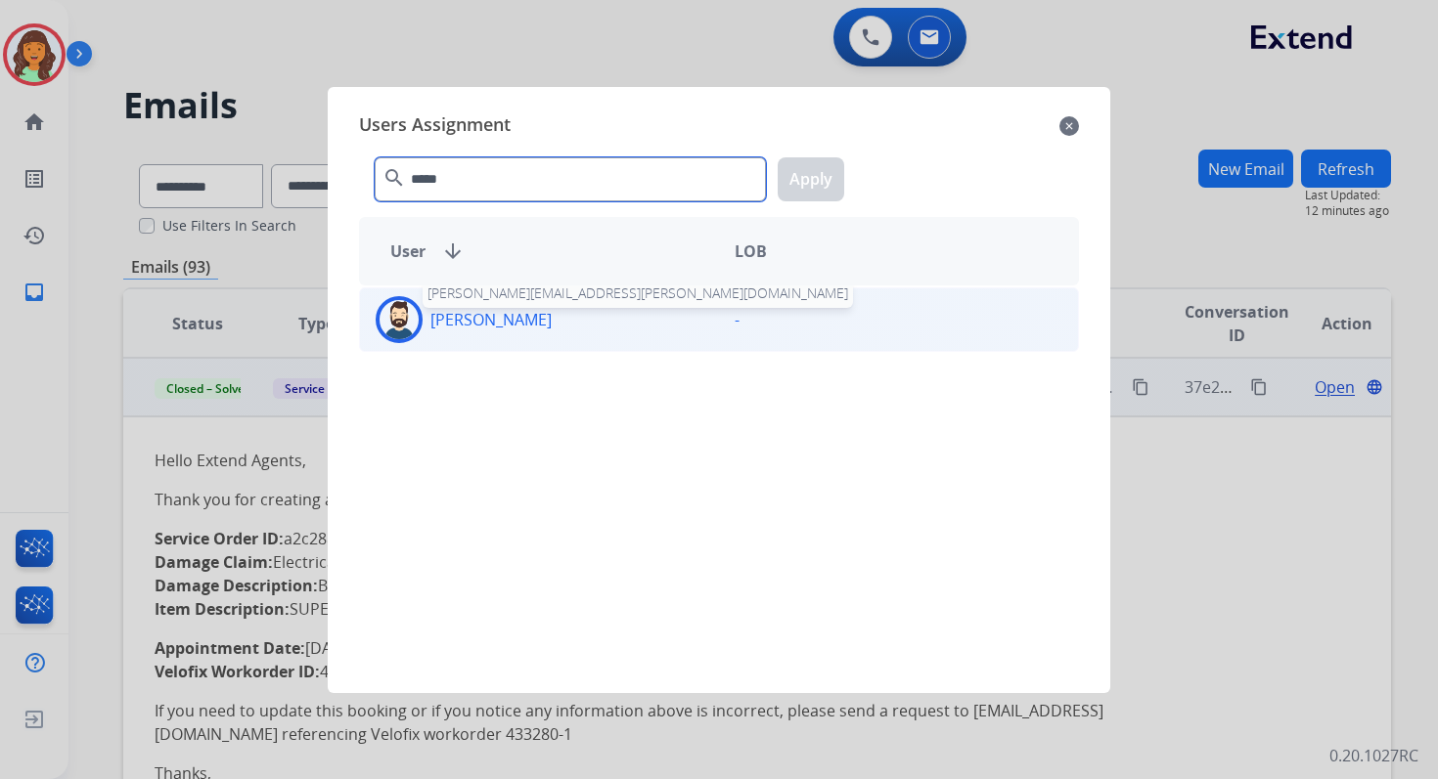
type input "*****"
click at [476, 309] on p "[PERSON_NAME]" at bounding box center [490, 319] width 121 height 23
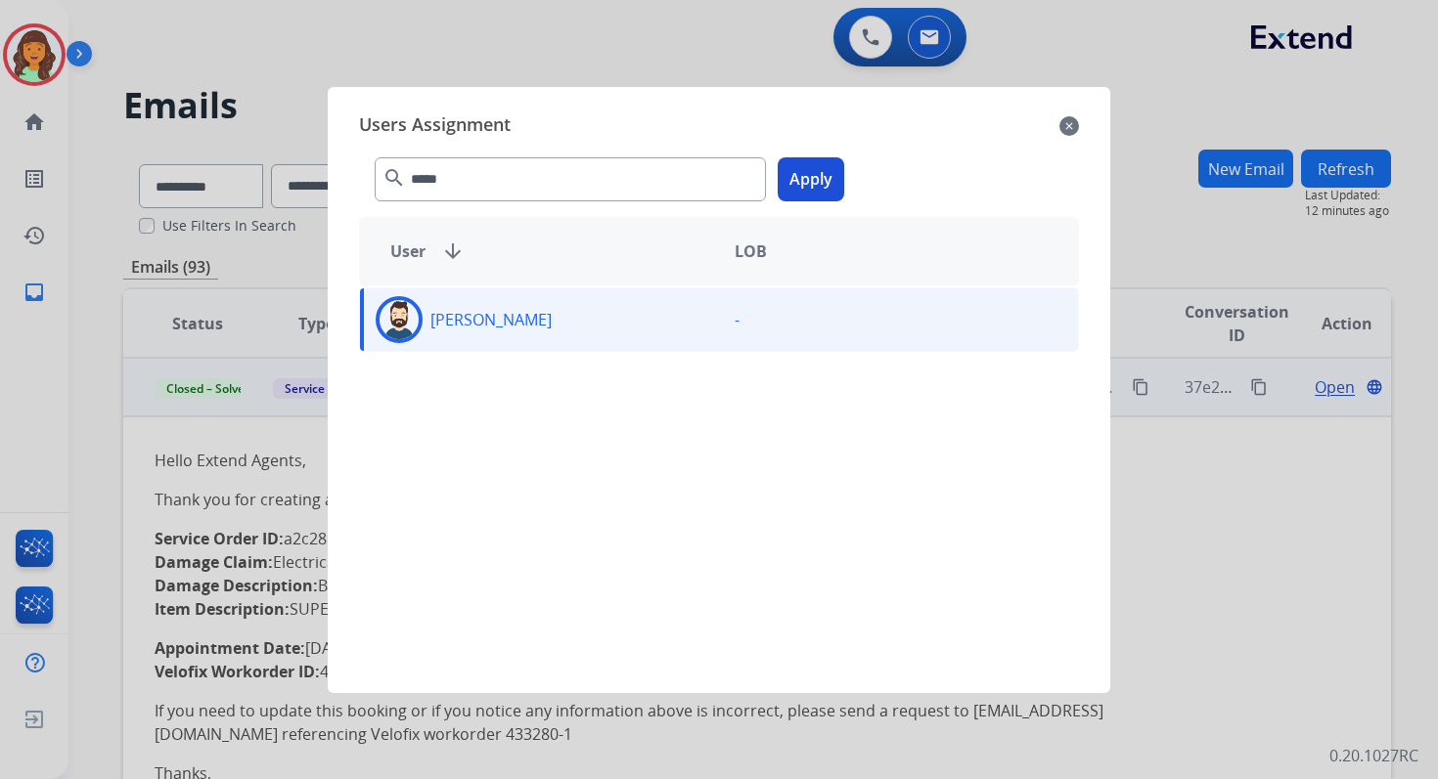
click at [815, 185] on button "Apply" at bounding box center [811, 179] width 67 height 44
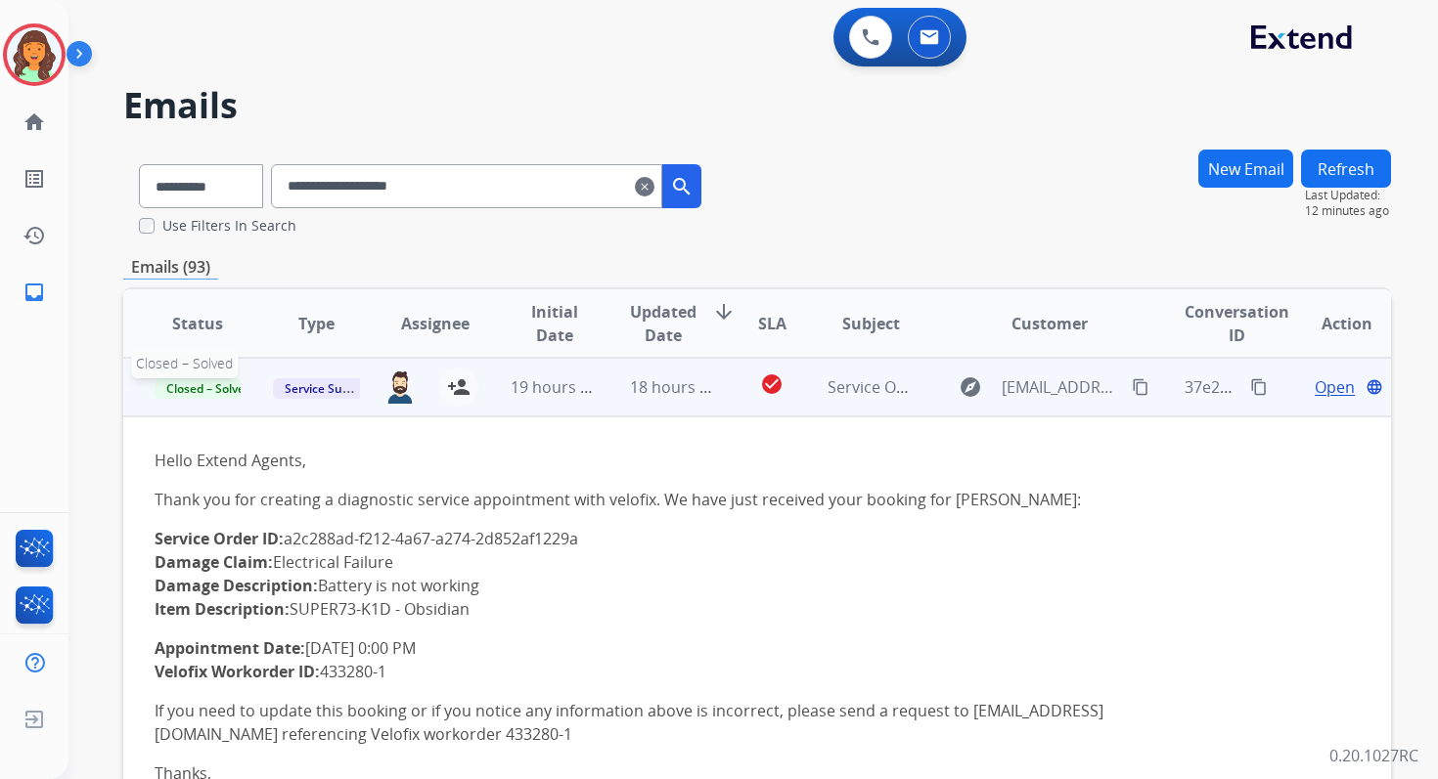
click at [223, 391] on span "Closed – Solved" at bounding box center [209, 388] width 109 height 21
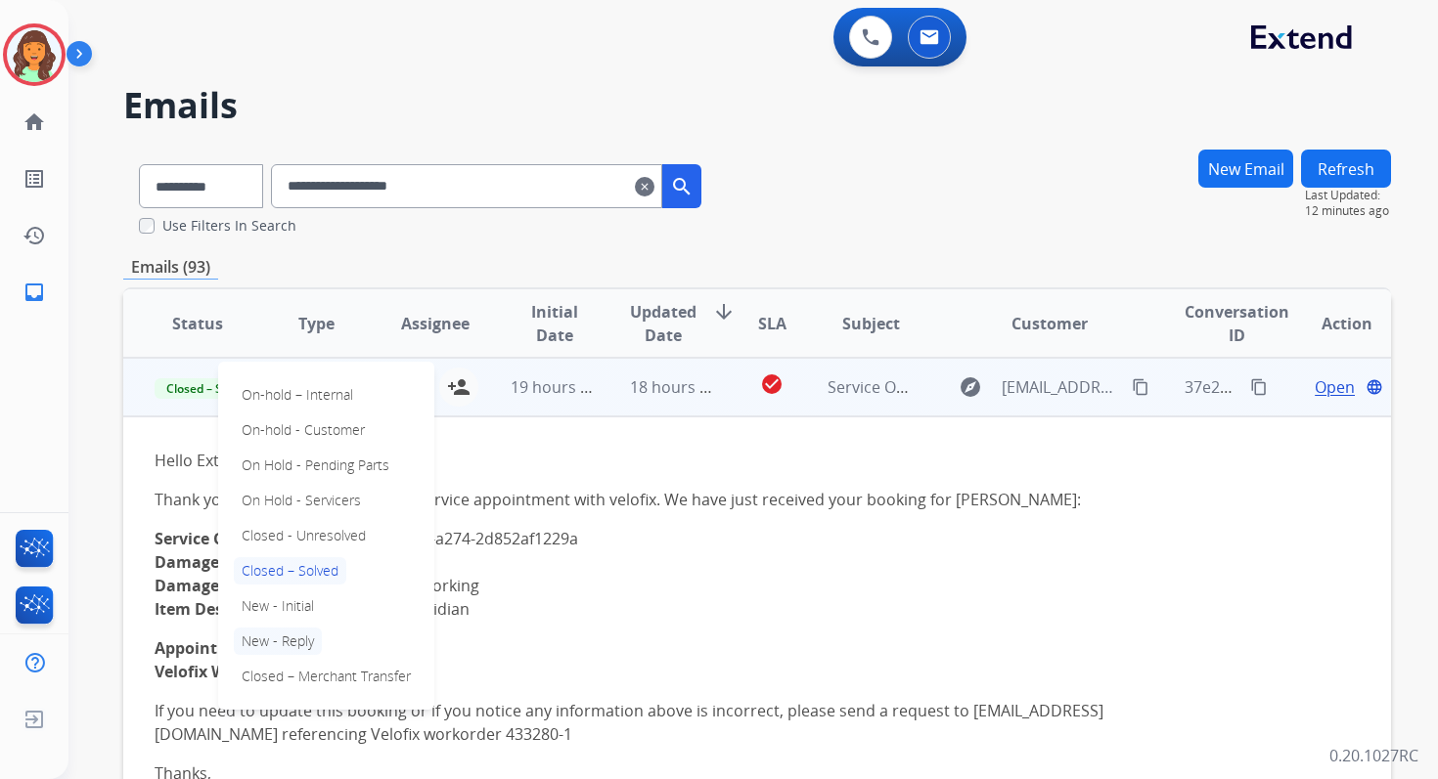
click at [279, 636] on p "New - Reply" at bounding box center [278, 641] width 88 height 27
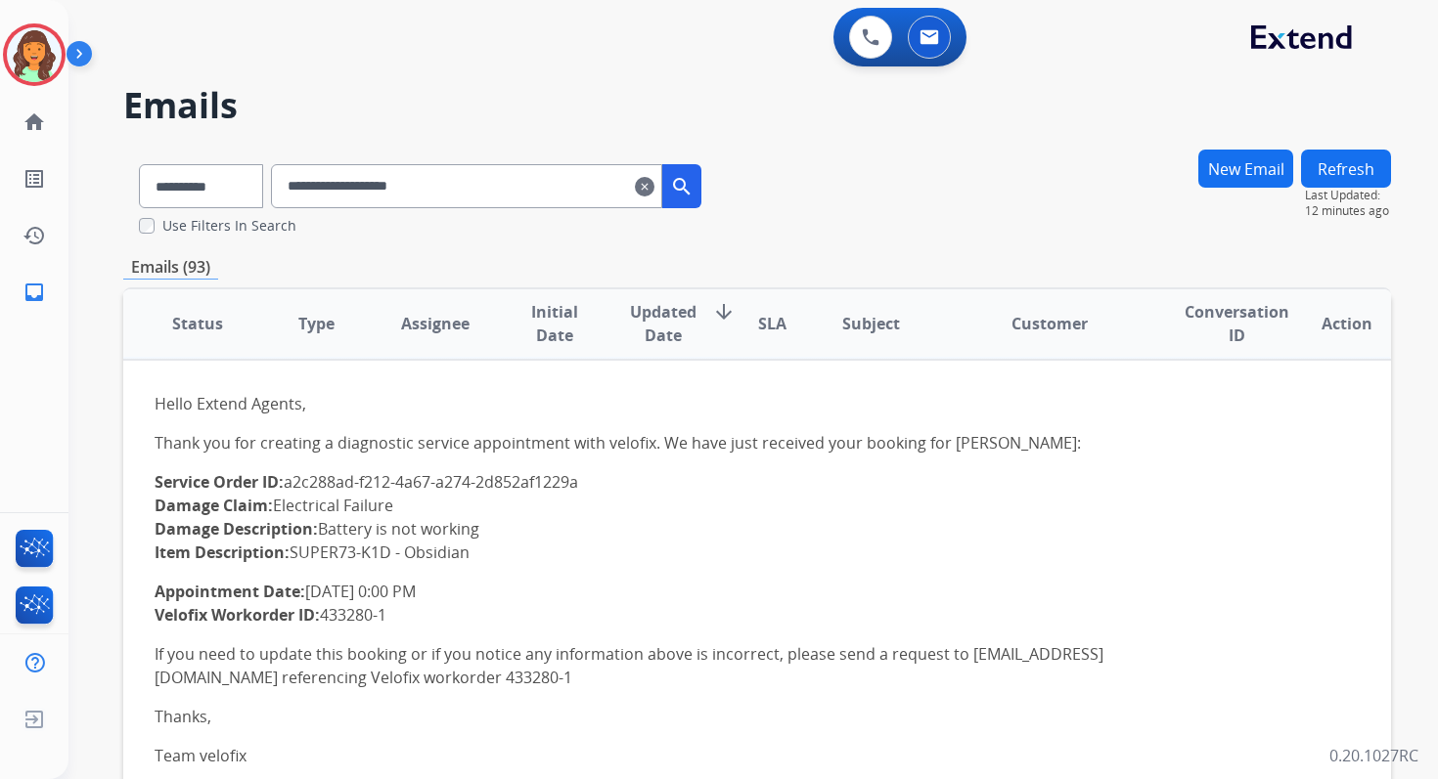
scroll to position [36, 0]
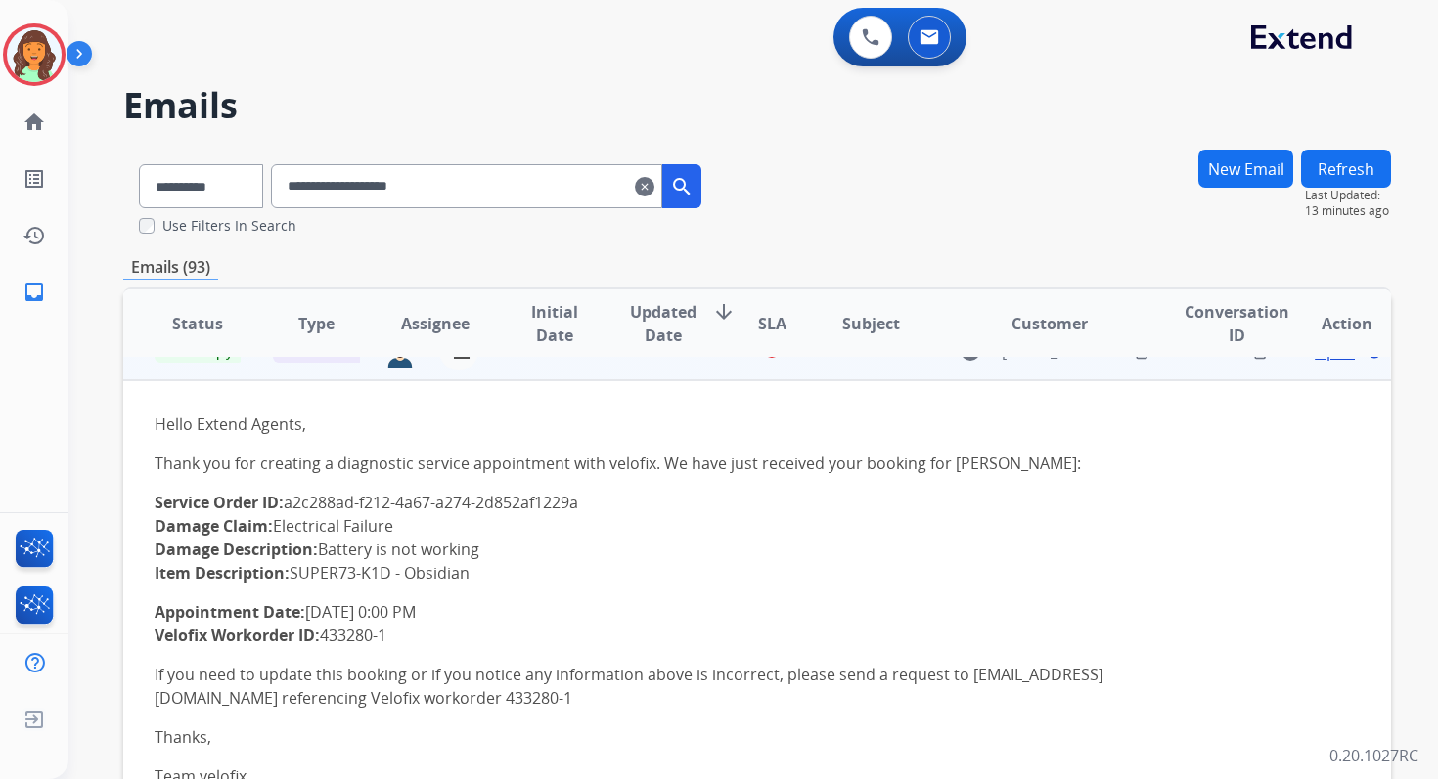
drag, startPoint x: 155, startPoint y: 611, endPoint x: 504, endPoint y: 613, distance: 349.1
click at [504, 613] on p "Appointment Date: 2025-10-22 0:00 PM Velofix Workorder ID: 433280-1" at bounding box center [638, 623] width 967 height 47
copy p "Appointment Date: 2025-10-22 0:00 PM"
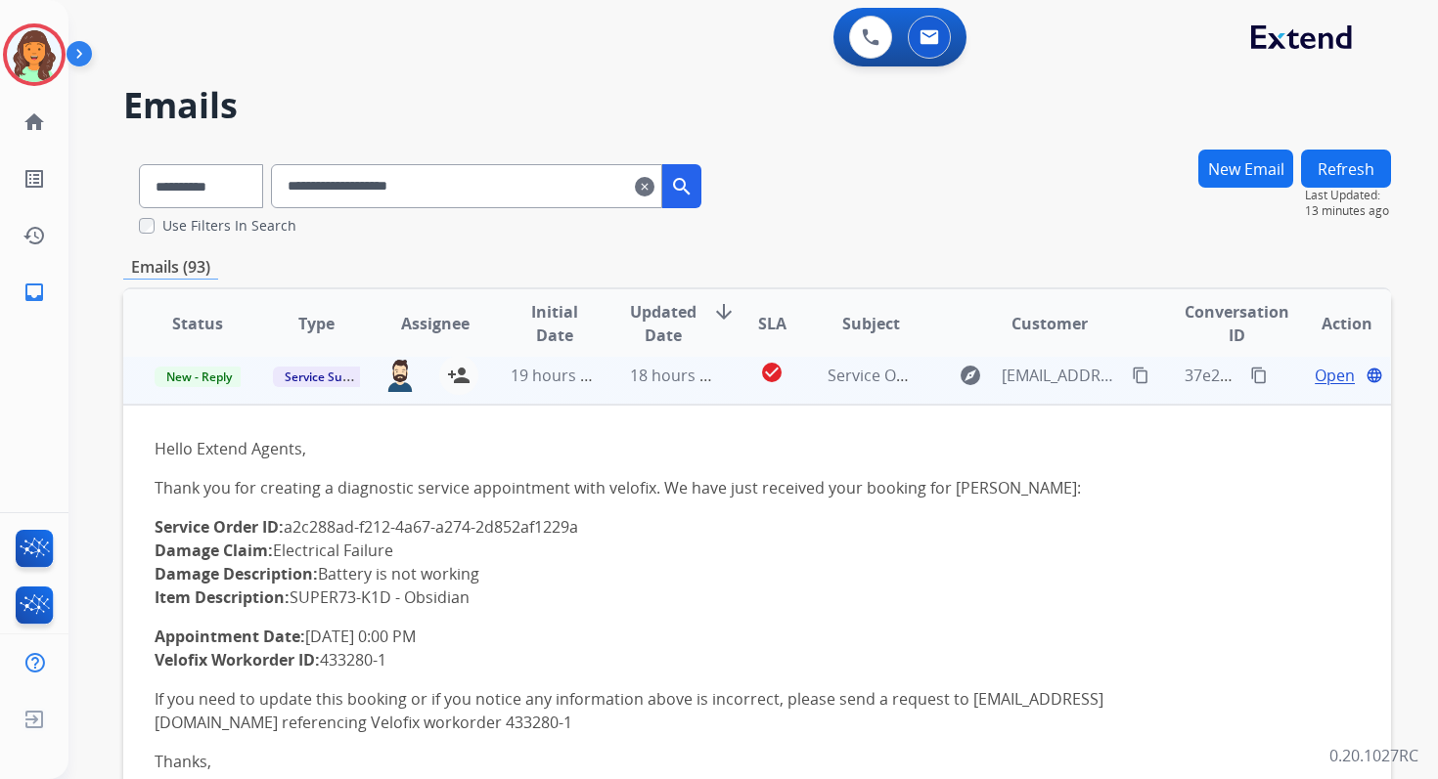
scroll to position [0, 0]
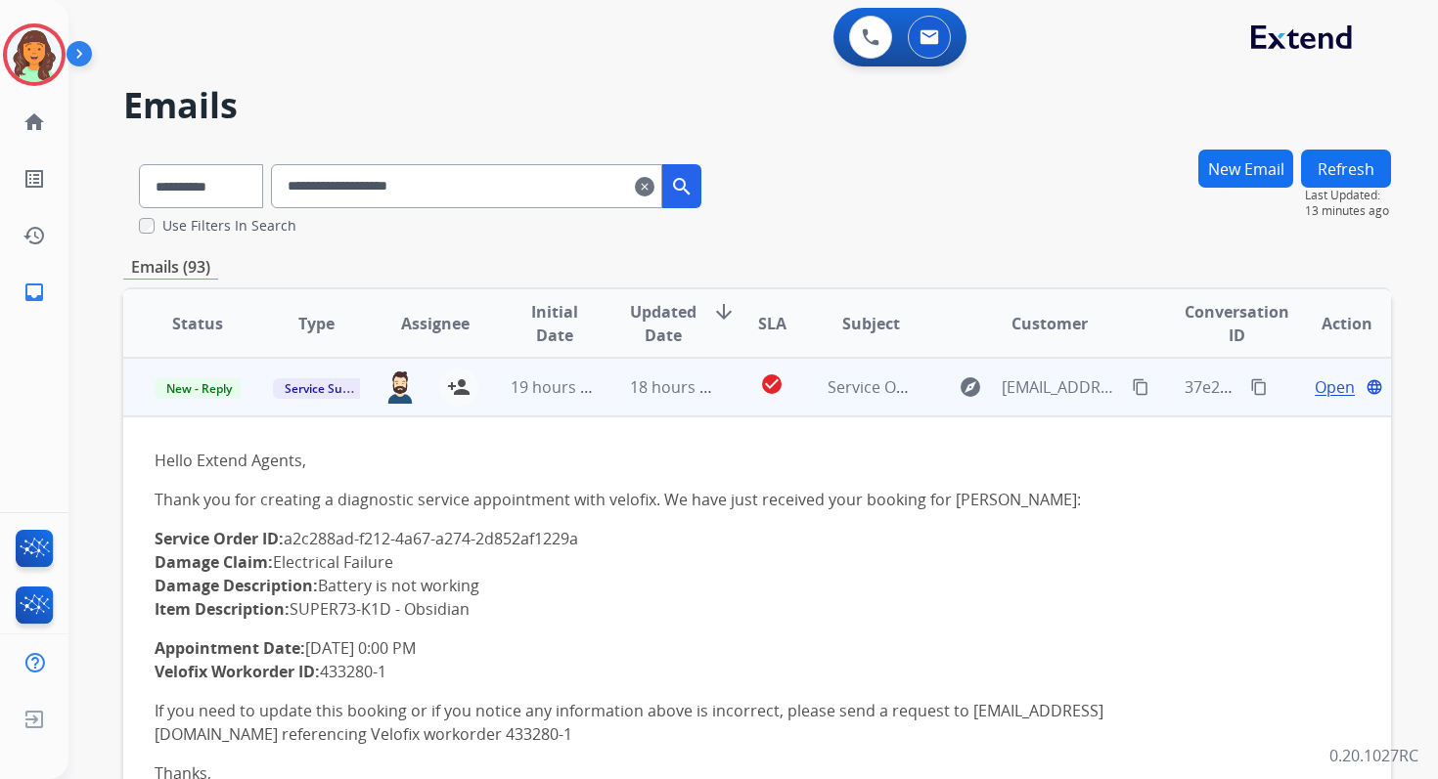
click at [1251, 385] on mat-icon "content_copy" at bounding box center [1259, 387] width 18 height 18
click at [460, 385] on mat-icon "person_add" at bounding box center [458, 387] width 23 height 23
click at [212, 390] on span "New - Reply" at bounding box center [199, 388] width 89 height 21
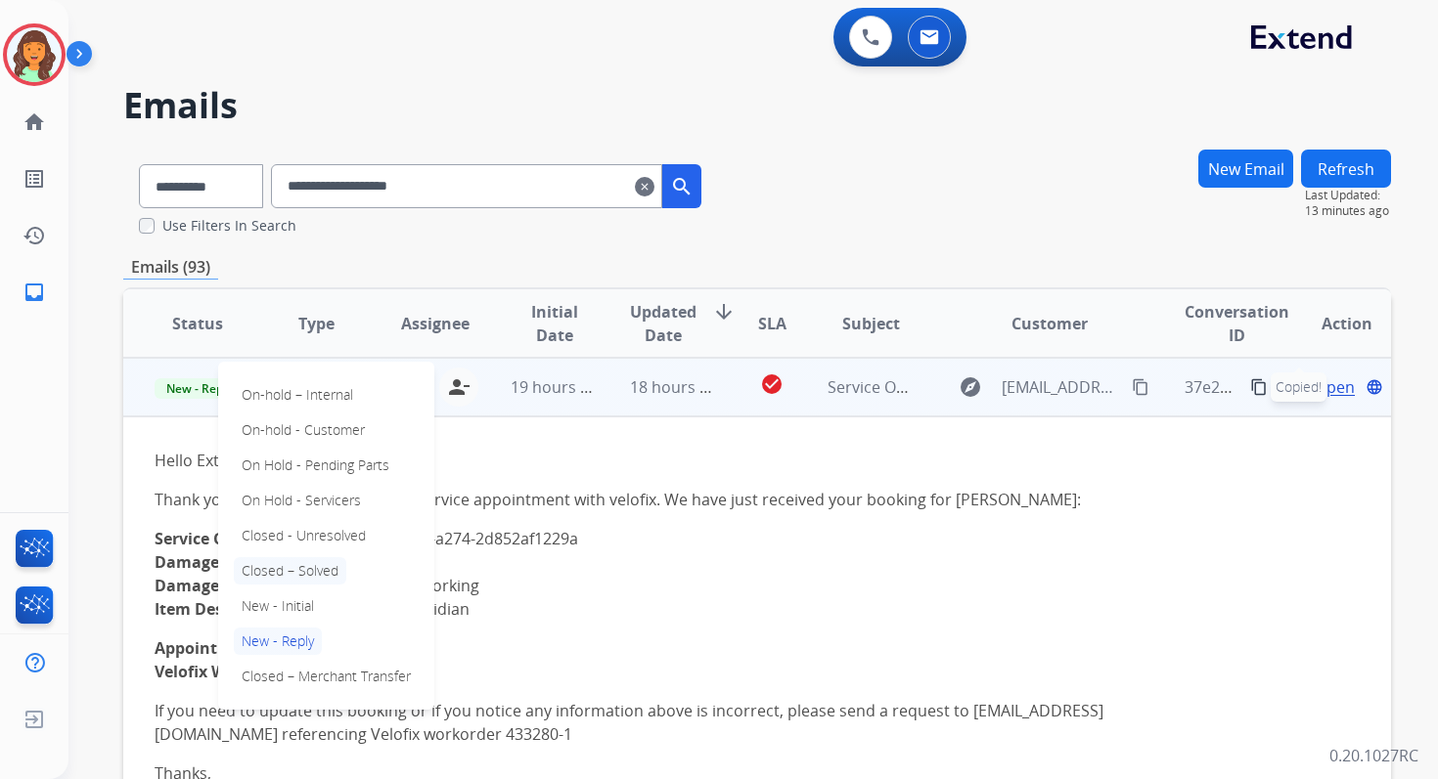
click at [280, 570] on p "Closed – Solved" at bounding box center [290, 570] width 112 height 27
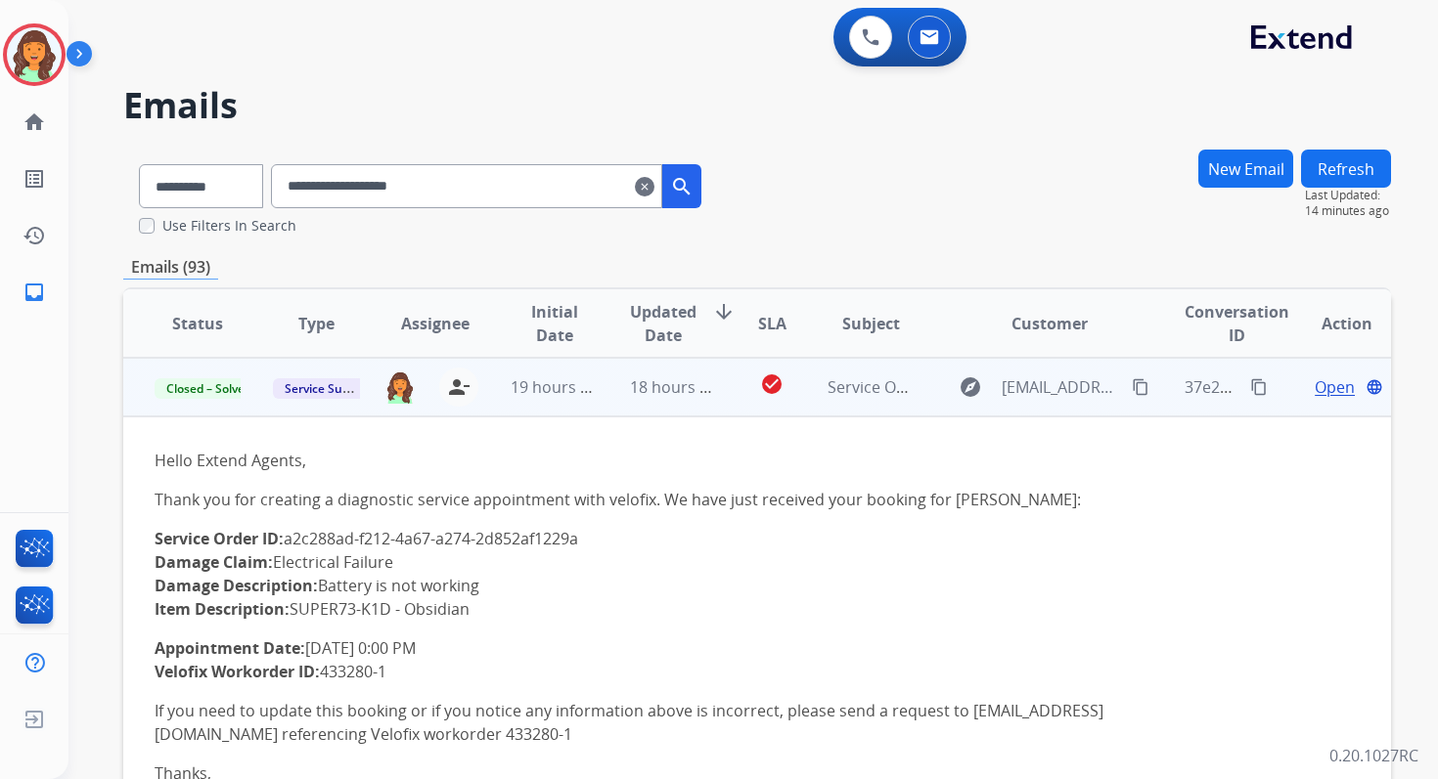
click at [1321, 384] on span "Open" at bounding box center [1334, 387] width 40 height 23
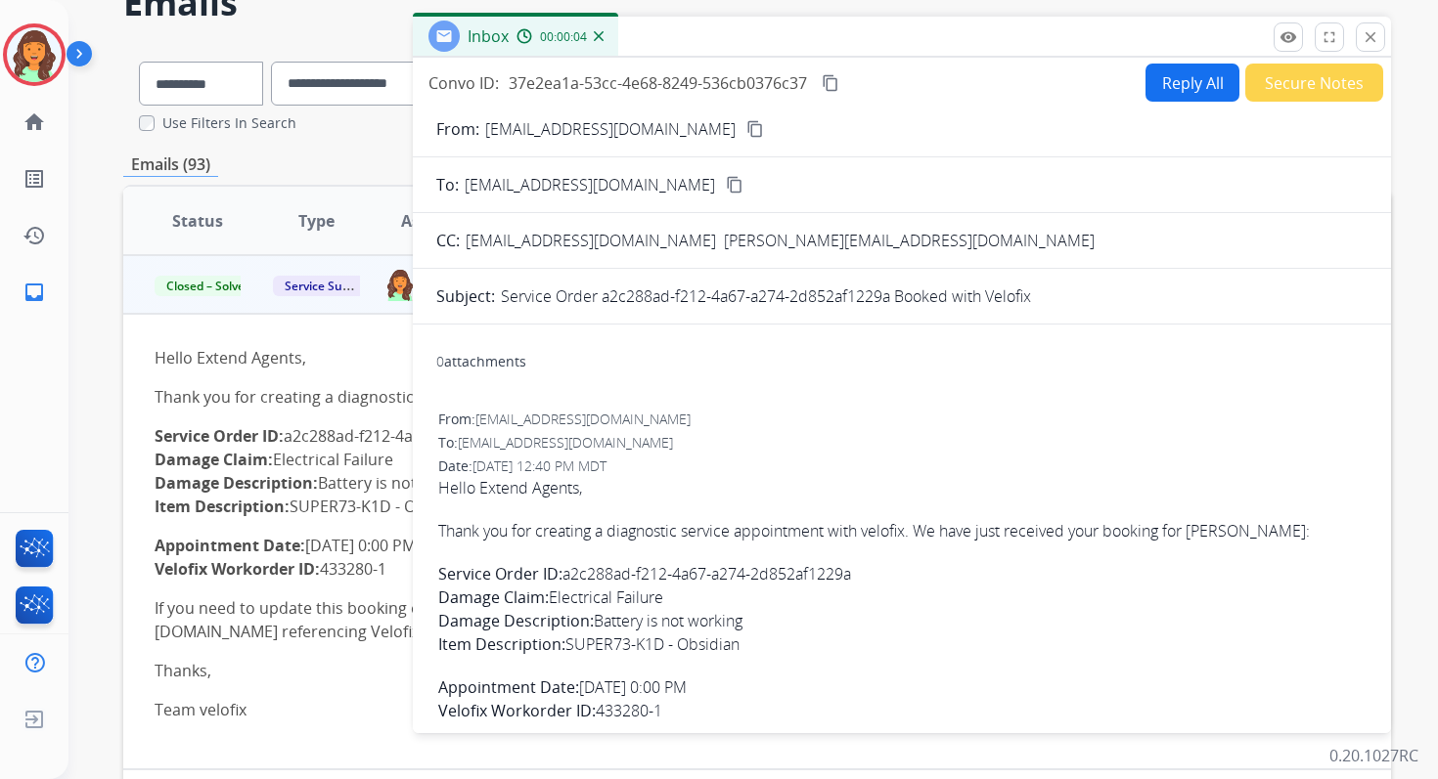
scroll to position [101, 0]
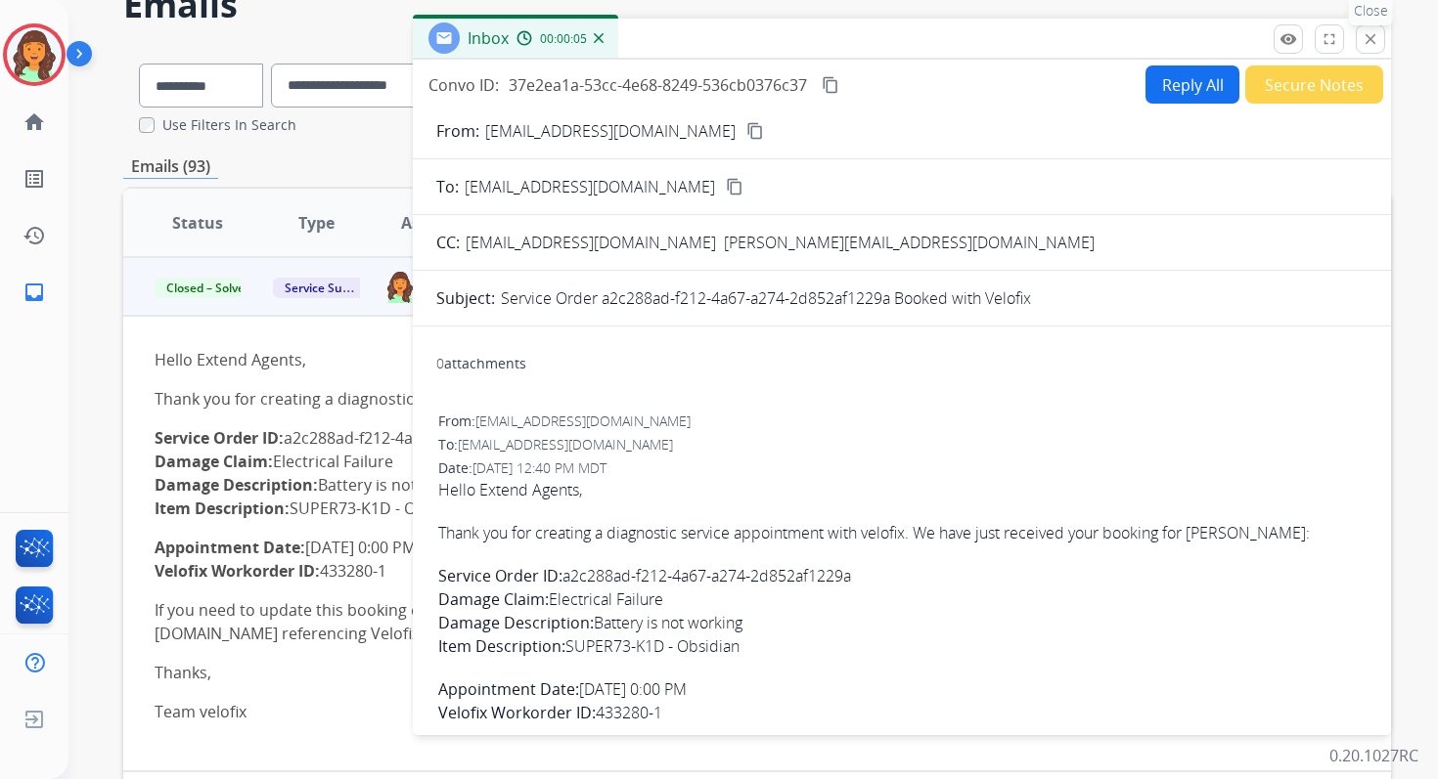
click at [1364, 24] on p "Close" at bounding box center [1371, 10] width 44 height 29
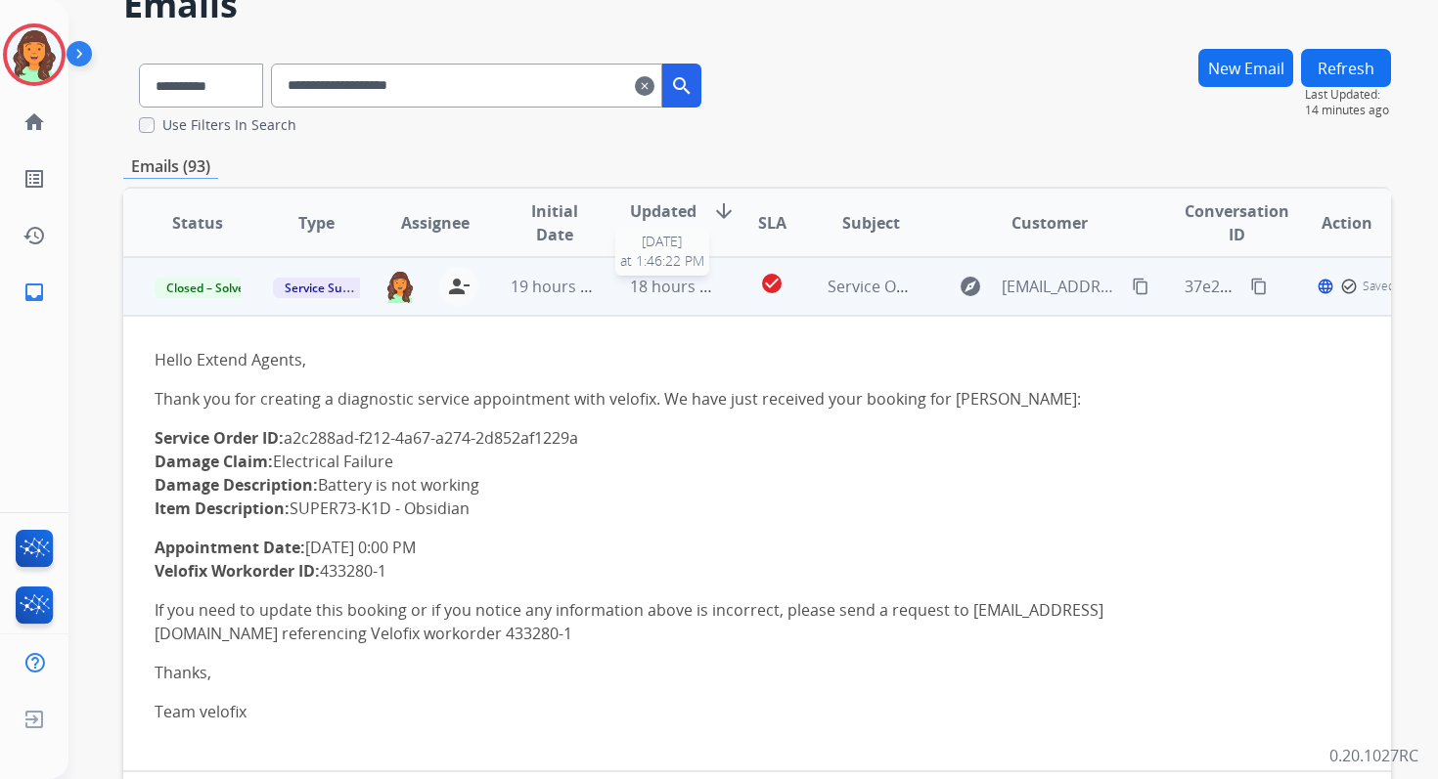
click at [668, 296] on span "18 hours ago" at bounding box center [678, 287] width 97 height 22
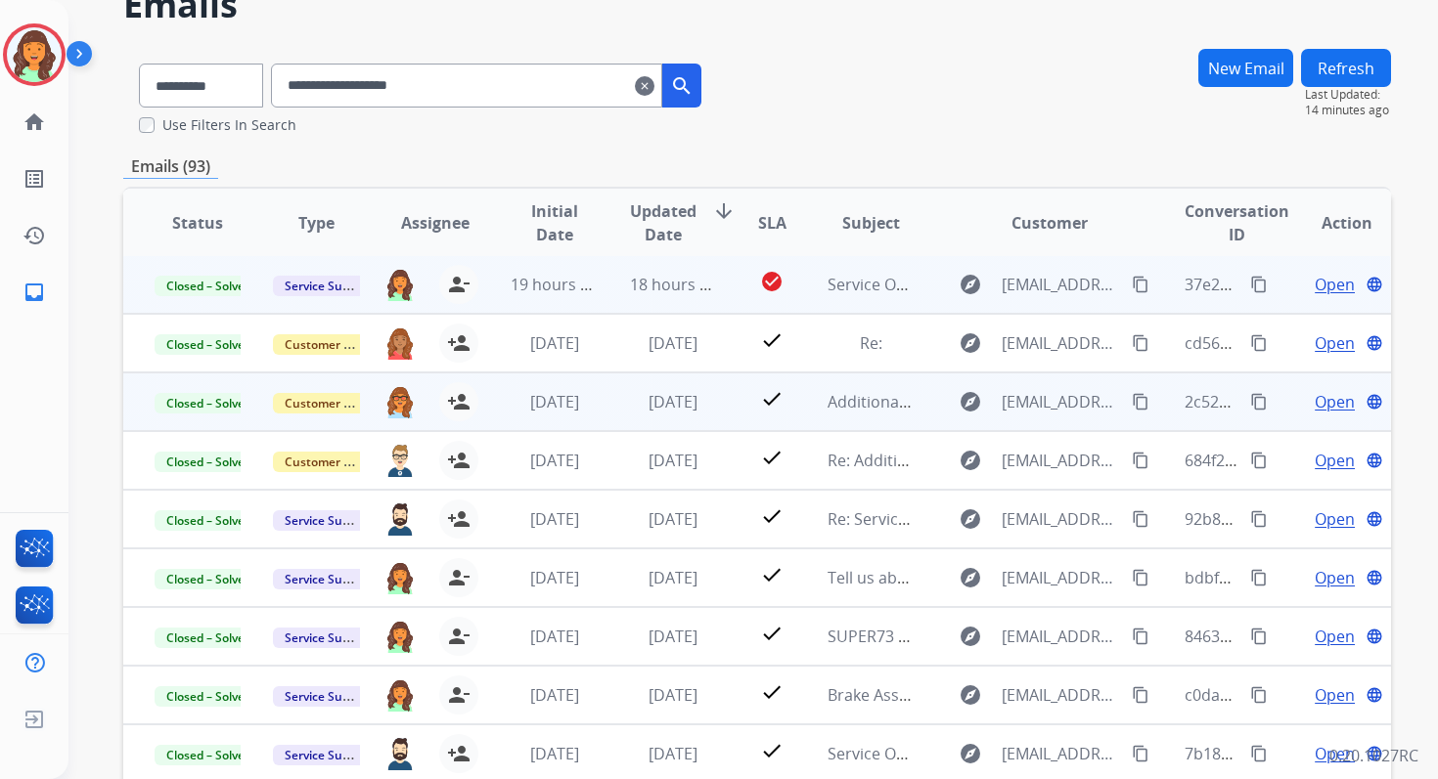
scroll to position [0, 0]
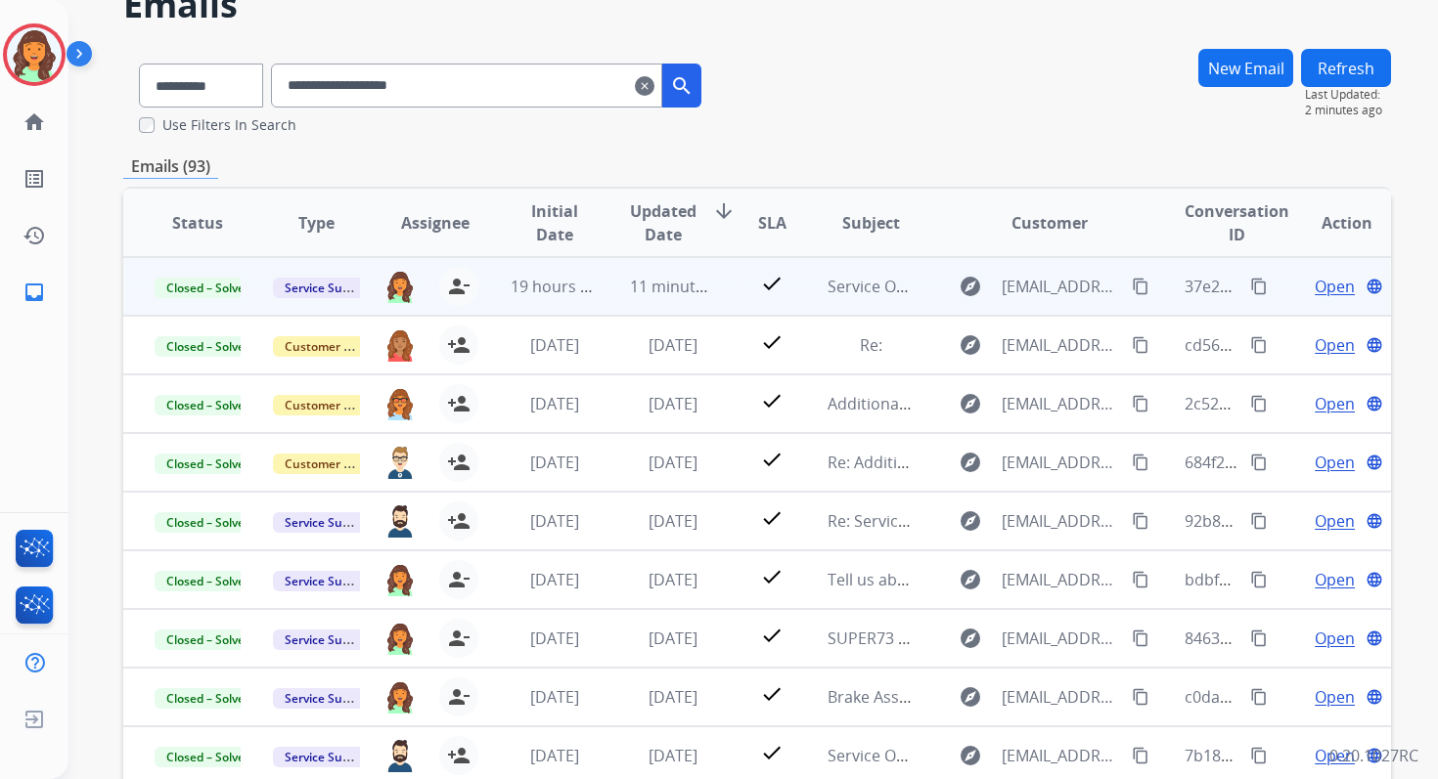
click at [330, 90] on input "**********" at bounding box center [466, 86] width 391 height 44
paste input "text"
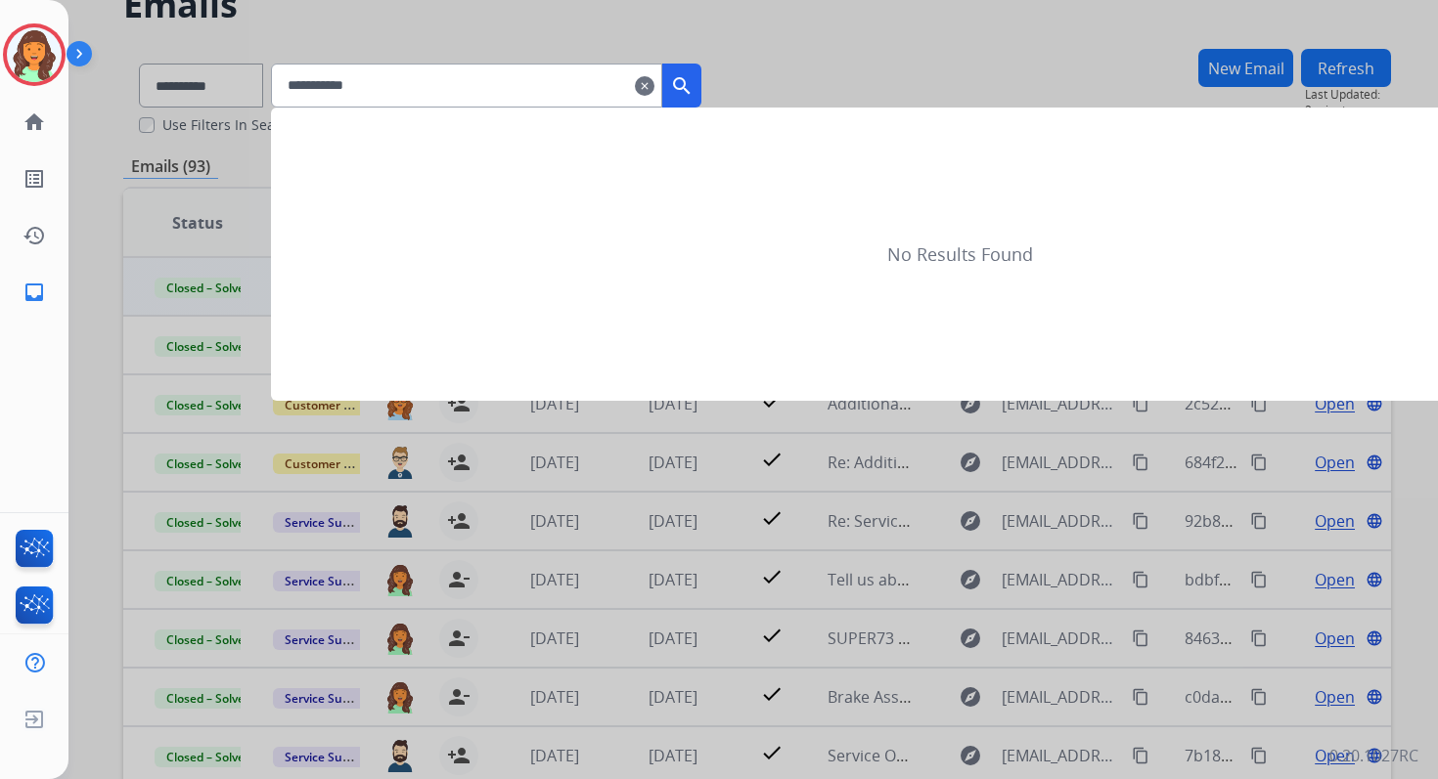
type input "**********"
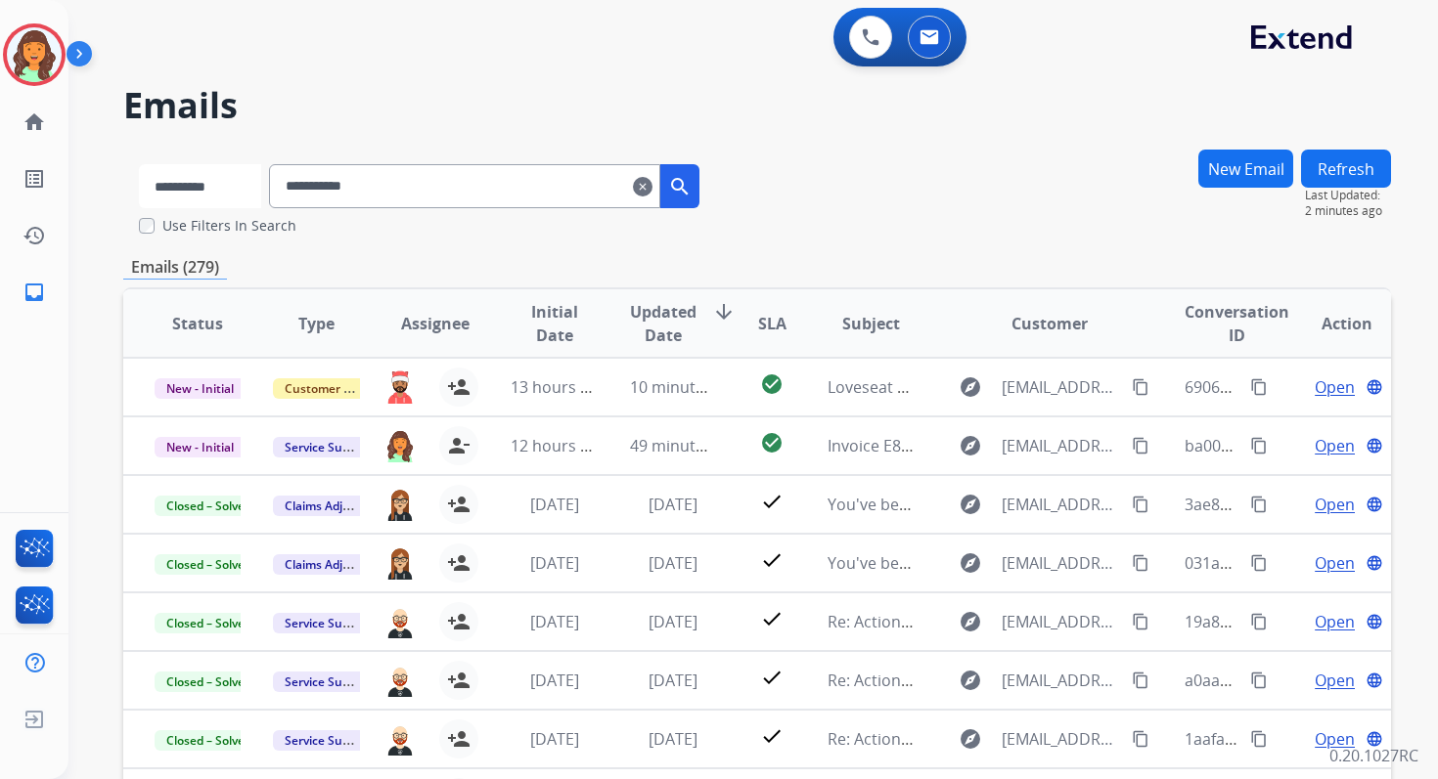
click at [213, 183] on select "**********" at bounding box center [200, 186] width 122 height 44
select select "*******"
click at [139, 164] on select "**********" at bounding box center [200, 186] width 122 height 44
click at [370, 169] on input "**********" at bounding box center [466, 186] width 391 height 44
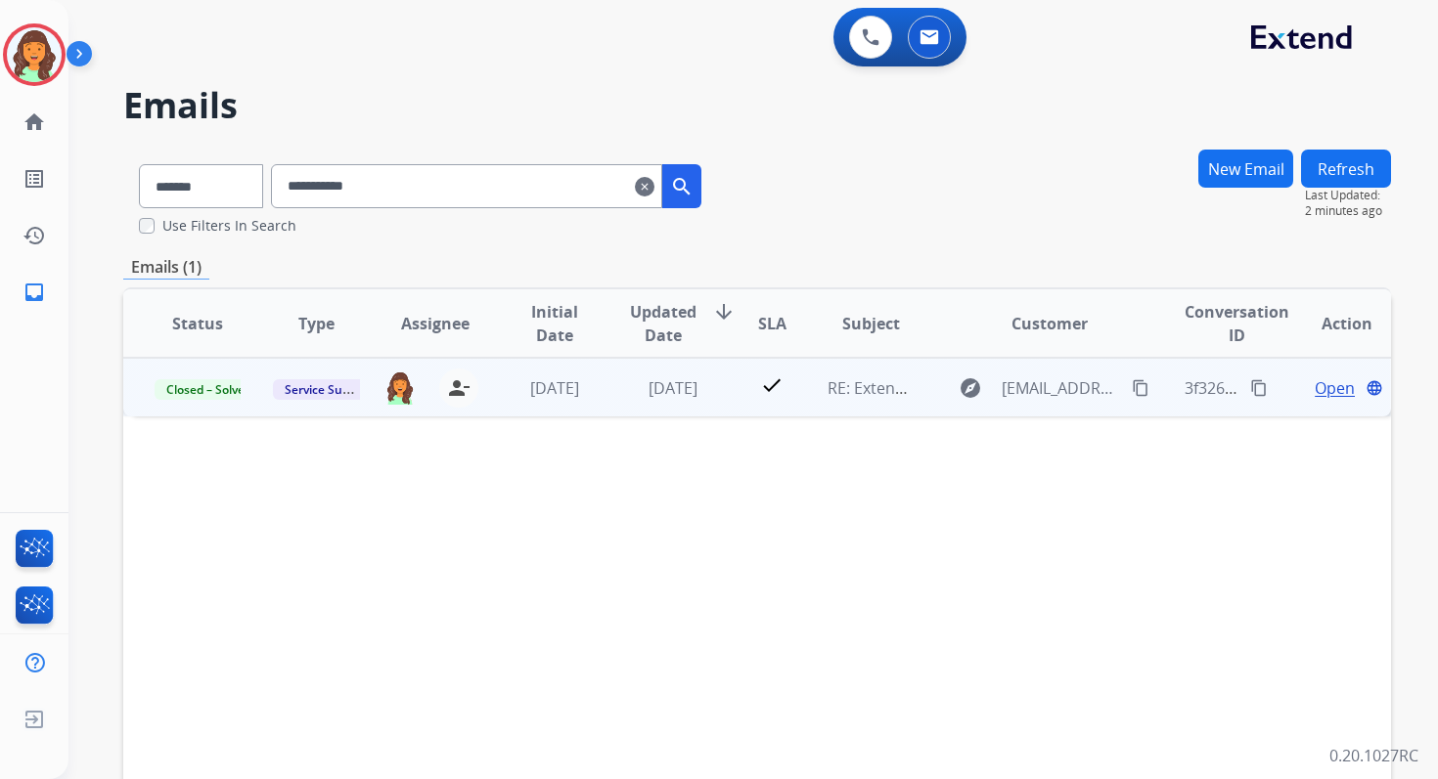
click at [1314, 385] on span "Open" at bounding box center [1334, 388] width 40 height 23
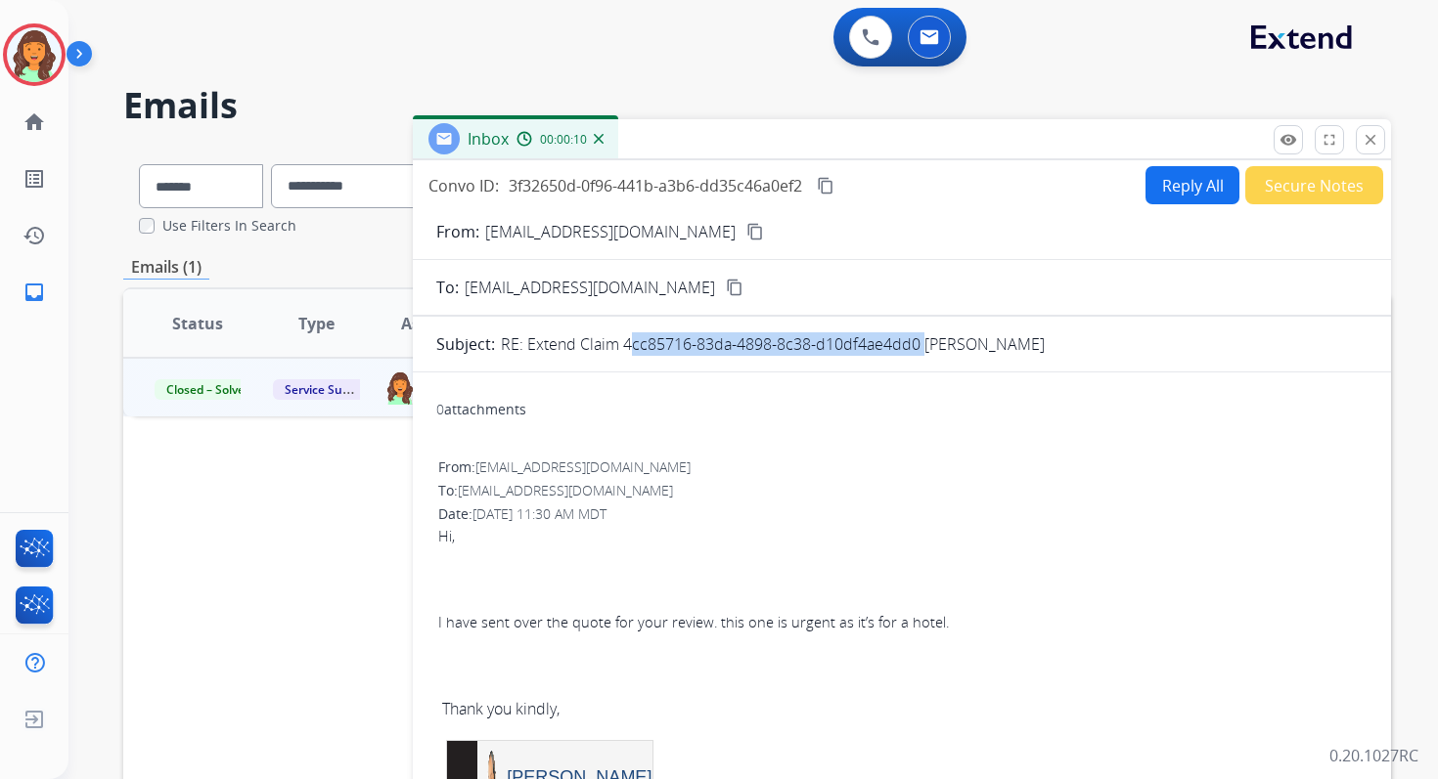
drag, startPoint x: 623, startPoint y: 343, endPoint x: 919, endPoint y: 346, distance: 296.3
click at [919, 346] on p "RE: Extend Claim 4cc85716-83da-4898-8c38-d10df4ae4dd0 KRISH PATEL" at bounding box center [773, 344] width 544 height 23
copy p "4cc85716-83da-4898-8c38-d10df4ae4dd0"
click at [1366, 131] on mat-icon "close" at bounding box center [1370, 140] width 18 height 18
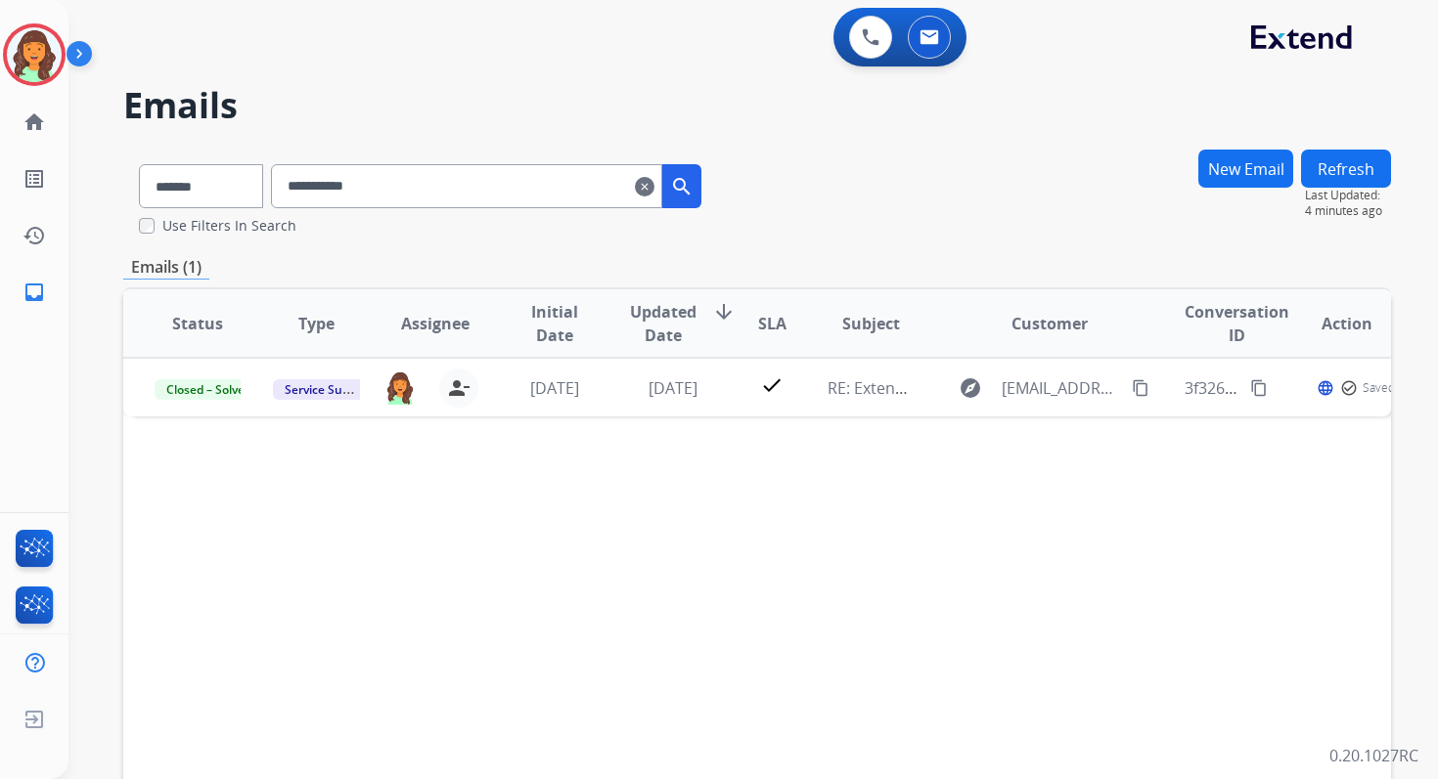
click at [395, 189] on input "**********" at bounding box center [466, 186] width 391 height 44
paste input "******"
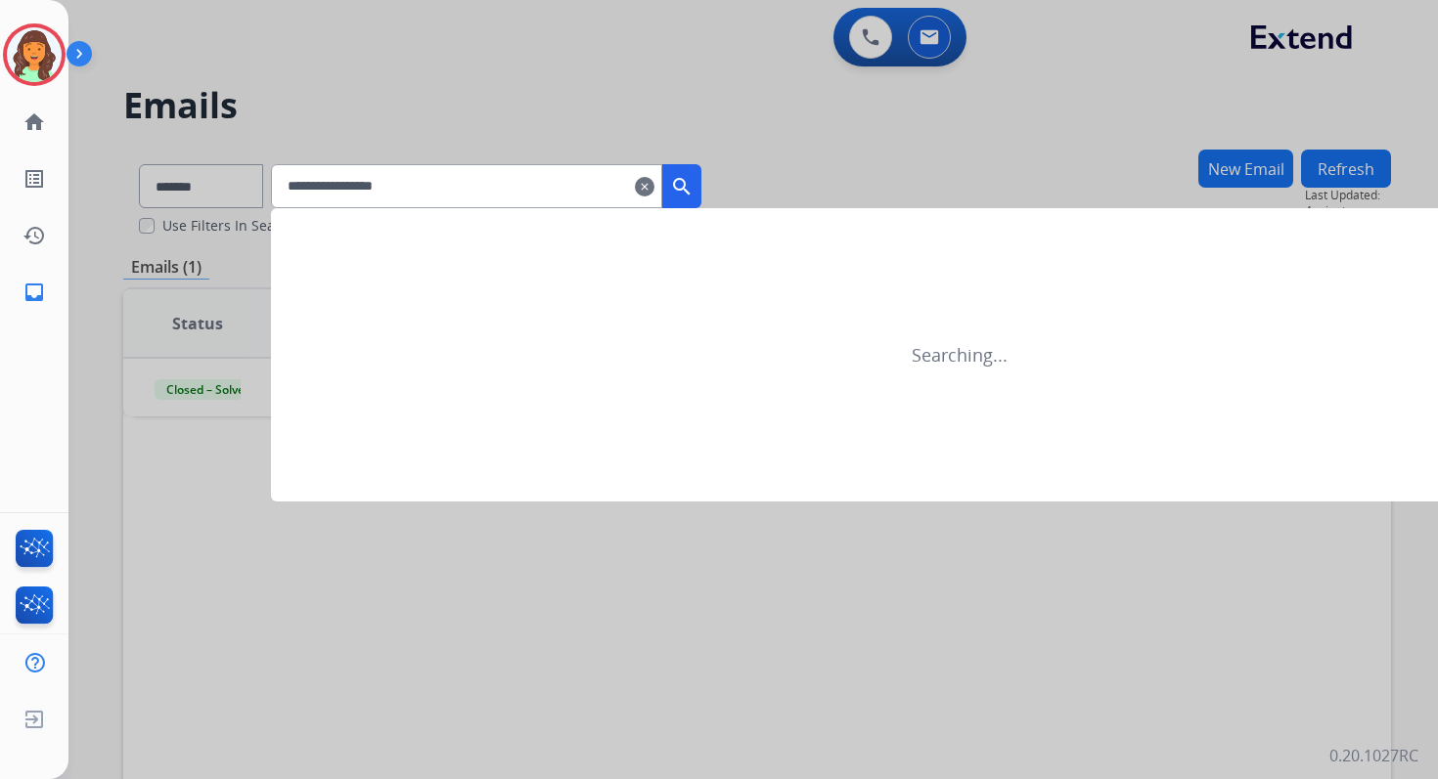
type input "**********"
click at [218, 194] on div at bounding box center [719, 389] width 1438 height 779
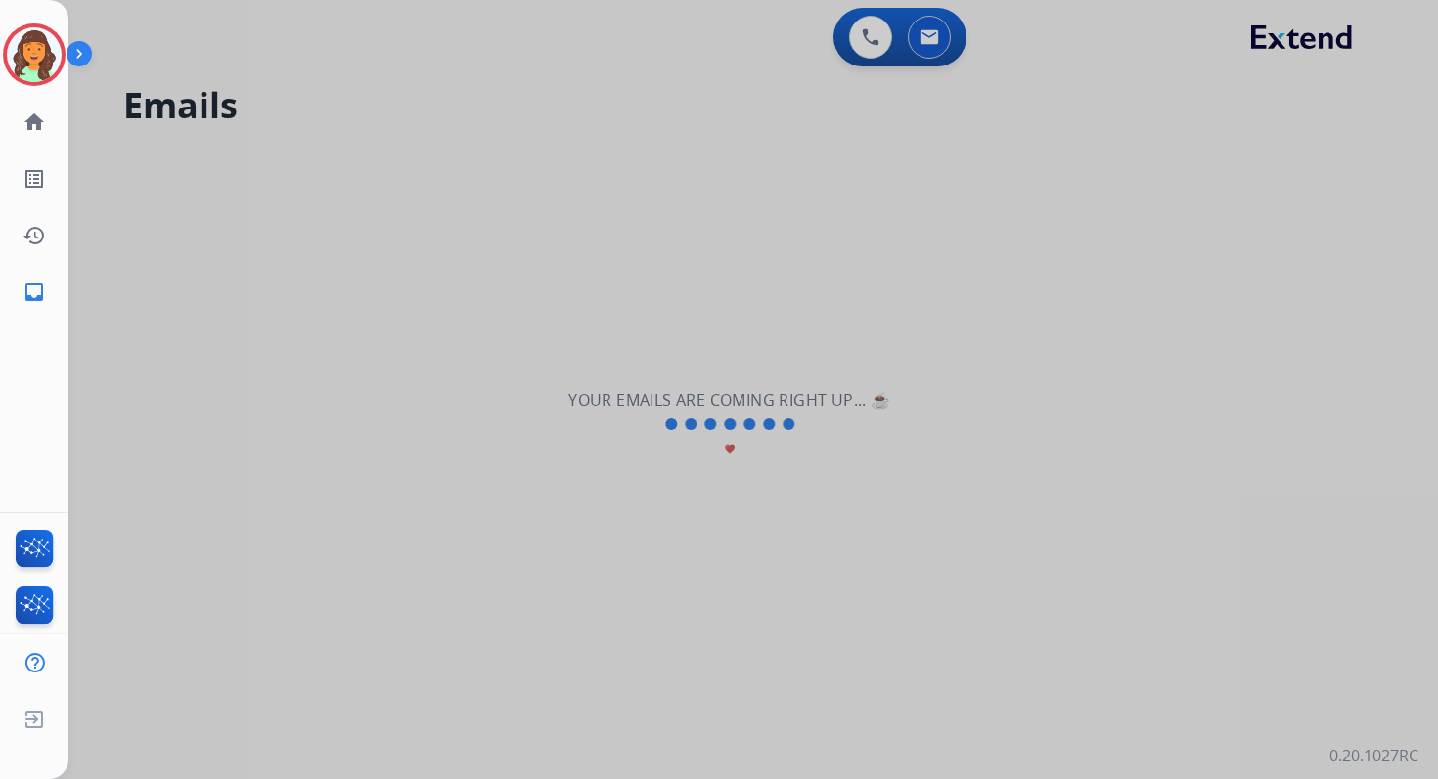
select select "**********"
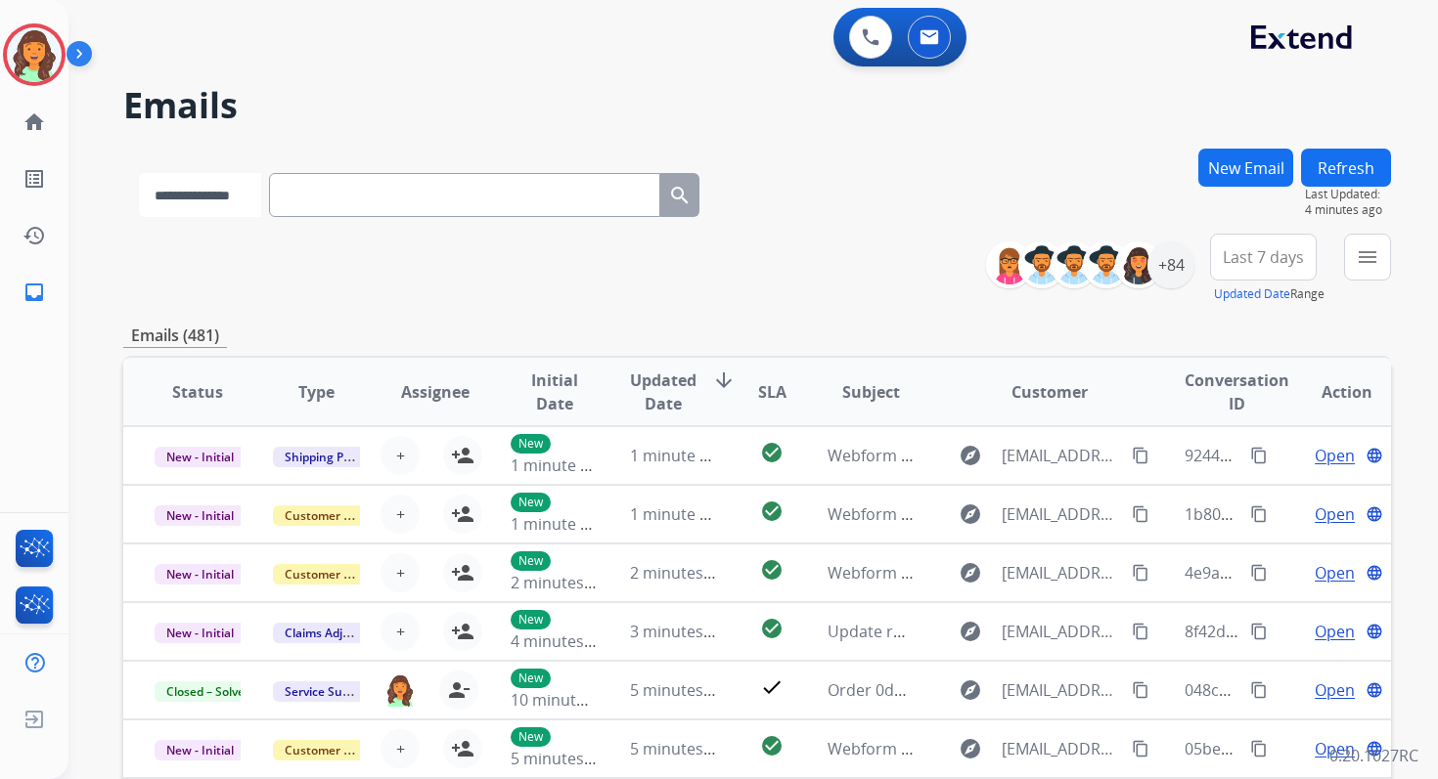
click at [218, 194] on select "**********" at bounding box center [200, 195] width 122 height 44
select select "**********"
click at [139, 173] on select "**********" at bounding box center [200, 195] width 122 height 44
click at [352, 193] on input "text" at bounding box center [466, 195] width 391 height 44
paste input "**********"
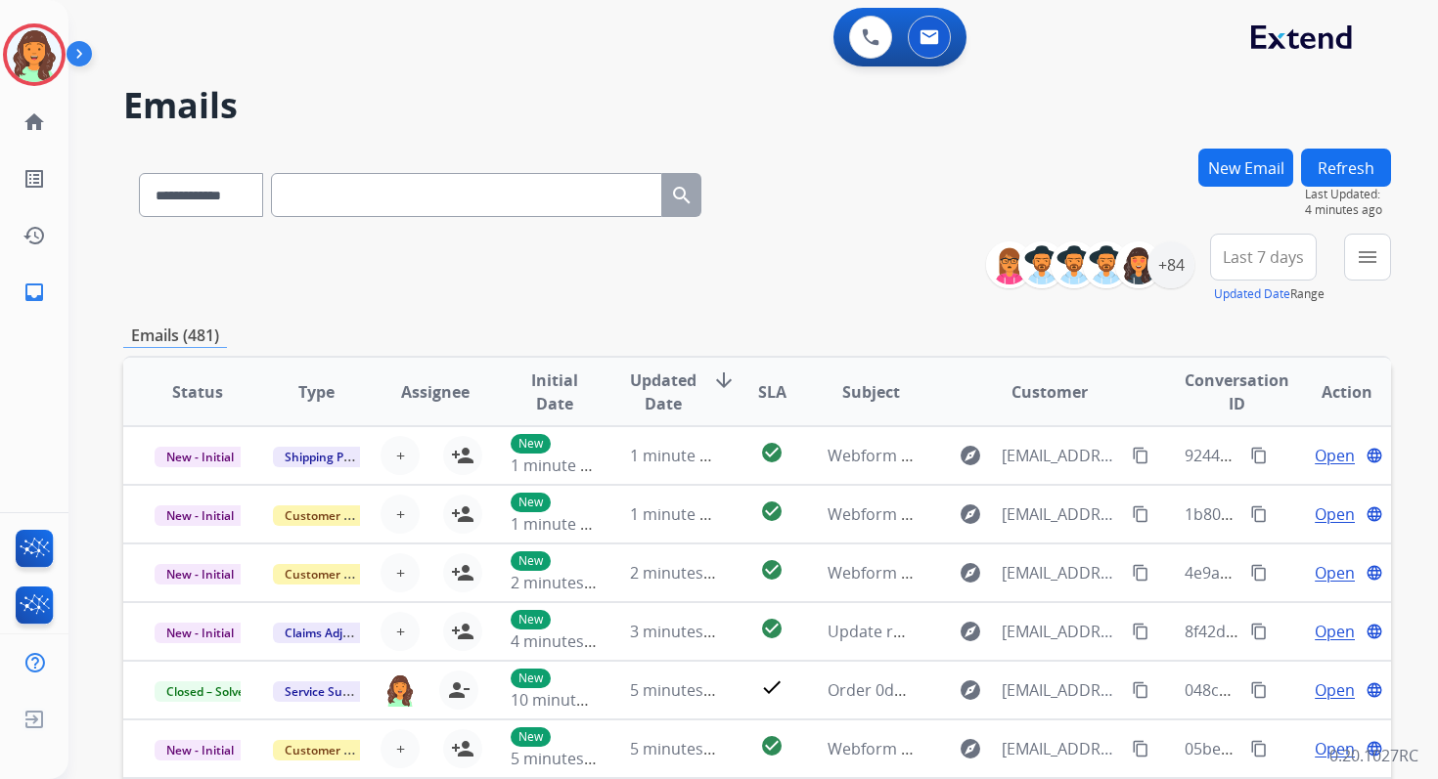
type input "**********"
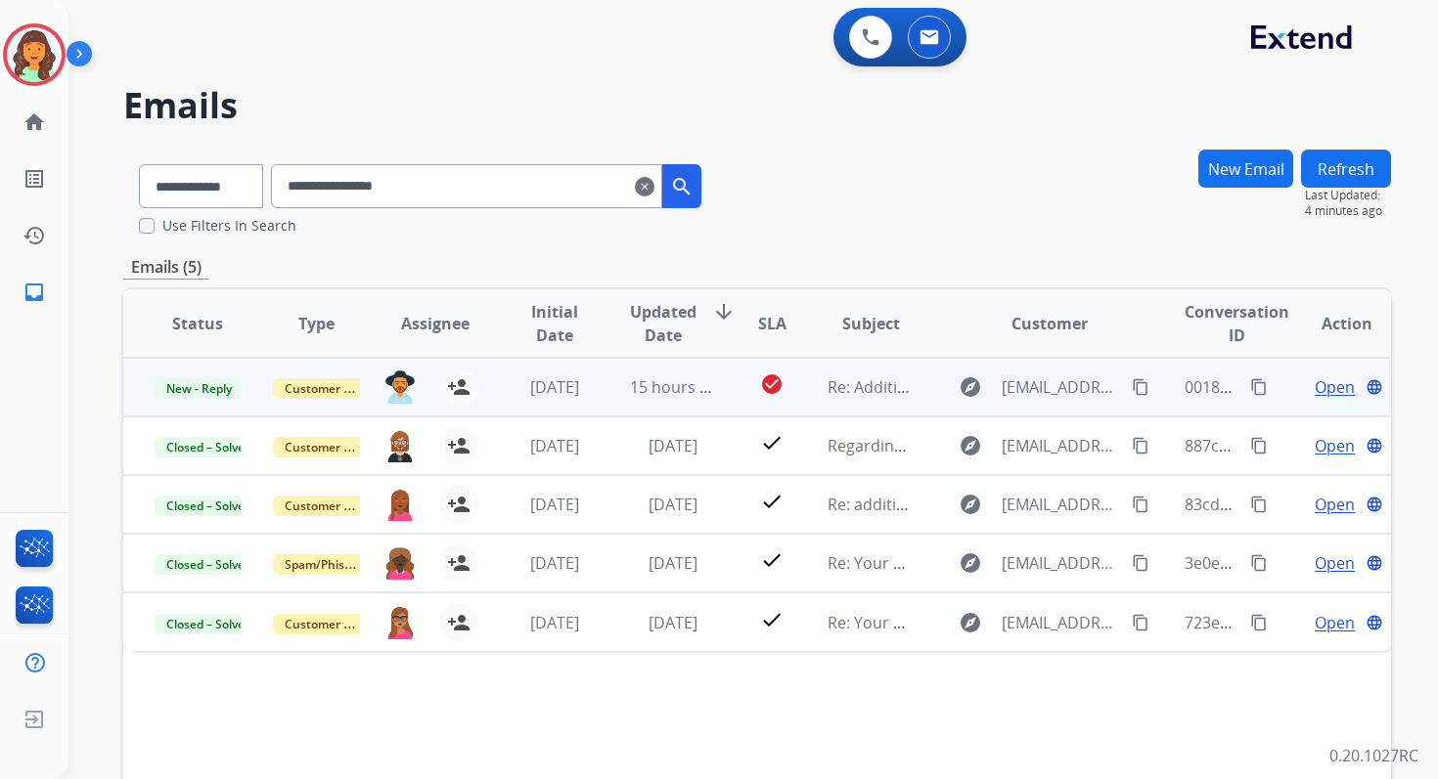
click at [1321, 385] on span "Open" at bounding box center [1334, 387] width 40 height 23
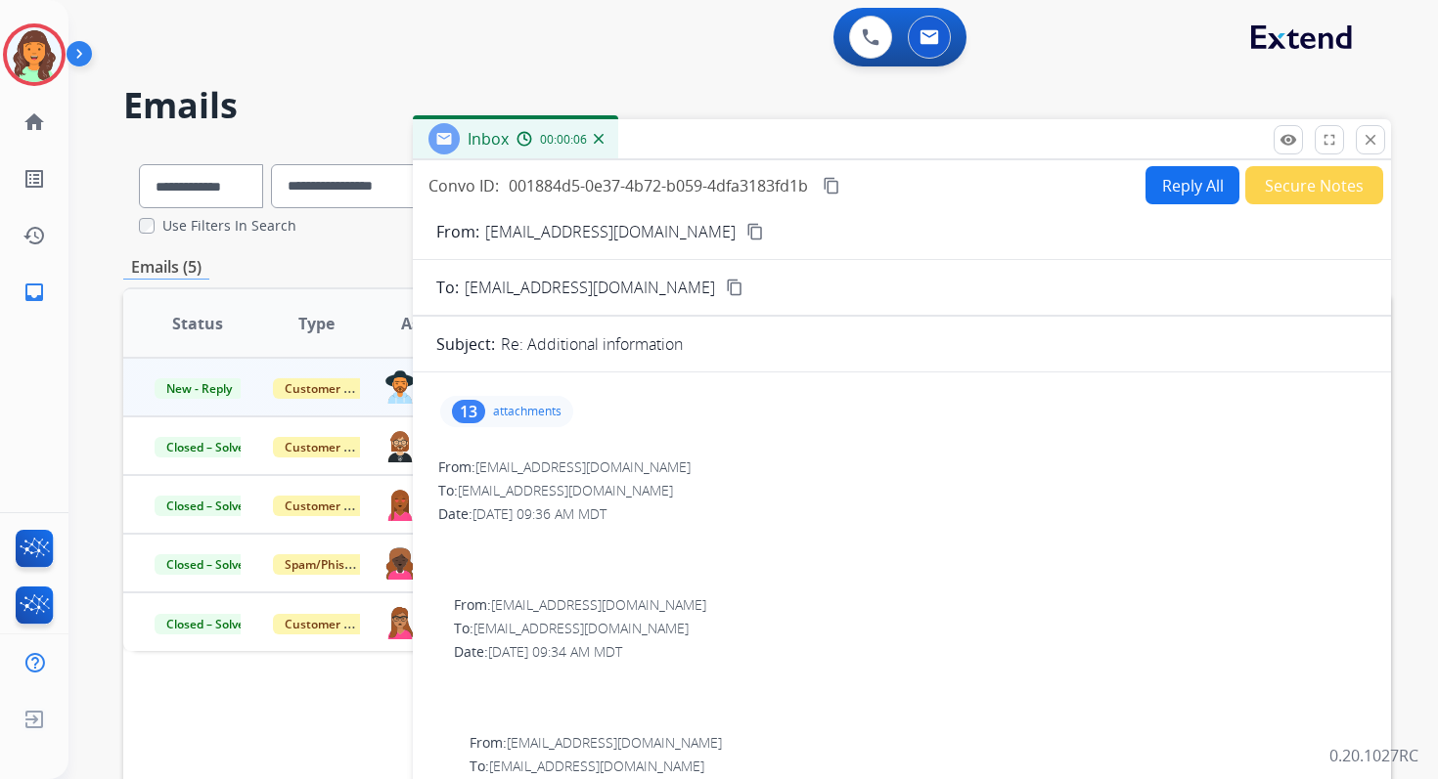
click at [1154, 195] on button "Reply All" at bounding box center [1192, 185] width 94 height 38
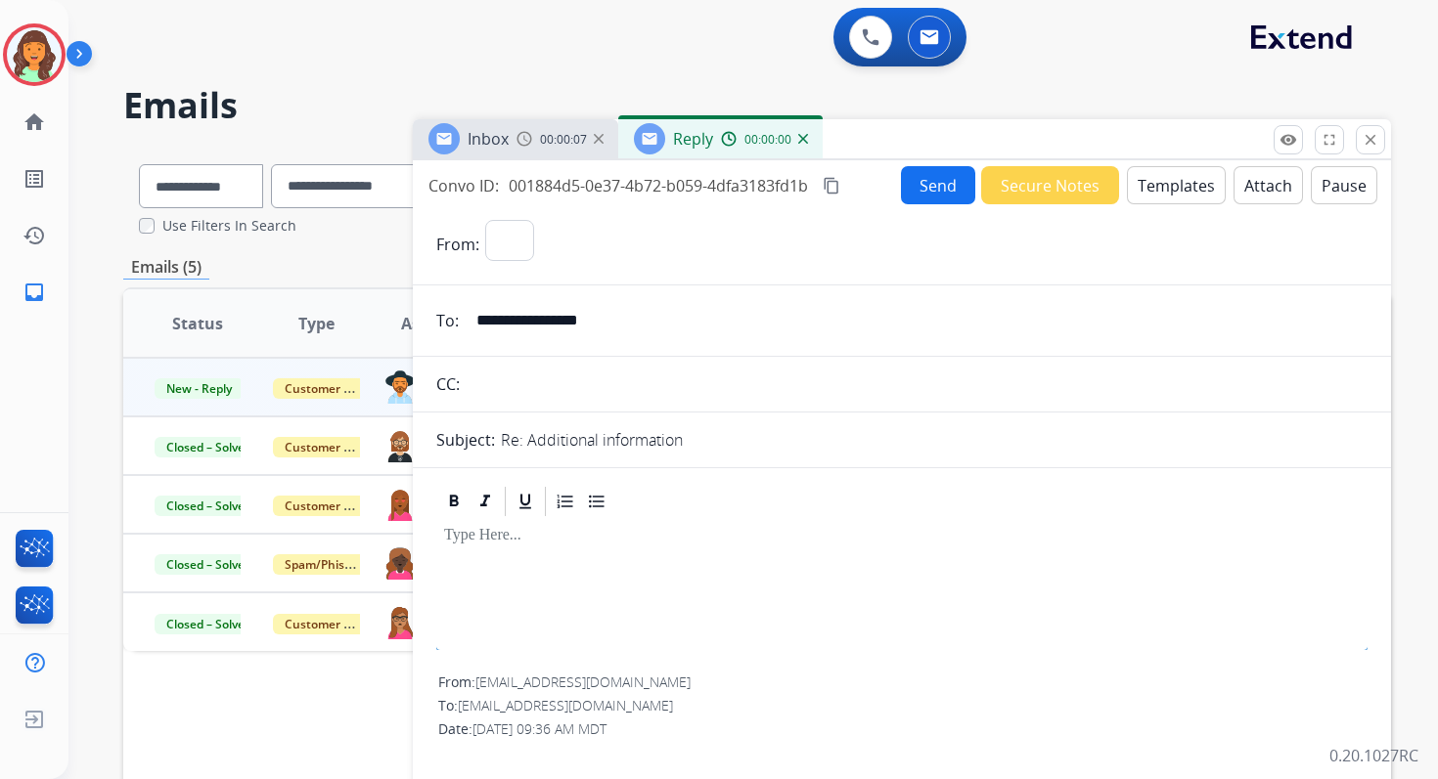
click at [1154, 195] on button "Templates" at bounding box center [1176, 185] width 99 height 38
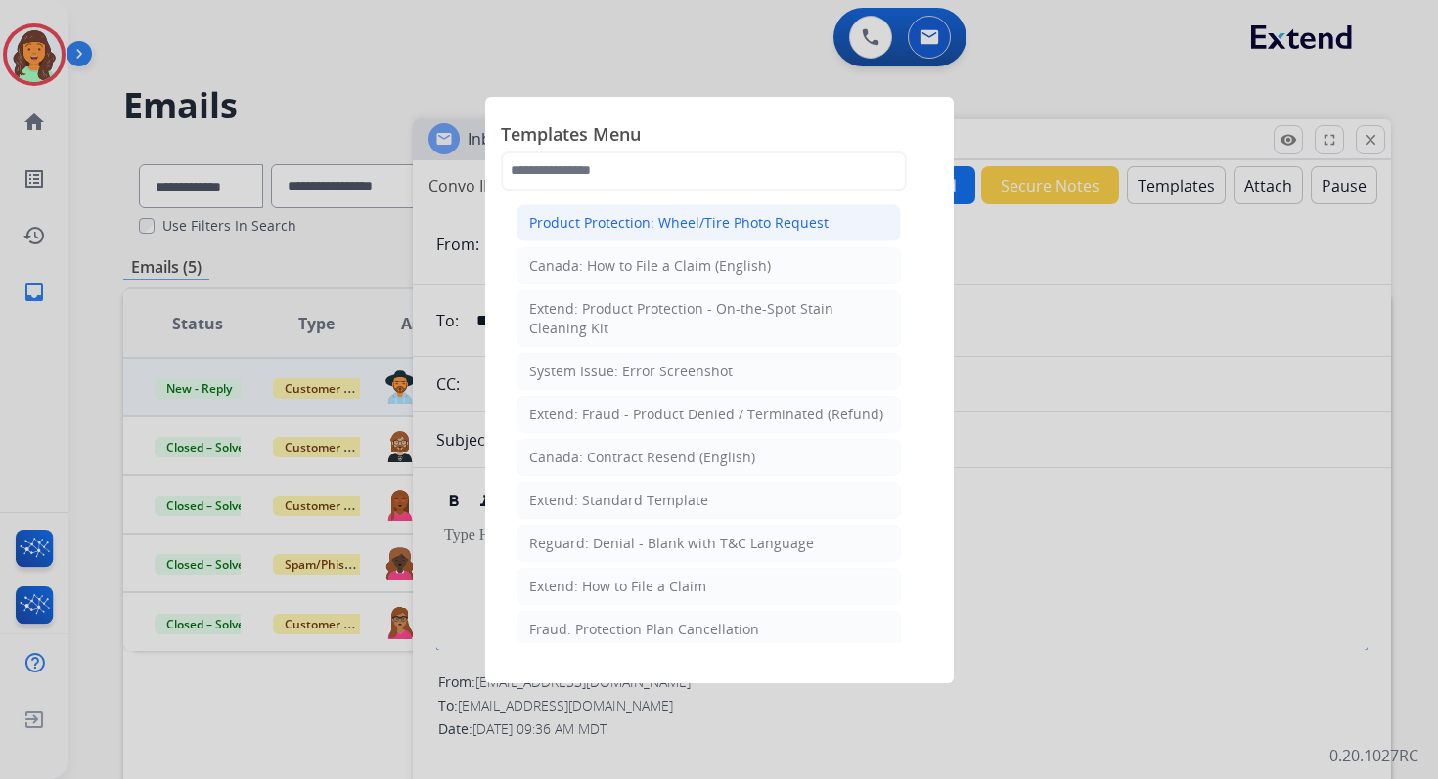
select select "**********"
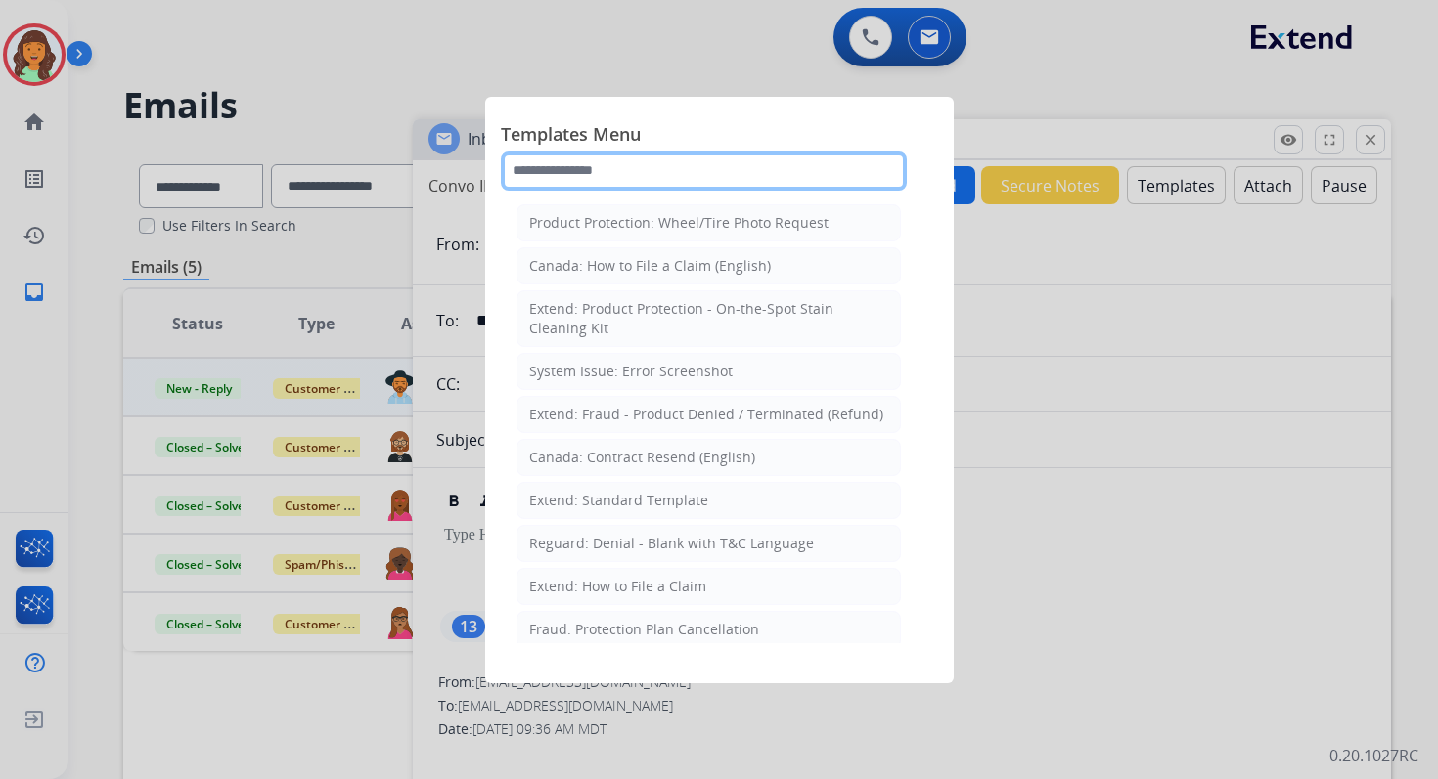
click at [569, 171] on input "text" at bounding box center [704, 171] width 406 height 39
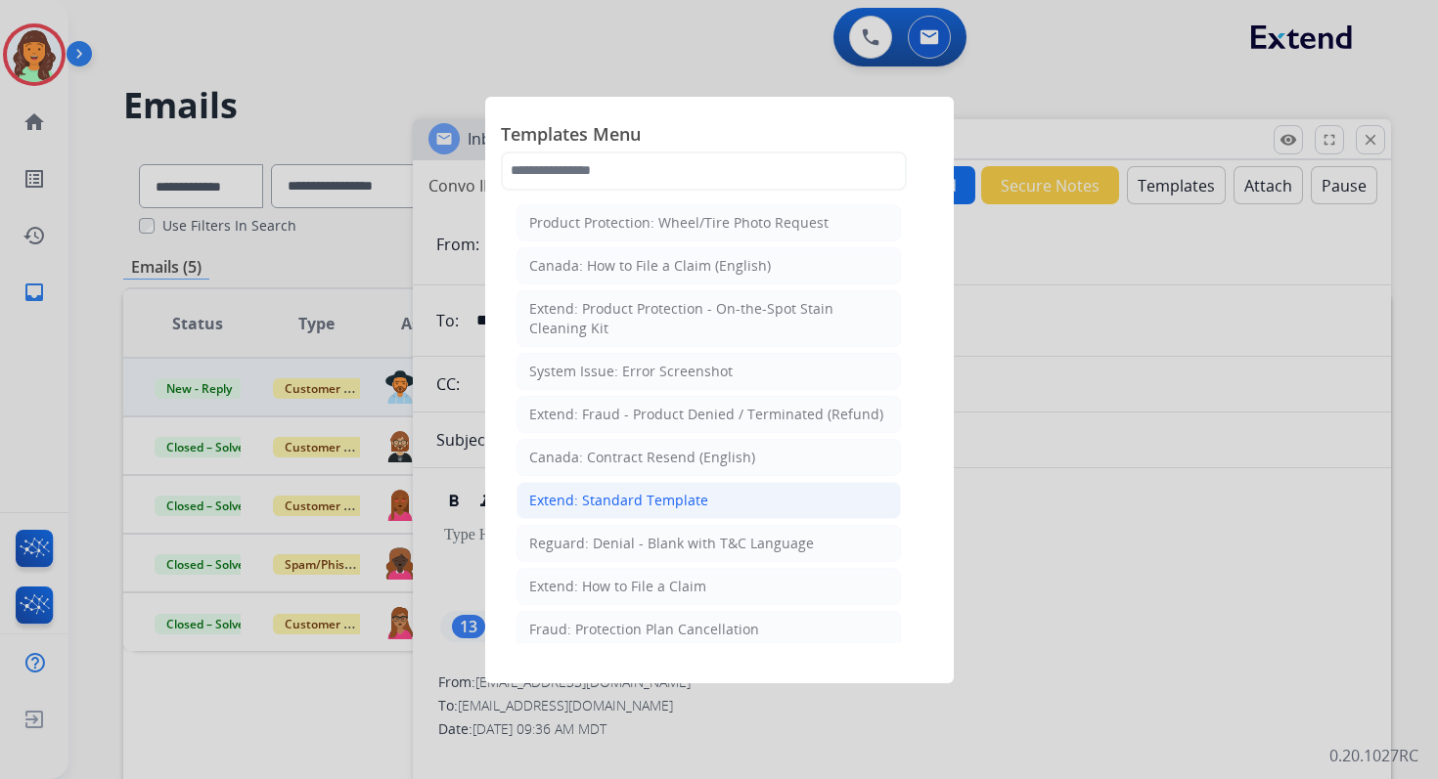
click at [586, 495] on div "Extend: Standard Template" at bounding box center [618, 501] width 179 height 20
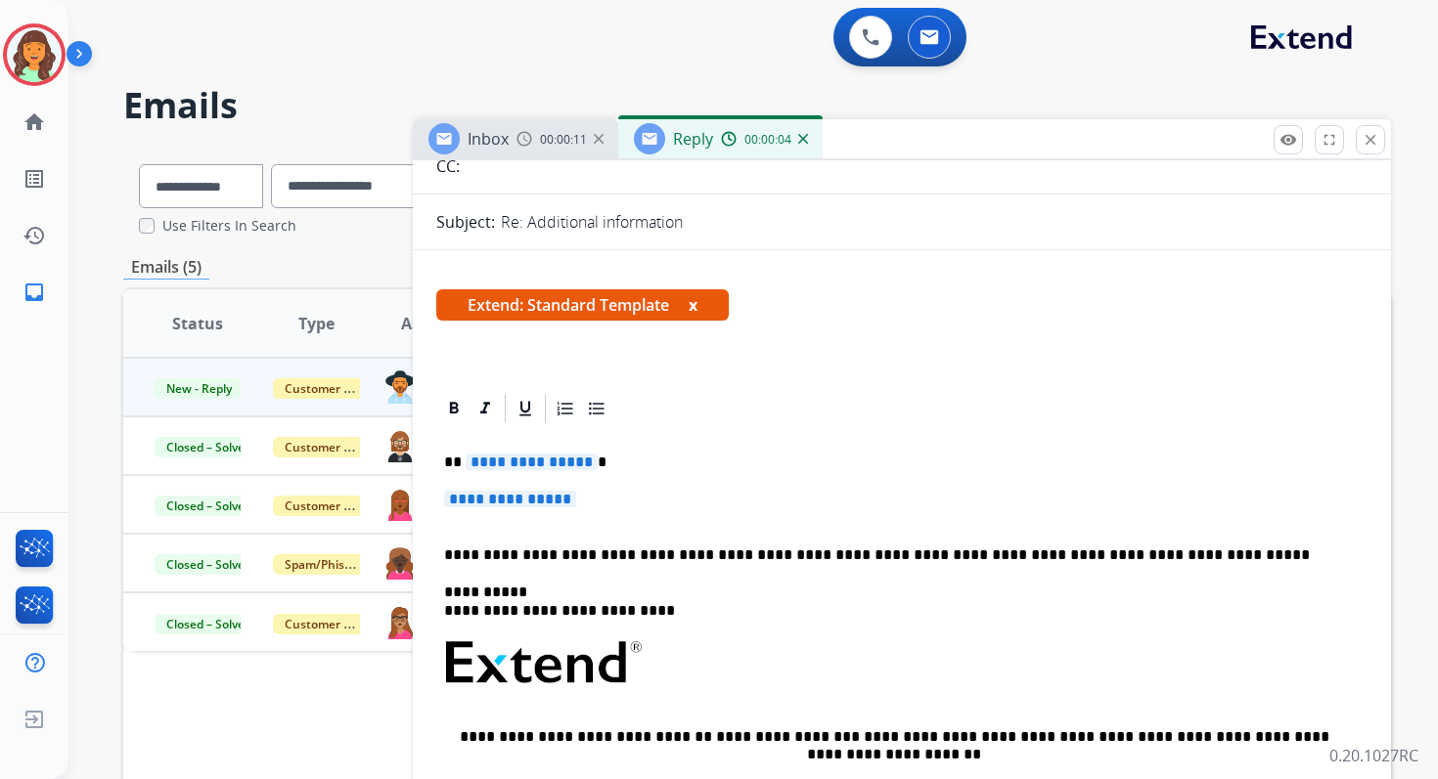
scroll to position [346, 0]
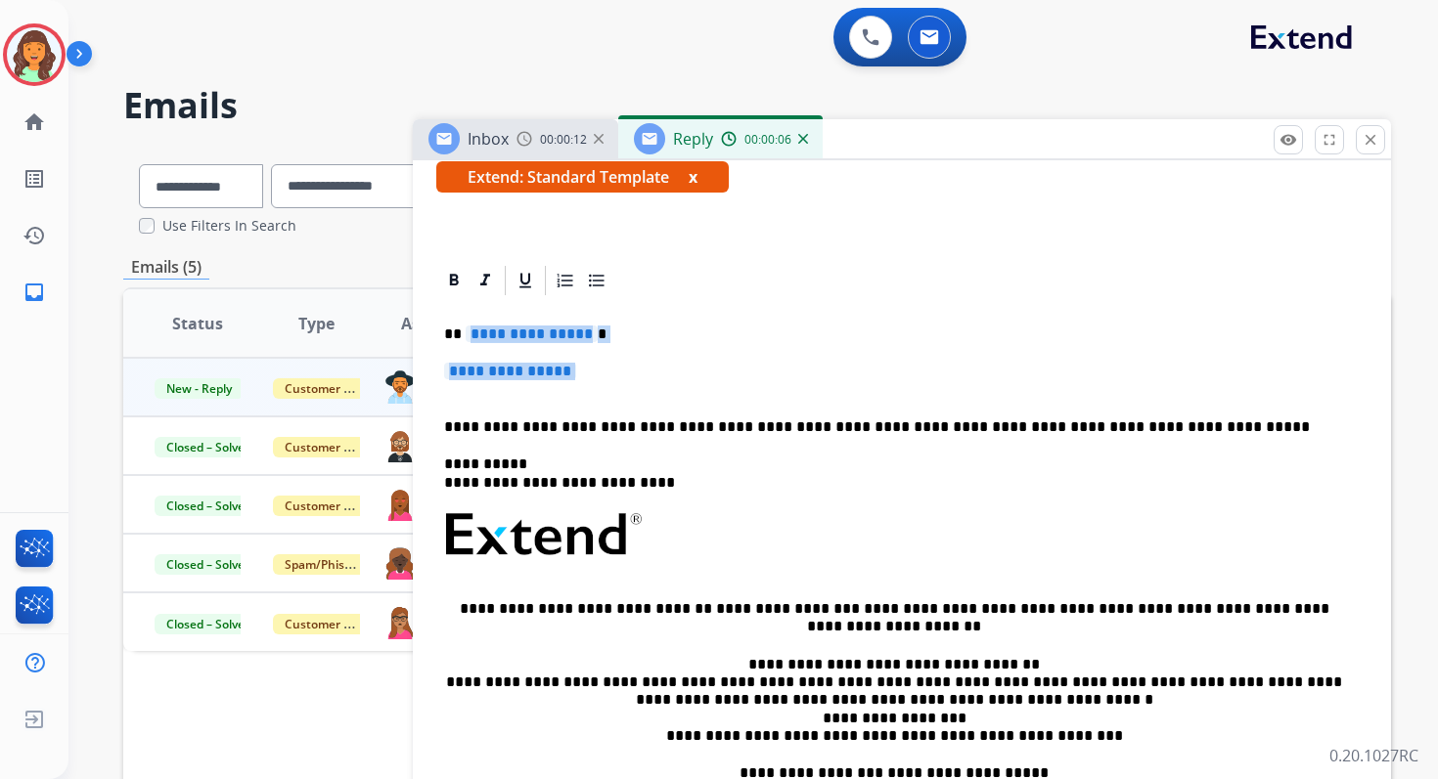
drag, startPoint x: 464, startPoint y: 336, endPoint x: 609, endPoint y: 383, distance: 153.1
click at [609, 383] on div "**********" at bounding box center [901, 580] width 931 height 565
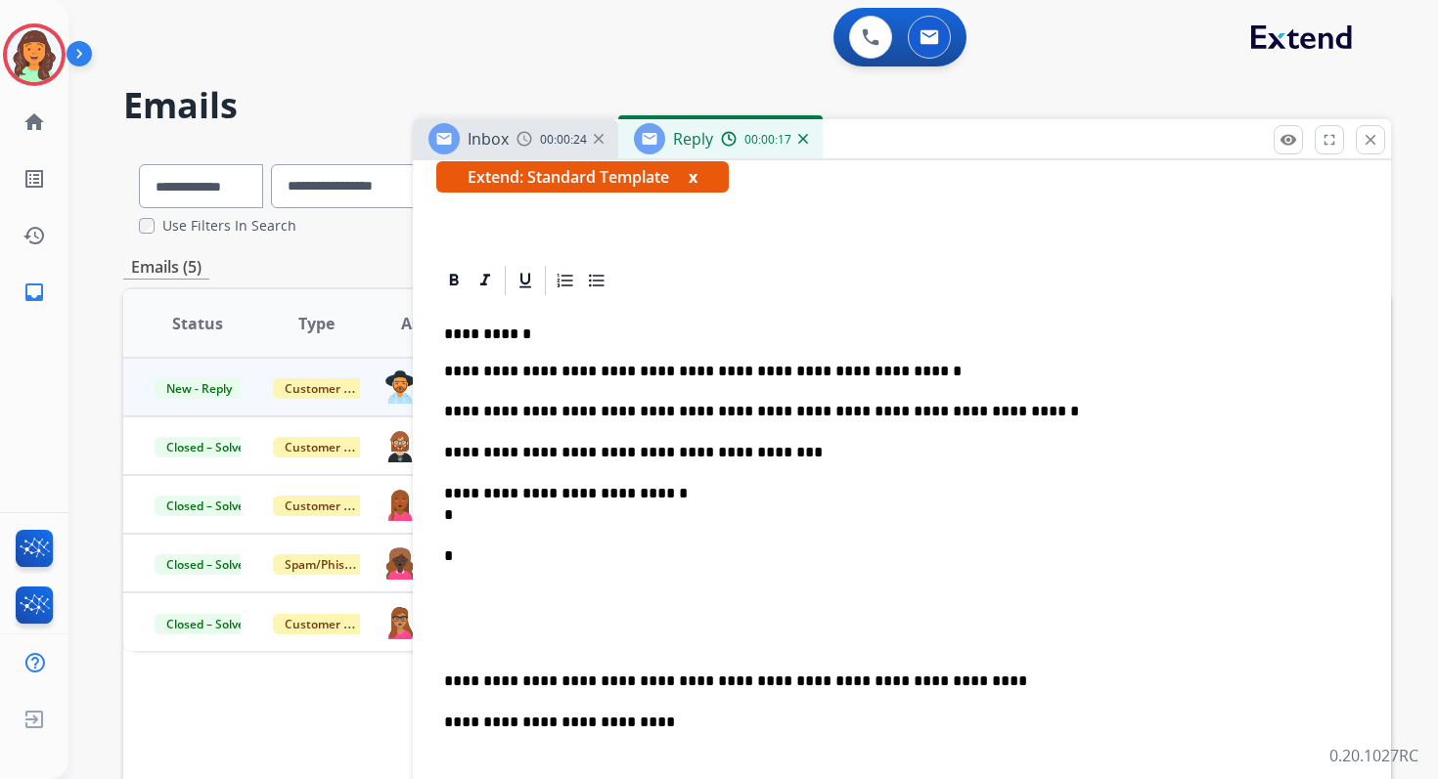
click at [631, 373] on p "**********" at bounding box center [894, 372] width 900 height 18
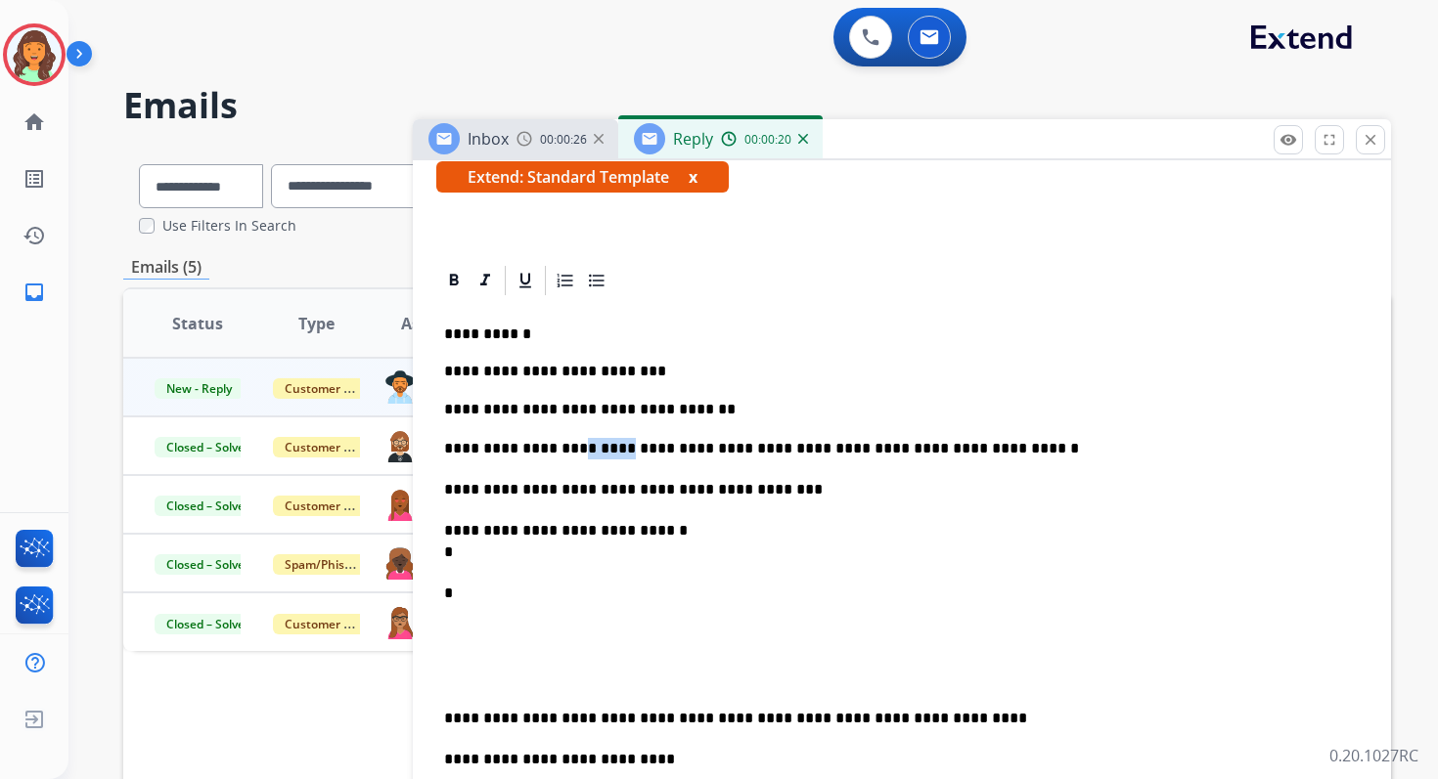
drag, startPoint x: 614, startPoint y: 448, endPoint x: 563, endPoint y: 448, distance: 50.9
click at [563, 448] on p "**********" at bounding box center [894, 449] width 900 height 22
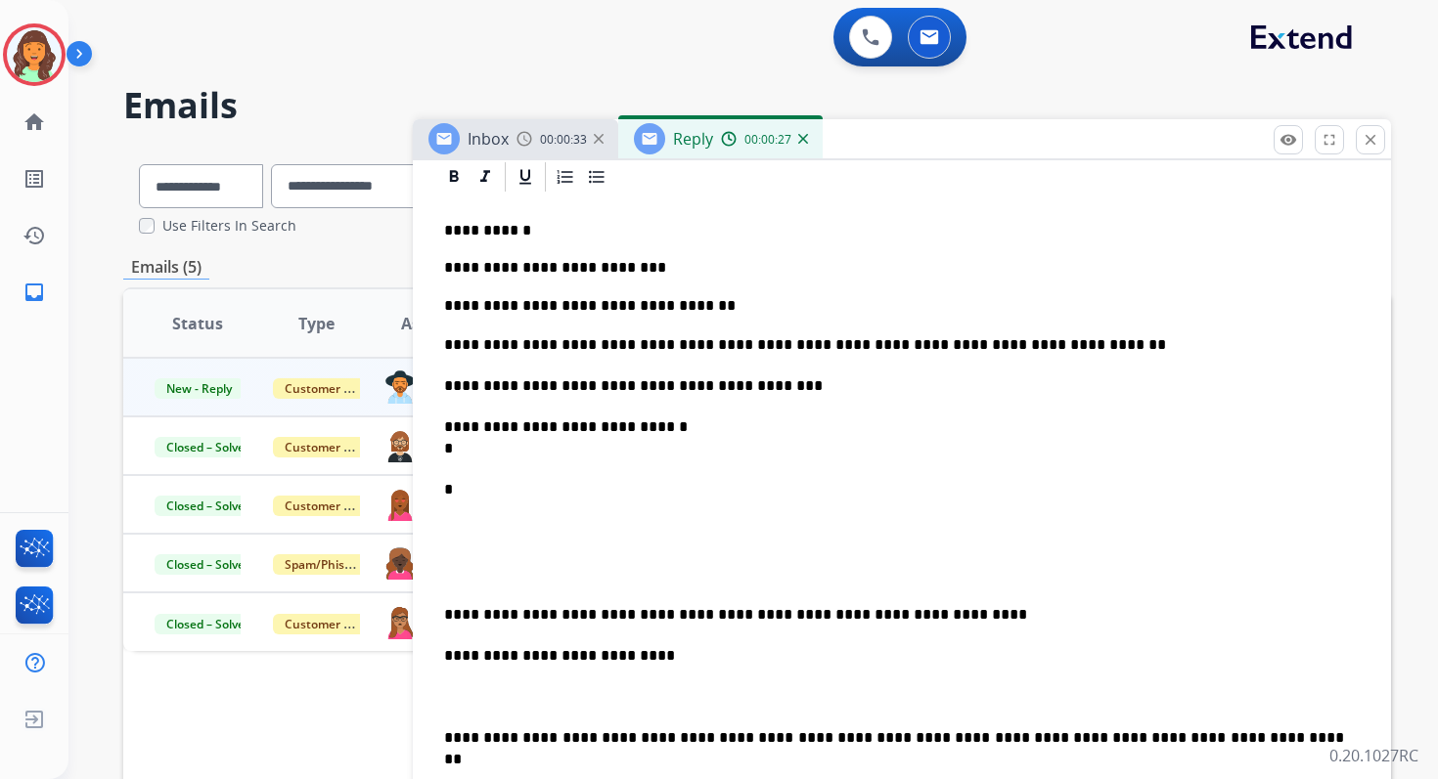
scroll to position [472, 0]
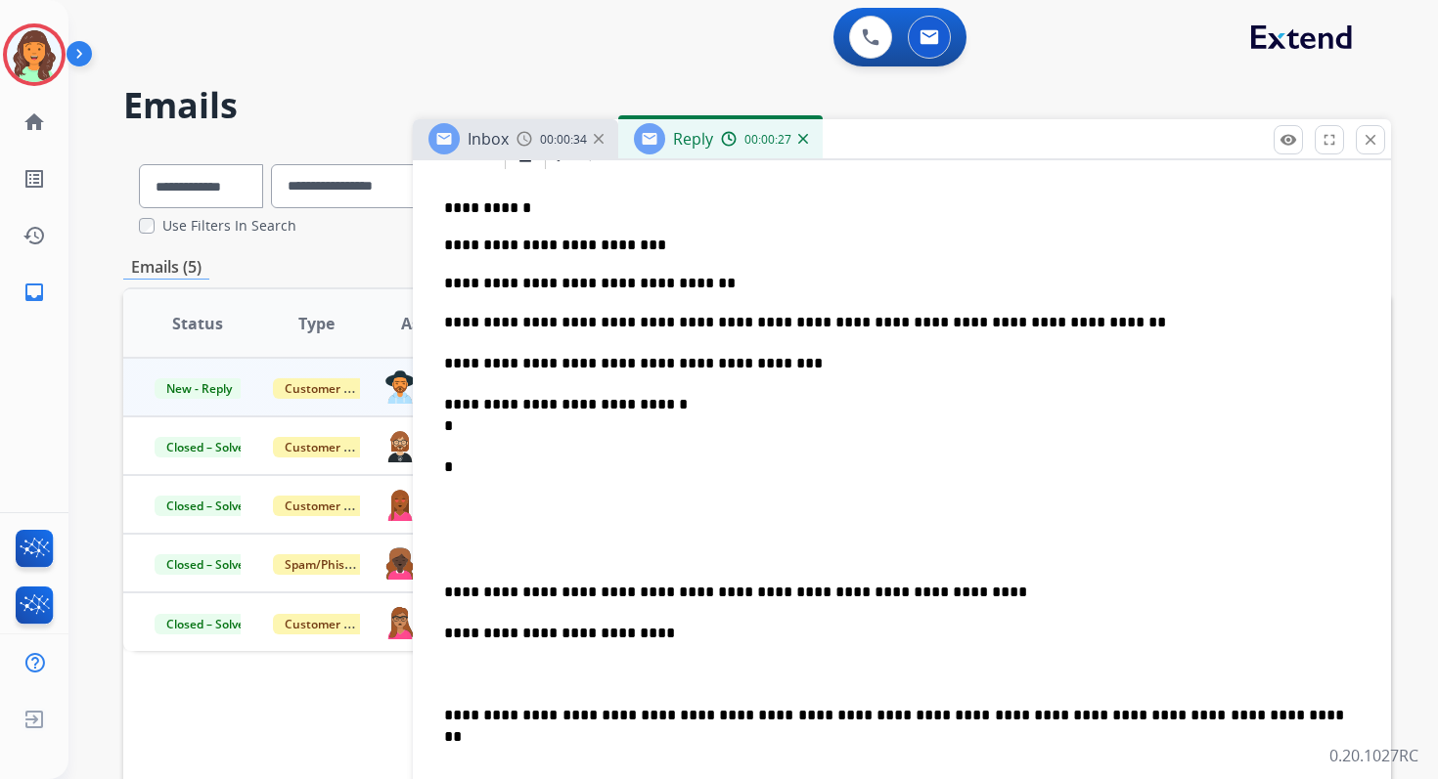
click at [516, 424] on p "**********" at bounding box center [894, 415] width 900 height 43
click at [667, 409] on p "**********" at bounding box center [894, 415] width 900 height 43
drag, startPoint x: 453, startPoint y: 555, endPoint x: 453, endPoint y: 459, distance: 96.8
click at [453, 459] on div "**********" at bounding box center [901, 722] width 931 height 1101
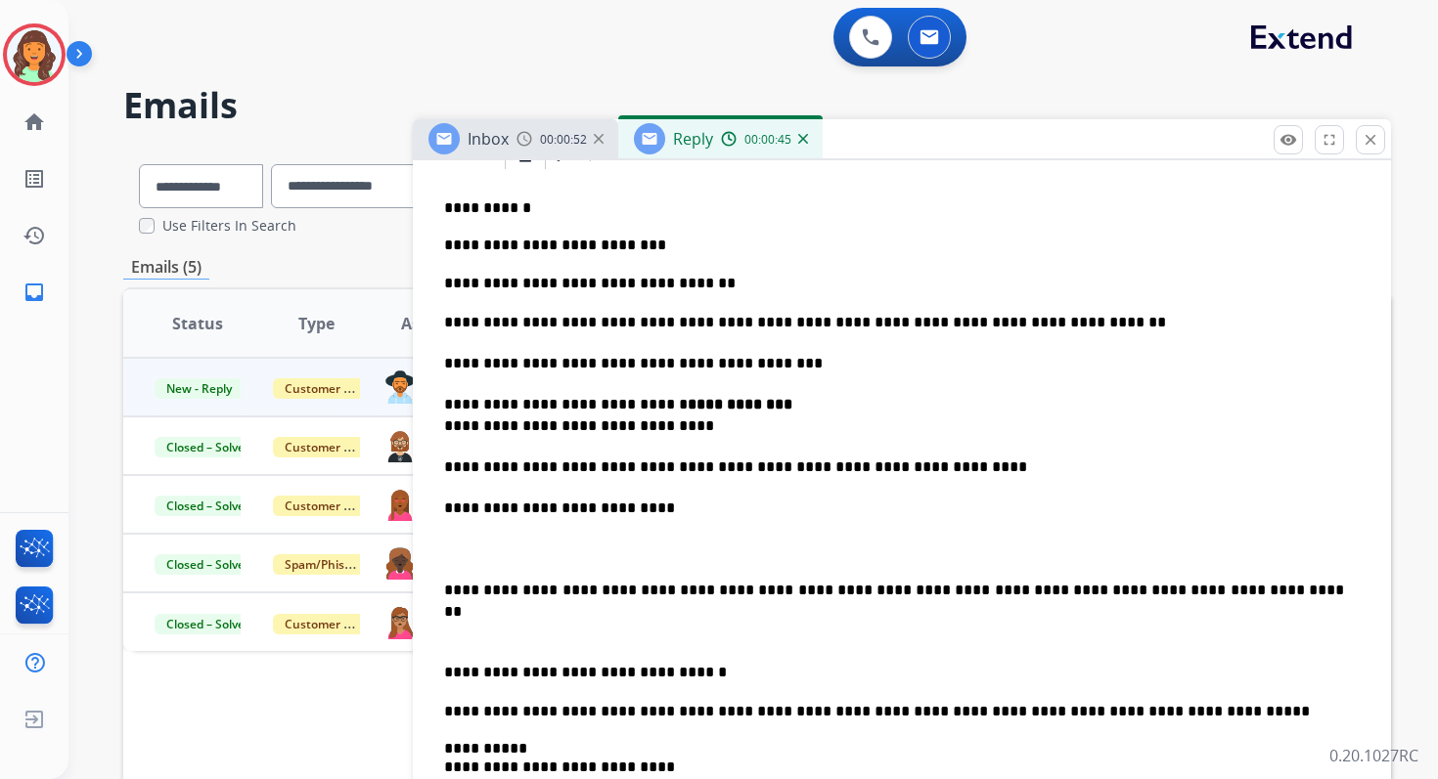
click at [444, 538] on div "**********" at bounding box center [901, 660] width 931 height 976
drag, startPoint x: 443, startPoint y: 509, endPoint x: 675, endPoint y: 520, distance: 232.1
click at [675, 520] on div "**********" at bounding box center [901, 660] width 931 height 976
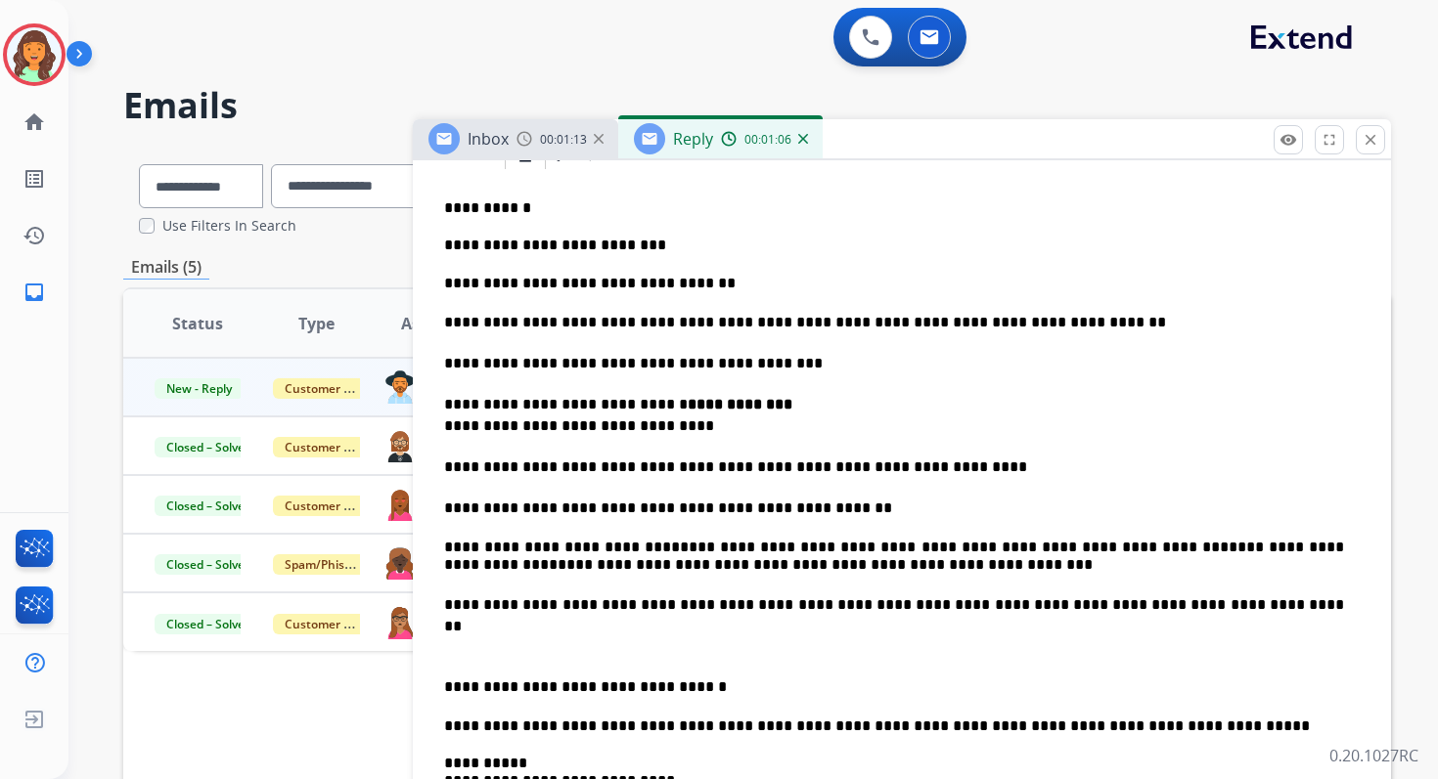
click at [1321, 552] on p "**********" at bounding box center [894, 557] width 900 height 36
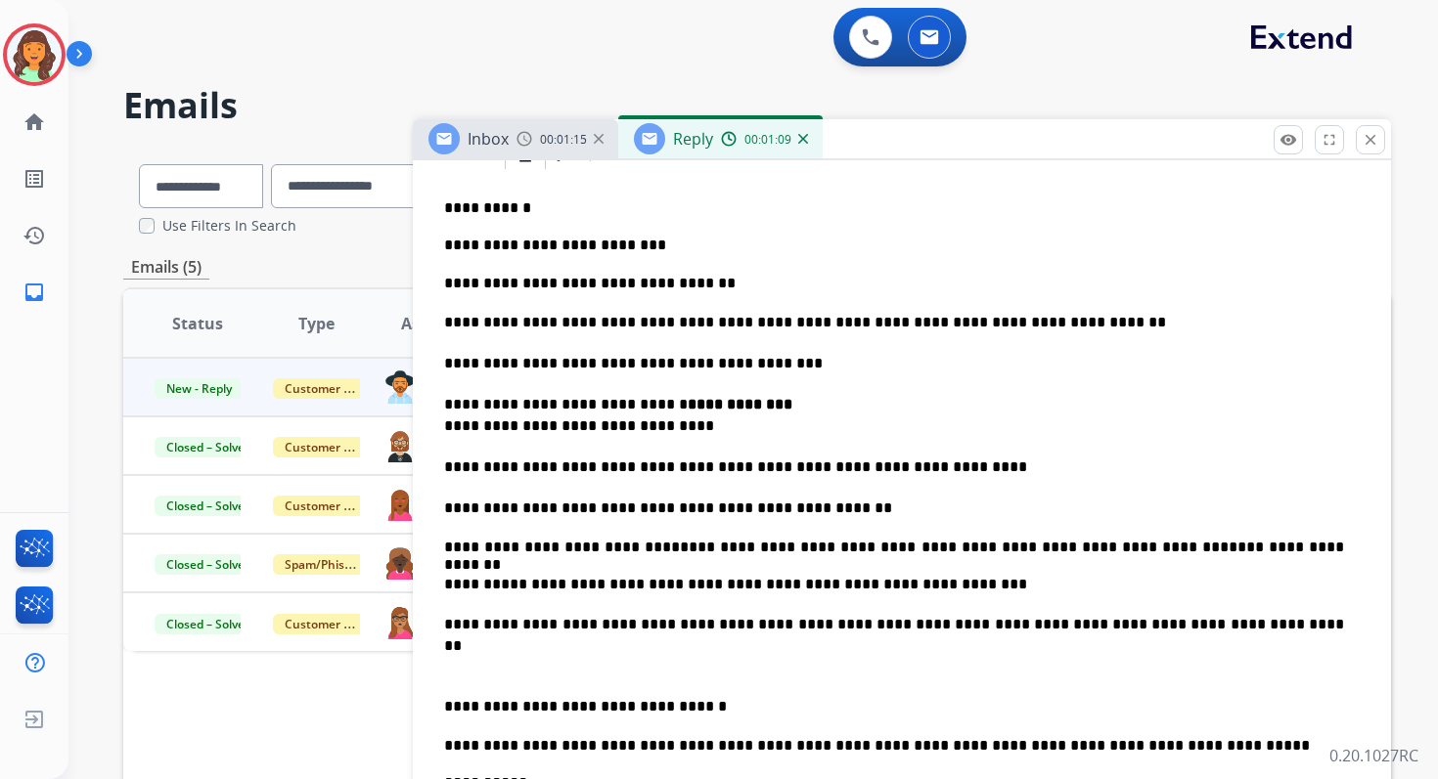
click at [492, 591] on link "**********" at bounding box center [759, 584] width 535 height 15
click at [447, 586] on p "**********" at bounding box center [894, 585] width 900 height 18
click at [680, 547] on link "**********" at bounding box center [954, 547] width 549 height 15
click at [1174, 548] on p "**********" at bounding box center [894, 548] width 900 height 18
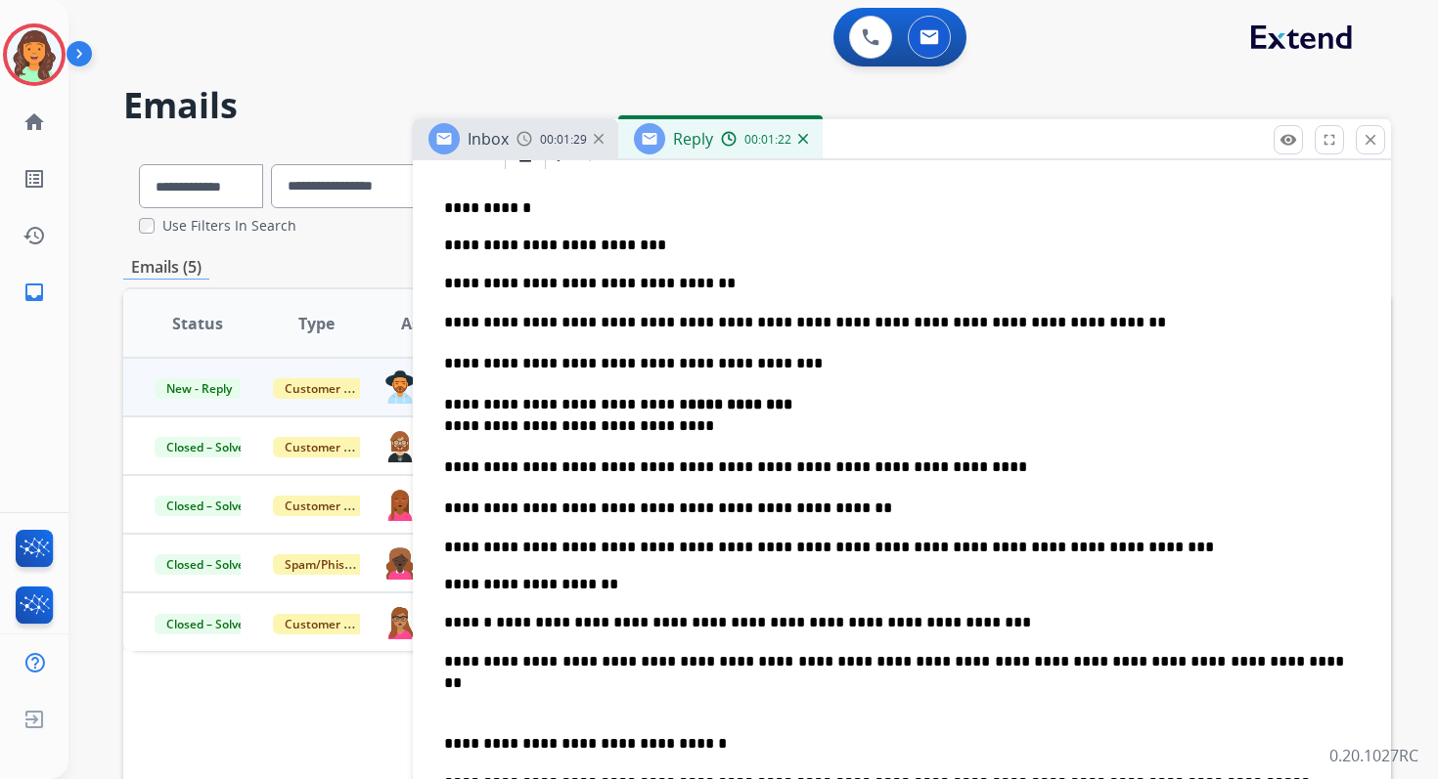
click at [445, 627] on p "**********" at bounding box center [894, 623] width 900 height 18
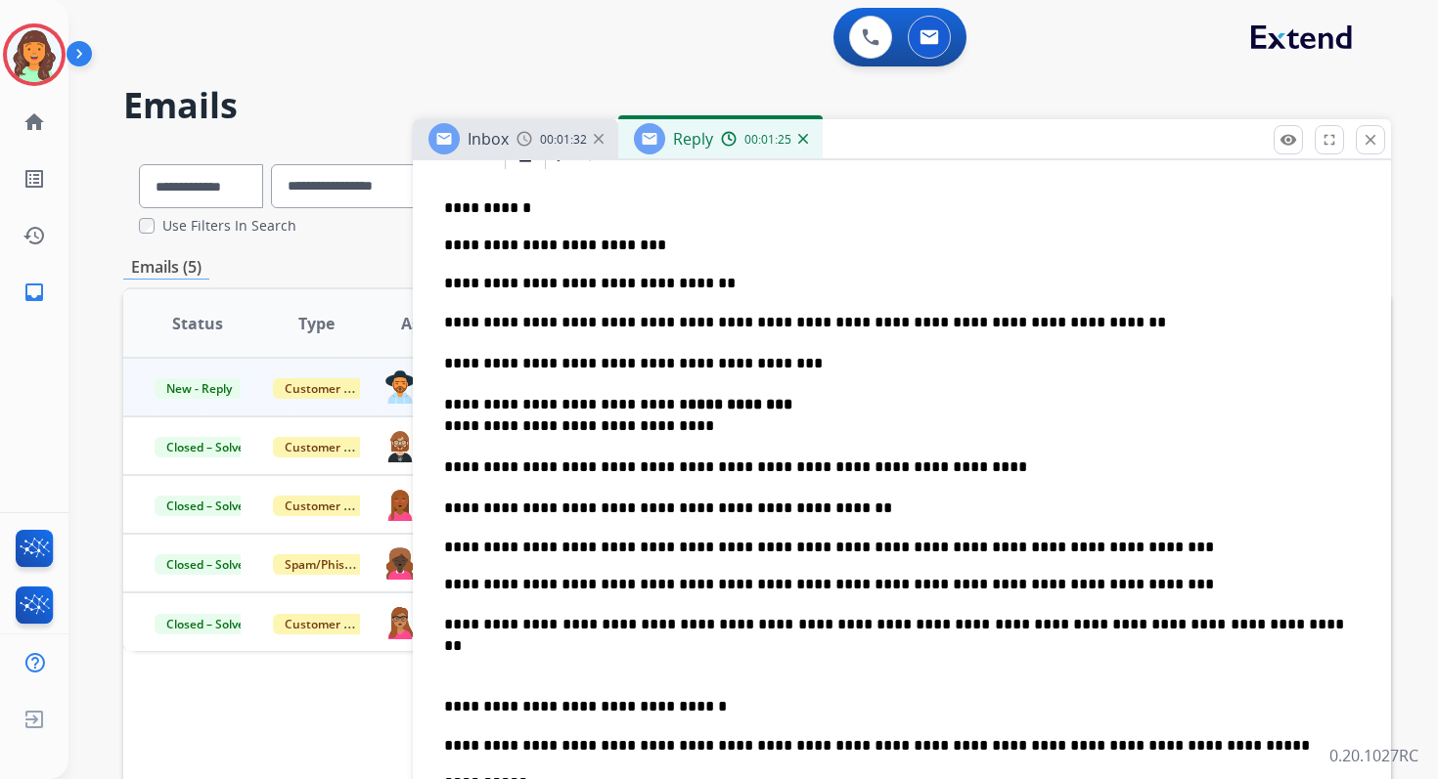
click at [595, 550] on p "**********" at bounding box center [894, 548] width 900 height 18
click at [629, 544] on p "**********" at bounding box center [894, 548] width 900 height 18
click at [629, 586] on p "**********" at bounding box center [894, 585] width 900 height 18
click at [444, 674] on p at bounding box center [901, 666] width 915 height 22
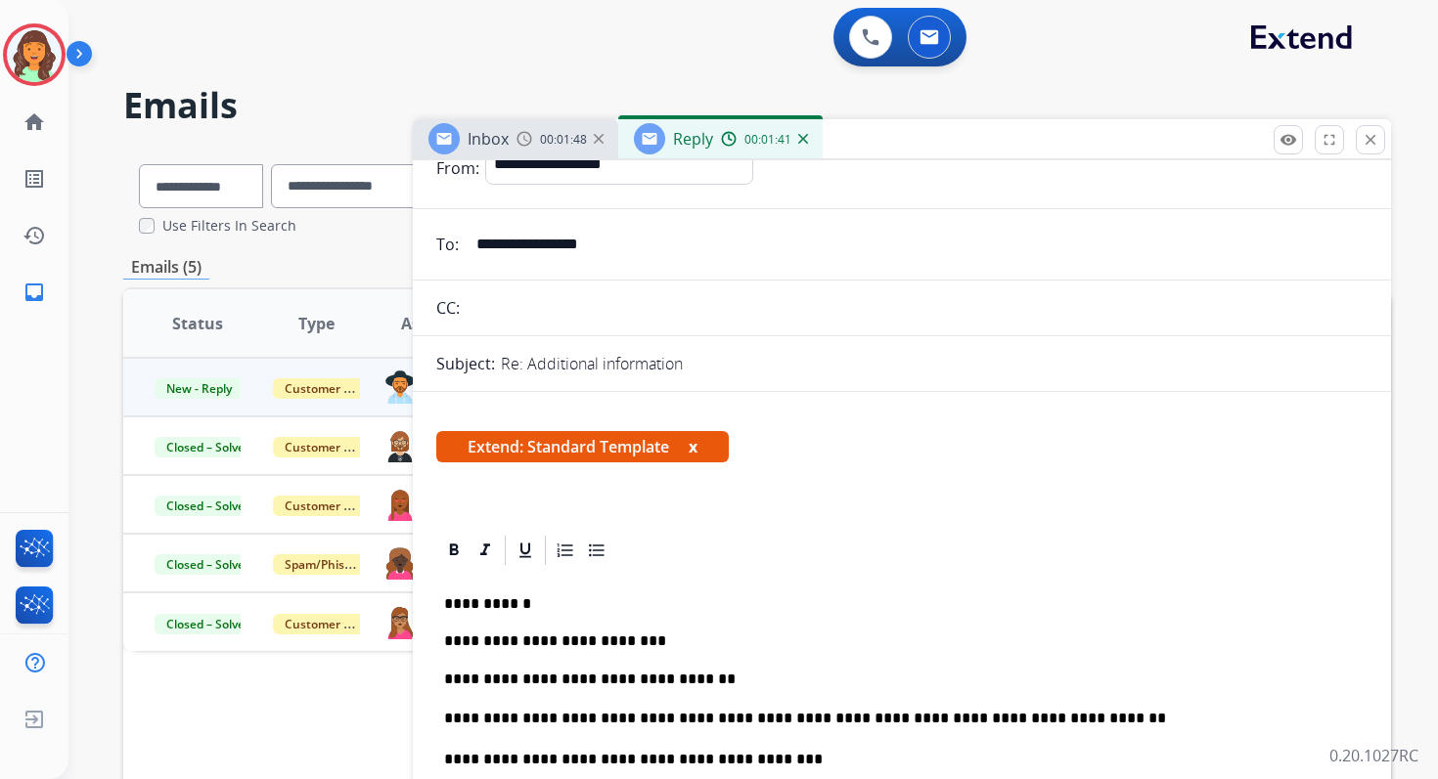
scroll to position [0, 0]
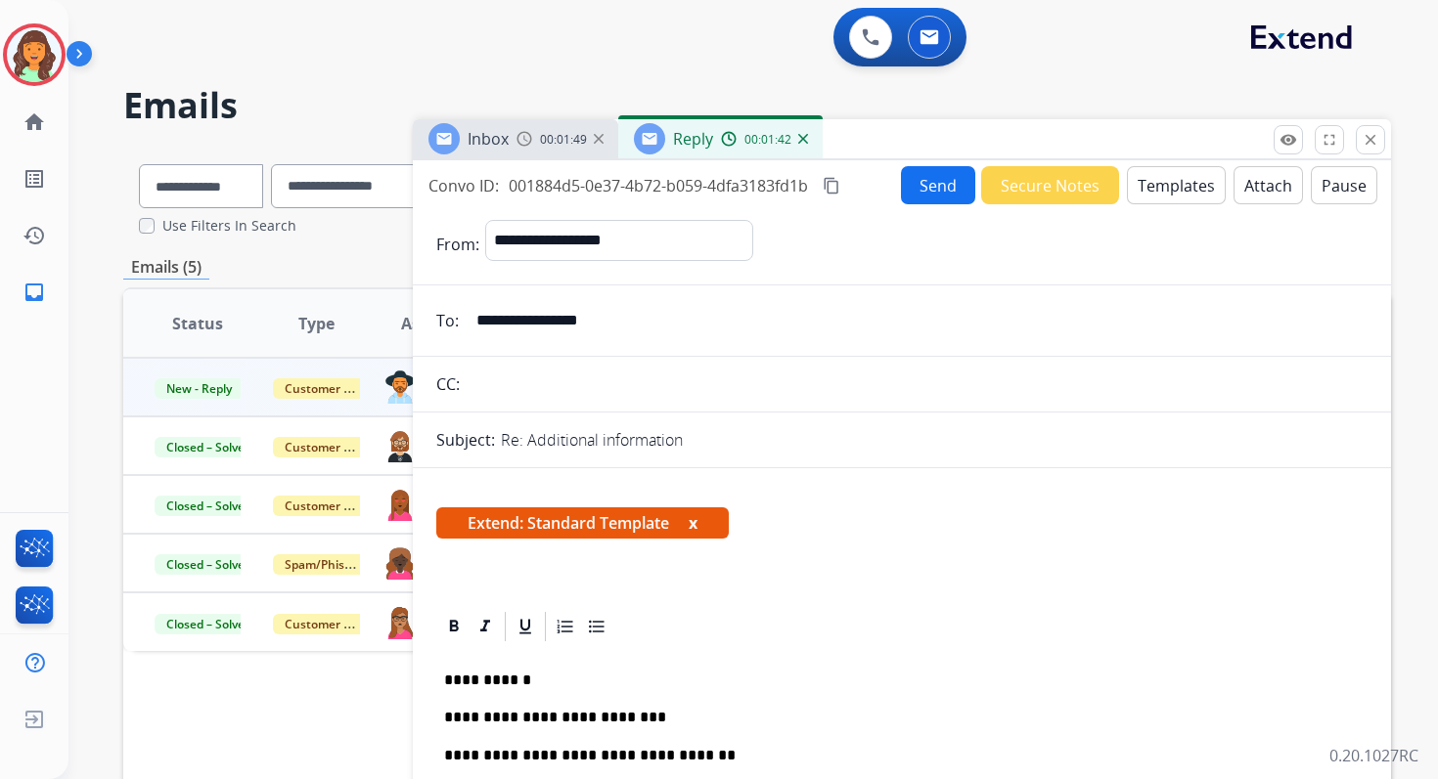
click at [836, 187] on mat-icon "content_copy" at bounding box center [831, 186] width 18 height 18
click at [918, 185] on button "Send" at bounding box center [938, 185] width 74 height 38
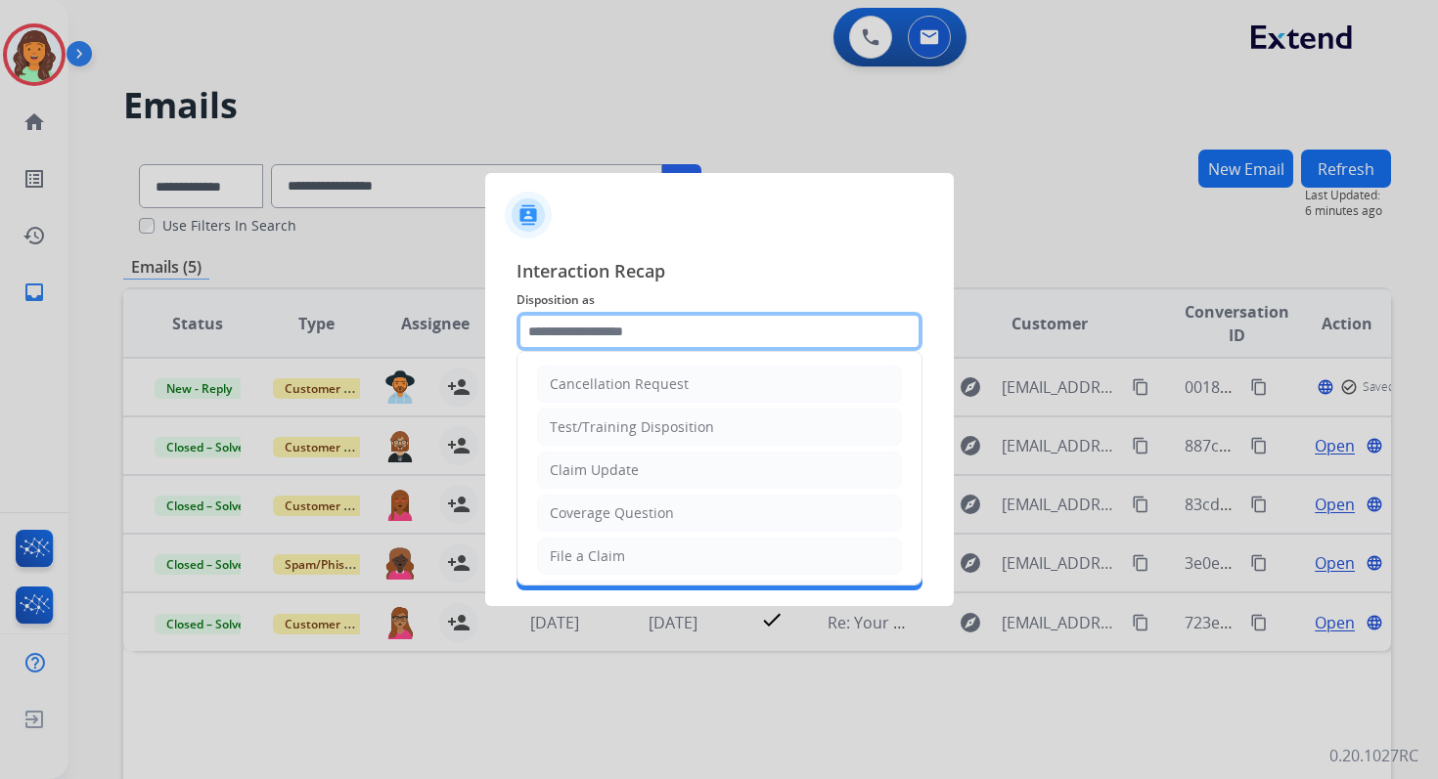
click at [625, 342] on input "text" at bounding box center [719, 331] width 406 height 39
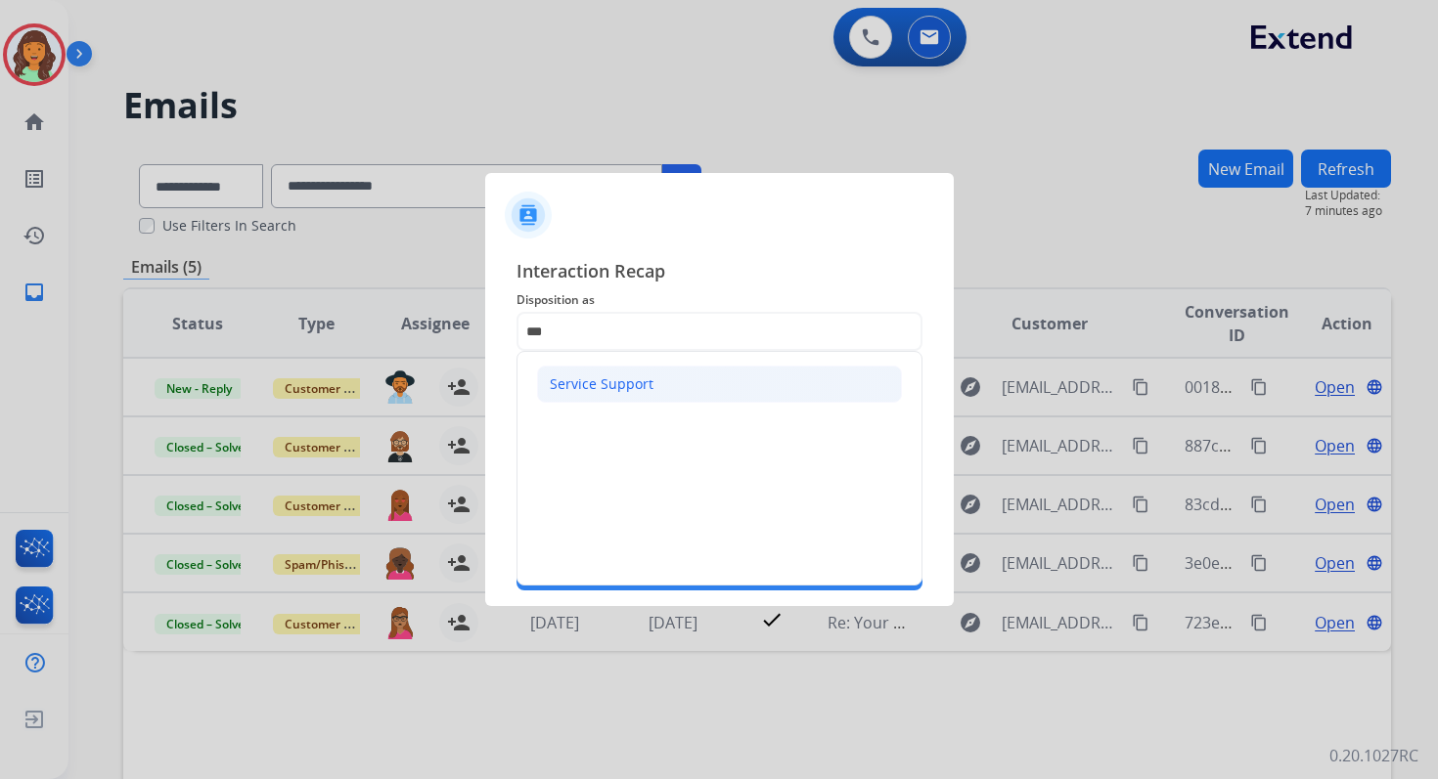
click at [569, 389] on div "Service Support" at bounding box center [602, 385] width 104 height 20
type input "**********"
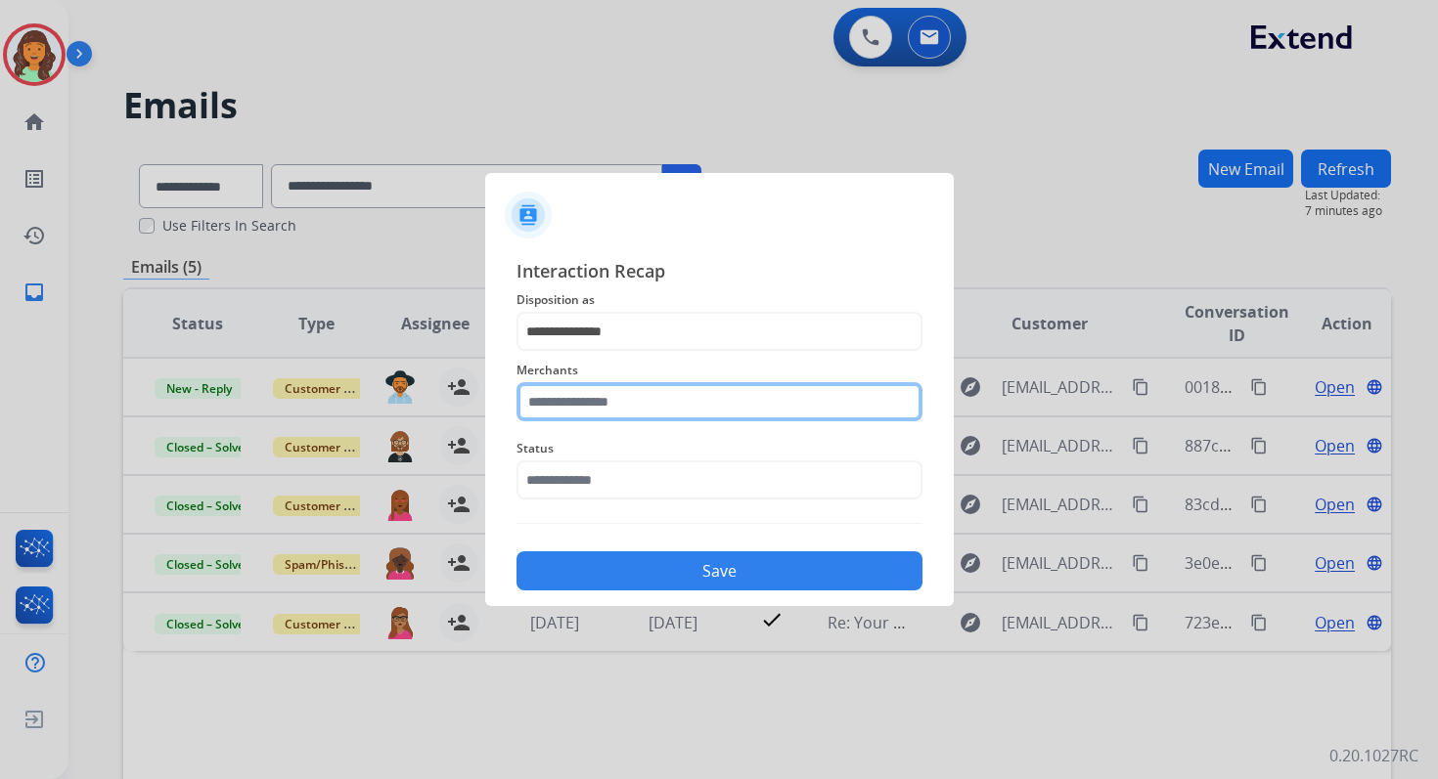
click at [592, 408] on input "text" at bounding box center [719, 401] width 406 height 39
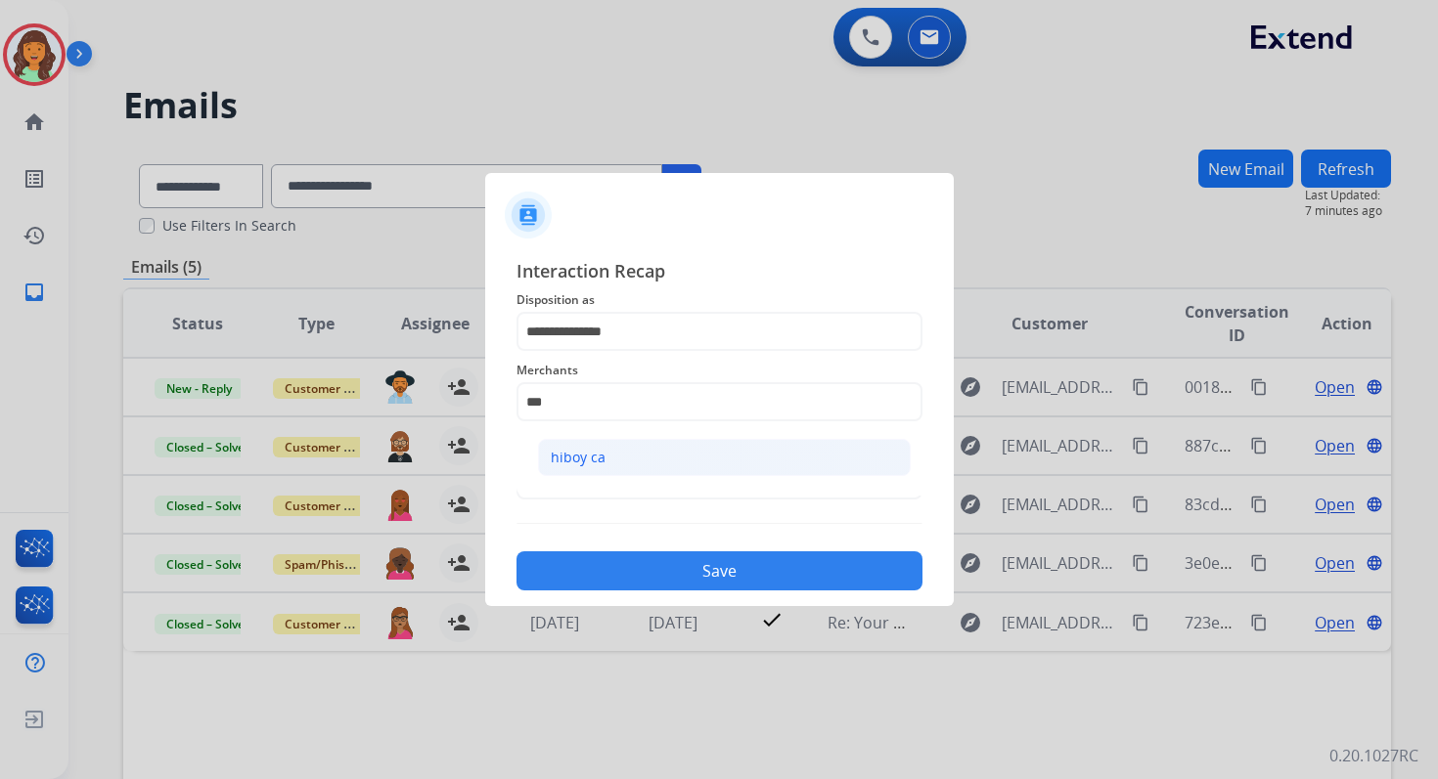
click at [595, 461] on div "hiboy ca" at bounding box center [578, 458] width 55 height 20
type input "********"
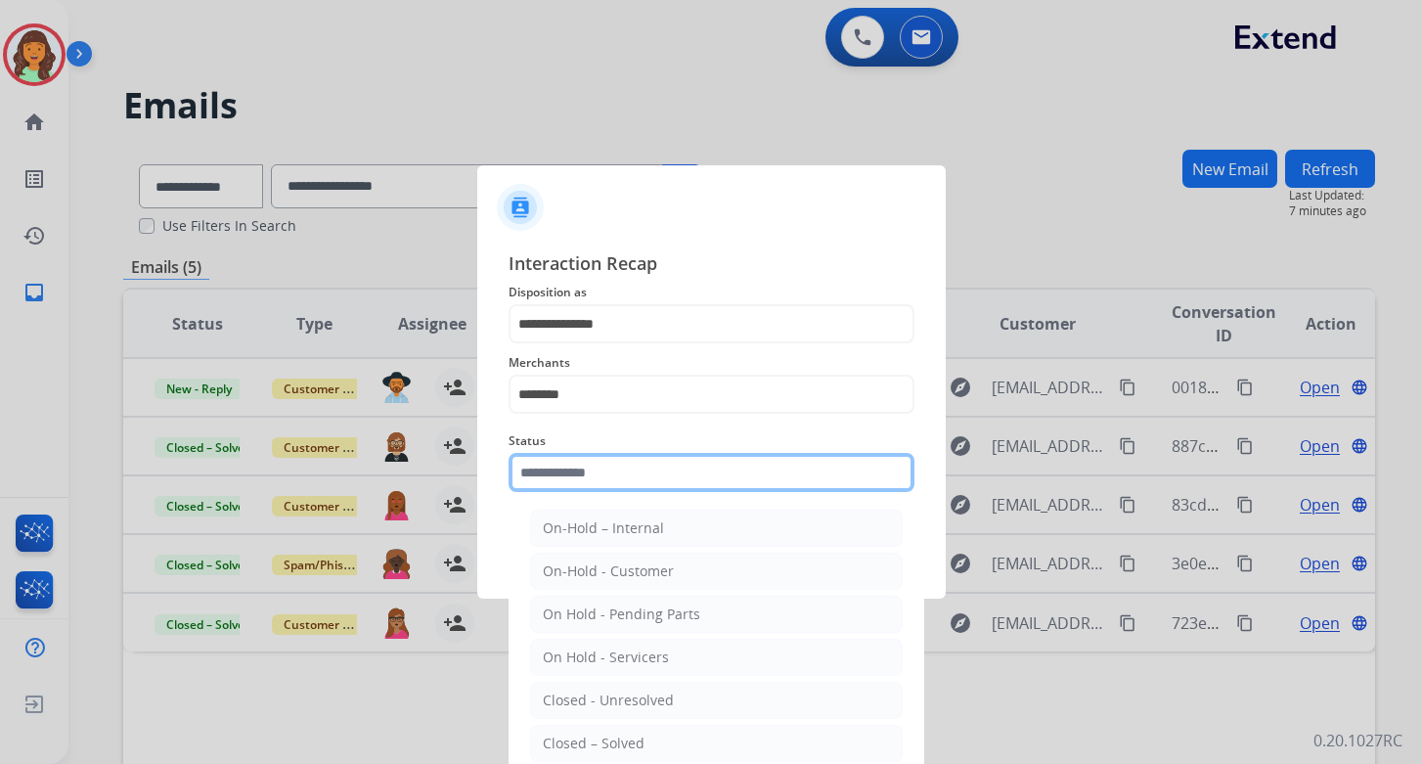
click at [601, 466] on input "text" at bounding box center [712, 472] width 406 height 39
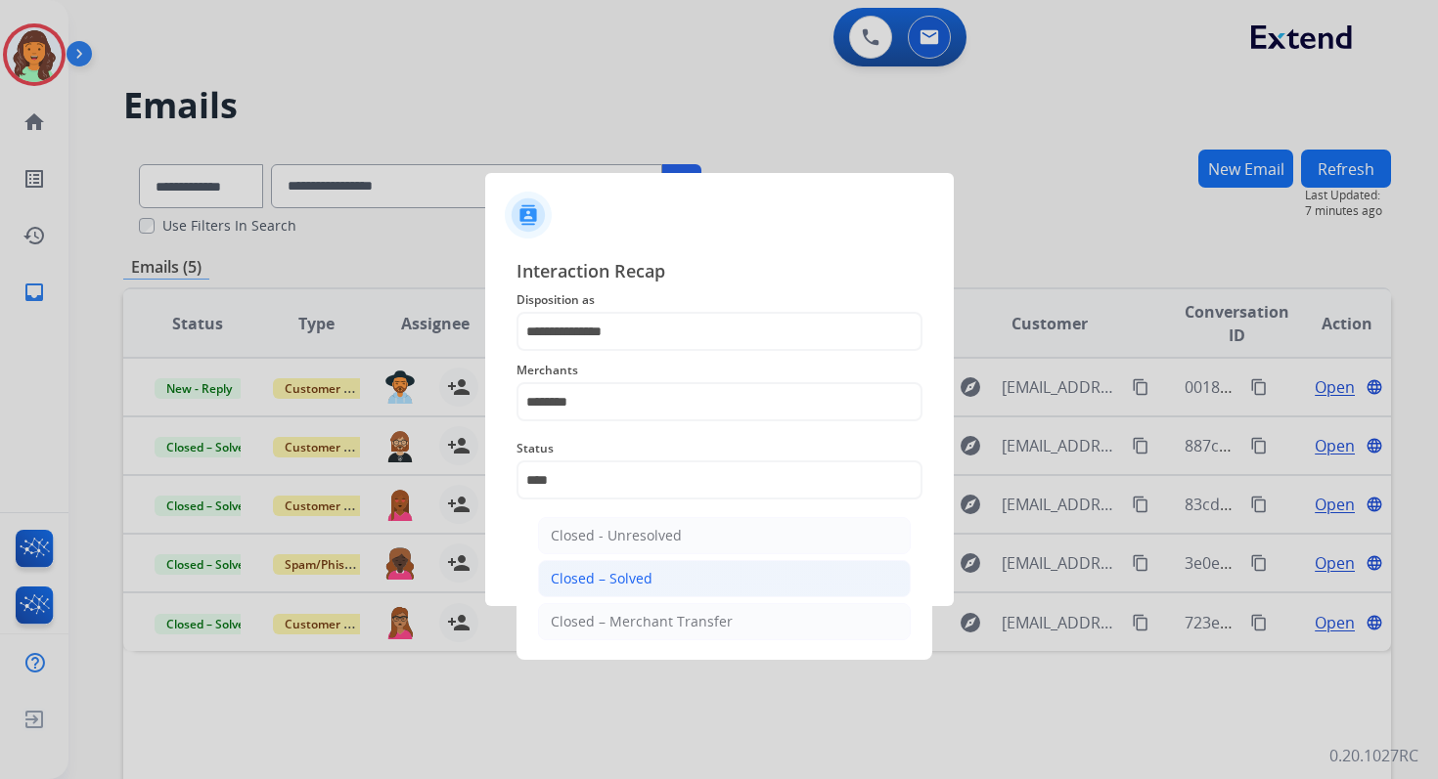
click at [620, 581] on div "Closed – Solved" at bounding box center [602, 579] width 102 height 20
type input "**********"
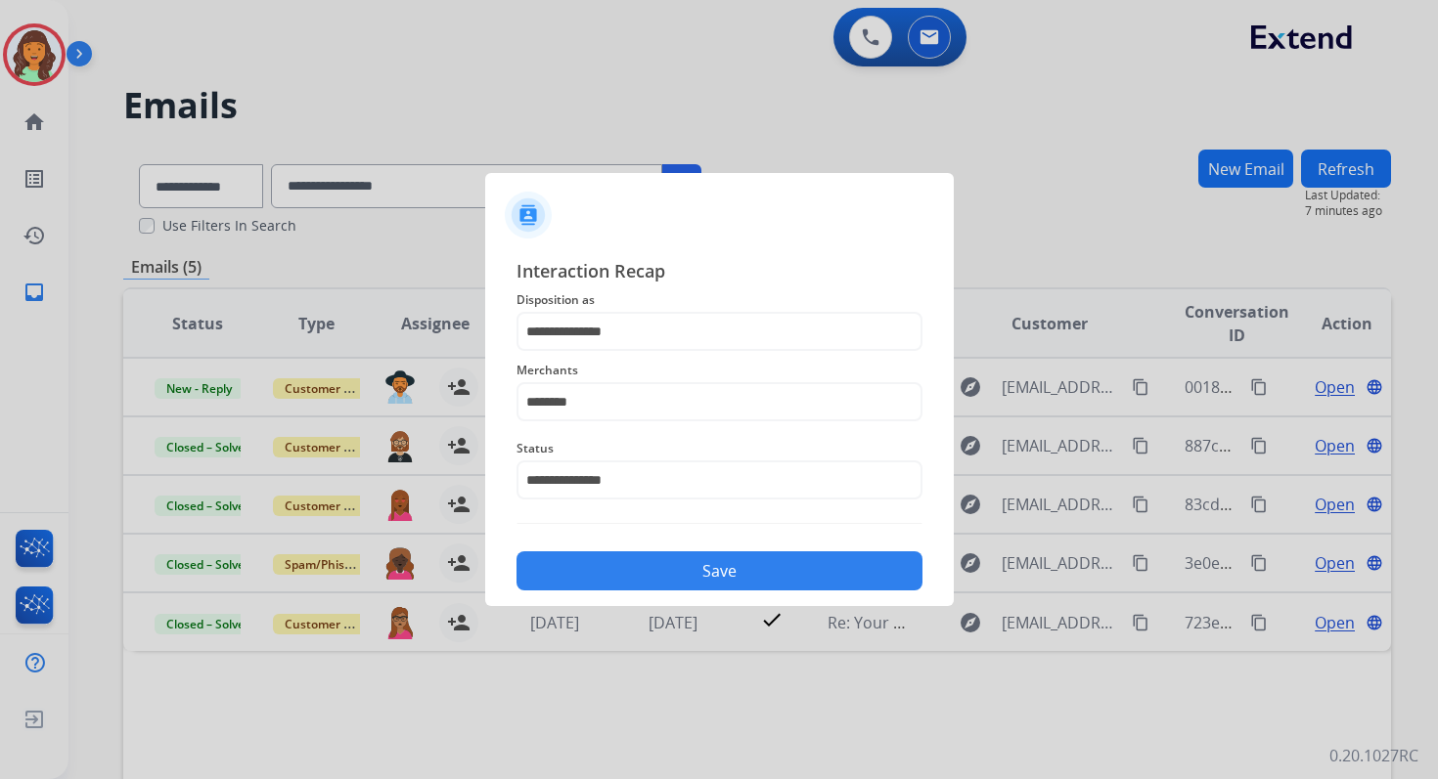
click at [620, 581] on button "Save" at bounding box center [719, 571] width 406 height 39
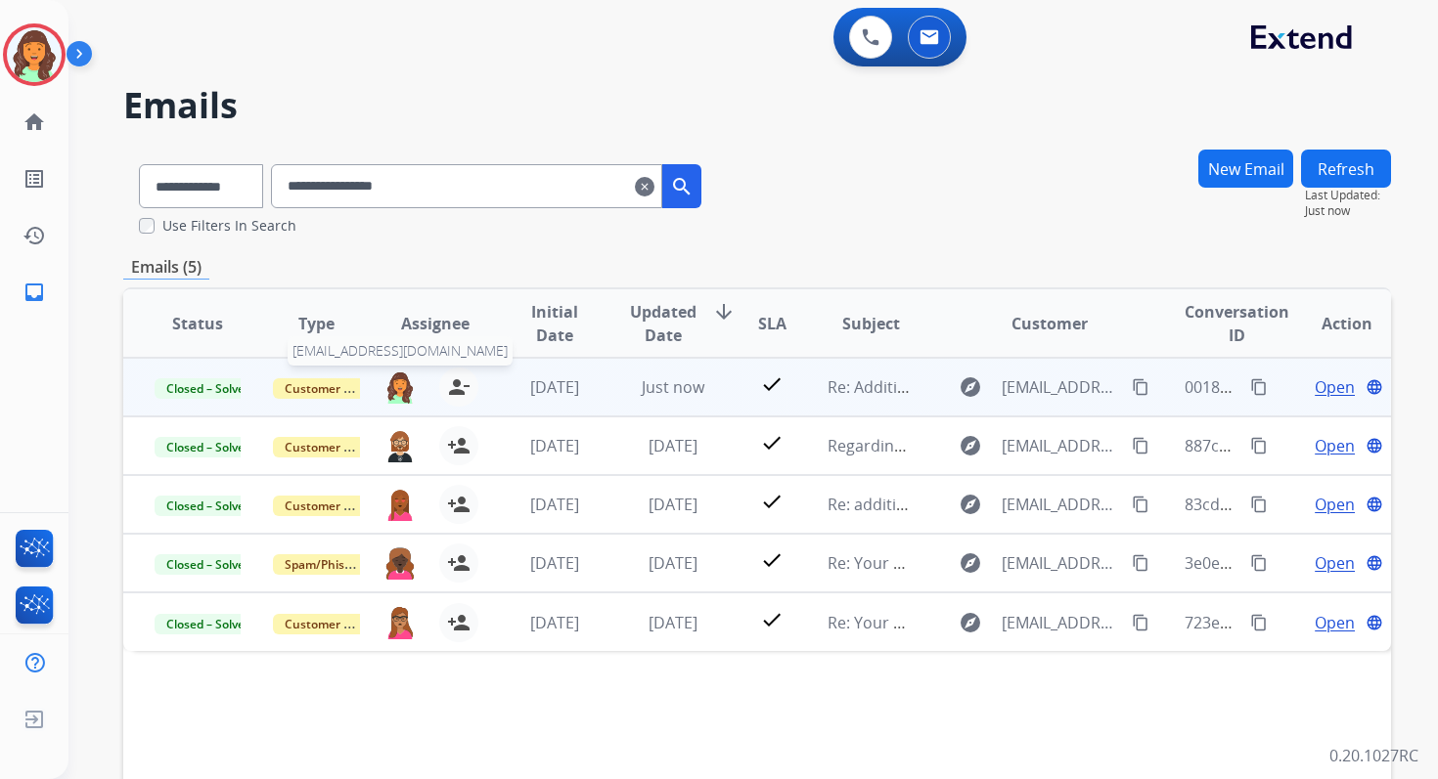
click at [397, 387] on img at bounding box center [399, 387] width 31 height 33
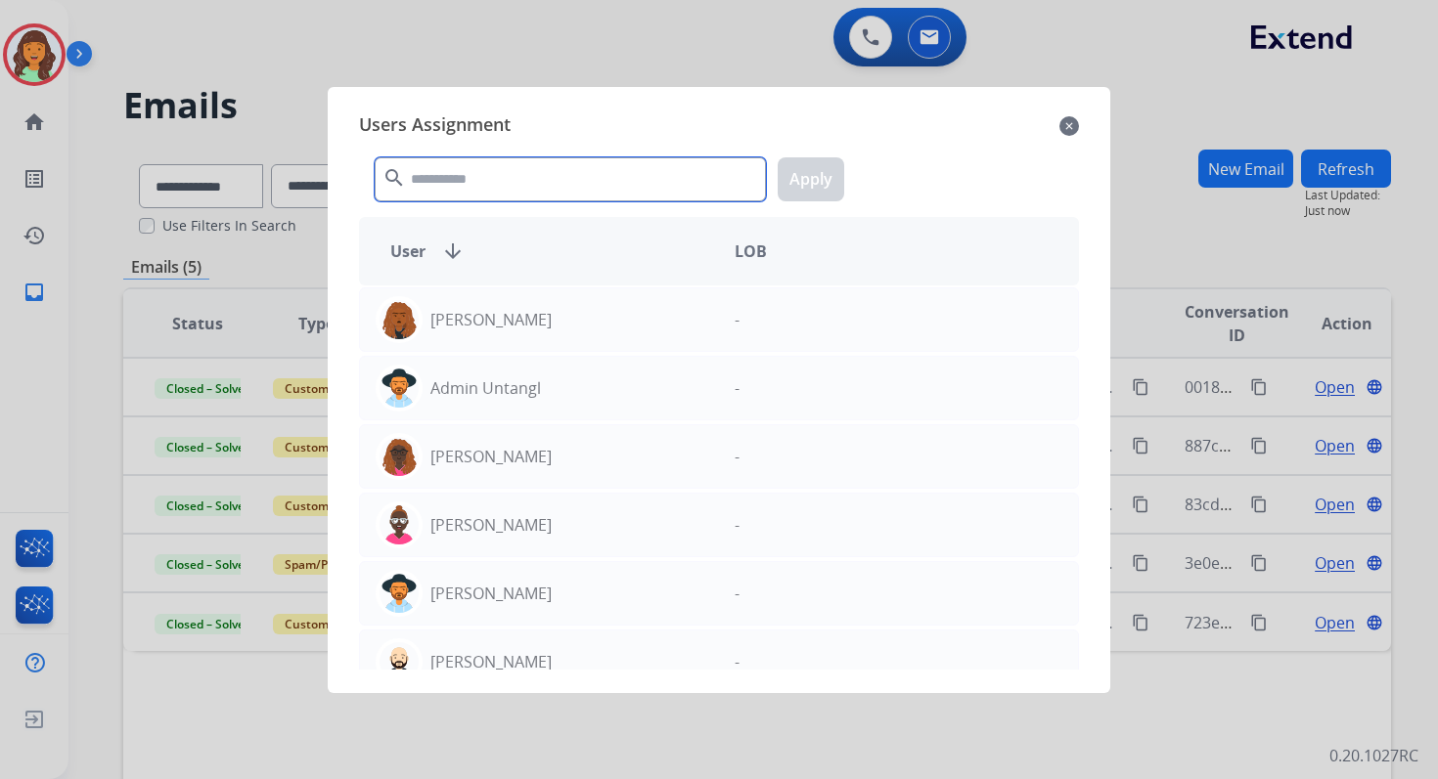
click at [488, 172] on input "text" at bounding box center [570, 179] width 391 height 44
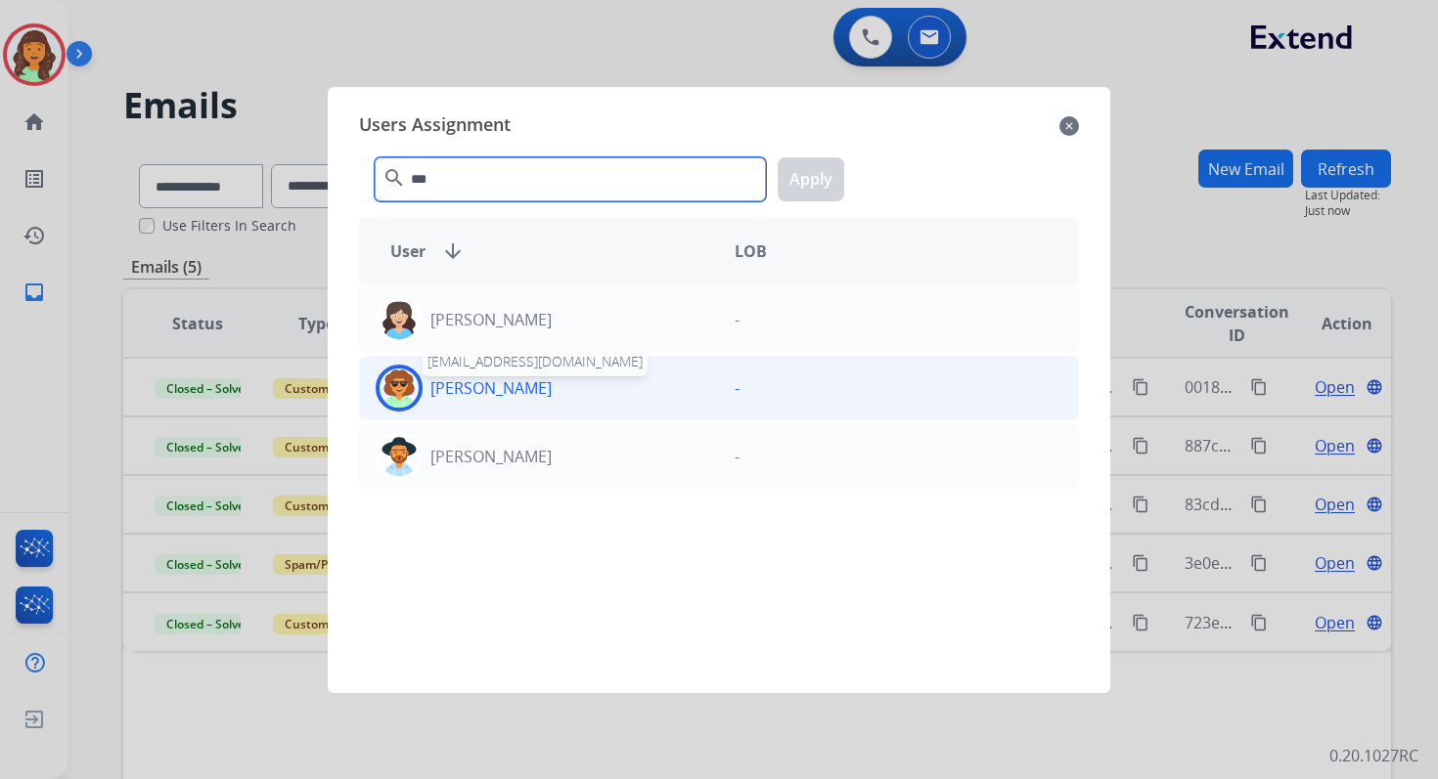
type input "***"
click at [504, 396] on p "[PERSON_NAME]" at bounding box center [490, 388] width 121 height 23
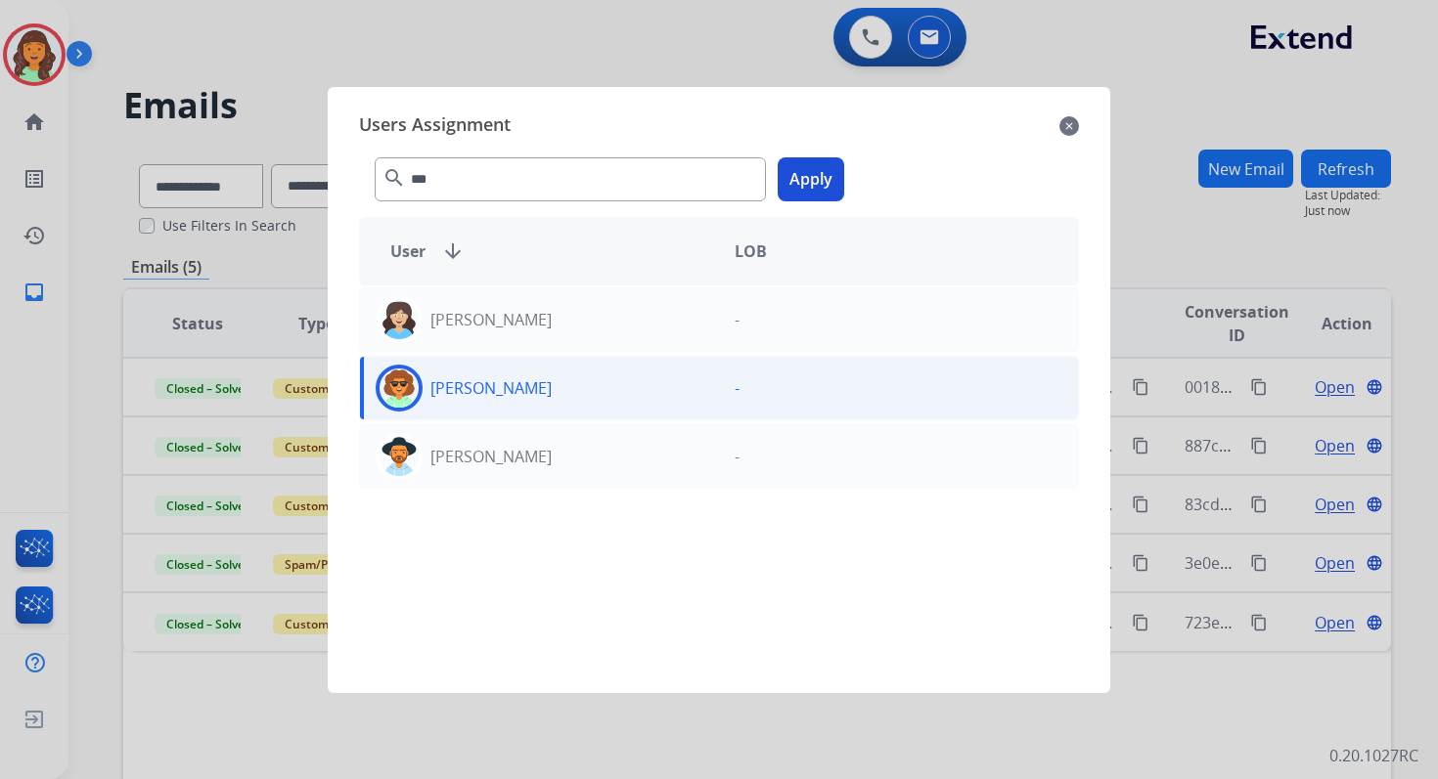
click at [822, 171] on button "Apply" at bounding box center [811, 179] width 67 height 44
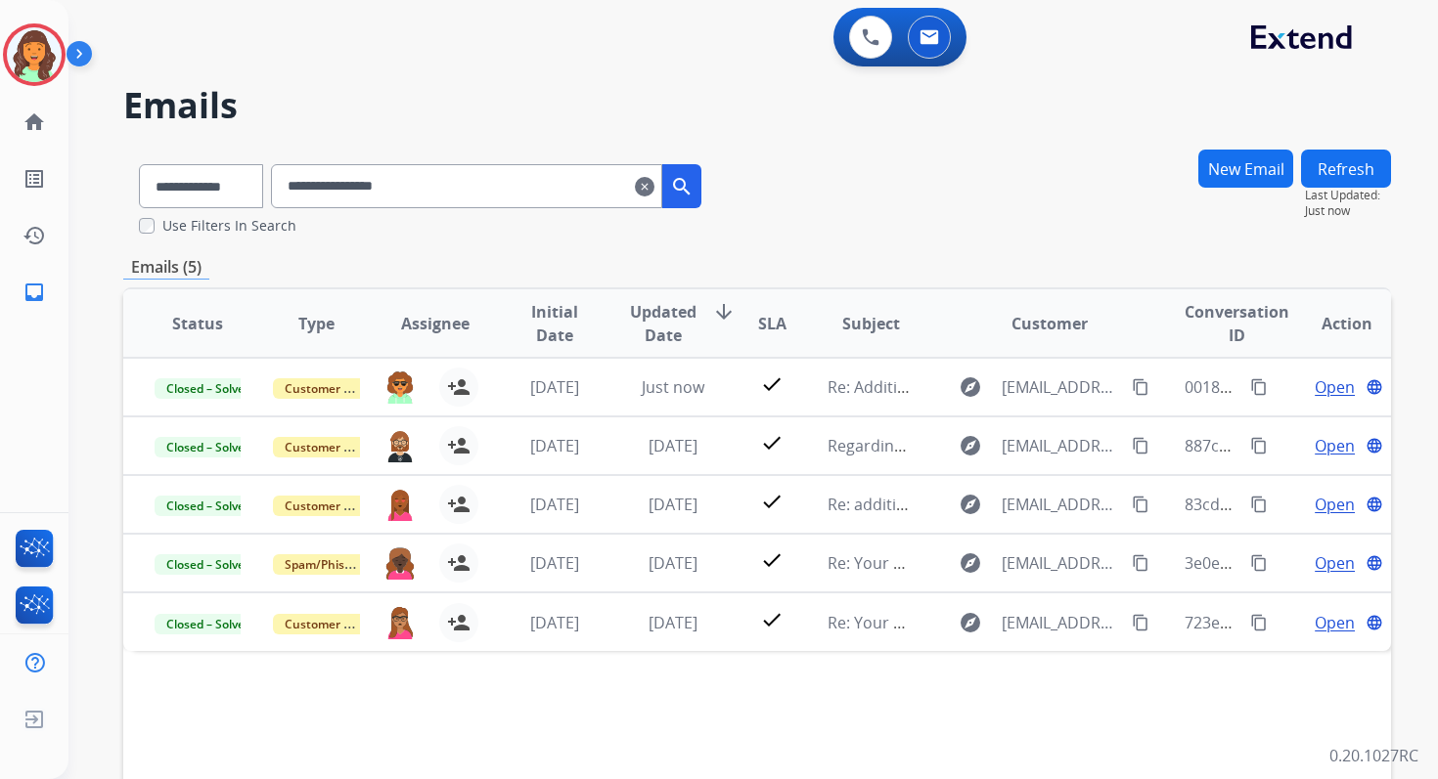
click at [654, 184] on mat-icon "clear" at bounding box center [645, 186] width 20 height 23
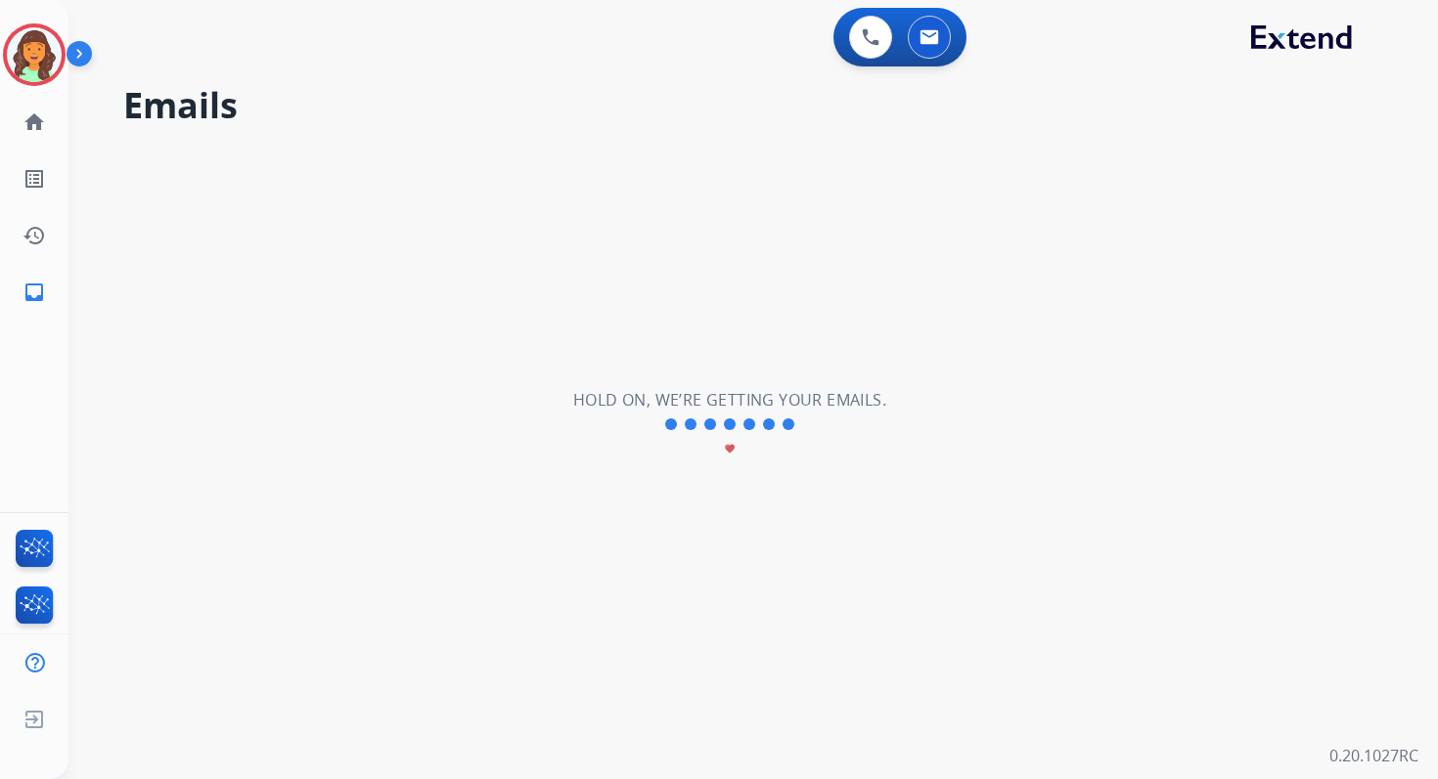
select select "**********"
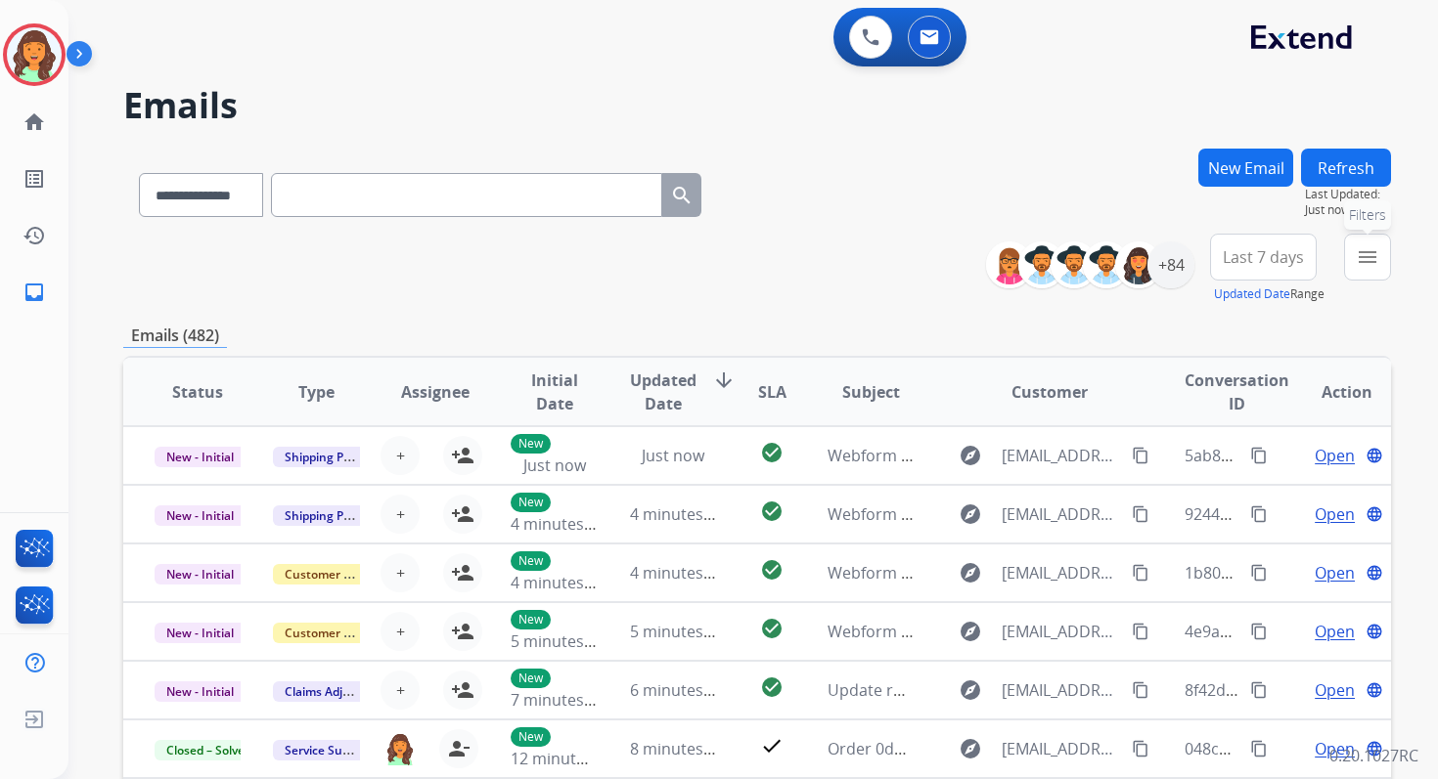
click at [1360, 270] on button "menu Filters" at bounding box center [1367, 257] width 47 height 47
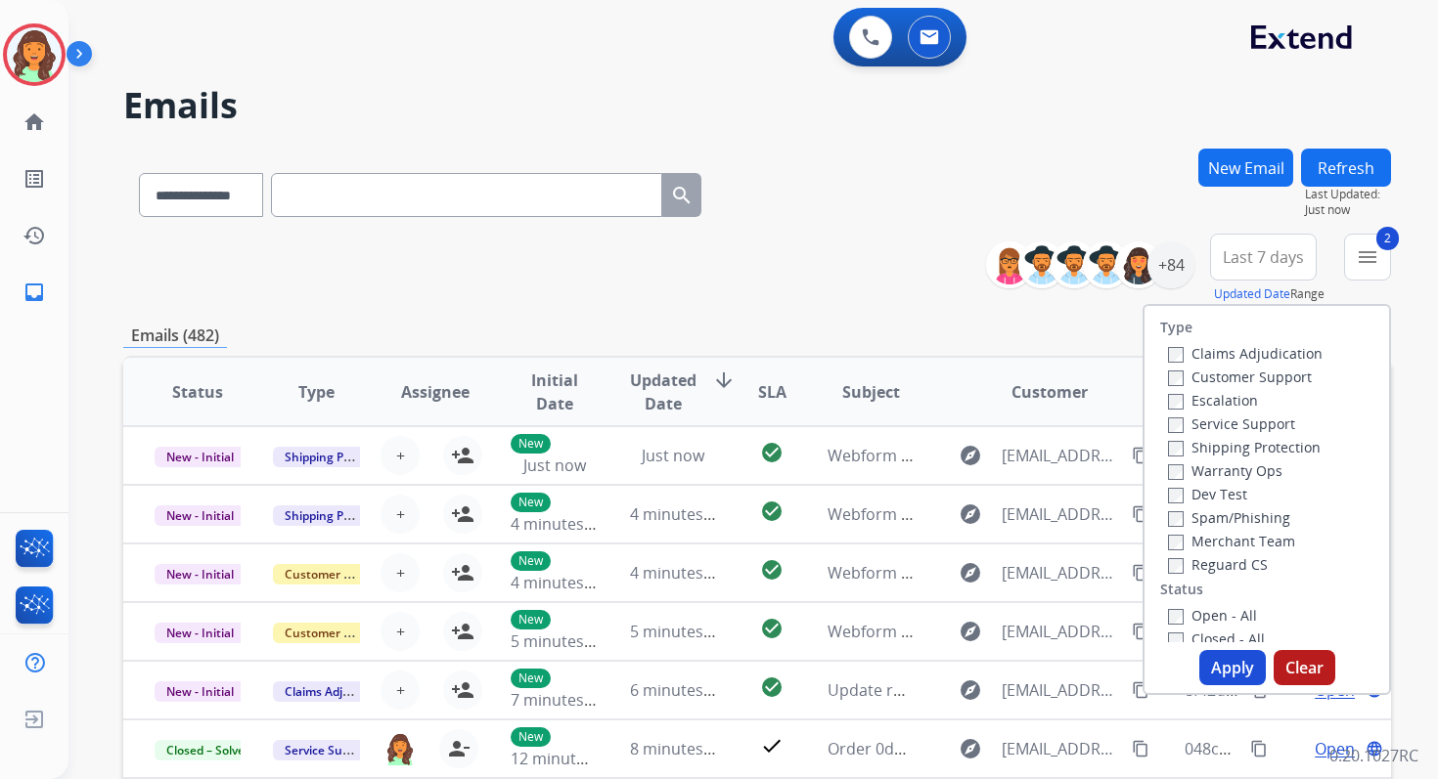
click at [1202, 662] on button "Apply" at bounding box center [1232, 667] width 67 height 35
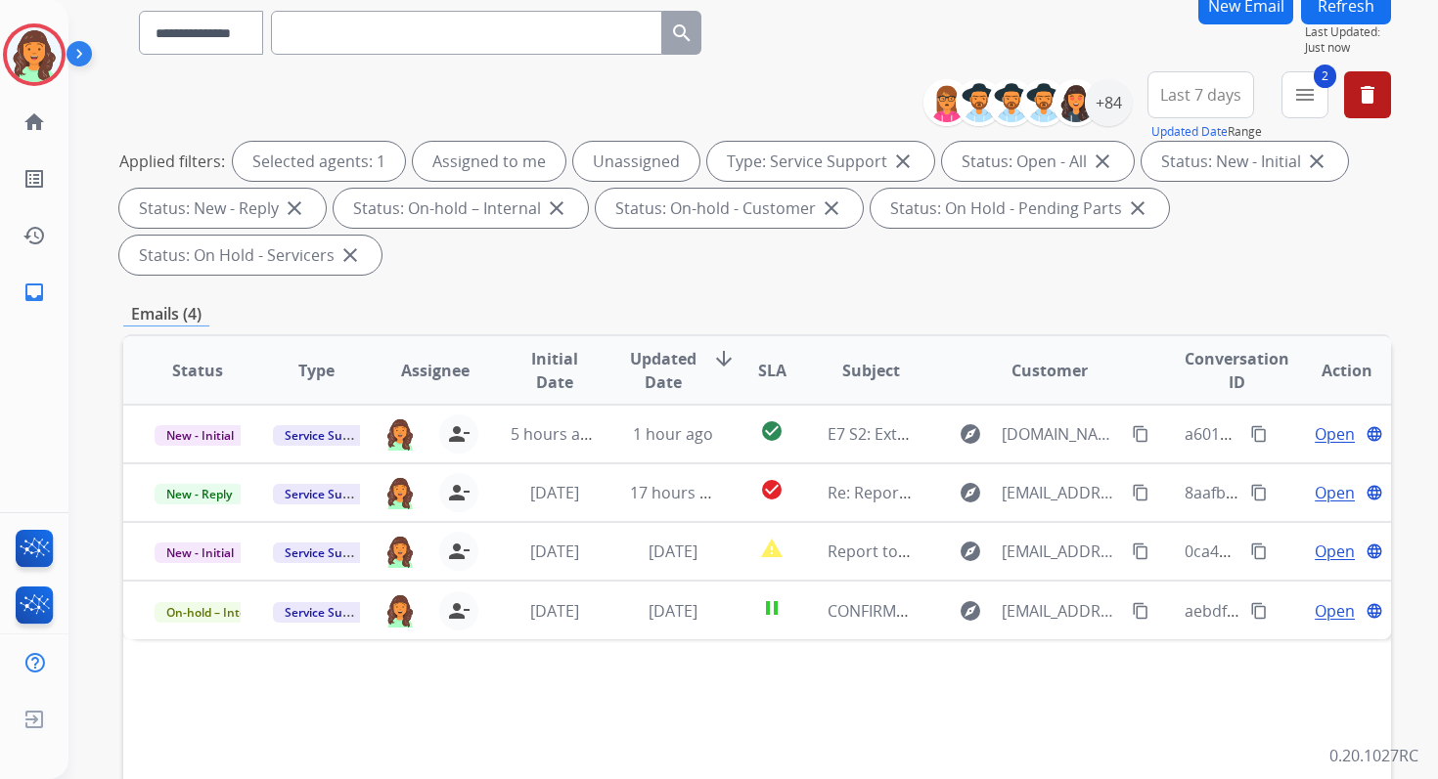
scroll to position [474, 0]
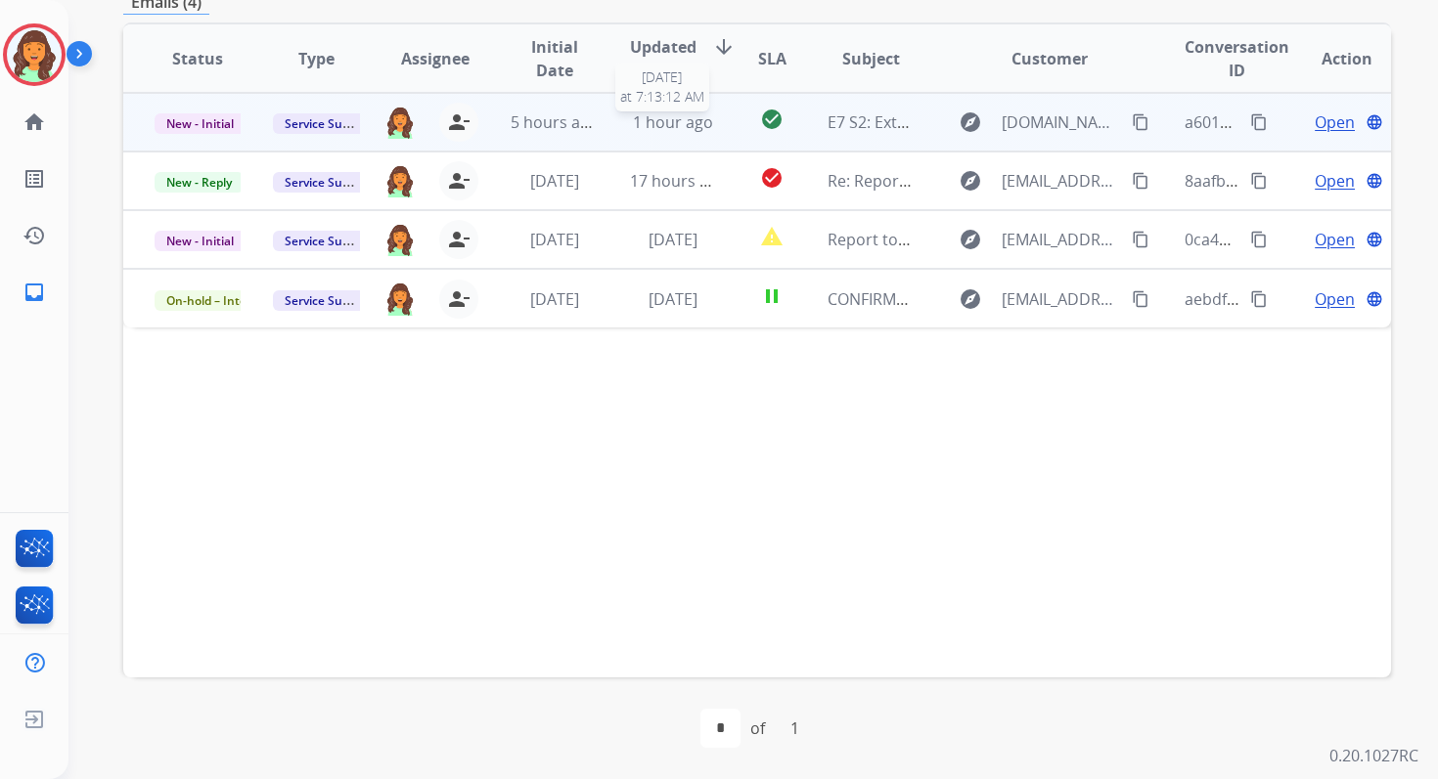
click at [678, 124] on span "1 hour ago" at bounding box center [673, 122] width 80 height 22
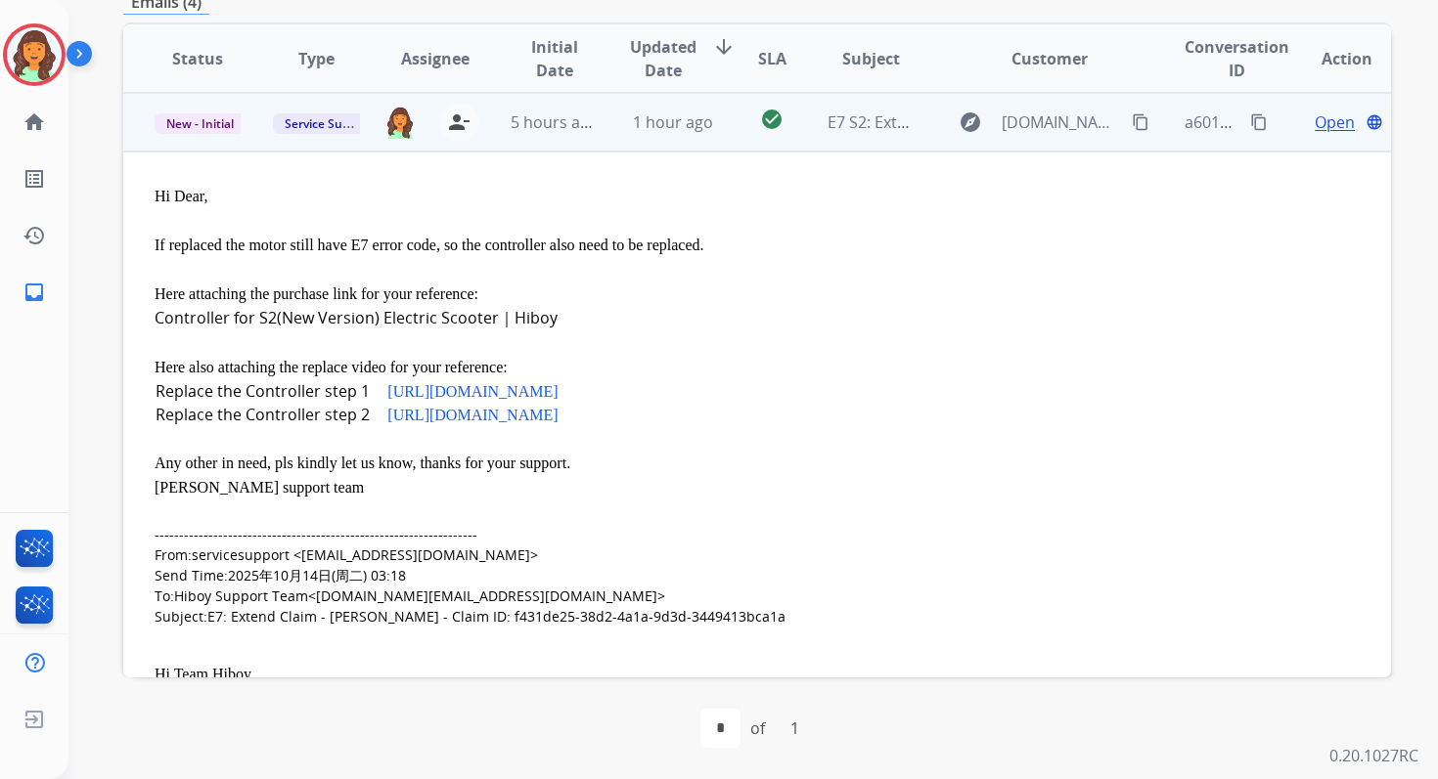
click at [1314, 123] on span "Open" at bounding box center [1334, 122] width 40 height 23
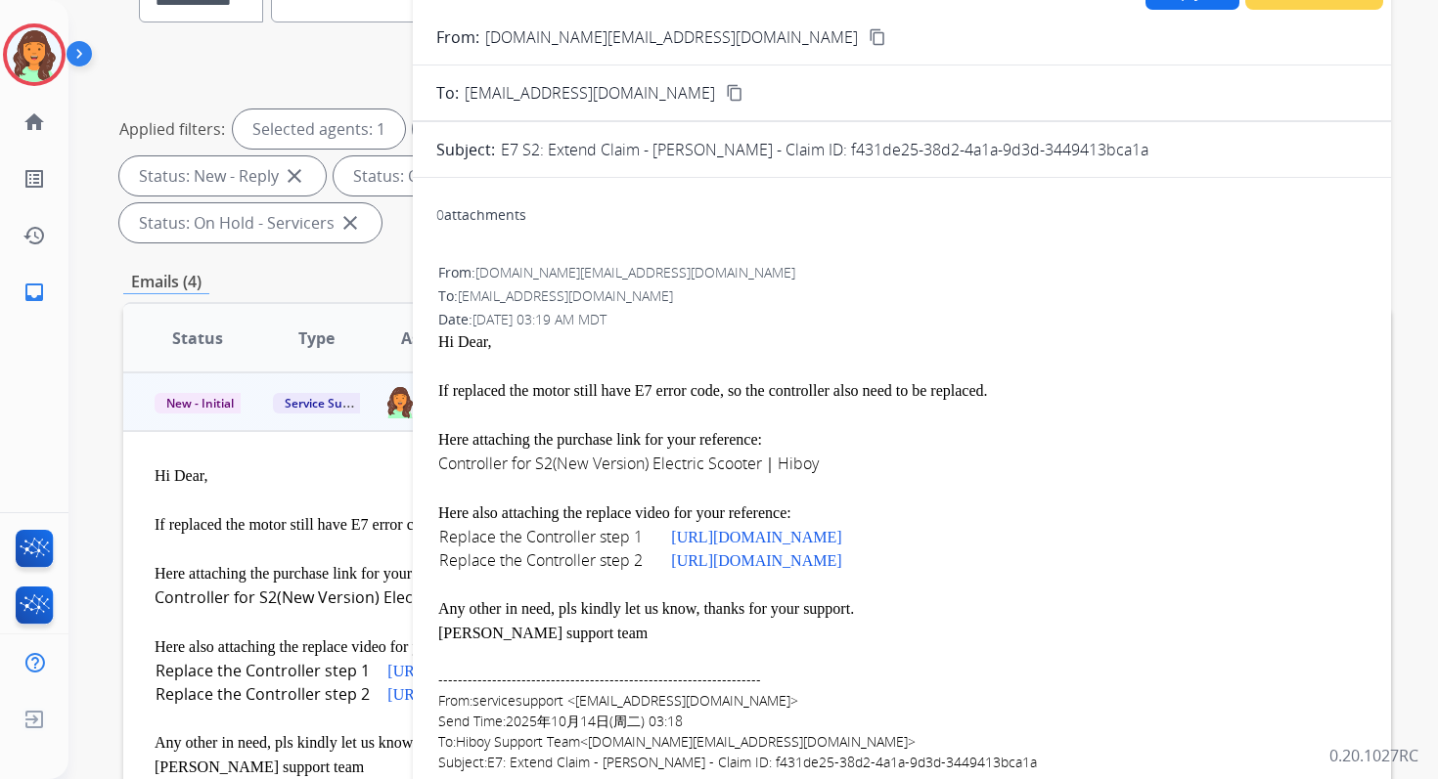
scroll to position [29, 0]
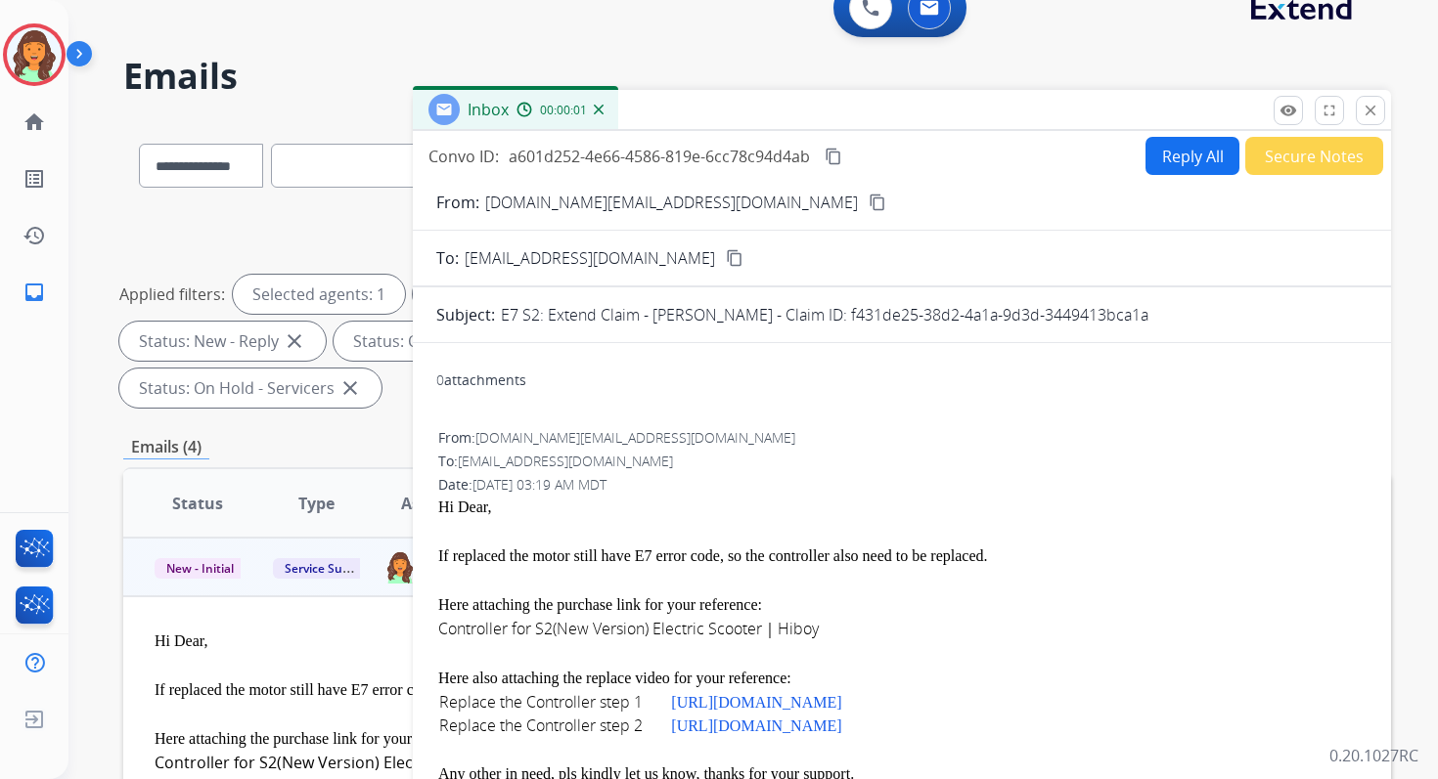
click at [1189, 155] on button "Reply All" at bounding box center [1192, 156] width 94 height 38
select select "**********"
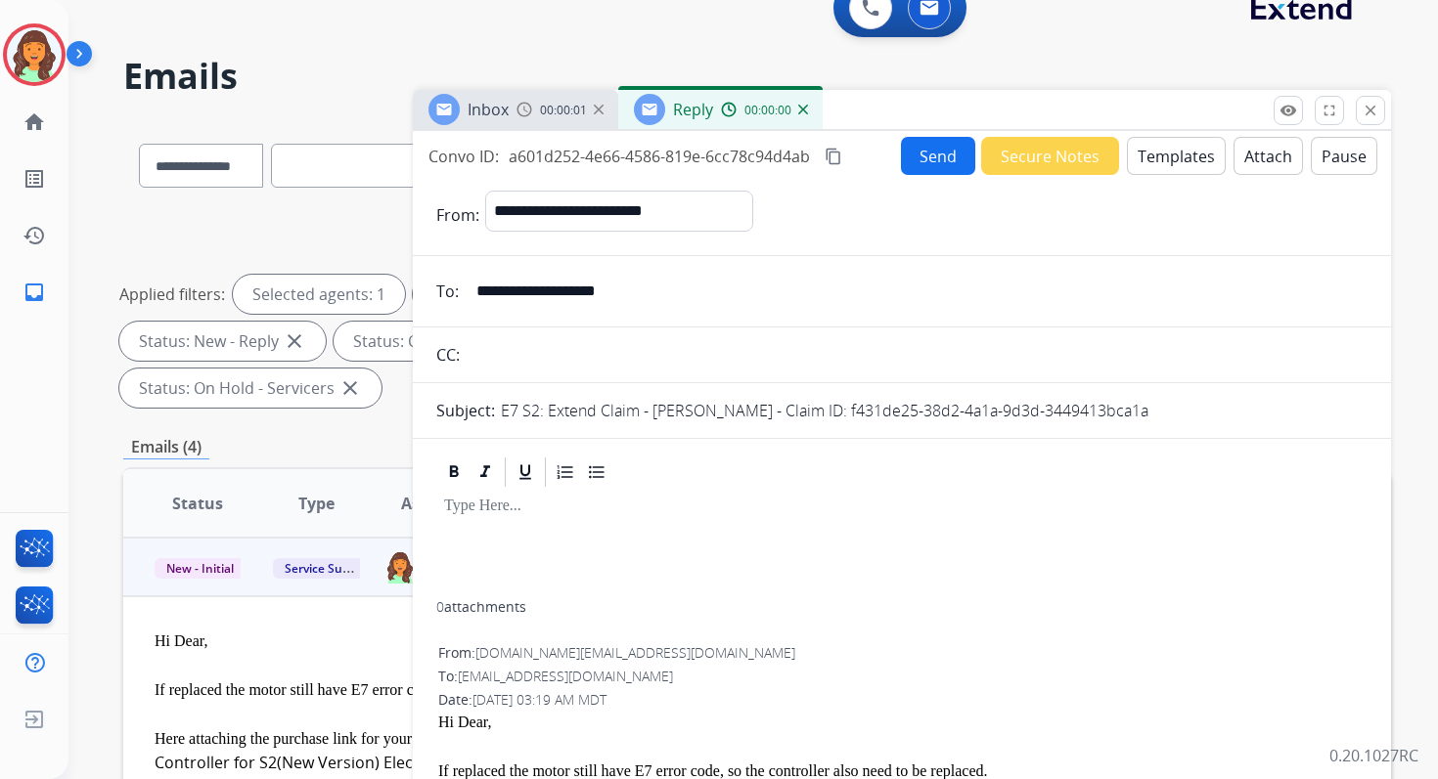
click at [1189, 155] on button "Templates" at bounding box center [1176, 156] width 99 height 38
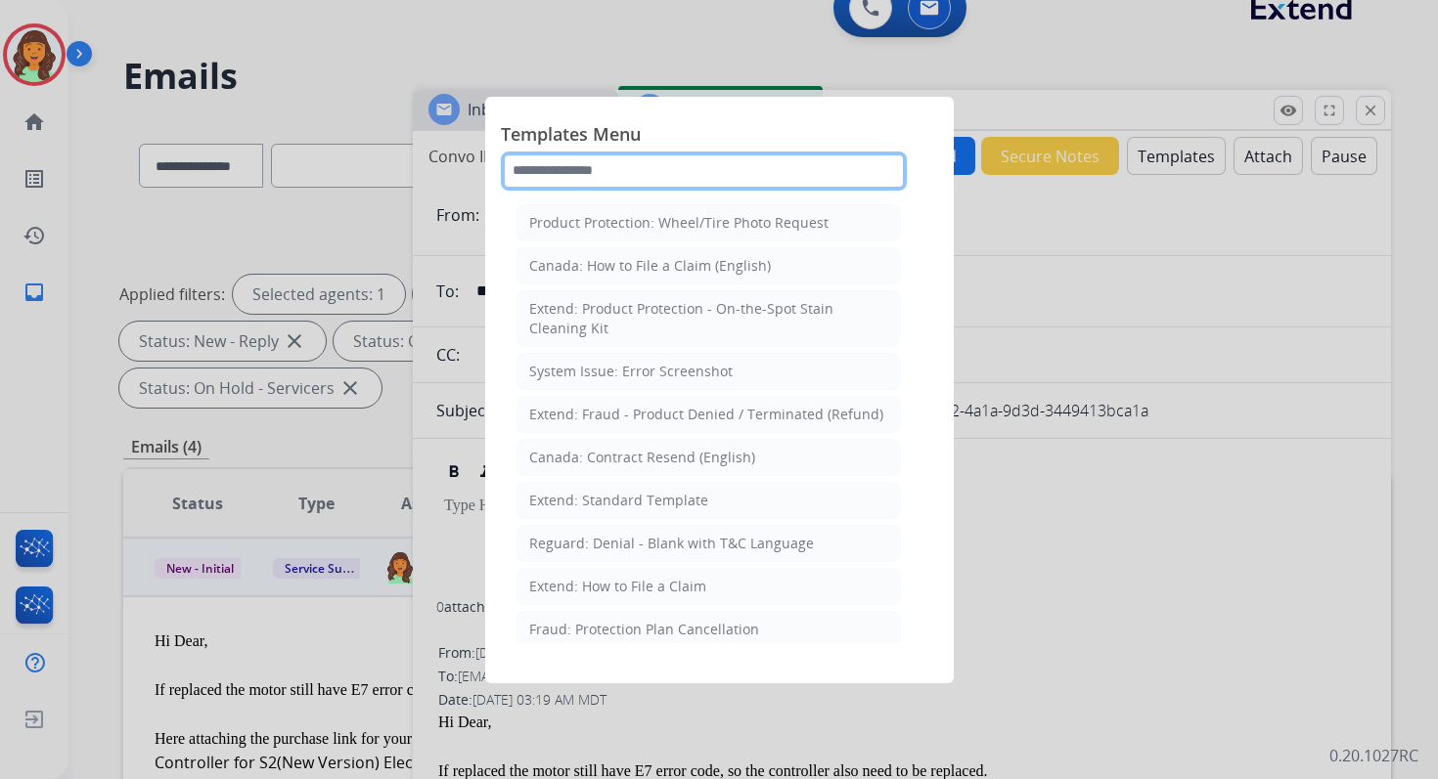
click at [720, 169] on input "text" at bounding box center [704, 171] width 406 height 39
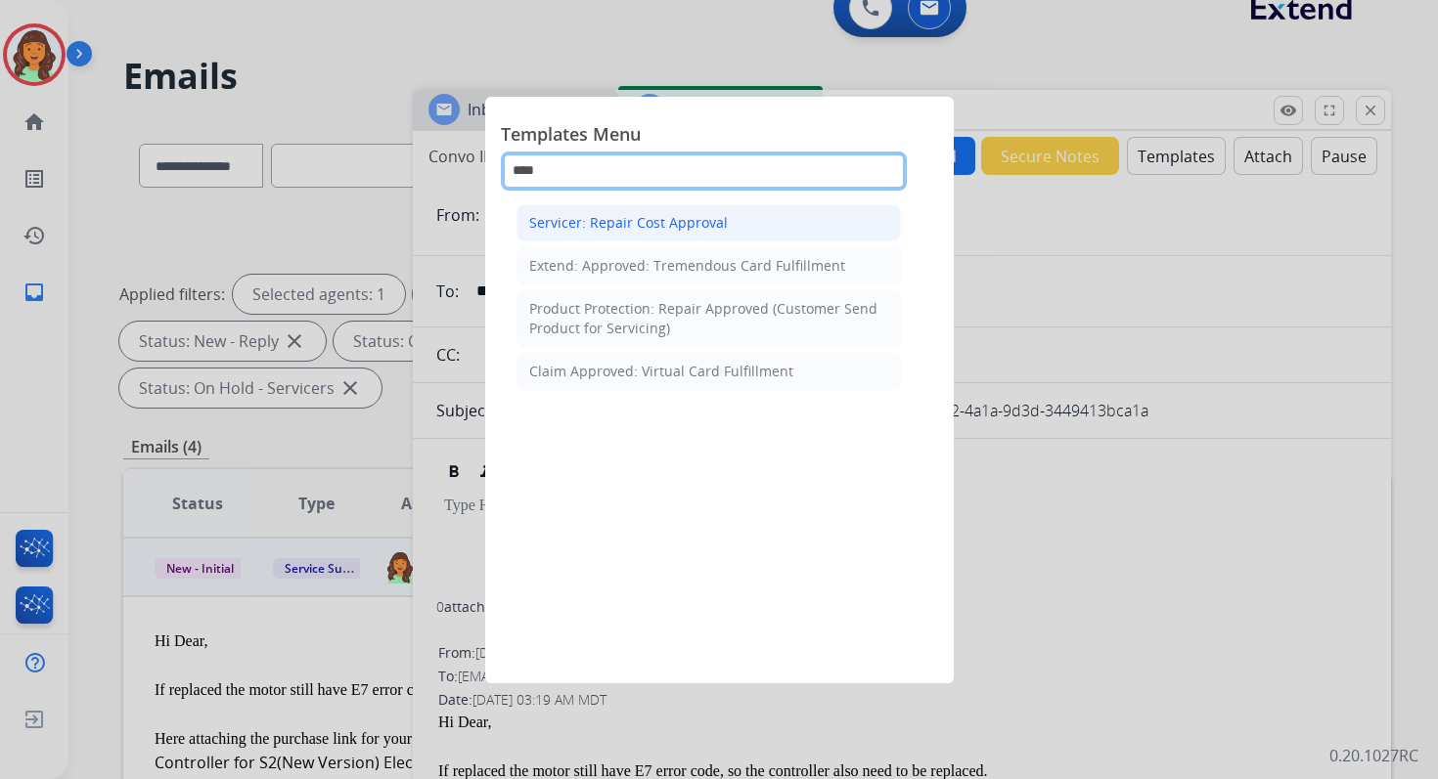
type input "****"
click at [598, 213] on div "Servicer: Repair Cost Approval" at bounding box center [628, 223] width 199 height 20
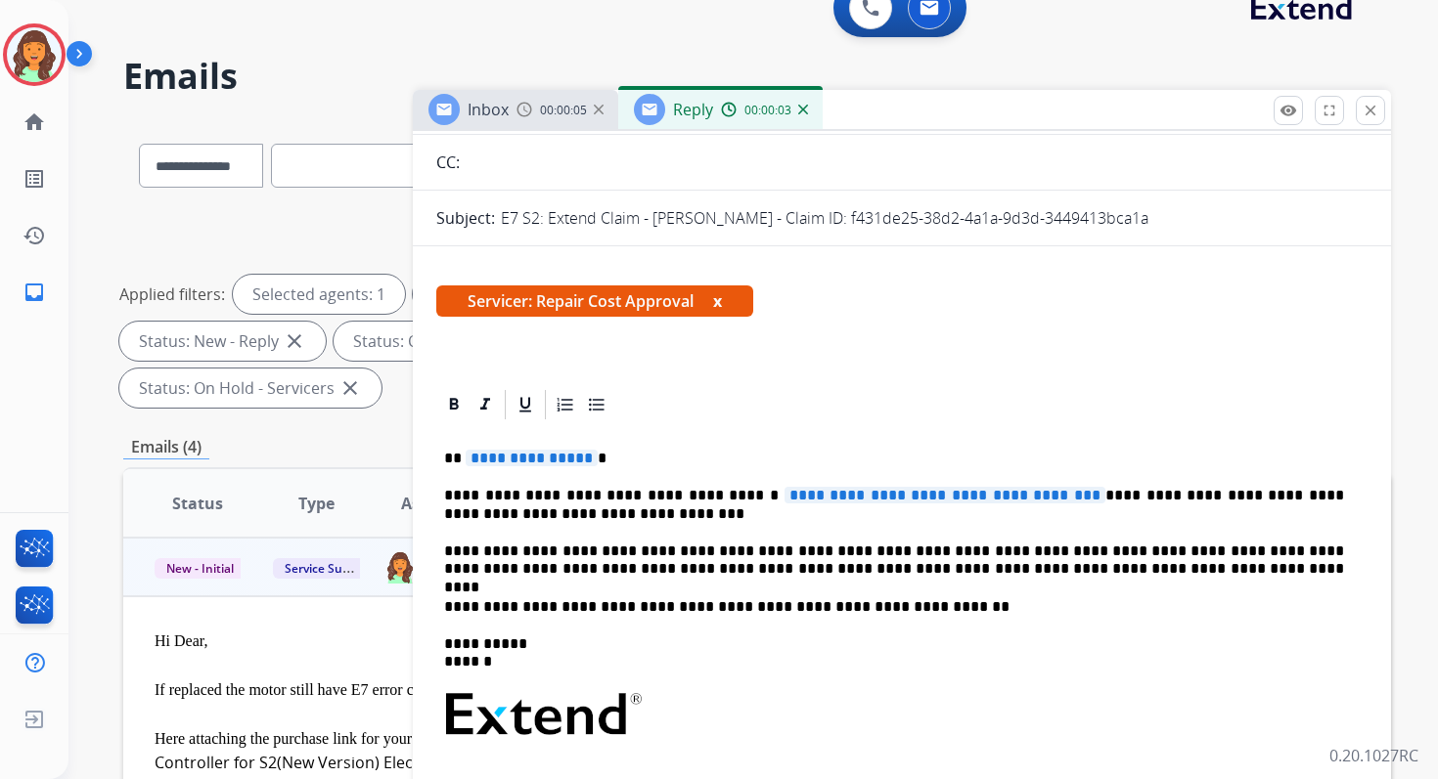
scroll to position [291, 0]
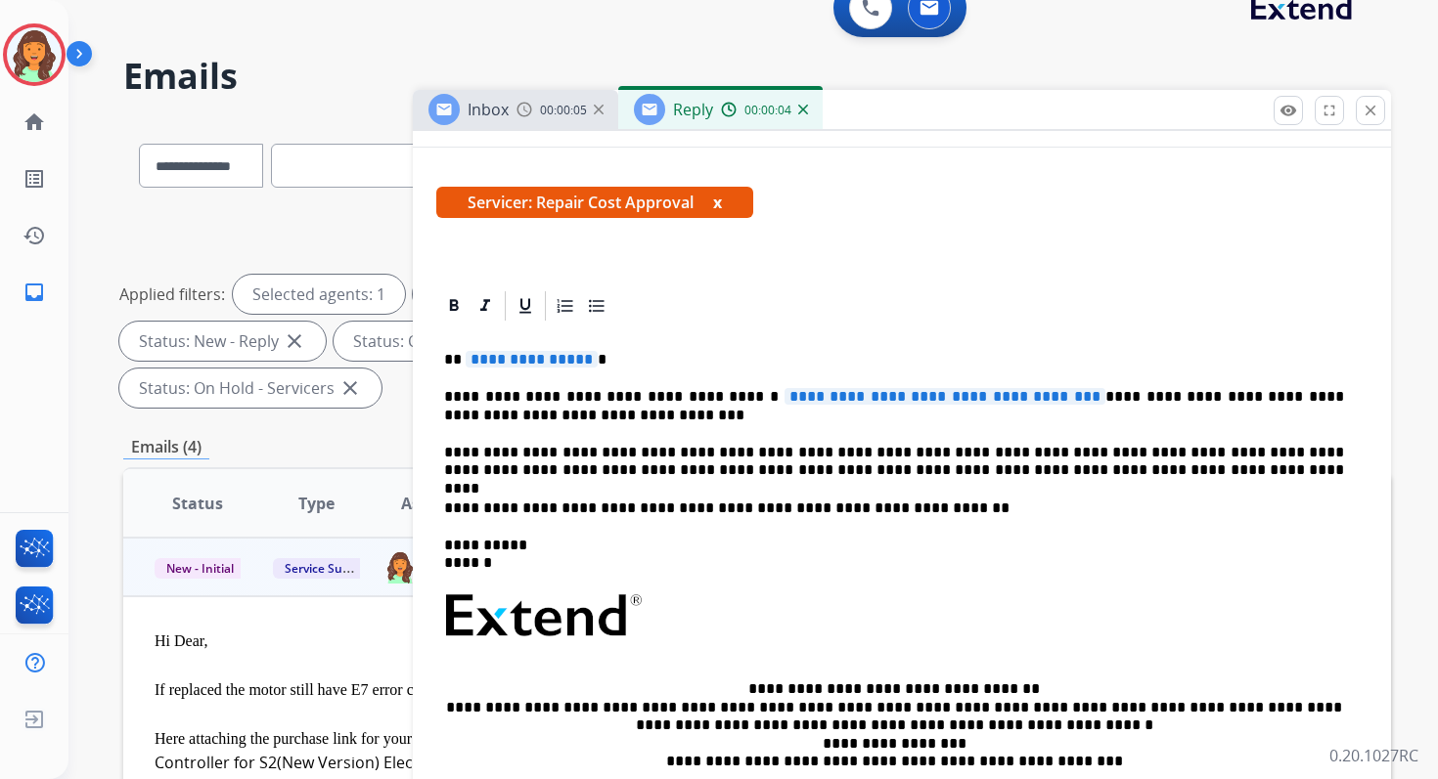
click at [512, 364] on span "**********" at bounding box center [532, 359] width 132 height 17
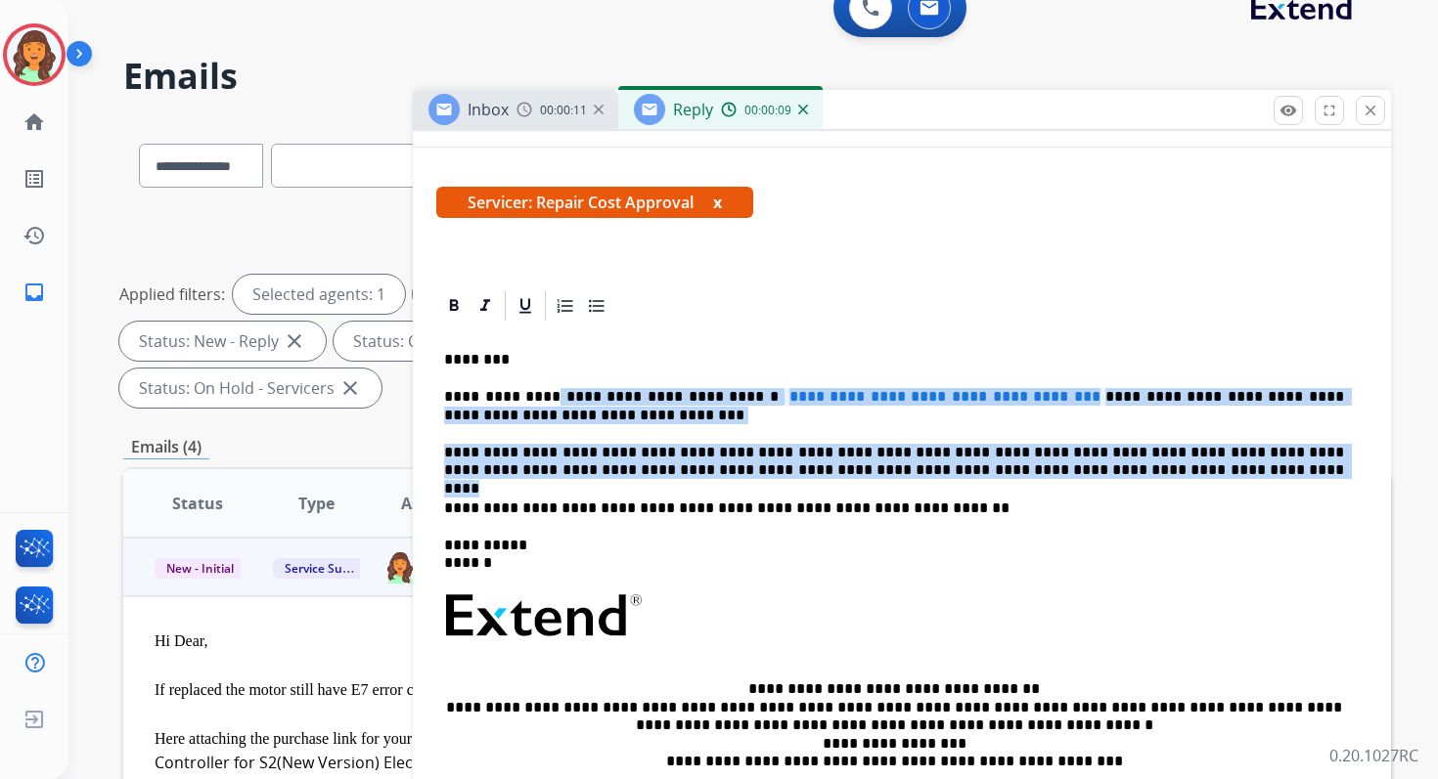
drag, startPoint x: 541, startPoint y: 400, endPoint x: 1080, endPoint y: 473, distance: 543.8
click at [1080, 473] on div "**********" at bounding box center [901, 618] width 931 height 589
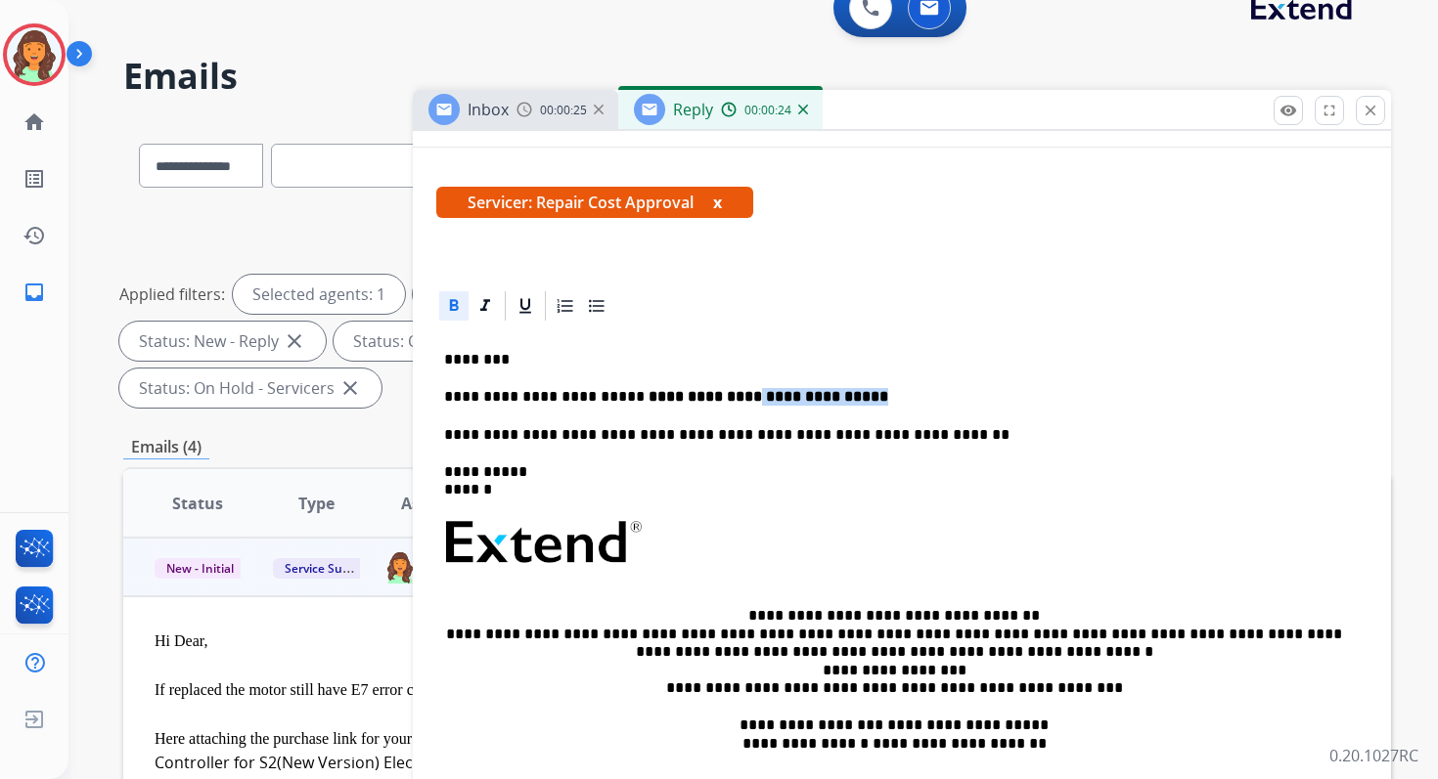
drag, startPoint x: 712, startPoint y: 400, endPoint x: 845, endPoint y: 400, distance: 133.0
click at [845, 400] on p "**********" at bounding box center [894, 397] width 900 height 18
click at [446, 313] on icon at bounding box center [454, 306] width 20 height 20
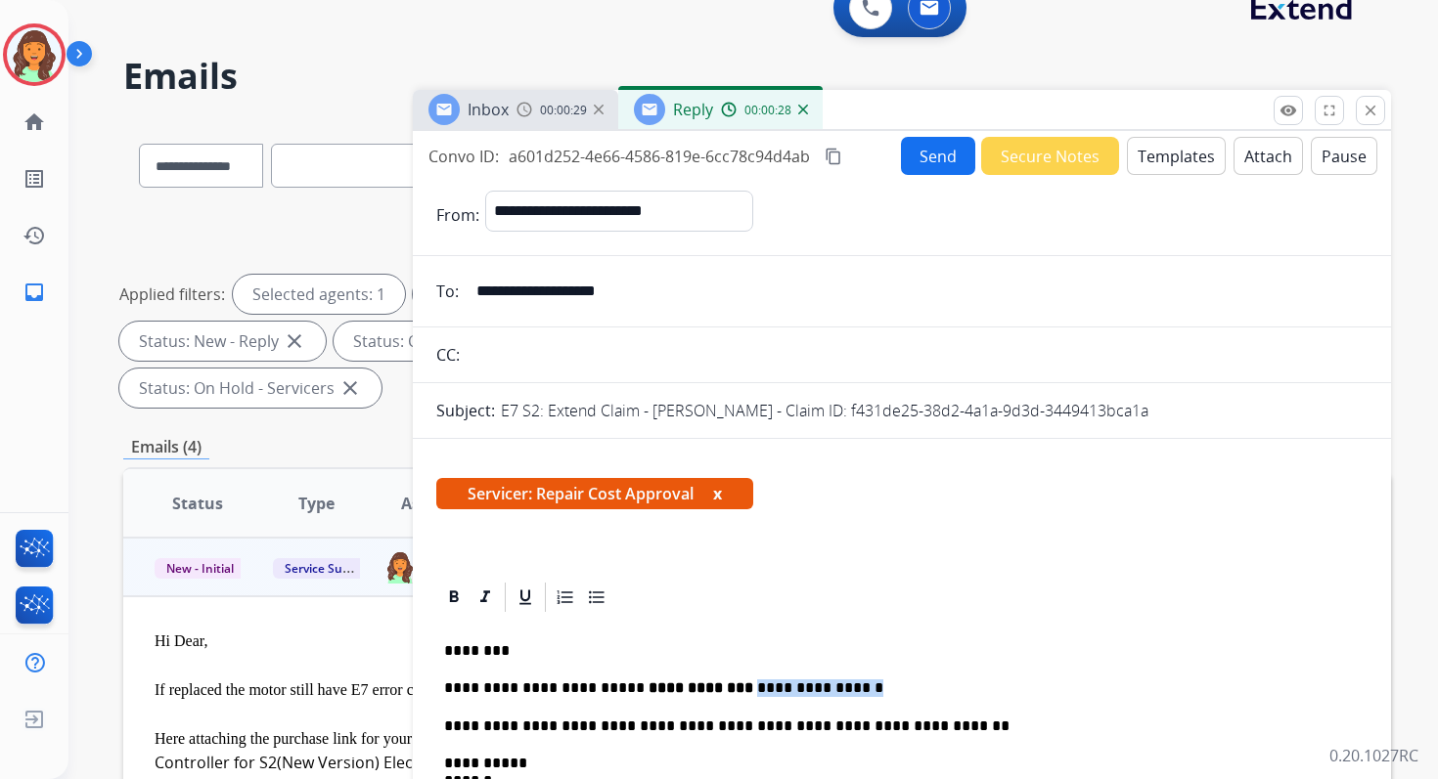
click at [844, 154] on button "content_copy" at bounding box center [833, 156] width 23 height 23
click at [918, 151] on button "Send" at bounding box center [938, 156] width 74 height 38
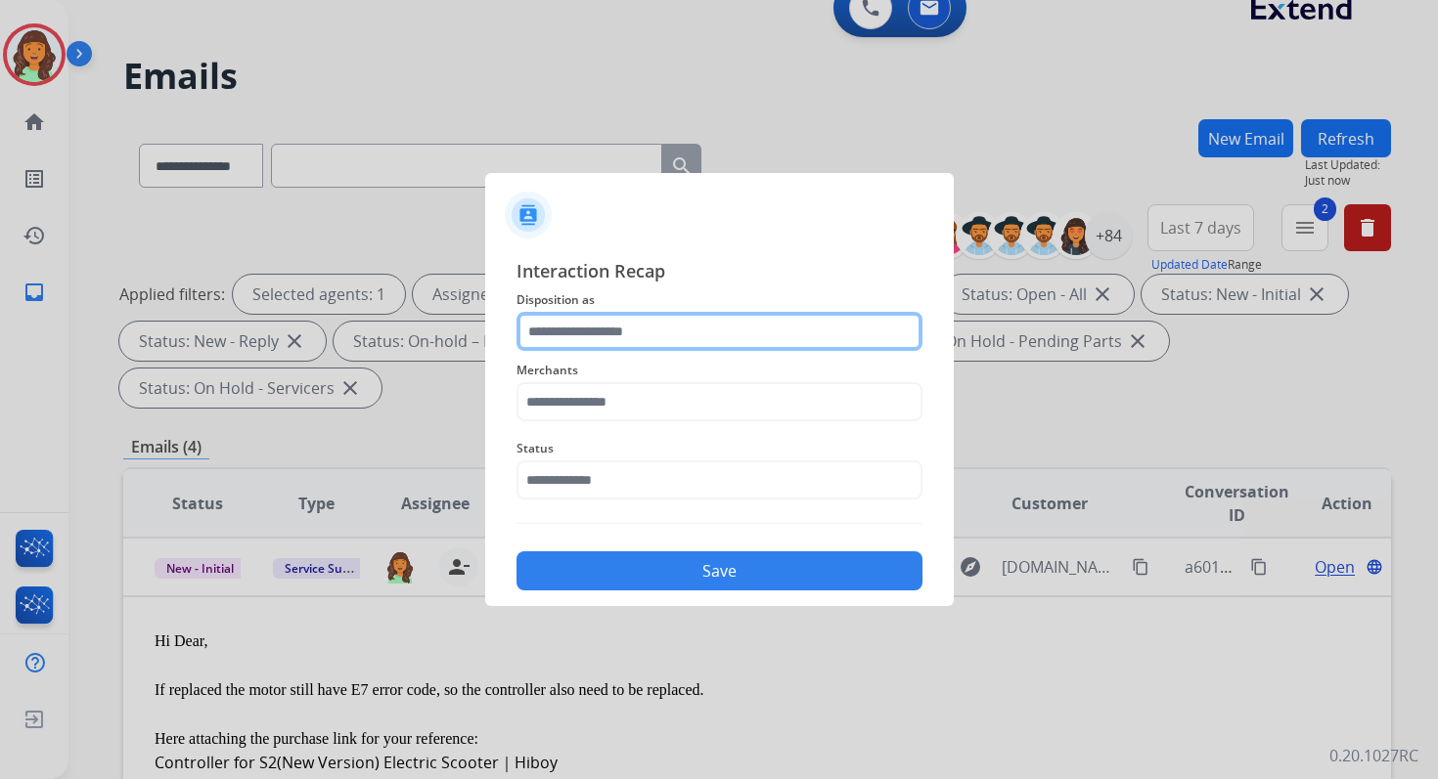
click at [637, 331] on input "text" at bounding box center [719, 331] width 406 height 39
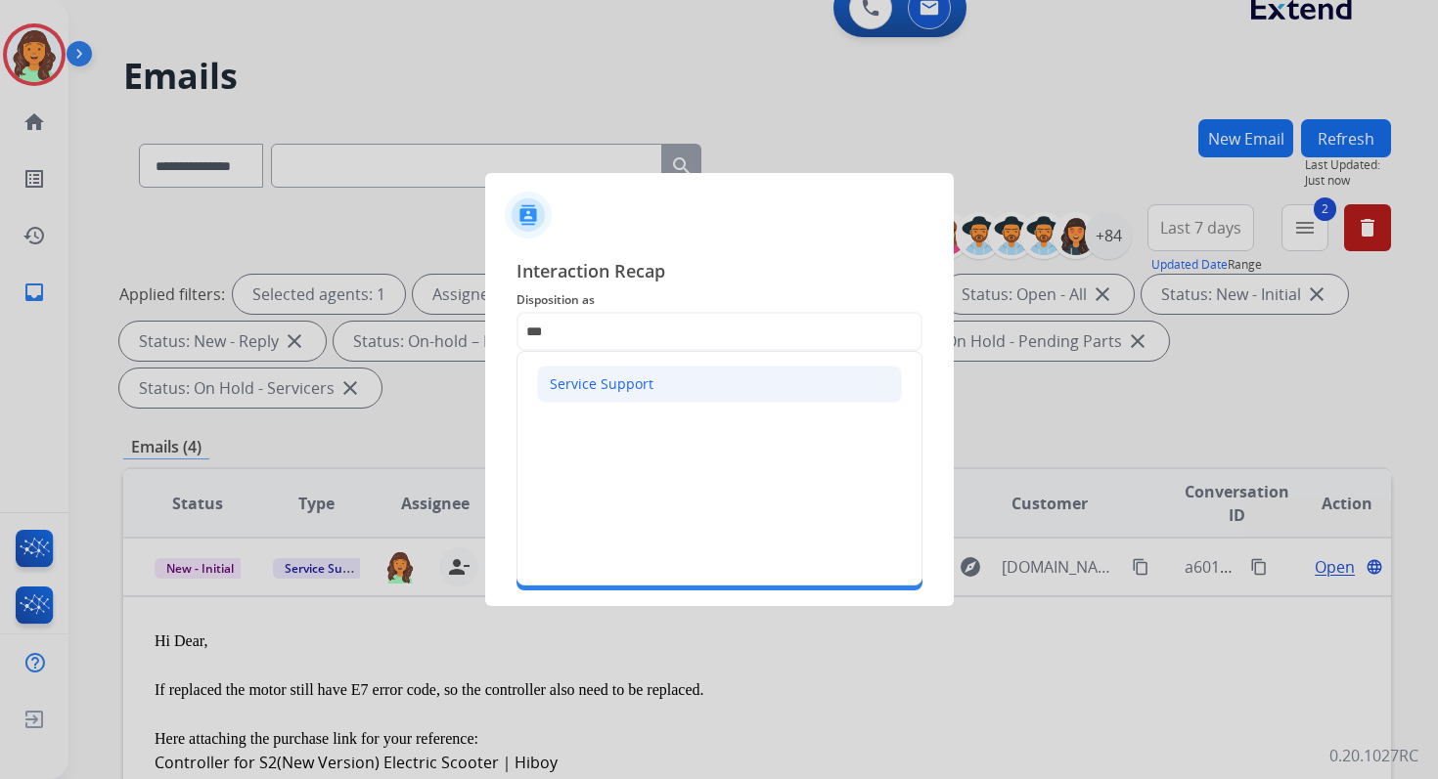
click at [645, 377] on div "Service Support" at bounding box center [602, 385] width 104 height 20
type input "**********"
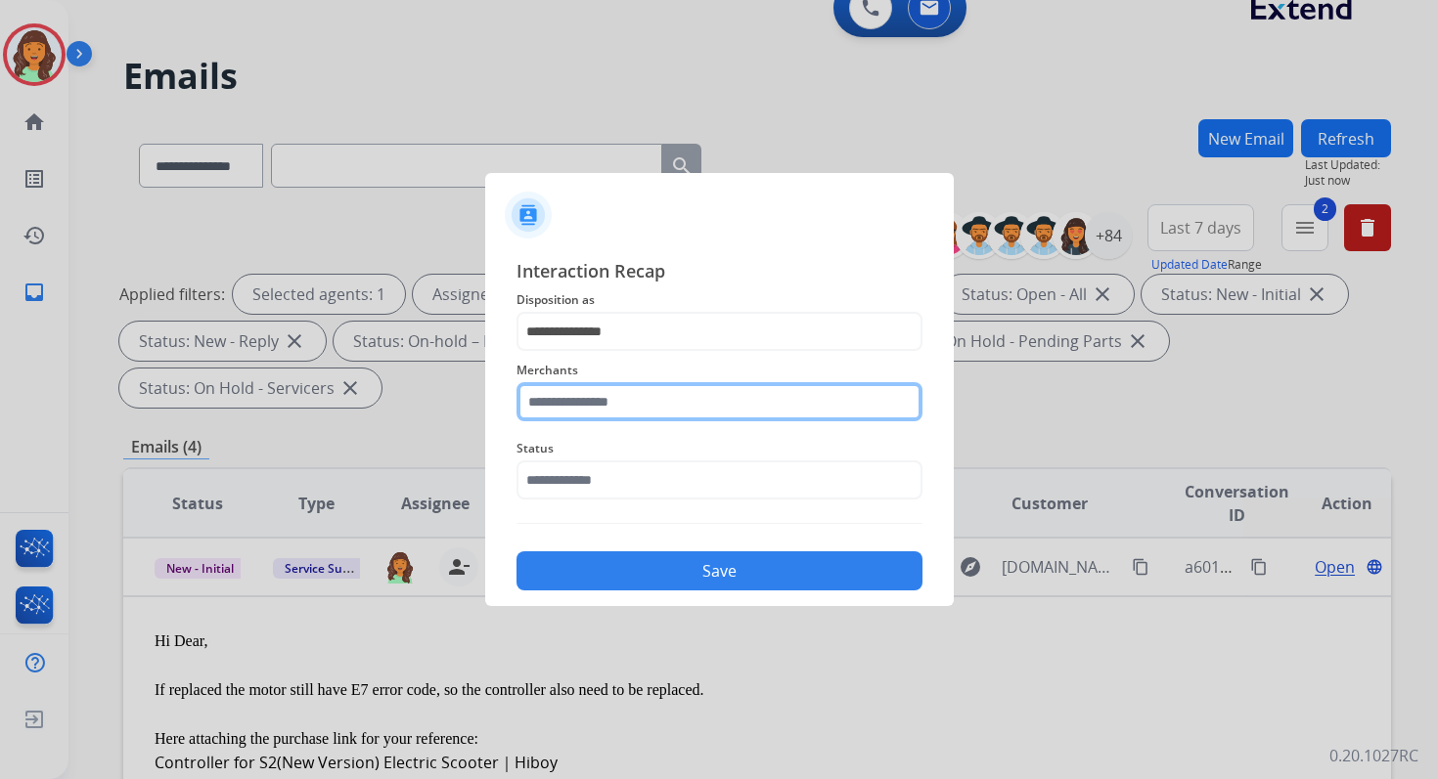
click at [654, 410] on input "text" at bounding box center [719, 401] width 406 height 39
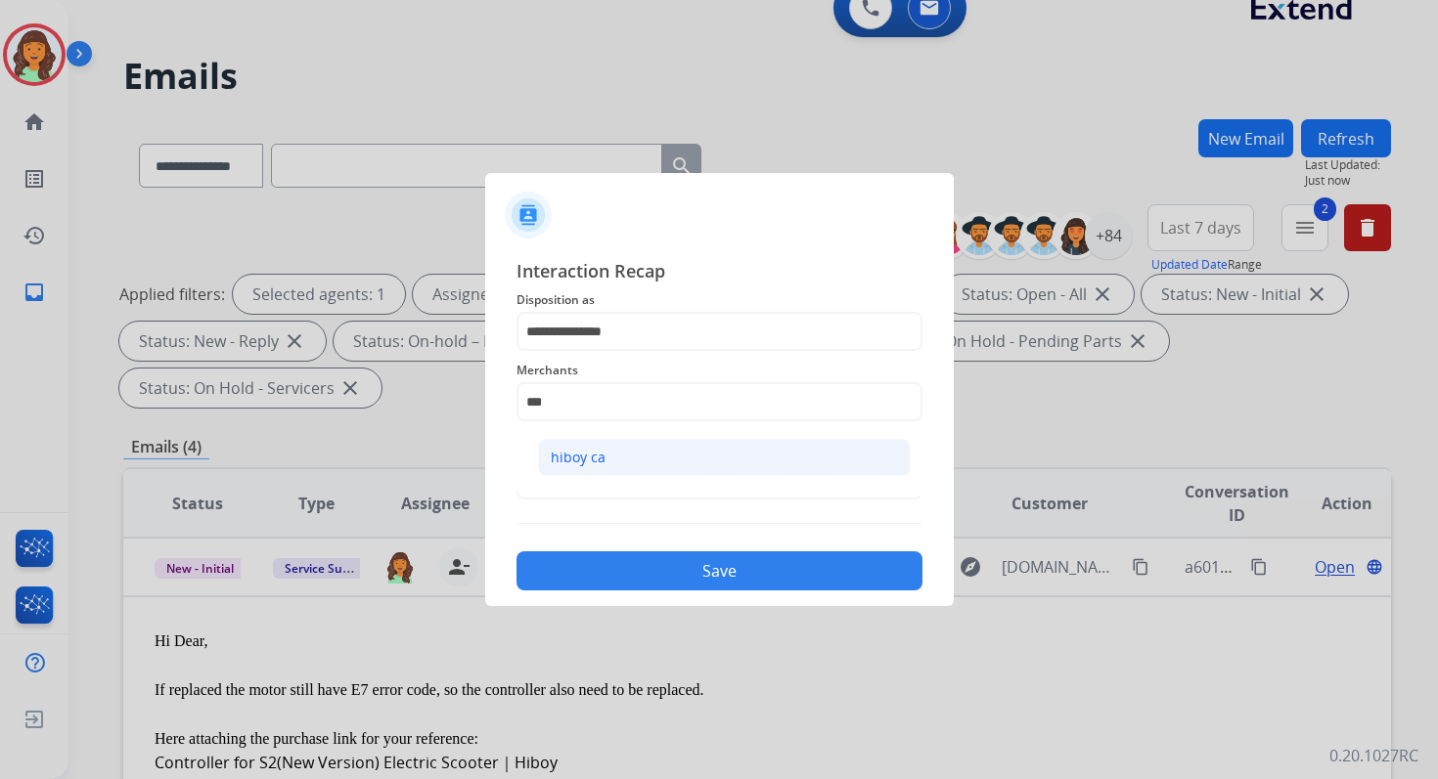
click at [644, 466] on li "hiboy ca" at bounding box center [724, 457] width 373 height 37
type input "********"
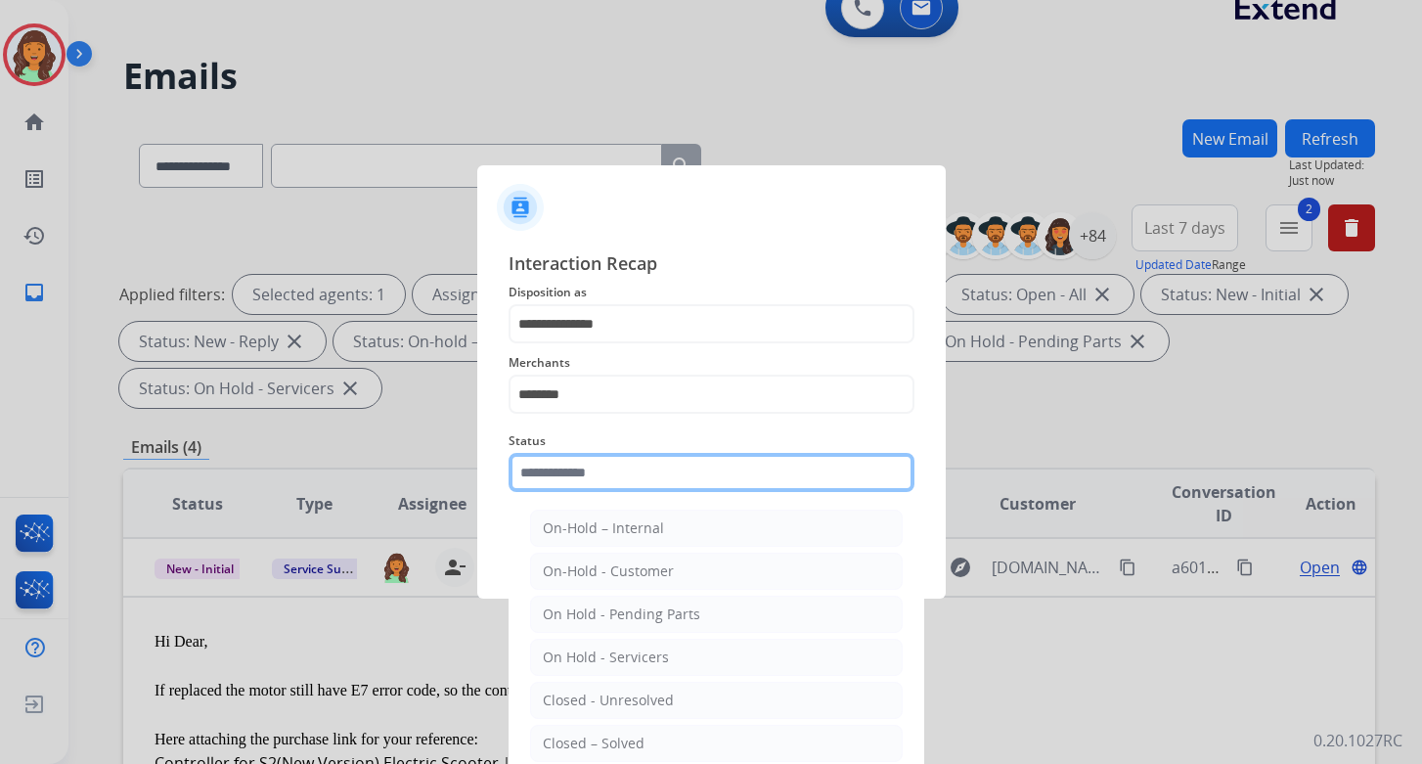
click at [644, 469] on input "text" at bounding box center [712, 472] width 406 height 39
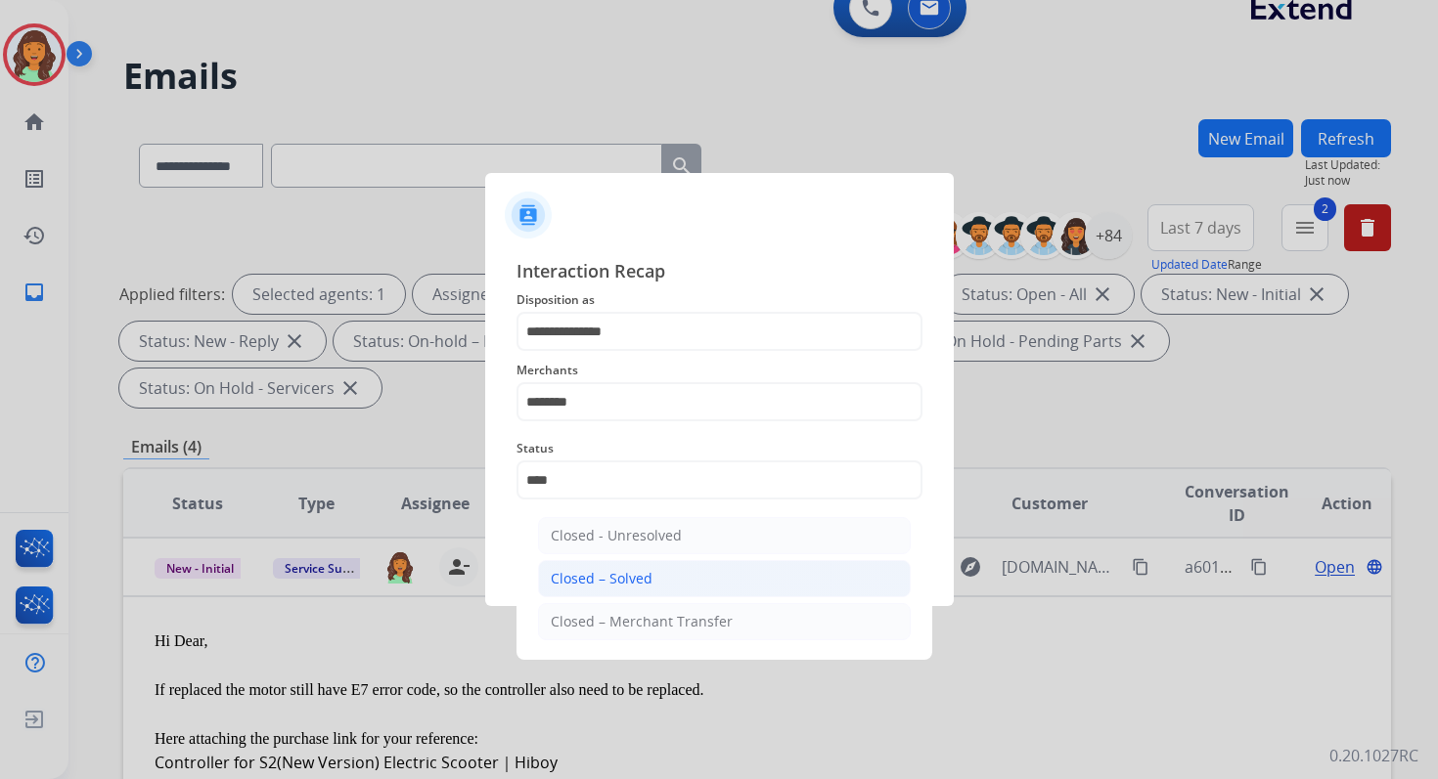
click at [650, 578] on li "Closed – Solved" at bounding box center [724, 578] width 373 height 37
type input "**********"
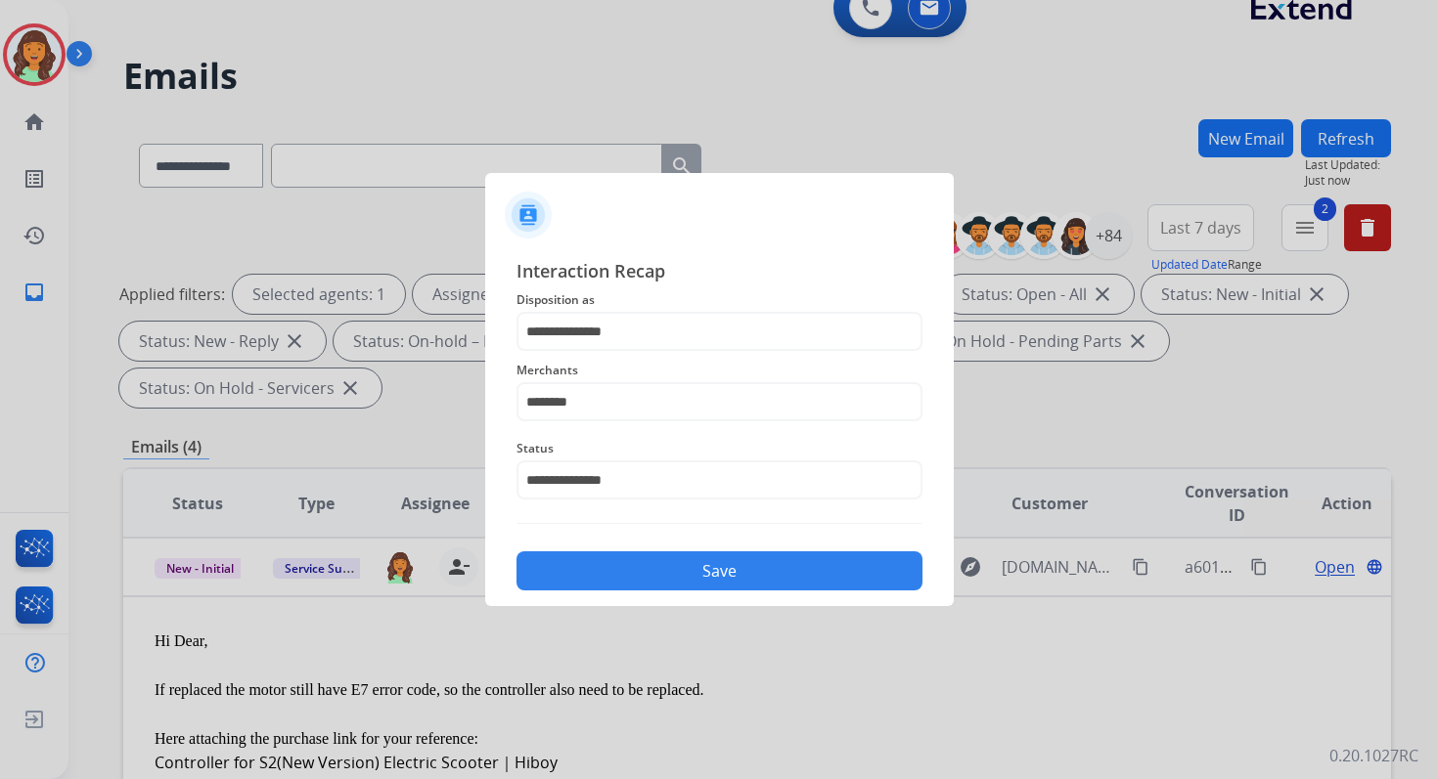
click at [650, 578] on button "Save" at bounding box center [719, 571] width 406 height 39
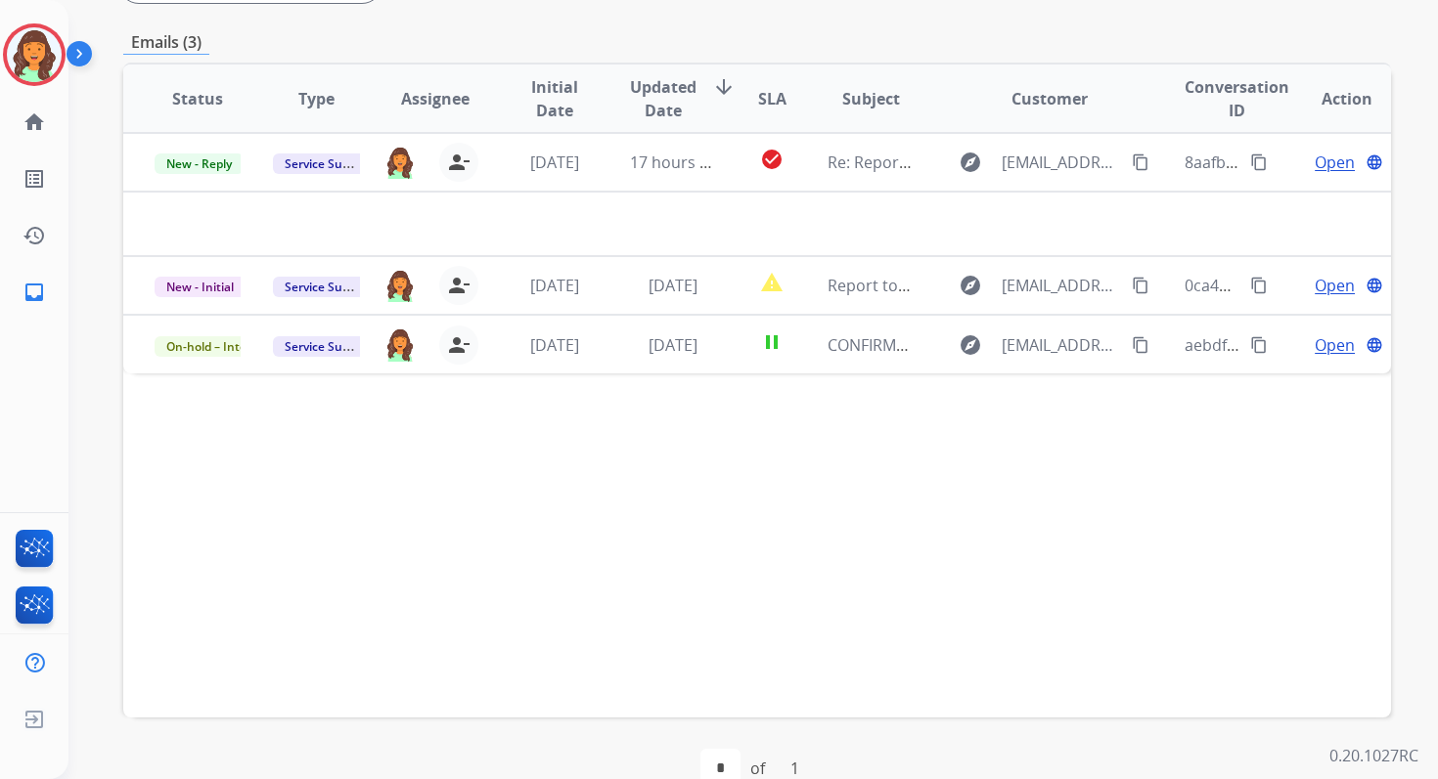
scroll to position [474, 0]
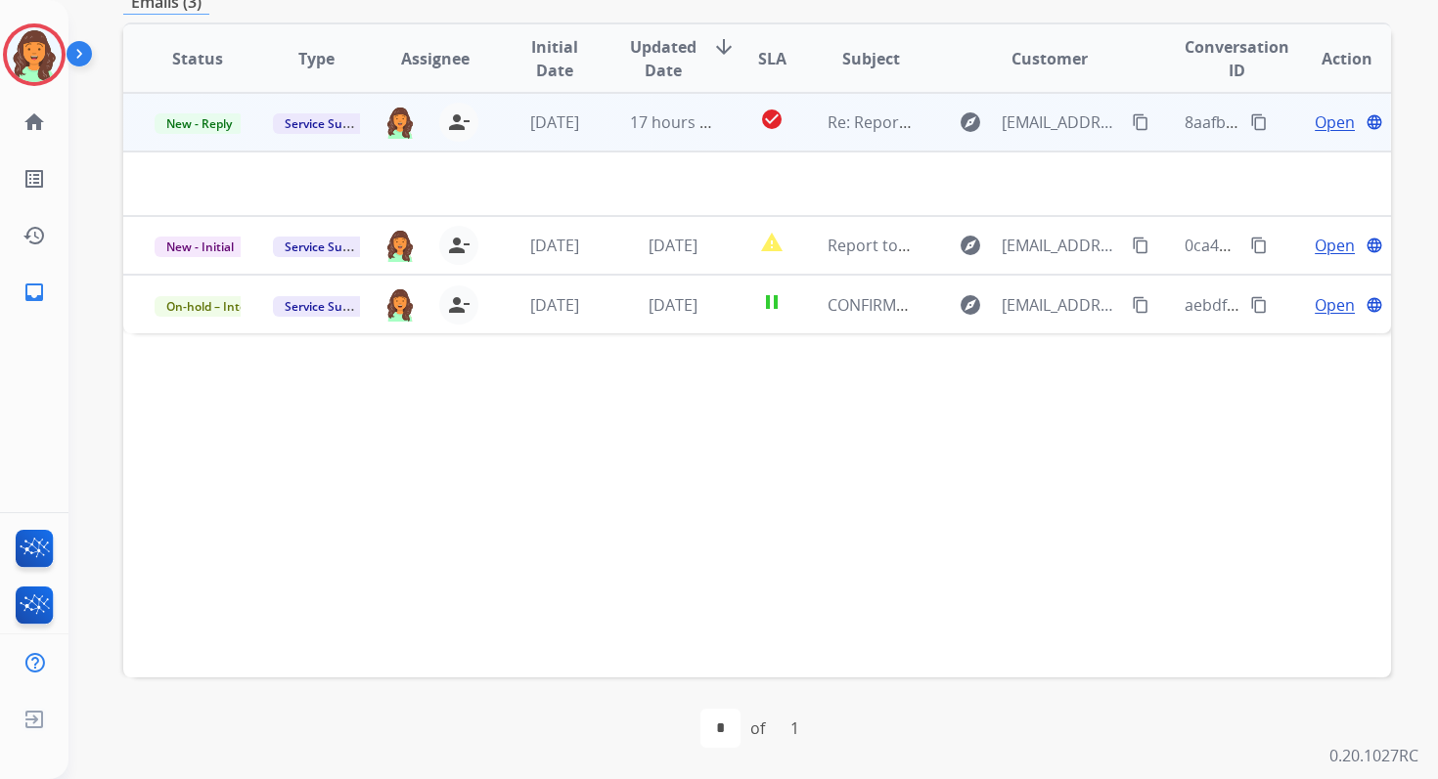
click at [623, 113] on td "17 hours ago" at bounding box center [658, 122] width 118 height 59
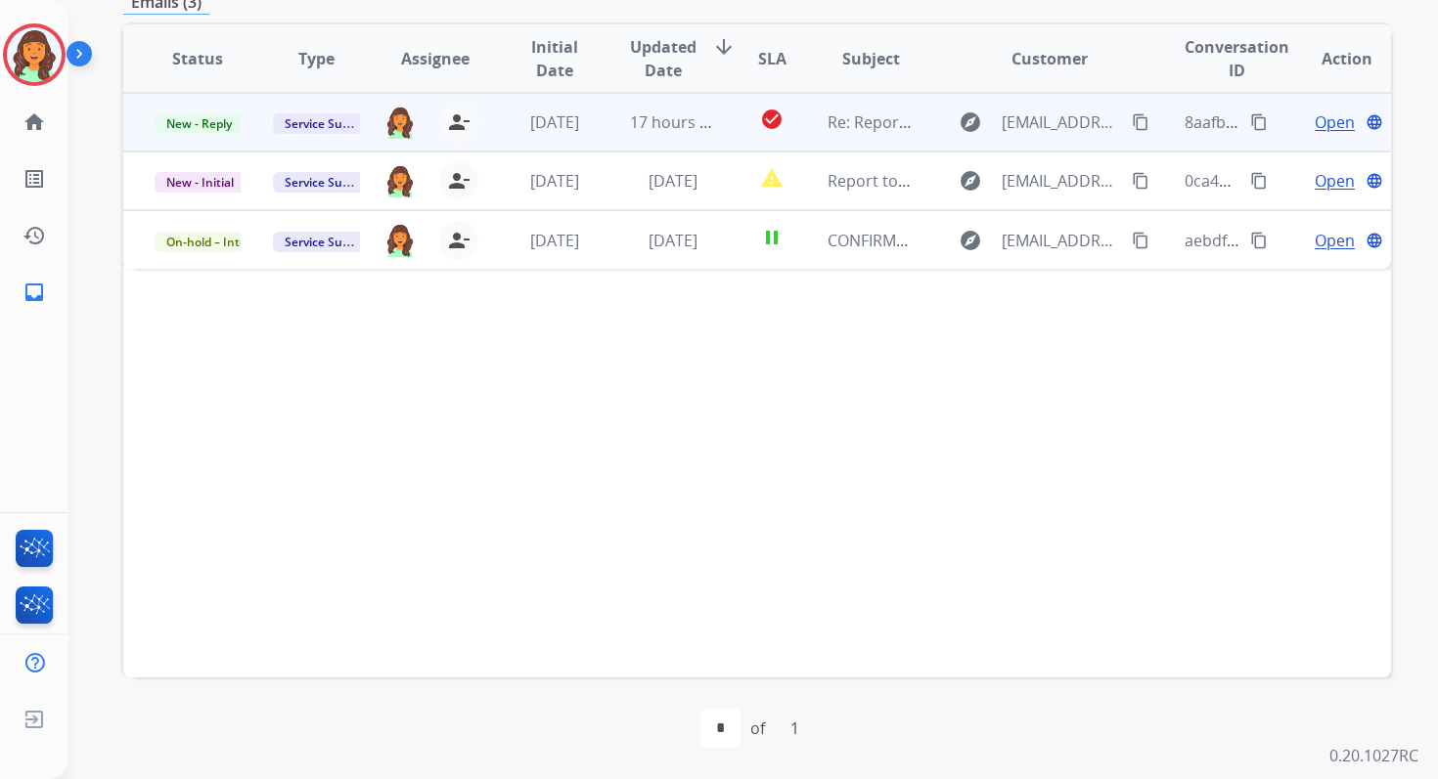
click at [623, 113] on td "17 hours ago" at bounding box center [658, 122] width 118 height 59
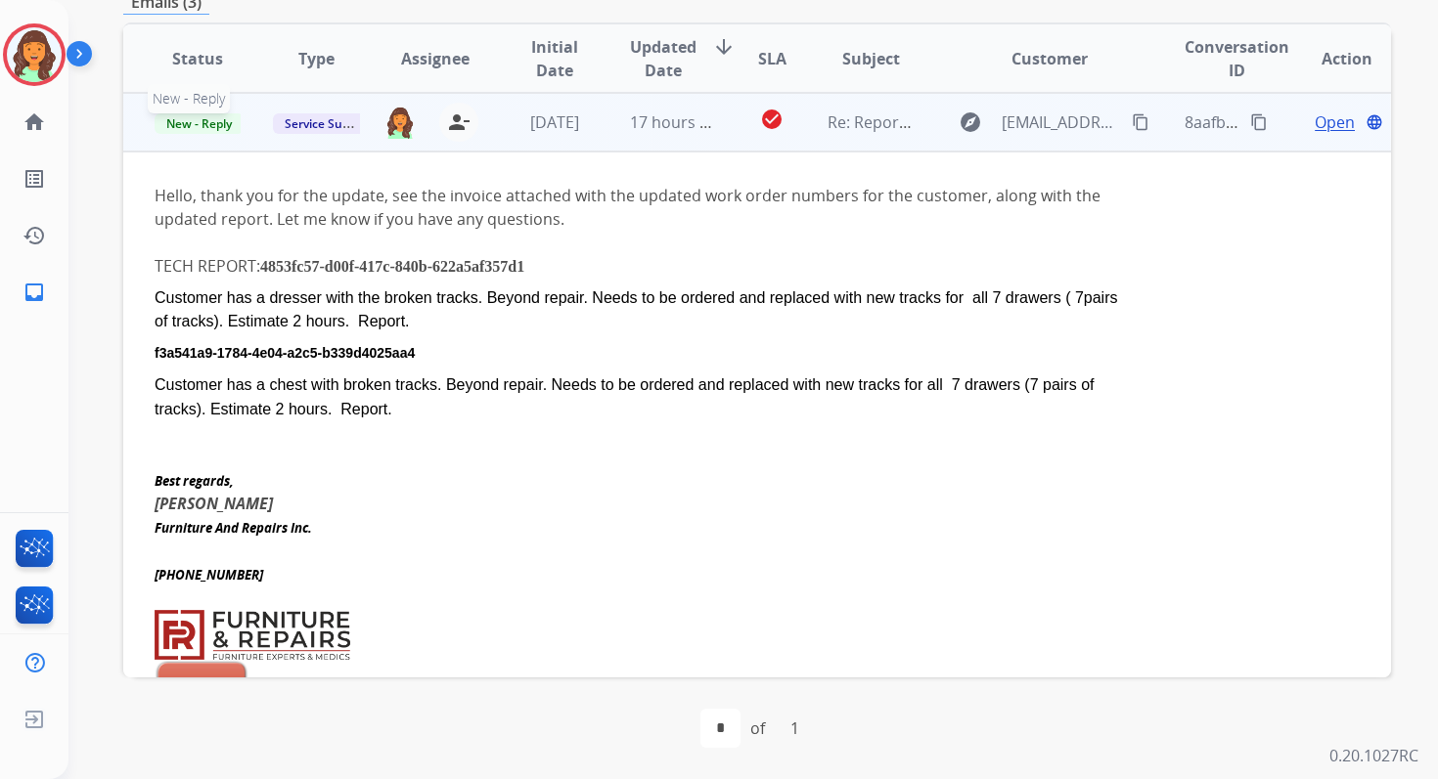
click at [217, 122] on span "New - Reply" at bounding box center [199, 123] width 89 height 21
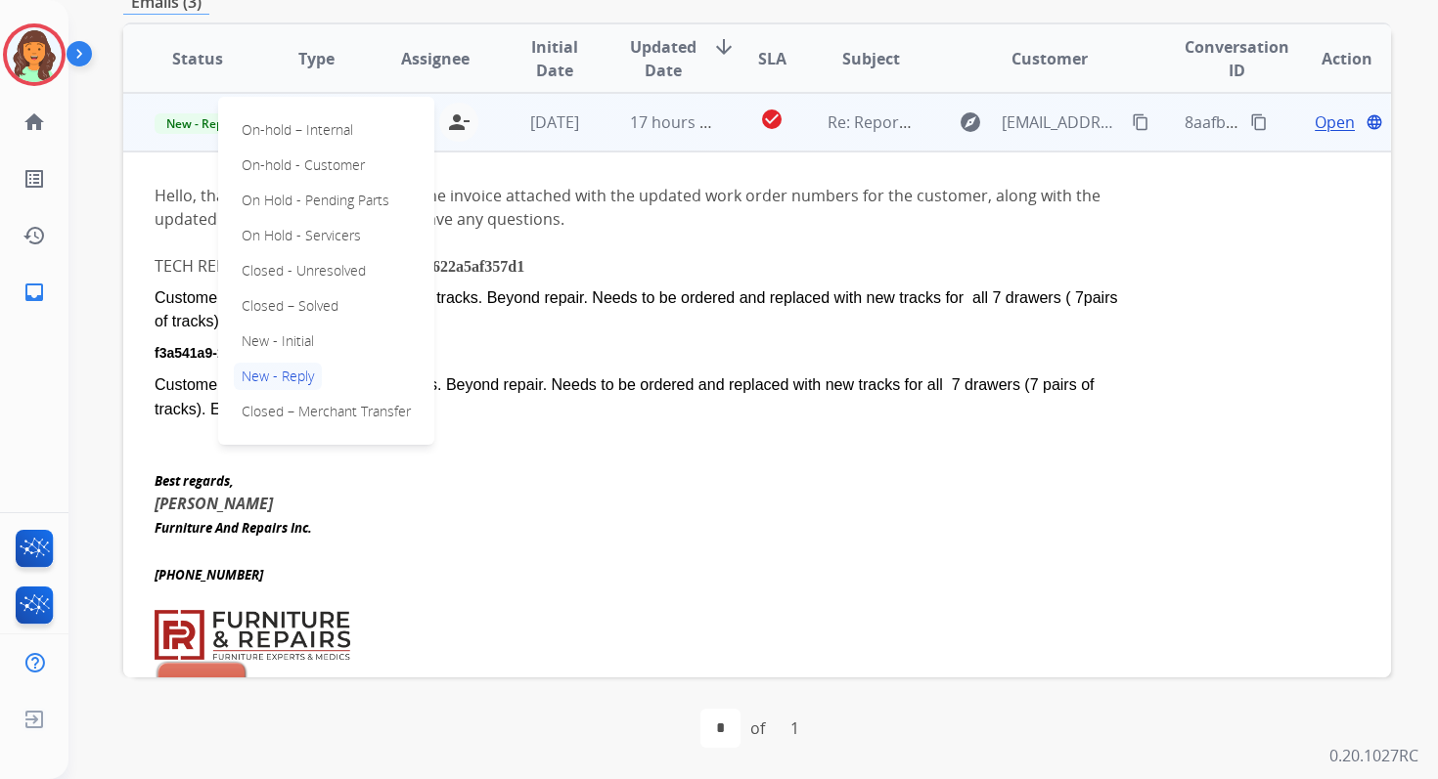
click at [303, 321] on div "On-hold – Internal On-hold - Customer On Hold - Pending Parts On Hold - Service…" at bounding box center [326, 271] width 216 height 348
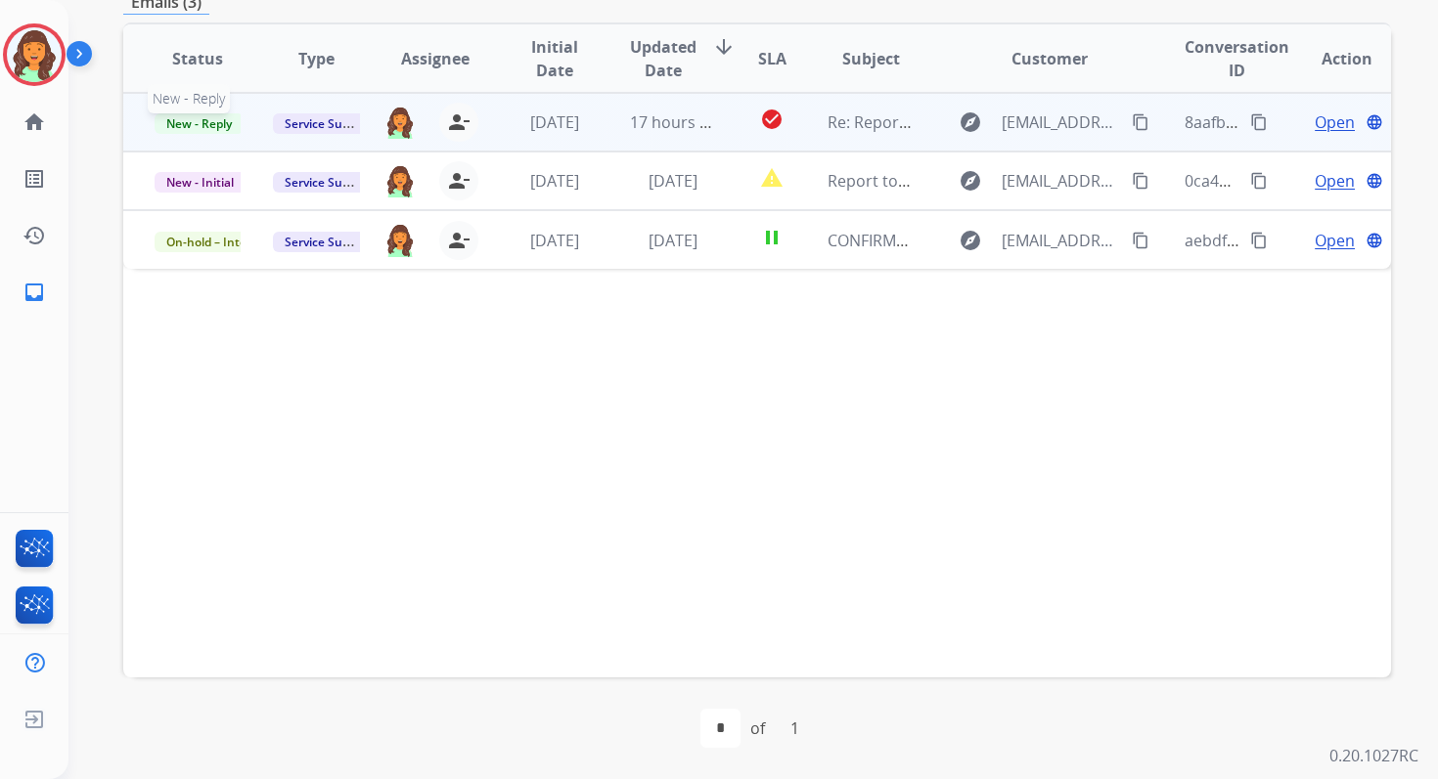
click at [222, 116] on span "New - Reply" at bounding box center [199, 123] width 89 height 21
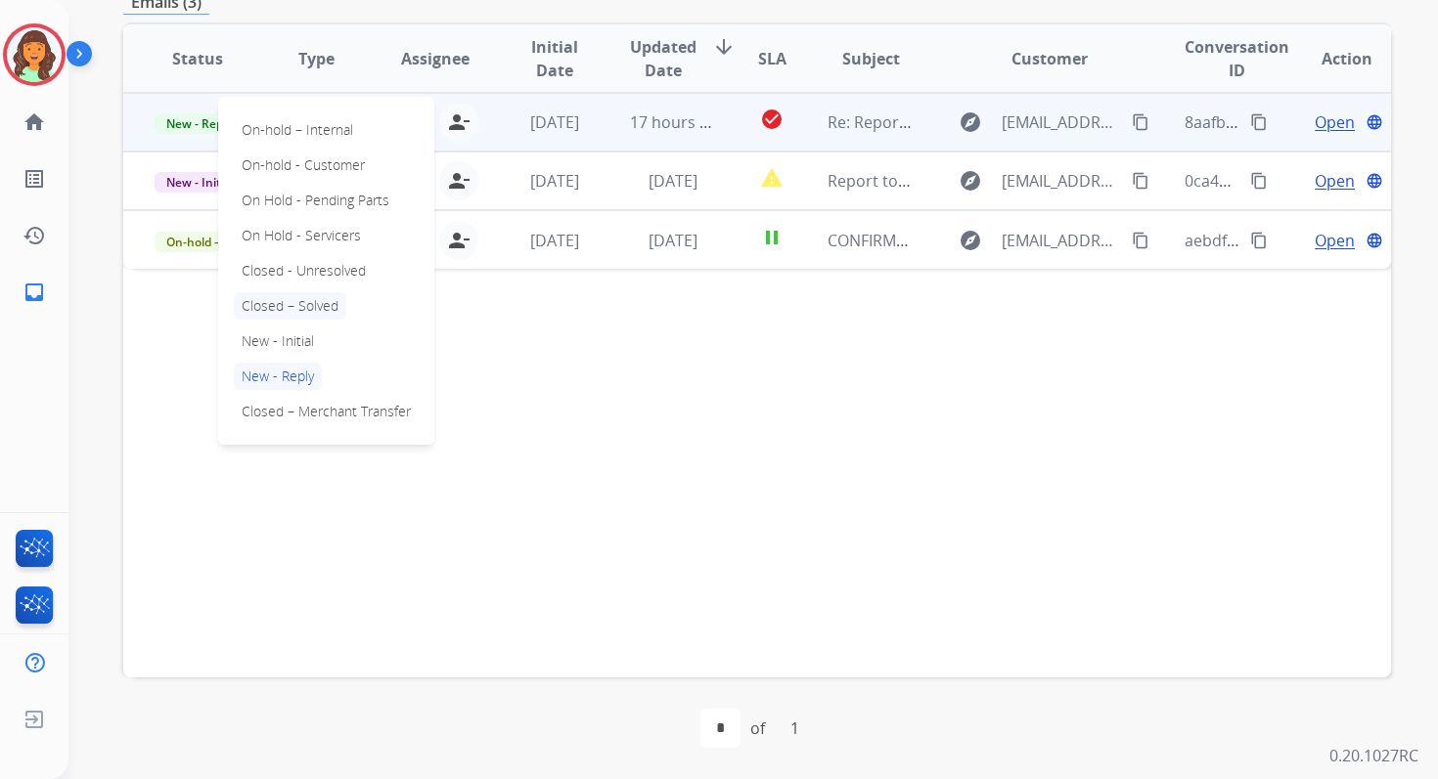
click at [289, 302] on p "Closed – Solved" at bounding box center [290, 305] width 112 height 27
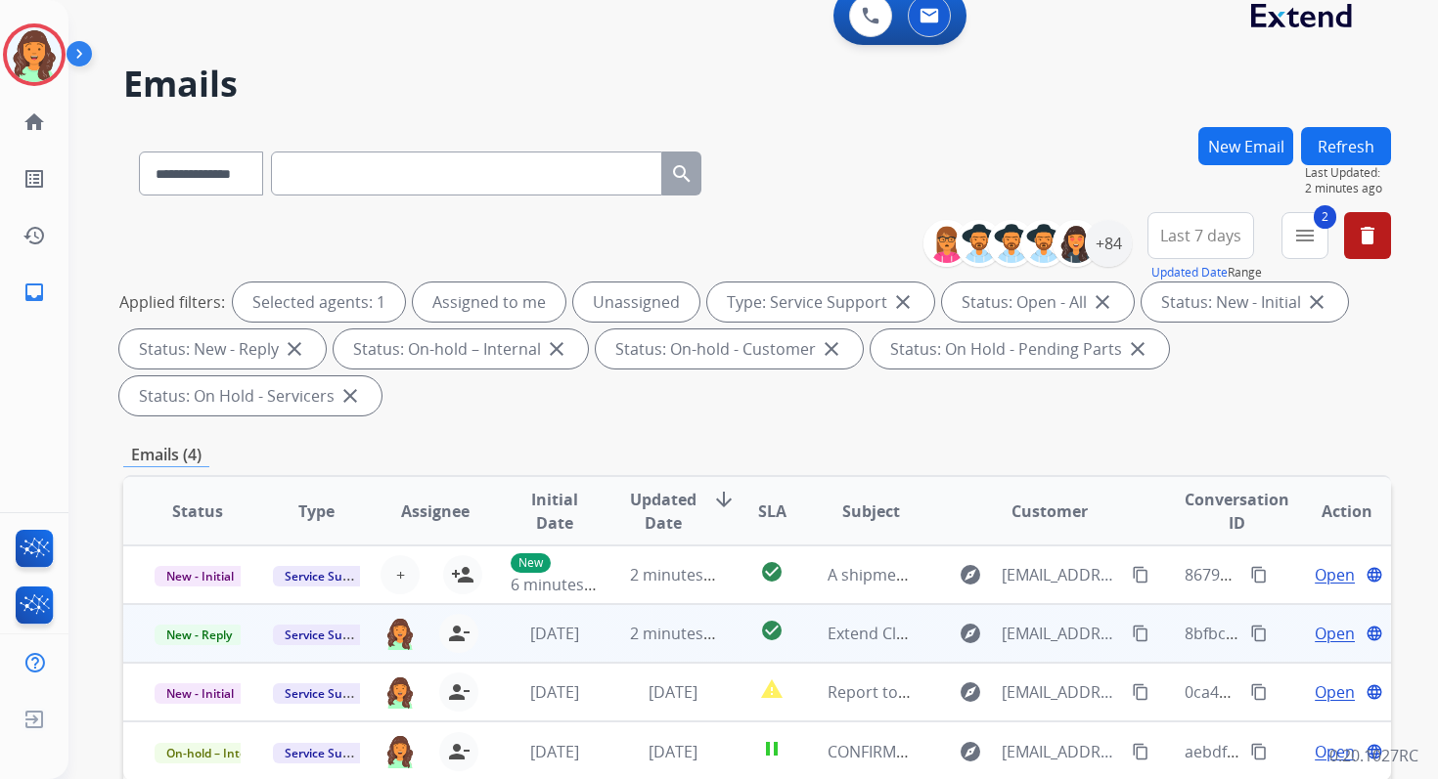
scroll to position [0, 0]
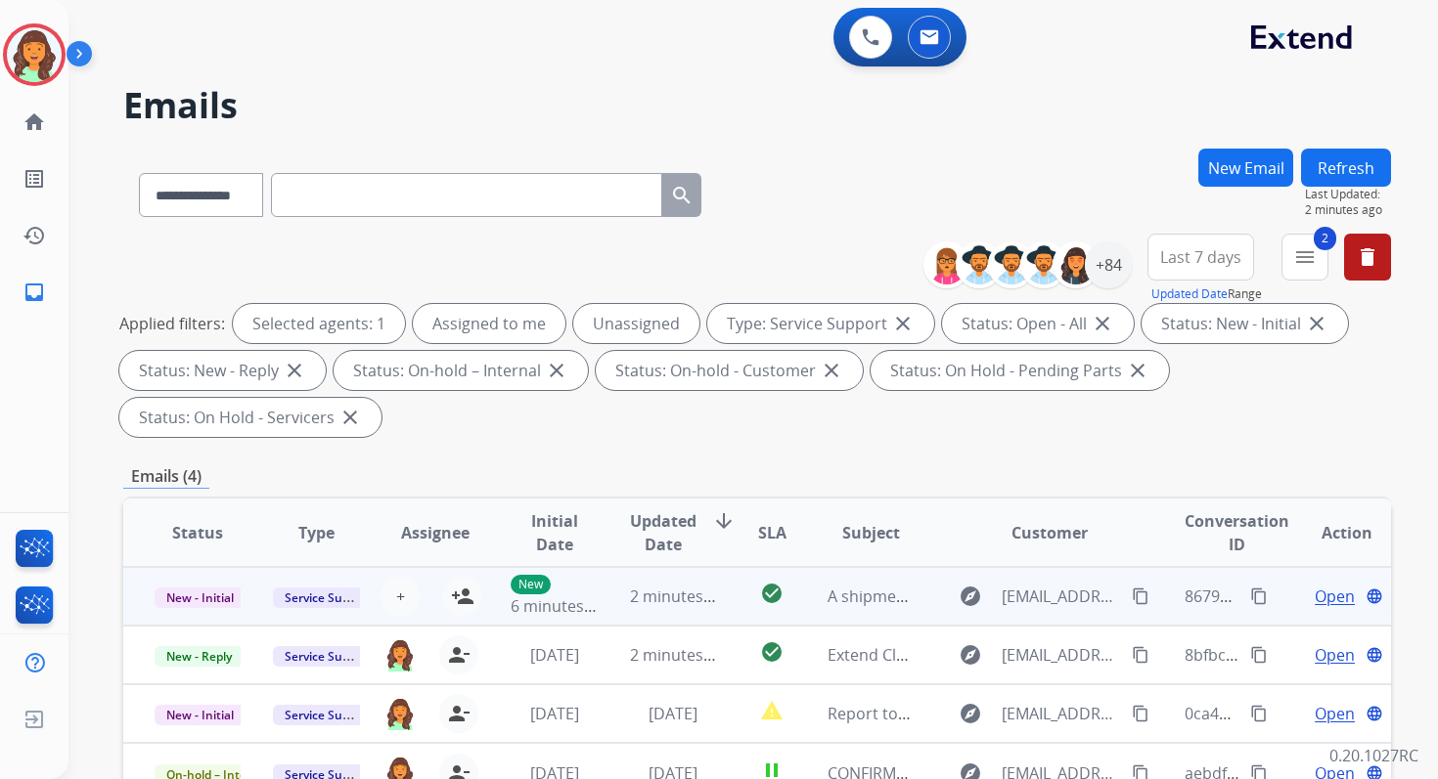
click at [693, 598] on span "2 minutes ago" at bounding box center [682, 597] width 105 height 22
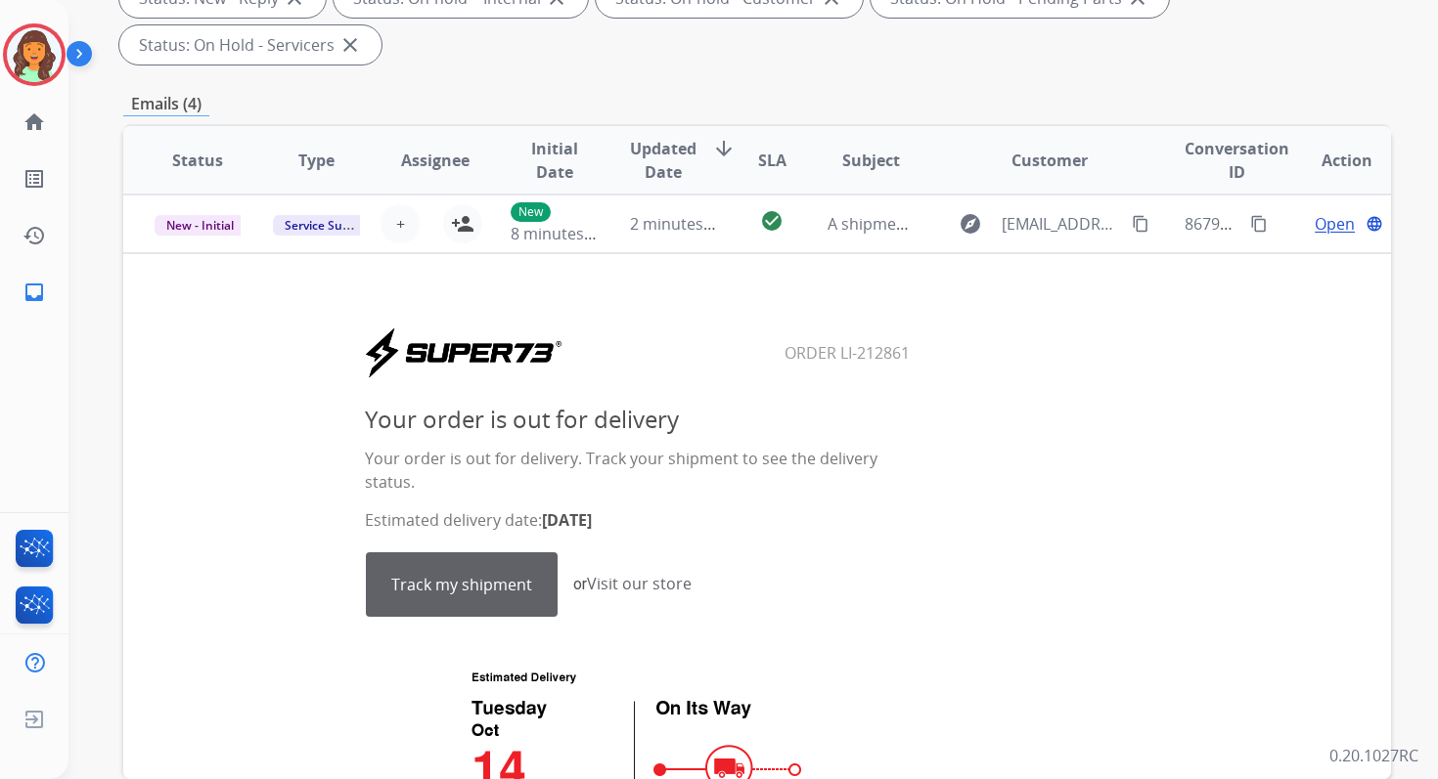
scroll to position [474, 0]
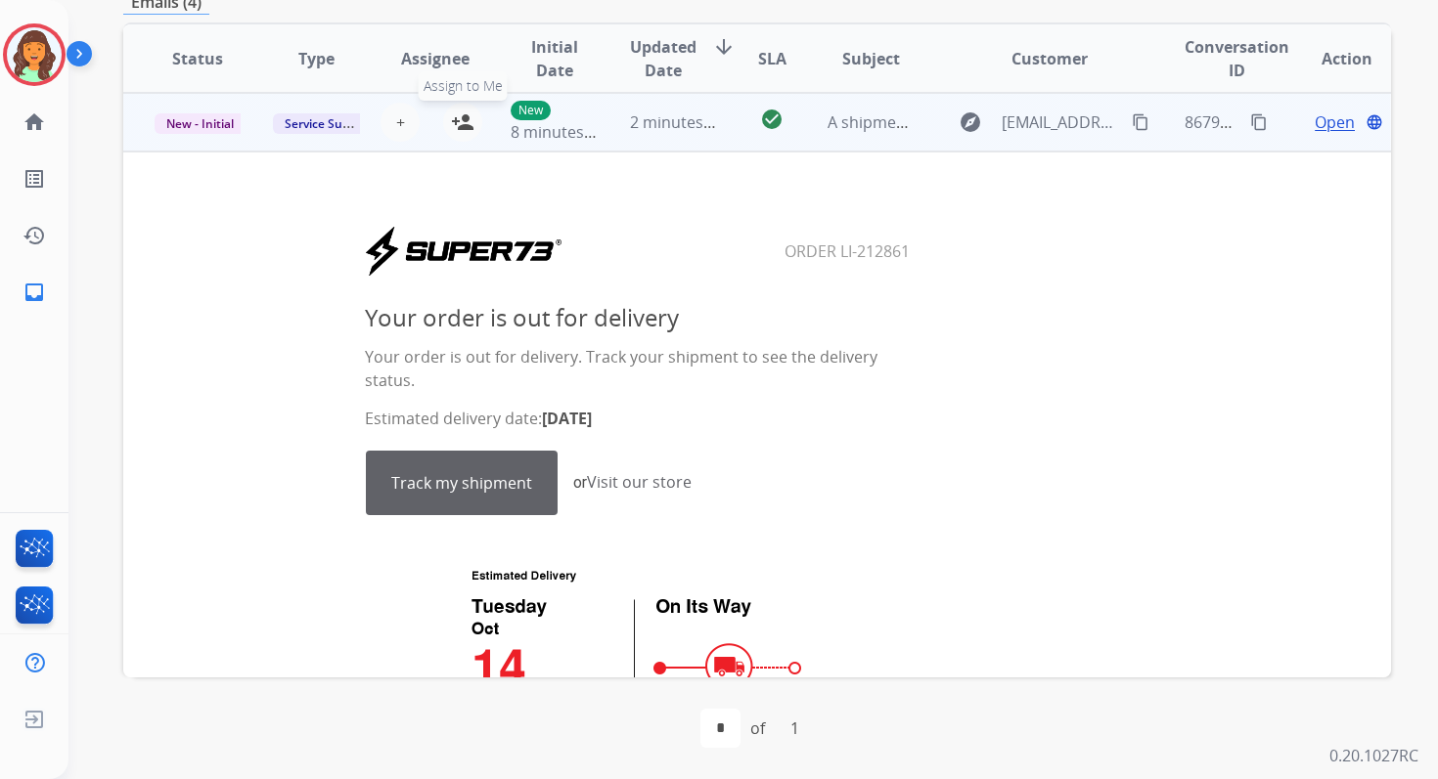
click at [461, 114] on mat-icon "person_add" at bounding box center [462, 122] width 23 height 23
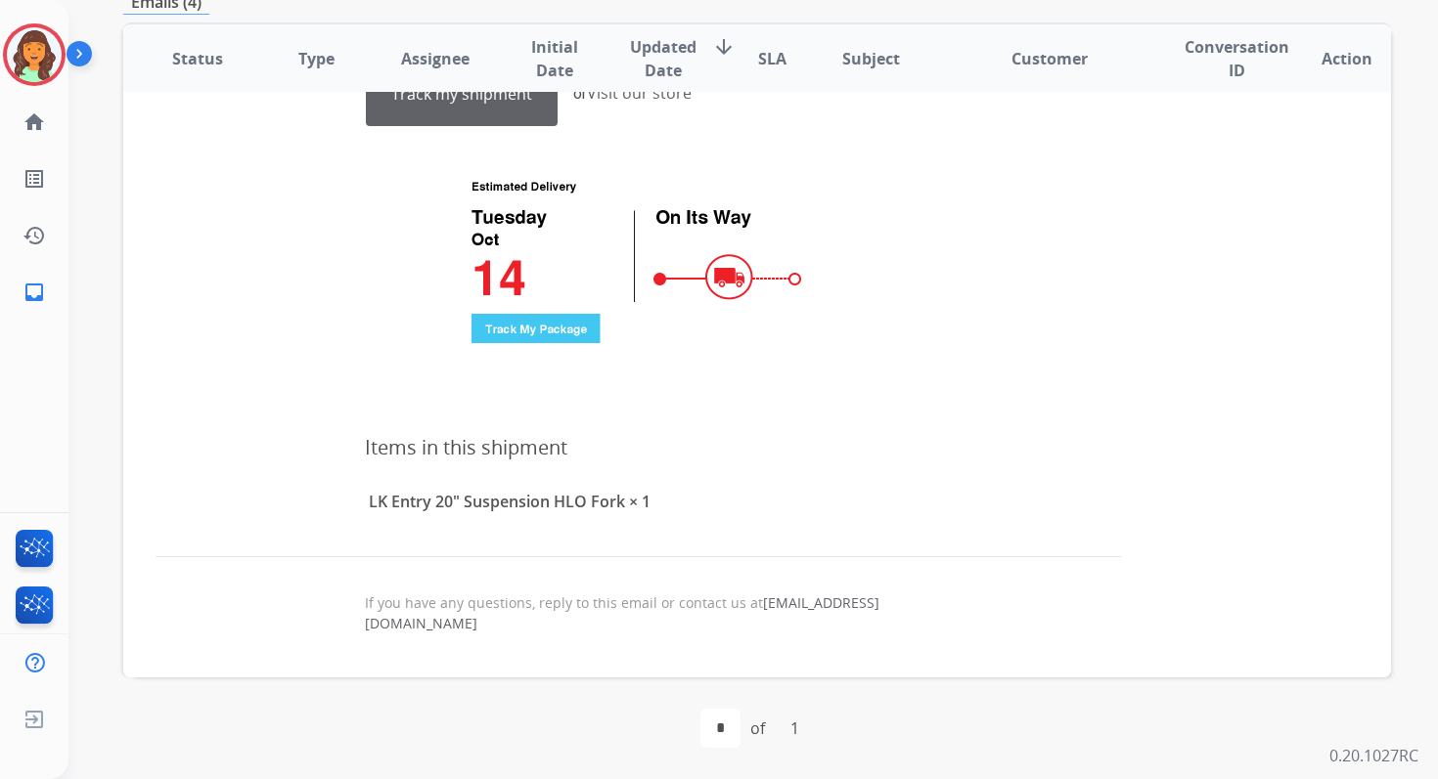
scroll to position [0, 0]
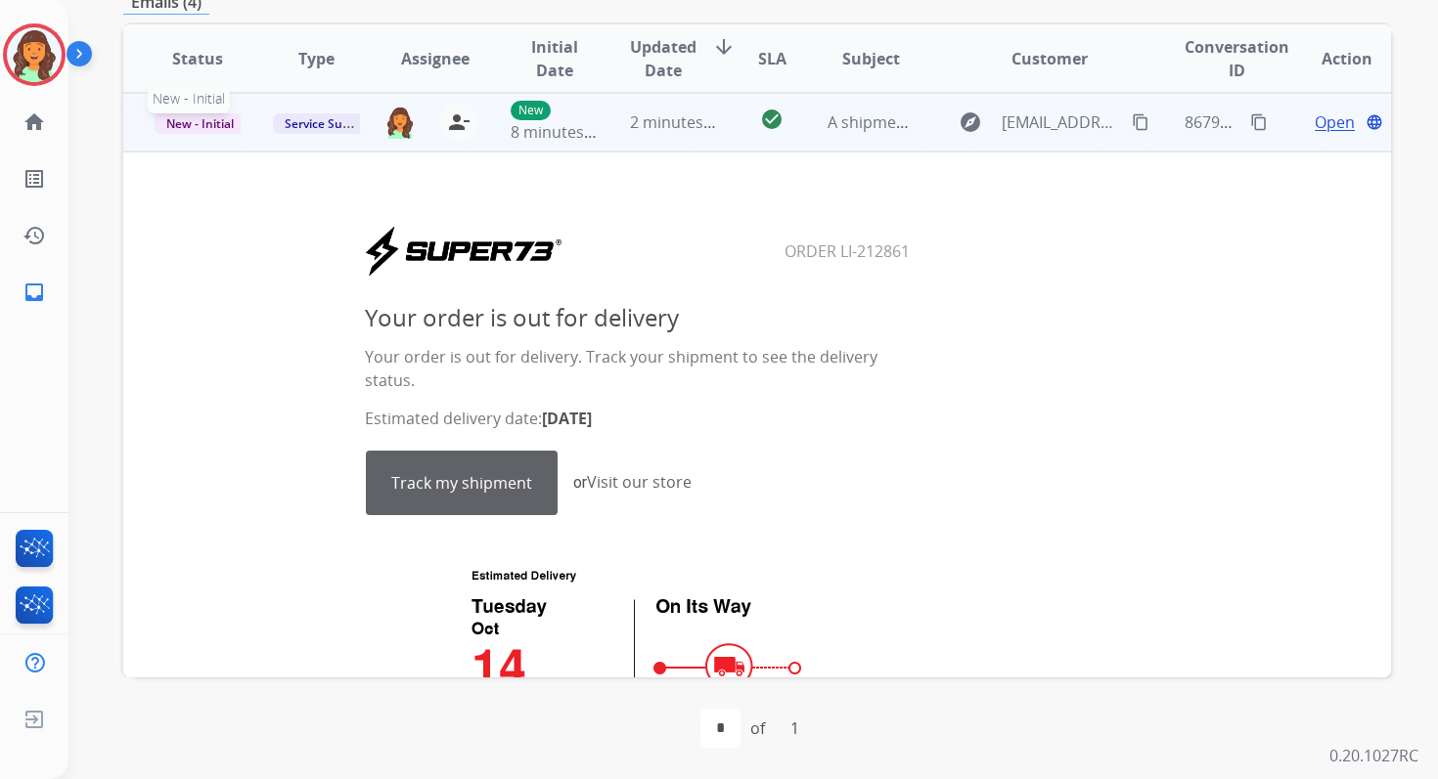
click at [207, 120] on span "New - Initial" at bounding box center [200, 123] width 91 height 21
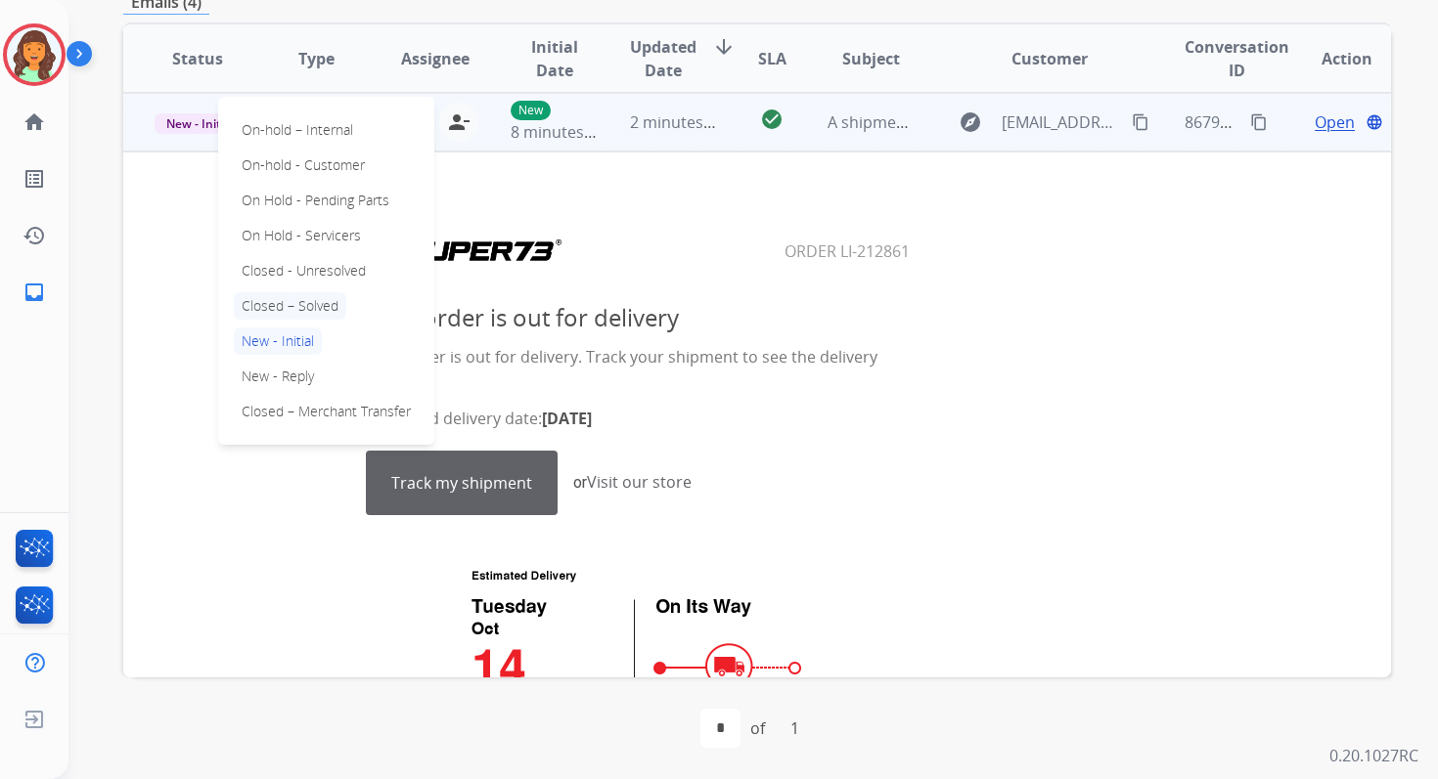
click at [266, 292] on p "Closed – Solved" at bounding box center [290, 305] width 112 height 27
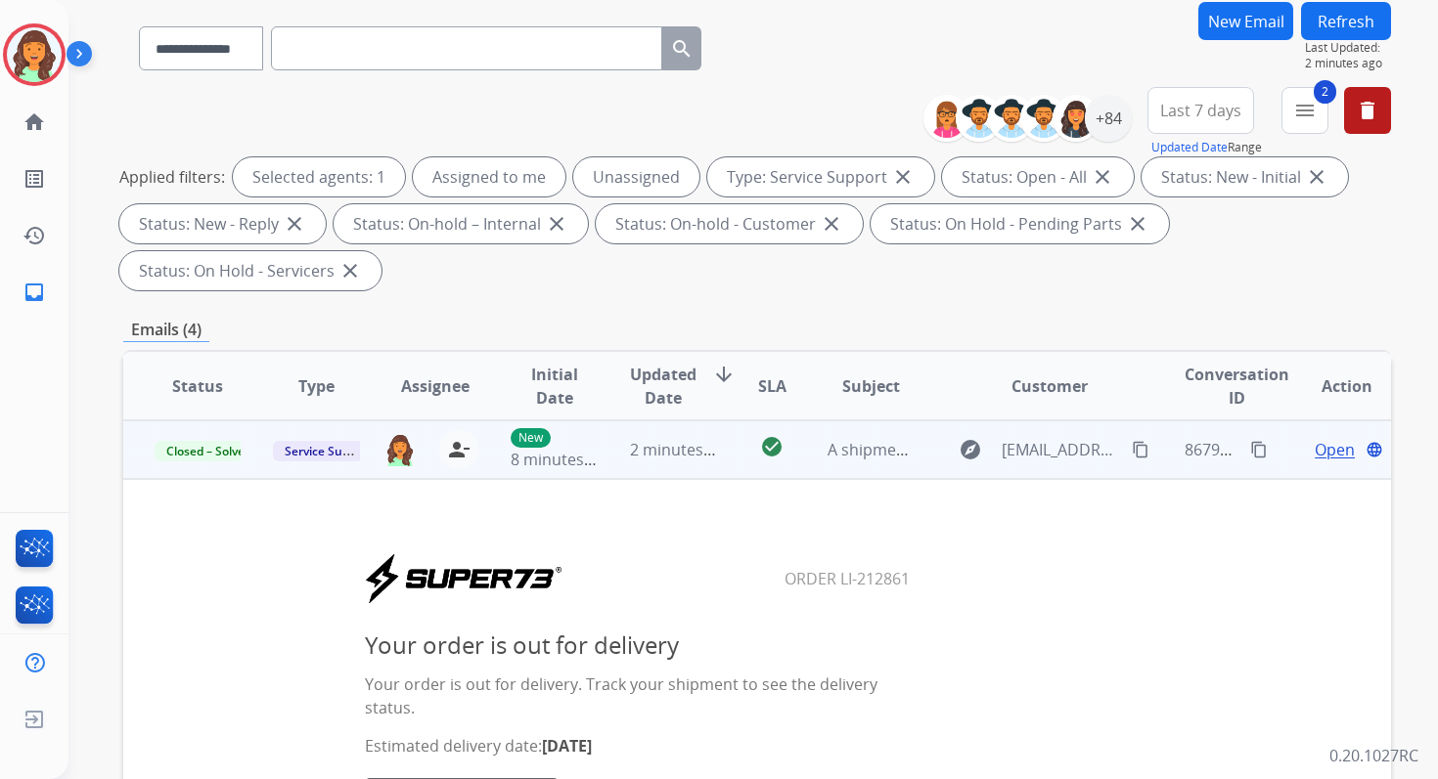
scroll to position [27, 0]
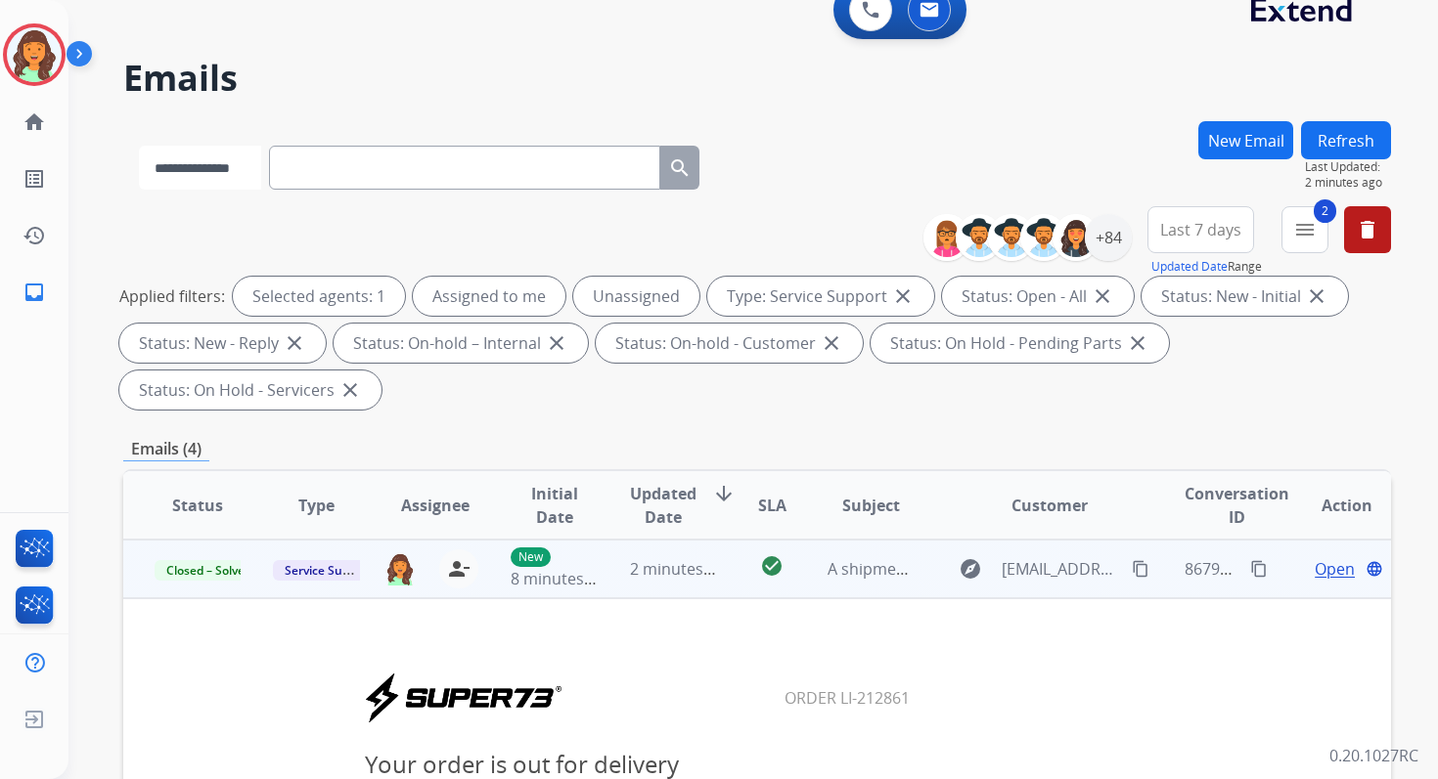
click at [223, 165] on select "**********" at bounding box center [200, 168] width 122 height 44
click at [323, 172] on input "text" at bounding box center [466, 168] width 391 height 44
paste input "**********"
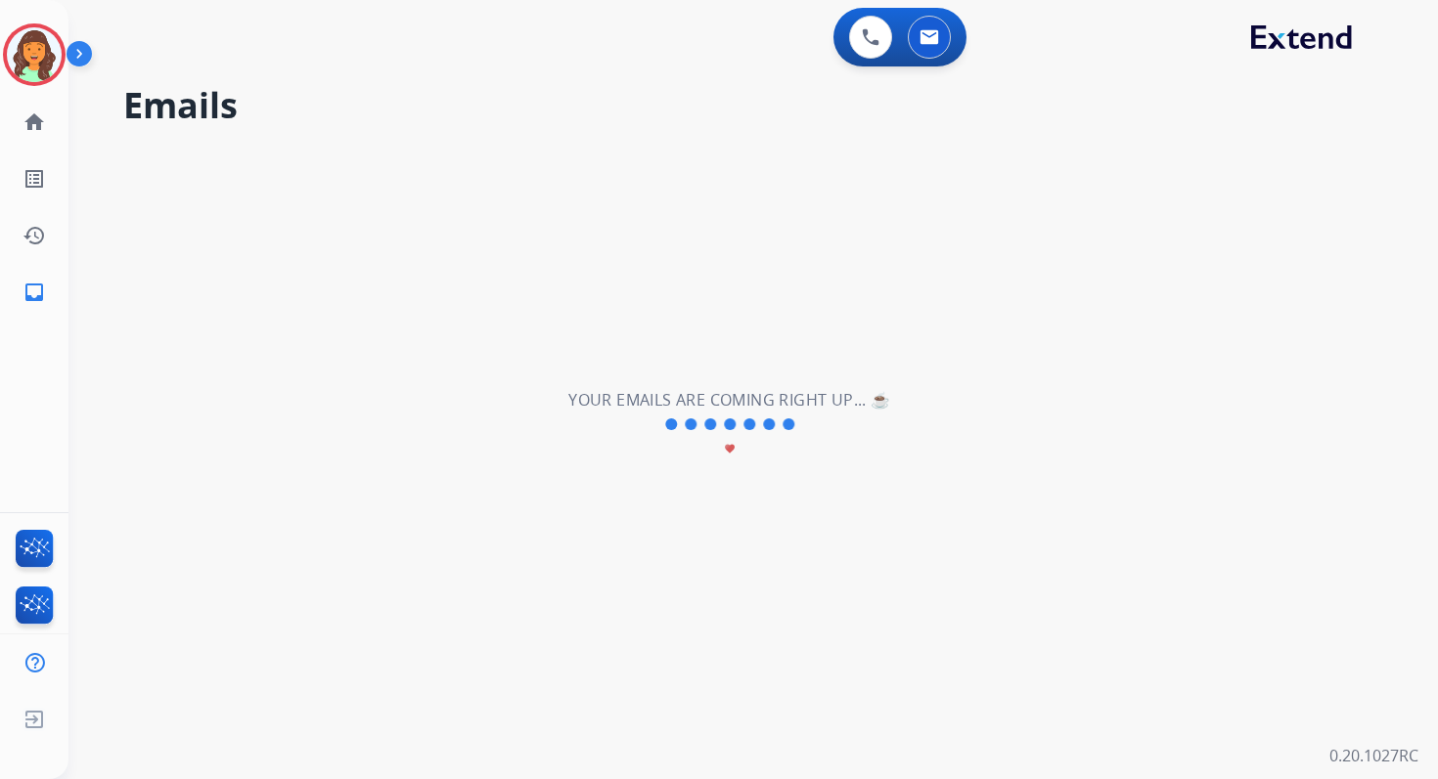
scroll to position [0, 0]
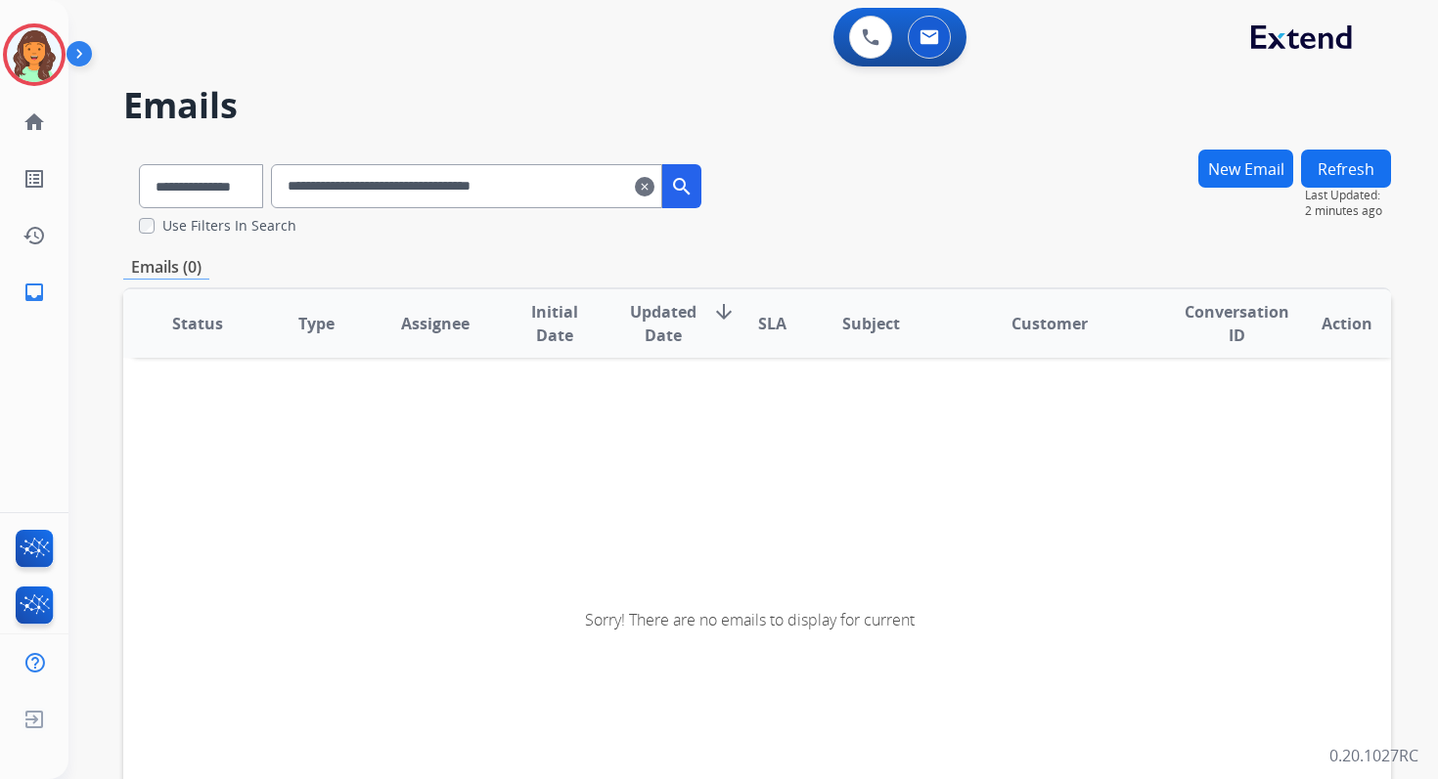
click at [598, 186] on input "**********" at bounding box center [466, 186] width 391 height 44
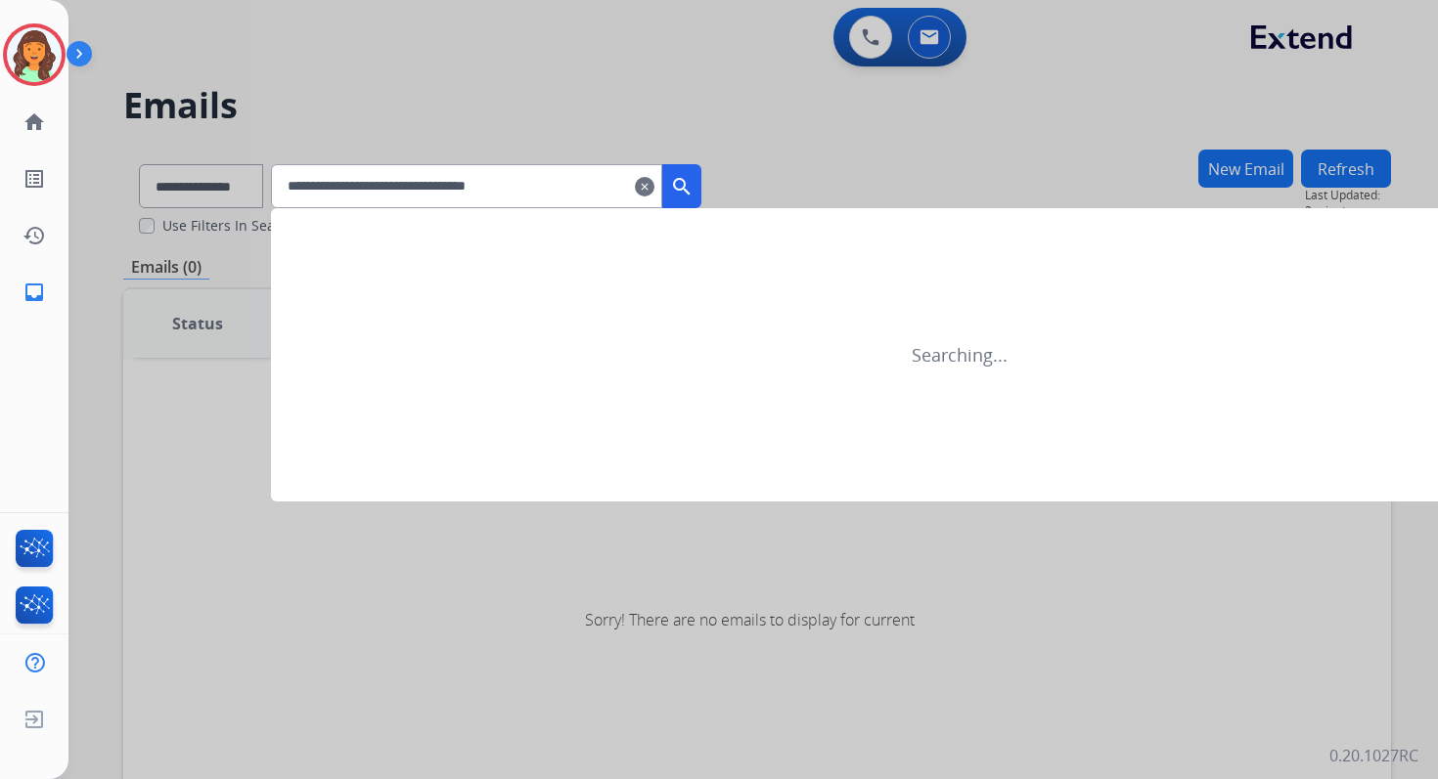
type input "**********"
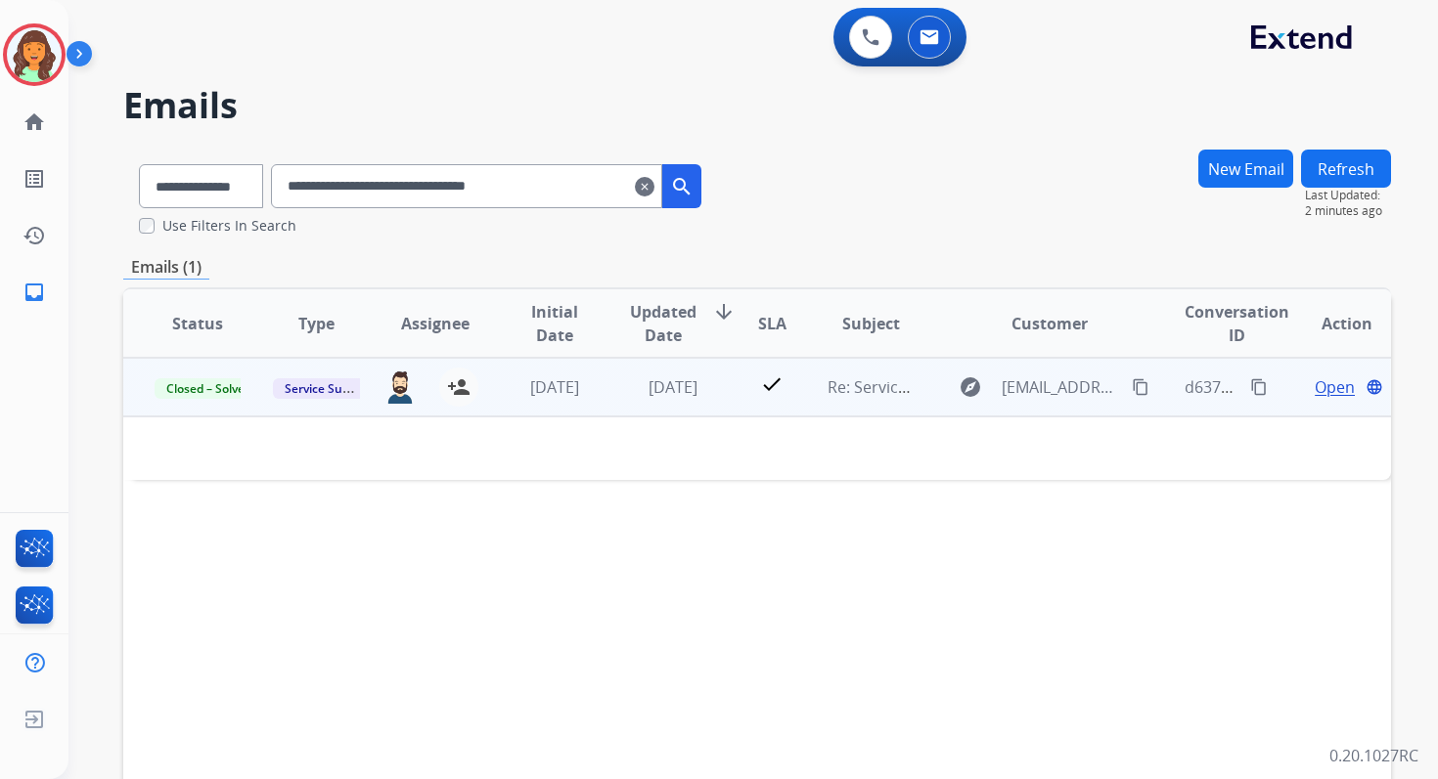
click at [1319, 382] on span "Open" at bounding box center [1334, 387] width 40 height 23
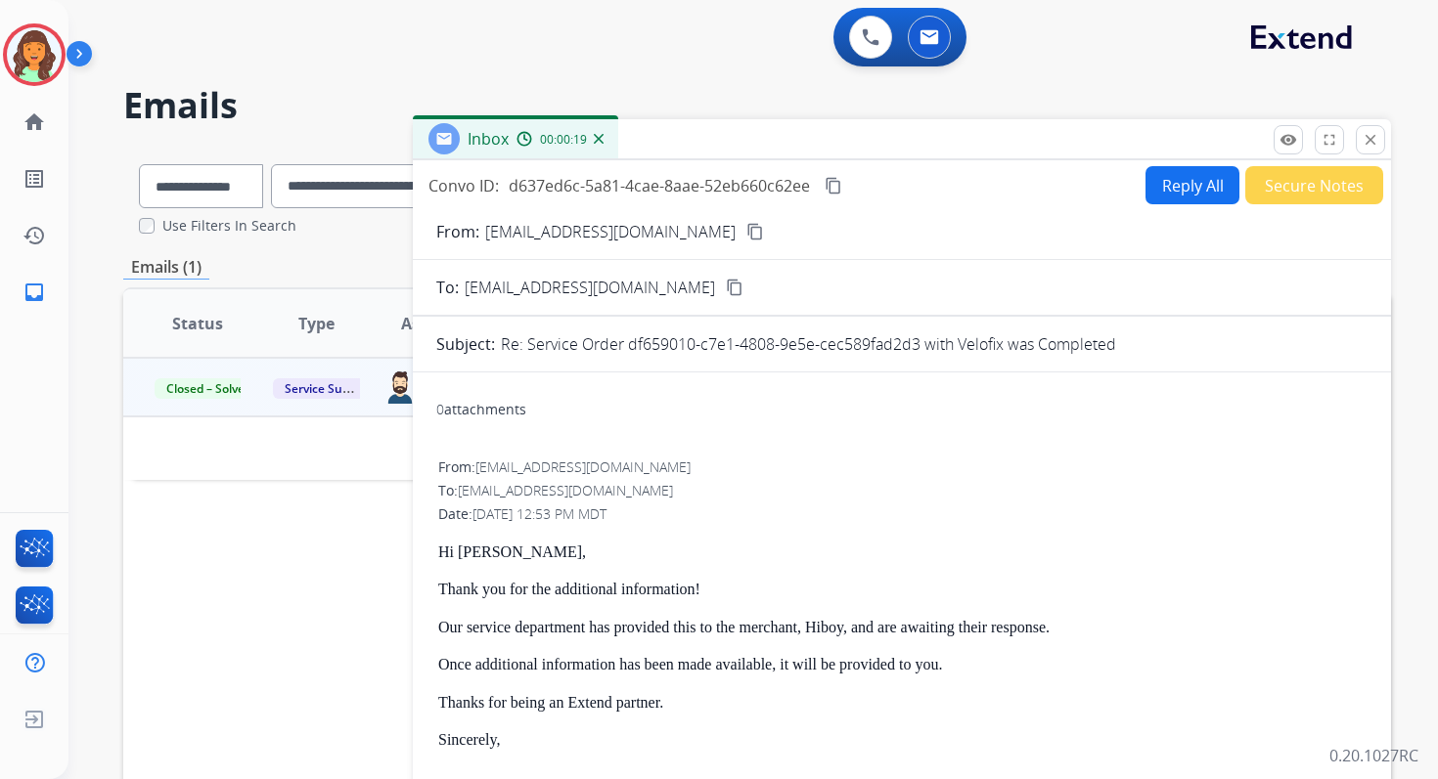
click at [1180, 174] on button "Reply All" at bounding box center [1192, 185] width 94 height 38
select select "**********"
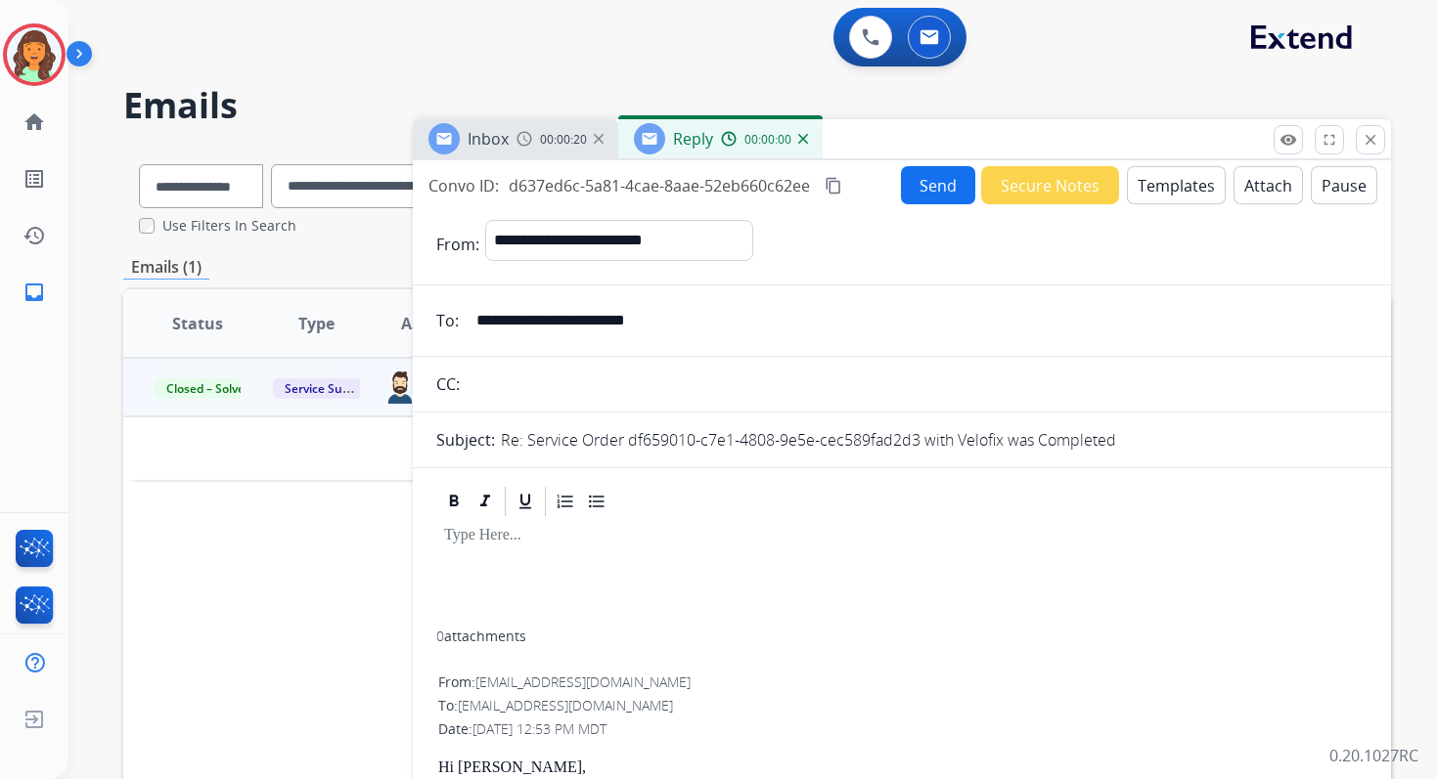
click at [1166, 182] on button "Templates" at bounding box center [1176, 185] width 99 height 38
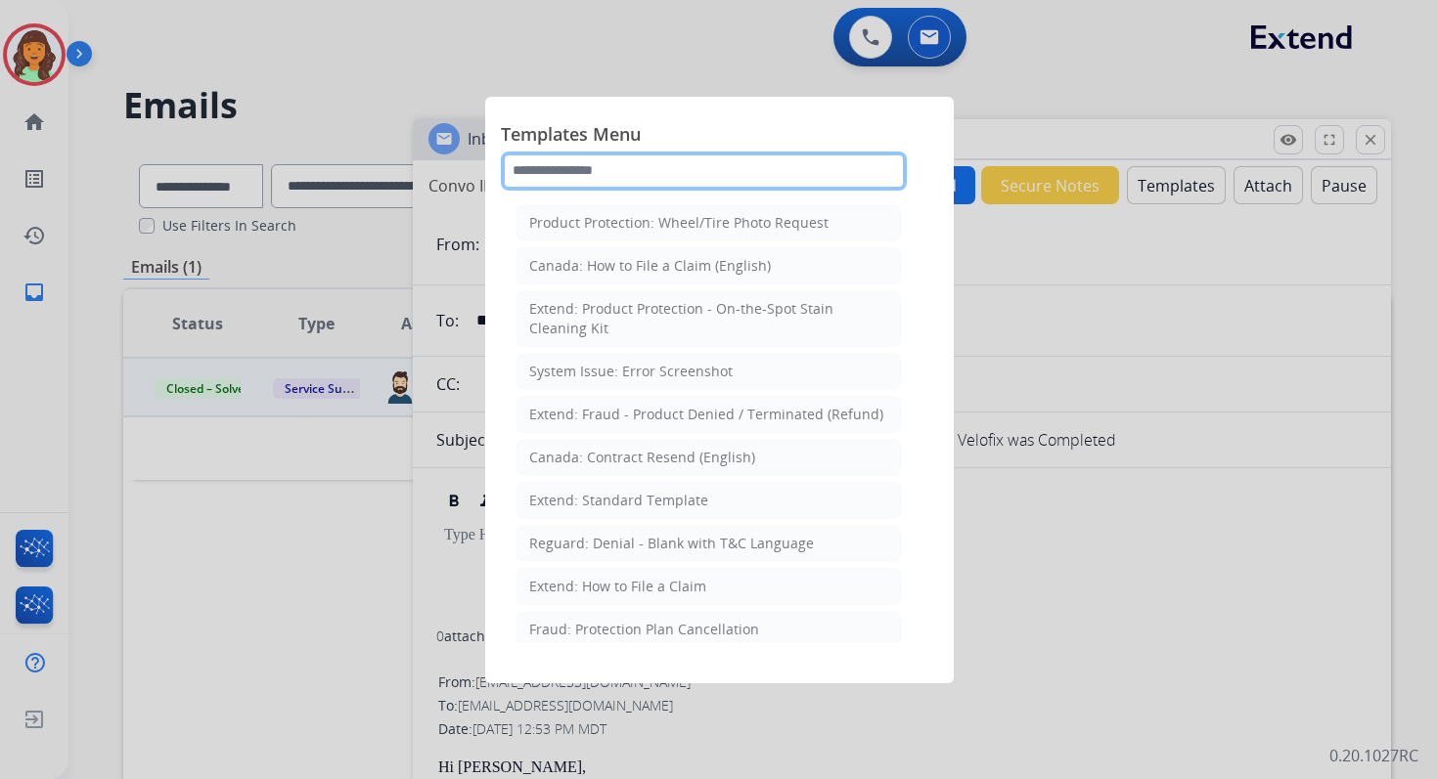
click at [600, 169] on input "text" at bounding box center [704, 171] width 406 height 39
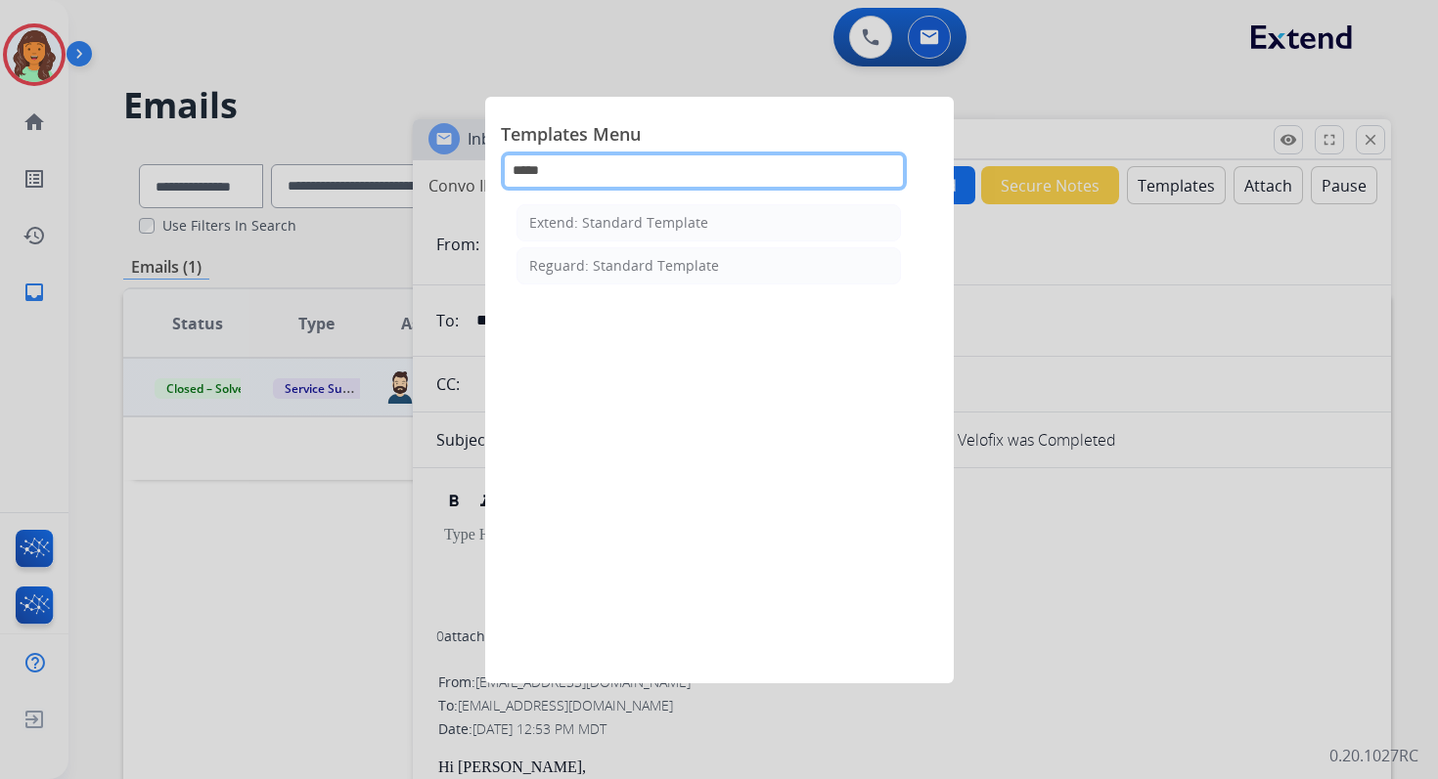
click at [618, 164] on input "*****" at bounding box center [704, 171] width 406 height 39
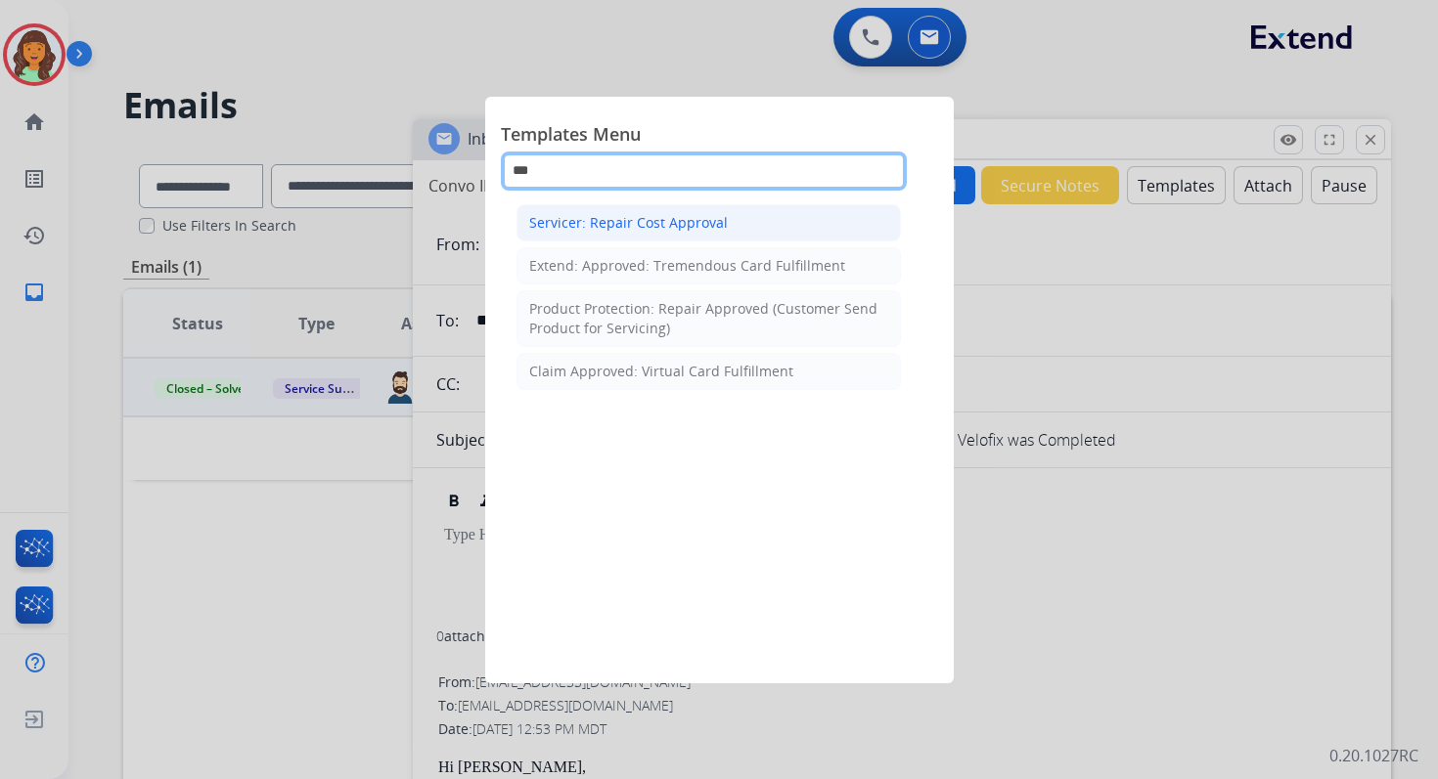
type input "***"
click at [677, 225] on div "Servicer: Repair Cost Approval" at bounding box center [628, 223] width 199 height 20
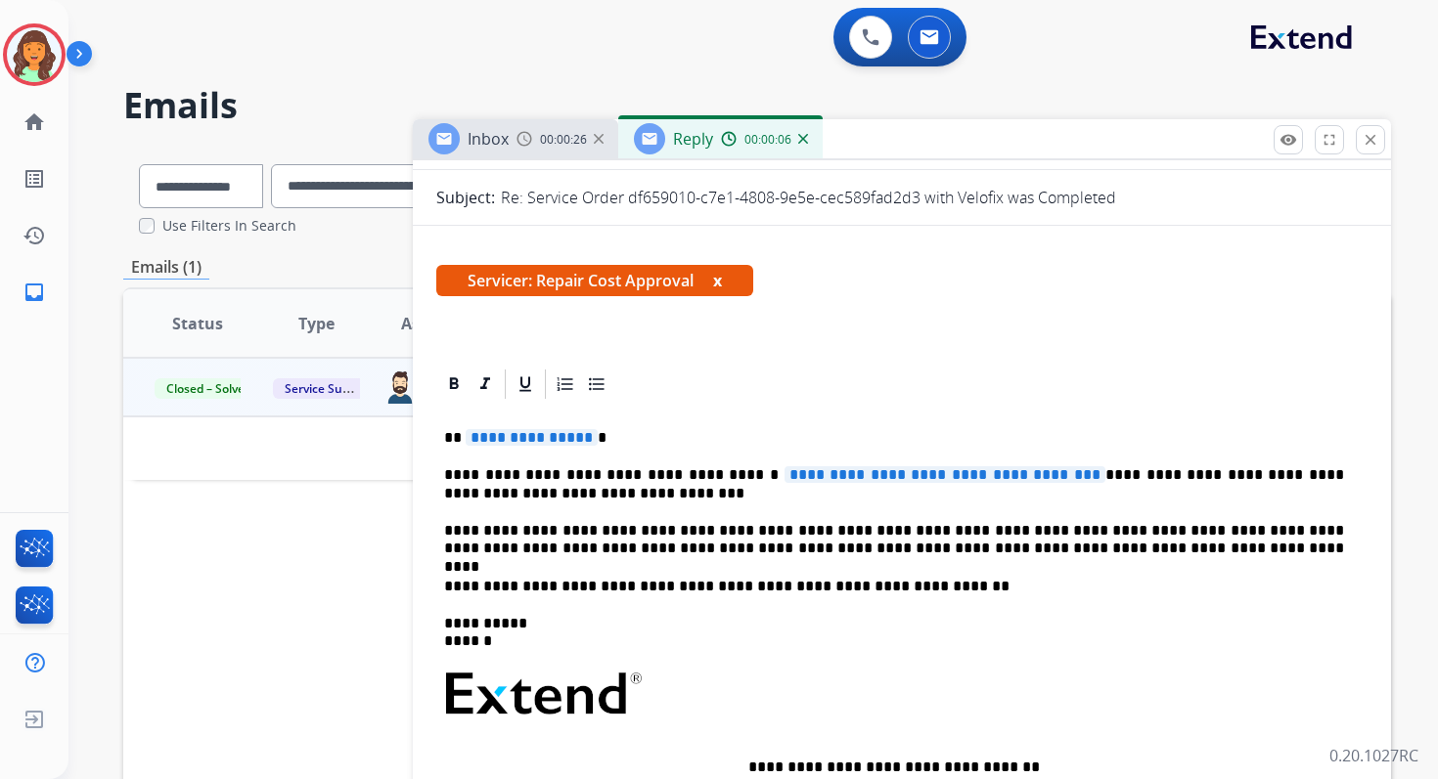
scroll to position [302, 0]
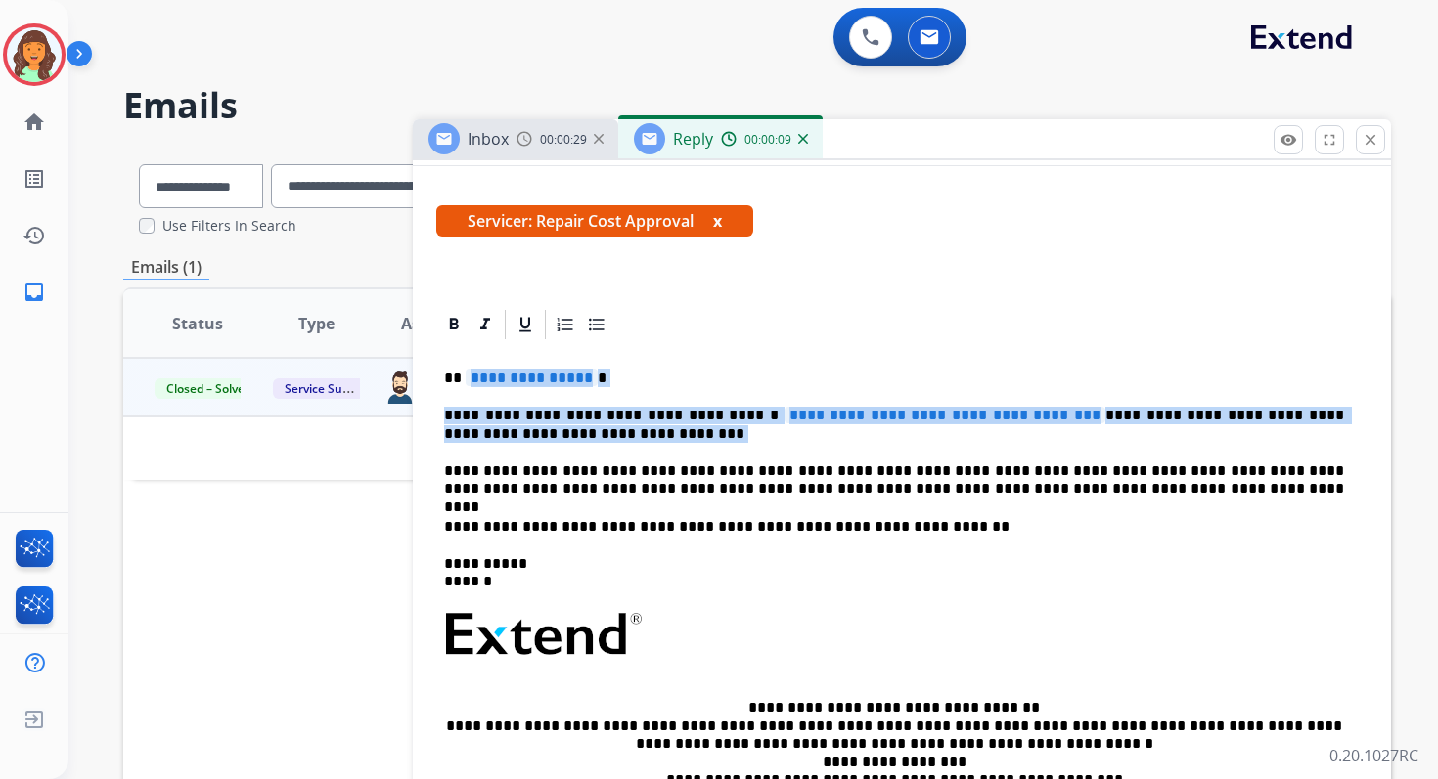
drag, startPoint x: 467, startPoint y: 378, endPoint x: 1093, endPoint y: 456, distance: 631.8
click at [1093, 456] on div "**********" at bounding box center [901, 636] width 931 height 589
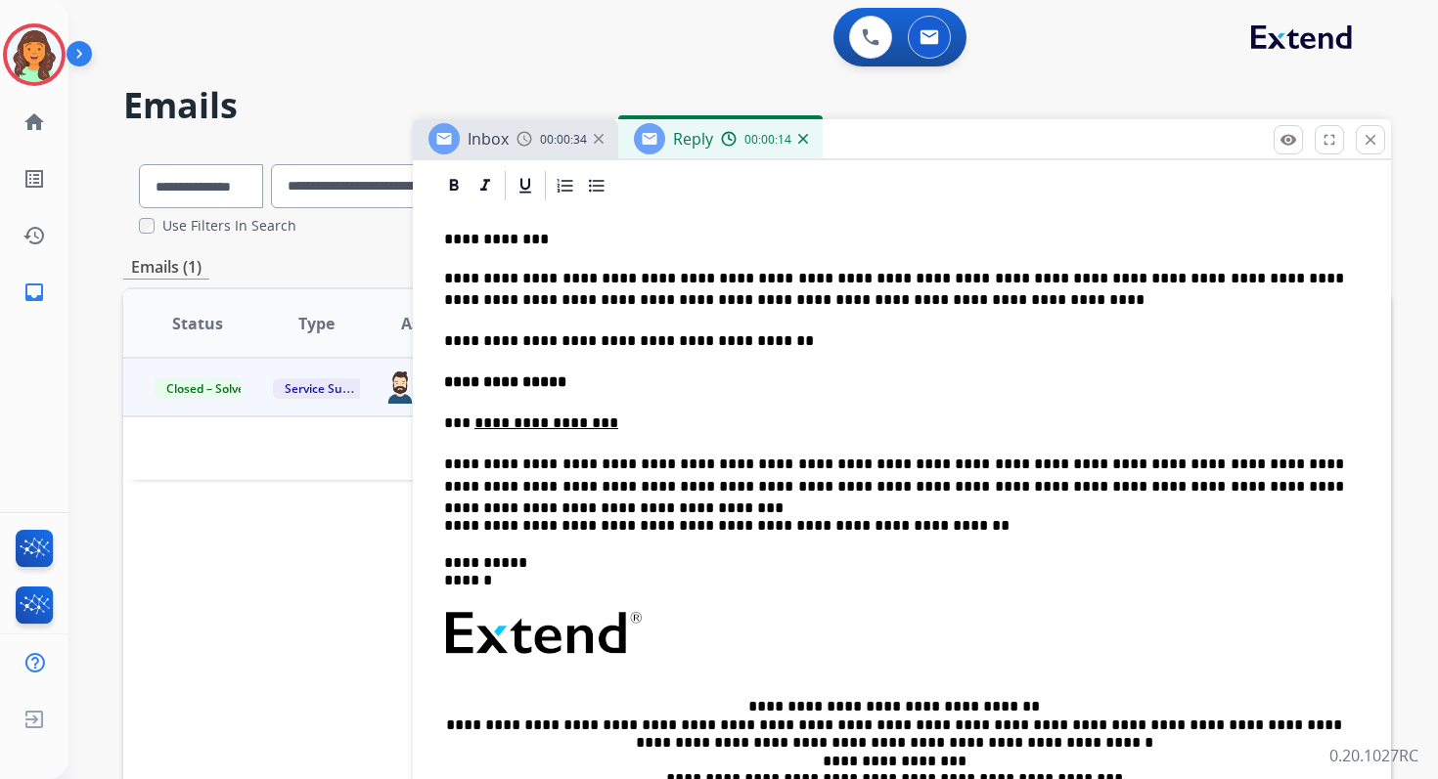
scroll to position [388, 0]
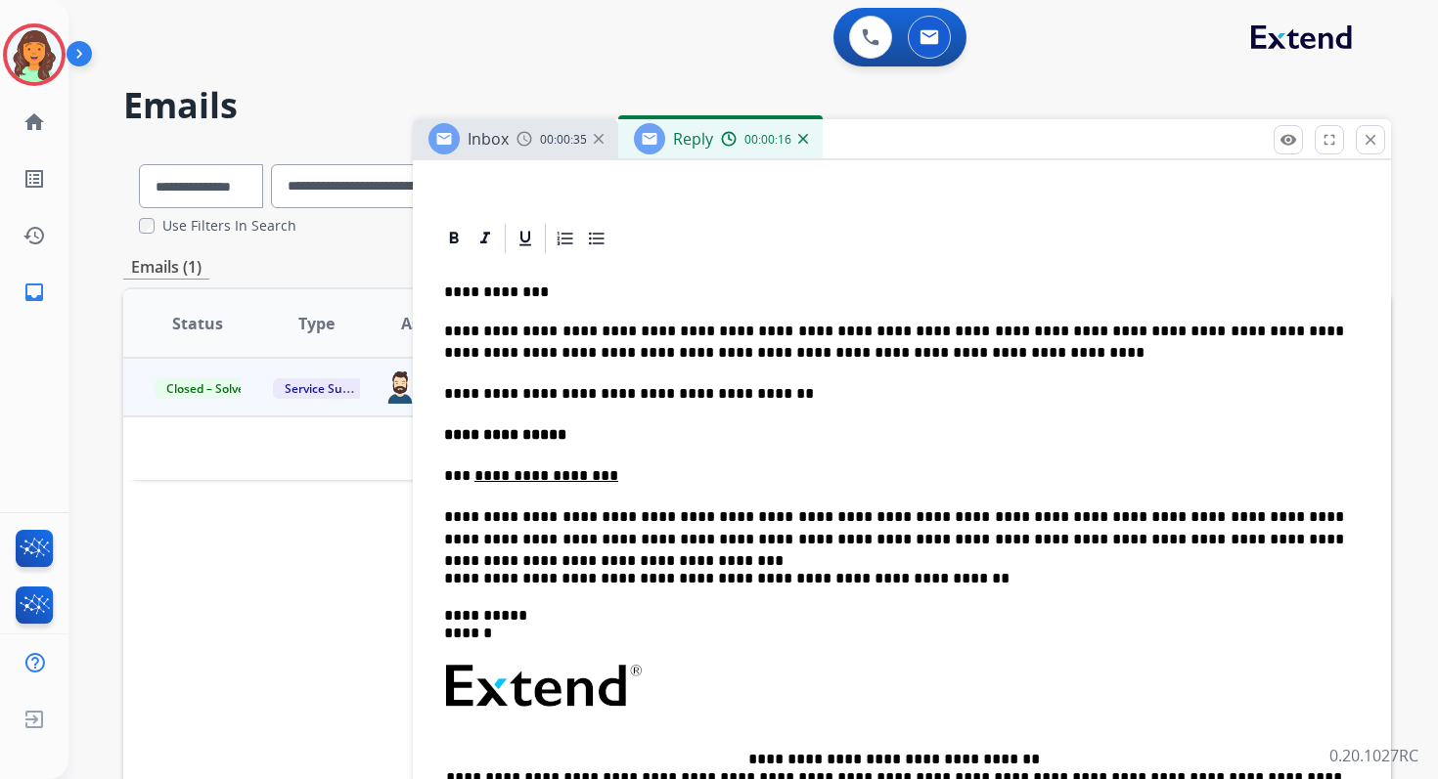
click at [464, 294] on p "**********" at bounding box center [894, 293] width 900 height 18
drag, startPoint x: 445, startPoint y: 435, endPoint x: 654, endPoint y: 487, distance: 215.6
click at [654, 487] on div "**********" at bounding box center [901, 619] width 931 height 727
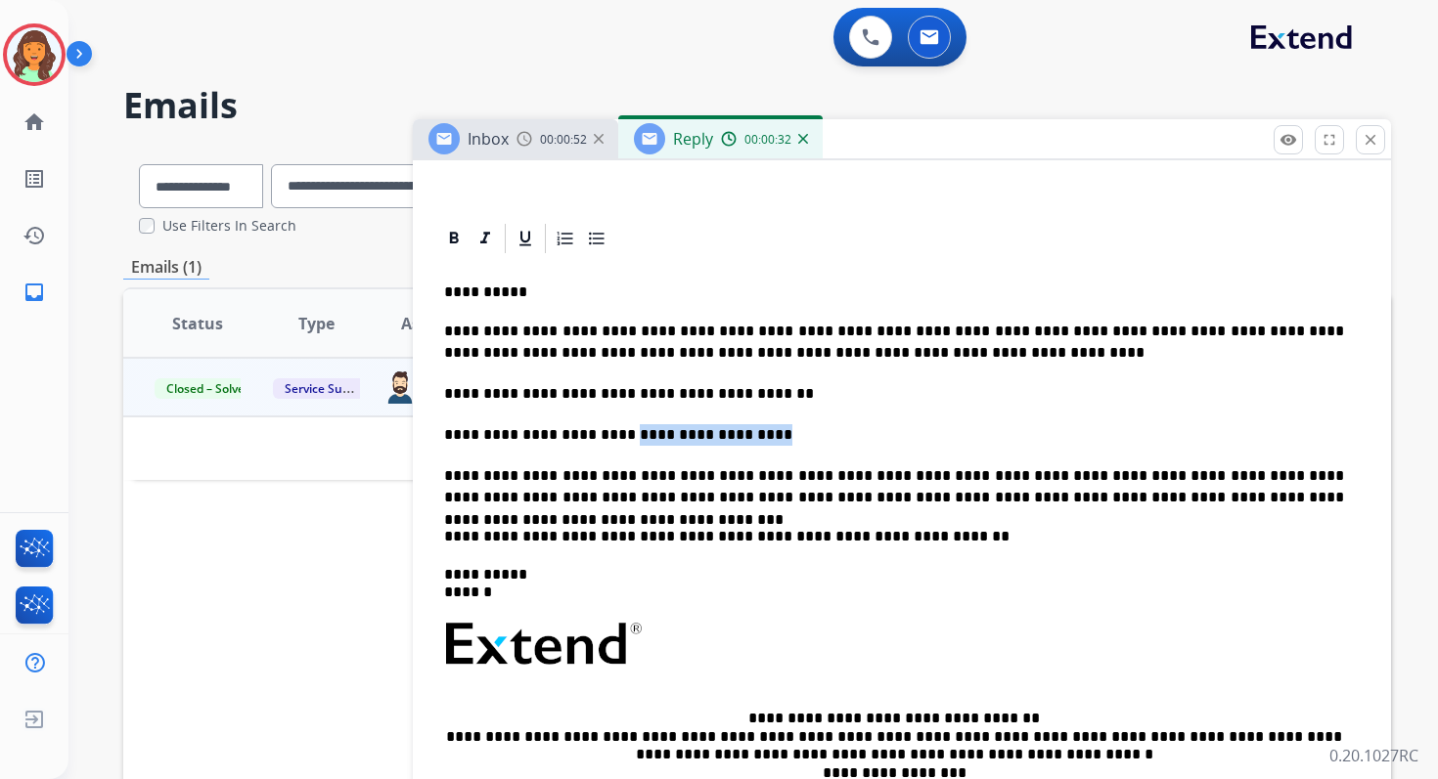
drag, startPoint x: 611, startPoint y: 433, endPoint x: 803, endPoint y: 434, distance: 191.7
click at [803, 434] on p "**********" at bounding box center [894, 435] width 900 height 22
copy p "**********"
click at [812, 444] on p "**********" at bounding box center [894, 435] width 900 height 22
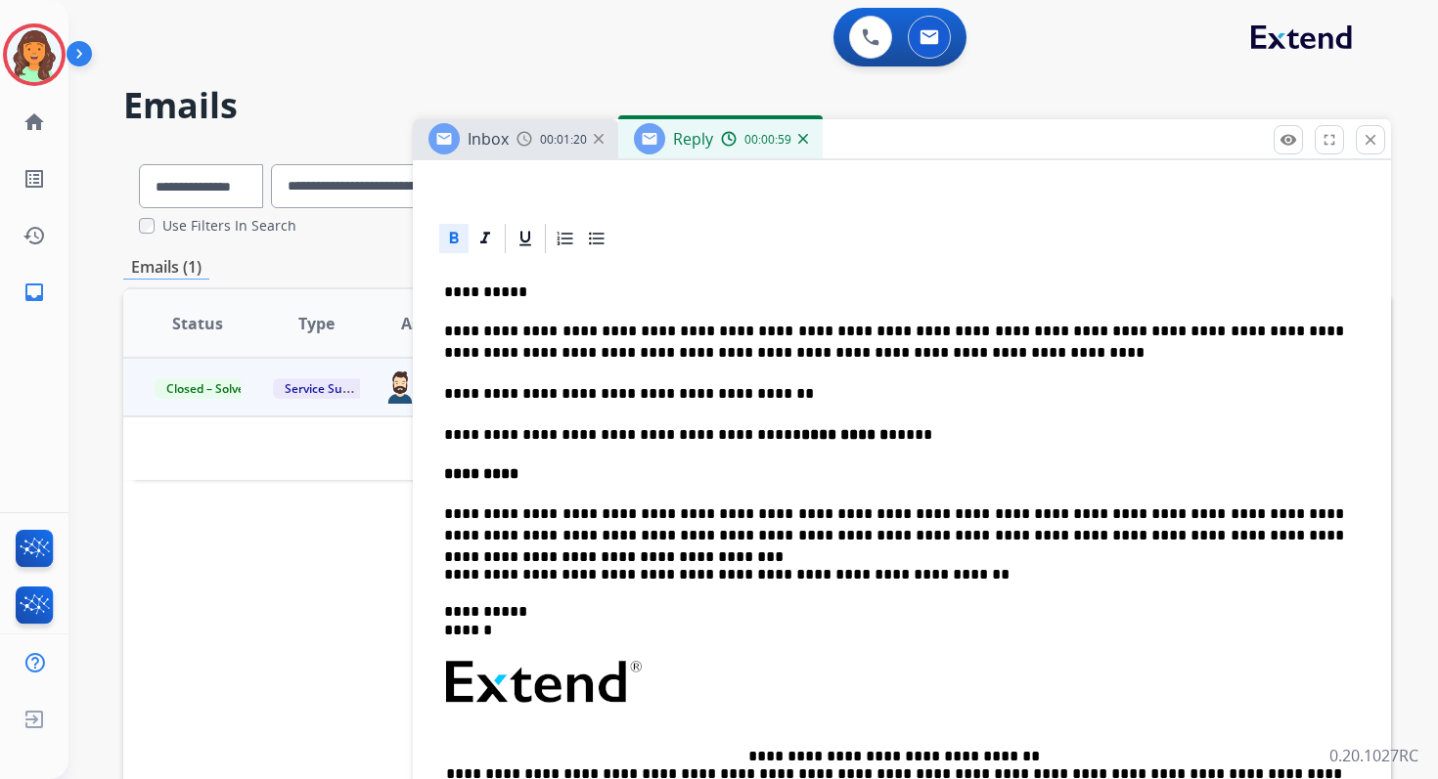
click at [444, 475] on strong "*********" at bounding box center [481, 474] width 74 height 15
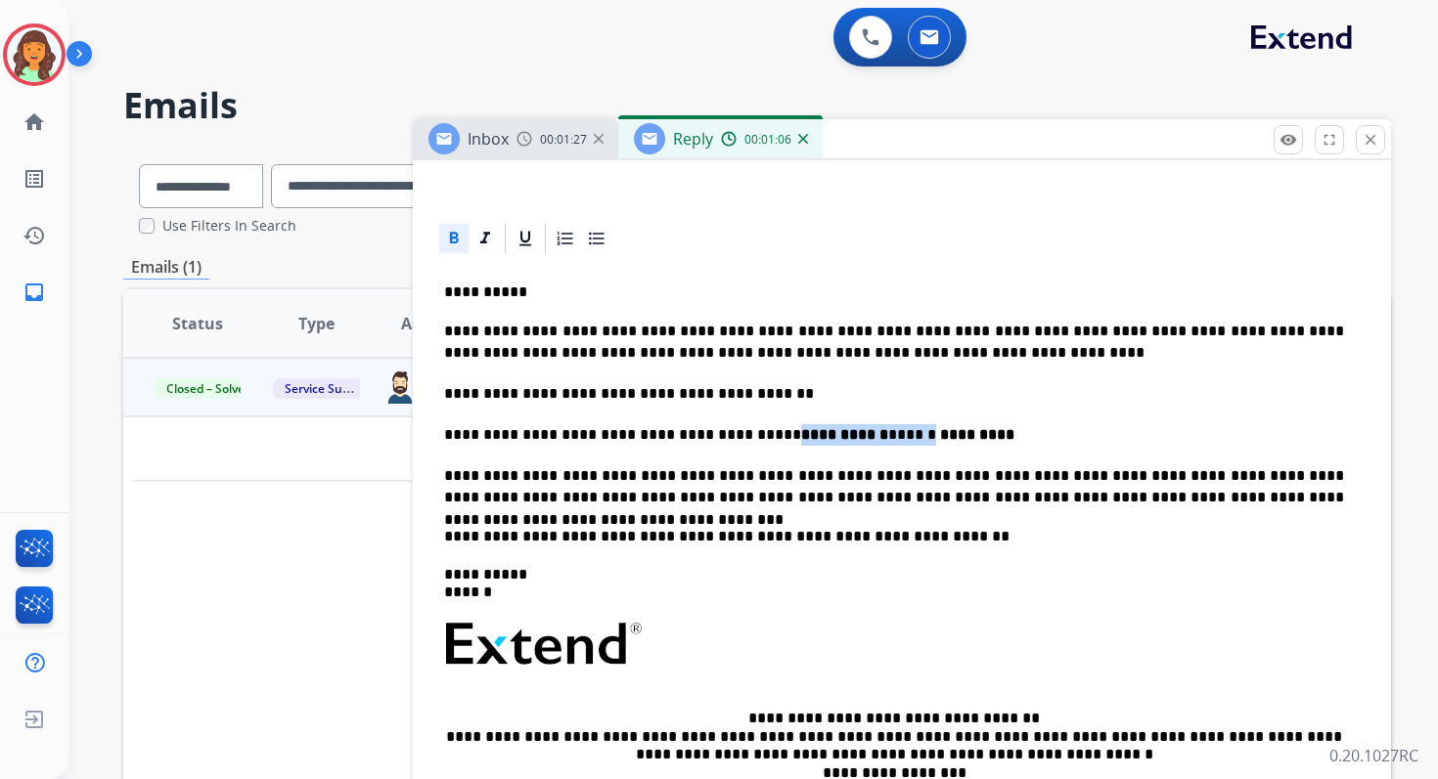
drag, startPoint x: 778, startPoint y: 433, endPoint x: 895, endPoint y: 429, distance: 116.4
click at [895, 429] on p "**********" at bounding box center [894, 435] width 900 height 22
copy p "**********"
click at [877, 439] on p "**********" at bounding box center [894, 435] width 900 height 22
click at [937, 434] on p "**********" at bounding box center [894, 435] width 900 height 22
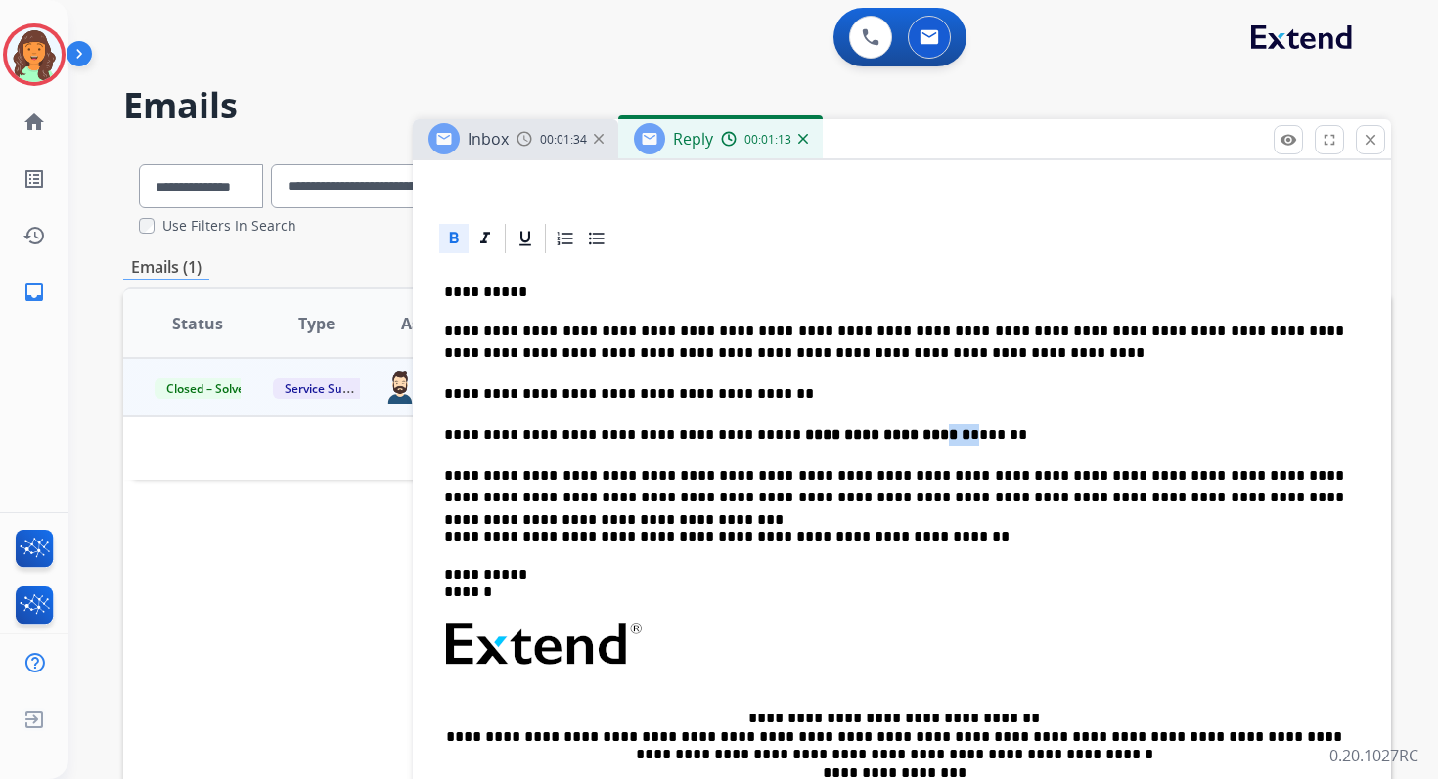
drag, startPoint x: 935, startPoint y: 434, endPoint x: 919, endPoint y: 431, distance: 15.9
click at [915, 431] on p "**********" at bounding box center [894, 435] width 900 height 22
click at [937, 440] on p "**********" at bounding box center [894, 435] width 900 height 22
click at [931, 434] on p "**********" at bounding box center [894, 435] width 900 height 22
drag, startPoint x: 779, startPoint y: 435, endPoint x: 932, endPoint y: 435, distance: 152.6
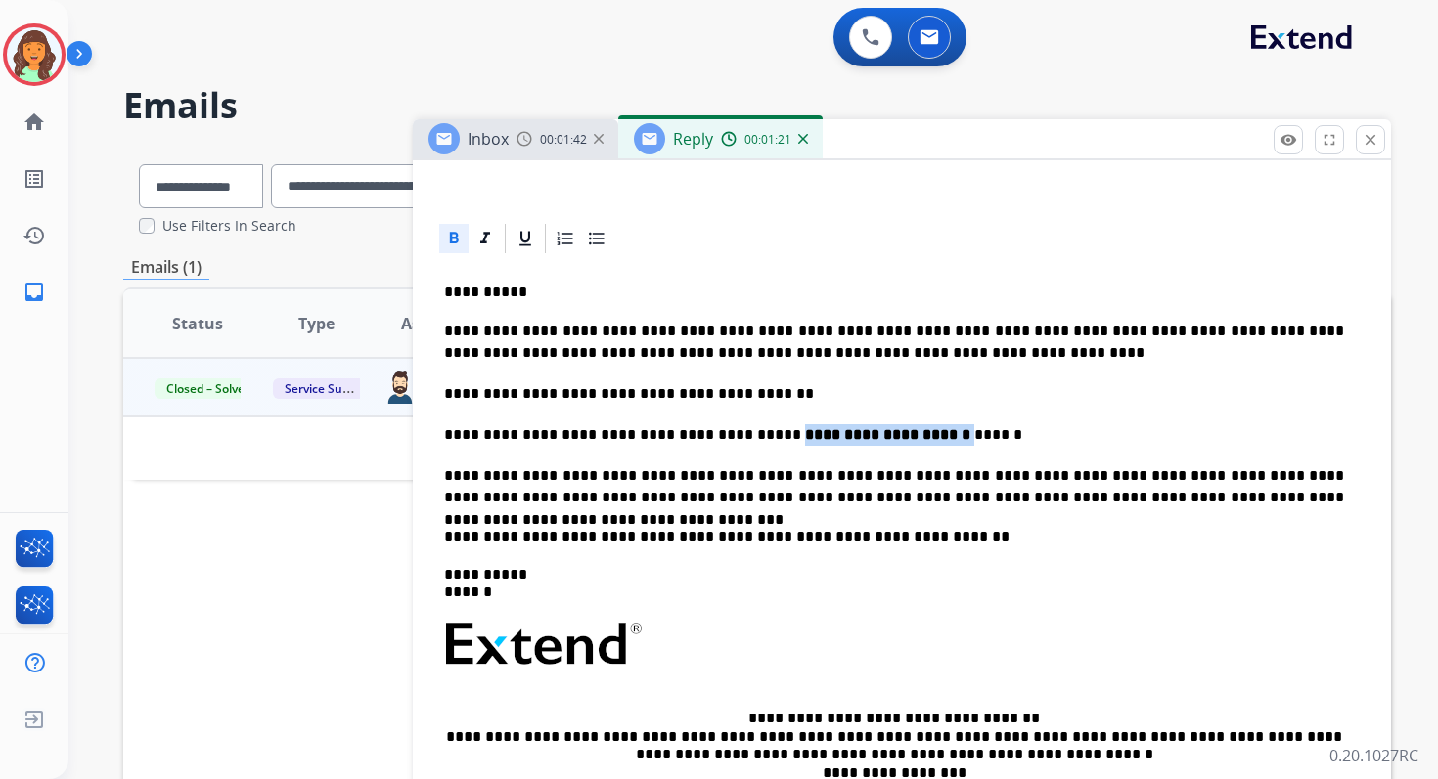
click at [932, 435] on p "**********" at bounding box center [894, 435] width 900 height 22
click at [458, 235] on icon at bounding box center [454, 239] width 20 height 20
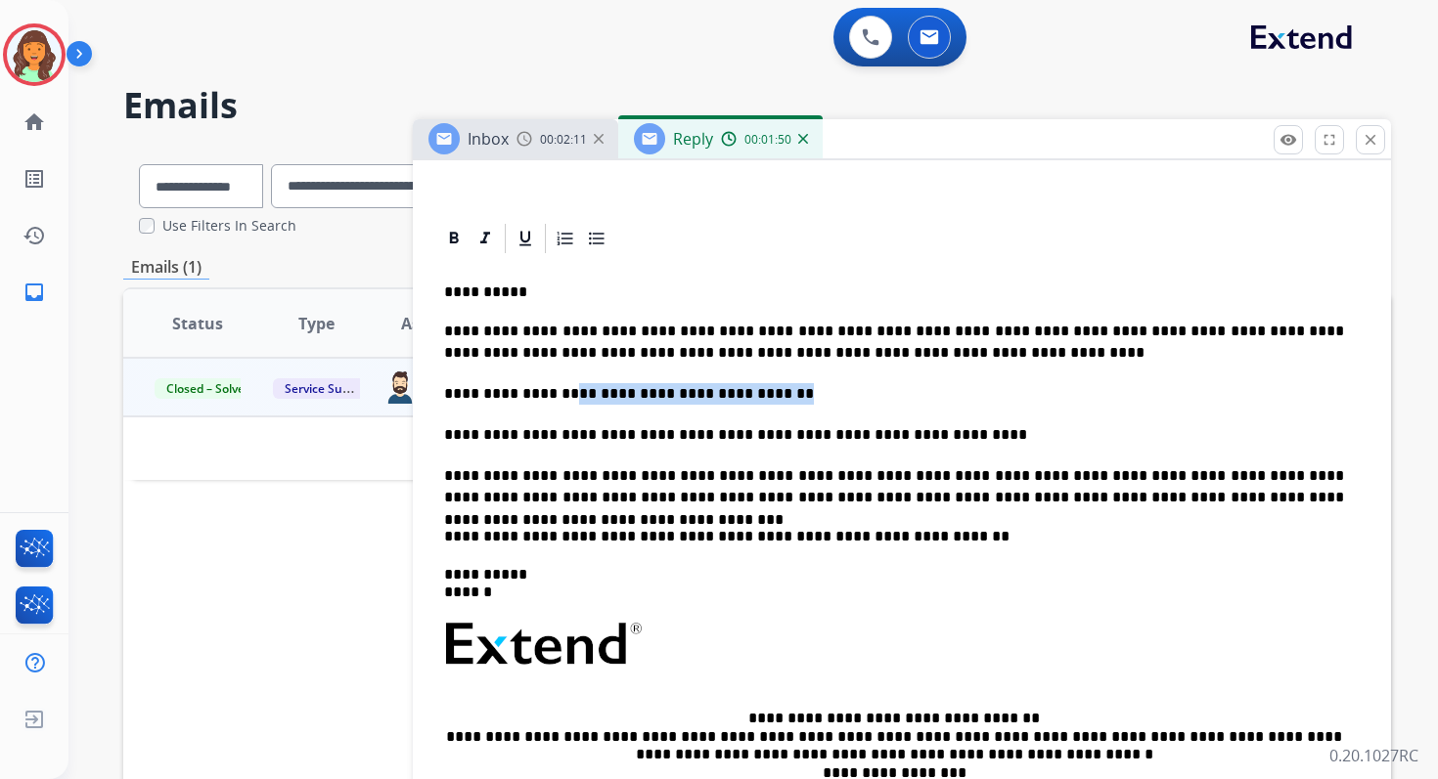
drag, startPoint x: 785, startPoint y: 400, endPoint x: 552, endPoint y: 392, distance: 233.9
click at [552, 392] on p "**********" at bounding box center [894, 394] width 900 height 22
click at [517, 357] on p "**********" at bounding box center [894, 342] width 900 height 43
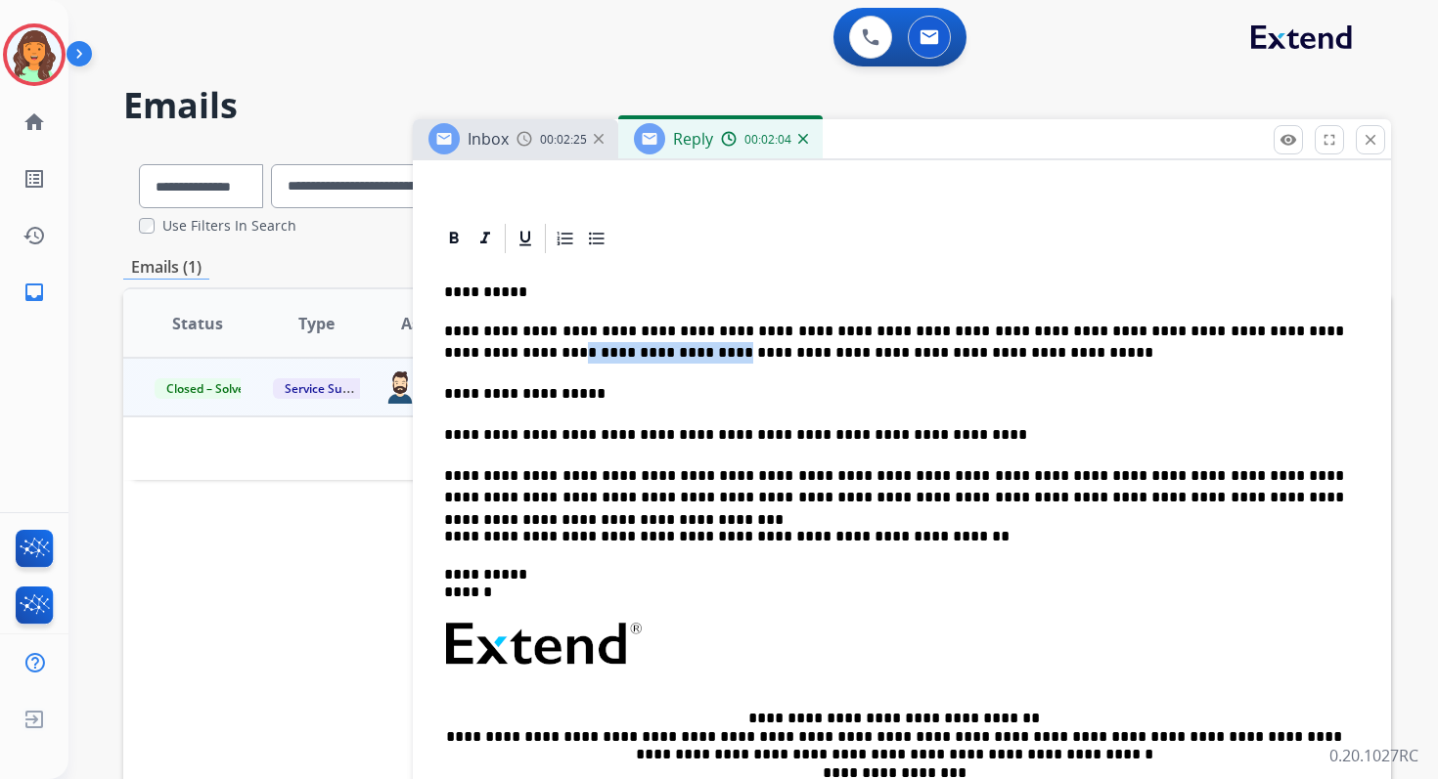
drag, startPoint x: 515, startPoint y: 354, endPoint x: 1292, endPoint y: 331, distance: 776.9
click at [1292, 331] on p "**********" at bounding box center [894, 342] width 900 height 43
click at [690, 477] on p "**********" at bounding box center [894, 487] width 900 height 43
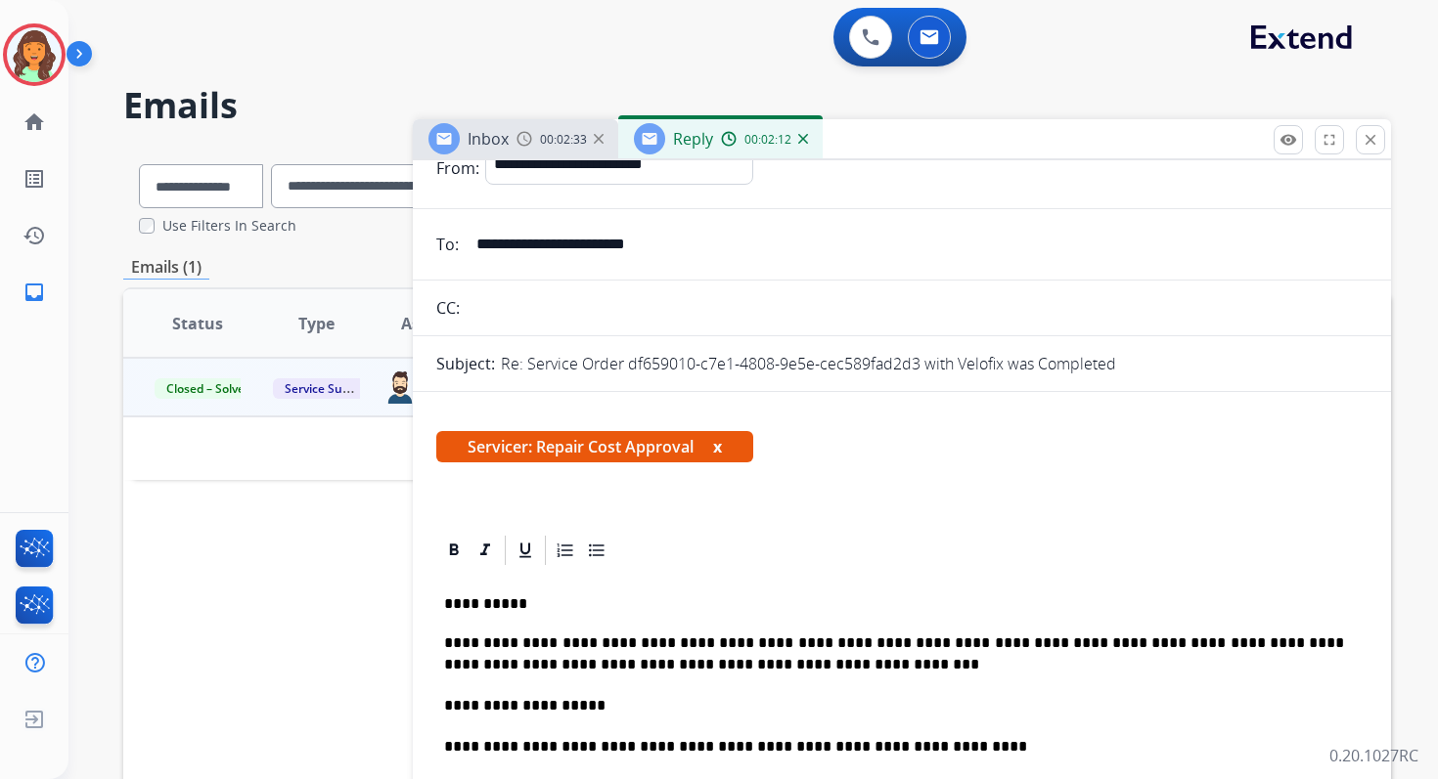
scroll to position [0, 0]
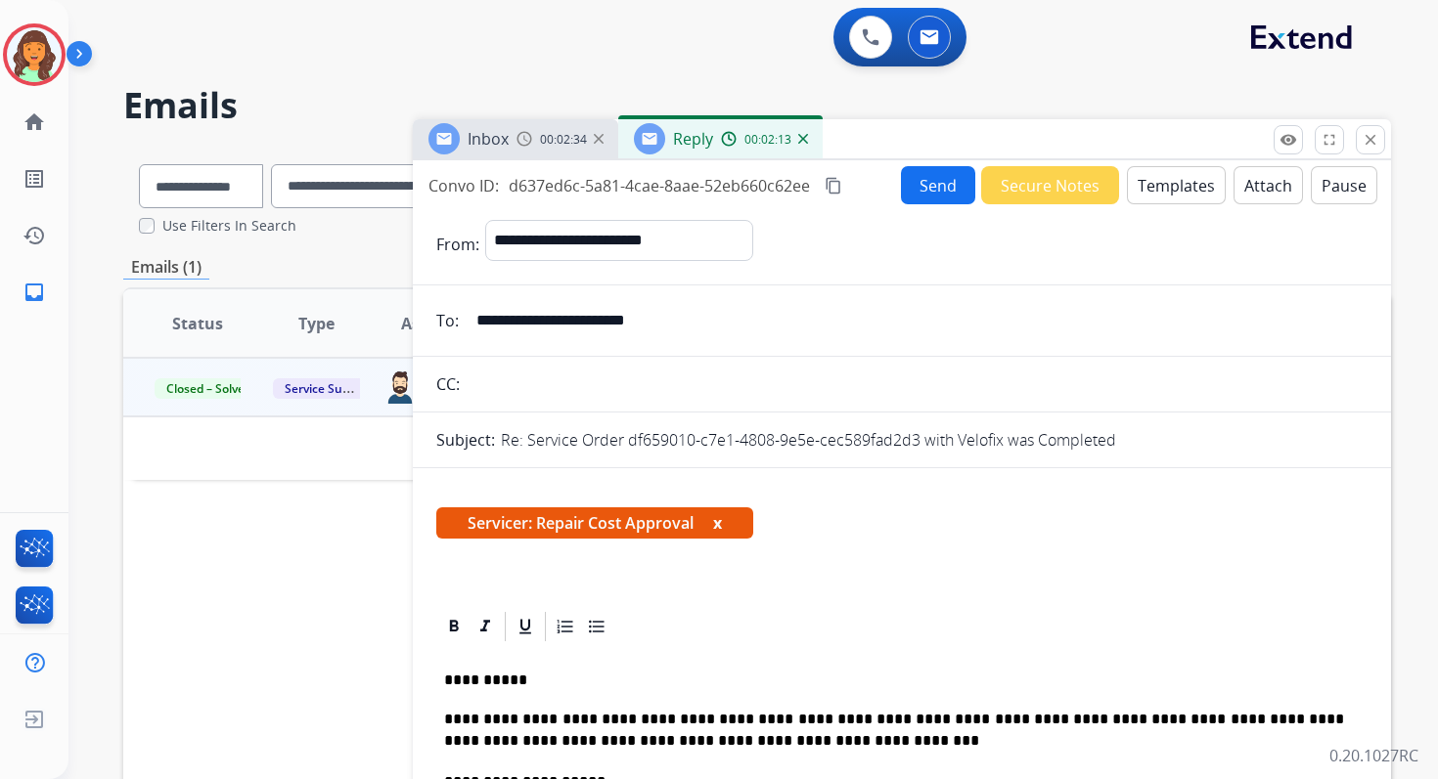
click at [833, 178] on mat-icon "content_copy" at bounding box center [833, 186] width 18 height 18
click at [936, 187] on button "Send" at bounding box center [938, 185] width 74 height 38
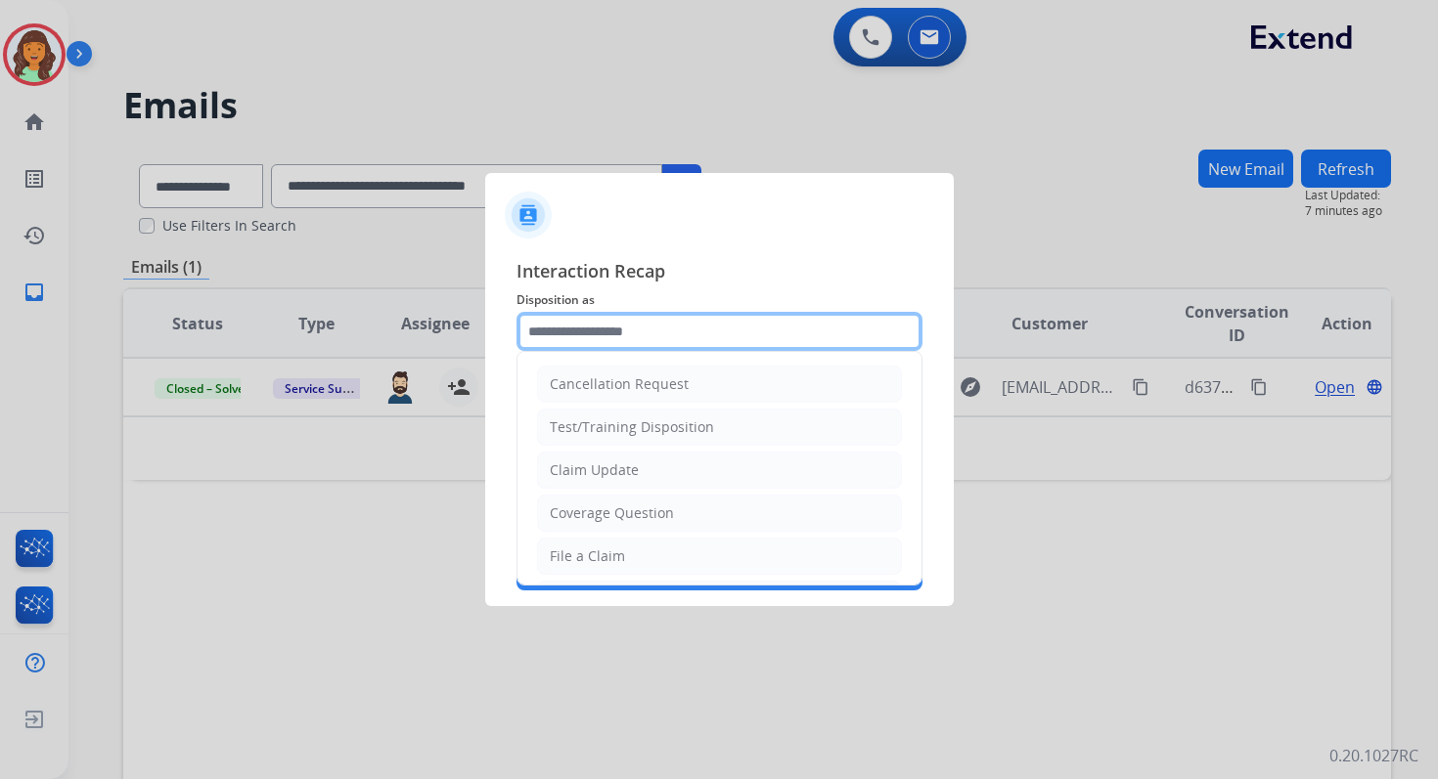
click at [631, 331] on input "text" at bounding box center [719, 331] width 406 height 39
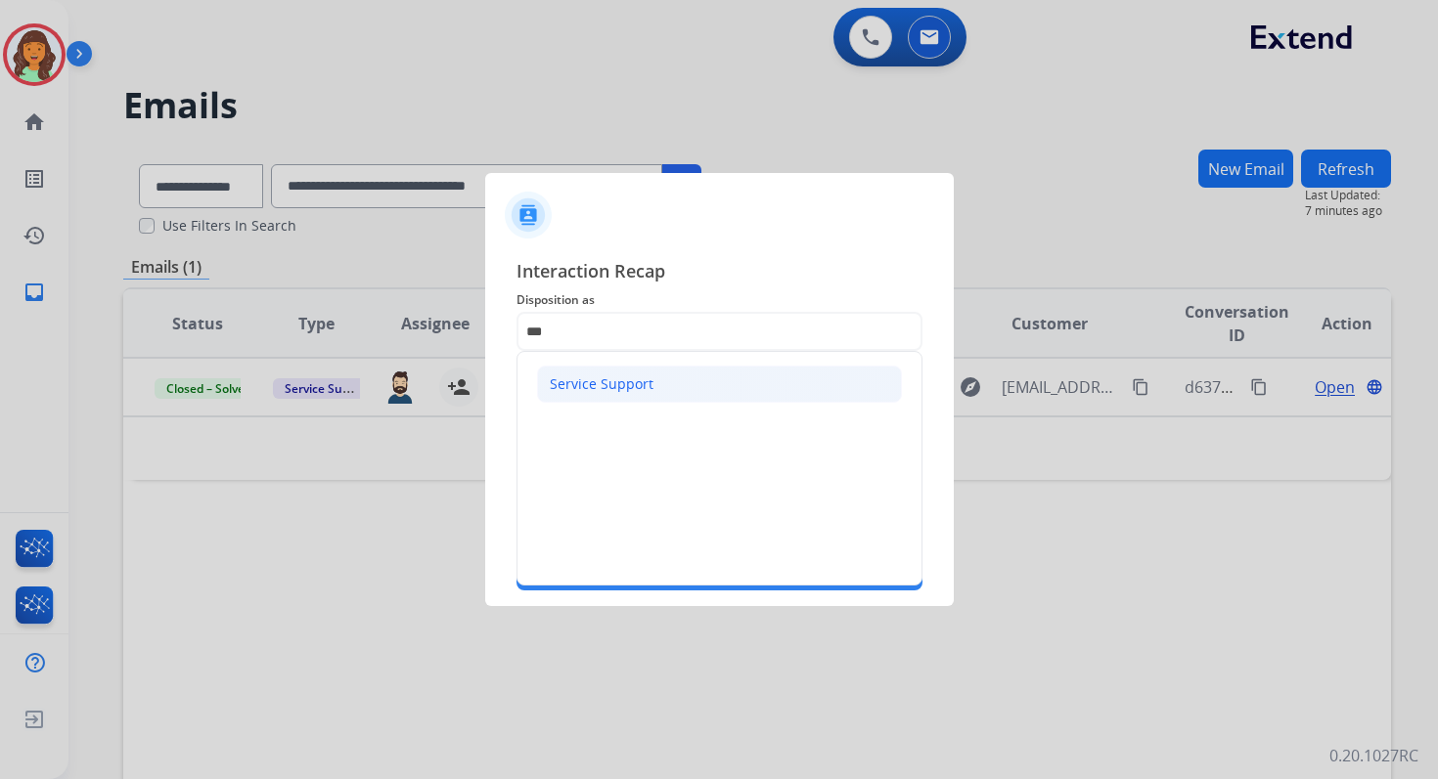
click at [618, 384] on div "Service Support" at bounding box center [602, 385] width 104 height 20
type input "**********"
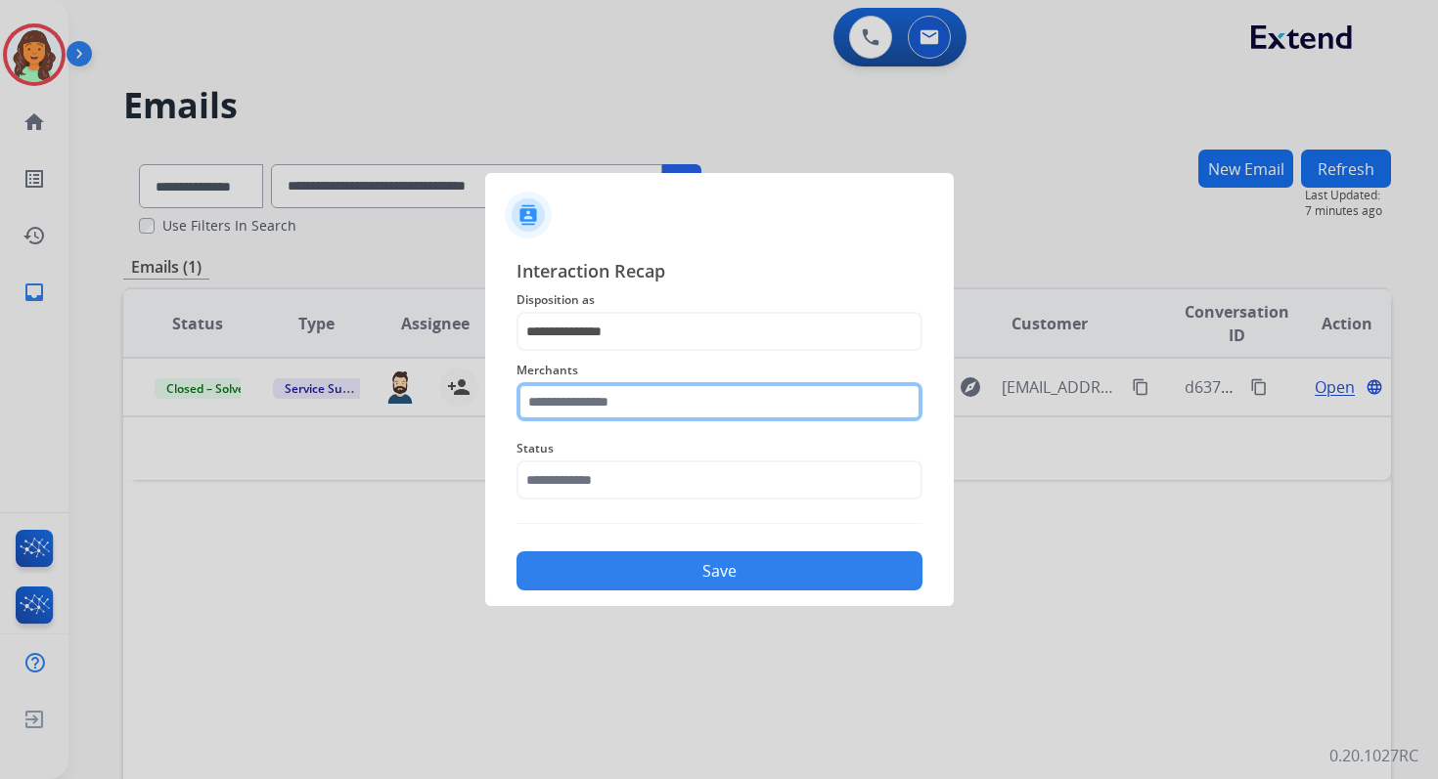
click at [620, 393] on input "text" at bounding box center [719, 401] width 406 height 39
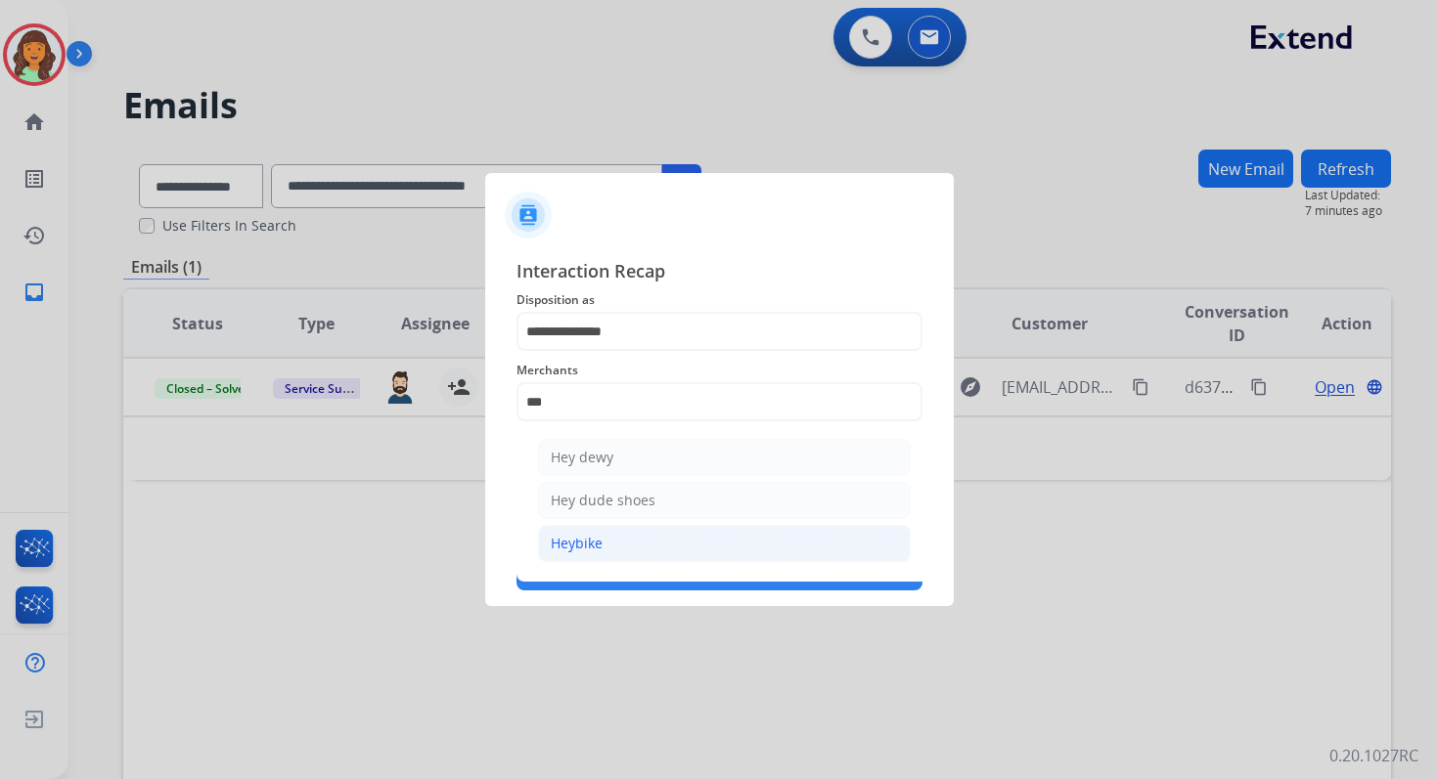
click at [626, 547] on li "Heybike" at bounding box center [724, 543] width 373 height 37
type input "*******"
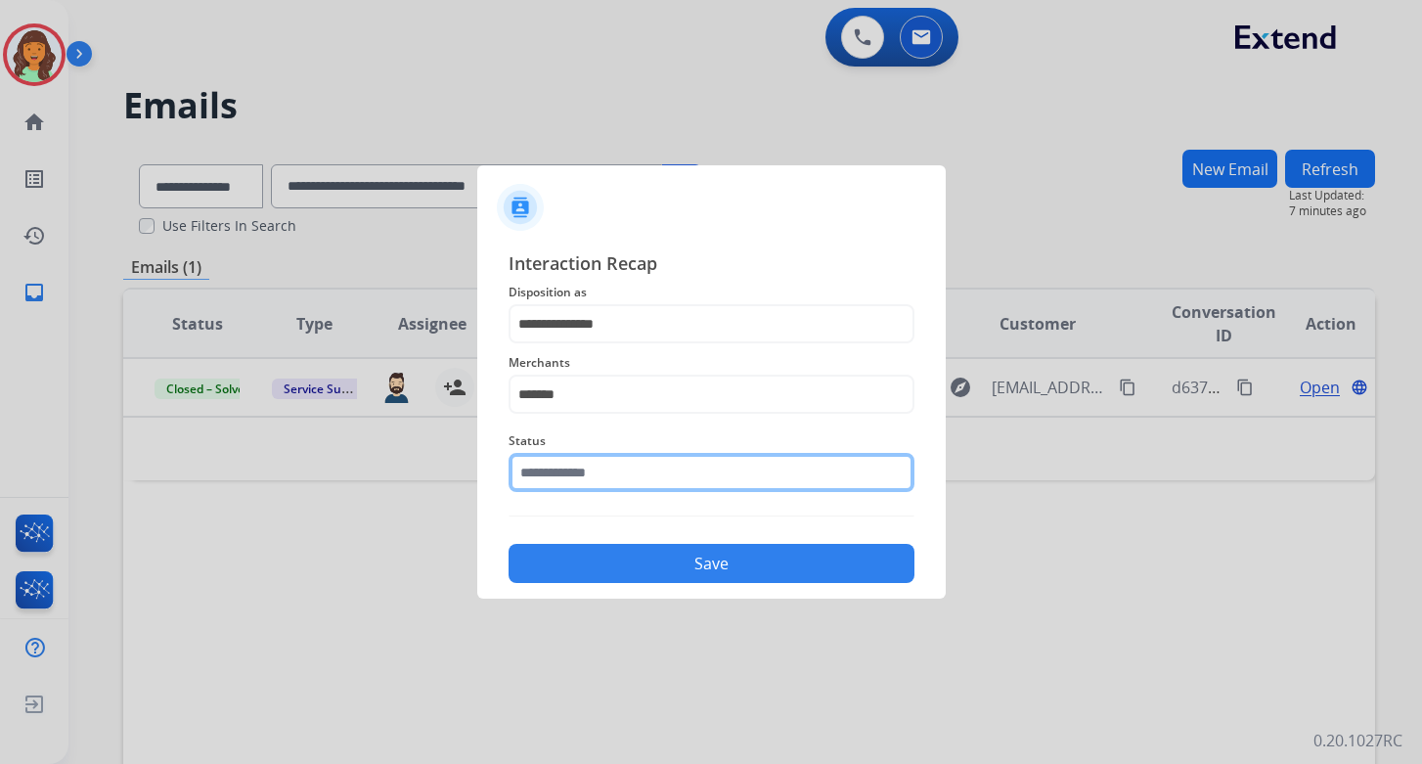
click at [600, 477] on input "text" at bounding box center [712, 472] width 406 height 39
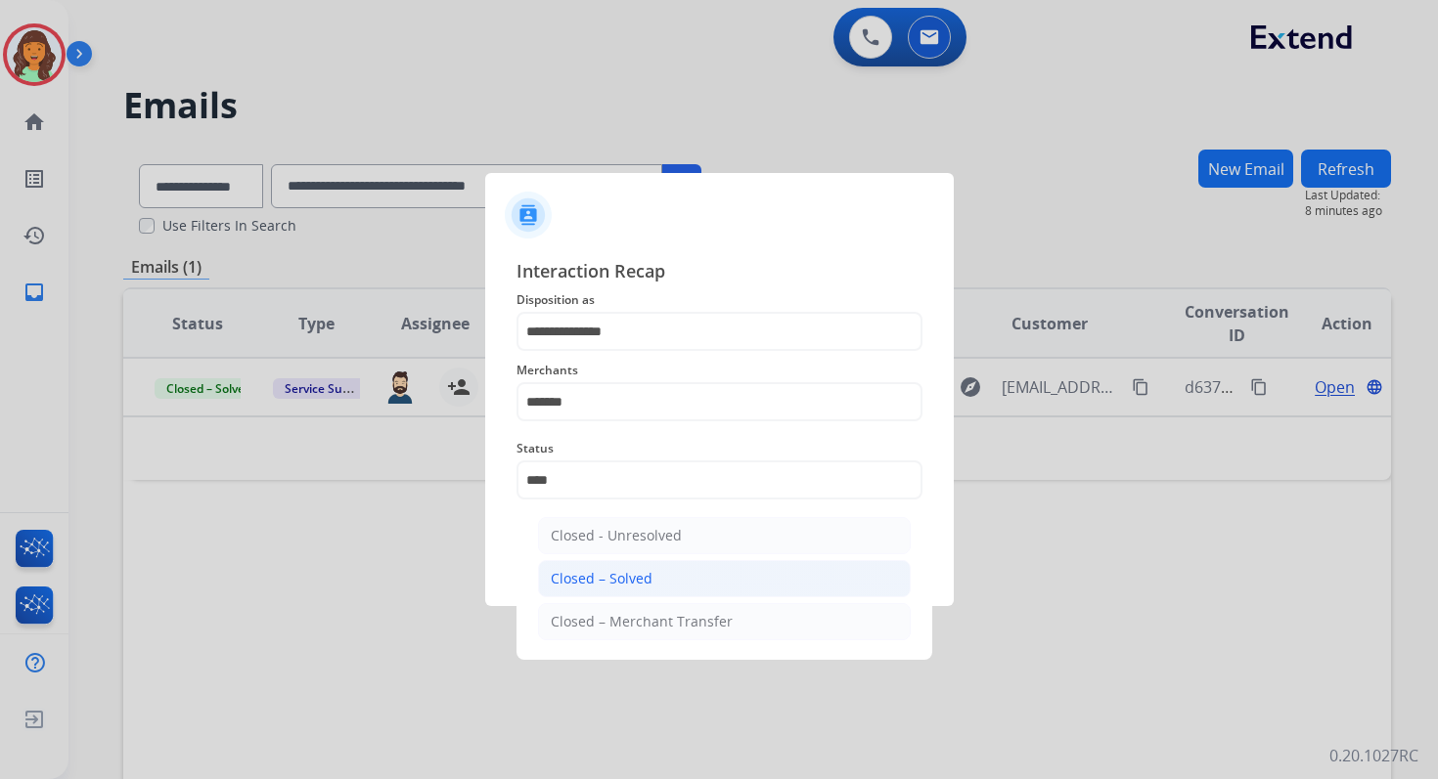
click at [640, 563] on li "Closed – Solved" at bounding box center [724, 578] width 373 height 37
type input "**********"
click at [640, 563] on button "Save" at bounding box center [719, 571] width 406 height 39
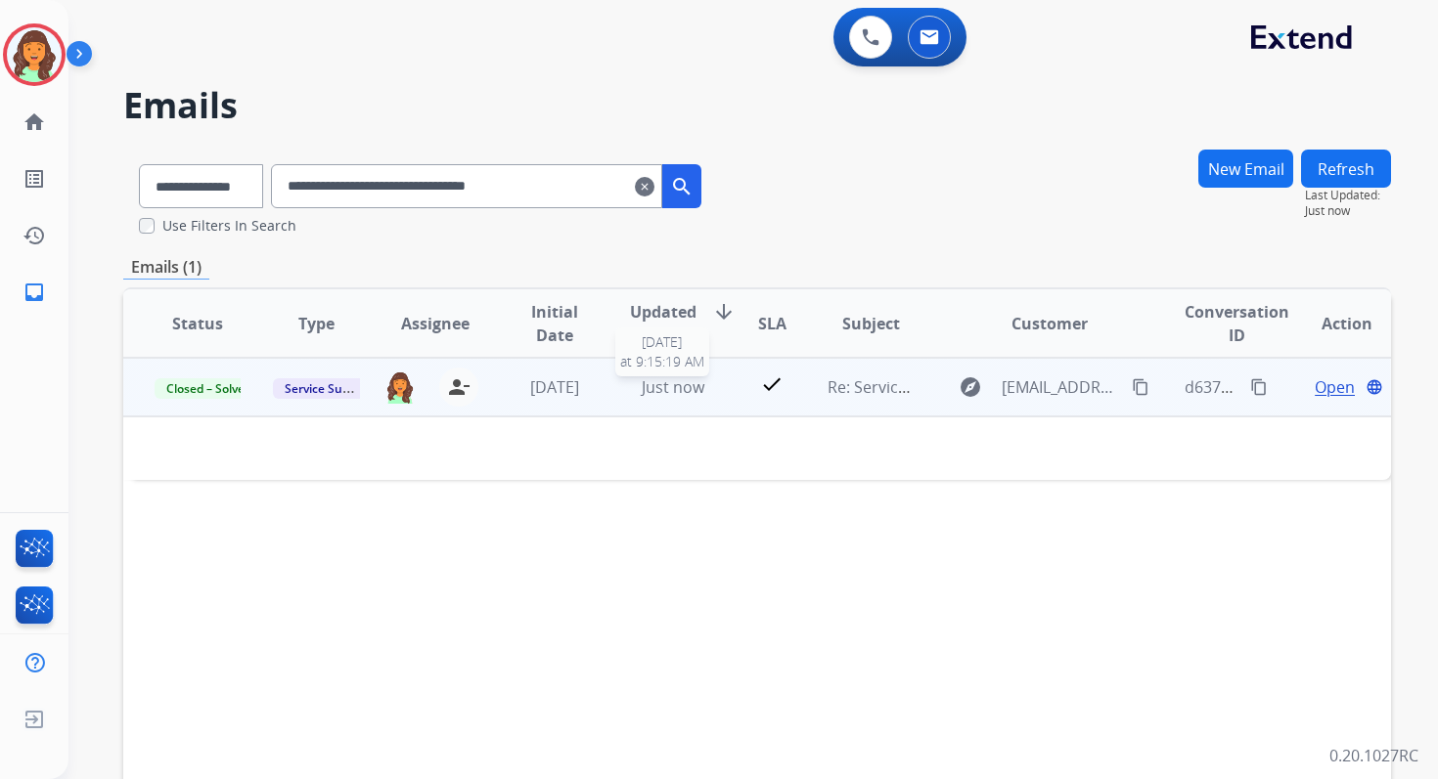
click at [651, 385] on span "Just now" at bounding box center [673, 388] width 63 height 22
click at [687, 383] on span "Just now" at bounding box center [673, 389] width 63 height 22
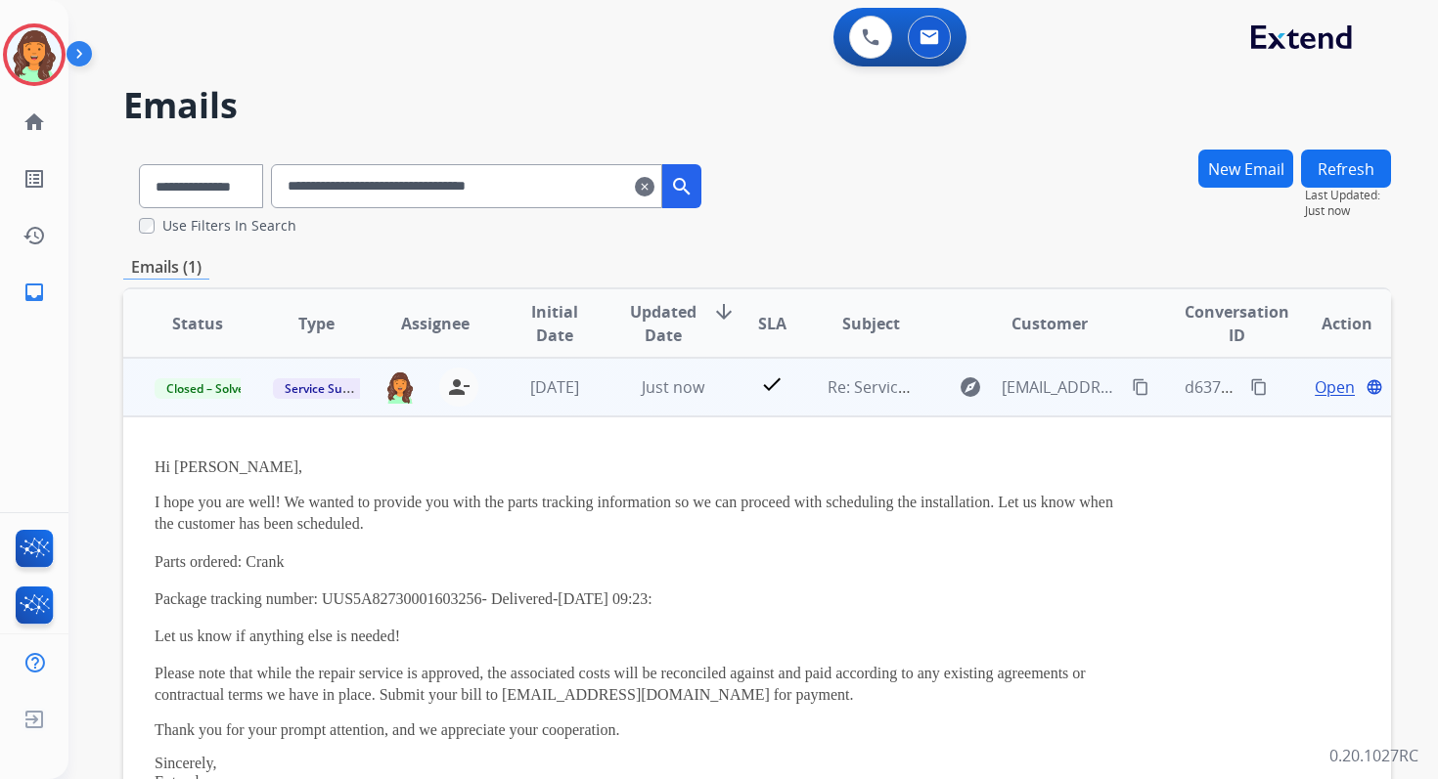
click at [1323, 379] on span "Open" at bounding box center [1334, 387] width 40 height 23
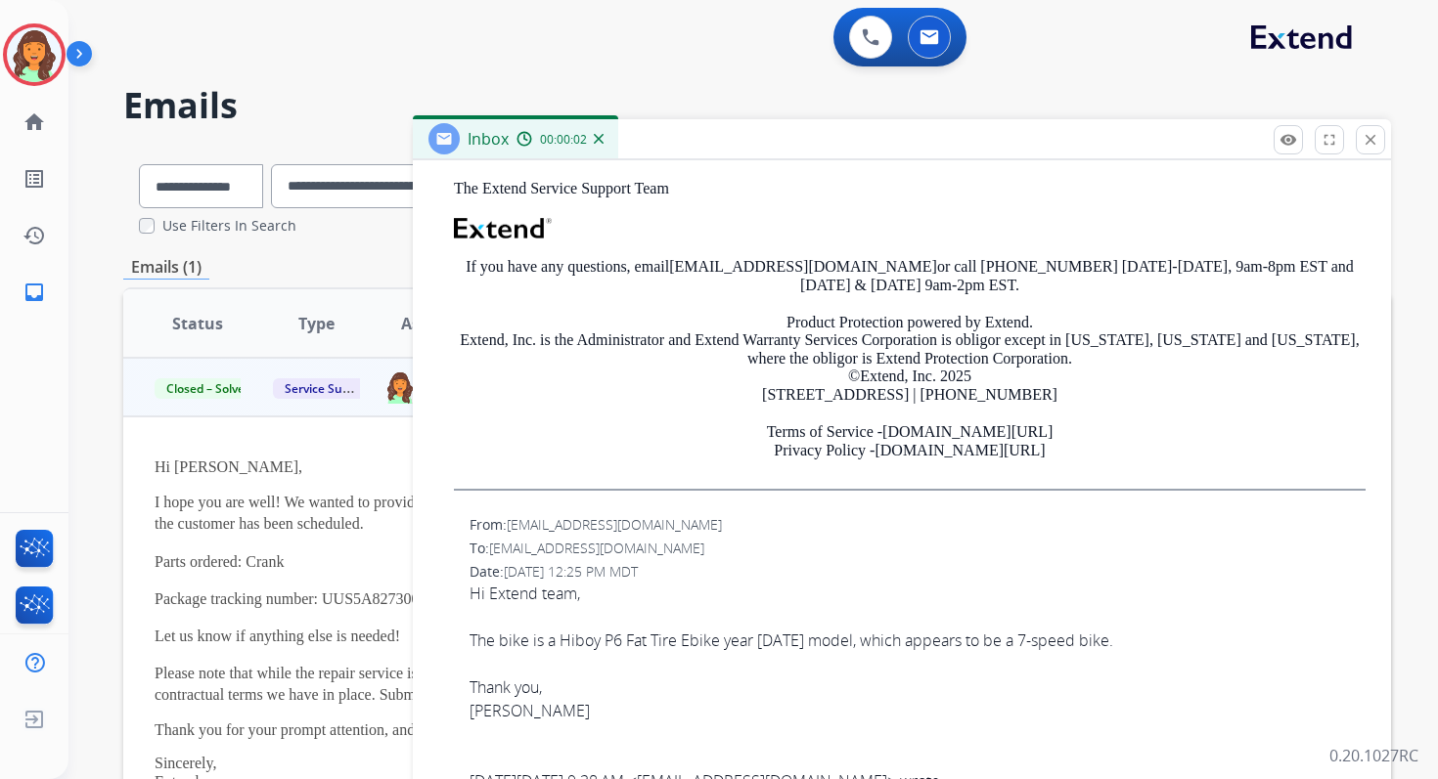
scroll to position [1372, 0]
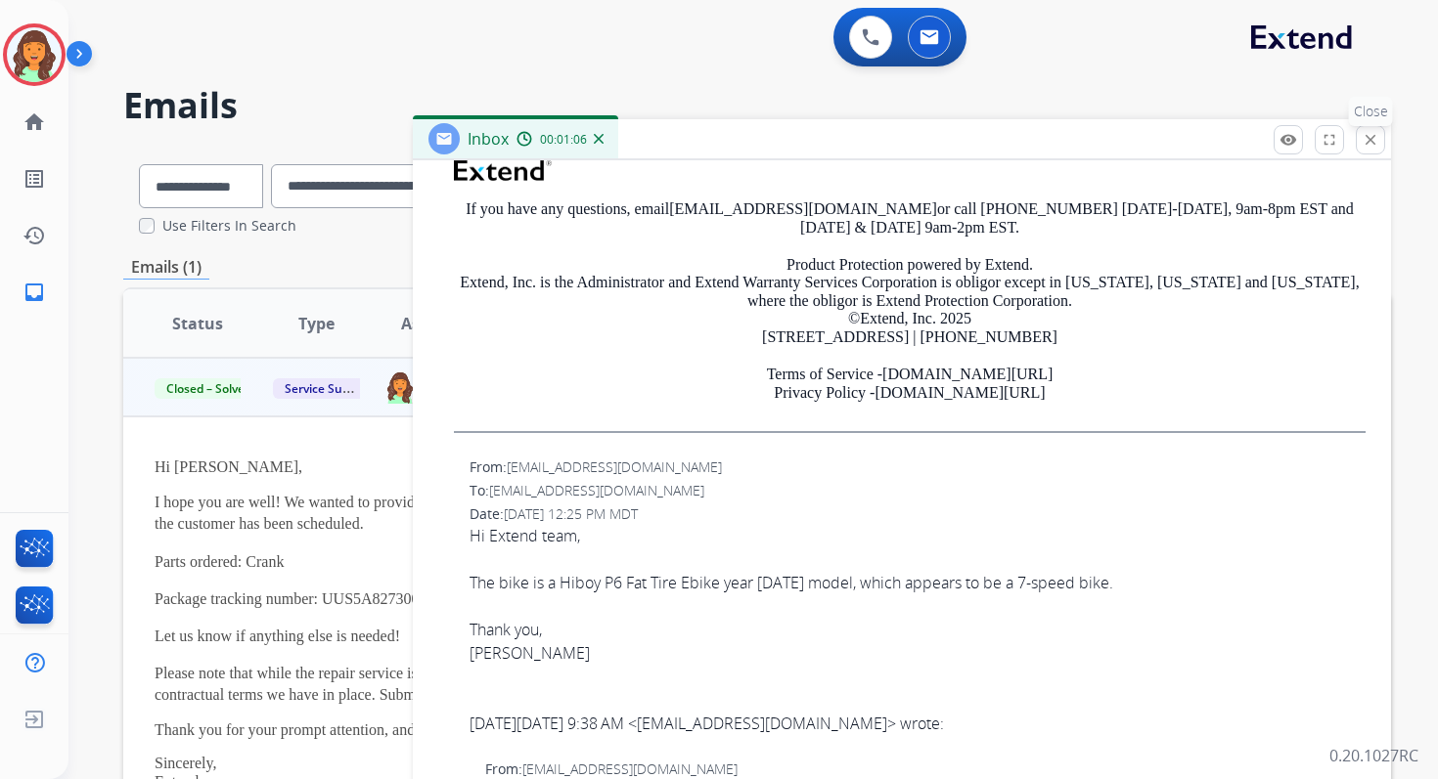
click at [1362, 136] on mat-icon "close" at bounding box center [1370, 140] width 18 height 18
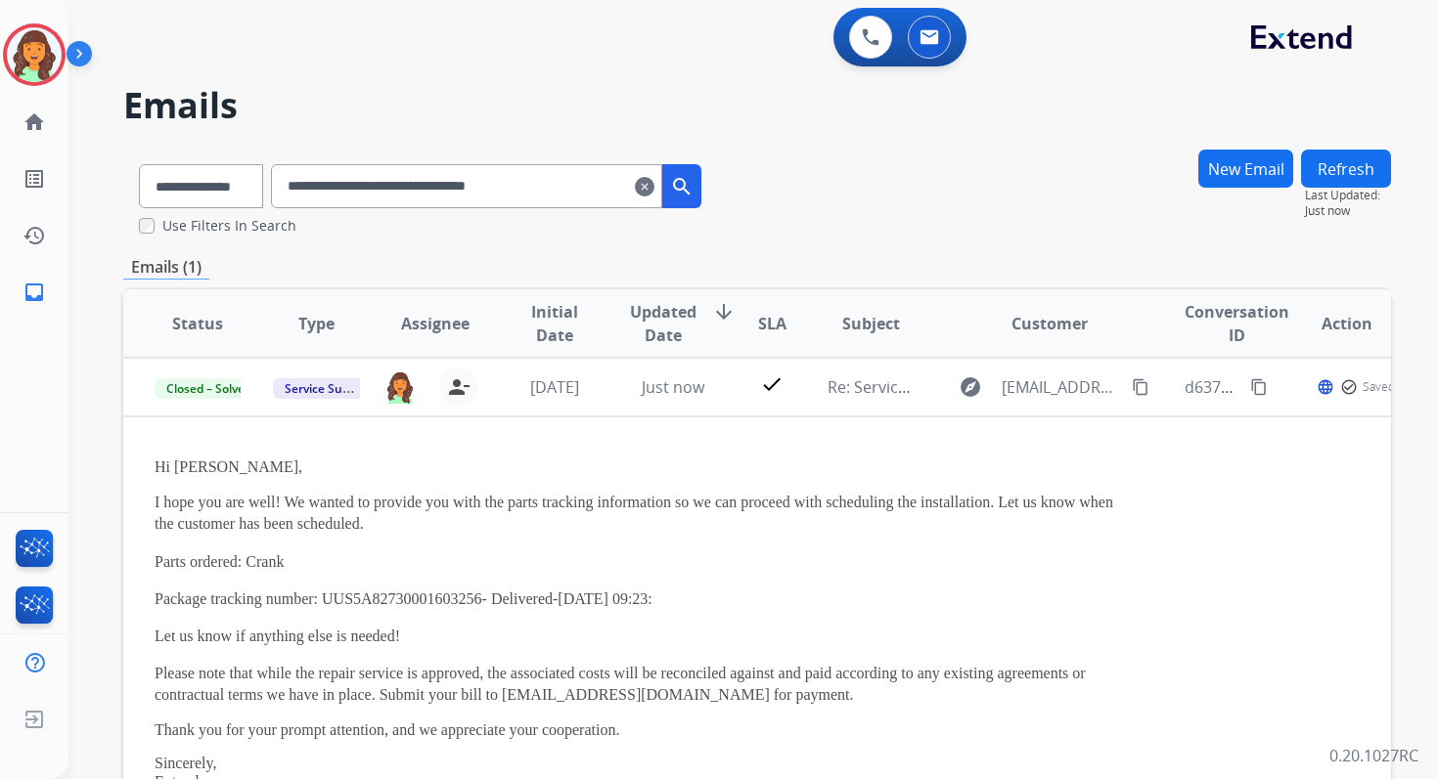
click at [414, 182] on input "**********" at bounding box center [466, 186] width 391 height 44
paste input "text"
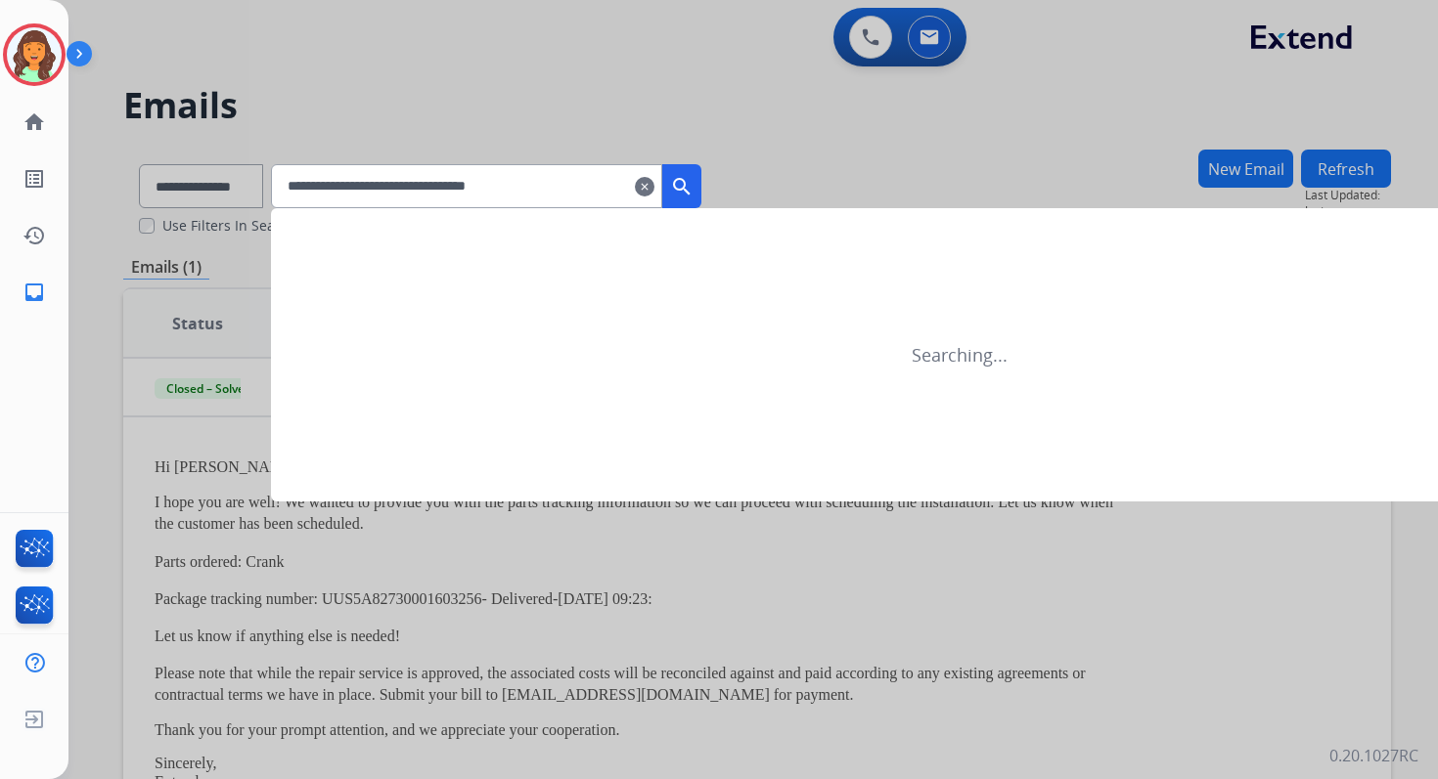
type input "**********"
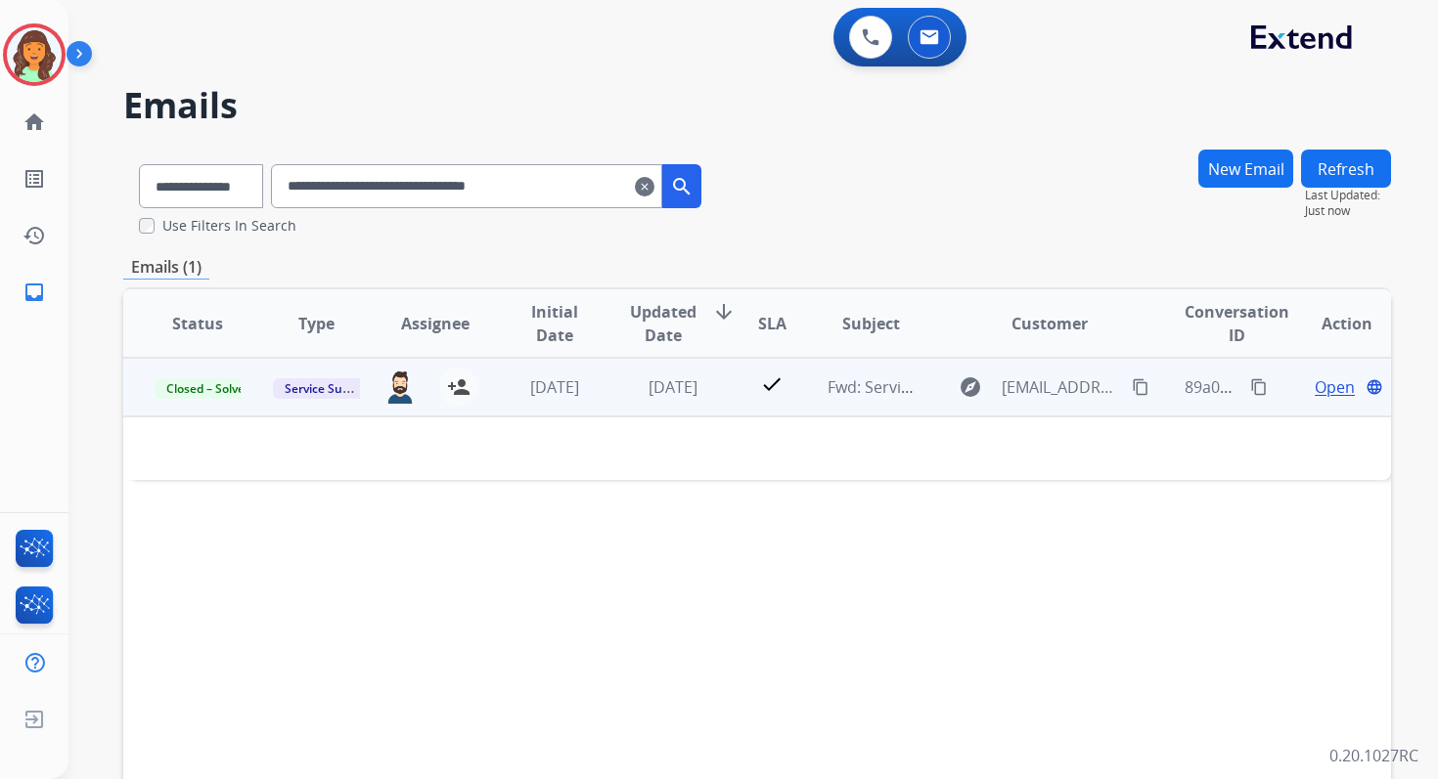
click at [1321, 385] on span "Open" at bounding box center [1334, 387] width 40 height 23
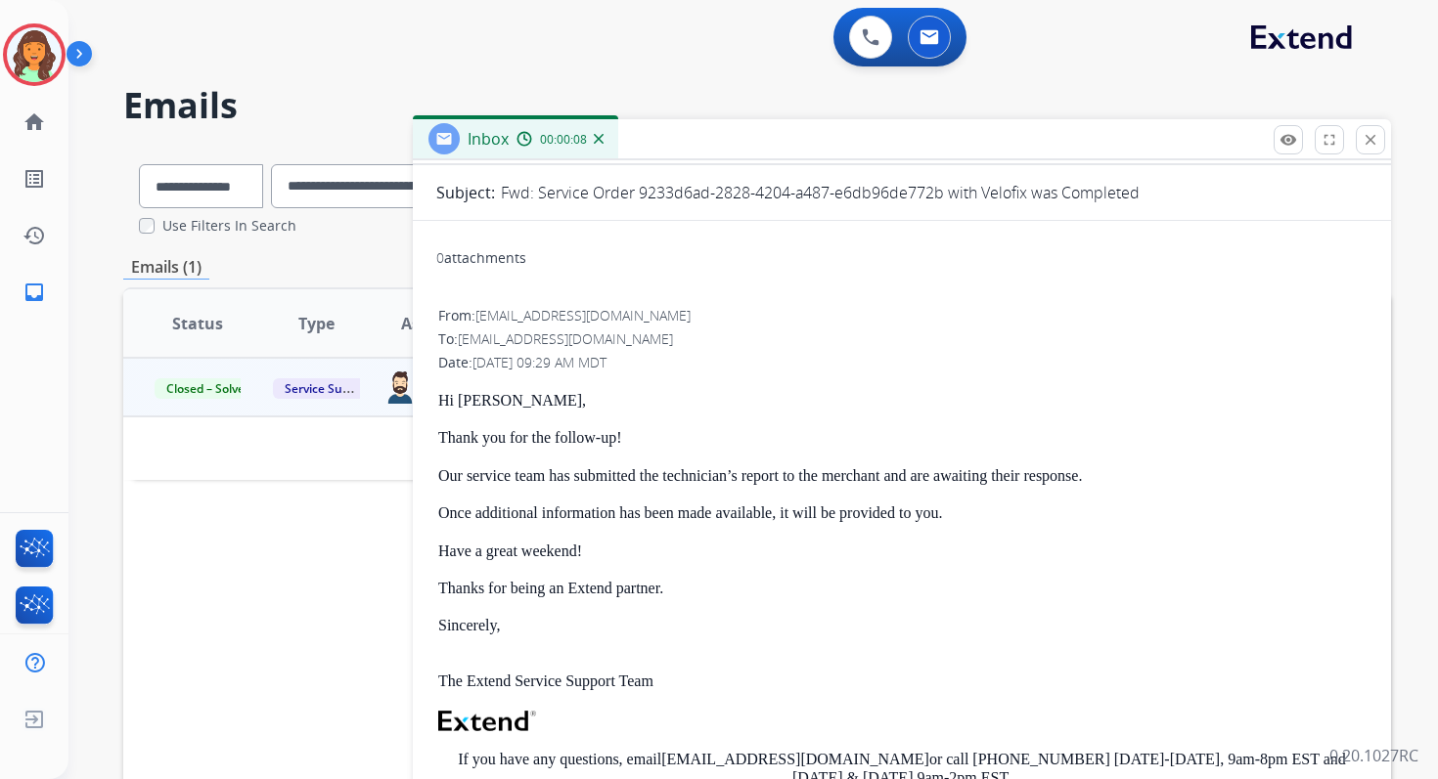
scroll to position [0, 0]
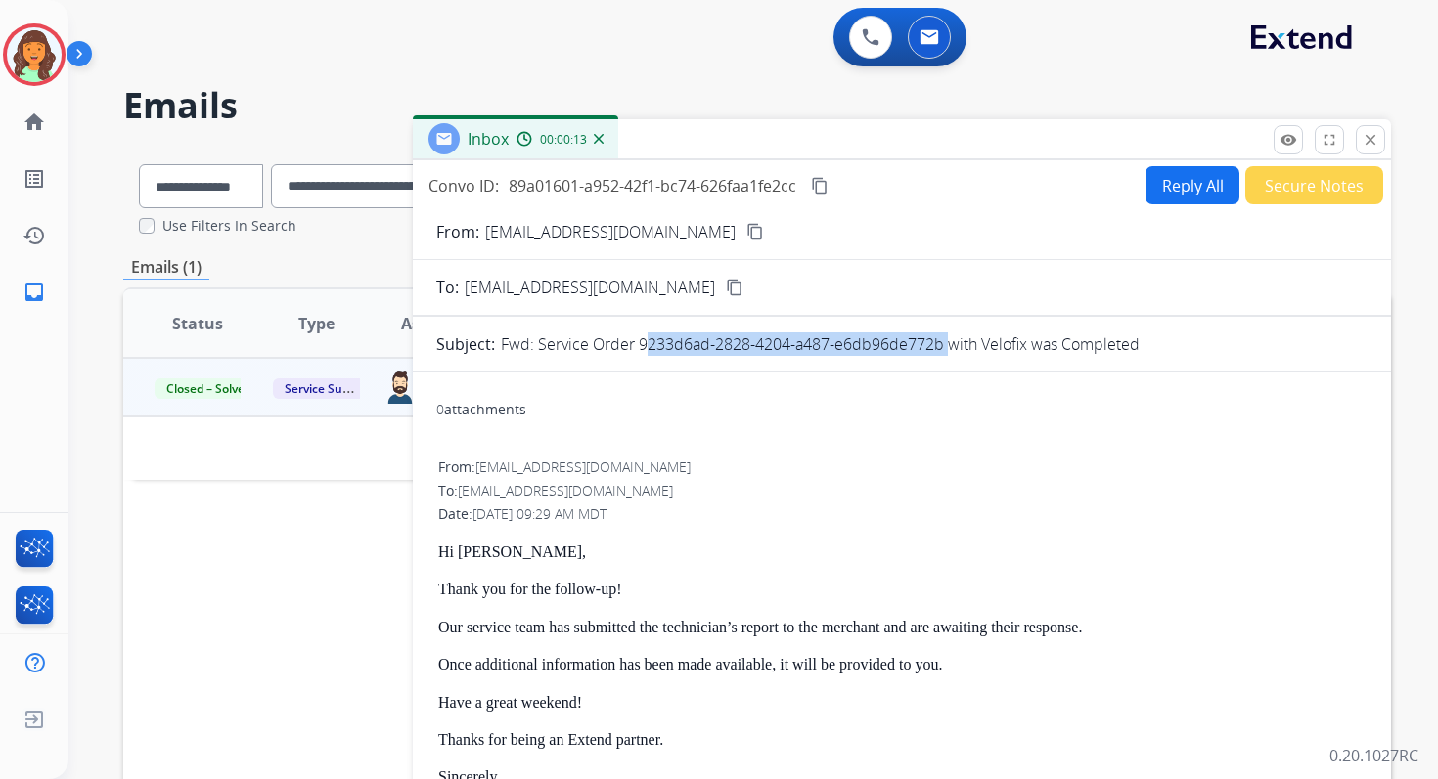
drag, startPoint x: 638, startPoint y: 343, endPoint x: 943, endPoint y: 346, distance: 305.1
click at [943, 346] on p "Fwd: Service Order 9233d6ad-2828-4204-a487-e6db96de772b with Velofix was Comple…" at bounding box center [820, 344] width 639 height 23
copy p "9233d6ad-2828-4204-a487-e6db96de772b"
click at [1162, 182] on button "Reply All" at bounding box center [1192, 185] width 94 height 38
select select "**********"
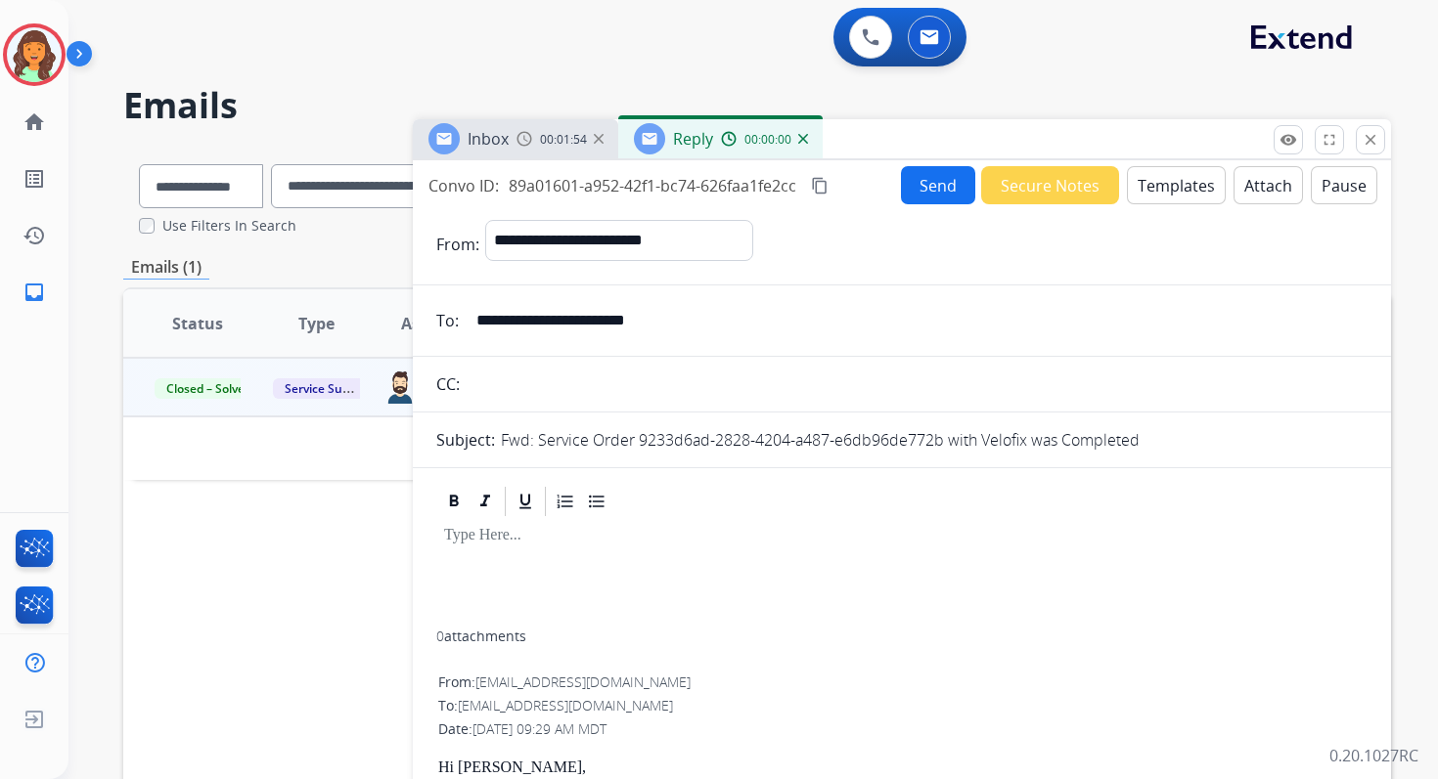
click at [1162, 182] on button "Templates" at bounding box center [1176, 185] width 99 height 38
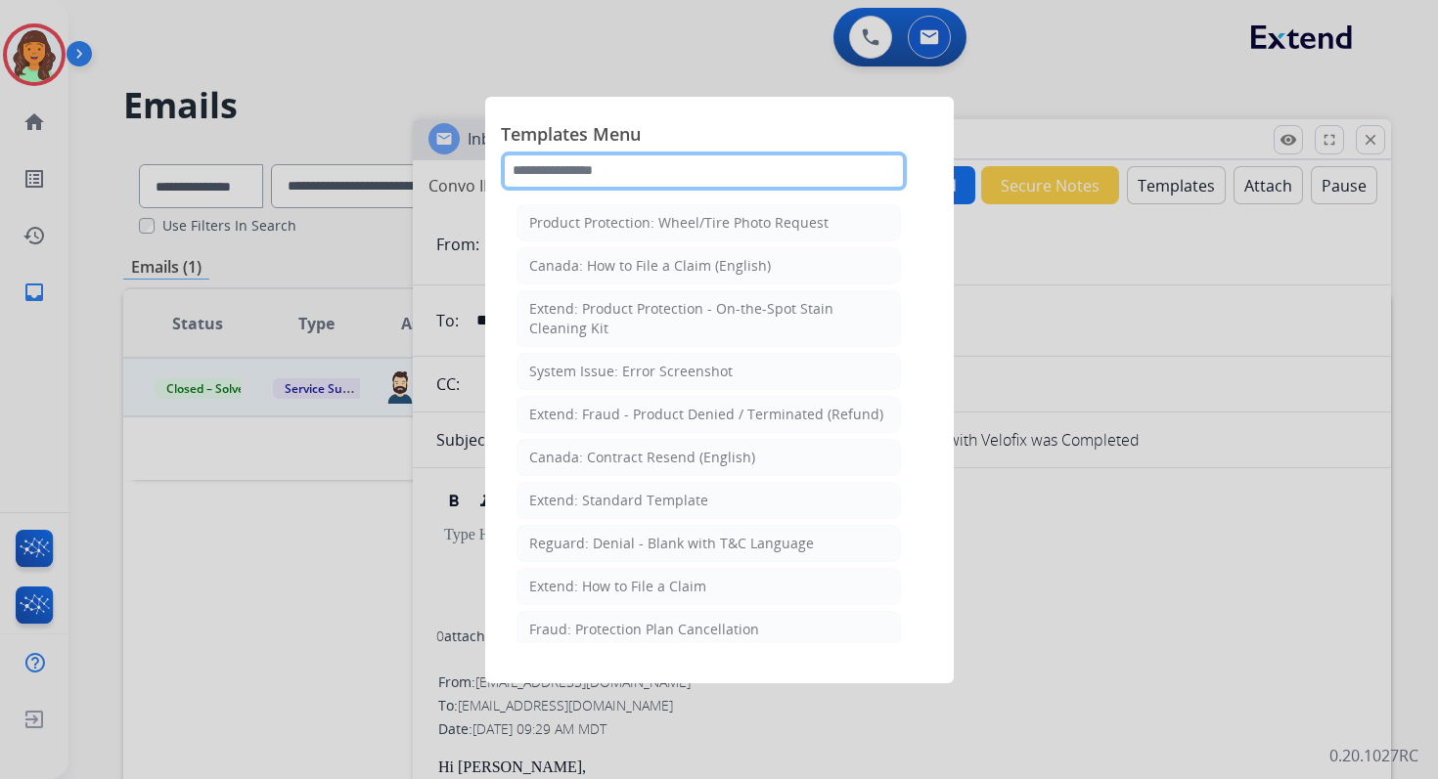
click at [696, 160] on input "text" at bounding box center [704, 171] width 406 height 39
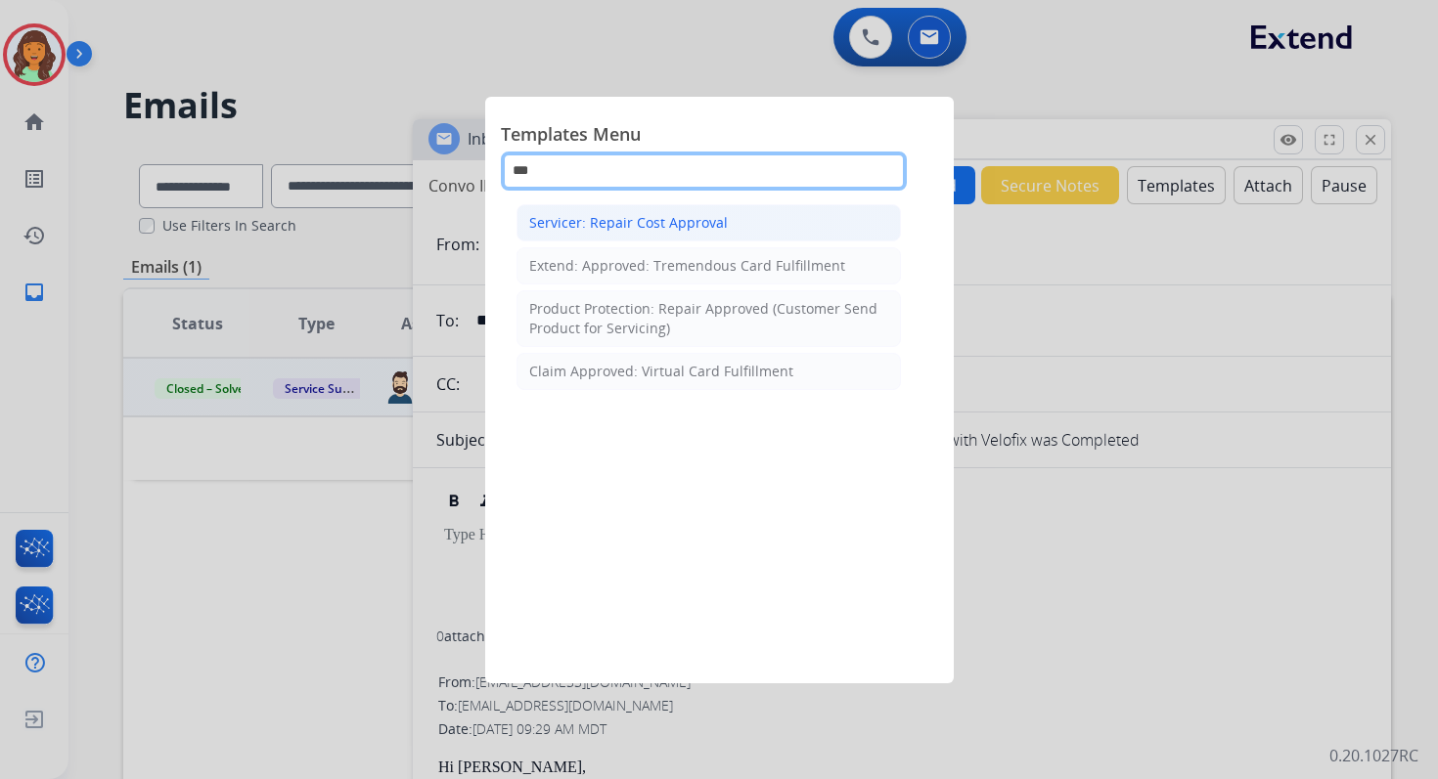
type input "***"
click at [746, 225] on li "Servicer: Repair Cost Approval" at bounding box center [708, 222] width 384 height 37
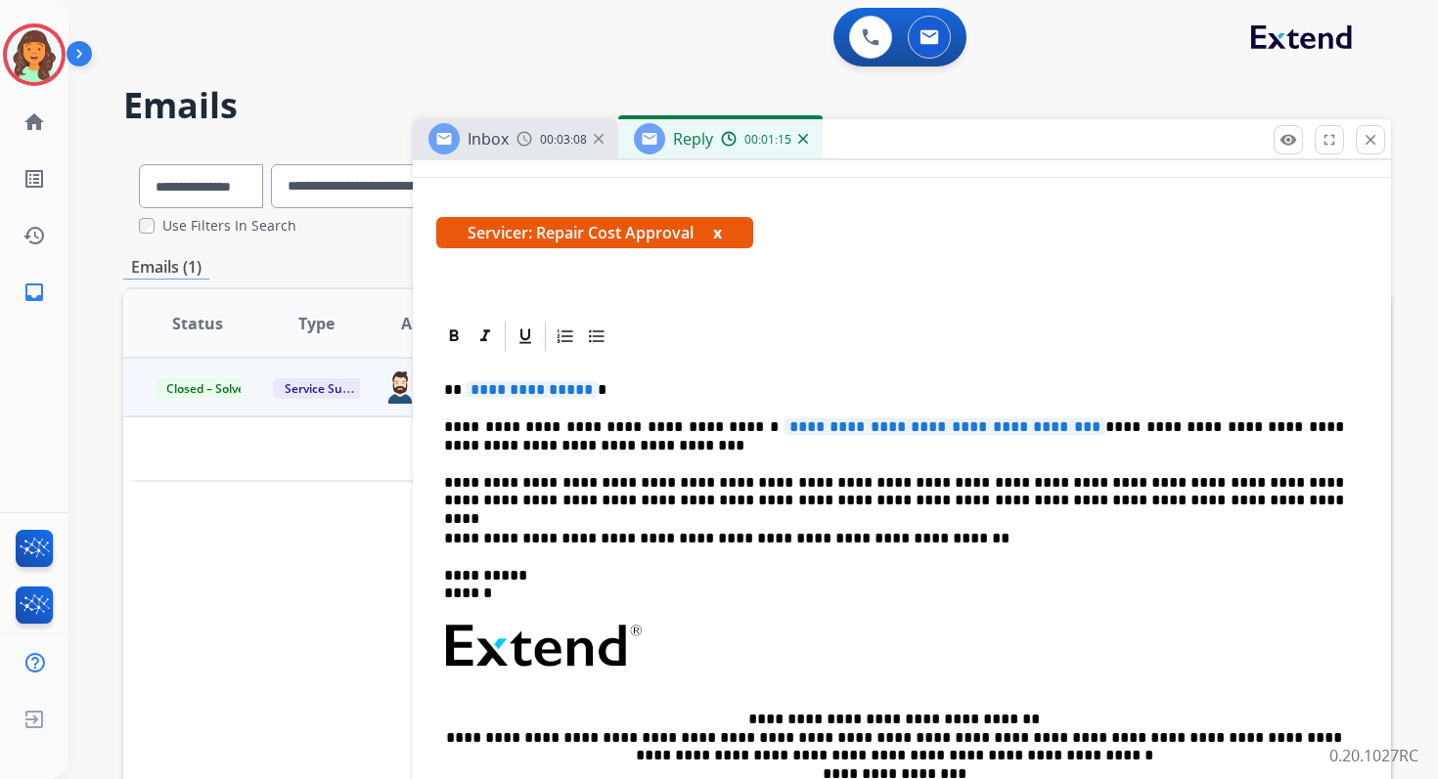
scroll to position [420, 0]
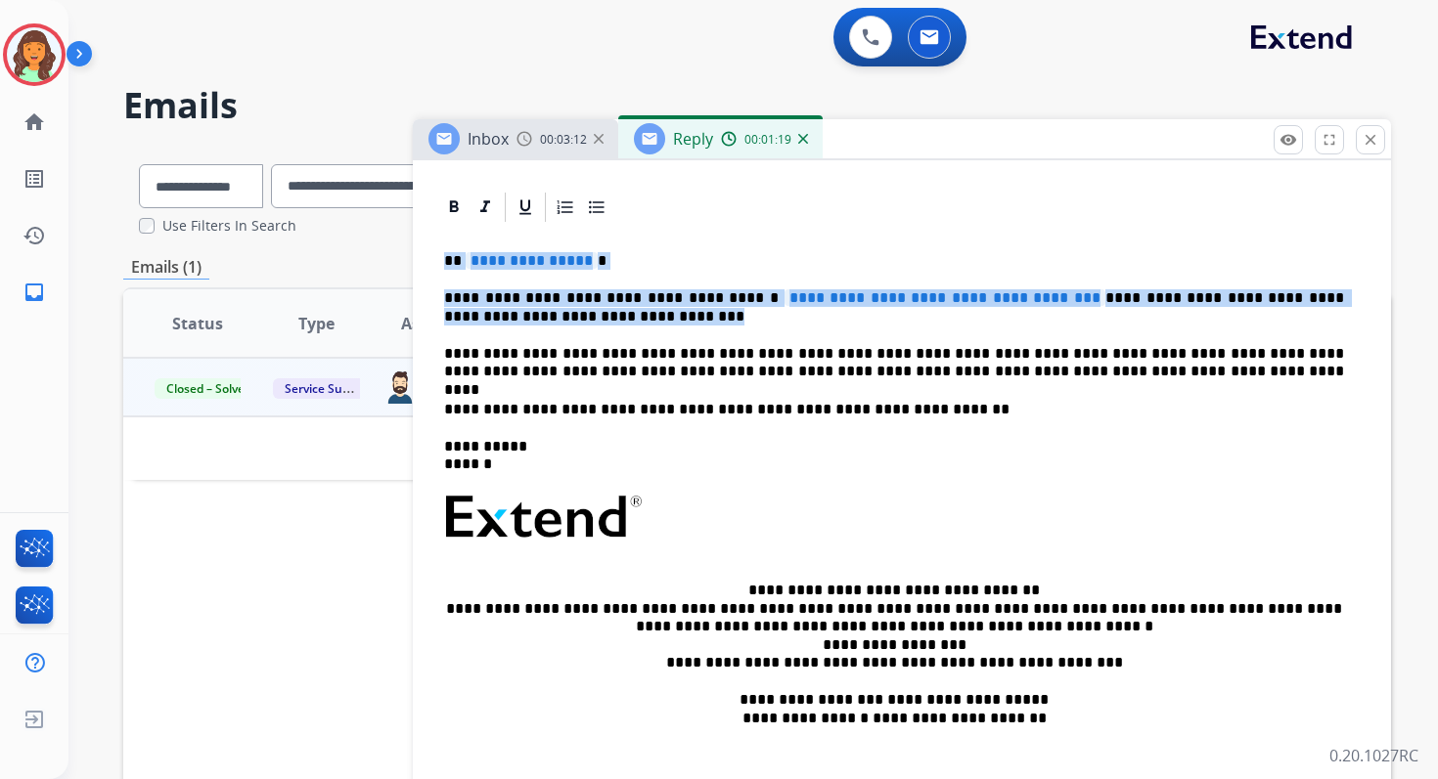
drag, startPoint x: 441, startPoint y: 261, endPoint x: 979, endPoint y: 325, distance: 541.6
click at [979, 325] on div "**********" at bounding box center [901, 519] width 931 height 589
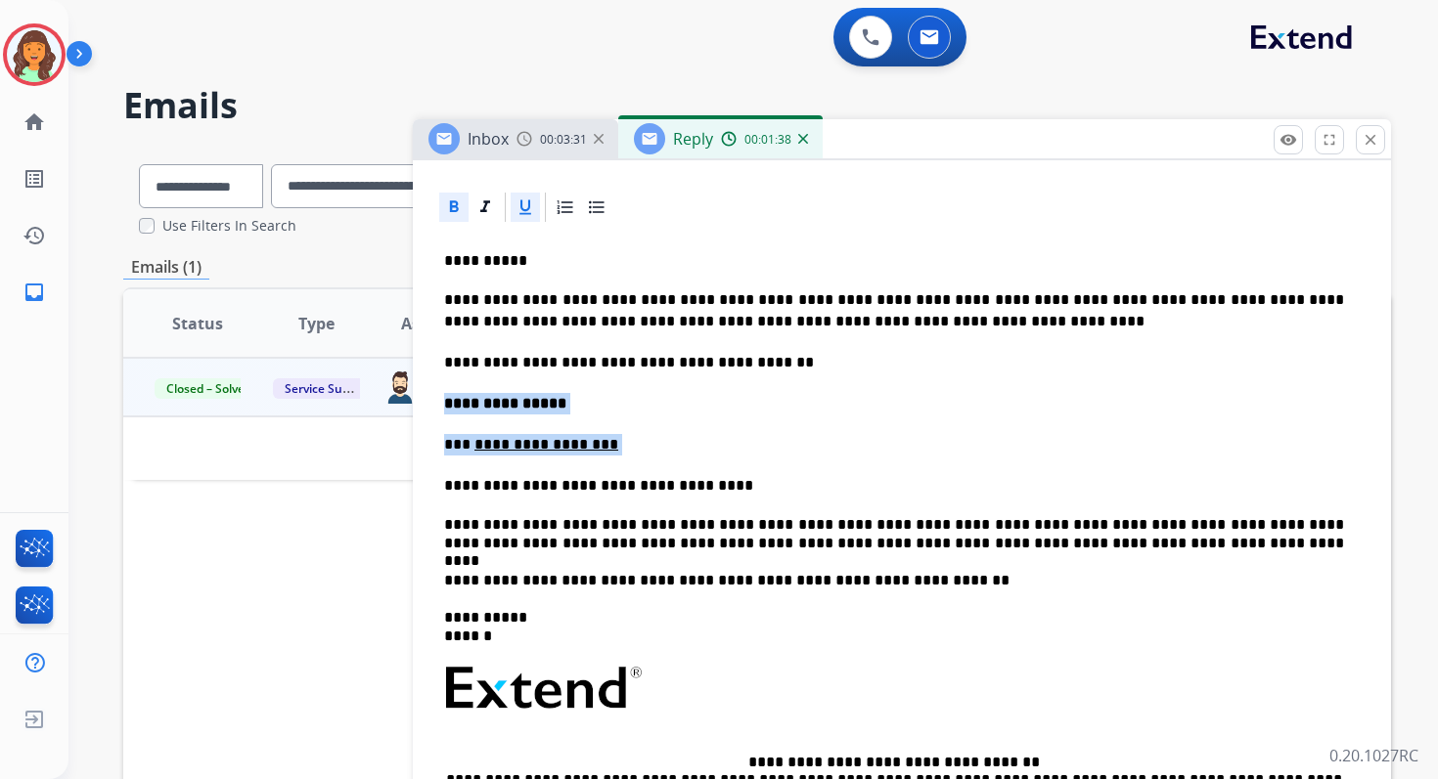
drag, startPoint x: 442, startPoint y: 405, endPoint x: 732, endPoint y: 471, distance: 297.0
click at [732, 471] on div "**********" at bounding box center [901, 605] width 931 height 761
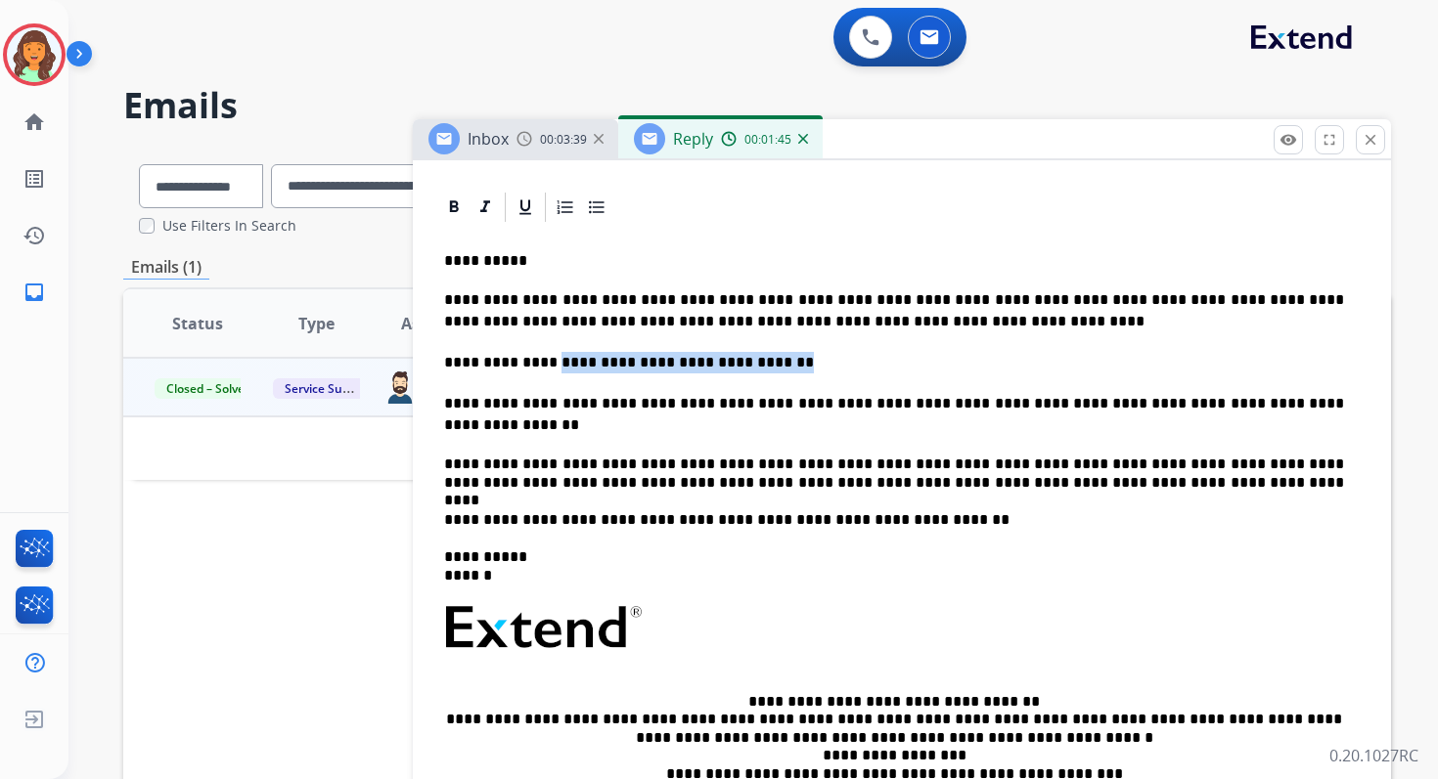
drag, startPoint x: 778, startPoint y: 366, endPoint x: 536, endPoint y: 362, distance: 241.6
click at [536, 362] on p "**********" at bounding box center [894, 363] width 900 height 22
